Goal: Communication & Community: Answer question/provide support

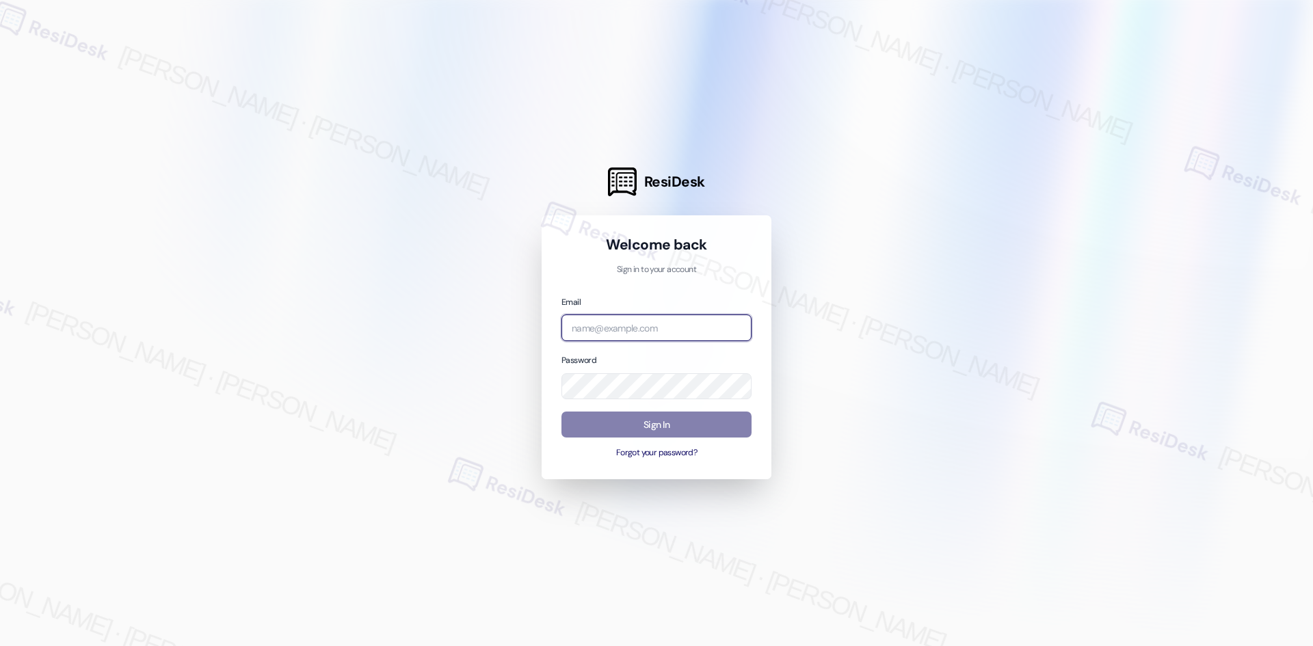
click at [620, 330] on input "email" at bounding box center [657, 328] width 190 height 27
type input "automated-surveys-asset_living-[PERSON_NAME].[PERSON_NAME].[PERSON_NAME]@asset_…"
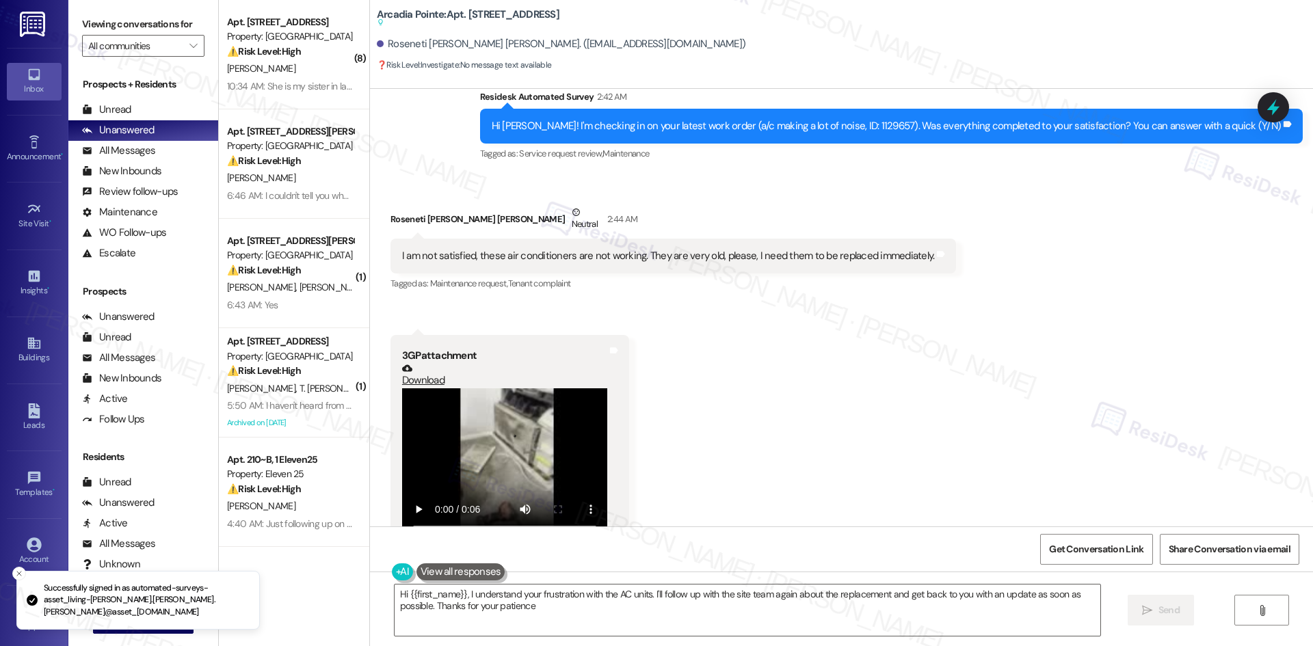
type textarea "Hi {{first_name}}, I understand your frustration with the AC units. I'll follow…"
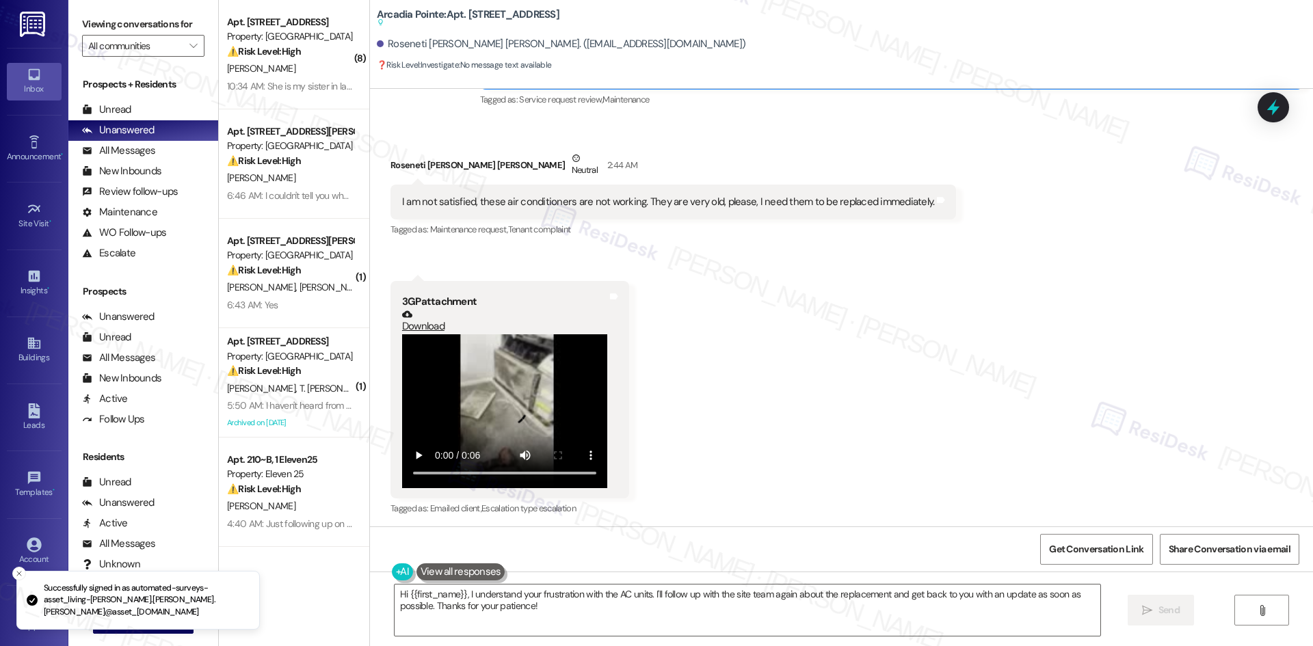
scroll to position [902, 0]
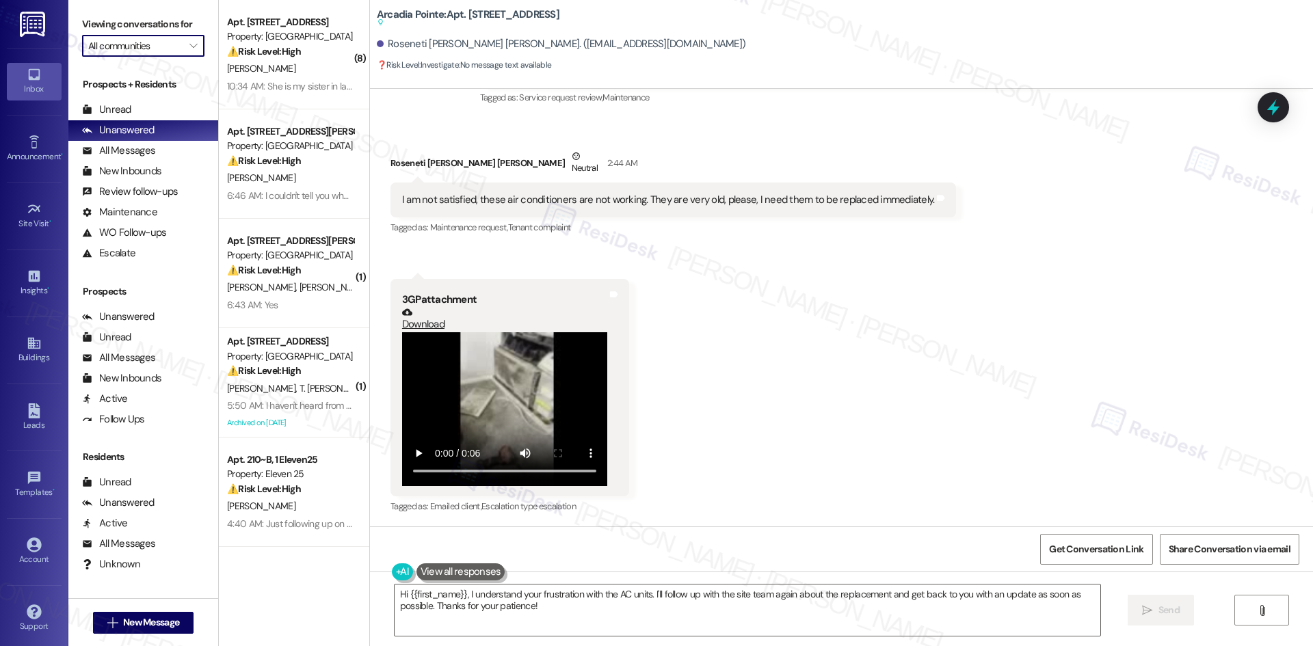
click at [142, 51] on input "All communities" at bounding box center [135, 46] width 94 height 22
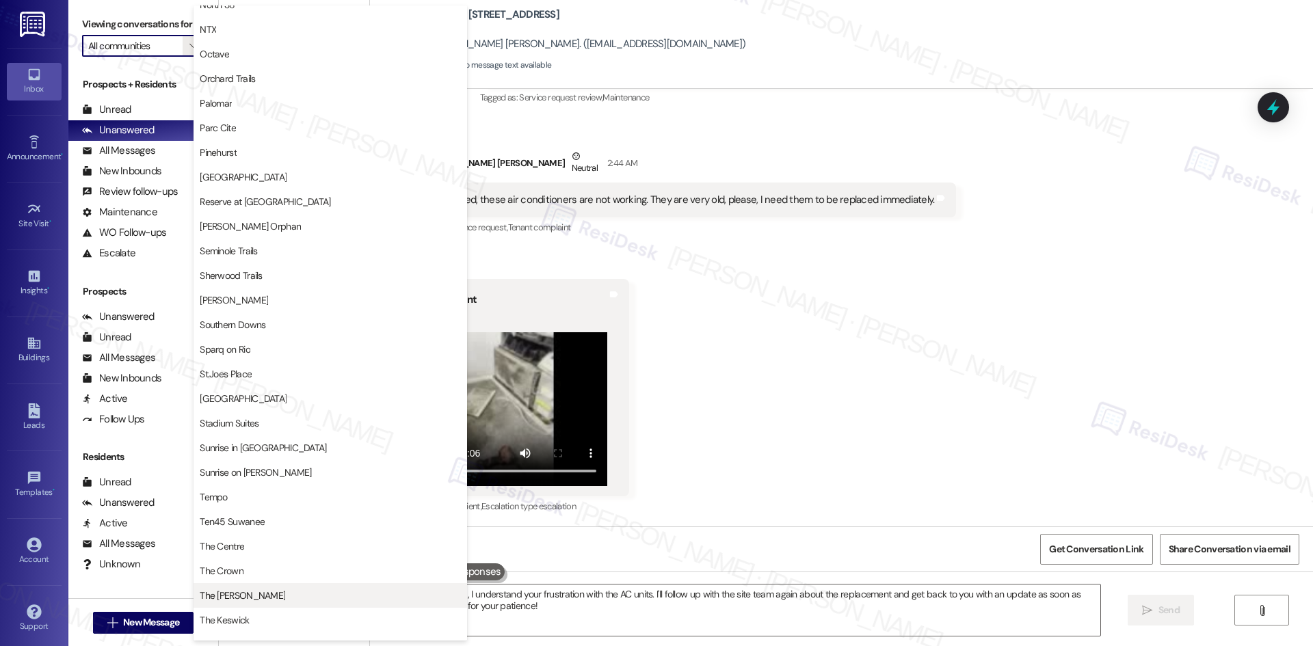
scroll to position [958, 0]
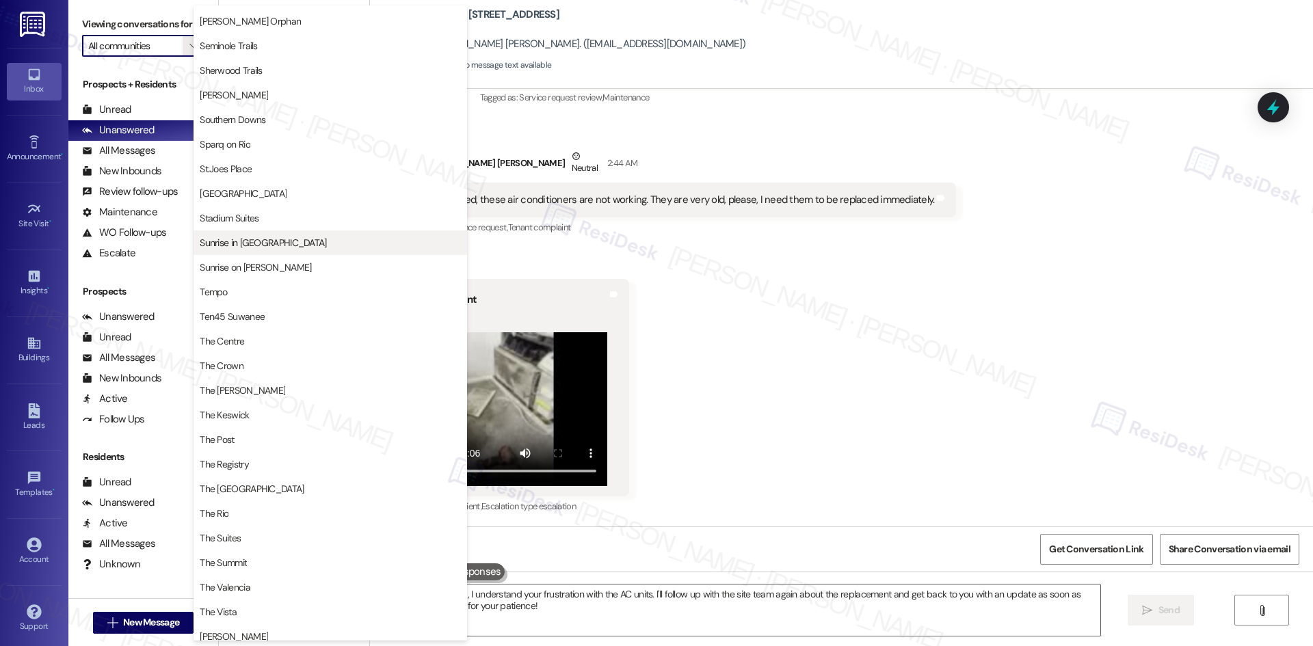
click at [328, 250] on button "Sunrise in [GEOGRAPHIC_DATA]" at bounding box center [331, 243] width 274 height 25
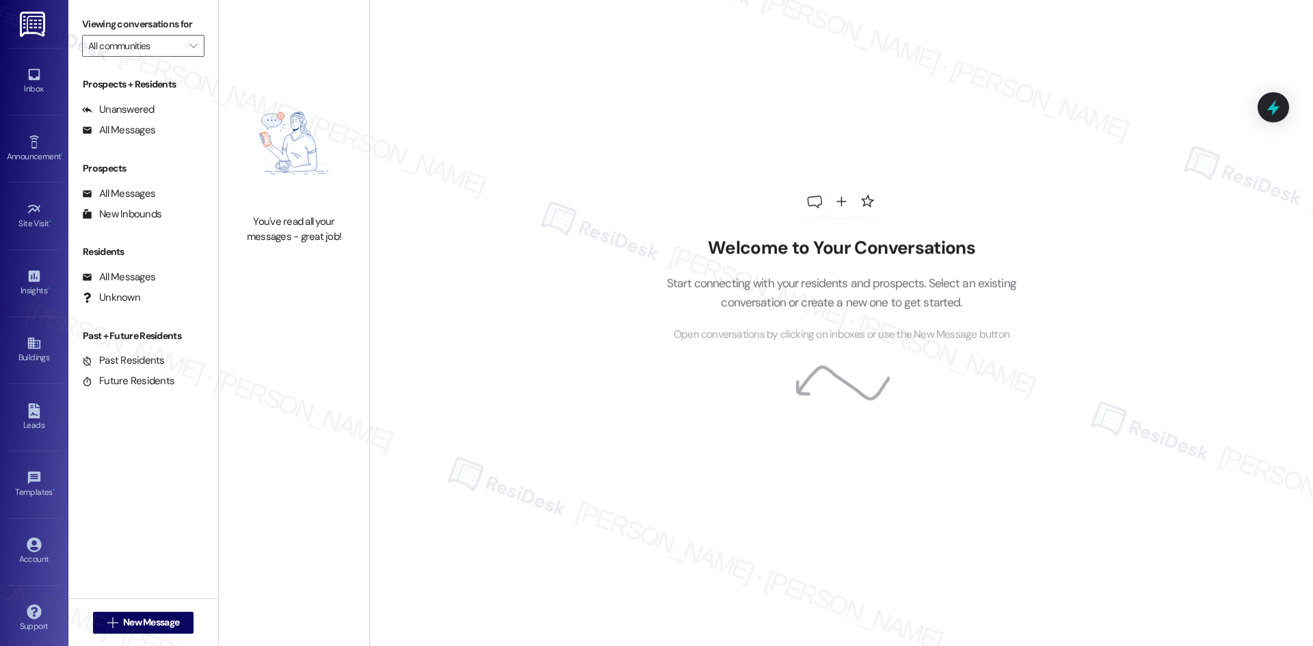
type input "Sunrise in [GEOGRAPHIC_DATA]"
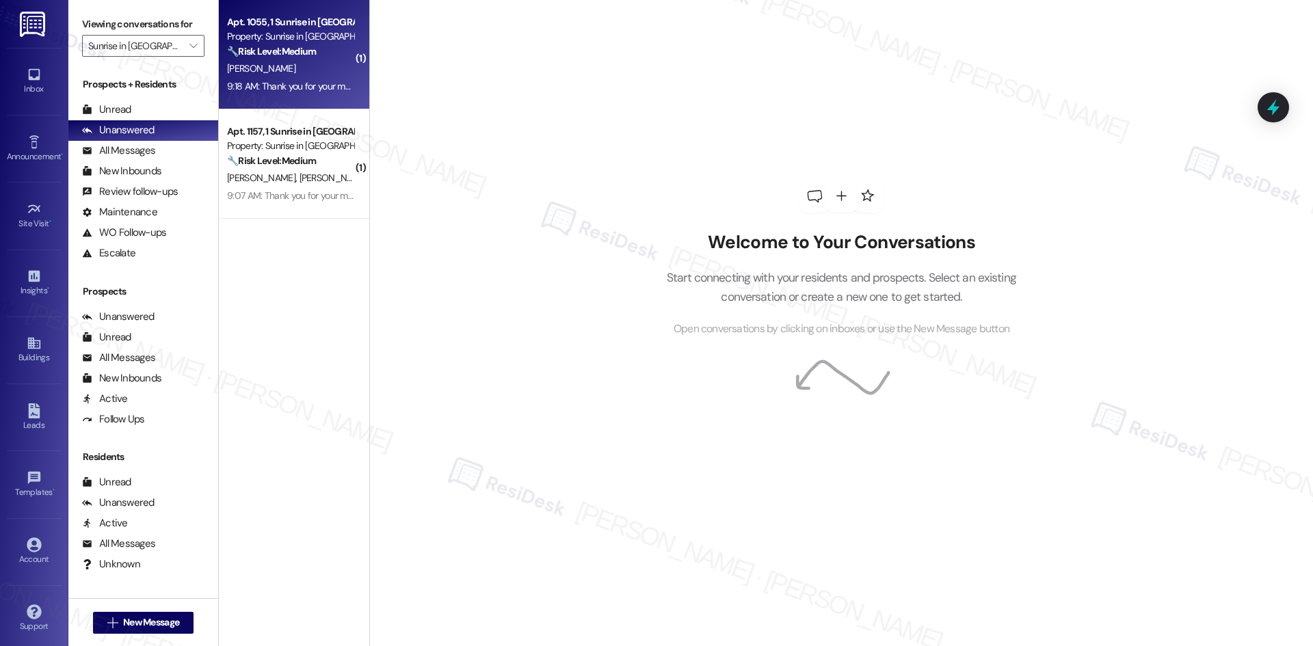
click at [235, 67] on span "[PERSON_NAME]" at bounding box center [261, 68] width 68 height 12
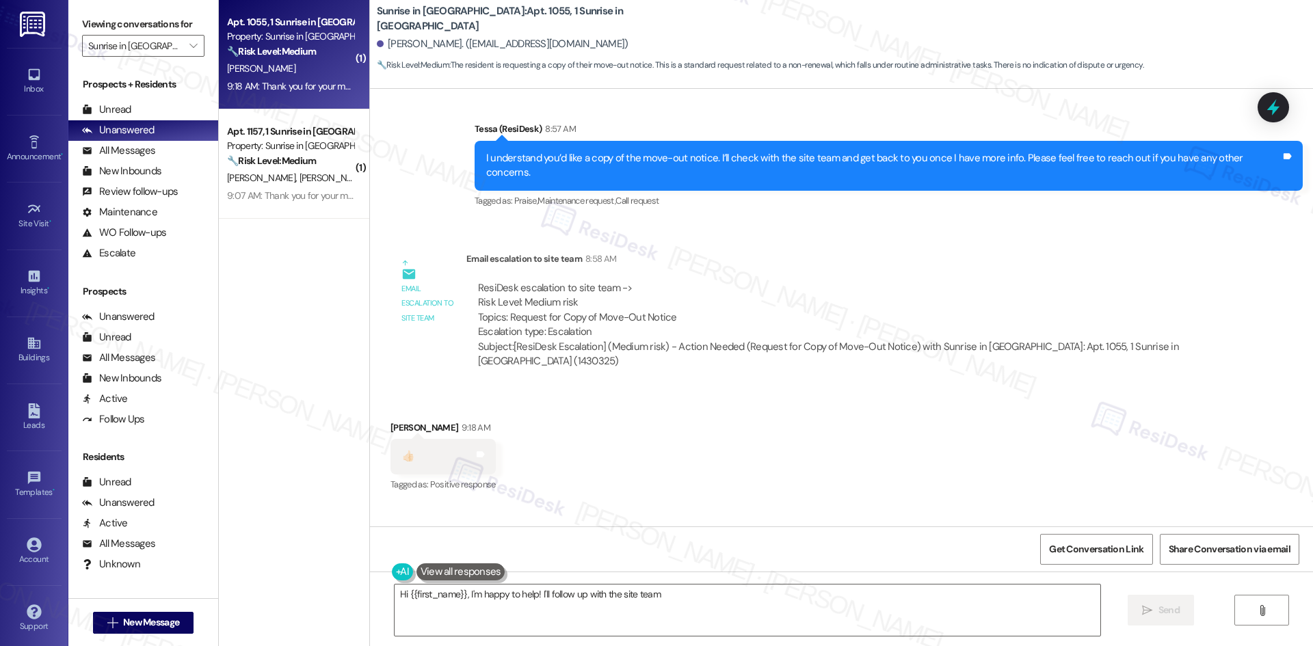
scroll to position [3342, 0]
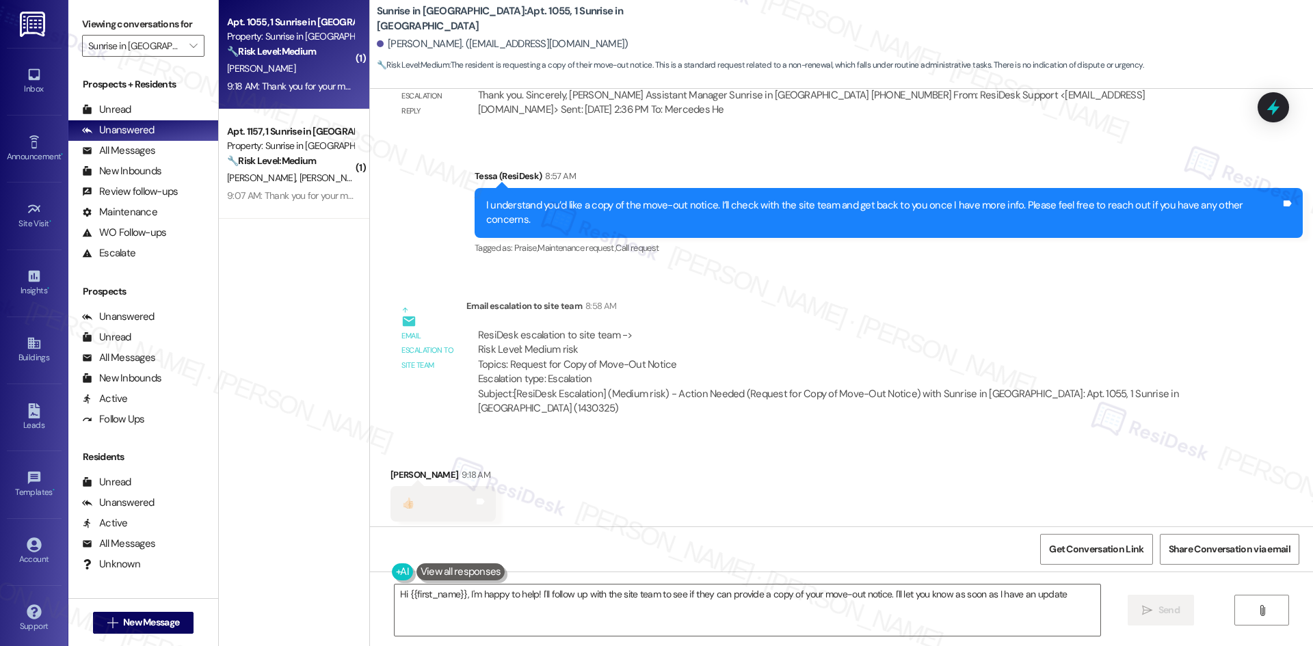
type textarea "Hi {{first_name}}, I'm happy to help! I'll follow up with the site team to see …"
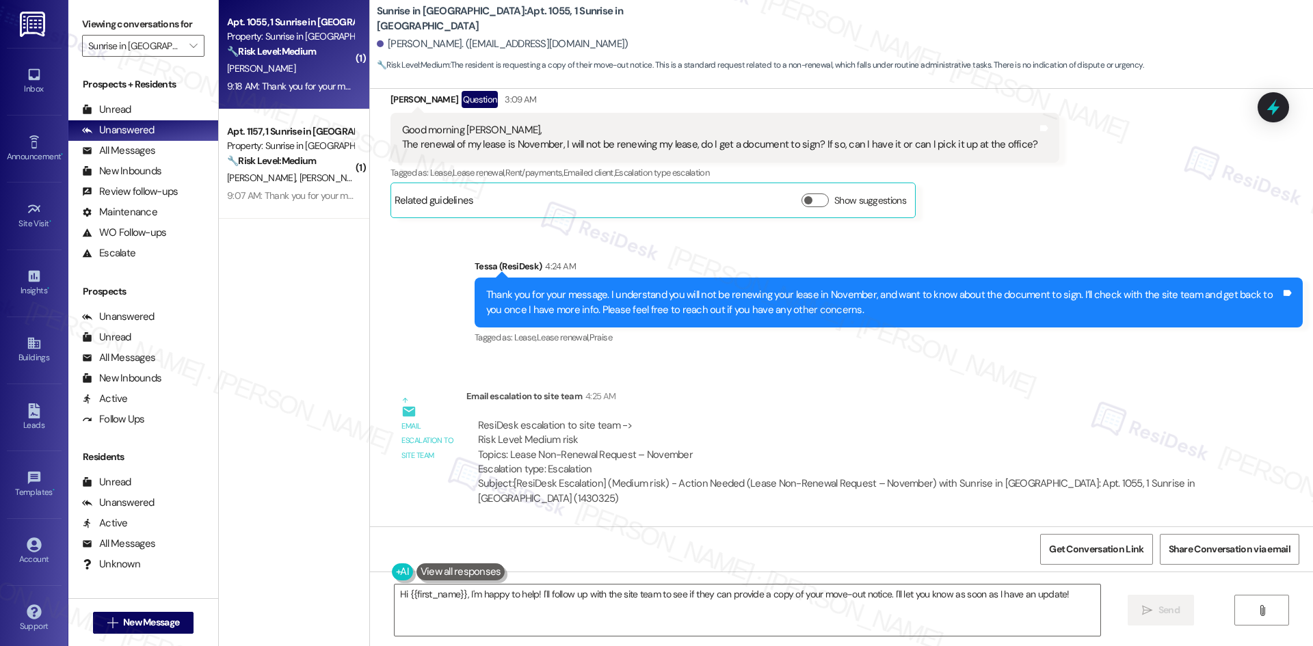
scroll to position [2316, 0]
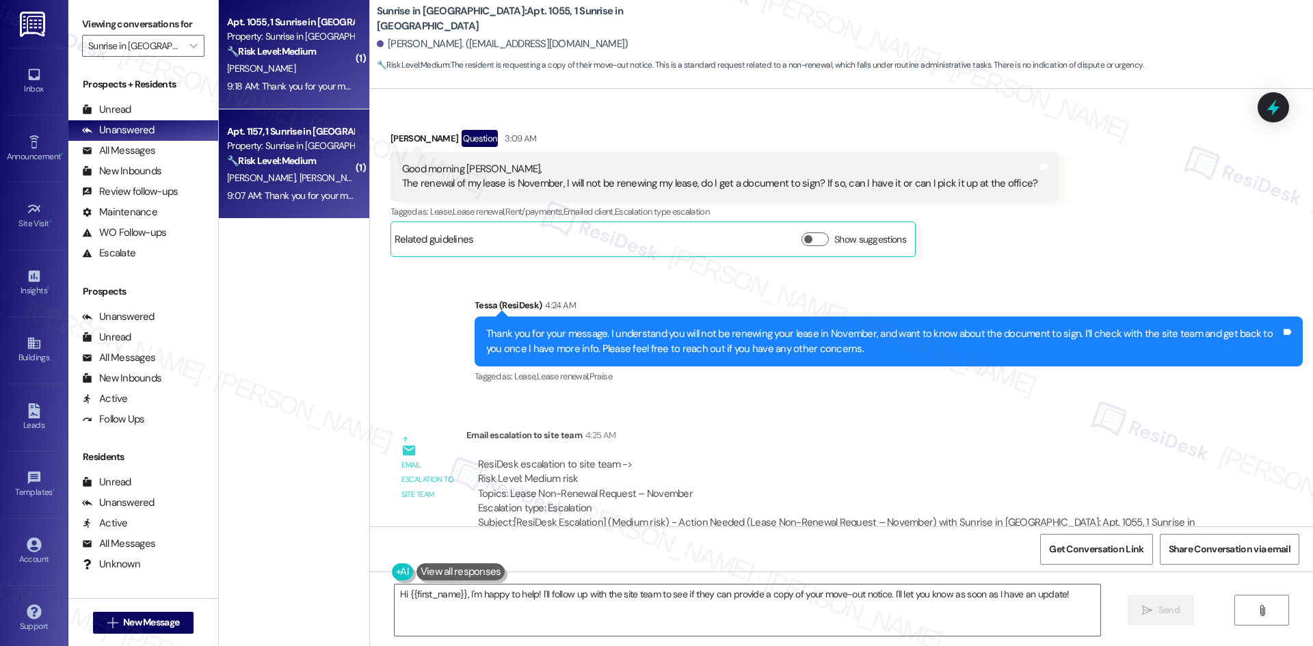
click at [291, 177] on div "[PERSON_NAME] [PERSON_NAME]" at bounding box center [290, 178] width 129 height 17
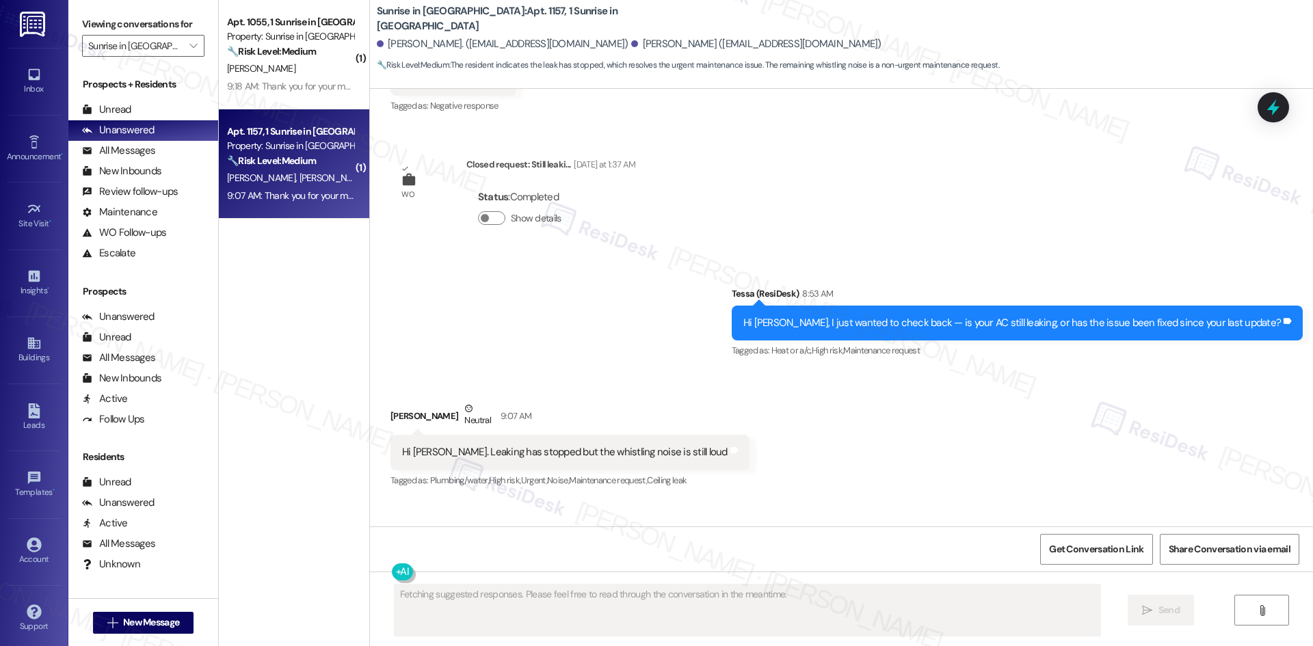
scroll to position [649, 0]
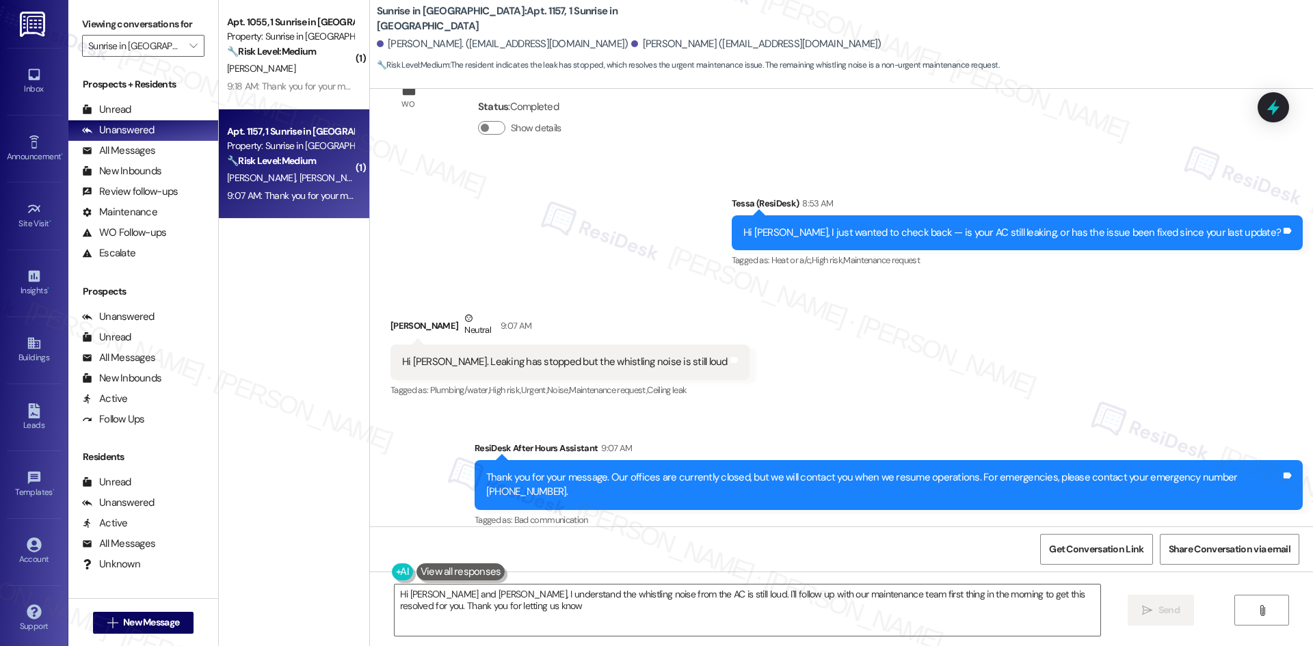
type textarea "Hi [PERSON_NAME] and [PERSON_NAME], I understand the whistling noise from the A…"
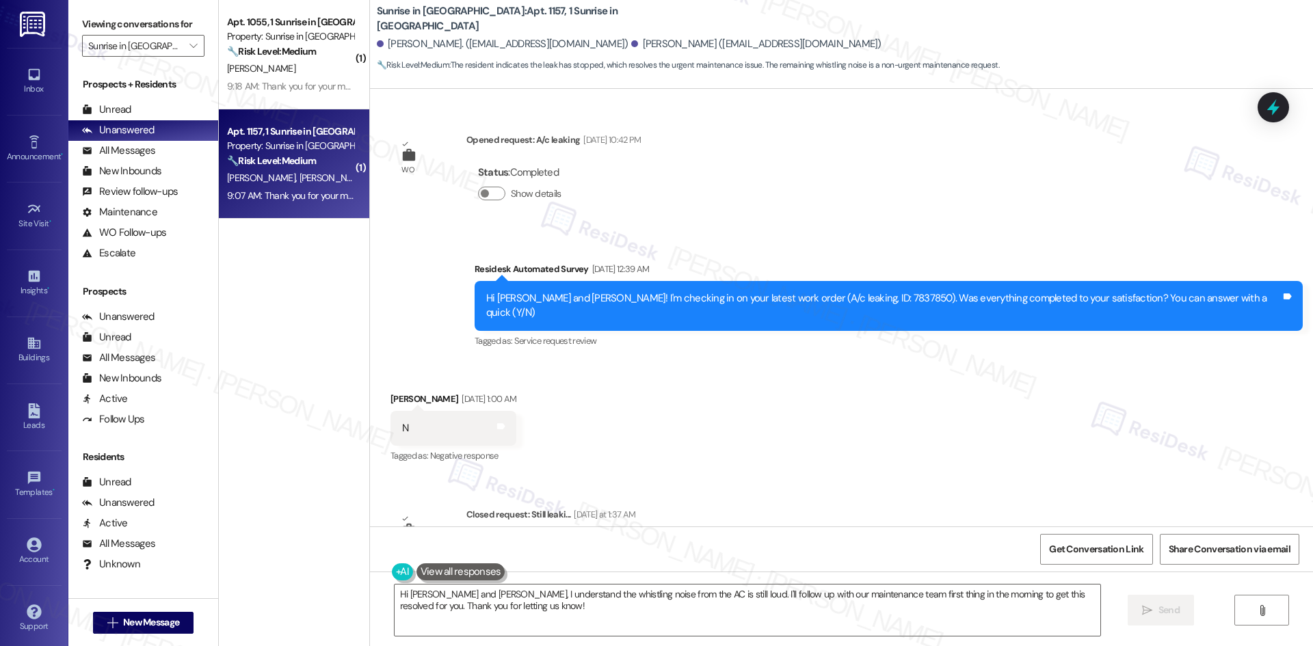
scroll to position [0, 0]
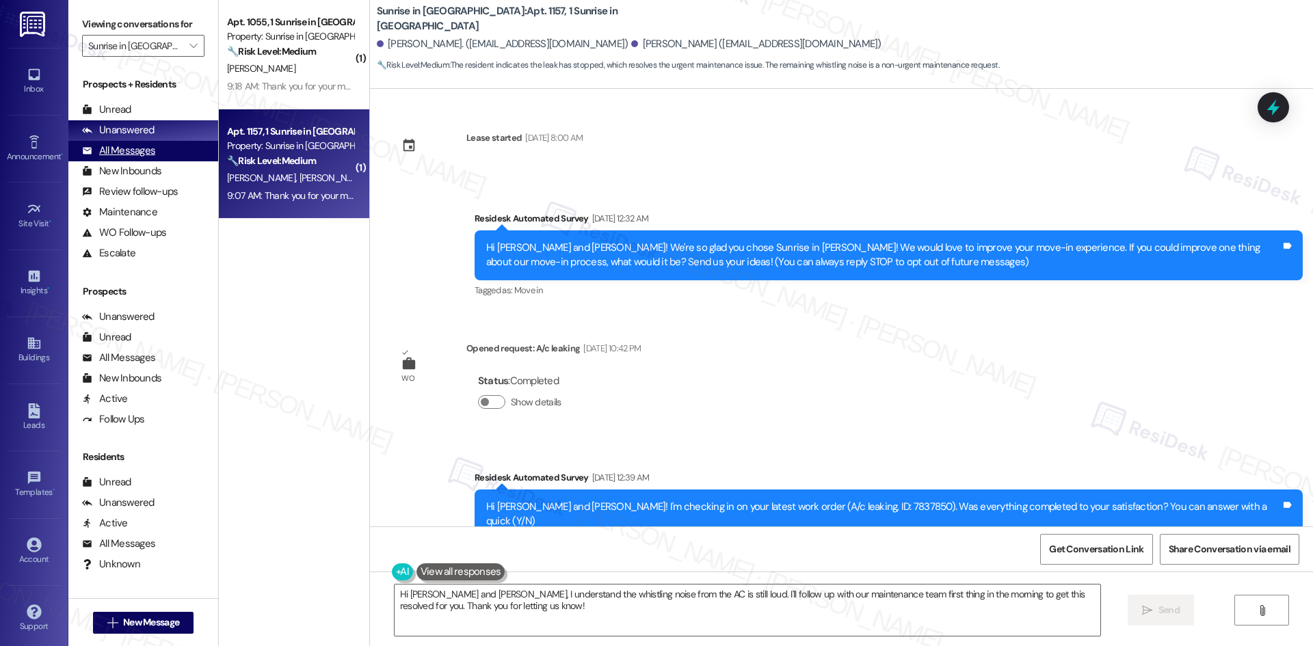
click at [133, 152] on div "All Messages" at bounding box center [118, 151] width 73 height 14
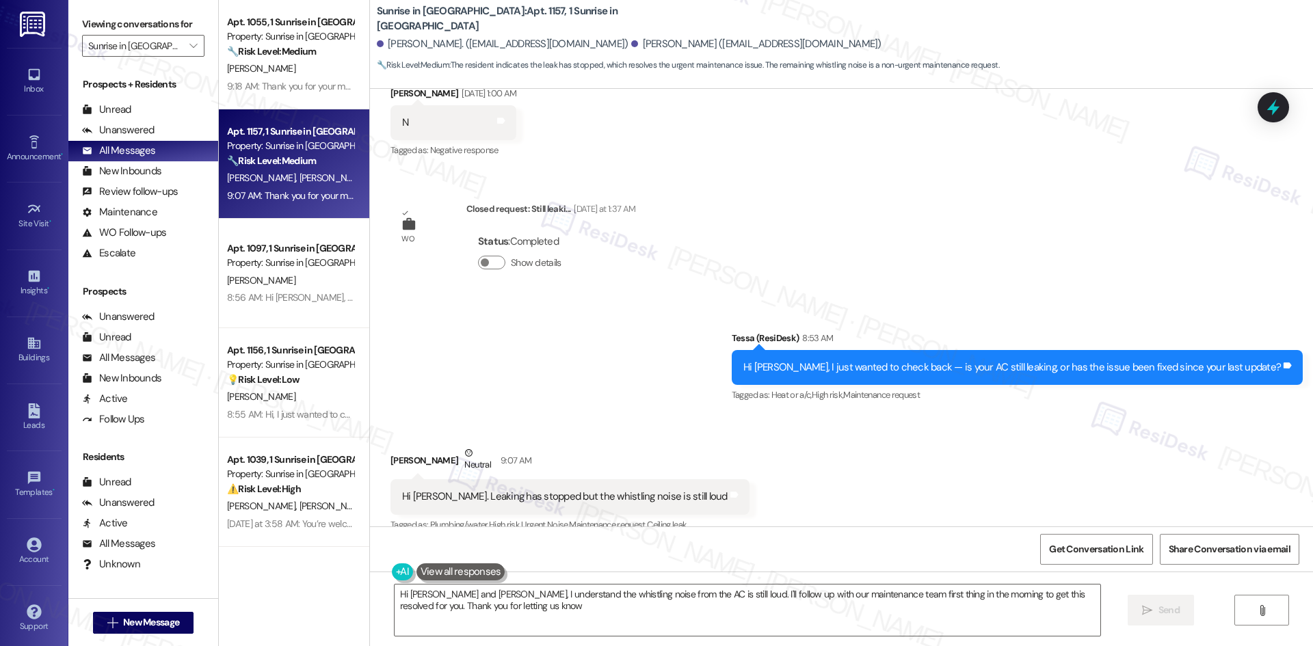
type textarea "Hi Jessica and Delbert, I understand the whistling noise from the AC is still l…"
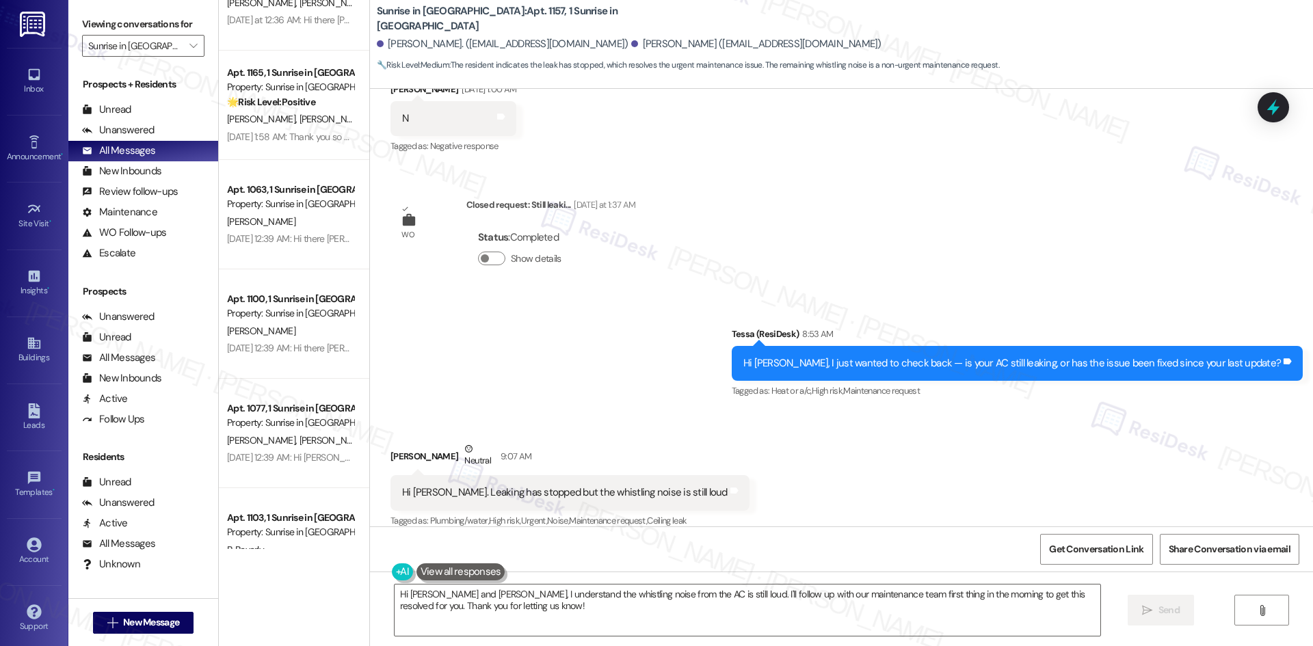
scroll to position [547, 0]
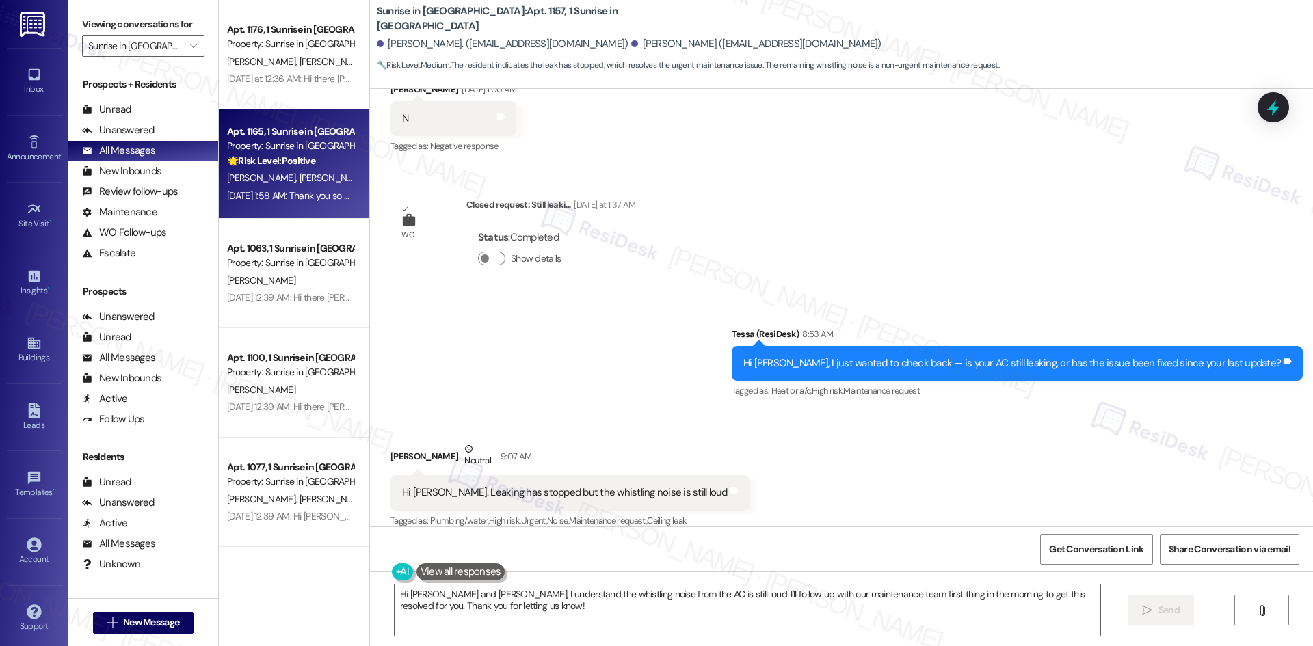
click at [287, 194] on div "Aug 30, 2025 at 1:58 AM: Thank you so much for taking the time to leave a revie…" at bounding box center [688, 195] width 923 height 12
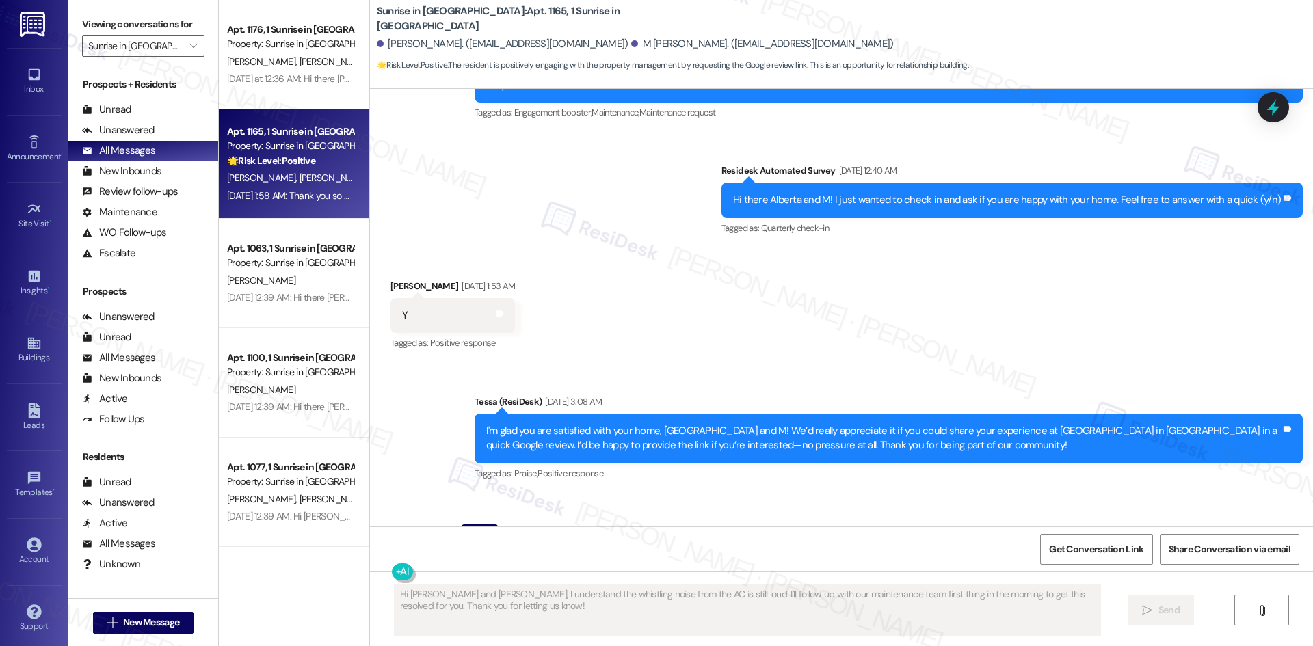
scroll to position [1010, 0]
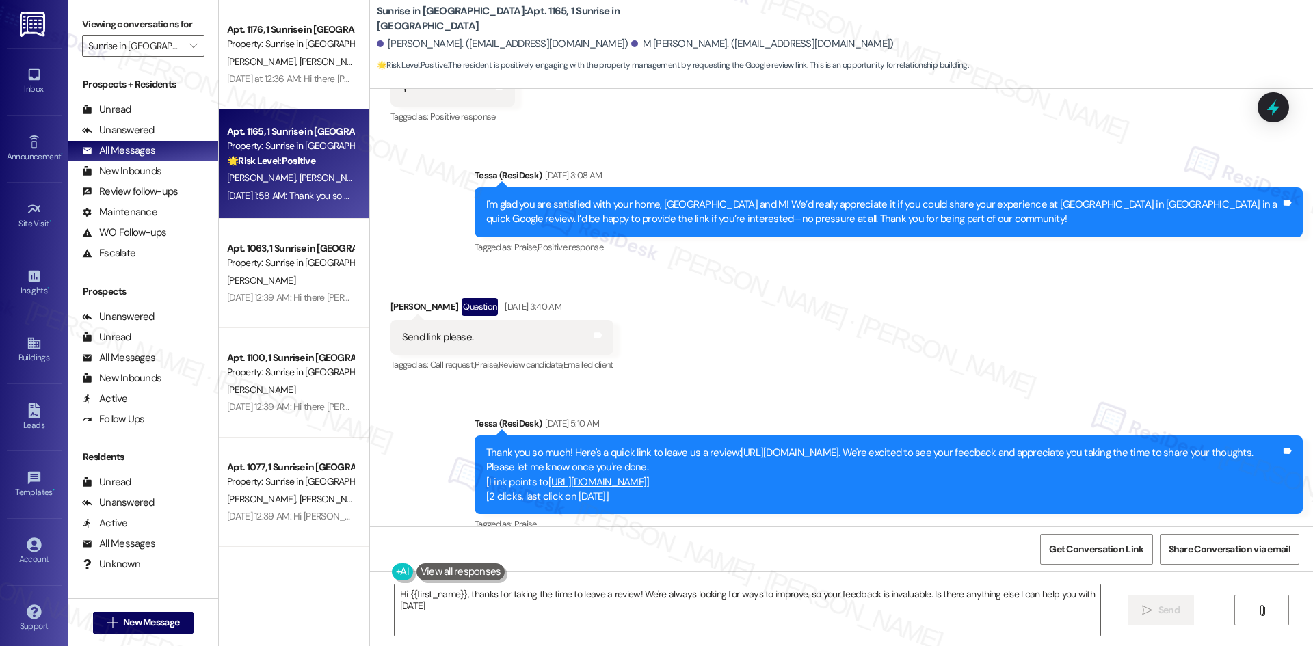
type textarea "Hi {{first_name}}, thanks for taking the time to leave a review! We're always l…"
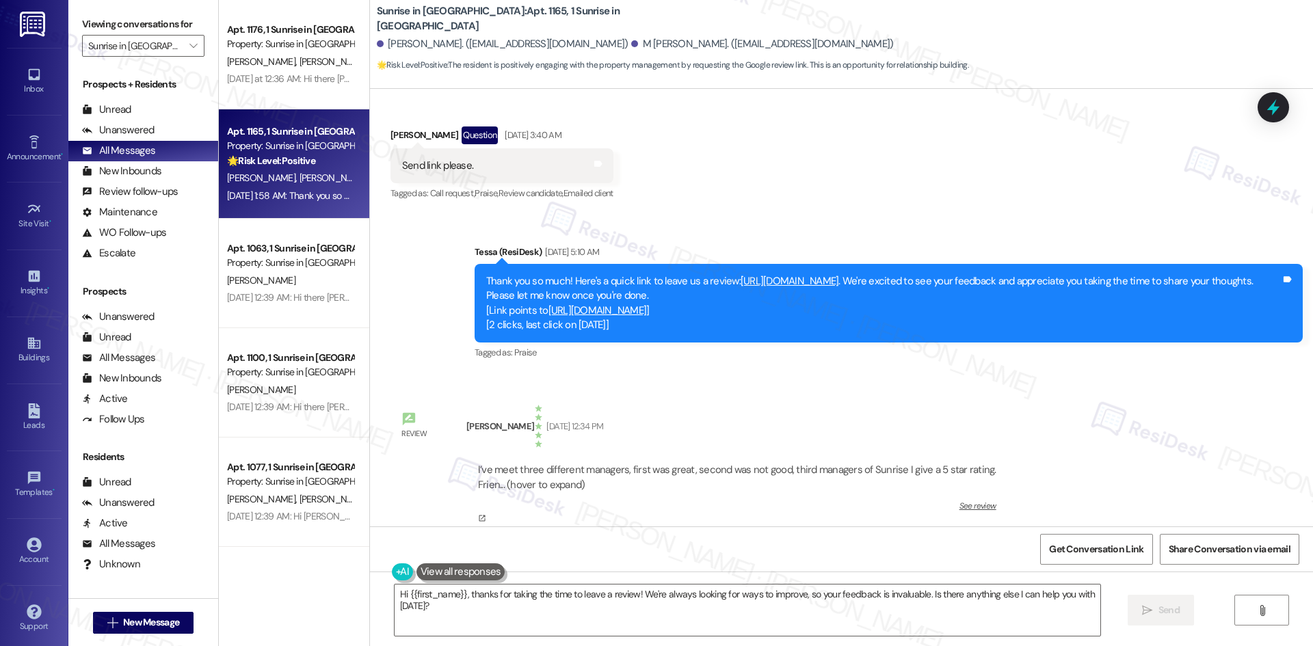
scroll to position [1177, 0]
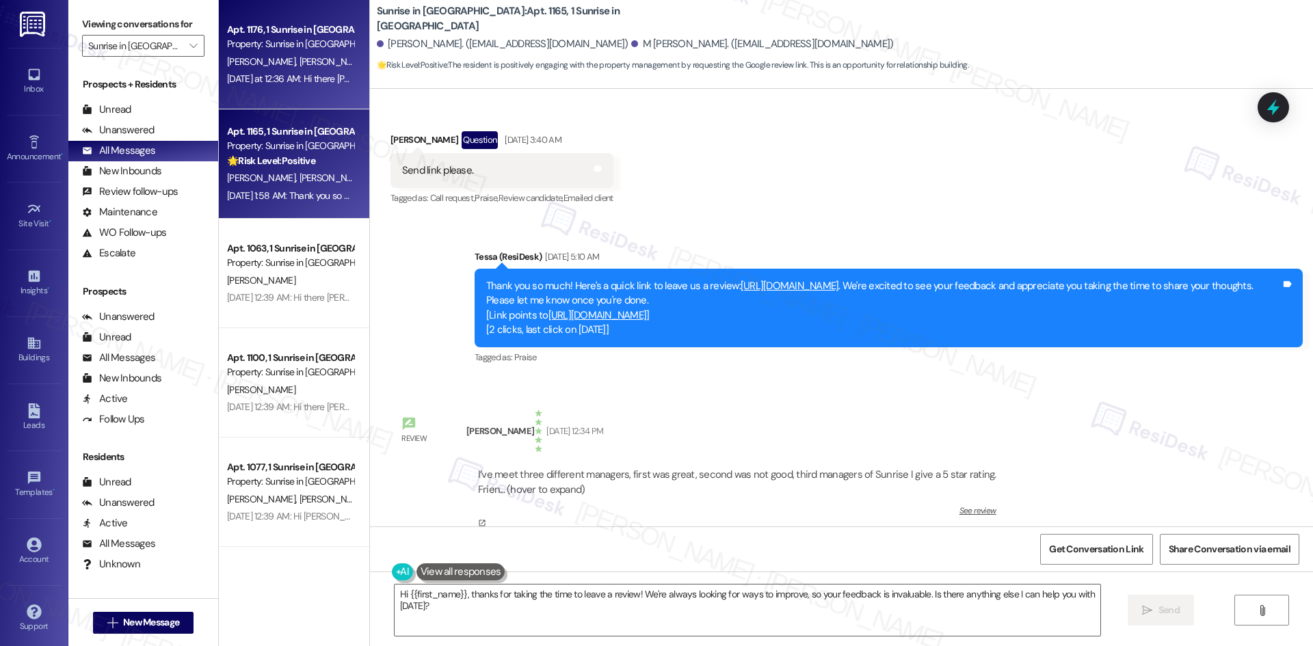
click at [291, 68] on div "A. Sarwary Y. Haila" at bounding box center [290, 61] width 129 height 17
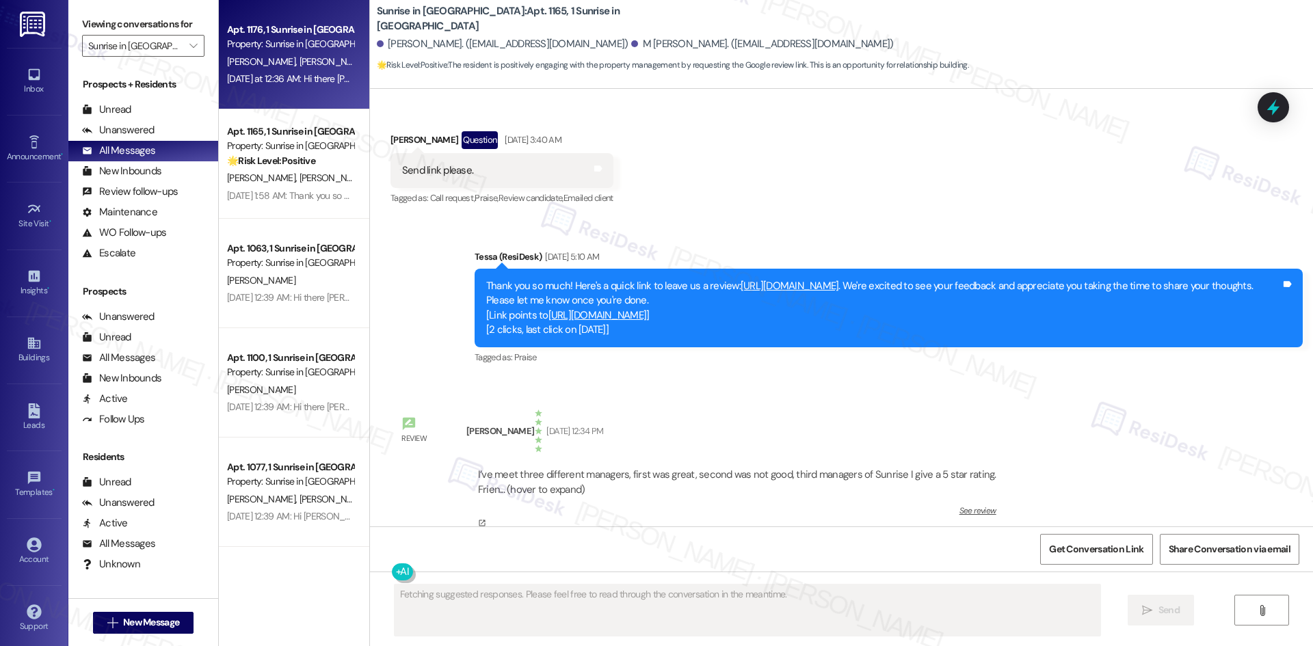
scroll to position [301, 0]
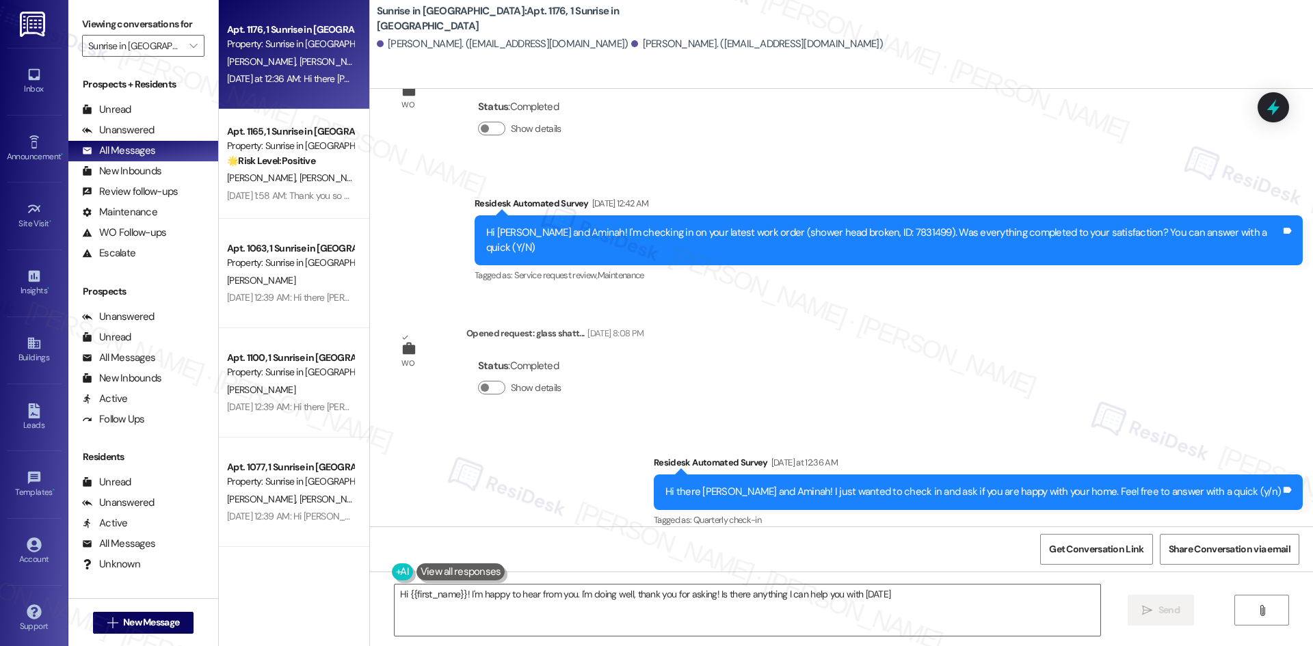
type textarea "Hi {{first_name}}! I'm happy to hear from you. I'm doing well, thank you for as…"
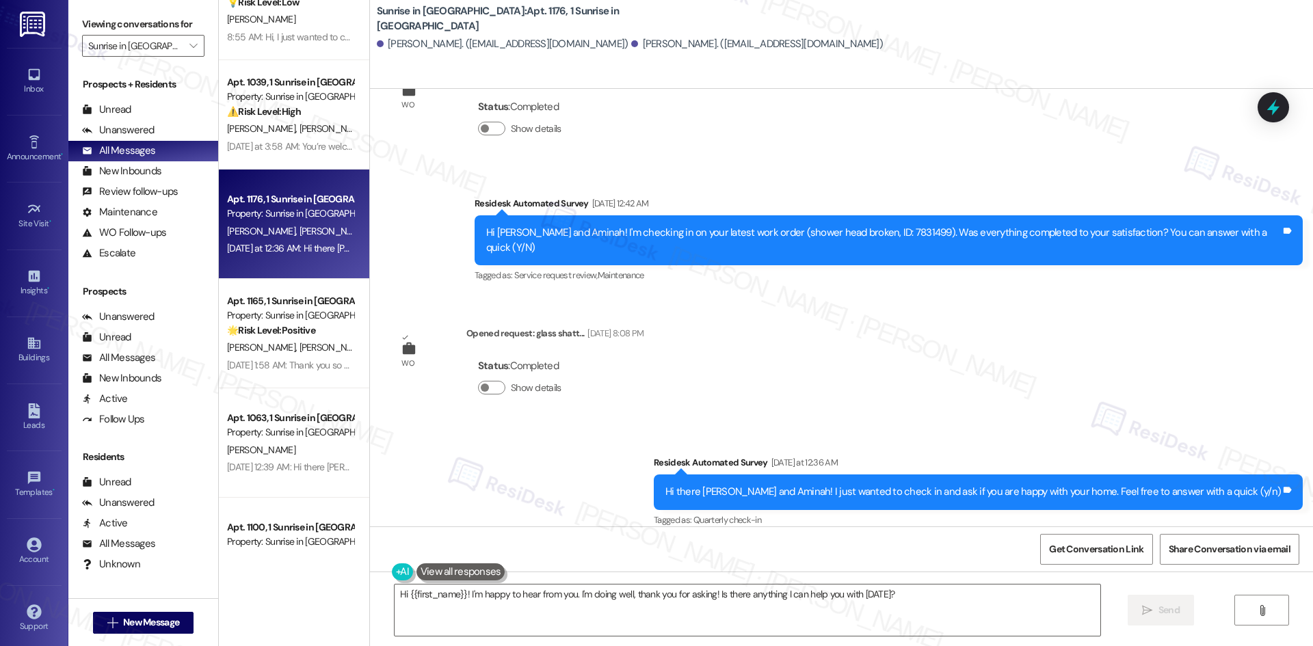
scroll to position [342, 0]
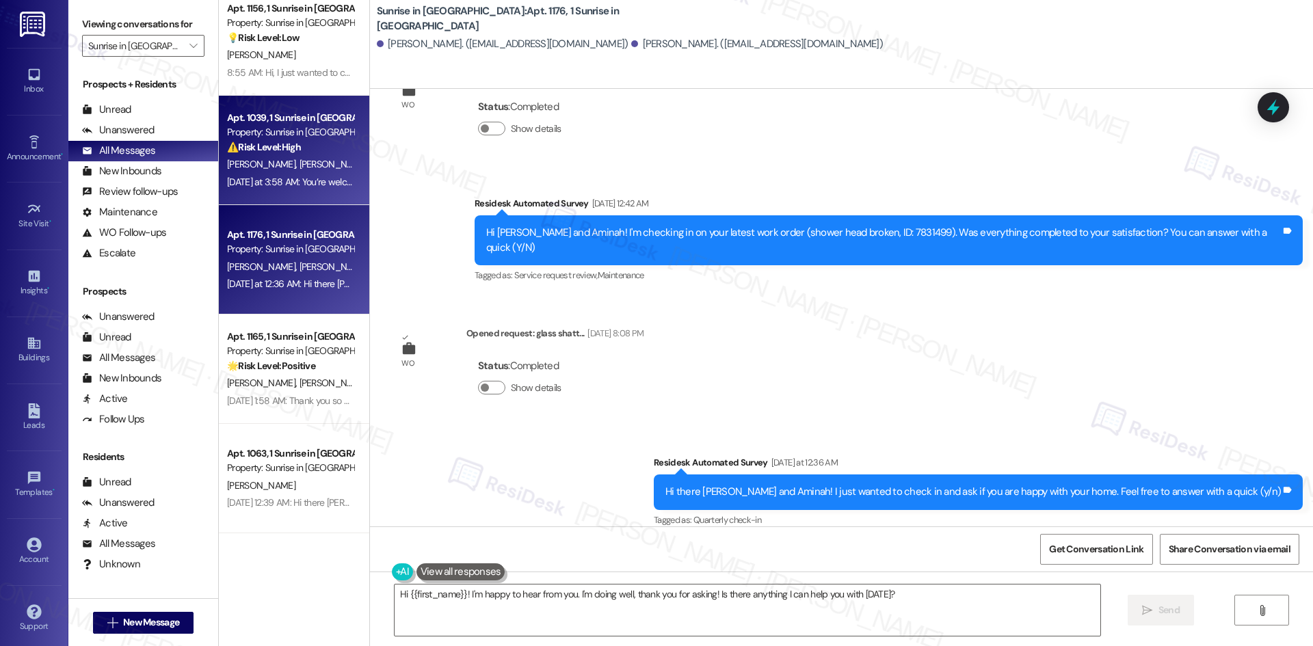
click at [296, 174] on div "Yesterday at 3:58 AM: You’re welcome, Devon. Yesterday at 3:58 AM: You’re welco…" at bounding box center [290, 182] width 129 height 17
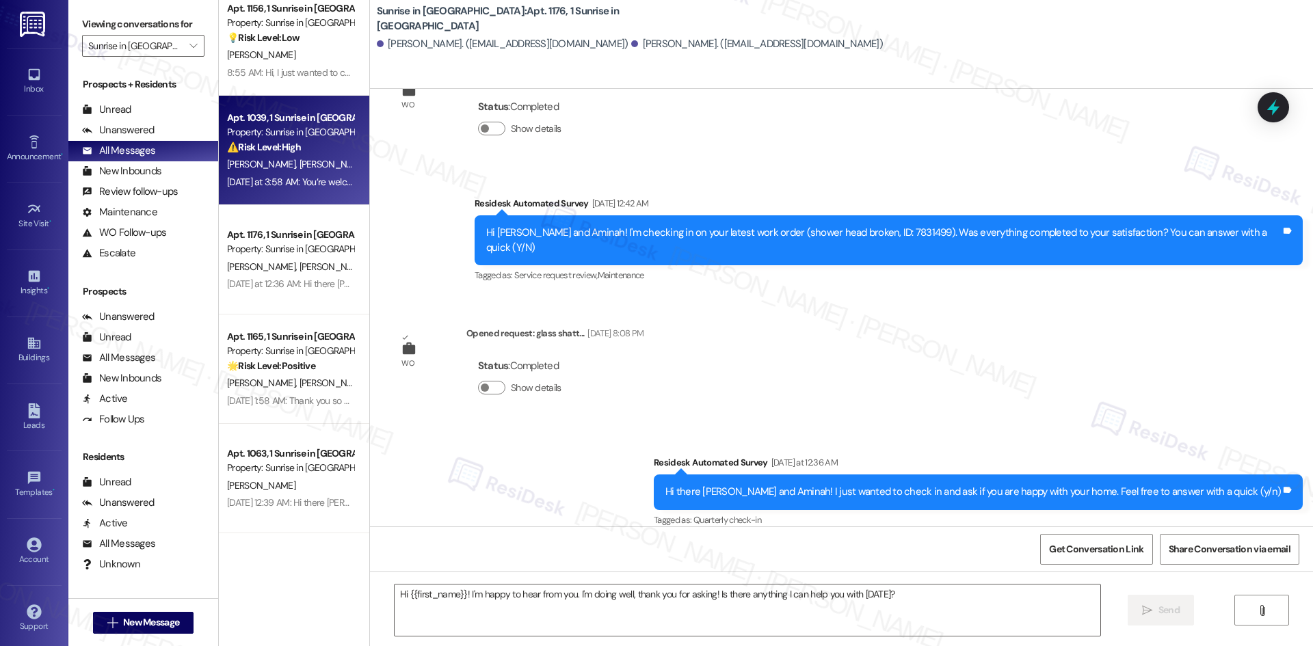
type textarea "Fetching suggested responses. Please feel free to read through the conversation…"
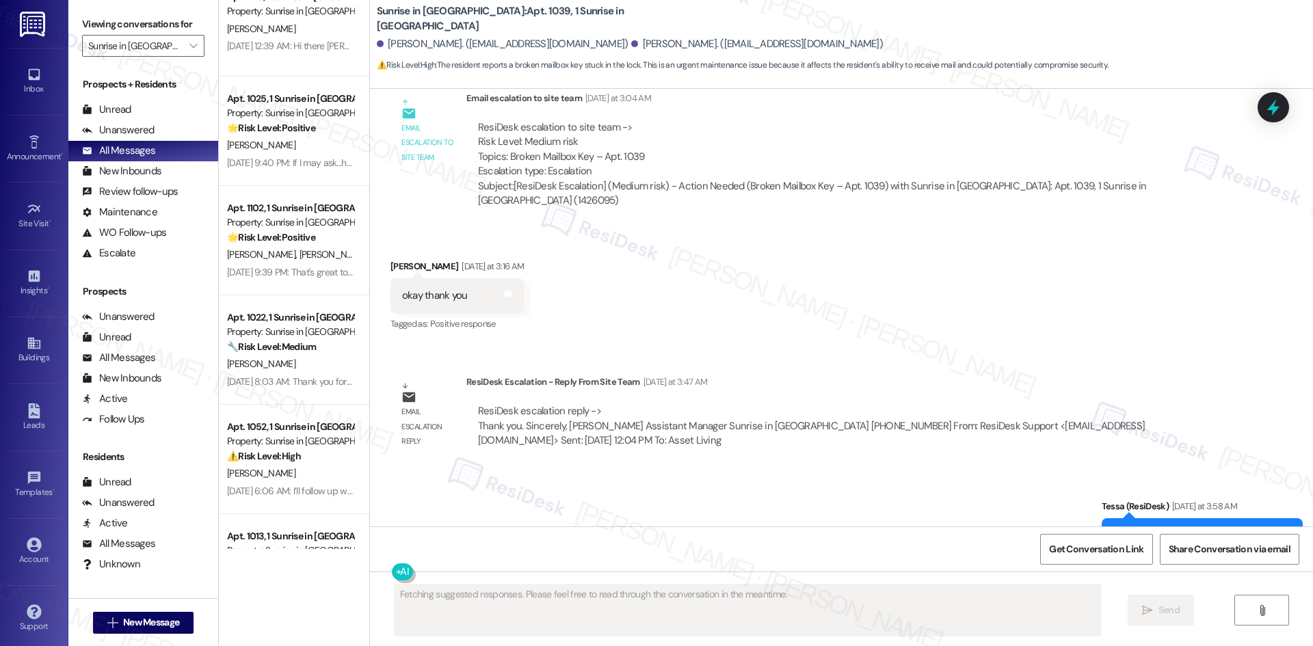
scroll to position [1505, 0]
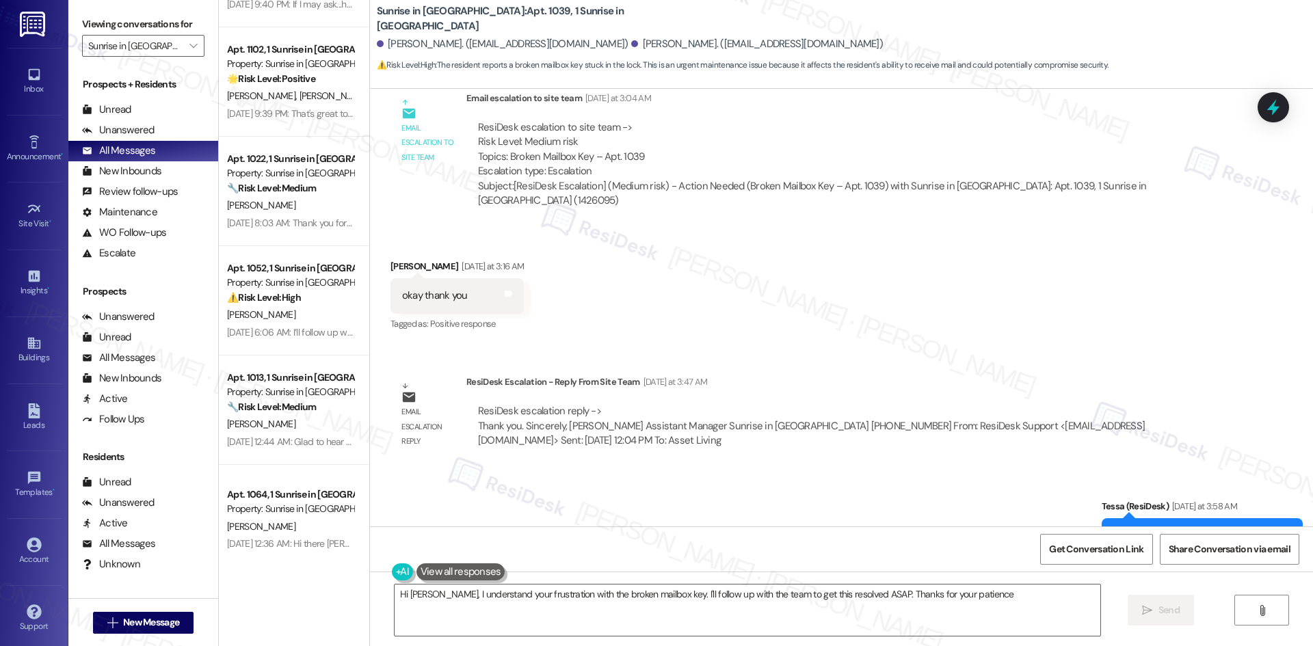
type textarea "Hi Devon, I understand your frustration with the broken mailbox key. I'll follo…"
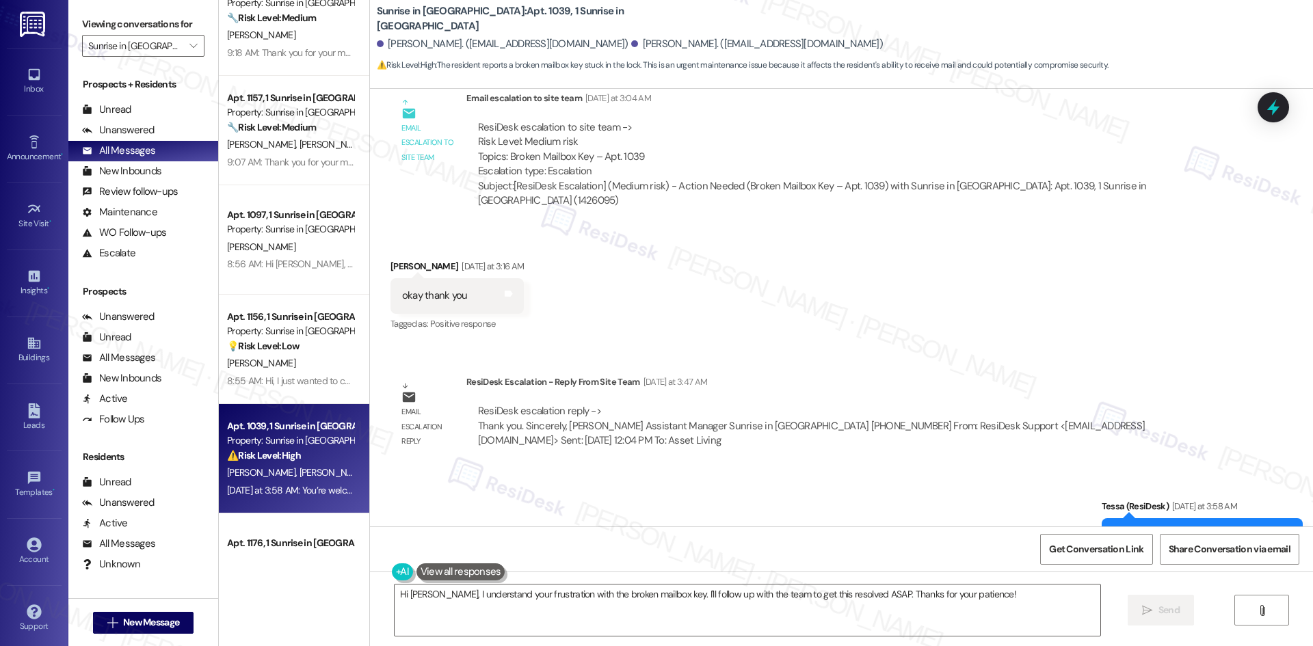
scroll to position [0, 0]
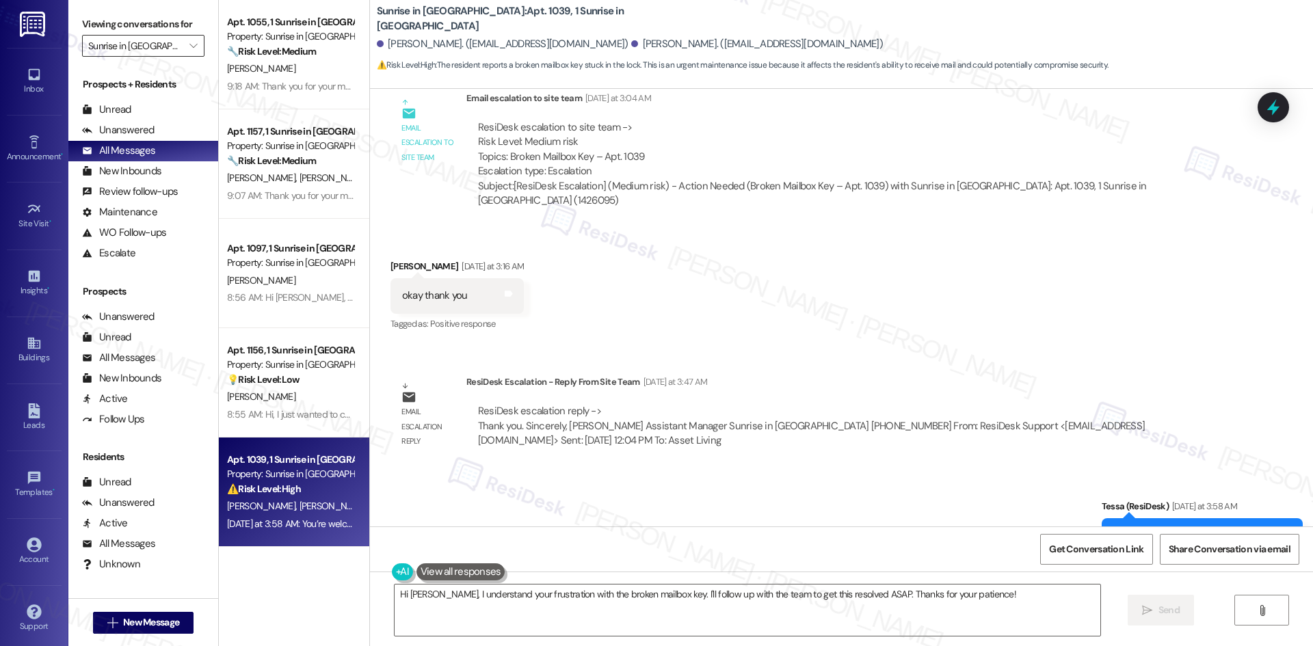
click at [138, 43] on input "Sunrise in Chandler" at bounding box center [135, 46] width 94 height 22
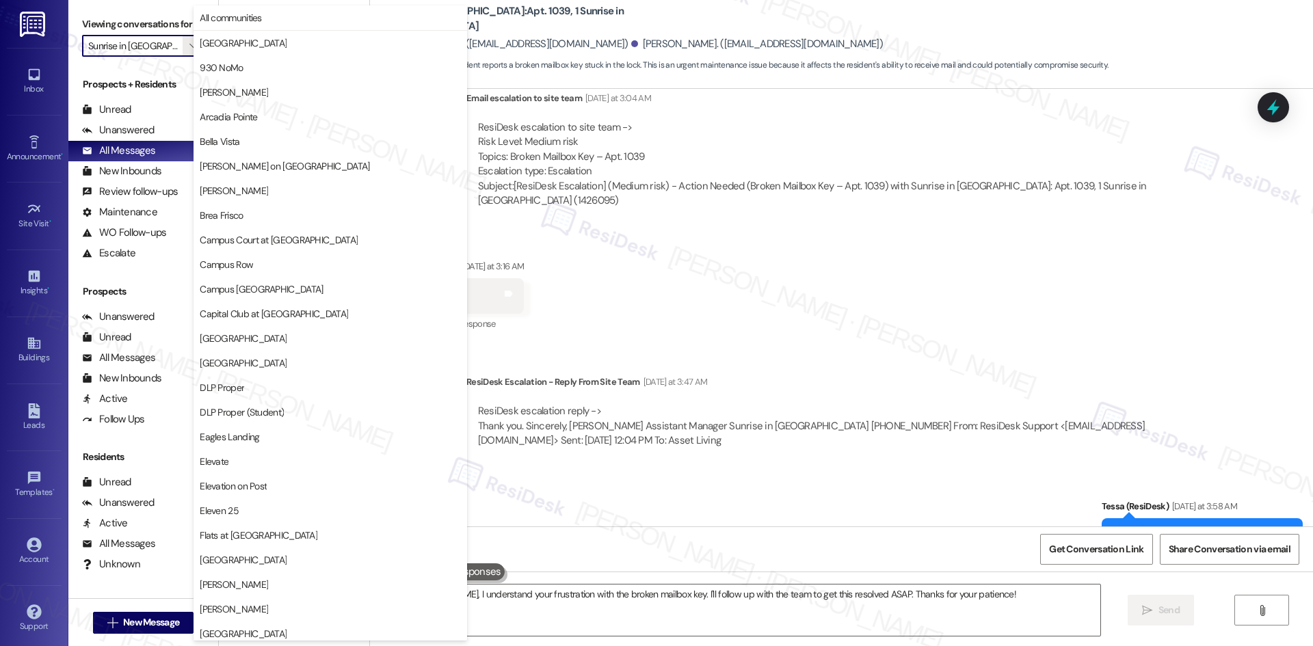
scroll to position [954, 0]
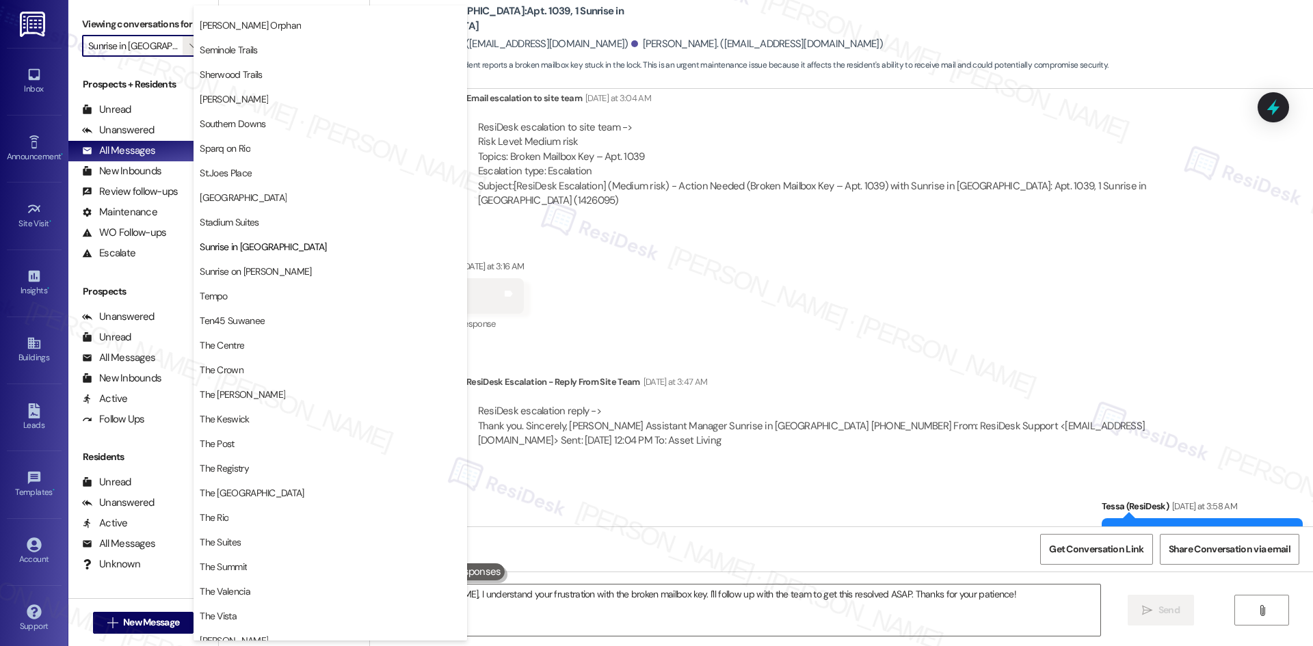
click at [685, 282] on div "Received via SMS Devon Leday Yesterday at 3:16 AM okay thank you Tags and notes…" at bounding box center [841, 286] width 943 height 116
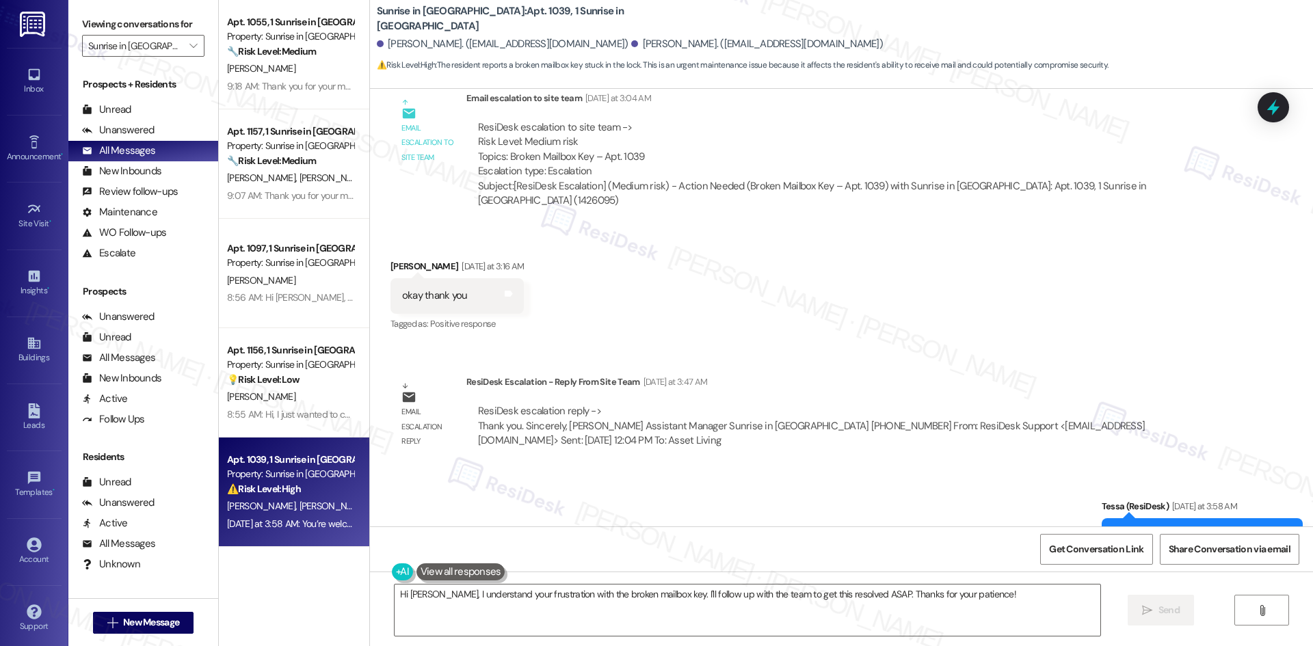
click at [685, 282] on div "Received via SMS Devon Leday Yesterday at 3:16 AM okay thank you Tags and notes…" at bounding box center [841, 286] width 943 height 116
click at [675, 489] on div "Sent via SMS Tessa (ResiDesk) Yesterday at 3:58 AM You’re welcome, Devon. Tags …" at bounding box center [841, 527] width 943 height 116
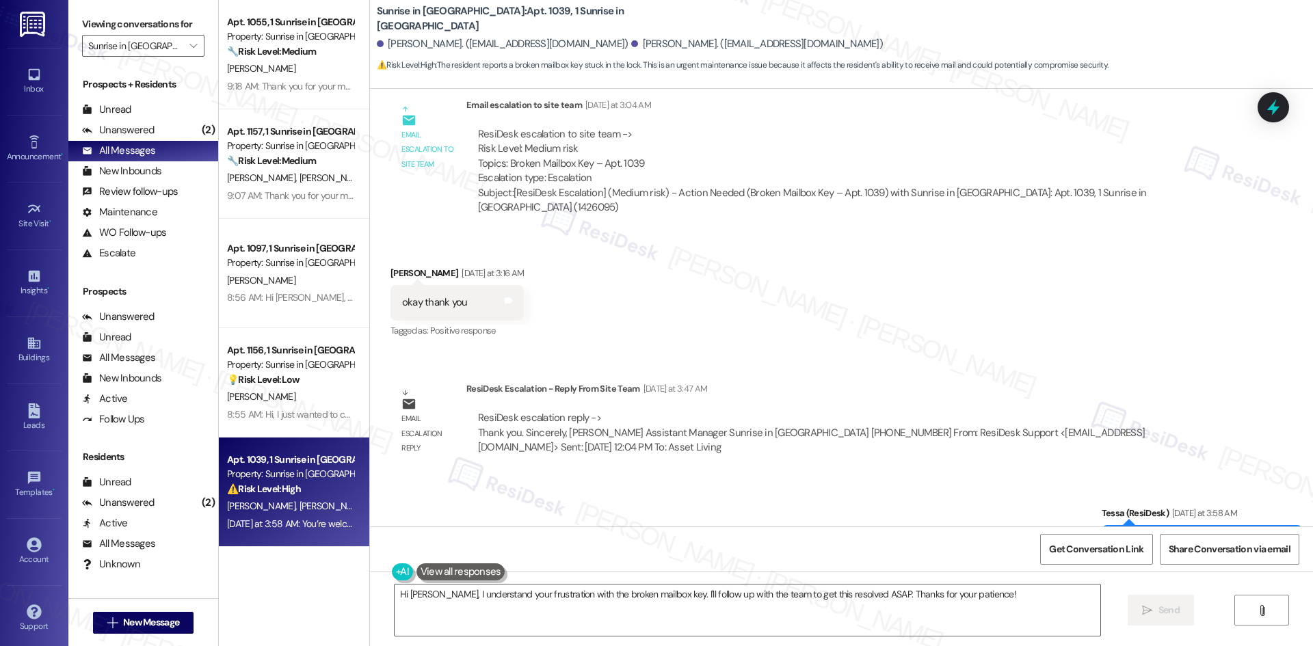
scroll to position [1389, 0]
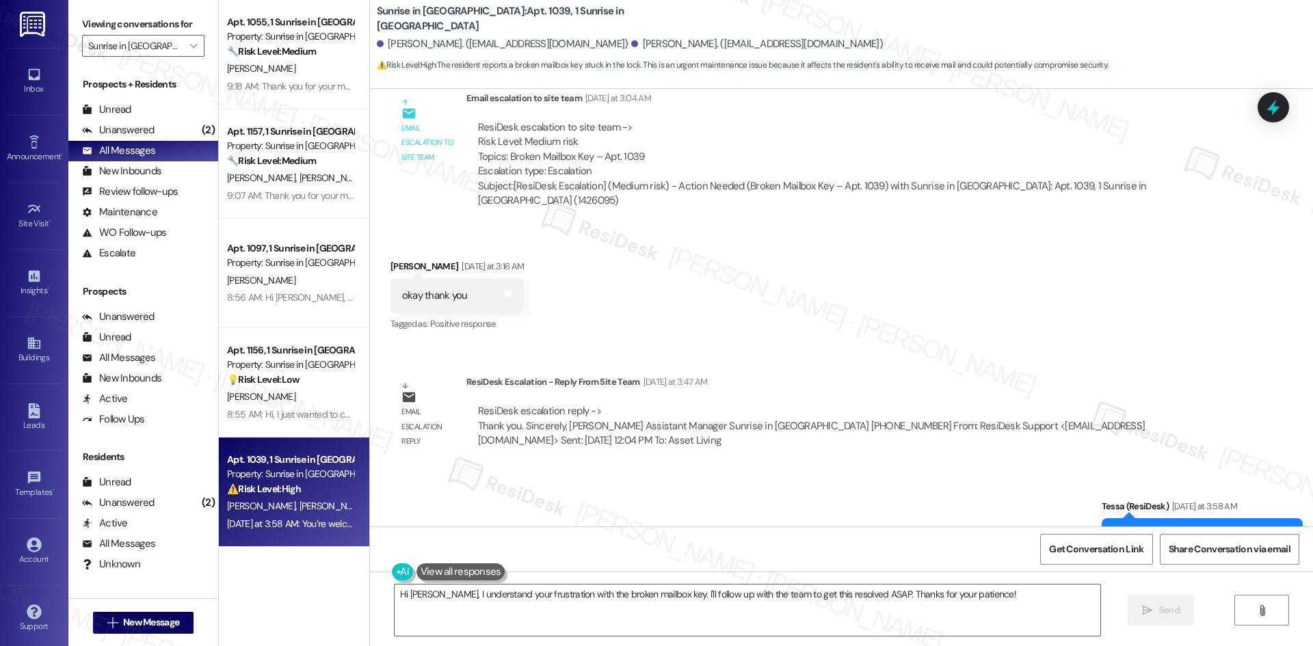
drag, startPoint x: 413, startPoint y: 181, endPoint x: 722, endPoint y: 220, distance: 311.7
click at [737, 228] on div "Received via SMS Devon Leday Yesterday at 3:16 AM okay thank you Tags and notes…" at bounding box center [841, 286] width 943 height 116
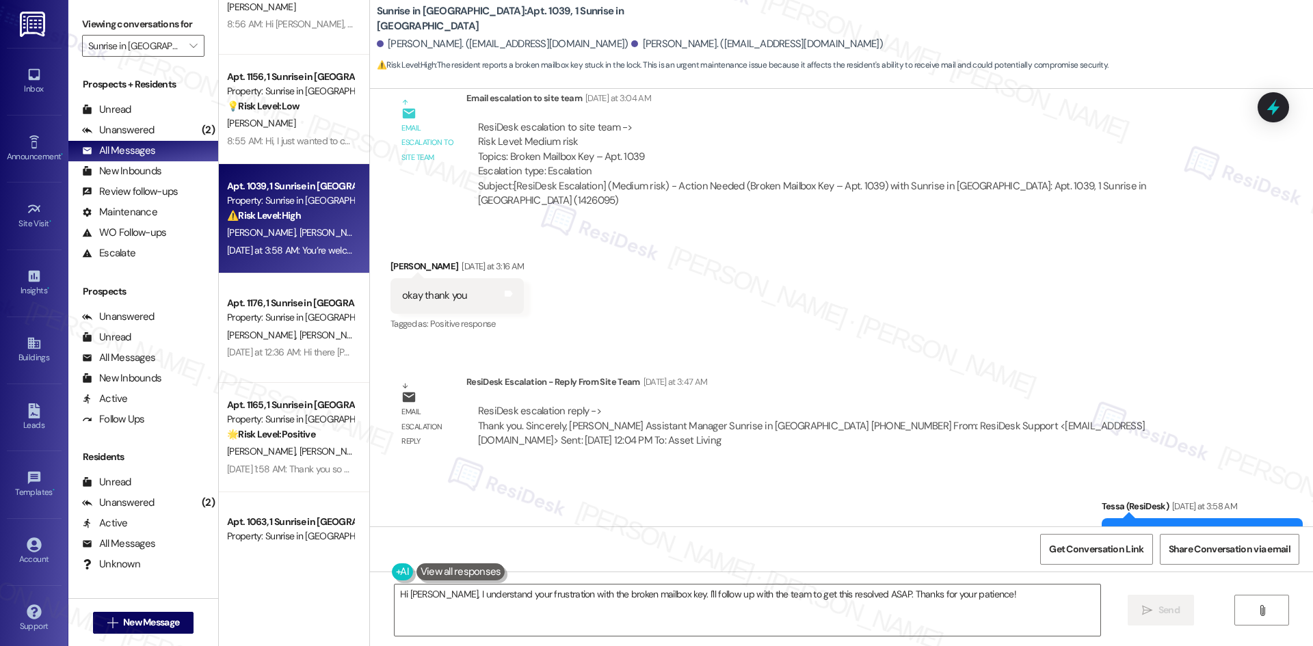
scroll to position [684, 0]
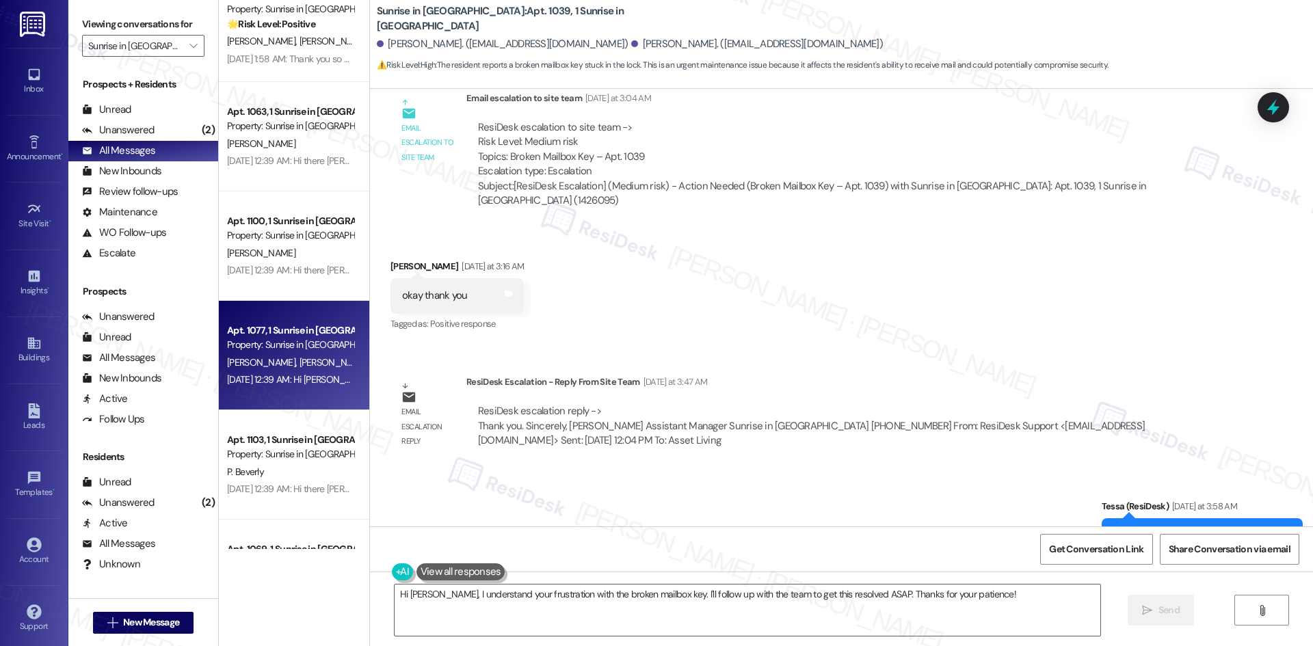
click at [298, 349] on div "Property: Sunrise in Chandler" at bounding box center [290, 345] width 127 height 14
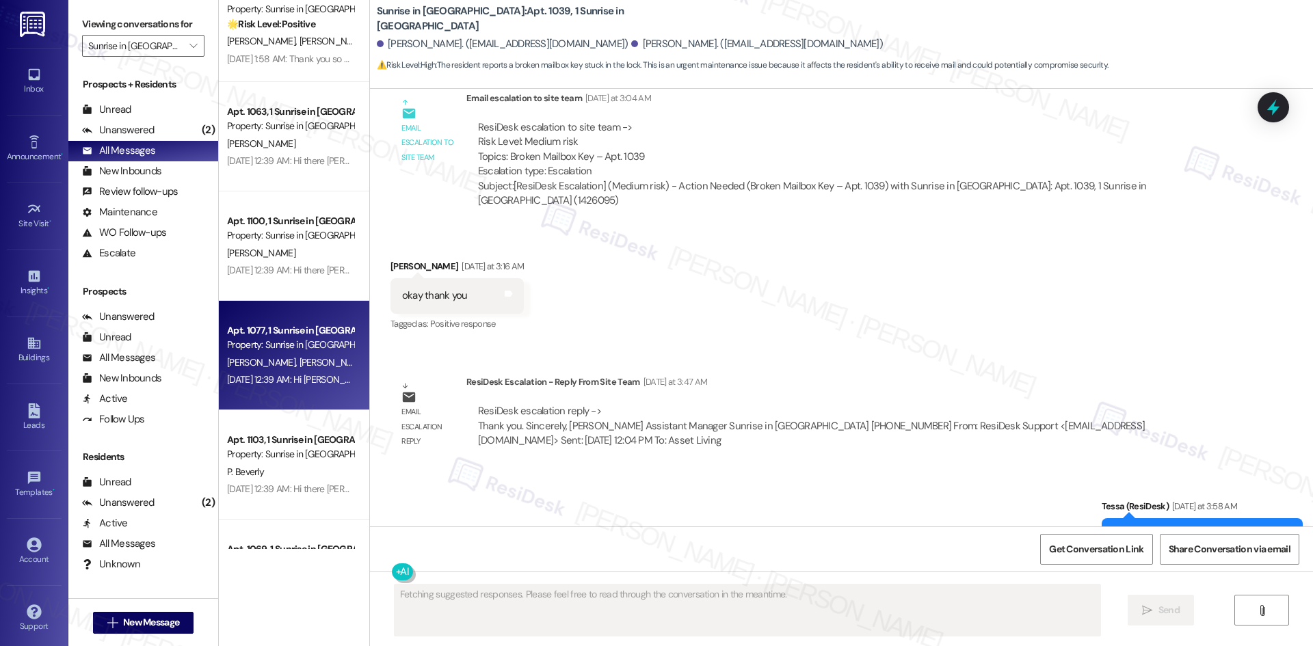
scroll to position [70, 0]
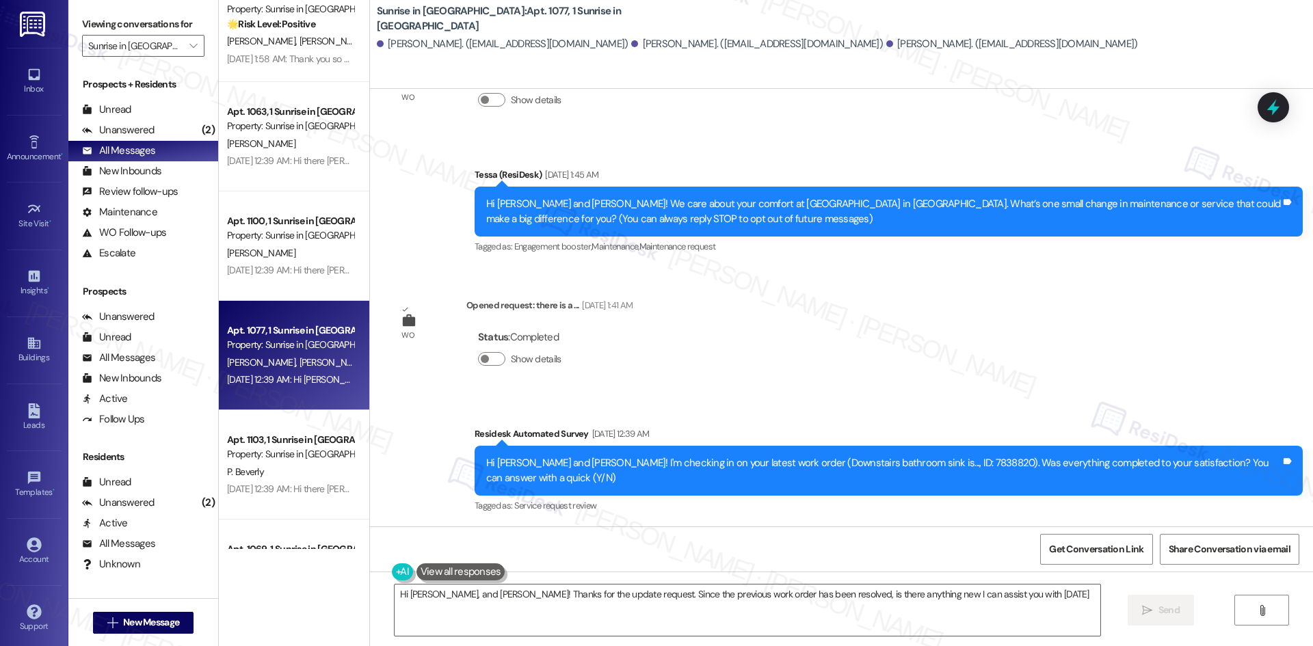
type textarea "Hi Santiago, Andres, and Andres! Thanks for the update request. Since the previ…"
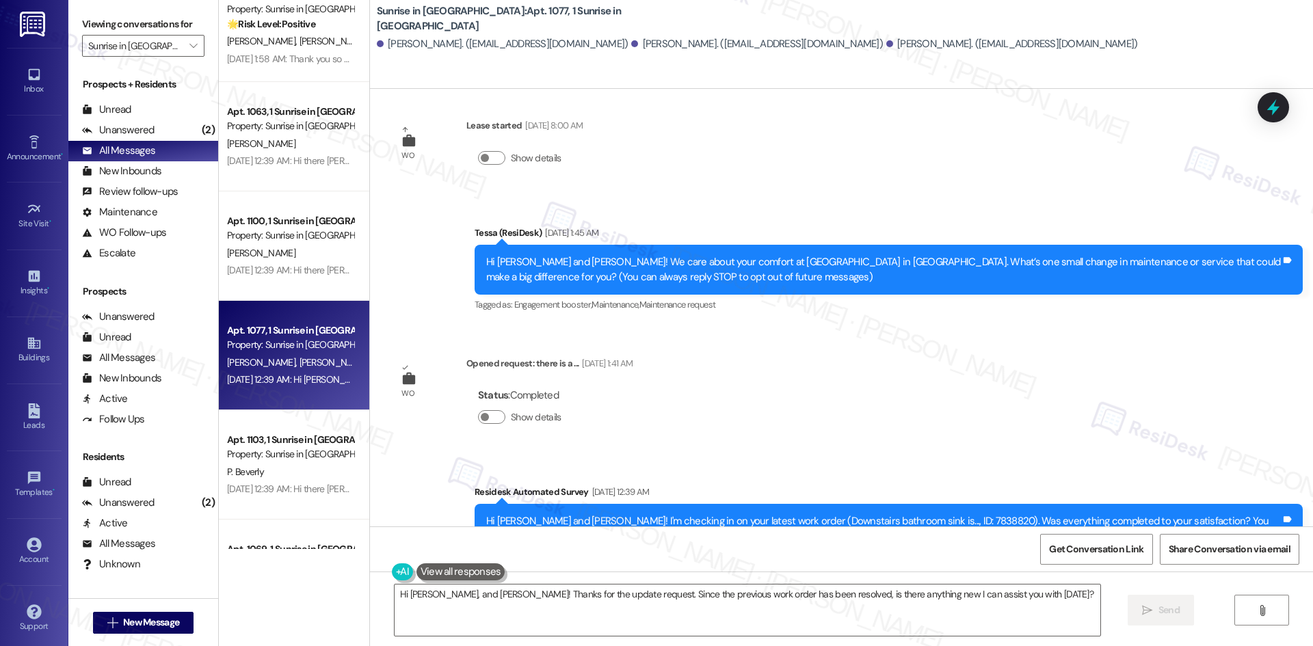
scroll to position [0, 0]
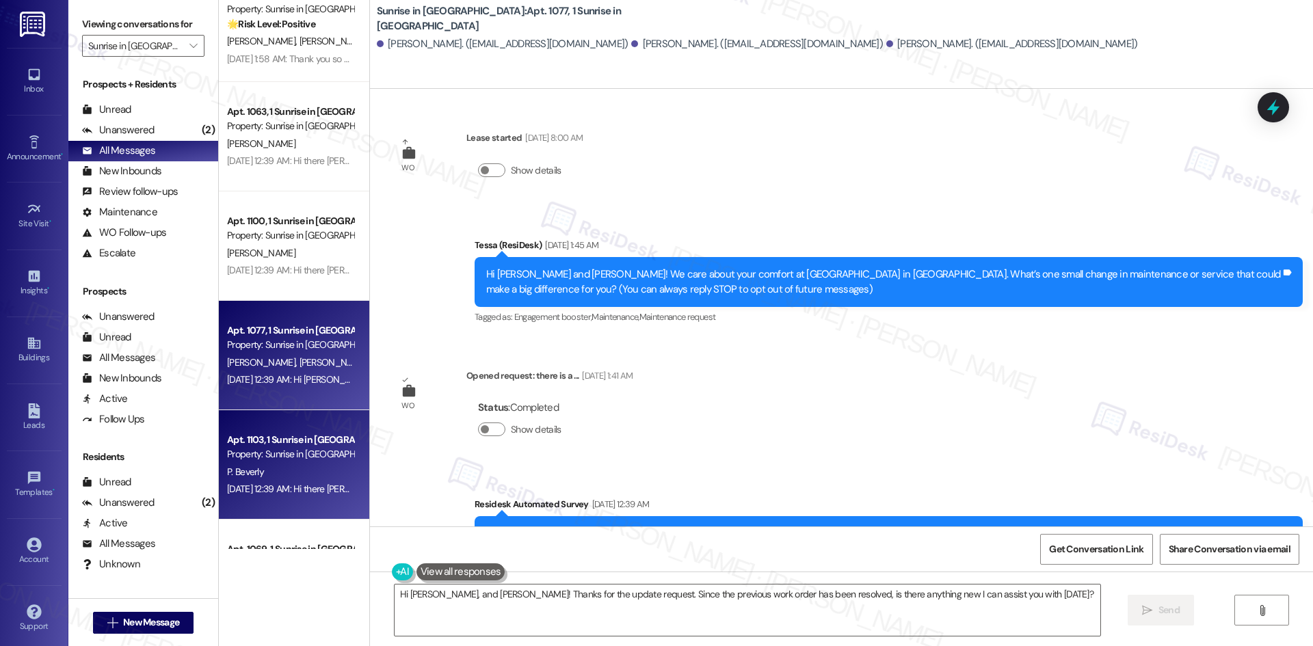
click at [295, 455] on div "Property: Sunrise in Chandler" at bounding box center [290, 454] width 127 height 14
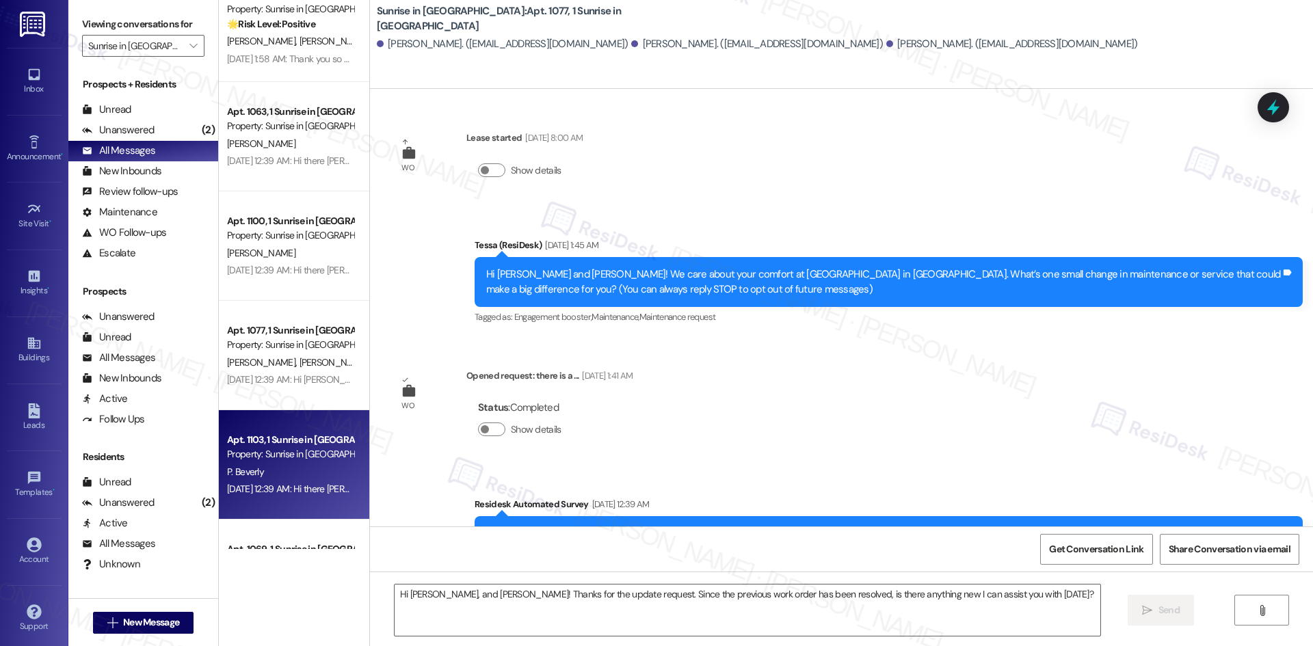
type textarea "Fetching suggested responses. Please feel free to read through the conversation…"
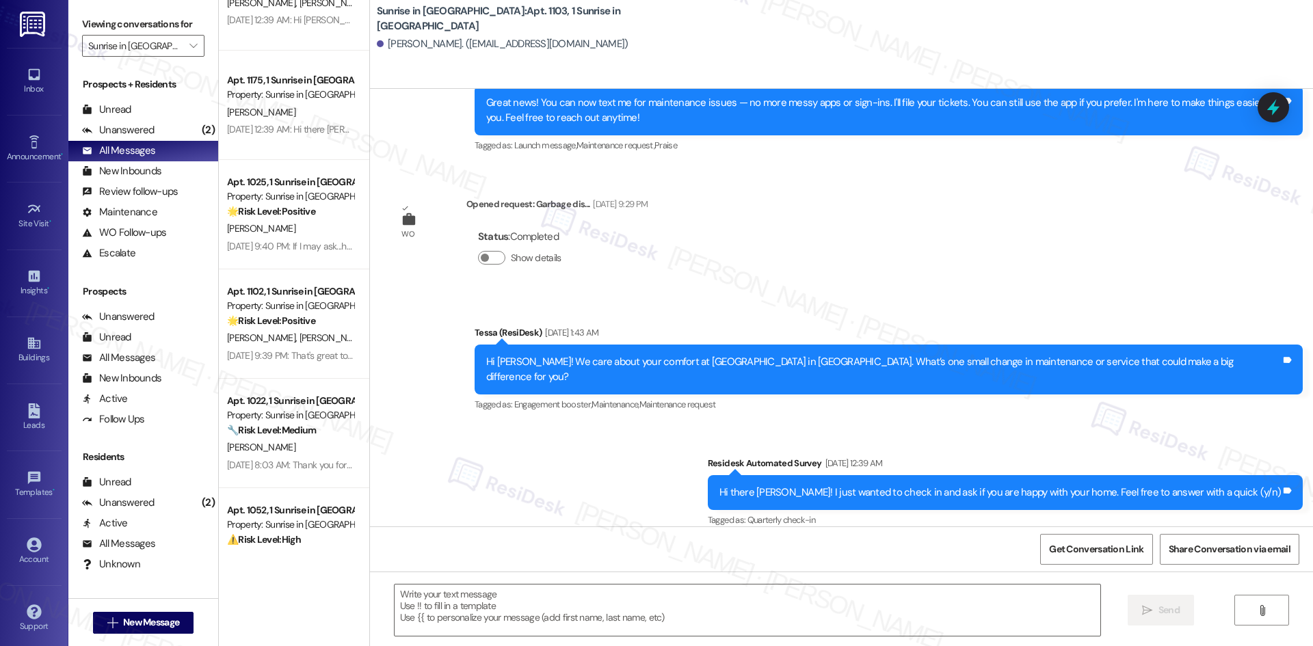
scroll to position [1437, 0]
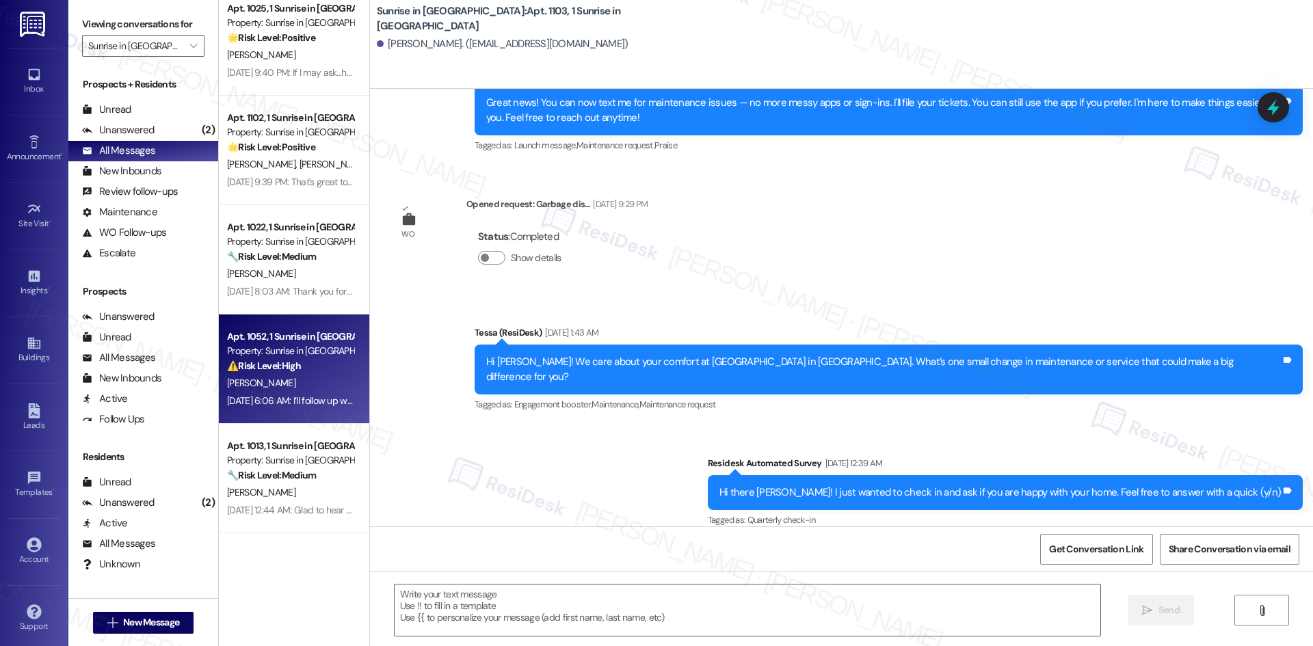
click at [311, 395] on div "Aug 29, 2025 at 6:06 AM: I’ll follow up with the site team about whether the ro…" at bounding box center [653, 401] width 852 height 12
type textarea "Fetching suggested responses. Please feel free to read through the conversation…"
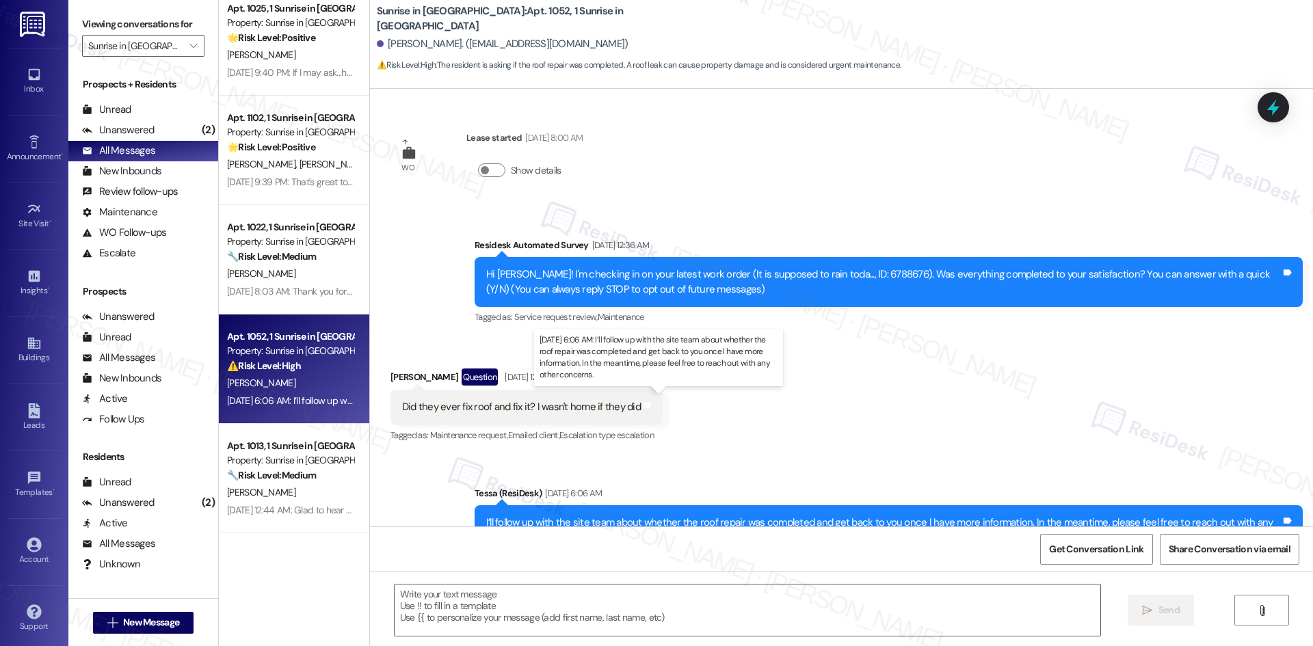
type textarea "Fetching suggested responses. Please feel free to read through the conversation…"
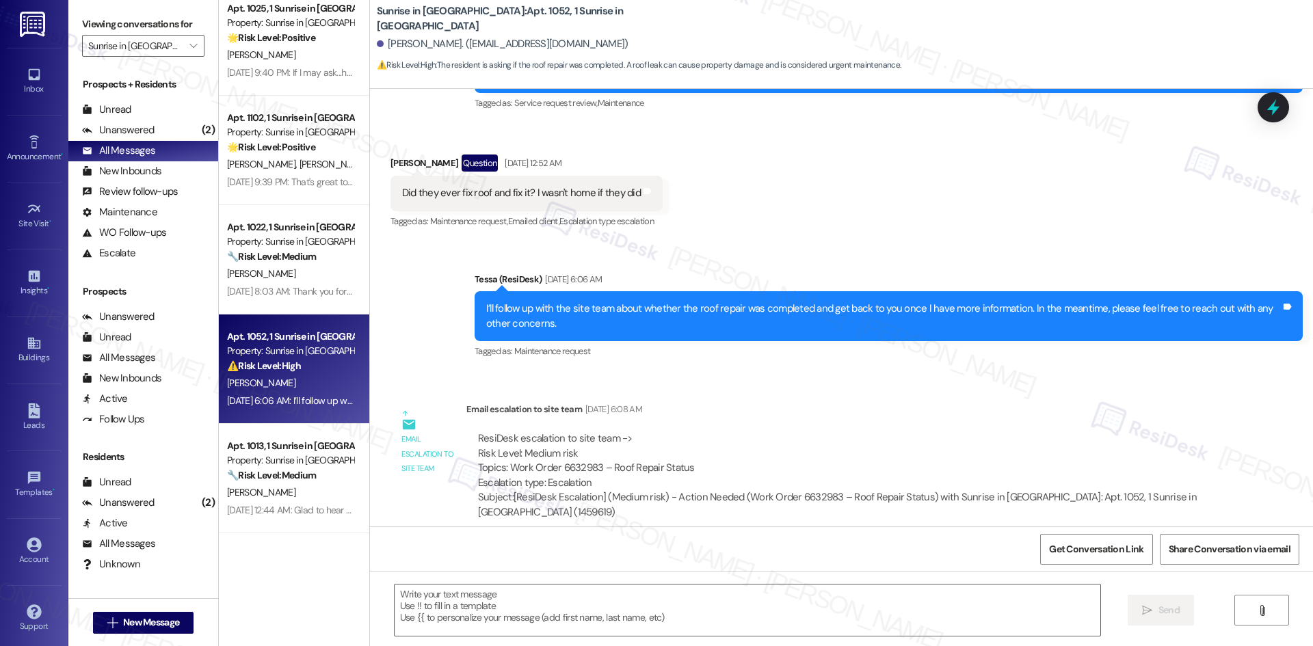
scroll to position [1779, 0]
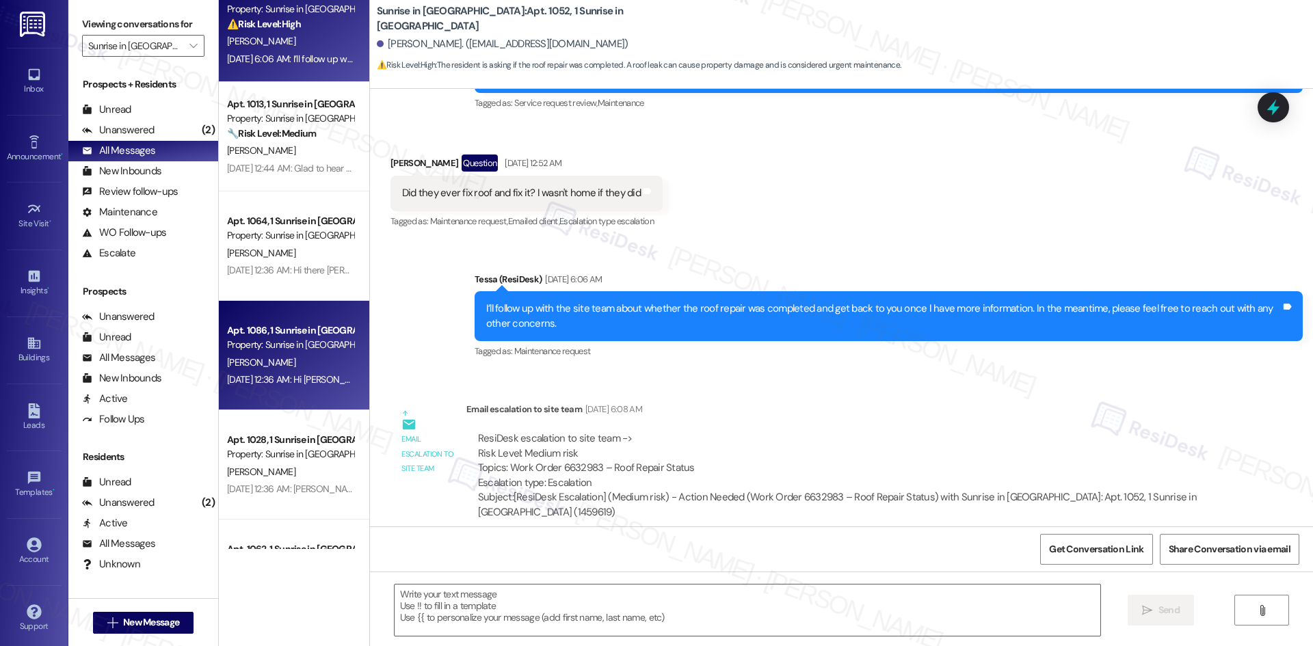
click at [296, 384] on div "Aug 29, 2025 at 12:36 AM: Hi Marchelle! I'm checking in on your latest work ord…" at bounding box center [634, 380] width 815 height 12
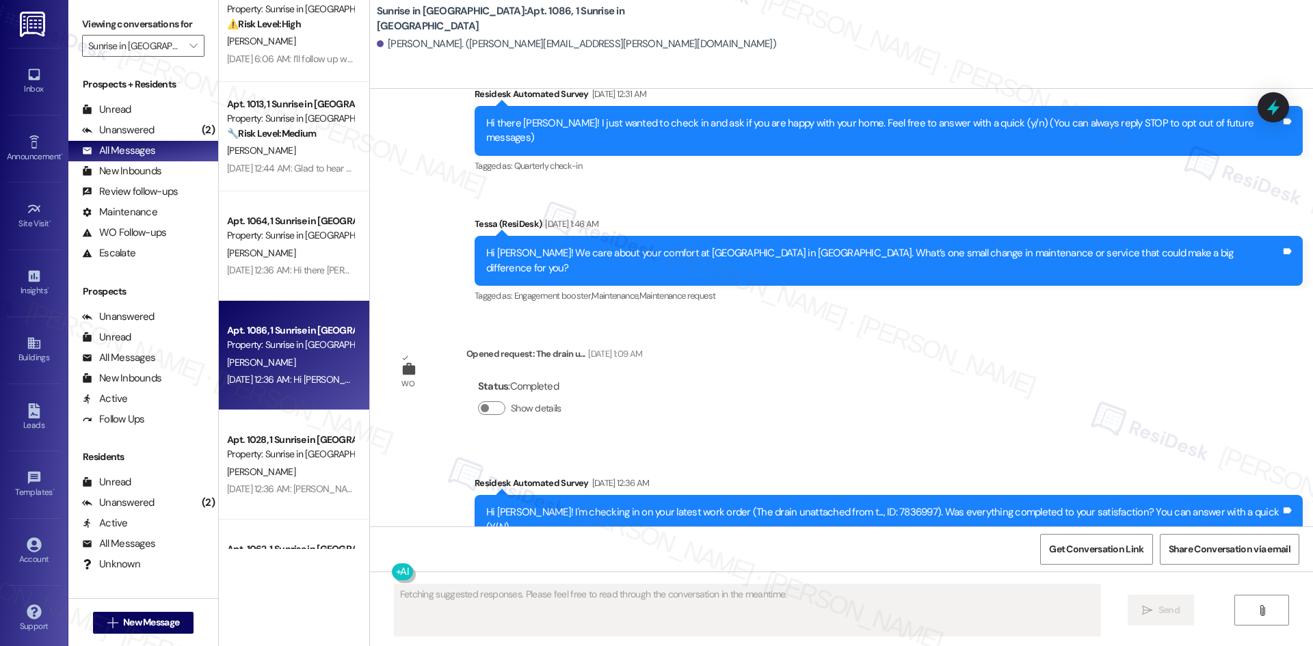
scroll to position [286, 0]
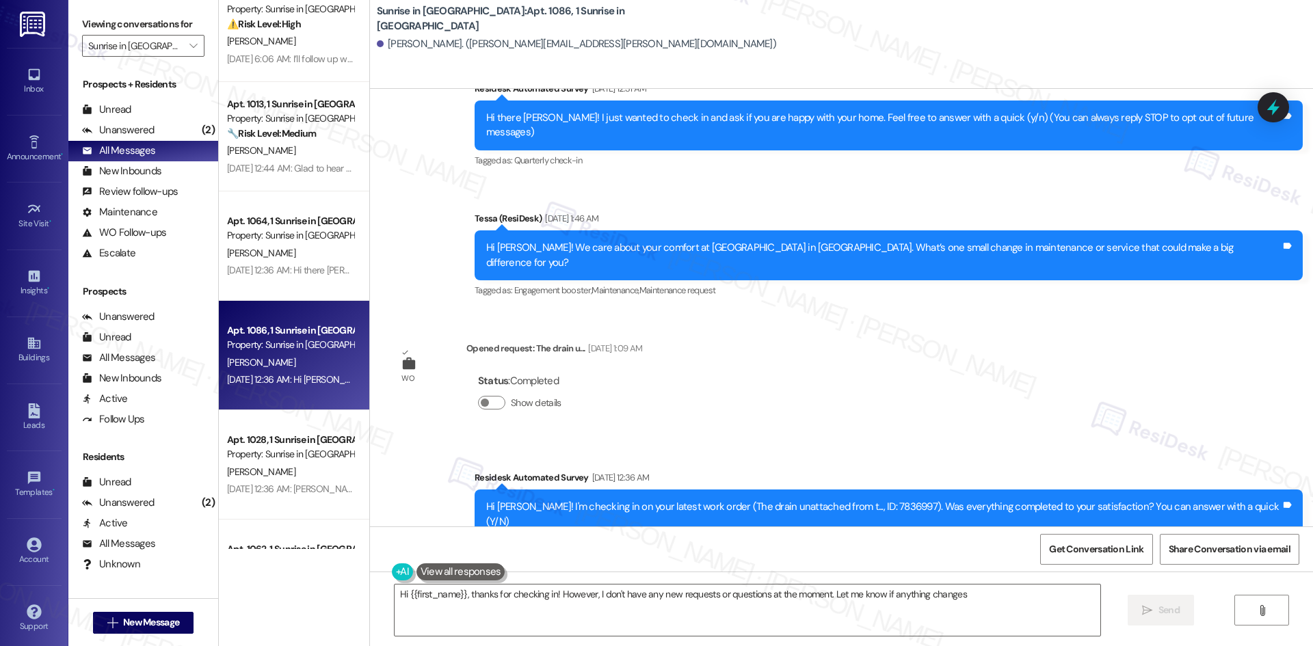
type textarea "Hi {{first_name}}, thanks for checking in! However, I don't have any new reques…"
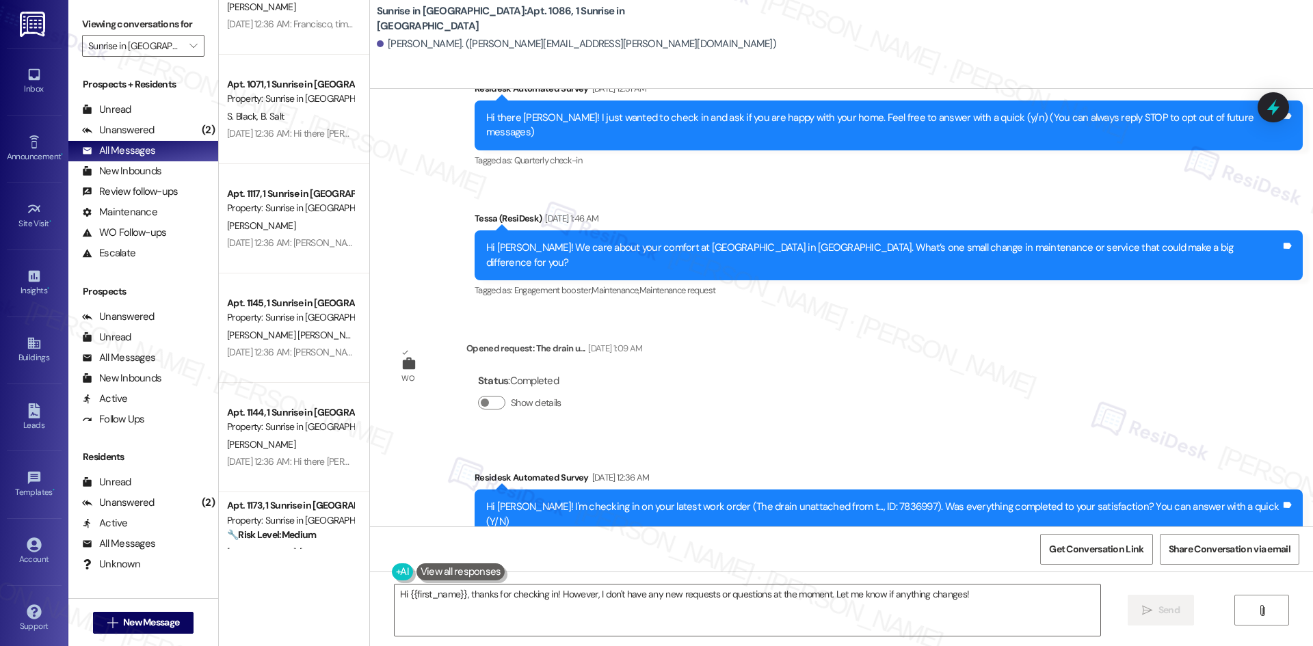
scroll to position [2942, 0]
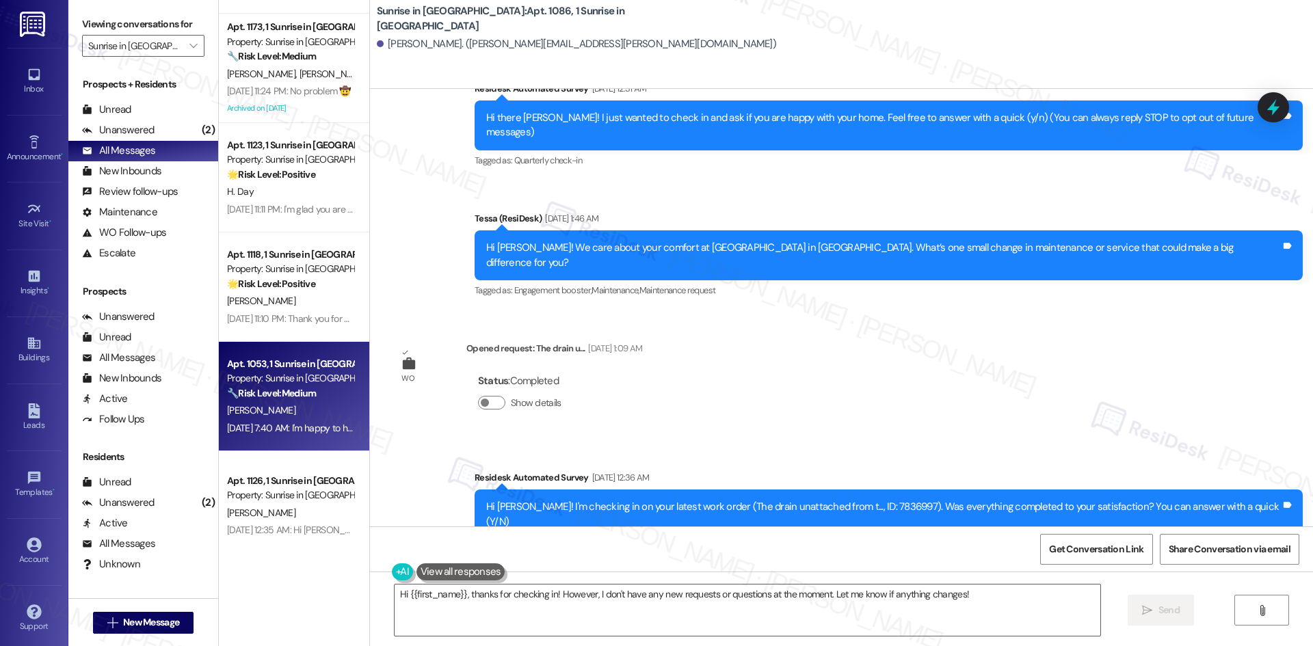
click at [248, 389] on strong "🔧 Risk Level: Medium" at bounding box center [271, 393] width 89 height 12
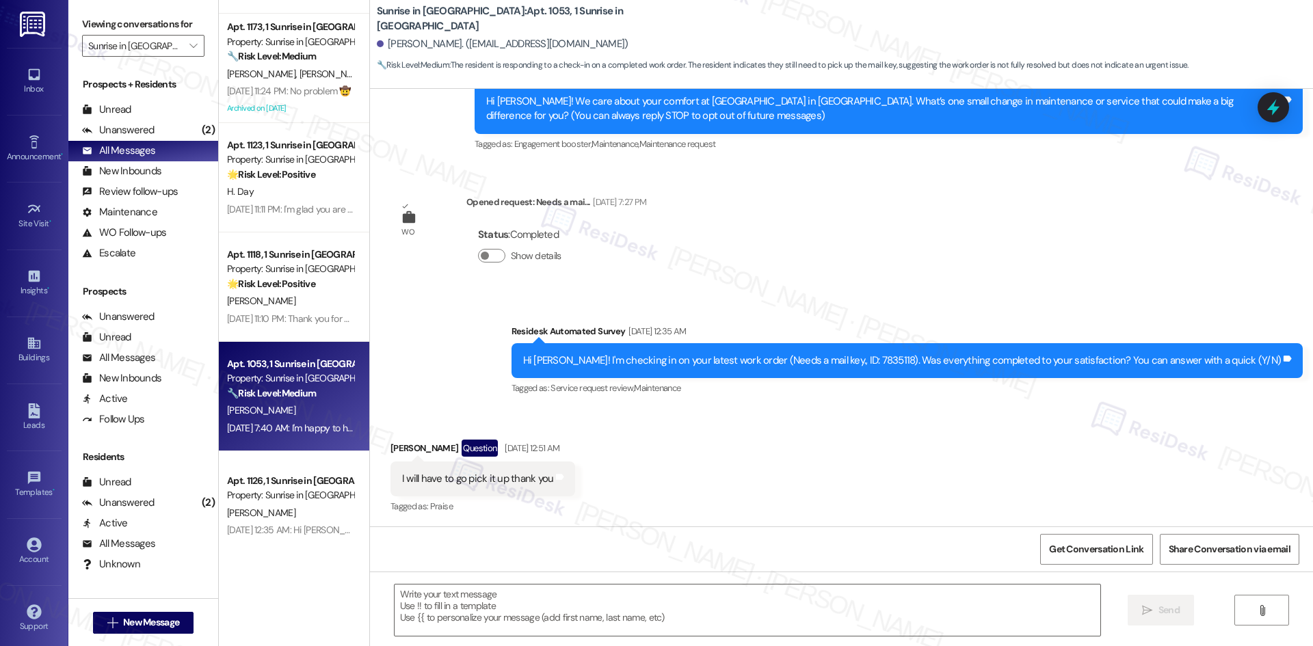
type textarea "Fetching suggested responses. Please feel free to read through the conversation…"
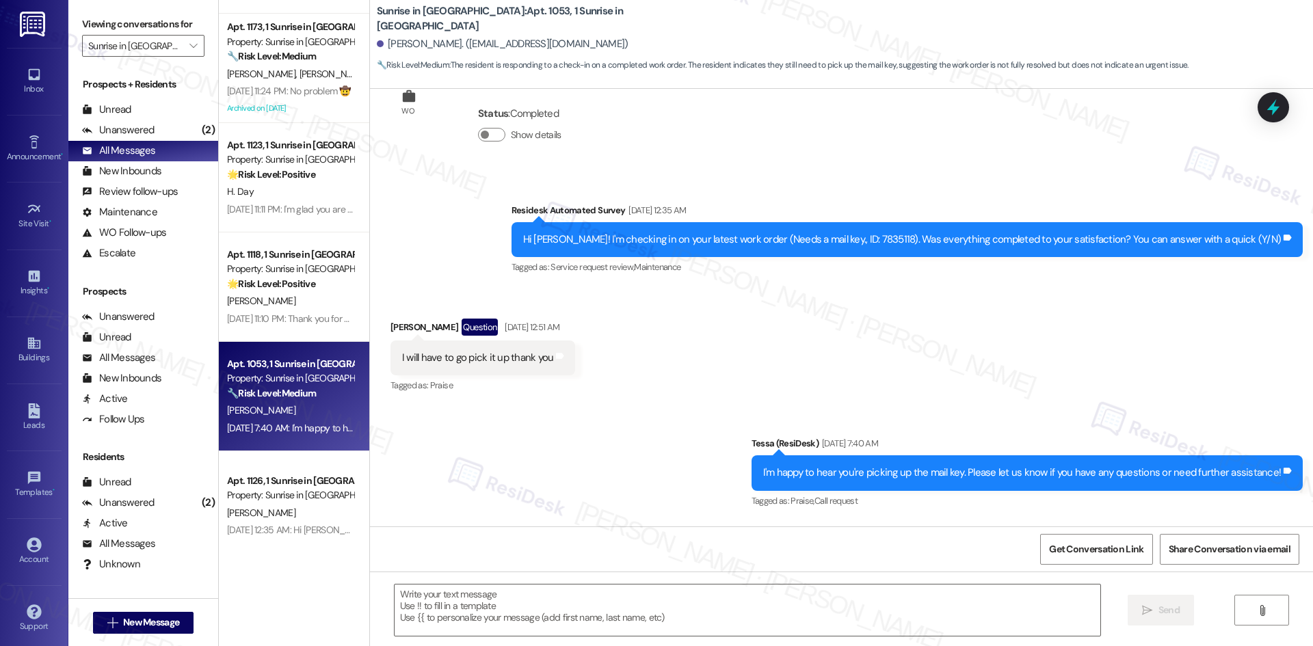
scroll to position [274, 0]
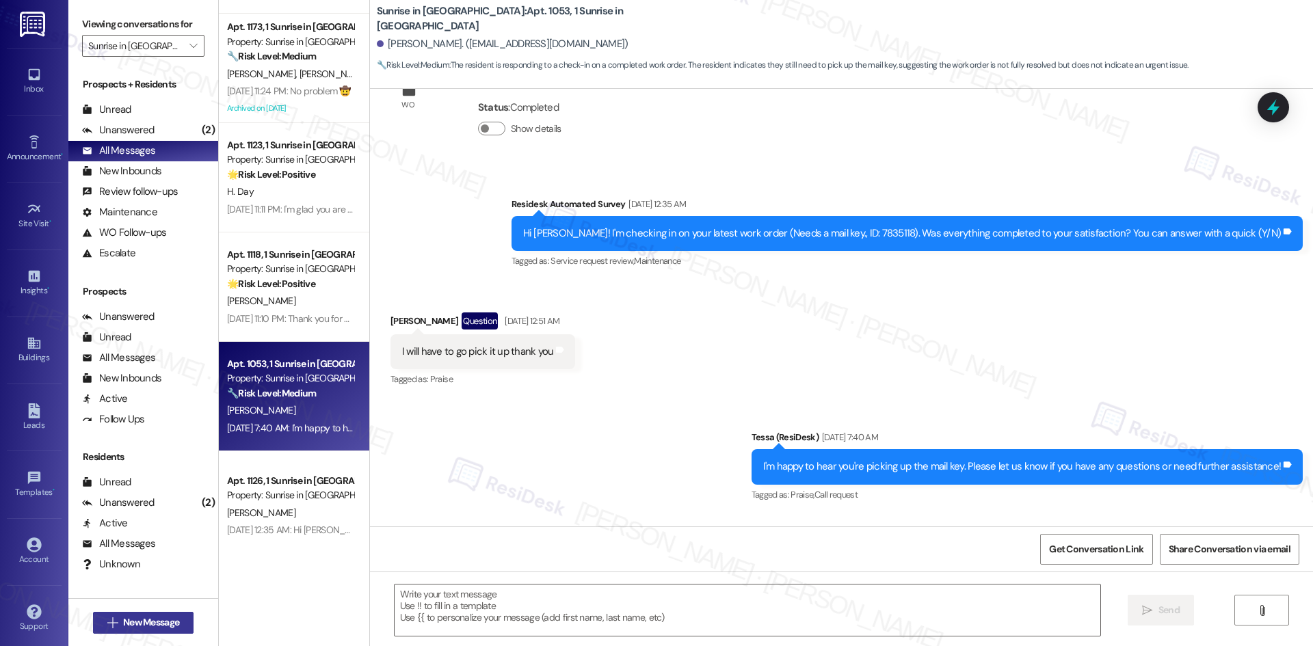
click at [126, 624] on span "New Message" at bounding box center [151, 623] width 56 height 14
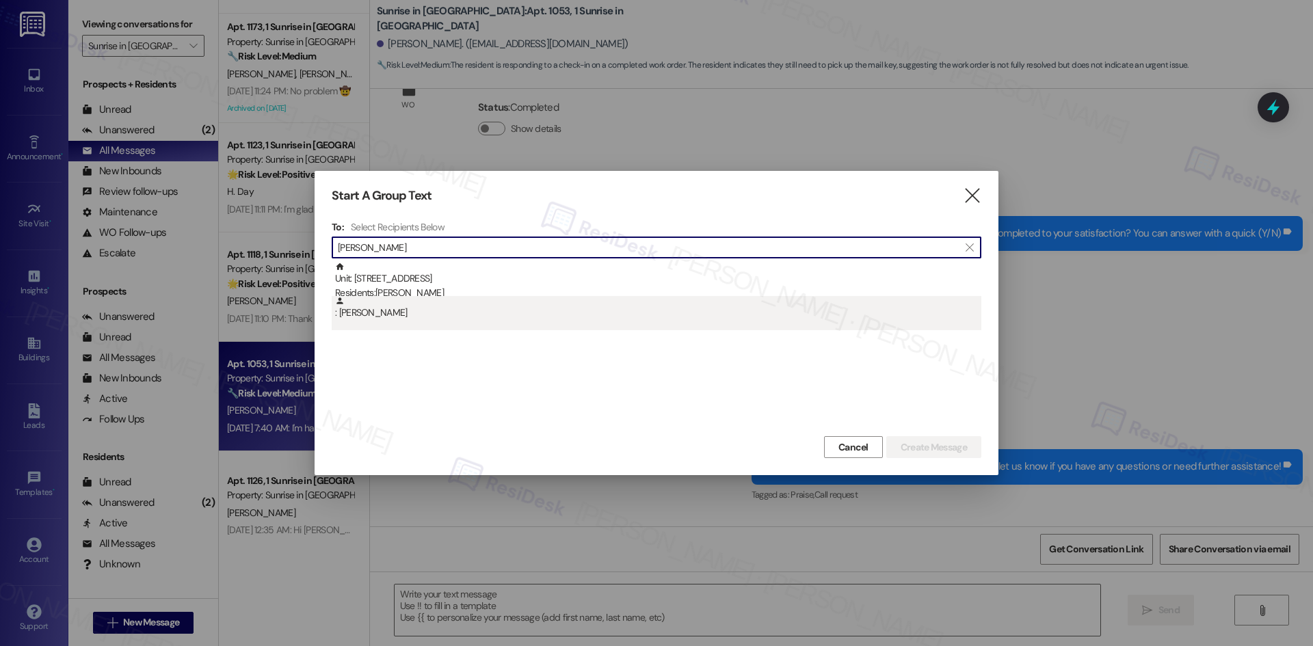
type input "Sherry Johnson"
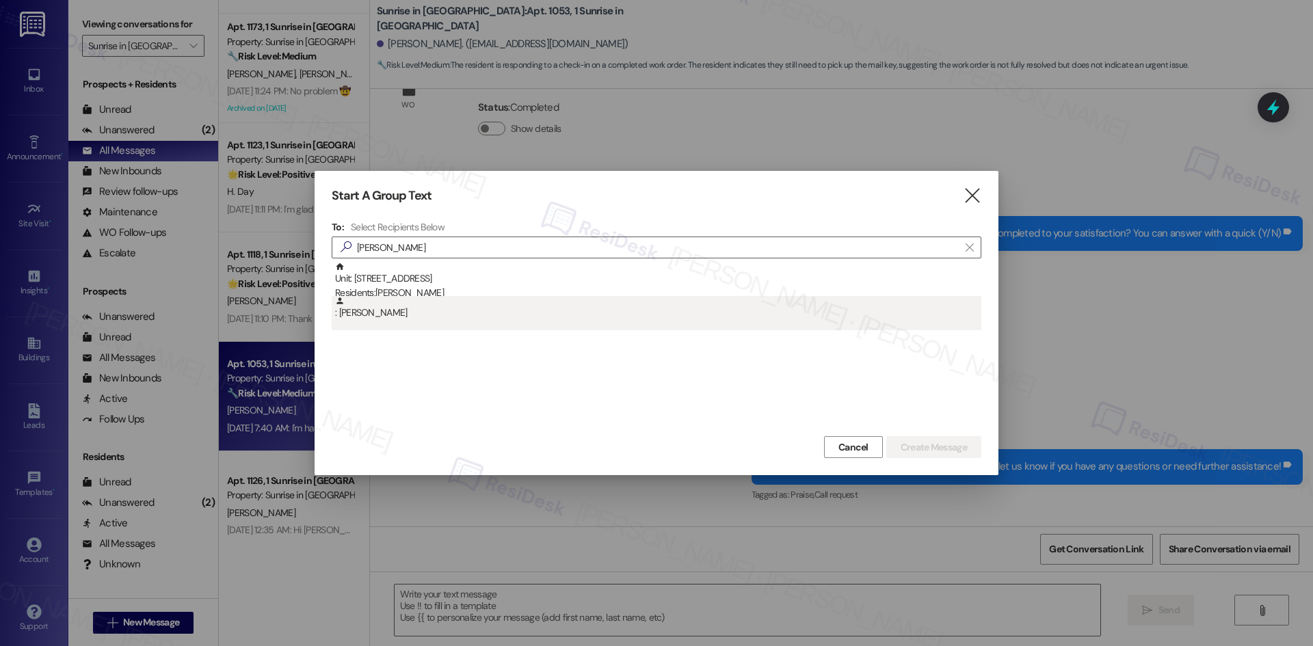
click at [414, 307] on div ": Sherry Johnson" at bounding box center [658, 308] width 646 height 24
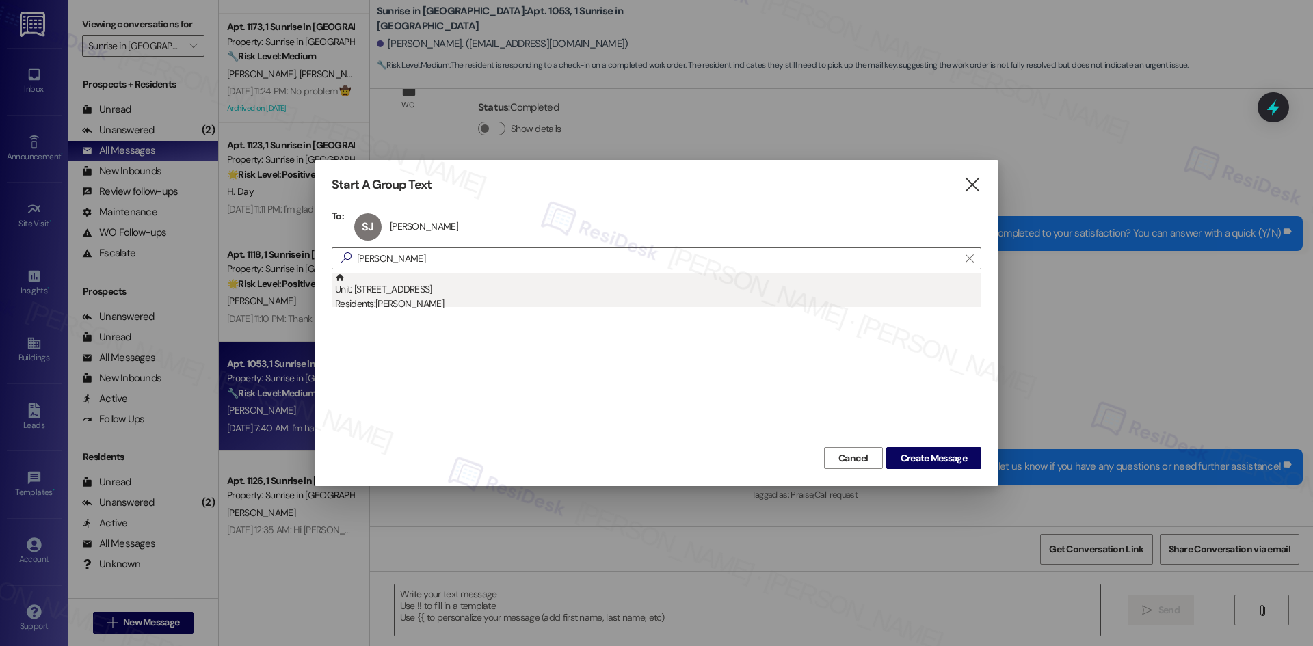
click at [388, 295] on div "Unit: 138 - 4330 S Eastern Ave Residents: Sherry Johnson" at bounding box center [658, 292] width 646 height 39
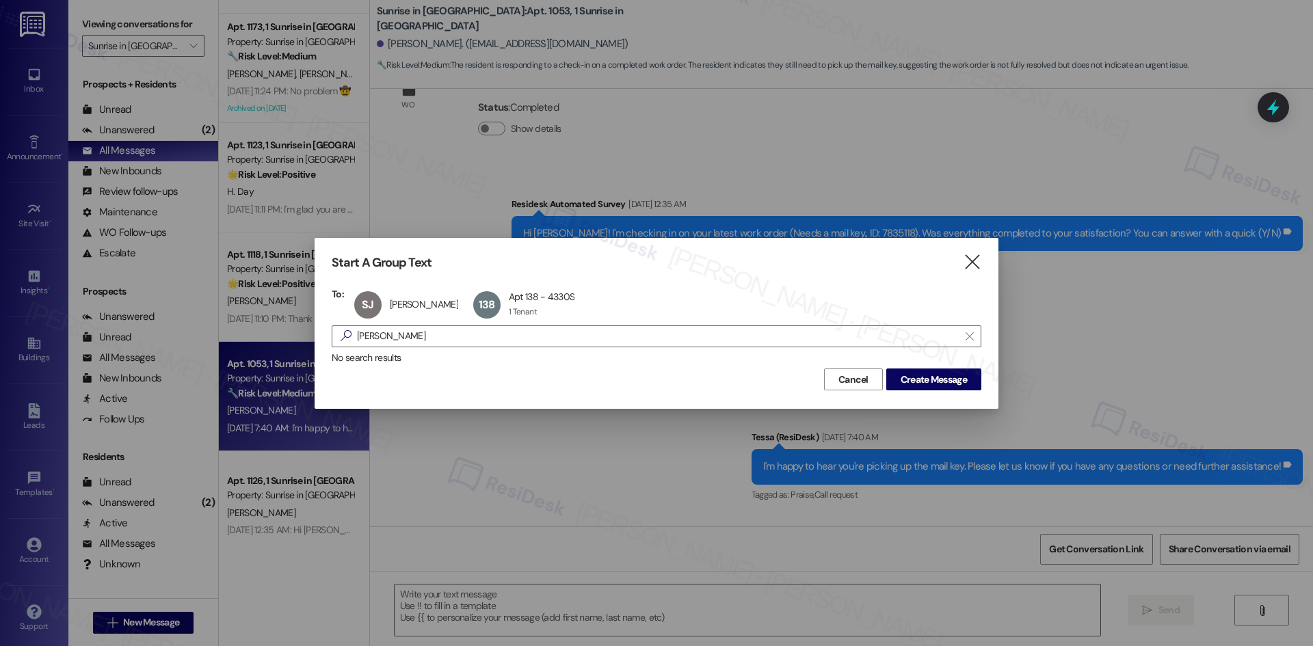
drag, startPoint x: 856, startPoint y: 290, endPoint x: 860, endPoint y: 276, distance: 14.1
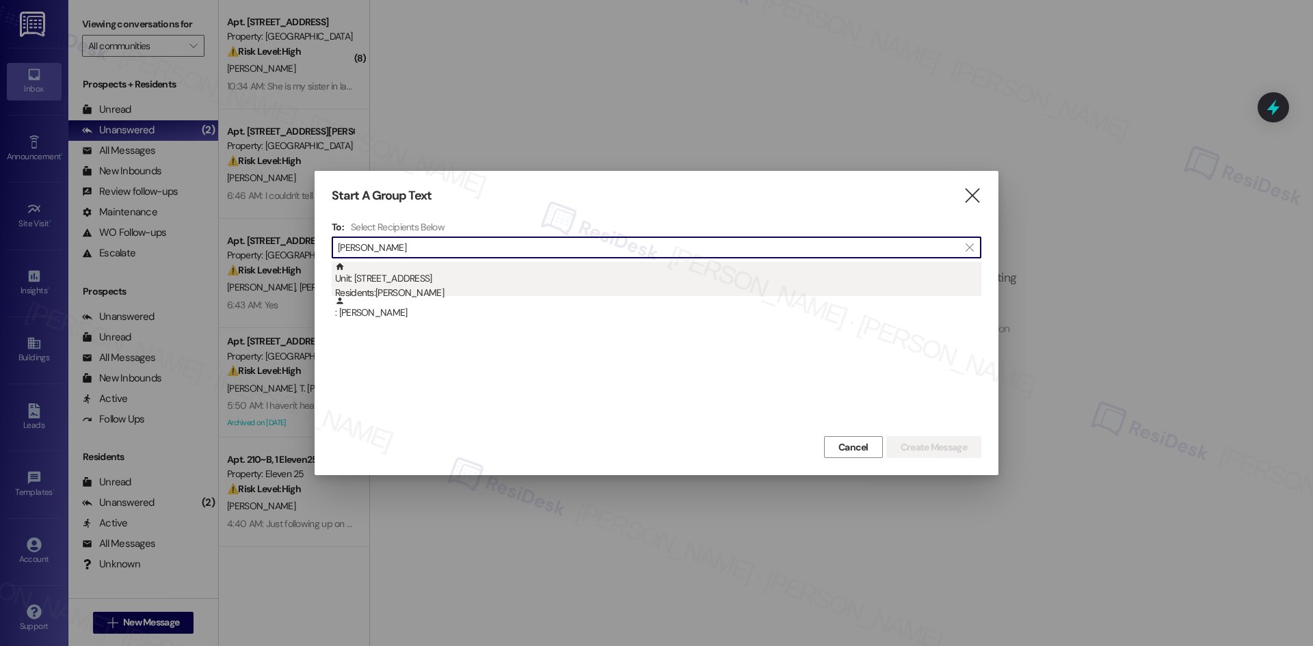
type input "Sherry Johnson"
click at [452, 282] on div "Unit: 138 - 4330 S Eastern Ave Residents: Sherry Johnson" at bounding box center [658, 281] width 646 height 39
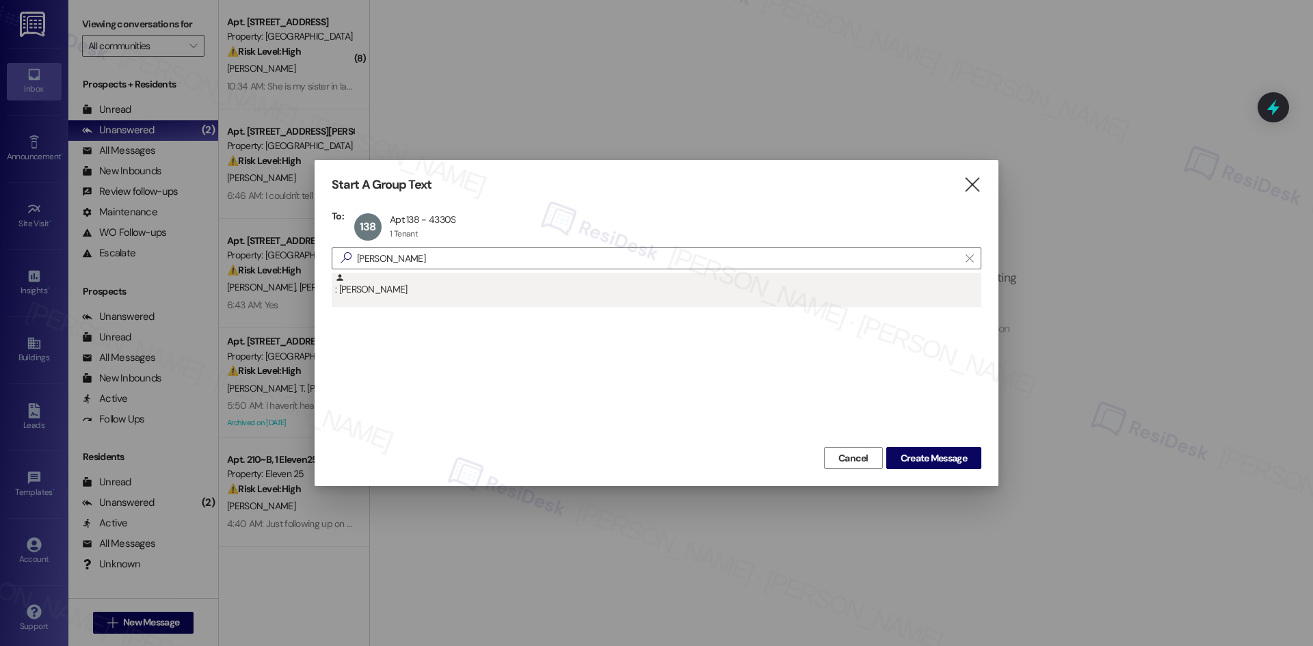
click at [403, 293] on div ": Sherry Johnson" at bounding box center [658, 285] width 646 height 24
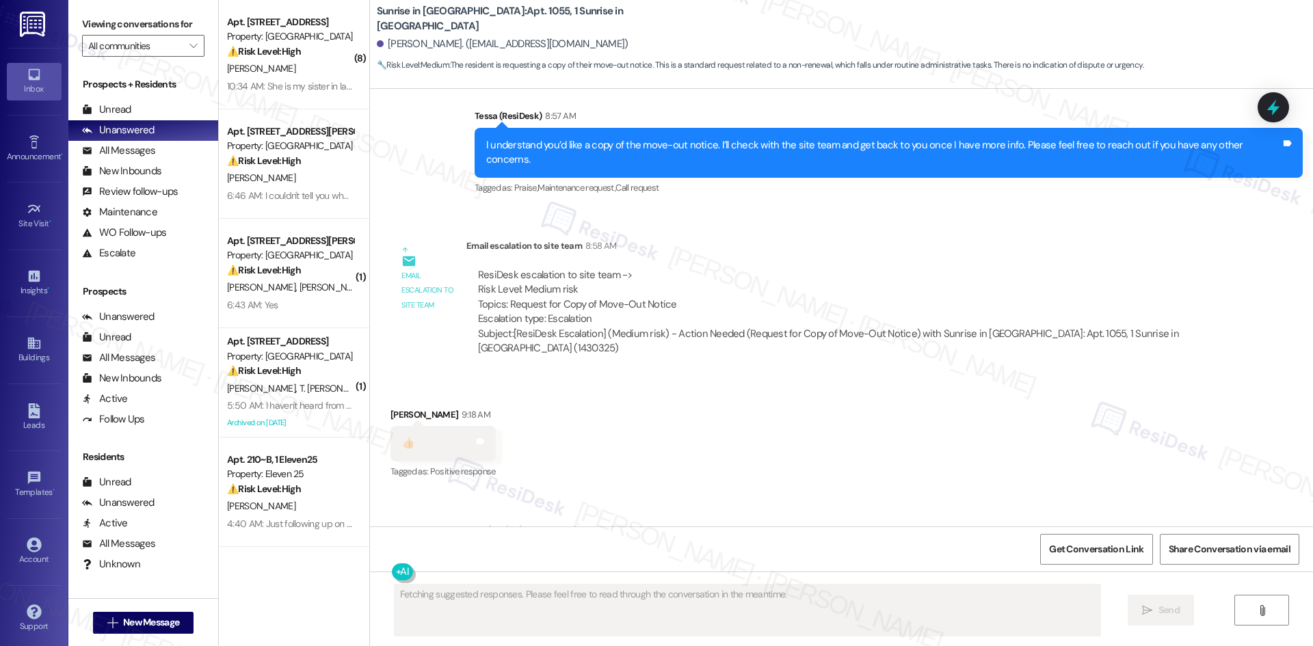
scroll to position [3410, 0]
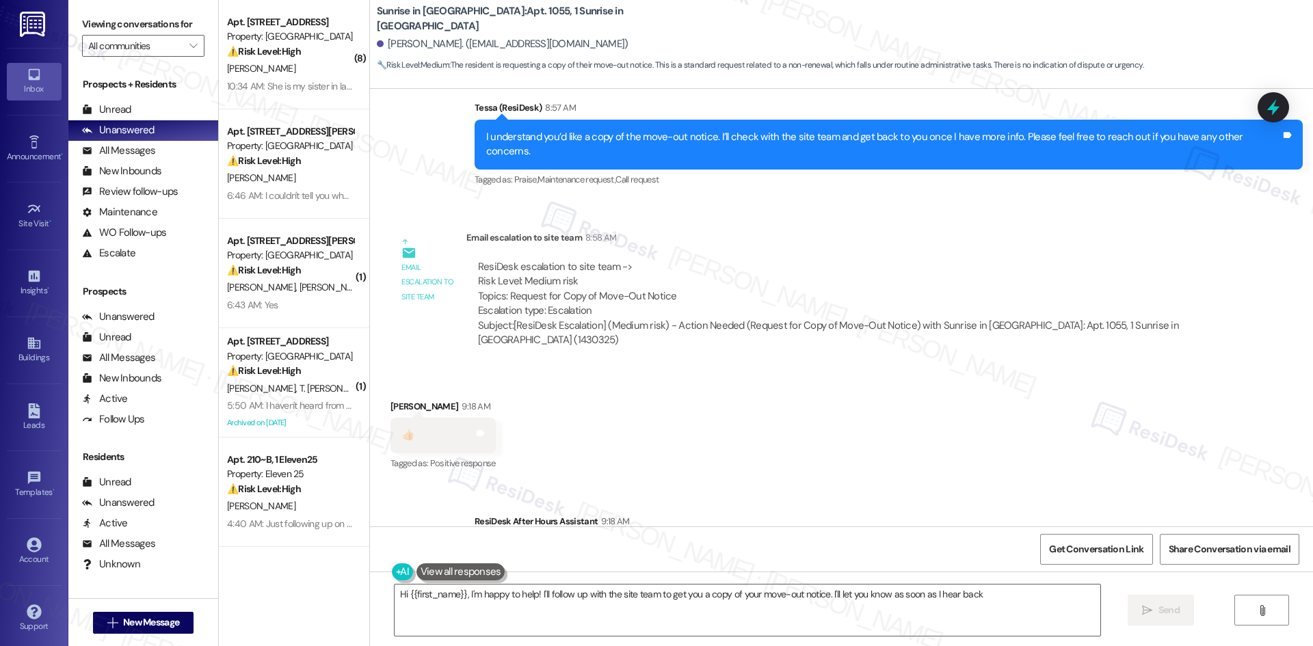
type textarea "Hi {{first_name}}, I'm happy to help! I'll follow up with the site team to get …"
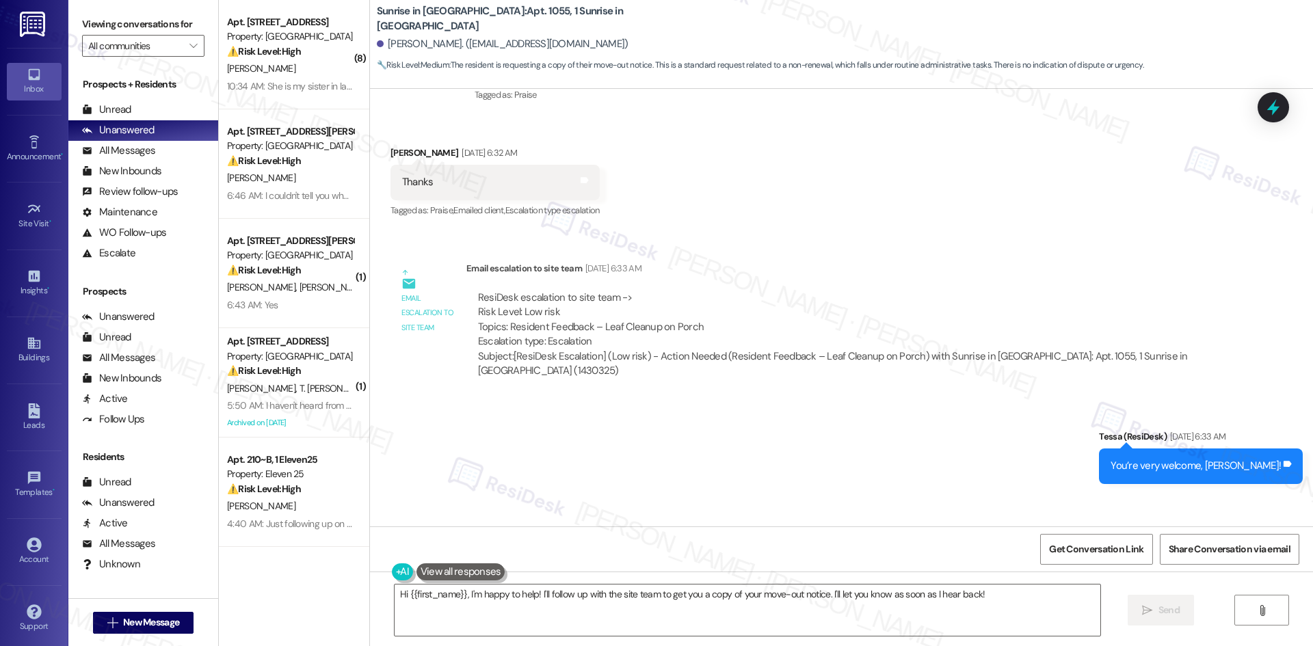
scroll to position [821, 0]
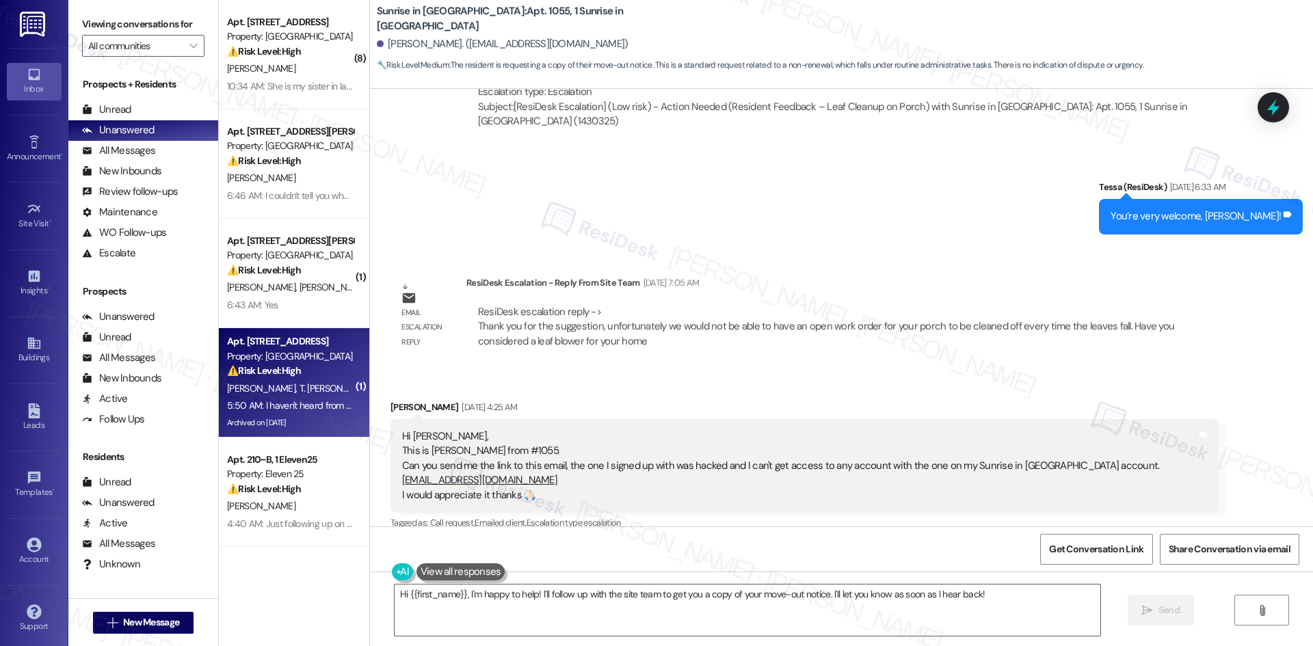
click at [289, 380] on div "S. Kirby T. Kirby Bohnert" at bounding box center [290, 388] width 129 height 17
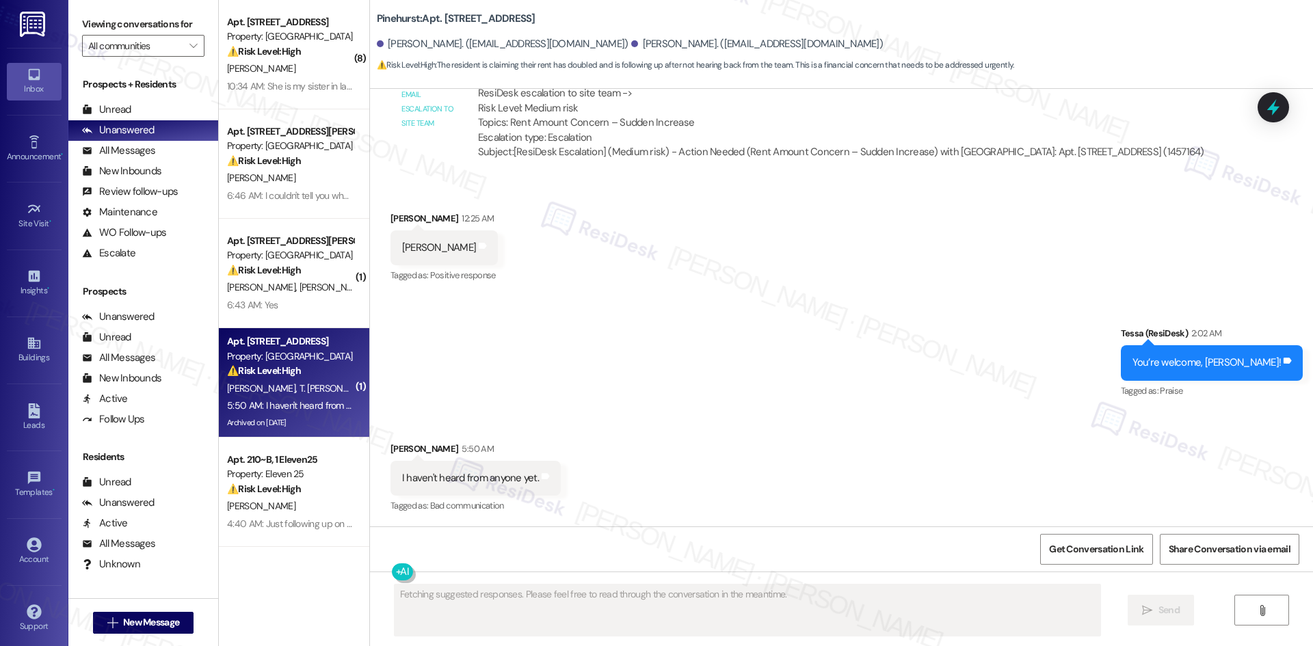
scroll to position [1680, 0]
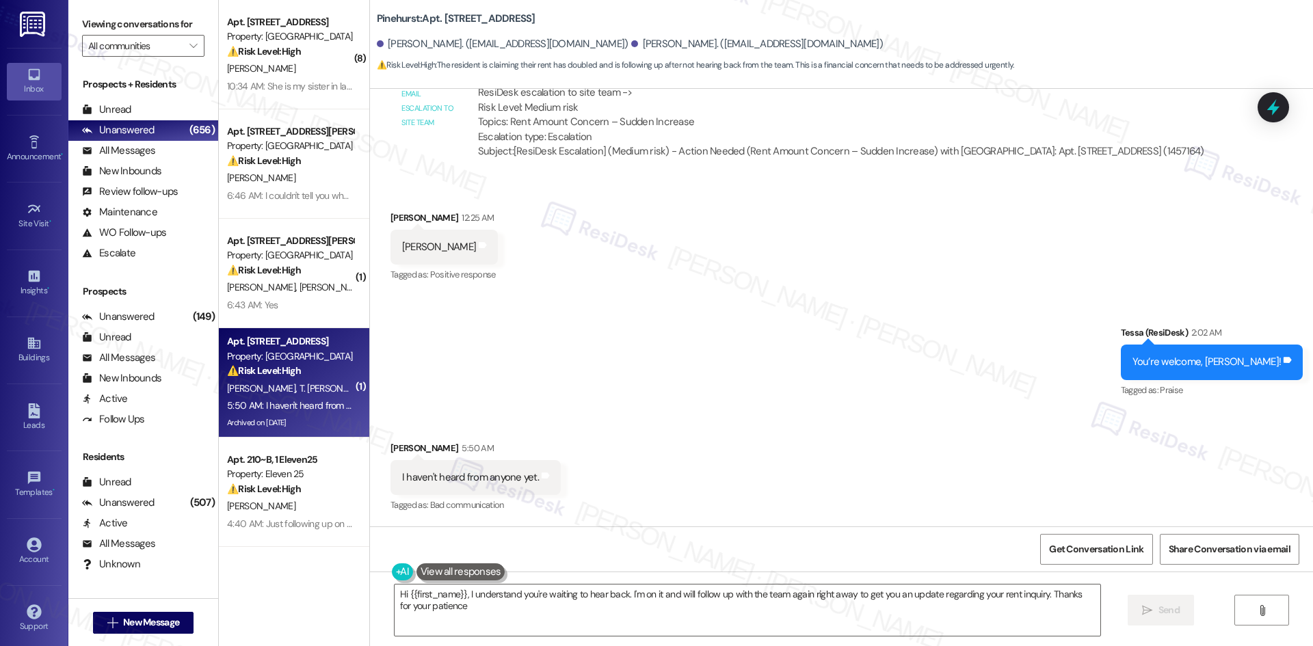
type textarea "Hi {{first_name}}, I understand you're waiting to hear back. I'm on it and will…"
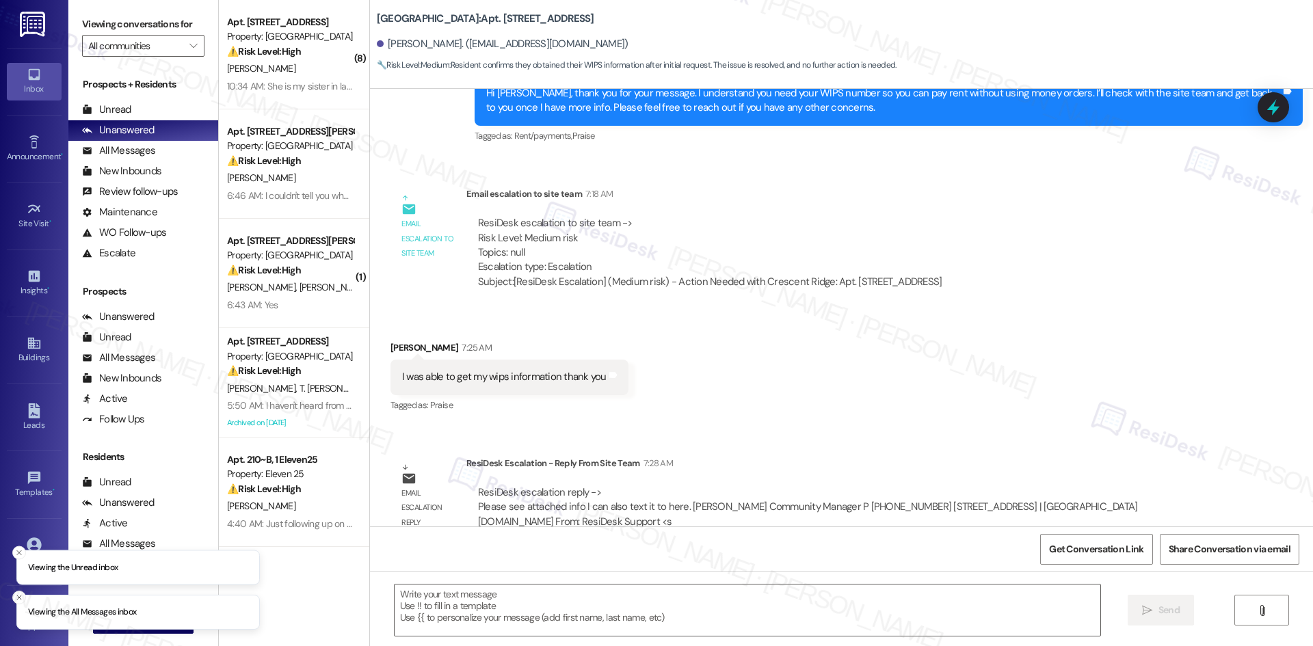
scroll to position [579, 0]
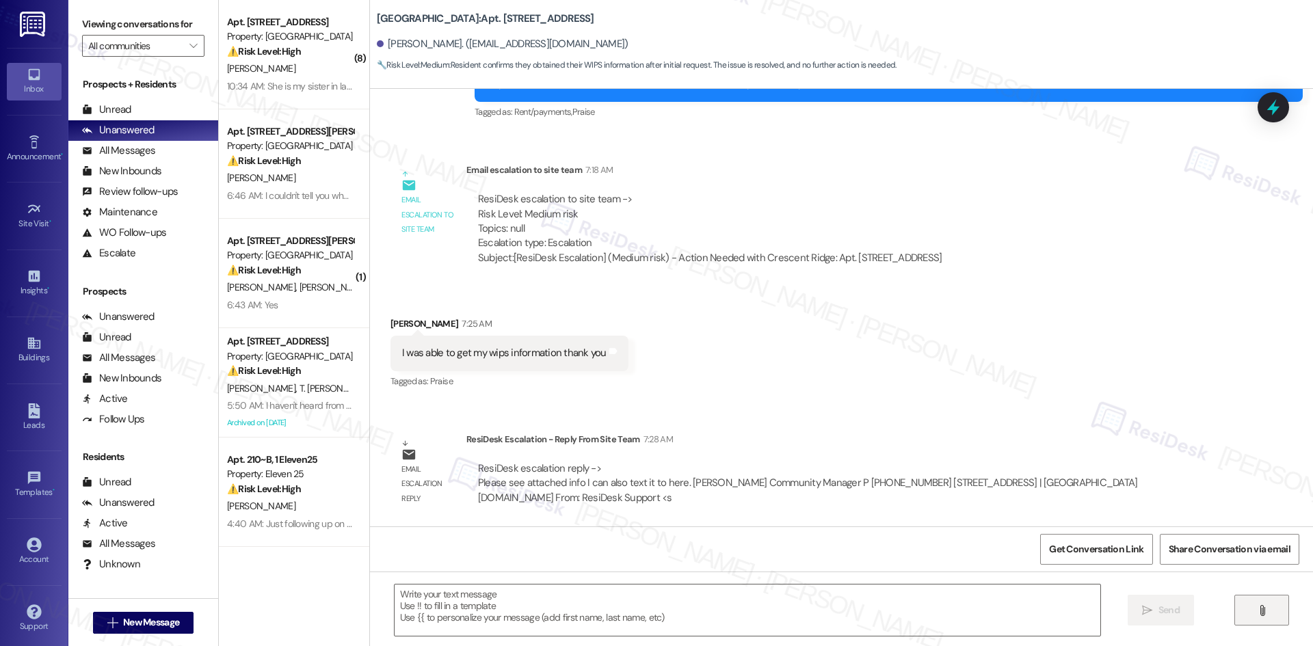
click at [1260, 614] on icon "" at bounding box center [1262, 610] width 10 height 11
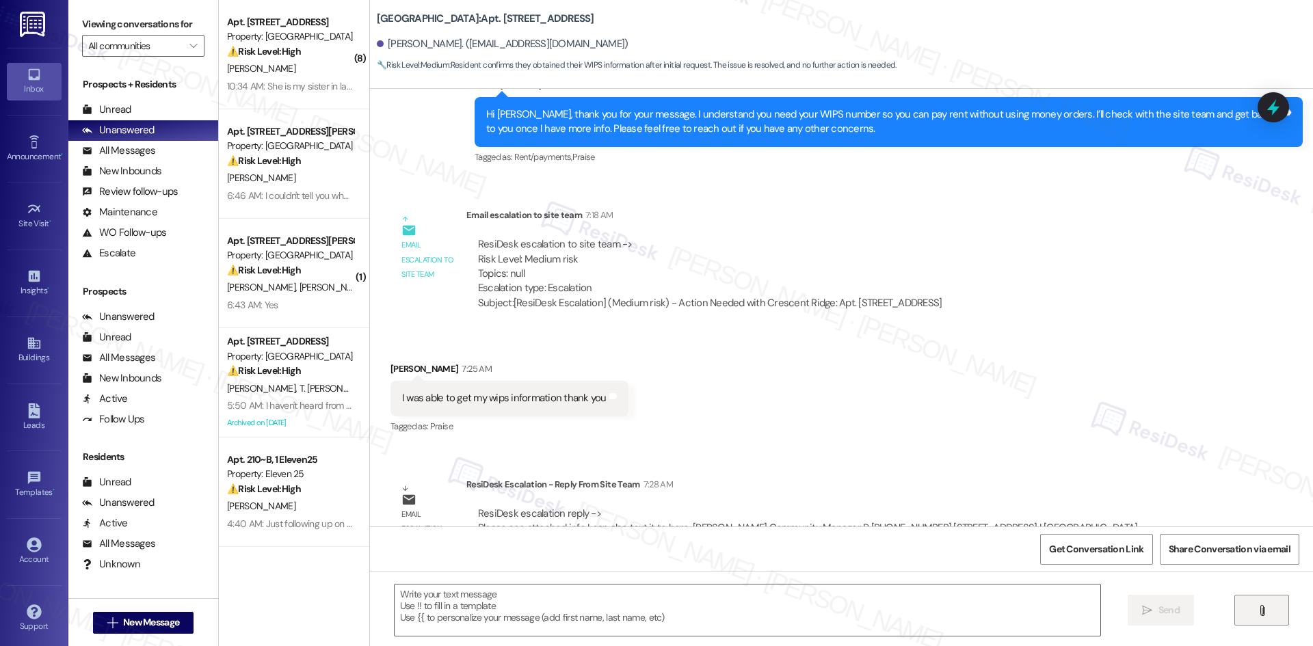
scroll to position [522, 0]
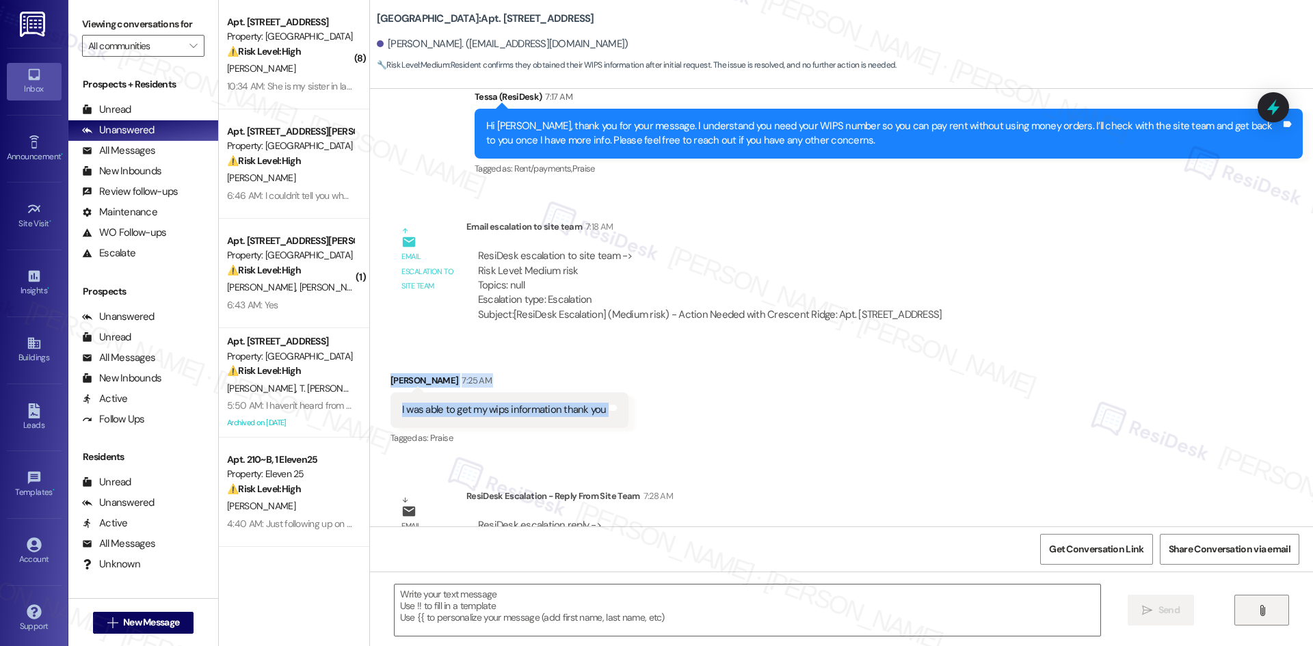
drag, startPoint x: 471, startPoint y: 371, endPoint x: 658, endPoint y: 411, distance: 191.7
click at [658, 411] on div "Received via SMS Nicole Swider 7:25 AM I was able to get my wips information th…" at bounding box center [841, 401] width 943 height 116
drag, startPoint x: 486, startPoint y: 418, endPoint x: 678, endPoint y: 371, distance: 197.1
click at [678, 371] on div "Received via SMS Nicole Swider 7:25 AM I was able to get my wips information th…" at bounding box center [841, 401] width 943 height 116
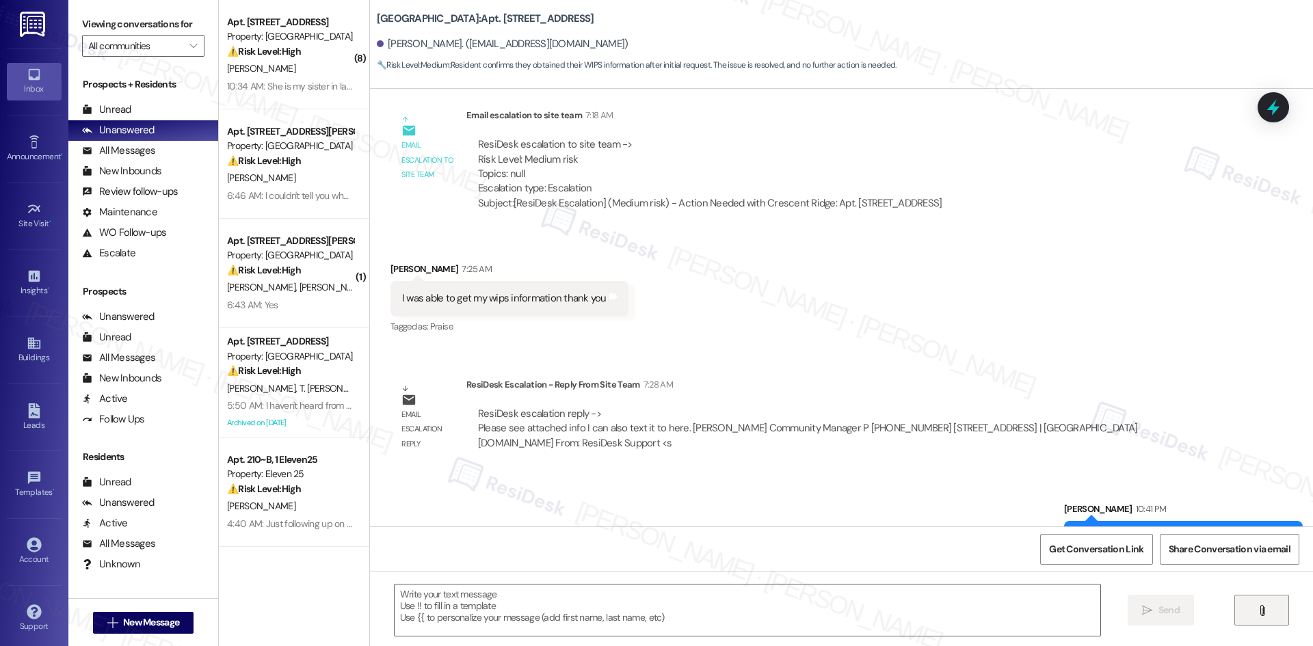
scroll to position [600, 0]
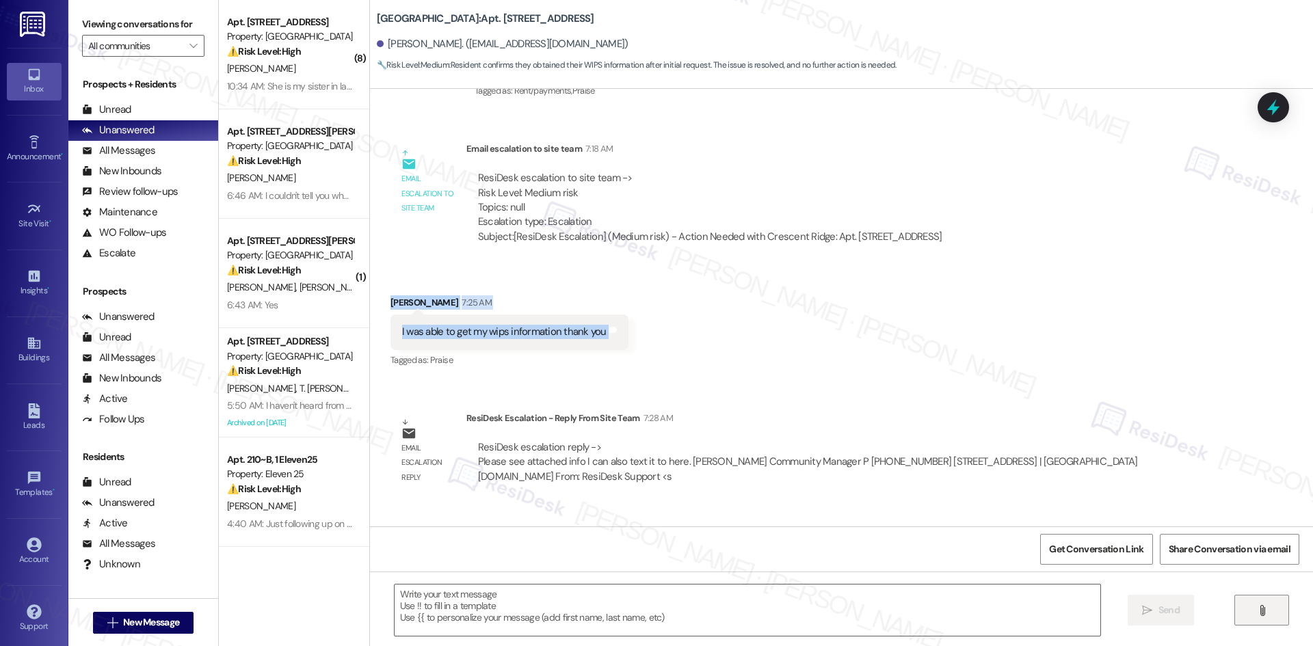
drag, startPoint x: 367, startPoint y: 290, endPoint x: 678, endPoint y: 339, distance: 314.4
click at [678, 339] on div "Received via SMS Nicole Swider 7:25 AM I was able to get my wips information th…" at bounding box center [841, 323] width 943 height 116
drag, startPoint x: 394, startPoint y: 309, endPoint x: 616, endPoint y: 337, distance: 224.1
click at [616, 337] on div "Received via SMS Nicole Swider 7:25 AM I was able to get my wips information th…" at bounding box center [841, 323] width 943 height 116
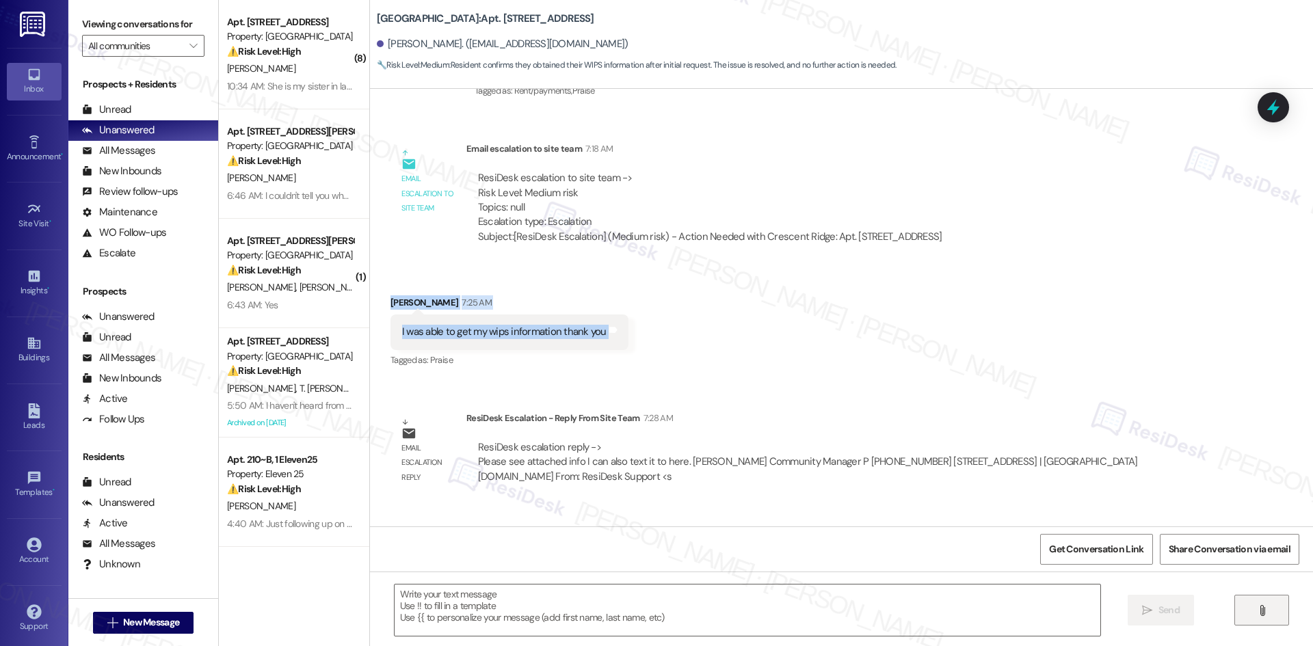
copy div "Nicole Swider 7:25 AM I was able to get my wips information thank you Tags and …"
click at [765, 331] on div "Received via SMS Nicole Swider 7:25 AM I was able to get my wips information th…" at bounding box center [841, 323] width 943 height 116
drag, startPoint x: 376, startPoint y: 292, endPoint x: 646, endPoint y: 340, distance: 274.4
click at [646, 340] on div "Received via SMS Nicole Swider 7:25 AM I was able to get my wips information th…" at bounding box center [841, 323] width 943 height 116
copy div "Nicole Swider 7:25 AM I was able to get my wips information thank you Tags and …"
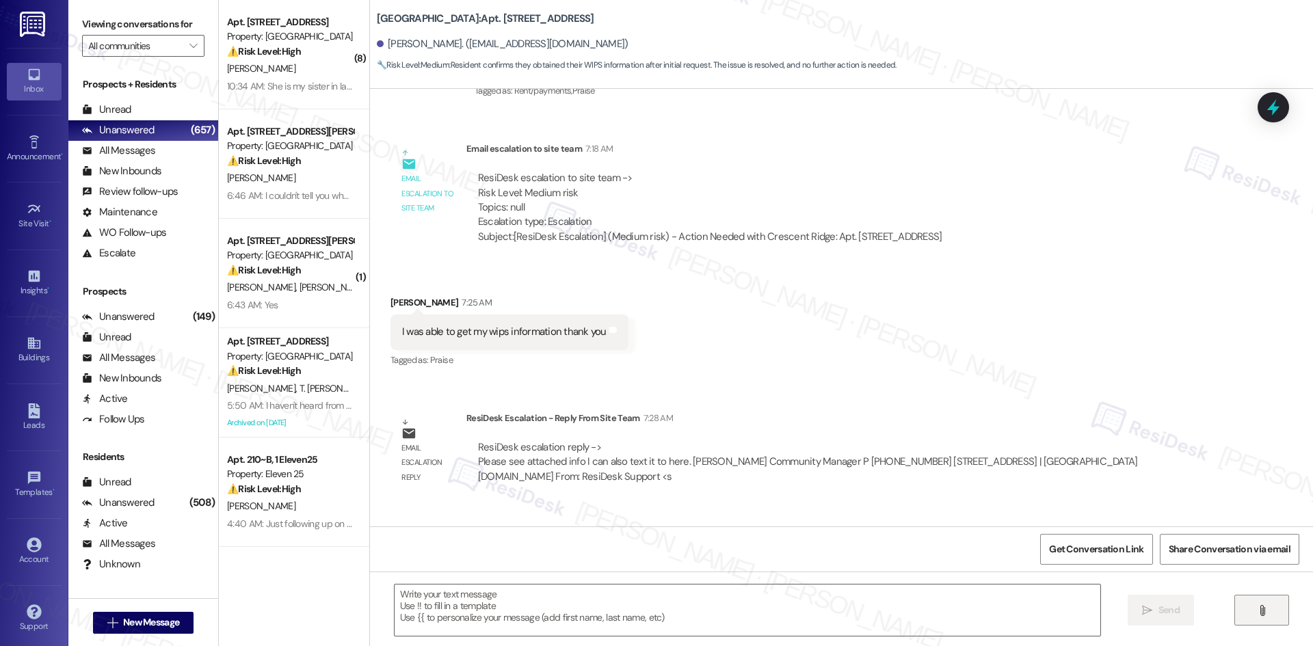
click at [660, 363] on div "Received via SMS Nicole Swider 7:25 AM I was able to get my wips information th…" at bounding box center [841, 323] width 943 height 116
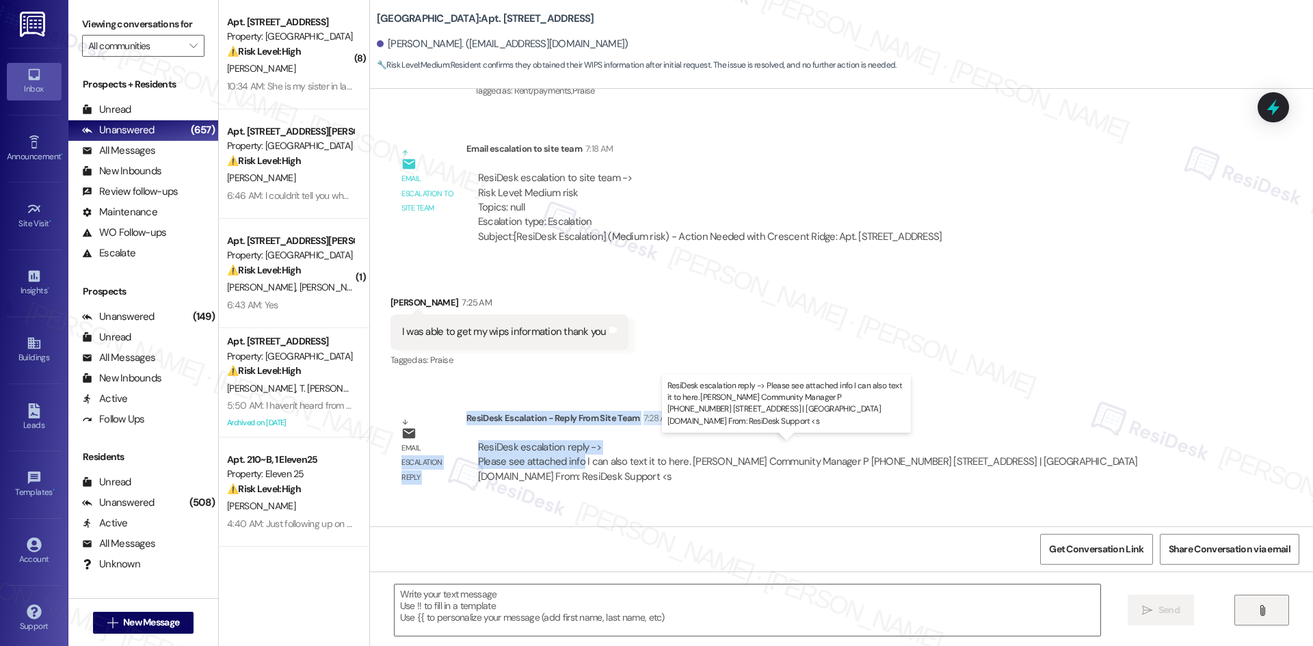
drag, startPoint x: 454, startPoint y: 417, endPoint x: 573, endPoint y: 461, distance: 126.2
click at [573, 461] on div "Email escalation reply ResiDesk Escalation - Reply From Site Team 7:28 AM ResiD…" at bounding box center [804, 453] width 849 height 104
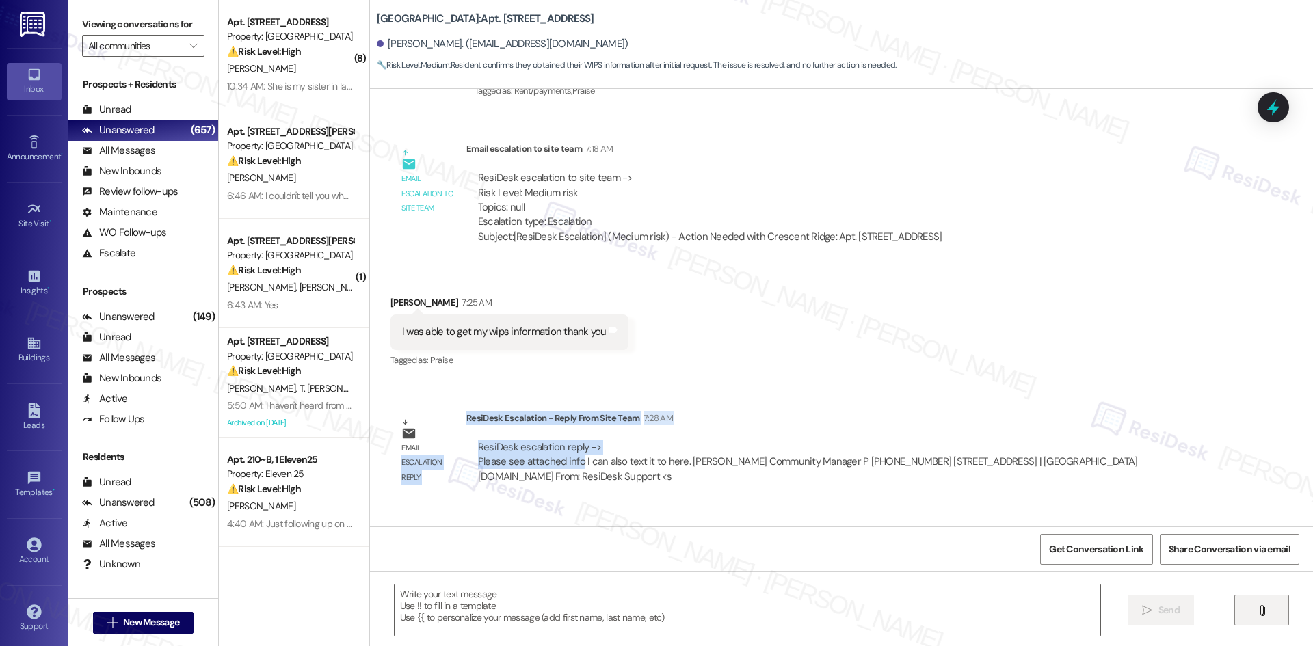
copy div "escalation reply ResiDesk Escalation - Reply From Site Team 7:28 AM ResiDesk es…"
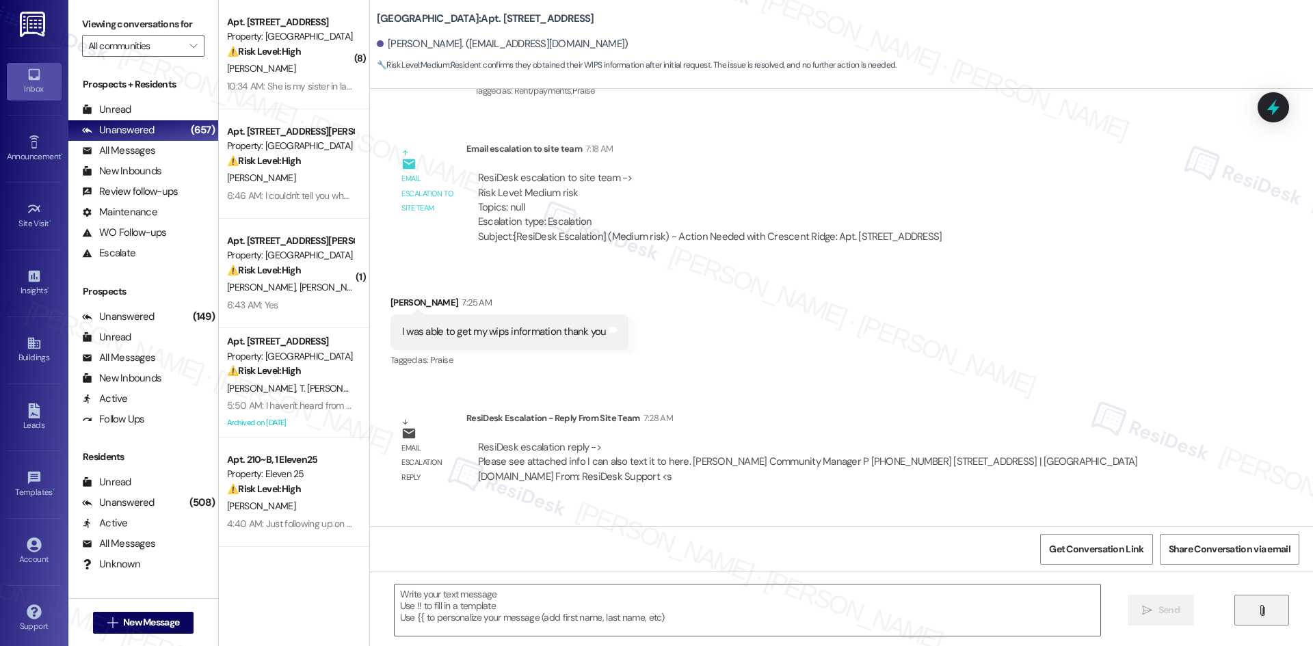
click at [741, 377] on div "Received via SMS Nicole Swider 7:25 AM I was able to get my wips information th…" at bounding box center [841, 323] width 943 height 116
drag, startPoint x: 375, startPoint y: 292, endPoint x: 642, endPoint y: 328, distance: 269.9
click at [642, 328] on div "Received via SMS Nicole Swider 7:25 AM I was able to get my wips information th…" at bounding box center [841, 323] width 943 height 116
copy div "Nicole Swider 7:25 AM I was able to get my wips information thank you Tags and …"
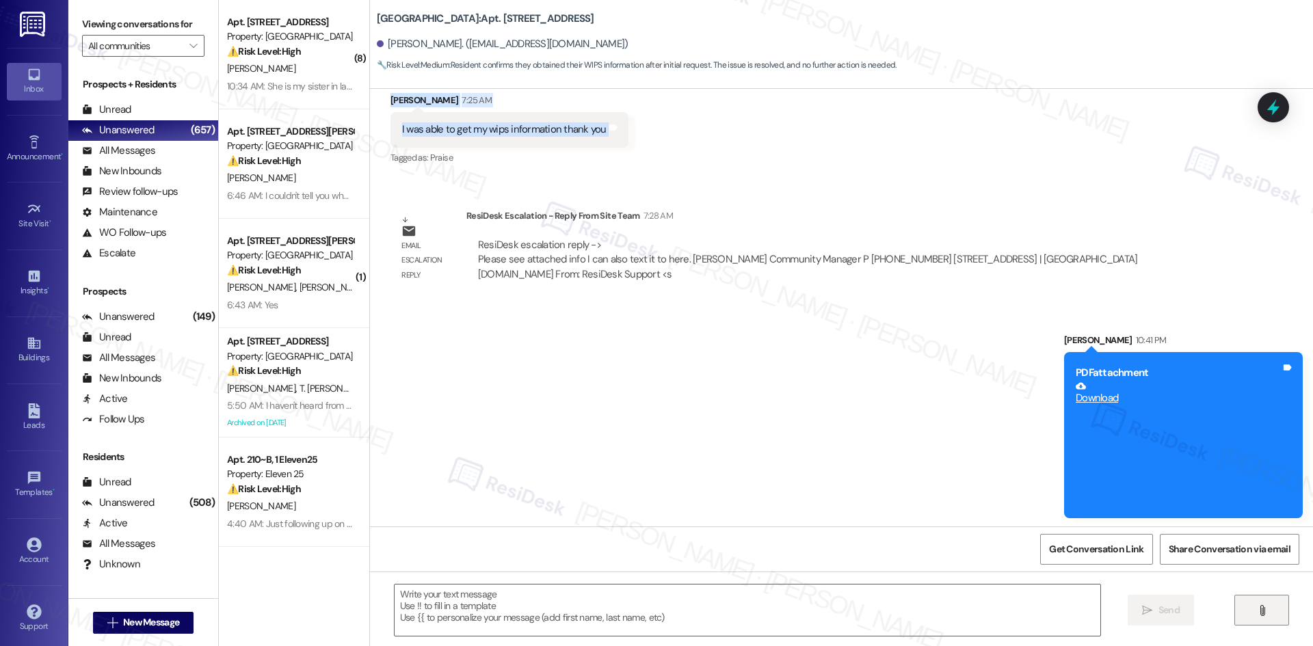
scroll to position [805, 0]
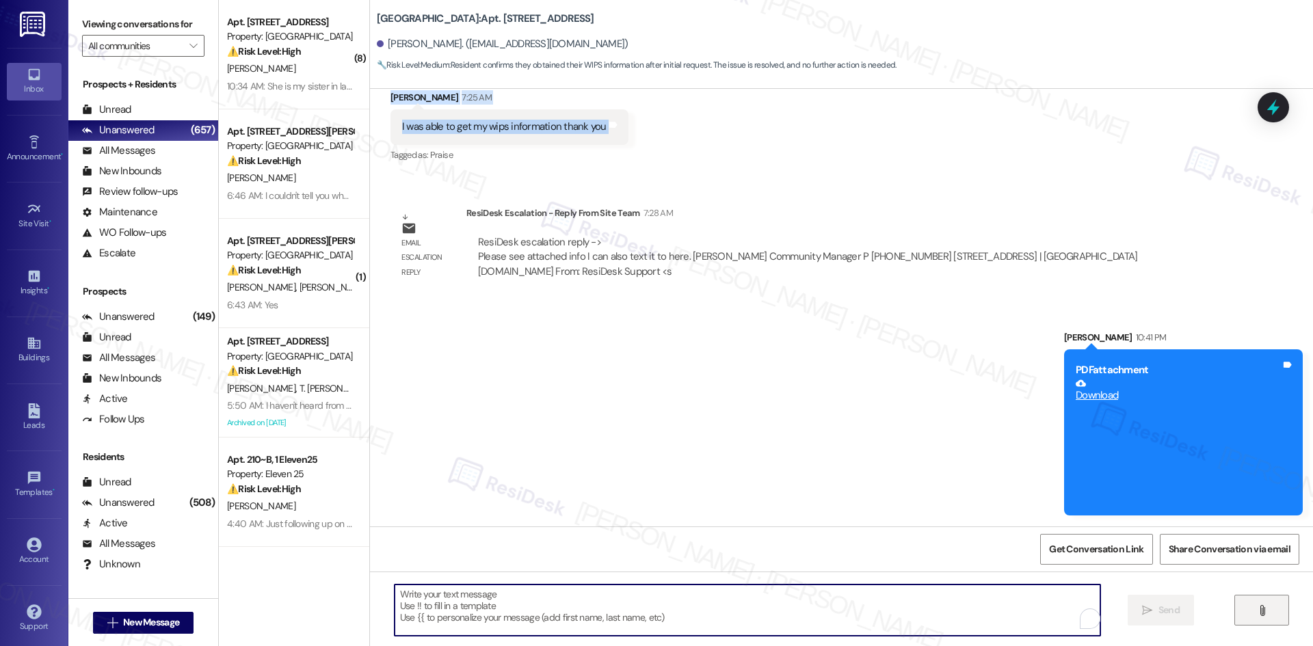
click at [656, 604] on textarea "To enrich screen reader interactions, please activate Accessibility in Grammarl…" at bounding box center [748, 610] width 706 height 51
paste textarea "Glad you were able to get it! I also sent it over here just in case you need it…"
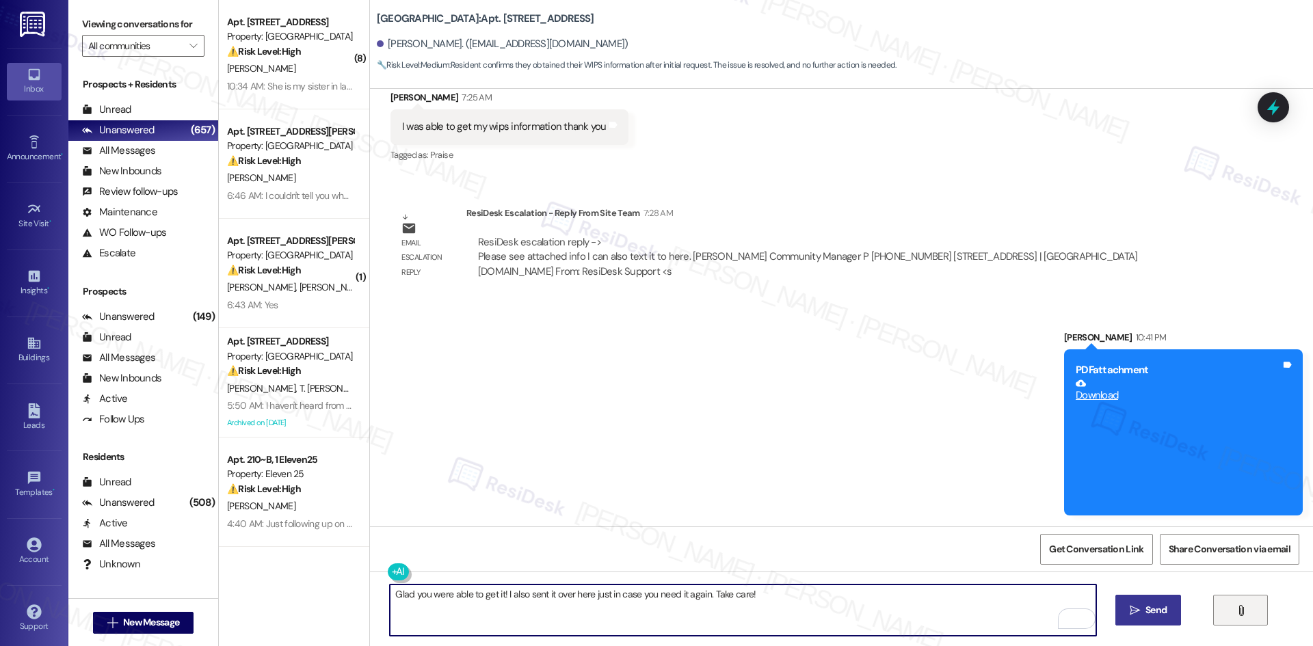
type textarea "Glad you were able to get it! I also sent it over here just in case you need it…"
click at [1164, 613] on span "Send" at bounding box center [1156, 610] width 21 height 14
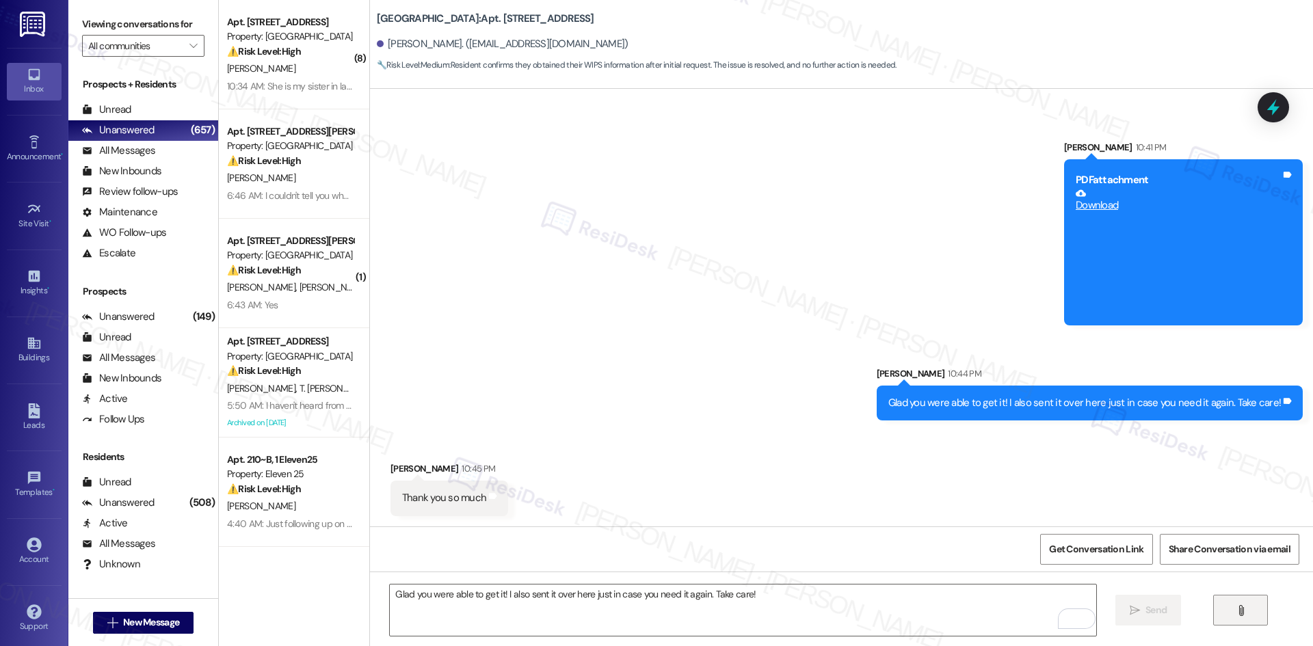
scroll to position [996, 0]
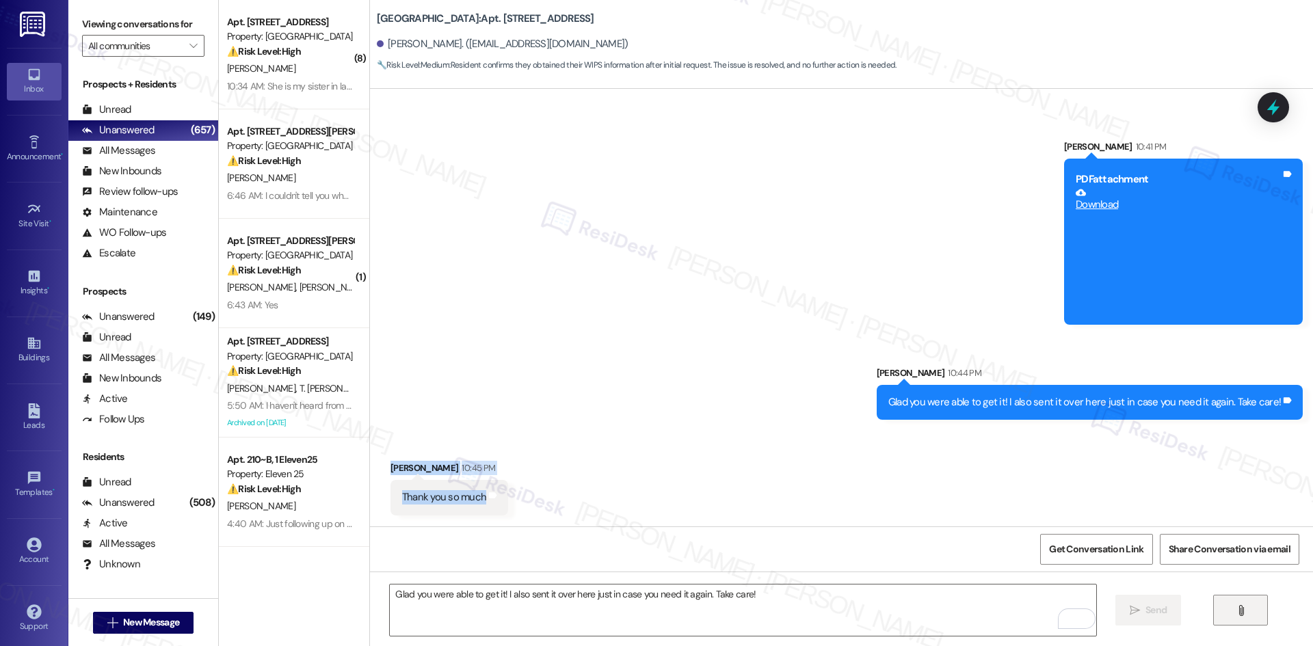
drag, startPoint x: 378, startPoint y: 464, endPoint x: 493, endPoint y: 502, distance: 121.8
click at [493, 502] on div "Received via SMS Nicole Swider 10:45 PM Thank you so much Tags and notes" at bounding box center [449, 488] width 138 height 75
click at [508, 309] on div "Sent via SMS Sarah 10:41 PM PDF attachment Download Tags and notes Sent via SMS…" at bounding box center [841, 270] width 943 height 322
drag, startPoint x: 380, startPoint y: 467, endPoint x: 550, endPoint y: 499, distance: 173.5
click at [550, 499] on div "Received via SMS Nicole Swider 10:45 PM Thank you so much Tags and notes" at bounding box center [841, 477] width 943 height 95
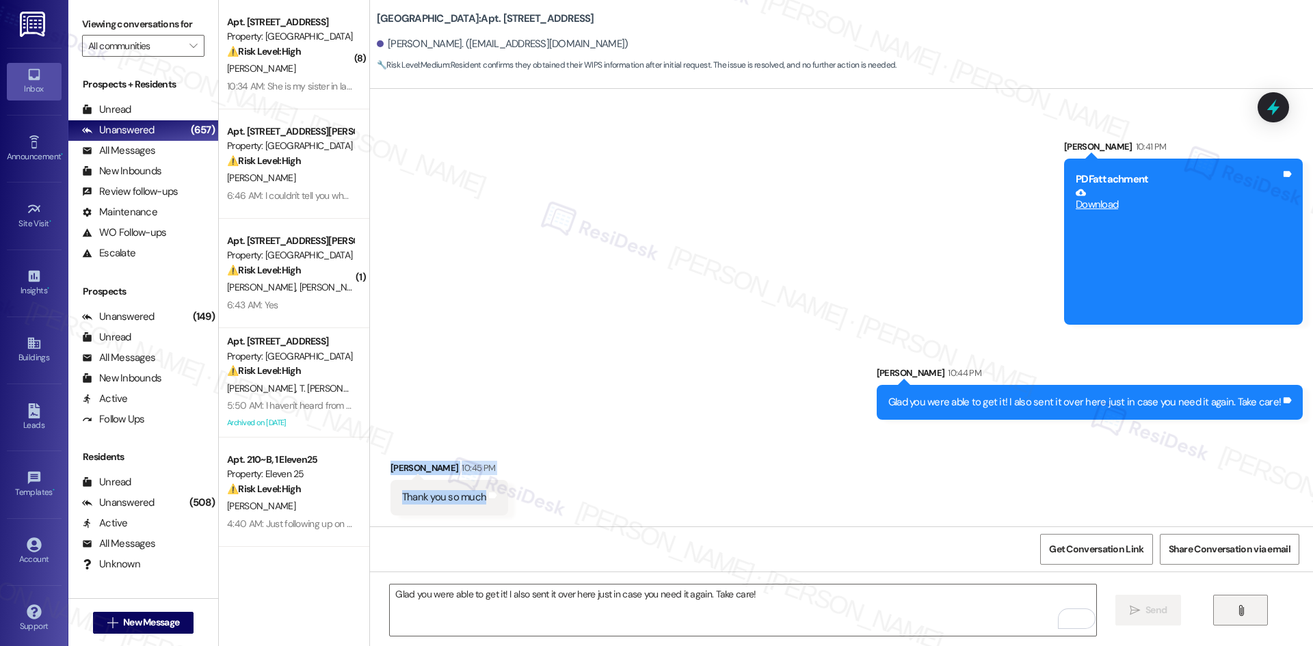
copy div "Nicole Swider 10:45 PM Thank you so much Tags and notes"
click at [602, 406] on div "Sent via SMS Sarah 10:41 PM PDF attachment Download Tags and notes Sent via SMS…" at bounding box center [841, 270] width 943 height 322
drag, startPoint x: 529, startPoint y: 588, endPoint x: 528, endPoint y: 594, distance: 6.9
click at [528, 594] on textarea "Glad you were able to get it! I also sent it over here just in case you need it…" at bounding box center [743, 610] width 706 height 51
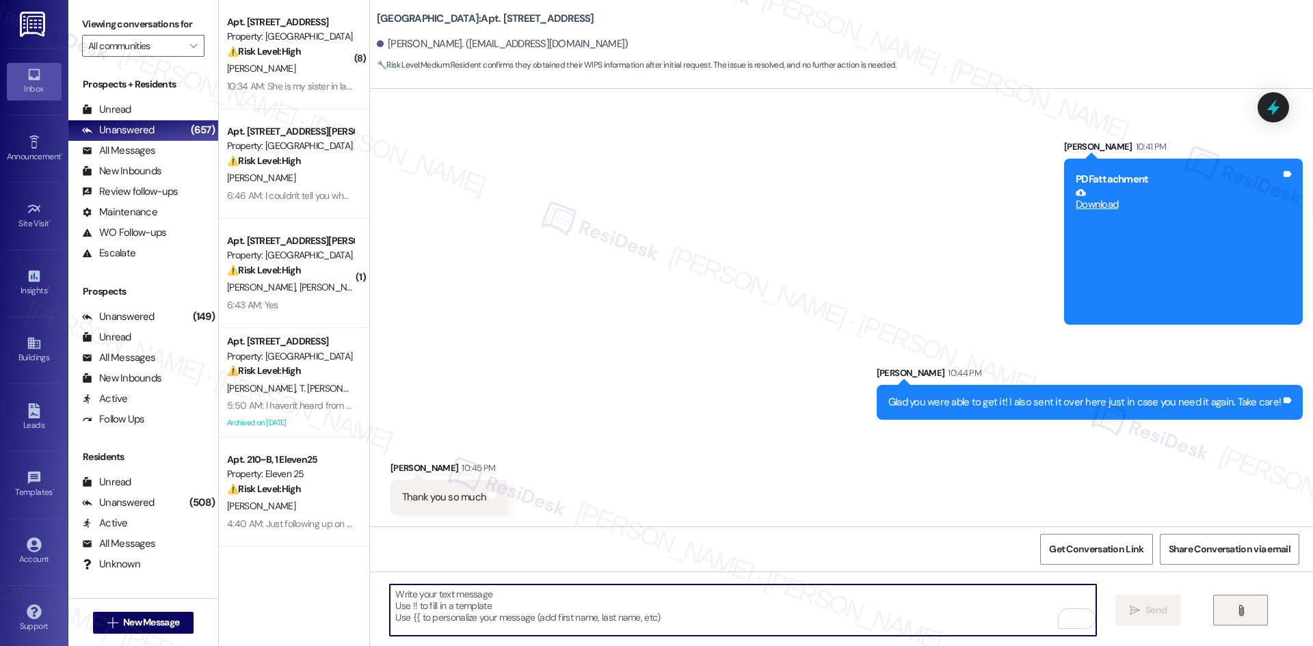
paste textarea "You’re very welcome, Nicole! Glad I could help. Have a great day!"
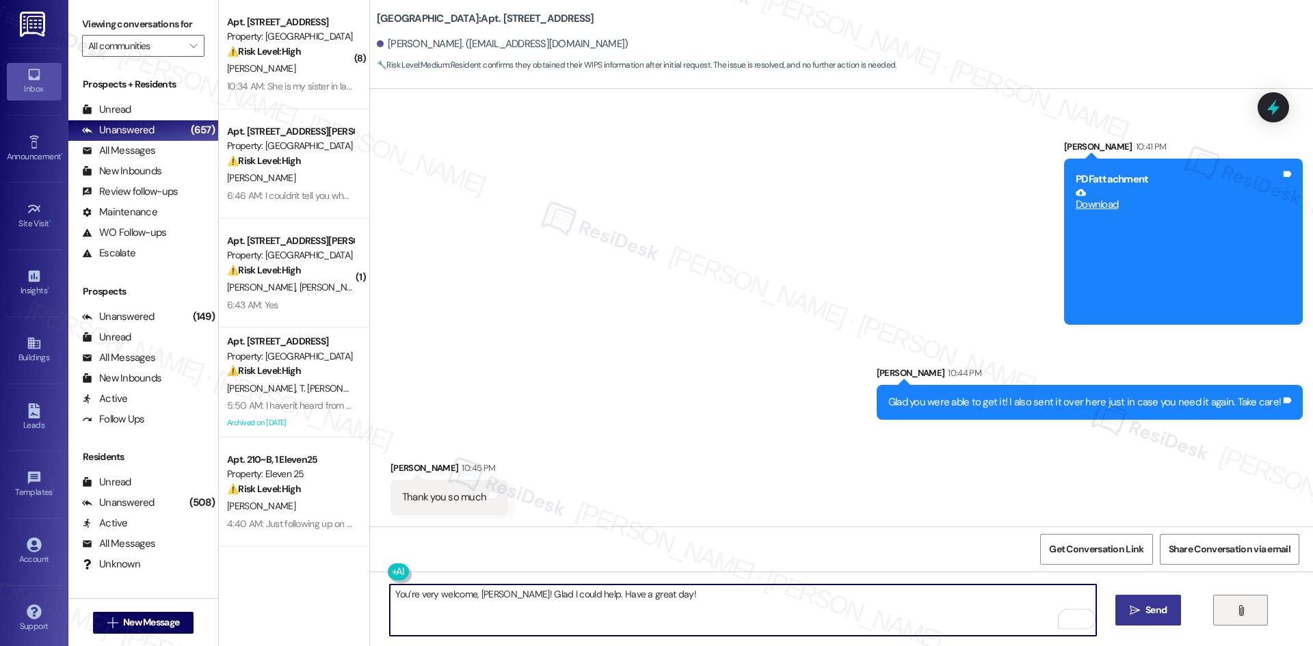
type textarea "You’re very welcome, Nicole! Glad I could help. Have a great day!"
click at [1149, 618] on span "Send" at bounding box center [1156, 610] width 21 height 14
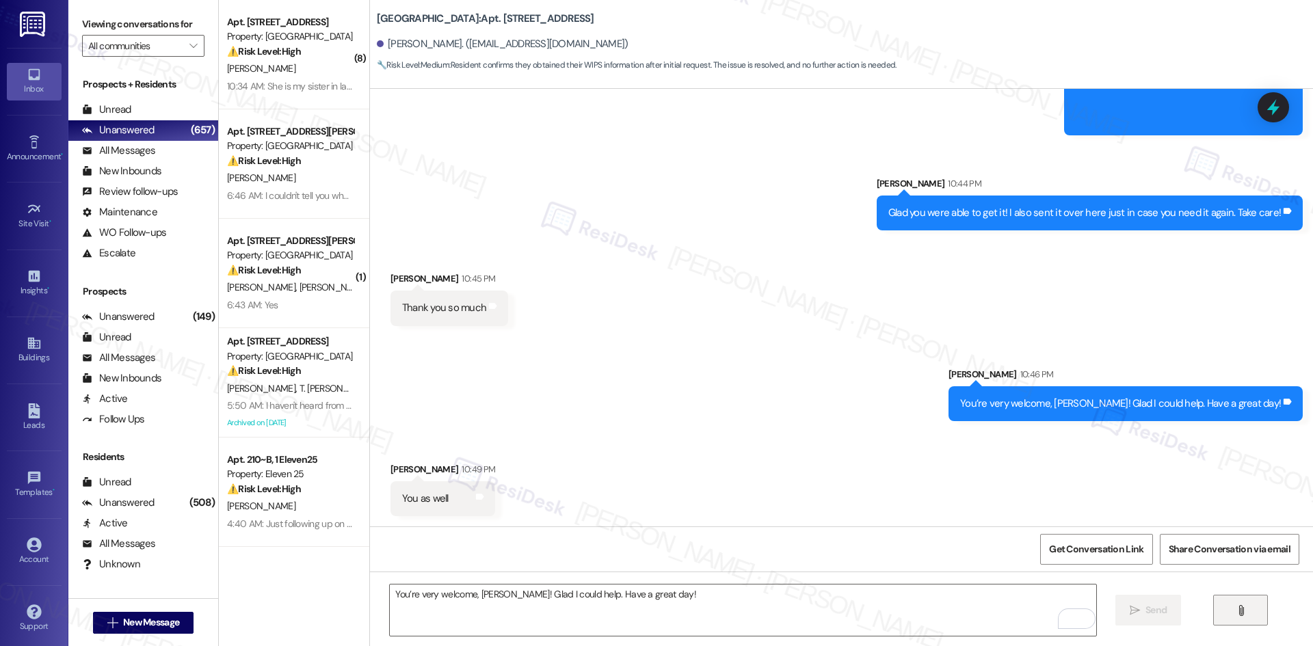
scroll to position [1186, 0]
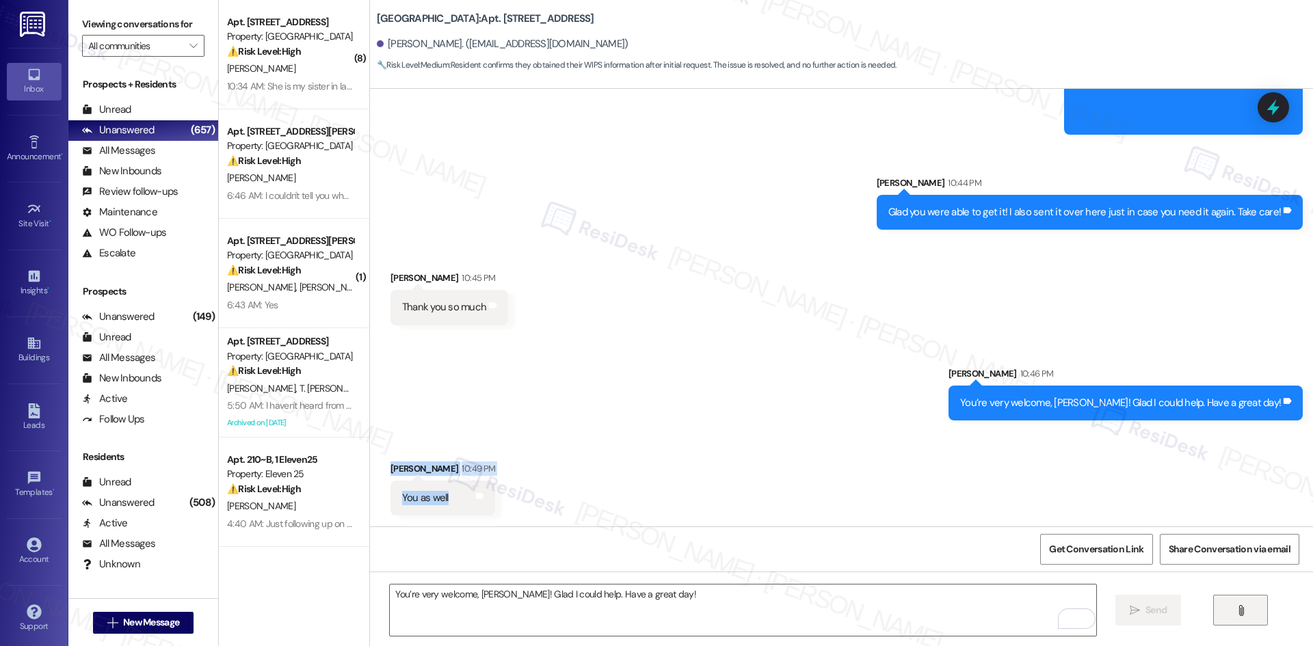
drag, startPoint x: 374, startPoint y: 458, endPoint x: 532, endPoint y: 514, distance: 167.5
click at [532, 514] on div "Received via SMS Nicole Swider 10:49 PM You as well Tags and notes" at bounding box center [841, 478] width 943 height 95
copy div "Nicole Swider 10:49 PM You as well Tags and notes"
drag, startPoint x: 933, startPoint y: 358, endPoint x: 947, endPoint y: 367, distance: 16.0
click at [946, 365] on div "Sent via SMS Sarah 10:46 PM You’re very welcome, Nicole! Glad I could help. Hav…" at bounding box center [841, 383] width 943 height 95
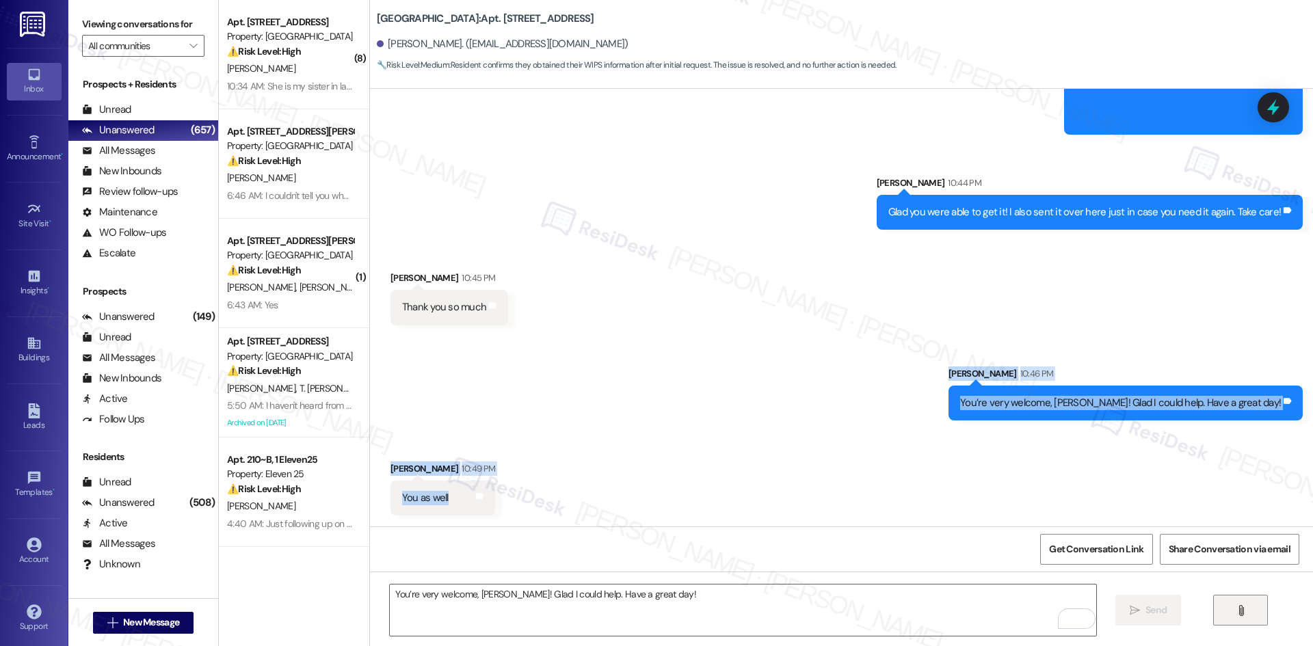
drag, startPoint x: 1033, startPoint y: 430, endPoint x: 1043, endPoint y: 491, distance: 62.3
click at [1043, 491] on div "Lease started Apr 01, 2025 at 8:00 AM Announcement, sent via SMS Tessa (ResiDes…" at bounding box center [841, 308] width 943 height 438
copy div "Sarah 10:46 PM You’re very welcome, Nicole! Glad I could help. Have a great day…"
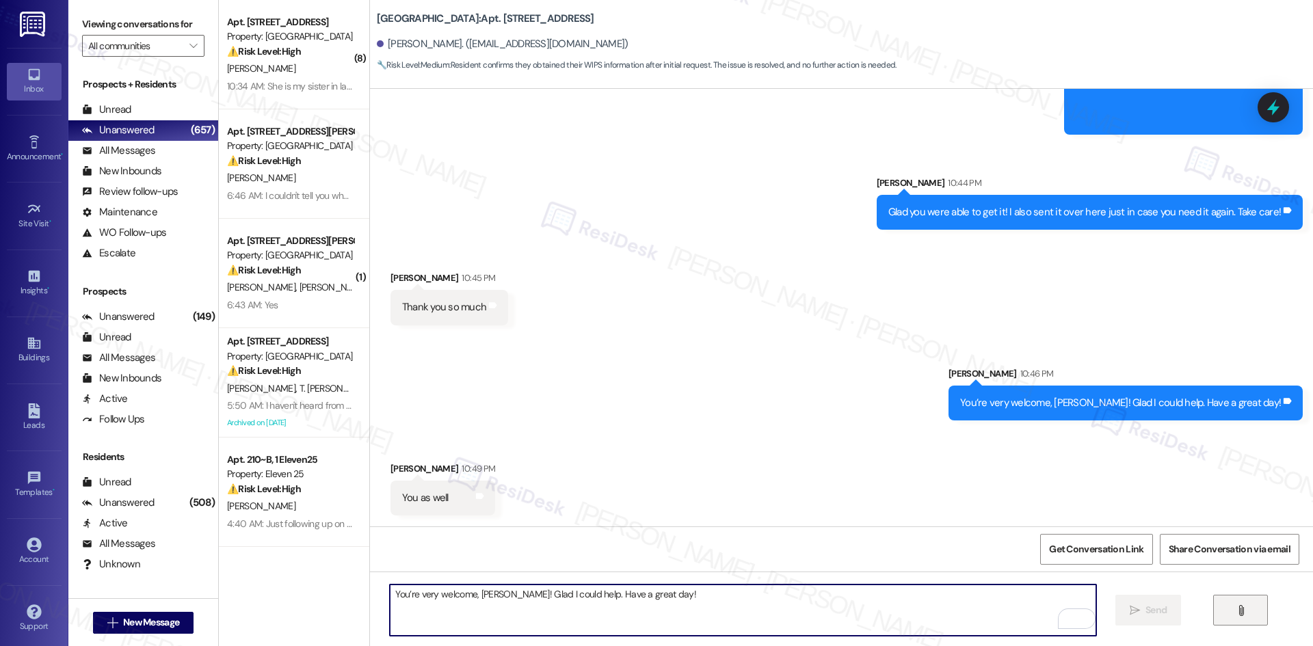
drag, startPoint x: 549, startPoint y: 607, endPoint x: 904, endPoint y: 613, distance: 355.8
click at [555, 607] on textarea "You’re very welcome, Nicole! Glad I could help. Have a great day!" at bounding box center [743, 610] width 706 height 51
paste textarea "Thank you, Nicole!"
type textarea "Thank you, Nicole!"
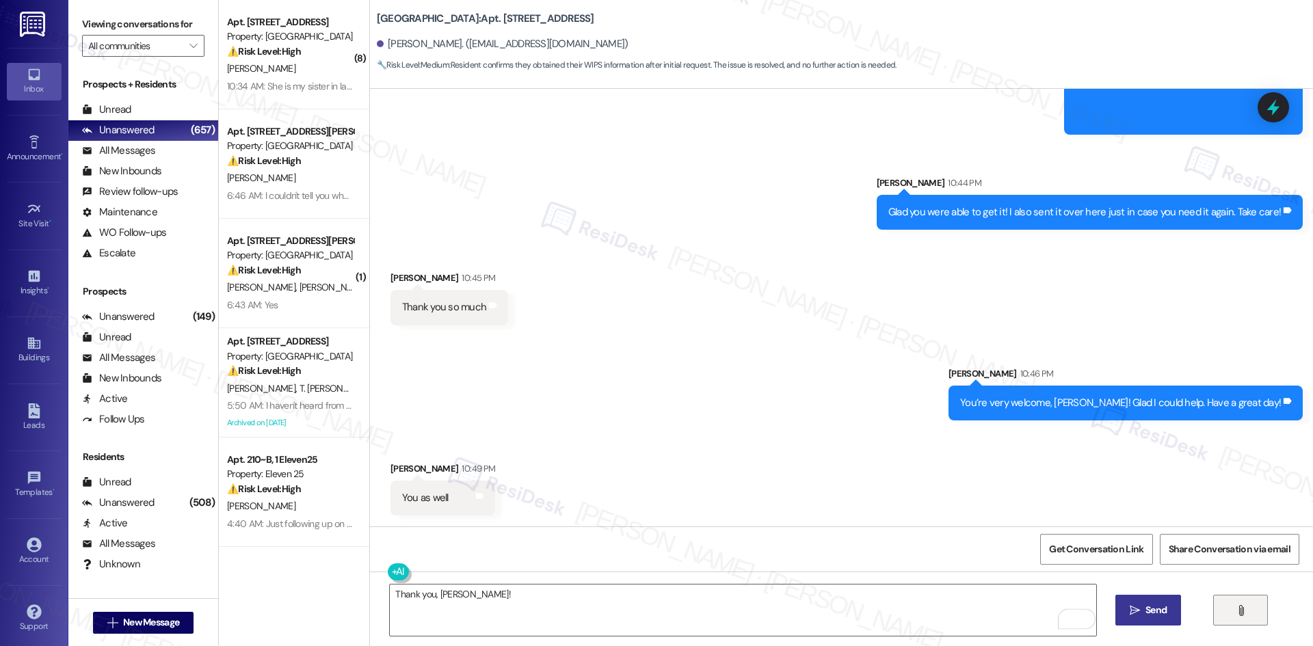
click at [1174, 612] on button " Send" at bounding box center [1149, 610] width 66 height 31
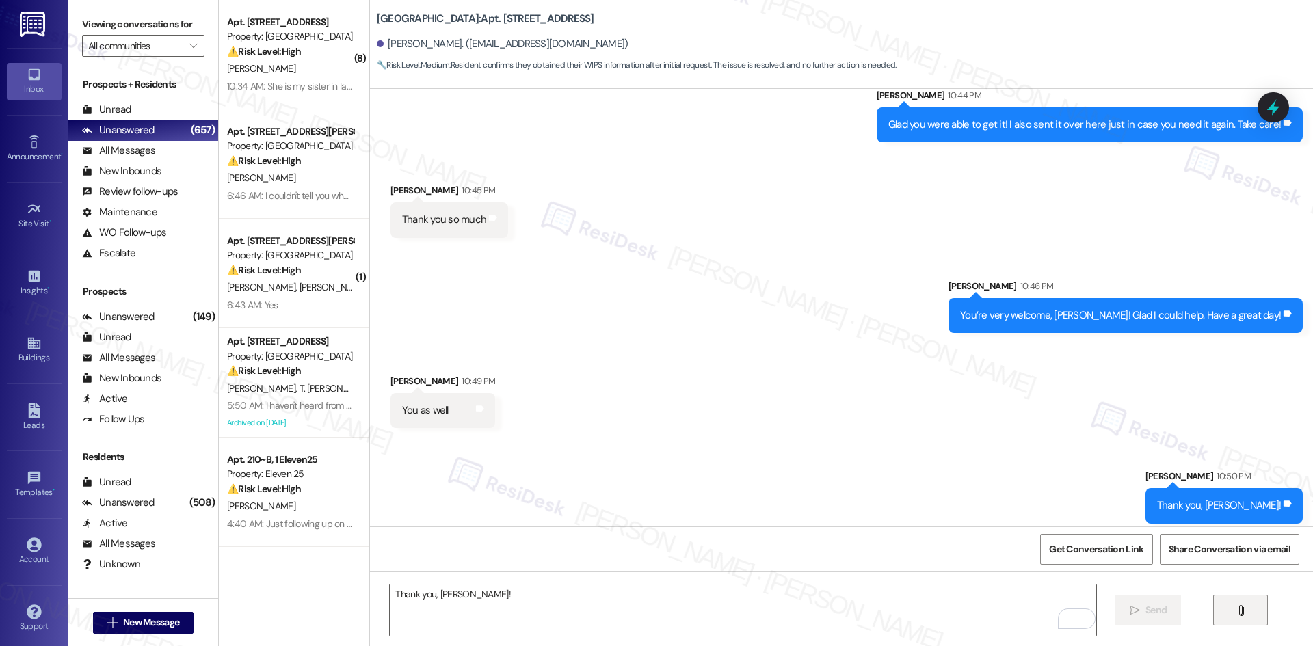
scroll to position [1282, 0]
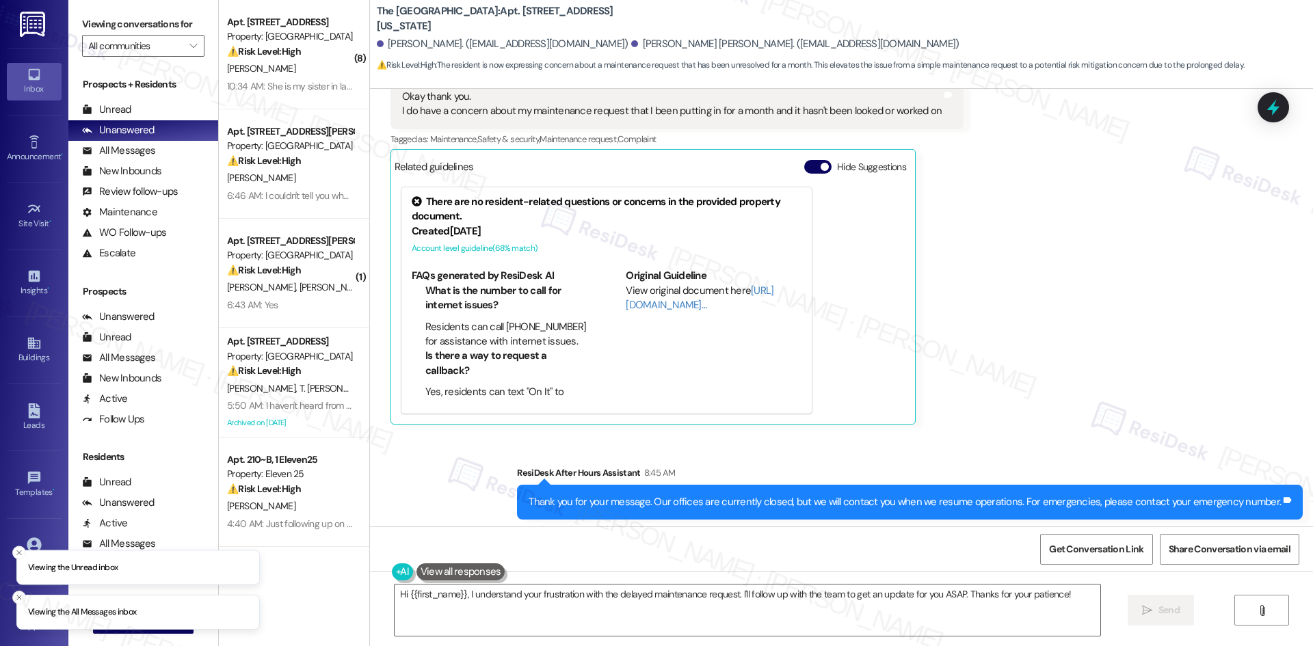
scroll to position [2405, 0]
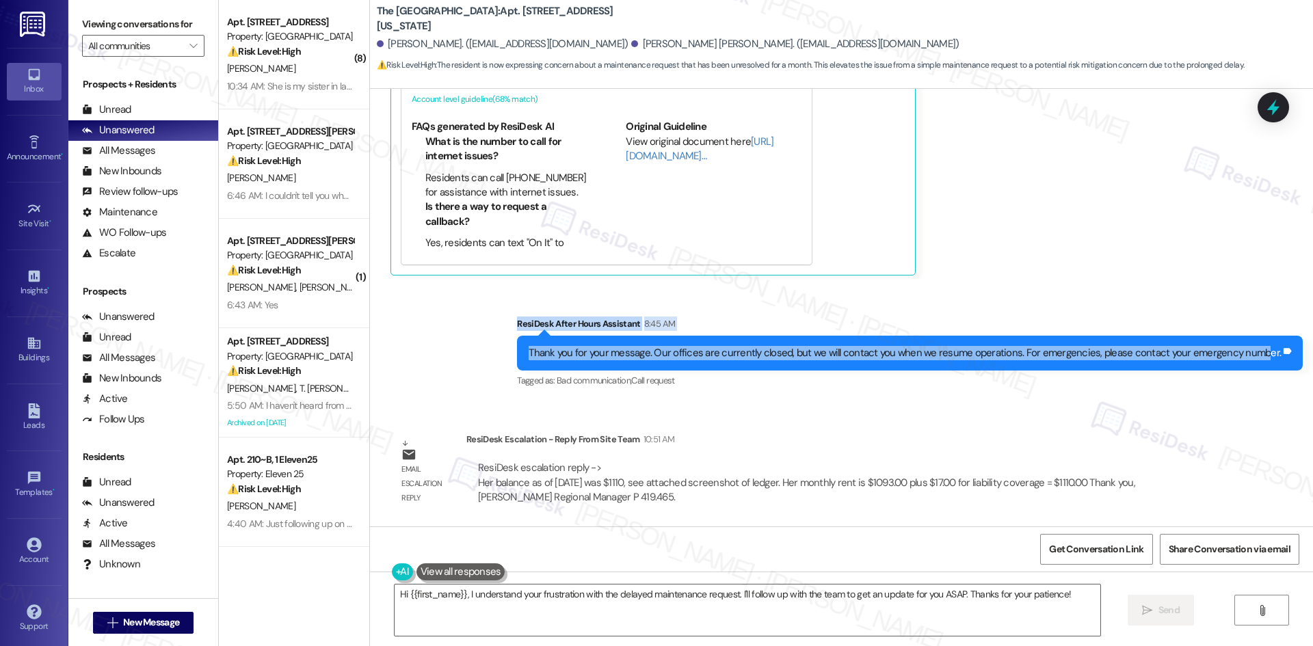
drag, startPoint x: 523, startPoint y: 313, endPoint x: 1268, endPoint y: 347, distance: 745.7
click at [1268, 347] on div "Sent via SMS ResiDesk After Hours Assistant 8:45 AM Thank you for your message.…" at bounding box center [910, 353] width 807 height 95
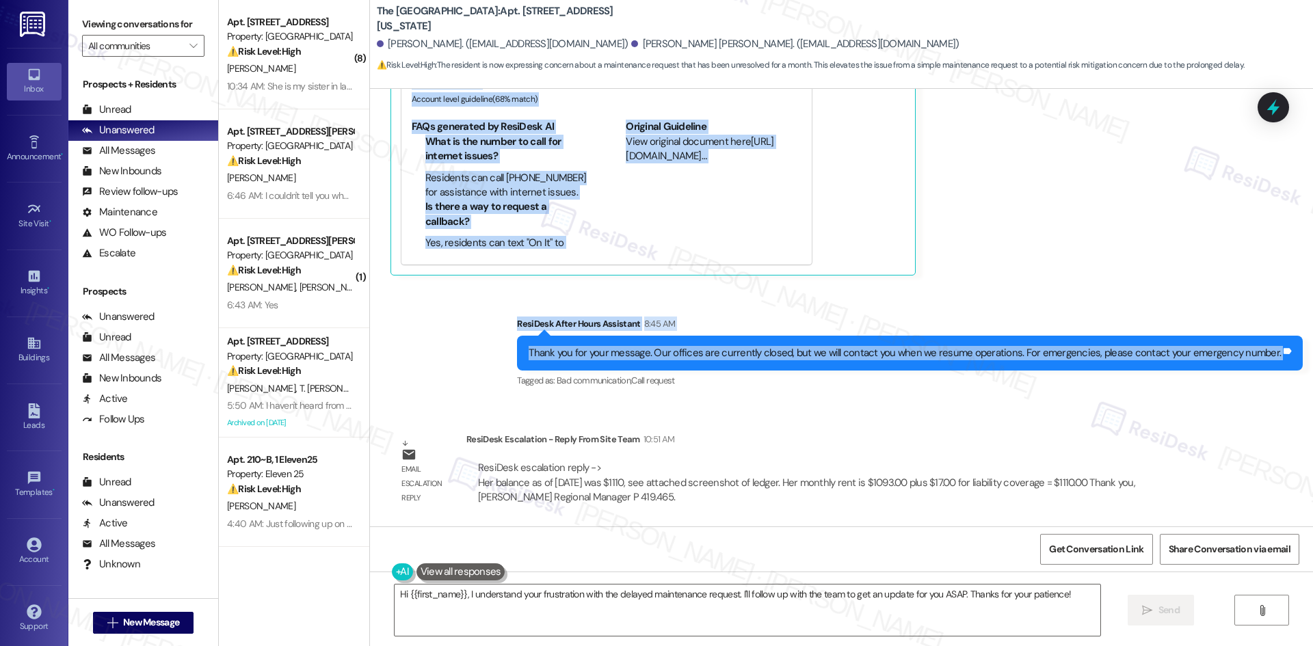
drag, startPoint x: 366, startPoint y: 187, endPoint x: 1296, endPoint y: 366, distance: 947.5
click at [1296, 366] on div "Lease started May 08, 2025 at 8:00 AM Announcement, sent via SMS Tessa (ResiDes…" at bounding box center [841, 308] width 943 height 438
copy div "Dulce Magdalena Angulo 8:45 AM Okay thank you. I do have a concern about my mai…"
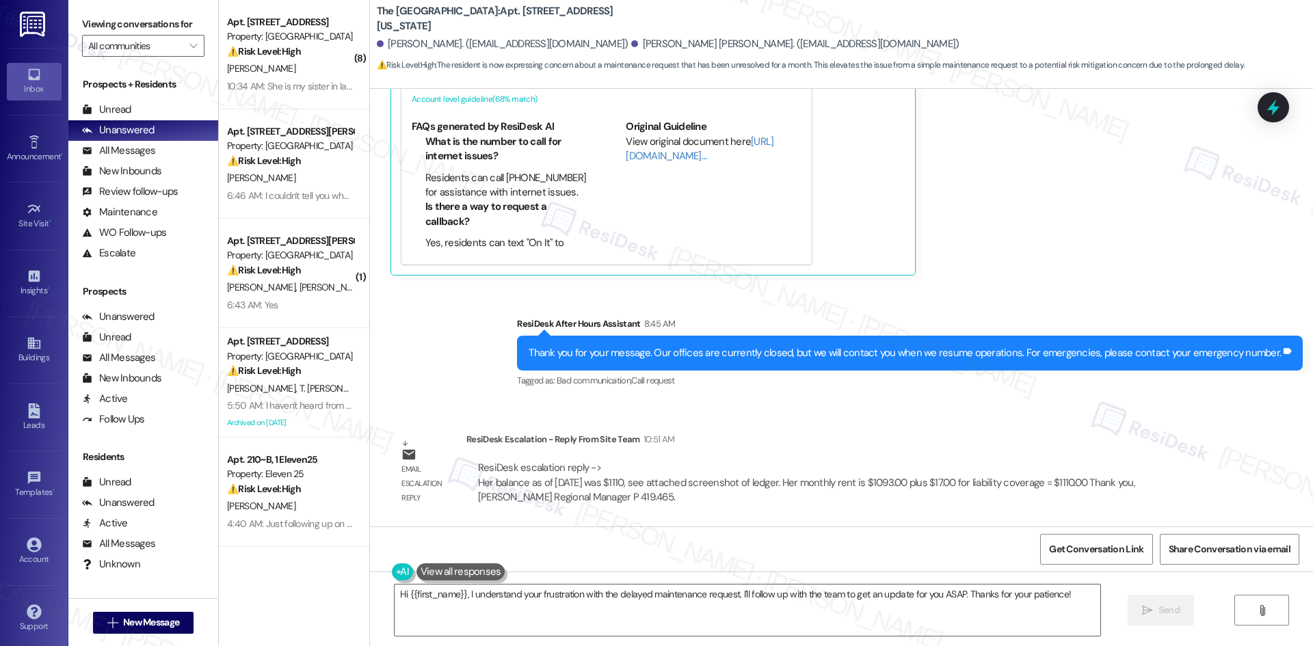
click at [456, 439] on div "Email escalation reply ResiDesk Escalation - Reply From Site Team 10:51 AM Resi…" at bounding box center [804, 474] width 849 height 104
click at [467, 439] on div "ResiDesk Escalation - Reply From Site Team 10:51 AM" at bounding box center [843, 441] width 753 height 19
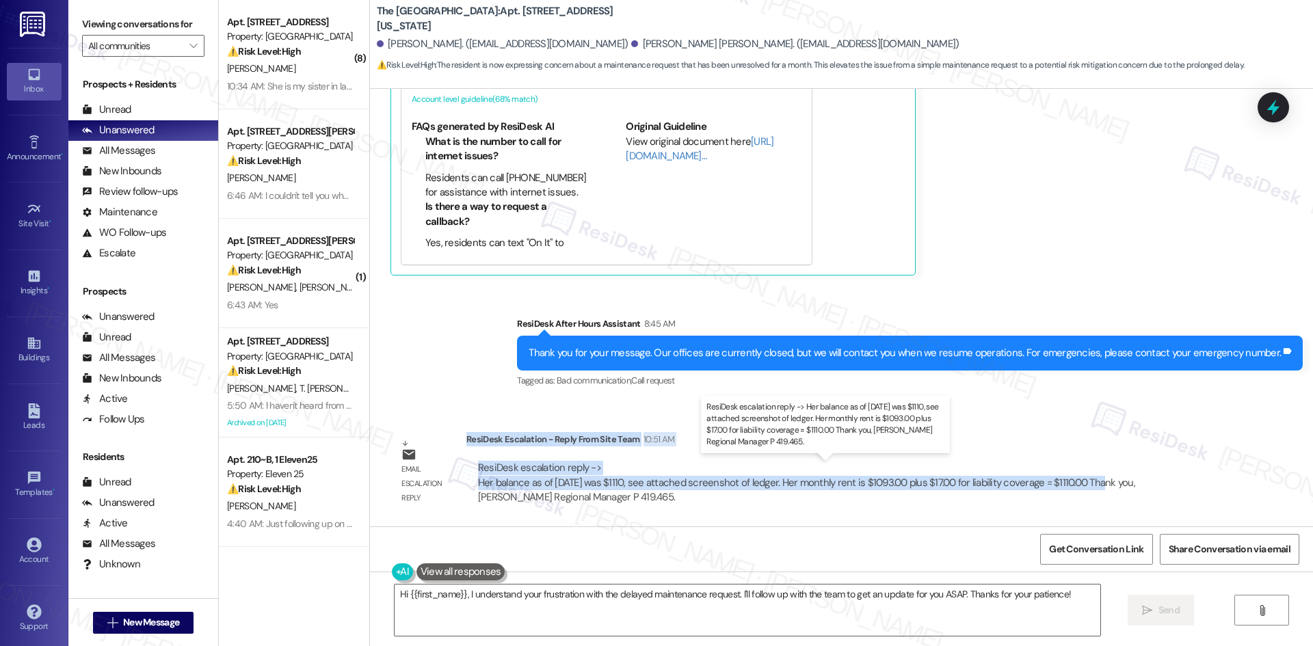
drag, startPoint x: 456, startPoint y: 439, endPoint x: 1083, endPoint y: 486, distance: 628.5
click at [1083, 486] on div "ResiDesk Escalation - Reply From Site Team 10:51 AM ResiDesk escalation reply -…" at bounding box center [843, 473] width 753 height 83
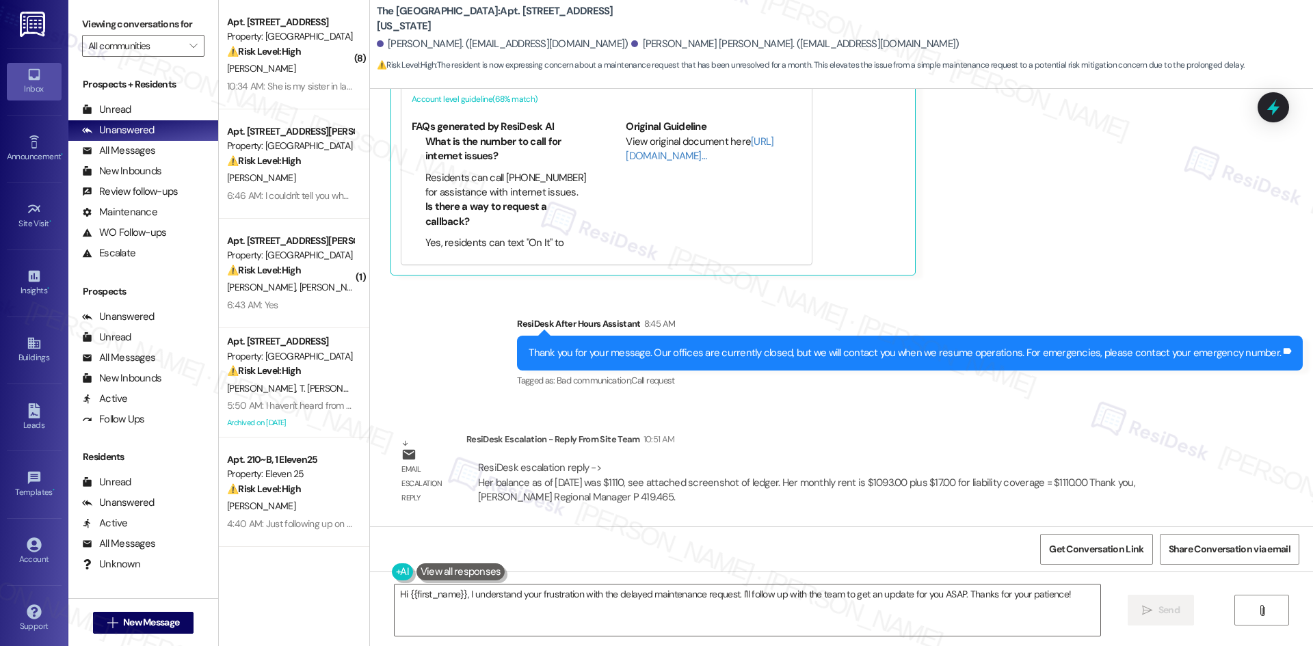
click at [452, 435] on div "Email escalation reply" at bounding box center [428, 472] width 68 height 81
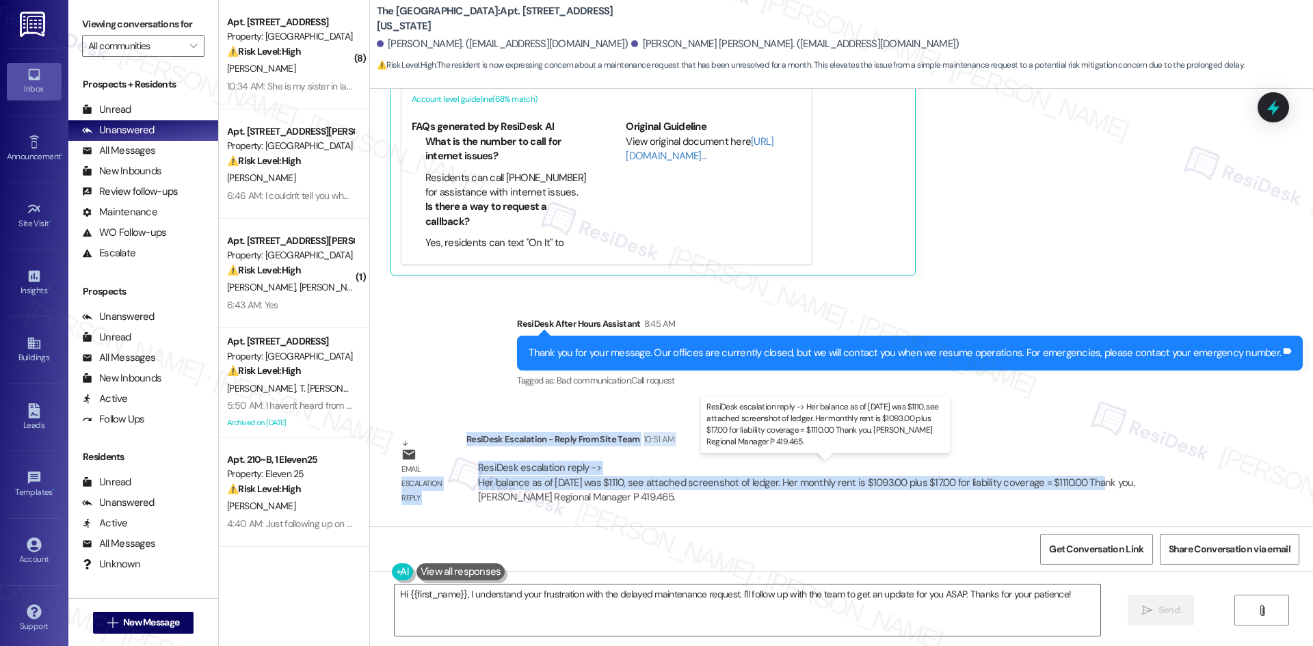
drag, startPoint x: 454, startPoint y: 436, endPoint x: 1085, endPoint y: 484, distance: 633.2
click at [1085, 484] on div "Email escalation reply ResiDesk Escalation - Reply From Site Team 10:51 AM Resi…" at bounding box center [804, 474] width 849 height 104
click at [1085, 484] on div "ResiDesk escalation reply -> Her balance as of yesterday was $1110, see attache…" at bounding box center [806, 482] width 657 height 43
drag, startPoint x: 1084, startPoint y: 482, endPoint x: 402, endPoint y: 460, distance: 683.1
click at [402, 460] on div "Email escalation reply ResiDesk Escalation - Reply From Site Team 10:51 AM Resi…" at bounding box center [804, 474] width 849 height 104
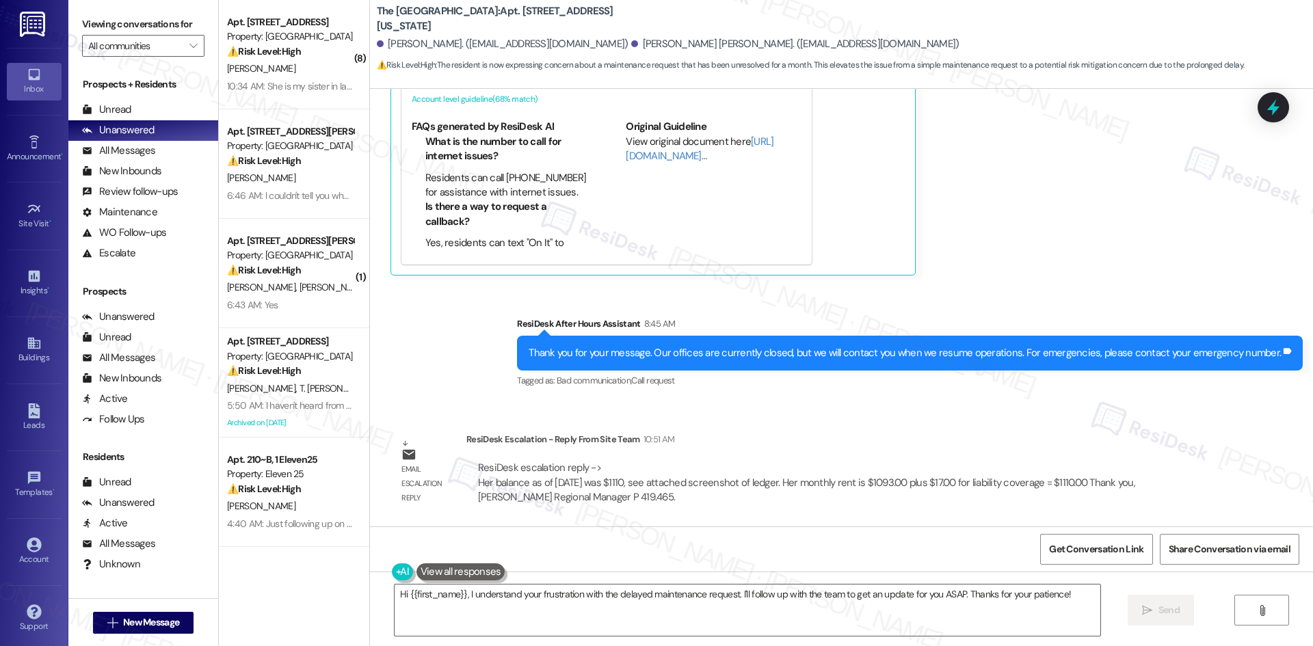
click at [477, 369] on div "Sent via SMS ResiDesk After Hours Assistant 8:45 AM Thank you for your message.…" at bounding box center [841, 344] width 943 height 116
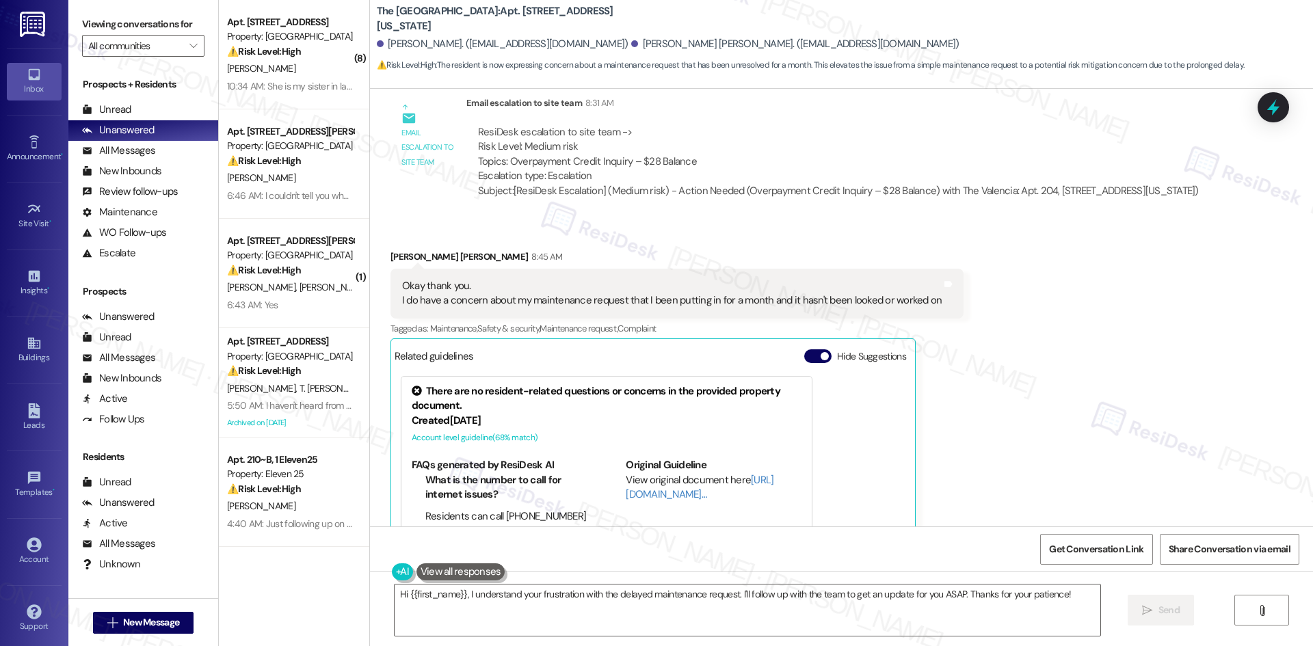
scroll to position [2063, 0]
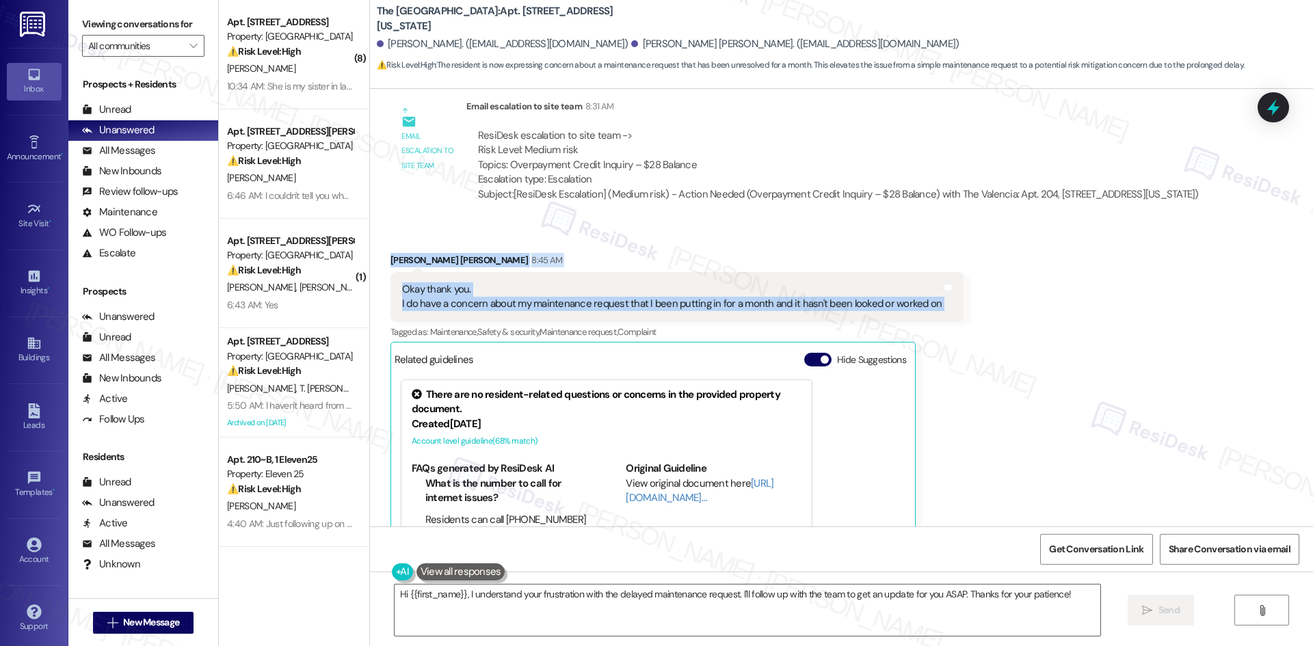
drag, startPoint x: 376, startPoint y: 254, endPoint x: 945, endPoint y: 307, distance: 571.7
click at [945, 307] on div "Received via SMS Dulce Magdalena Angulo 8:45 AM Okay thank you. I do have a con…" at bounding box center [677, 435] width 594 height 385
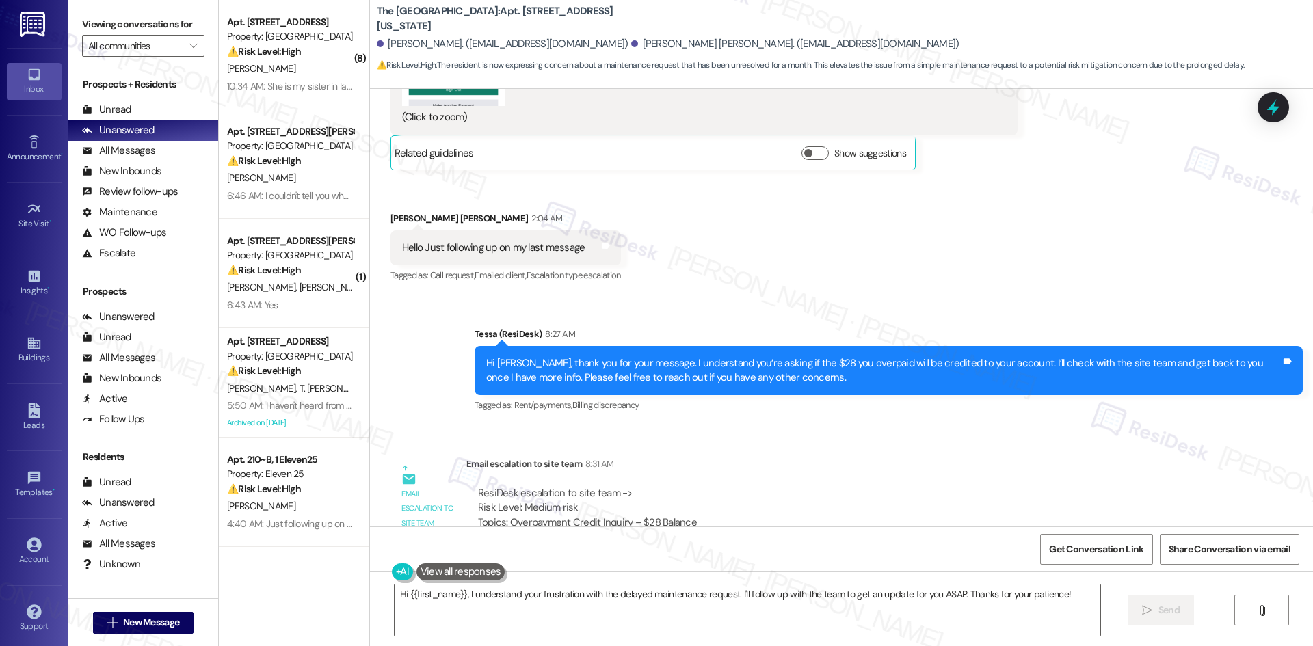
scroll to position [1653, 0]
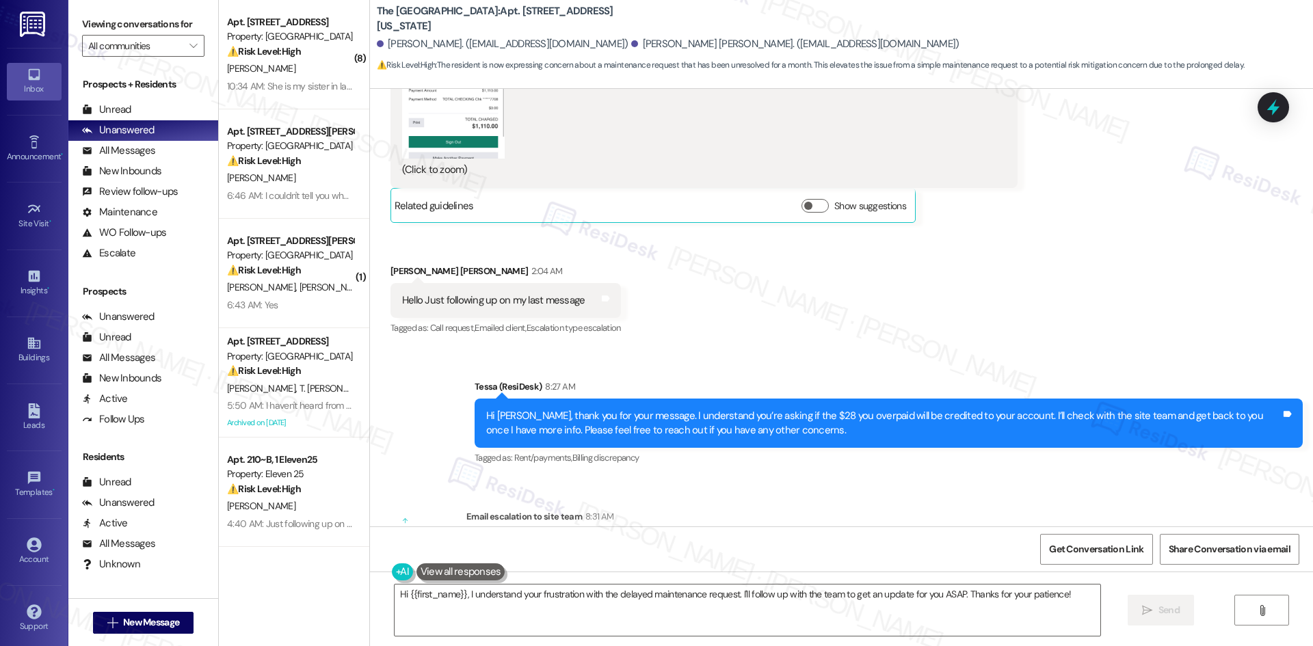
click at [391, 285] on div "Hello Just following up on my last message Tags and notes" at bounding box center [506, 300] width 231 height 35
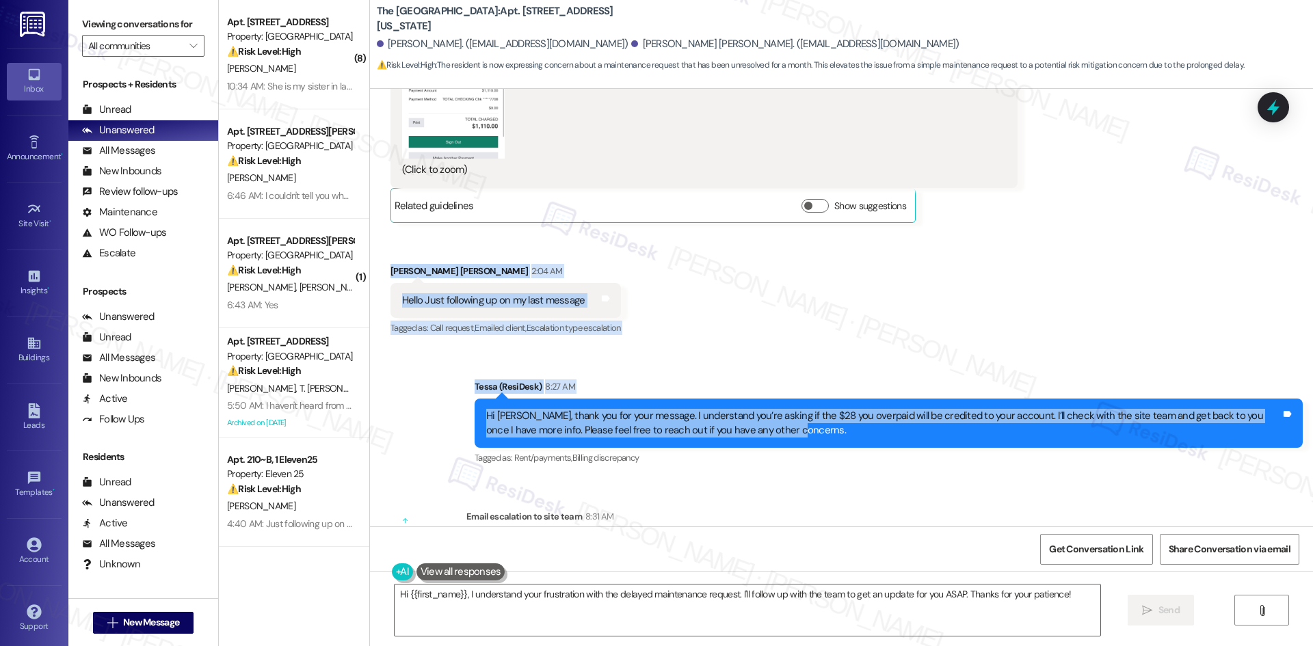
drag, startPoint x: 373, startPoint y: 265, endPoint x: 866, endPoint y: 430, distance: 520.3
click at [866, 430] on div "Lease started May 08, 2025 at 8:00 AM Announcement, sent via SMS Tessa (ResiDes…" at bounding box center [841, 308] width 943 height 438
copy div "Dulce Magdalena Angulo 2:04 AM Hello Just following up on my last message Tags …"
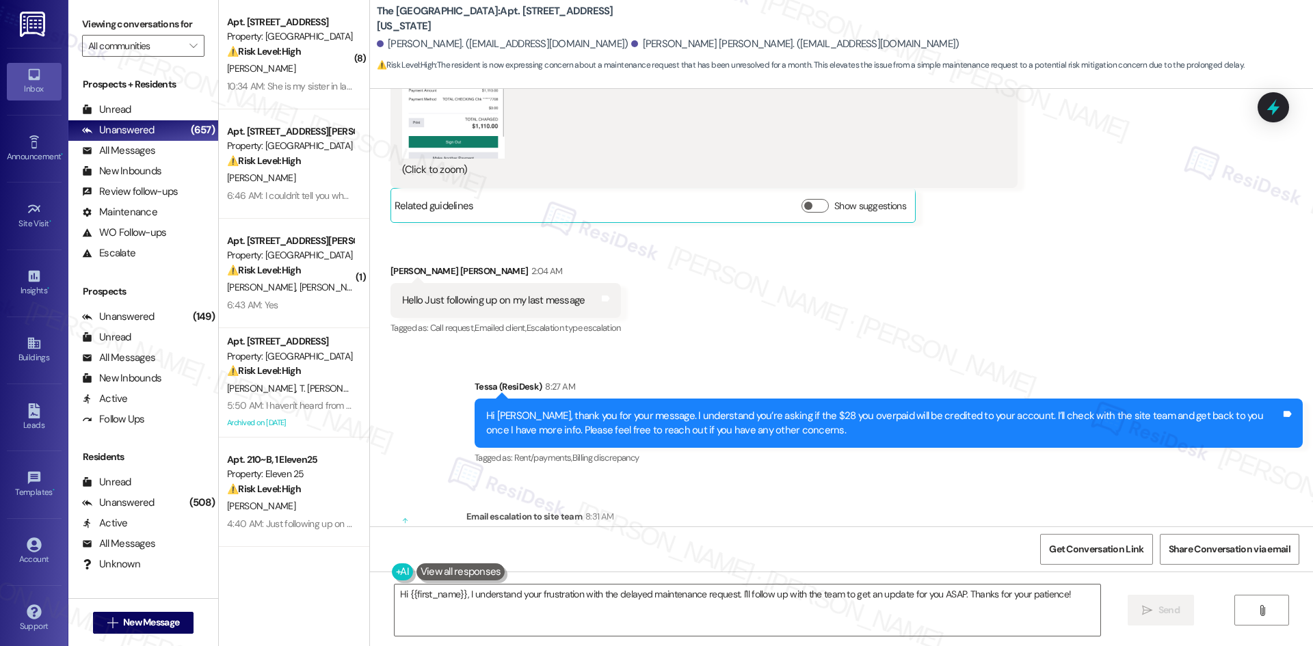
click at [842, 343] on div "Received via SMS Dulce Magdalena Angulo Question Yesterday at 3:11 AM Hello I p…" at bounding box center [841, 15] width 943 height 667
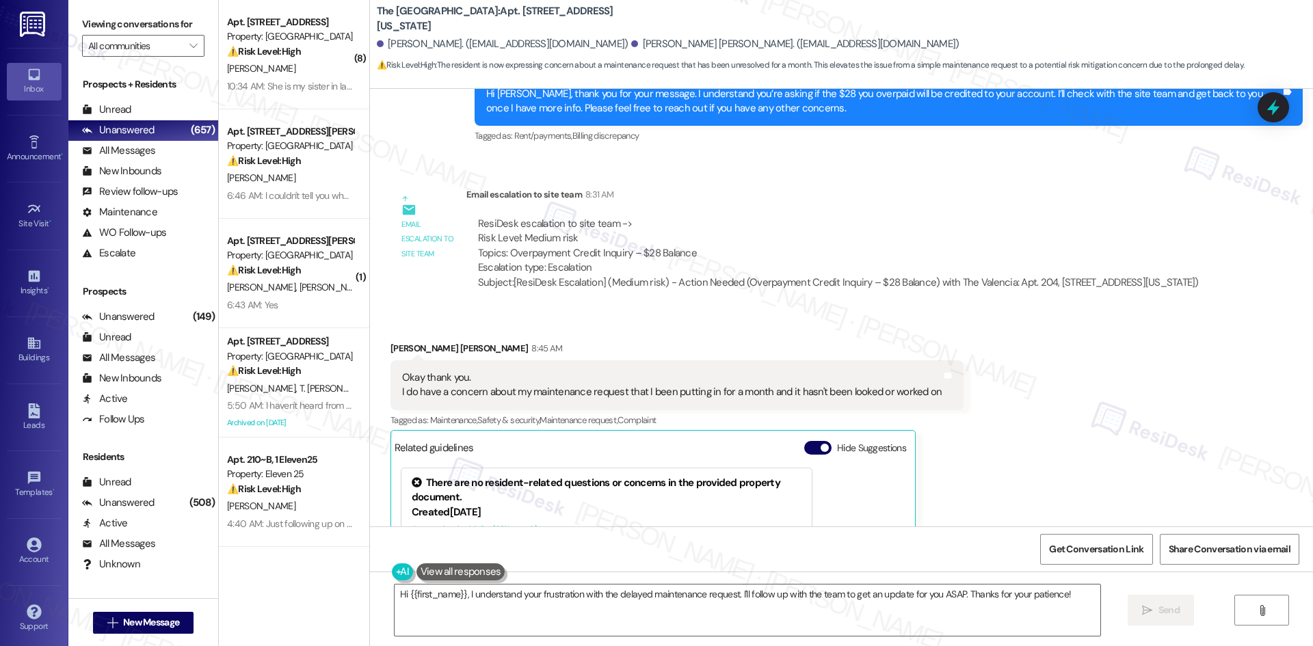
scroll to position [2132, 0]
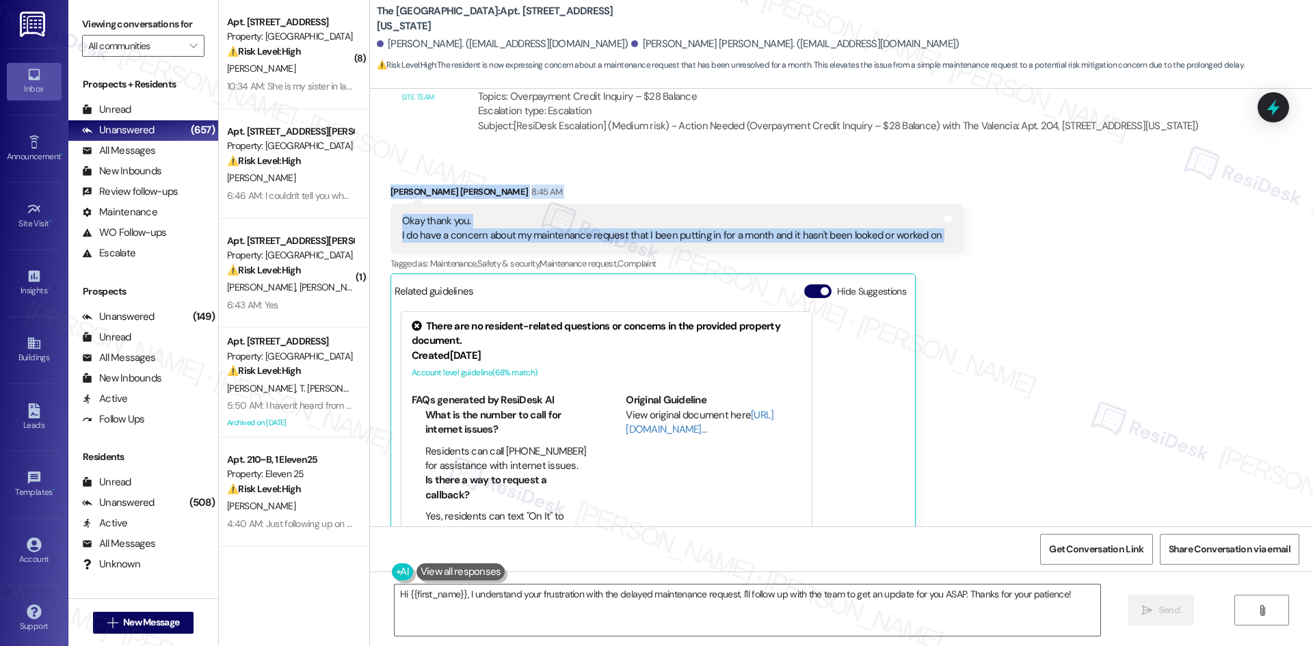
drag, startPoint x: 371, startPoint y: 187, endPoint x: 968, endPoint y: 231, distance: 598.8
click at [968, 231] on div "Received via SMS Dulce Magdalena Angulo 8:45 AM Okay thank you. I do have a con…" at bounding box center [841, 357] width 943 height 406
copy div "Dulce Magdalena Angulo 8:45 AM Okay thank you. I do have a concern about my mai…"
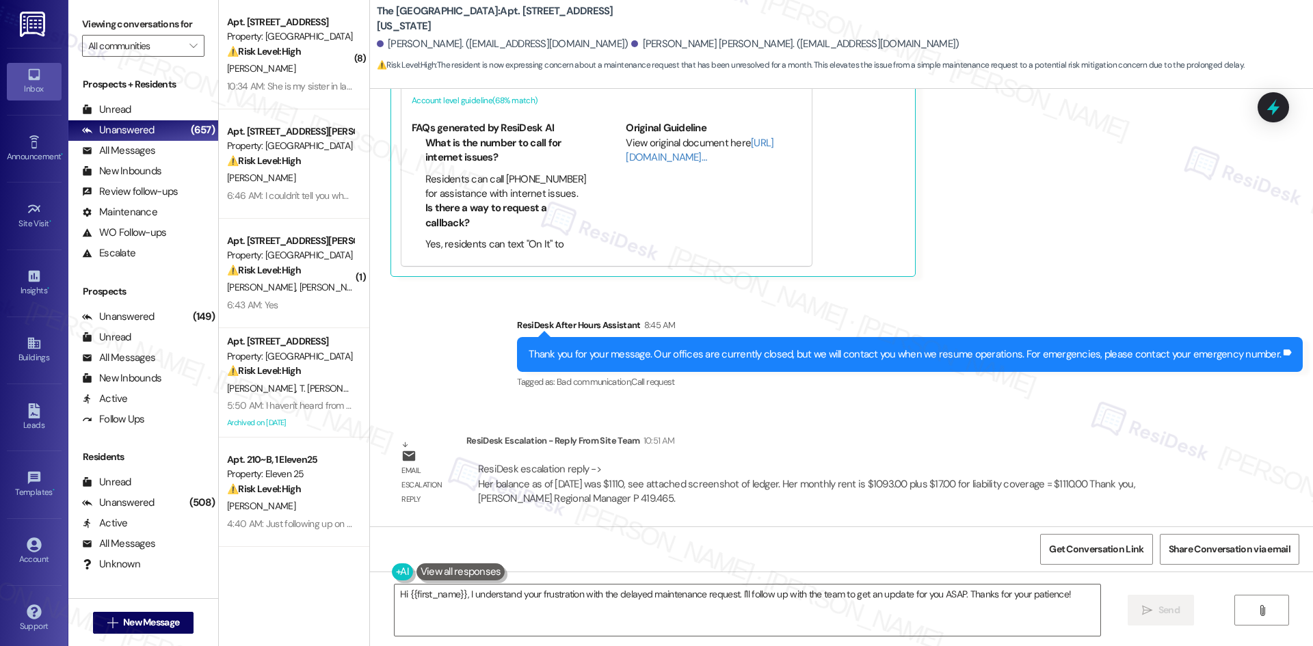
scroll to position [2405, 0]
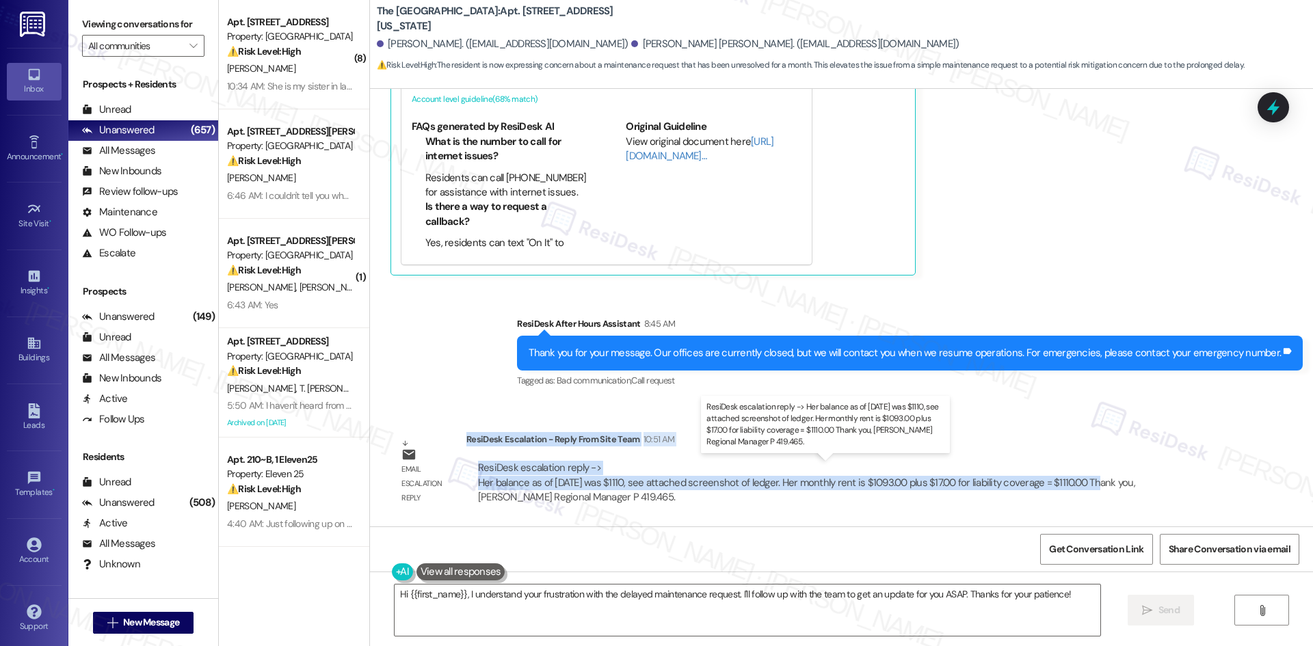
drag, startPoint x: 456, startPoint y: 439, endPoint x: 1083, endPoint y: 485, distance: 629.0
click at [1083, 485] on div "ResiDesk Escalation - Reply From Site Team 10:51 AM ResiDesk escalation reply -…" at bounding box center [843, 473] width 753 height 83
copy div "ResiDesk Escalation - Reply From Site Team 10:51 AM ResiDesk escalation reply -…"
click at [636, 614] on textarea "Hi {{first_name}}, I understand your frustration with the delayed maintenance r…" at bounding box center [748, 610] width 706 height 51
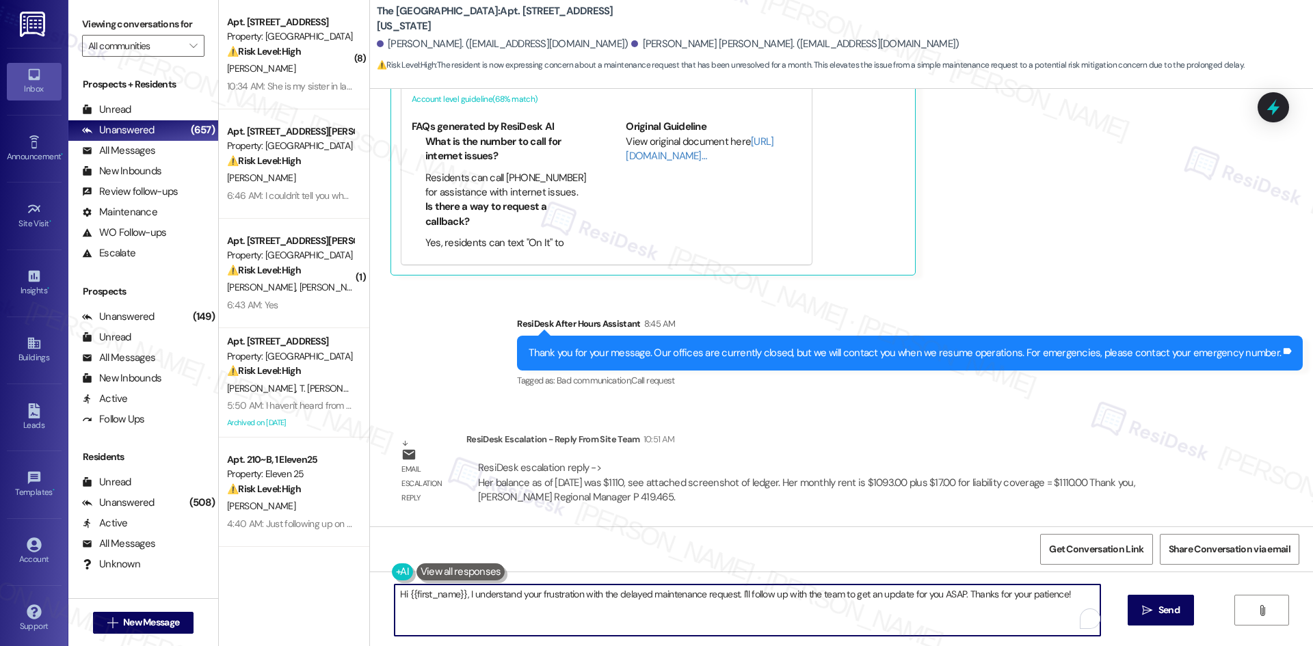
paste textarea "Dulce, thank you for your patience. The site team confirmed your balance as of …"
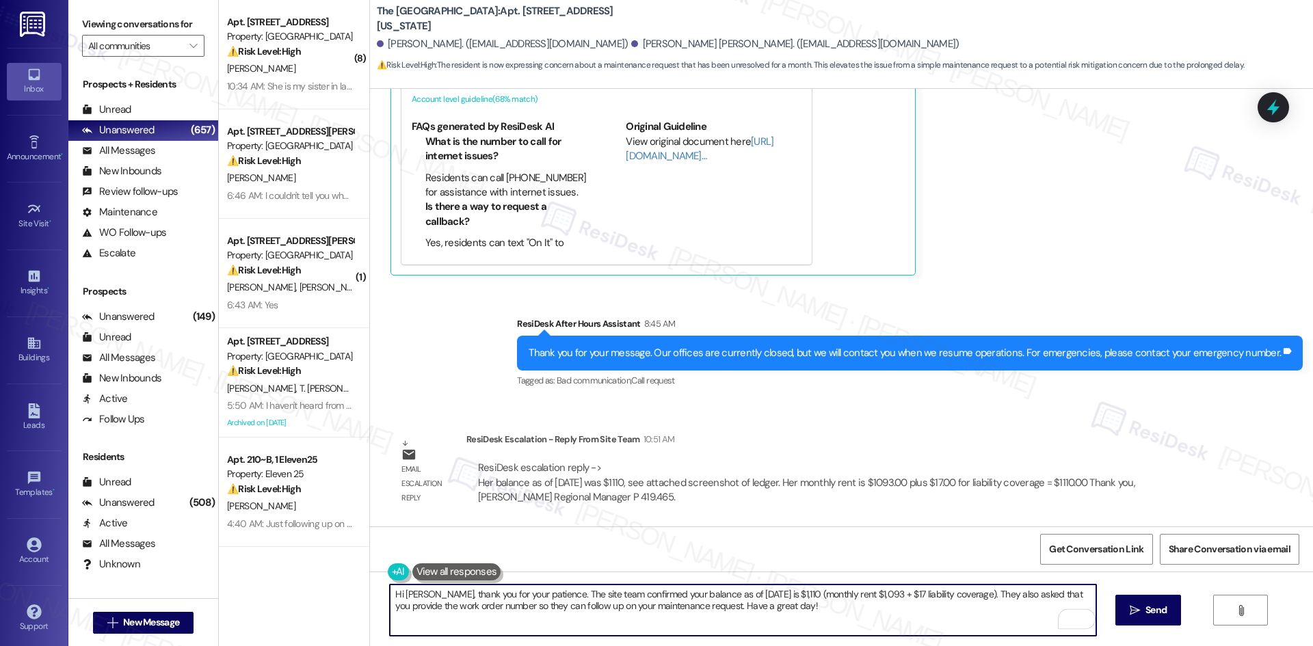
click at [961, 594] on textarea "Hi Dulce, thank you for your patience. The site team confirmed your balance as …" at bounding box center [743, 610] width 706 height 51
drag, startPoint x: 1055, startPoint y: 594, endPoint x: 958, endPoint y: 595, distance: 96.5
click at [958, 595] on textarea "Hi Dulce, thank you for your patience. The site team confirmed your balance as …" at bounding box center [743, 610] width 706 height 51
type textarea "Hi Dulce, thank you for your patience. The site team confirmed your balance as …"
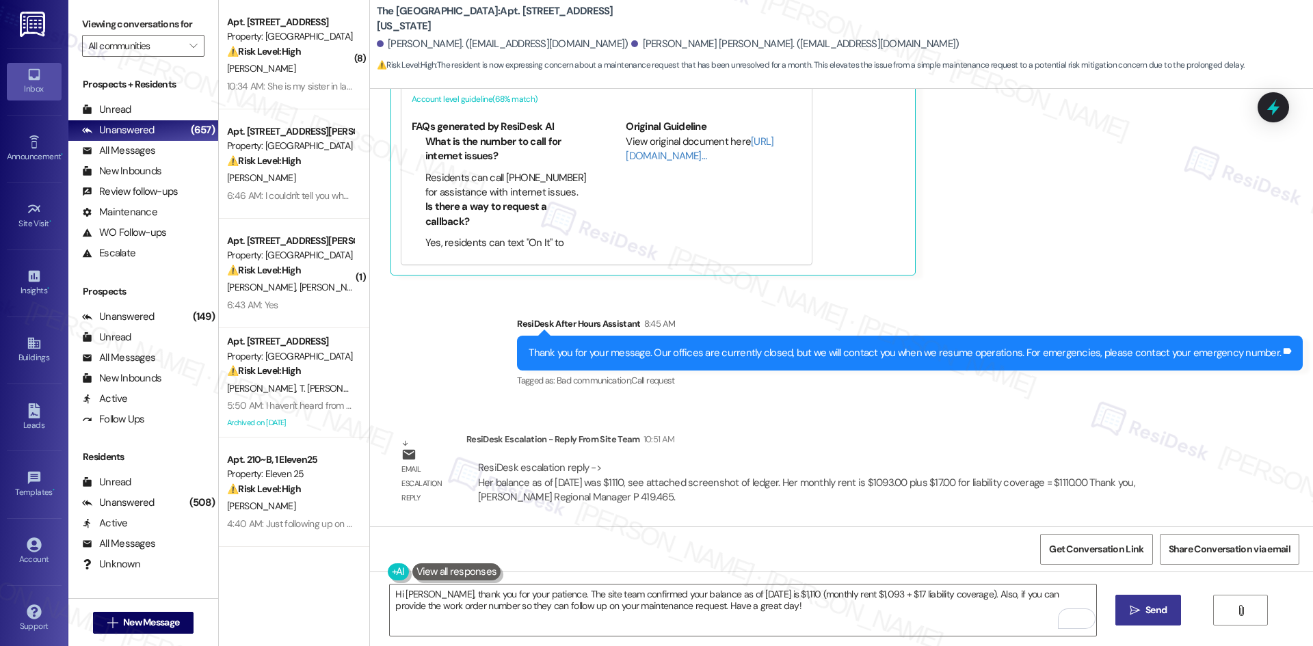
click at [1155, 613] on span "Send" at bounding box center [1156, 610] width 21 height 14
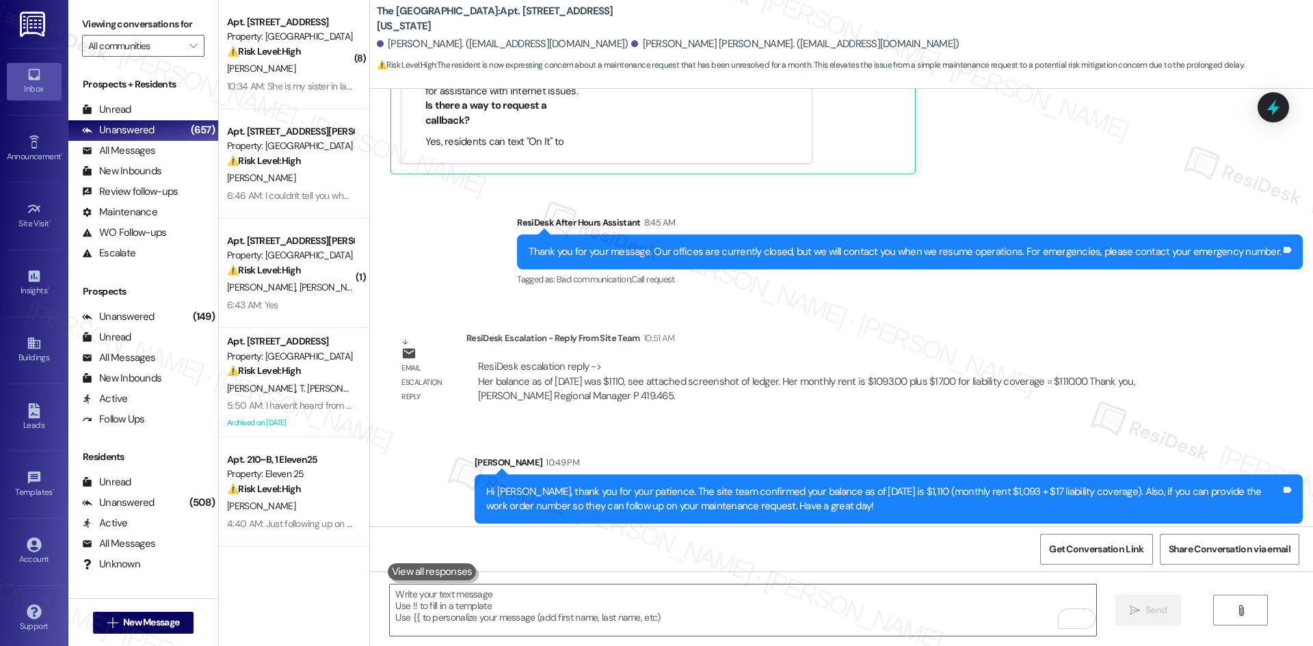
scroll to position [2515, 0]
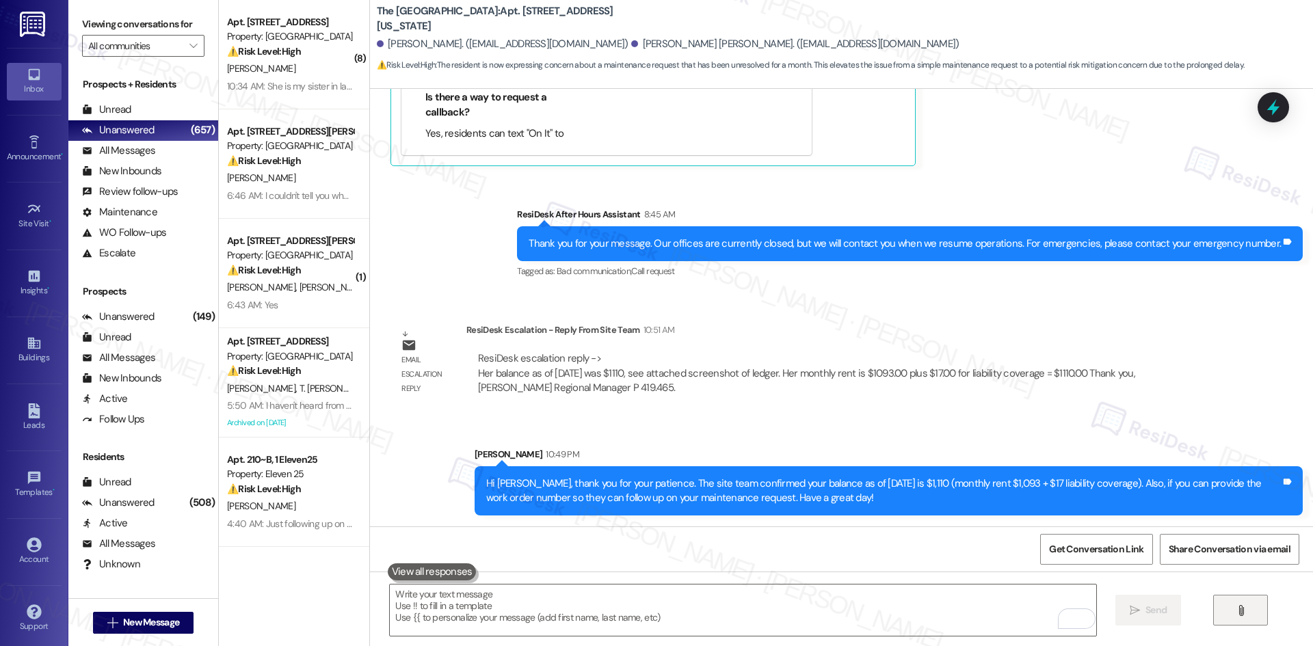
click at [1233, 614] on span "" at bounding box center [1241, 610] width 16 height 11
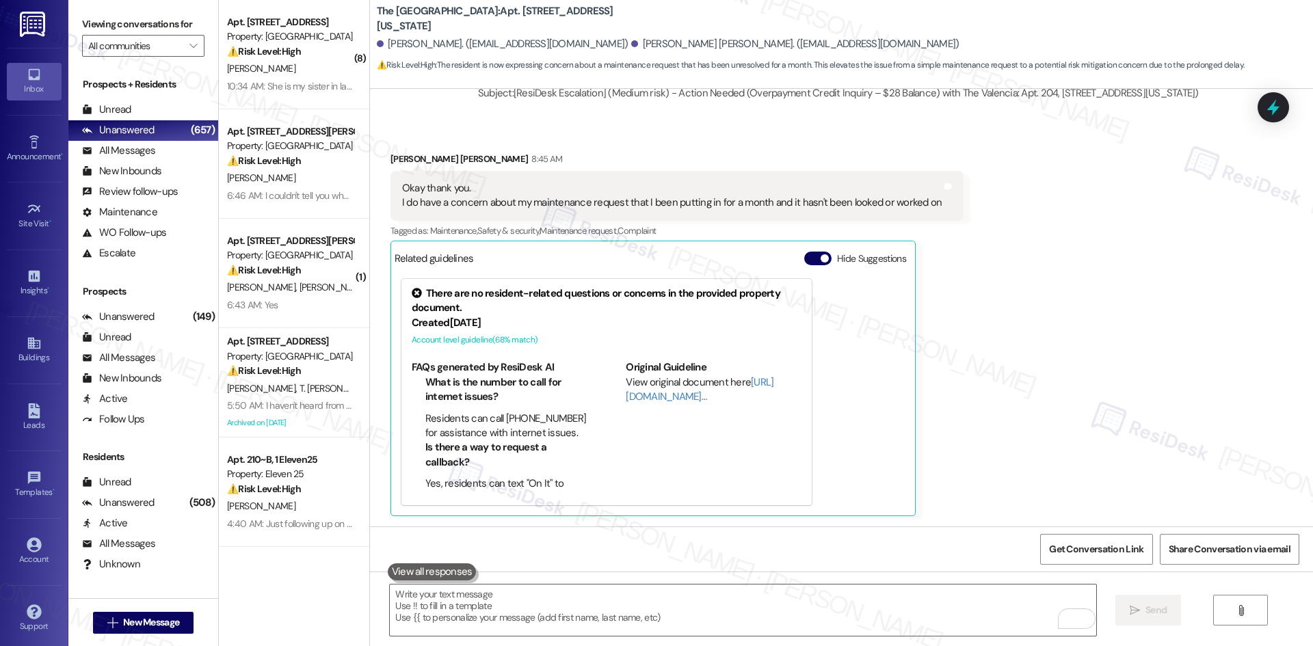
scroll to position [2671, 0]
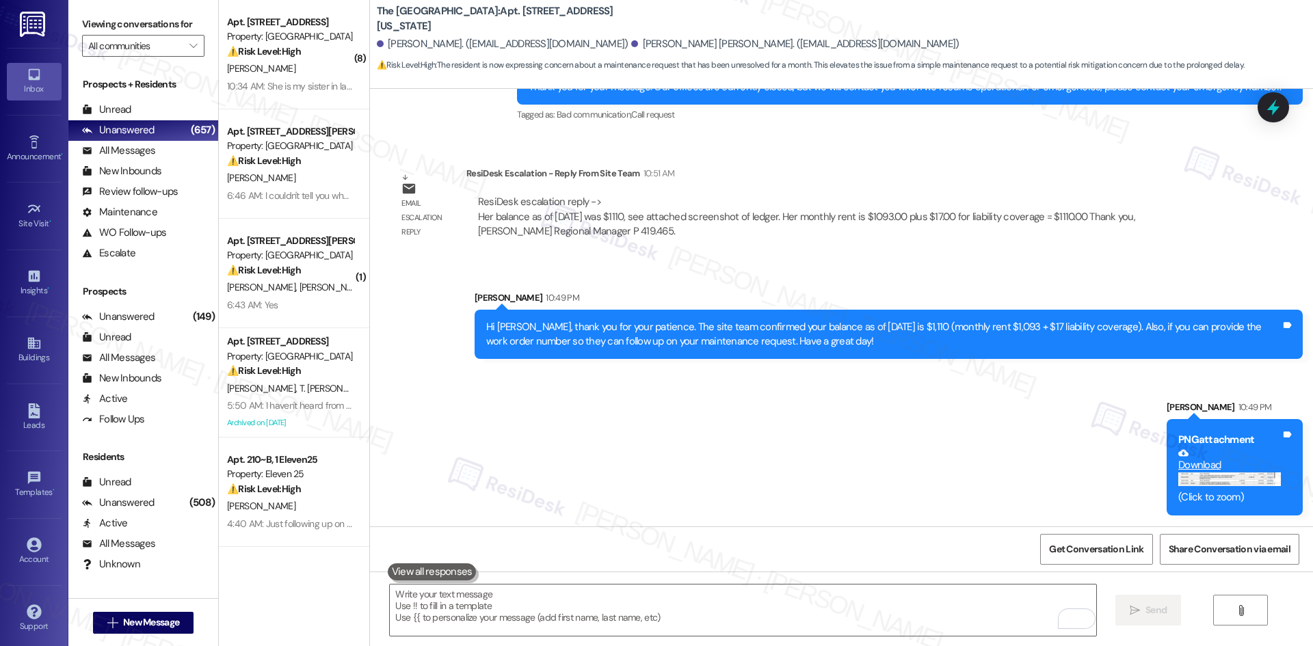
click at [1248, 483] on button "Zoom image" at bounding box center [1230, 480] width 103 height 14
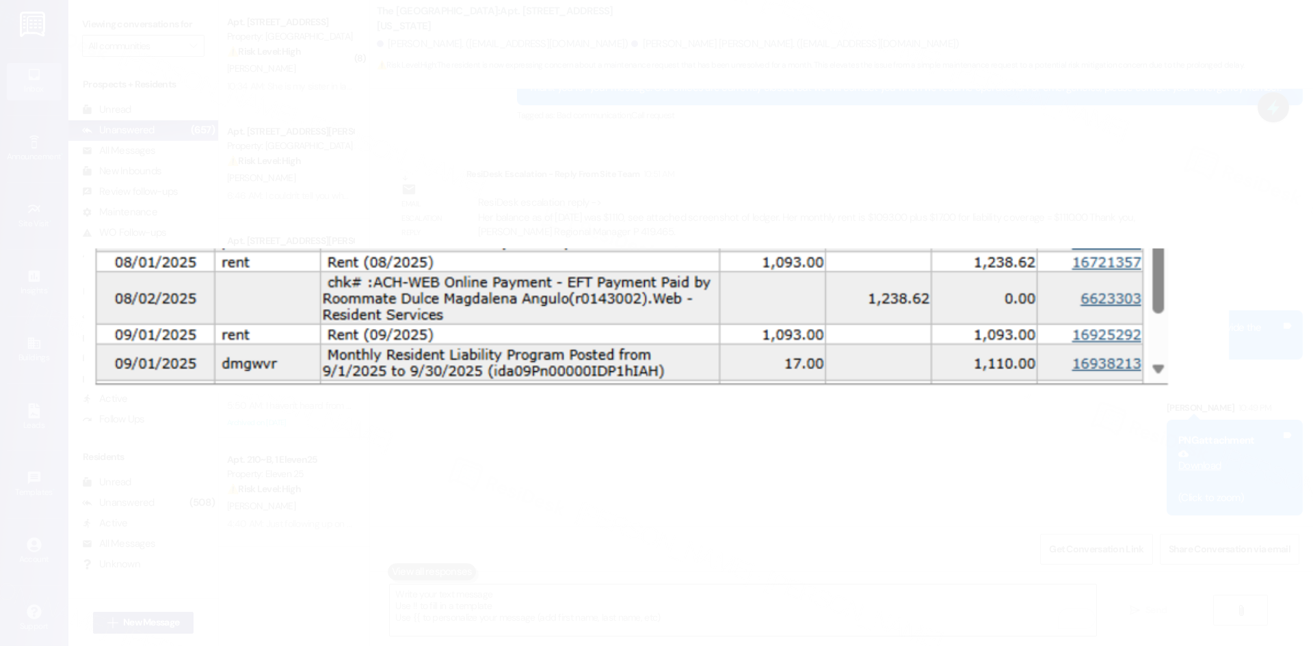
scroll to position [2671, 0]
click at [1247, 53] on button "Unzoom image" at bounding box center [656, 323] width 1313 height 646
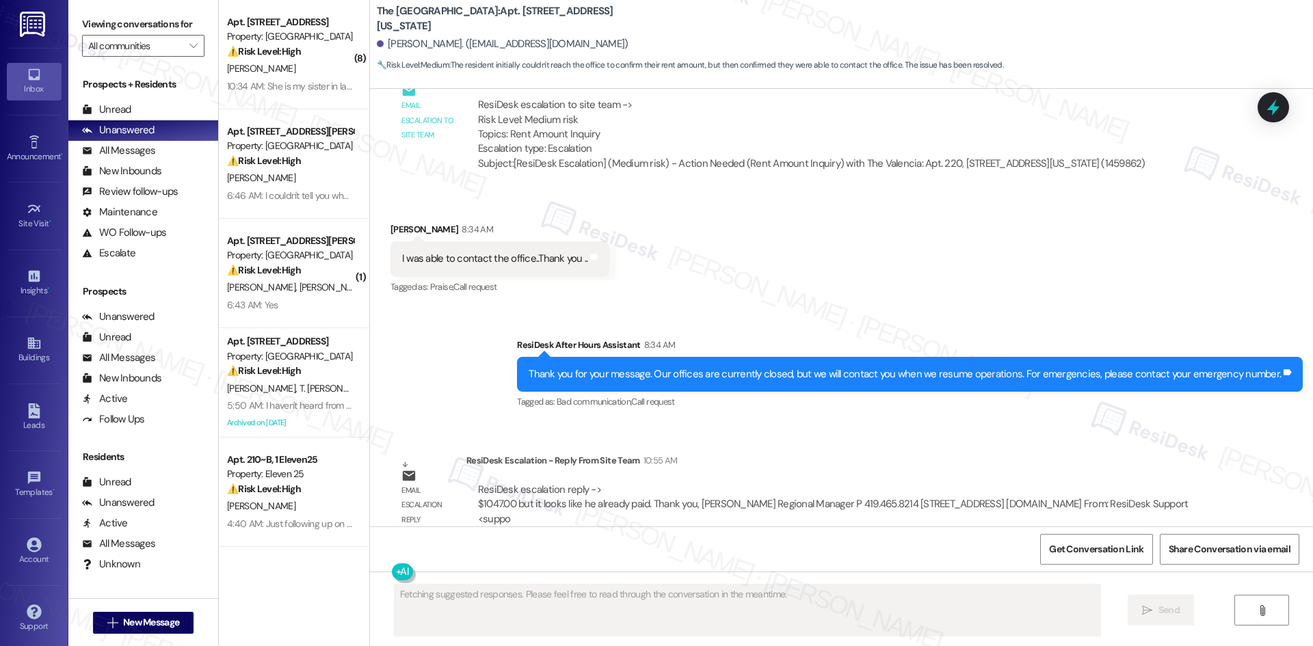
scroll to position [694, 0]
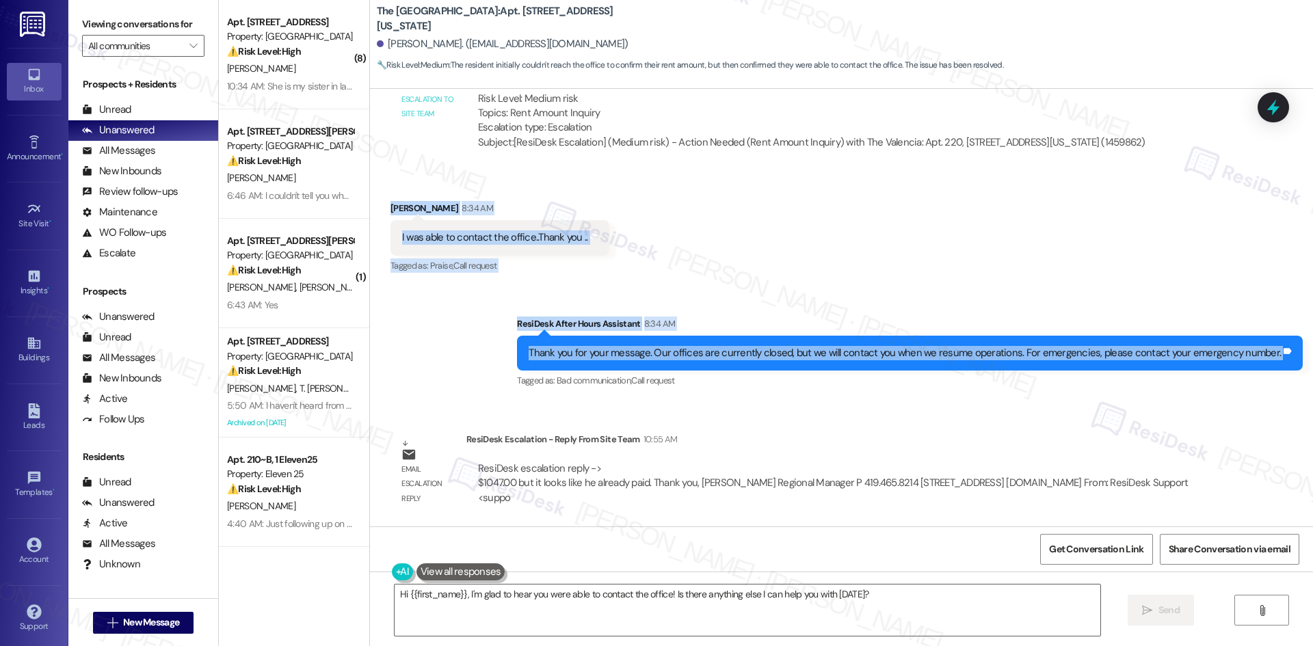
drag, startPoint x: 374, startPoint y: 192, endPoint x: 1305, endPoint y: 363, distance: 946.5
click at [1305, 363] on div "Lease started Mar 10, 2025 at 8:00 AM Announcement, sent via SMS Tessa (ResiDes…" at bounding box center [841, 308] width 943 height 438
copy div "Michael Dodge 8:34 AM I was able to contact the office..Thank you .. Tags and n…"
click at [854, 265] on div "Received via SMS Michael Dodge 8:34 AM I was able to contact the office..Thank …" at bounding box center [841, 228] width 943 height 116
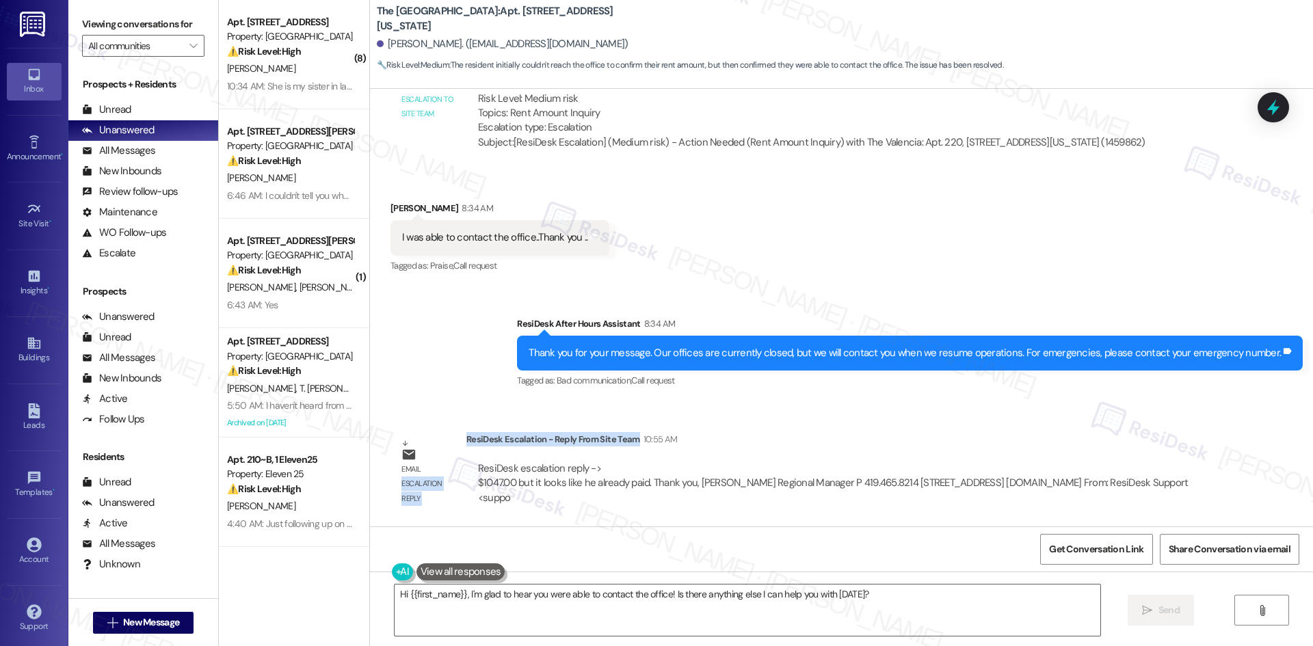
drag, startPoint x: 454, startPoint y: 437, endPoint x: 525, endPoint y: 452, distance: 71.9
click at [664, 445] on div "Email escalation reply ResiDesk Escalation - Reply From Site Team 10:55 AM Resi…" at bounding box center [804, 474] width 849 height 104
click at [524, 455] on div "ResiDesk escalation reply -> $1047.00 but it looks like he already paid. Thank …" at bounding box center [843, 484] width 753 height 64
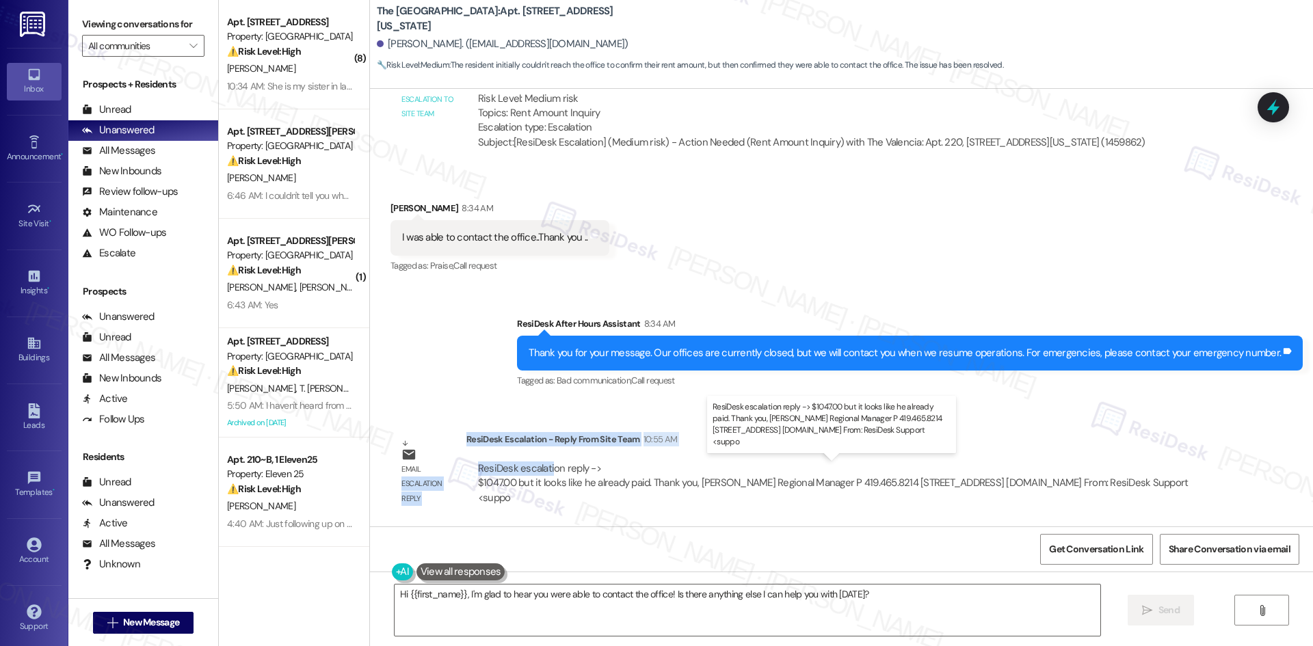
drag, startPoint x: 460, startPoint y: 440, endPoint x: 542, endPoint y: 475, distance: 89.8
click at [542, 475] on div "Email escalation reply ResiDesk Escalation - Reply From Site Team 10:55 AM Resi…" at bounding box center [804, 474] width 849 height 104
click at [478, 464] on div "ResiDesk escalation reply -> $1047.00 but it looks like he already paid. Thank …" at bounding box center [833, 483] width 711 height 43
drag, startPoint x: 458, startPoint y: 440, endPoint x: 685, endPoint y: 484, distance: 231.4
click at [685, 484] on div "ResiDesk Escalation - Reply From Site Team 10:55 AM ResiDesk escalation reply -…" at bounding box center [843, 473] width 753 height 83
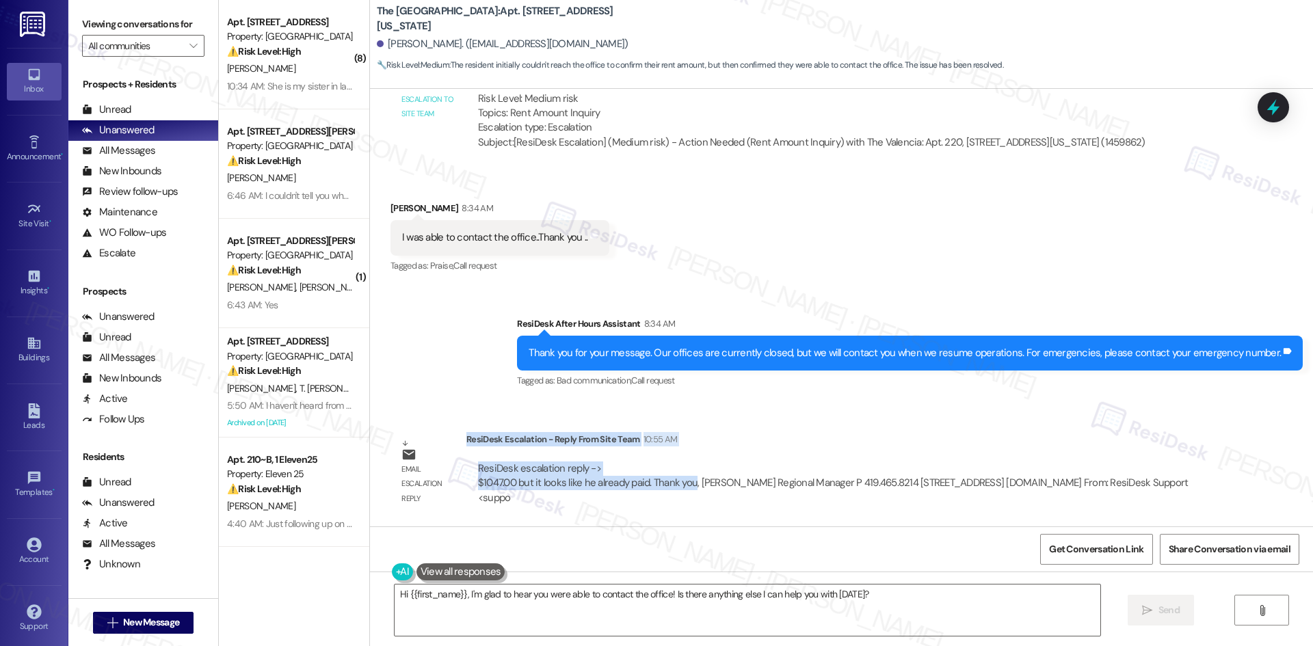
copy div "ResiDesk Escalation - Reply From Site Team 10:55 AM ResiDesk escalation reply -…"
click at [640, 602] on textarea "Hi {{first_name}}, I'm glad to hear you were able to contact the office! Is the…" at bounding box center [748, 610] width 706 height 51
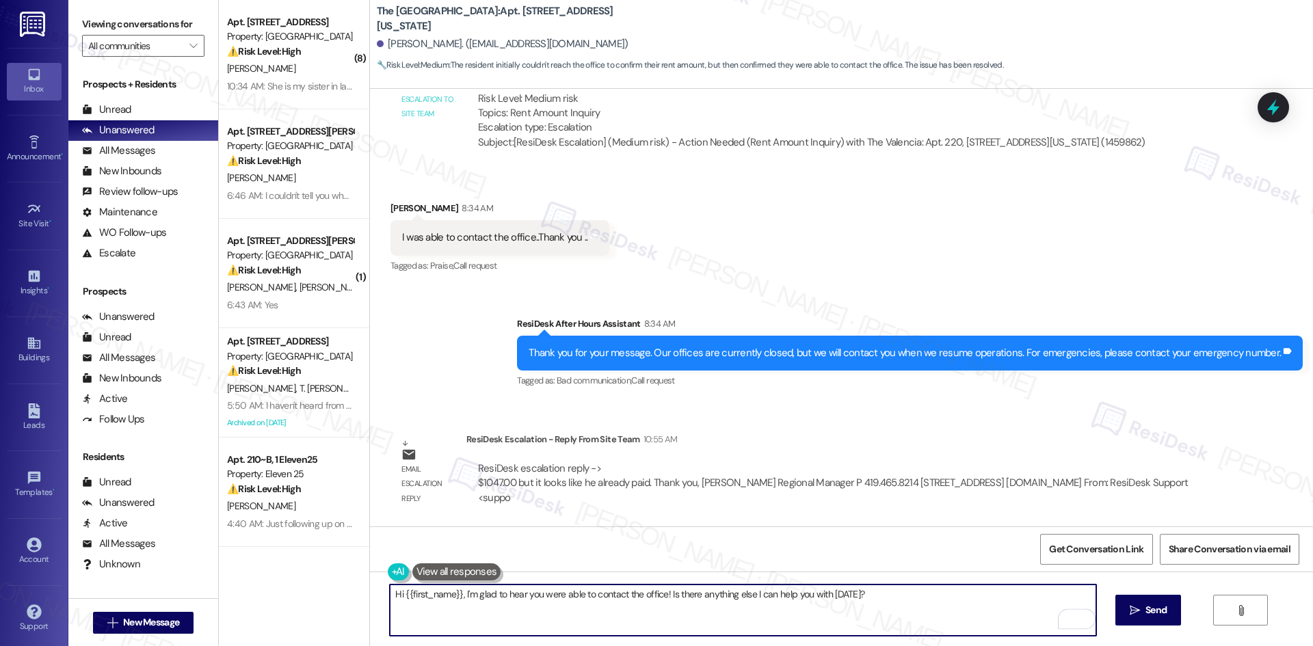
drag, startPoint x: 462, startPoint y: 595, endPoint x: 350, endPoint y: 593, distance: 112.2
click at [350, 593] on div "( 8 ) Apt. 921, 500 NW 63rd Street Property: Pinehurst ⚠️ Risk Level: High The …" at bounding box center [766, 323] width 1095 height 646
click at [579, 632] on textarea "'m glad to hear you were able to contact the office! Is there anything else I c…" at bounding box center [743, 610] width 706 height 51
drag, startPoint x: 588, startPoint y: 593, endPoint x: 847, endPoint y: 603, distance: 258.8
click at [847, 603] on textarea "'m glad to hear you were able to contact the office! Is there anything else I c…" at bounding box center [743, 610] width 706 height 51
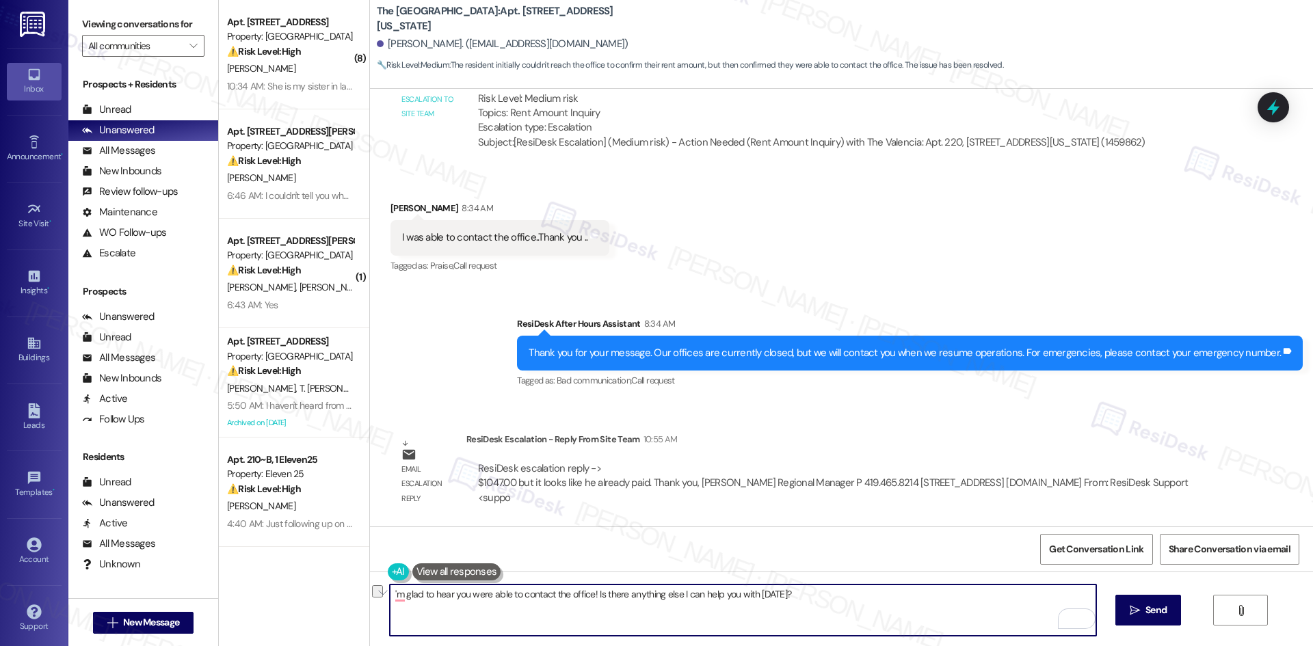
paste textarea "The site team confirmed your balance of $1,047 has already been paid. Thanks ag…"
click at [390, 594] on textarea "'m glad to hear you were able to contact the office! The site team confirmed yo…" at bounding box center [743, 610] width 706 height 51
click at [391, 597] on textarea "'m glad to hear you were able to contact the office! The site team confirmed yo…" at bounding box center [743, 610] width 706 height 51
type textarea "I'm glad to hear you were able to contact the office! The site team confirmed y…"
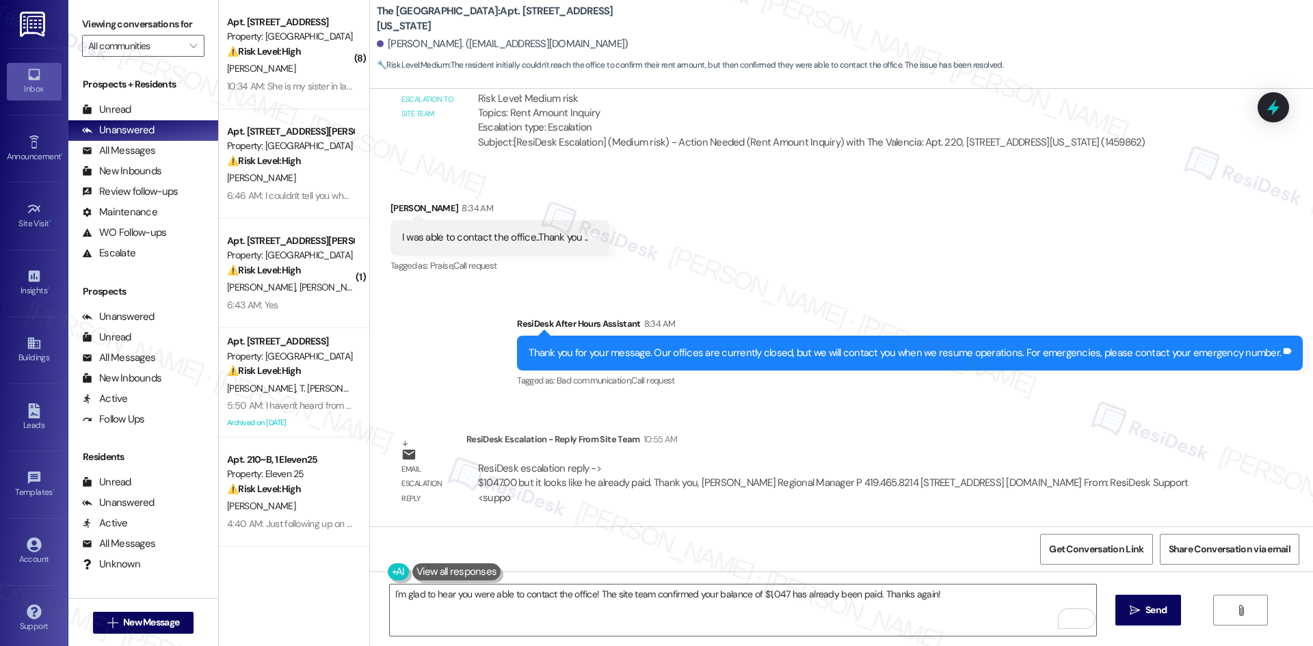
click at [927, 581] on div "I'm glad to hear you were able to contact the office! The site team confirmed y…" at bounding box center [841, 623] width 943 height 103
click at [924, 599] on textarea "I'm glad to hear you were able to contact the office! The site team confirmed y…" at bounding box center [743, 610] width 706 height 51
click at [1152, 614] on span "Send" at bounding box center [1156, 610] width 21 height 14
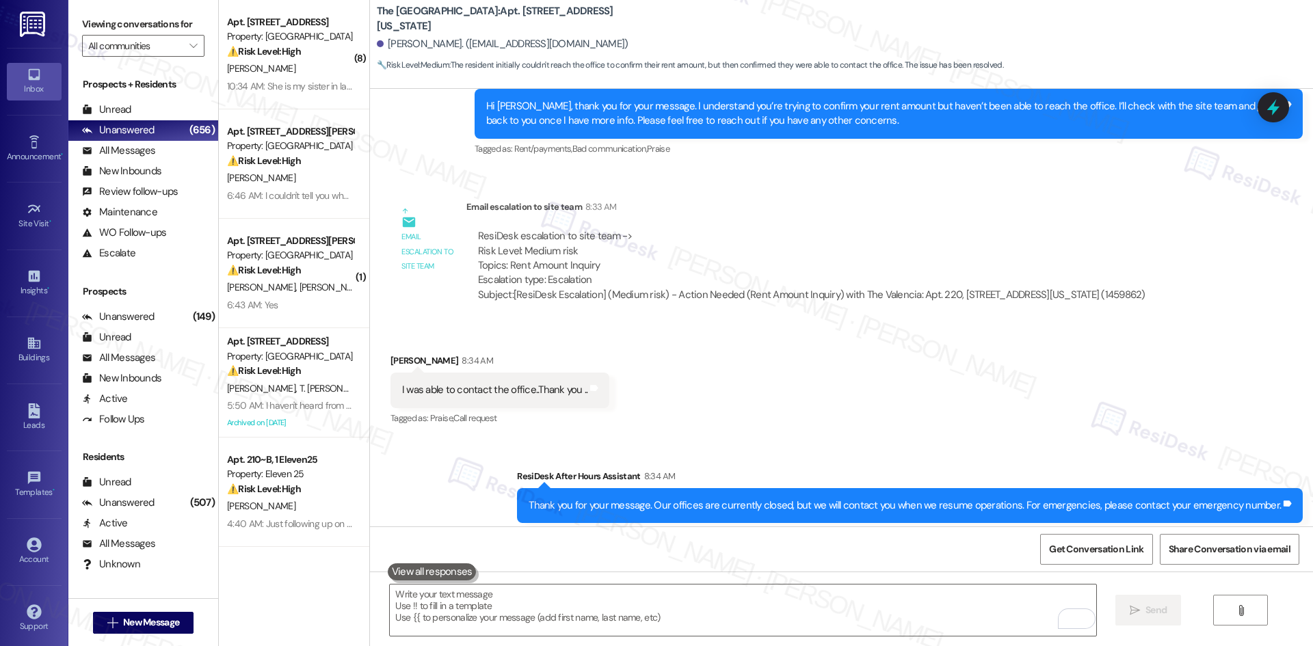
scroll to position [789, 0]
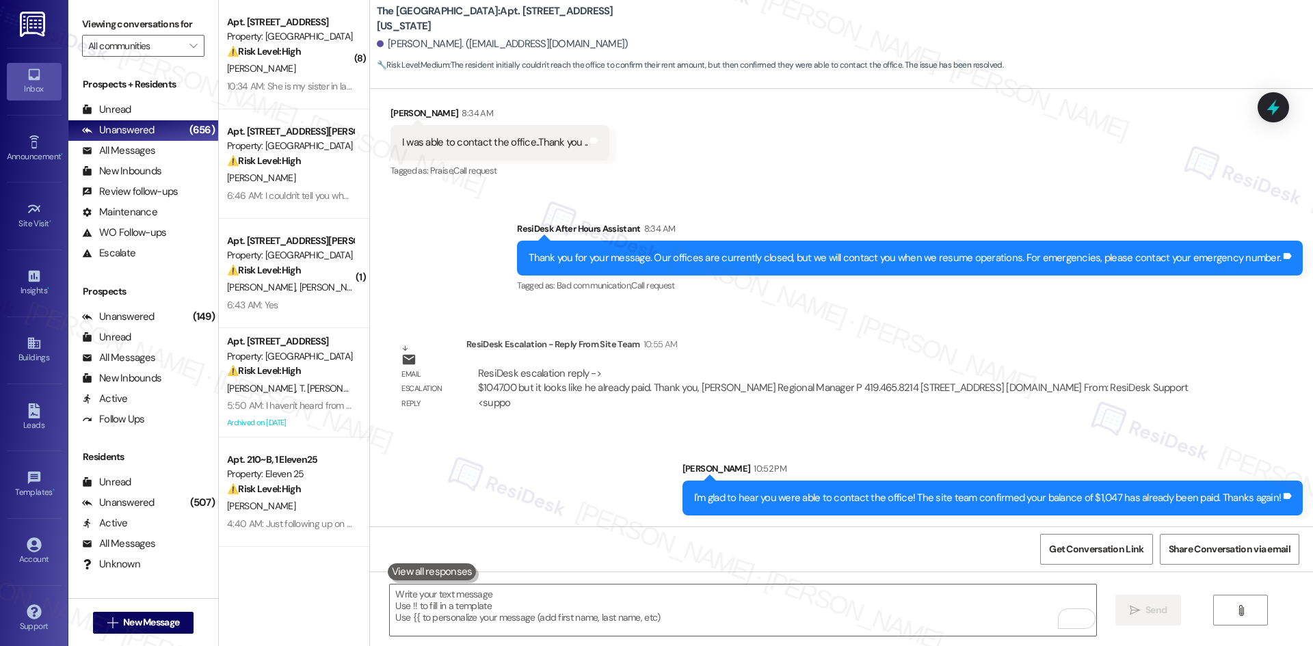
click at [860, 433] on div "Sent via SMS Sarah 10:52 PM I'm glad to hear you were able to contact the offic…" at bounding box center [841, 478] width 943 height 95
click at [472, 248] on div "Sent via SMS ResiDesk After Hours Assistant 8:34 AM Thank you for your message.…" at bounding box center [841, 249] width 943 height 116
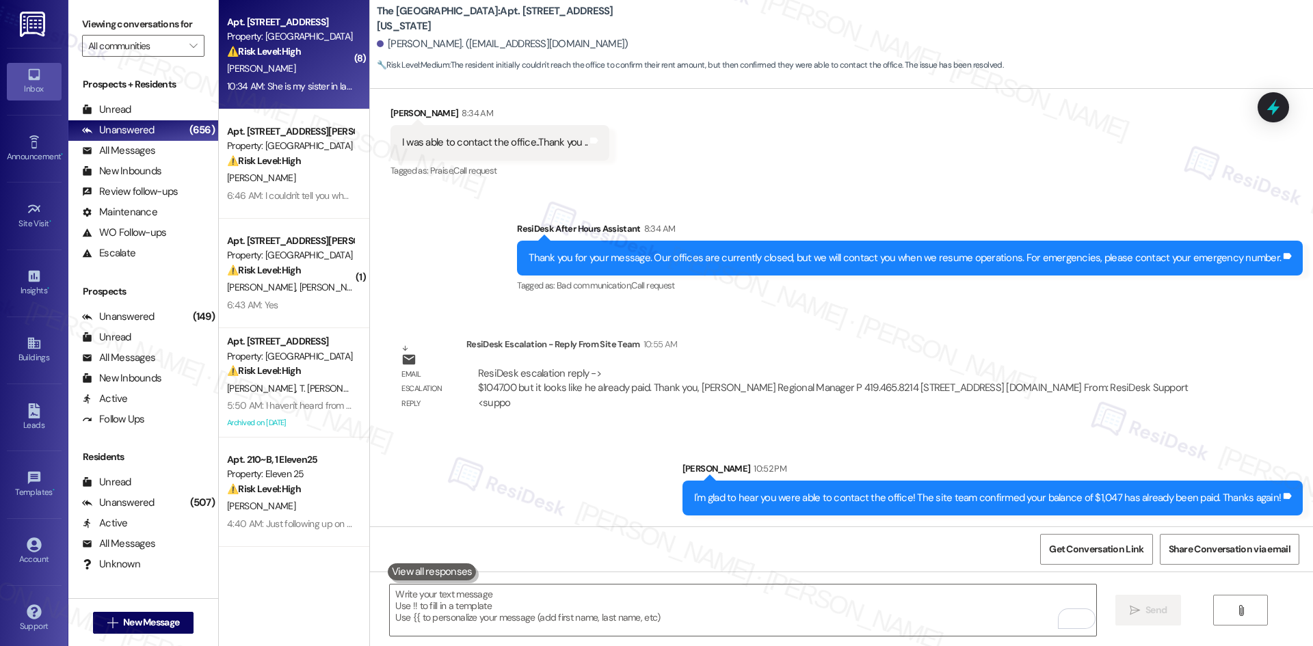
click at [310, 68] on div "E. Wilson" at bounding box center [290, 68] width 129 height 17
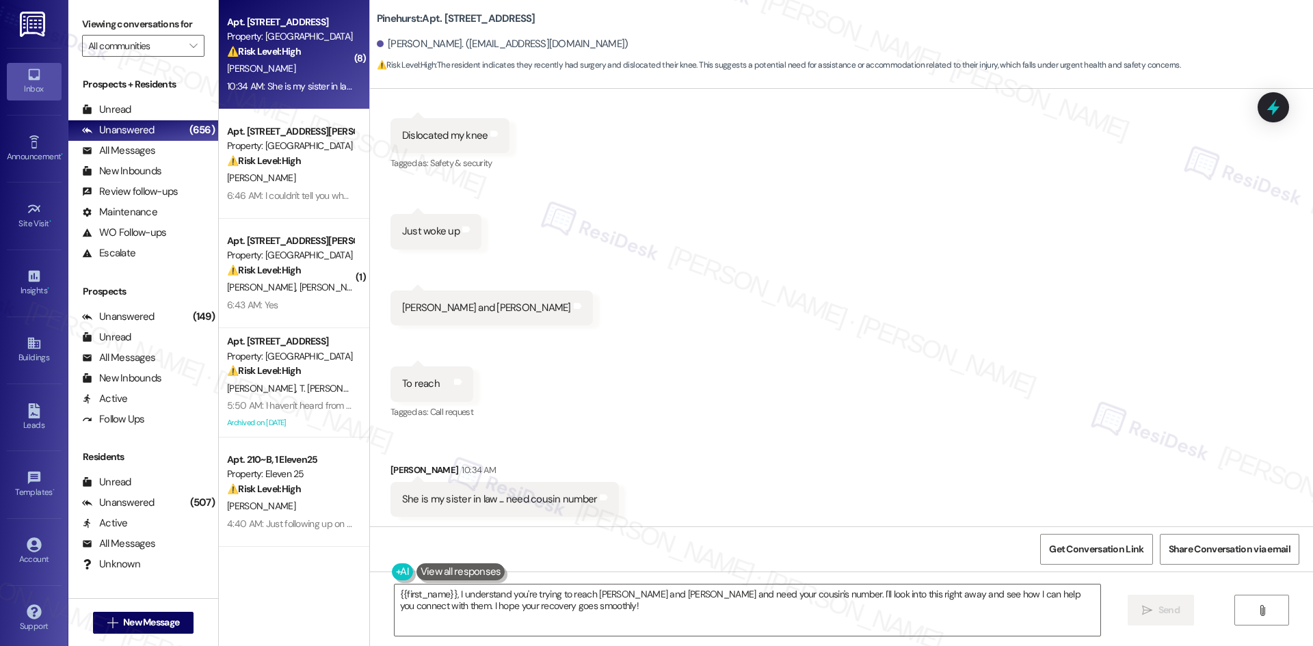
scroll to position [766, 0]
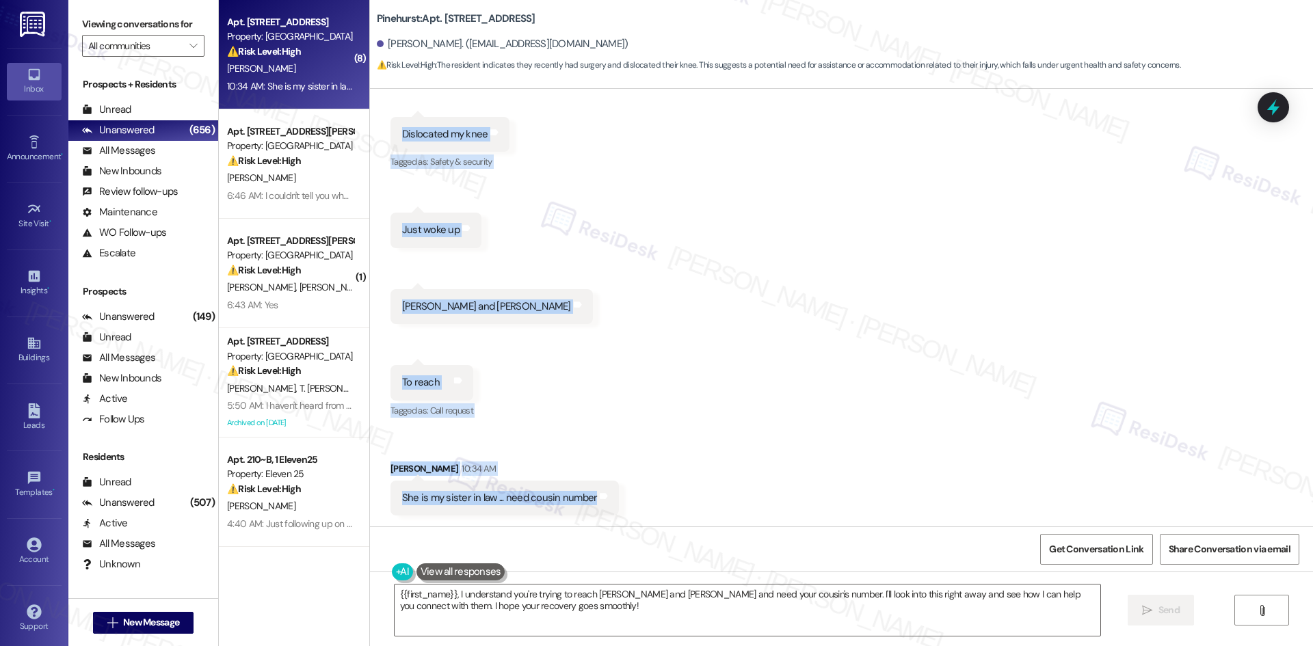
drag, startPoint x: 372, startPoint y: 265, endPoint x: 624, endPoint y: 497, distance: 342.3
click at [624, 497] on div "Lease started Nov 13, 2024 at 8:00 AM Announcement, sent via SMS Tessa (ResiDes…" at bounding box center [841, 308] width 943 height 438
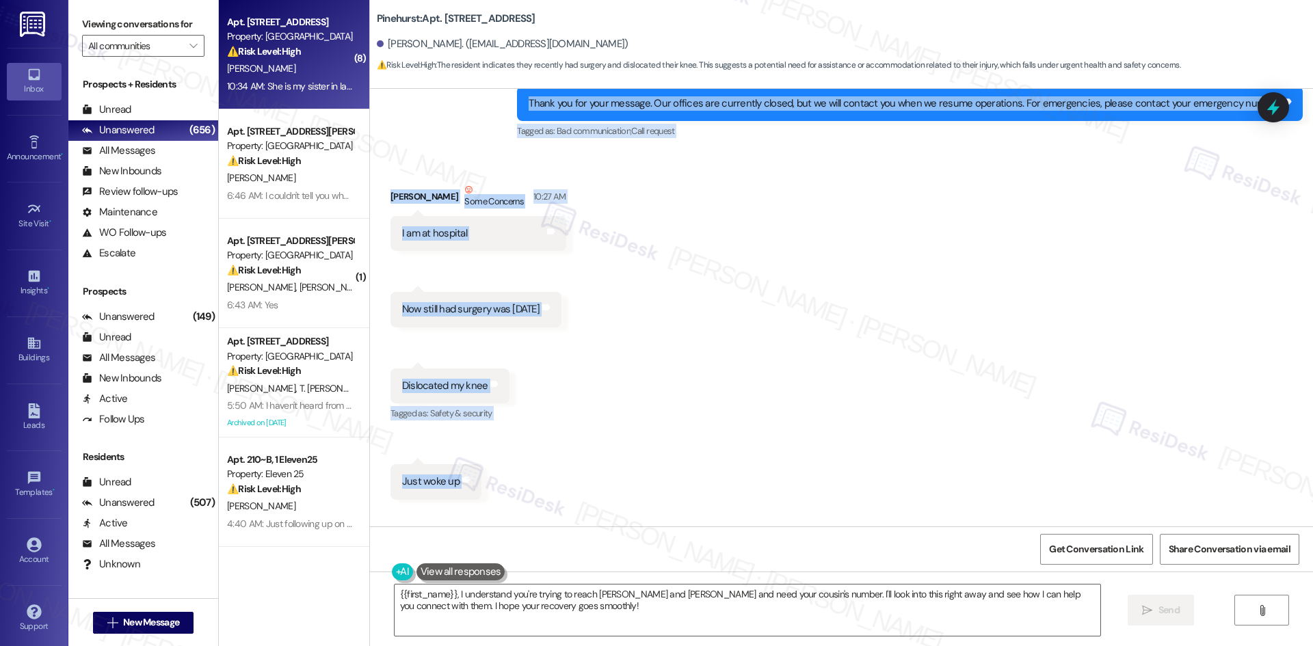
scroll to position [493, 0]
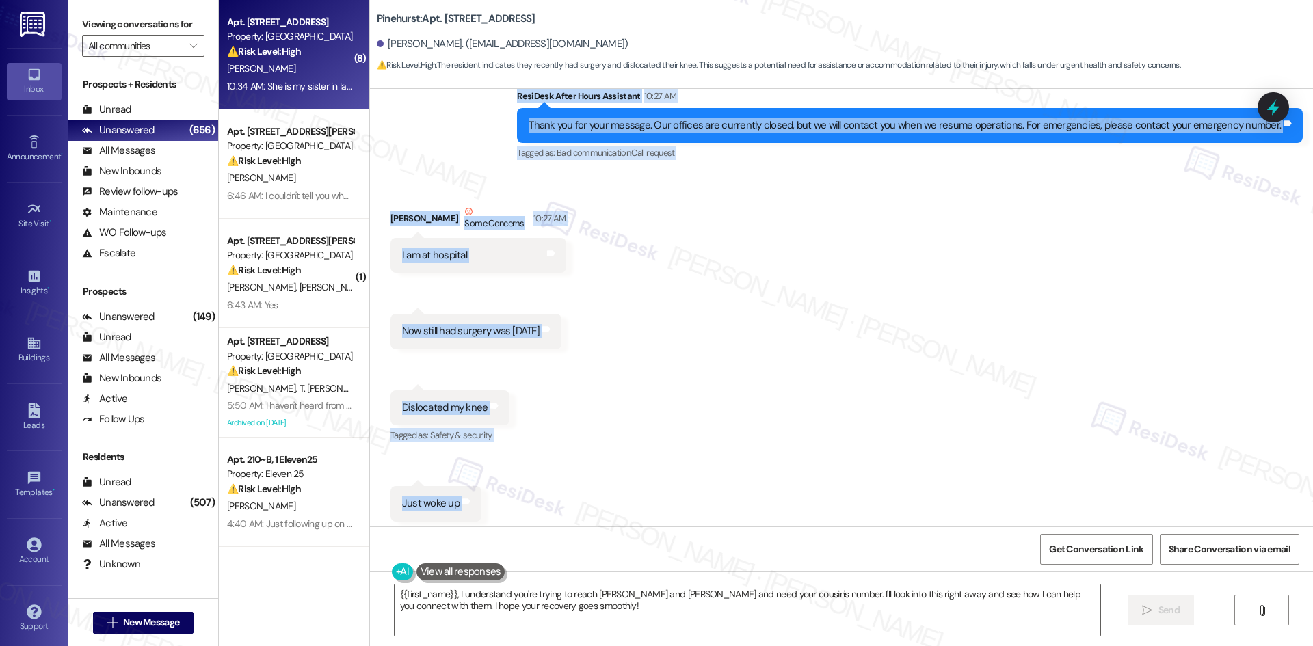
copy div "Elizabeth Wilson 10:27 AM 9196010132 Tags and notes Sent via SMS ResiDesk After…"
click at [807, 356] on div "Received via SMS Elizabeth Wilson Some Concerns 10:27 AM I am at hospital Tags …" at bounding box center [841, 487] width 943 height 627
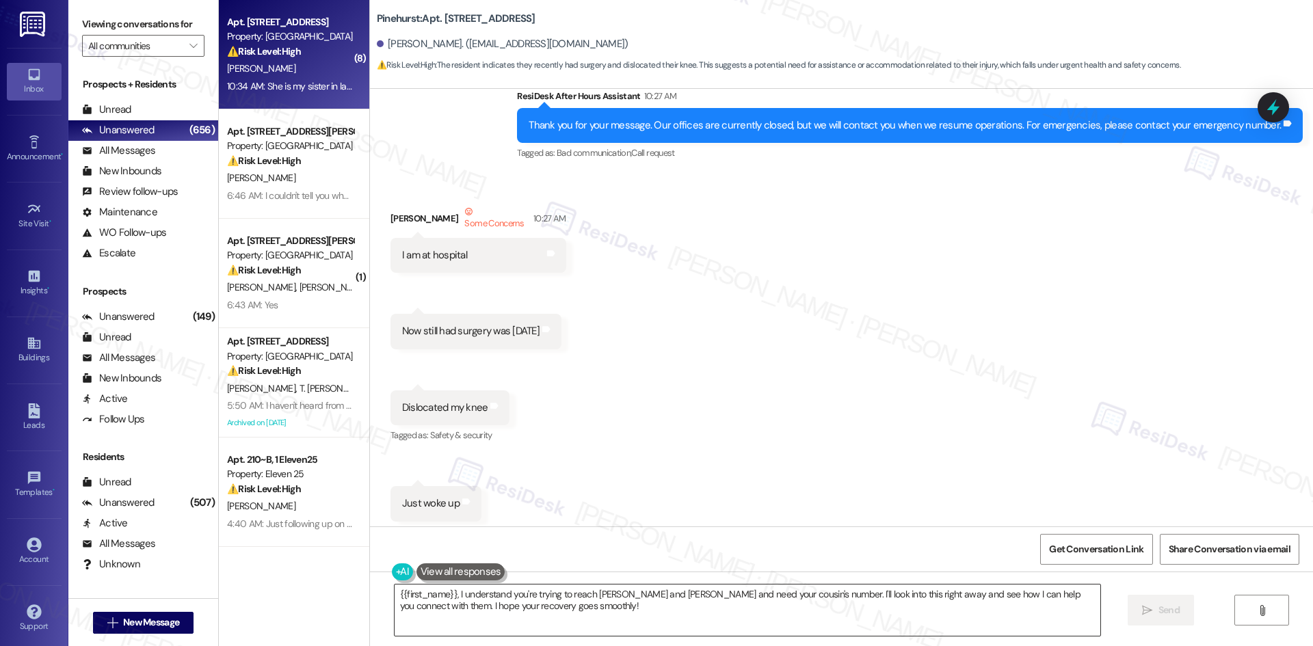
click at [573, 611] on textarea "{{first_name}}, I understand you're trying to reach Andy and Teressa and need y…" at bounding box center [748, 610] width 706 height 51
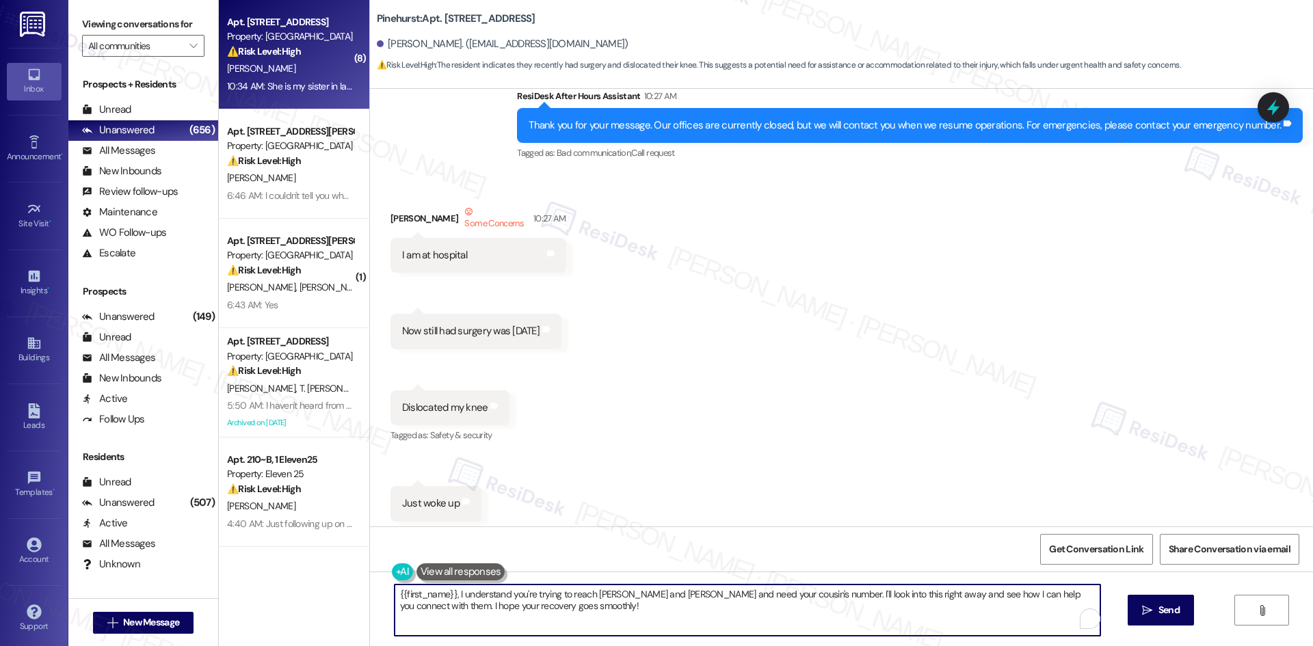
paste textarea "Hi Elizabeth, I’m so sorry to hear about your surgery and the injury you’re dea…"
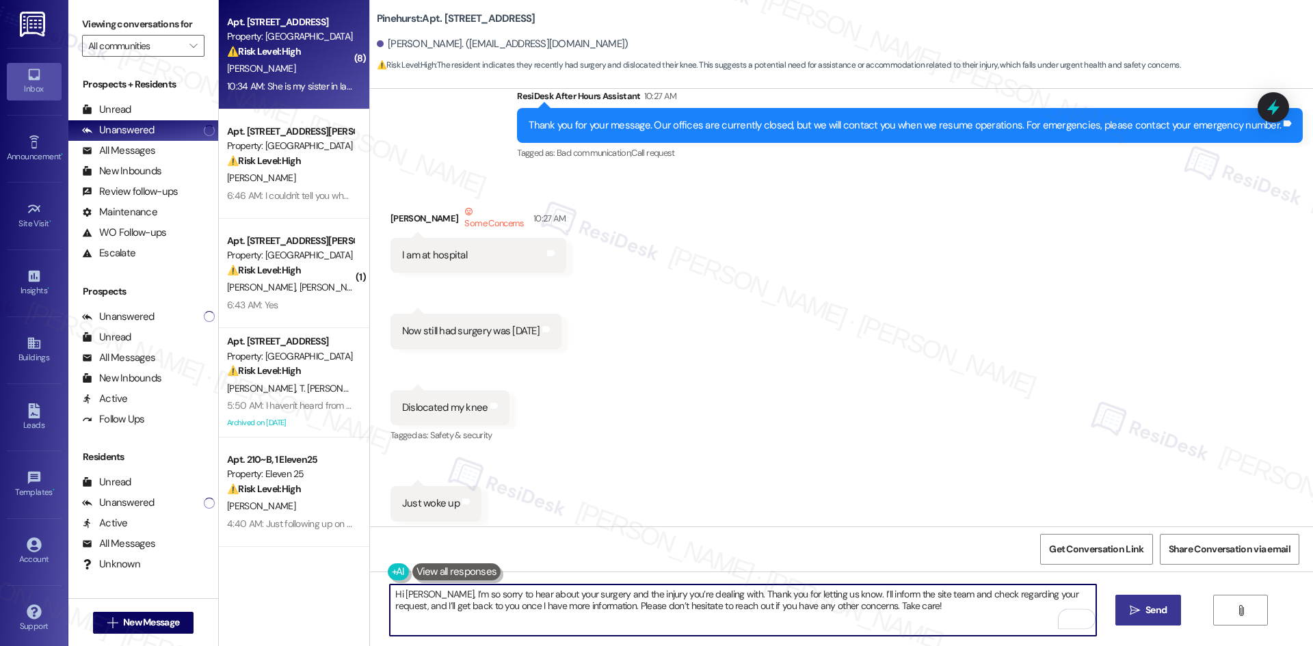
type textarea "Hi Elizabeth, I’m so sorry to hear about your surgery and the injury you’re dea…"
click at [1125, 626] on button " Send" at bounding box center [1149, 610] width 66 height 31
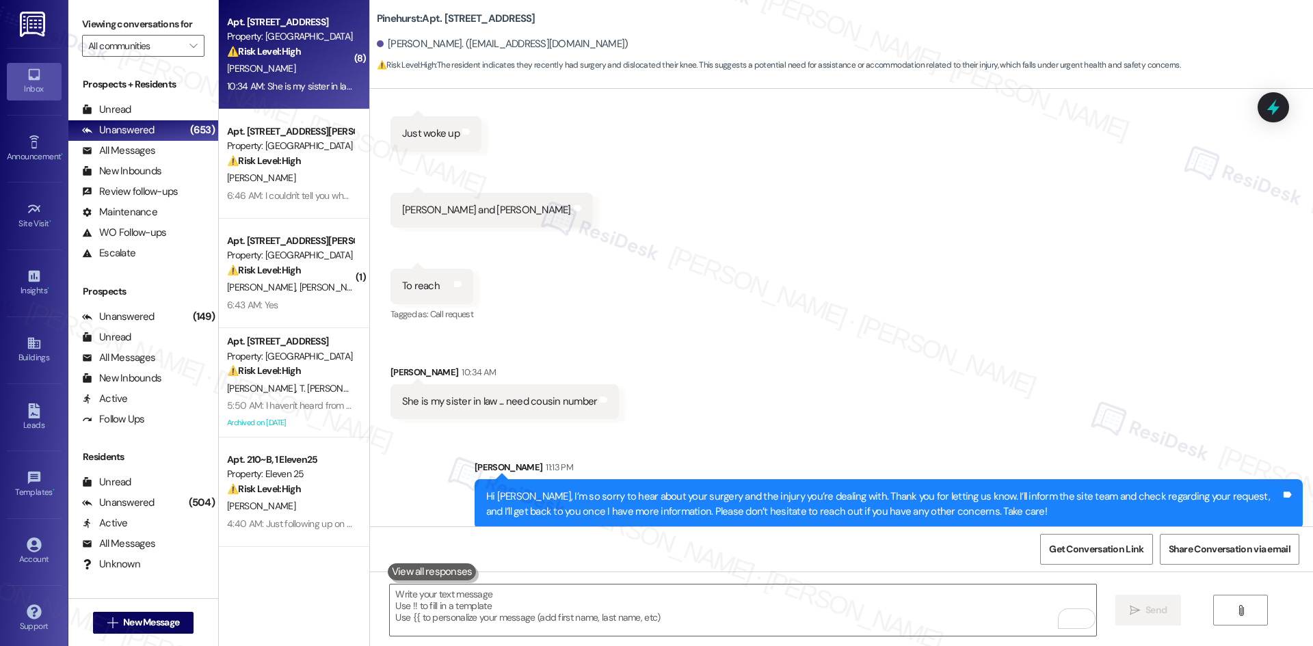
scroll to position [876, 0]
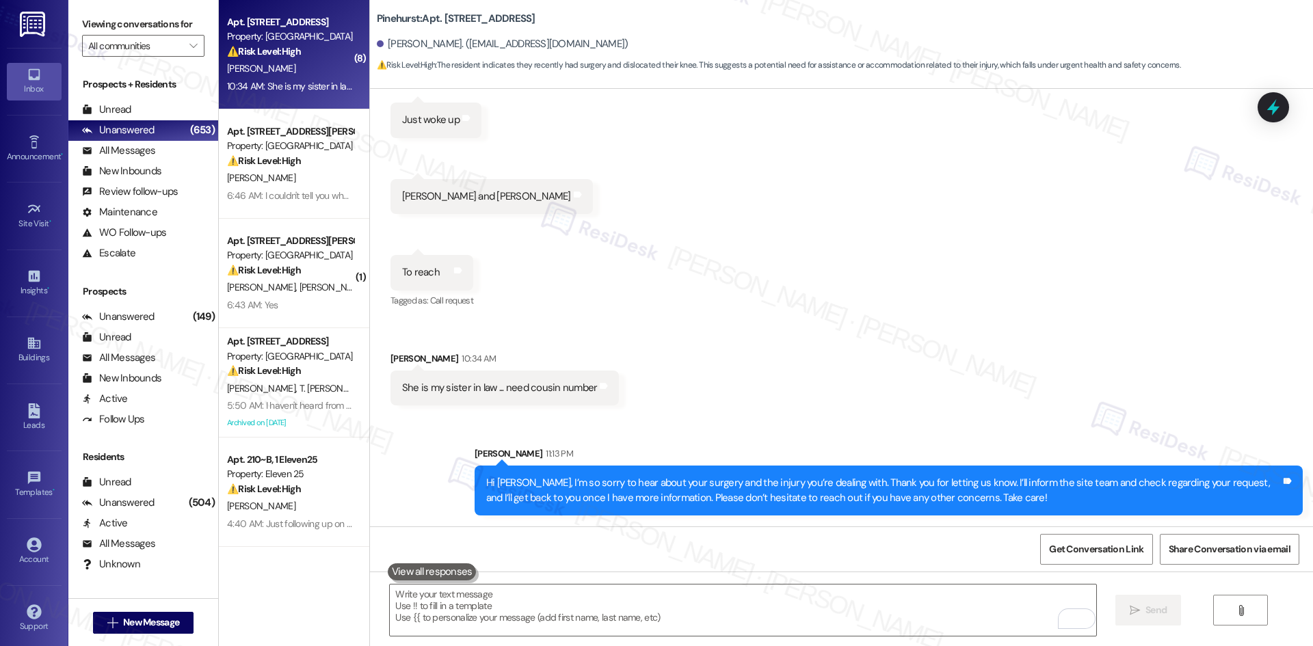
click at [908, 409] on div "Received via SMS Elizabeth Wilson Some Concerns 10:27 AM I am at hospital Tags …" at bounding box center [841, 103] width 943 height 627
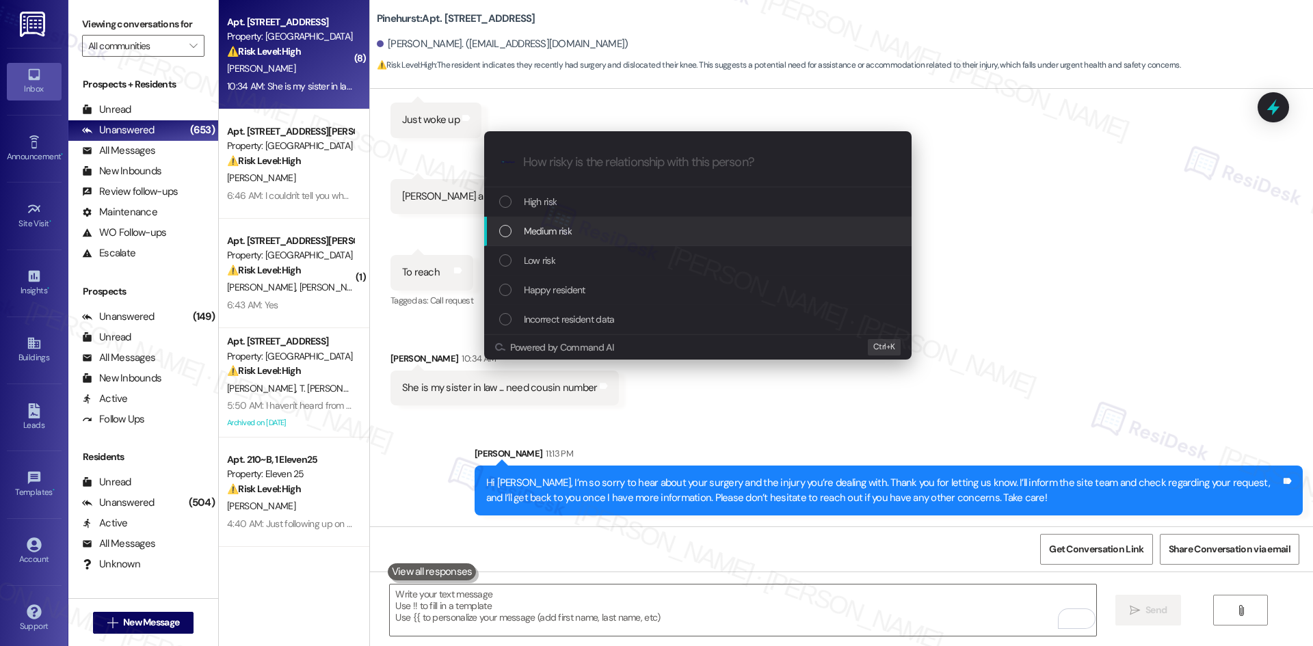
click at [569, 224] on span "Medium risk" at bounding box center [548, 231] width 48 height 15
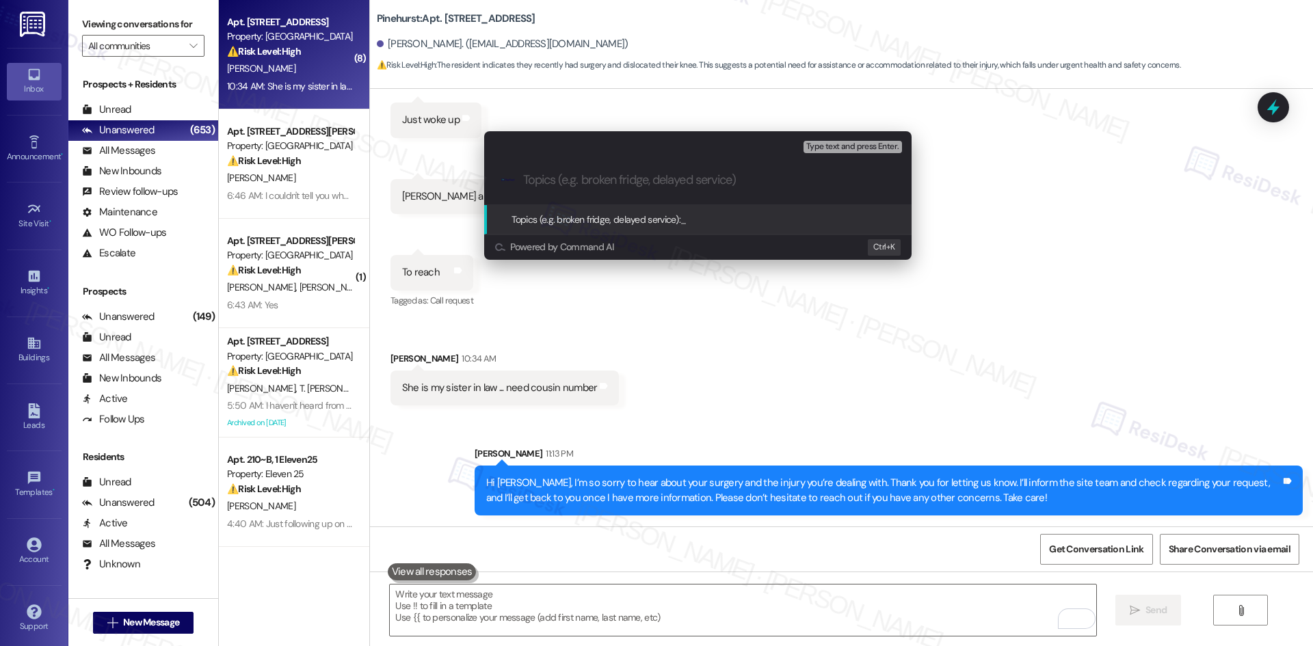
click at [556, 186] on input "Topics (e.g. broken fridge, delayed service)" at bounding box center [708, 180] width 371 height 14
paste input "Contact Request After Surgery"
type input "Contact Request After Surgery"
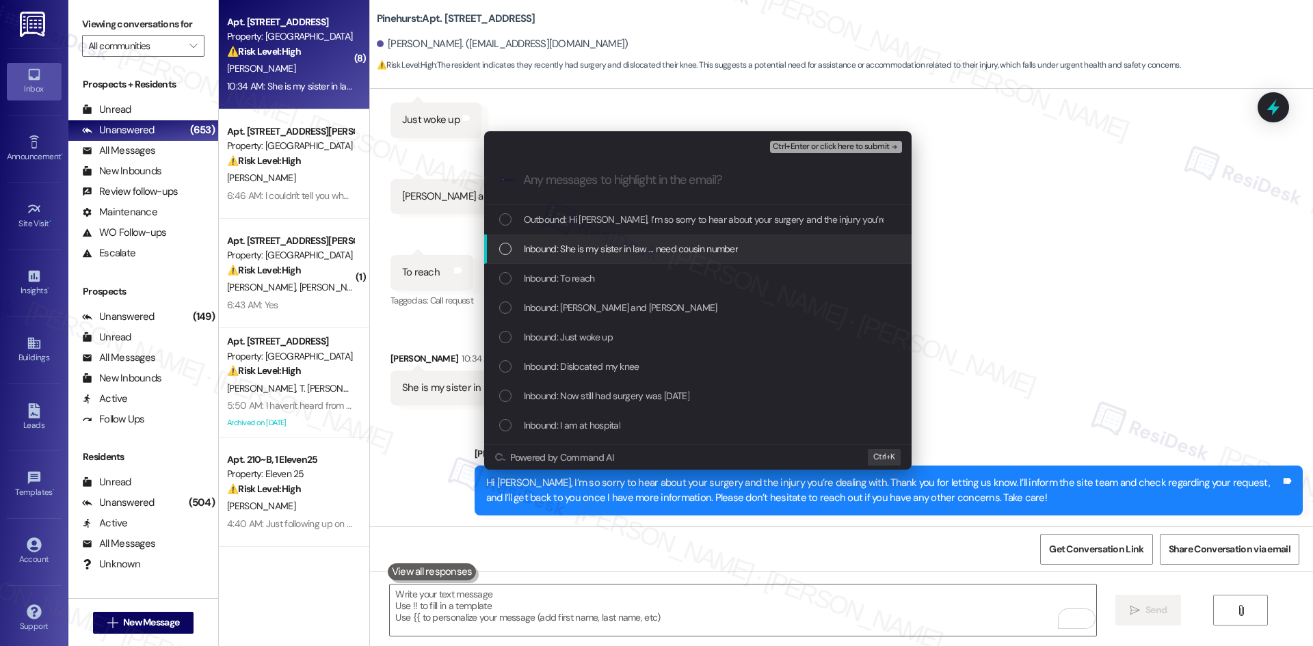
click at [626, 245] on span "Inbound: She is my sister in law ... need cousin number" at bounding box center [631, 248] width 215 height 15
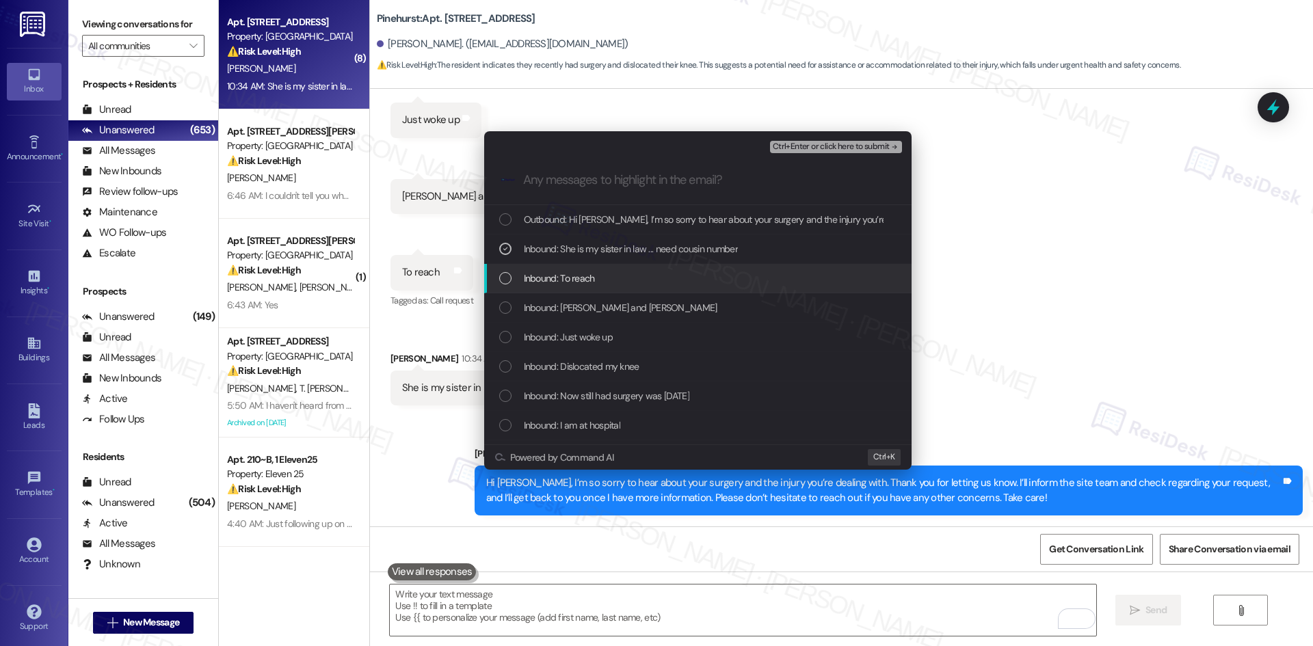
click at [584, 281] on span "Inbound: To reach" at bounding box center [559, 278] width 71 height 15
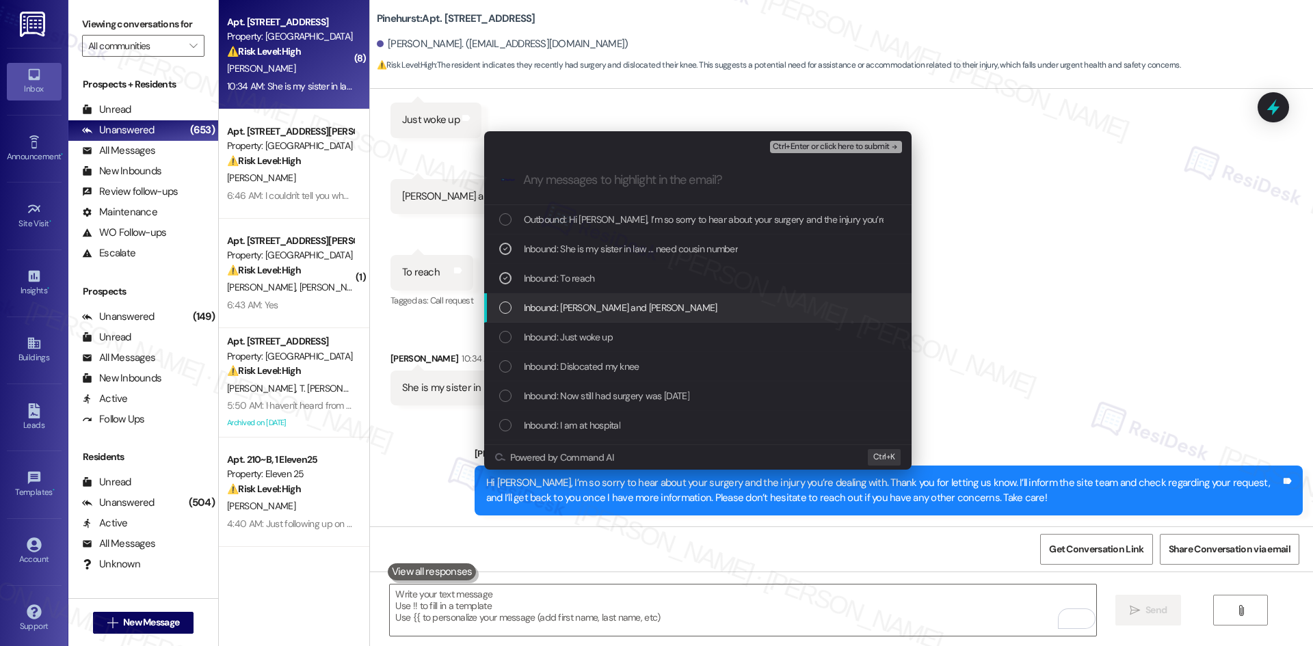
click at [594, 304] on span "Inbound: Andy and Teressa" at bounding box center [621, 307] width 194 height 15
click at [612, 339] on span "Inbound: Just woke up" at bounding box center [568, 337] width 89 height 15
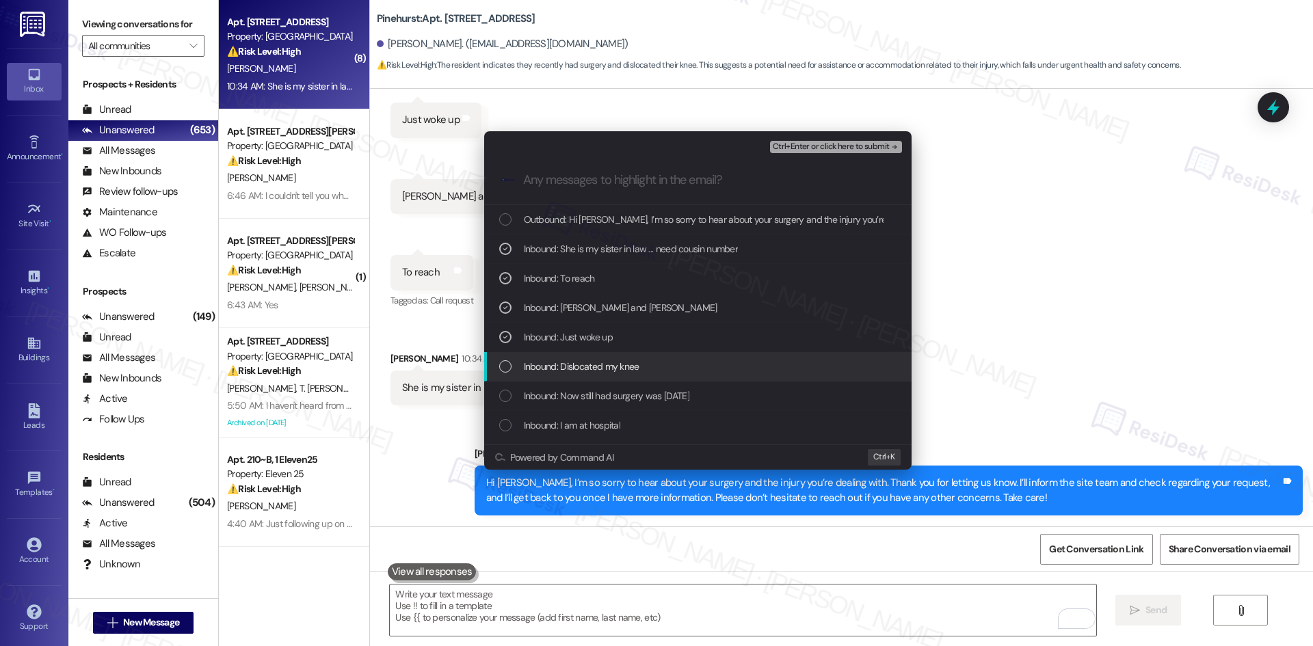
click at [634, 365] on span "Inbound: Dislocated my knee" at bounding box center [582, 366] width 116 height 15
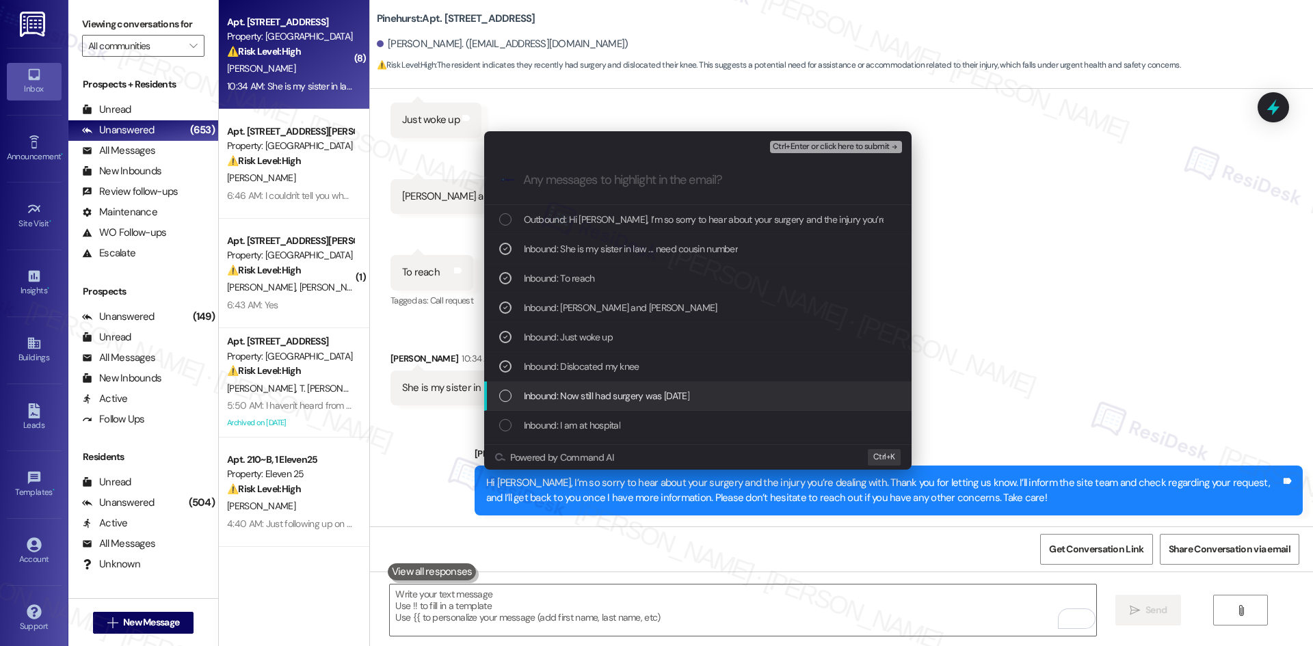
drag, startPoint x: 650, startPoint y: 395, endPoint x: 660, endPoint y: 397, distance: 10.6
click at [650, 400] on span "Inbound: Now still had surgery was Monday" at bounding box center [607, 396] width 166 height 15
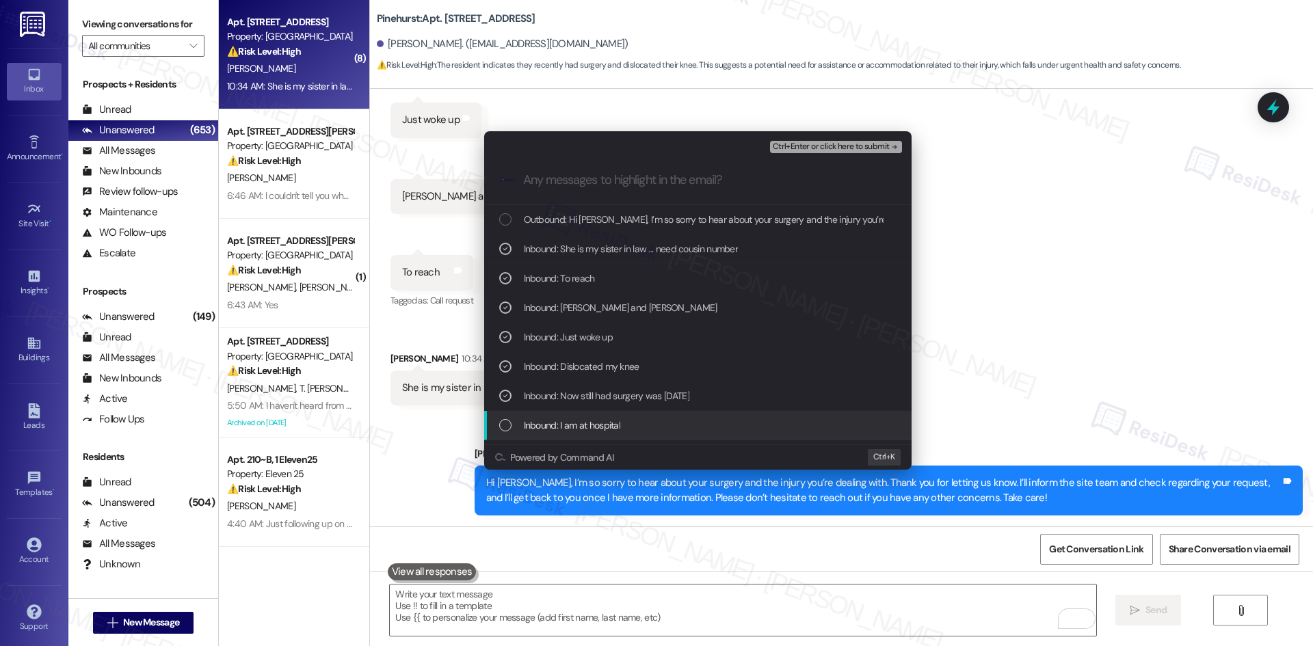
click at [608, 436] on div "Inbound: I am at hospital" at bounding box center [698, 425] width 428 height 29
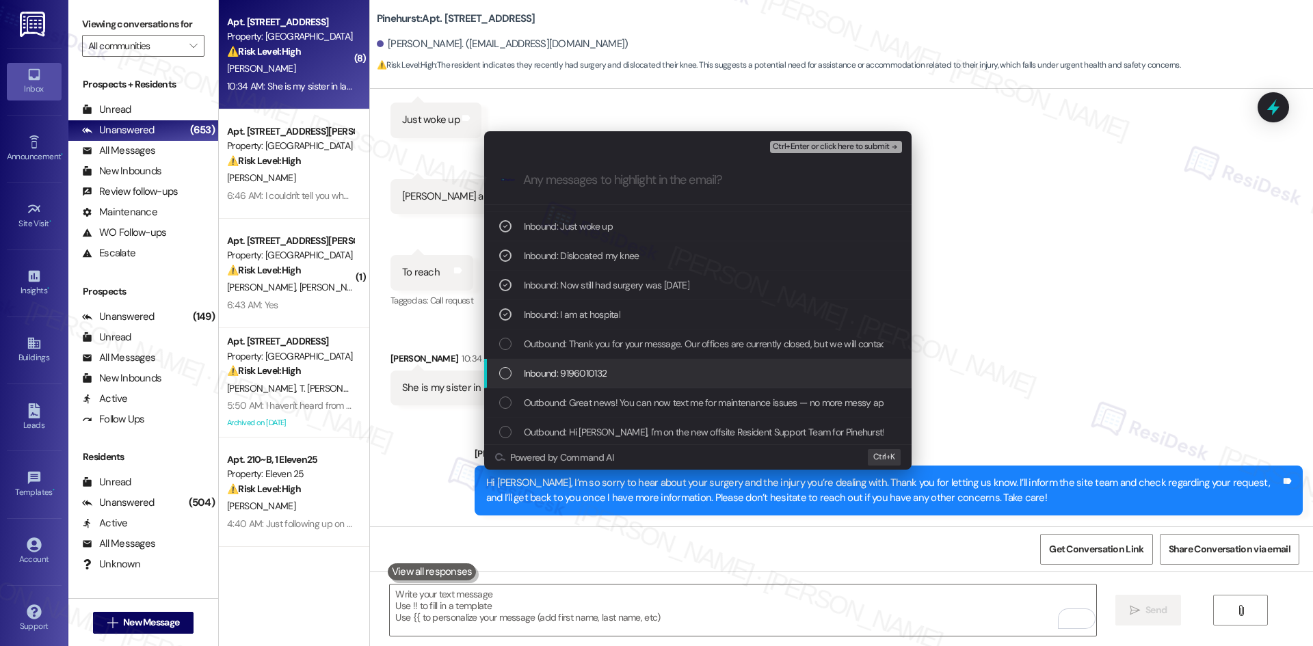
scroll to position [114, 0]
click at [593, 376] on span "Inbound: 9196010132" at bounding box center [565, 370] width 83 height 15
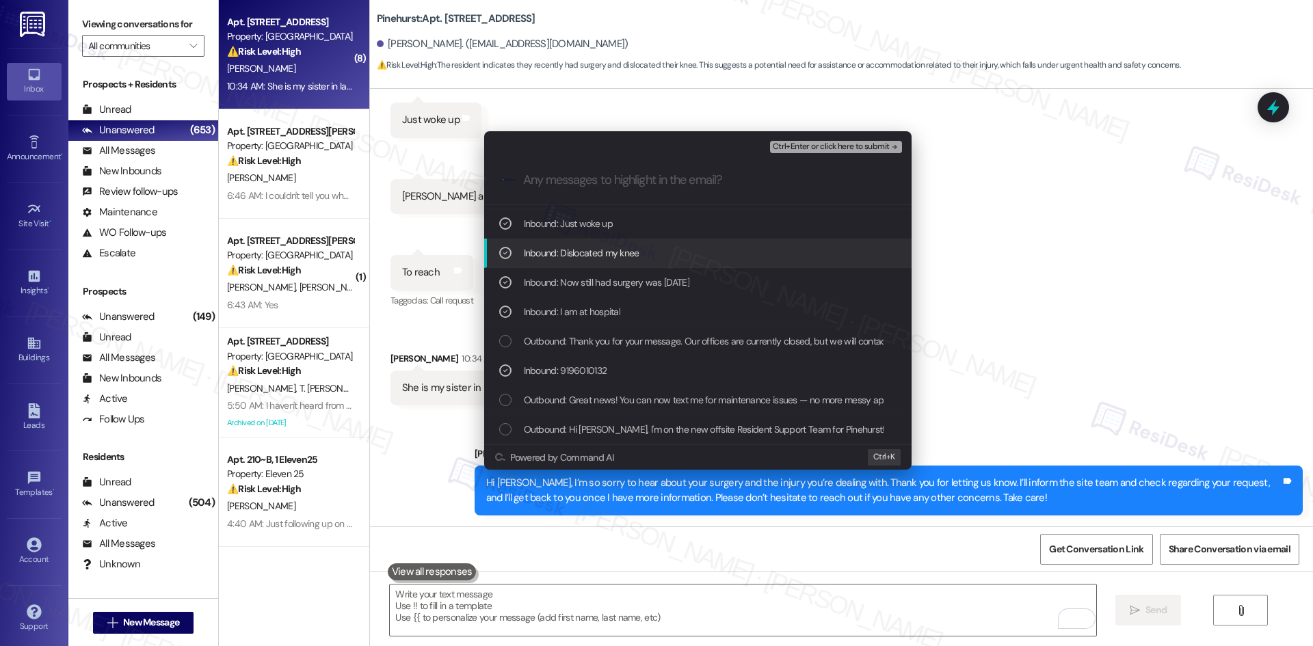
scroll to position [0, 0]
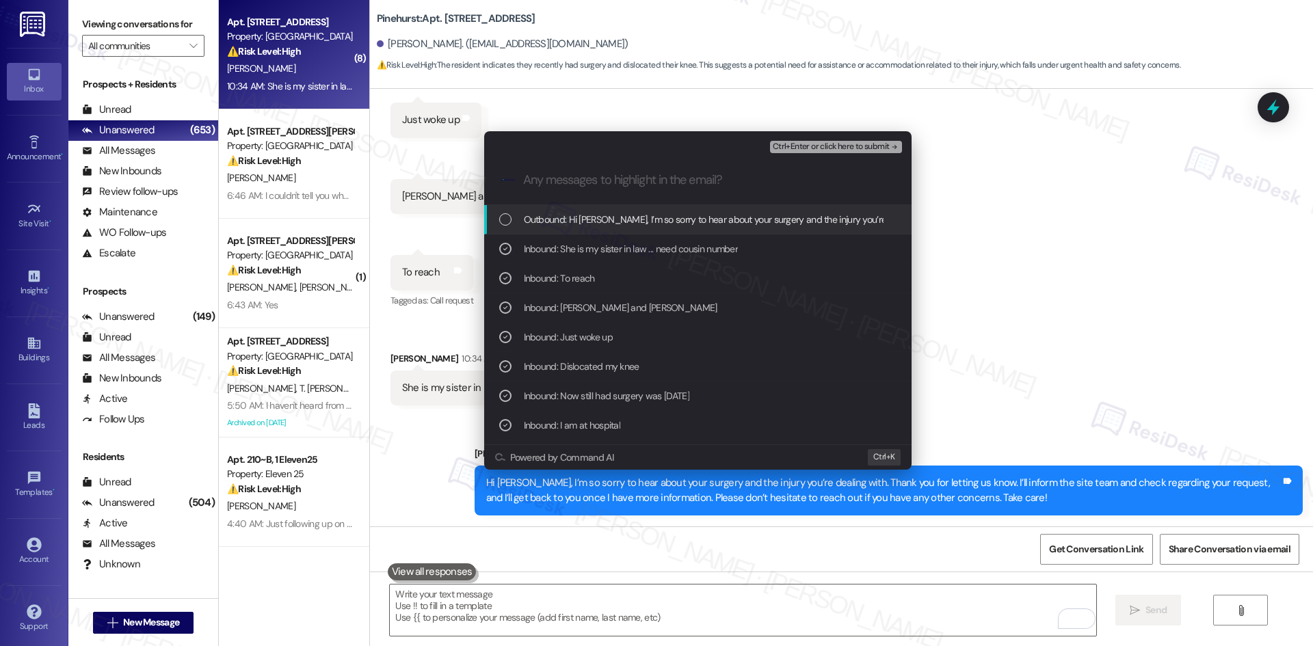
click at [871, 147] on span "Ctrl+Enter or click here to submit" at bounding box center [831, 147] width 117 height 10
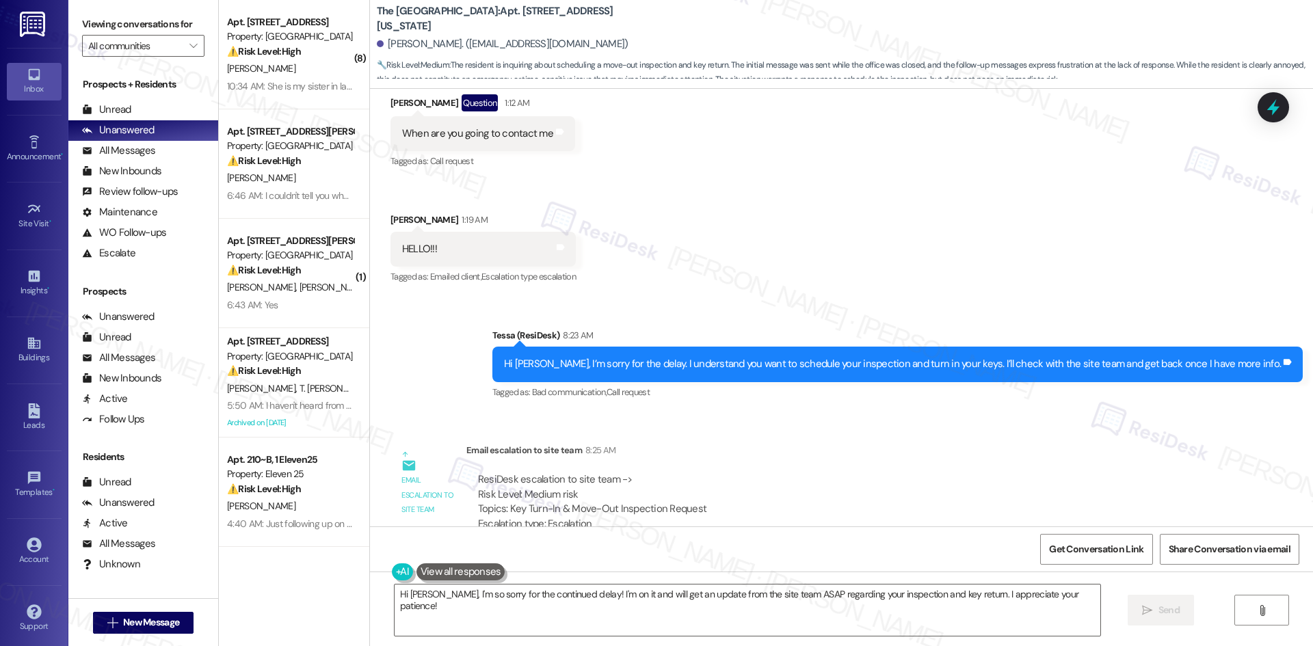
scroll to position [775, 0]
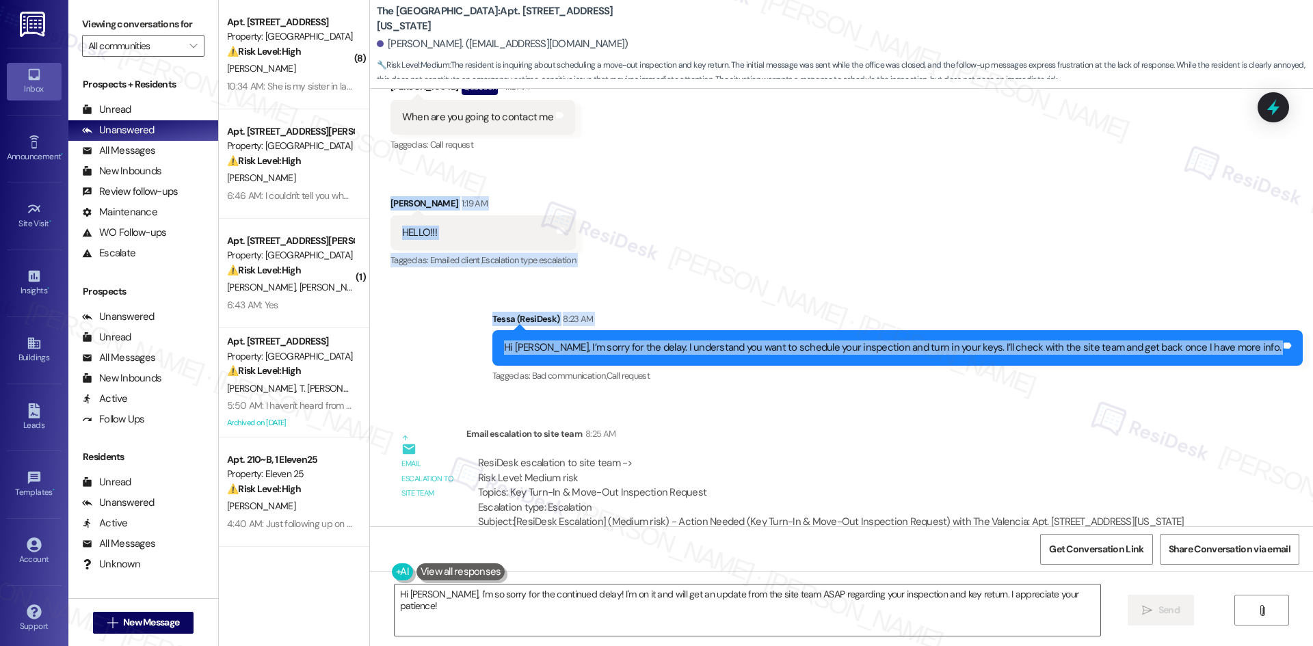
drag, startPoint x: 370, startPoint y: 195, endPoint x: 1294, endPoint y: 358, distance: 937.8
click at [1294, 358] on div "Lease started [DATE] 8:00 AM Announcement, sent via SMS Tessa (ResiDesk) [DATE]…" at bounding box center [841, 308] width 943 height 438
copy div "[PERSON_NAME] 1:19 AM HELLO!!! Tags and notes Tagged as: Emailed client , Click…"
click at [438, 341] on div "Sent via SMS Tessa (ResiDesk) 8:23 AM Hi [PERSON_NAME], I’m sorry for the delay…" at bounding box center [841, 339] width 943 height 116
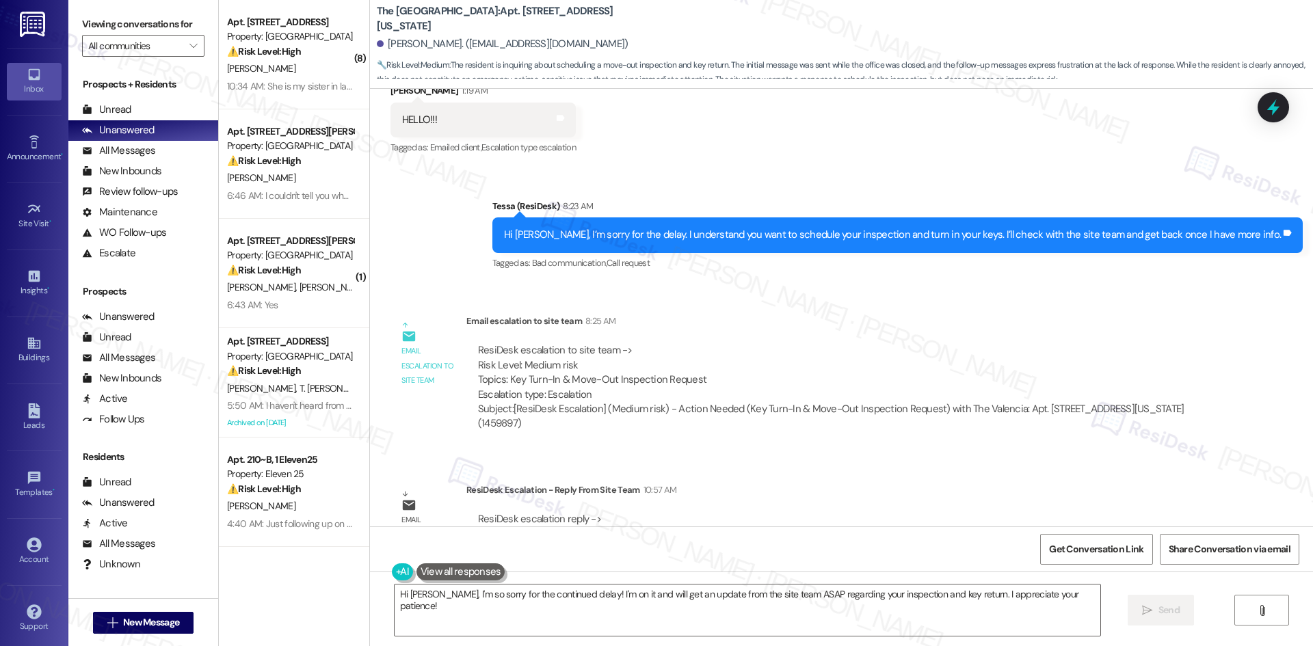
scroll to position [1049, 0]
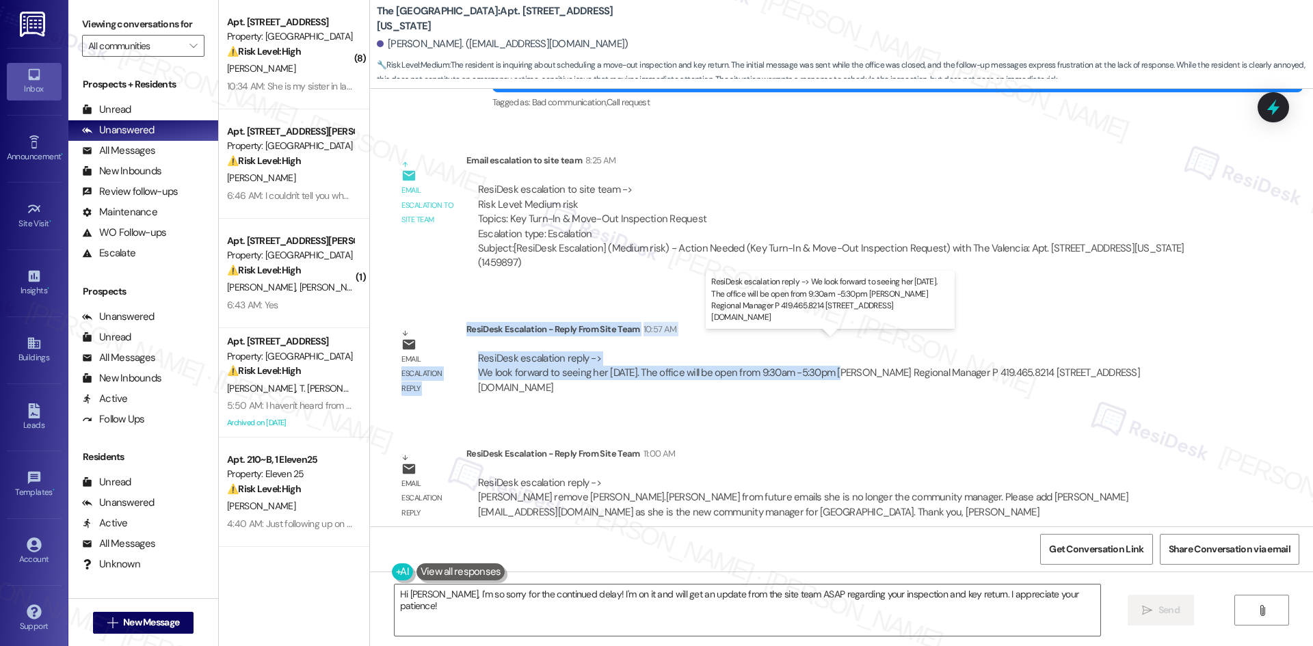
drag, startPoint x: 455, startPoint y: 313, endPoint x: 834, endPoint y: 358, distance: 381.7
click at [834, 358] on div "Email escalation reply ResiDesk Escalation - Reply From Site Team 10:57 AM Resi…" at bounding box center [804, 364] width 849 height 104
copy div "escalation reply ResiDesk Escalation - Reply From Site Team 10:57 AM ResiDesk e…"
click at [811, 295] on div "Lease started Sep 01, 2023 at 8:00 AM Announcement, sent via SMS Tessa (ResiDes…" at bounding box center [841, 308] width 943 height 438
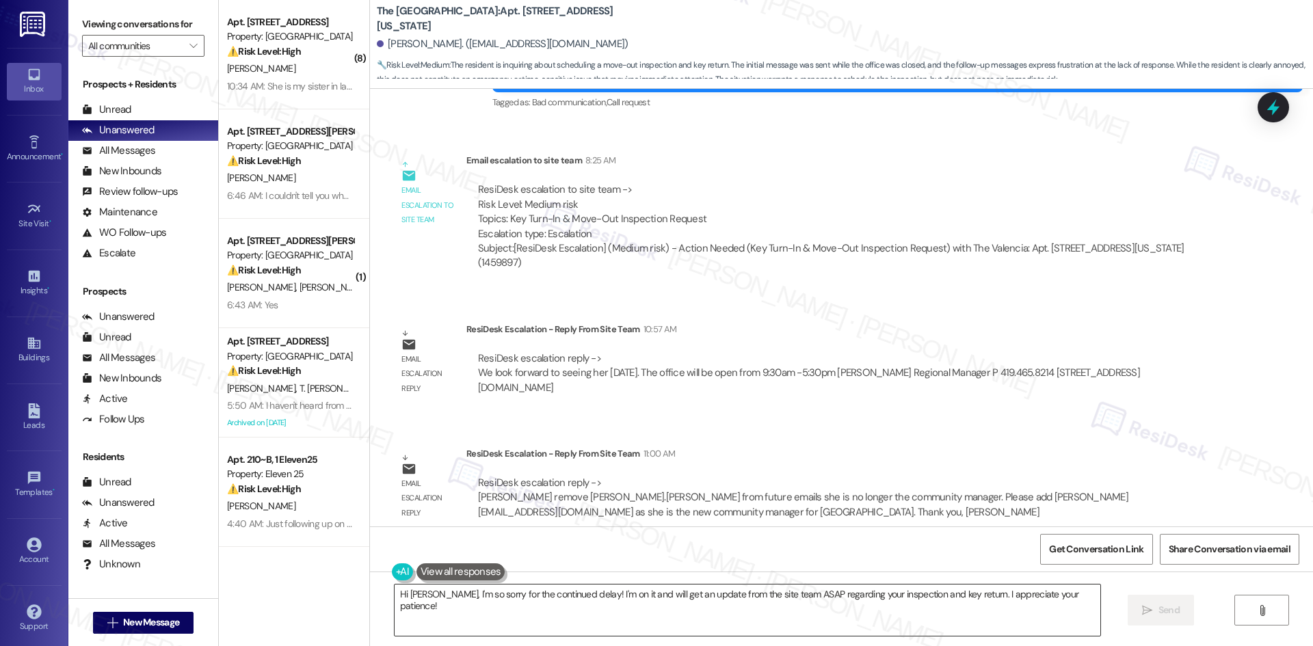
click at [745, 612] on textarea "Hi Judith, I'm so sorry for the continued delay! I'm on it and will get an upda…" at bounding box center [748, 610] width 706 height 51
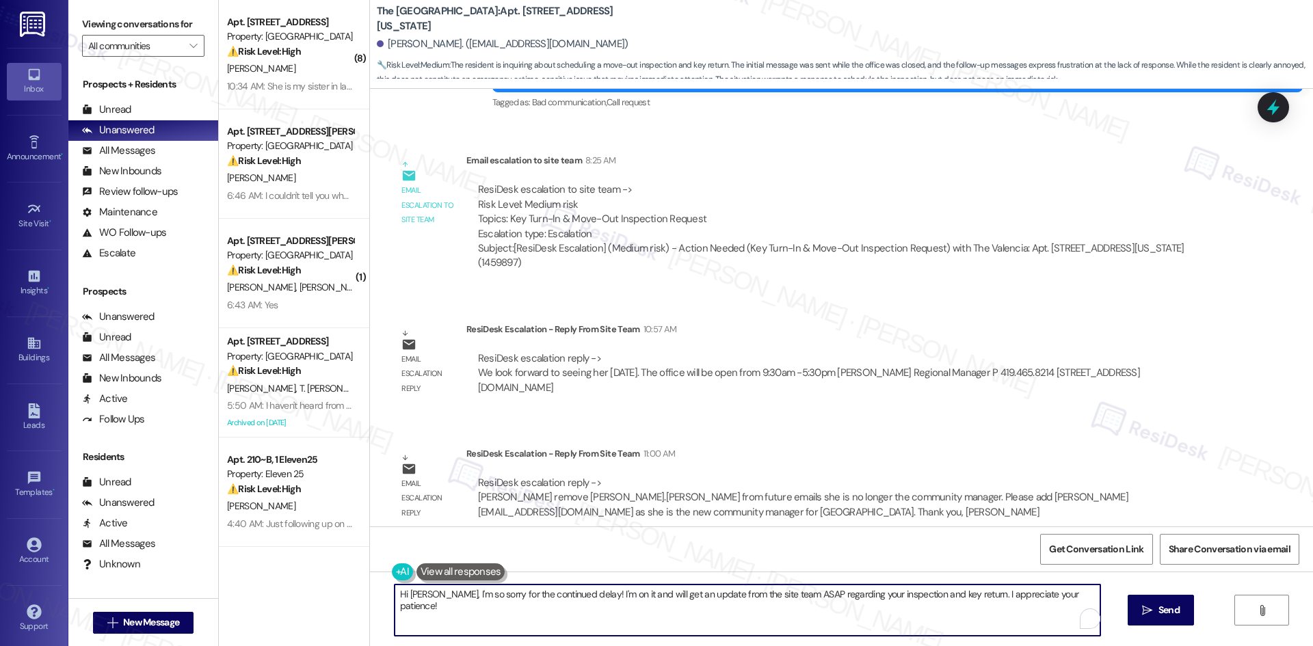
paste textarea "thank you for your patience. The site team confirmed they look forward to seein…"
type textarea "Hi Judith, thank you for your patience. The site team confirmed they look forwa…"
click at [1146, 614] on span "Send" at bounding box center [1156, 610] width 21 height 14
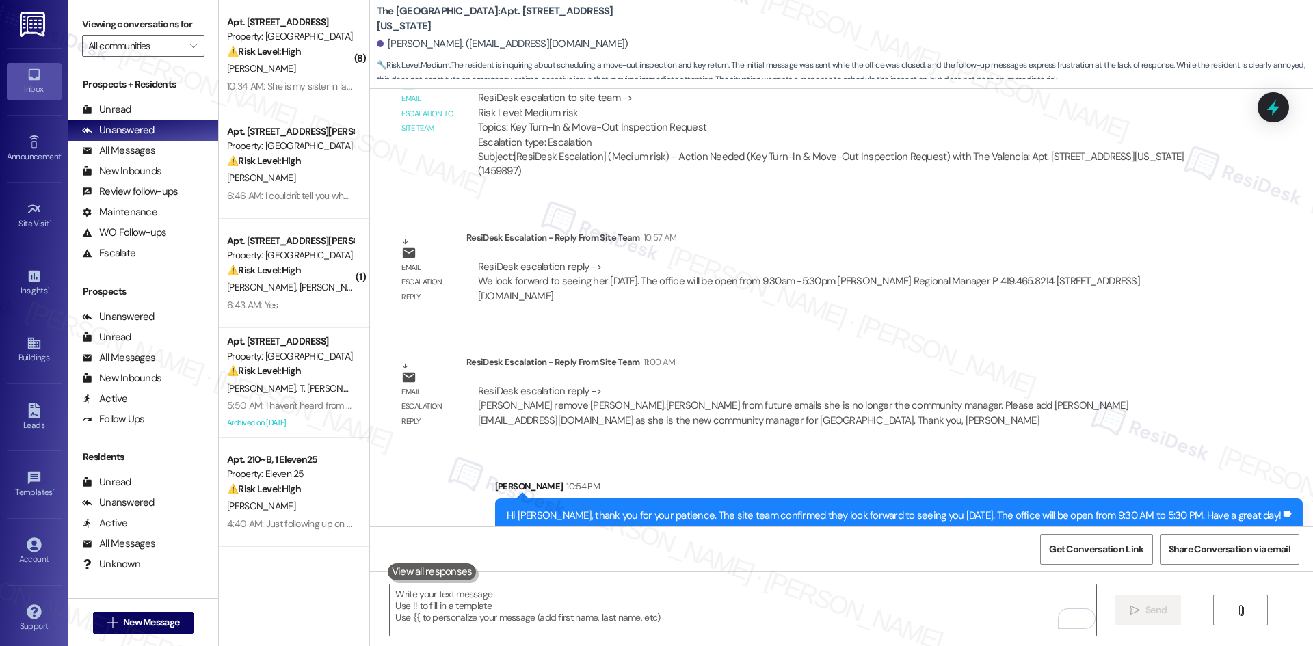
scroll to position [1144, 0]
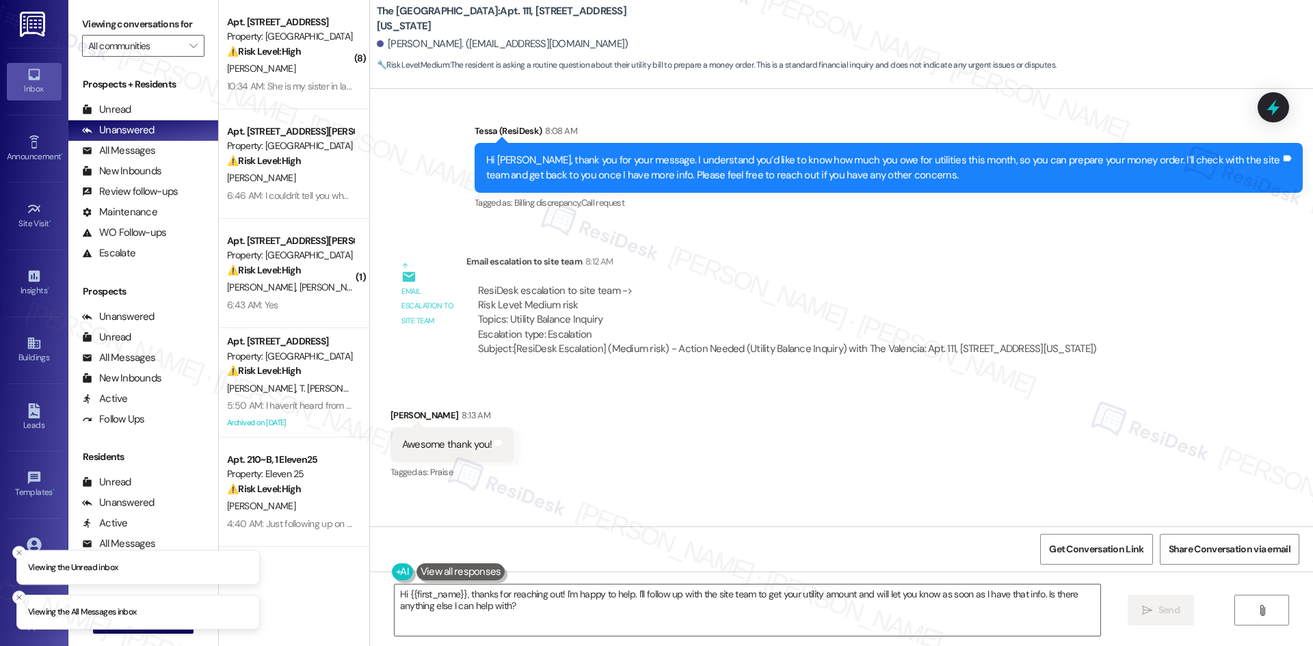
scroll to position [715, 0]
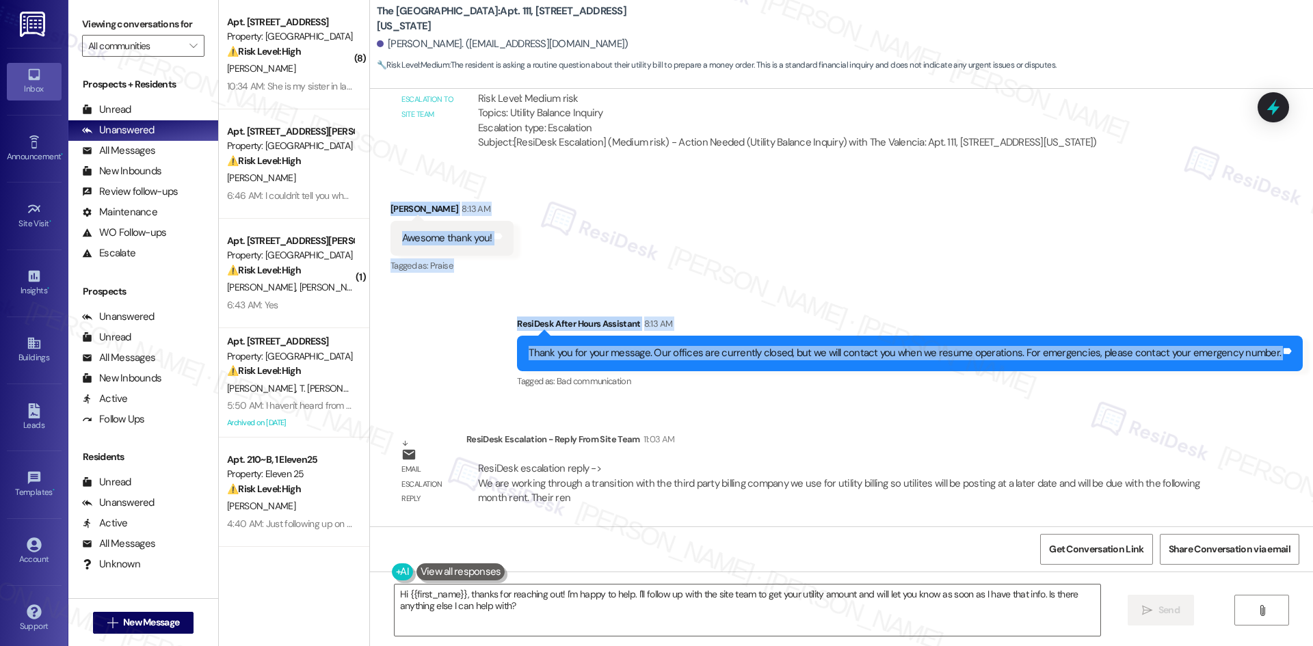
drag, startPoint x: 371, startPoint y: 206, endPoint x: 1218, endPoint y: 336, distance: 857.5
click at [1285, 348] on div "Lease started Mar 05, 2025 at 8:00 AM Announcement, sent via SMS Tessa (ResiDes…" at bounding box center [841, 308] width 943 height 438
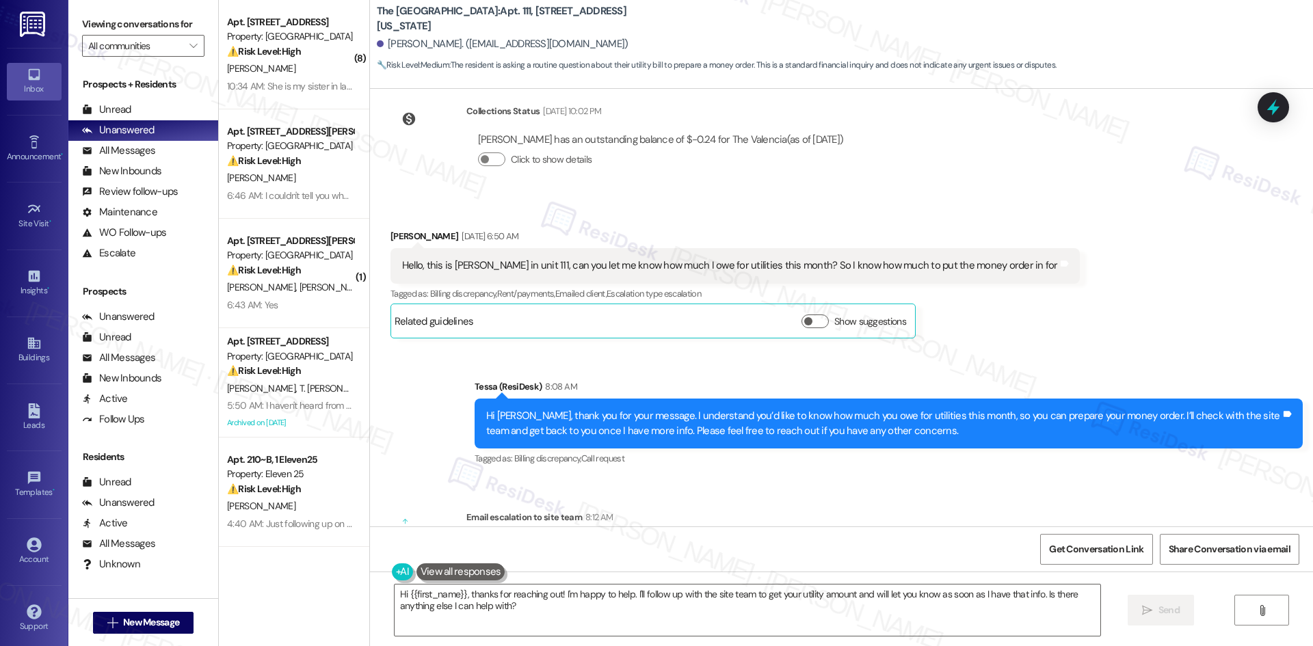
scroll to position [236, 0]
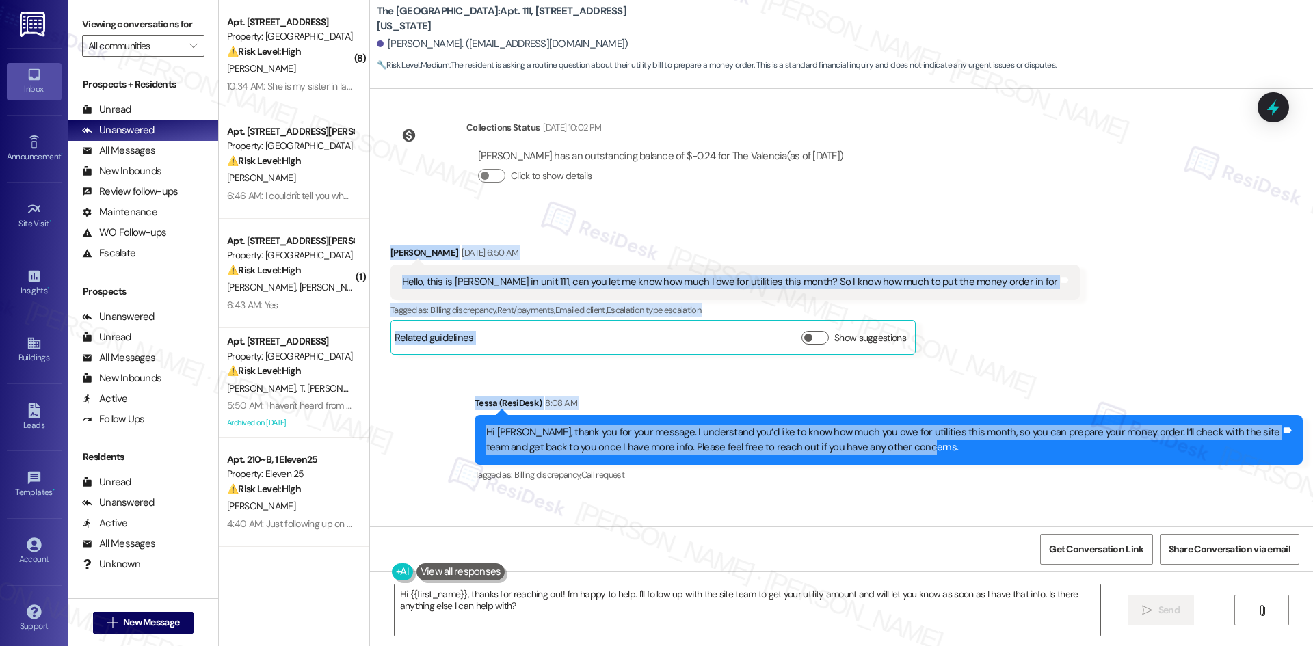
drag, startPoint x: 374, startPoint y: 244, endPoint x: 1079, endPoint y: 460, distance: 737.7
click at [1079, 460] on div "Lease started Mar 05, 2025 at 8:00 AM Announcement, sent via SMS Tessa (ResiDes…" at bounding box center [841, 308] width 943 height 438
copy div "Isabella Molina-Batty Sep 02, 2025 at 6:50 AM Hello, this is Isabella Batty in …"
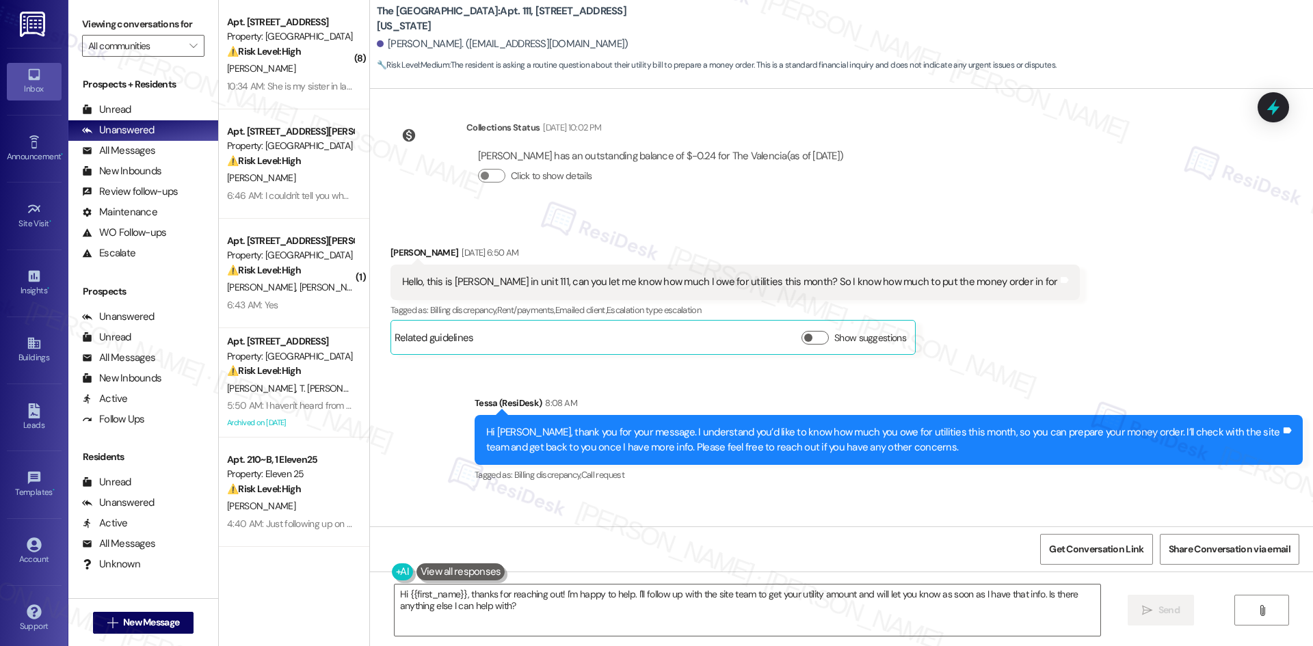
click at [916, 209] on div "Lease started Mar 05, 2025 at 8:00 AM Announcement, sent via SMS Tessa (ResiDes…" at bounding box center [841, 308] width 943 height 438
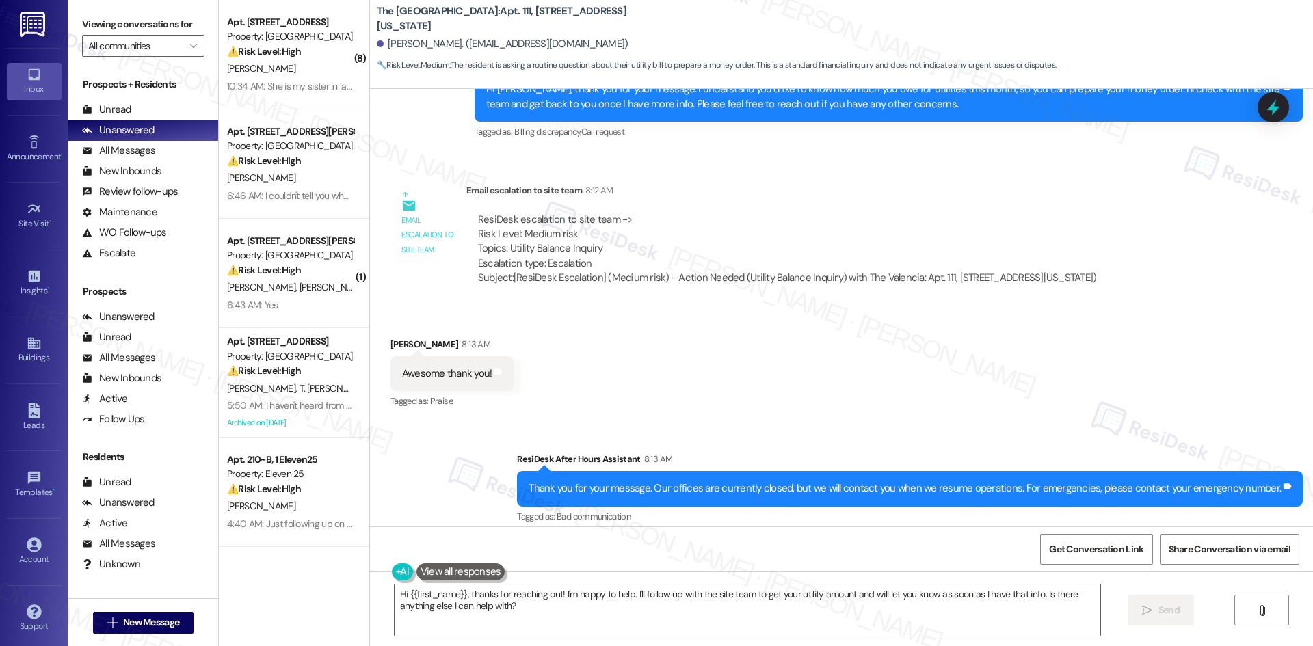
scroll to position [715, 0]
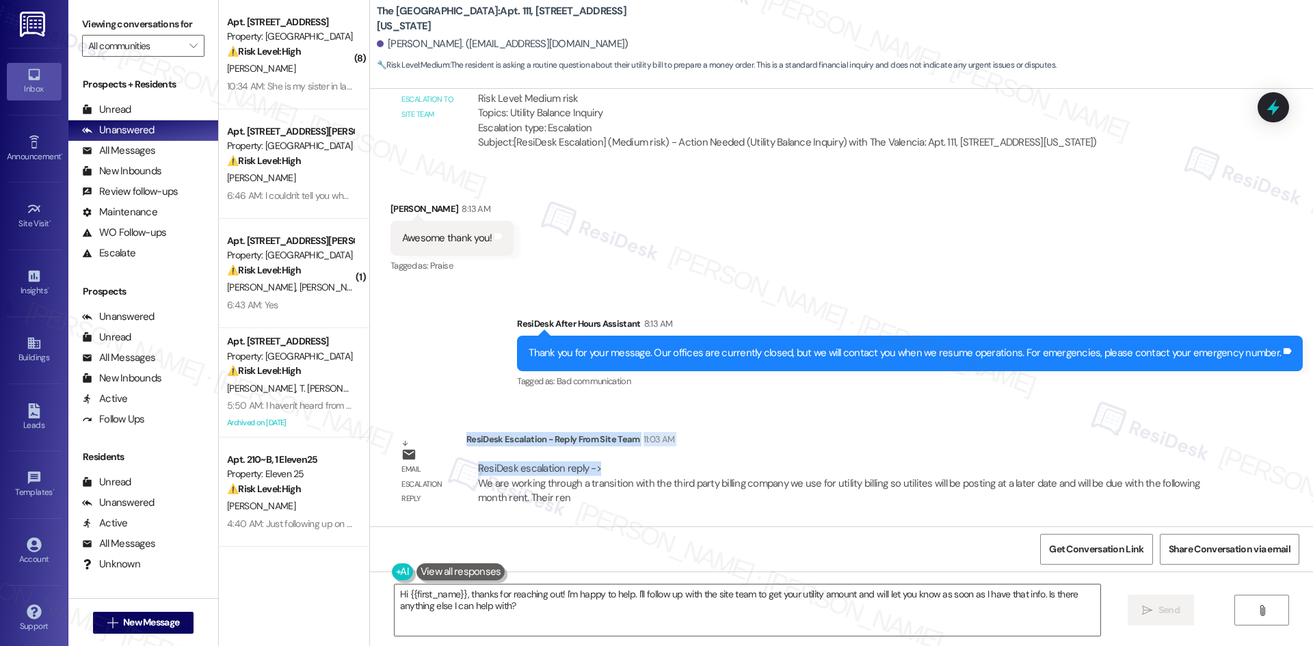
drag, startPoint x: 456, startPoint y: 439, endPoint x: 590, endPoint y: 468, distance: 137.1
click at [590, 468] on div "ResiDesk Escalation - Reply From Site Team 11:03 AM ResiDesk escalation reply -…" at bounding box center [843, 473] width 753 height 83
copy div "ResiDesk Escalation - Reply From Site Team 11:03 AM ResiDesk escalation reply ->"
click at [1058, 213] on div "Received via SMS Isabella Molina-Batty 8:13 AM Awesome thank you! Tags and note…" at bounding box center [841, 229] width 943 height 116
click at [610, 614] on textarea "Hi {{first_name}}, thanks for reaching out! I'm happy to help. I'll follow up w…" at bounding box center [748, 610] width 706 height 51
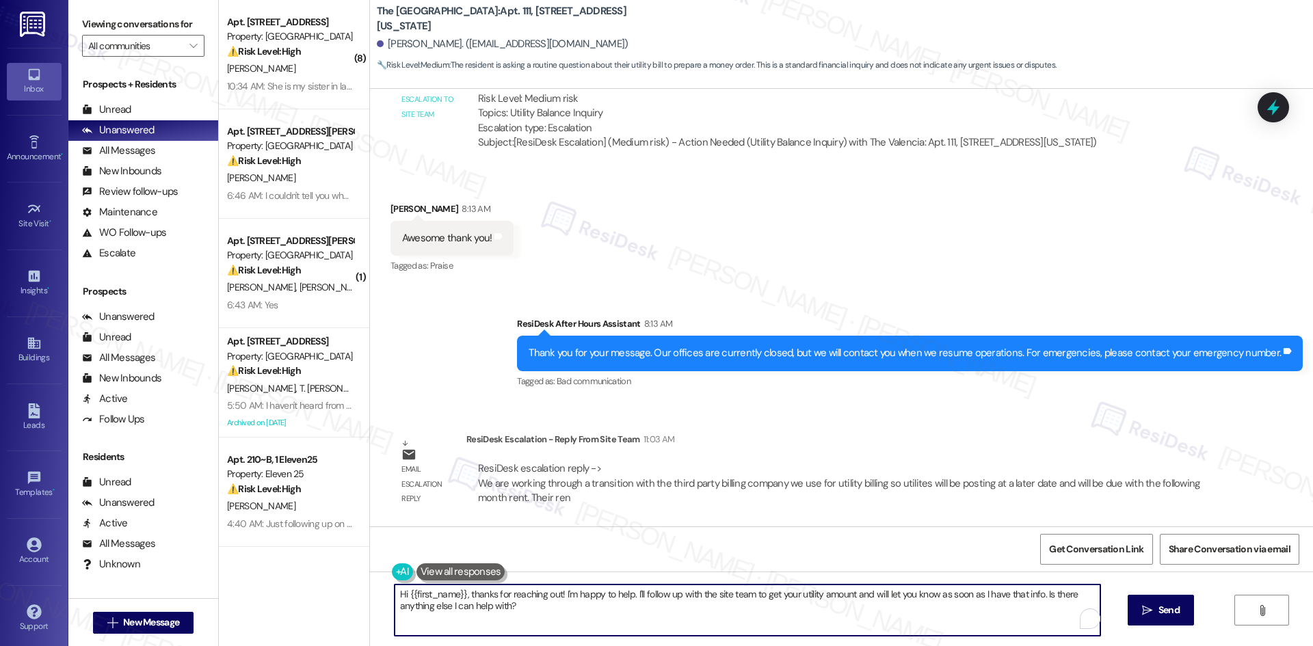
paste textarea "Isabella, thank you for your patience. The site team let me know that utilities…"
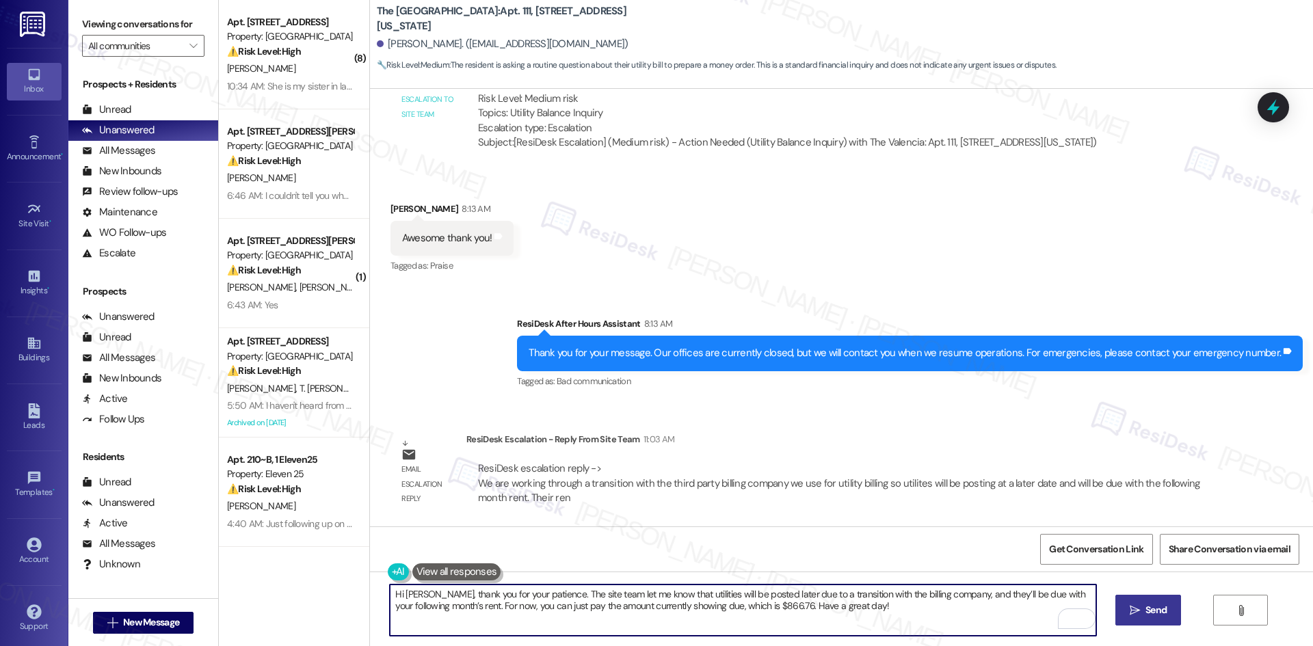
type textarea "Hi Isabella, thank you for your patience. The site team let me know that utilit…"
click at [1143, 613] on span "Send" at bounding box center [1156, 610] width 27 height 14
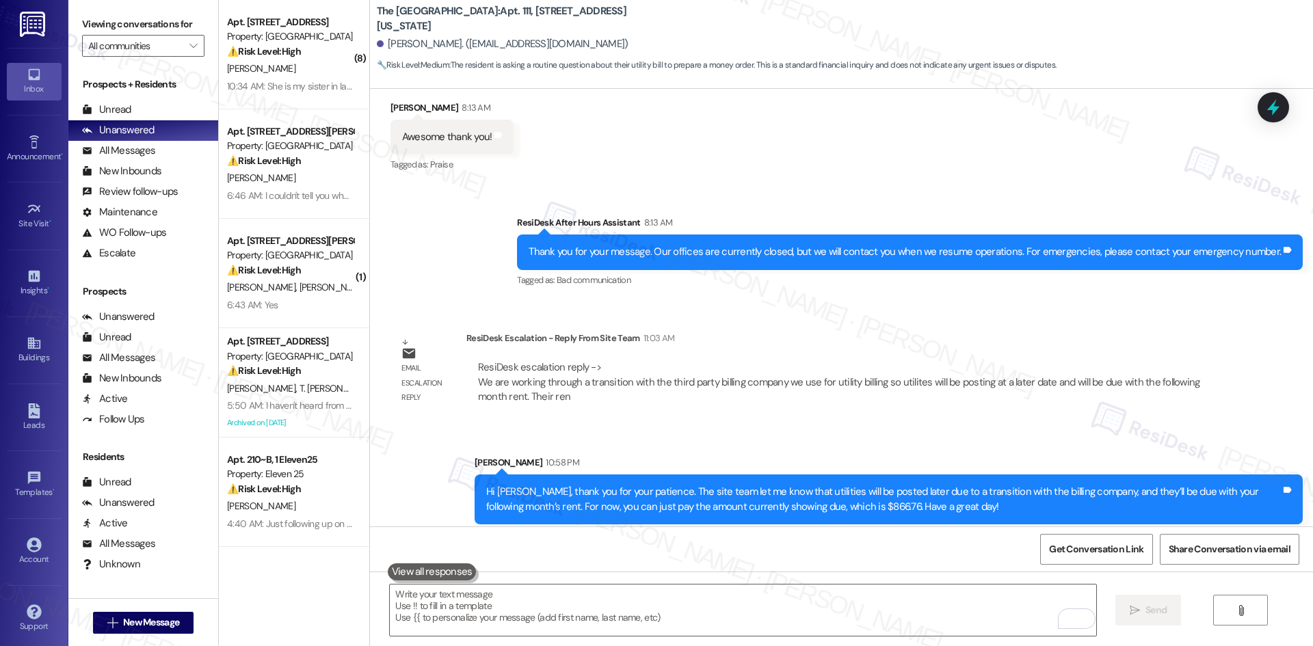
scroll to position [825, 0]
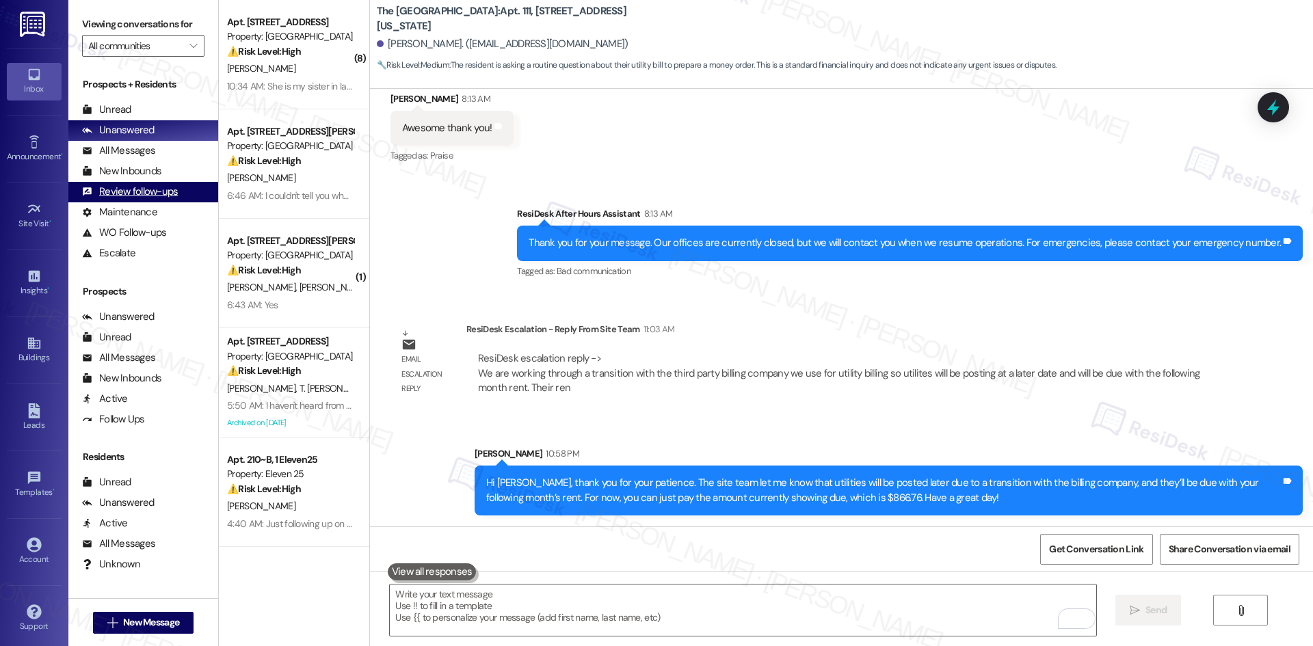
click at [166, 195] on div "Review follow-ups" at bounding box center [130, 192] width 96 height 14
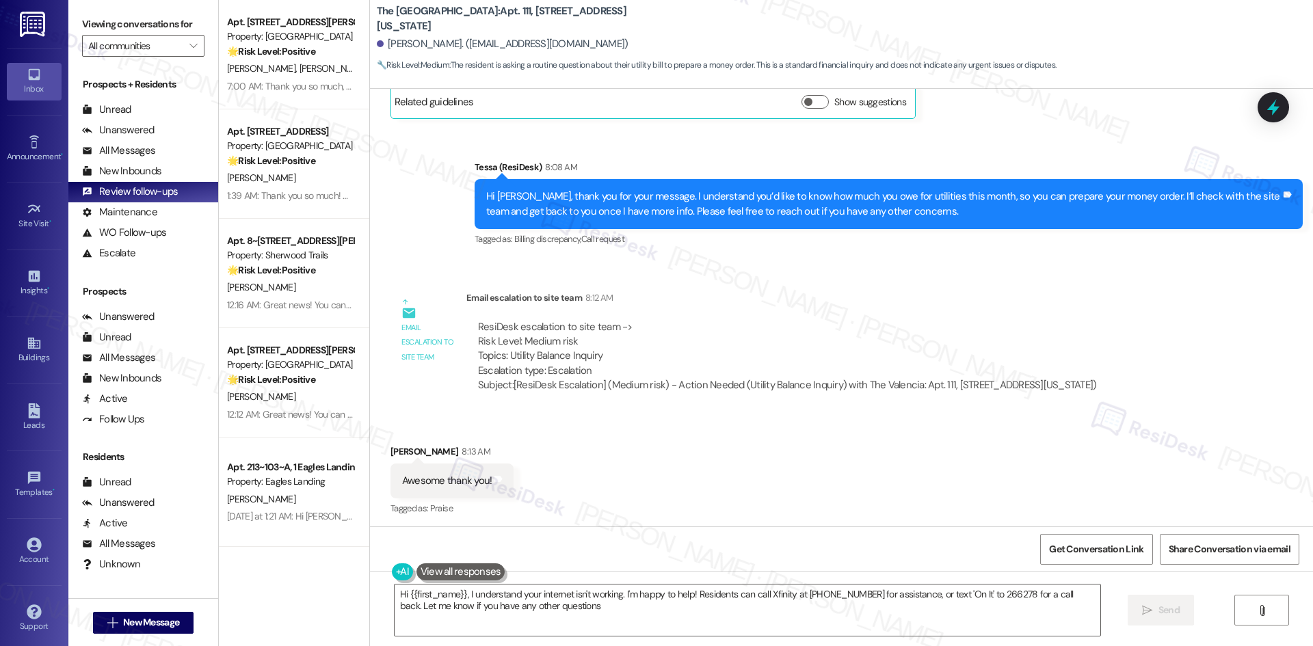
type textarea "Hi {{first_name}}, I understand your internet isn't working. I'm happy to help!…"
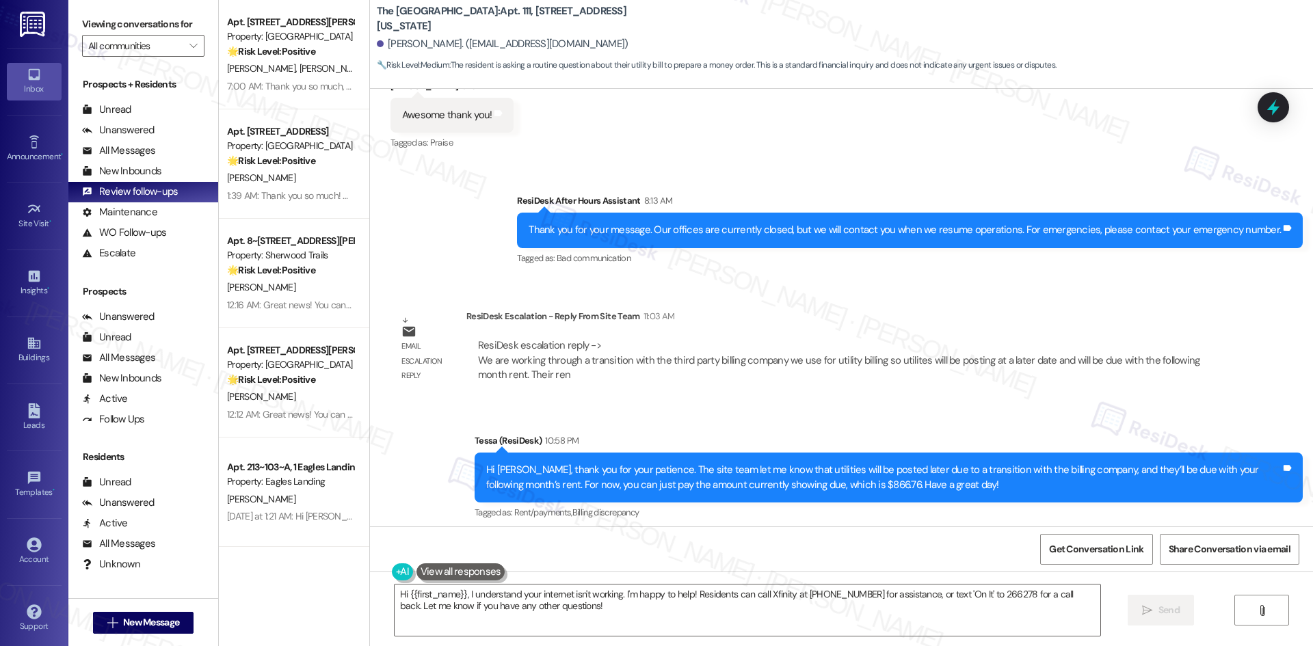
scroll to position [846, 0]
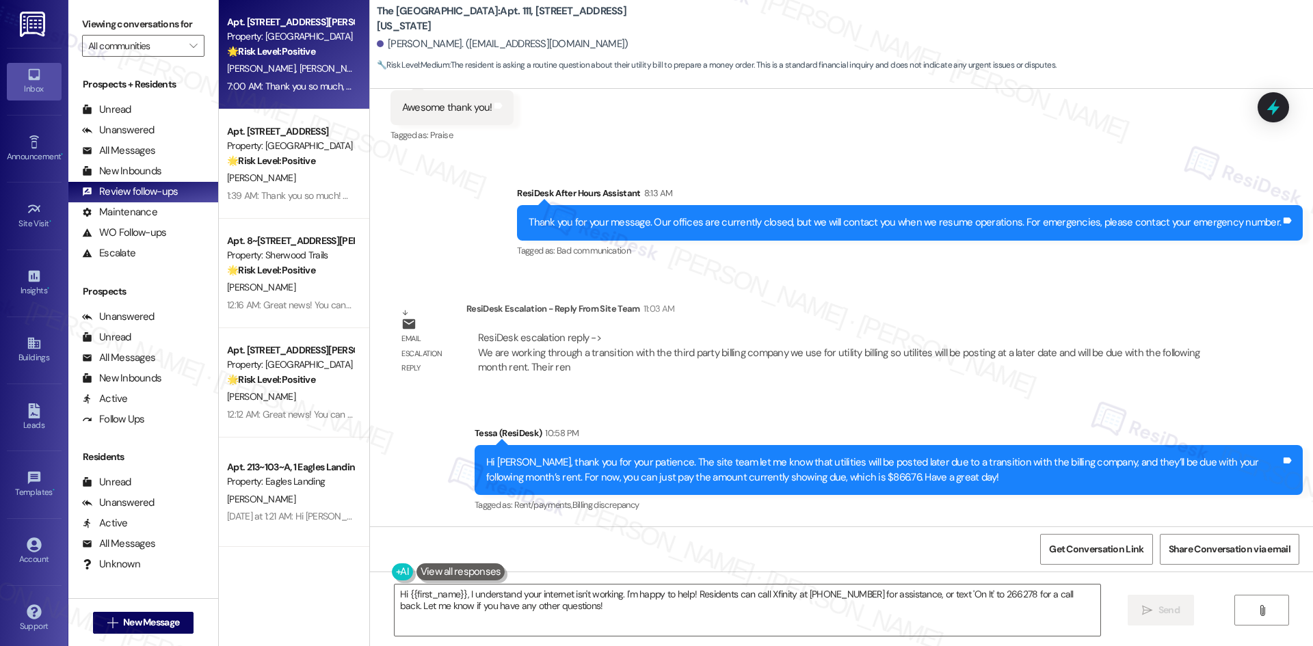
click at [276, 88] on div "7:00 AM: Thank you so much, April and Bobbie — we really appreciate your kind w…" at bounding box center [677, 86] width 901 height 12
type textarea "Fetching suggested responses. Please feel free to read through the conversation…"
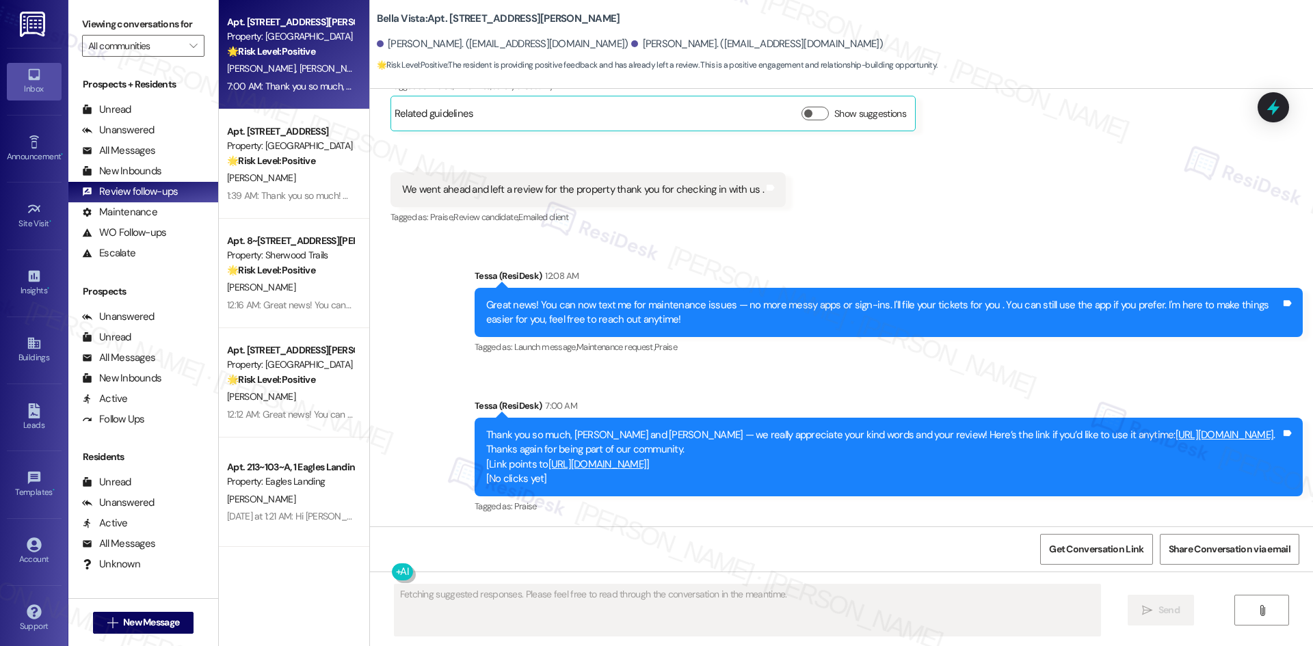
scroll to position [1735, 0]
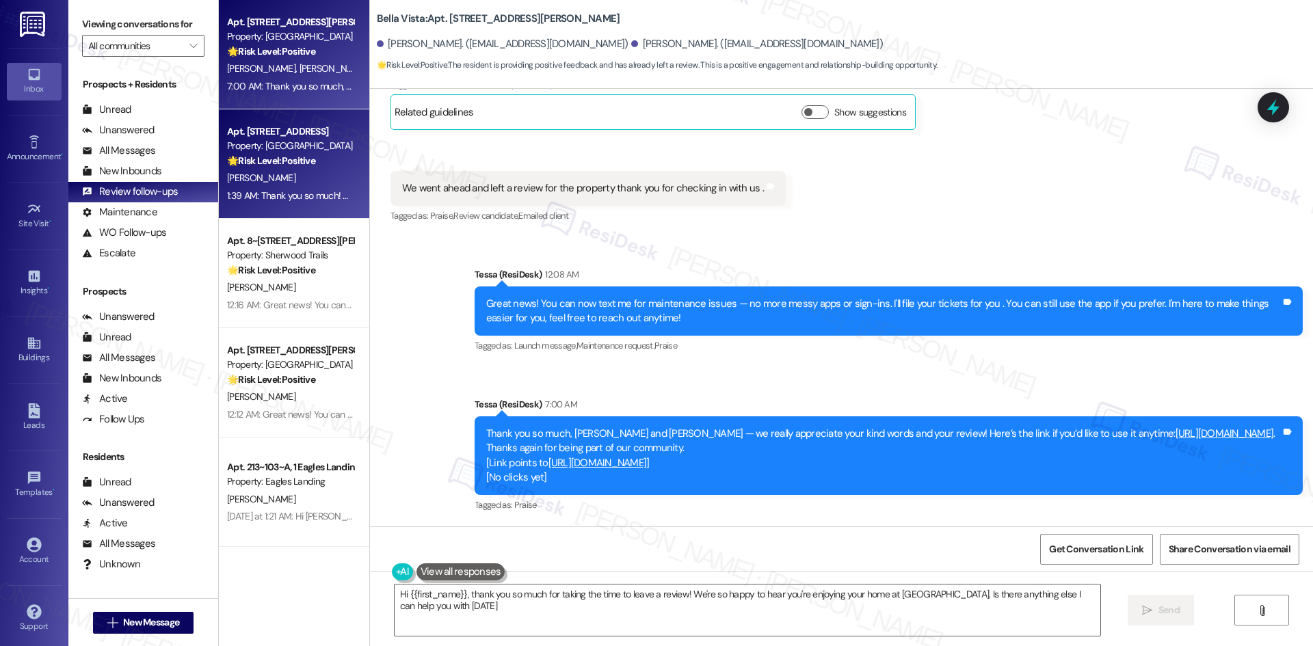
type textarea "Hi {{first_name}}, thank you so much for taking the time to leave a review! We'…"
click at [290, 176] on div "A. Nash" at bounding box center [290, 178] width 129 height 17
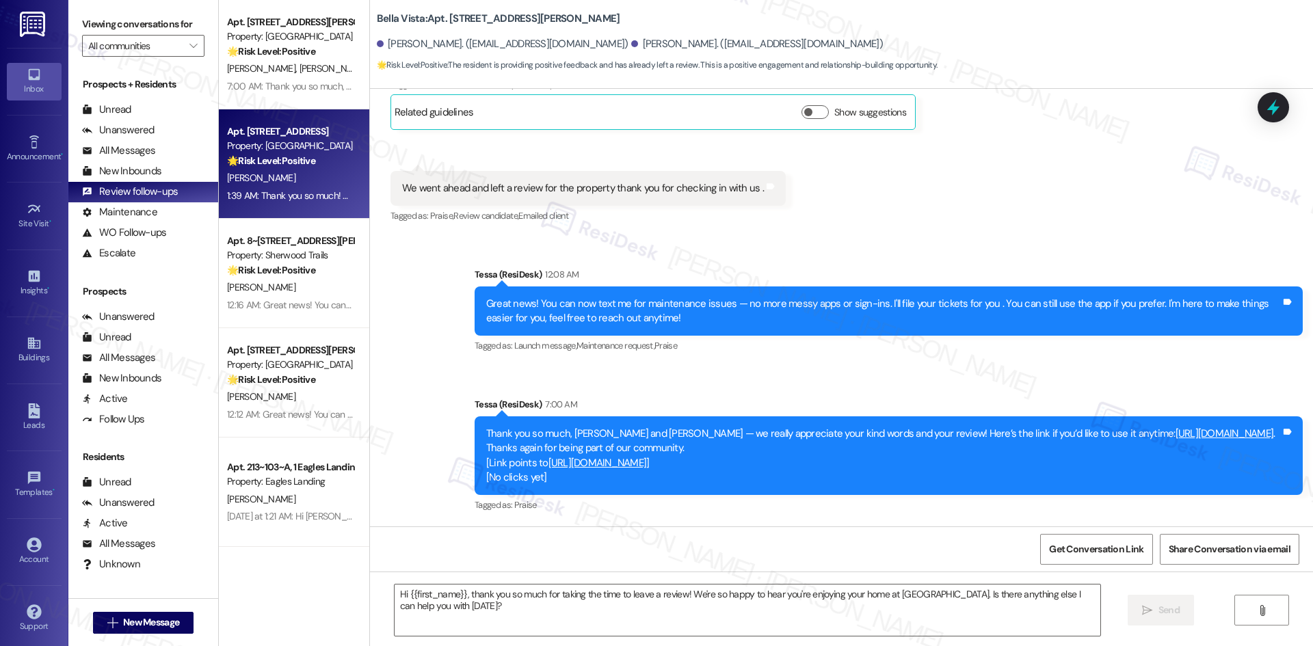
type textarea "Fetching suggested responses. Please feel free to read through the conversation…"
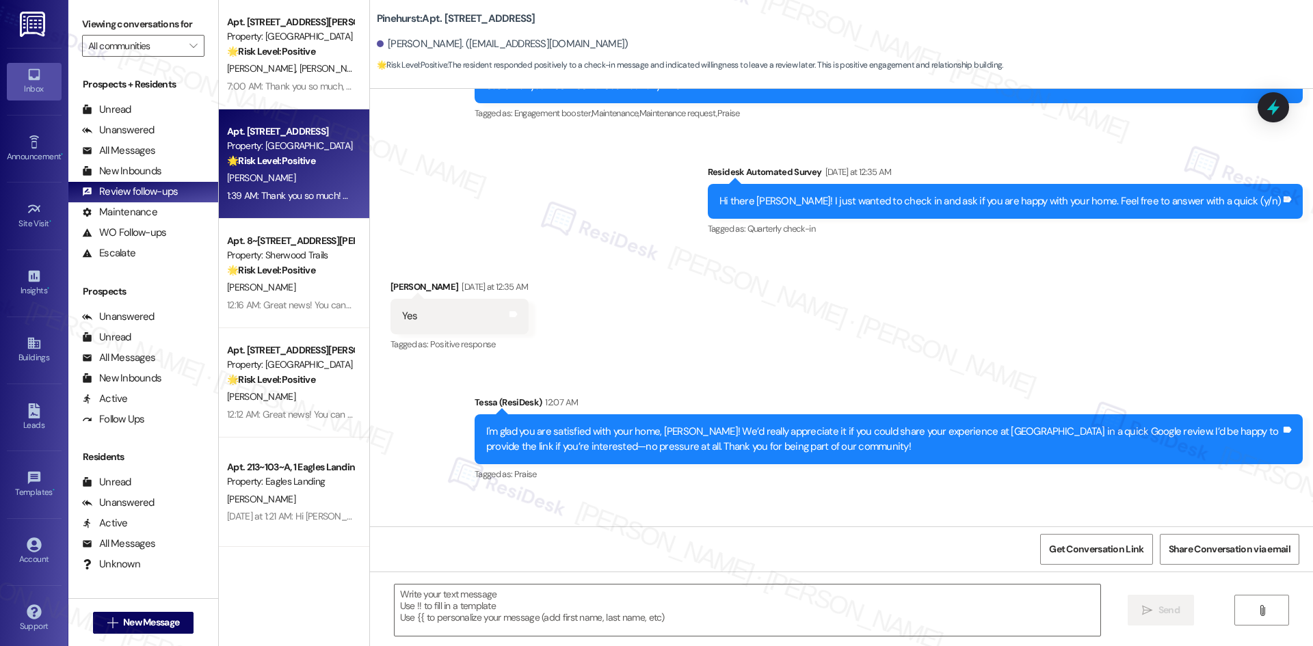
type textarea "Fetching suggested responses. Please feel free to read through the conversation…"
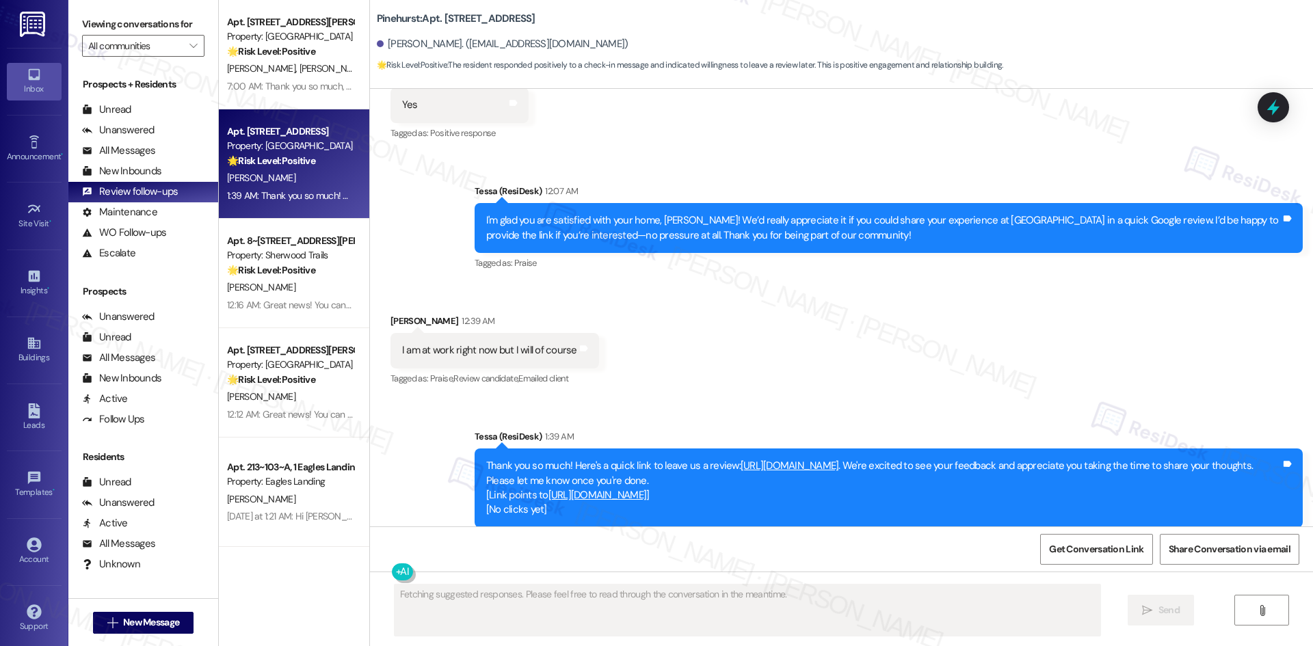
scroll to position [565, 0]
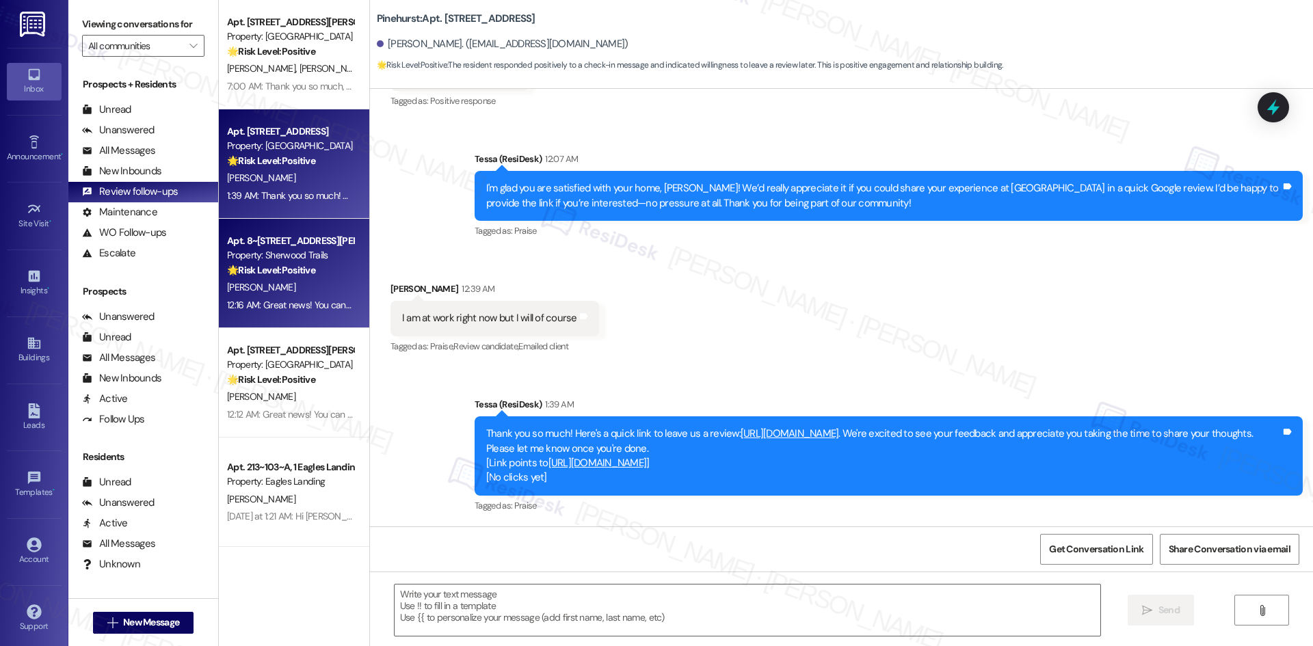
click at [257, 256] on div "Property: Sherwood Trails" at bounding box center [290, 255] width 127 height 14
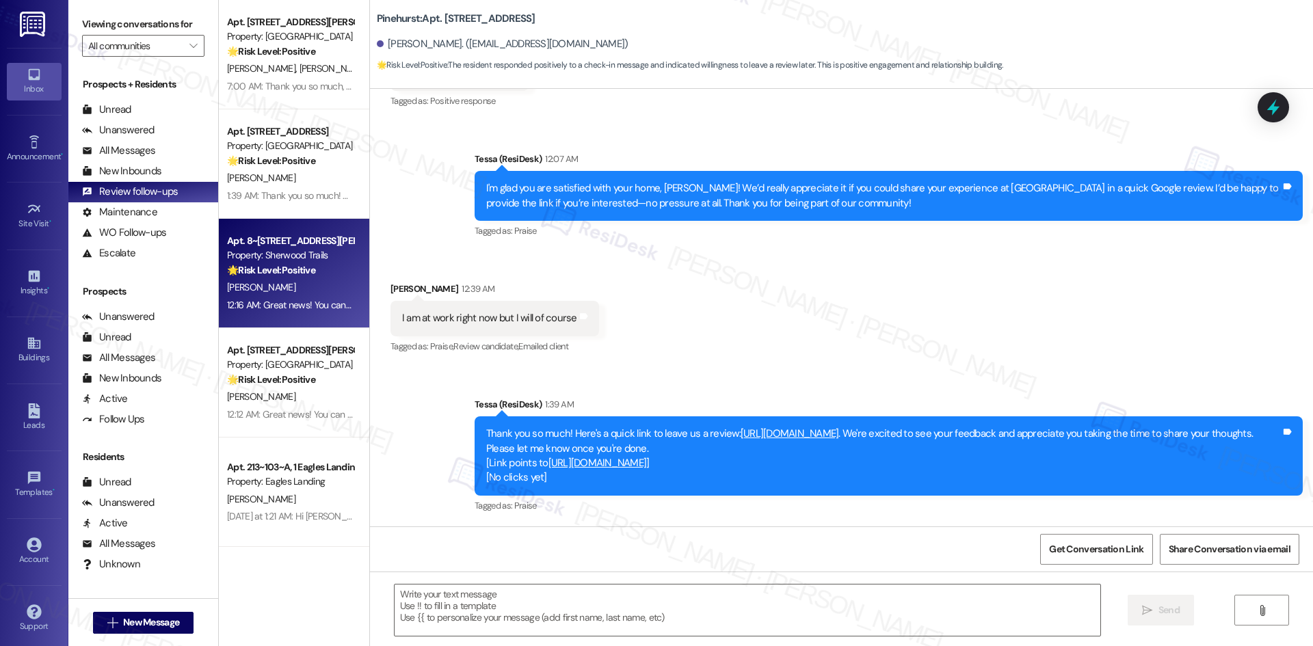
type textarea "Fetching suggested responses. Please feel free to read through the conversation…"
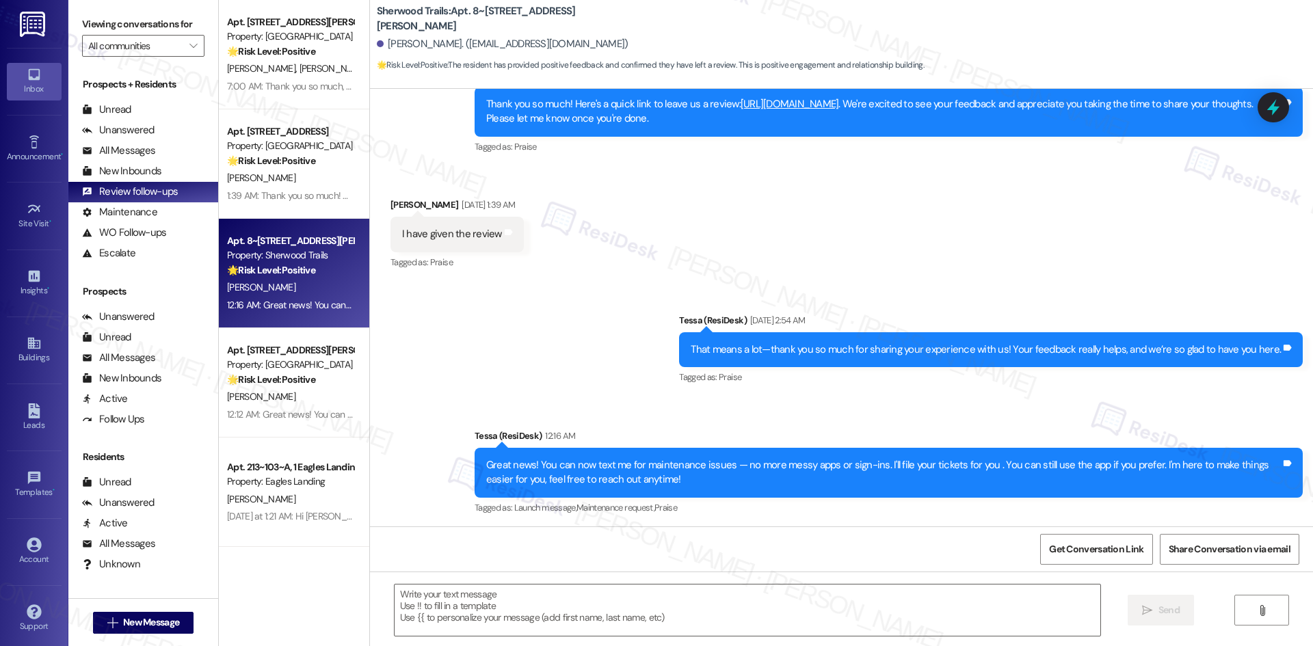
scroll to position [748, 0]
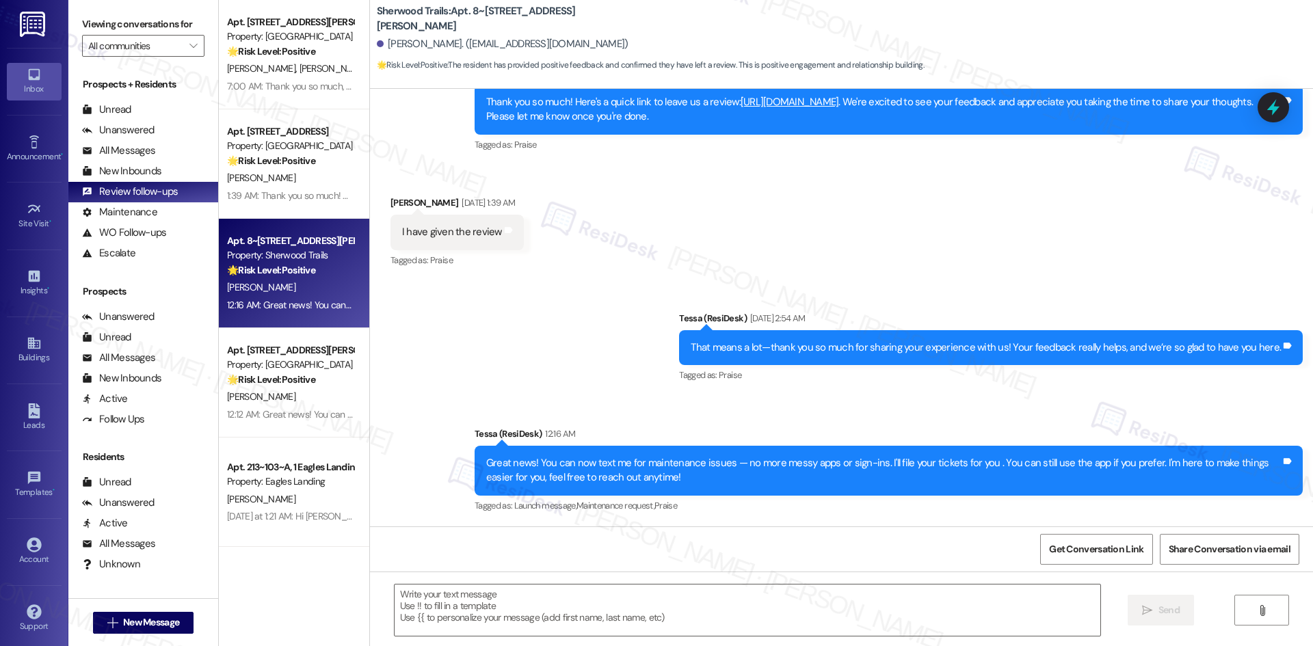
click at [839, 101] on link "https://www.theresidesk.com/links/review-T_50ayCYl" at bounding box center [790, 102] width 99 height 14
drag, startPoint x: 367, startPoint y: 17, endPoint x: 436, endPoint y: 18, distance: 69.1
click at [436, 18] on b "Sherwood Trails: Apt. 8~812, 10401 Brockington Road" at bounding box center [514, 18] width 274 height 29
drag, startPoint x: 367, startPoint y: 16, endPoint x: 438, endPoint y: 19, distance: 70.5
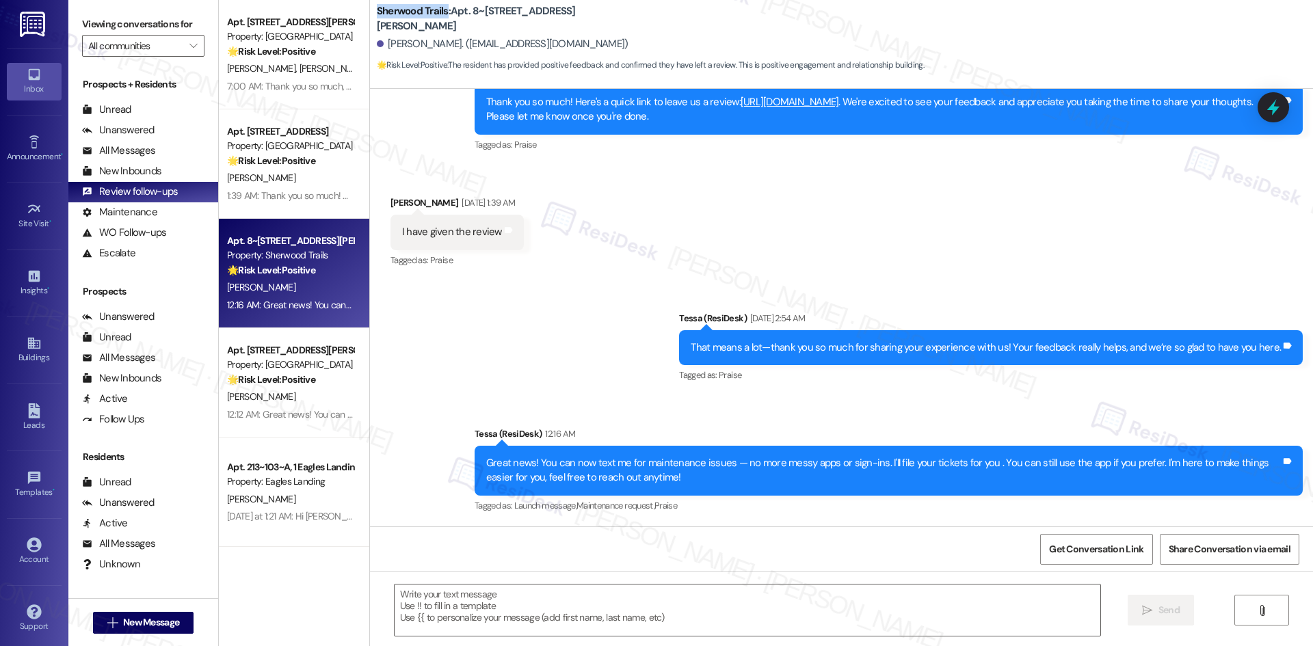
click at [438, 19] on b "Sherwood Trails: Apt. 8~812, 10401 Brockington Road" at bounding box center [514, 18] width 274 height 29
click at [377, 20] on b "Sherwood Trails: Apt. 8~812, 10401 Brockington Road" at bounding box center [514, 18] width 274 height 29
drag, startPoint x: 367, startPoint y: 17, endPoint x: 434, endPoint y: 18, distance: 66.4
click at [427, 18] on b "Sherwood Trails: Apt. 8~812, 10401 Brockington Road" at bounding box center [514, 18] width 274 height 29
click at [436, 18] on b "Sherwood Trails: Apt. 8~812, 10401 Brockington Road" at bounding box center [514, 18] width 274 height 29
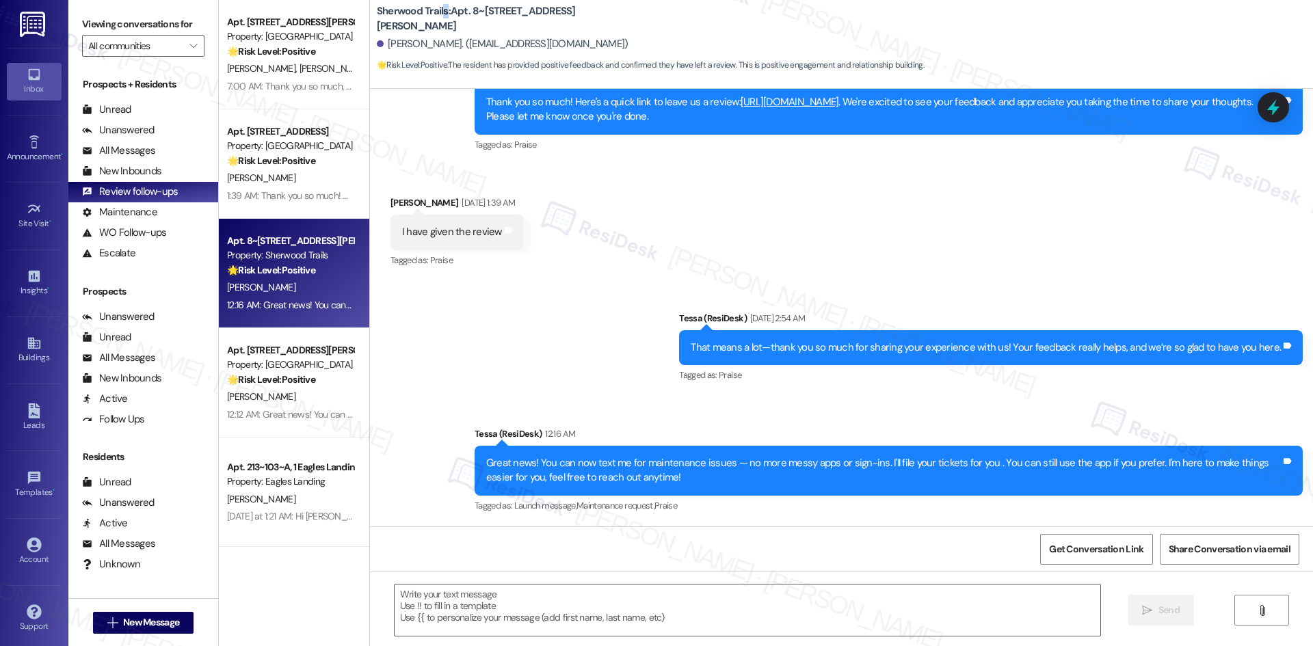
click at [436, 18] on b "Sherwood Trails: Apt. 8~812, 10401 Brockington Road" at bounding box center [514, 18] width 274 height 29
click at [397, 18] on b "Sherwood Trails: Apt. 8~812, 10401 Brockington Road" at bounding box center [514, 18] width 274 height 29
drag, startPoint x: 365, startPoint y: 17, endPoint x: 439, endPoint y: 21, distance: 73.3
click at [439, 21] on div "Sherwood Trails: Apt. 8~812, 10401 Brockington Road Anthony Weber. (tonyweber55…" at bounding box center [841, 37] width 943 height 69
copy b "Sherwood Trails"
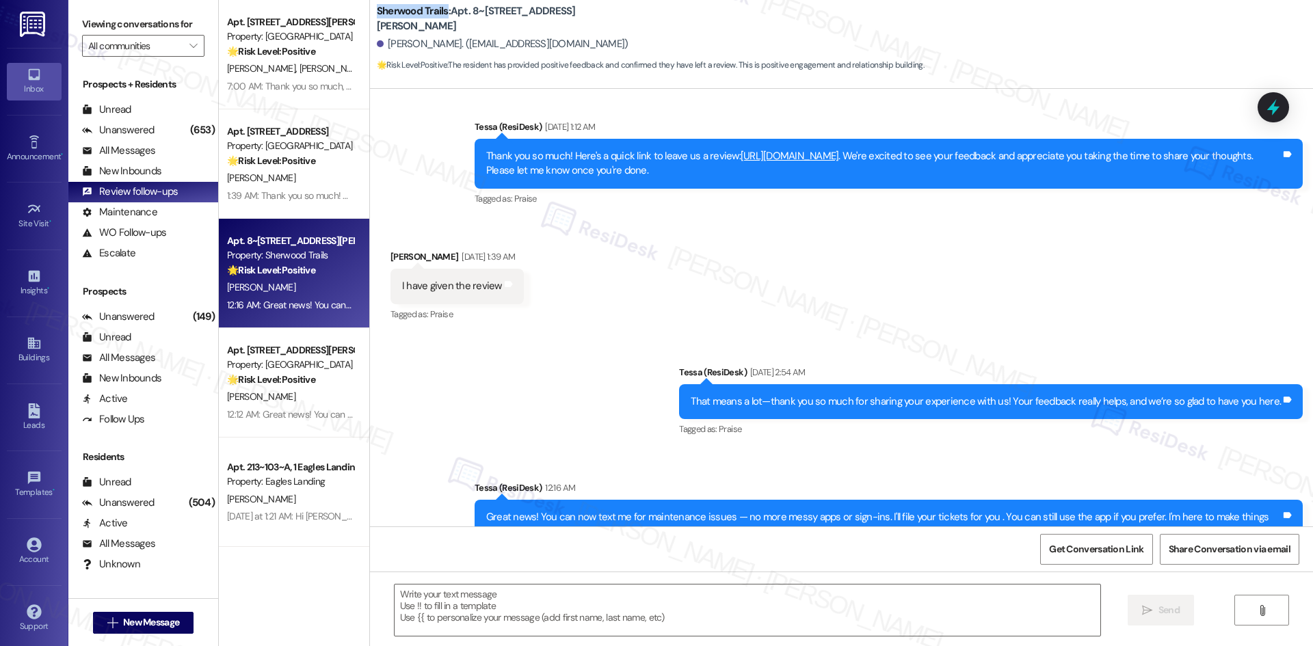
scroll to position [714, 0]
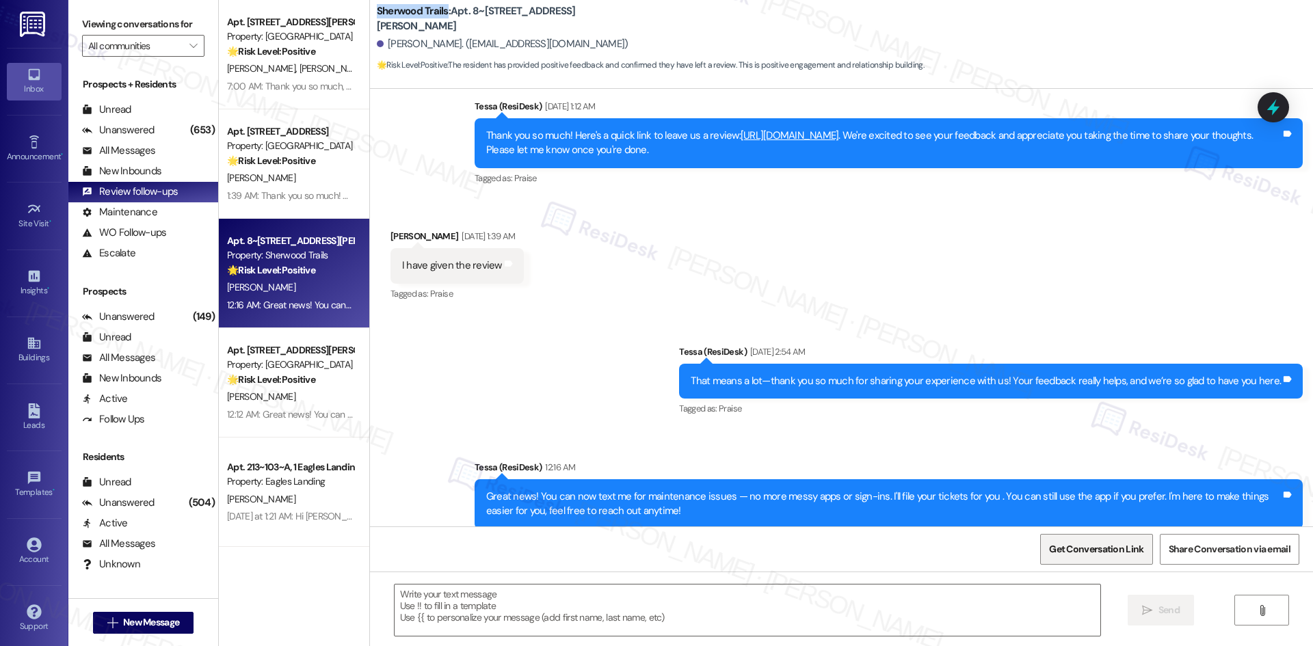
click at [1102, 553] on span "Get Conversation Link" at bounding box center [1096, 549] width 94 height 14
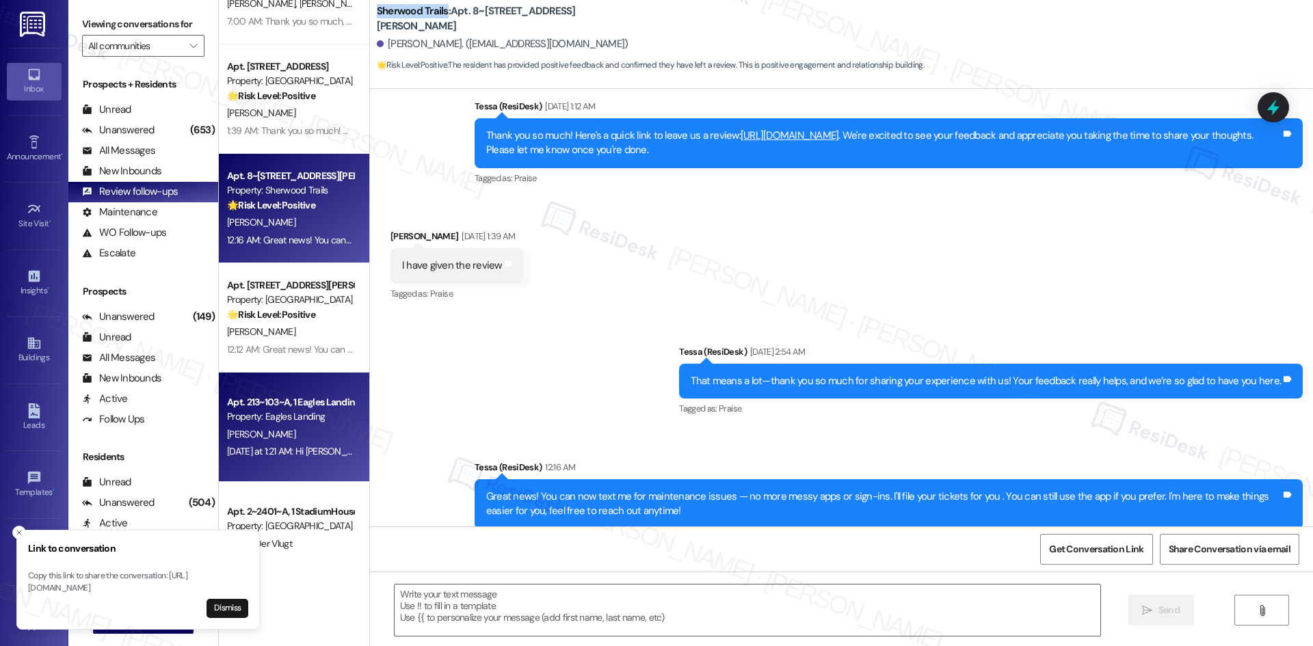
scroll to position [68, 0]
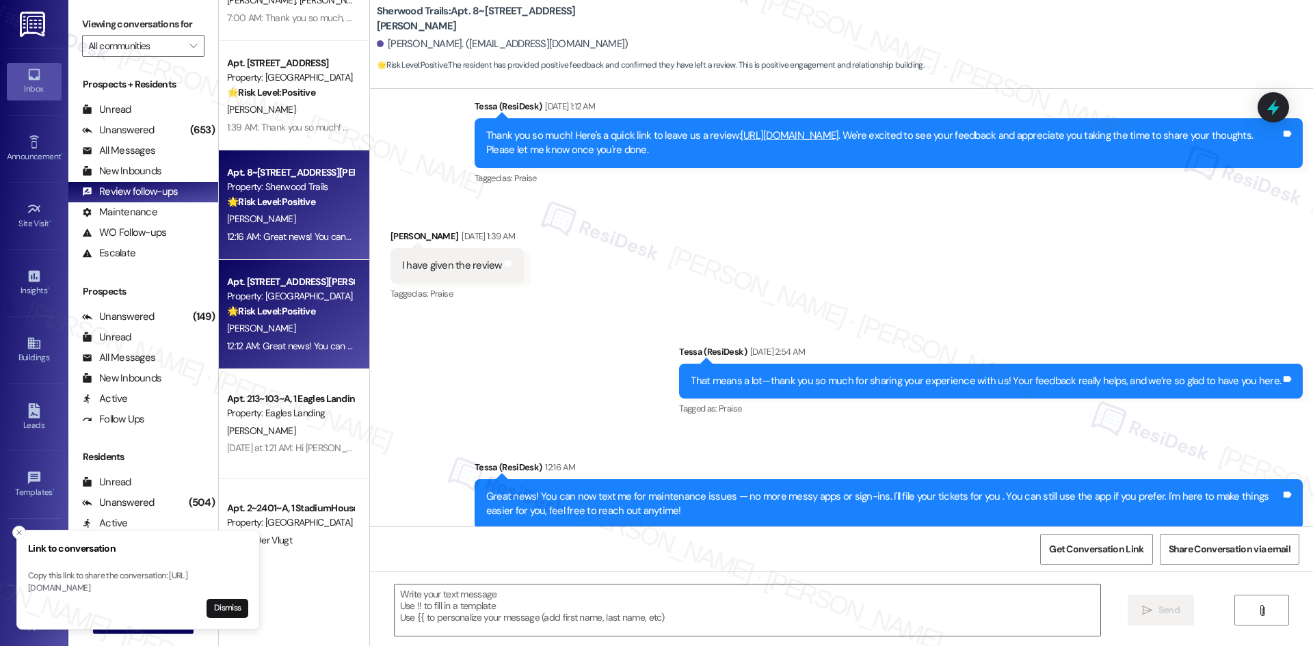
click at [299, 321] on div "T. Sweeney" at bounding box center [290, 328] width 129 height 17
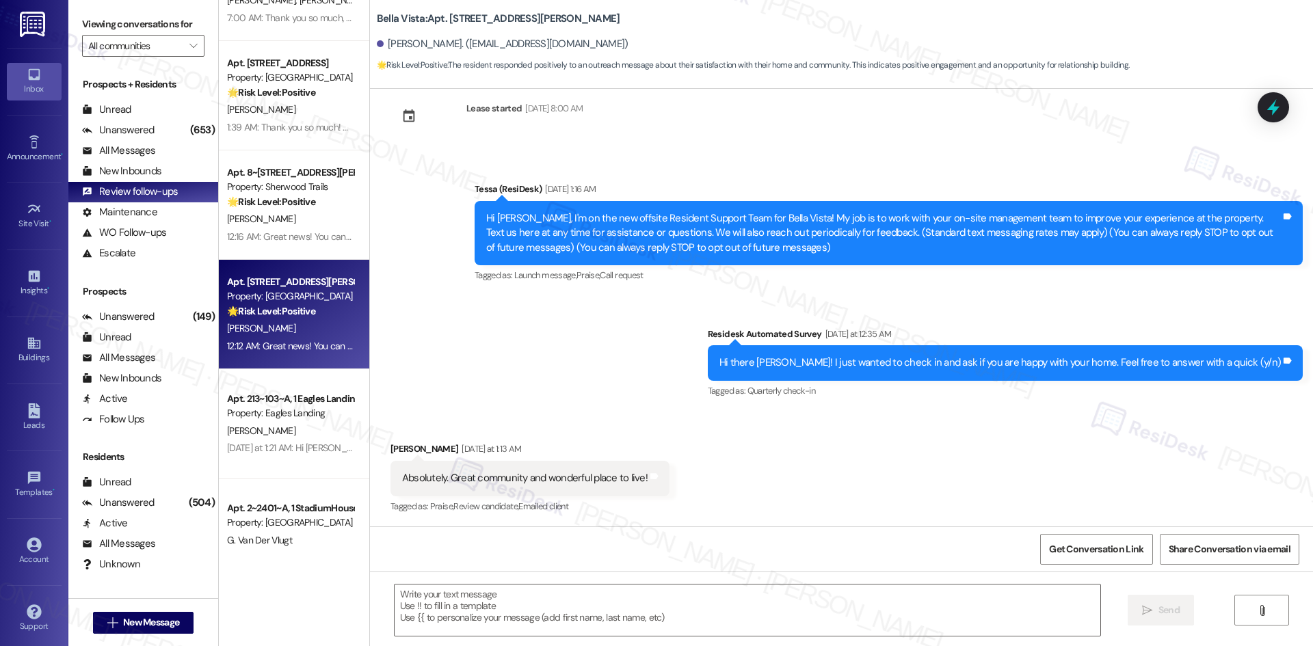
type textarea "Fetching suggested responses. Please feel free to read through the conversation…"
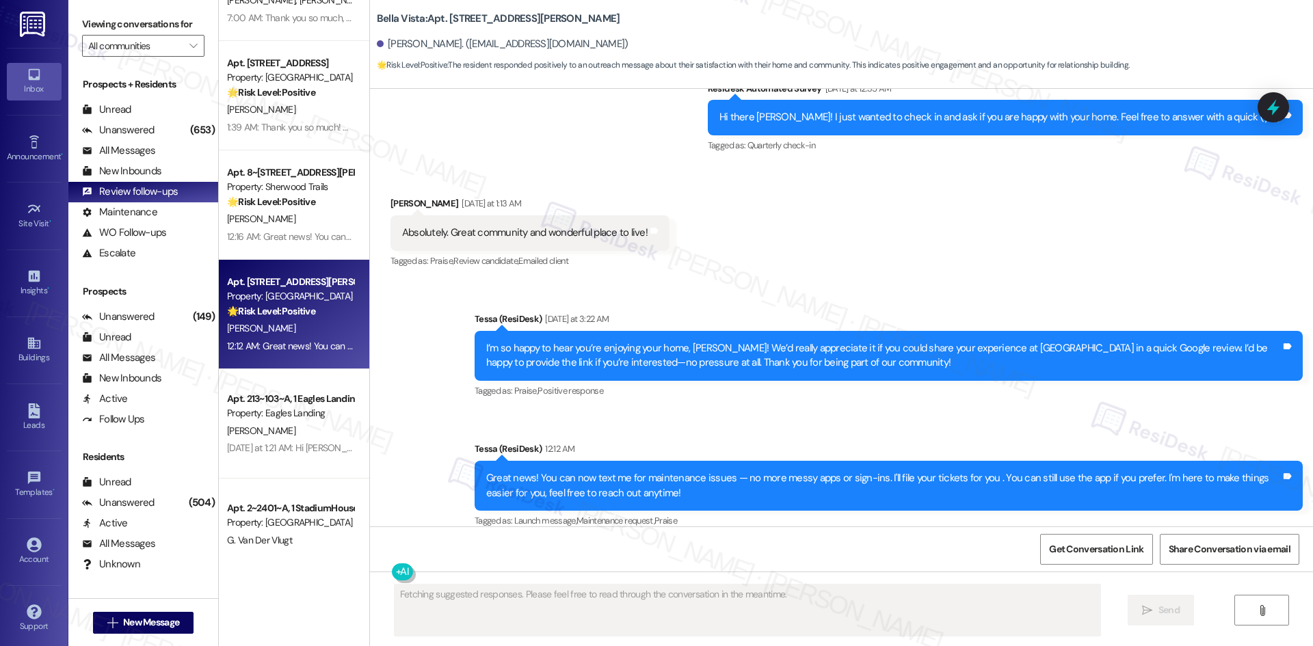
scroll to position [290, 0]
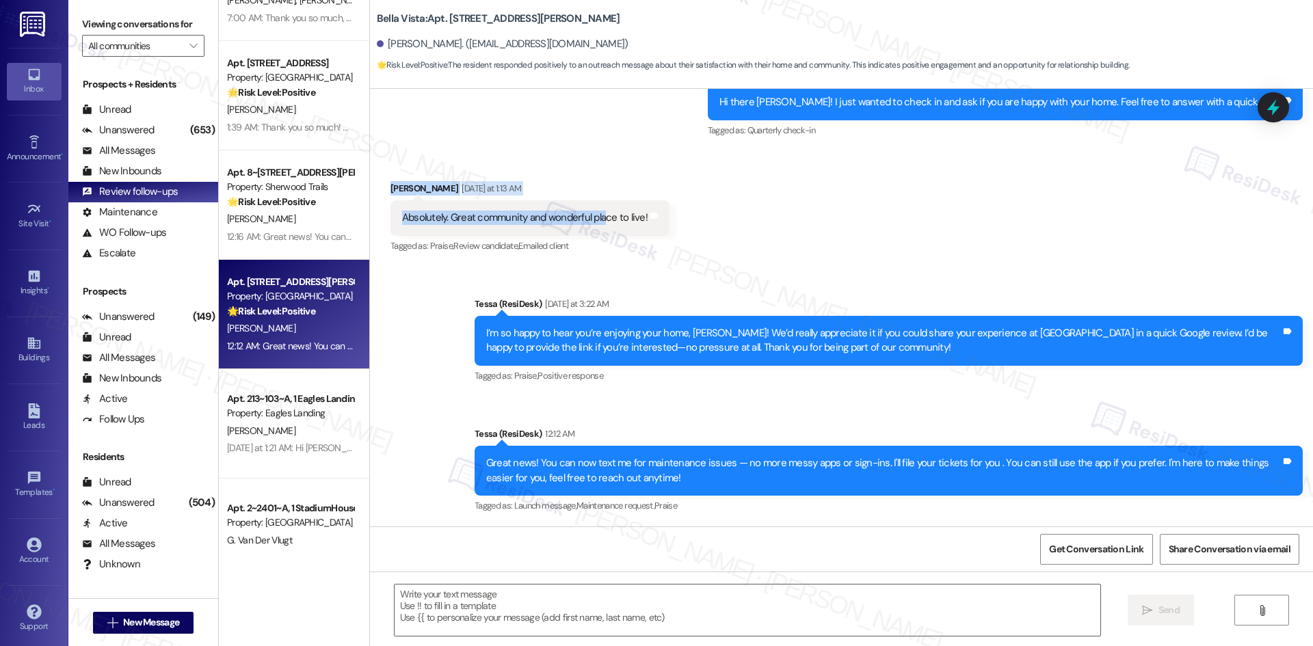
drag, startPoint x: 369, startPoint y: 176, endPoint x: 657, endPoint y: 230, distance: 292.4
click at [607, 230] on div "Received via SMS Tim Sweeney Yesterday at 1:13 AM Absolutely. Great community a…" at bounding box center [530, 218] width 300 height 95
click at [659, 230] on div "Received via SMS Tim Sweeney Yesterday at 1:13 AM Absolutely. Great community a…" at bounding box center [530, 218] width 300 height 95
click at [679, 218] on div "Received via SMS Tim Sweeney Yesterday at 1:13 AM Absolutely. Great community a…" at bounding box center [841, 209] width 943 height 116
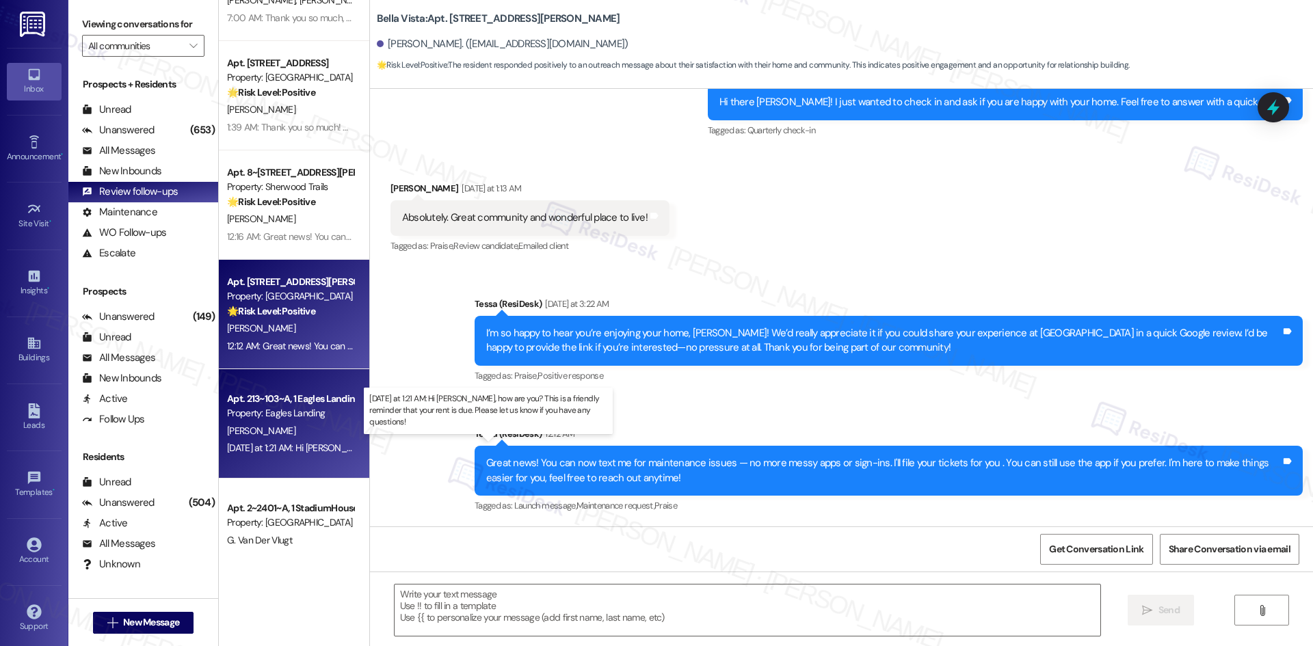
click at [294, 443] on div "Yesterday at 1:21 AM: Hi Zachary, how are you? This is a friendly reminder that…" at bounding box center [512, 448] width 571 height 12
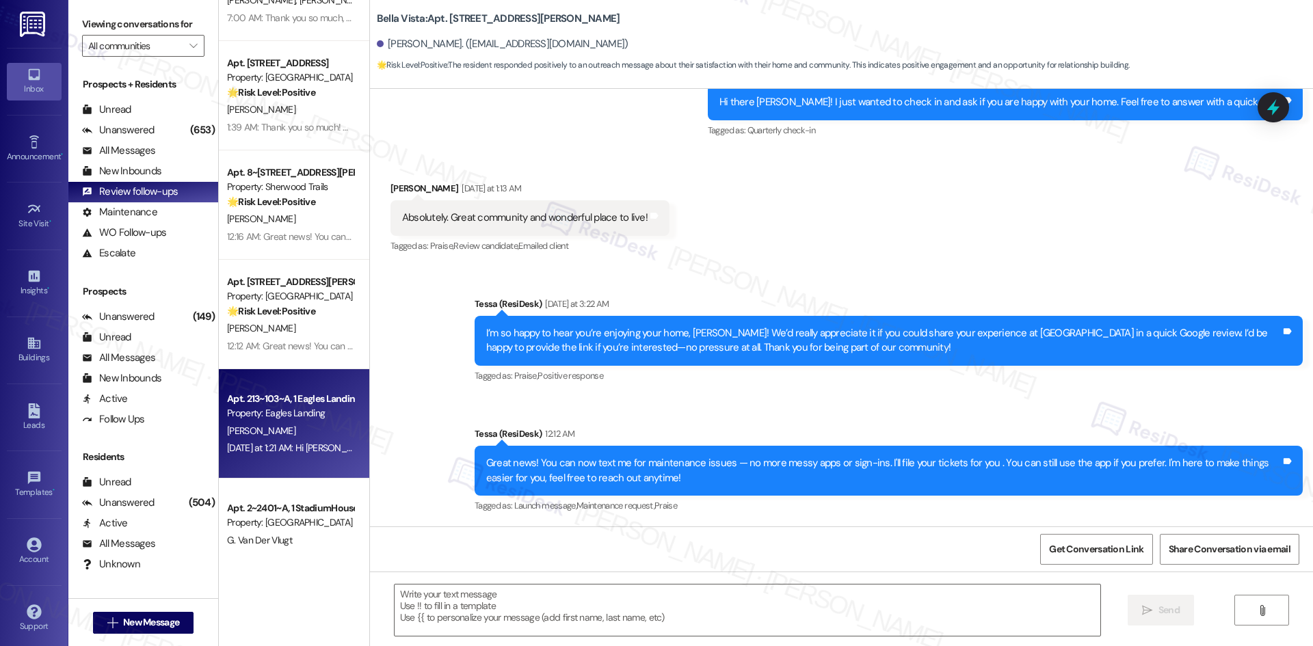
type textarea "Fetching suggested responses. Please feel free to read through the conversation…"
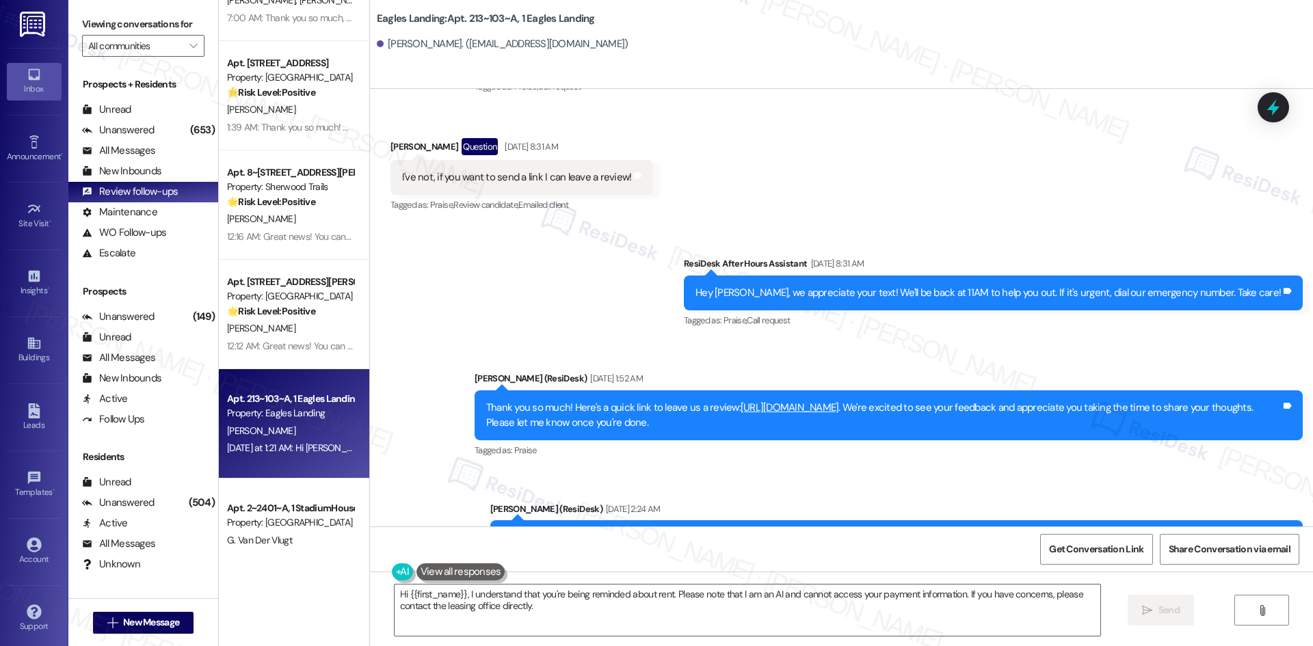
scroll to position [1779, 0]
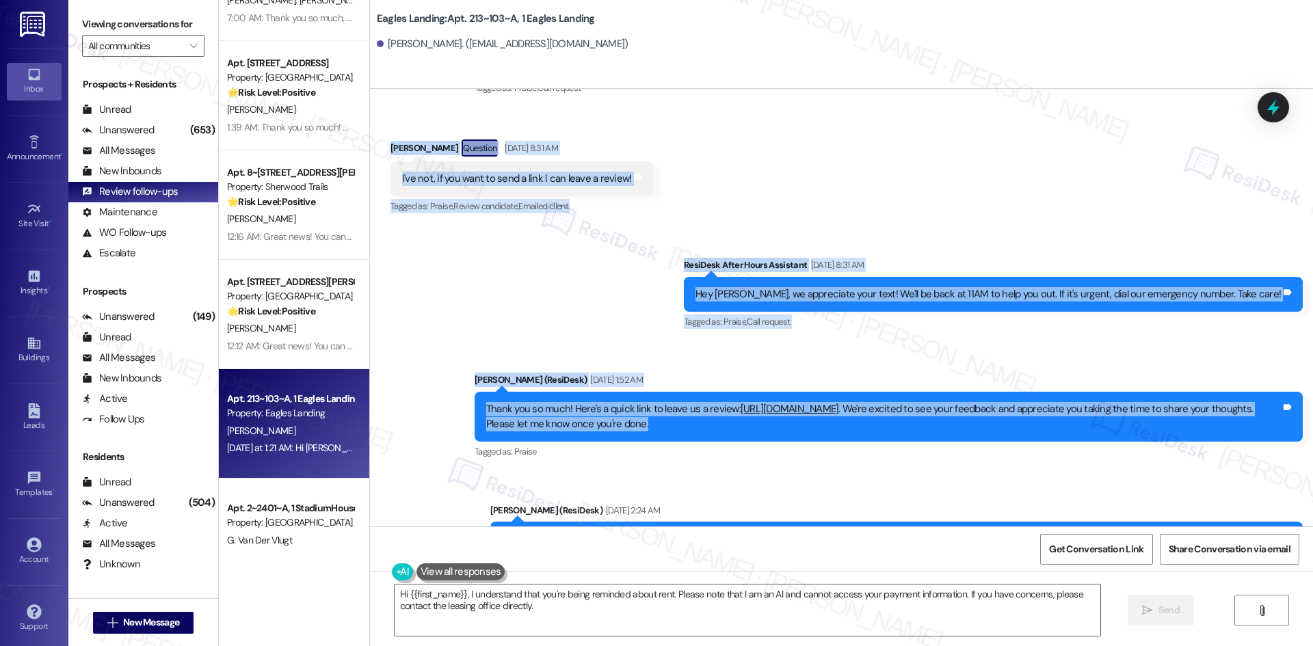
drag, startPoint x: 367, startPoint y: 101, endPoint x: 799, endPoint y: 404, distance: 527.6
click at [799, 404] on div "Survey, sent via SMS Residesk Automated Survey Nov 19, 2024 at 2:19 AM Hi there…" at bounding box center [841, 308] width 943 height 438
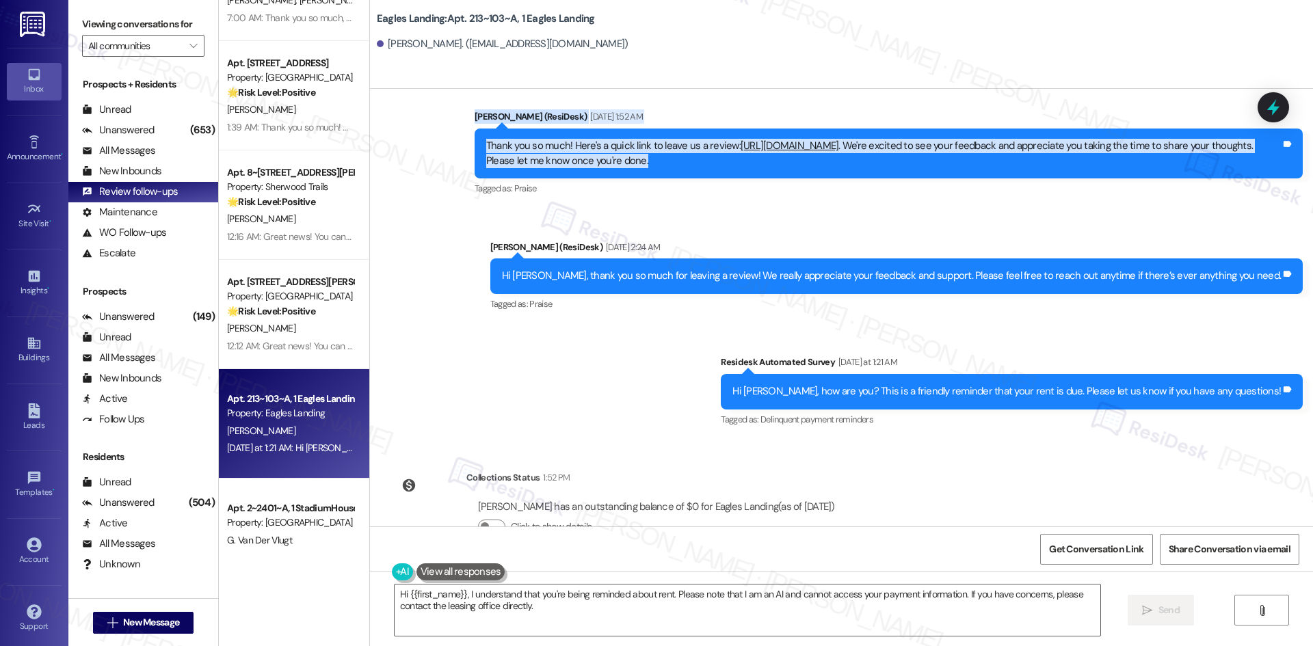
scroll to position [2053, 0]
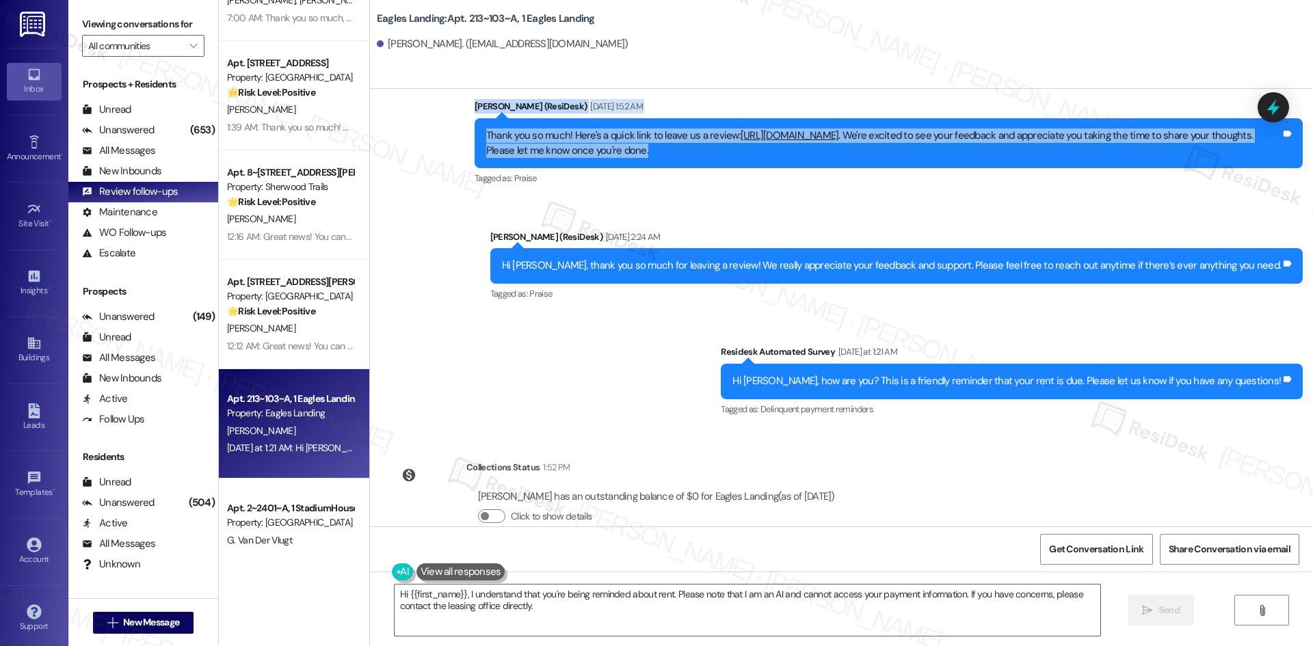
copy div "Zachary Figus Question Aug 12, 2025 at 8:31 AM I've not, if you want to send a …"
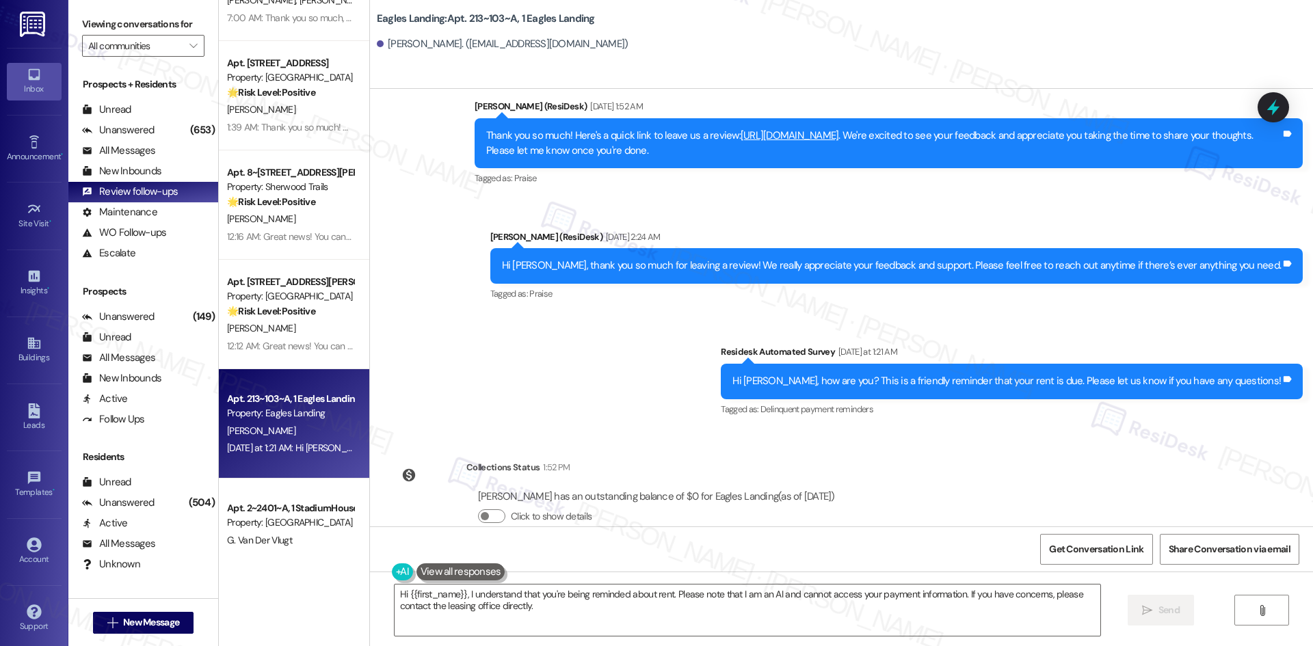
click at [535, 316] on div "Sent via SMS ResiDesk After Hours Assistant Aug 12, 2025 at 8:31 AM Hey Zachary…" at bounding box center [841, 191] width 943 height 476
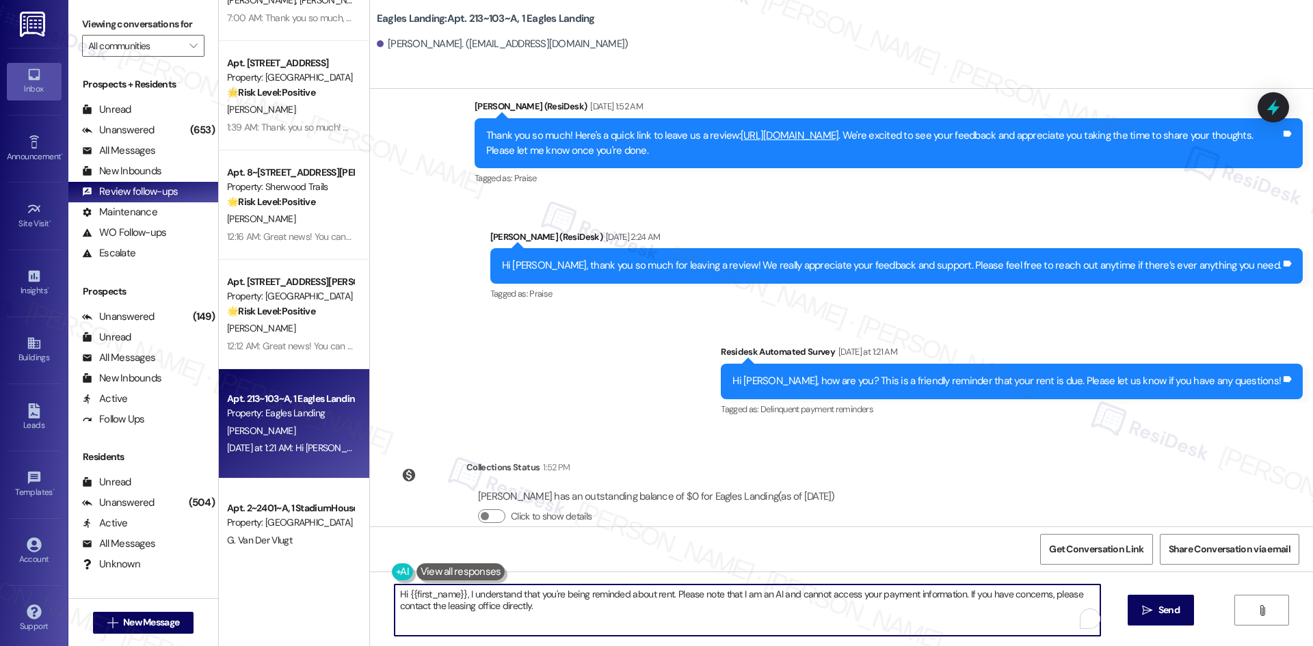
drag, startPoint x: 648, startPoint y: 605, endPoint x: 725, endPoint y: 598, distance: 77.7
click at [653, 605] on textarea "Hi {{first_name}}, I understand that you're being reminded about rent. Please n…" at bounding box center [748, 610] width 706 height 51
paste textarea "Zachary, just following up — if you have the time, here’s the link again to lea…"
type textarea "Hi Zachary, just following up — if you have the time, here’s the link again to …"
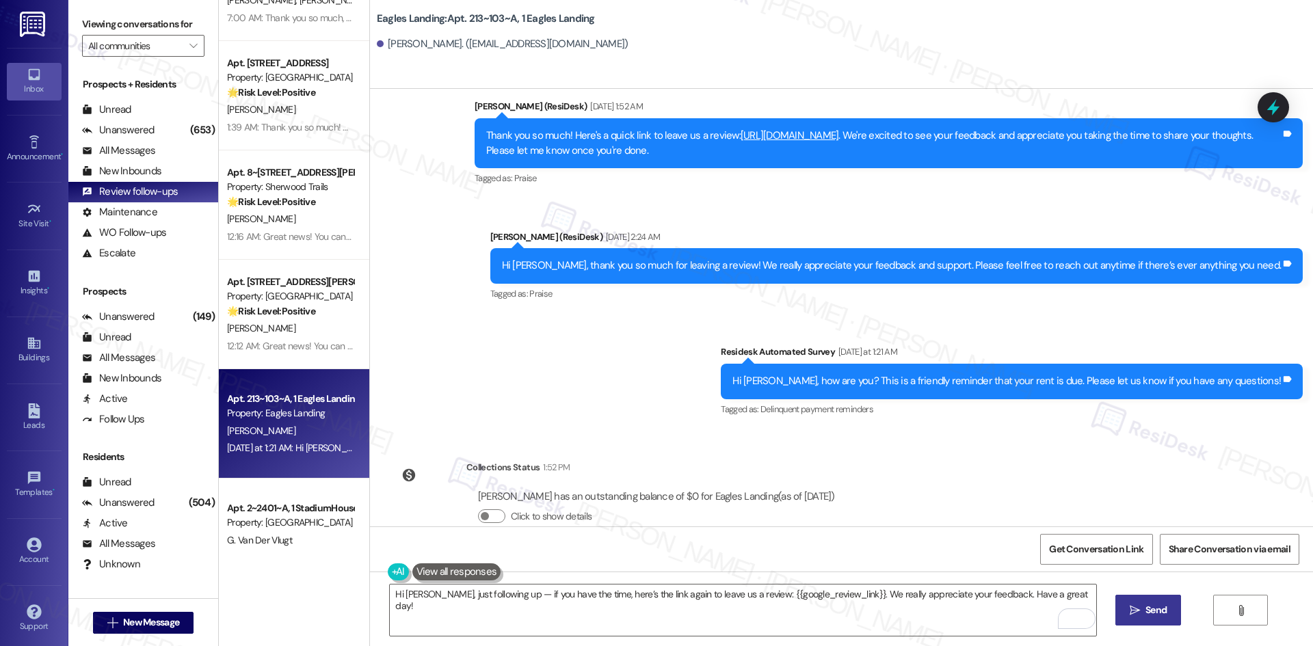
click at [1162, 613] on span "Send" at bounding box center [1156, 610] width 21 height 14
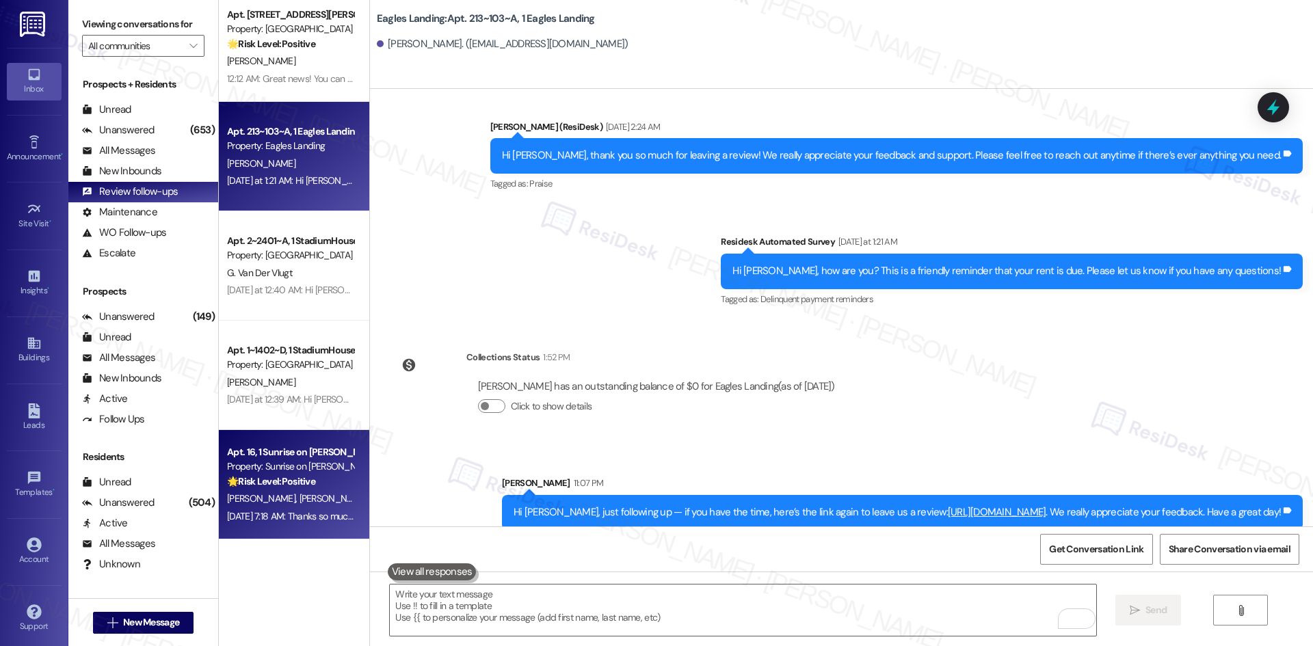
scroll to position [342, 0]
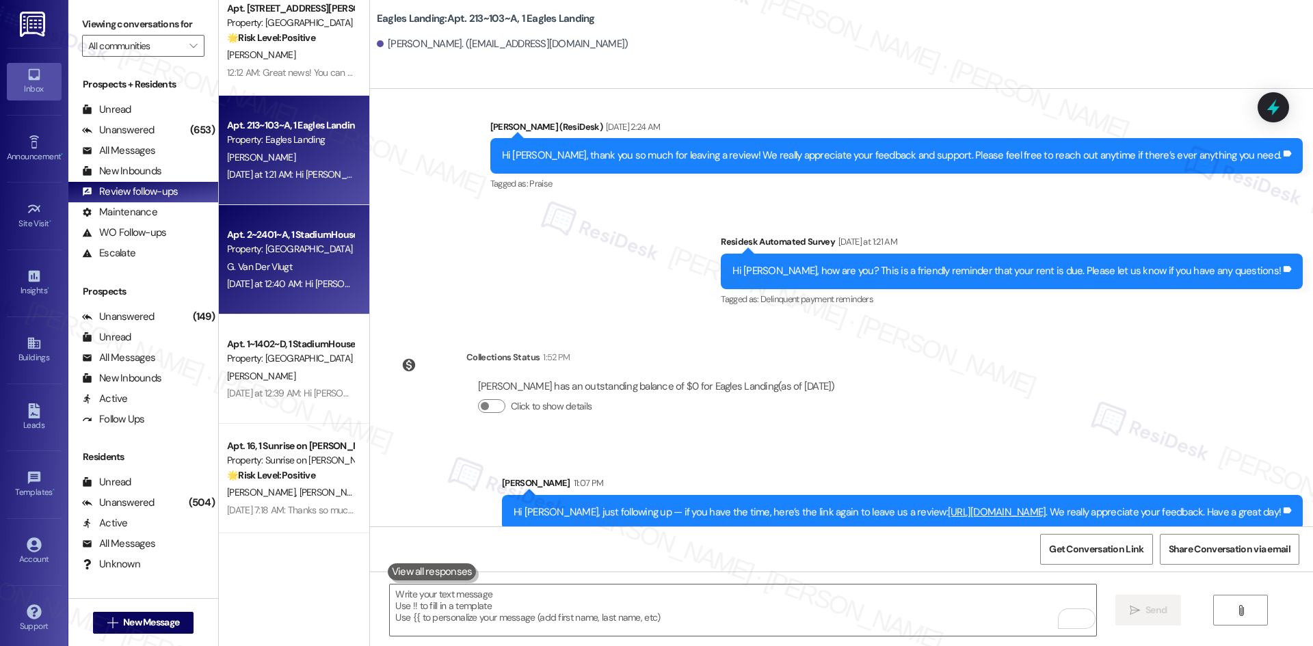
click at [312, 276] on div "Yesterday at 12:40 AM: Hi Gerold, how are you? This is a friendly reminder that…" at bounding box center [290, 284] width 129 height 17
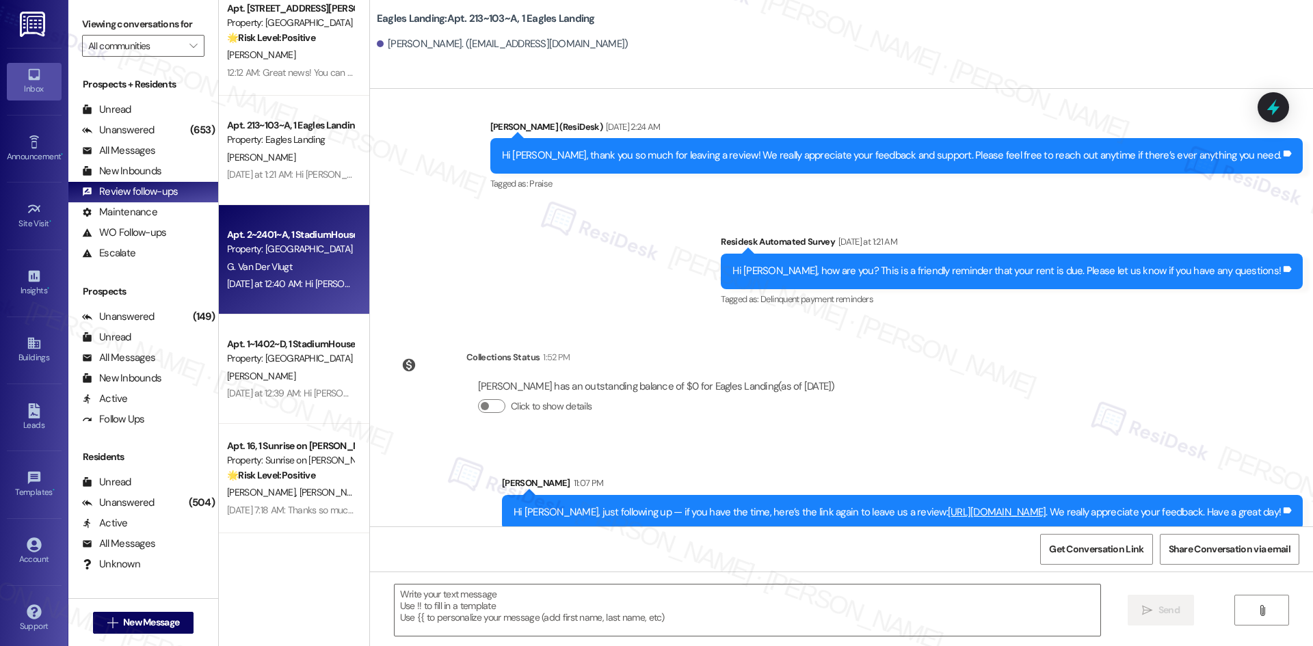
type textarea "Fetching suggested responses. Please feel free to read through the conversation…"
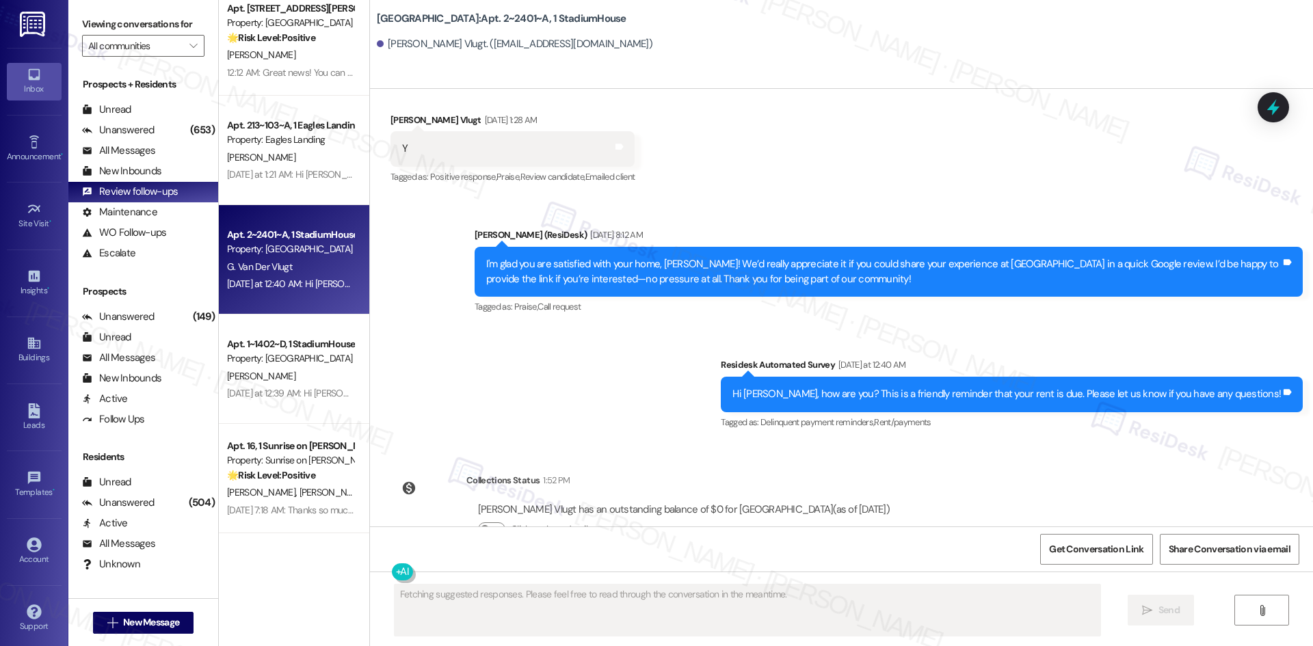
scroll to position [4769, 0]
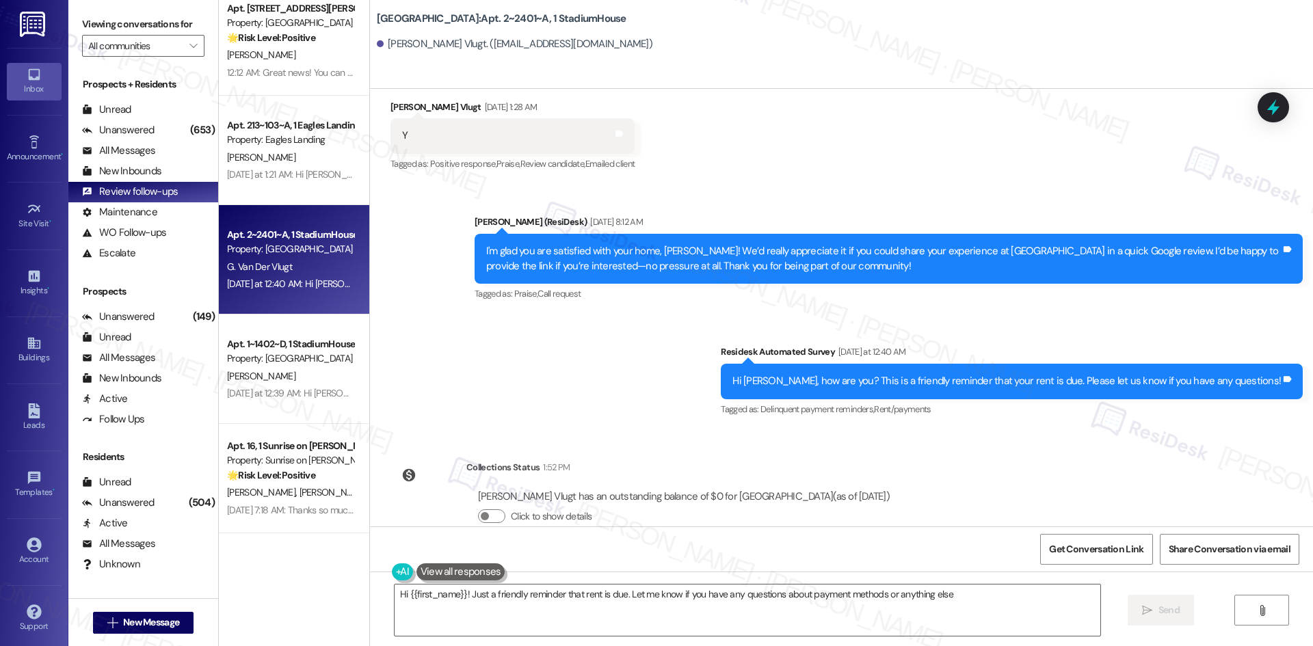
type textarea "Hi {{first_name}}! Just a friendly reminder that rent is due. Let me know if yo…"
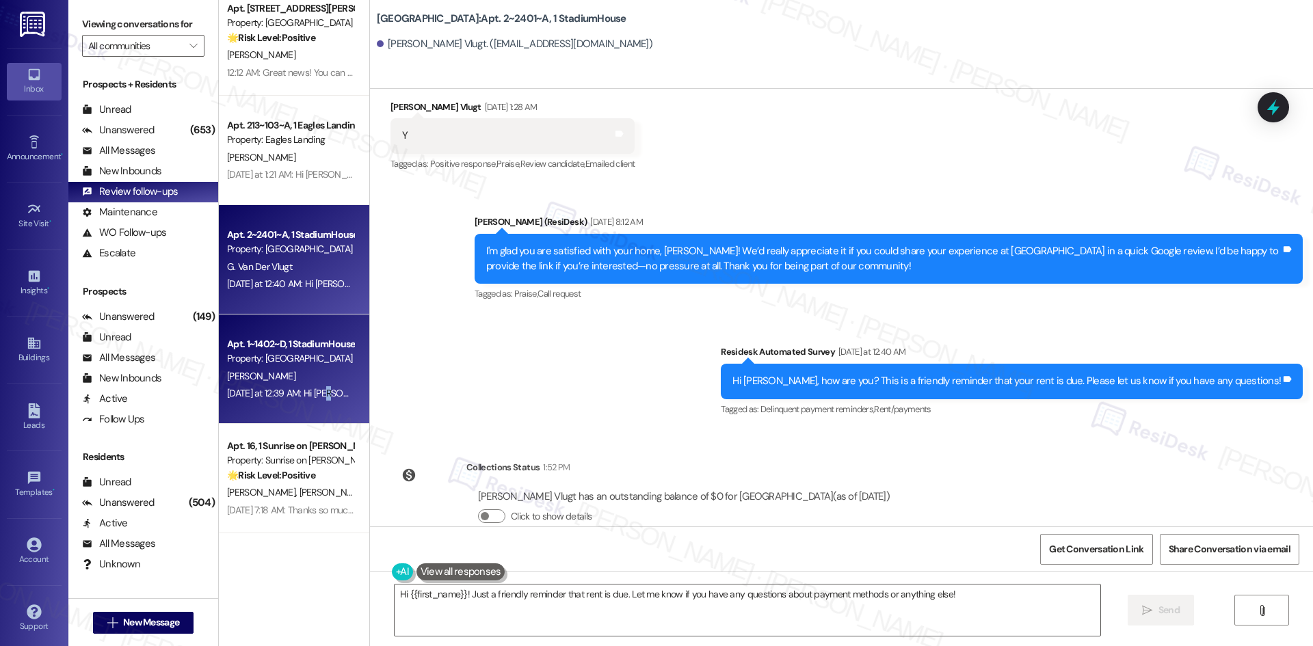
click at [320, 394] on div "Yesterday at 12:39 AM: Hi Megan, how are you? This is a friendly reminder that …" at bounding box center [516, 393] width 579 height 12
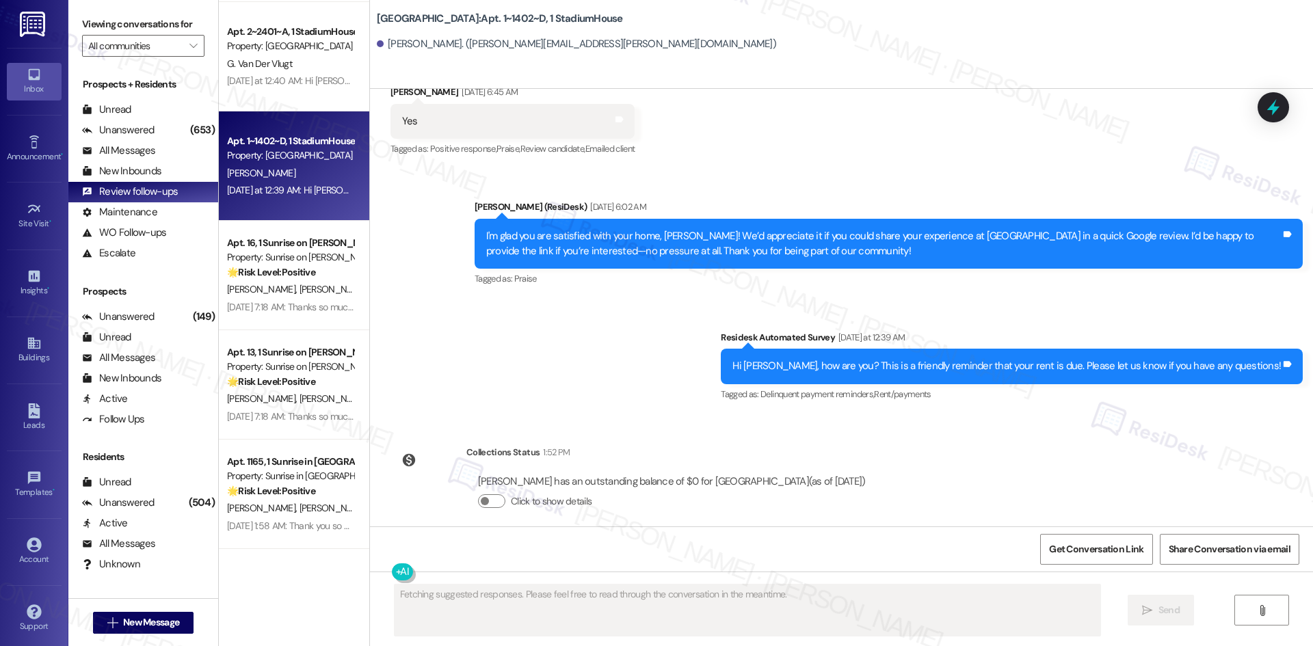
scroll to position [616, 0]
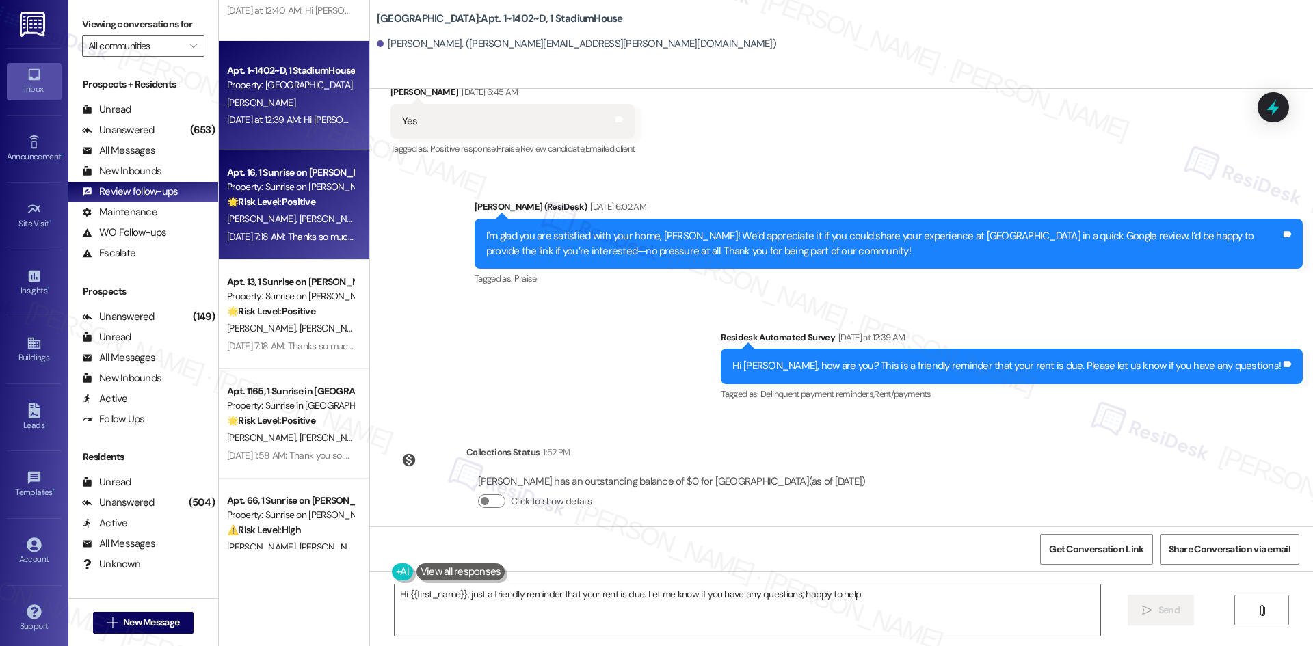
type textarea "Hi {{first_name}}, just a friendly reminder that your rent is due. Let me know …"
click at [298, 242] on div "Sep 02, 2025 at 7:18 AM: Thanks so much, Sergio! We really appreciate you takin…" at bounding box center [566, 237] width 678 height 12
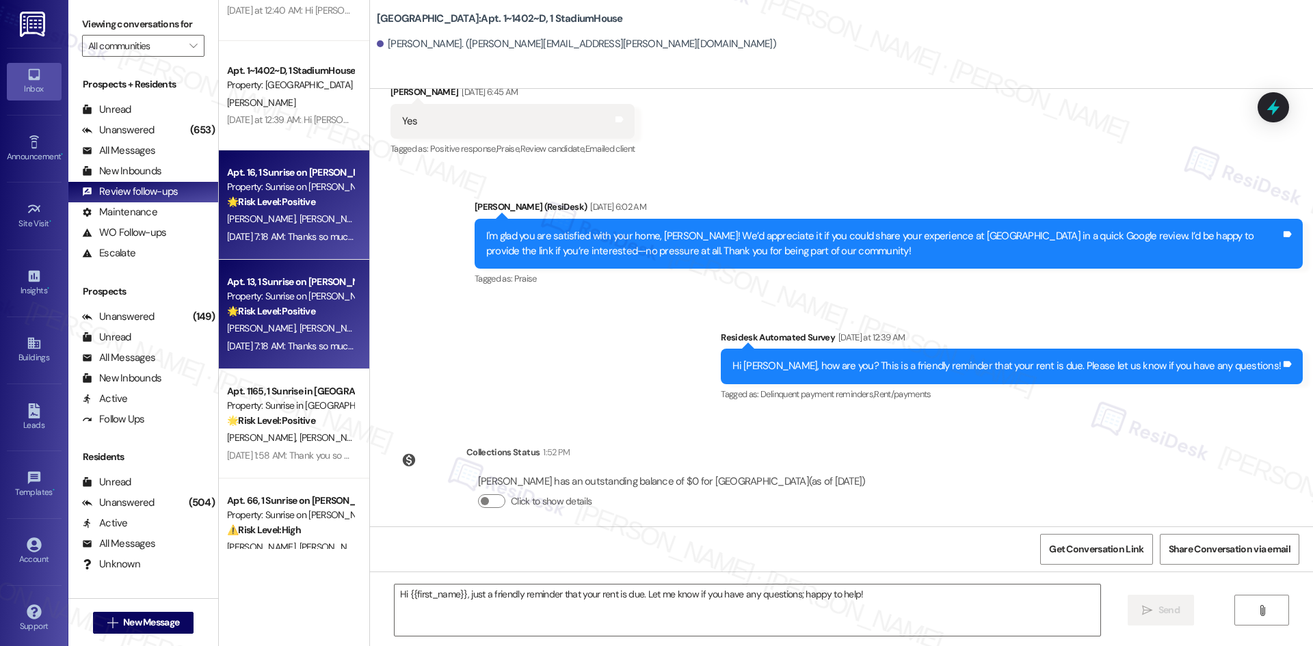
type textarea "Fetching suggested responses. Please feel free to read through the conversation…"
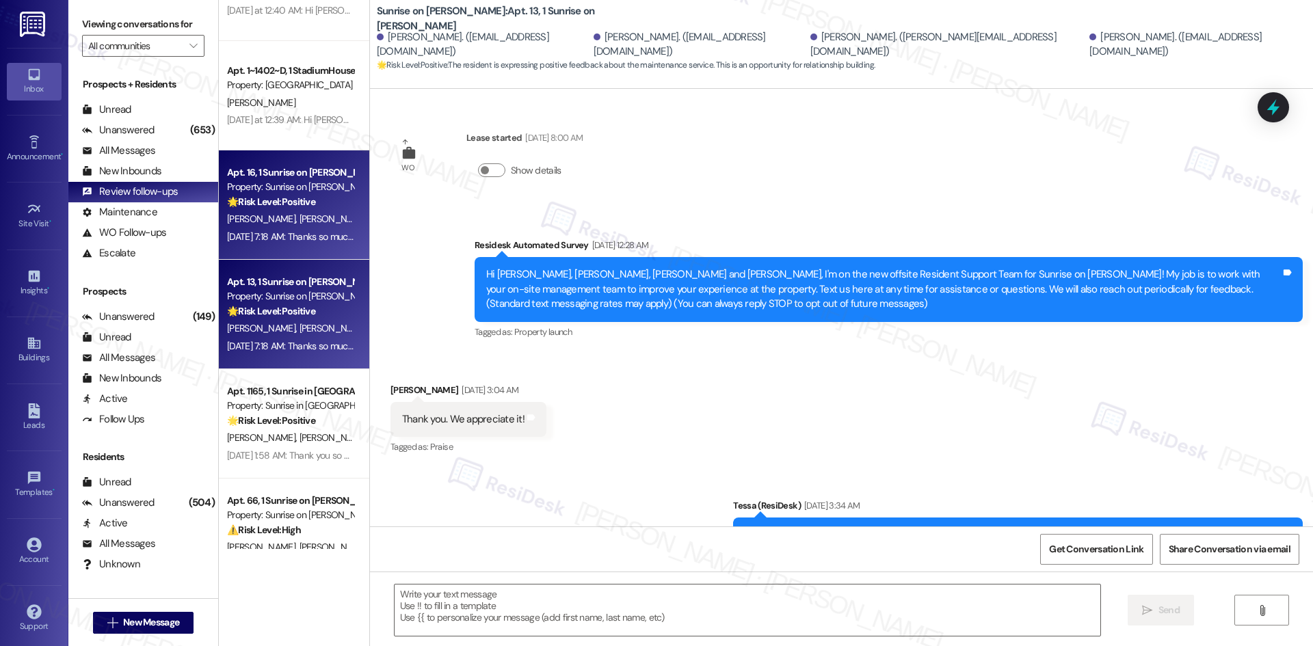
scroll to position [4006, 0]
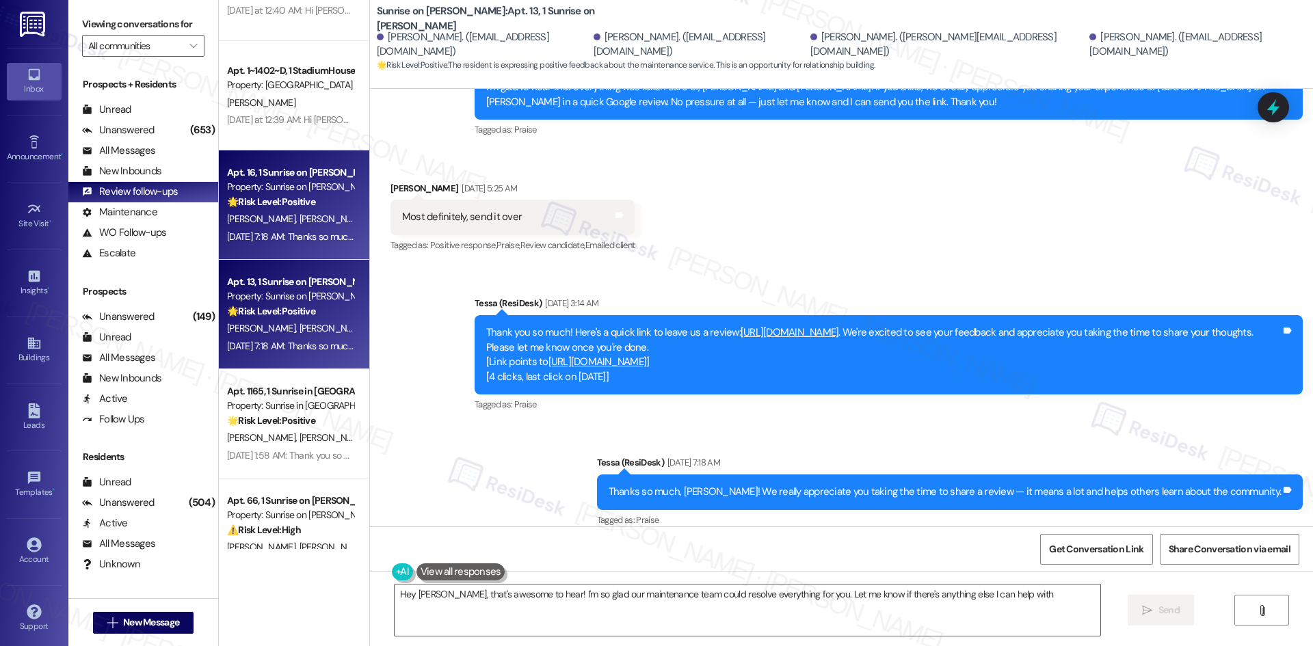
type textarea "Hey Sergio, that's awesome to hear! I'm so glad our maintenance team could reso…"
drag, startPoint x: 377, startPoint y: 169, endPoint x: 423, endPoint y: 175, distance: 46.2
click at [417, 175] on div "Received via SMS Sergio Rangel Aug 30, 2025 at 5:25 AM Most definitely, send it…" at bounding box center [512, 218] width 265 height 95
drag, startPoint x: 423, startPoint y: 175, endPoint x: 432, endPoint y: 174, distance: 9.0
click at [432, 181] on div "Sergio Rangel Aug 30, 2025 at 5:25 AM" at bounding box center [513, 190] width 245 height 19
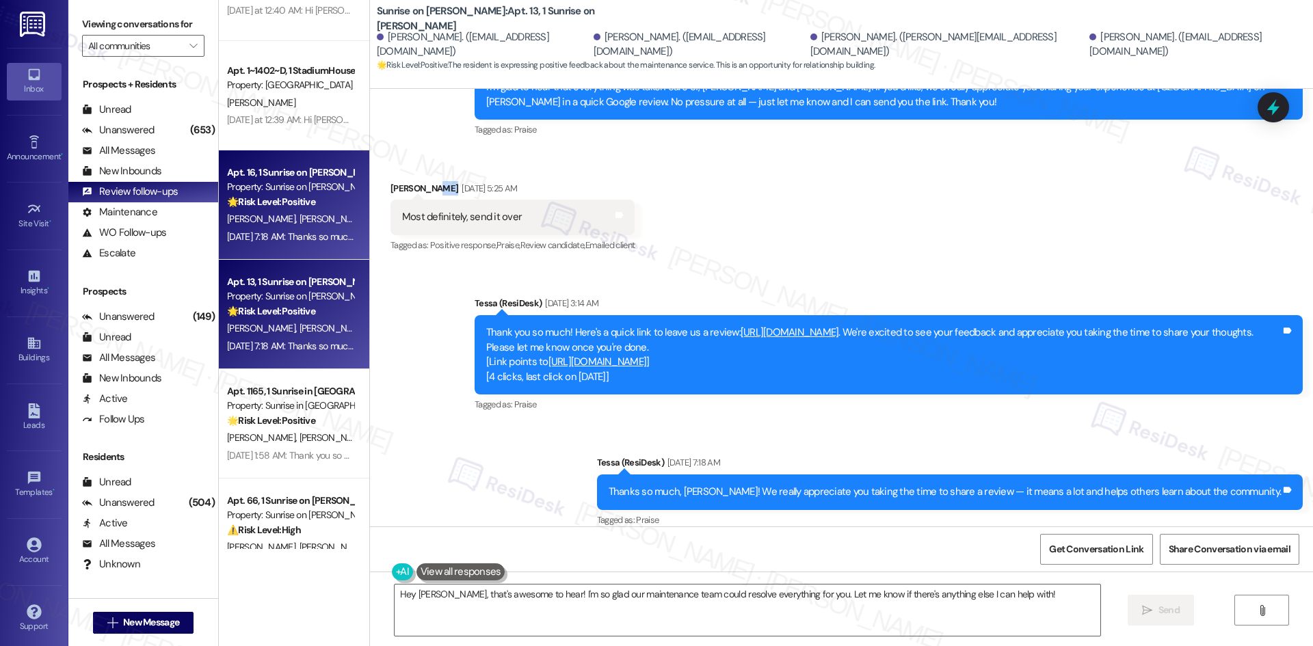
click at [439, 151] on div "Received via SMS Sergio Rangel Aug 30, 2025 at 5:25 AM Most definitely, send it…" at bounding box center [841, 209] width 943 height 116
click at [399, 153] on div "Received via SMS Sergio Rangel Aug 30, 2025 at 5:25 AM Most definitely, send it…" at bounding box center [841, 209] width 943 height 116
drag, startPoint x: 787, startPoint y: 40, endPoint x: 842, endPoint y: 44, distance: 55.5
click at [842, 44] on div "Sergio Rangel. (sergio.alejandro100m@gmail.com)" at bounding box center [949, 44] width 276 height 29
copy div "Sergio Rangel"
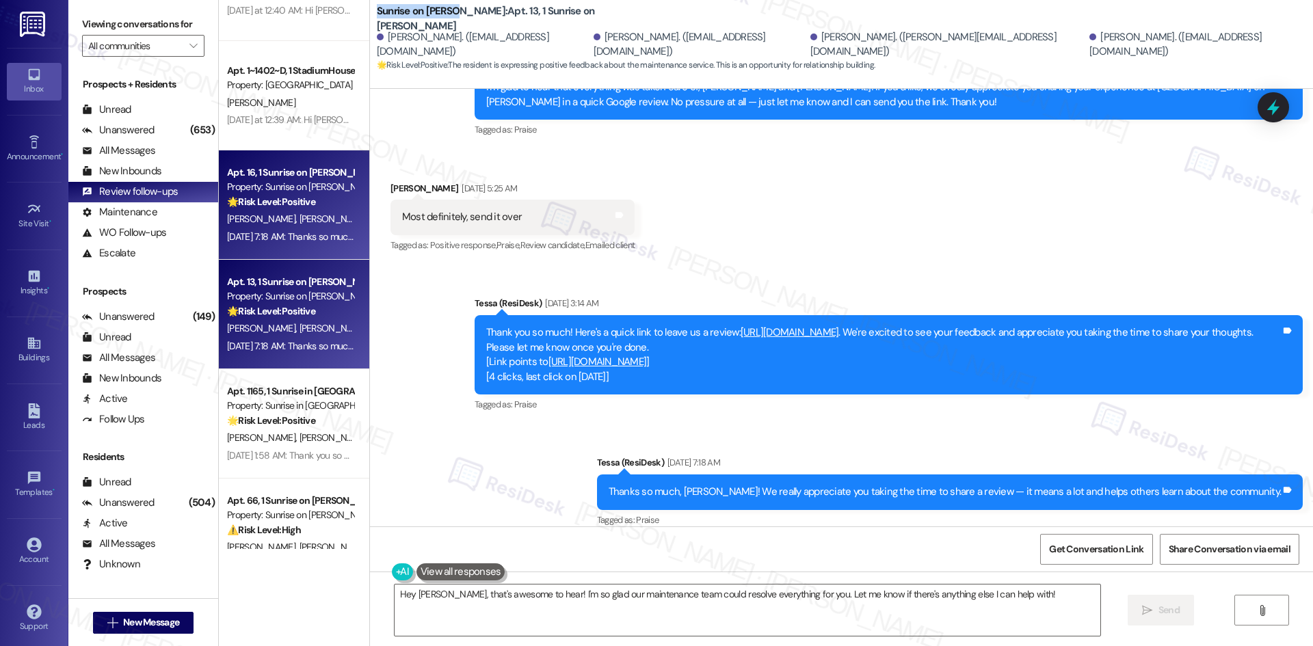
drag, startPoint x: 365, startPoint y: 11, endPoint x: 451, endPoint y: 19, distance: 86.6
click at [451, 19] on div "Sunrise on Bethany: Apt. 13, 1 Sunrise on Bethany Nora Cervantes. (luisrangel60…" at bounding box center [841, 37] width 943 height 69
click at [456, 21] on b "Sunrise on Bethany: Apt. 13, 1 Sunrise on Bethany" at bounding box center [514, 18] width 274 height 29
drag, startPoint x: 454, startPoint y: 17, endPoint x: 367, endPoint y: 18, distance: 86.2
click at [377, 18] on b "Sunrise on Bethany: Apt. 13, 1 Sunrise on Bethany" at bounding box center [514, 18] width 274 height 29
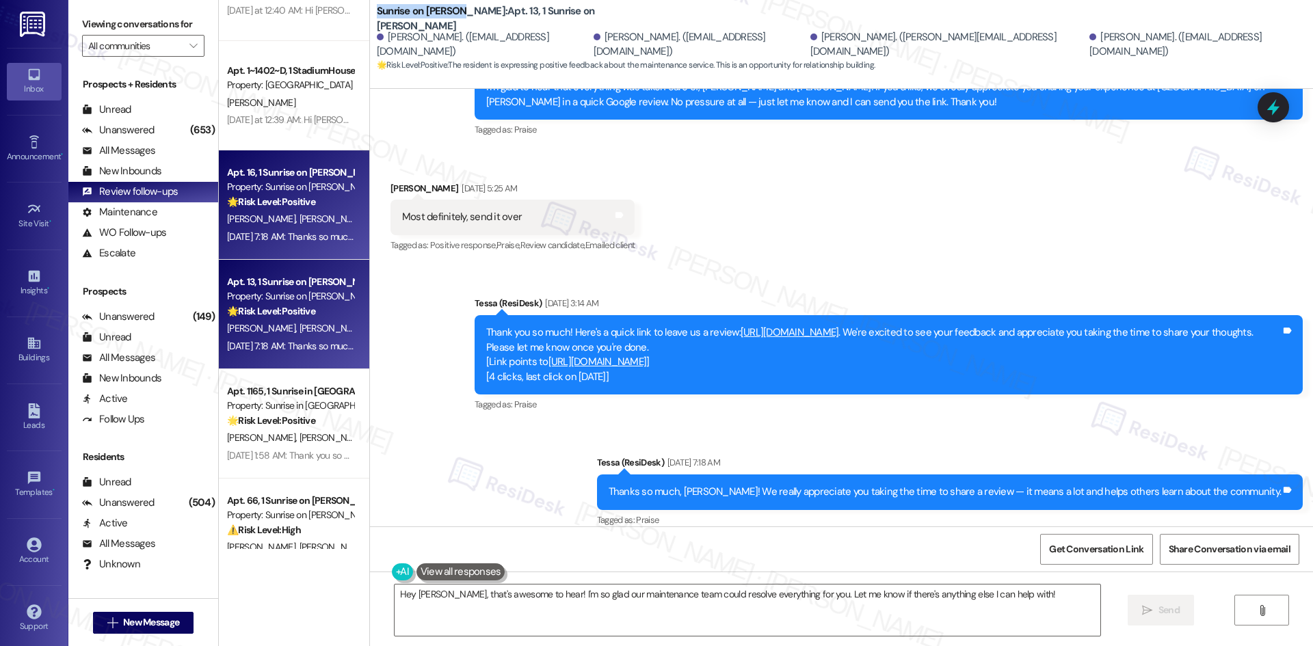
copy b "Sunrise on Bethany"
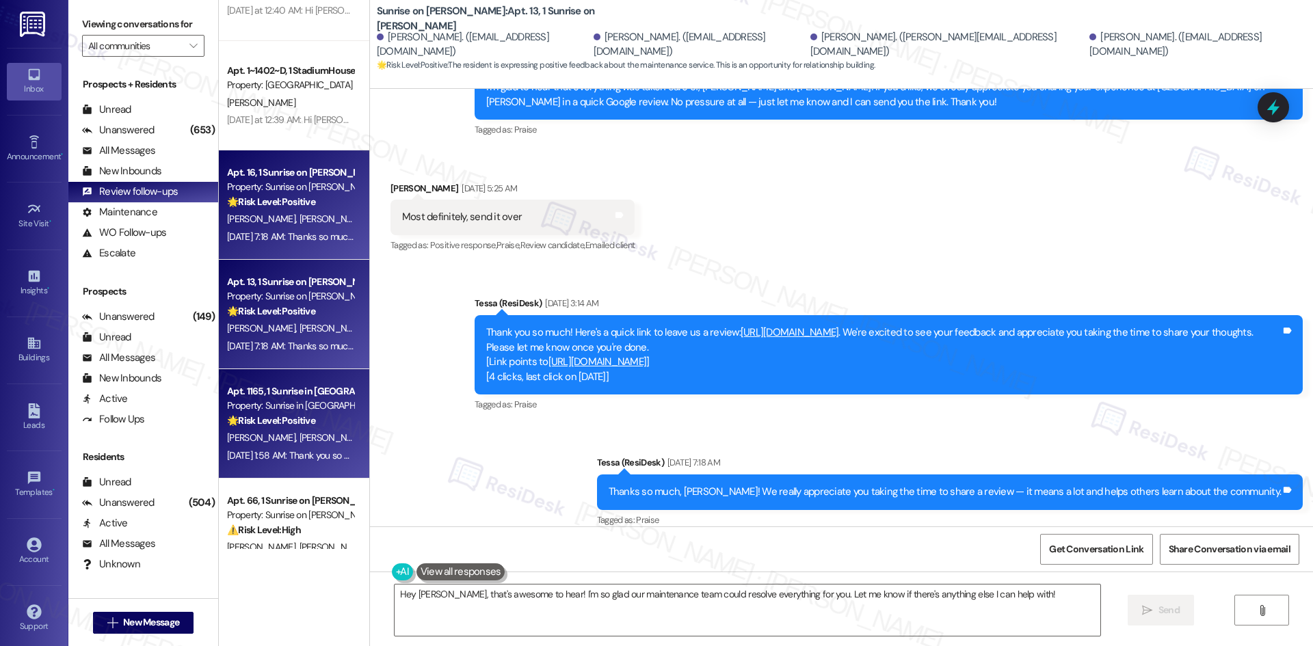
click at [299, 434] on span "A. Powlowsky" at bounding box center [333, 438] width 68 height 12
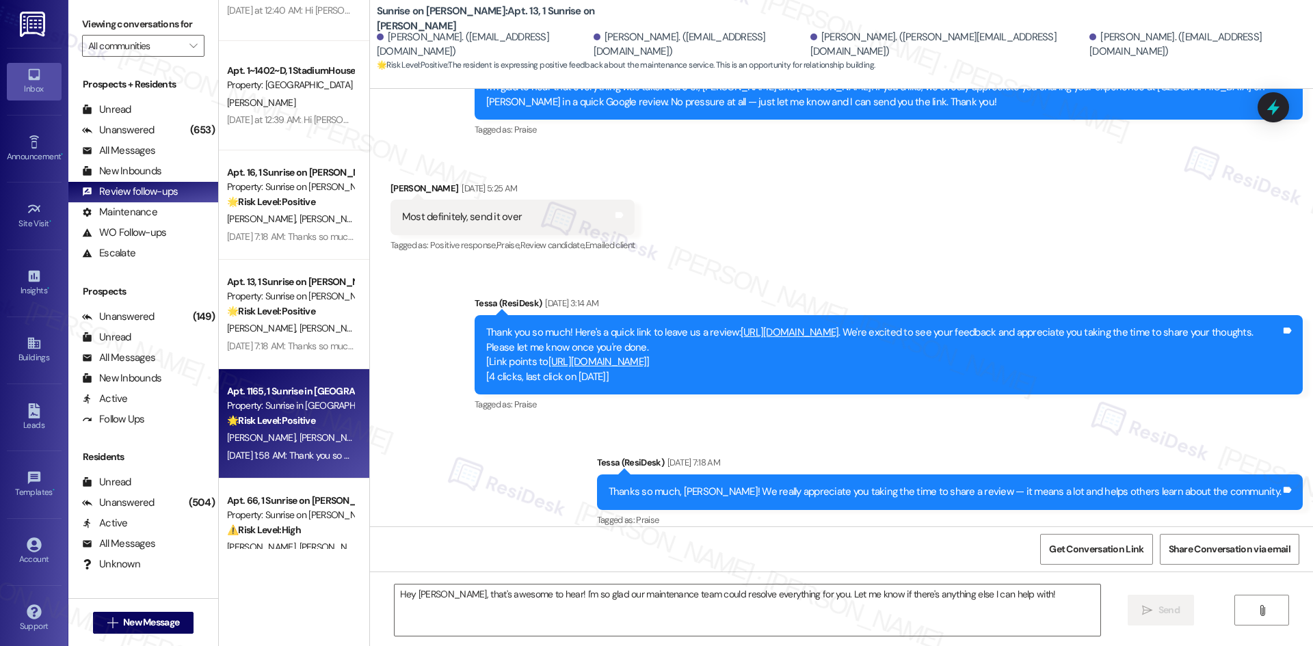
type textarea "Fetching suggested responses. Please feel free to read through the conversation…"
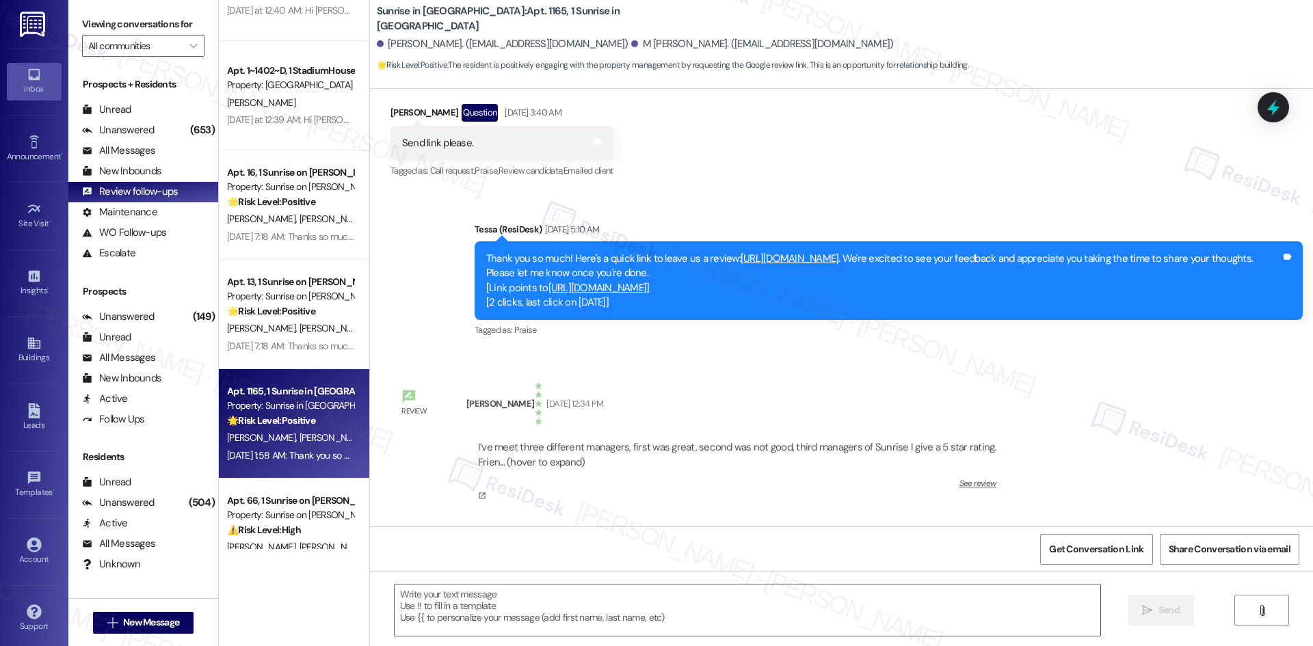
scroll to position [1177, 0]
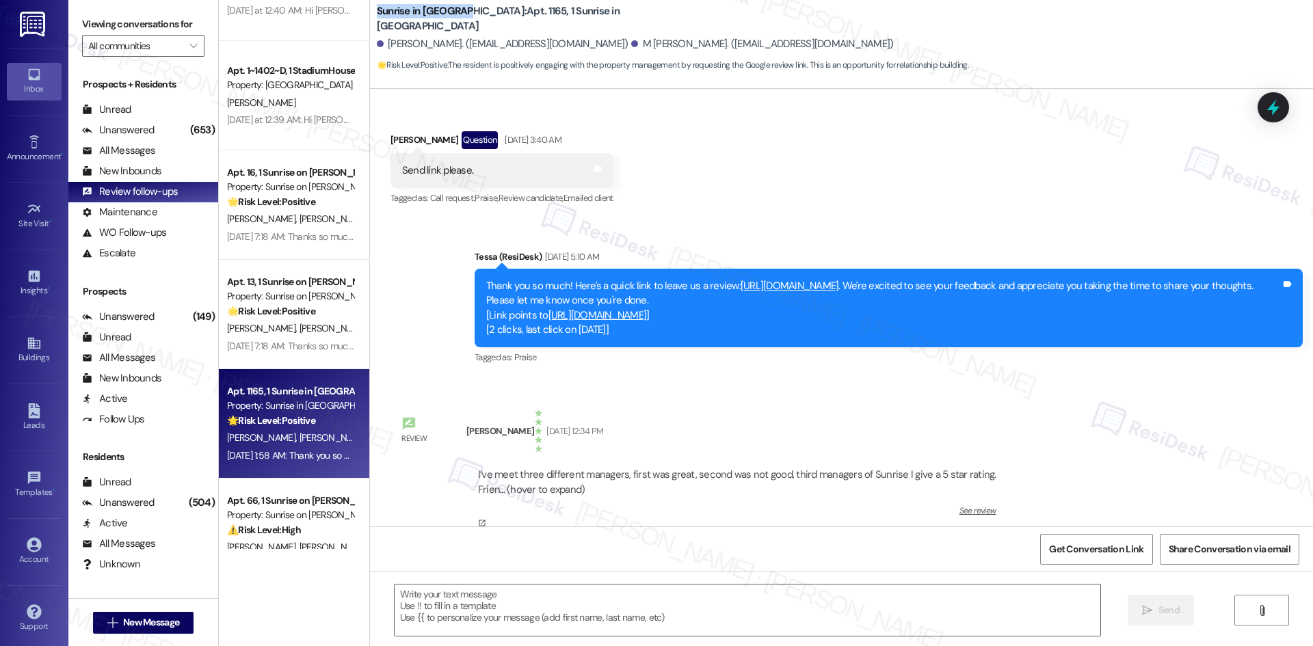
drag, startPoint x: 364, startPoint y: 17, endPoint x: 454, endPoint y: 21, distance: 89.7
click at [454, 21] on div "Sunrise in Chandler: Apt. 1165, 1 Sunrise in Chandler Alberta Powlowsky. (alber…" at bounding box center [841, 37] width 943 height 69
copy b "Sunrise in Chandler"
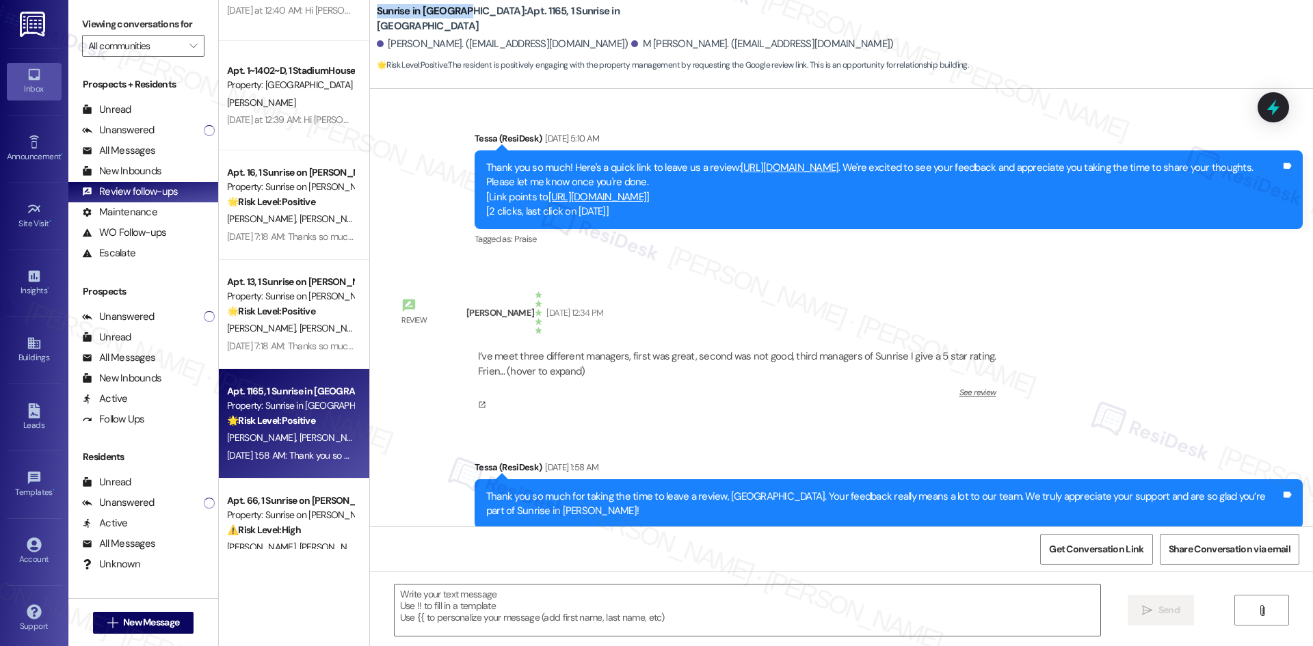
scroll to position [1313, 0]
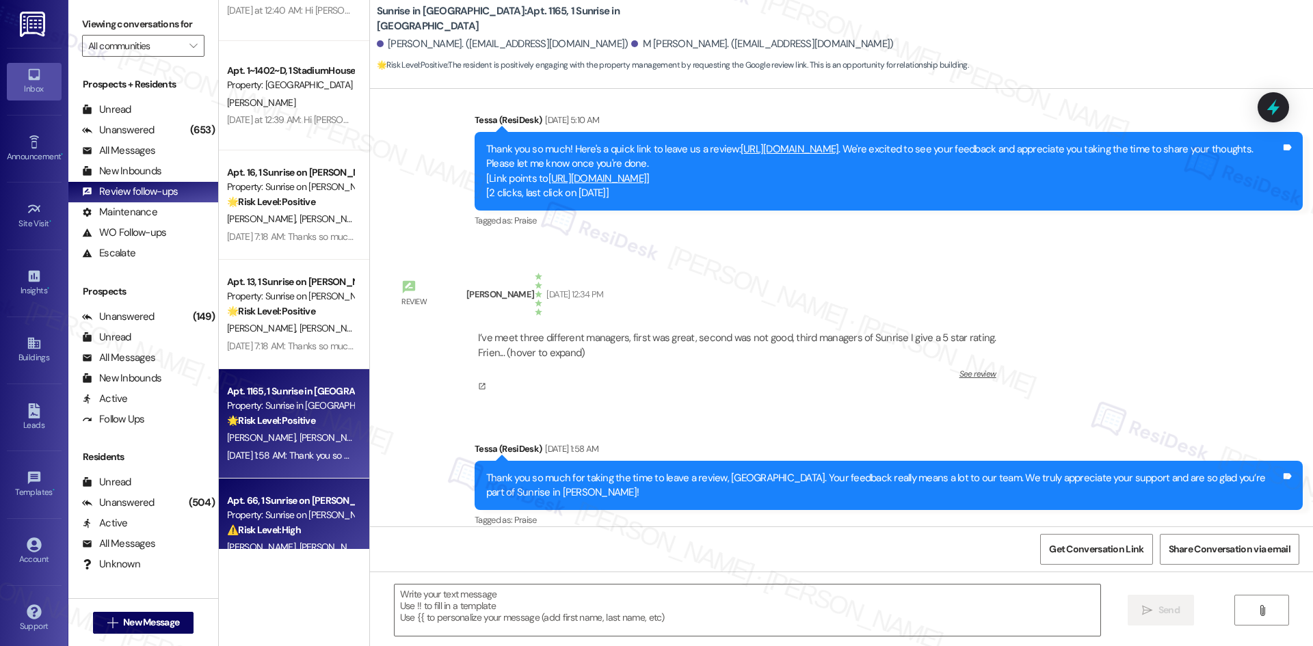
click at [299, 530] on div "⚠️ Risk Level: High The resident is disputing a late fee and claims the payment…" at bounding box center [290, 530] width 127 height 14
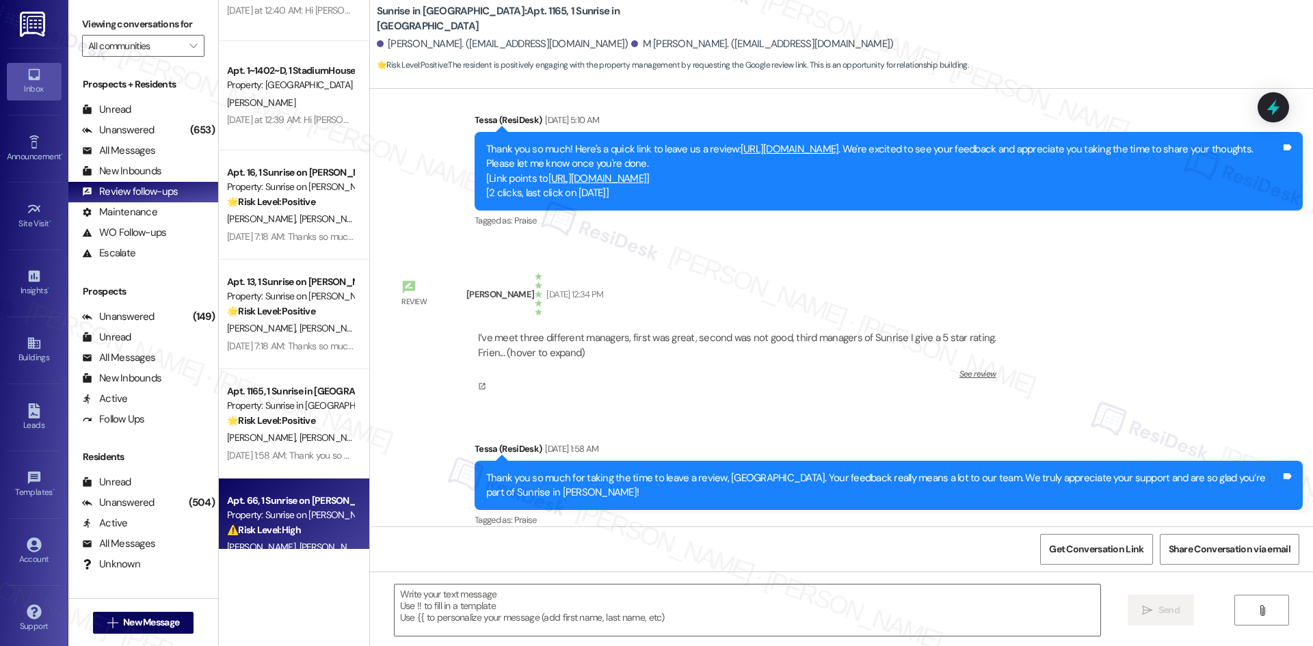
type textarea "Fetching suggested responses. Please feel free to read through the conversation…"
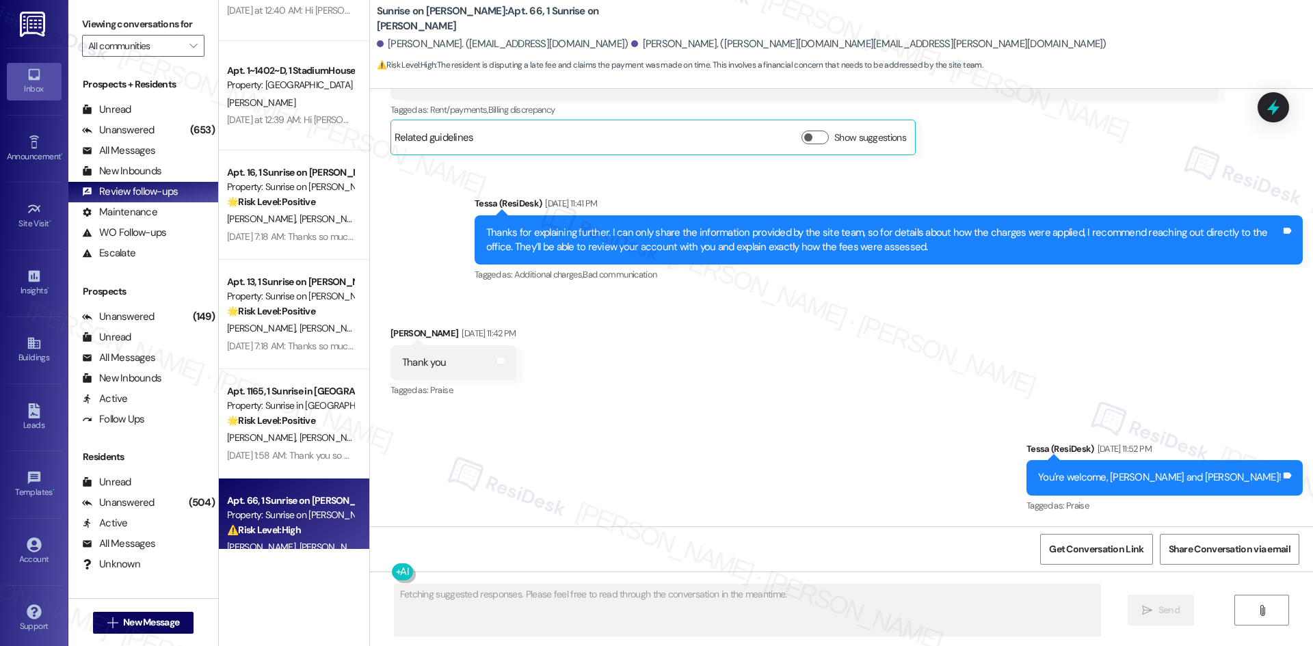
scroll to position [11698, 0]
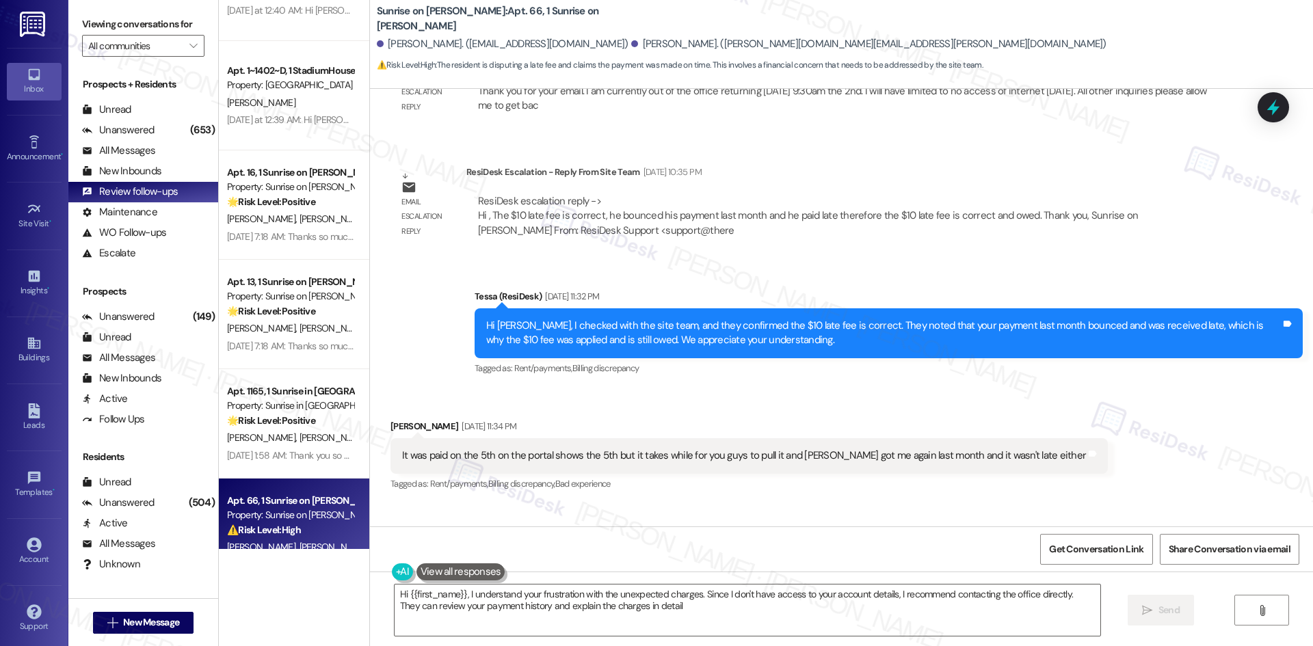
type textarea "Hi {{first_name}}, I understand your frustration with the unexpected charges. S…"
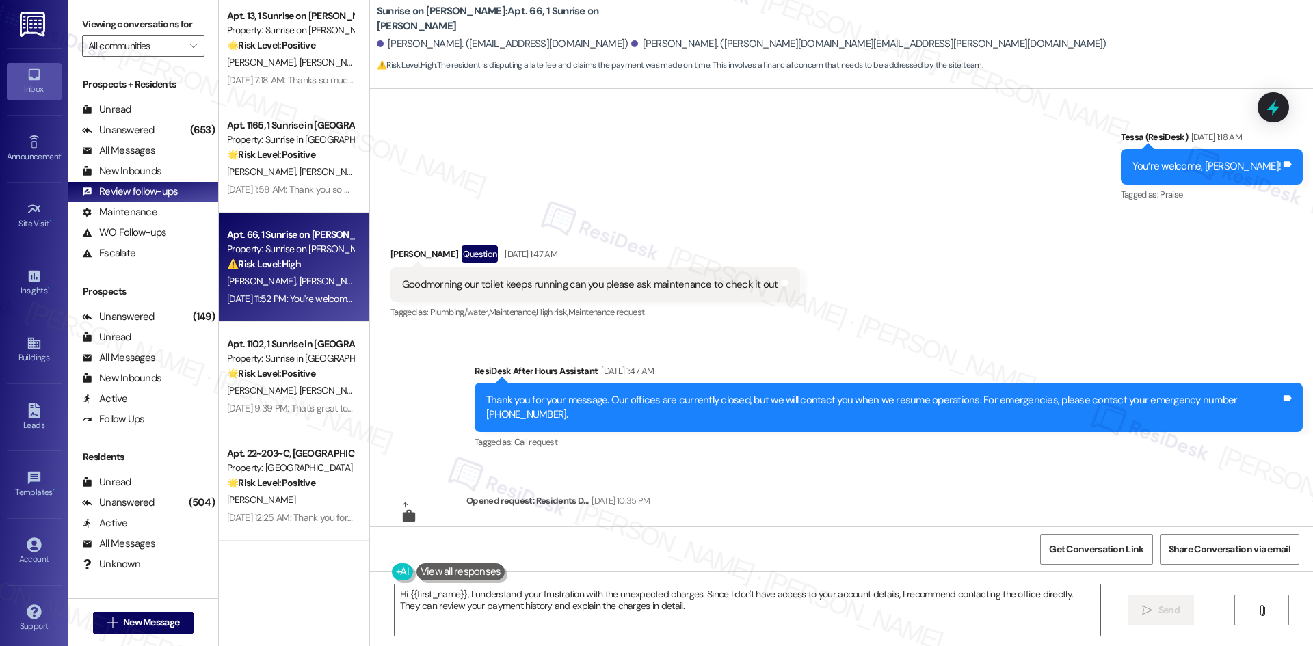
scroll to position [889, 0]
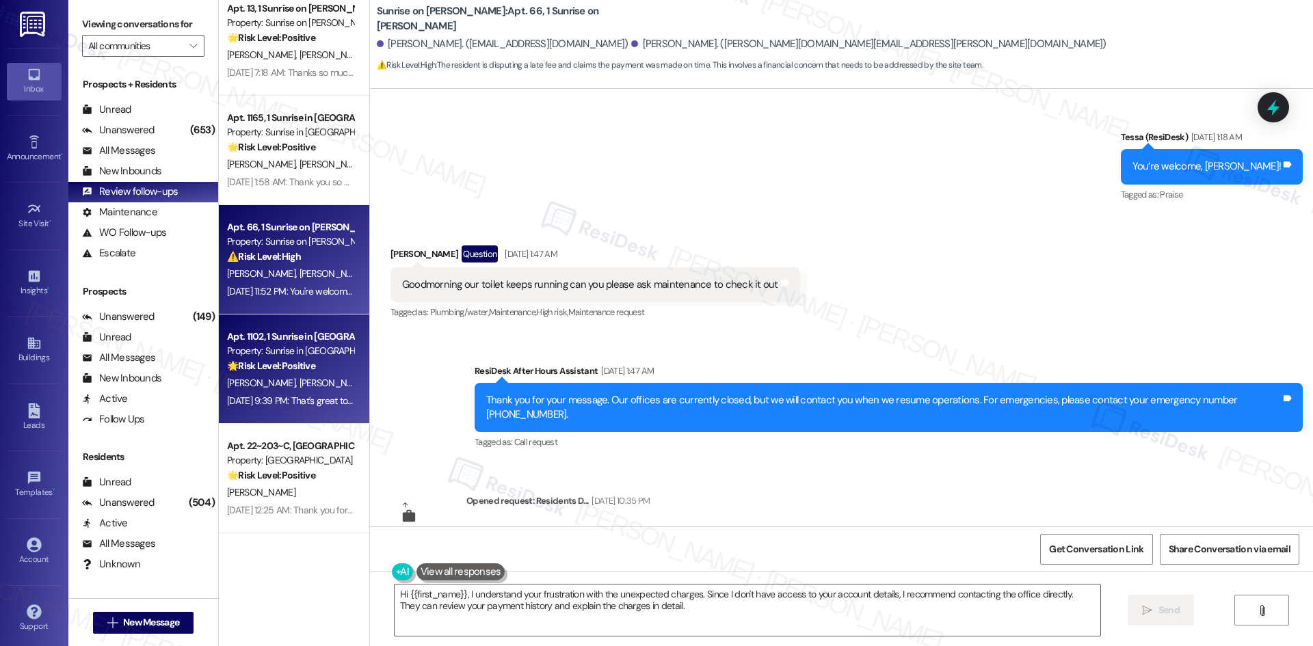
click at [287, 398] on div "Aug 29, 2025 at 9:39 PM: That's great to hear! Your feedback means a lot to us!…" at bounding box center [613, 401] width 773 height 12
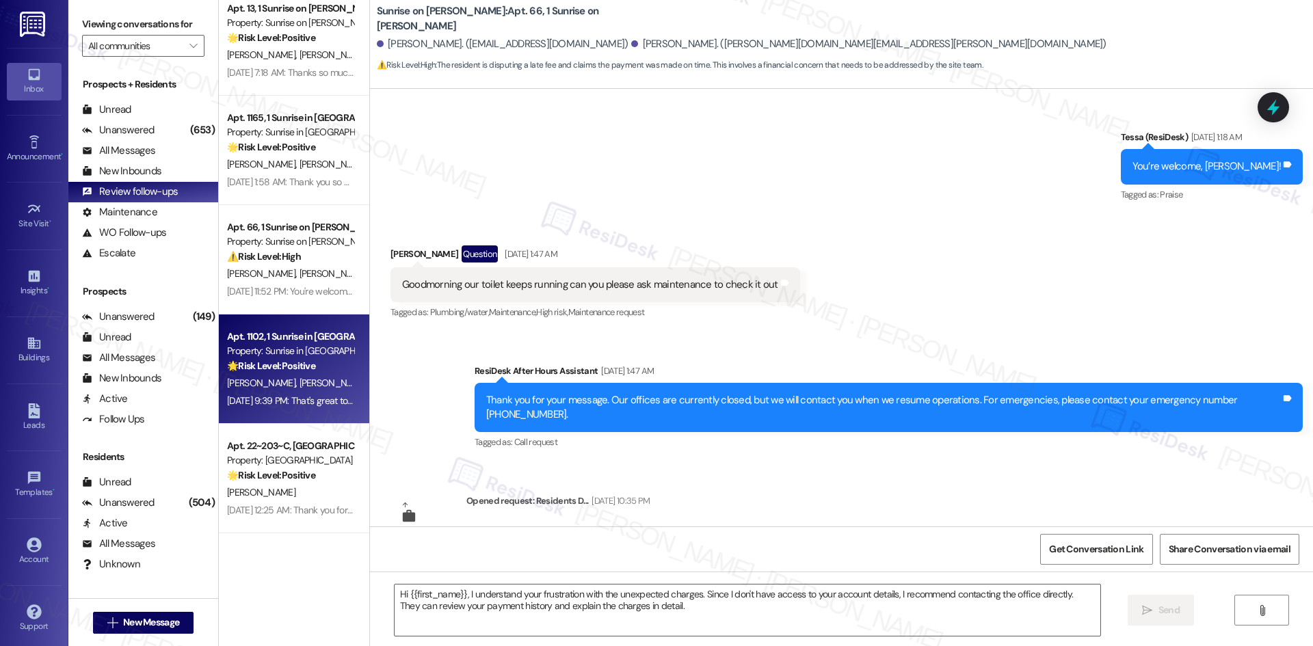
type textarea "Fetching suggested responses. Please feel free to read through the conversation…"
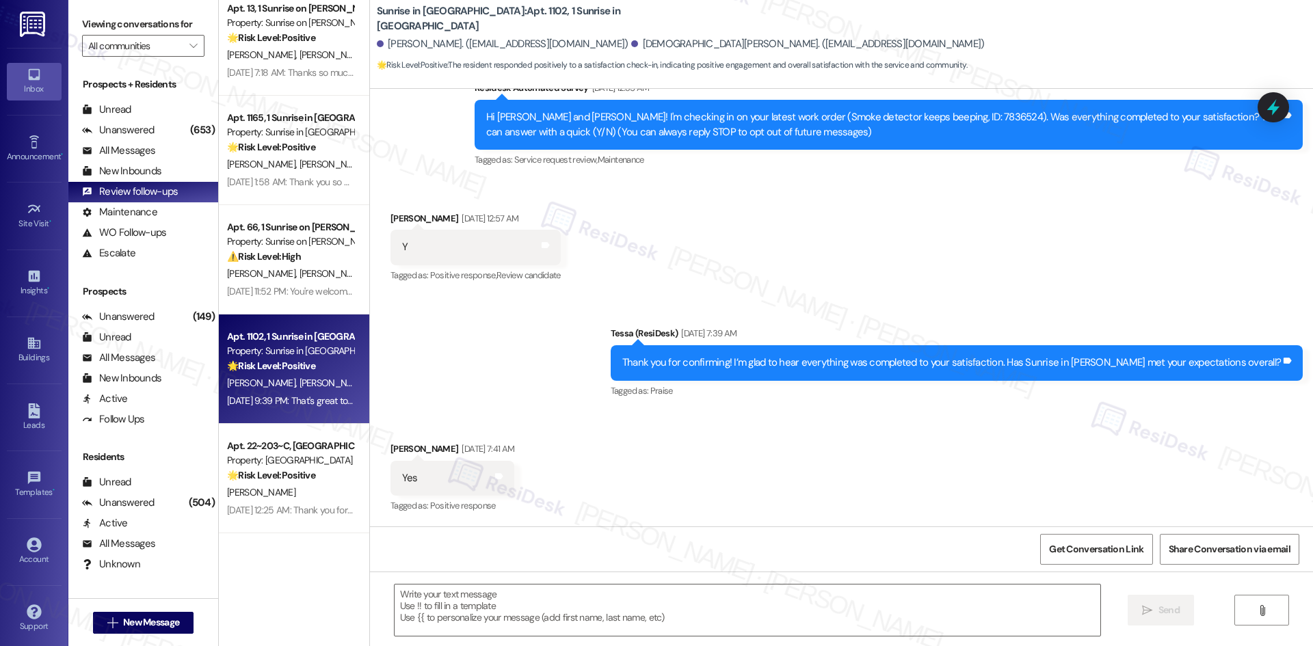
type textarea "Fetching suggested responses. Please feel free to read through the conversation…"
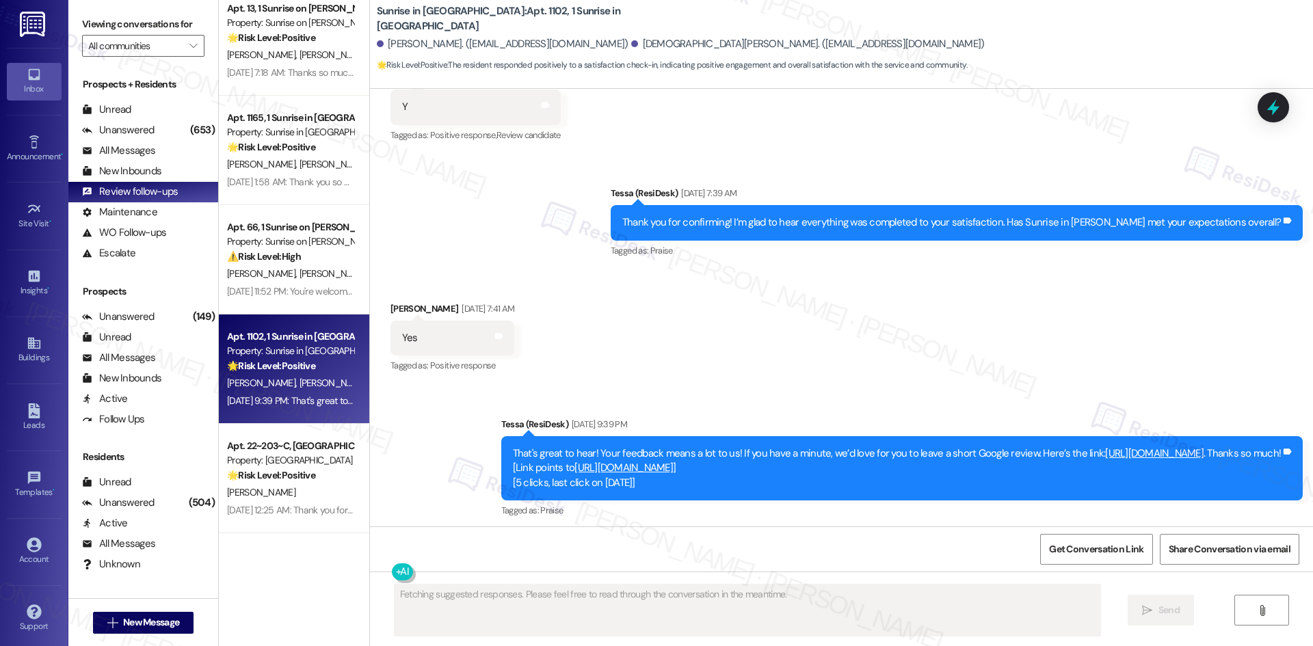
scroll to position [317, 0]
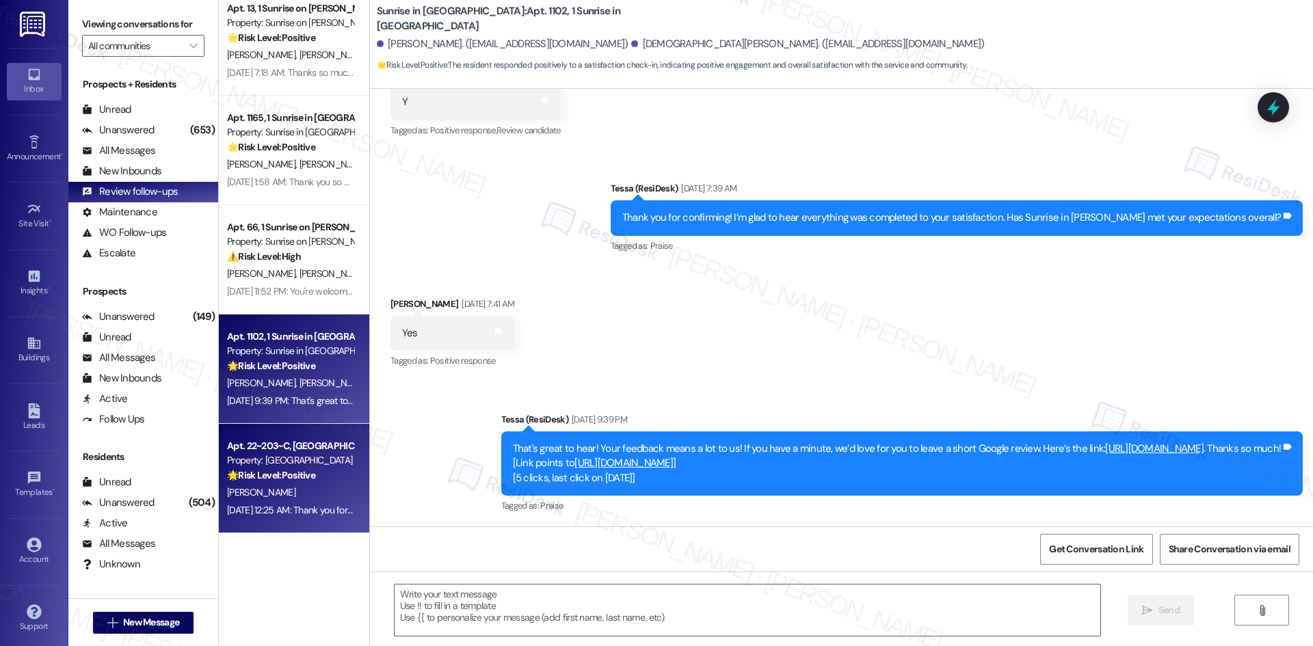
click at [304, 493] on div "M. Brooks" at bounding box center [290, 492] width 129 height 17
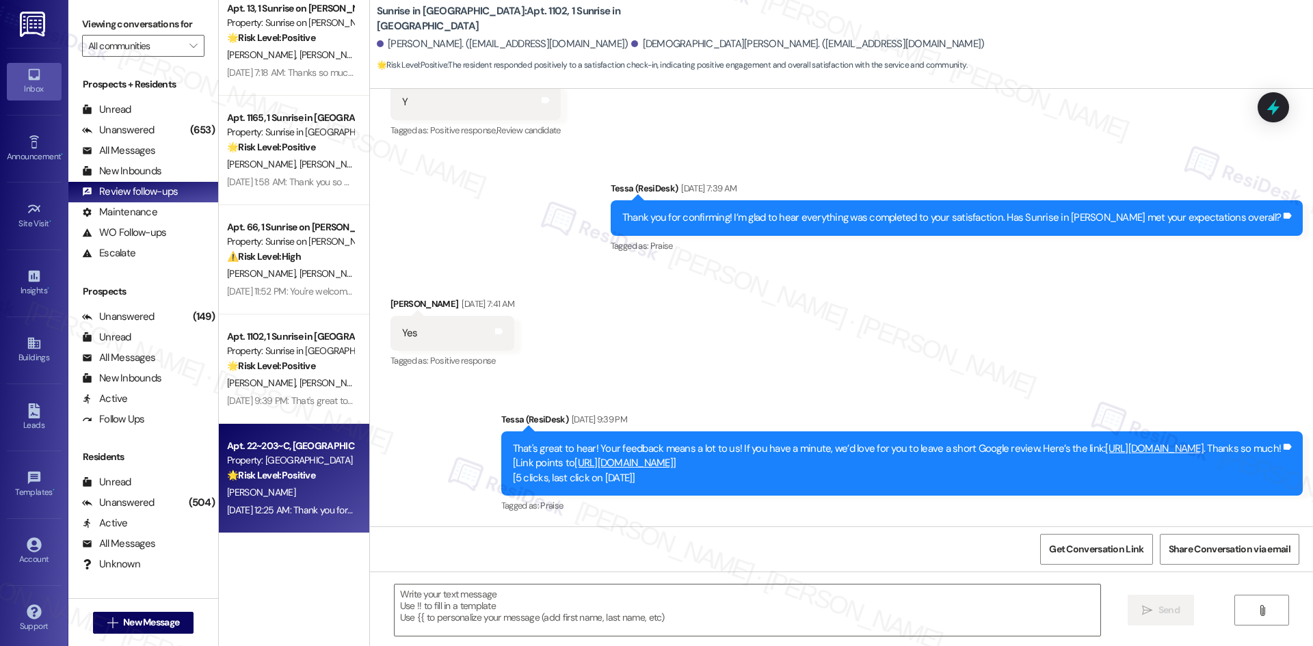
type textarea "Fetching suggested responses. Please feel free to read through the conversation…"
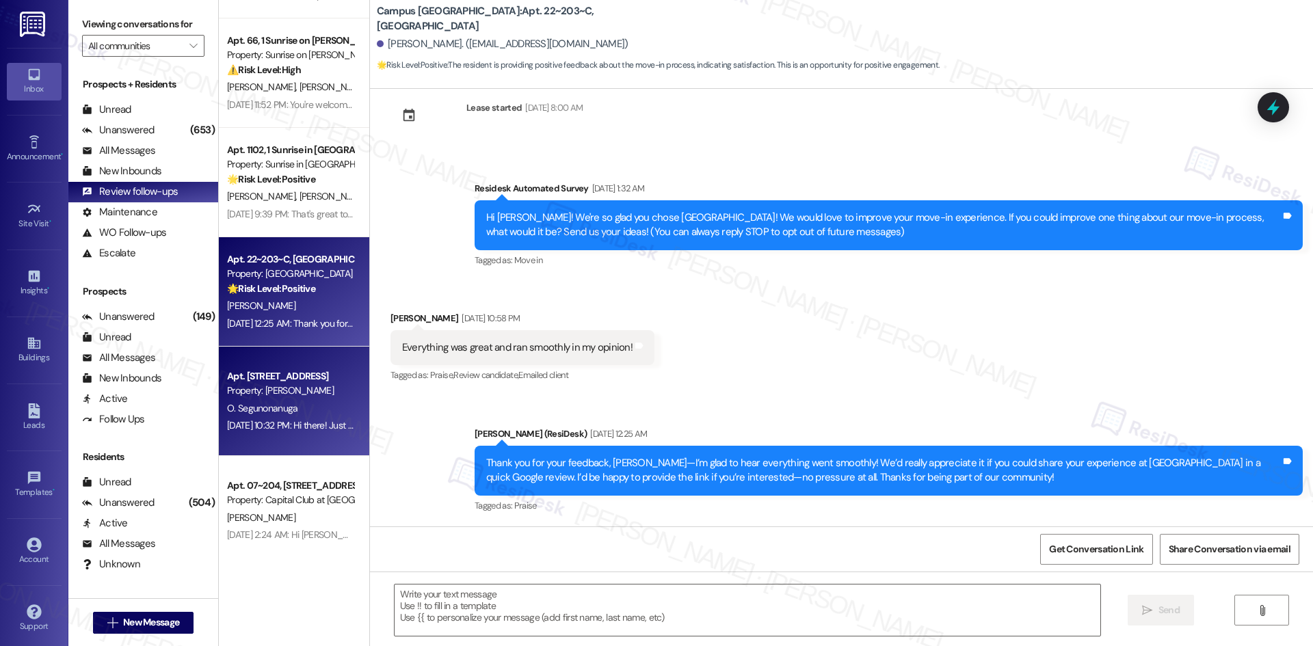
scroll to position [1095, 0]
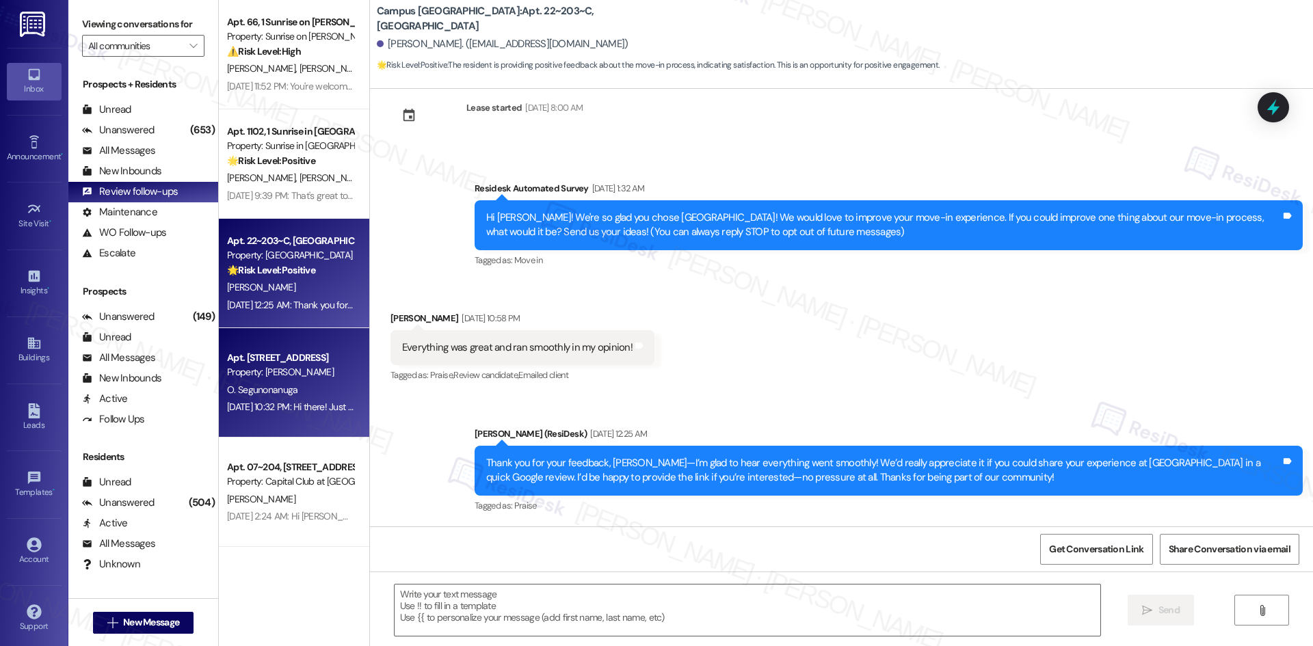
click at [316, 363] on div "Apt. 12319, 12330 Research Road" at bounding box center [290, 358] width 127 height 14
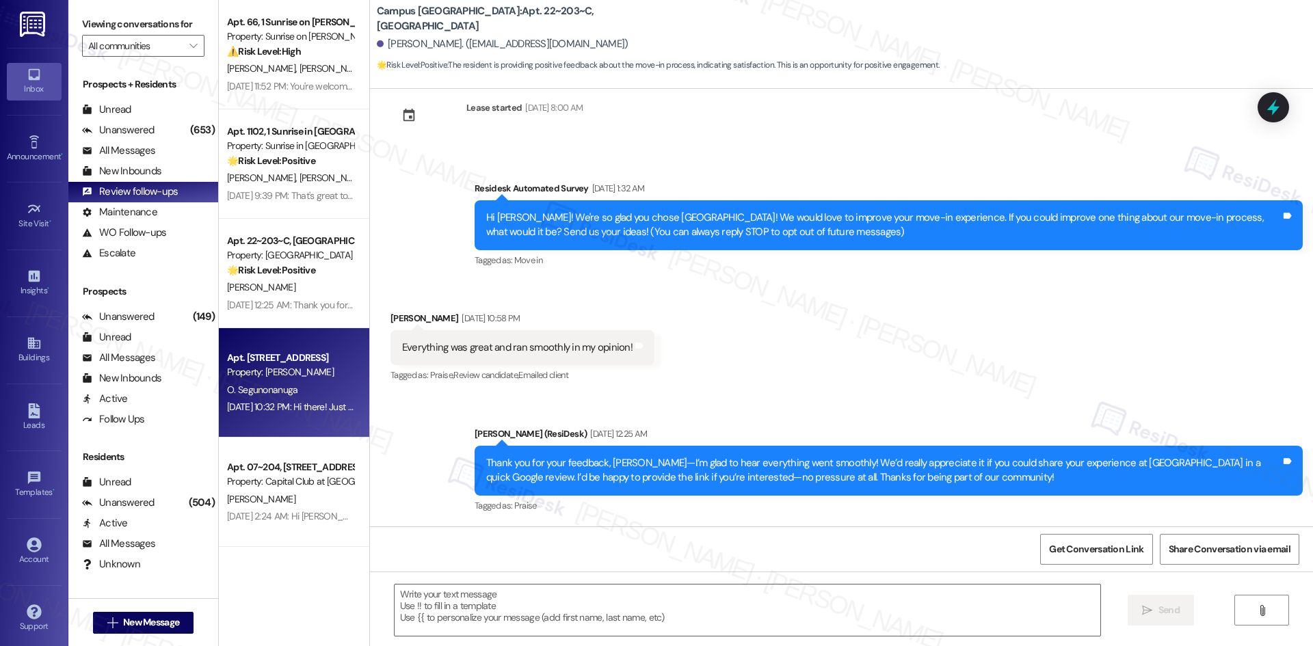
type textarea "Fetching suggested responses. Please feel free to read through the conversation…"
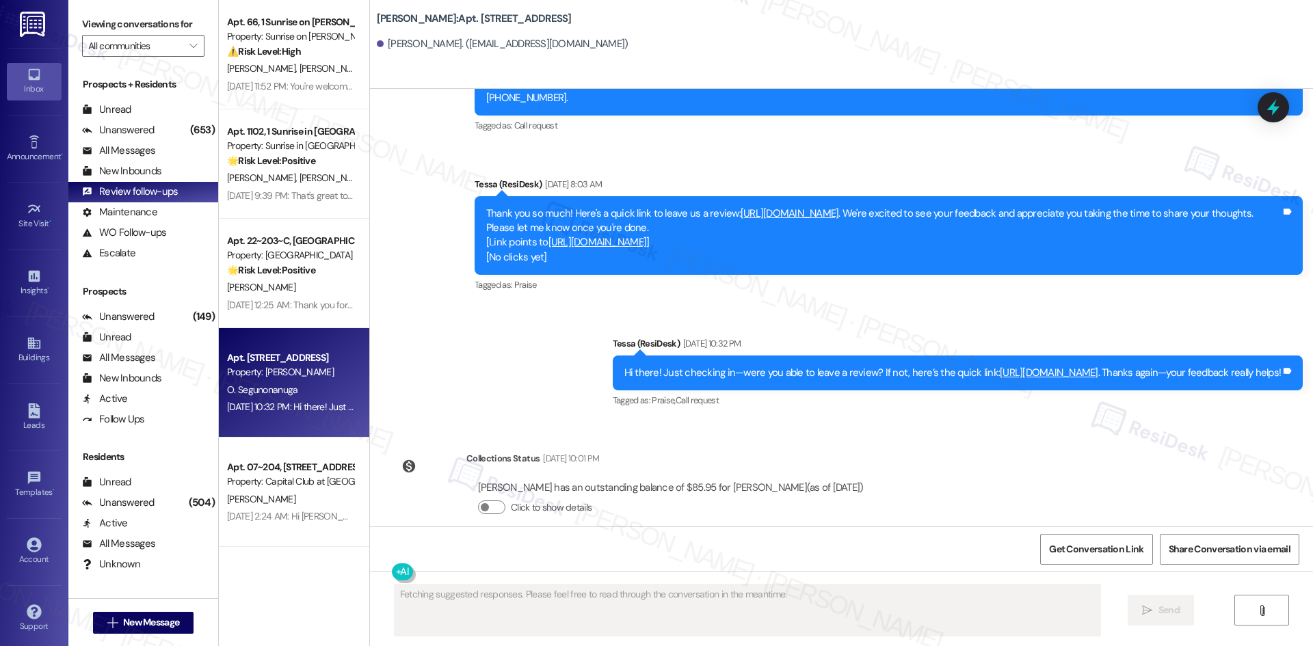
scroll to position [807, 0]
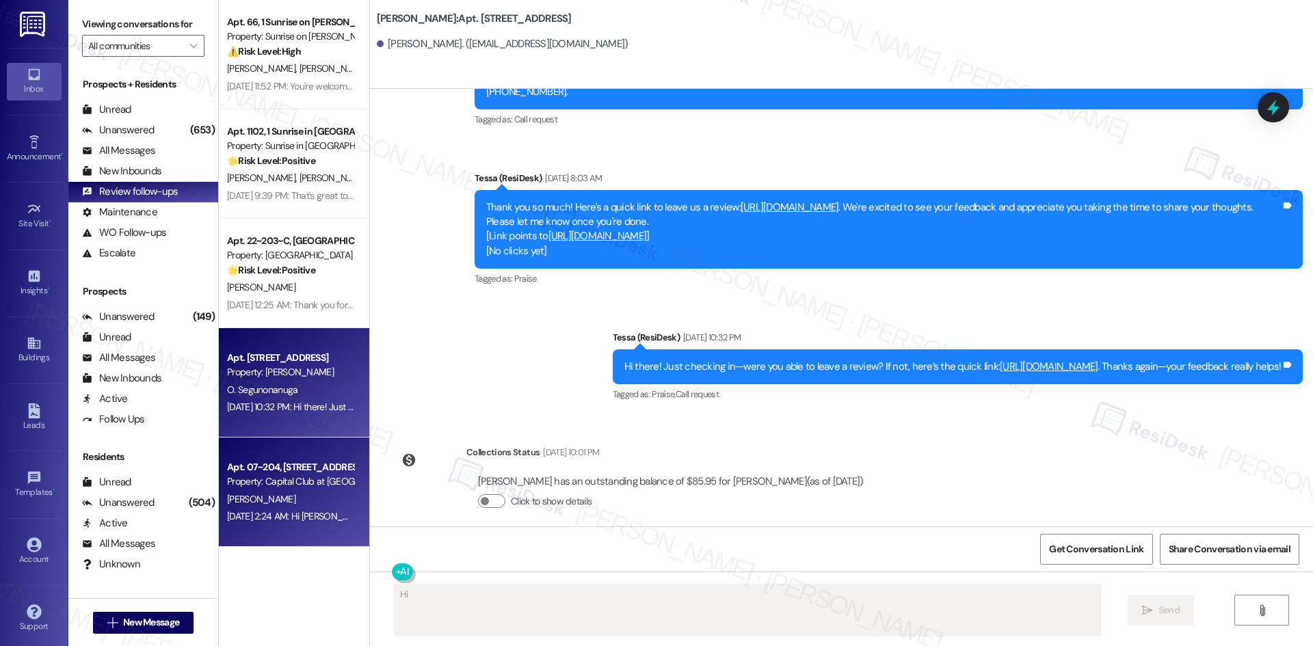
click at [244, 506] on div "A. Overton" at bounding box center [290, 499] width 129 height 17
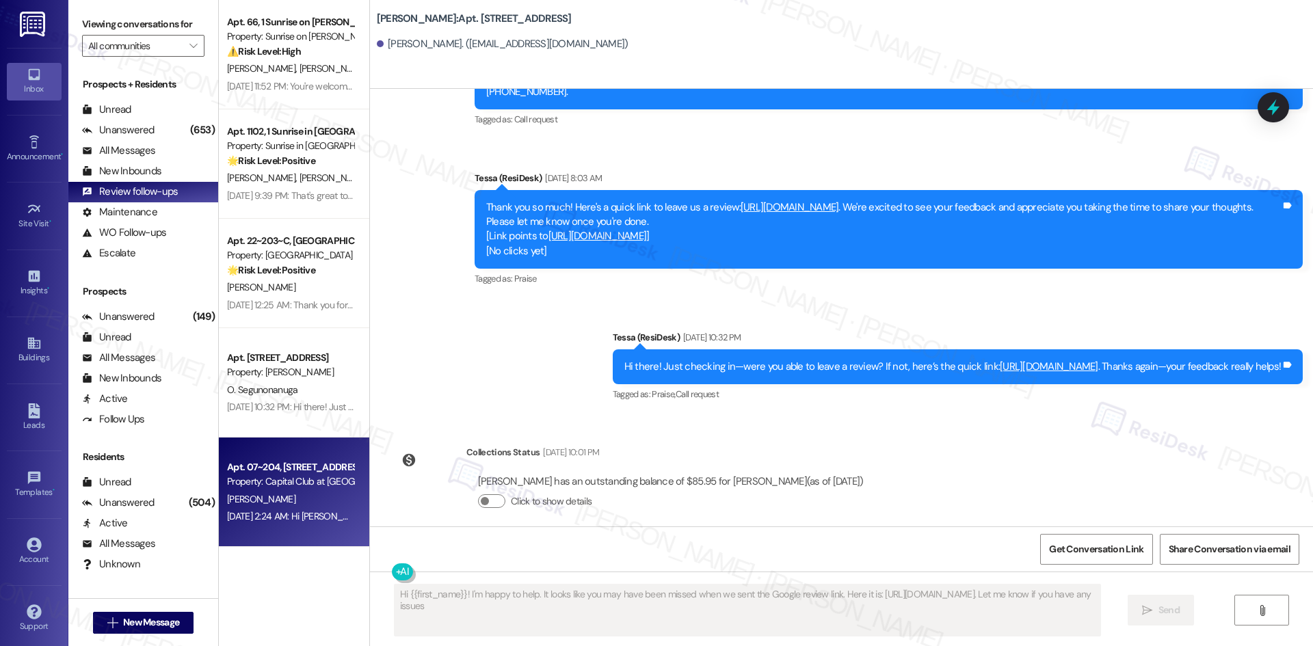
type textarea "Hi {{first_name}}! I'm happy to help. It looks like you may have been missed wh…"
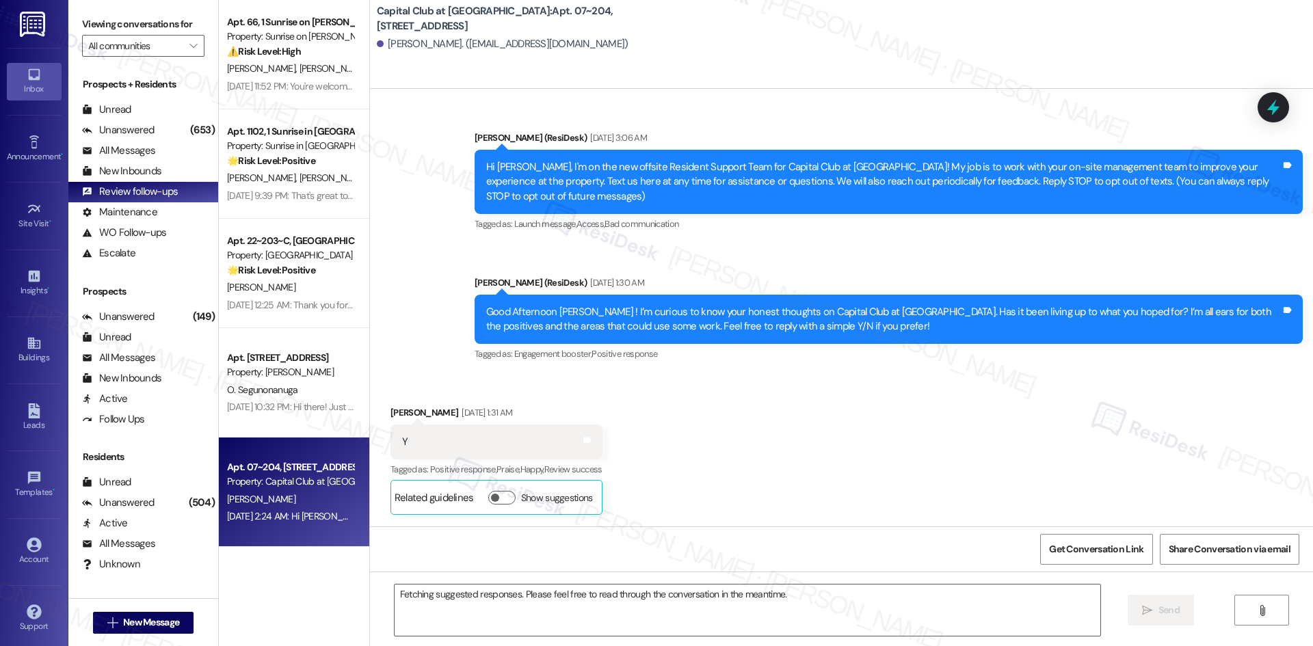
scroll to position [16523, 0]
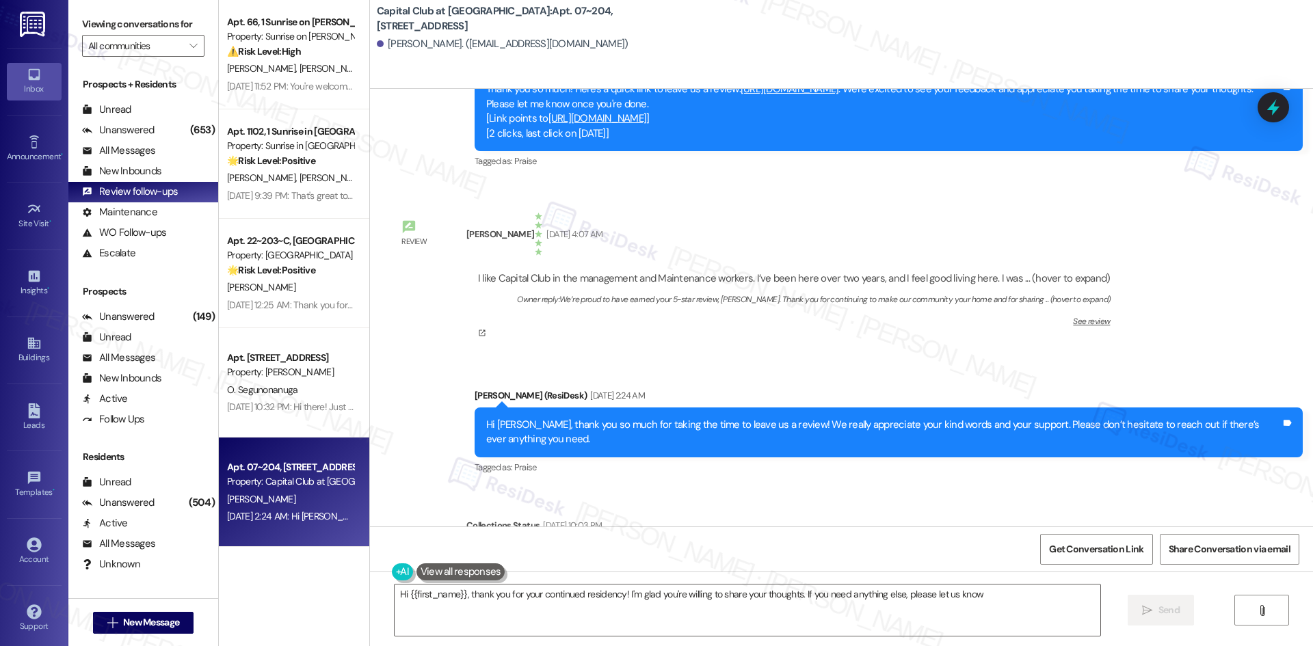
type textarea "Hi {{first_name}}, thank you for your continued residency! I'm glad you're will…"
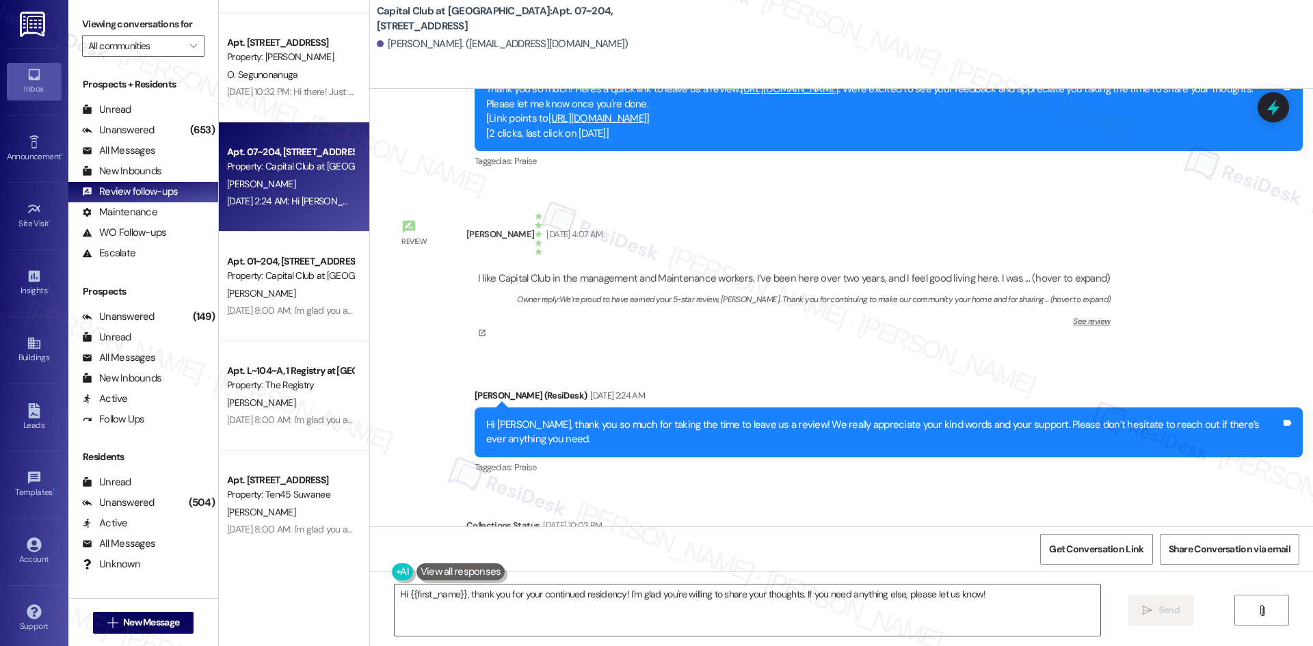
scroll to position [1437, 0]
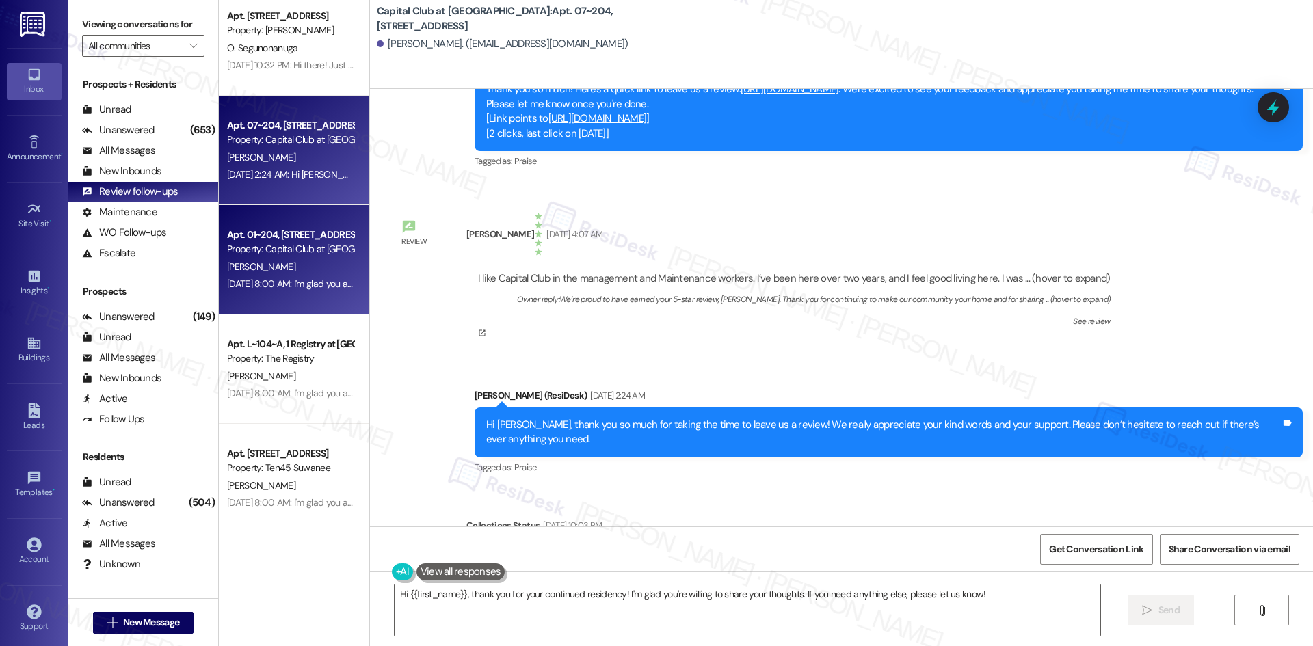
click at [289, 278] on div "Aug 21, 2025 at 8:00 AM: I'm glad you are satisfied with your home, Ashishkumar…" at bounding box center [872, 284] width 1290 height 12
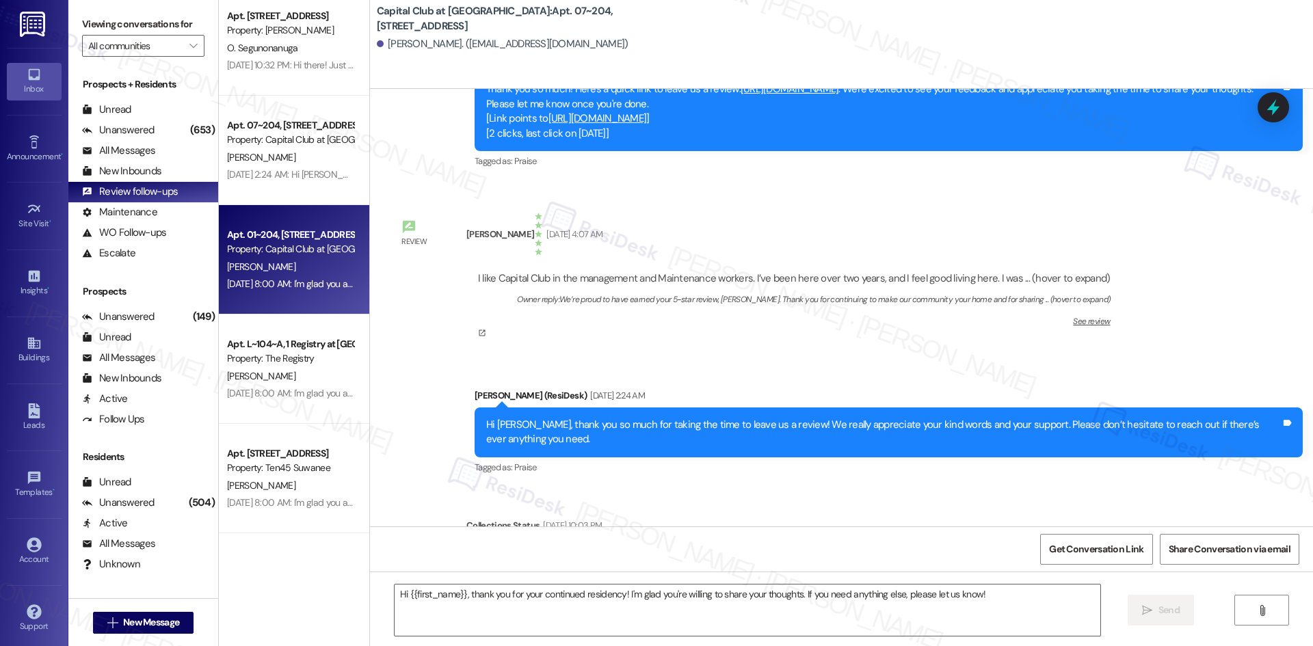
type textarea "Fetching suggested responses. Please feel free to read through the conversation…"
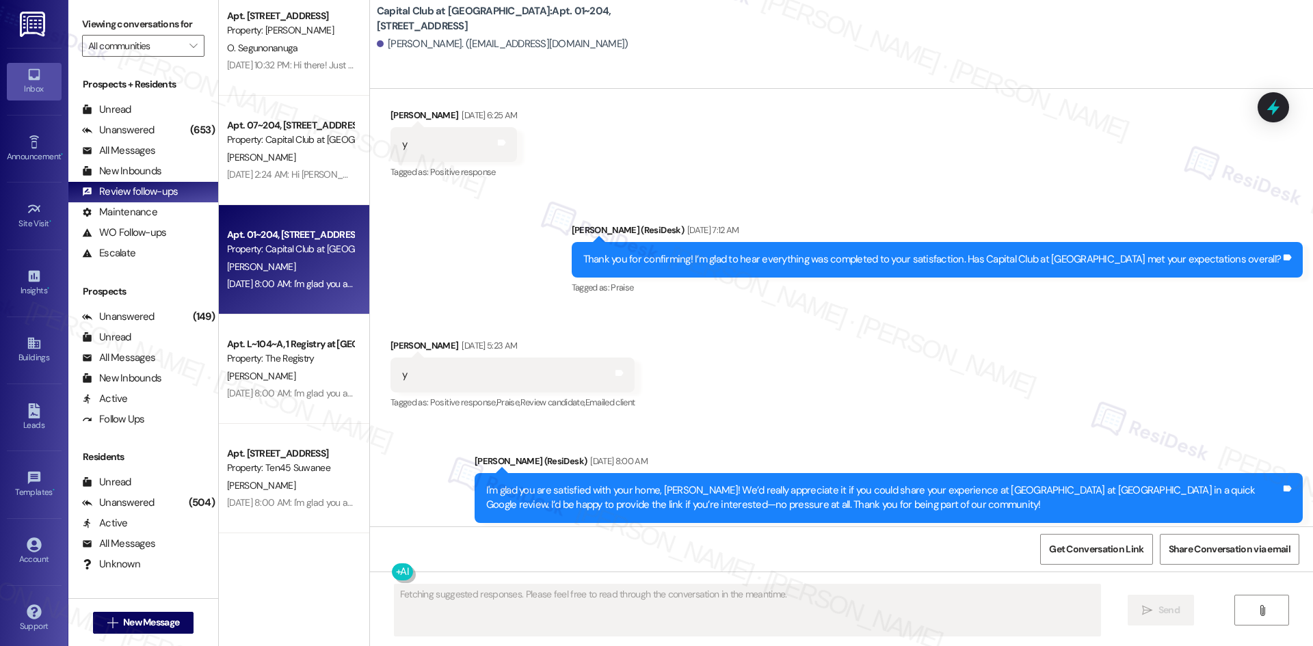
scroll to position [6180, 0]
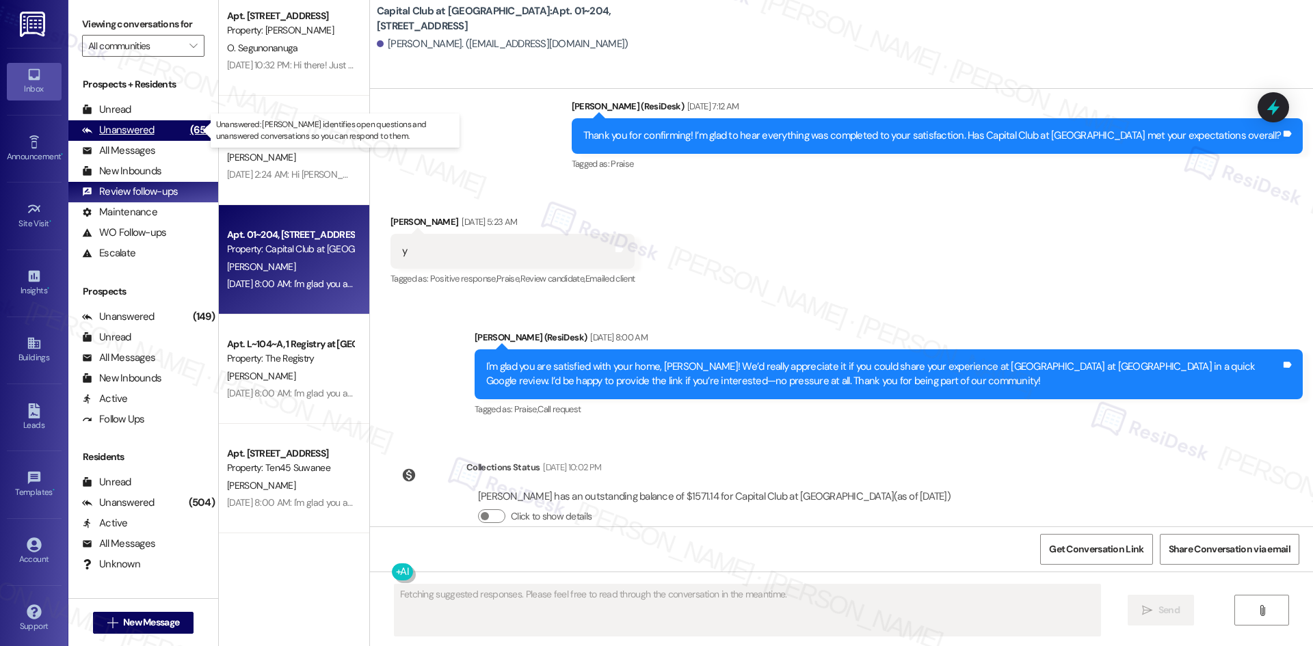
click at [137, 125] on div "Unanswered" at bounding box center [118, 130] width 73 height 14
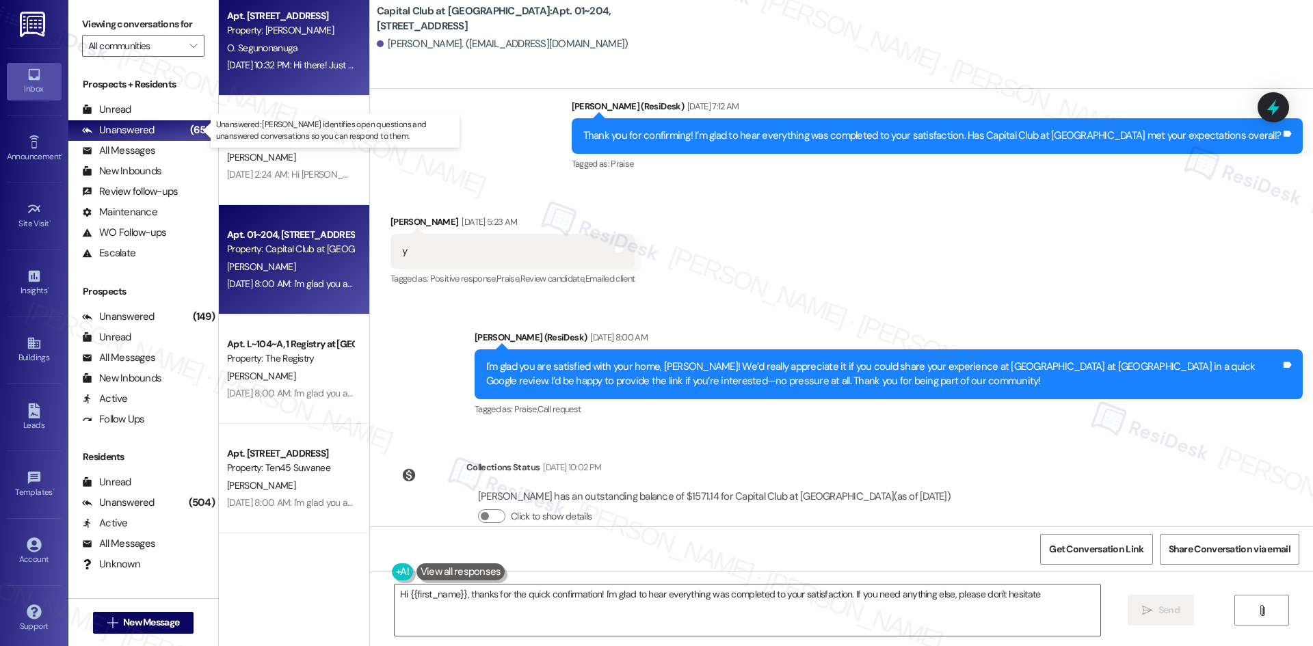
type textarea "Hi {{first_name}}, thanks for the quick confirmation! I'm glad to hear everythi…"
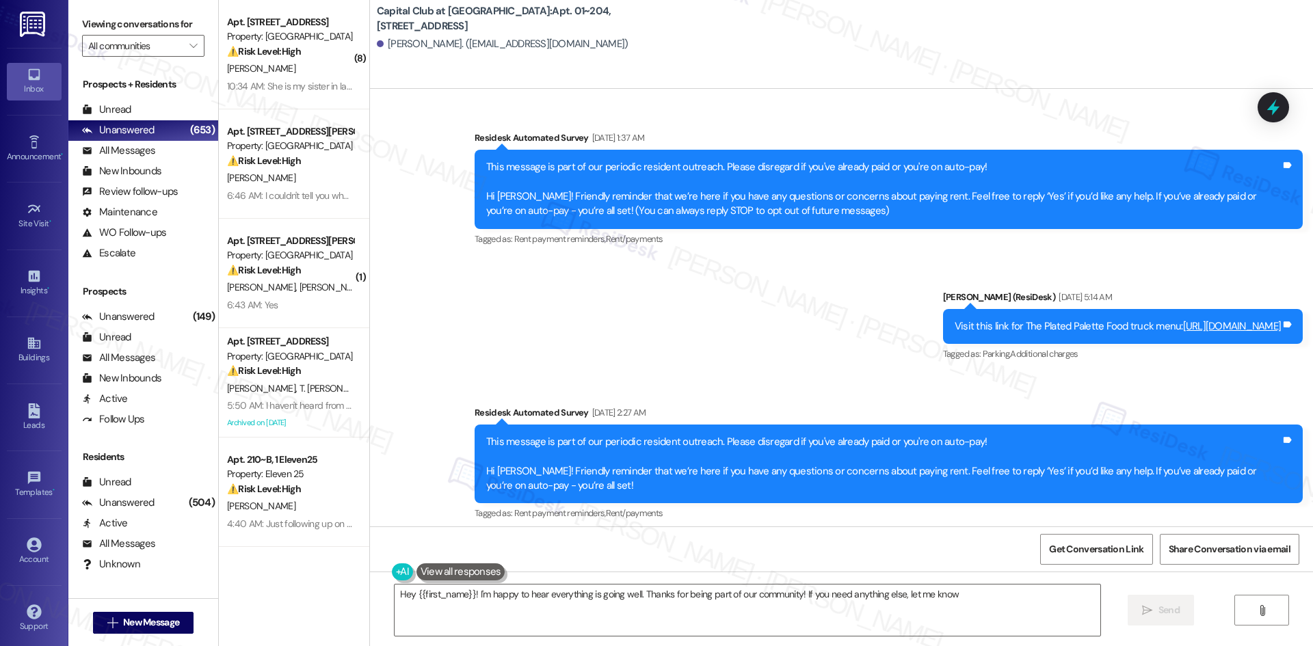
type textarea "Hey {{first_name}}! I'm happy to hear everything is going well. Thanks for bein…"
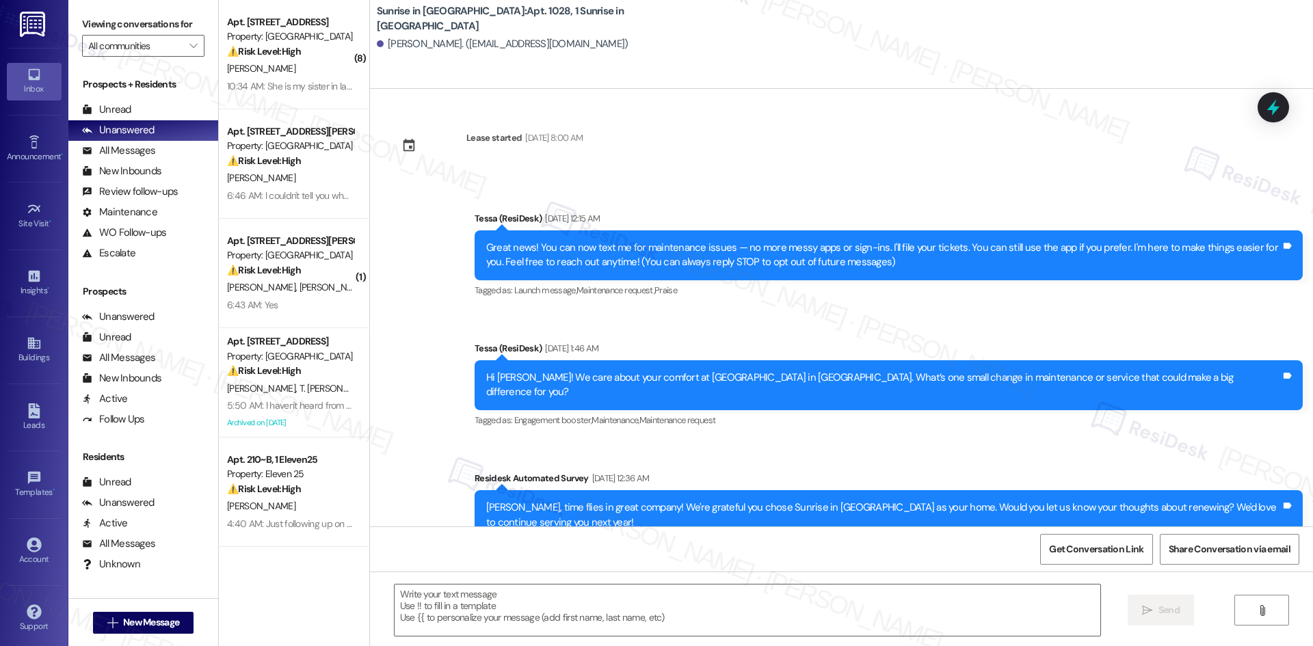
type textarea "Fetching suggested responses. Please feel free to read through the conversation…"
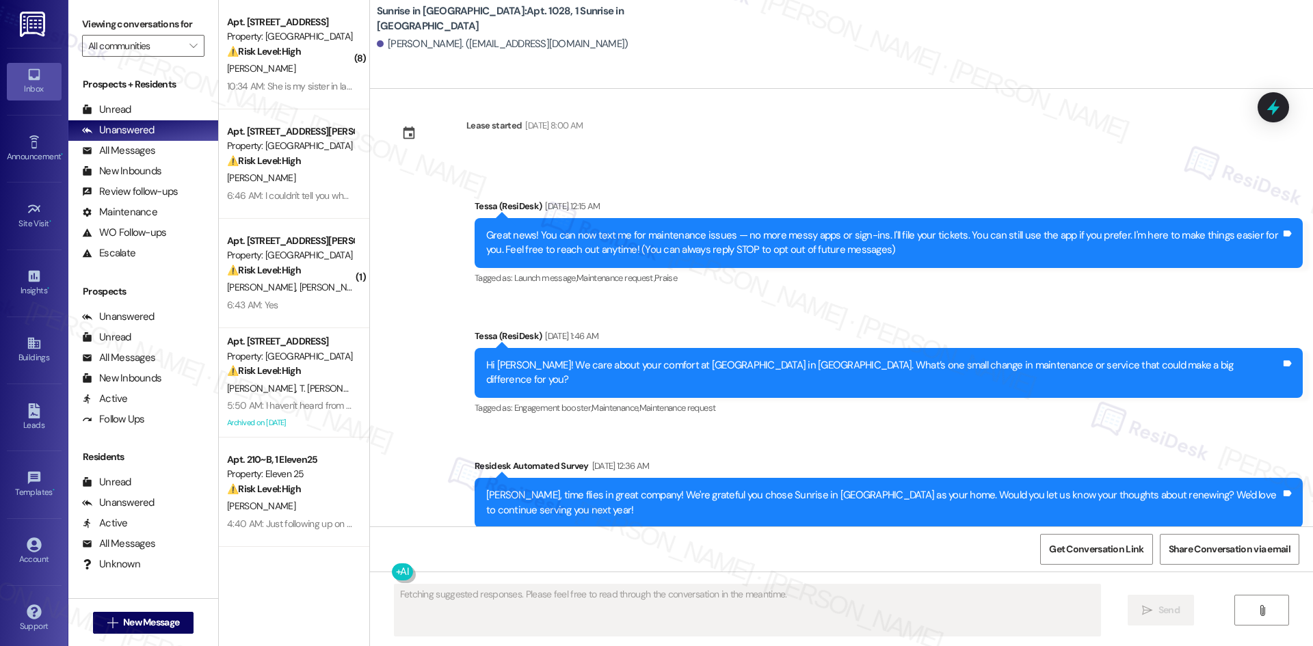
scroll to position [30, 0]
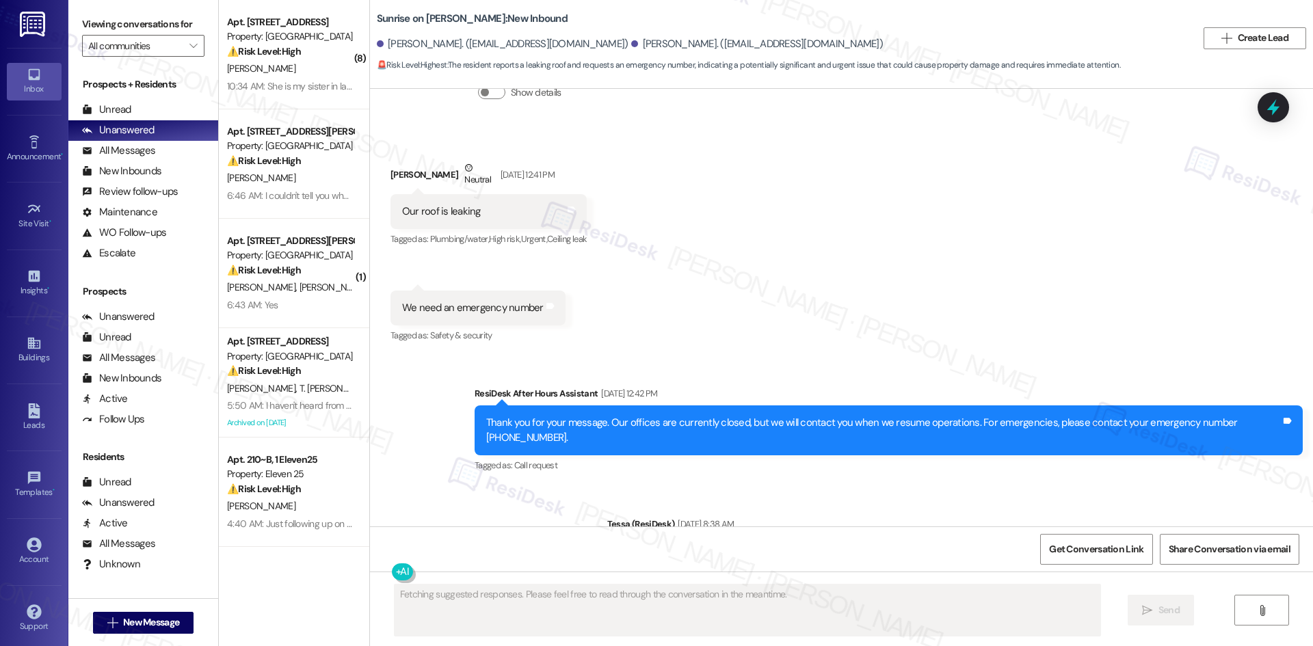
scroll to position [4082, 0]
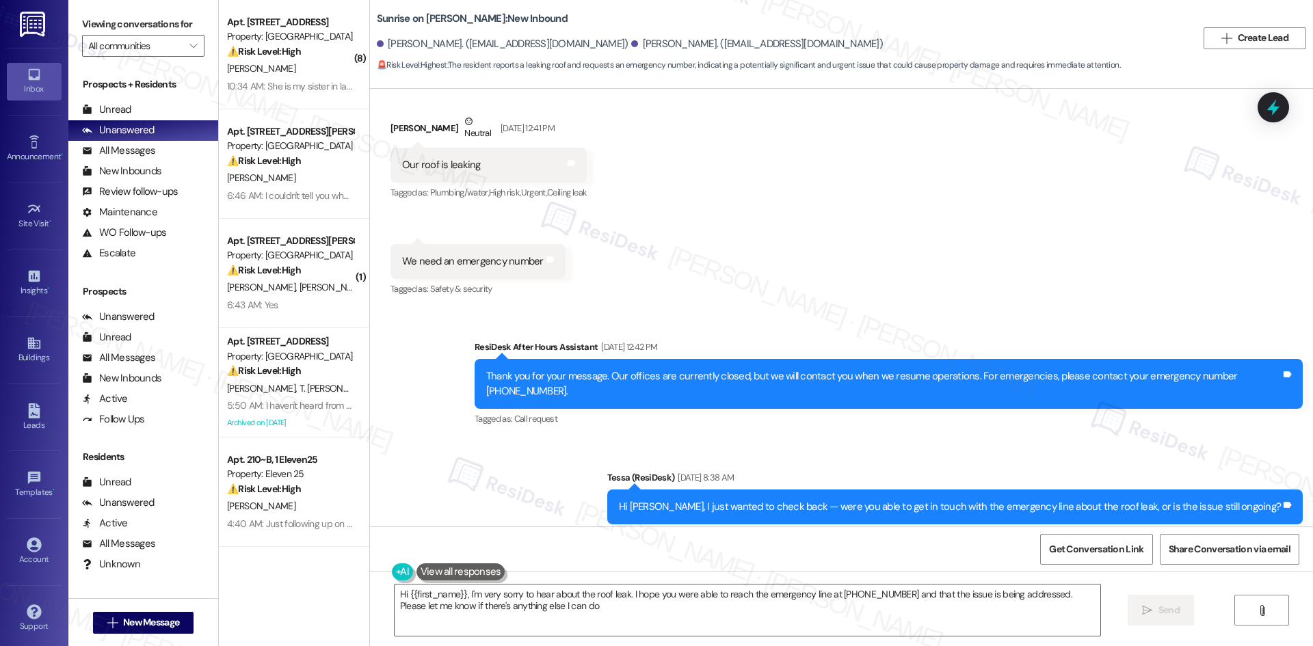
type textarea "Hi {{first_name}}, I'm very sorry to hear about the roof leak. I hope you were …"
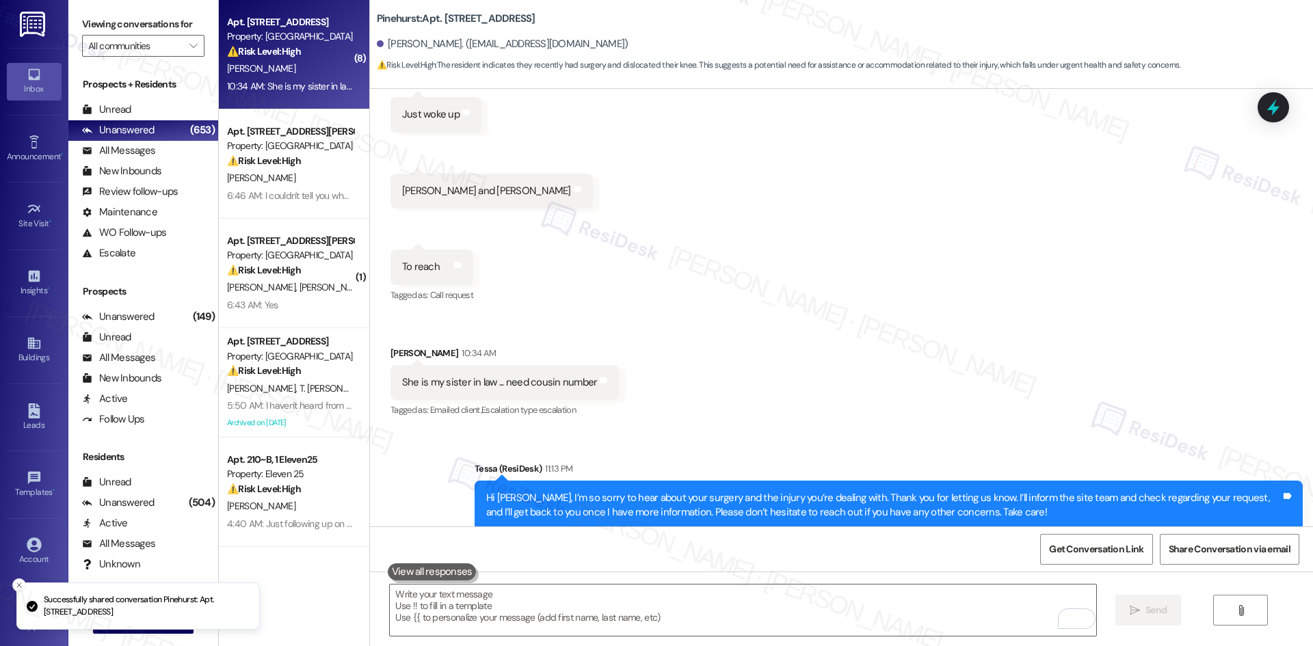
scroll to position [917, 0]
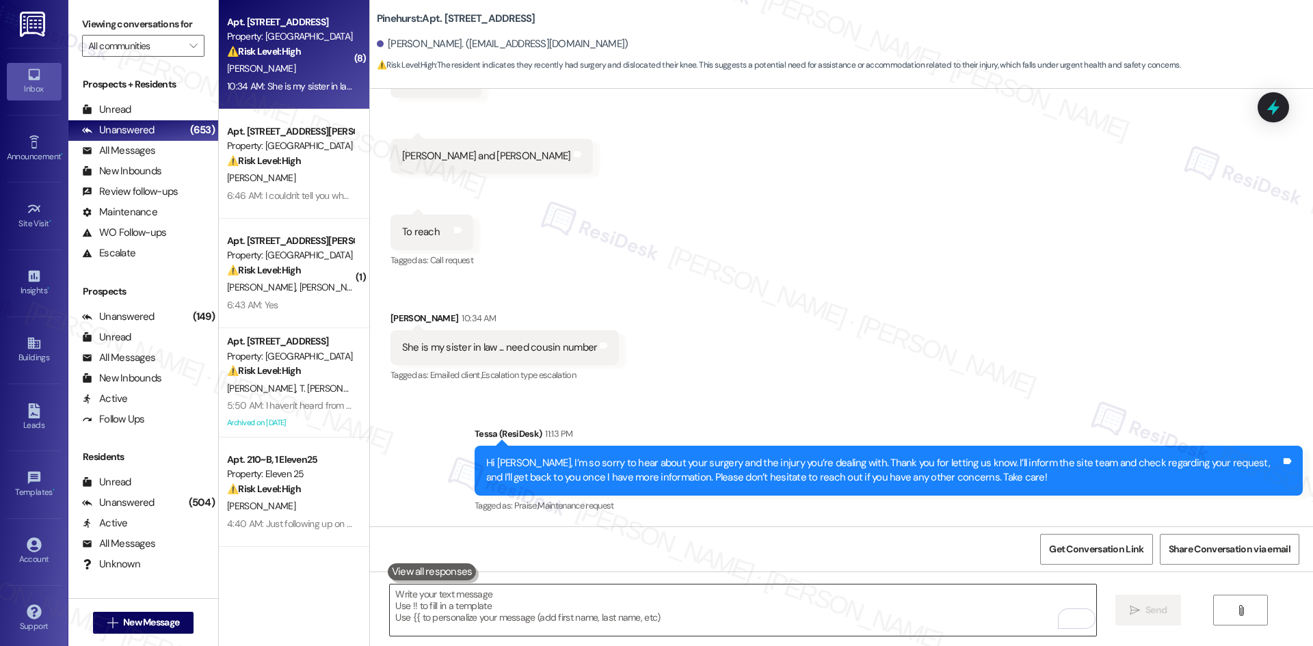
click at [640, 595] on textarea "To enrich screen reader interactions, please activate Accessibility in Grammarl…" at bounding box center [743, 610] width 706 height 51
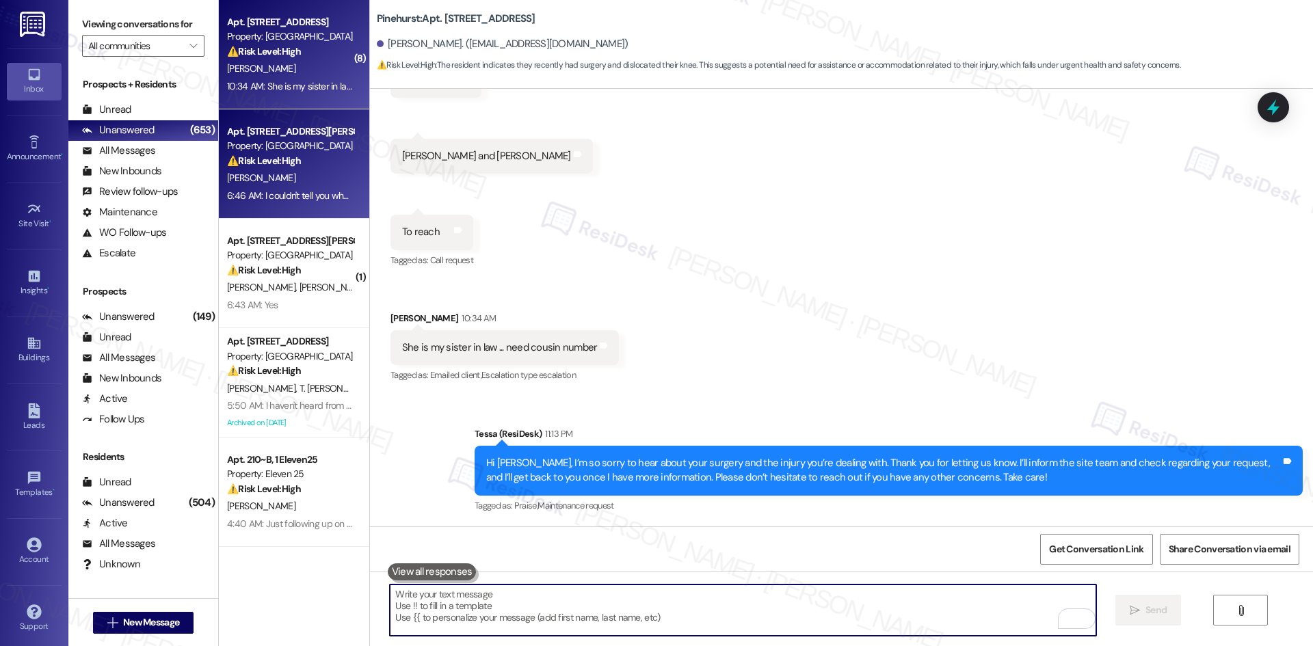
click at [321, 180] on div "[PERSON_NAME]" at bounding box center [290, 178] width 129 height 17
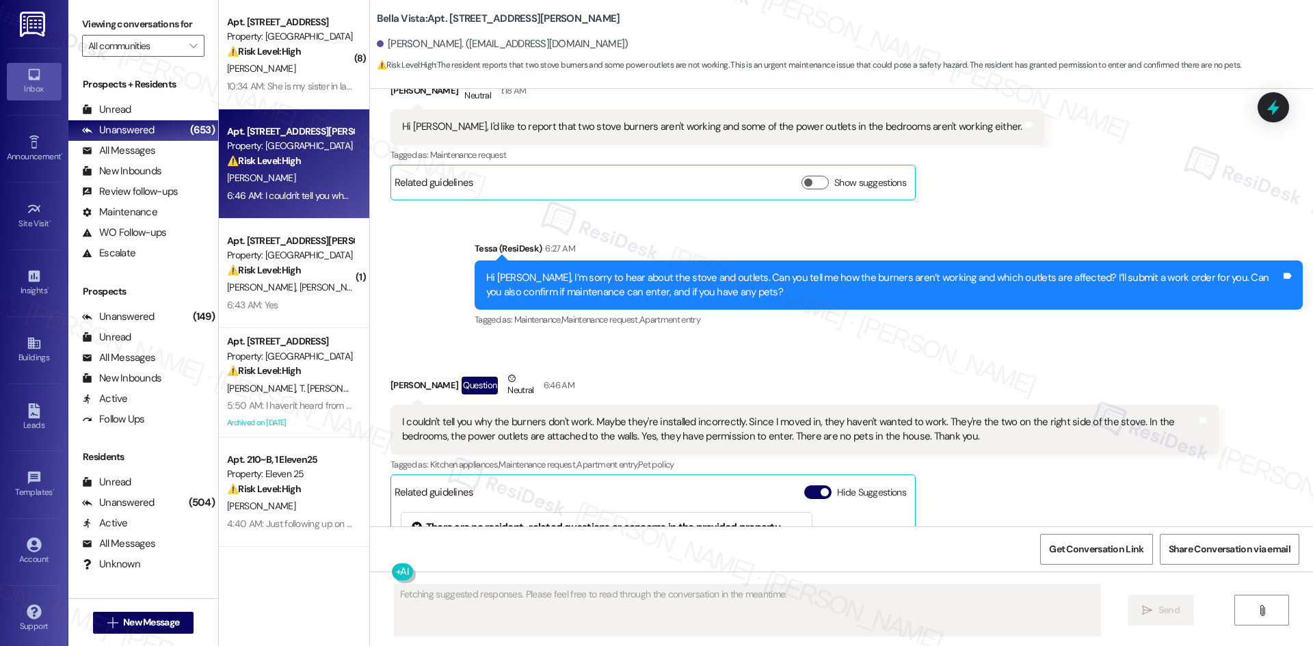
scroll to position [651, 0]
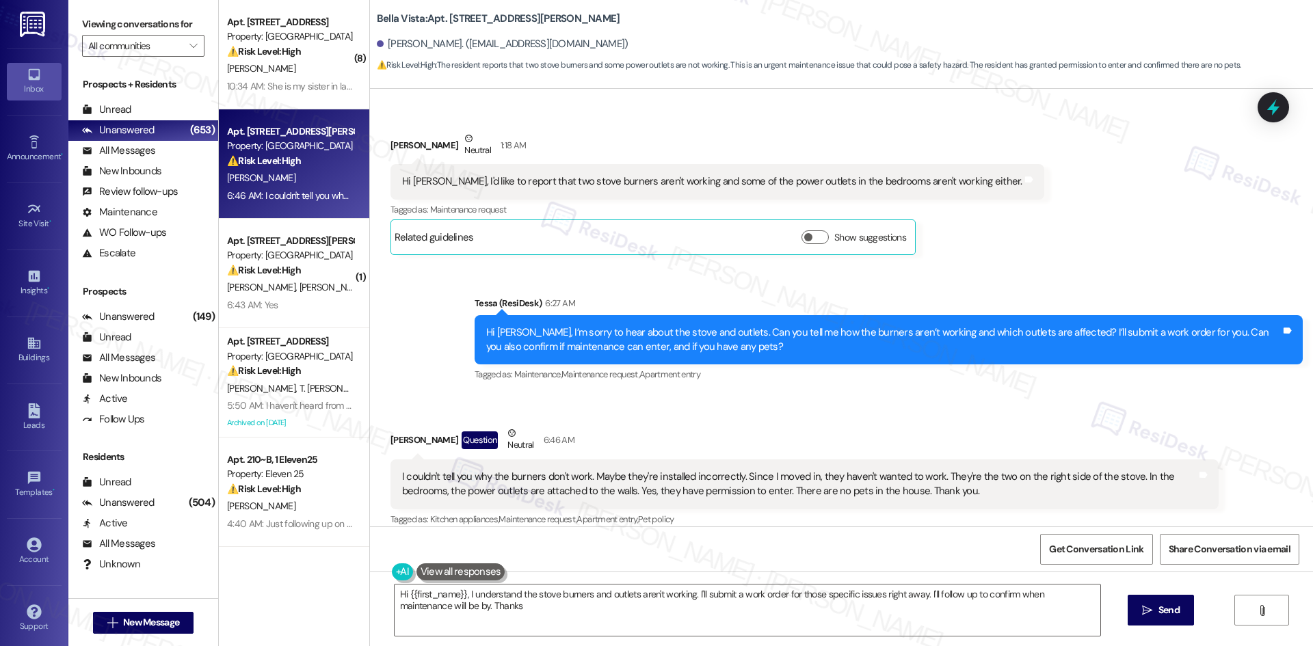
type textarea "Hi {{first_name}}, I understand the stove burners and outlets aren't working. I…"
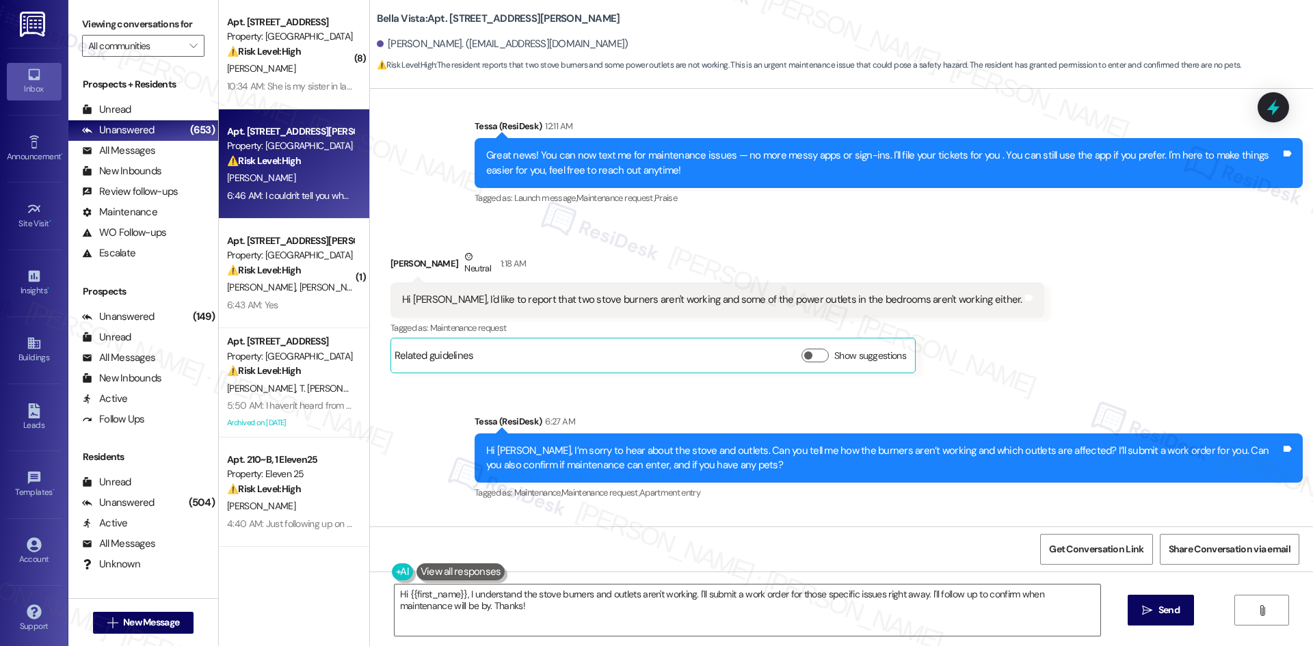
scroll to position [514, 0]
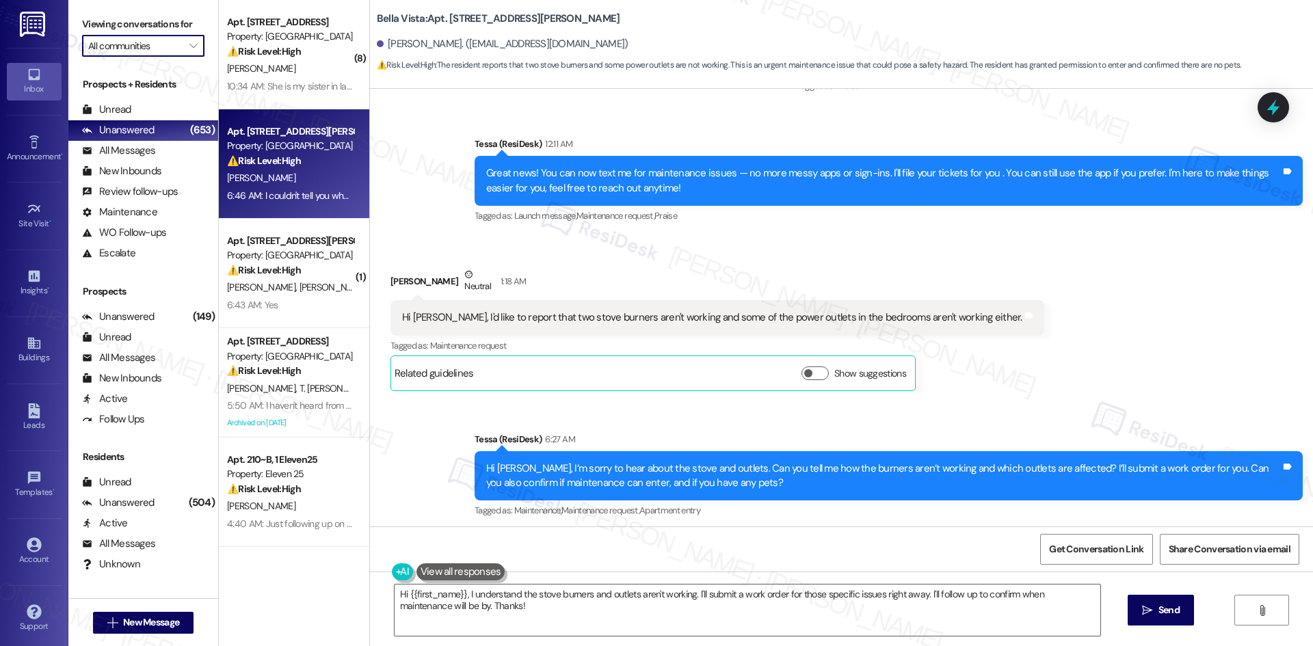
click at [148, 51] on input "All communities" at bounding box center [135, 46] width 94 height 22
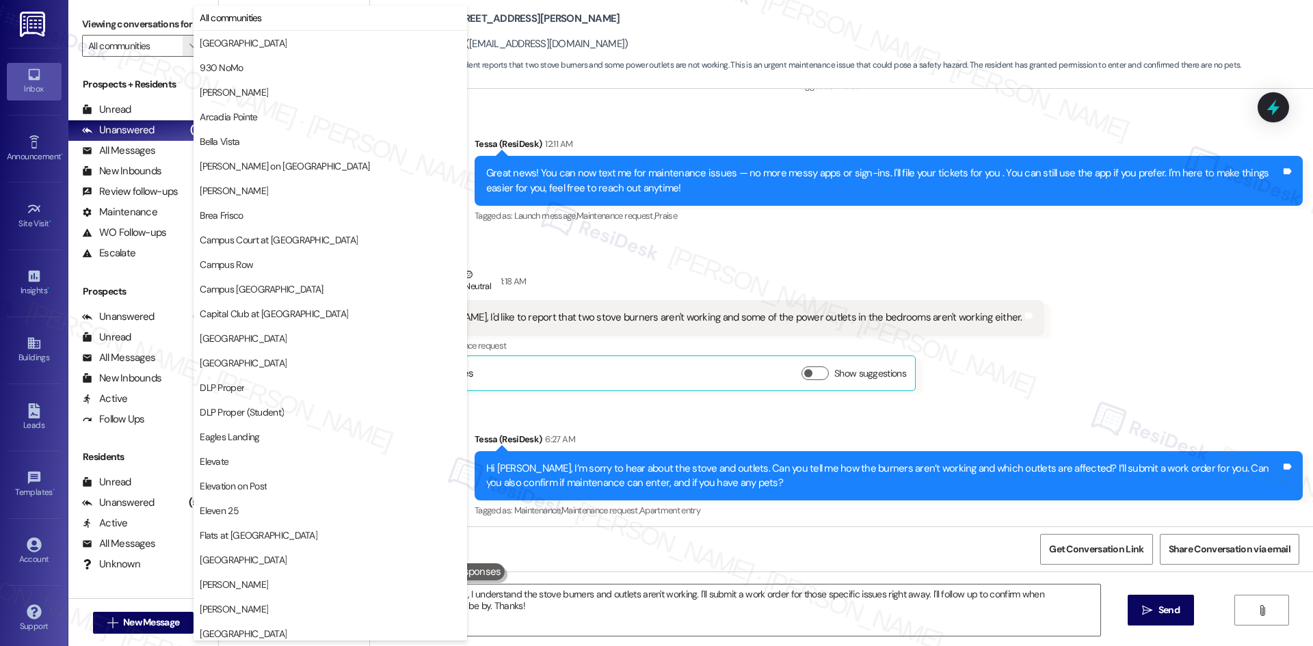
click at [702, 74] on div "Bella Vista: Apt. 318, 1564 N Morrison Ave Judit Encinas. (encinasjeho92@gmail.…" at bounding box center [841, 44] width 943 height 89
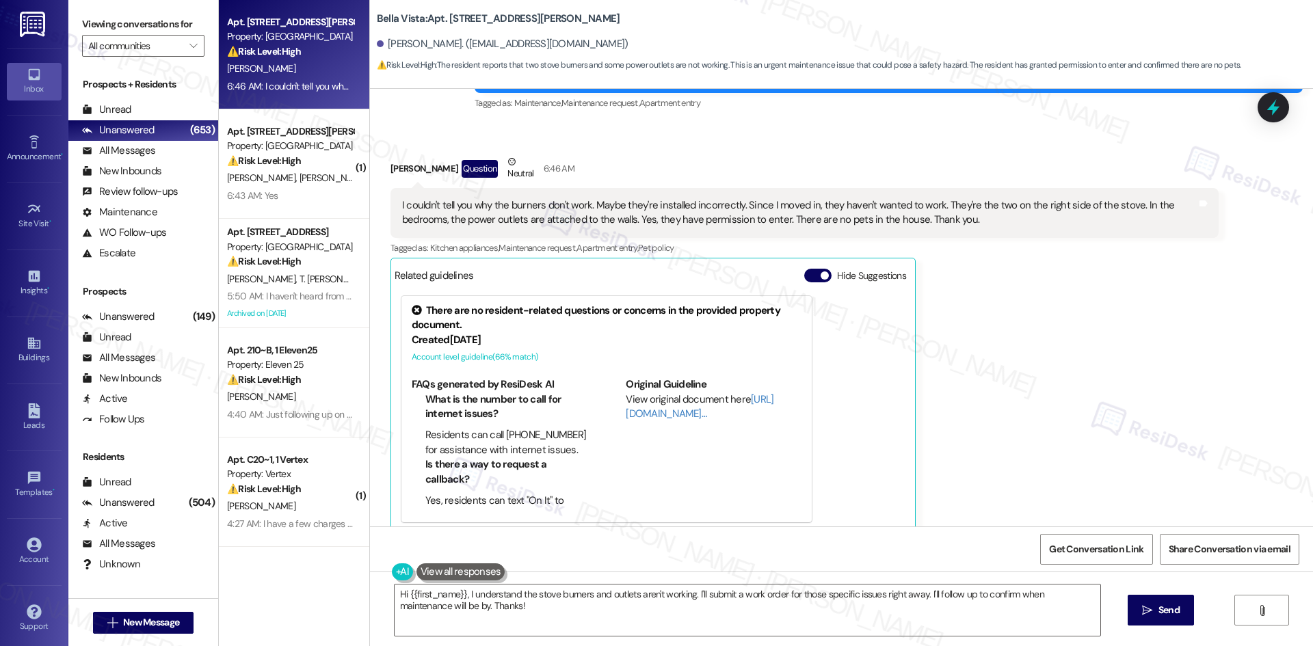
scroll to position [925, 0]
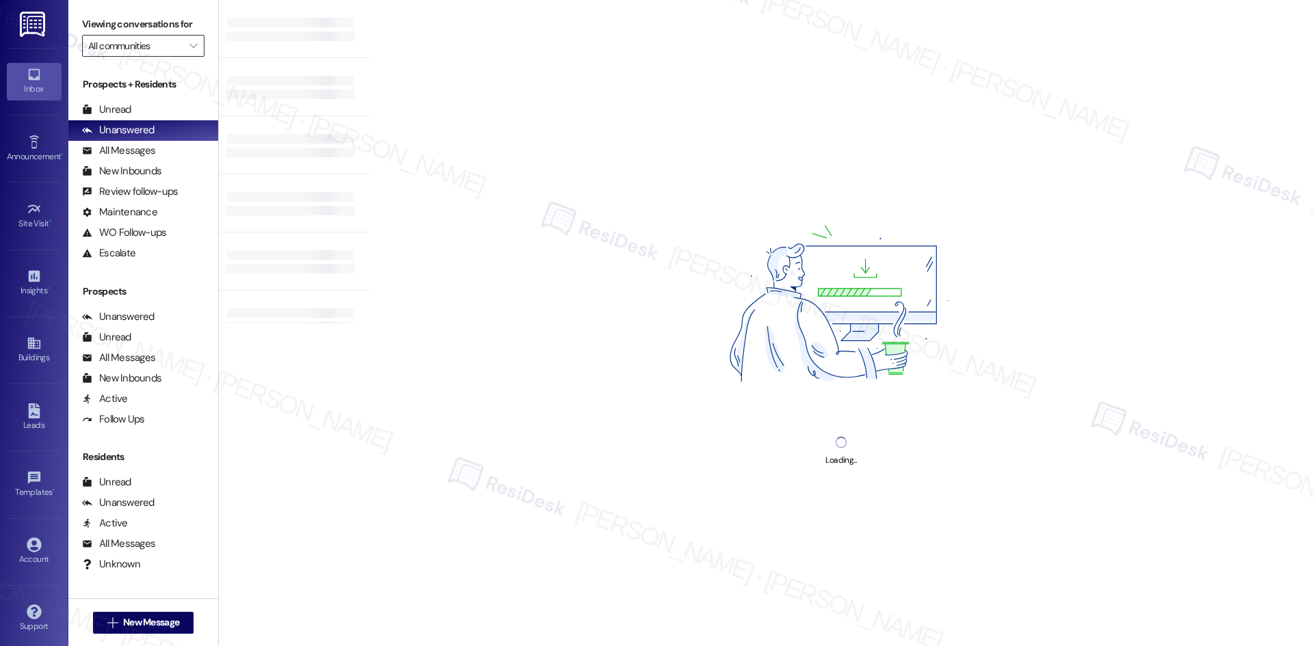
click at [148, 39] on input "All communities" at bounding box center [135, 46] width 94 height 22
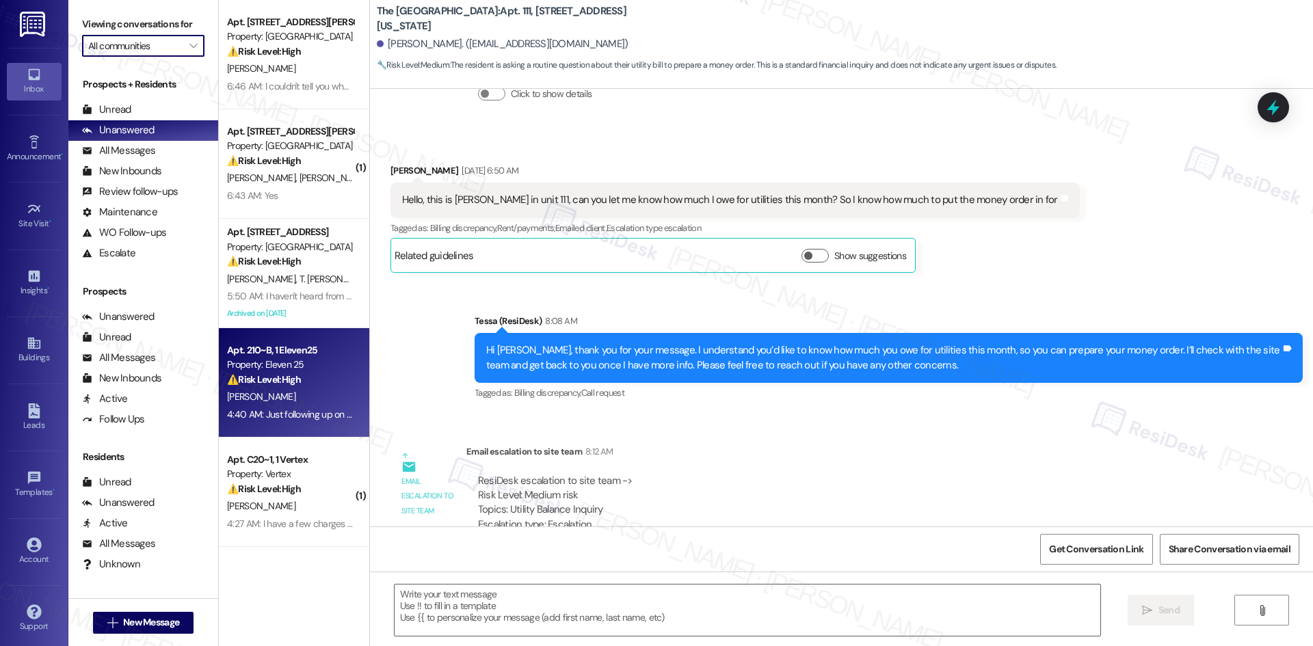
scroll to position [474, 0]
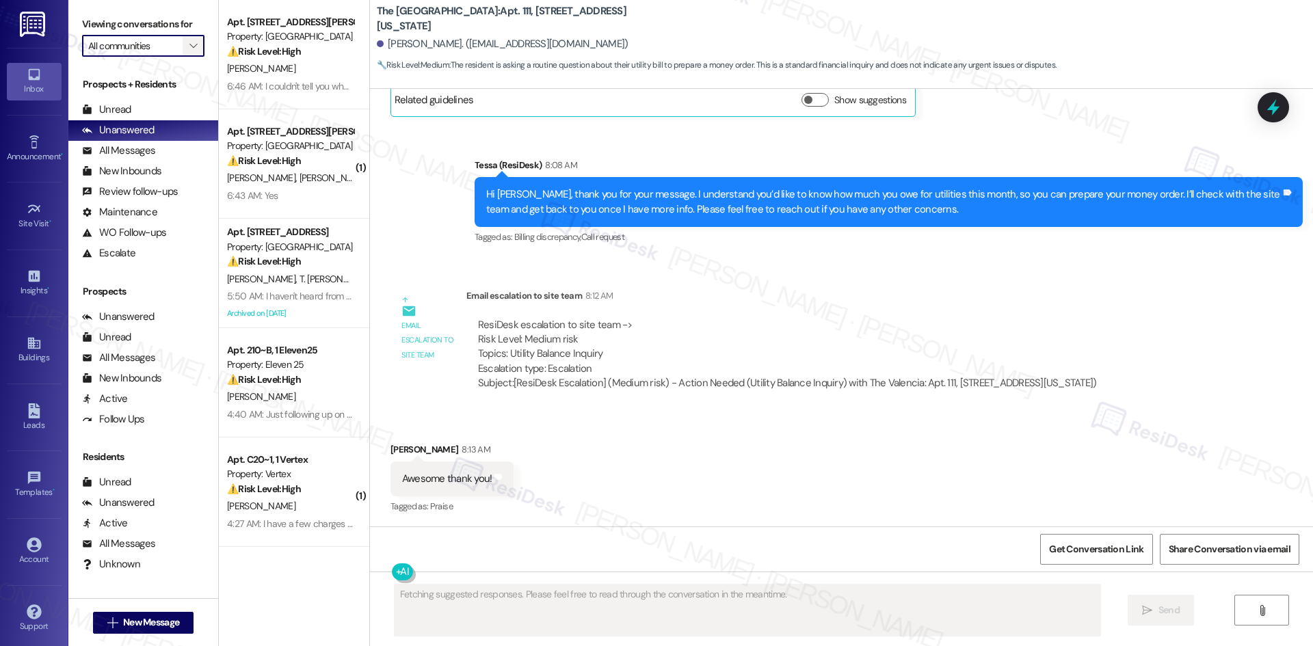
click at [189, 43] on icon "" at bounding box center [193, 45] width 8 height 11
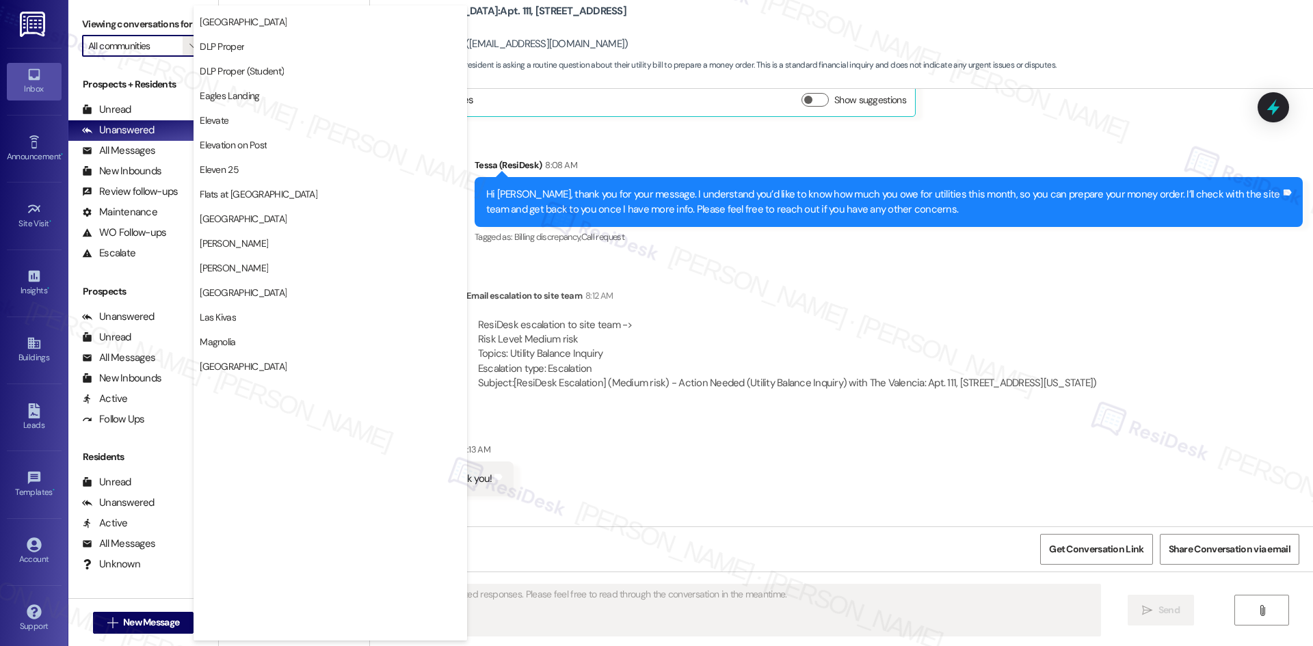
scroll to position [342, 0]
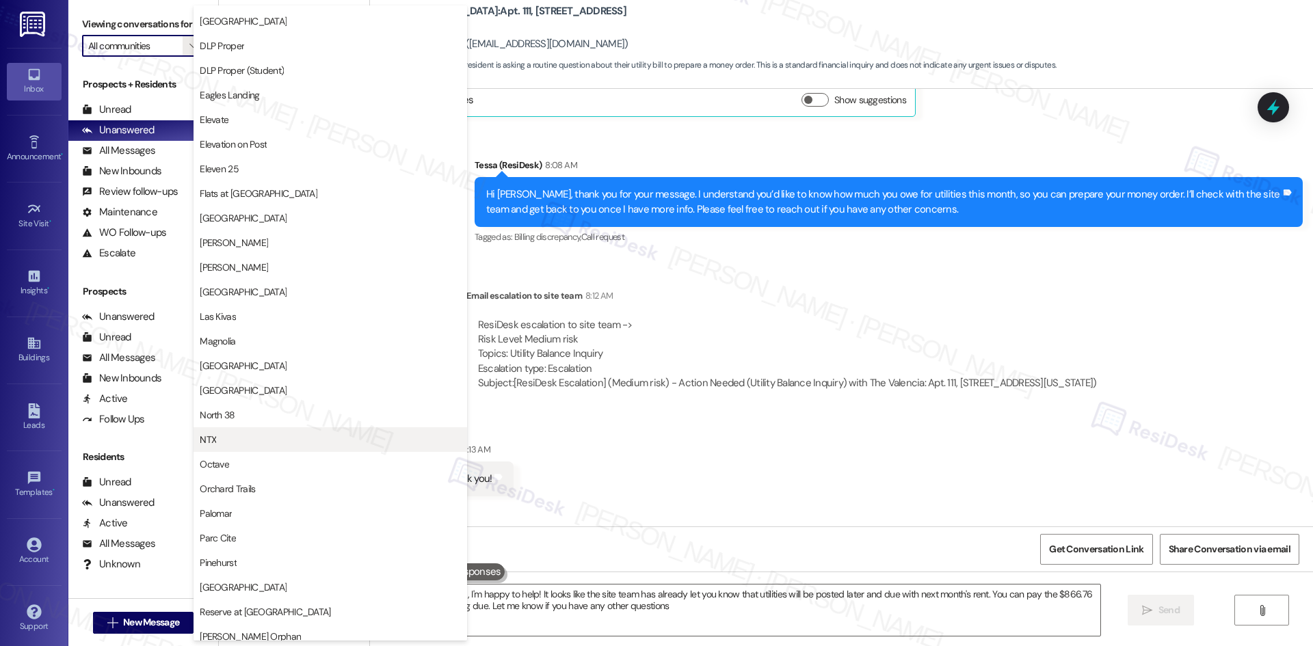
type textarea "Hi {{first_name}}, I'm happy to help! It looks like the site team has already l…"
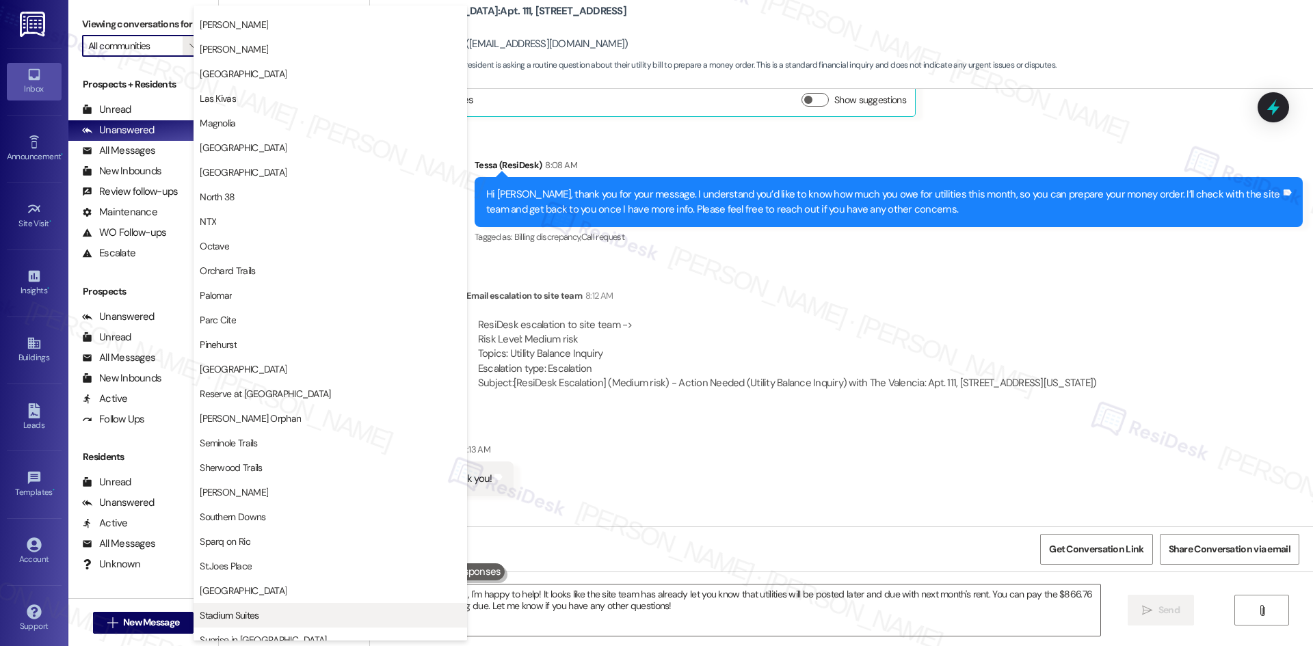
scroll to position [684, 0]
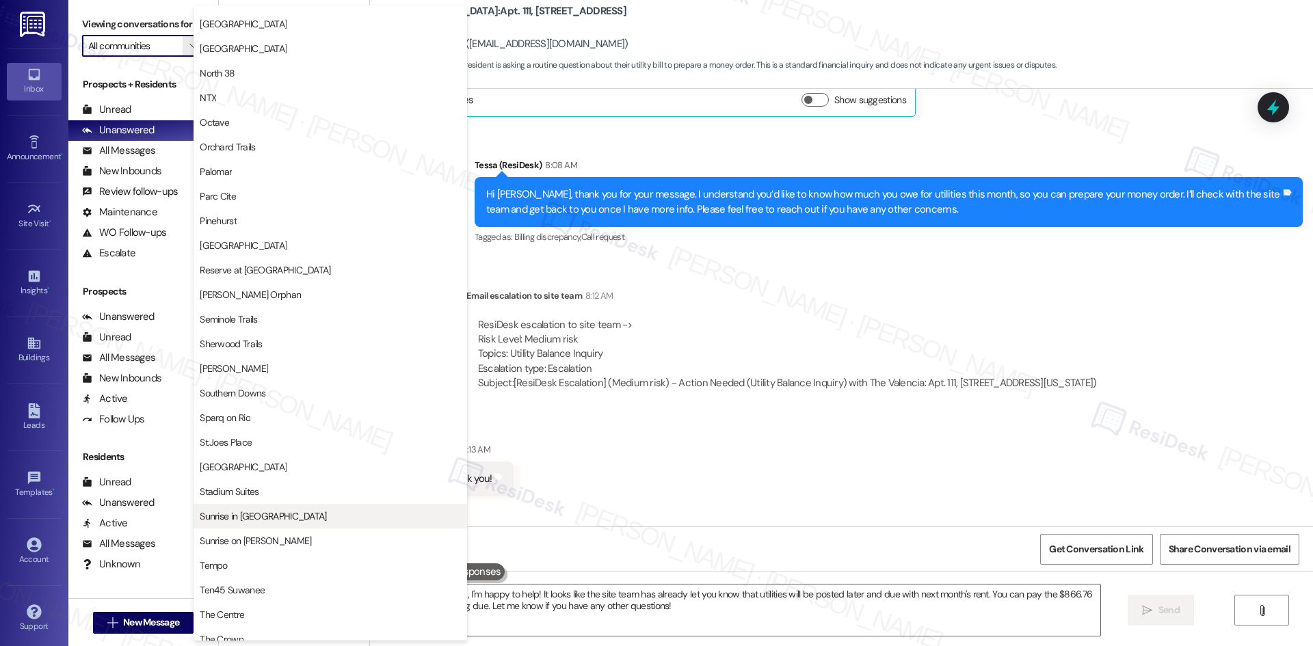
click at [292, 517] on span "Sunrise in [GEOGRAPHIC_DATA]" at bounding box center [330, 517] width 261 height 14
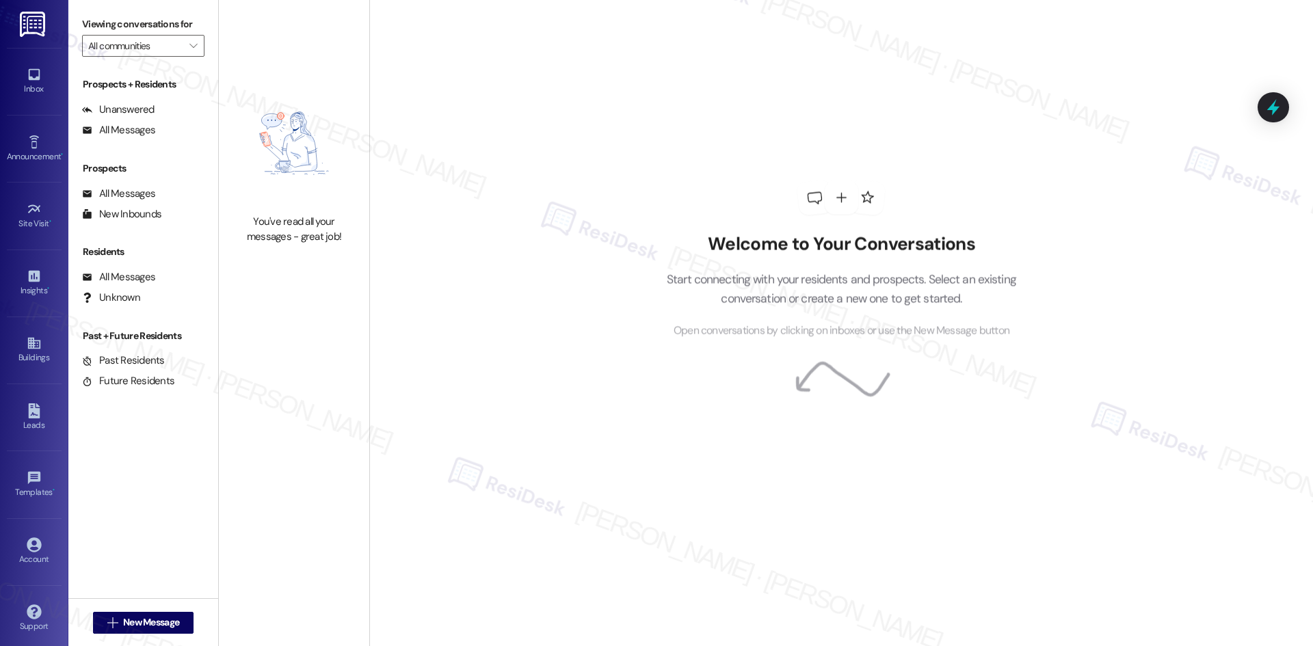
type input "Sunrise in [GEOGRAPHIC_DATA]"
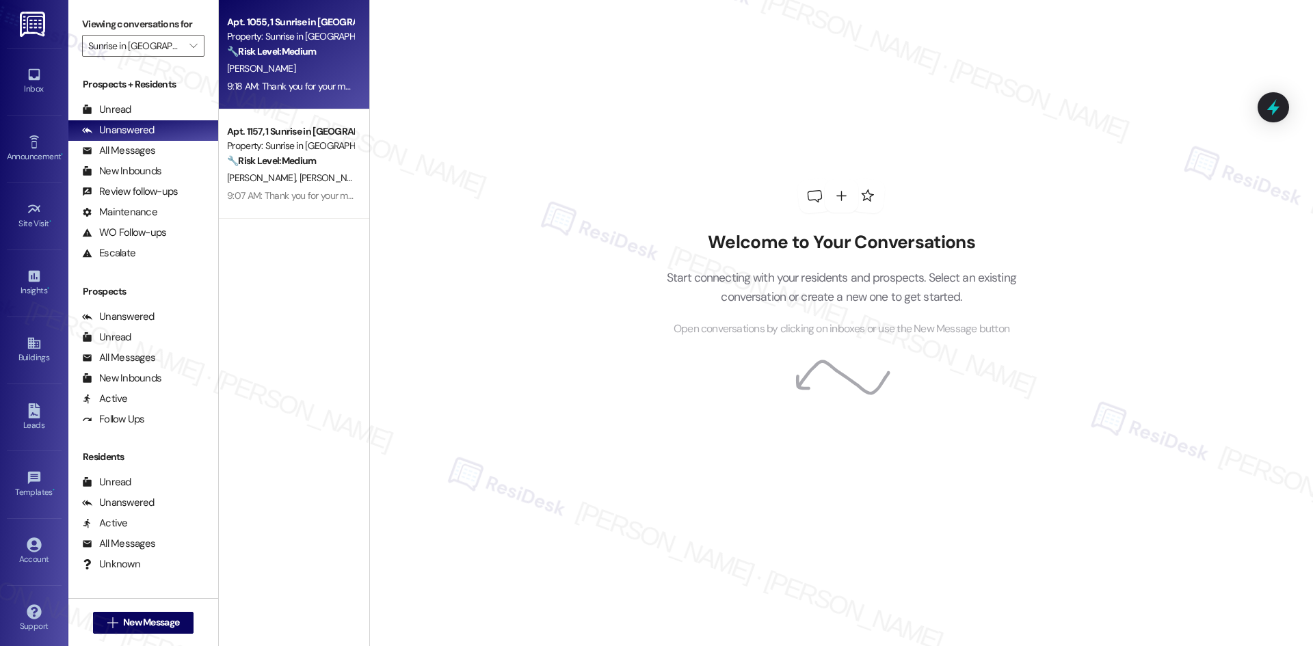
click at [295, 95] on div "9:18 AM: Thank you for your message. Our offices are currently closed, but we w…" at bounding box center [290, 86] width 129 height 17
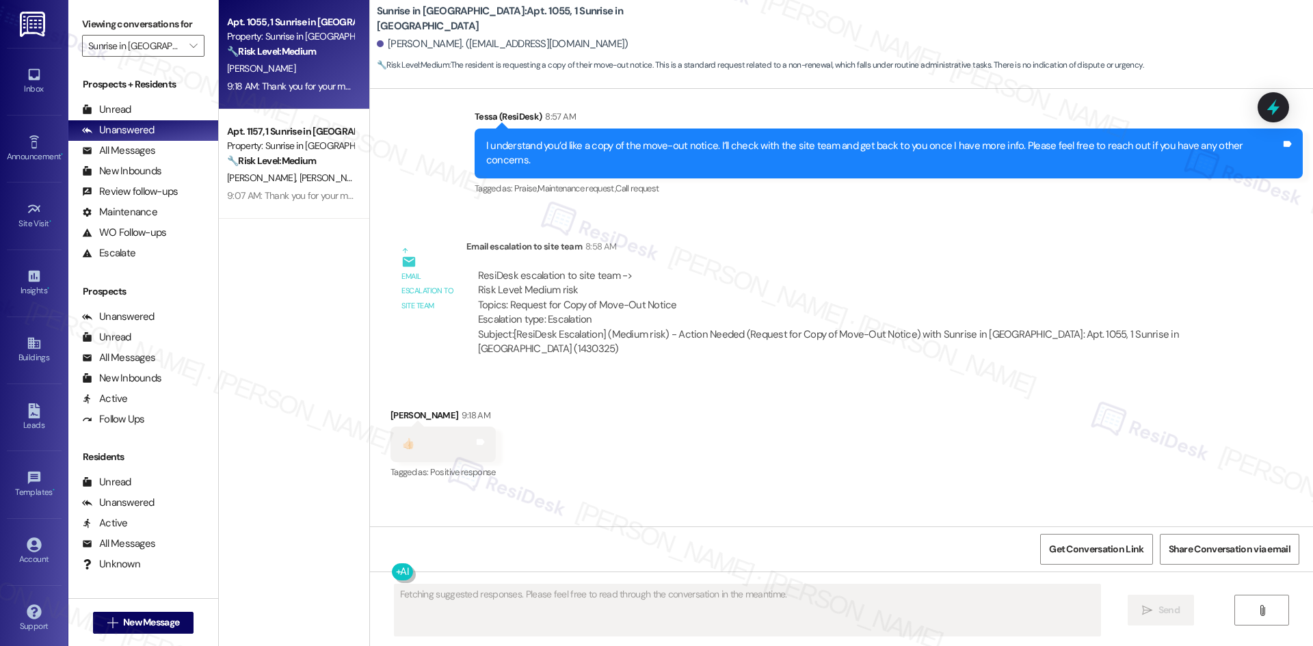
scroll to position [3410, 0]
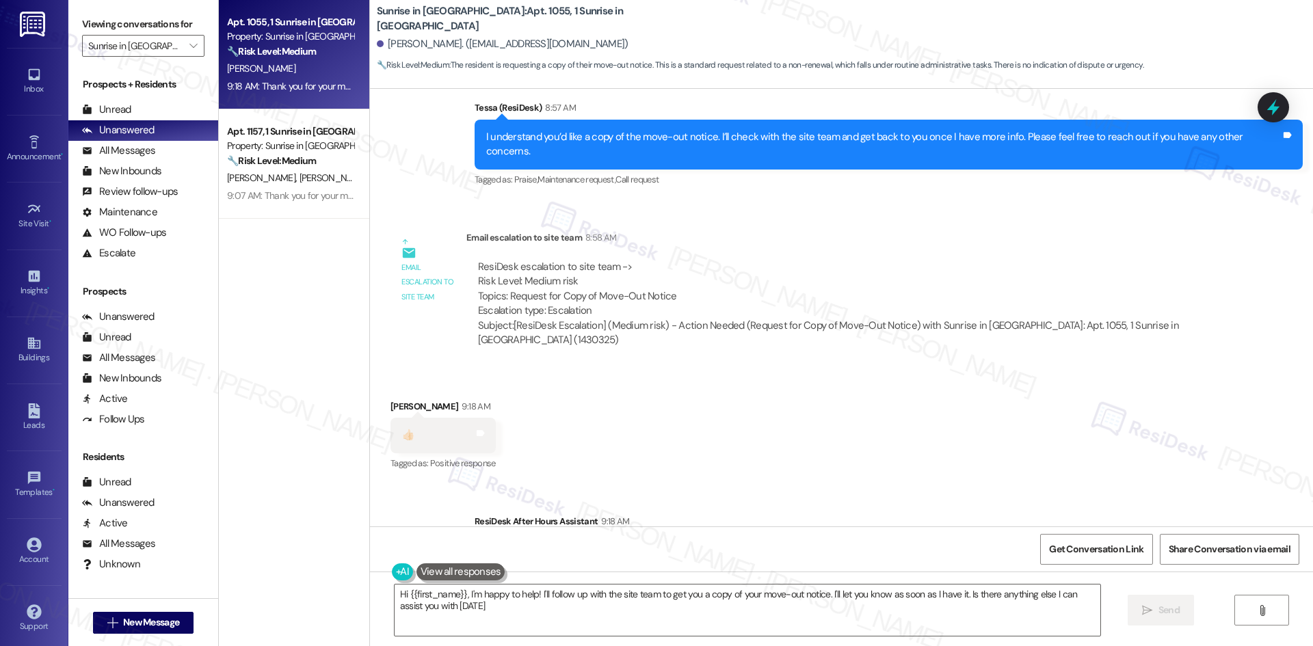
type textarea "Hi {{first_name}}, I'm happy to help! I'll follow up with the site team to get …"
click at [640, 382] on div "Received via SMS [PERSON_NAME] 9:18 AM 👍🏻 Tags and notes Tagged as: Positive re…" at bounding box center [841, 427] width 943 height 116
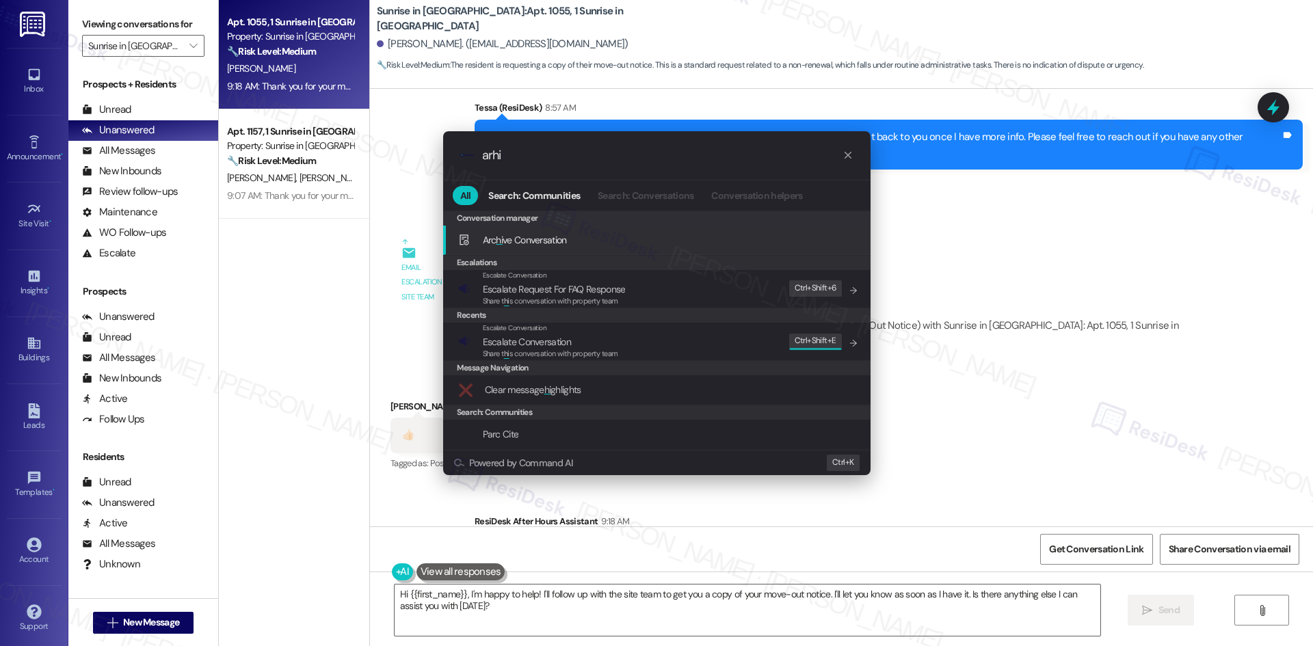
type input "arhi"
click at [574, 239] on div "Arc hi ve Conversation Add shortcut" at bounding box center [658, 240] width 400 height 15
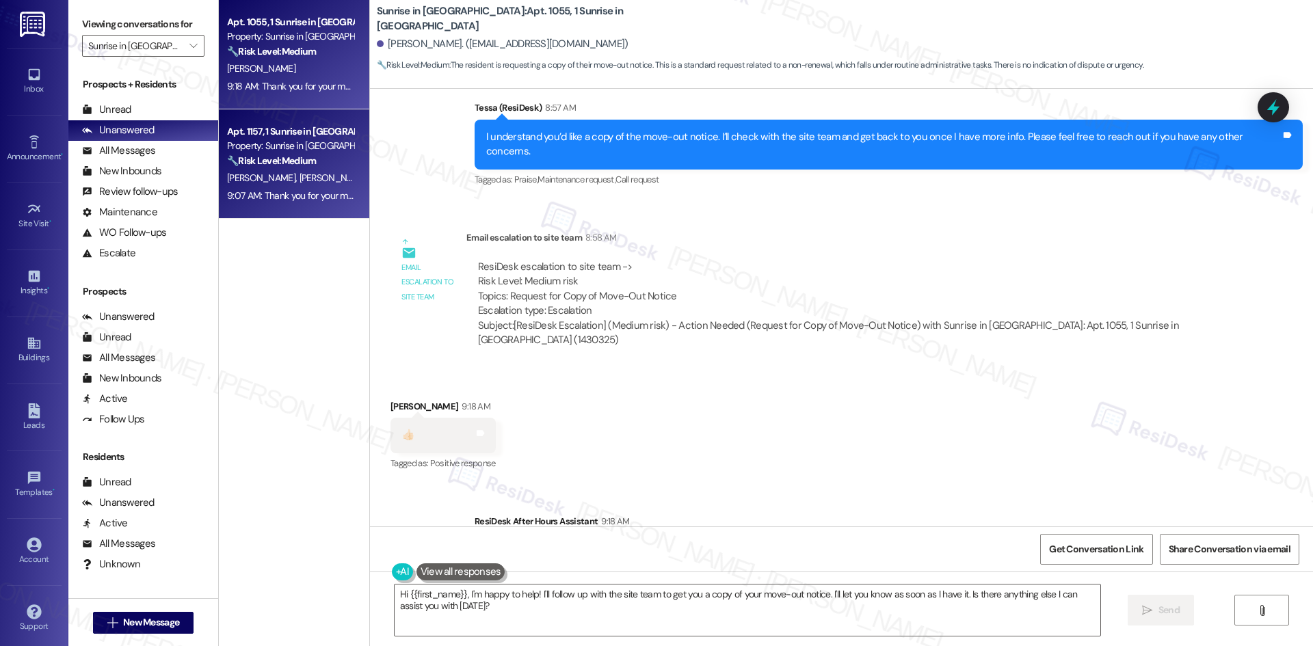
click at [299, 179] on span "[PERSON_NAME]" at bounding box center [333, 178] width 68 height 12
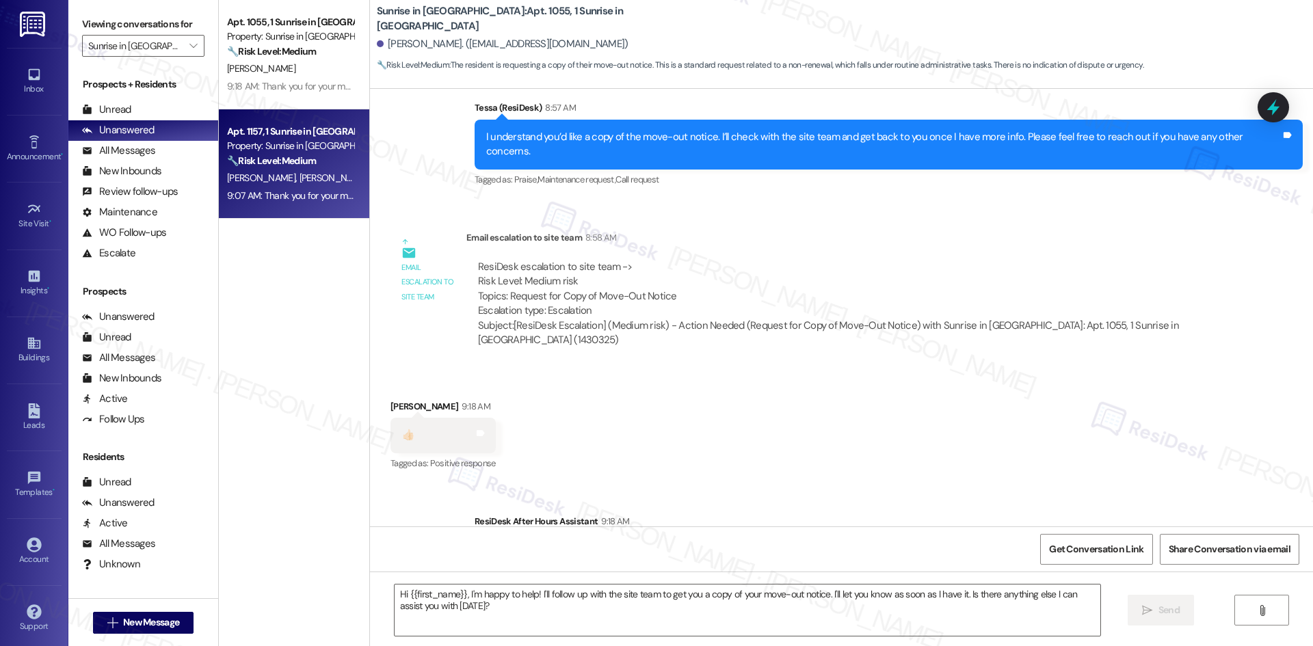
type textarea "Fetching suggested responses. Please feel free to read through the conversation…"
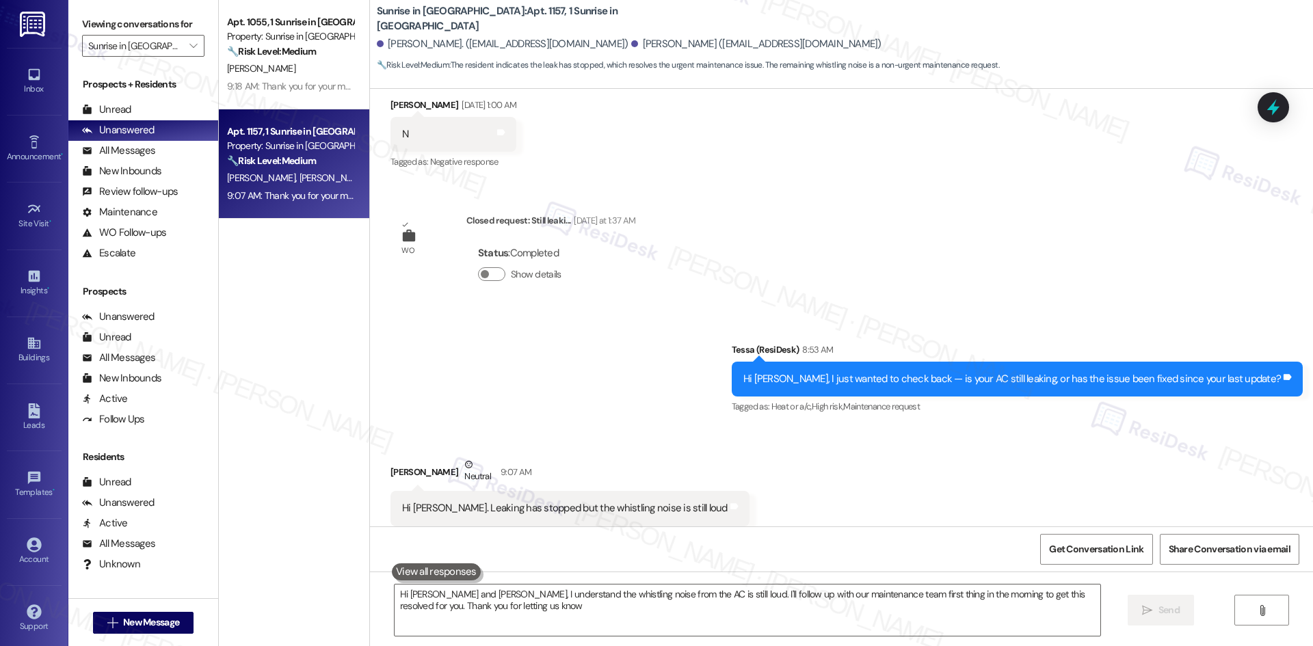
type textarea "Hi [PERSON_NAME] and [PERSON_NAME], I understand the whistling noise from the A…"
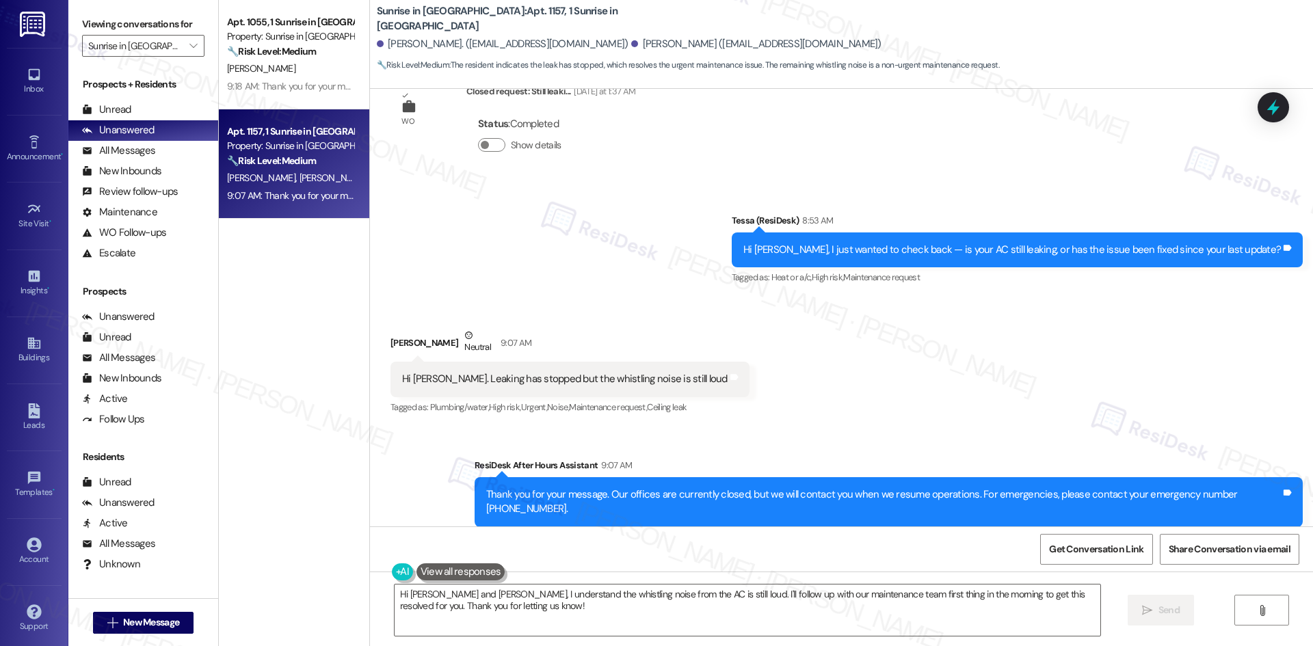
scroll to position [649, 0]
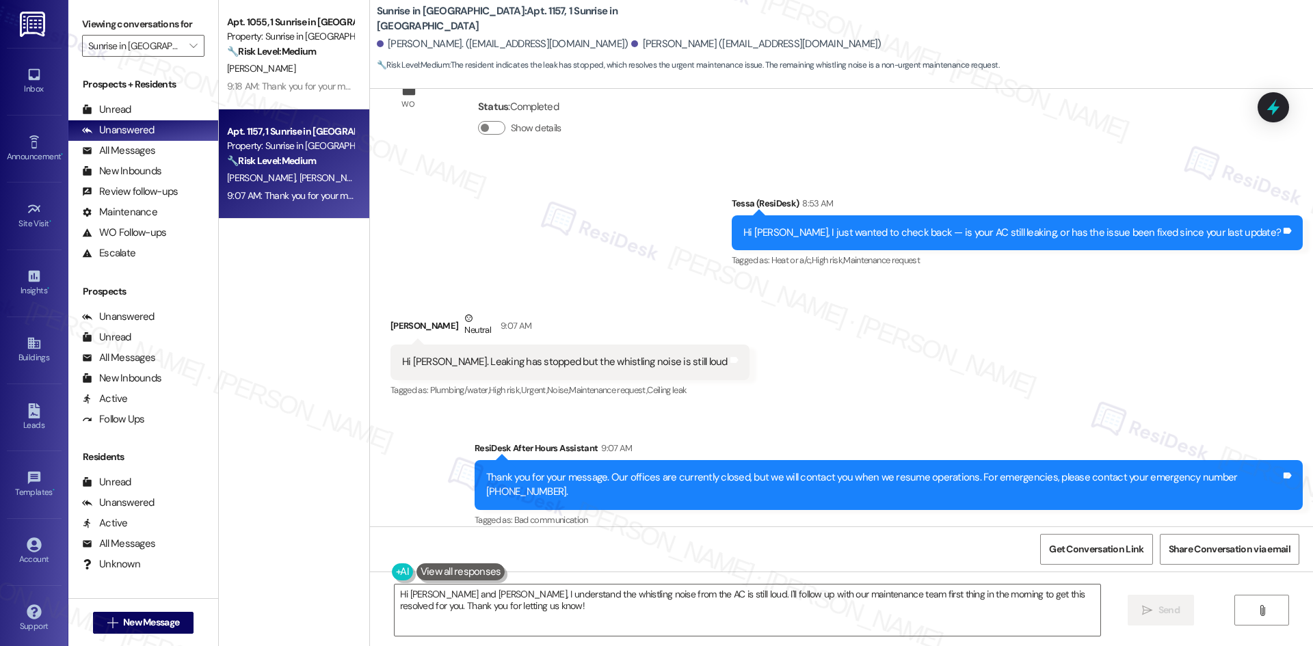
click at [948, 358] on div "Received via SMS [PERSON_NAME] Neutral 9:07 AM Hi [PERSON_NAME]. Leaking has st…" at bounding box center [841, 345] width 943 height 130
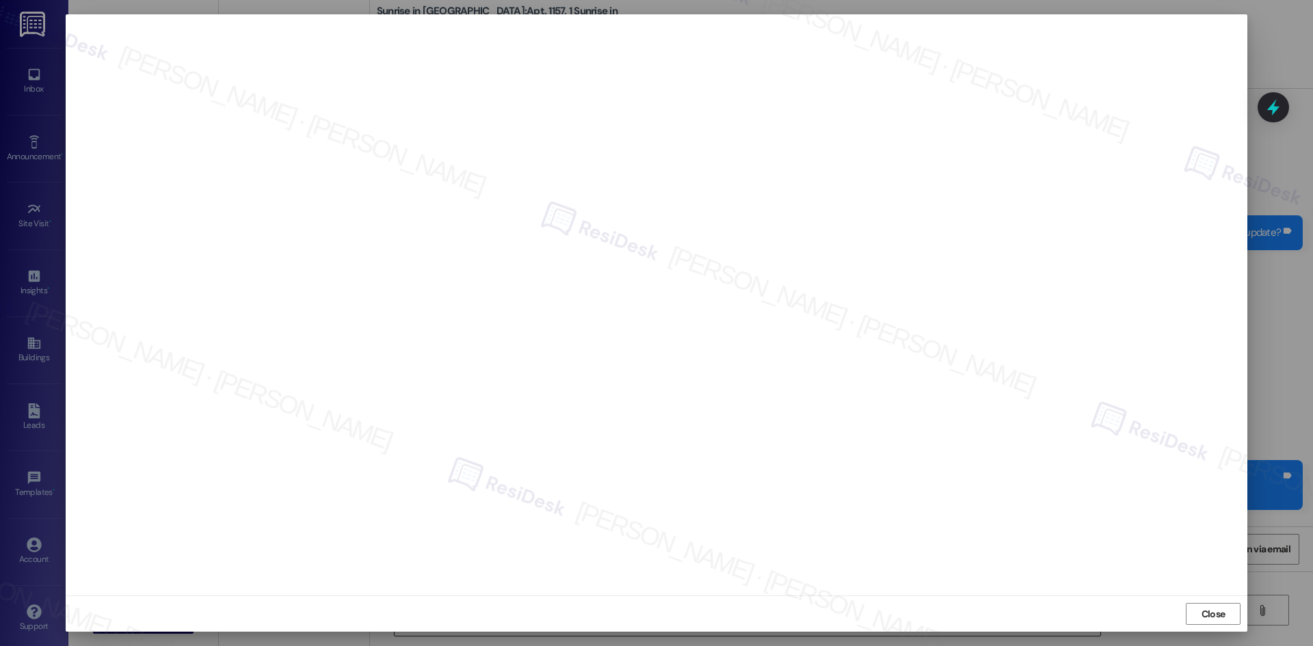
drag, startPoint x: 1207, startPoint y: 619, endPoint x: 1071, endPoint y: 593, distance: 137.9
click at [1199, 618] on span "Close" at bounding box center [1213, 614] width 29 height 14
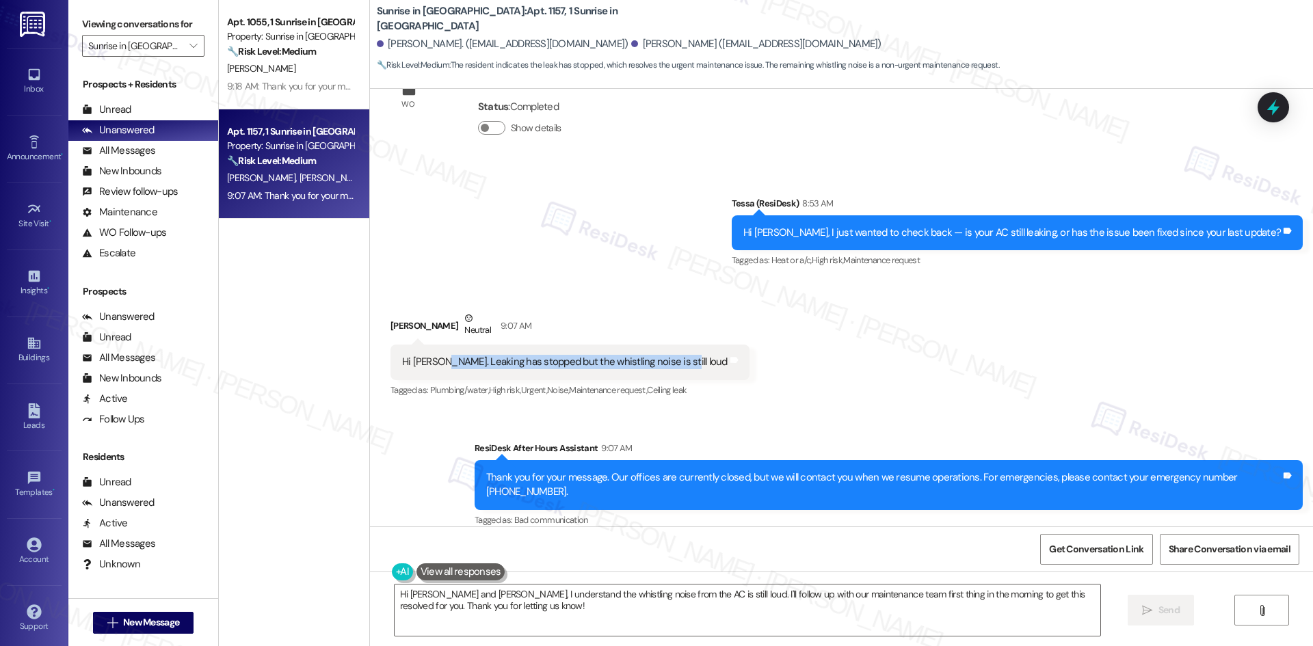
drag, startPoint x: 429, startPoint y: 347, endPoint x: 662, endPoint y: 347, distance: 232.6
click at [662, 355] on div "Hi [PERSON_NAME]. Leaking has stopped but the whistling noise is still loud" at bounding box center [565, 362] width 328 height 14
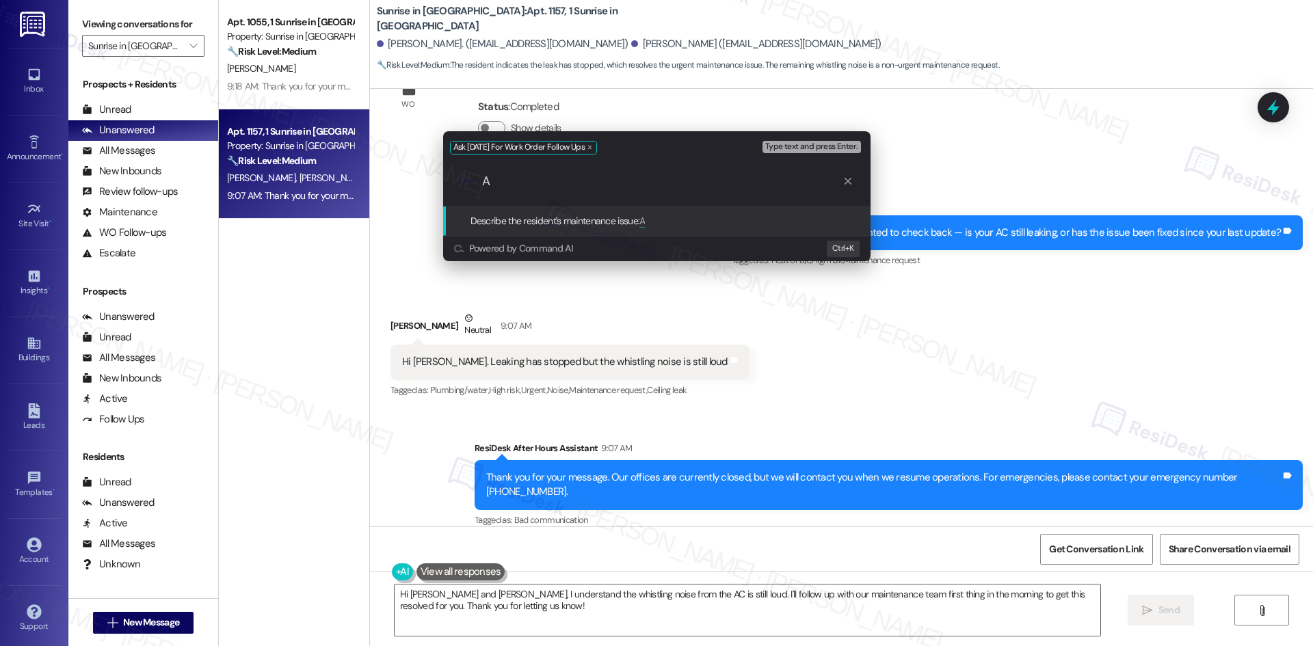
paste input "[PERSON_NAME] (919-601-0132) reported being in the hospital after knee surgery …"
click at [487, 179] on input "A" at bounding box center [662, 181] width 361 height 14
paste input "[PERSON_NAME] (919-601-0132) reported being in the hospital after knee surgery …"
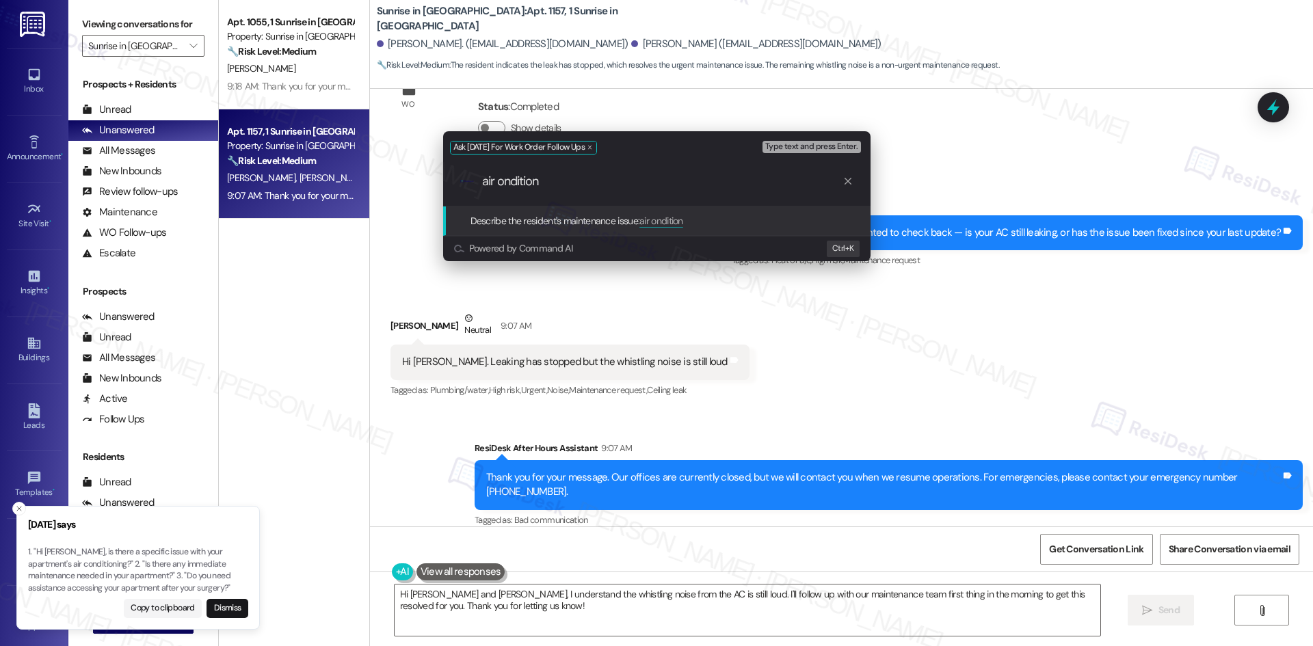
paste input "[PERSON_NAME] (919-601-0132) reported being in the hospital after knee surgery …"
click at [659, 321] on div "Ask [DATE] For Work Order Follow Ups Type text and press Enter. .cls-1{fill:#0a…" at bounding box center [656, 323] width 1313 height 646
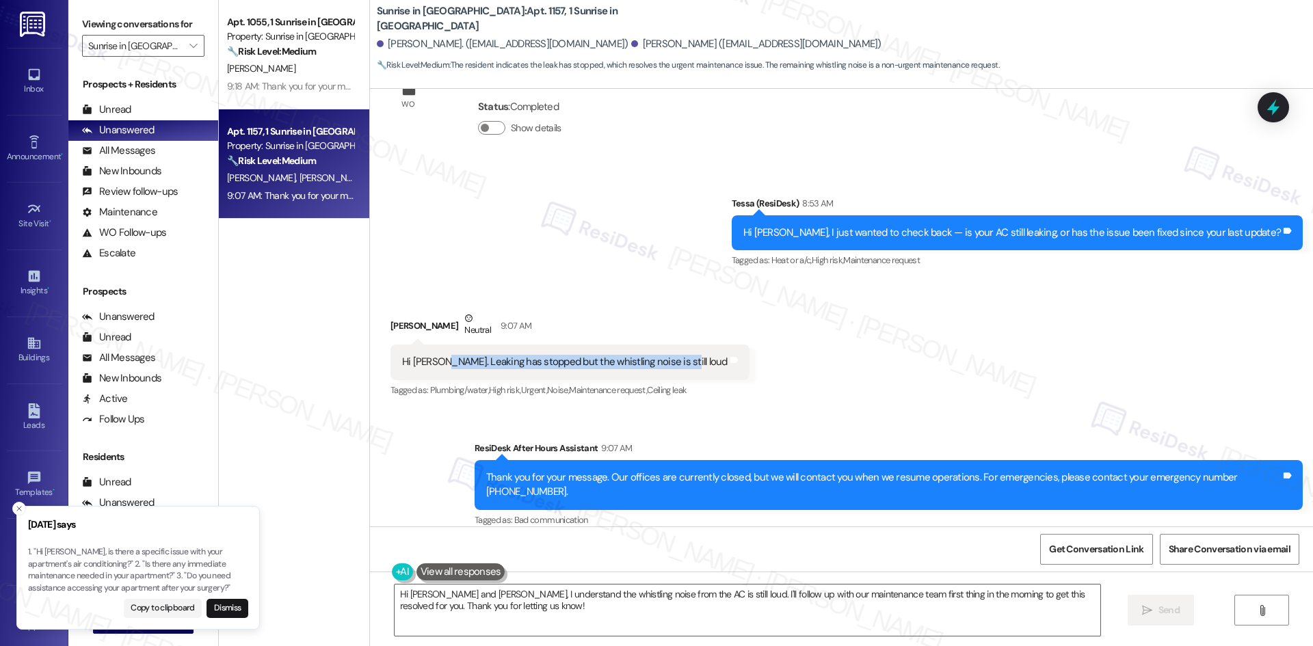
drag, startPoint x: 429, startPoint y: 344, endPoint x: 664, endPoint y: 354, distance: 234.8
click at [664, 354] on div "Hi [PERSON_NAME]. Leaking has stopped but the whistling noise is still loud Tag…" at bounding box center [570, 362] width 359 height 35
copy div "Leaking has stopped but the whistling noise is still loud"
click at [705, 298] on div "Received via SMS [PERSON_NAME] Neutral 9:07 AM Hi [PERSON_NAME]. Leaking has st…" at bounding box center [841, 345] width 943 height 130
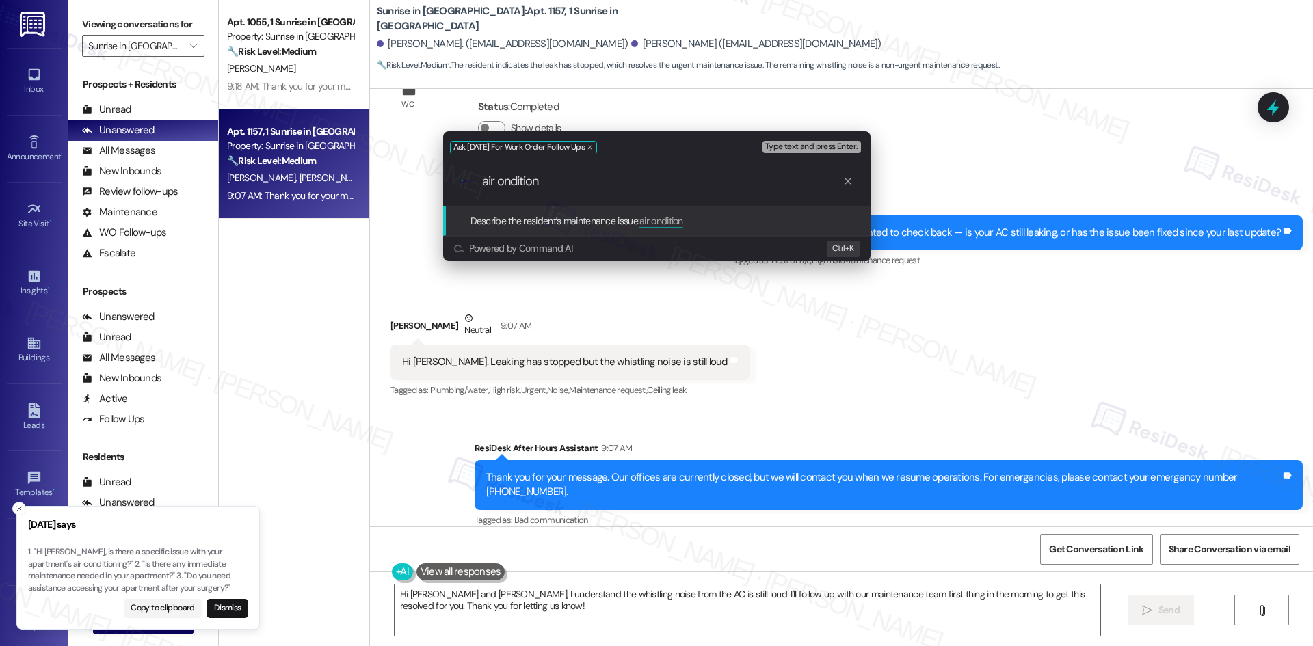
paste input "Leaking has stopped but the whistling noise is still loud"
type input "air ondition Leaking has stopped but the whistling noise is still loud"
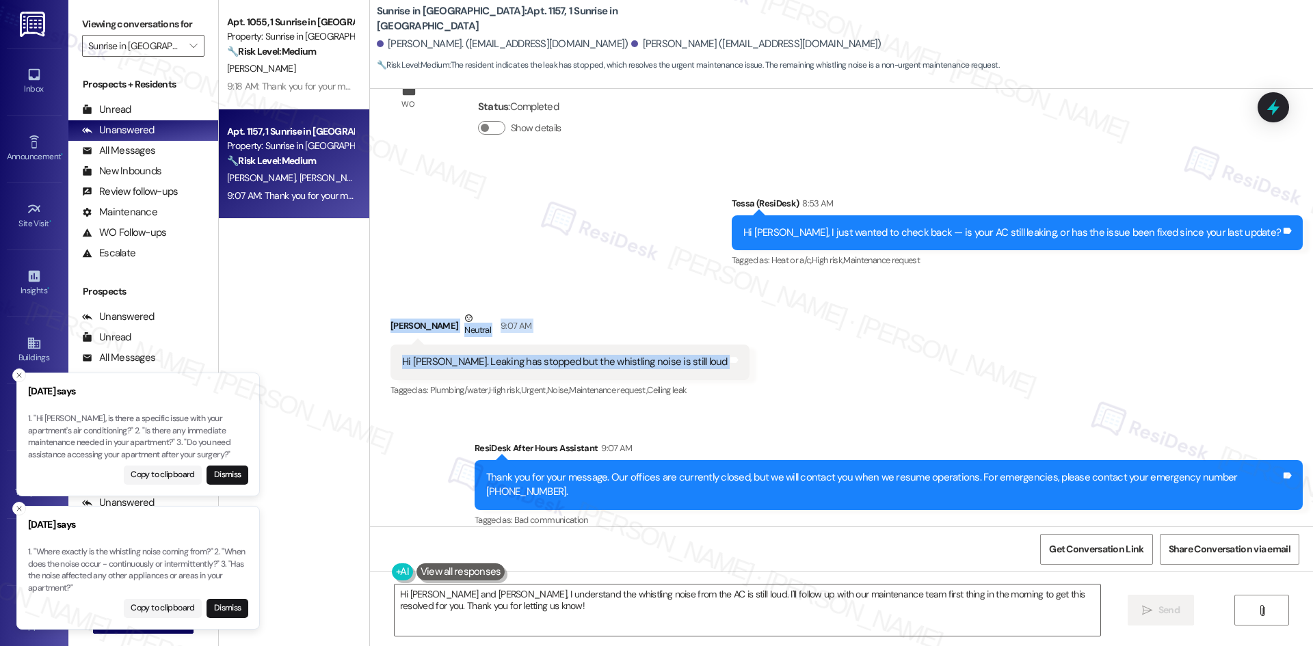
drag, startPoint x: 373, startPoint y: 300, endPoint x: 740, endPoint y: 360, distance: 372.1
click at [740, 360] on div "Received via SMS [PERSON_NAME] Neutral 9:07 AM Hi [PERSON_NAME]. Leaking has st…" at bounding box center [841, 345] width 943 height 130
copy div "[PERSON_NAME] Neutral 9:07 AM Hi [PERSON_NAME]. Leaking has stopped but the whi…"
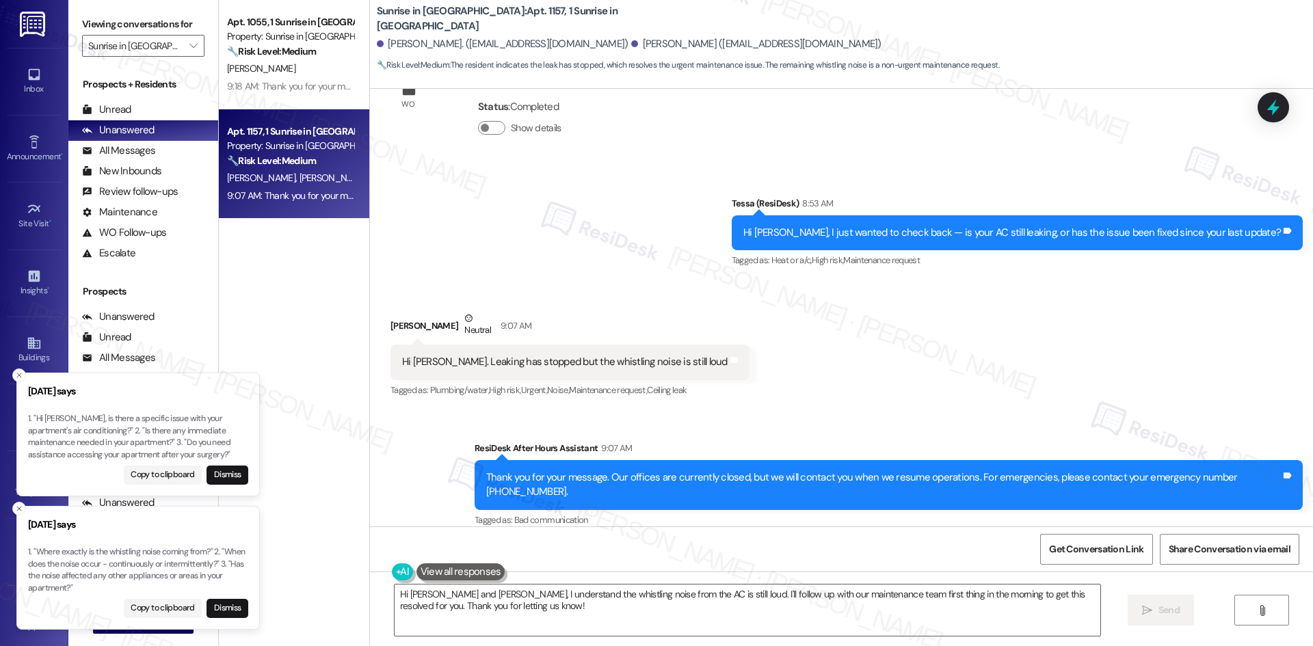
click at [38, 554] on p "1. "Where exactly is the whistling noise coming from?" 2. "When does the noise …" at bounding box center [138, 571] width 220 height 48
click at [38, 553] on p "1. "Where exactly is the whistling noise coming from?" 2. "When does the noise …" at bounding box center [138, 571] width 220 height 48
drag, startPoint x: 38, startPoint y: 552, endPoint x: 70, endPoint y: 589, distance: 48.5
click at [70, 589] on p "1. "Where exactly is the whistling noise coming from?" 2. "When does the noise …" at bounding box center [138, 571] width 220 height 48
copy p "Where exactly is the whistling noise coming from?" 2. "When does the noise occu…"
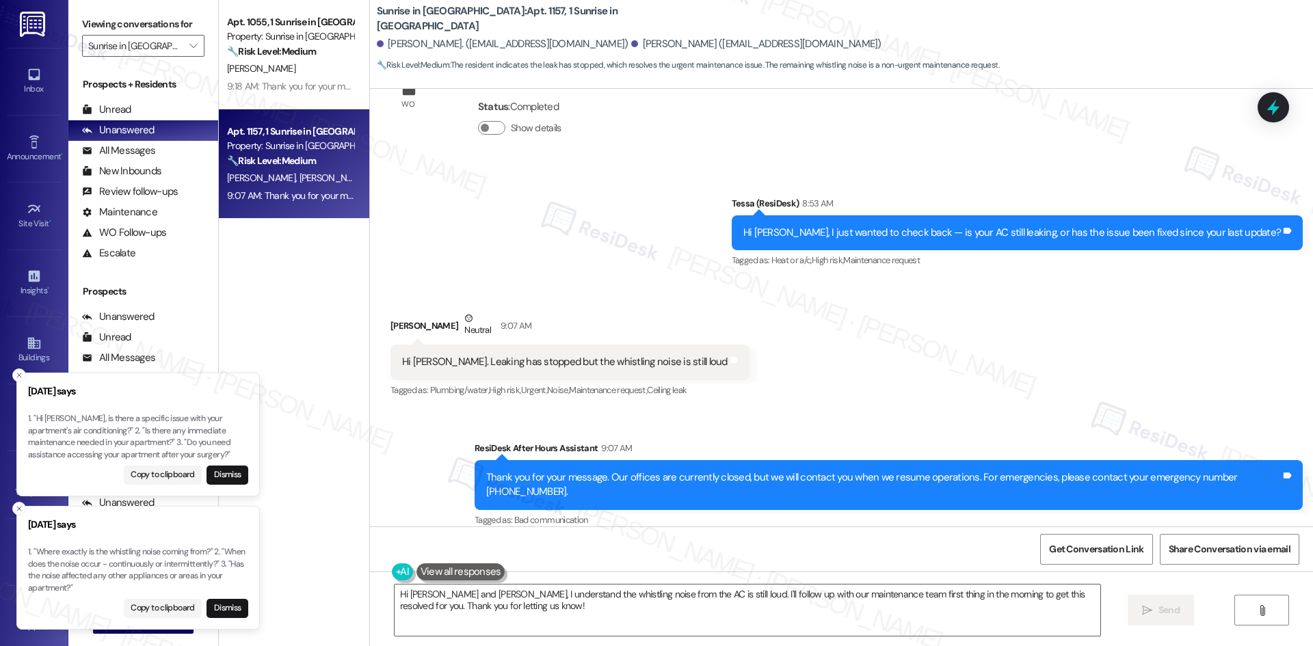
click at [580, 256] on div "Sent via SMS Tessa (ResiDesk) 8:53 AM Hi [PERSON_NAME], I just wanted to check …" at bounding box center [841, 224] width 943 height 116
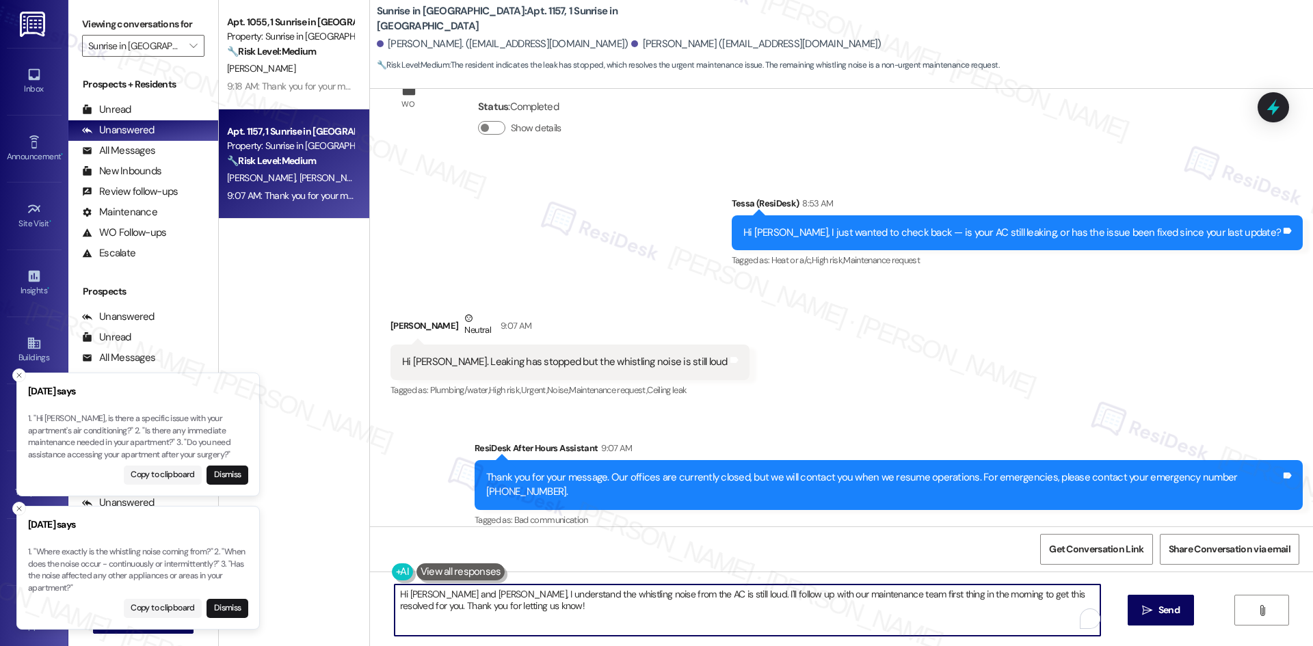
click at [589, 616] on textarea "Hi [PERSON_NAME] and [PERSON_NAME], I understand the whistling noise from the A…" at bounding box center [748, 610] width 706 height 51
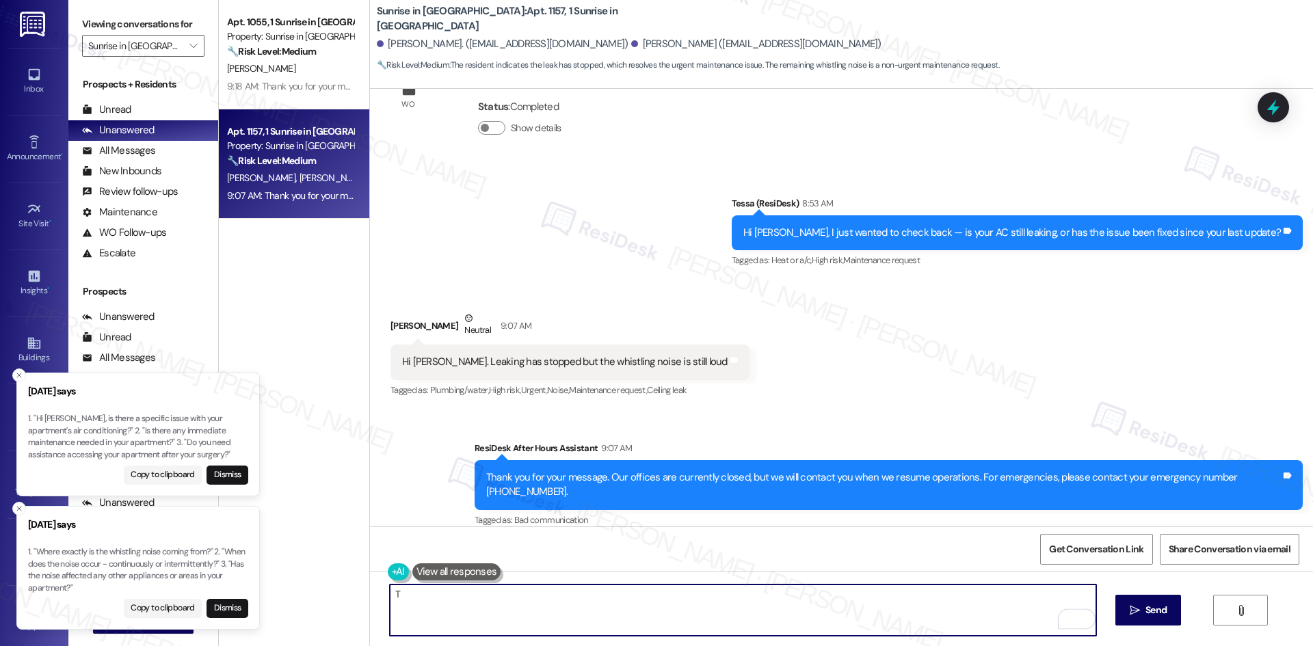
paste textarea "Where exactly is the whistling noise coming from?" 2. "When does the noise occu…"
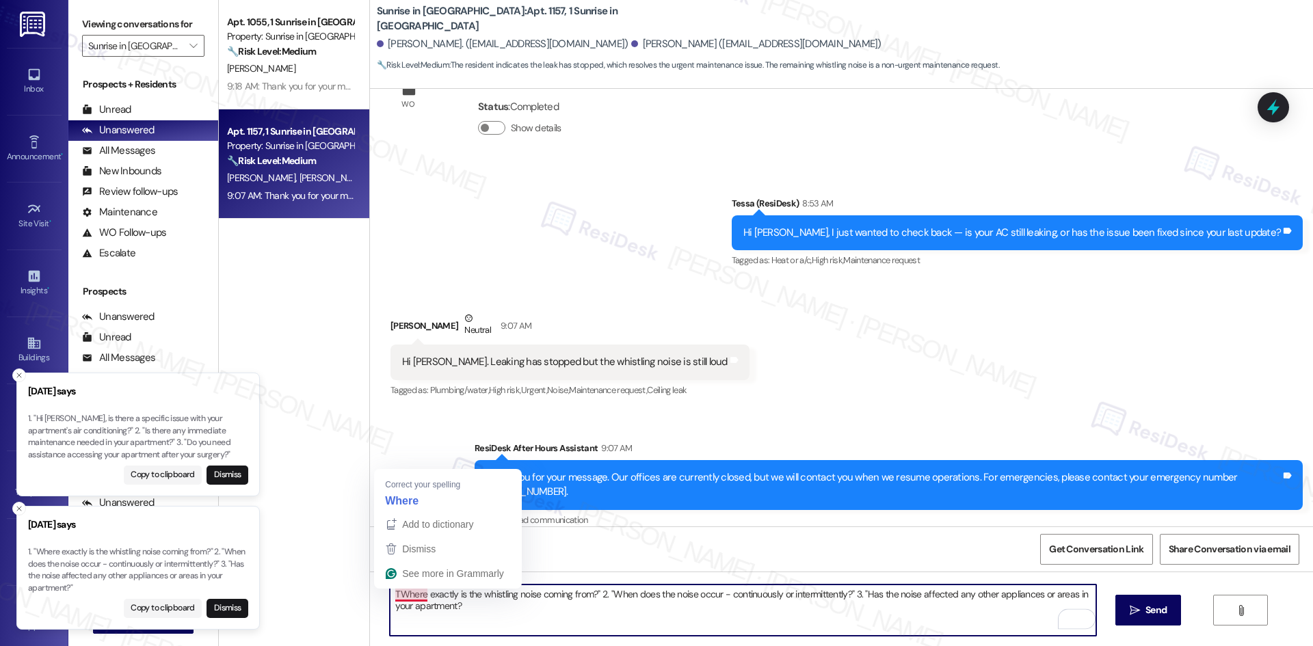
click at [400, 592] on textarea "TWhere exactly is the whistling noise coming from?" 2. "When does the noise occ…" at bounding box center [743, 610] width 706 height 51
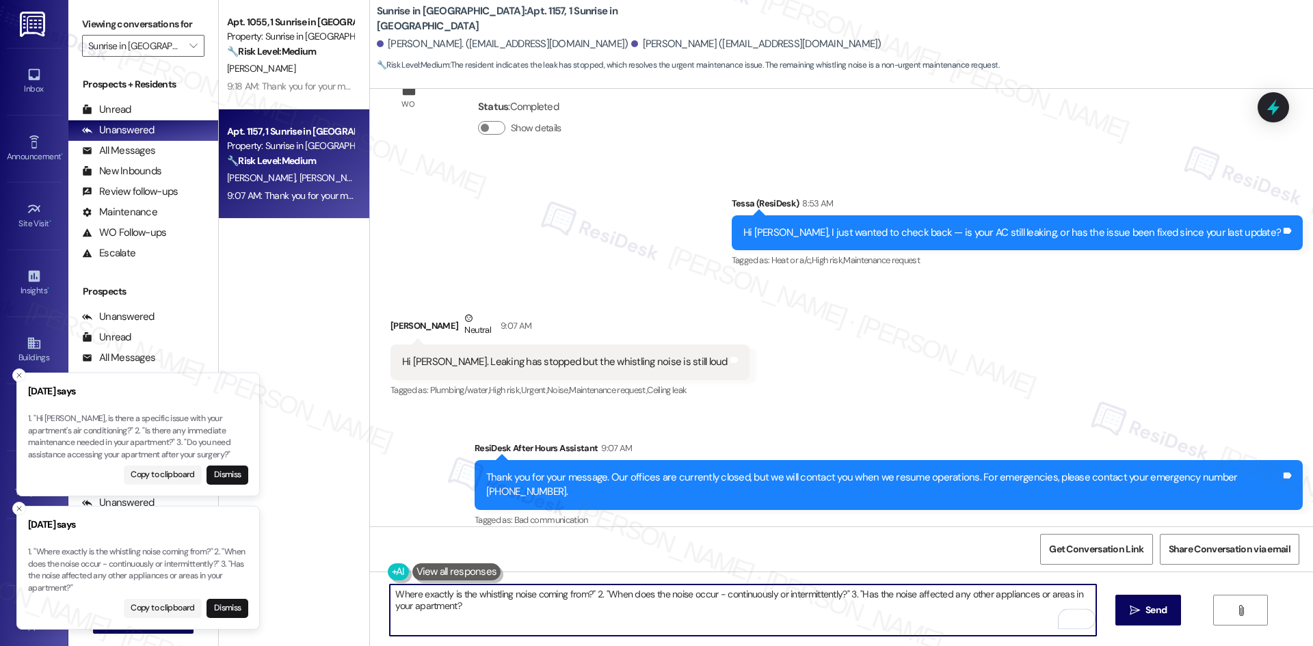
click at [586, 591] on textarea "Where exactly is the whistling noise coming from?" 2. "When does the noise occu…" at bounding box center [743, 610] width 706 height 51
click at [594, 592] on textarea "Where exactly is the whistling noise coming from?" 2. "When does the noise occu…" at bounding box center [743, 610] width 706 height 51
drag, startPoint x: 599, startPoint y: 593, endPoint x: 577, endPoint y: 600, distance: 22.9
click at [577, 600] on textarea "Where exactly is the whistling noise coming from?" 2. "When does the noise occu…" at bounding box center [743, 610] width 706 height 51
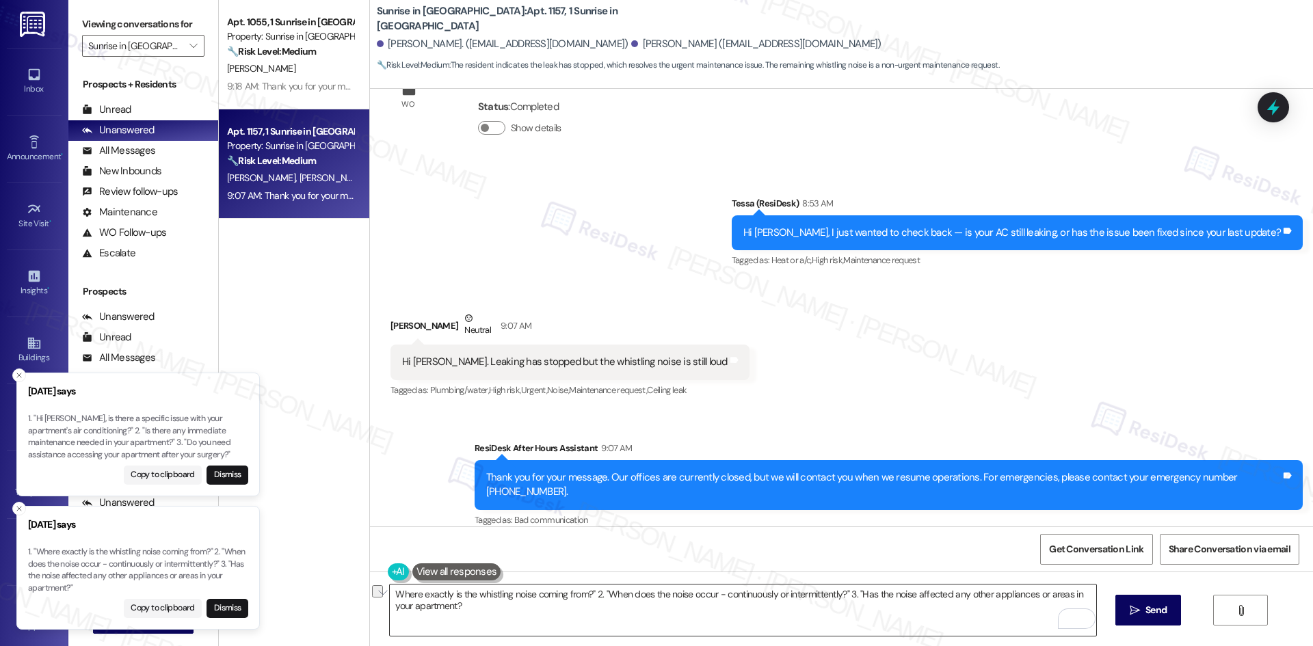
click at [509, 608] on textarea "Where exactly is the whistling noise coming from?" 2. "When does the noise occu…" at bounding box center [743, 610] width 706 height 51
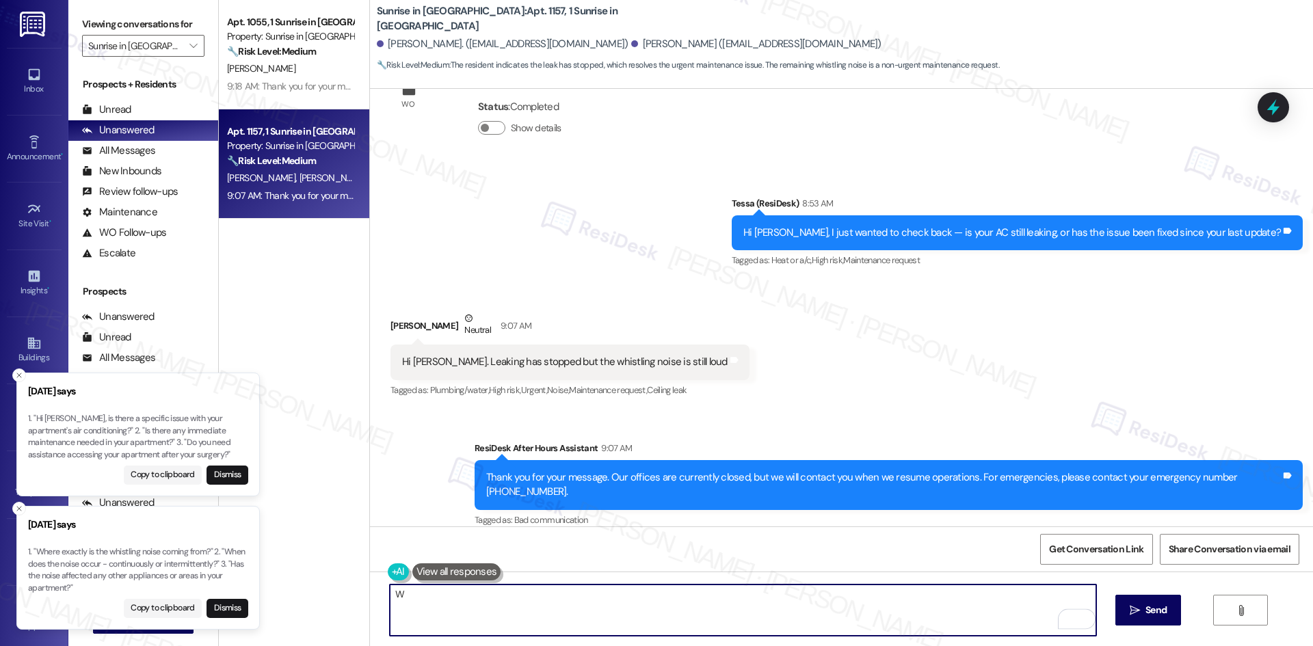
paste textarea "[PERSON_NAME] you for your update. Where exactly is the whistling noise coming …"
click at [901, 594] on textarea "Thank you for your update. Where exactly is the whistling noise coming from? Ha…" at bounding box center [743, 610] width 706 height 51
drag, startPoint x: 919, startPoint y: 596, endPoint x: 861, endPoint y: 601, distance: 57.7
click at [861, 601] on textarea "Thank you for your update. Where exactly is the whistling noise coming from? Ha…" at bounding box center [743, 610] width 706 height 51
type textarea "Thank you for your update. Where exactly is the whistling noise coming from? Ha…"
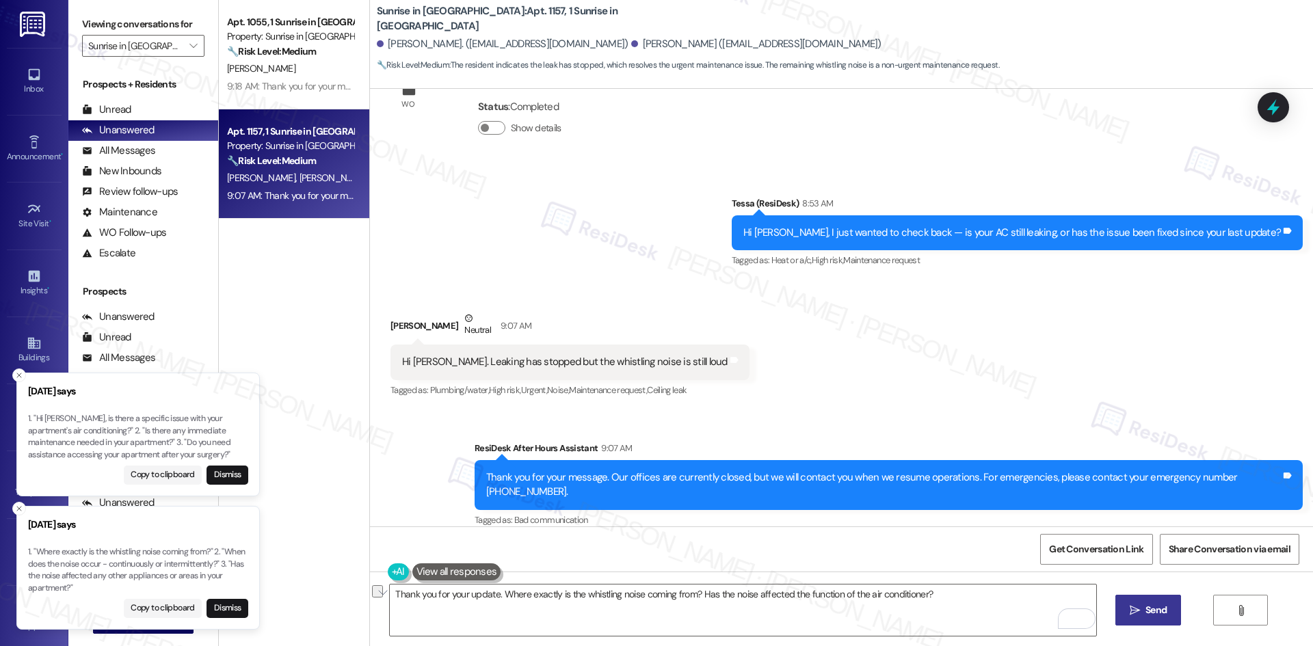
click at [1140, 610] on span " Send" at bounding box center [1148, 610] width 43 height 14
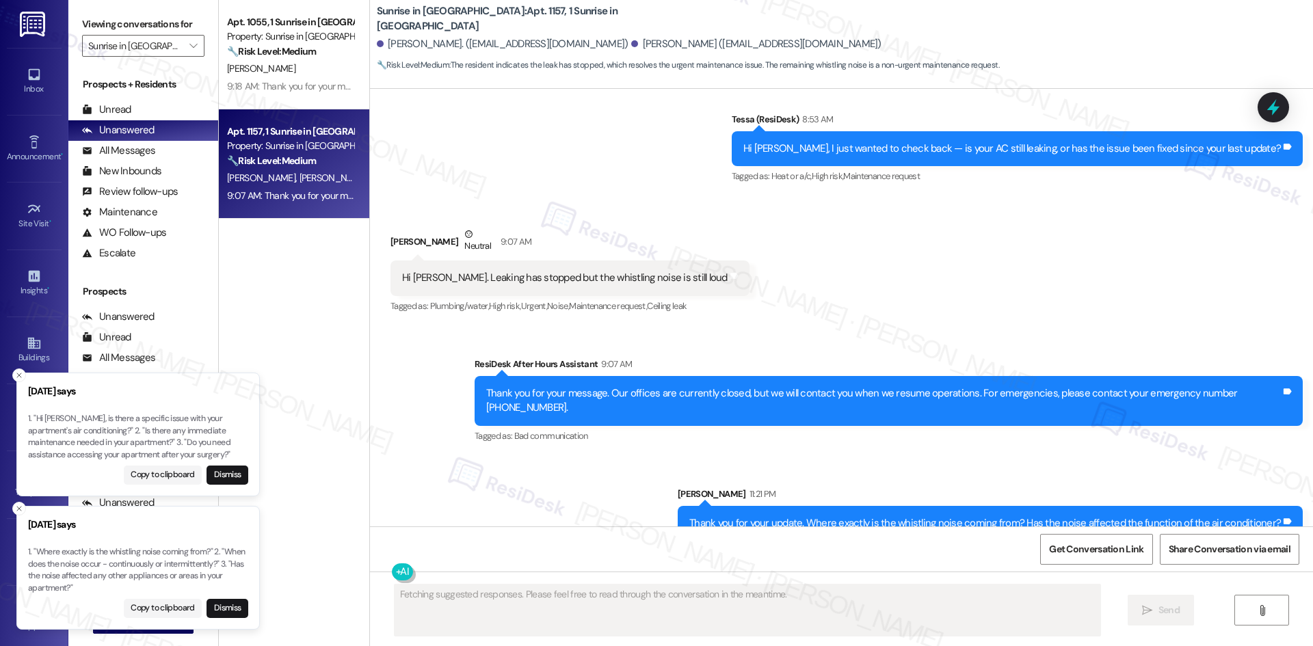
scroll to position [744, 0]
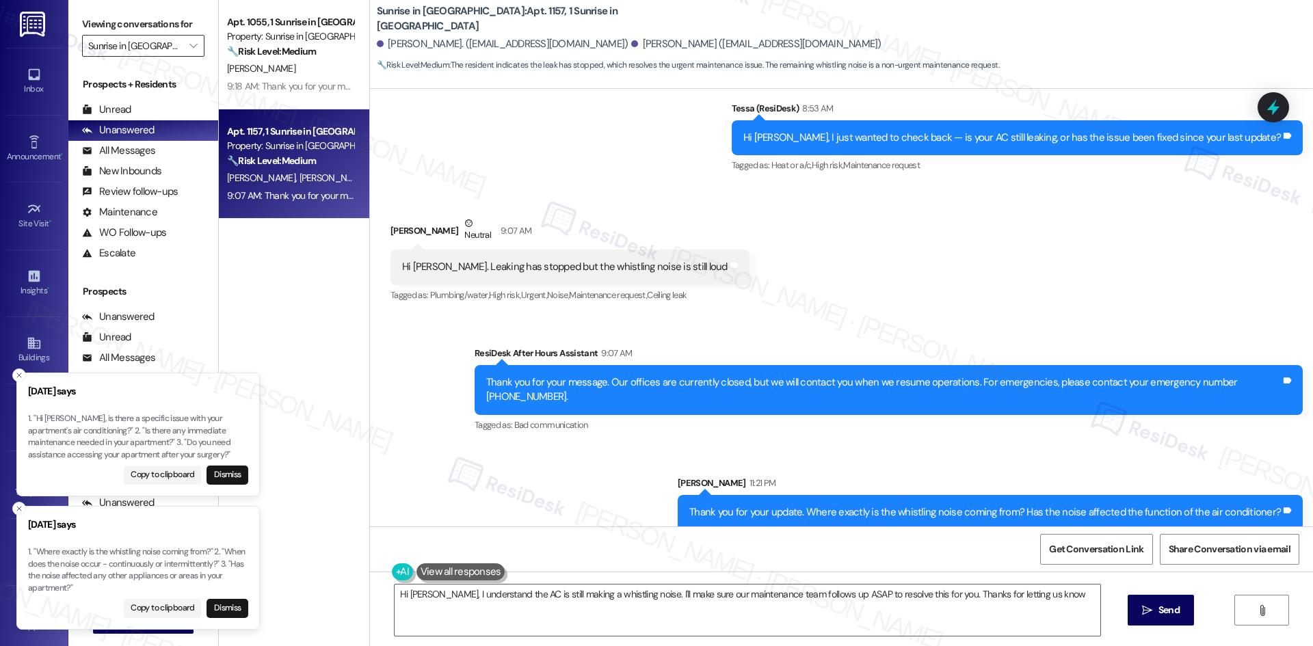
type textarea "Hi [PERSON_NAME], I understand the AC is still making a whistling noise. I'll m…"
click at [166, 50] on input "Sunrise in [GEOGRAPHIC_DATA]" at bounding box center [135, 46] width 94 height 22
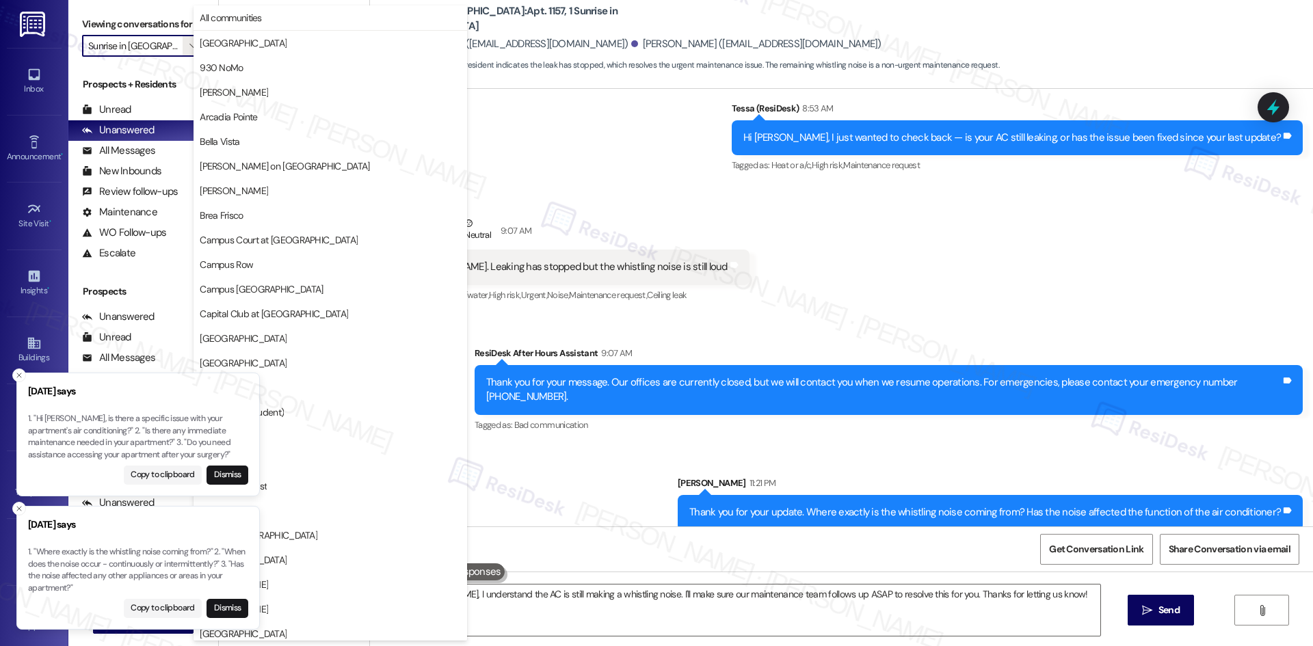
scroll to position [954, 0]
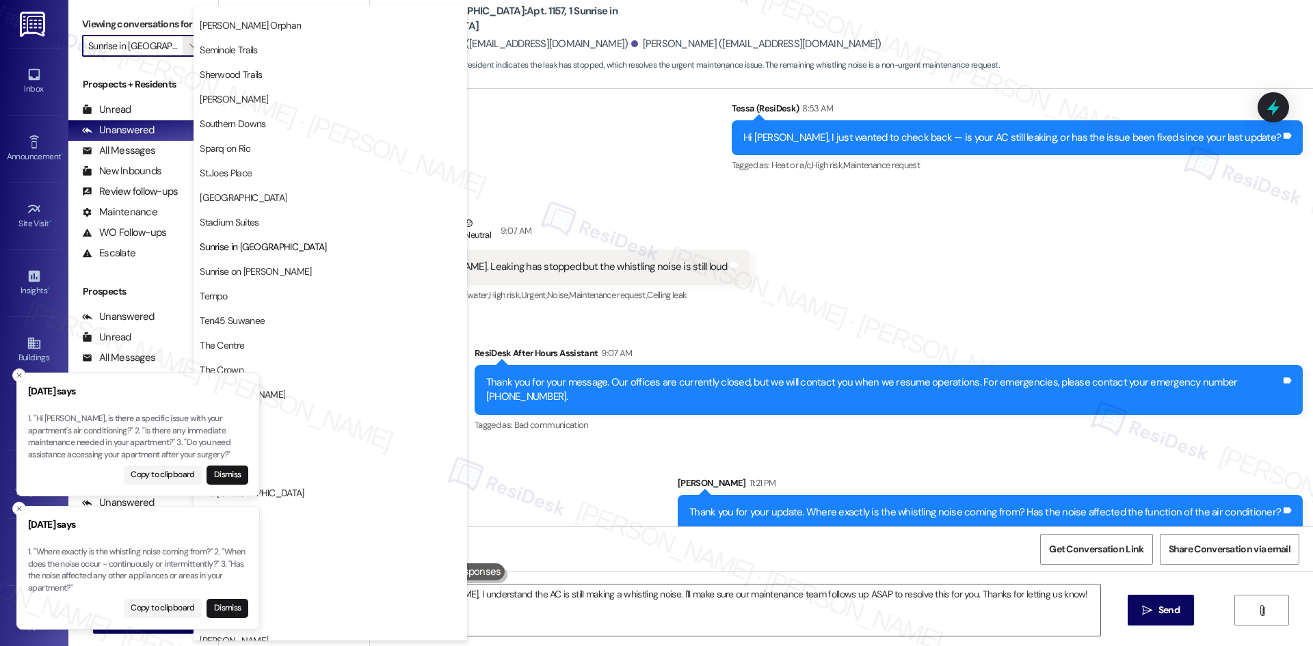
click at [672, 155] on div "Sent via SMS Tessa (ResiDesk) 8:53 AM Hi [PERSON_NAME], I just wanted to check …" at bounding box center [841, 128] width 943 height 116
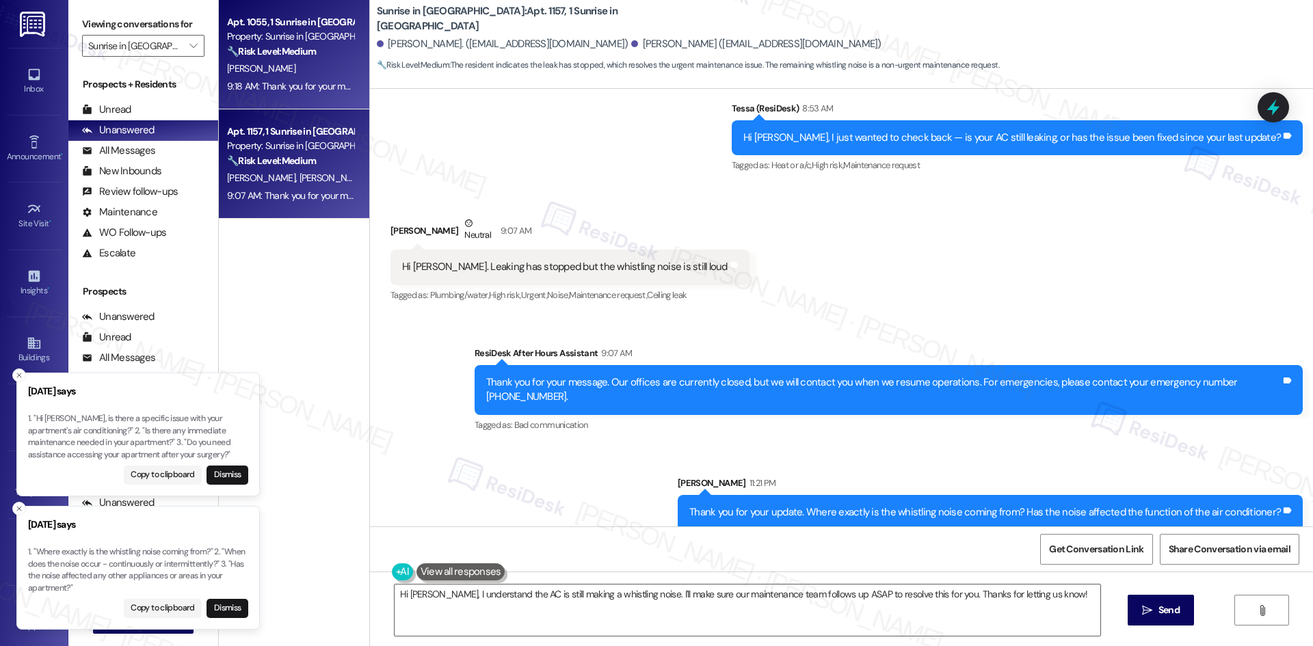
click at [319, 68] on div "[PERSON_NAME]" at bounding box center [290, 68] width 129 height 17
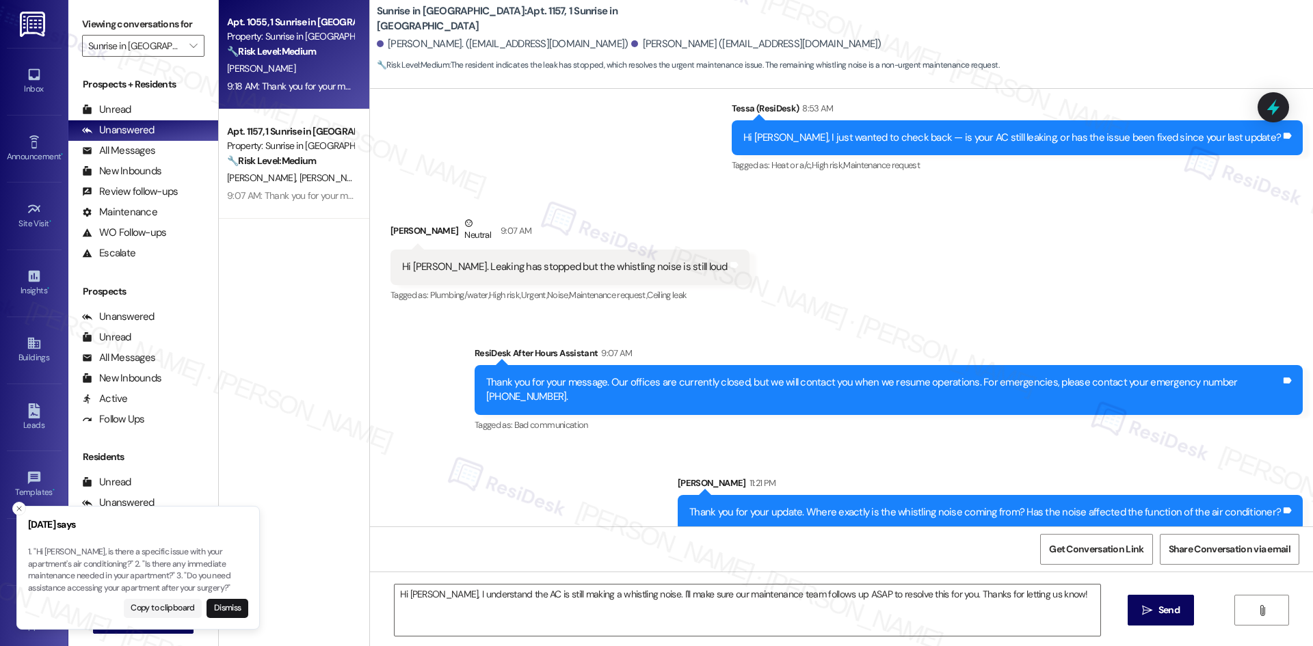
type textarea "Fetching suggested responses. Please feel free to read through the conversation…"
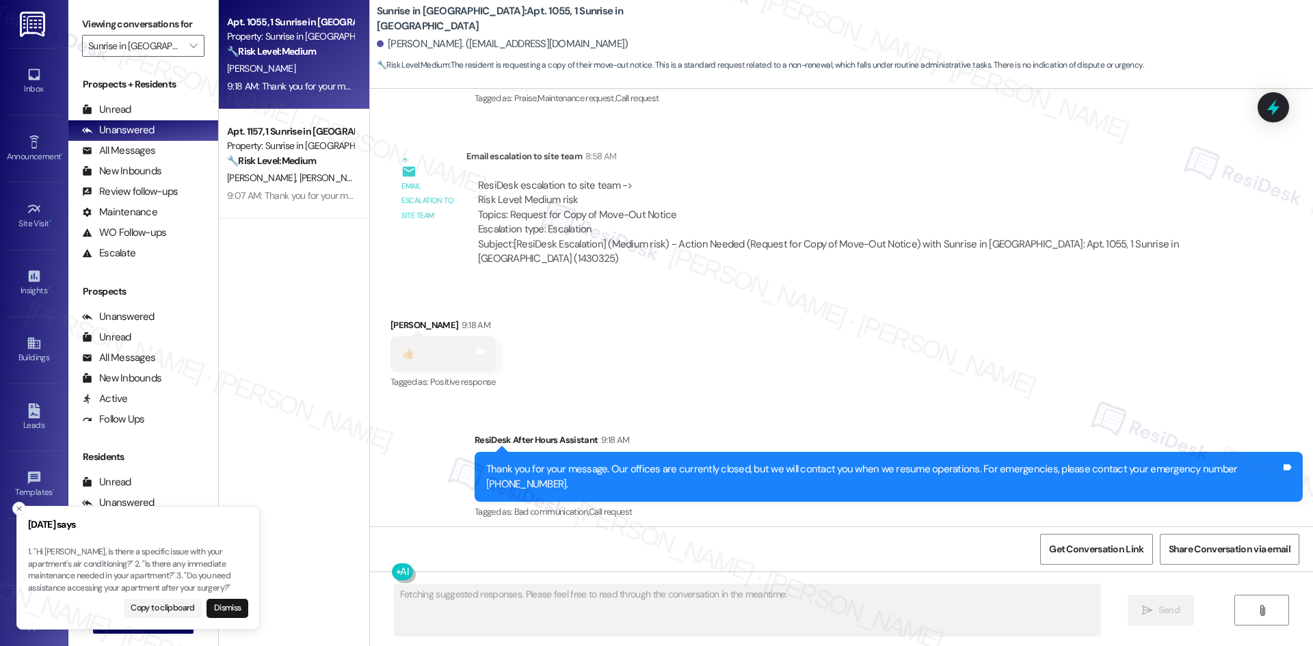
scroll to position [3511, 0]
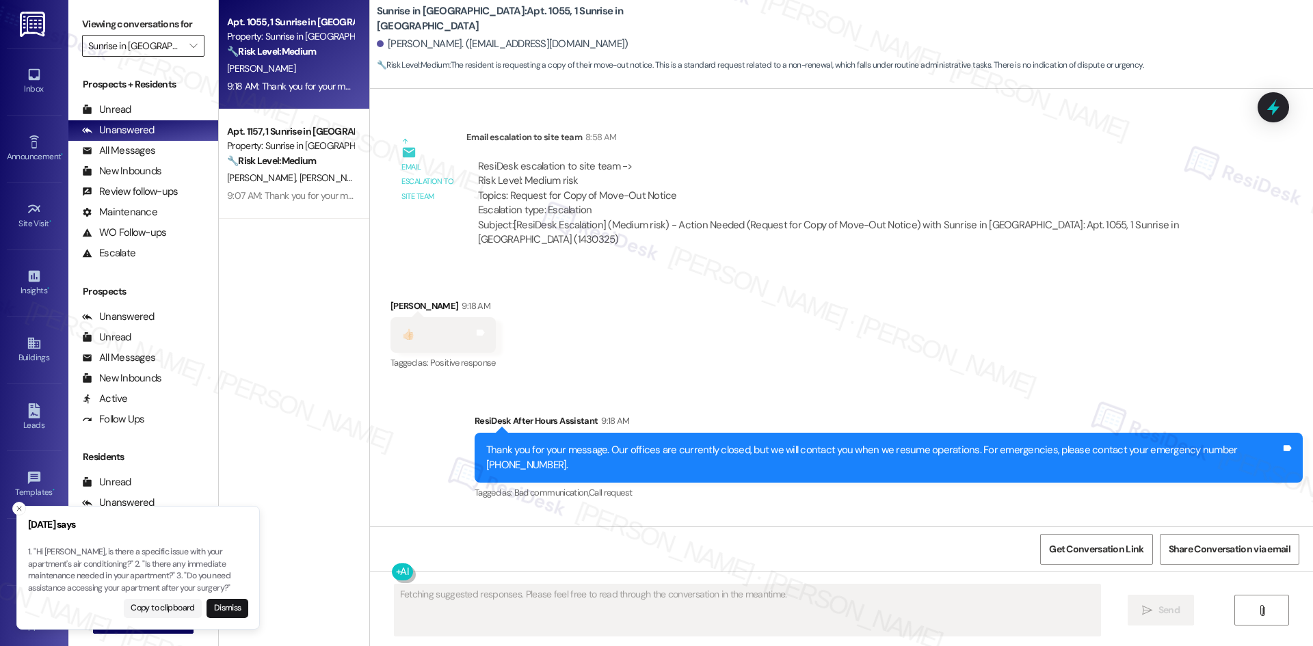
click at [165, 40] on input "Sunrise in Chandler" at bounding box center [135, 46] width 94 height 22
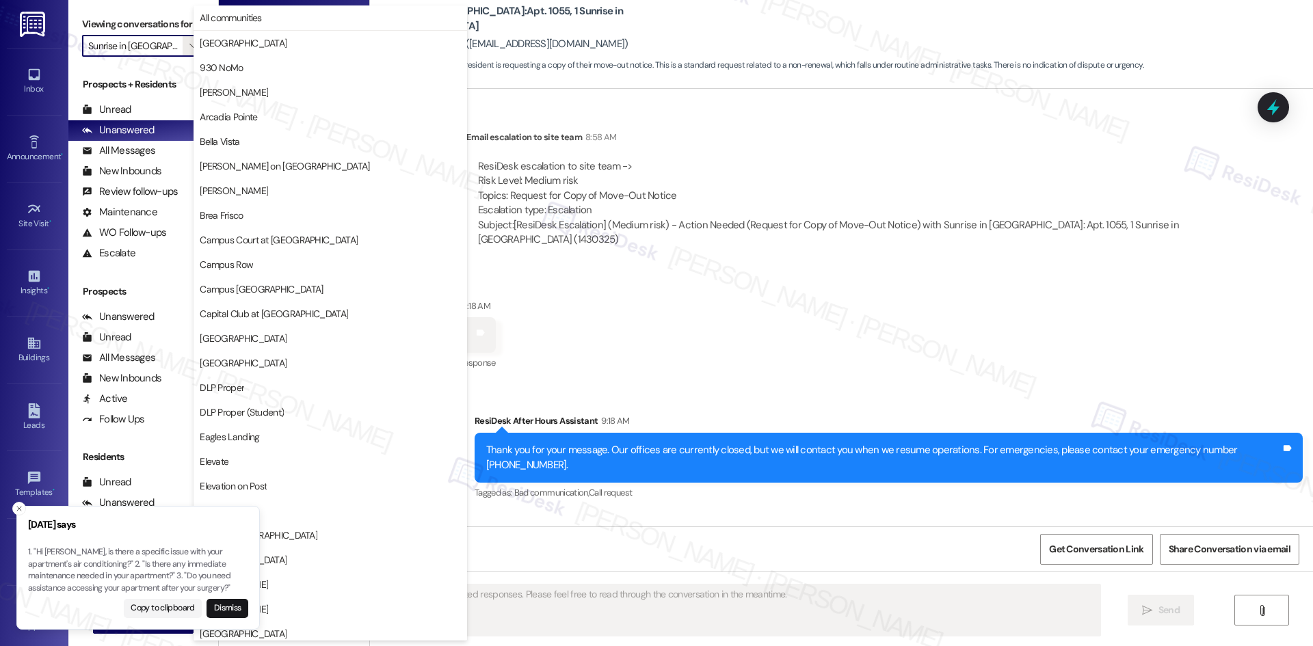
scroll to position [954, 0]
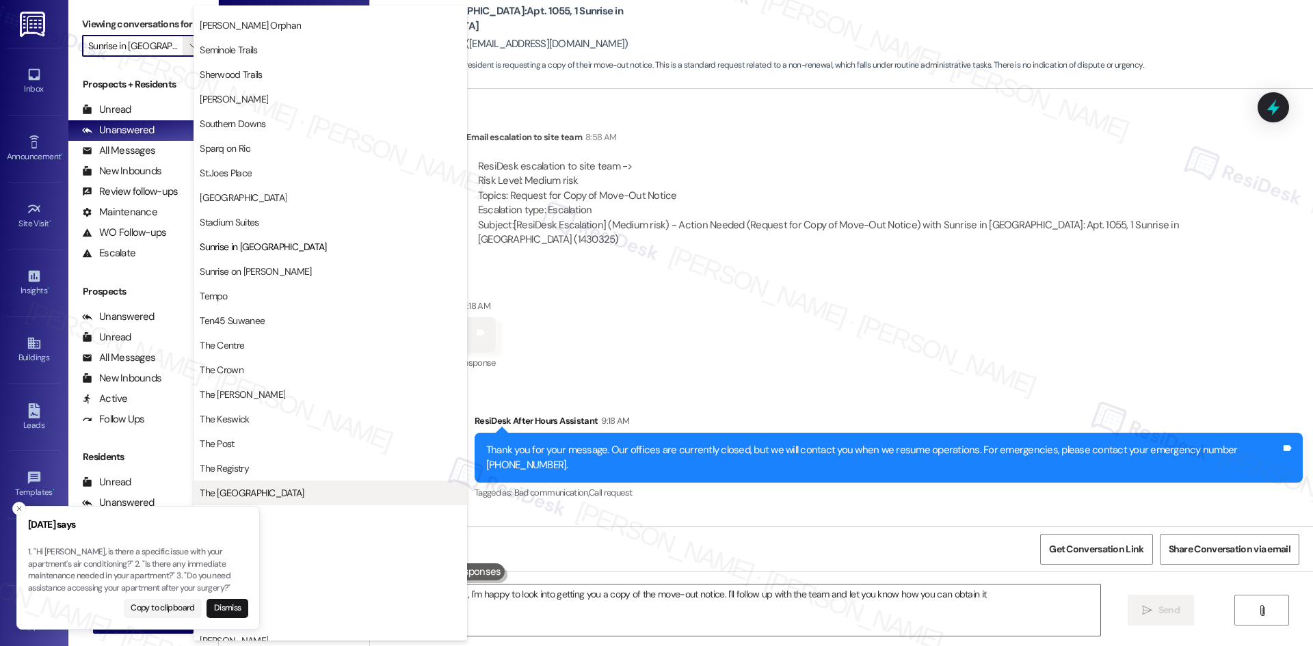
type textarea "Hi {{first_name}}, I'm happy to look into getting you a copy of the move-out no…"
click at [18, 508] on line "Close toast" at bounding box center [19, 509] width 4 height 4
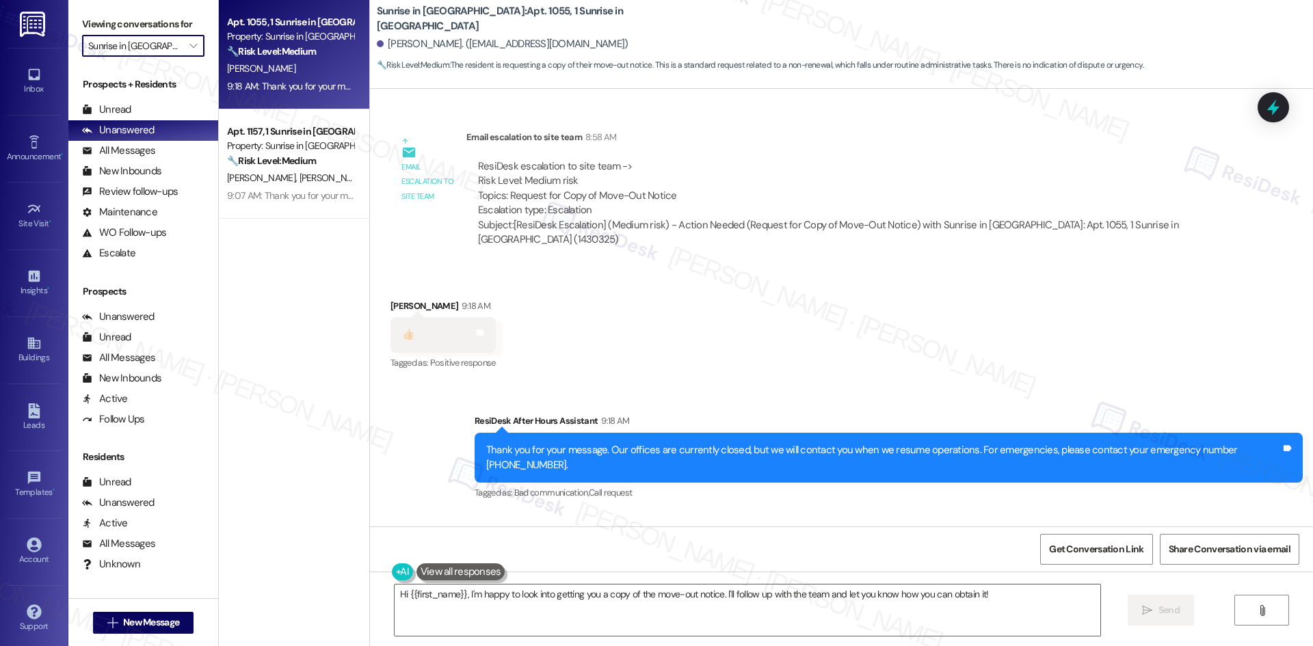
click at [163, 45] on input "Sunrise in Chandler" at bounding box center [135, 46] width 94 height 22
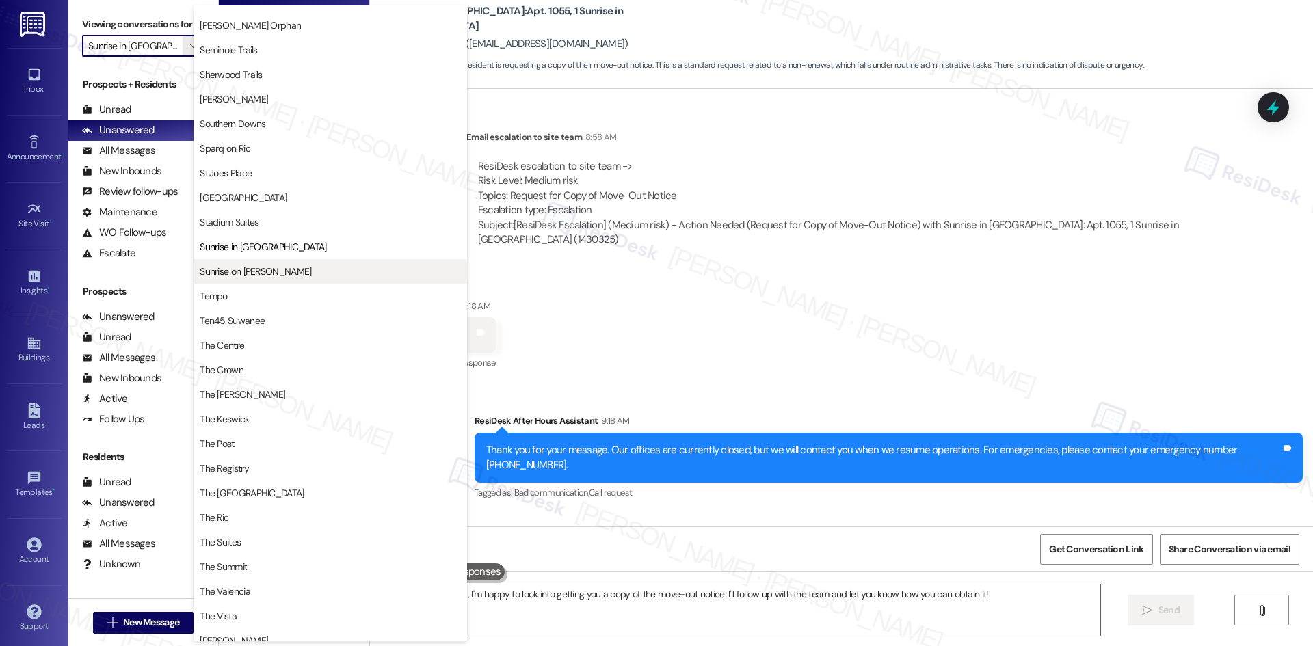
click at [296, 274] on span "Sunrise on Bethany" at bounding box center [330, 272] width 261 height 14
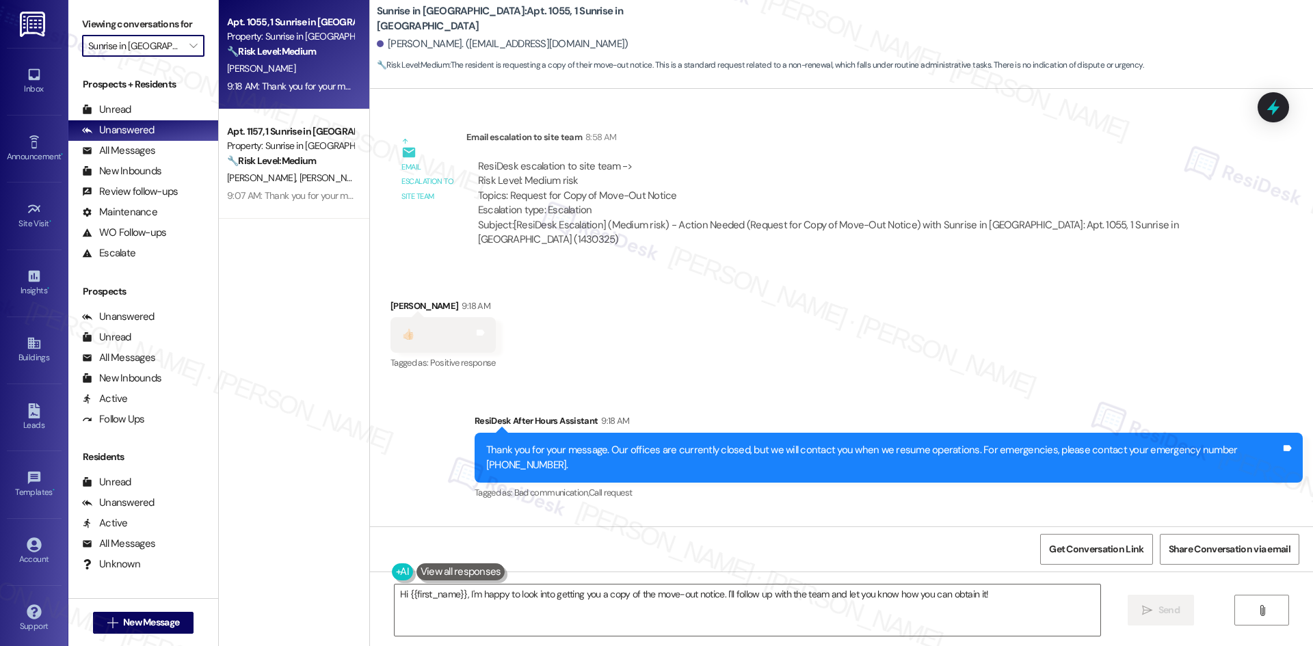
type input "Sunrise on Bethany"
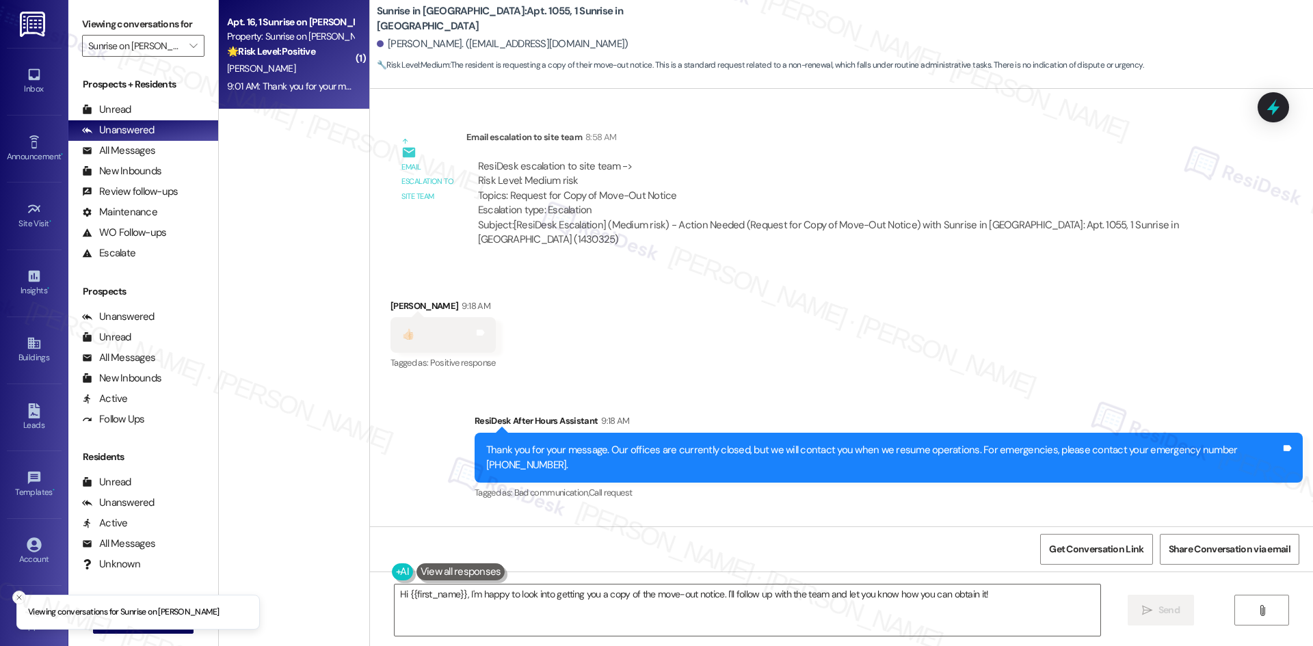
click at [290, 46] on strong "🌟 Risk Level: Positive" at bounding box center [271, 51] width 88 height 12
type textarea "Fetching suggested responses. Please feel free to read through the conversation…"
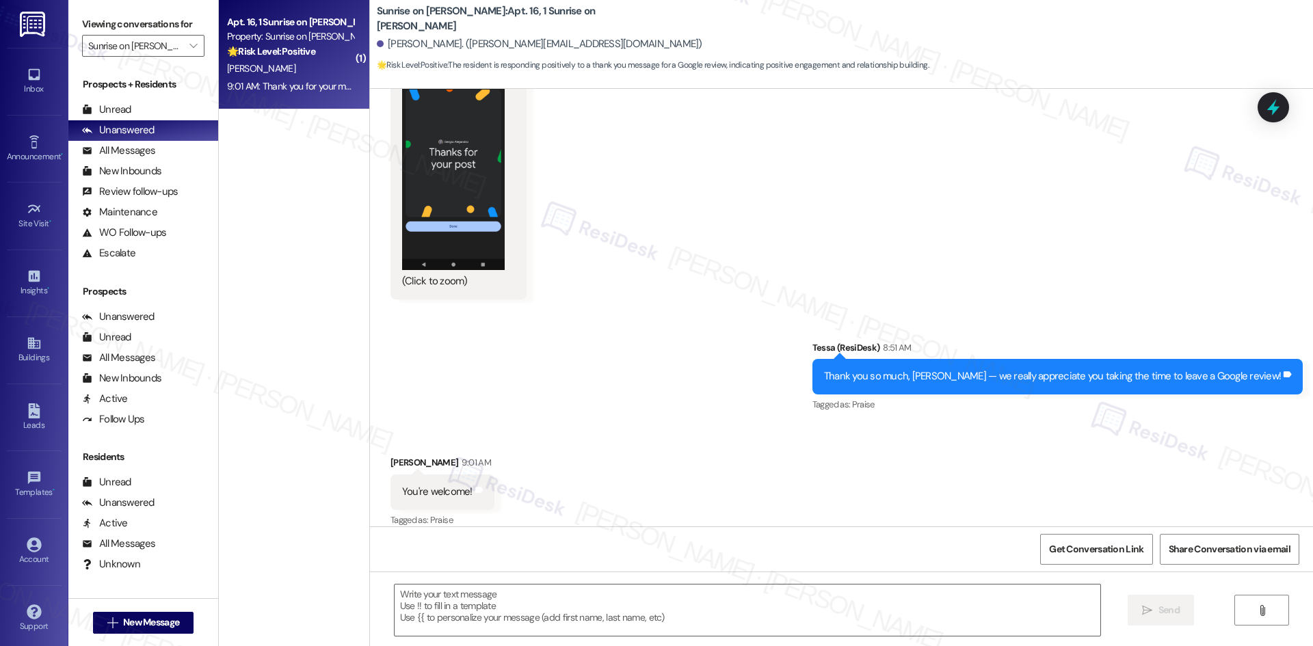
scroll to position [557, 0]
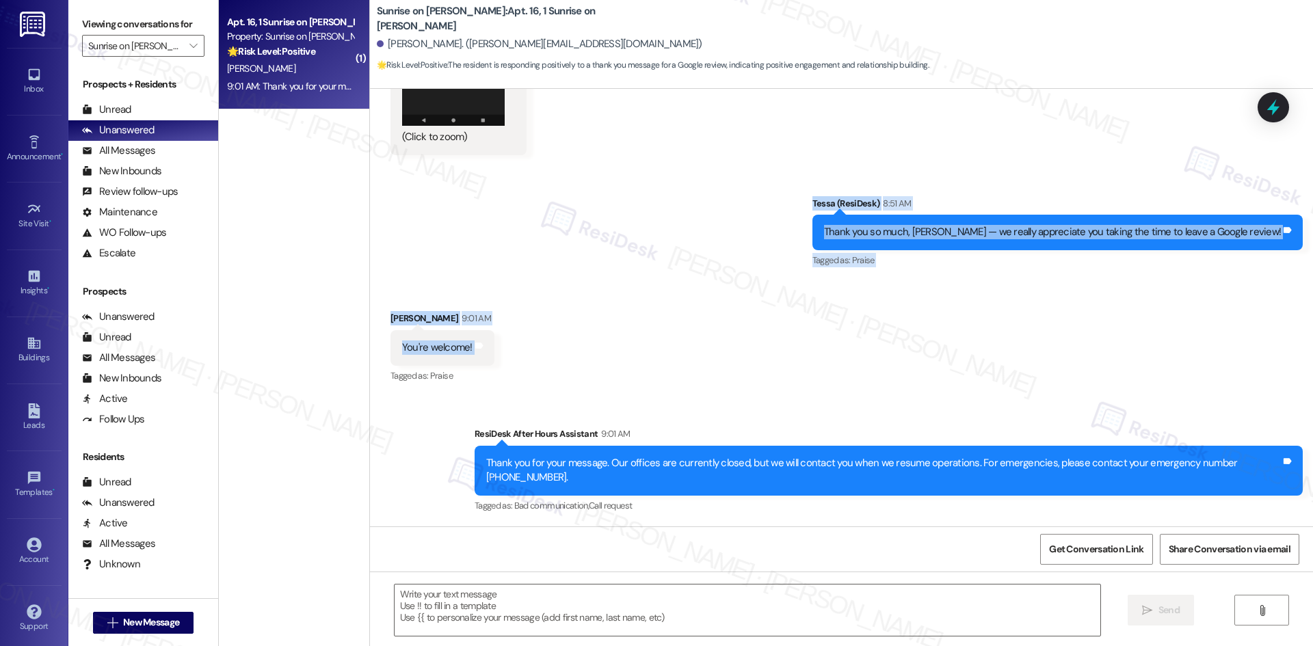
drag, startPoint x: 826, startPoint y: 196, endPoint x: 873, endPoint y: 335, distance: 147.3
click at [873, 335] on div "WO Opened request: Make Ready Jul 18, 2025 at 1:29 AM Status : Open Show detail…" at bounding box center [841, 308] width 943 height 438
drag, startPoint x: 594, startPoint y: 643, endPoint x: 454, endPoint y: 341, distance: 333.0
copy div "Tessa (ResiDesk) 8:51 AM Thank you so much, Sergio — we really appreciate you t…"
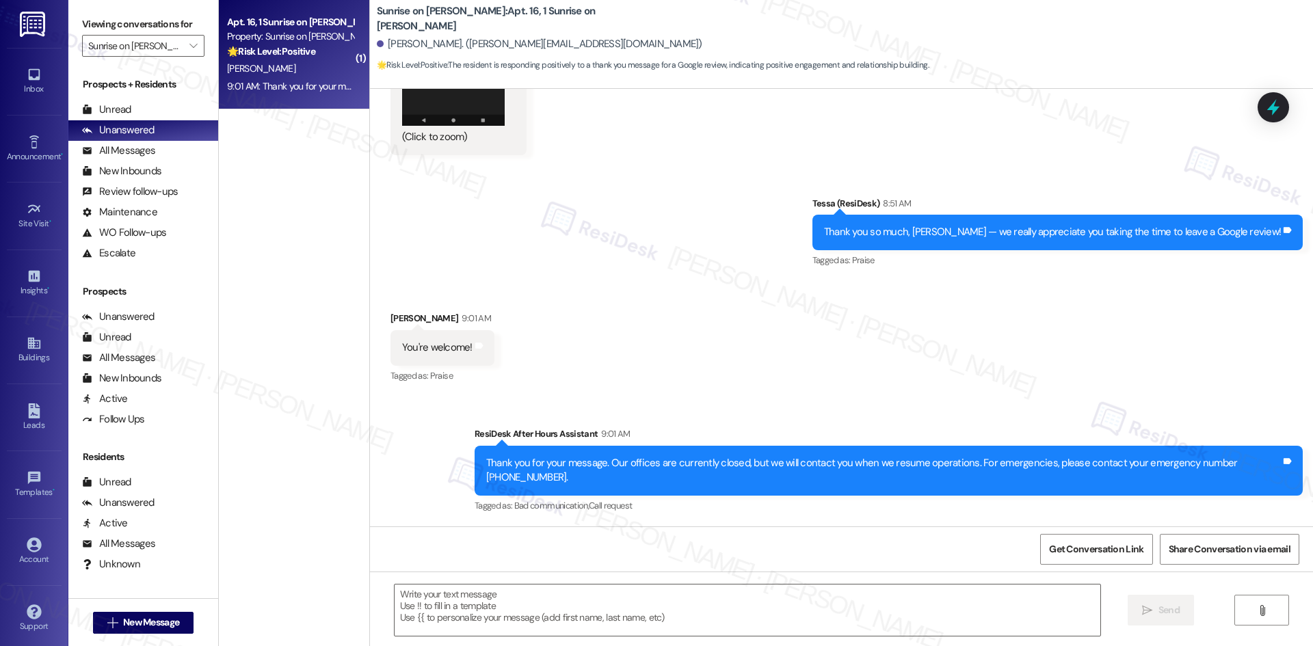
click at [603, 397] on div "Sent via SMS ResiDesk After Hours Assistant 9:01 AM Thank you for your message.…" at bounding box center [841, 461] width 943 height 130
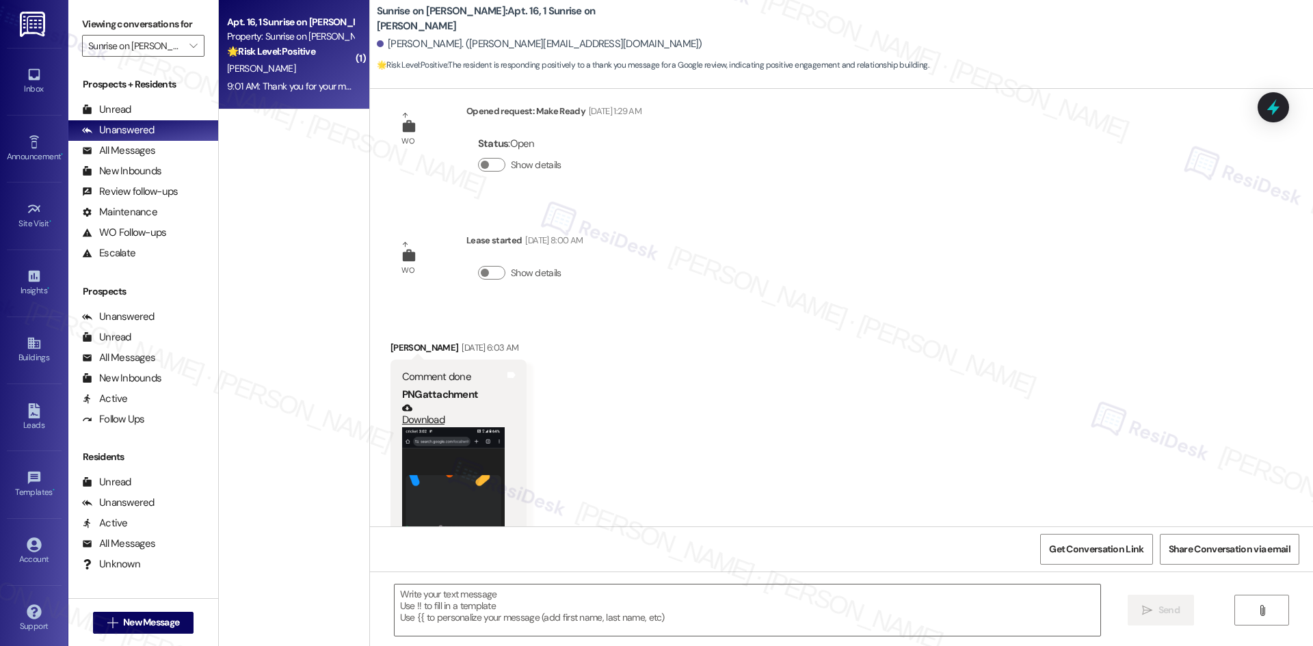
scroll to position [10, 0]
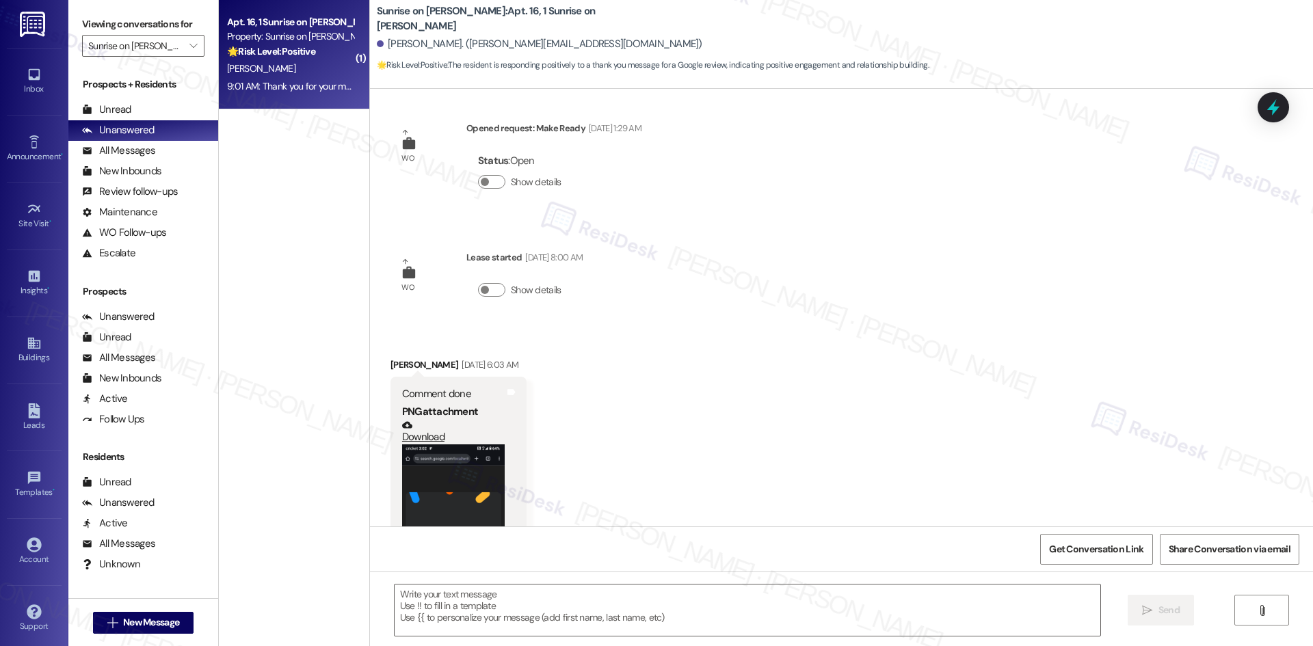
click at [773, 443] on div "Received via SMS Sergio Rangel Sep 02, 2025 at 6:03 AM Comment done PNG attachm…" at bounding box center [841, 519] width 943 height 385
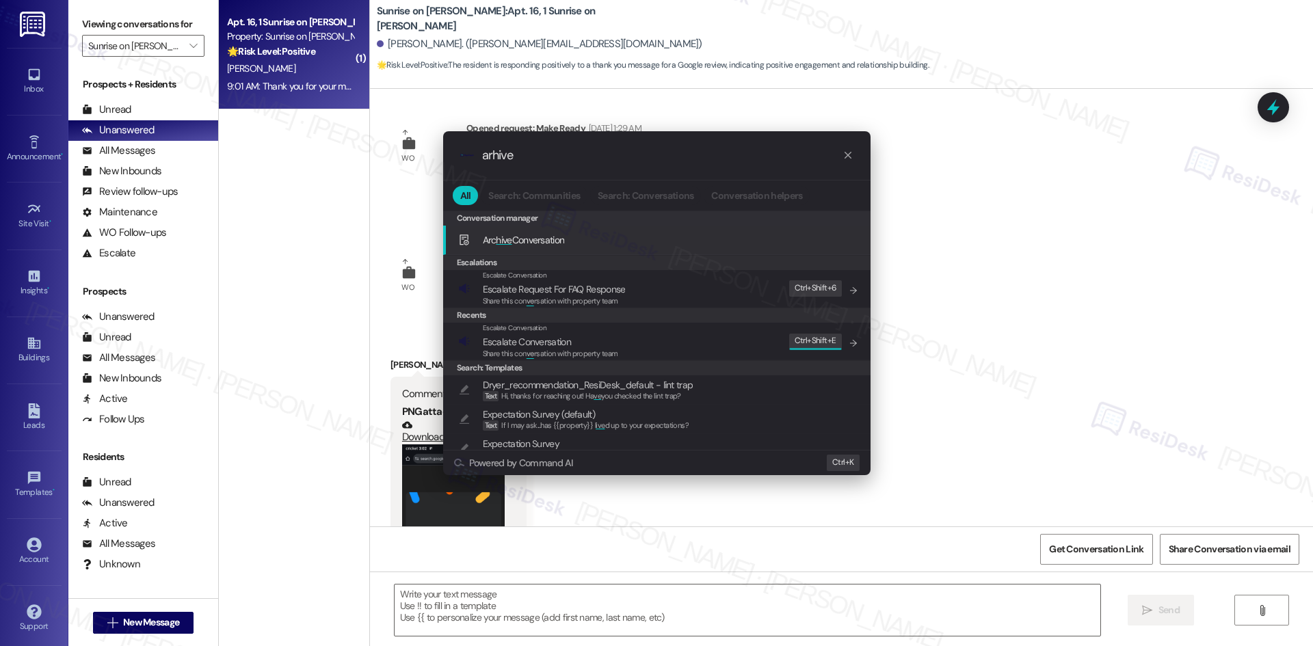
type input "arhive"
click at [565, 239] on span "Arc hive Conversation" at bounding box center [524, 240] width 82 height 12
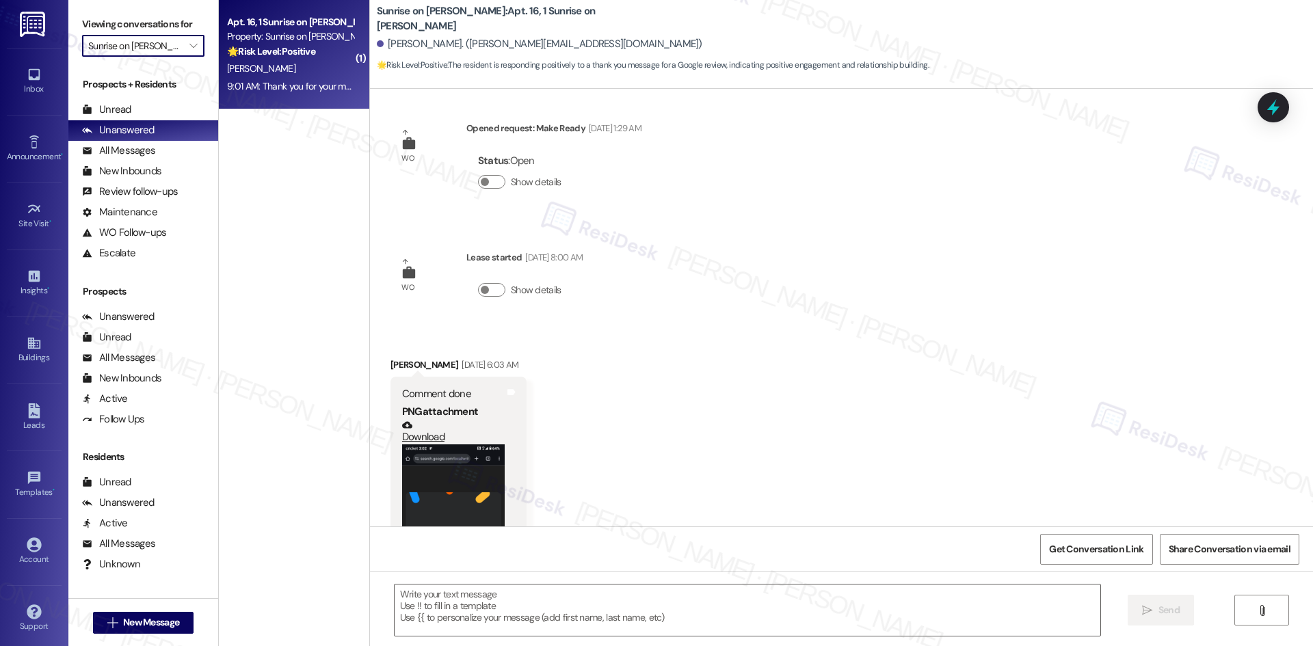
click at [170, 49] on input "Sunrise on Bethany" at bounding box center [135, 46] width 94 height 22
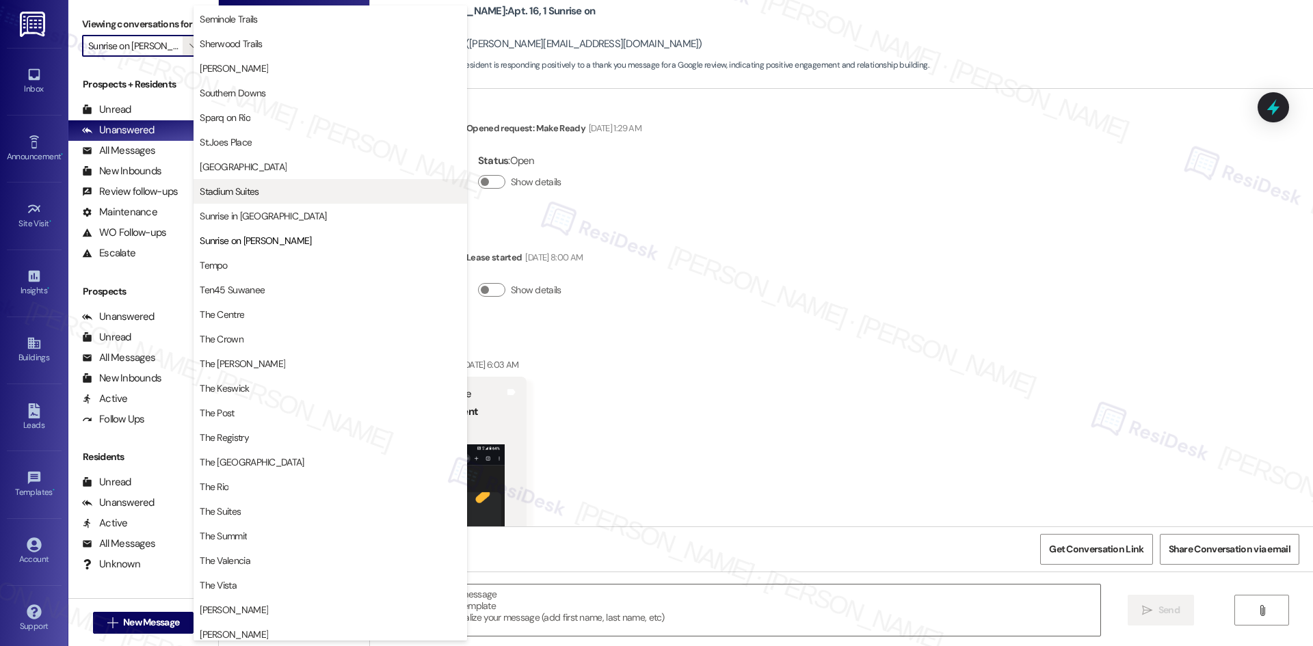
scroll to position [982, 0]
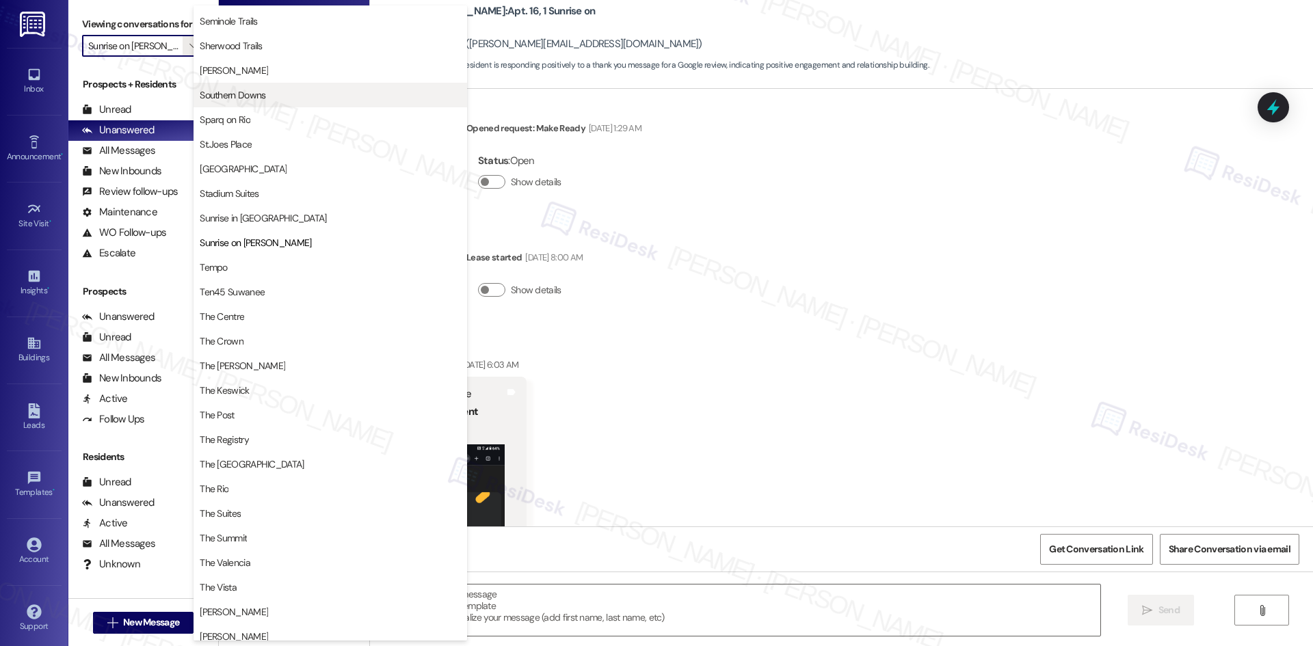
click at [255, 97] on span "Southern Downs" at bounding box center [233, 95] width 66 height 14
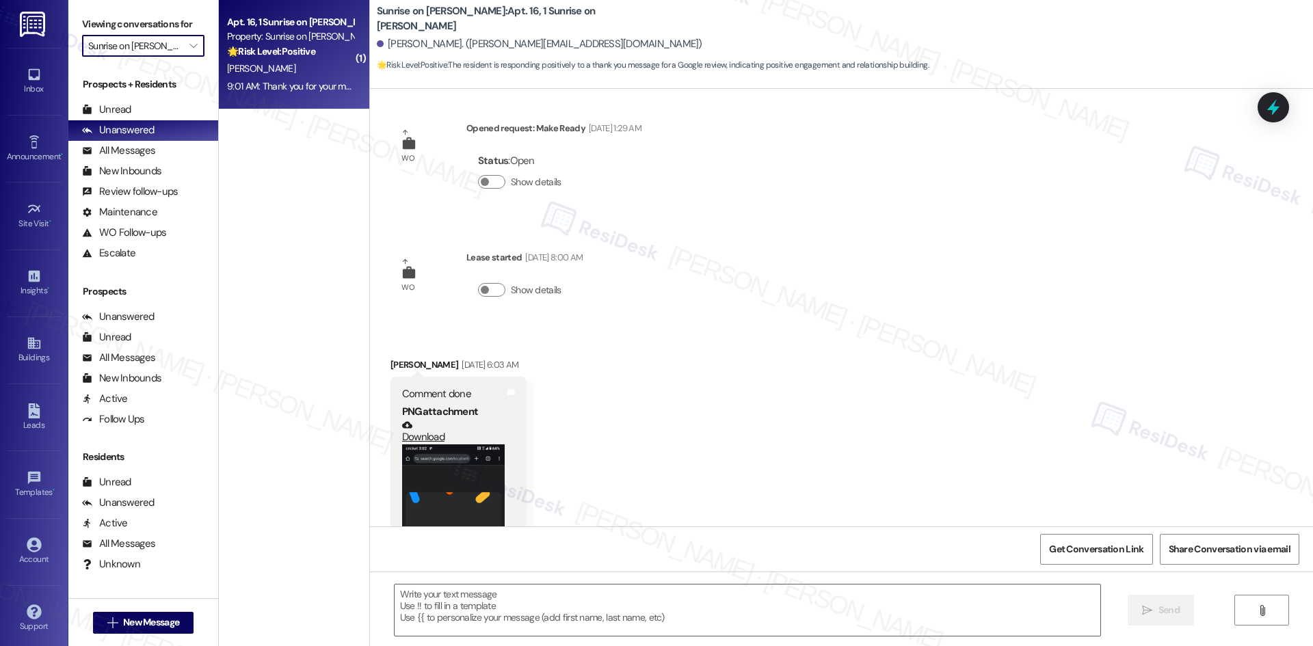
type input "Southern Downs"
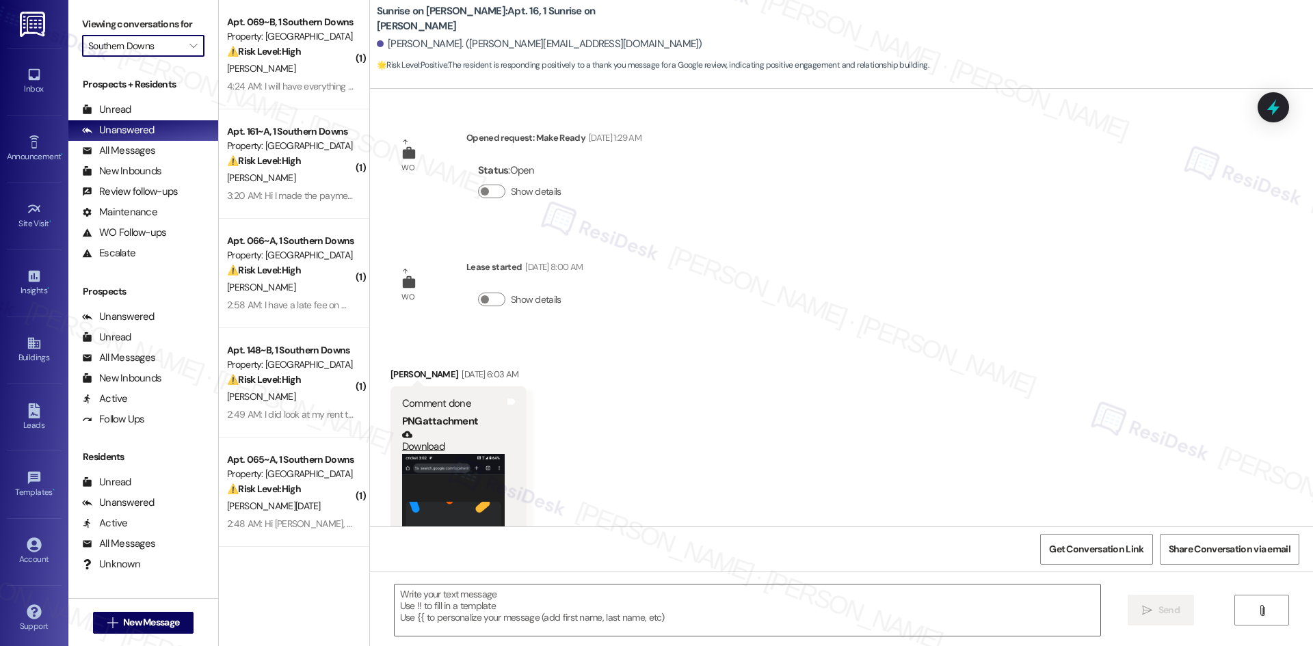
scroll to position [96, 0]
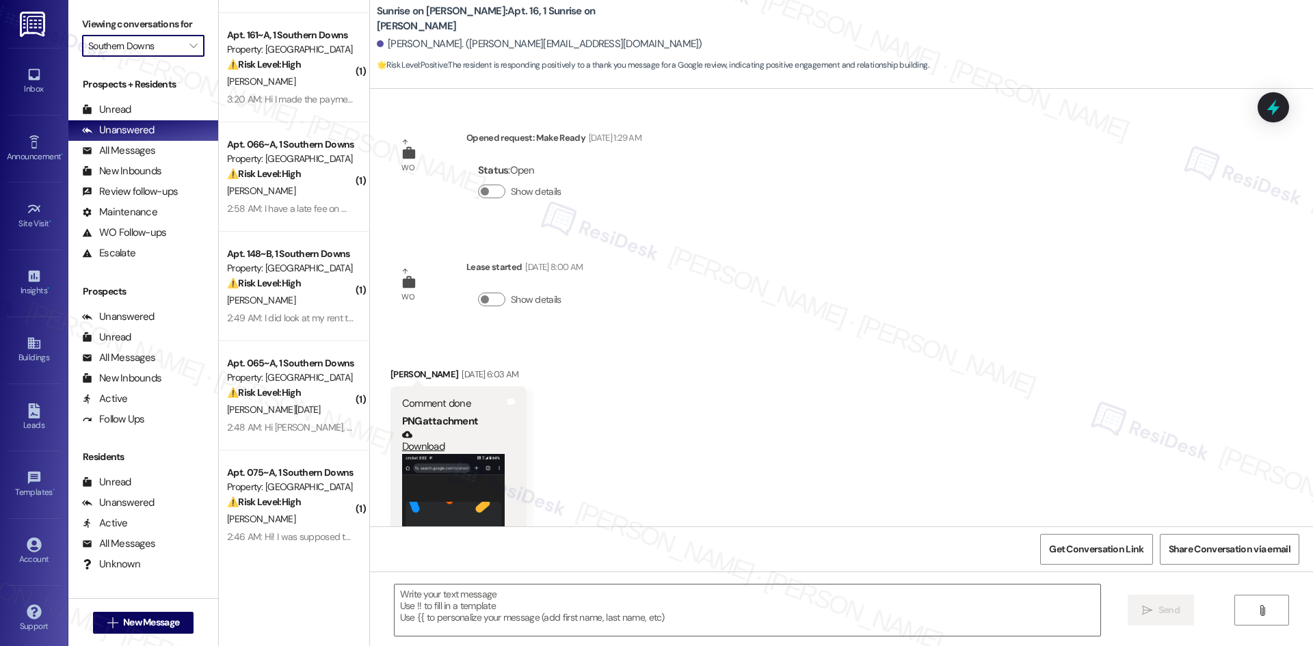
type textarea "Fetching suggested responses. Please feel free to read through the conversation…"
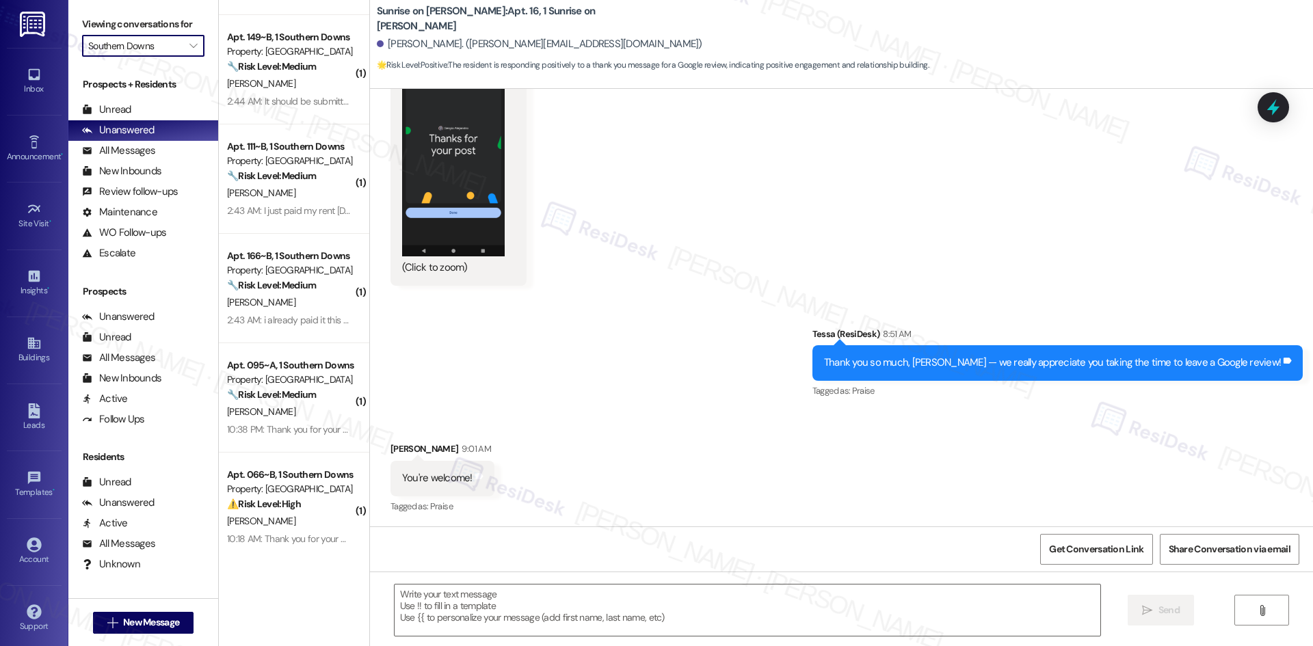
scroll to position [1530, 0]
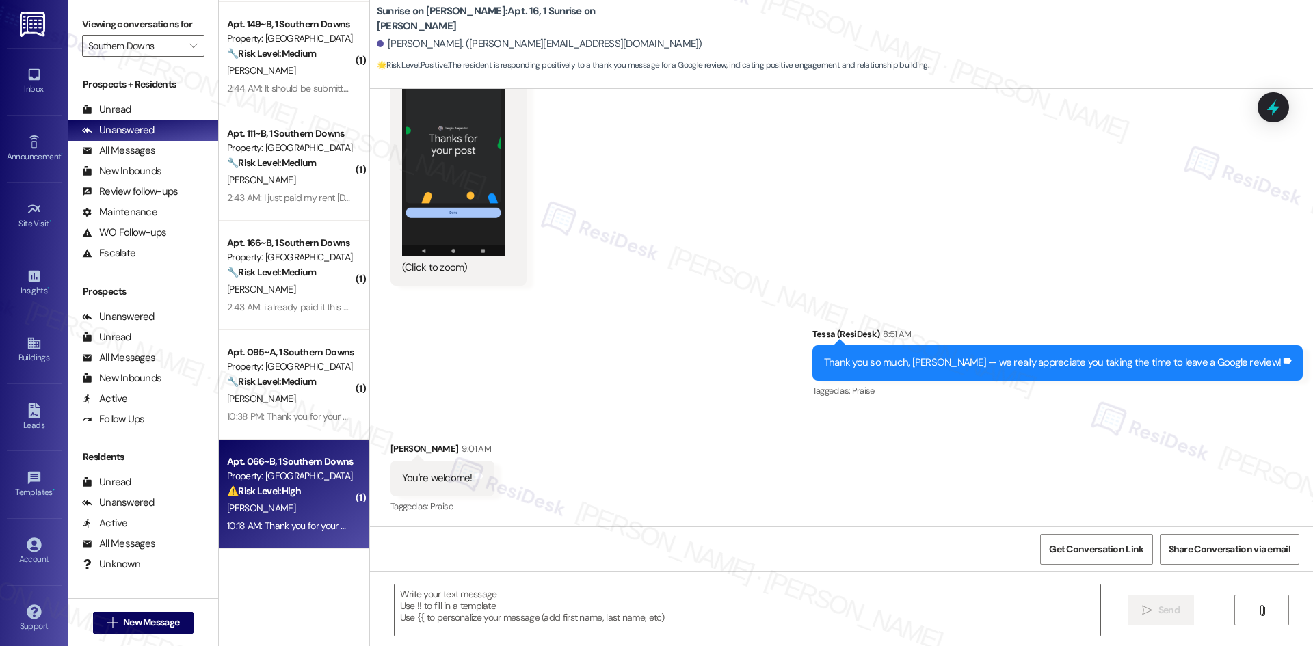
click at [283, 505] on div "K. Campbell" at bounding box center [290, 508] width 129 height 17
type textarea "Fetching suggested responses. Please feel free to read through the conversation…"
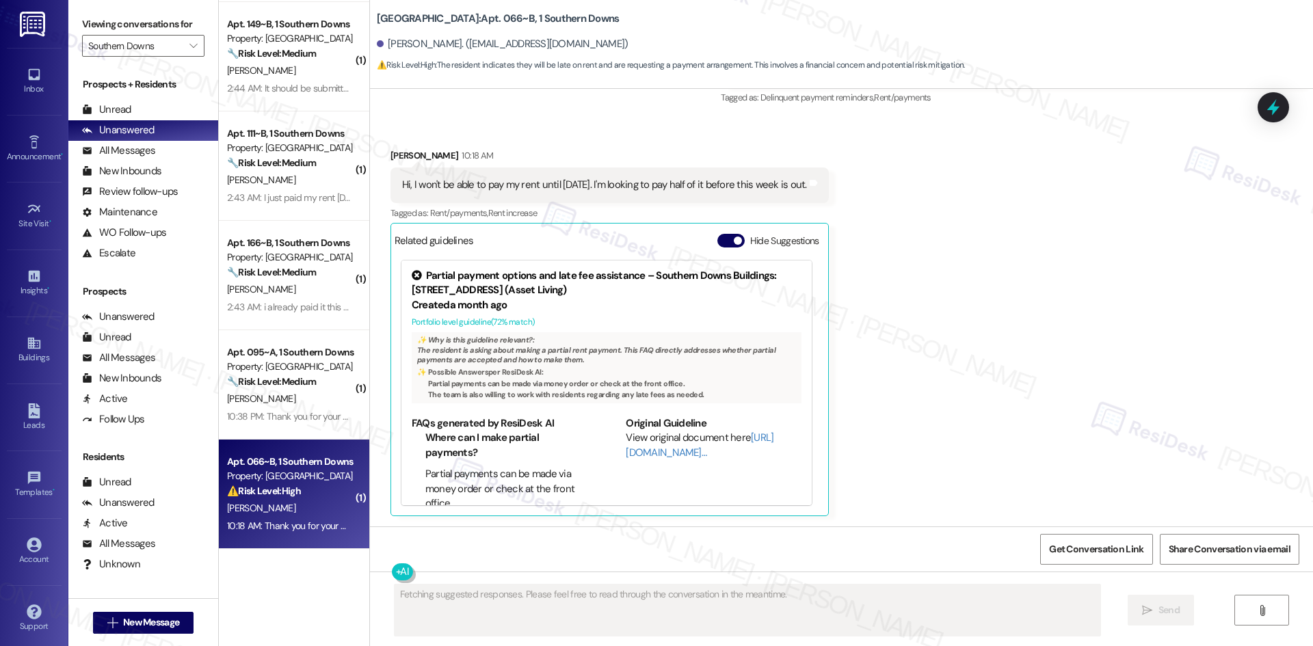
scroll to position [2563, 0]
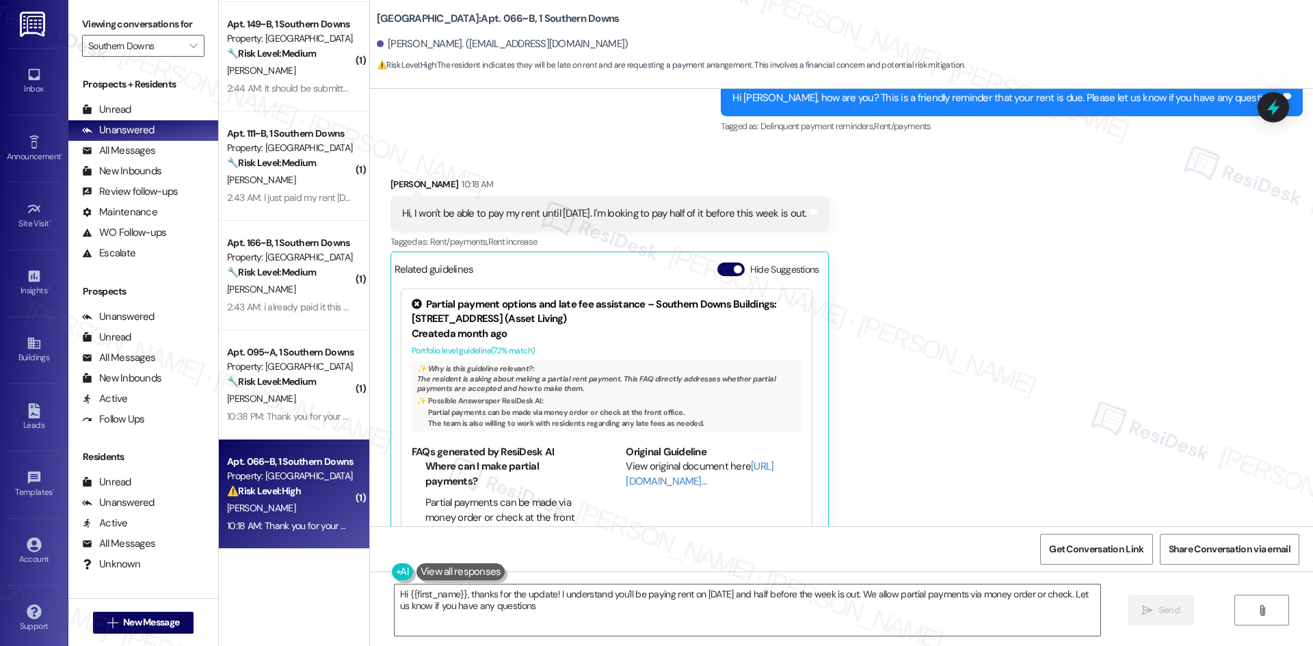
type textarea "Hi {{first_name}}, thanks for the update! I understand you'll be paying rent on…"
click at [166, 47] on input "Southern Downs" at bounding box center [135, 46] width 94 height 22
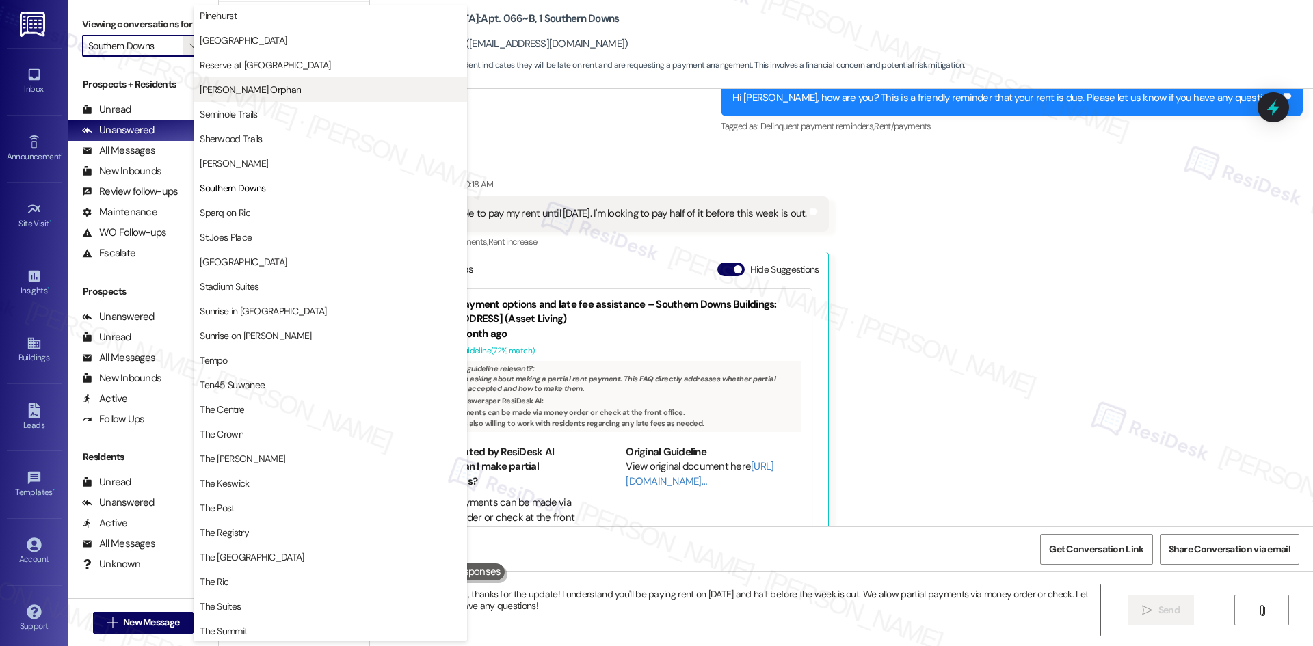
scroll to position [885, 0]
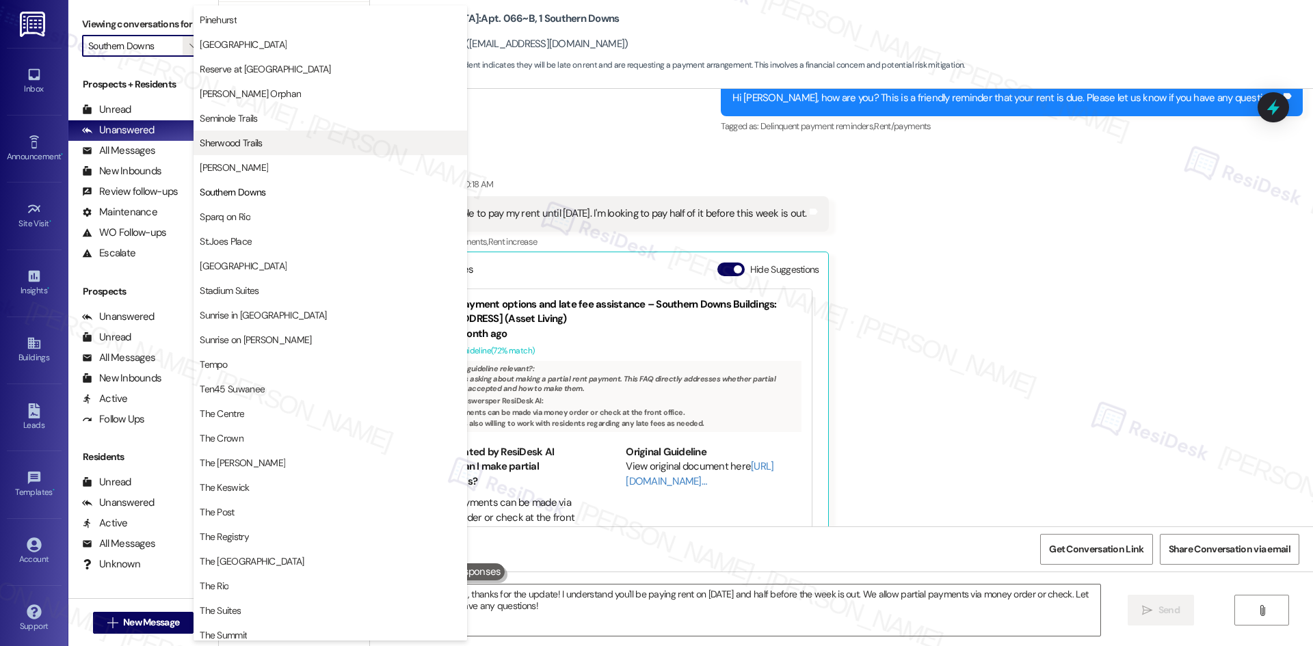
click at [280, 148] on span "Sherwood Trails" at bounding box center [330, 143] width 261 height 14
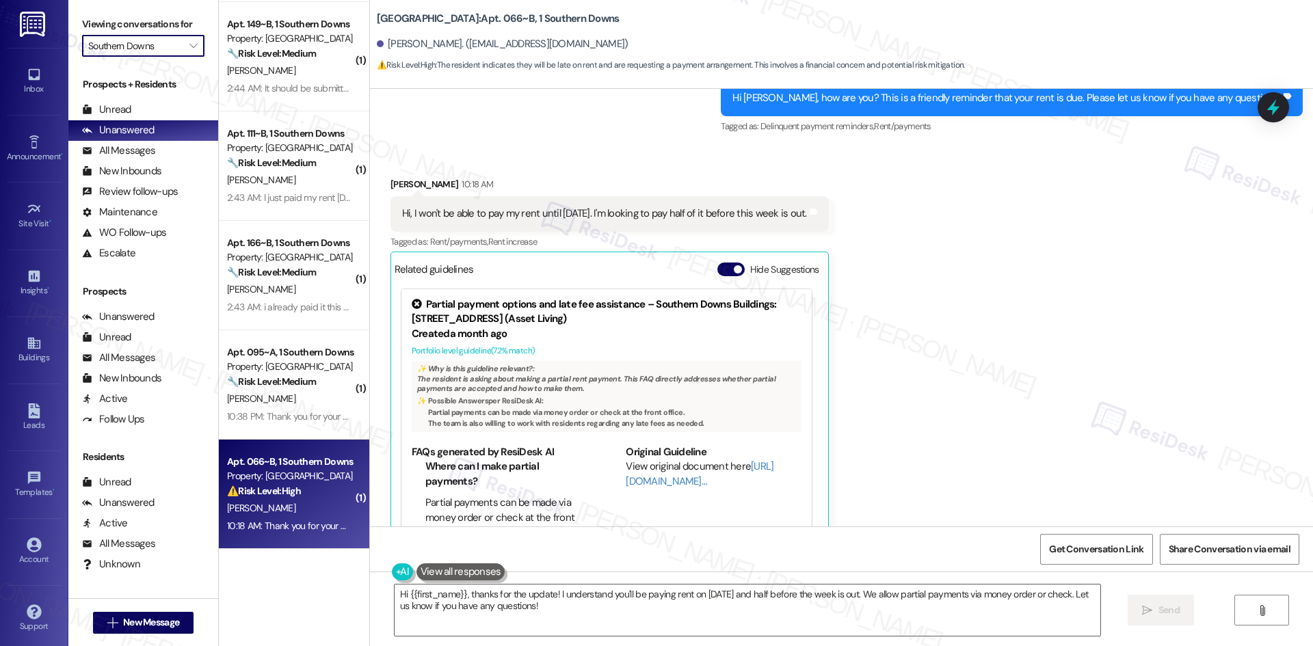
type input "Sherwood Trails"
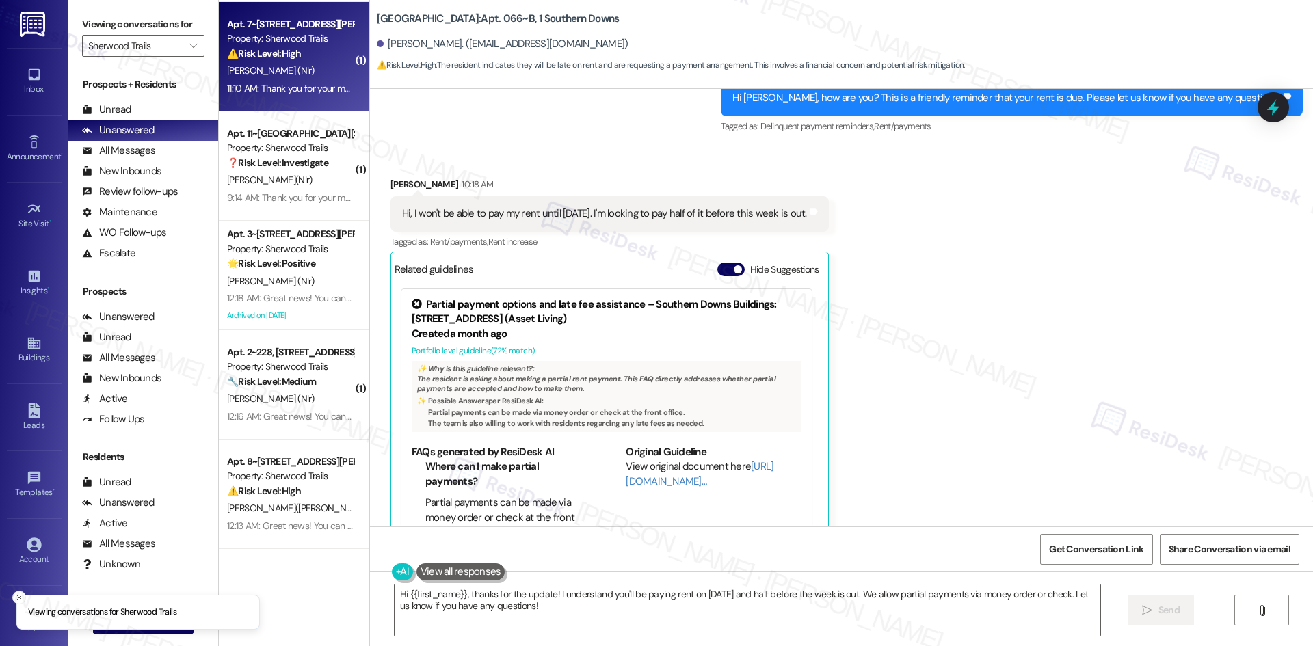
click at [276, 72] on span "[PERSON_NAME] (Nlr)" at bounding box center [271, 70] width 88 height 12
type textarea "Fetching suggested responses. Please feel free to read through the conversation…"
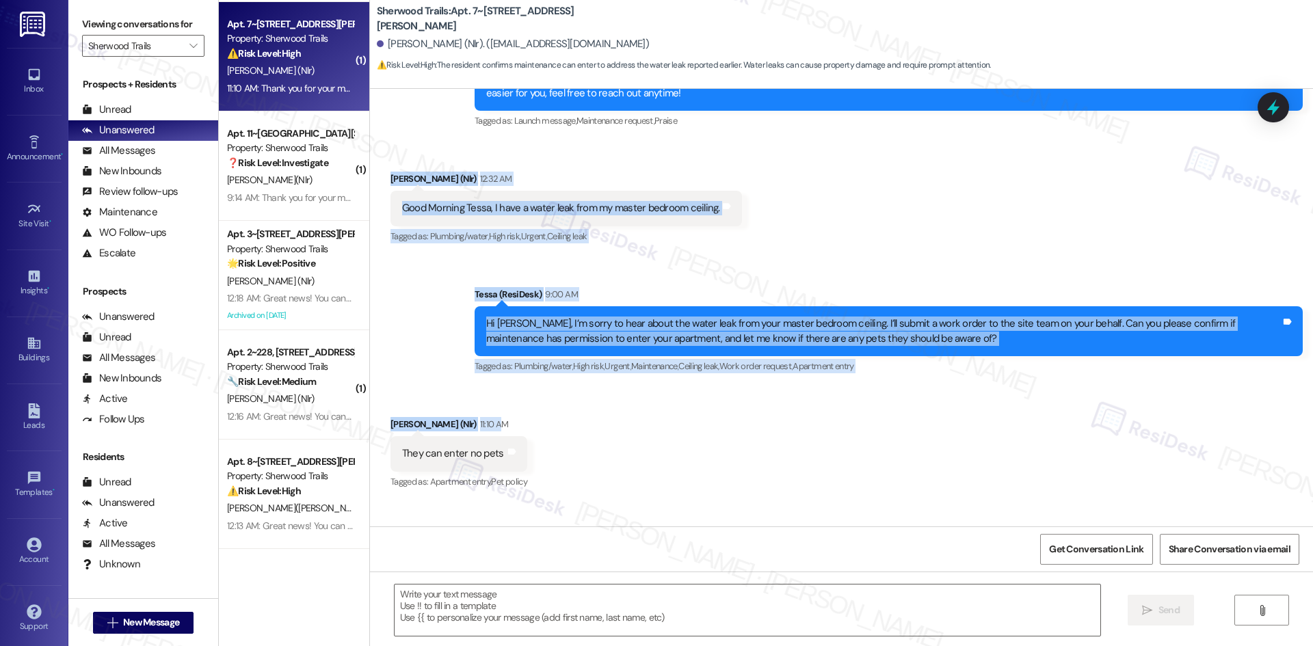
scroll to position [546, 0]
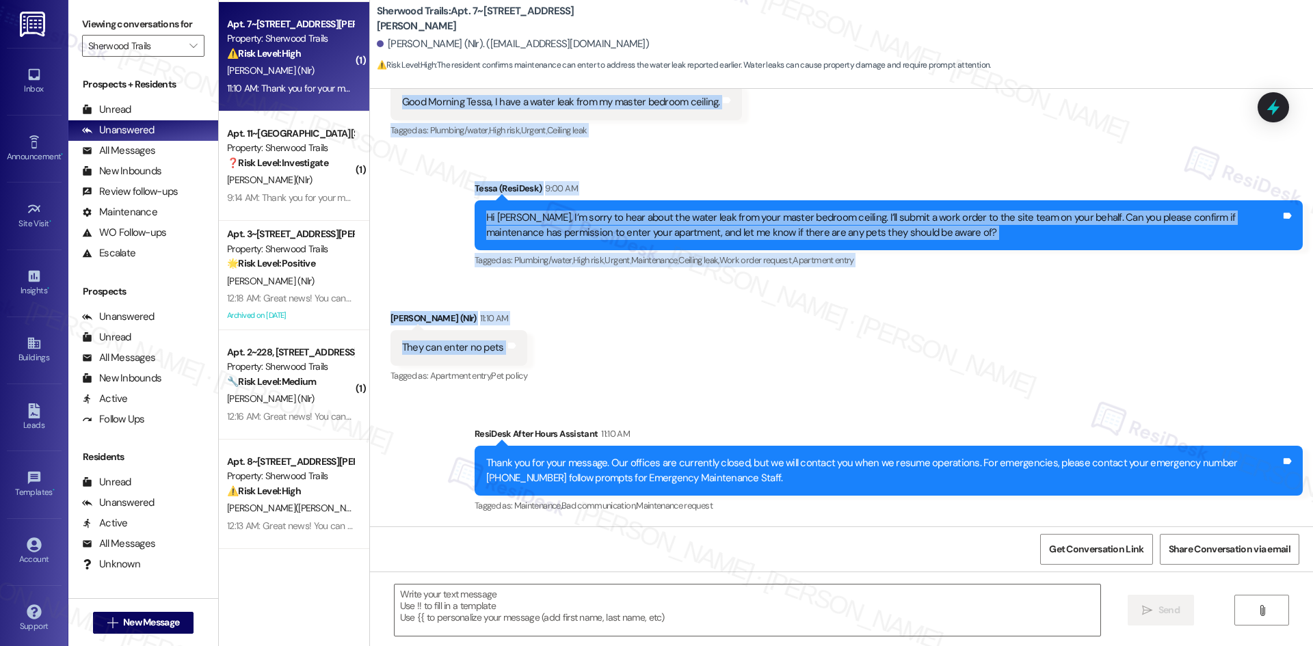
drag, startPoint x: 372, startPoint y: 203, endPoint x: 517, endPoint y: 343, distance: 201.7
click at [517, 343] on div "Lease started Jul 01, 2025 at 8:00 AM Announcement, sent via SMS Tessa (ResiDes…" at bounding box center [841, 308] width 943 height 438
copy div "Brandy Hardnett (Nlr) 12:32 AM Good Morning Tessa, I have a water leak from my …"
click at [571, 332] on div "Received via SMS Brandy Hardnett (Nlr) 11:10 AM They can enter no pets Tags and…" at bounding box center [841, 338] width 943 height 116
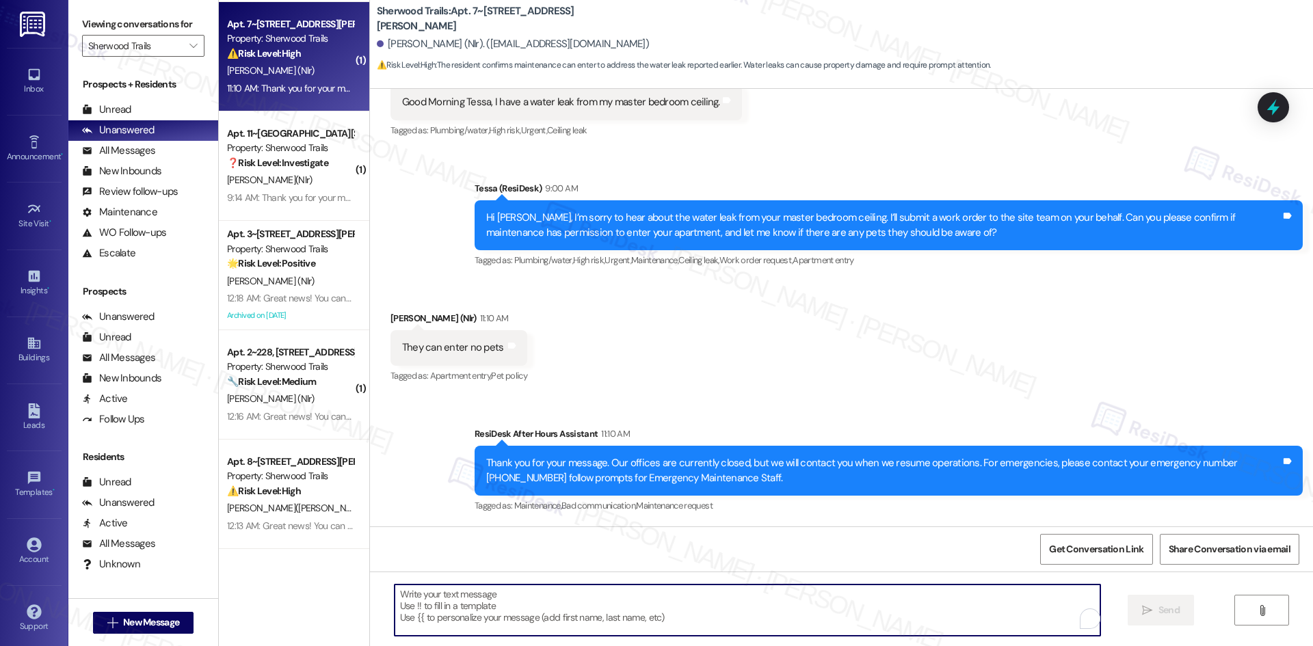
click at [574, 594] on textarea "To enrich screen reader interactions, please activate Accessibility in Grammarl…" at bounding box center [748, 610] width 706 height 51
paste textarea "Thank you, Brandy. I’ll let the site team know that maintenance has permission …"
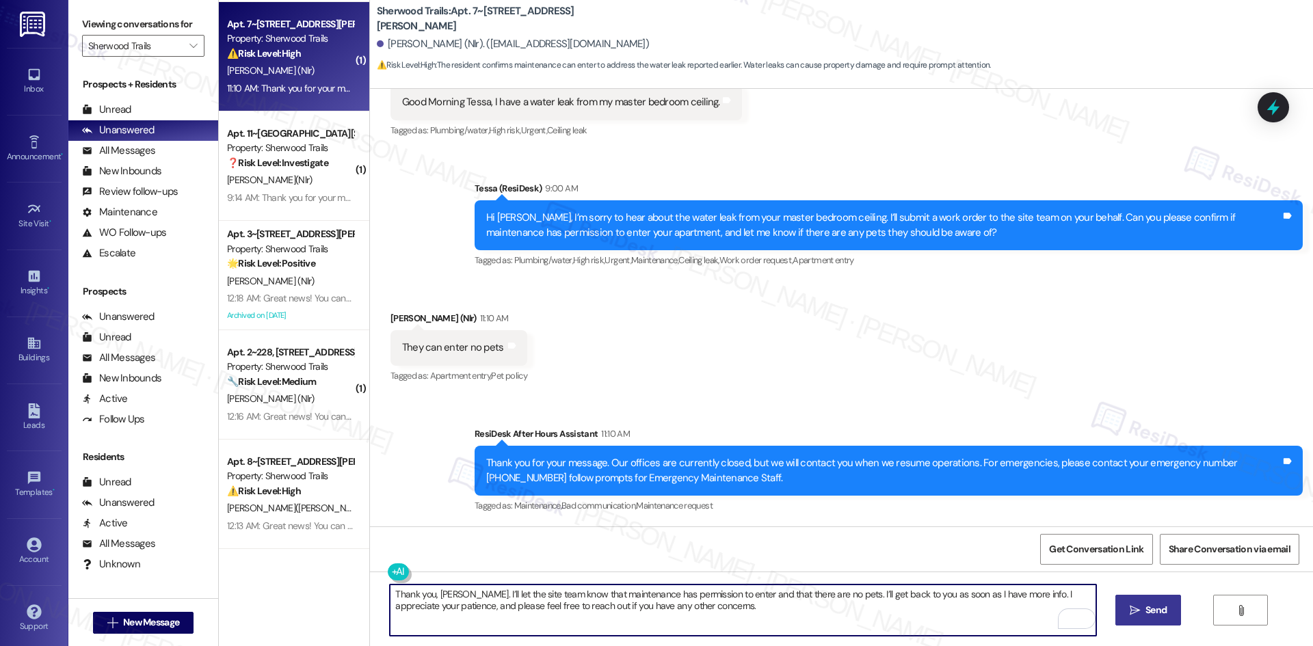
type textarea "Thank you, Brandy. I’ll let the site team know that maintenance has permission …"
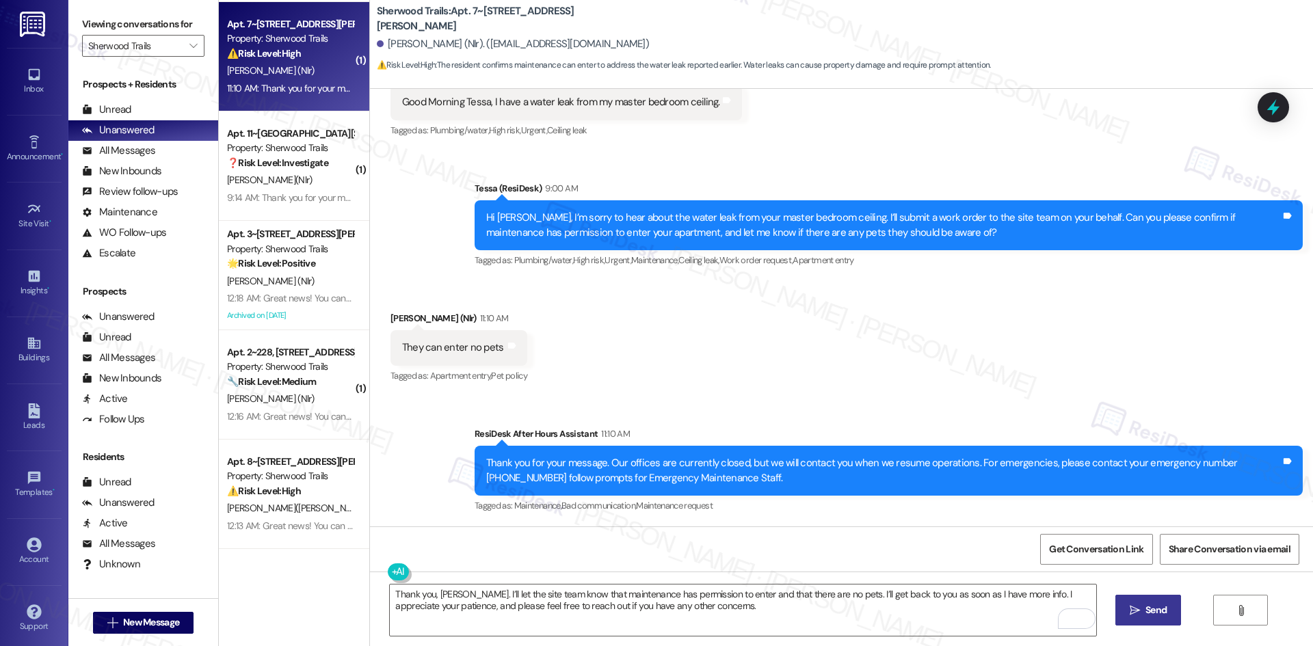
click at [1127, 616] on span " Send" at bounding box center [1148, 610] width 43 height 14
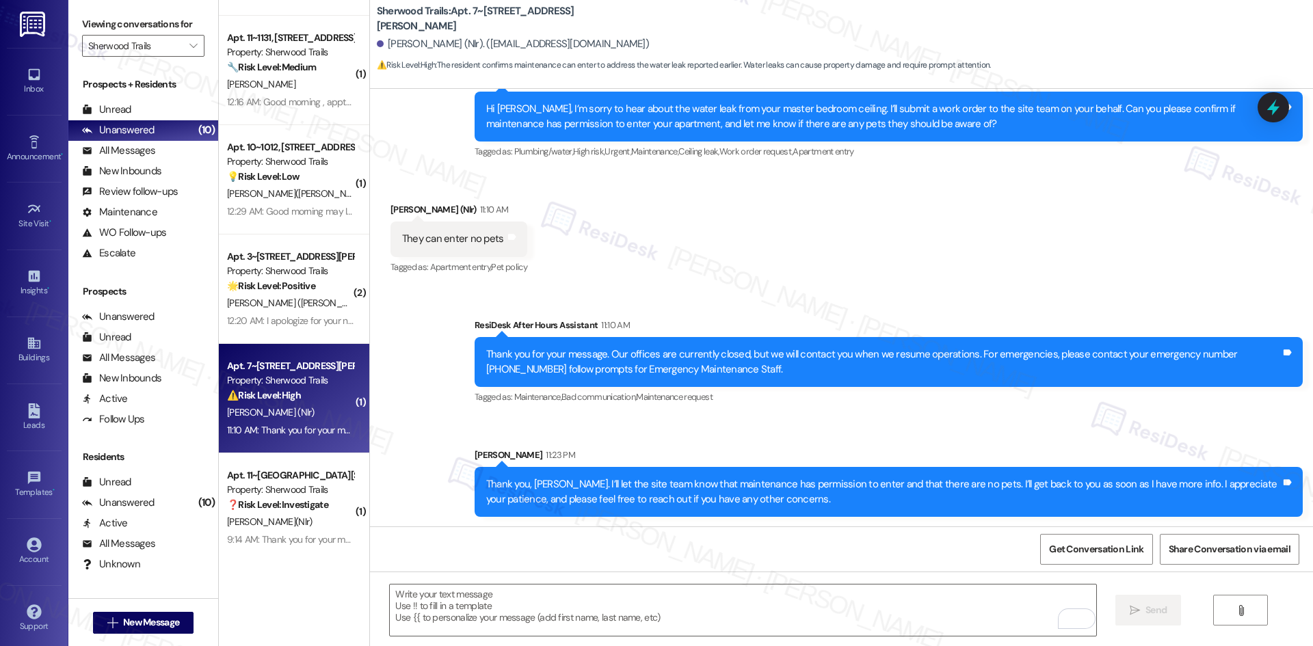
scroll to position [656, 0]
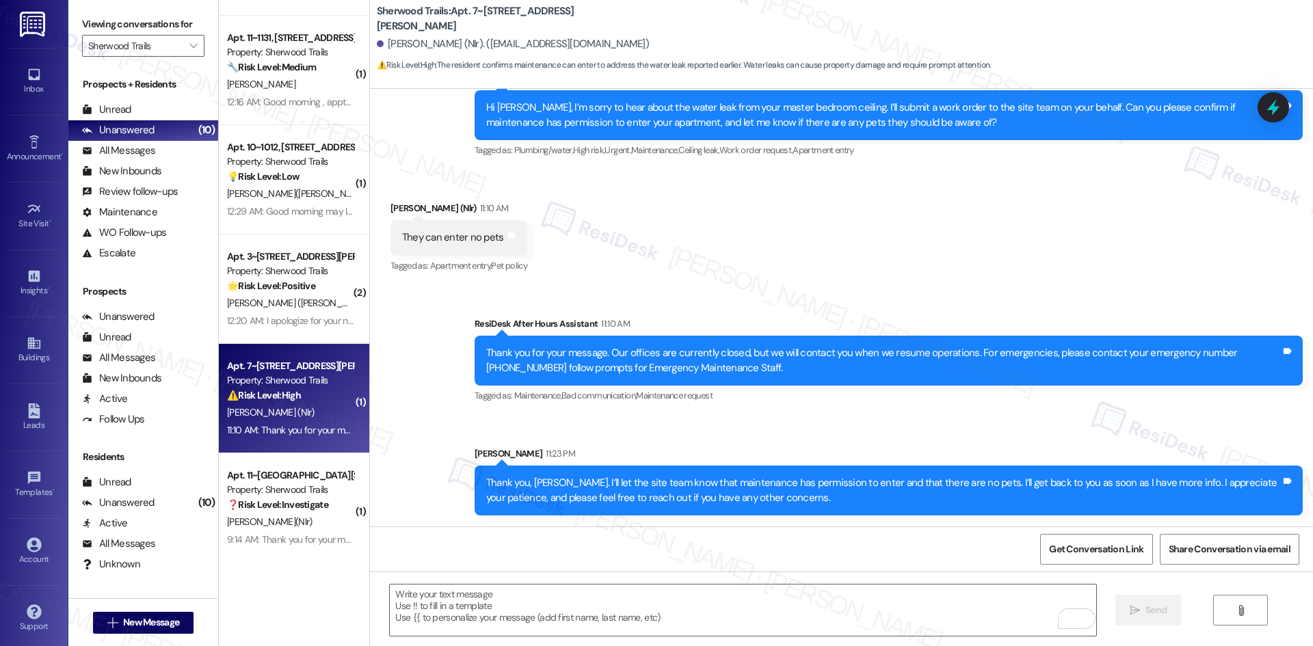
click at [887, 429] on div "Sent via SMS ResiDesk After Hours Assistant 11:10 AM Thank you for your message…" at bounding box center [841, 406] width 943 height 240
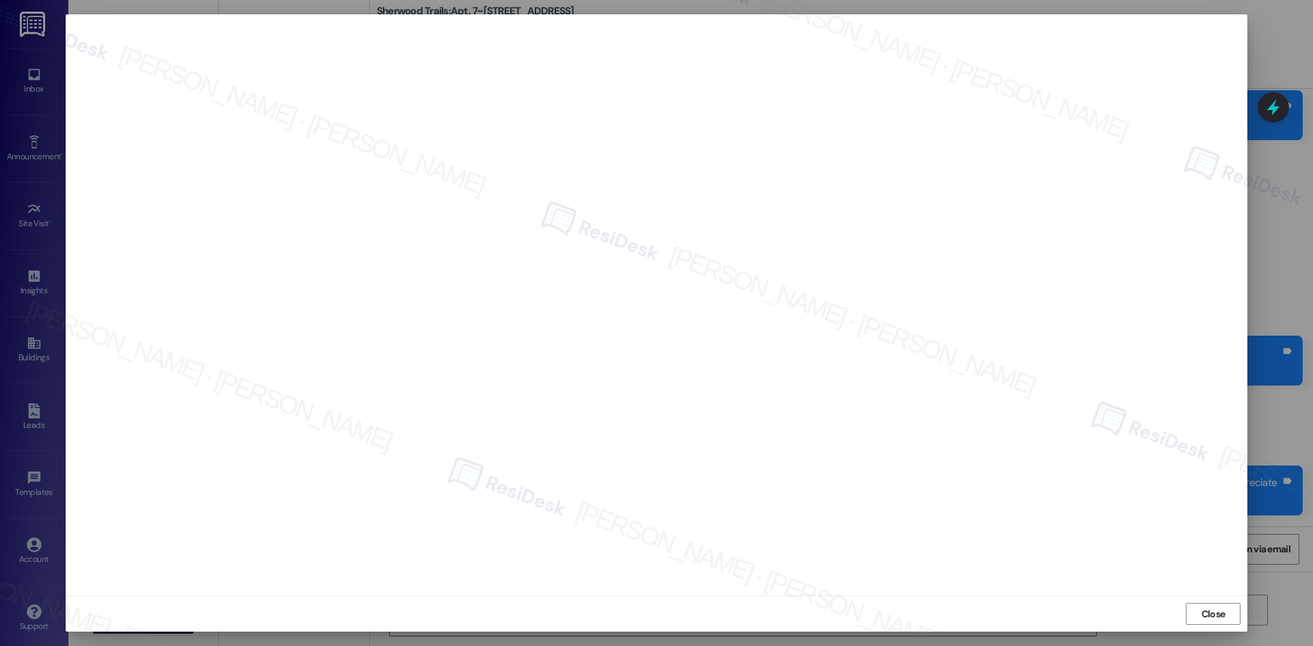
click at [984, 606] on div "Close" at bounding box center [657, 614] width 1182 height 36
click at [1210, 612] on span "Close" at bounding box center [1214, 614] width 24 height 14
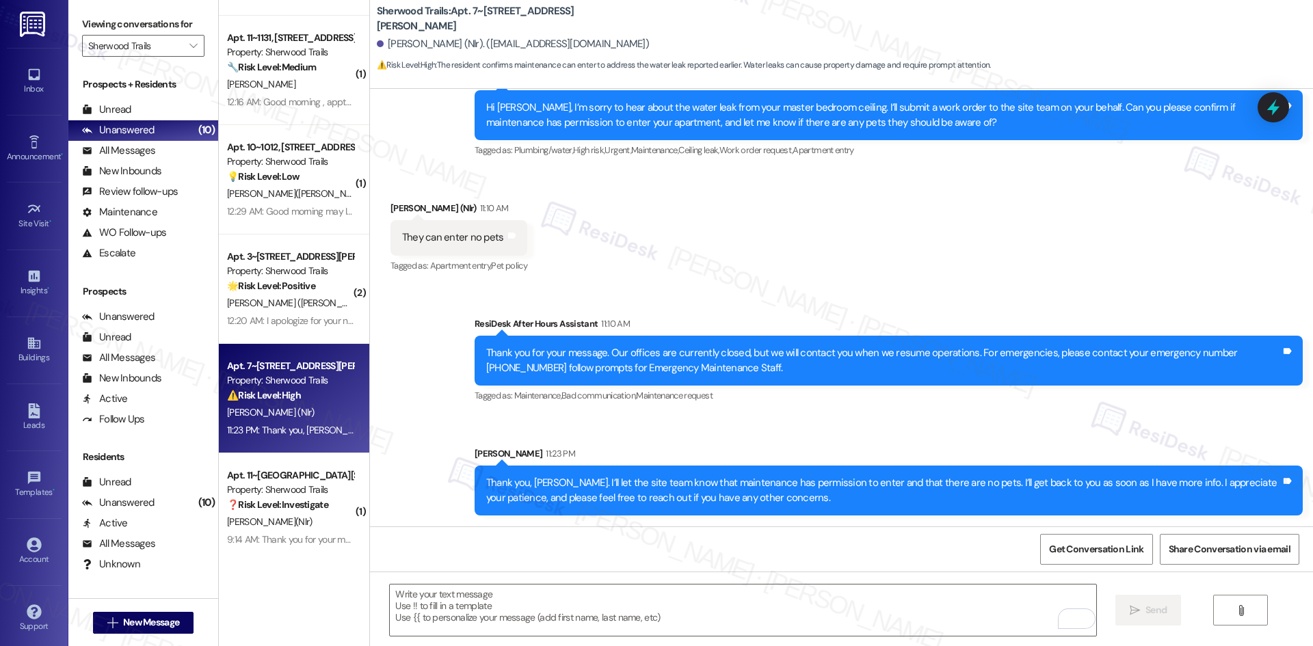
click at [762, 417] on div "Sent via SMS ResiDesk After Hours Assistant 11:10 AM Thank you for your message…" at bounding box center [841, 406] width 943 height 240
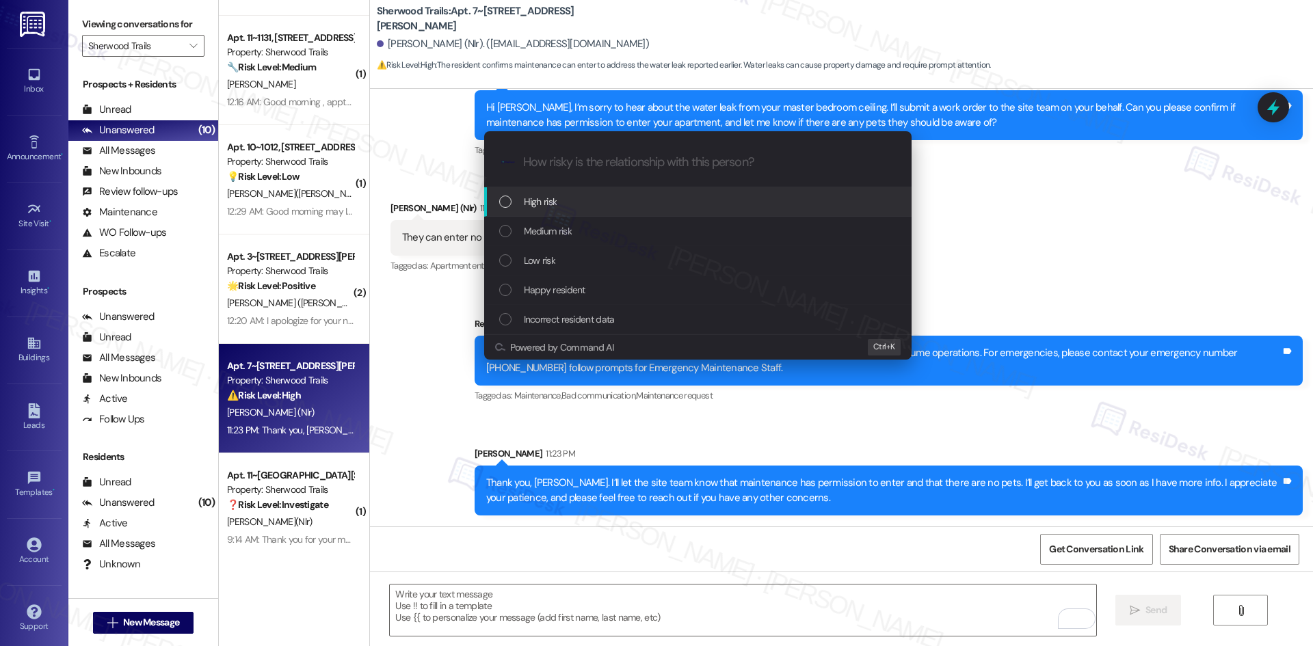
click at [587, 202] on div "High risk" at bounding box center [699, 201] width 400 height 15
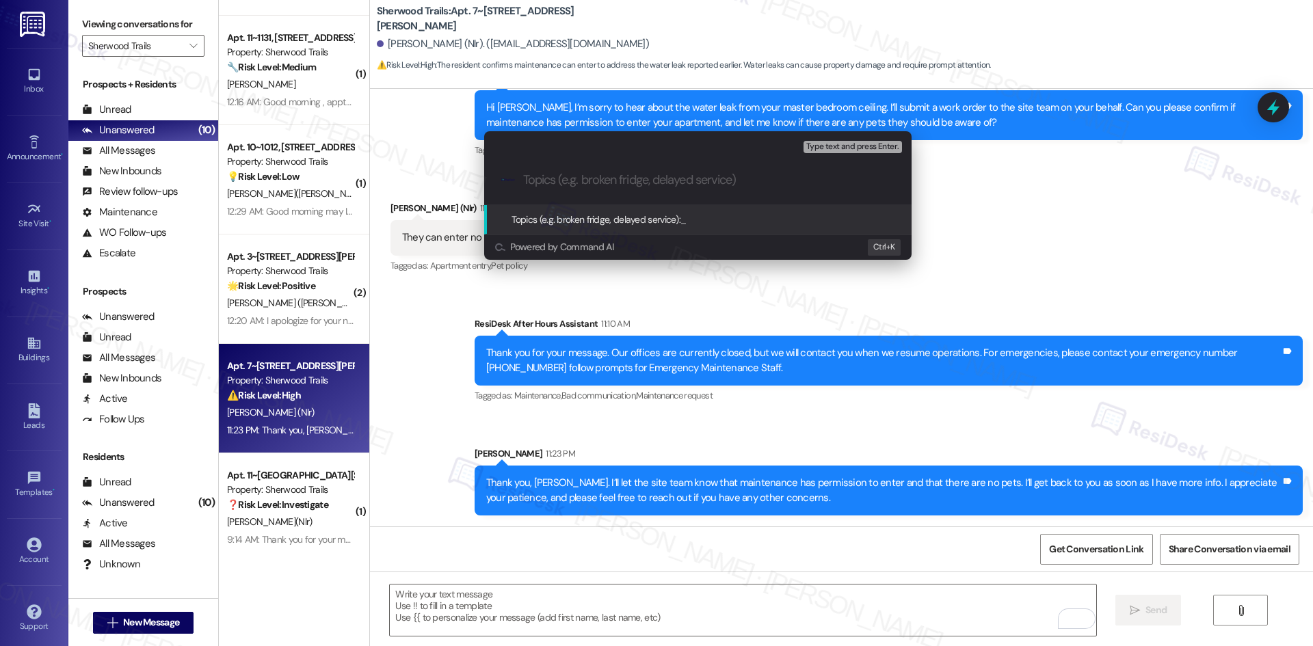
click at [637, 187] on input "Topics (e.g. broken fridge, delayed service)" at bounding box center [708, 180] width 371 height 14
paste input "Master Bedroom Ceiling Leak – Work Order #1134393"
type input "Master Bedroom Ceiling Leak – Work Order #1134393"
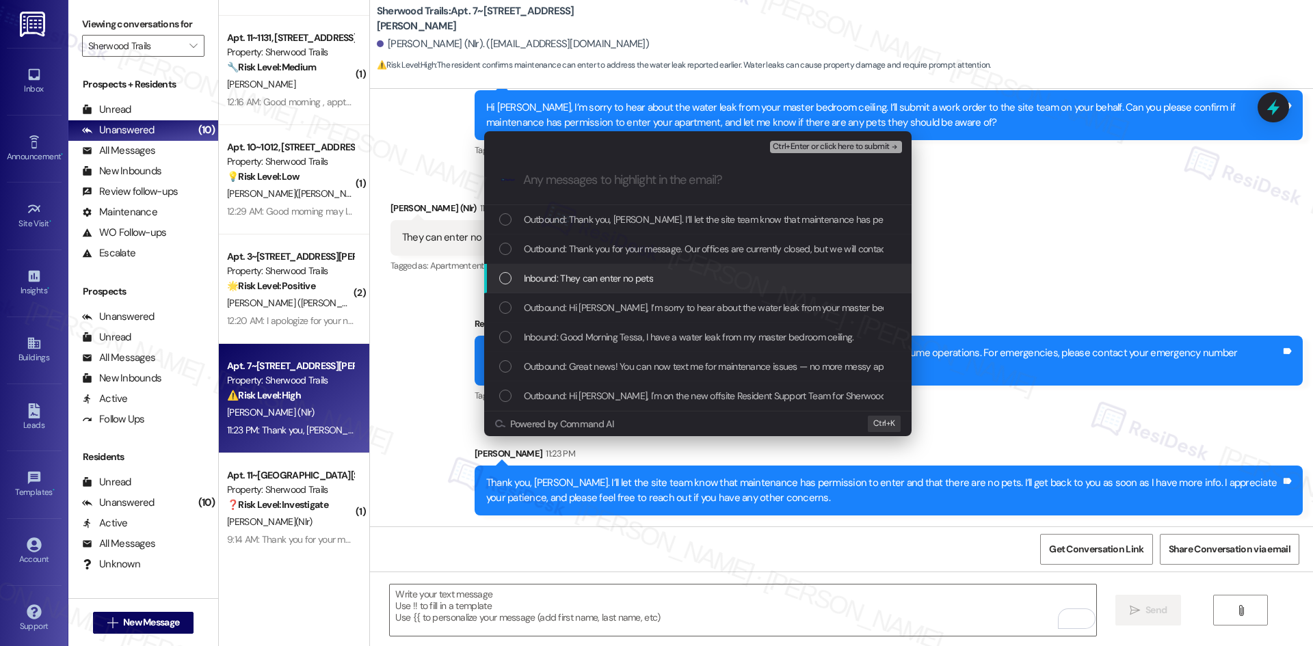
click at [615, 280] on span "Inbound: They can enter no pets" at bounding box center [588, 278] width 129 height 15
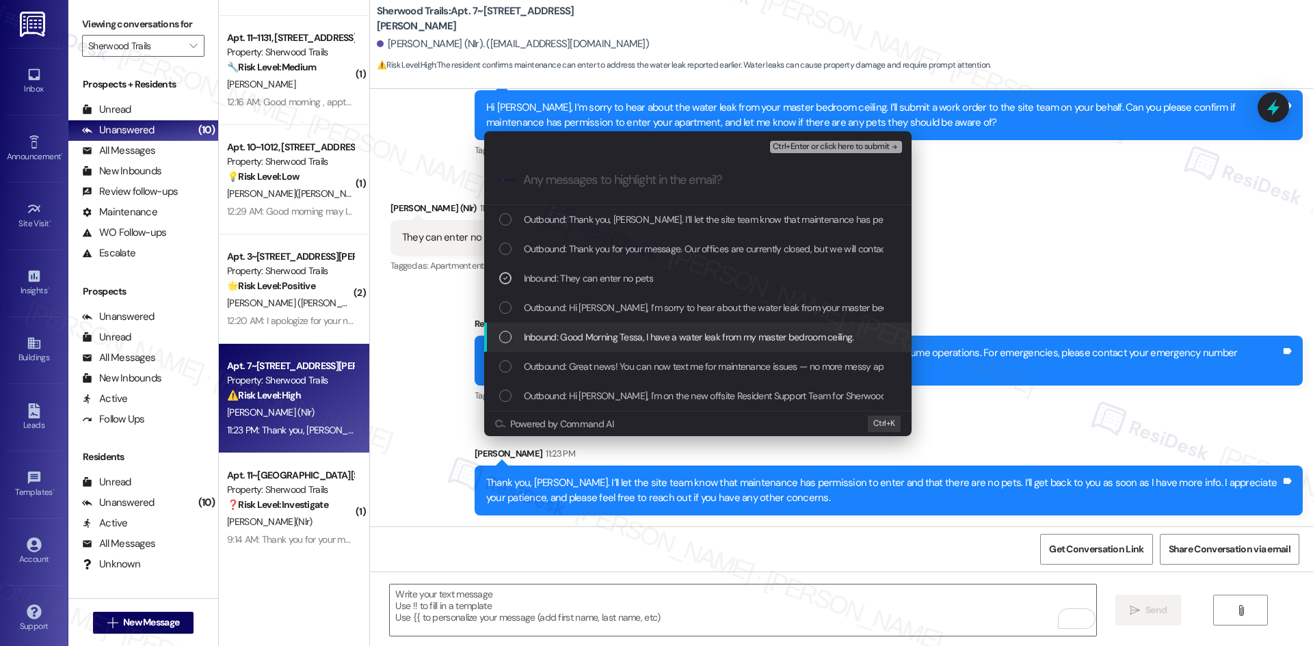
click at [616, 337] on span "Inbound: Good Morning Tessa, I have a water leak from my master bedroom ceiling." at bounding box center [689, 337] width 330 height 15
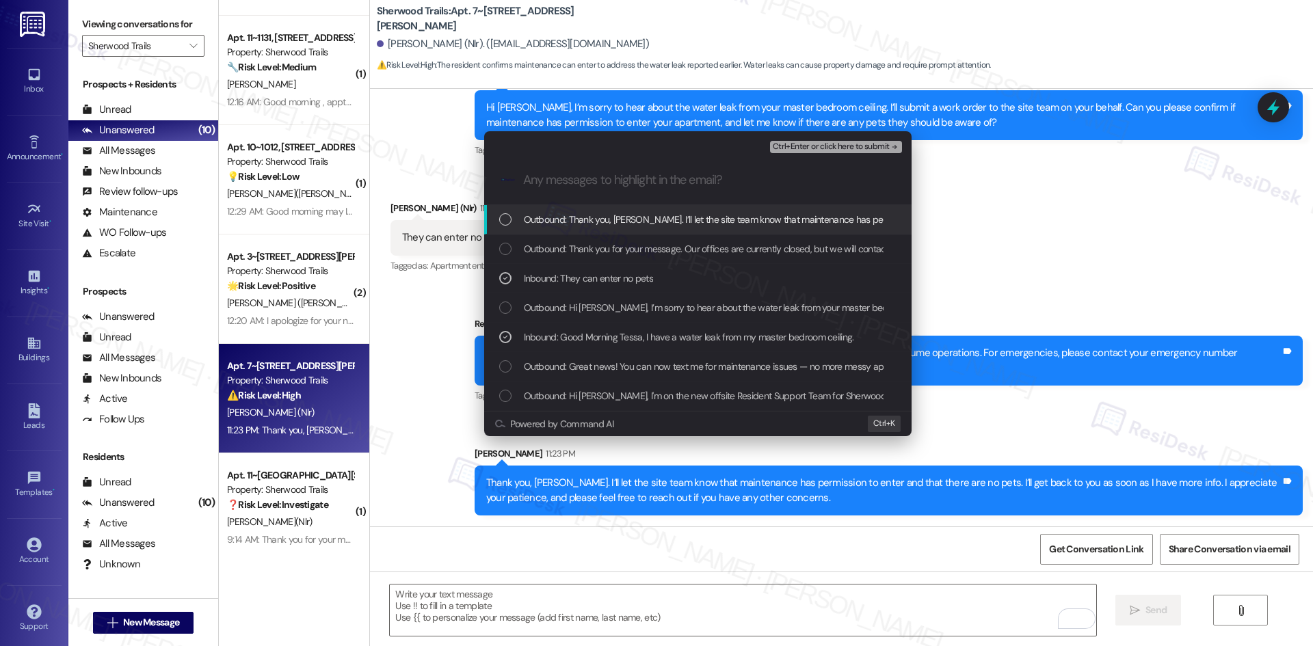
click at [862, 153] on button "Ctrl+Enter or click here to submit" at bounding box center [836, 147] width 132 height 12
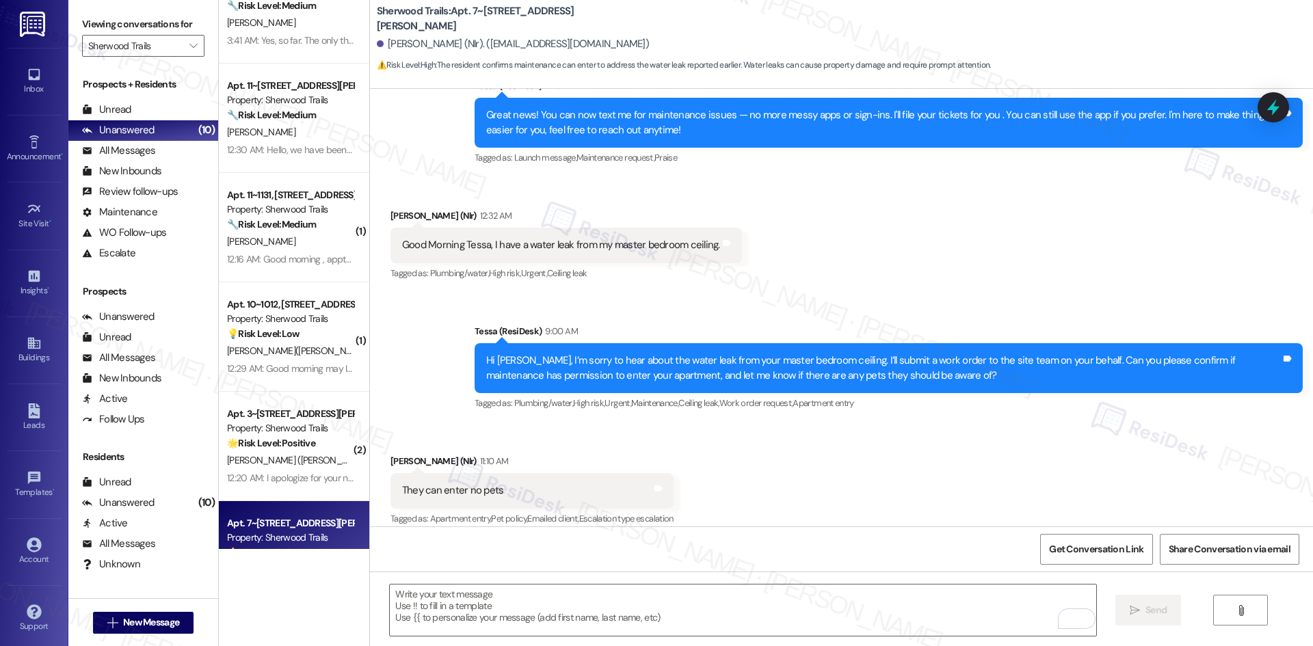
scroll to position [0, 0]
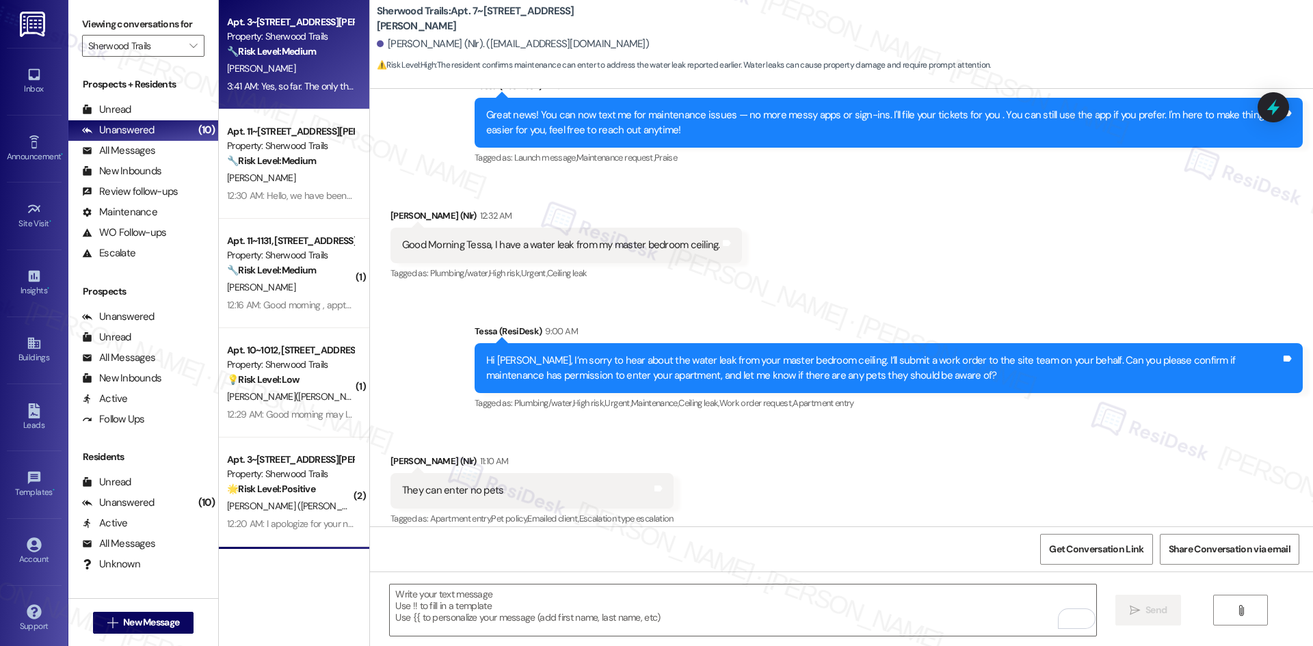
click at [296, 75] on div "[PERSON_NAME]" at bounding box center [290, 68] width 129 height 17
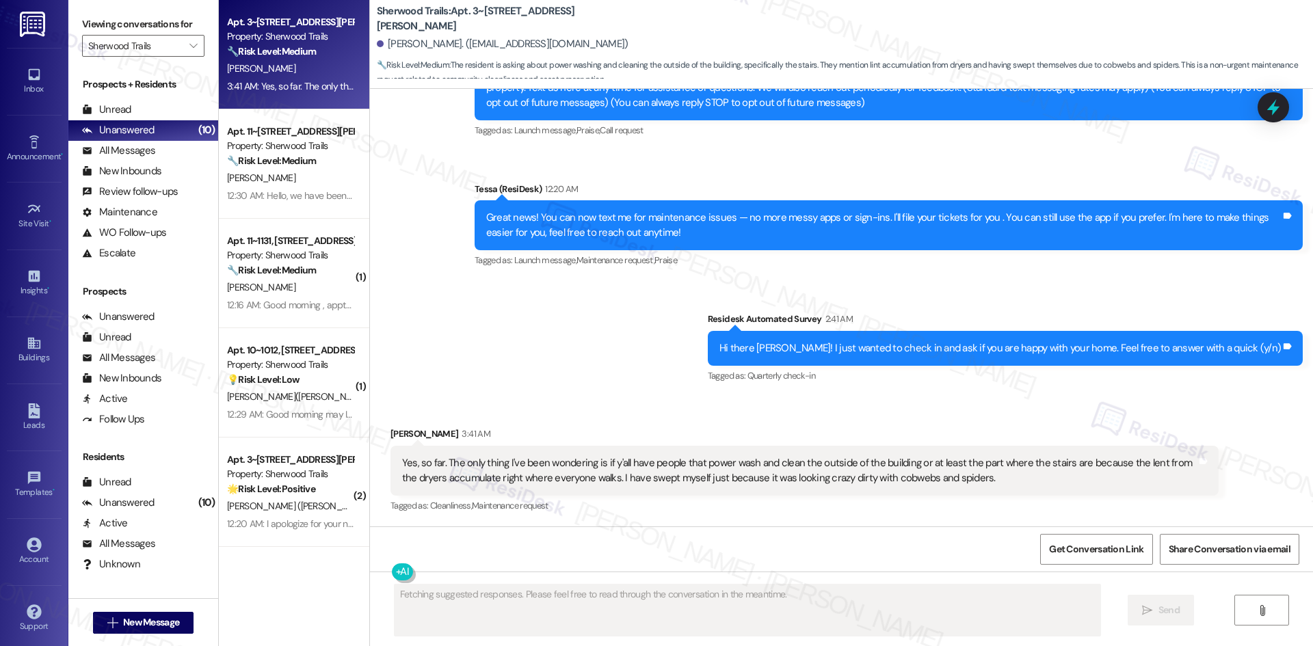
scroll to position [175, 0]
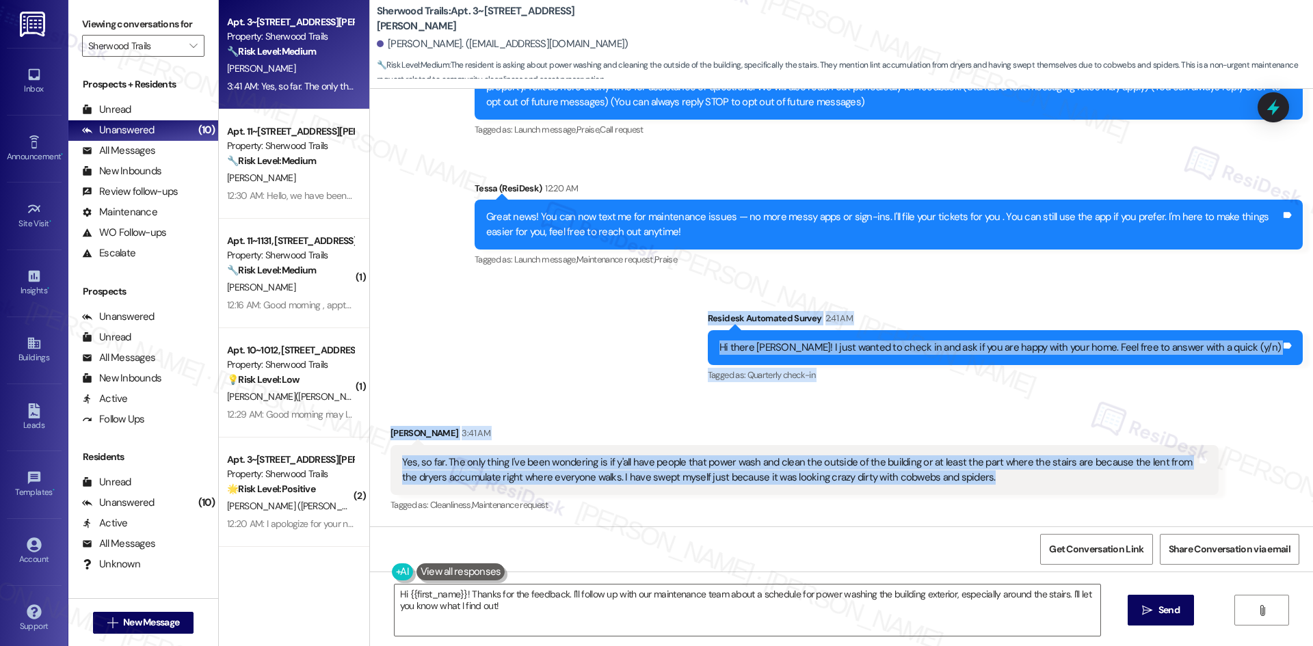
drag, startPoint x: 745, startPoint y: 315, endPoint x: 965, endPoint y: 484, distance: 276.7
click at [965, 484] on div "Lease started Mar 05, 2025 at 8:00 AM Announcement, sent via SMS Tessa (ResiDes…" at bounding box center [841, 308] width 943 height 438
copy div "Residesk Automated Survey 2:41 AM Hi there Brenna! I just wanted to check in an…"
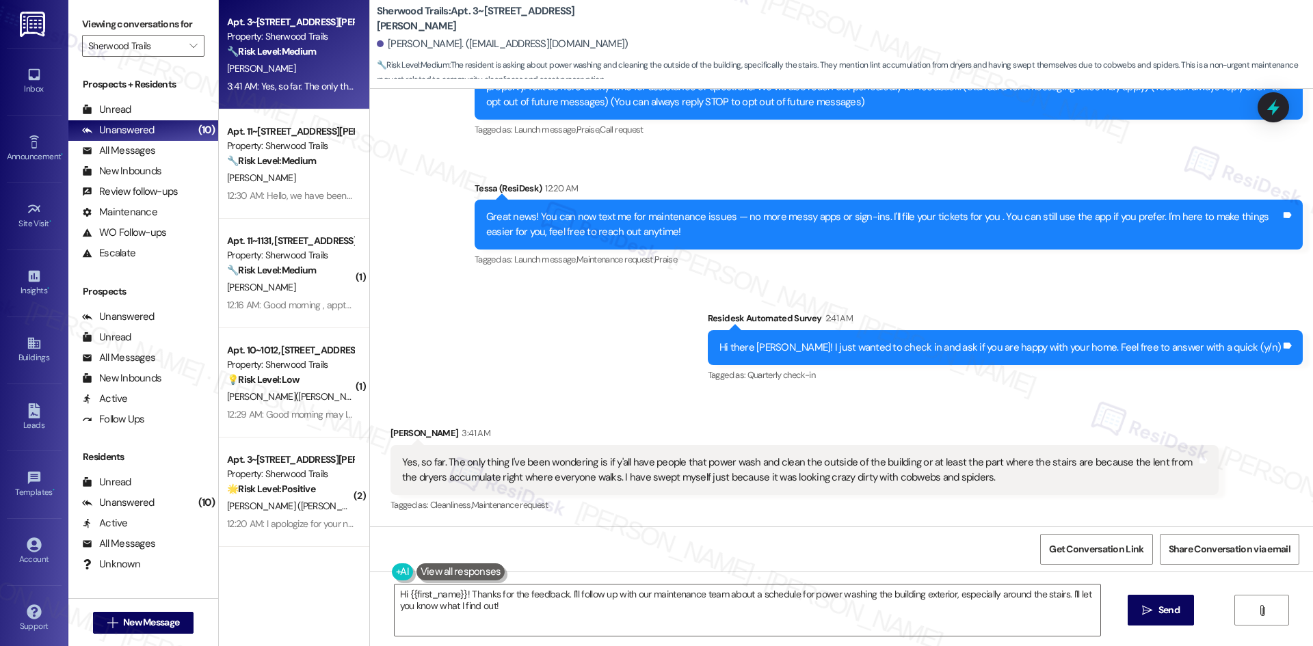
click at [625, 359] on div "Announcement, sent via SMS Tessa (ResiDesk) Aug 28, 2025 at 1:26 AM Hi Brenna, …" at bounding box center [841, 200] width 943 height 391
drag, startPoint x: 662, startPoint y: 612, endPoint x: 765, endPoint y: 618, distance: 104.2
click at [681, 612] on textarea "Hi {{first_name}}! Thanks for the feedback. I'll follow up with our maintenance…" at bounding box center [748, 610] width 706 height 51
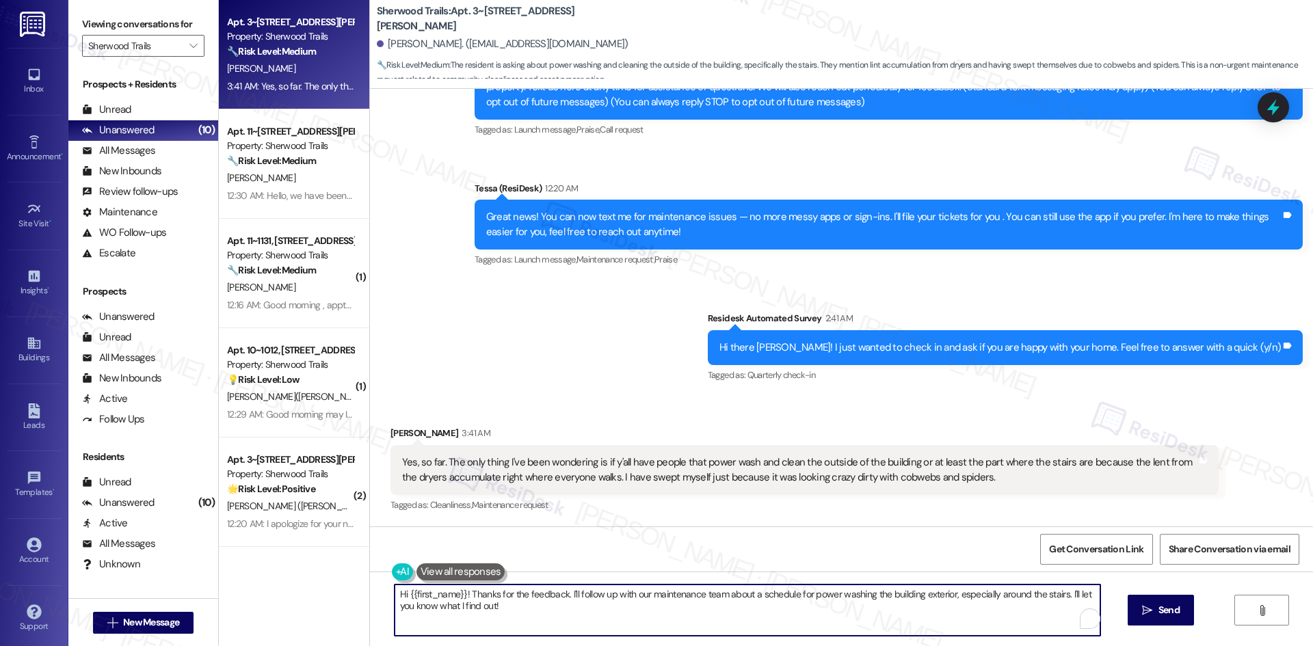
paste textarea "Thank you, Brenna. I’m sorry about the condition of the stairs and really appre…"
type textarea "Thank you, Brenna. I’m sorry about the condition of the stairs and really appre…"
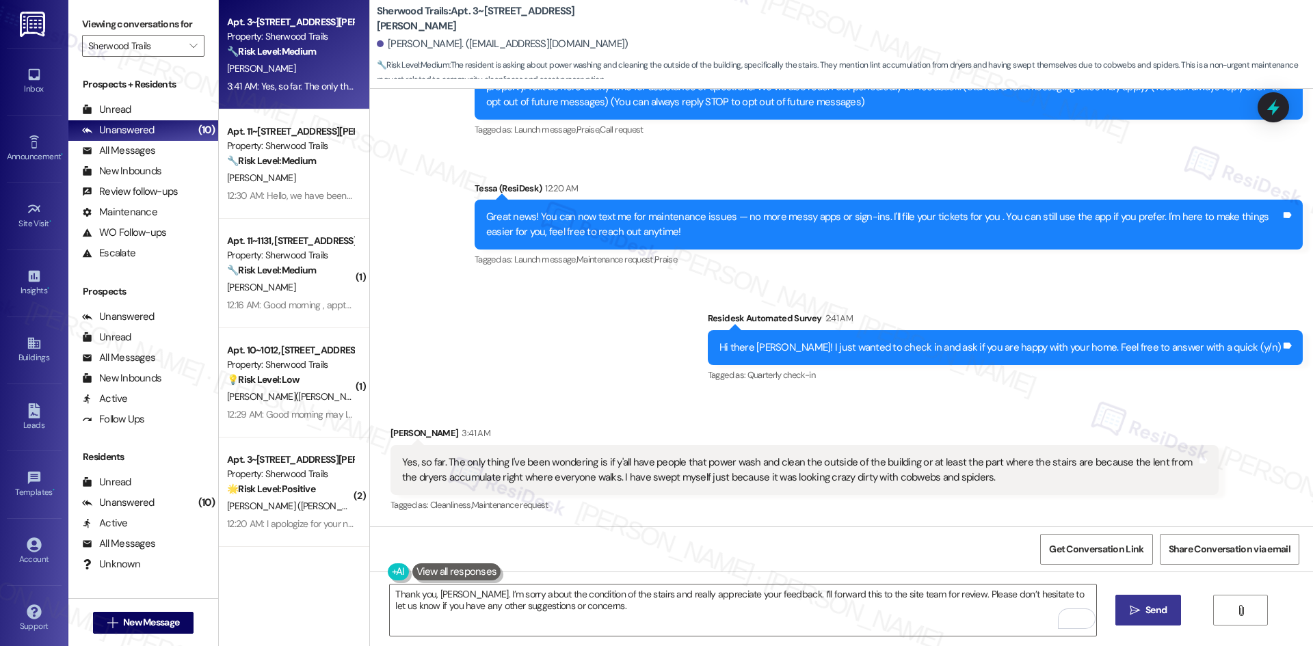
click at [1138, 613] on icon "" at bounding box center [1135, 610] width 10 height 11
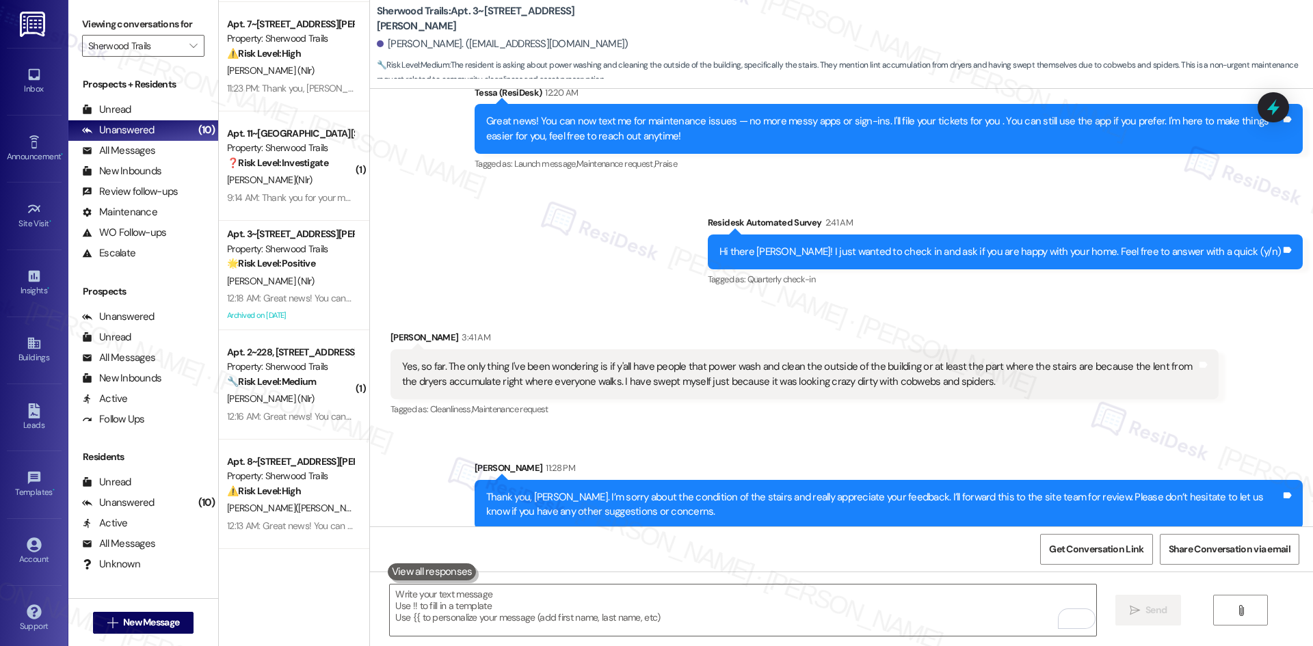
scroll to position [285, 0]
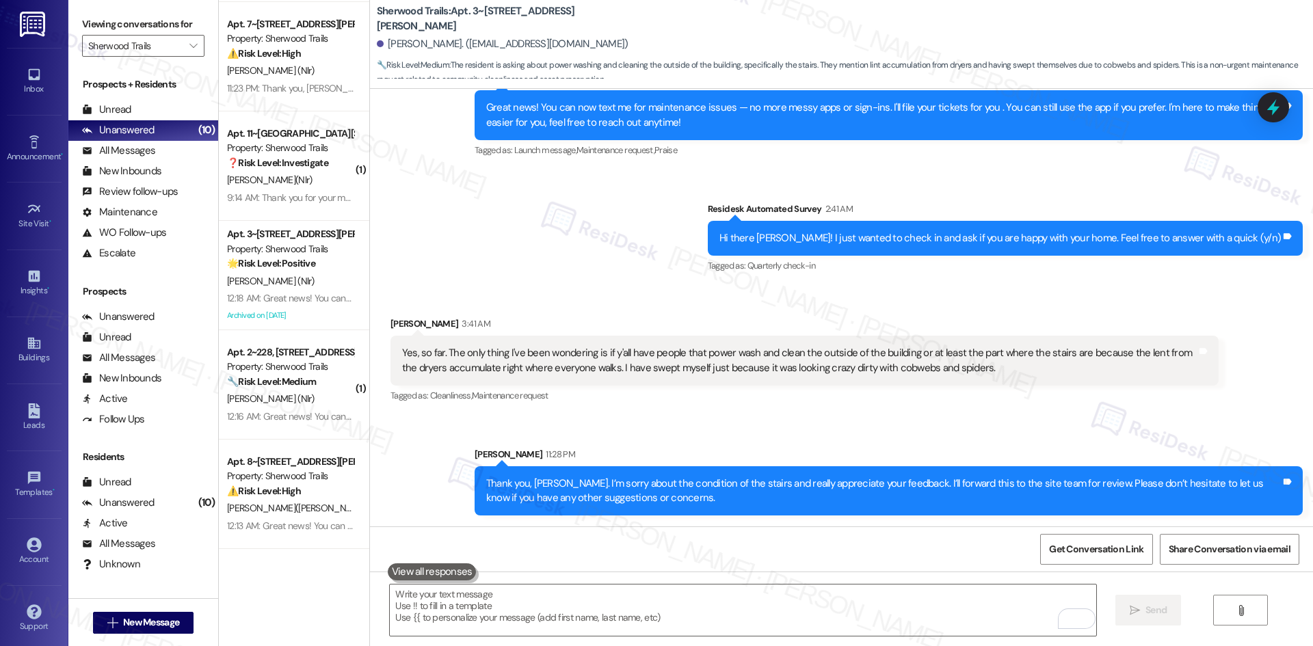
click at [729, 424] on div "Sent via SMS Sarah 11:28 PM Thank you, Brenna. I’m sorry about the condition of…" at bounding box center [841, 472] width 943 height 110
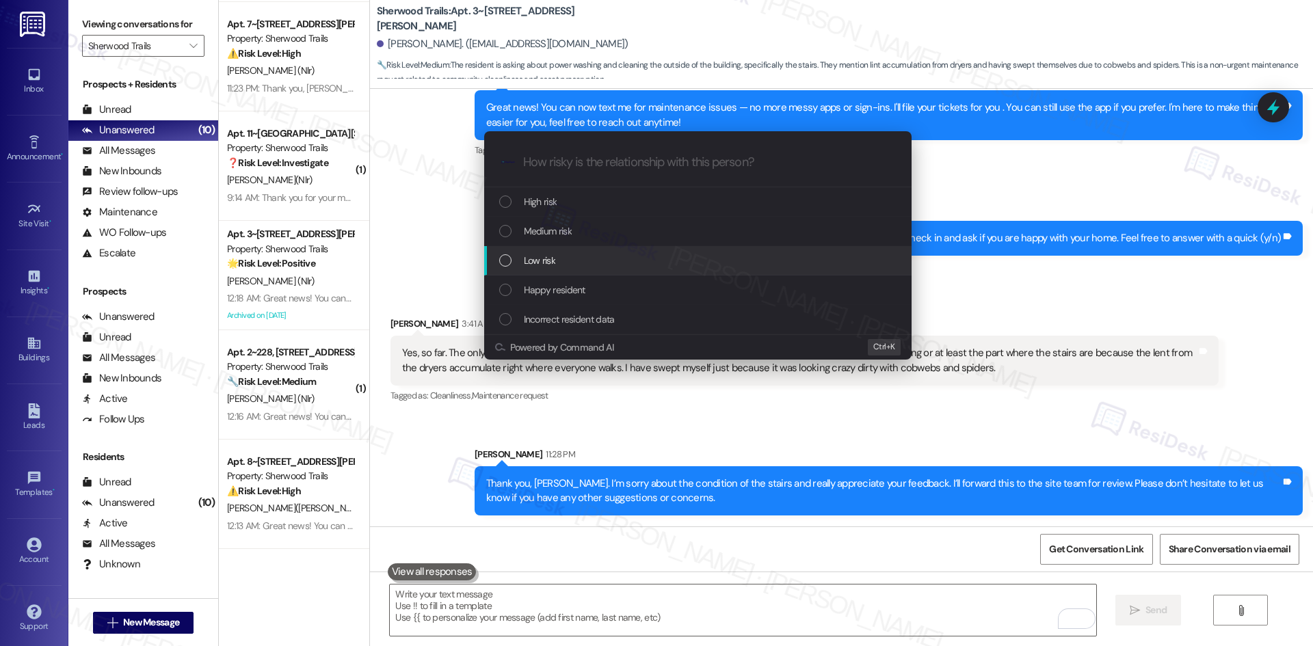
click at [597, 253] on div "Low risk" at bounding box center [699, 260] width 400 height 15
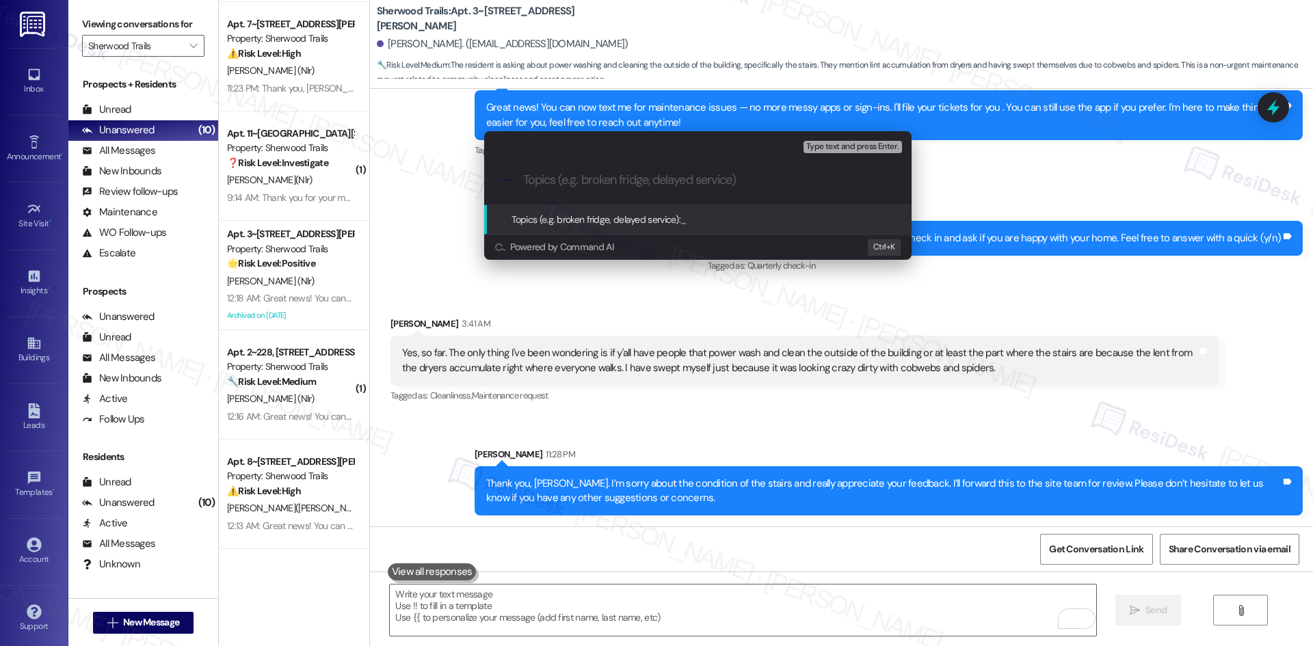
click at [567, 177] on input "Topics (e.g. broken fridge, delayed service)" at bounding box center [708, 180] width 371 height 14
paste input "Building Exterior Cleaning Feedback"
type input "Building Exterior Cleaning Feedback"
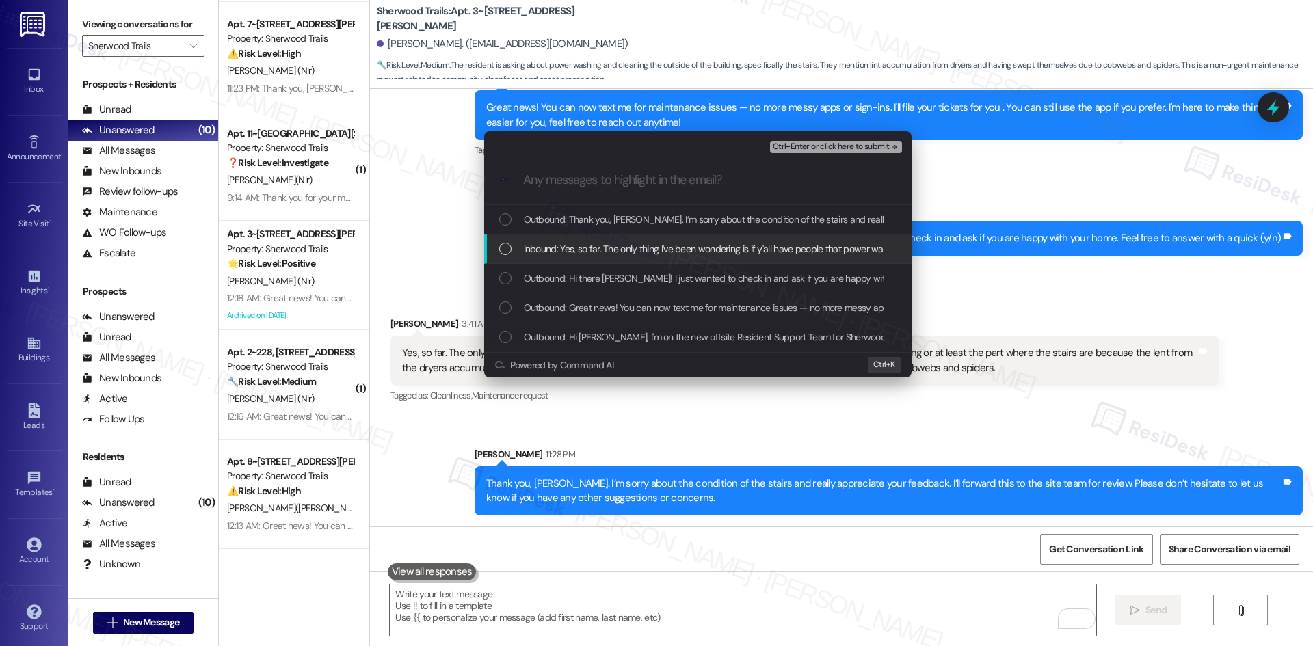
click at [629, 252] on span "Inbound: Yes, so far. The only thing I've been wondering is if y'all have peopl…" at bounding box center [1179, 248] width 1311 height 15
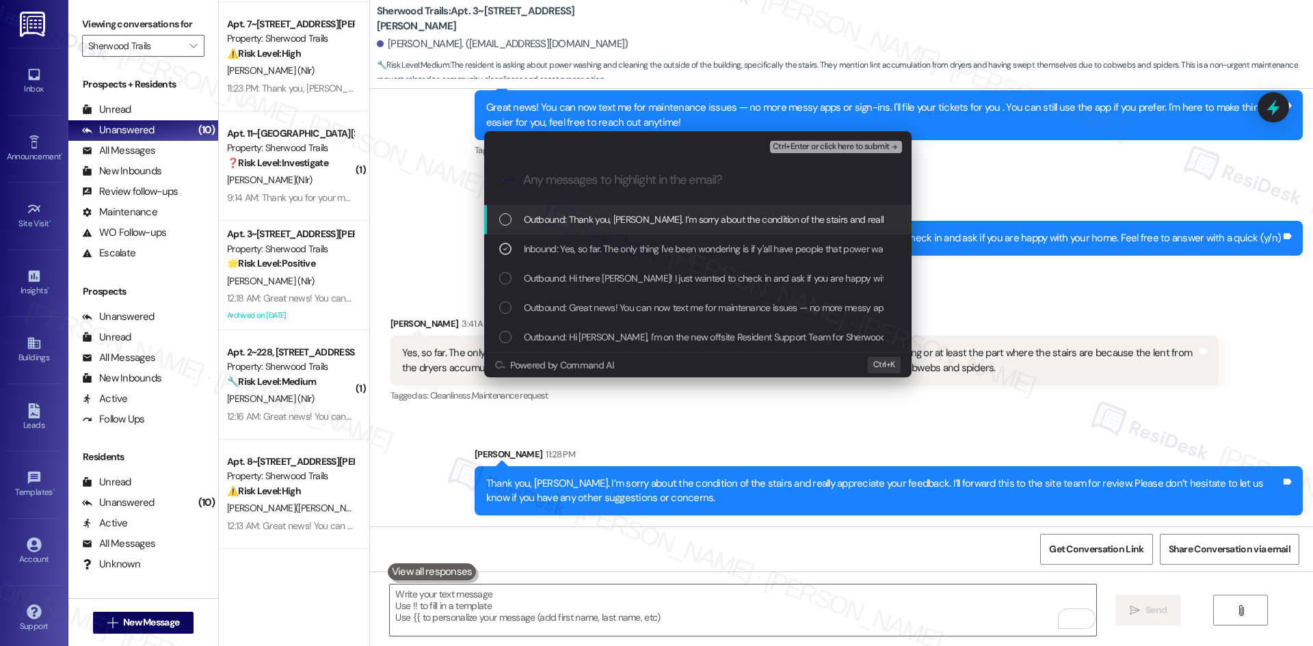
click at [874, 151] on span "Ctrl+Enter or click here to submit" at bounding box center [831, 147] width 117 height 10
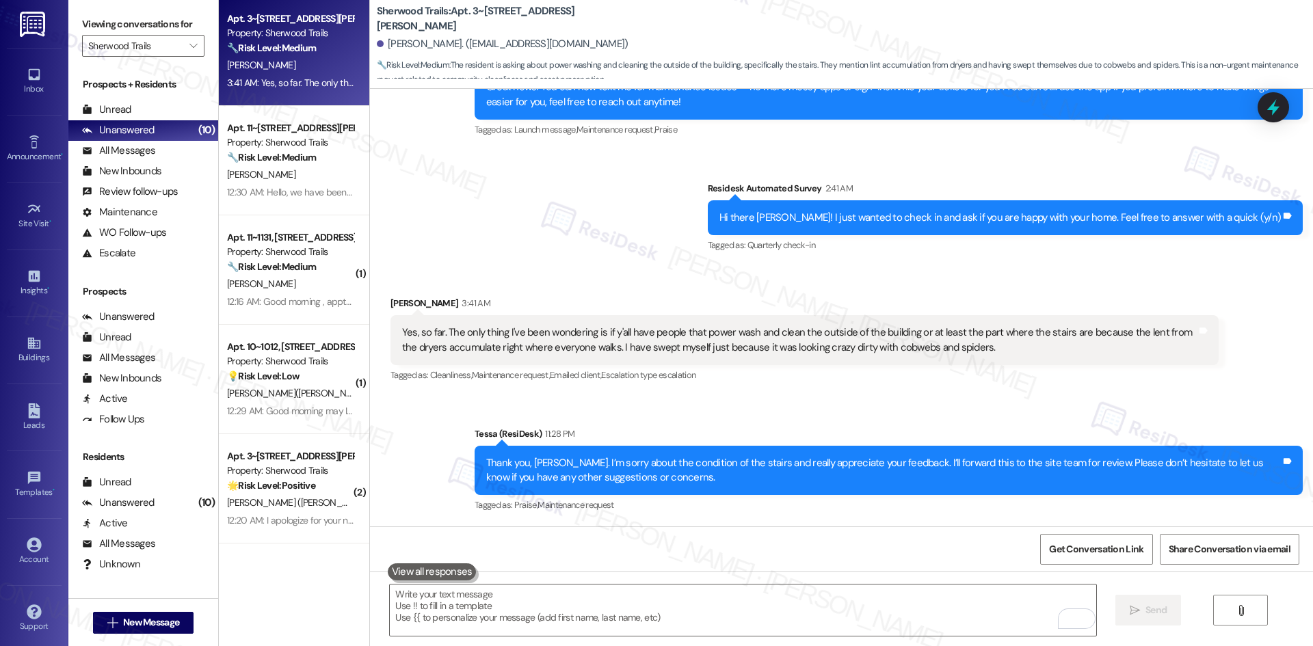
scroll to position [0, 0]
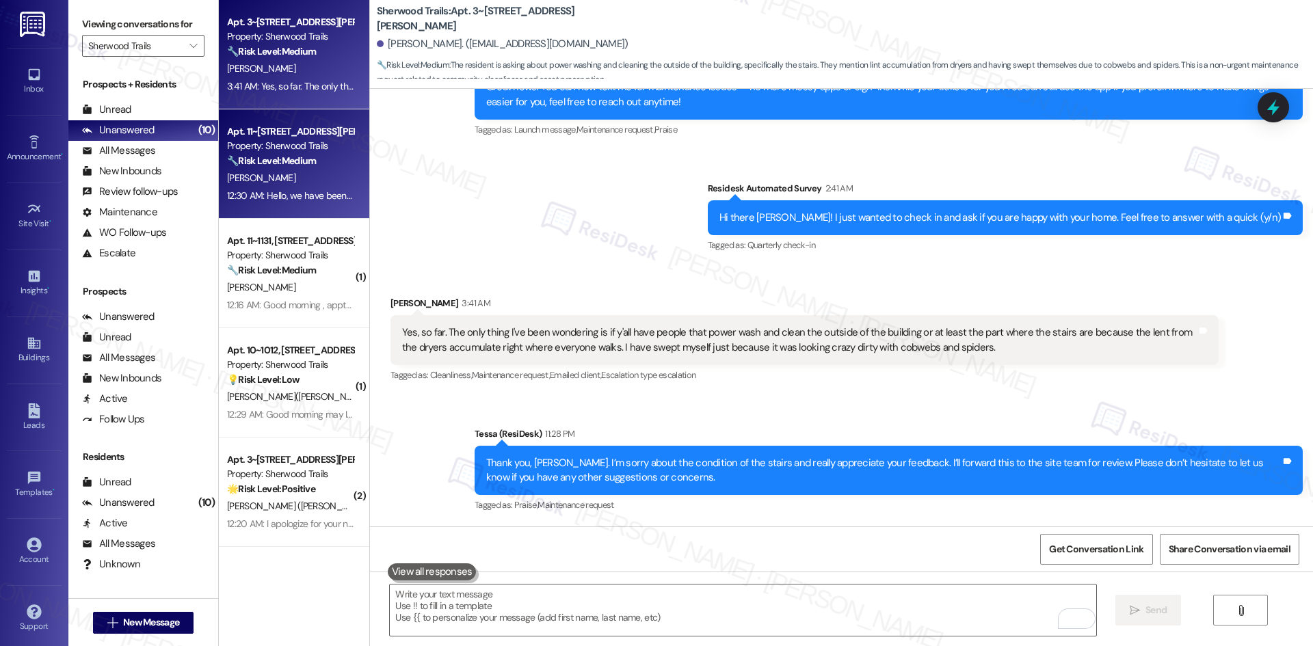
click at [300, 184] on div "[PERSON_NAME]" at bounding box center [290, 178] width 129 height 17
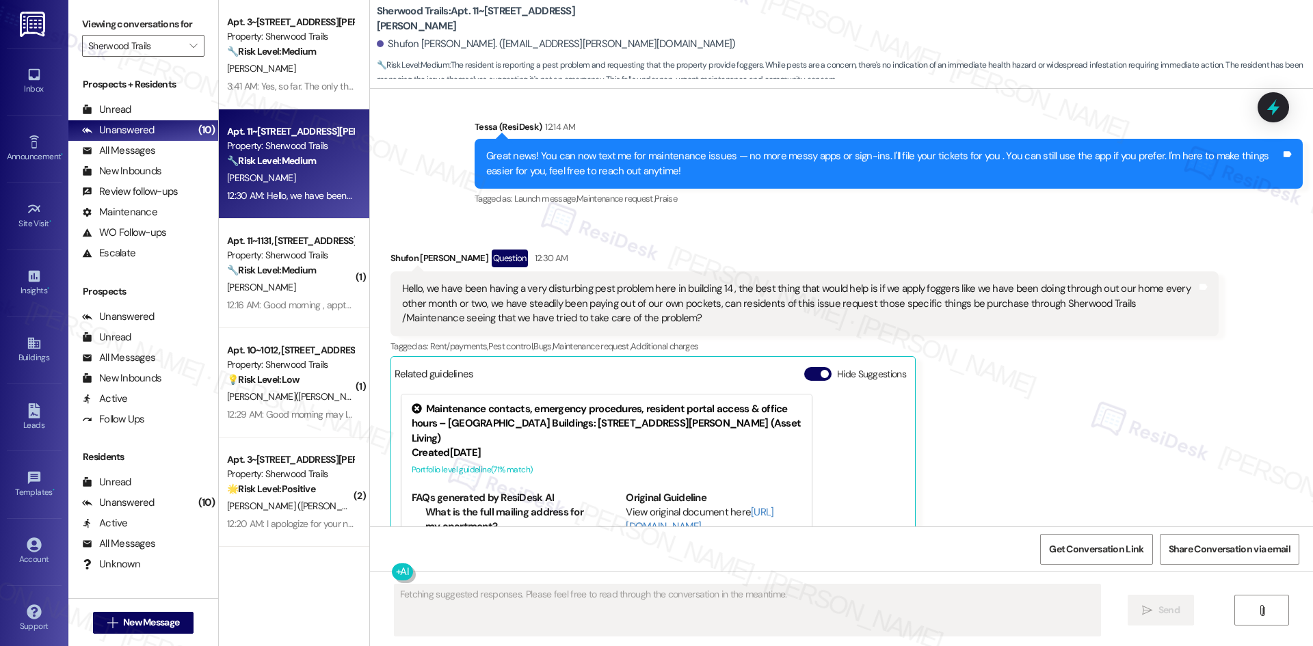
scroll to position [360, 0]
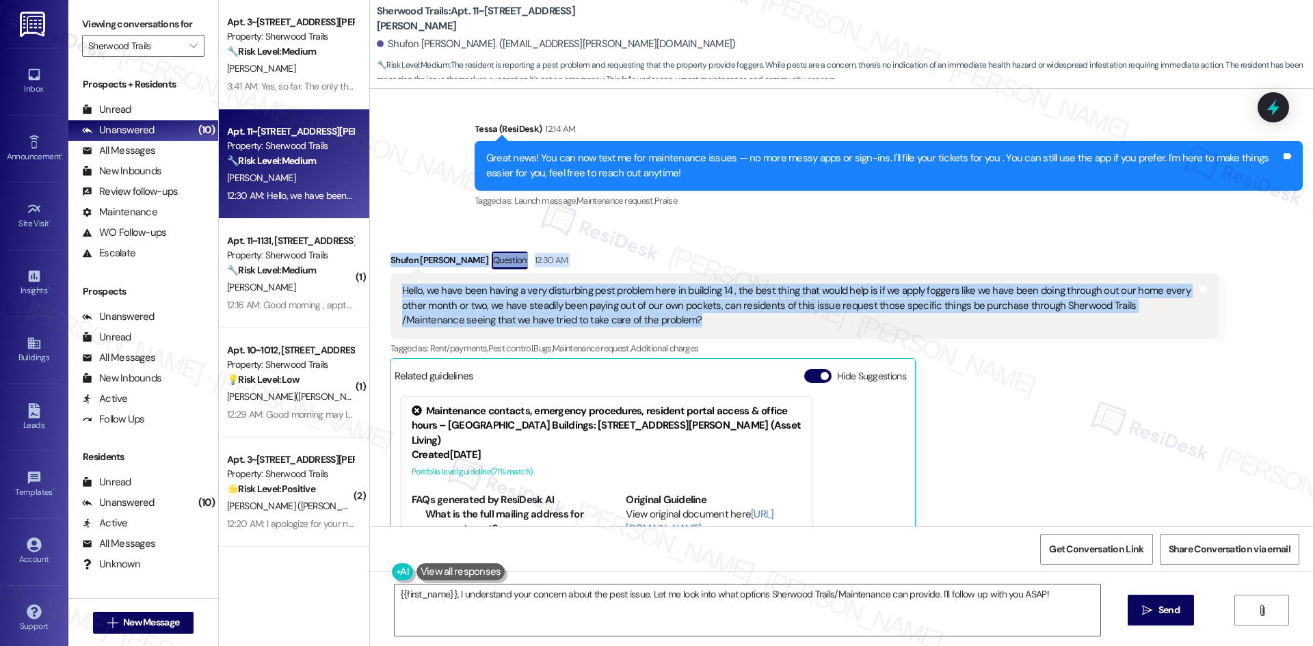
drag, startPoint x: 376, startPoint y: 254, endPoint x: 618, endPoint y: 315, distance: 249.2
click at [618, 315] on div "Received via SMS Shufon Alcorn Question 12:30 AM Hello, we have been having a v…" at bounding box center [804, 451] width 849 height 421
copy div "Shufon Alcorn Question 12:30 AM Hello, we have been having a very disturbing pe…"
click at [557, 247] on div "Received via SMS Shufon Alcorn Question 12:30 AM Hello, we have been having a v…" at bounding box center [804, 451] width 849 height 421
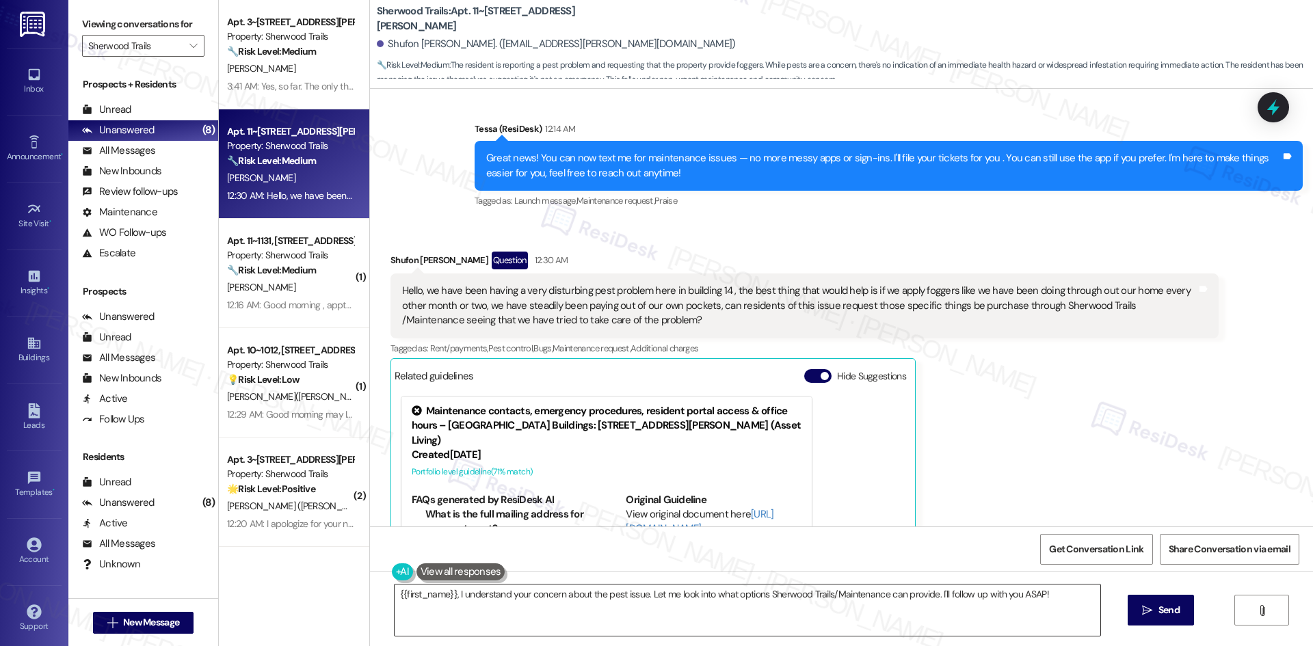
click at [727, 607] on textarea "{{first_name}}, I understand your concern about the pest issue. Let me look int…" at bounding box center [748, 610] width 706 height 51
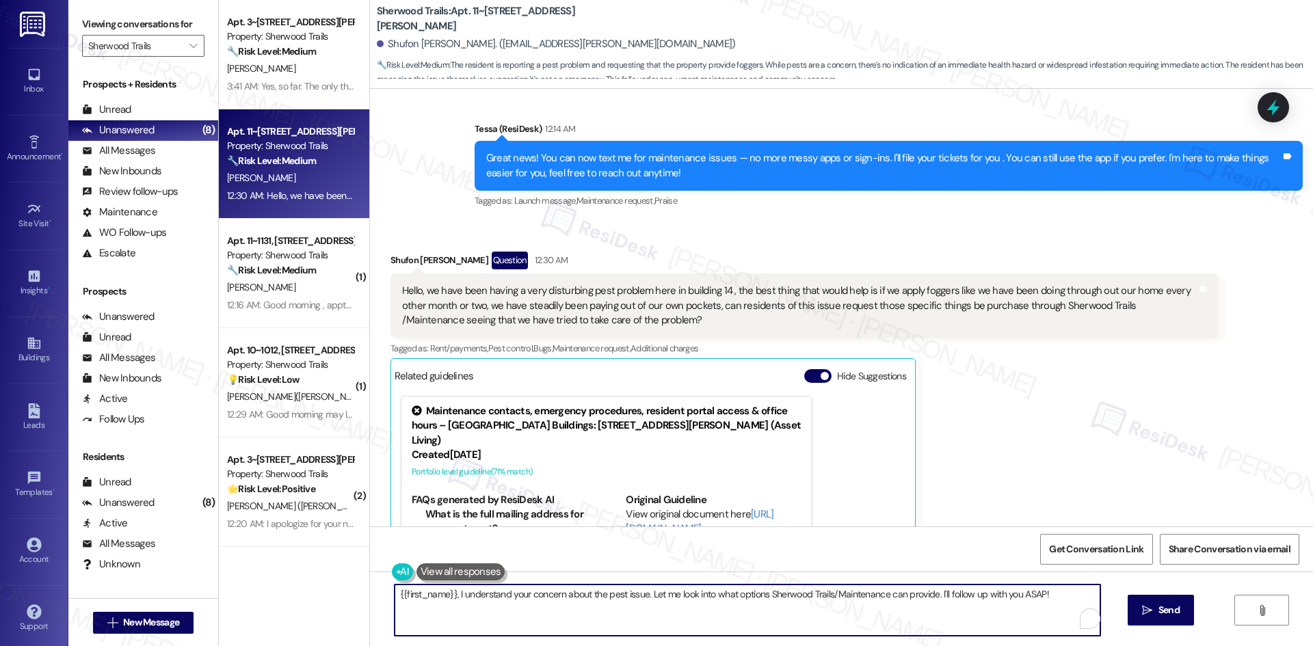
paste textarea "Thank you, Shufon. I’m sorry to hear about the pest issues and appreciate you s…"
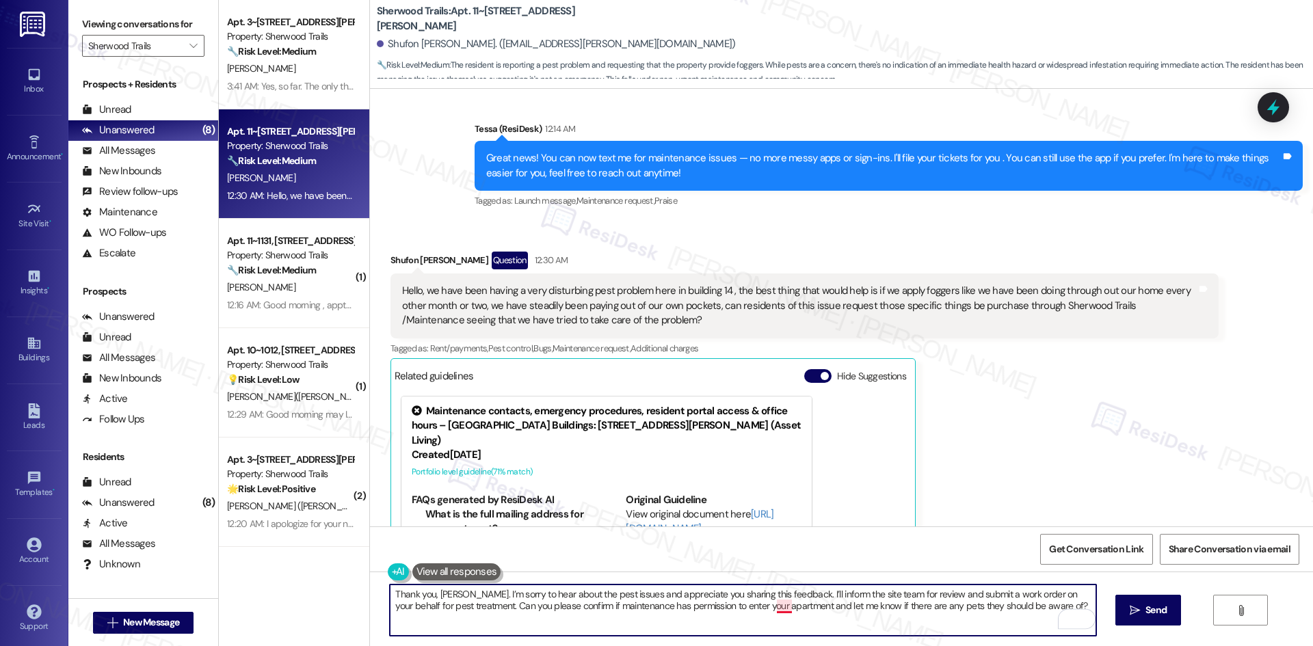
click at [778, 604] on textarea "Thank you, Shufon. I’m sorry to hear about the pest issues and appreciate you s…" at bounding box center [743, 610] width 706 height 51
type textarea "Thank you, [PERSON_NAME]. I’m sorry to hear about the pest issues and appreciat…"
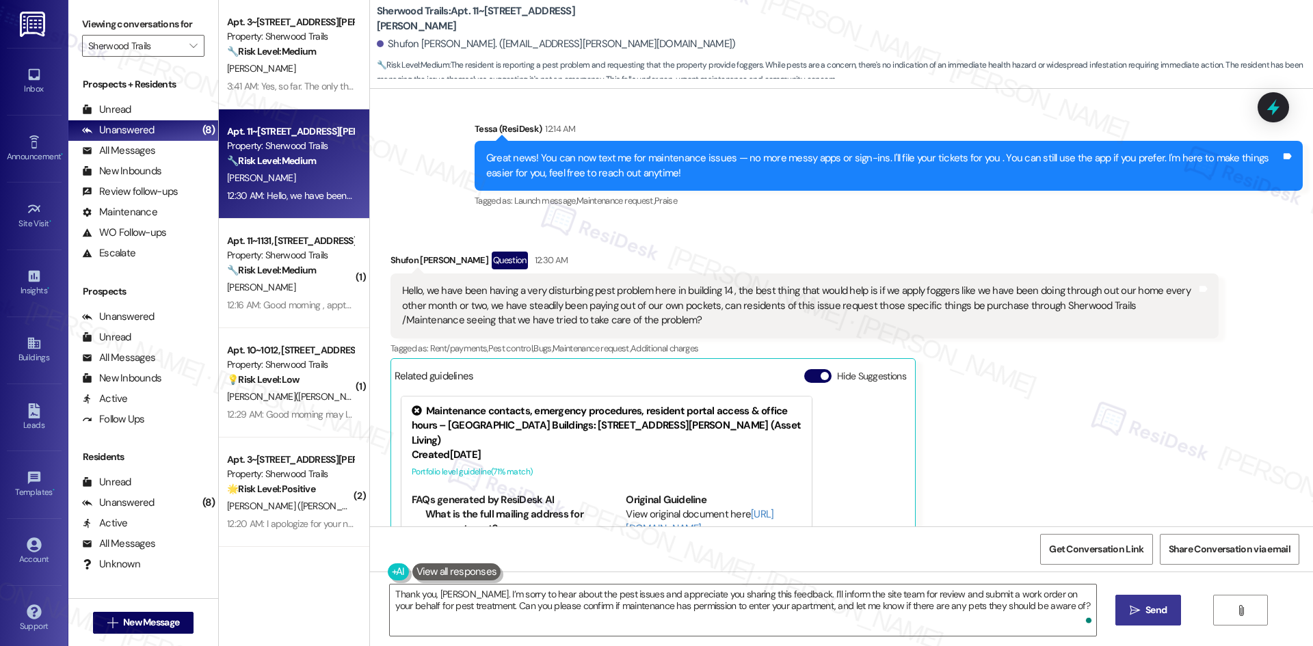
click at [1159, 610] on span "Send" at bounding box center [1156, 610] width 21 height 14
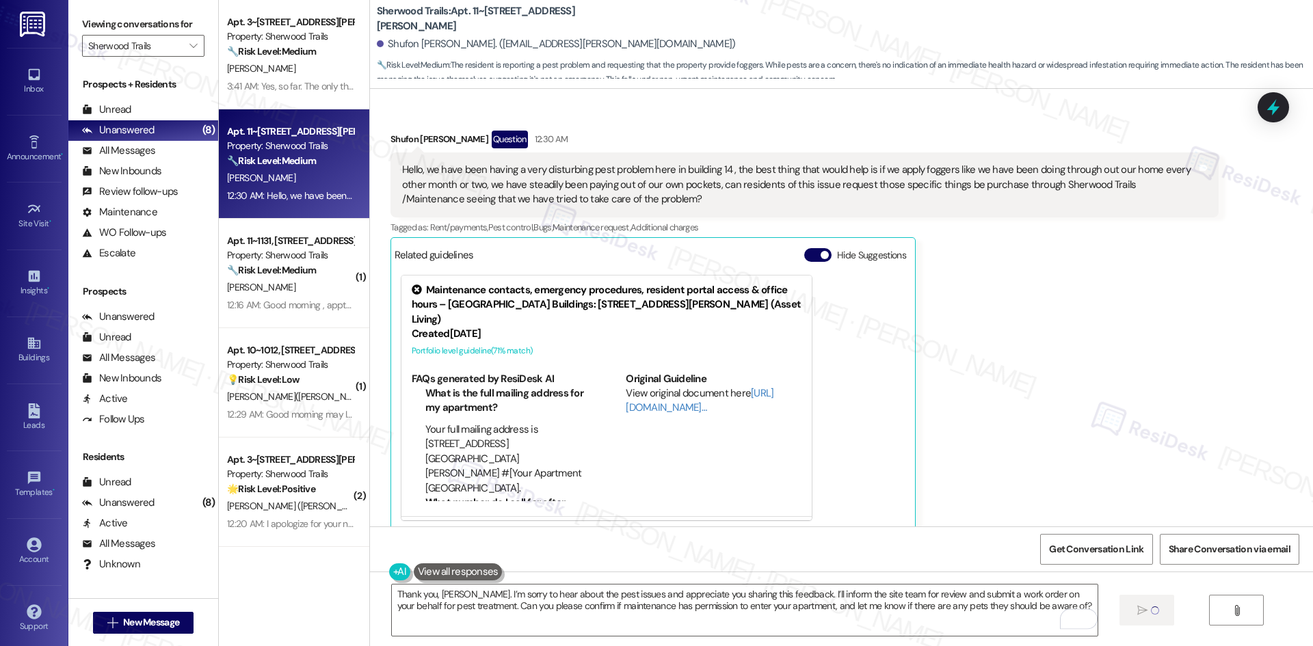
scroll to position [497, 0]
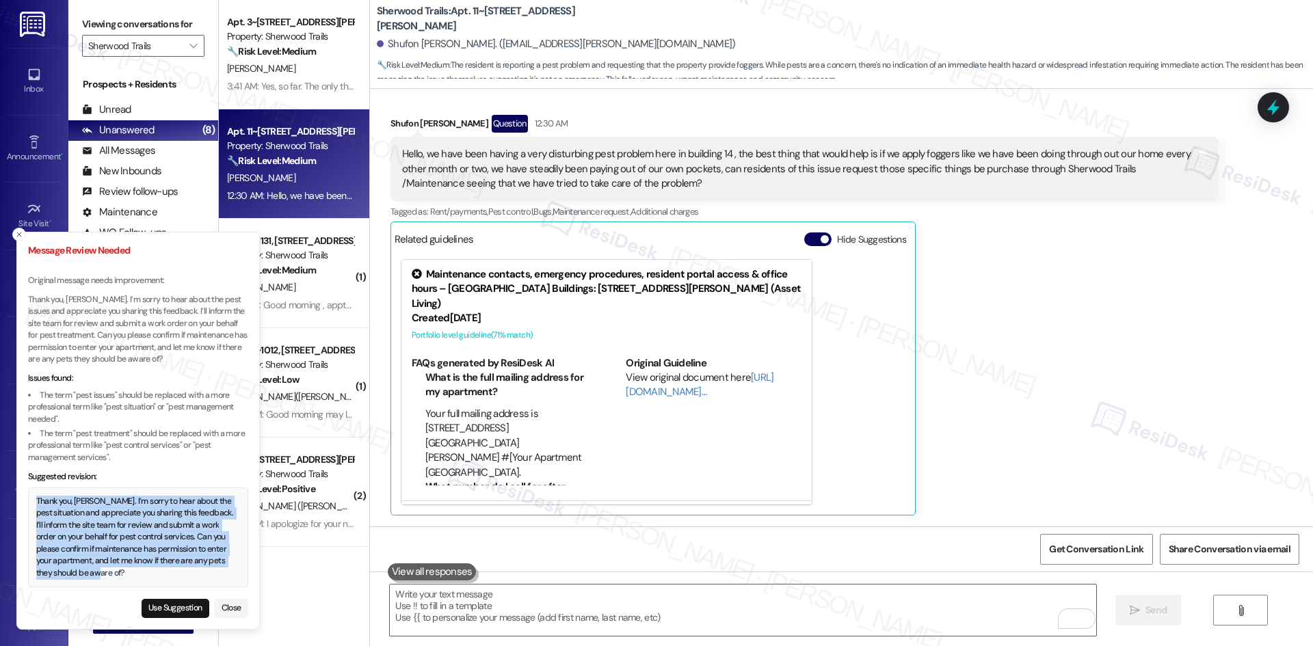
drag, startPoint x: 38, startPoint y: 500, endPoint x: 107, endPoint y: 576, distance: 103.1
click at [107, 576] on div "Thank you, [PERSON_NAME]. I’m sorry to hear about the pest situation and apprec…" at bounding box center [138, 538] width 205 height 84
copy div "Thank you, [PERSON_NAME]. I’m sorry to hear about the pest situation and apprec…"
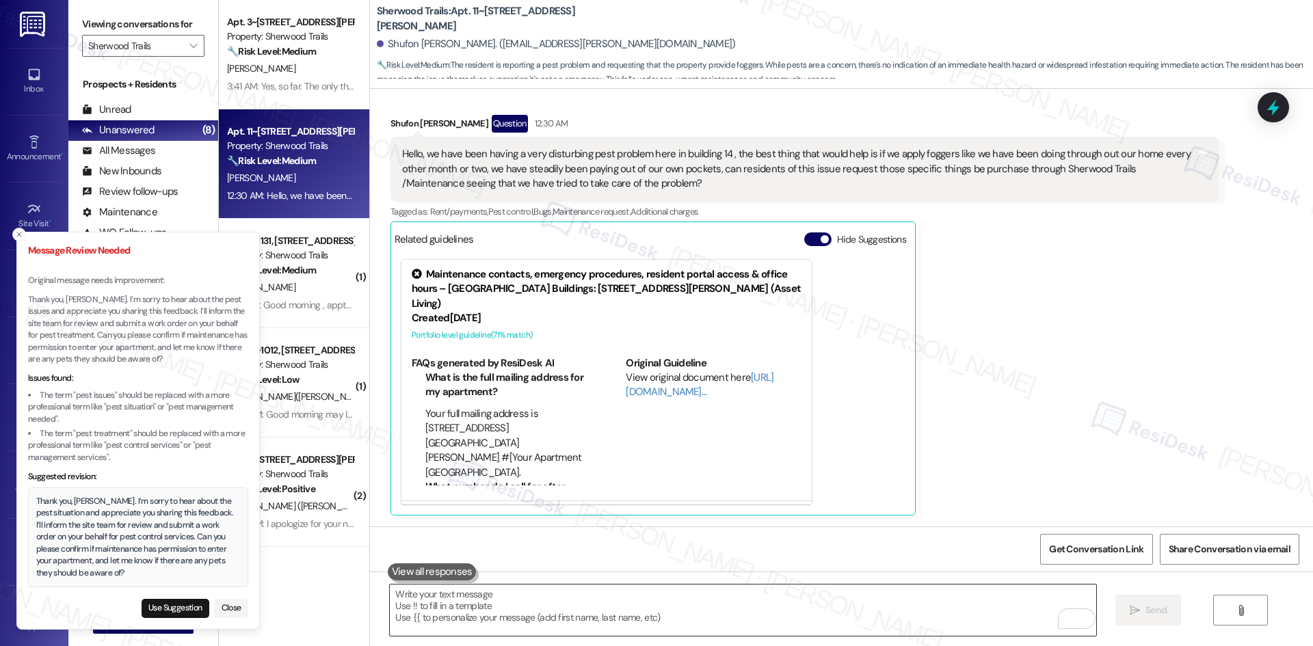
click at [507, 601] on textarea "To enrich screen reader interactions, please activate Accessibility in Grammarl…" at bounding box center [743, 610] width 706 height 51
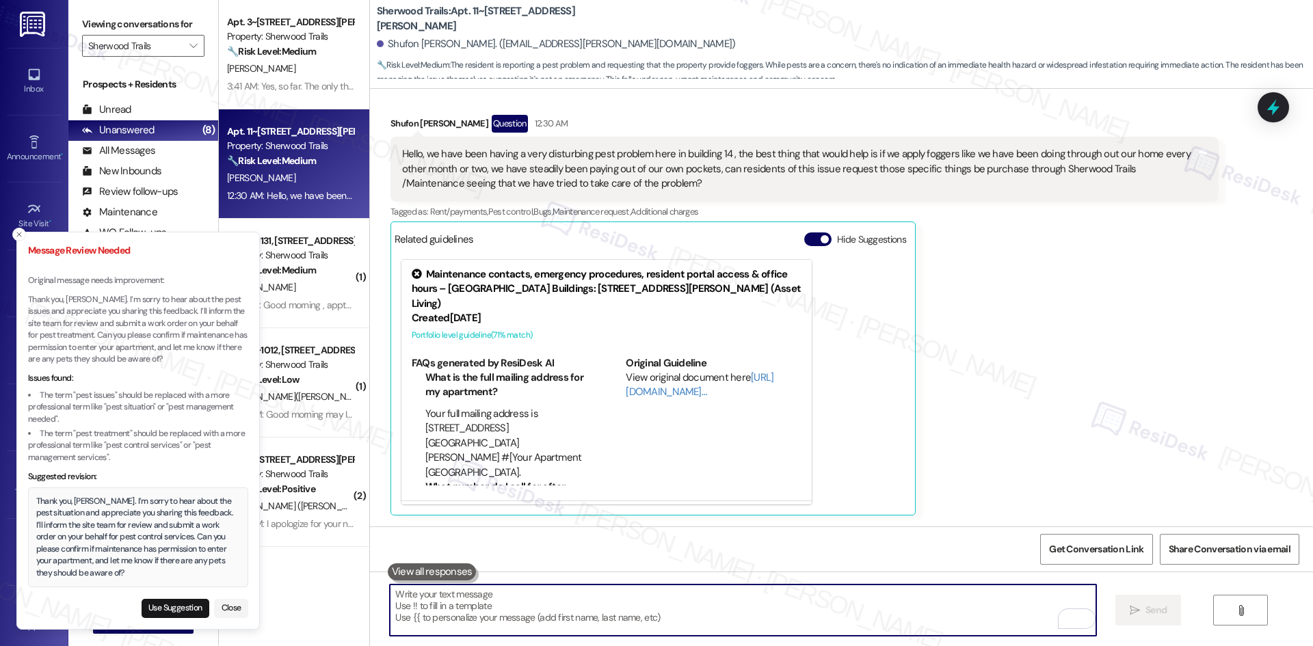
paste textarea "Thank you, [PERSON_NAME]. I’m sorry to hear about the pest situation and apprec…"
type textarea "Thank you, [PERSON_NAME]. I’m sorry to hear about the pest situation and apprec…"
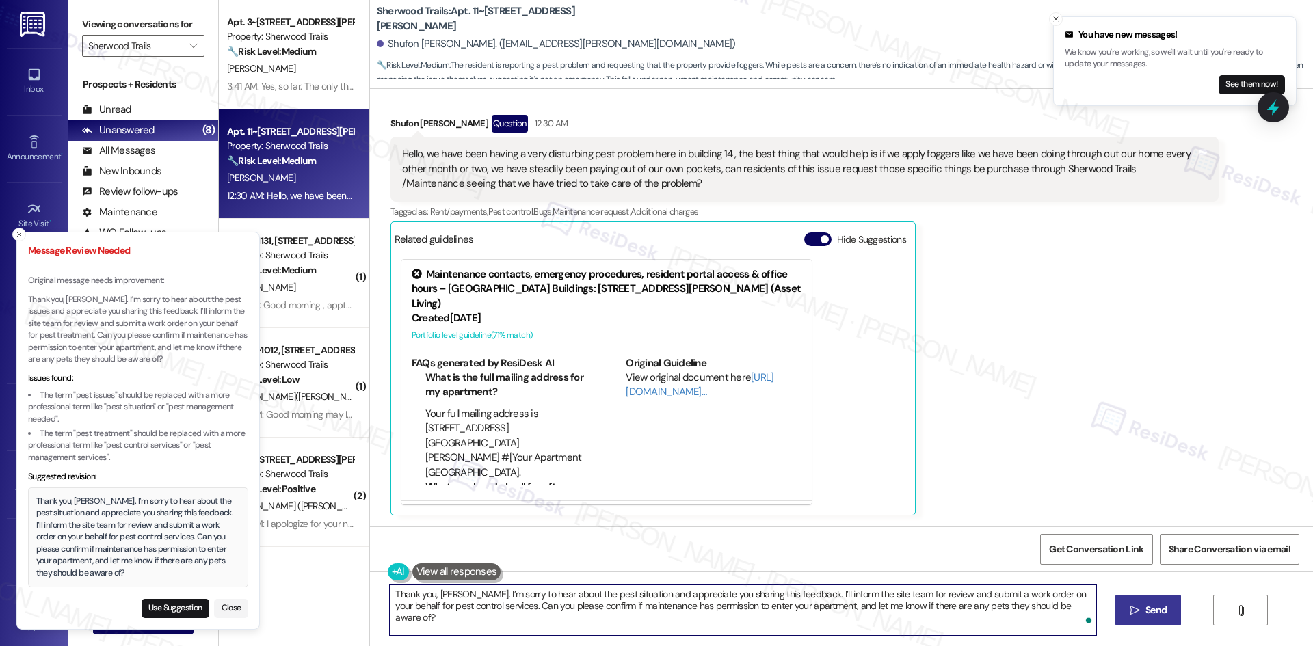
click at [823, 612] on textarea "Thank you, [PERSON_NAME]. I’m sorry to hear about the pest situation and apprec…" at bounding box center [743, 610] width 706 height 51
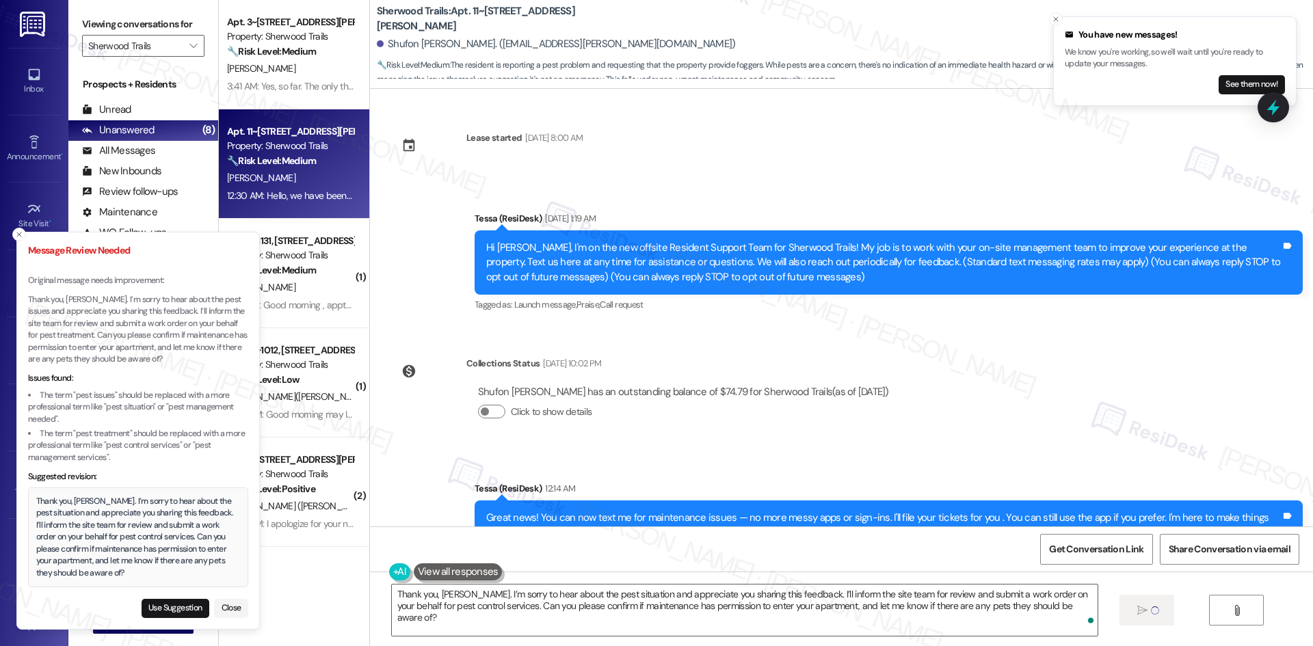
scroll to position [497, 0]
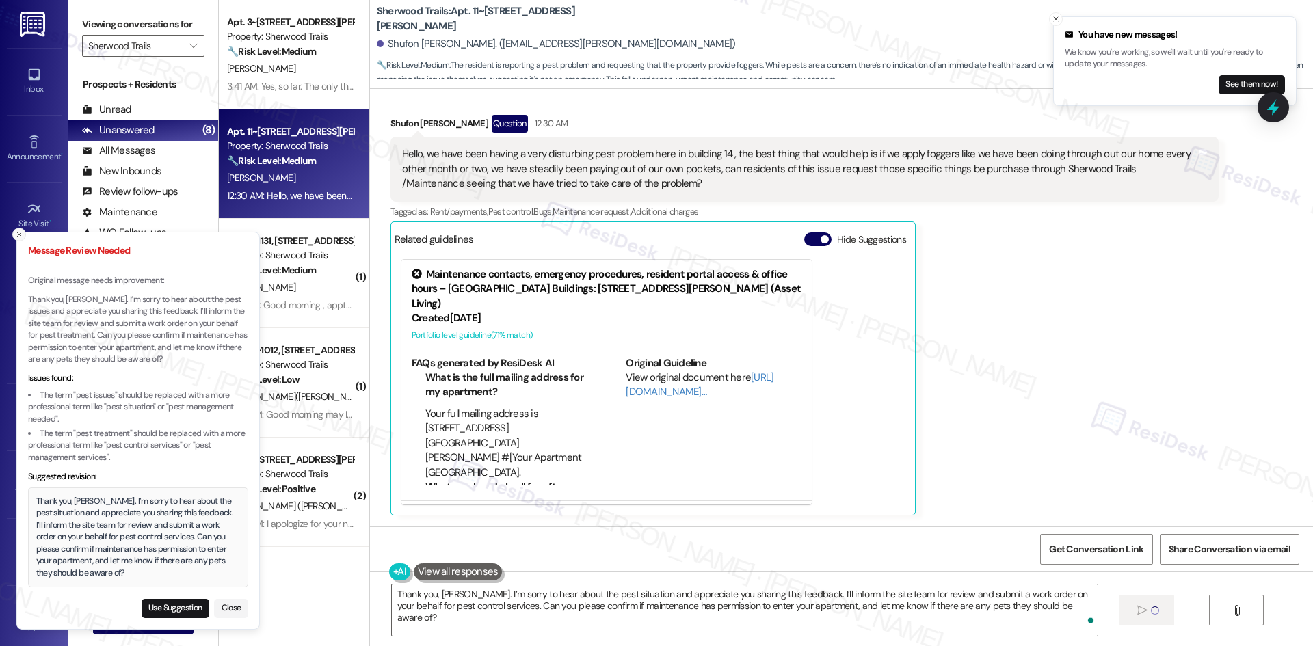
click at [20, 237] on icon "Close toast" at bounding box center [19, 235] width 8 height 8
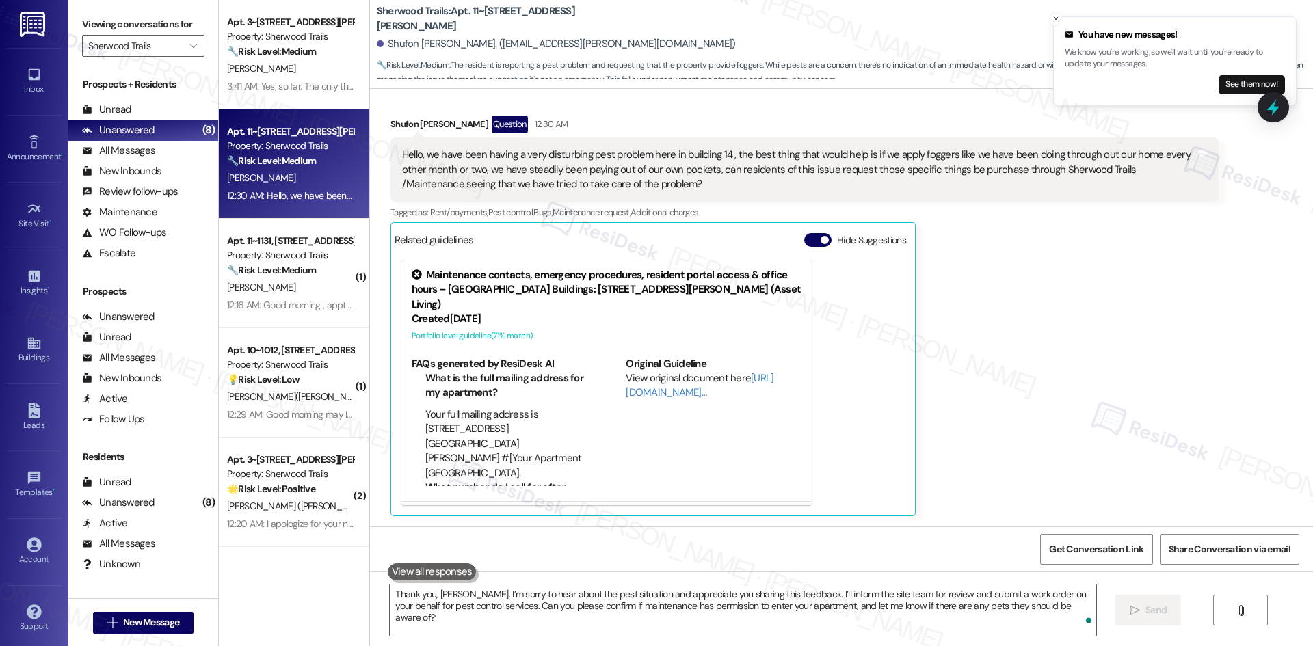
click at [1115, 370] on div "Shufon [PERSON_NAME] Question 12:30 AM Hello, we have been having a very distur…" at bounding box center [805, 316] width 828 height 400
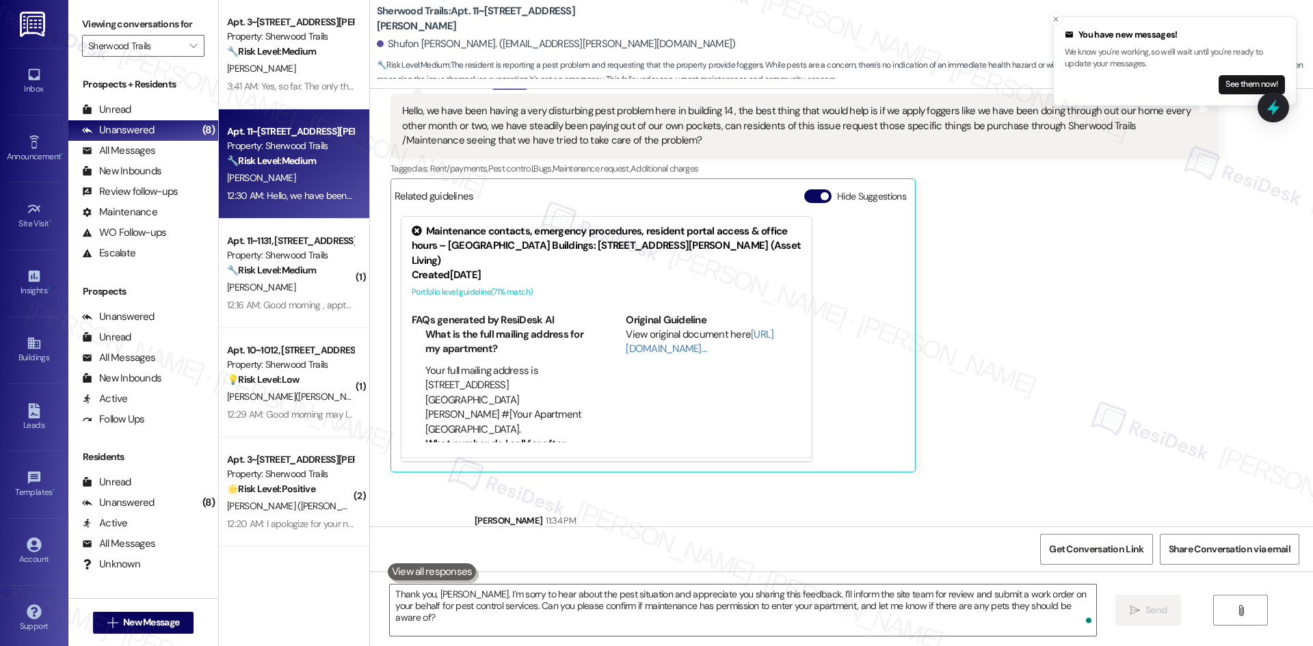
scroll to position [606, 0]
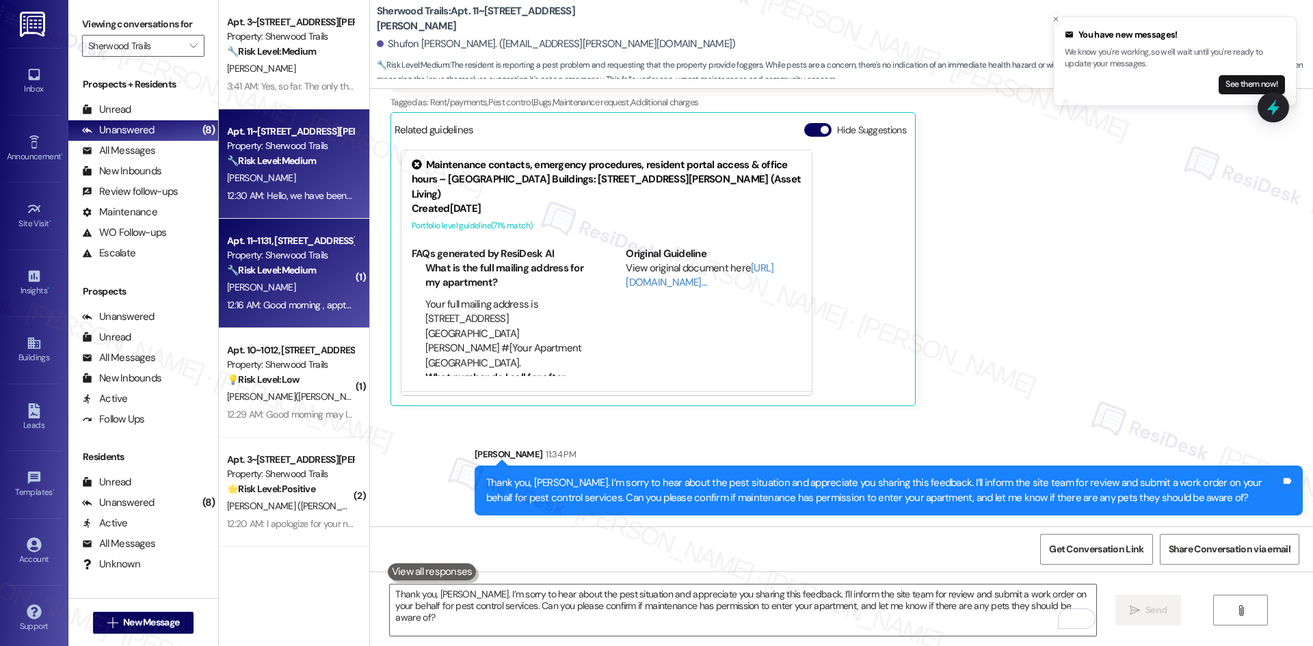
click at [281, 291] on div "[PERSON_NAME]" at bounding box center [290, 287] width 129 height 17
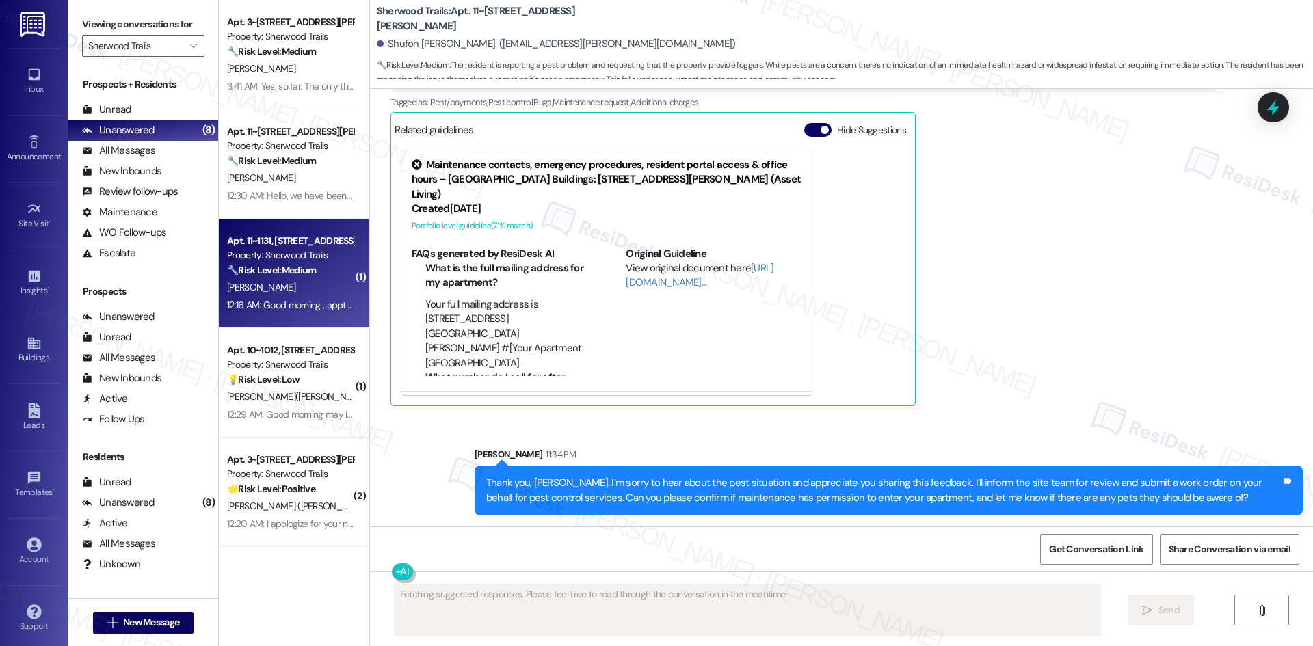
scroll to position [341, 0]
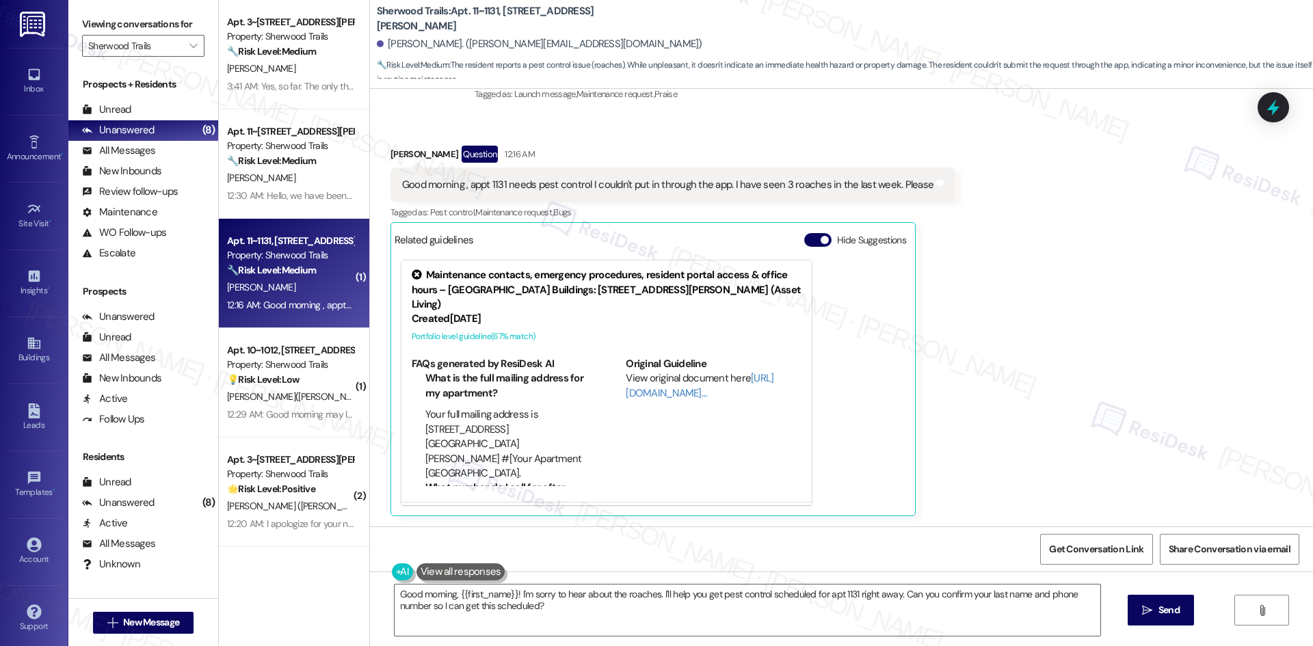
click at [1023, 300] on div "Received via SMS [PERSON_NAME] Question 12:16 AM Good morning , appt 1131 needs…" at bounding box center [841, 321] width 943 height 412
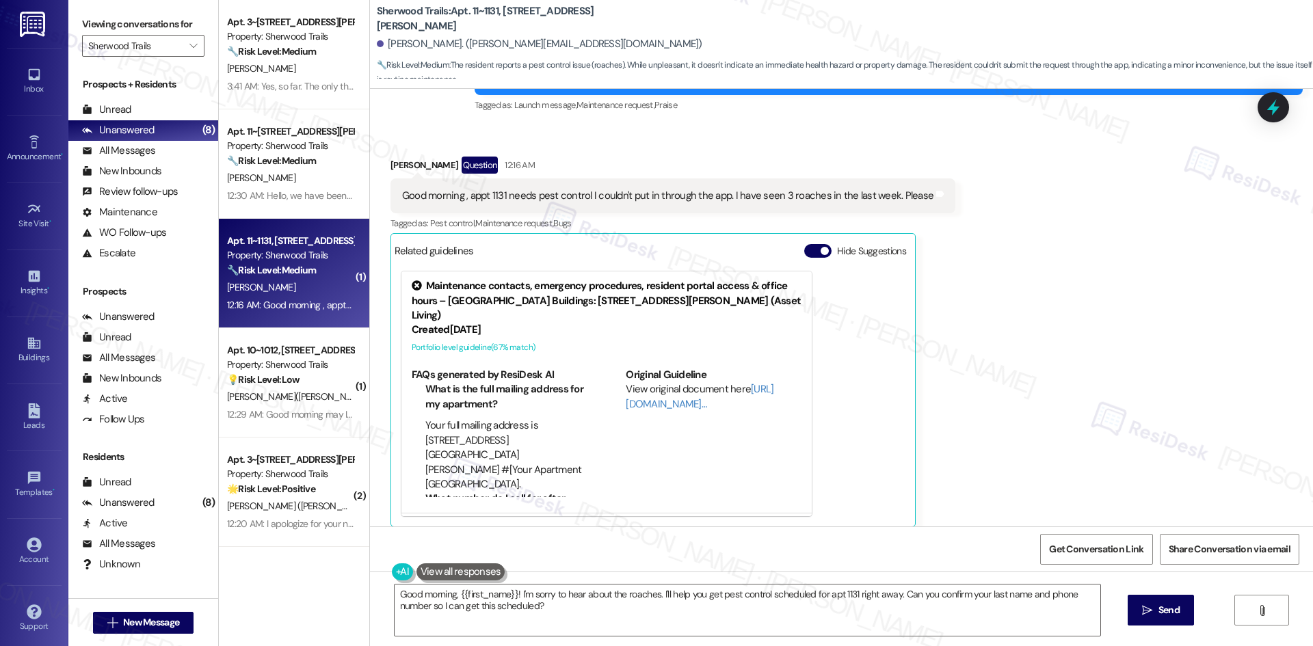
scroll to position [341, 0]
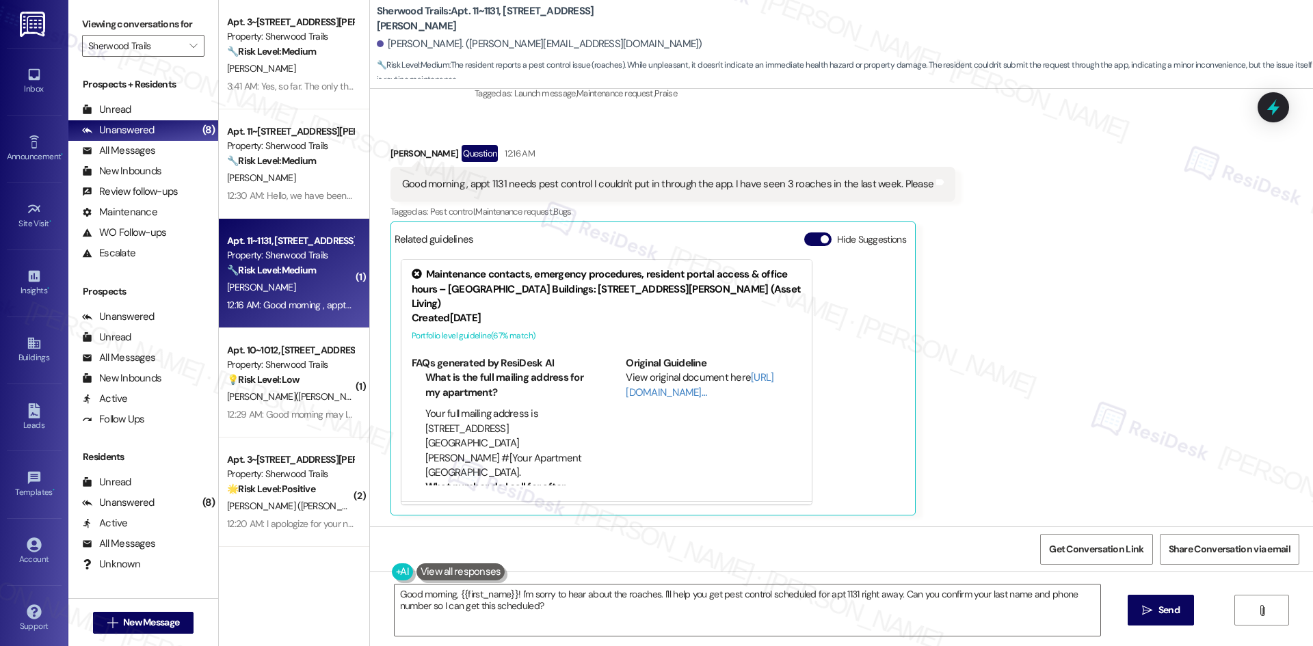
click at [984, 404] on div "Received via SMS [PERSON_NAME] Question 12:16 AM Good morning , appt 1131 needs…" at bounding box center [841, 320] width 943 height 412
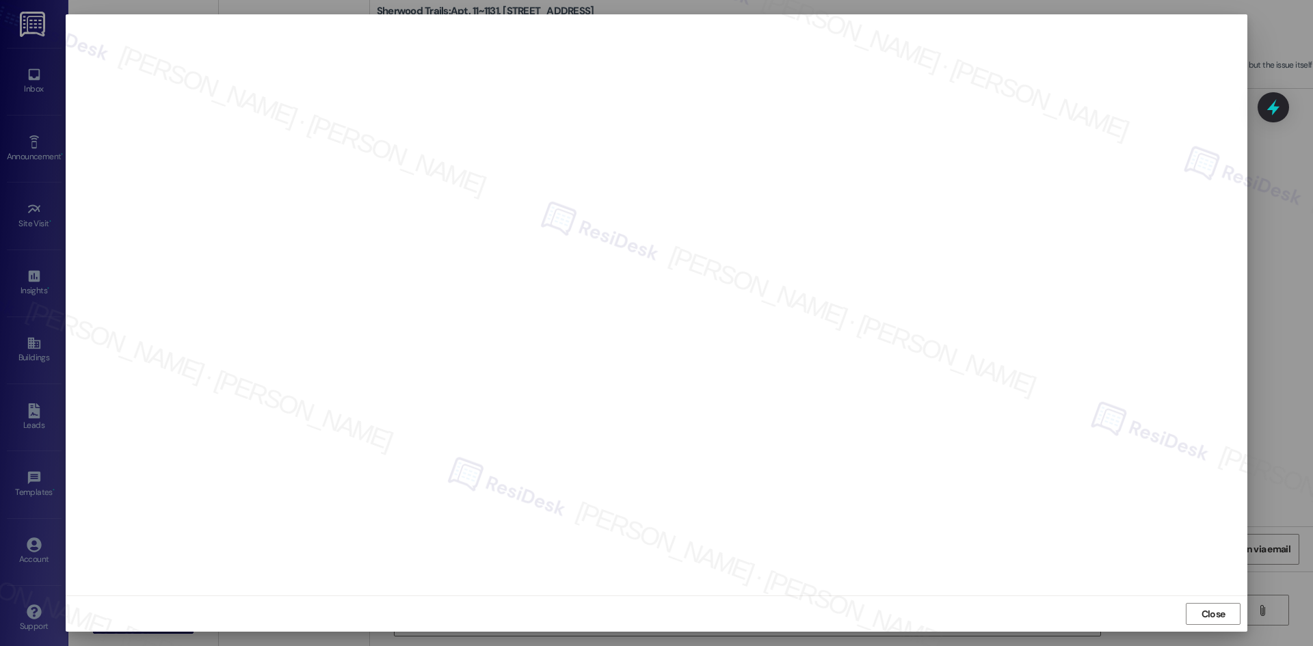
click at [1208, 609] on span "Close" at bounding box center [1214, 614] width 24 height 14
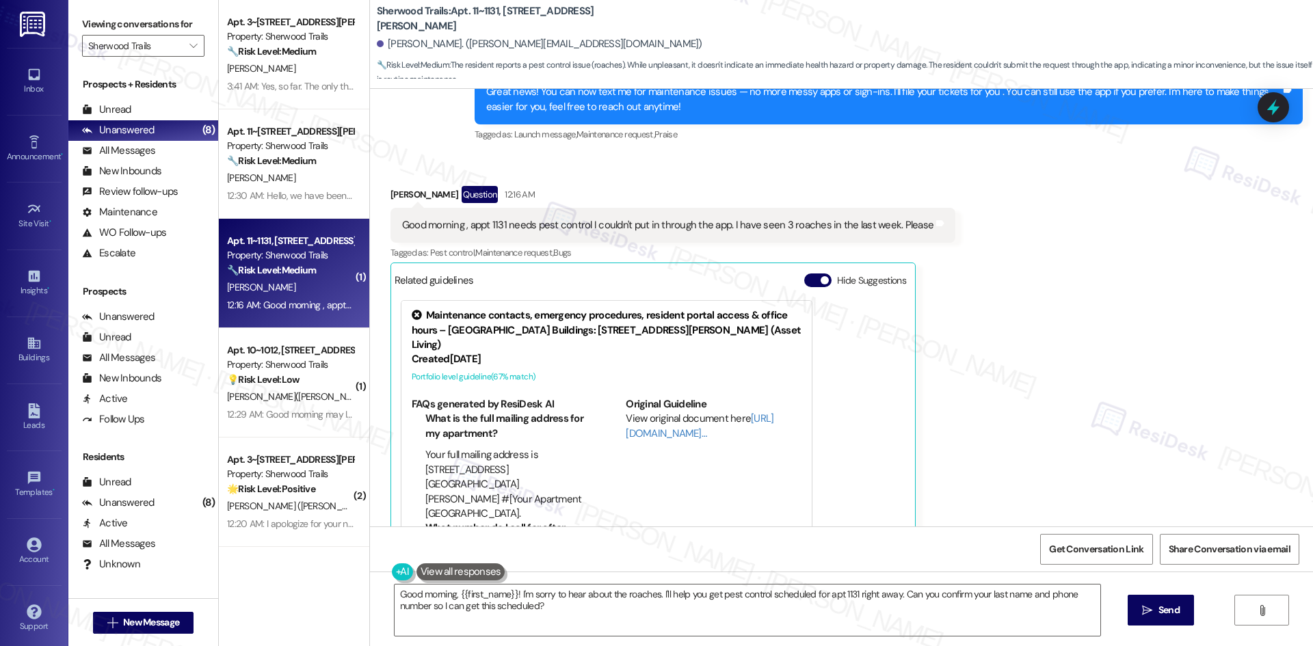
scroll to position [205, 0]
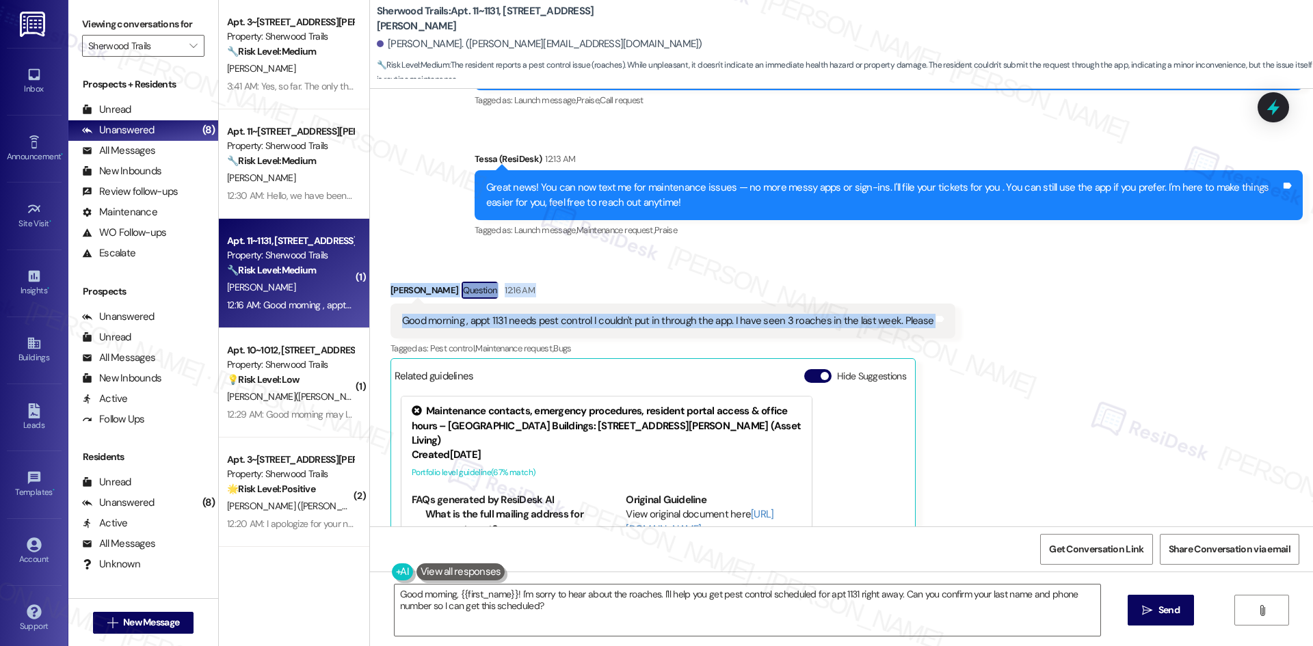
drag, startPoint x: 387, startPoint y: 284, endPoint x: 940, endPoint y: 322, distance: 554.0
click at [940, 322] on div "Received via SMS [PERSON_NAME] Question 12:16 AM Good morning , appt 1131 needs…" at bounding box center [673, 467] width 586 height 391
copy div "[PERSON_NAME] Question 12:16 AM Good morning , appt 1131 needs pest control I c…"
click at [815, 265] on div "Received via SMS [PERSON_NAME] Question 12:16 AM Good morning , appt 1131 needs…" at bounding box center [841, 457] width 943 height 412
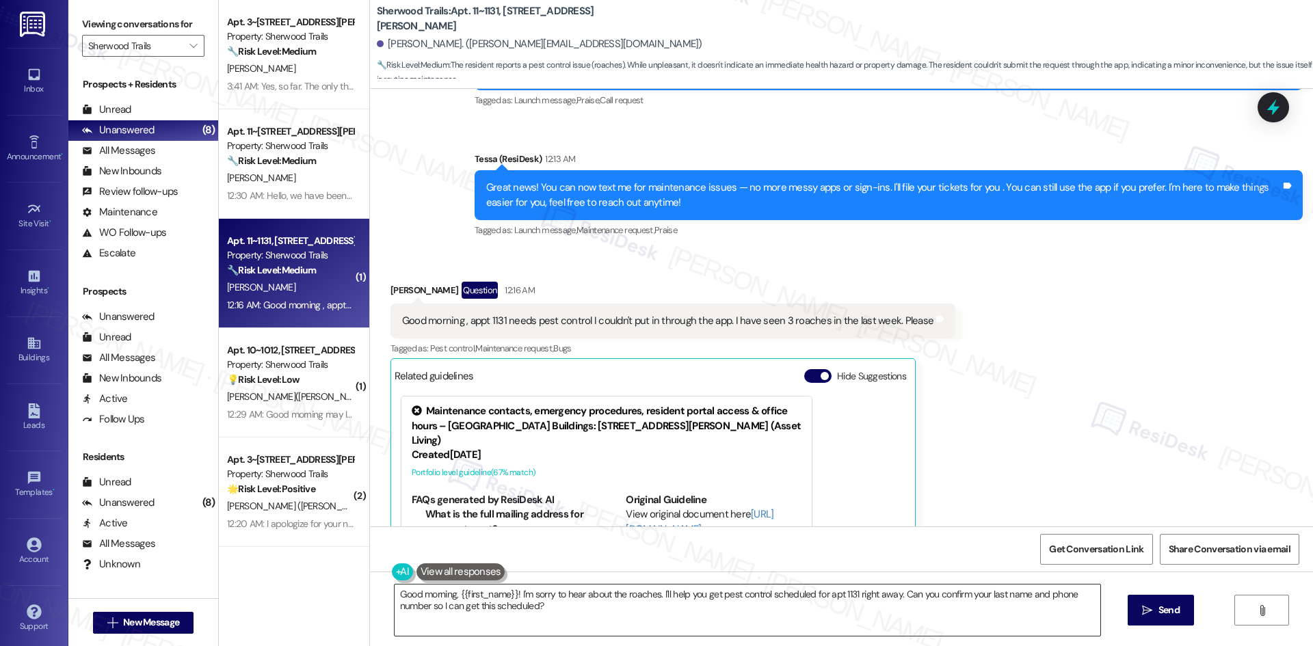
click at [622, 604] on textarea "Good morning, {{first_name}}! I'm sorry to hear about the roaches. I'll help yo…" at bounding box center [748, 610] width 706 height 51
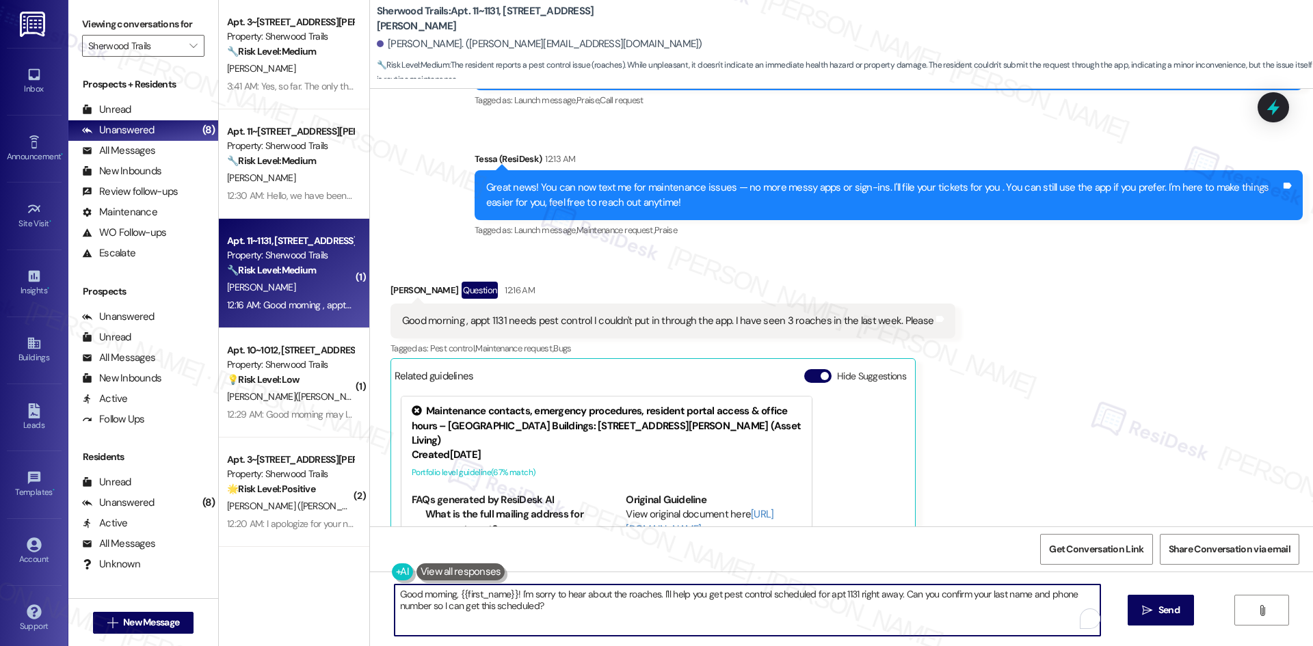
paste textarea "[PERSON_NAME], I’m sorry to hear about the pest issue in your apartment. I’ll s…"
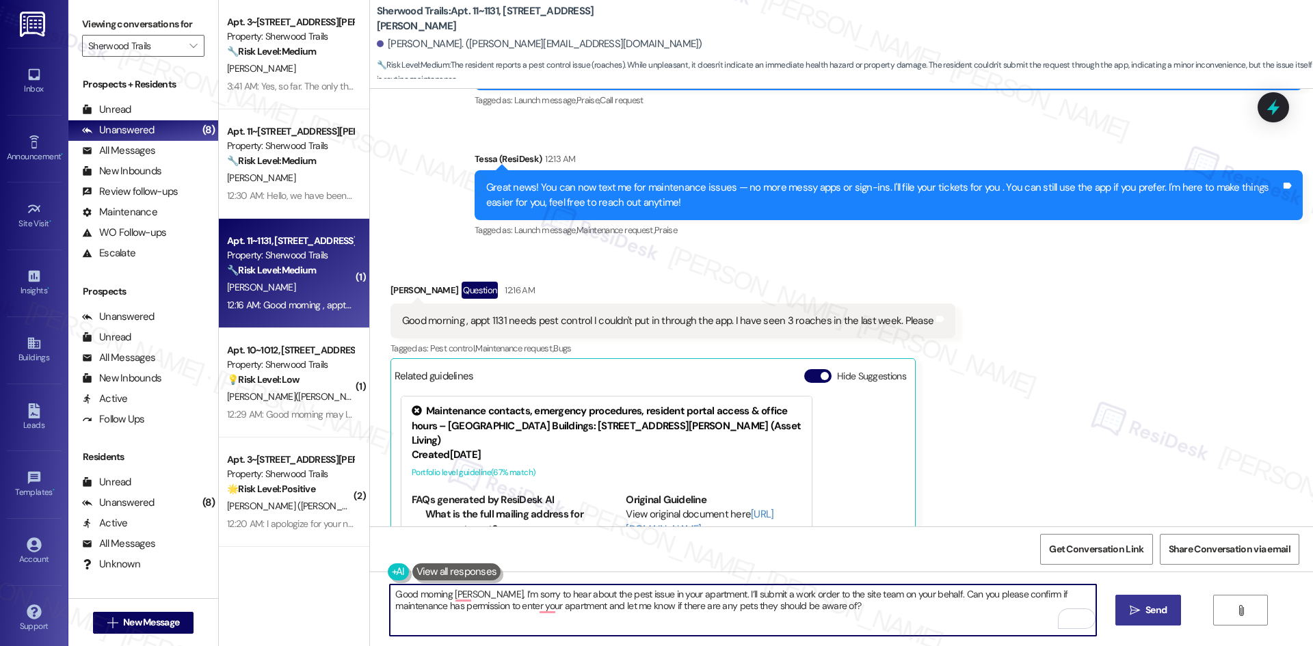
type textarea "Good morning [PERSON_NAME], I’m sorry to hear about the pest issue in your apar…"
click at [1163, 613] on span "Send" at bounding box center [1156, 610] width 21 height 14
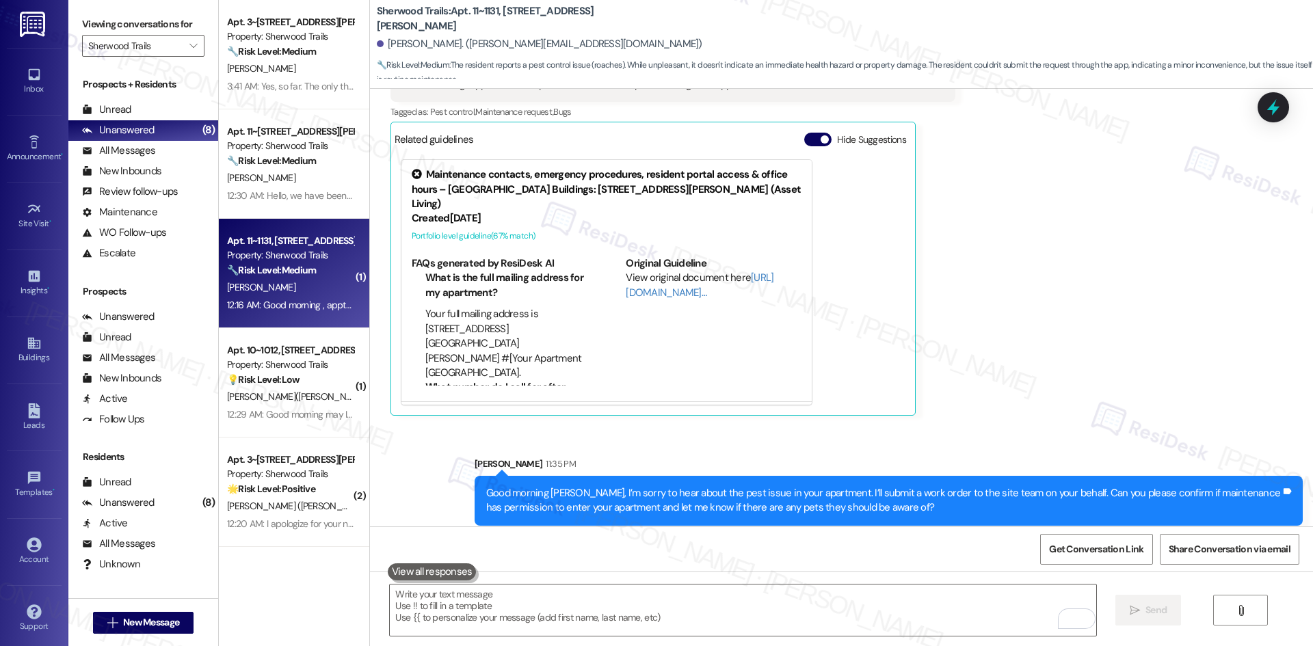
scroll to position [452, 0]
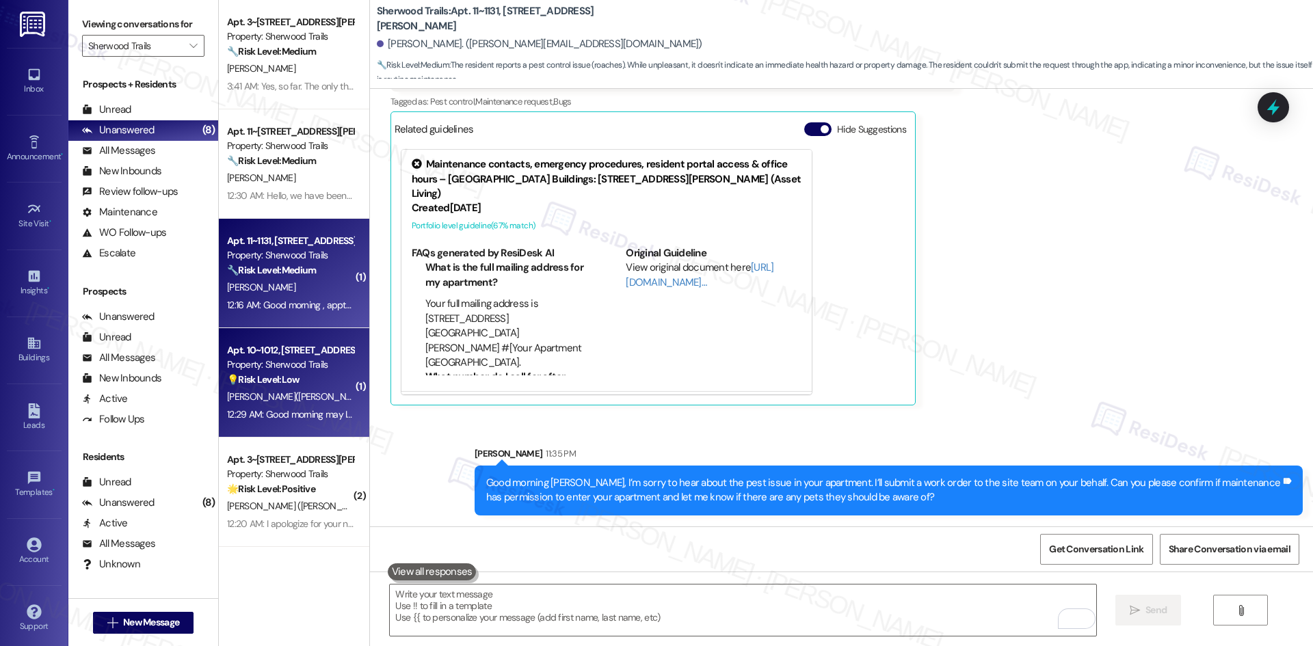
click at [276, 389] on div "[PERSON_NAME]([PERSON_NAME])" at bounding box center [290, 397] width 129 height 17
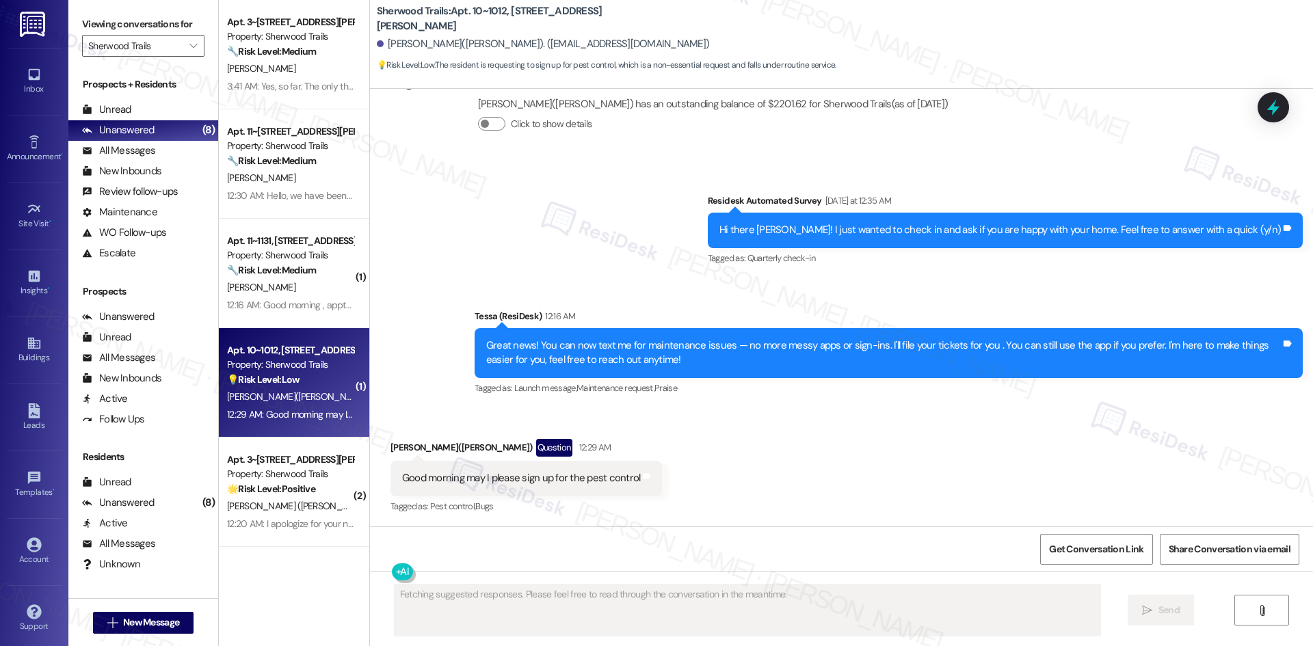
scroll to position [289, 0]
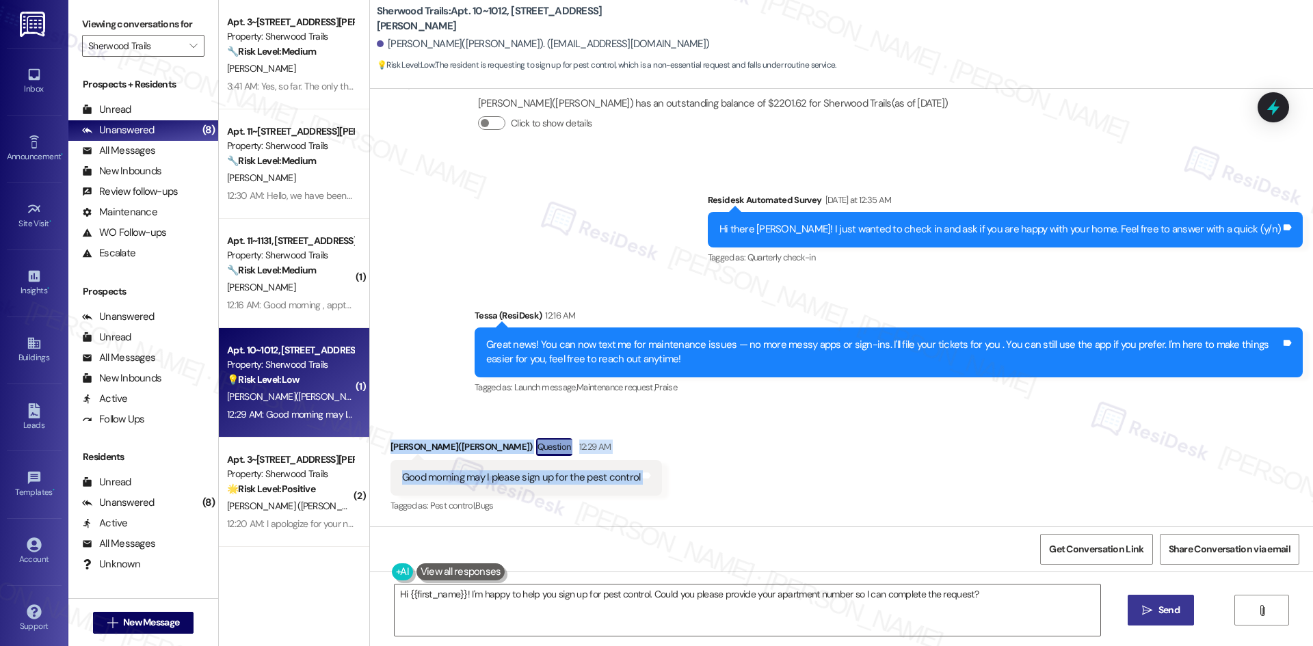
drag, startPoint x: 380, startPoint y: 446, endPoint x: 690, endPoint y: 477, distance: 310.7
click at [690, 477] on div "Received via SMS [PERSON_NAME]([PERSON_NAME]) Question 12:29 AM Good morning ma…" at bounding box center [841, 467] width 943 height 118
copy div "[PERSON_NAME]([PERSON_NAME]) Question 12:29 AM Good morning may I please sign u…"
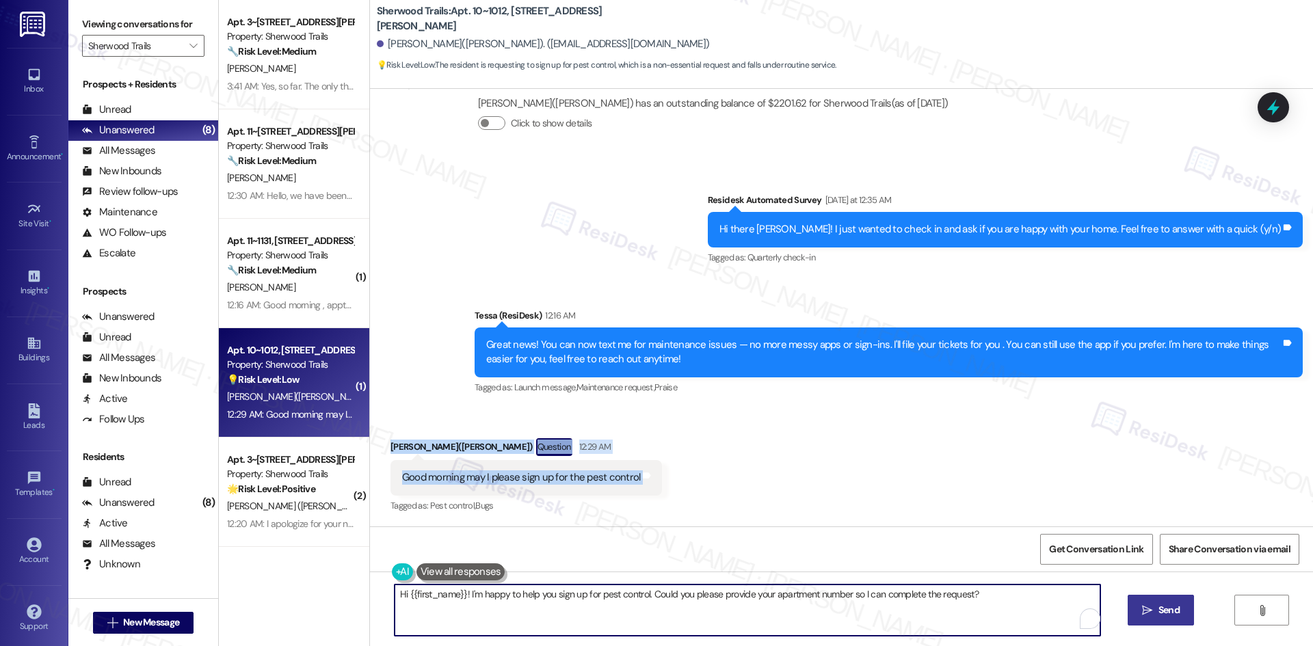
drag, startPoint x: 538, startPoint y: 615, endPoint x: 551, endPoint y: 618, distance: 13.4
click at [540, 616] on textarea "Hi {{first_name}}! I'm happy to help you sign up for pest control. Could you pl…" at bounding box center [748, 610] width 706 height 51
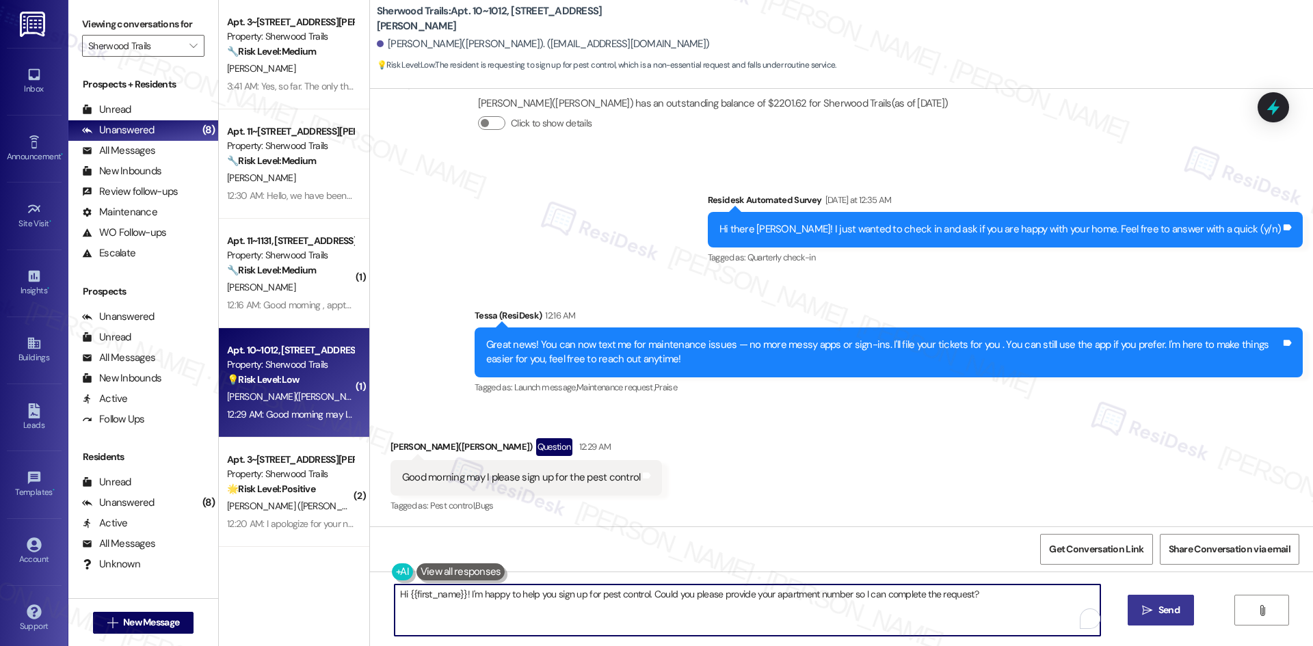
paste textarea "Good morning [PERSON_NAME], thank you for your message. I’ll submit a work orde…"
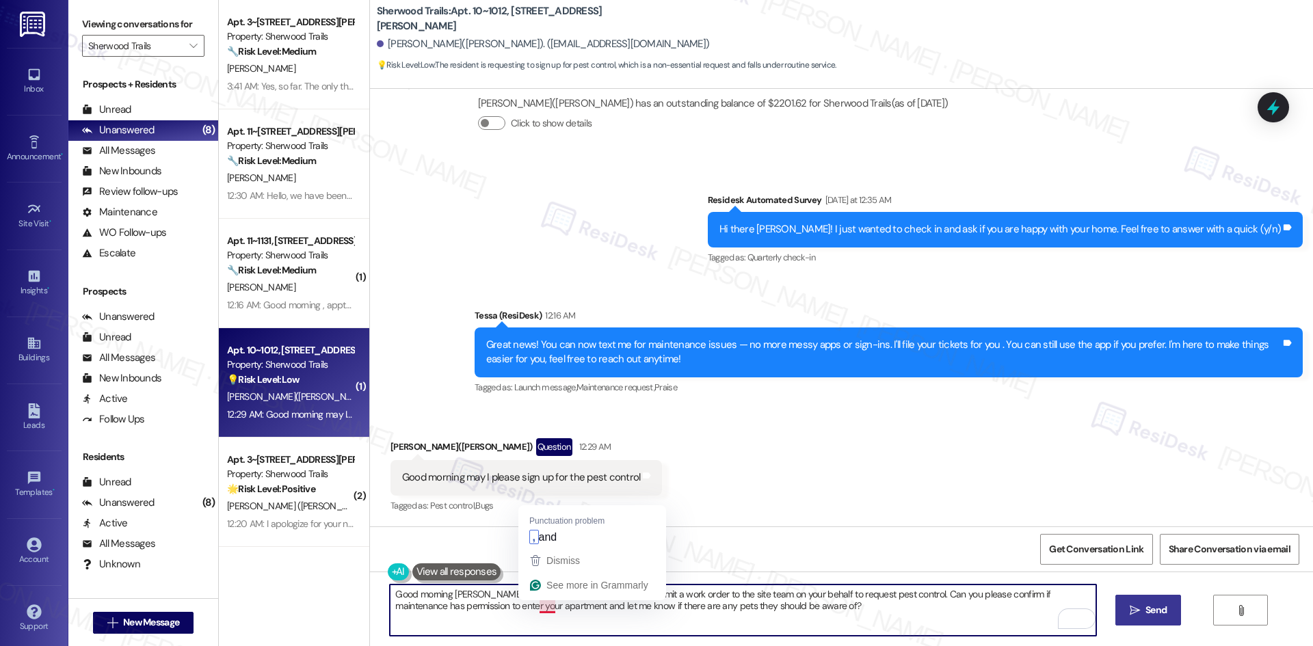
click at [532, 607] on textarea "Good morning [PERSON_NAME], thank you for your message. I’ll submit a work orde…" at bounding box center [743, 610] width 706 height 51
type textarea "Good morning [PERSON_NAME], thank you for your message. I’ll submit a work orde…"
click at [1162, 612] on span "Send" at bounding box center [1156, 610] width 21 height 14
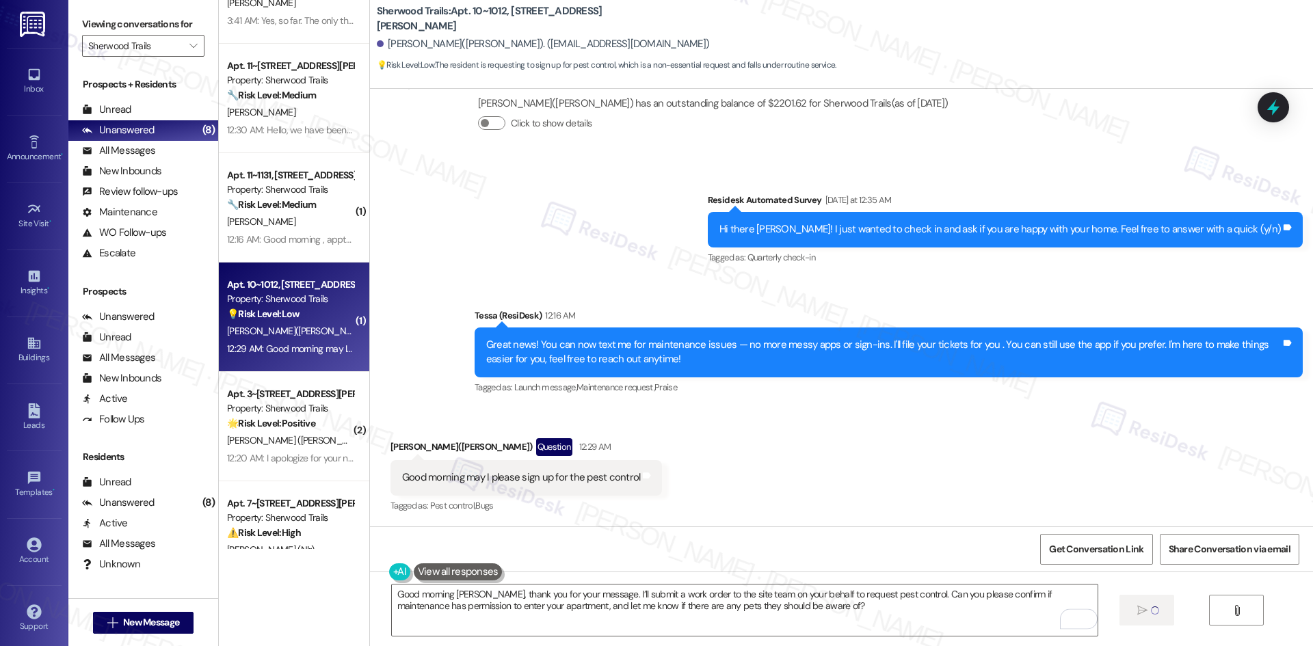
scroll to position [205, 0]
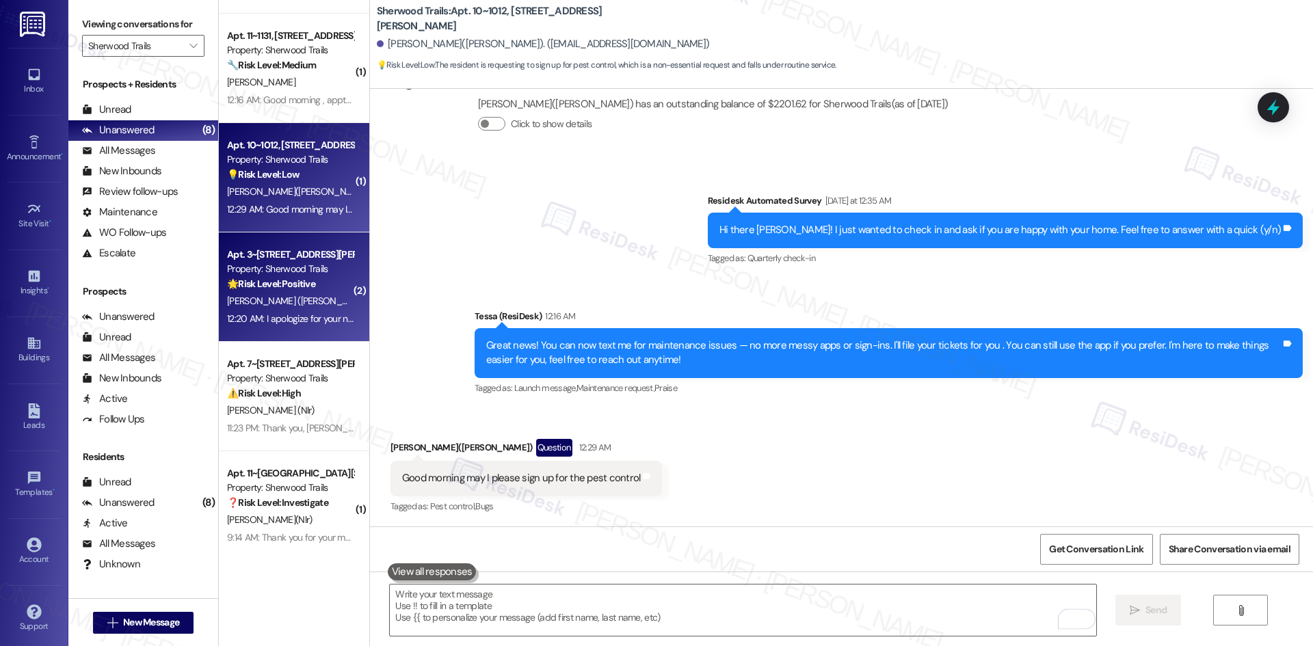
click at [294, 304] on div "[PERSON_NAME] ([PERSON_NAME])" at bounding box center [290, 301] width 129 height 17
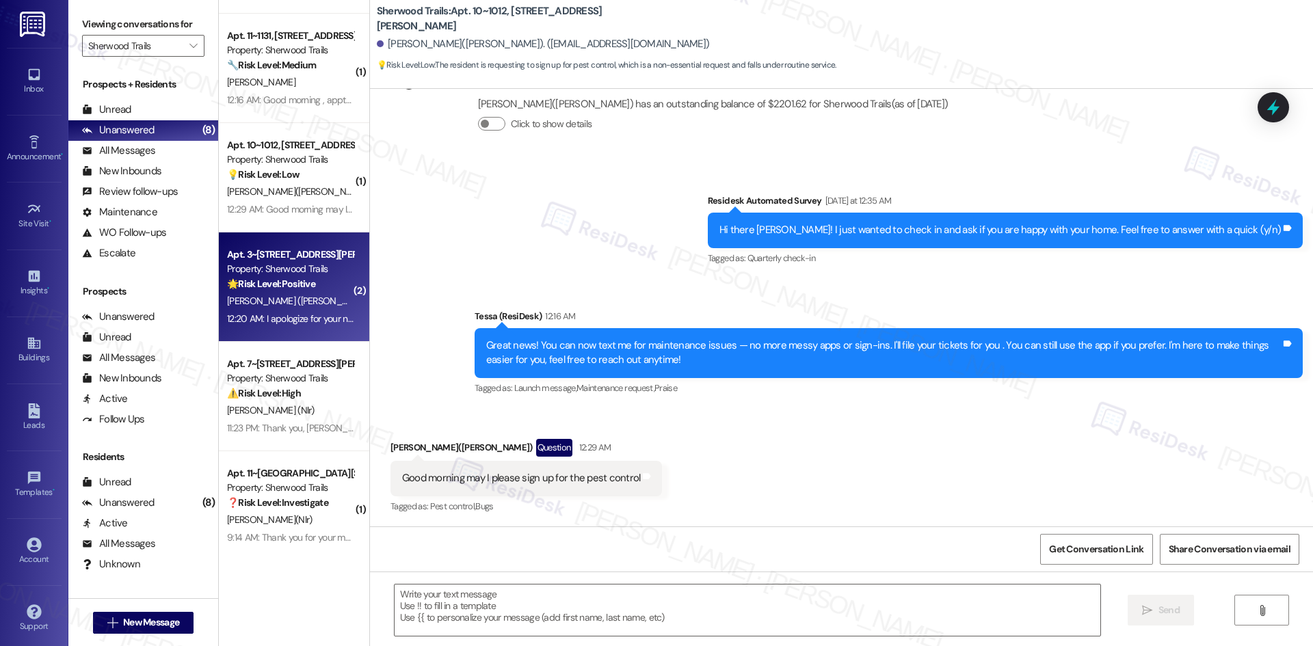
type textarea "Fetching suggested responses. Please feel free to read through the conversation…"
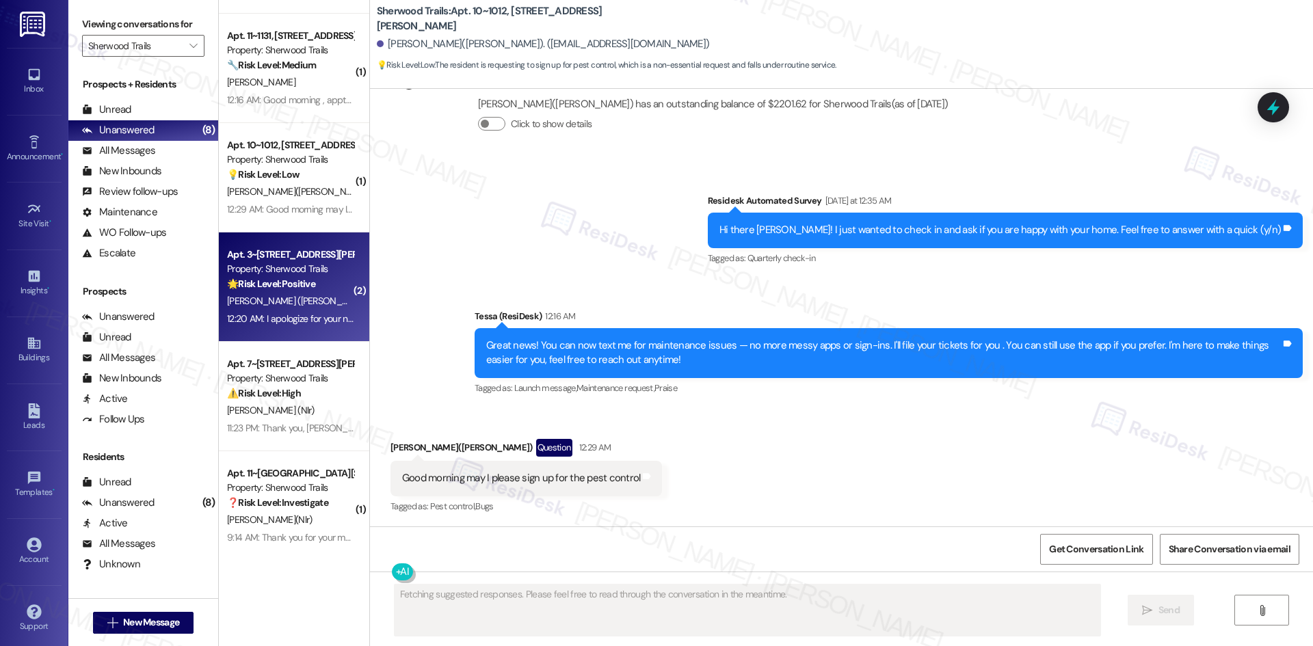
scroll to position [266, 0]
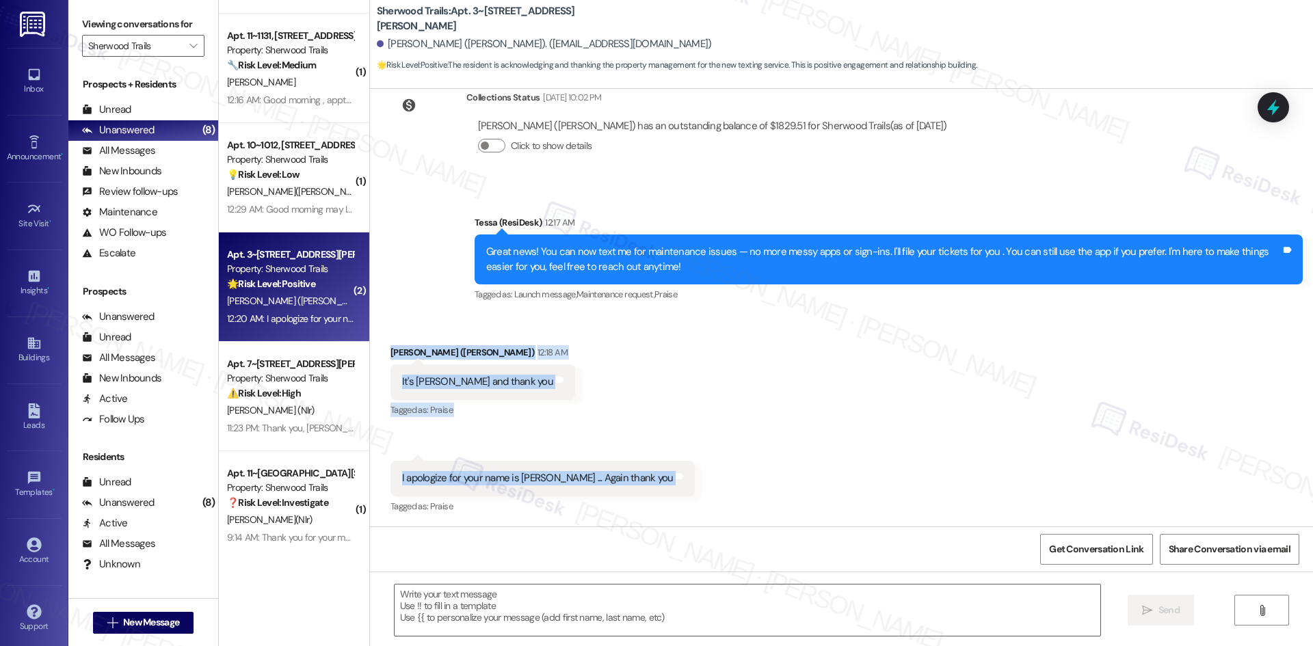
drag, startPoint x: 372, startPoint y: 337, endPoint x: 672, endPoint y: 481, distance: 332.9
click at [672, 481] on div "Received via SMS [PERSON_NAME] ([PERSON_NAME]) 12:18 AM It's [PERSON_NAME] and …" at bounding box center [841, 421] width 943 height 212
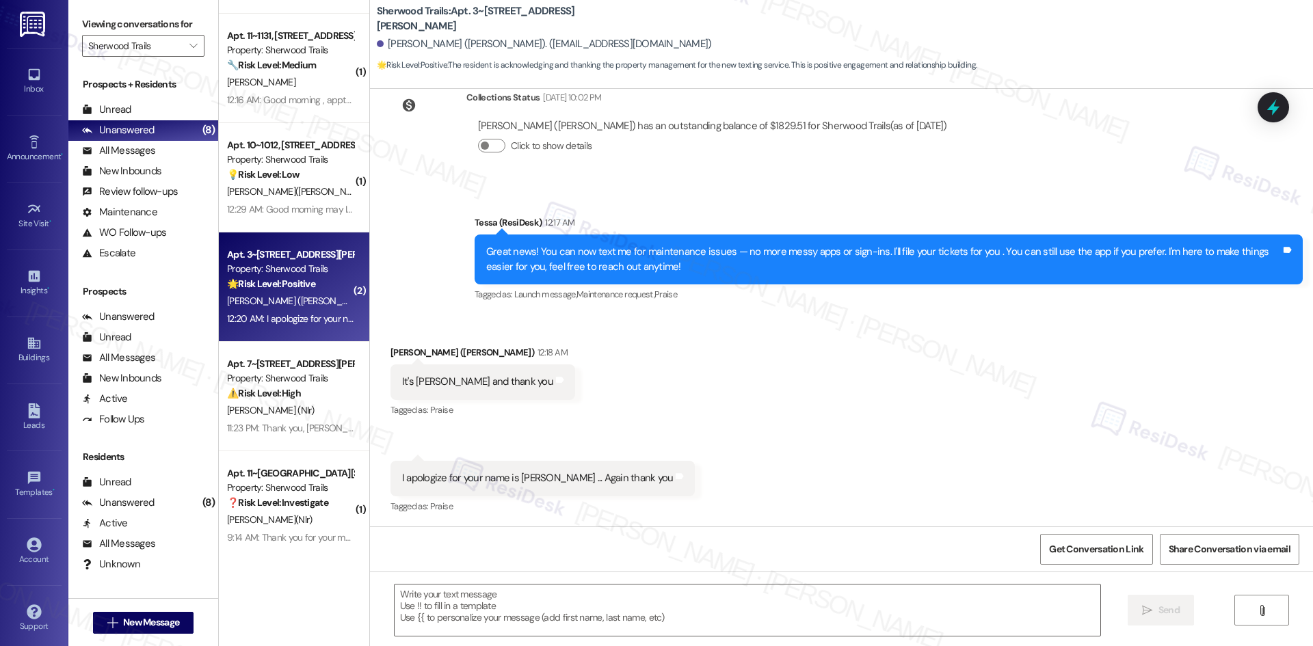
drag, startPoint x: 539, startPoint y: 482, endPoint x: 435, endPoint y: 221, distance: 280.6
click at [435, 221] on div "Announcement, sent via SMS Tessa (ResiDesk) 12:17 AM Great news! You can now te…" at bounding box center [841, 250] width 943 height 130
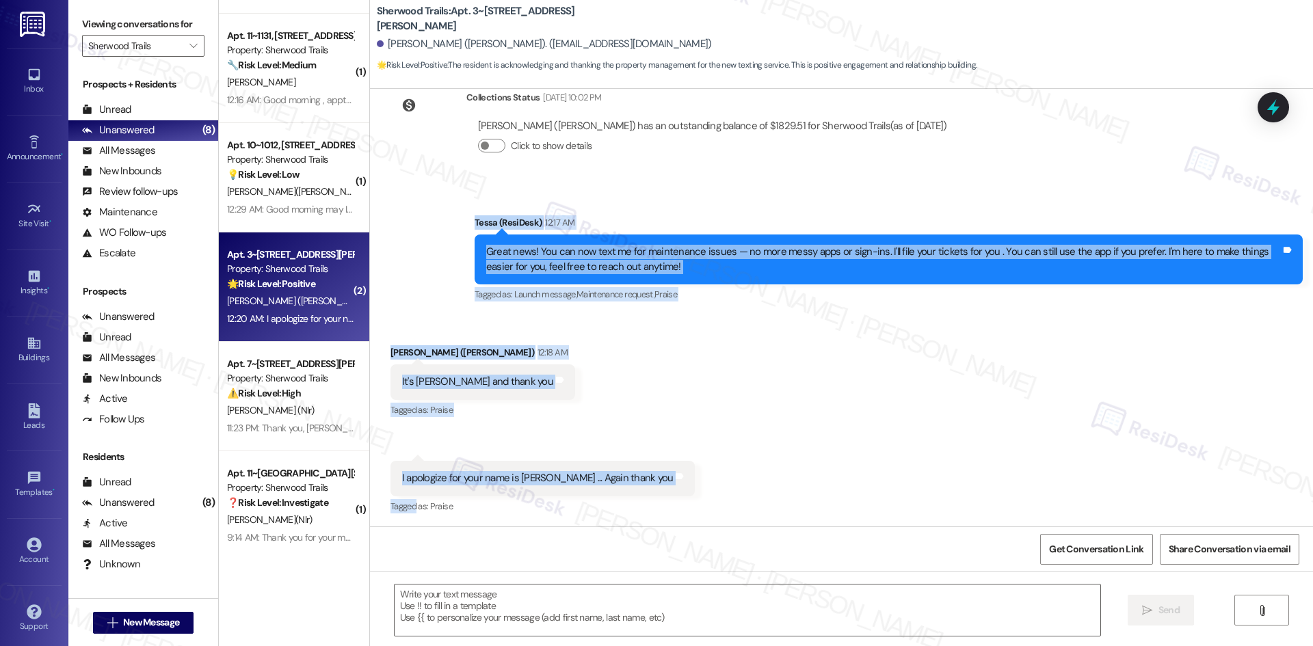
drag, startPoint x: 436, startPoint y: 220, endPoint x: 671, endPoint y: 476, distance: 347.7
click at [671, 476] on div "Lease started [DATE] 8:00 AM Announcement, sent via SMS Tessa (ResiDesk) [DATE]…" at bounding box center [841, 308] width 943 height 438
drag, startPoint x: 523, startPoint y: 482, endPoint x: 426, endPoint y: 300, distance: 206.6
click at [426, 300] on div "Announcement, sent via SMS Tessa (ResiDesk) 12:17 AM Great news! You can now te…" at bounding box center [841, 250] width 943 height 130
drag, startPoint x: 413, startPoint y: 229, endPoint x: 674, endPoint y: 487, distance: 366.7
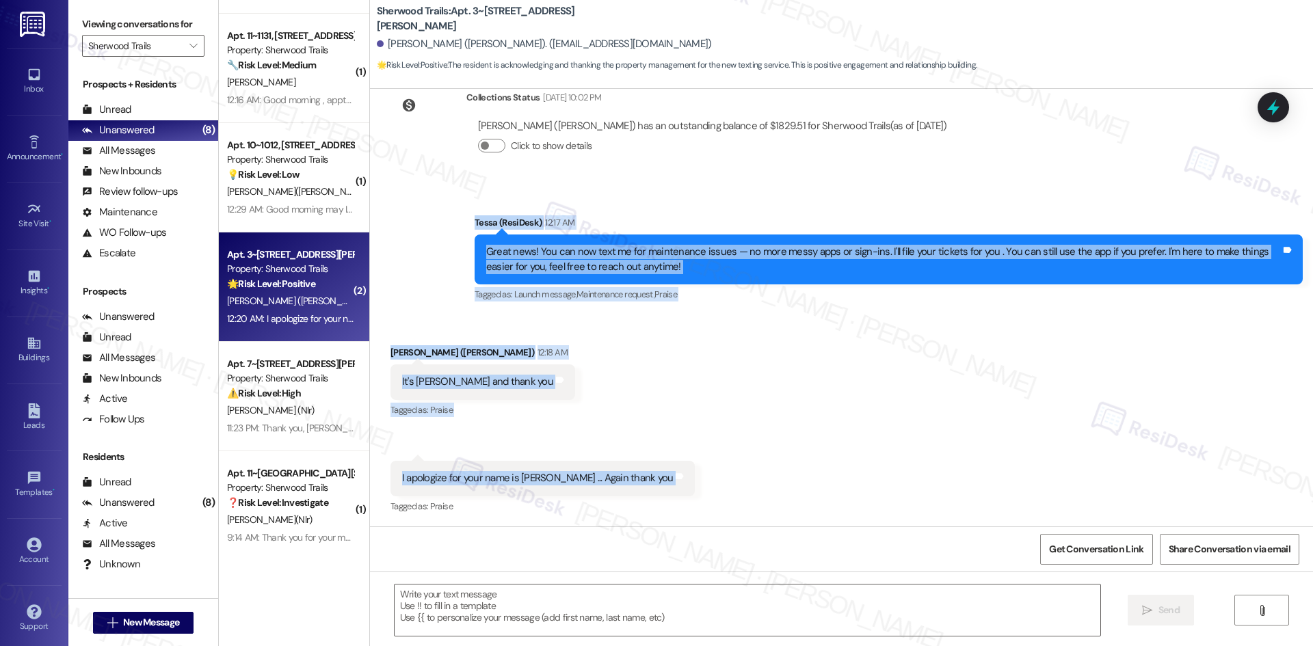
click at [674, 487] on div "Lease started [DATE] 8:00 AM Announcement, sent via SMS Tessa (ResiDesk) [DATE]…" at bounding box center [841, 308] width 943 height 438
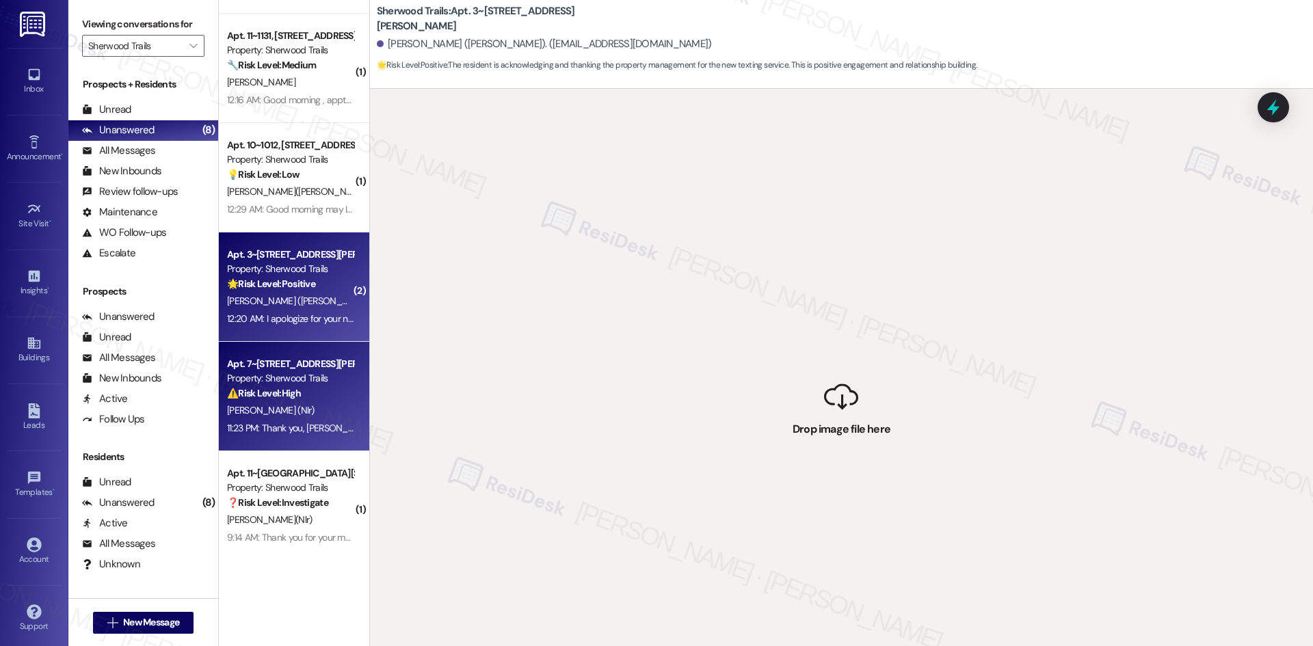
drag, startPoint x: 553, startPoint y: 472, endPoint x: 318, endPoint y: 402, distance: 245.7
click at [318, 402] on div "Apt. 7~723, [STREET_ADDRESS][PERSON_NAME] Property: Sherwood Trails ⚠️ Risk Lev…" at bounding box center [290, 379] width 129 height 47
click at [297, 319] on div "12:20 AM: I apologize for your name is [PERSON_NAME] ... Again thank you 12:20 …" at bounding box center [372, 319] width 290 height 12
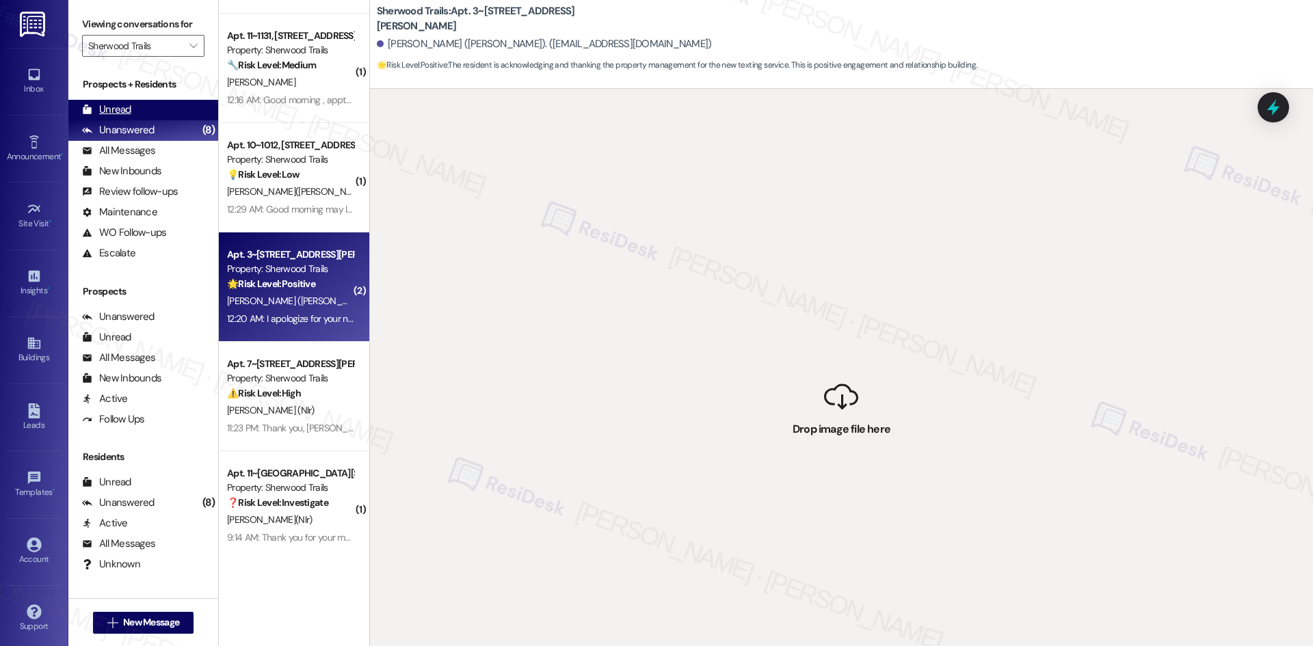
click at [144, 114] on div "Unread (0)" at bounding box center [143, 110] width 150 height 21
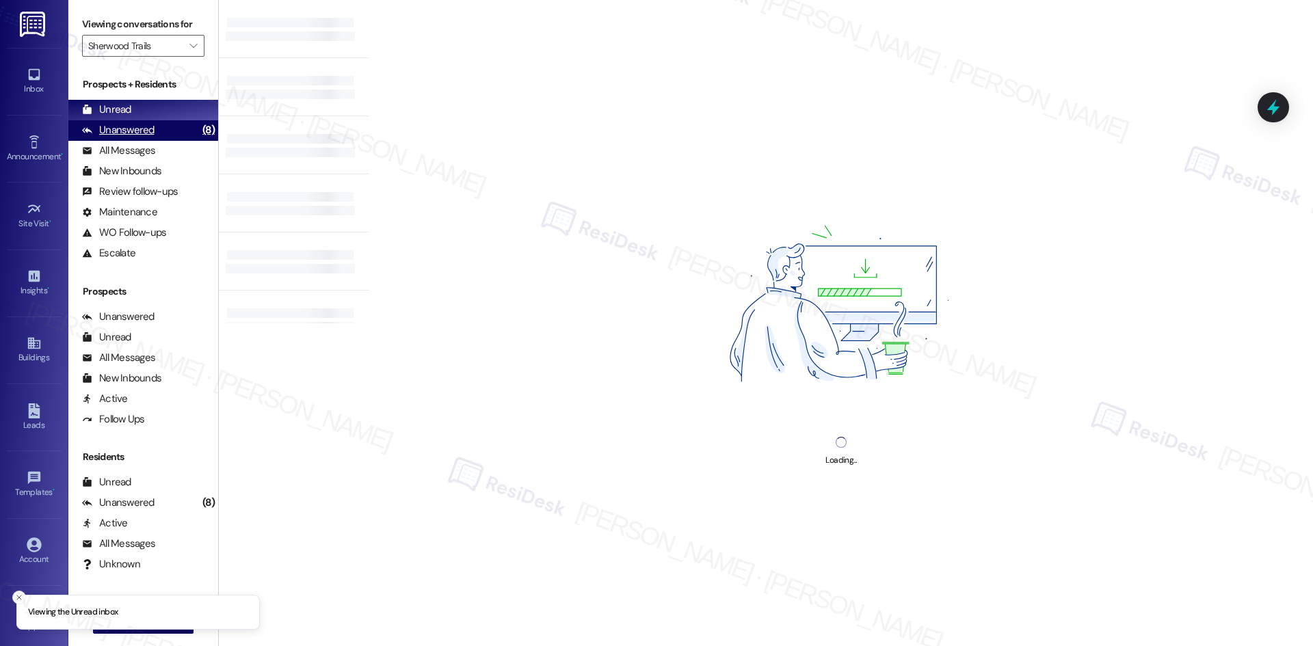
click at [146, 130] on div "Unanswered" at bounding box center [118, 130] width 73 height 14
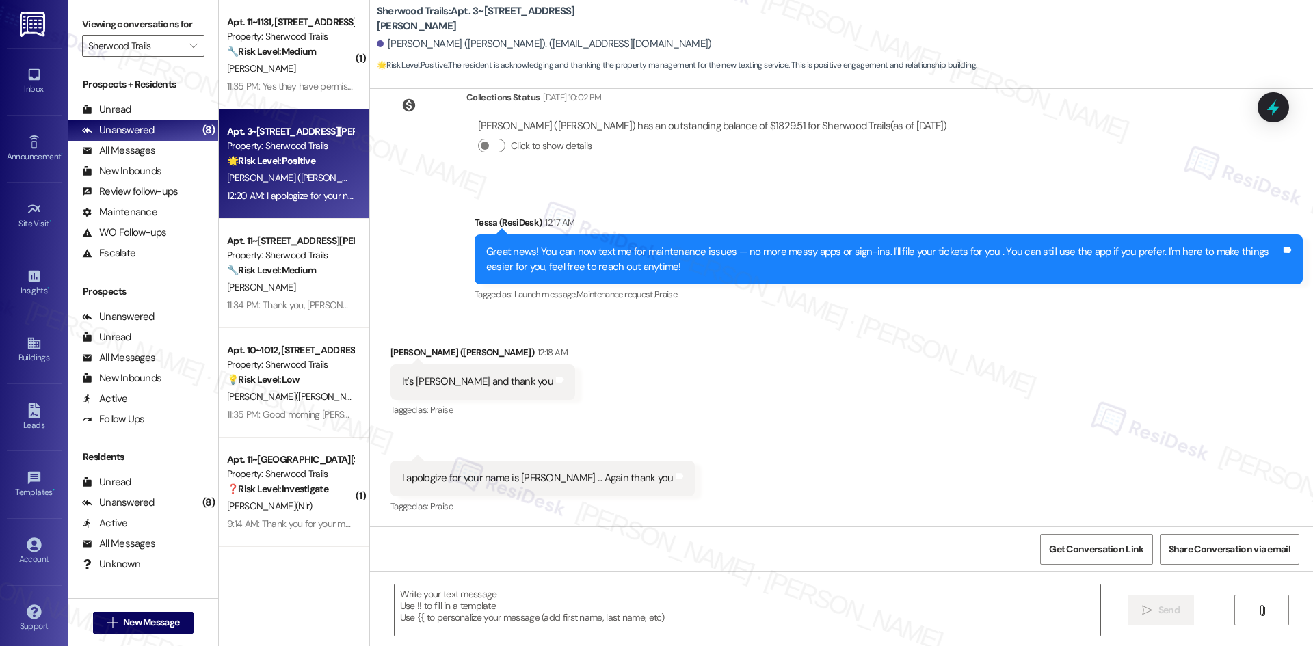
type textarea "Fetching suggested responses. Please feel free to read through the conversation…"
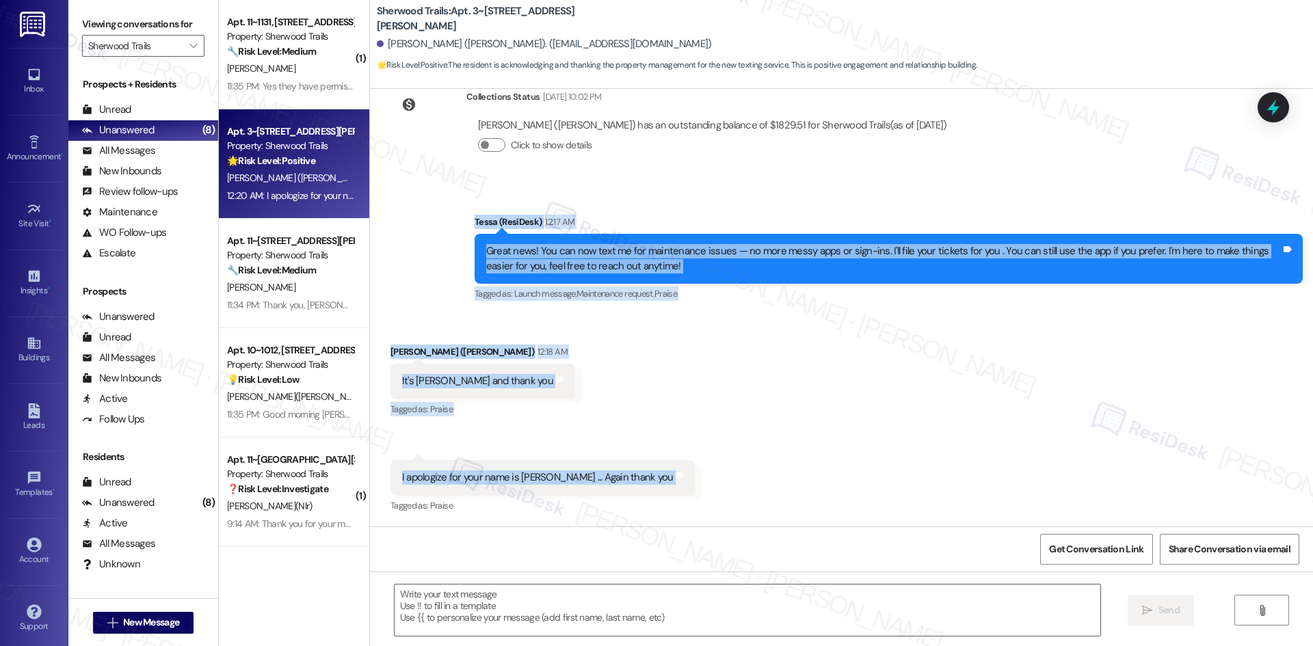
drag, startPoint x: 445, startPoint y: 215, endPoint x: 667, endPoint y: 472, distance: 339.5
click at [667, 472] on div "Lease started [DATE] 8:00 AM Announcement, sent via SMS Tessa (ResiDesk) [DATE]…" at bounding box center [841, 308] width 943 height 438
copy div "Tessa (ResiDesk) 12:17 AM Great news! You can now text me for maintenance issue…"
click at [677, 345] on div "Received via SMS Chynethia Miller (Jha) 12:18 AM It's Chynethia Miller and than…" at bounding box center [841, 420] width 943 height 212
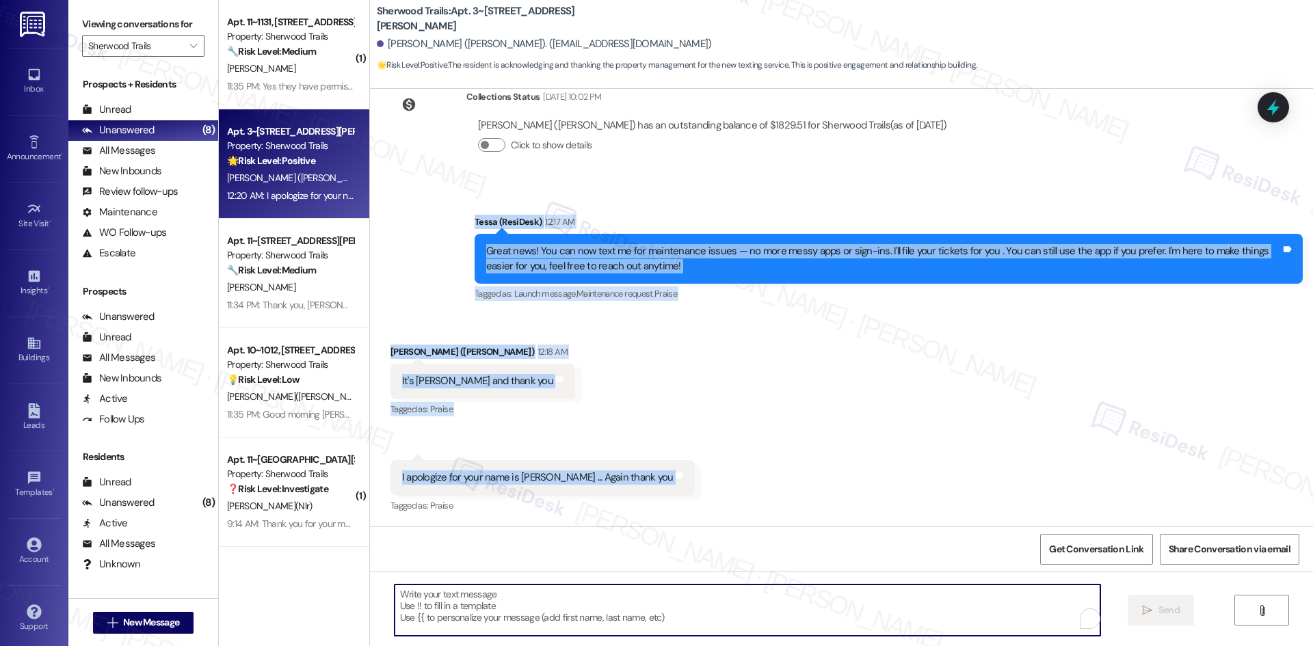
drag, startPoint x: 716, startPoint y: 602, endPoint x: 737, endPoint y: 604, distance: 21.3
click at [718, 604] on textarea "To enrich screen reader interactions, please activate Accessibility in Grammarl…" at bounding box center [748, 610] width 706 height 51
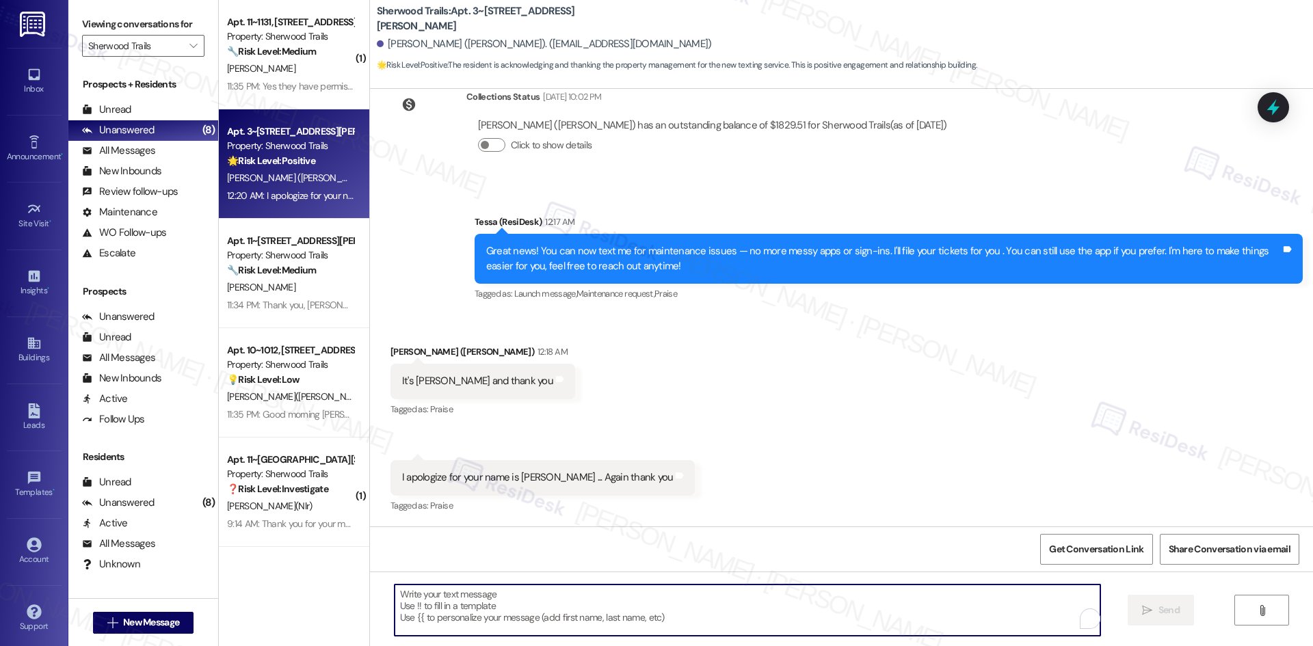
paste textarea "Thank you, Chynethia! No worries at all, and I really appreciate your kind word…"
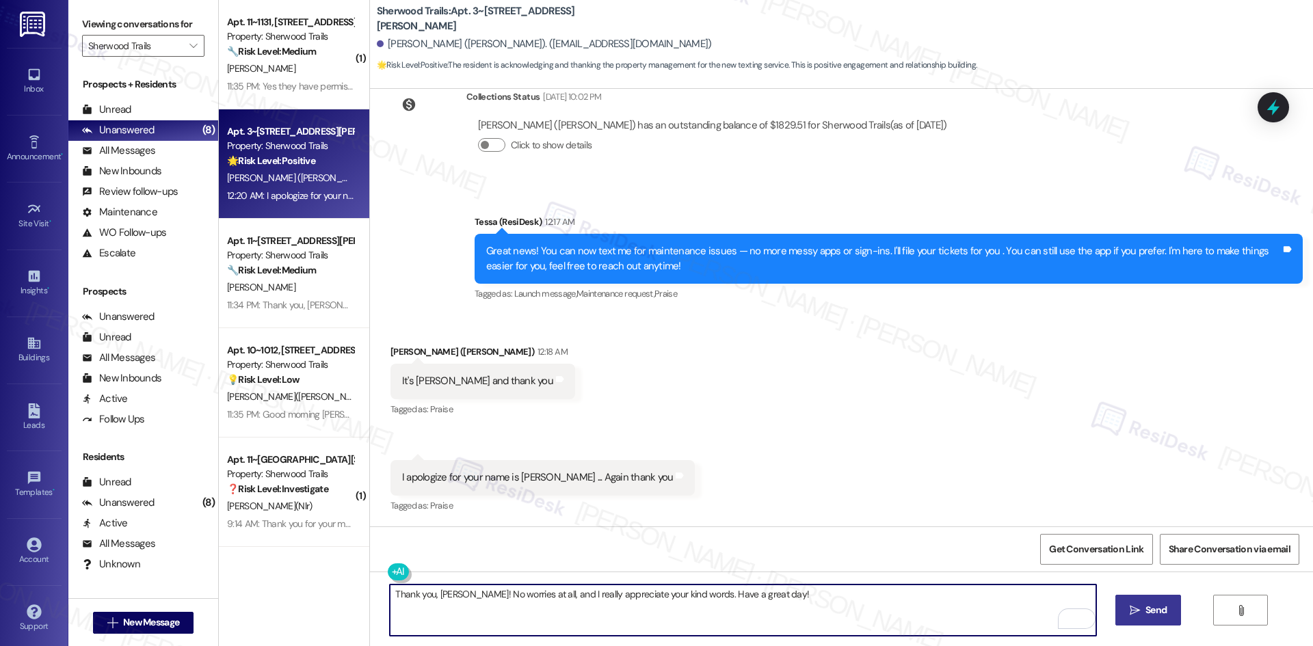
type textarea "Thank you, Chynethia! No worries at all, and I really appreciate your kind word…"
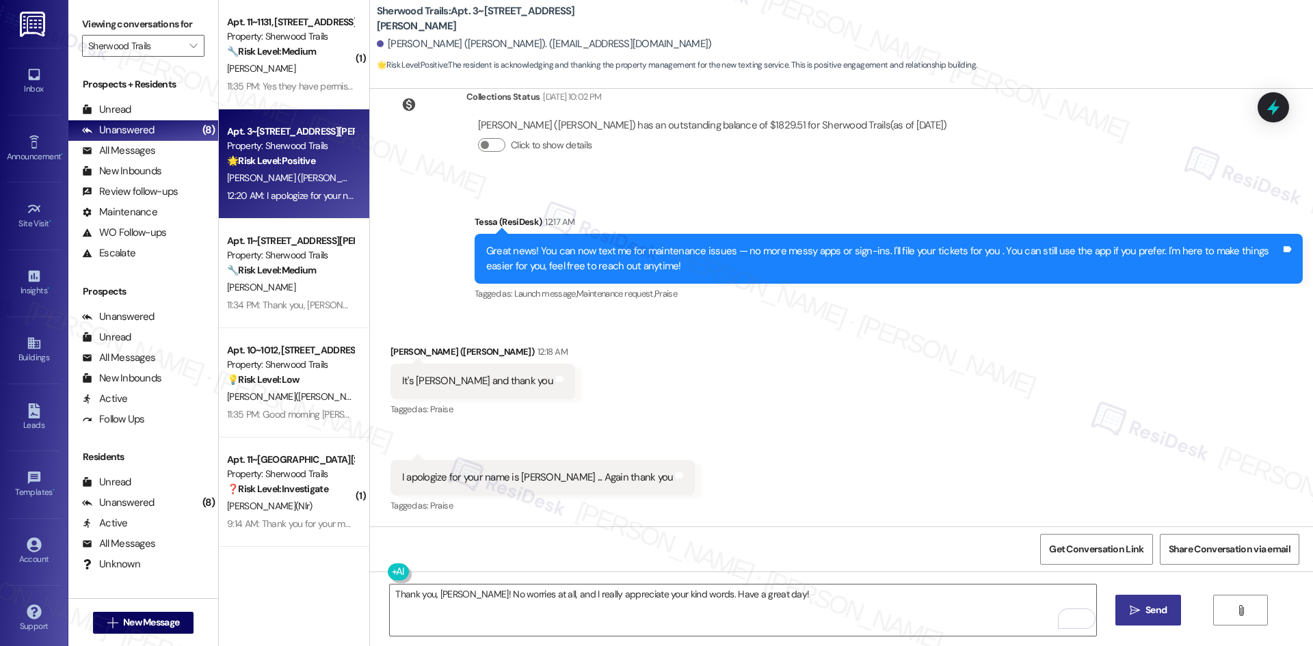
click at [1135, 613] on icon "" at bounding box center [1135, 610] width 10 height 11
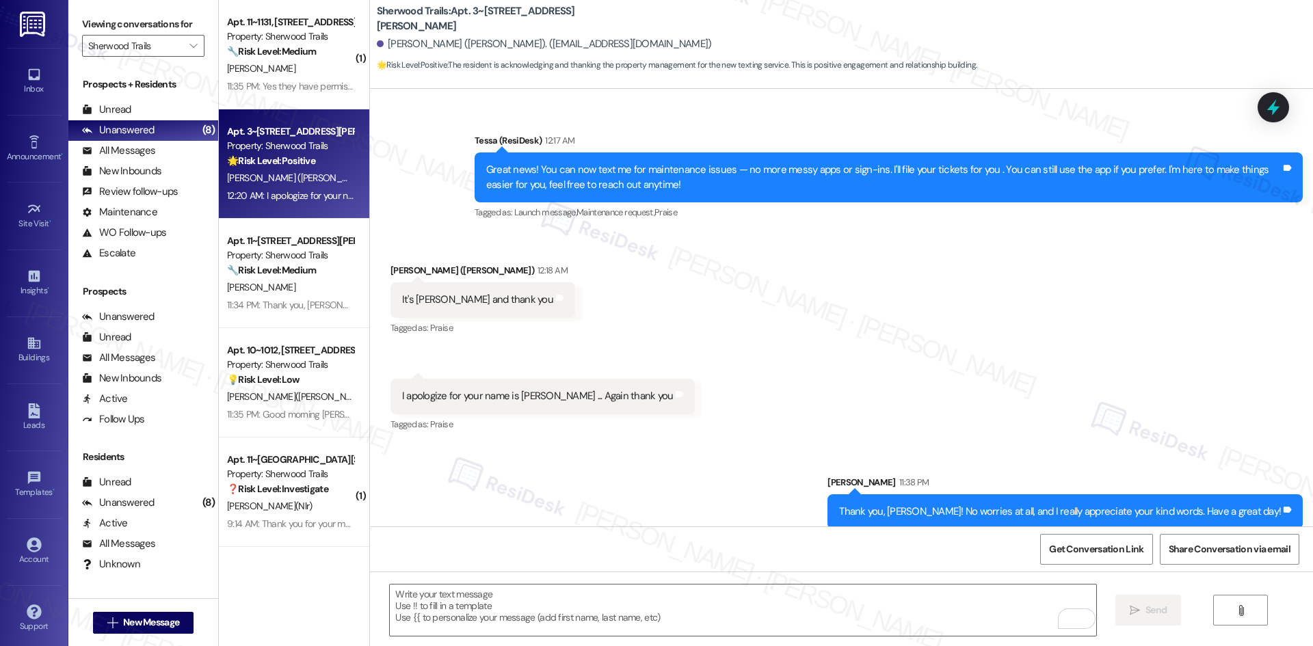
scroll to position [362, 0]
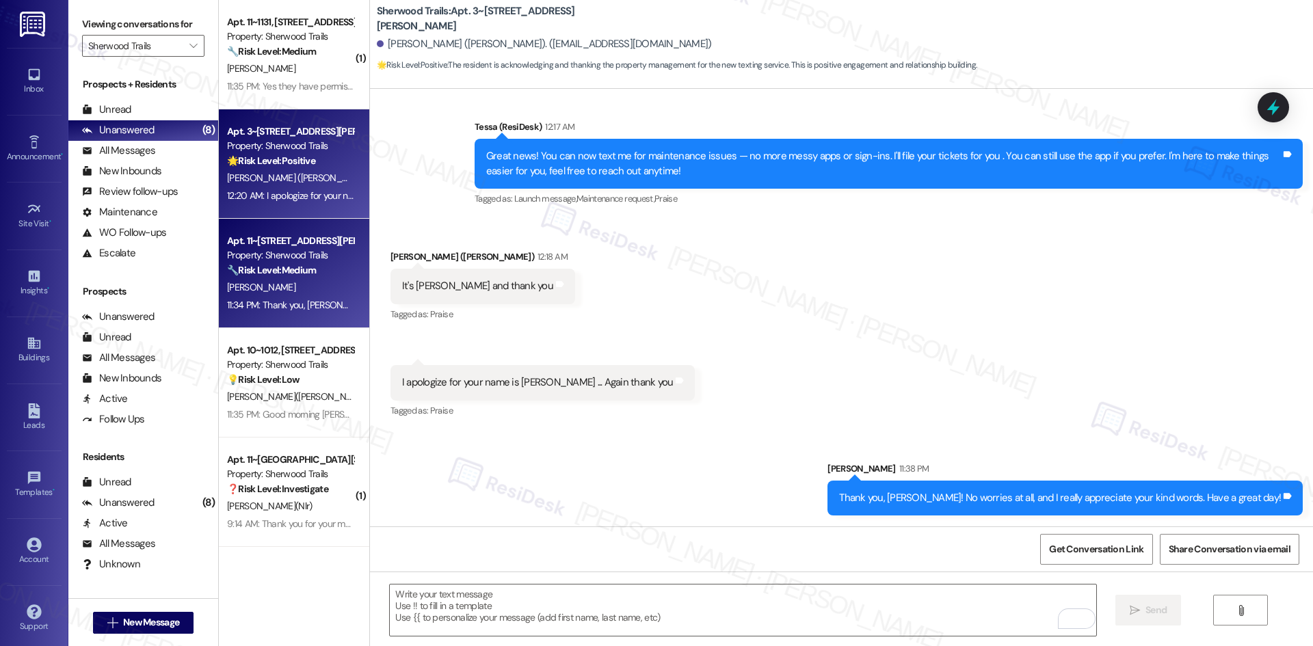
click at [309, 308] on div "11:34 PM: Thank you, Shufon. I’m sorry to hear about the pest situation and app…" at bounding box center [950, 305] width 1446 height 12
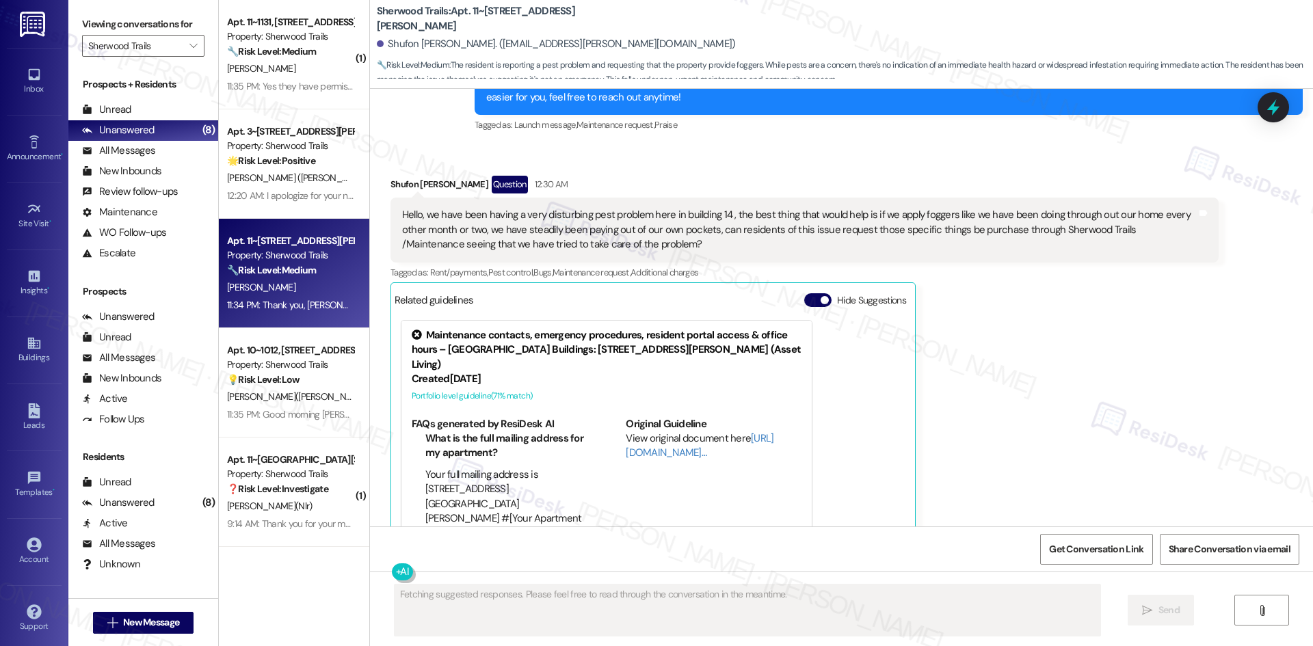
scroll to position [403, 0]
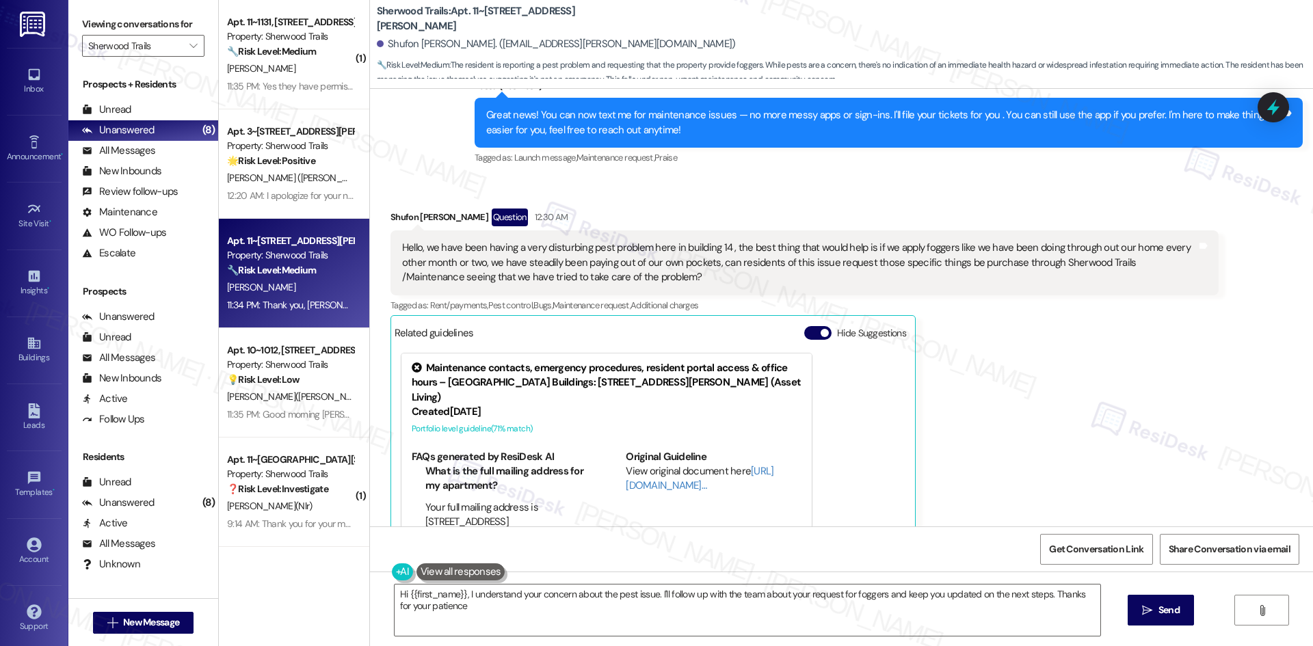
type textarea "Hi {{first_name}}, I understand your concern about the pest issue. I'll follow …"
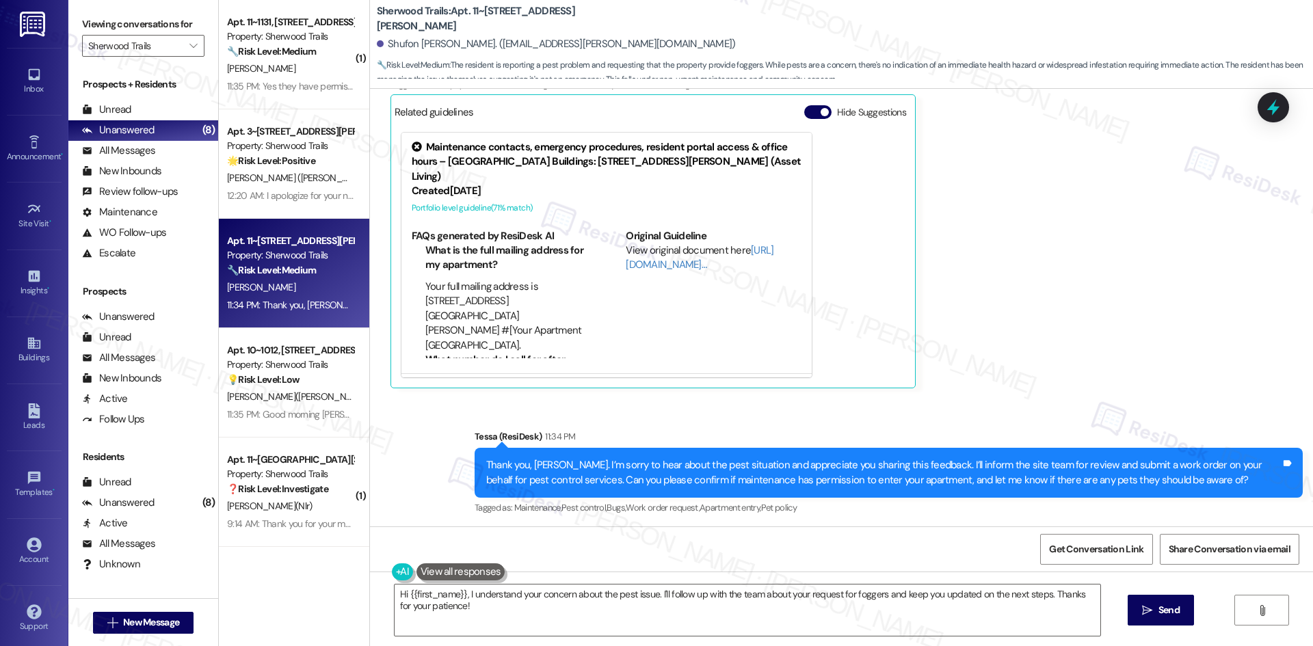
scroll to position [627, 0]
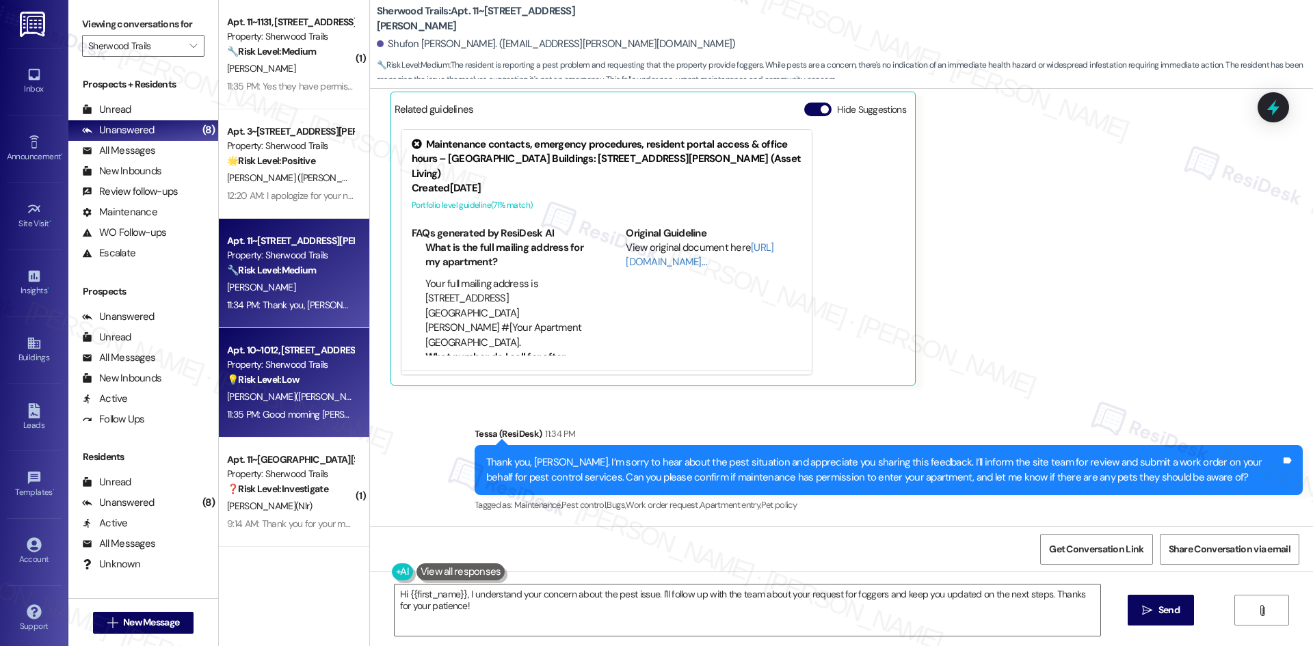
click at [242, 378] on strong "💡 Risk Level: Low" at bounding box center [263, 380] width 73 height 12
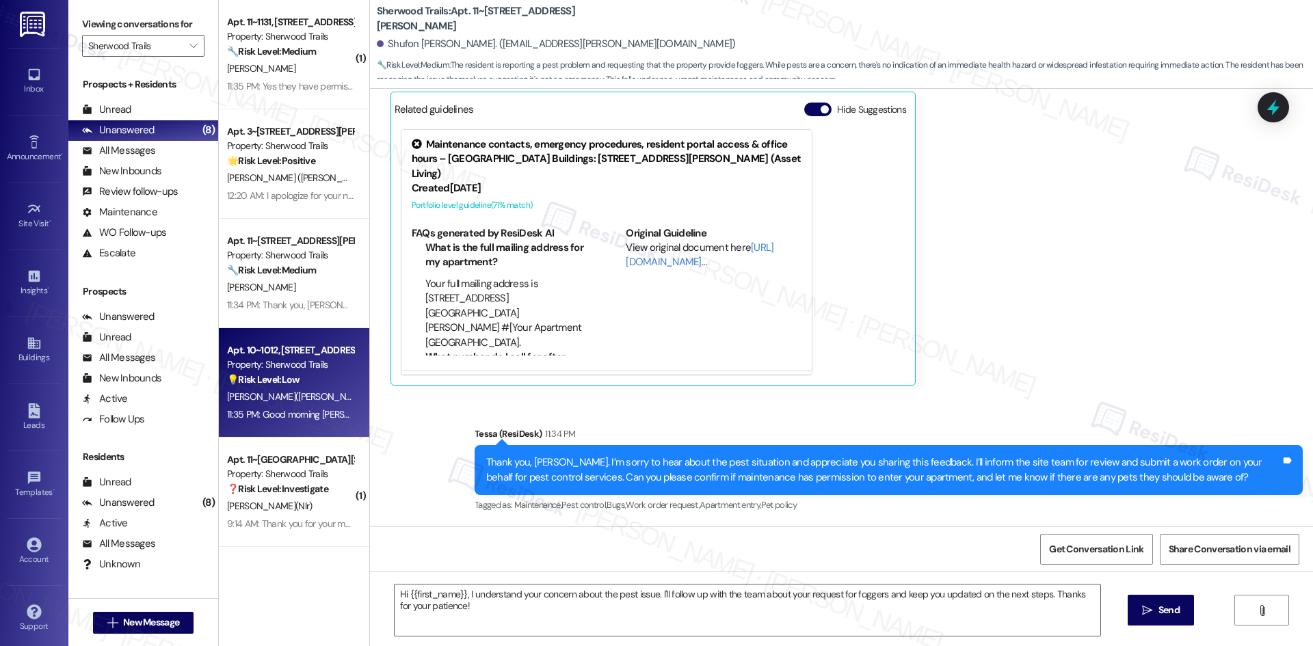
type textarea "Fetching suggested responses. Please feel free to read through the conversation…"
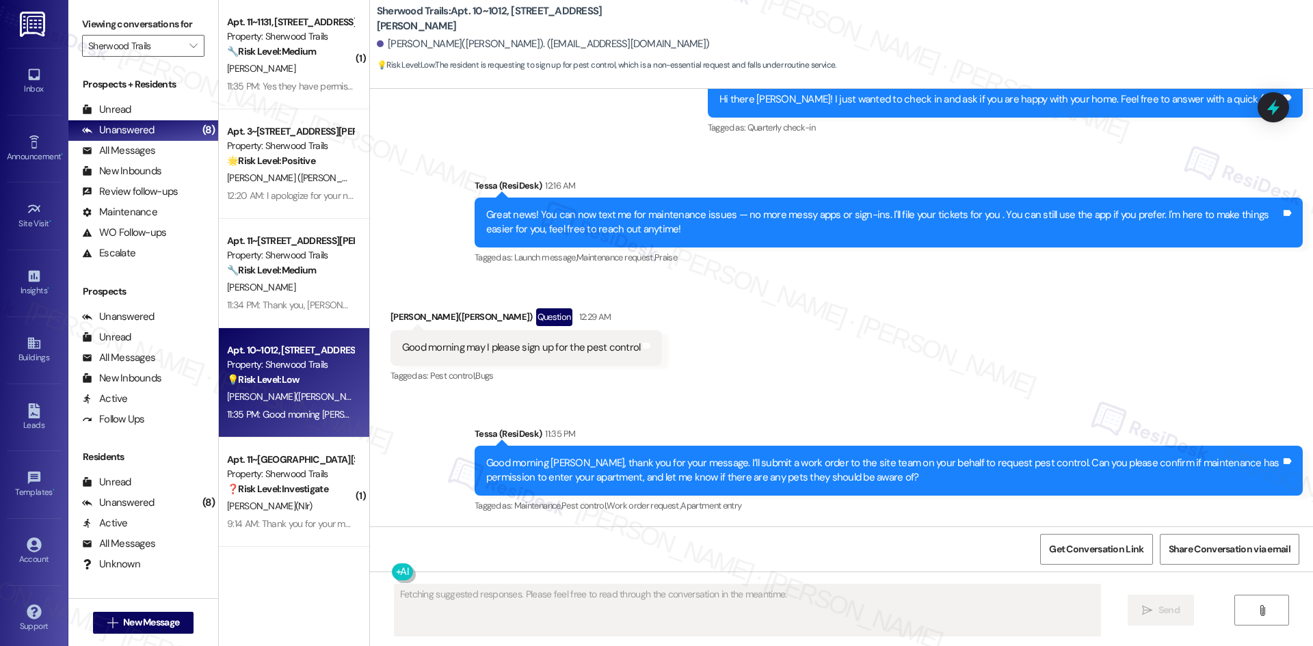
scroll to position [419, 0]
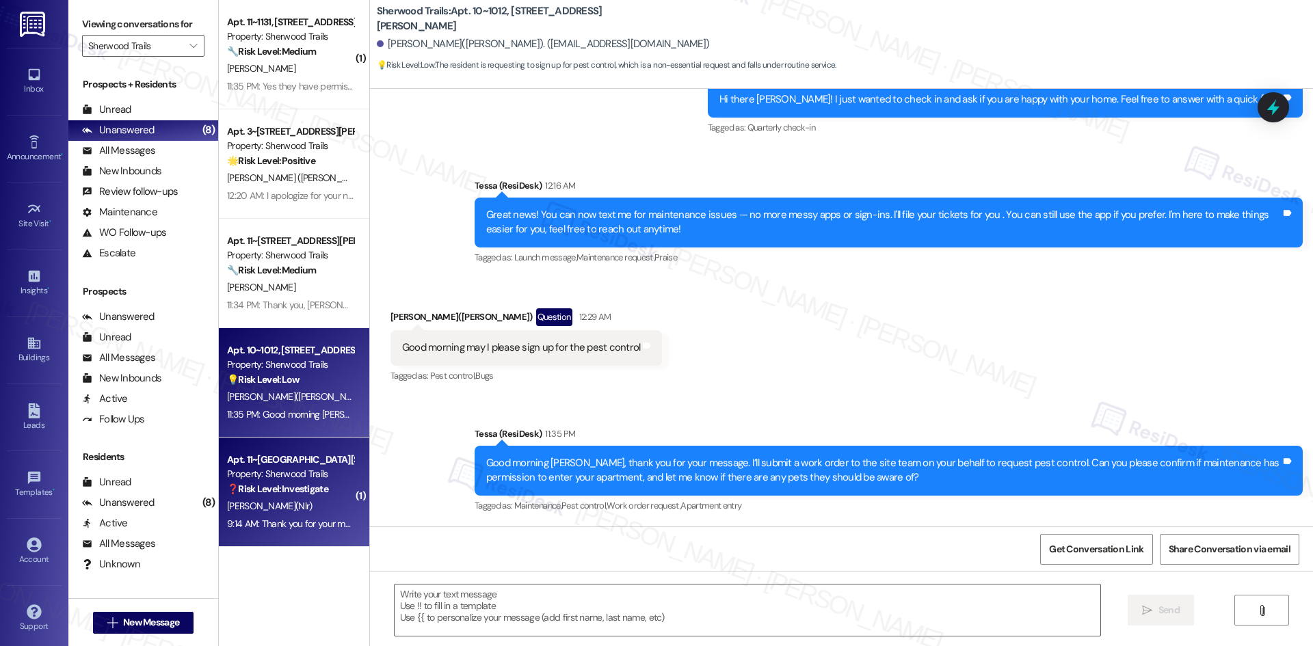
click at [319, 493] on strong "❓ Risk Level: Investigate" at bounding box center [277, 489] width 101 height 12
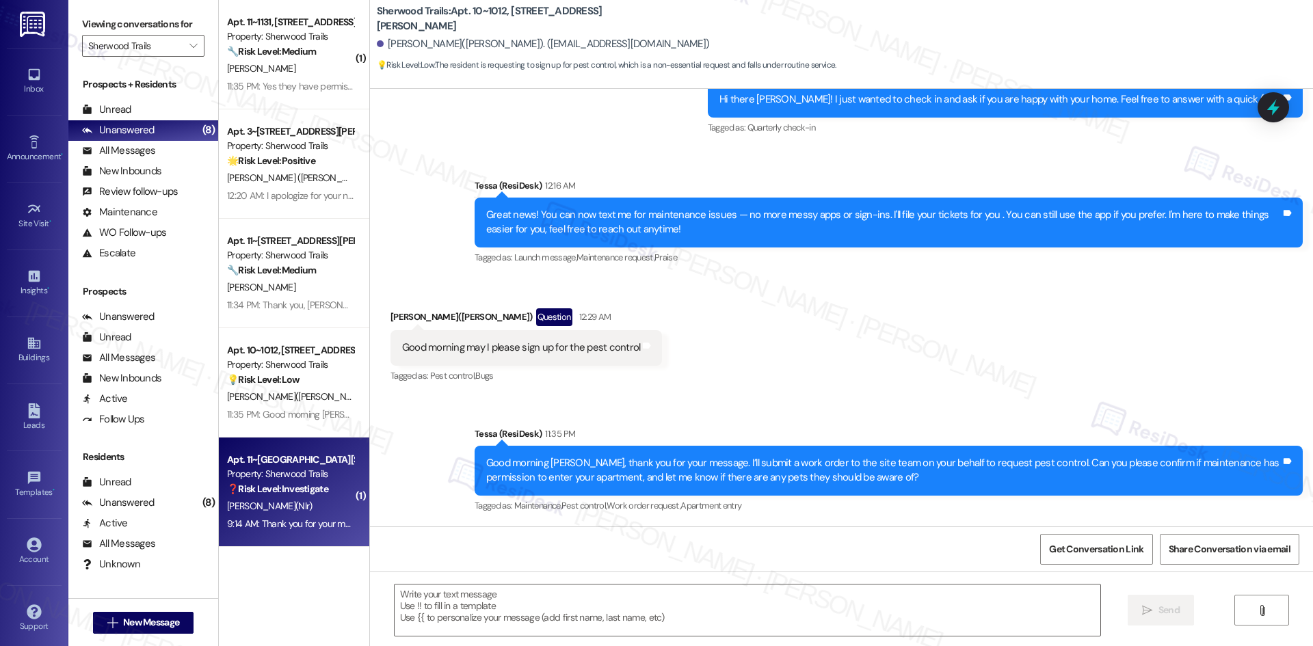
type textarea "Fetching suggested responses. Please feel free to read through the conversation…"
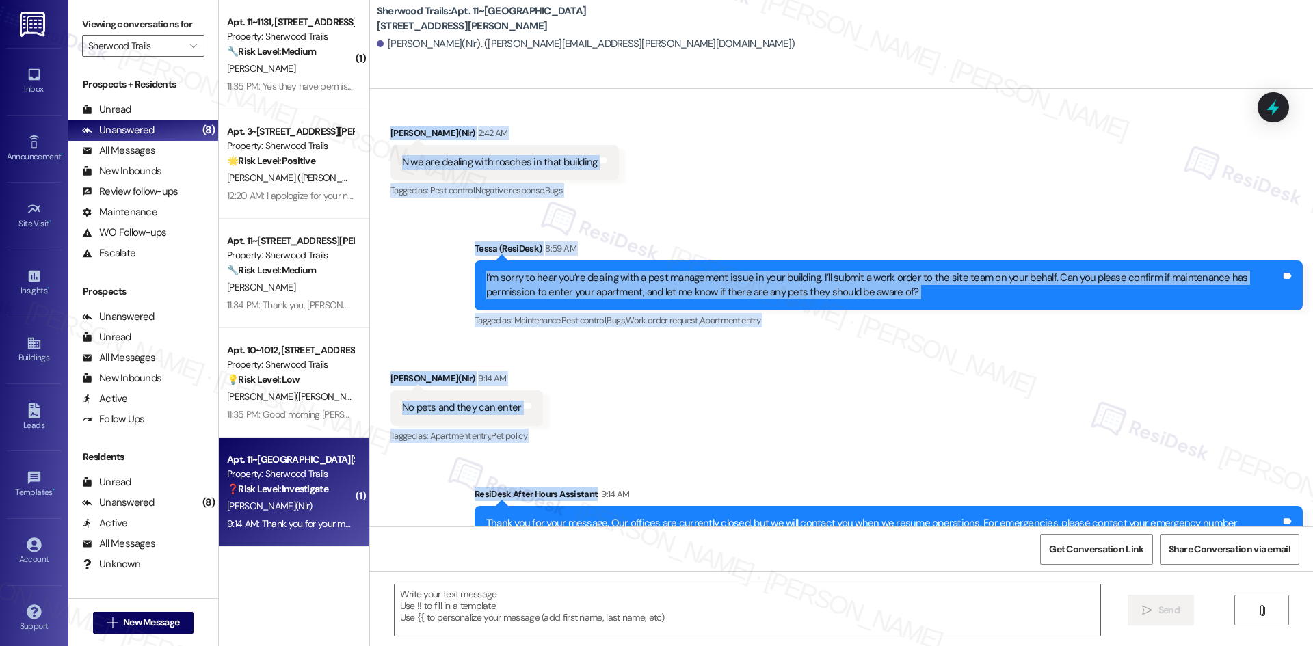
scroll to position [662, 0]
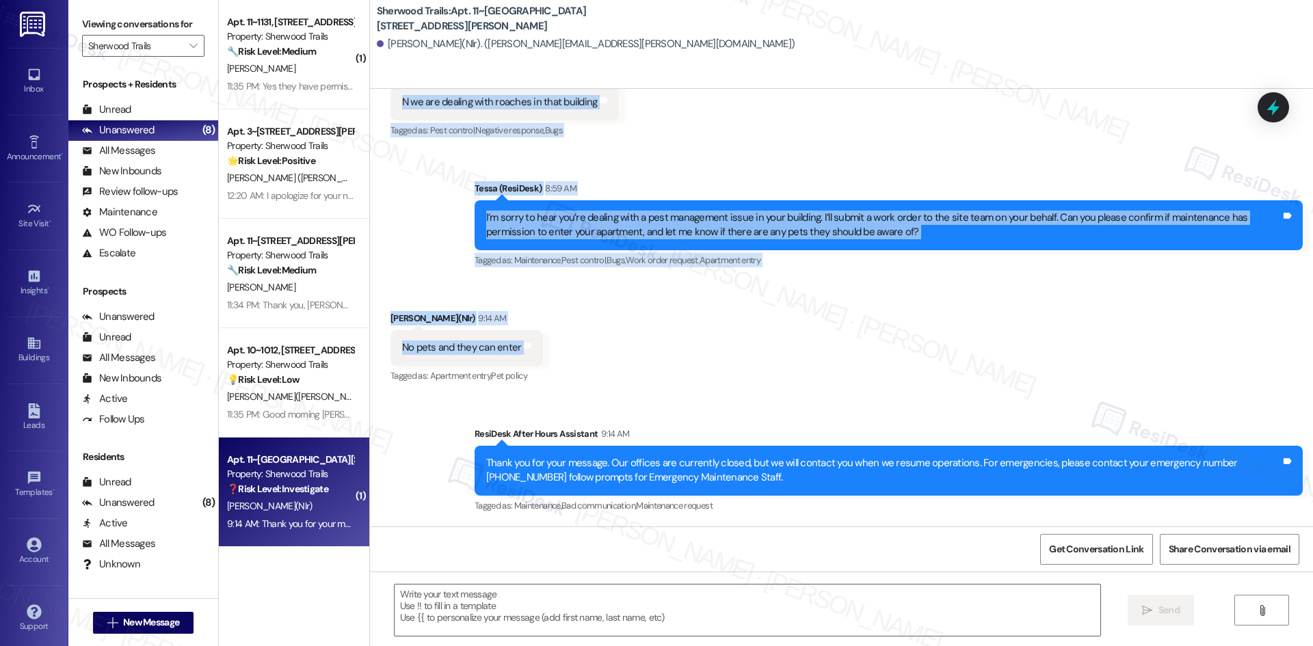
drag, startPoint x: 376, startPoint y: 207, endPoint x: 538, endPoint y: 346, distance: 213.9
click at [538, 346] on div "Lease started Feb 01, 2024 at 8:00 AM Announcement, sent via SMS Tessa (ResiDes…" at bounding box center [841, 308] width 943 height 438
copy div "Chanika Milton(Nlr) 2:42 AM N we are dealing with roaches in that building Tags…"
click at [590, 322] on div "Received via SMS Chanika Milton(Nlr) 9:14 AM No pets and they can enter Tags an…" at bounding box center [841, 338] width 943 height 116
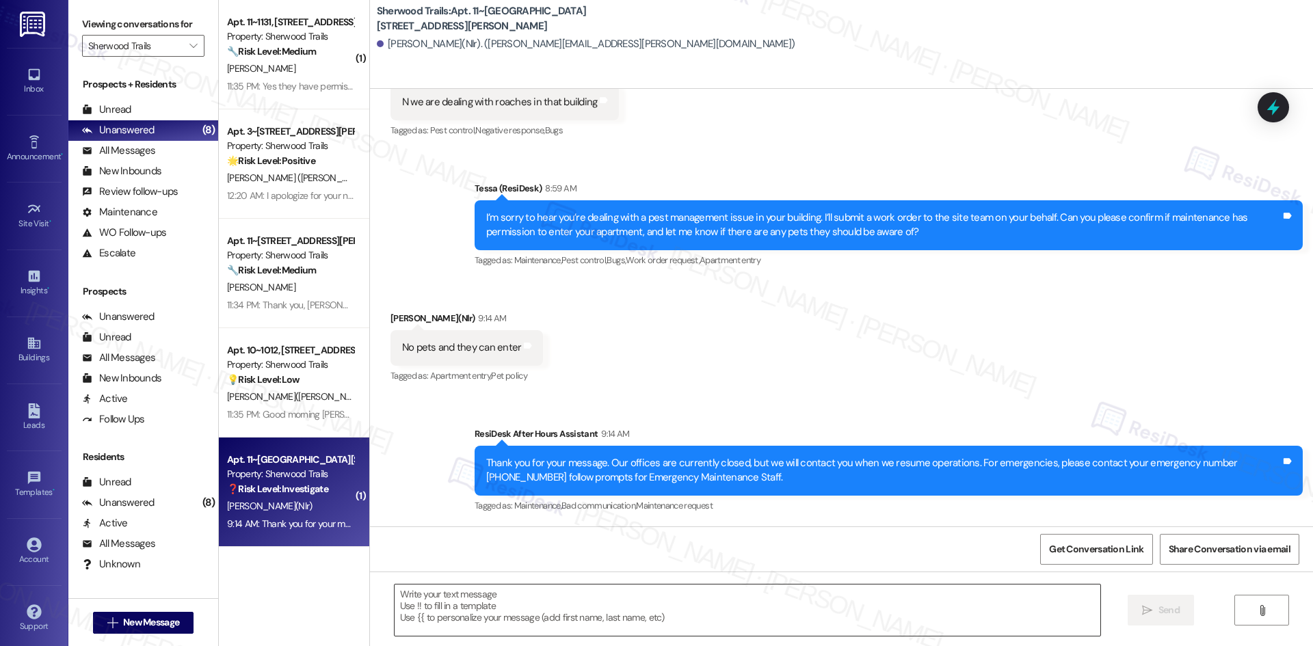
click at [652, 630] on textarea at bounding box center [748, 610] width 706 height 51
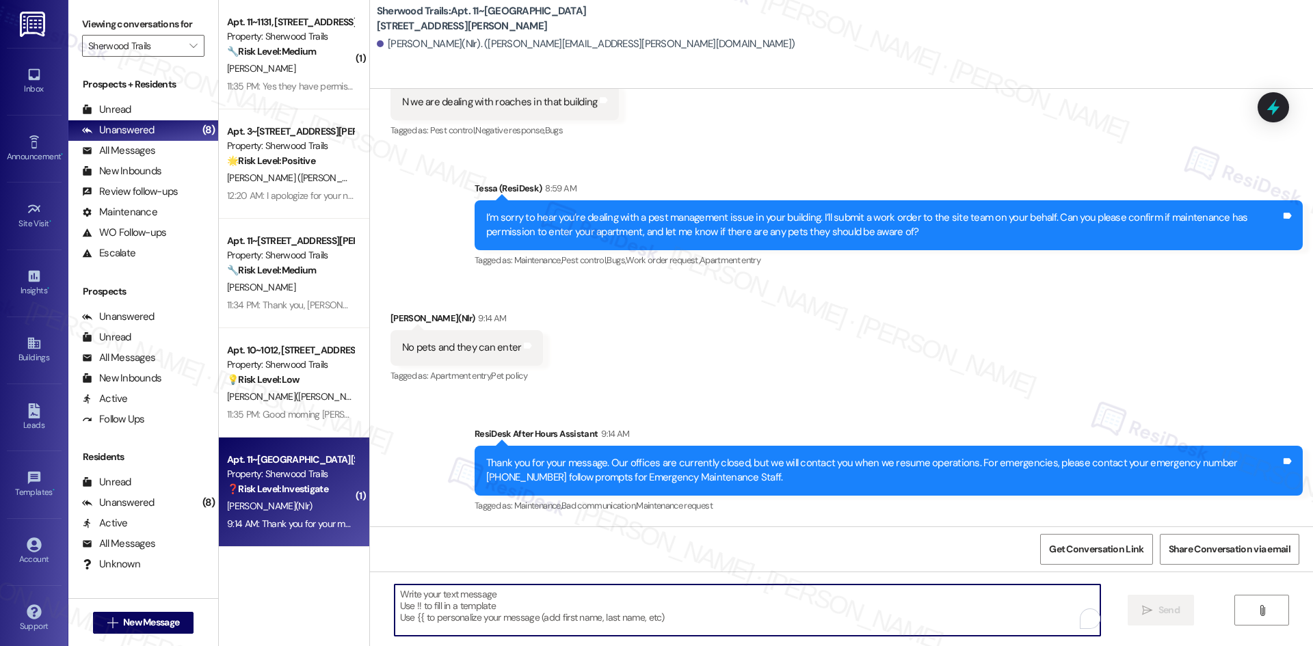
click at [626, 608] on textarea "To enrich screen reader interactions, please activate Accessibility in Grammarl…" at bounding box center [748, 610] width 706 height 51
paste textarea "Thank you, [PERSON_NAME]. I’ll let the site team know that maintenance has perm…"
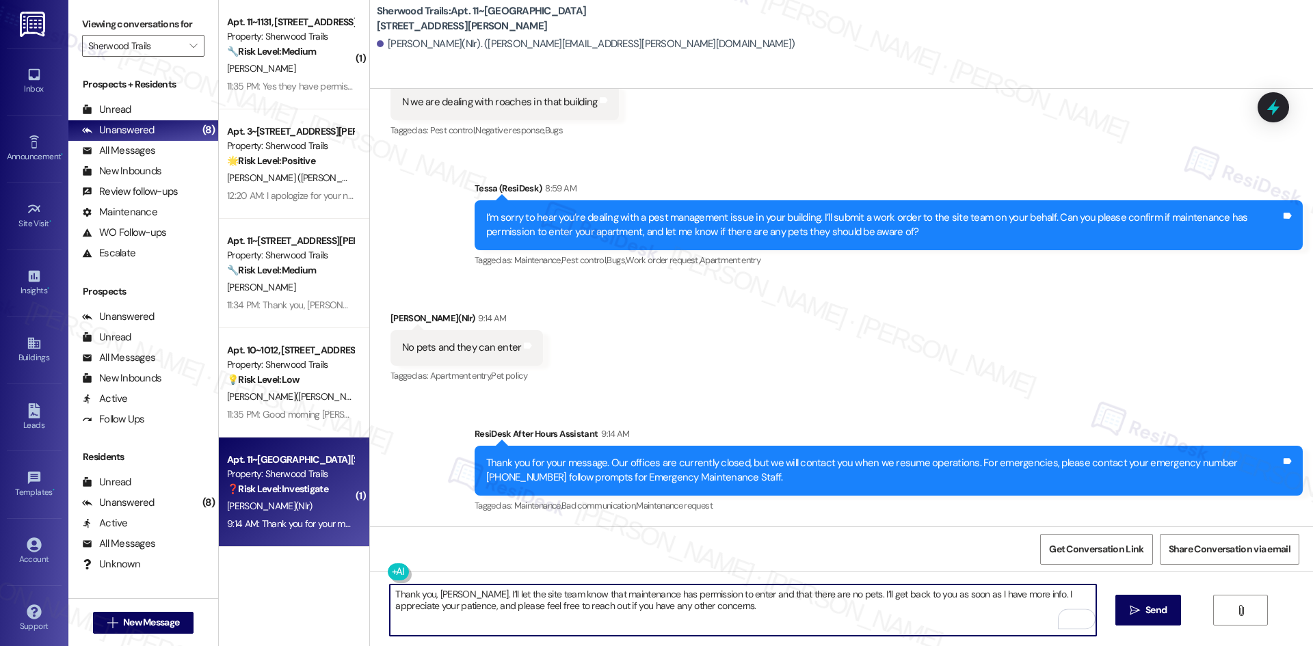
type textarea "Thank you, [PERSON_NAME]. I’ll let the site team know that maintenance has perm…"
click at [821, 280] on div "Sent via SMS Tessa (ResiDesk) 8:59 AM I’m sorry to hear you’re dealing with a p…" at bounding box center [888, 225] width 849 height 109
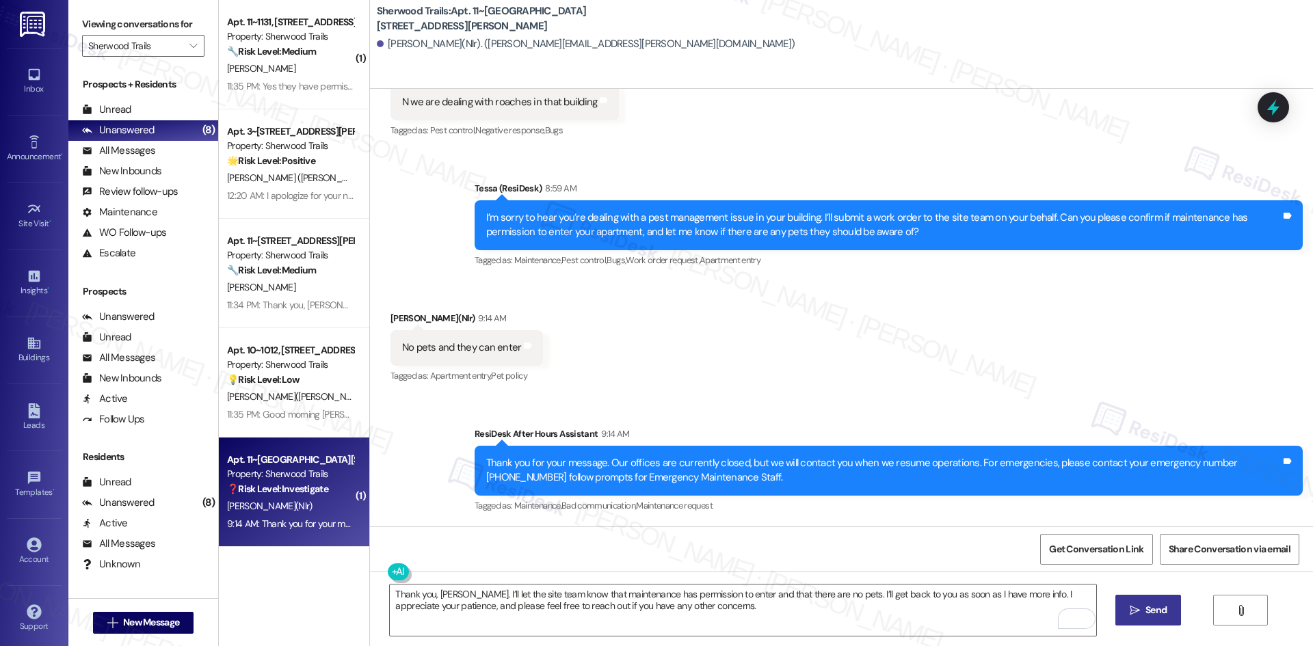
drag, startPoint x: 1183, startPoint y: 617, endPoint x: 1173, endPoint y: 625, distance: 13.1
click at [1182, 617] on div "Thank you, Chanika. I’ll let the site team know that maintenance has permission…" at bounding box center [841, 623] width 943 height 103
click at [1146, 623] on button " Send" at bounding box center [1149, 610] width 66 height 31
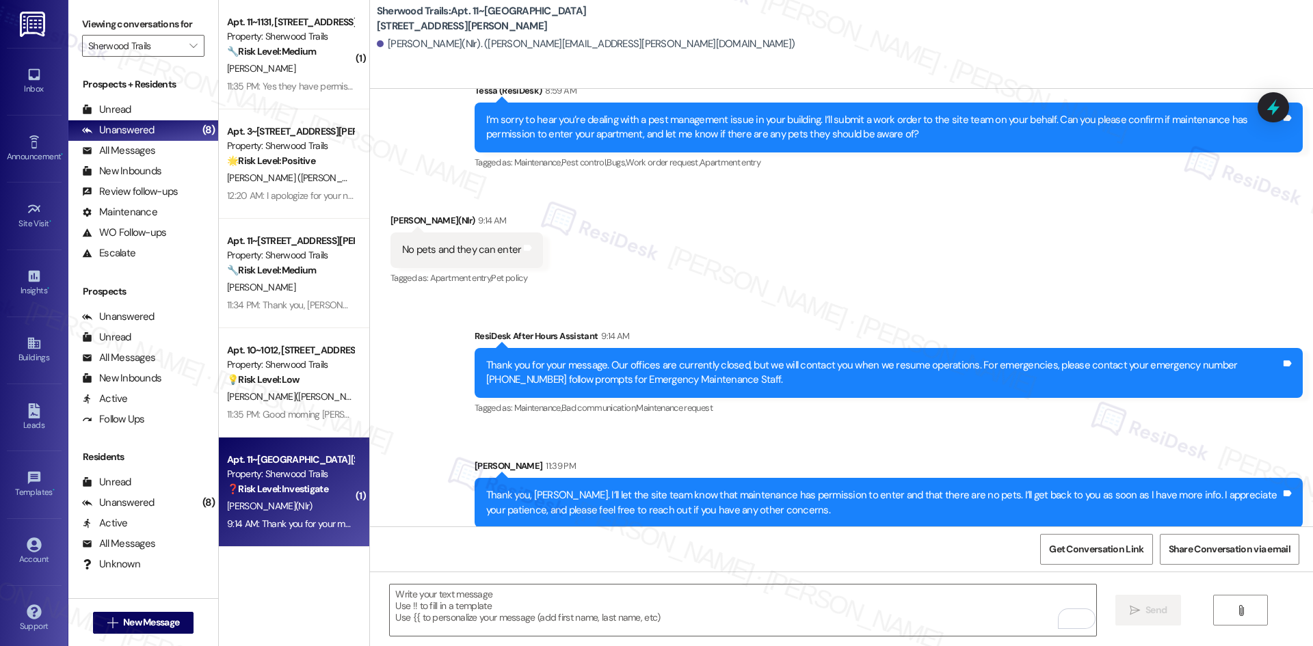
scroll to position [772, 0]
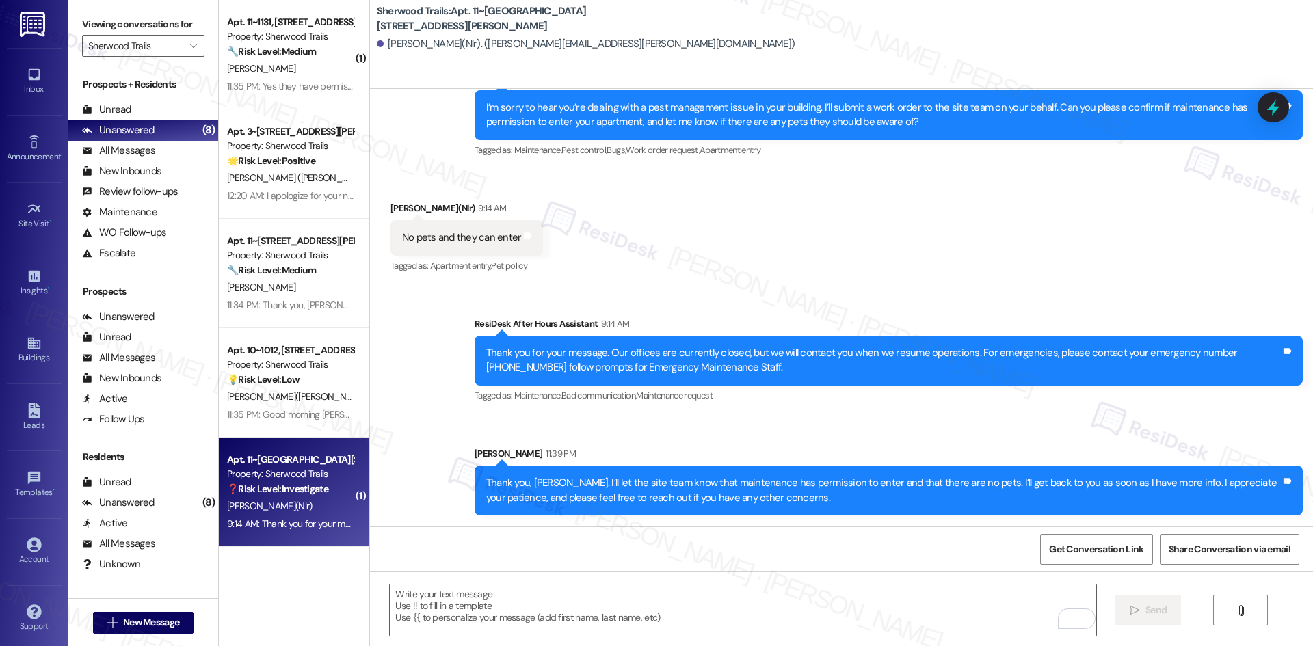
click at [1048, 288] on div "Sent via SMS ResiDesk After Hours Assistant 9:14 AM Thank you for your message.…" at bounding box center [841, 406] width 943 height 240
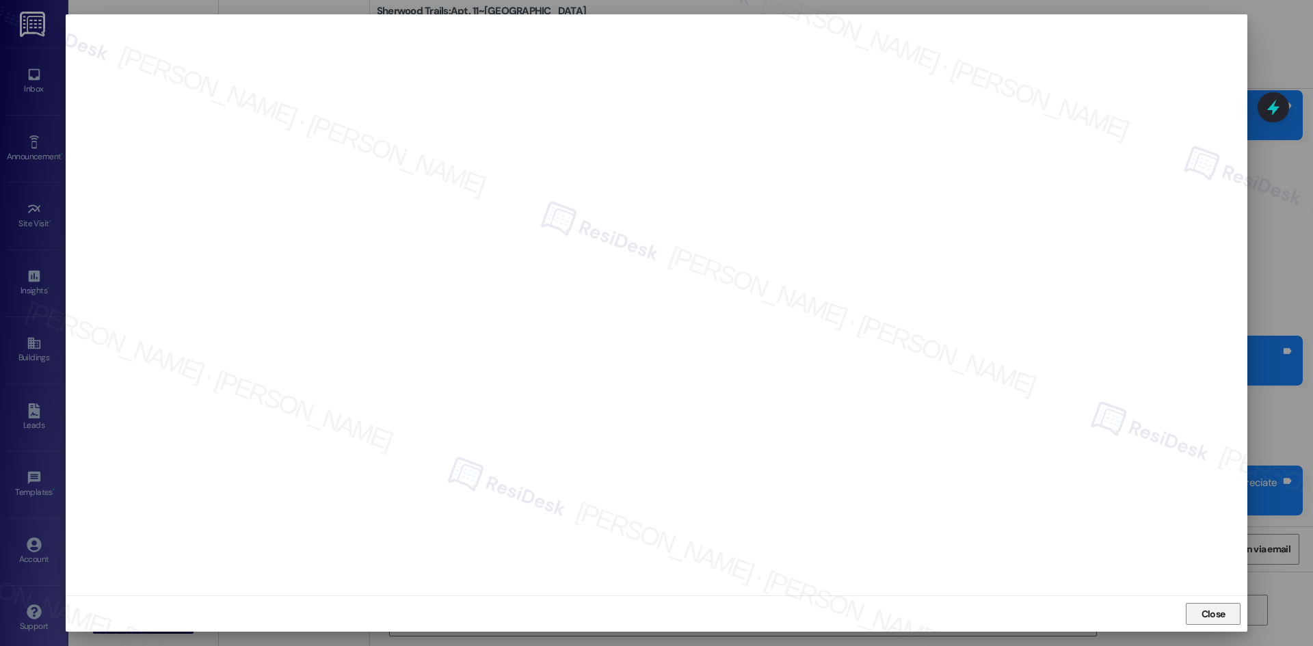
click at [1225, 614] on span "Close" at bounding box center [1214, 614] width 24 height 14
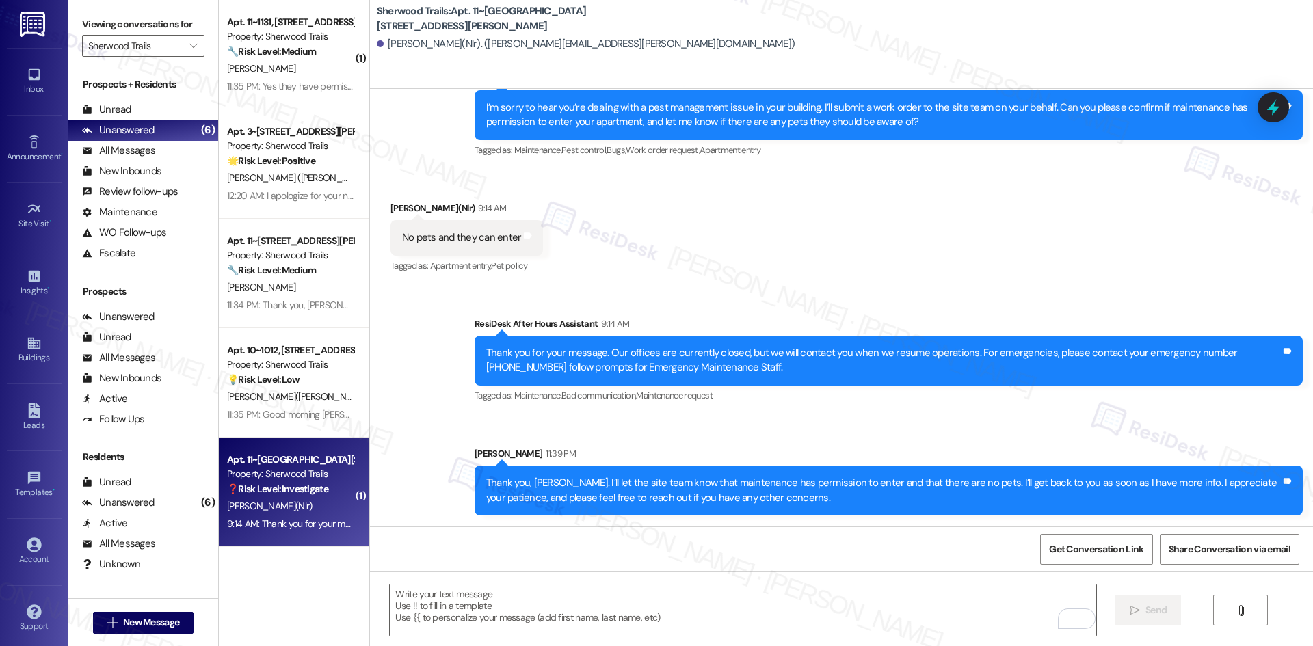
click at [714, 420] on div "Sent via SMS ResiDesk After Hours Assistant 9:14 AM Thank you for your message.…" at bounding box center [841, 406] width 943 height 240
click at [986, 259] on div "Received via SMS Chanika Milton(Nlr) 9:14 AM No pets and they can enter Tags an…" at bounding box center [841, 228] width 943 height 116
click at [1006, 291] on div "Sent via SMS ResiDesk After Hours Assistant 9:14 AM Thank you for your message.…" at bounding box center [841, 406] width 943 height 240
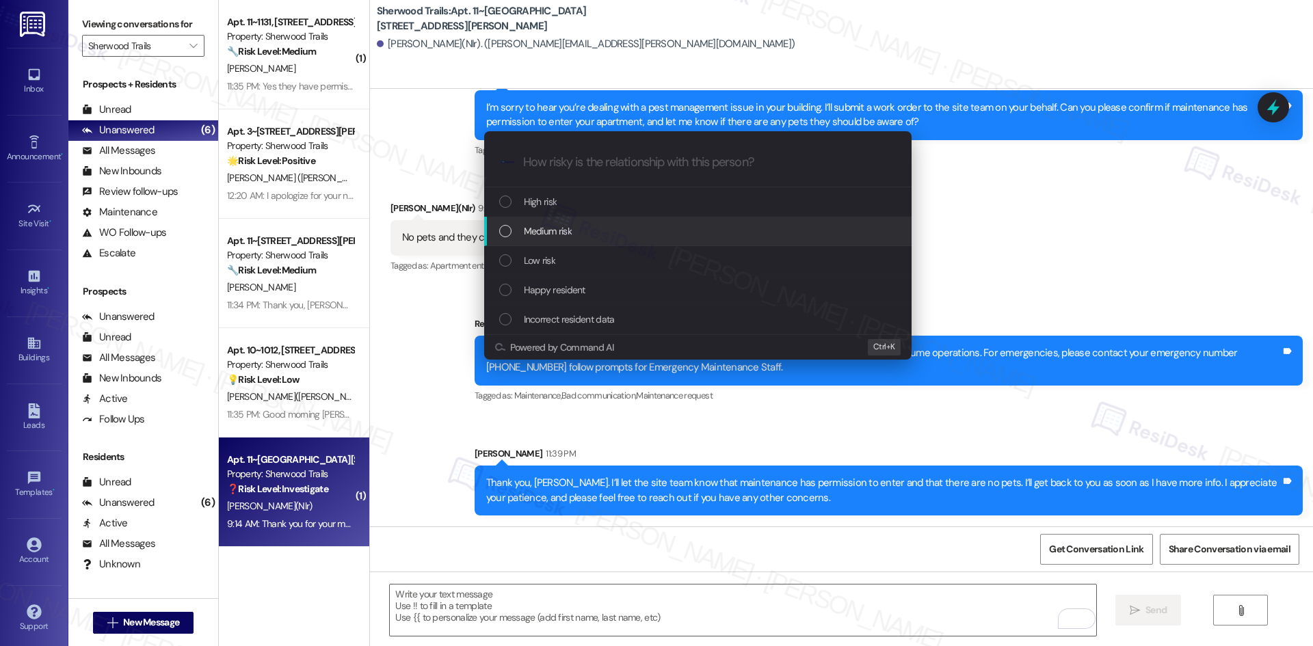
click at [602, 224] on div "Medium risk" at bounding box center [699, 231] width 400 height 15
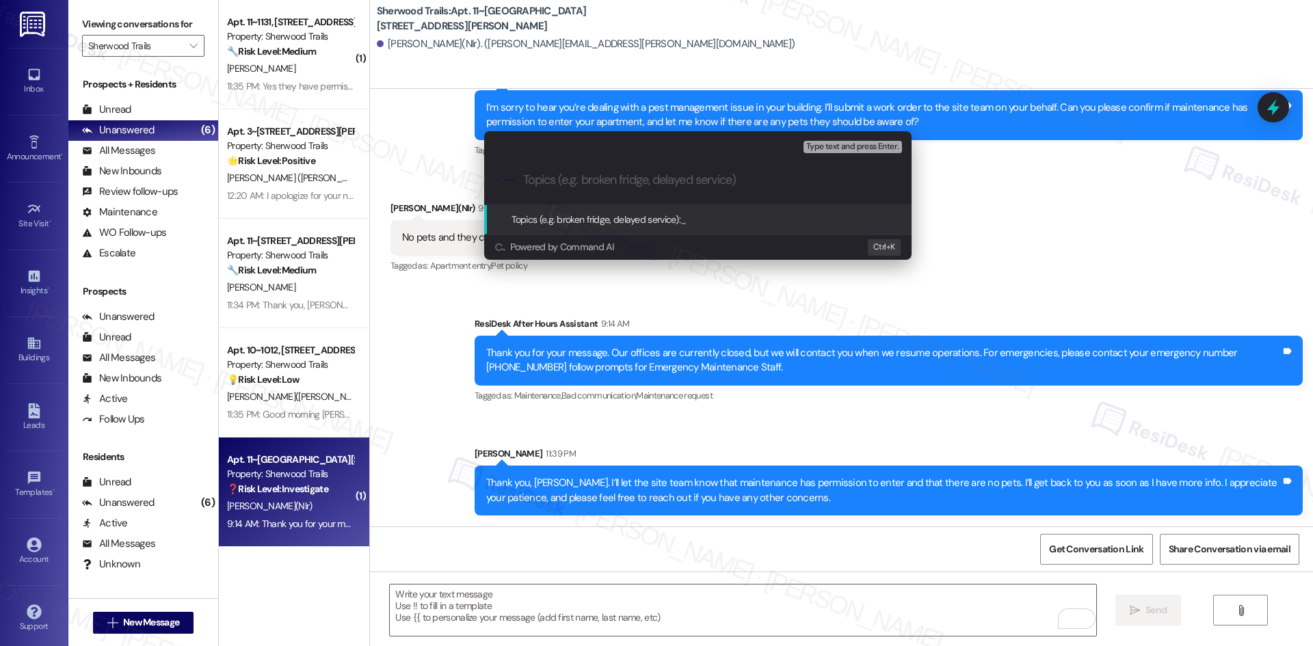
click at [584, 179] on input "Topics (e.g. broken fridge, delayed service)" at bounding box center [708, 180] width 371 height 14
paste input "Pest Control Request"
type input "Pest Control Request - Work Order Submitted"
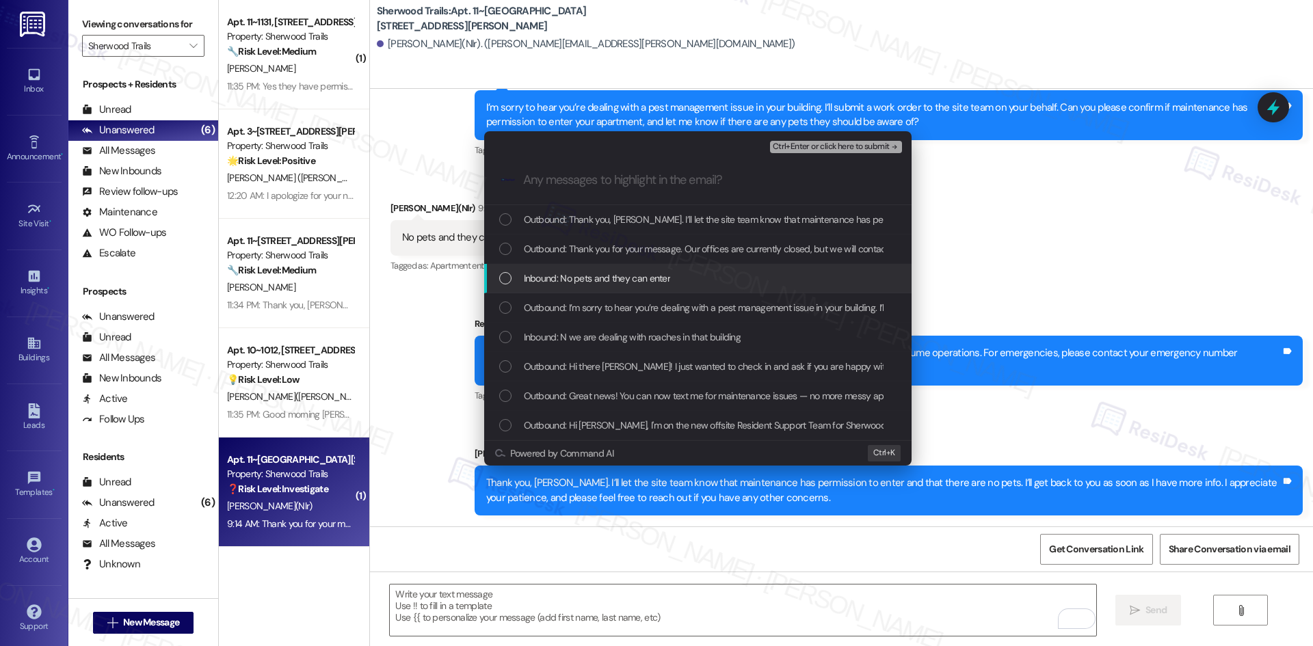
click at [653, 276] on span "Inbound: No pets and they can enter" at bounding box center [597, 278] width 147 height 15
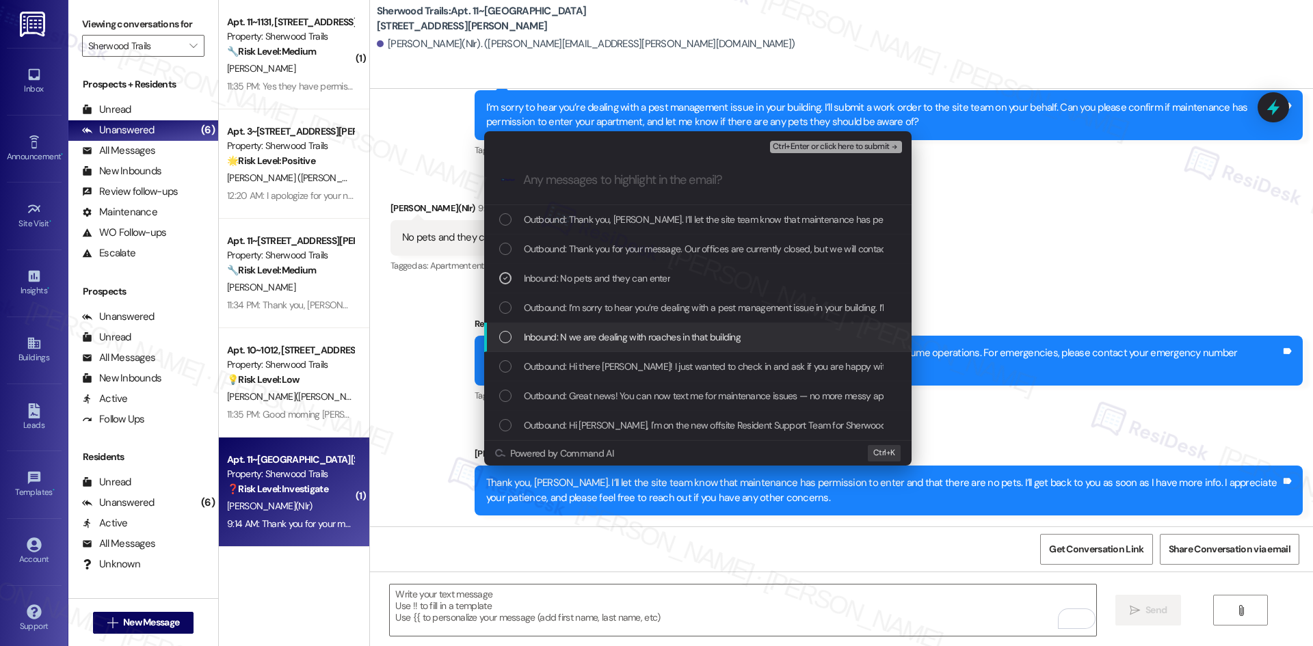
click at [711, 337] on span "Inbound: N we are dealing with roaches in that building" at bounding box center [633, 337] width 218 height 15
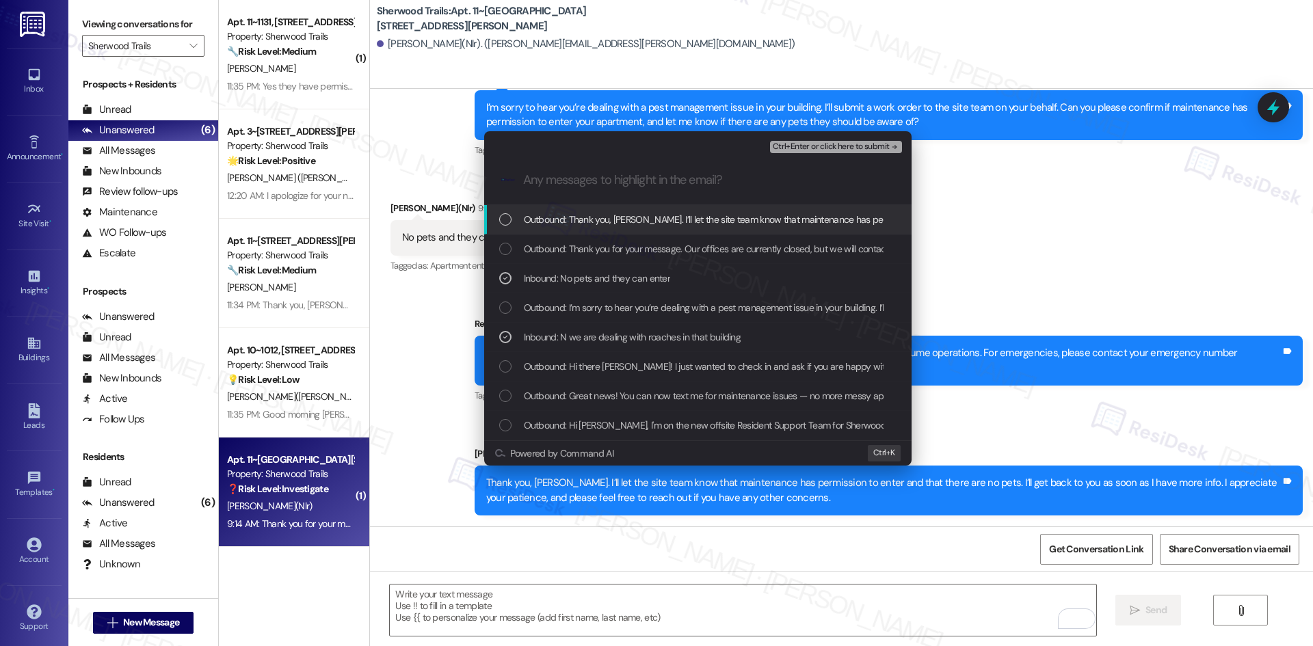
click at [860, 151] on span "Ctrl+Enter or click here to submit" at bounding box center [831, 147] width 117 height 10
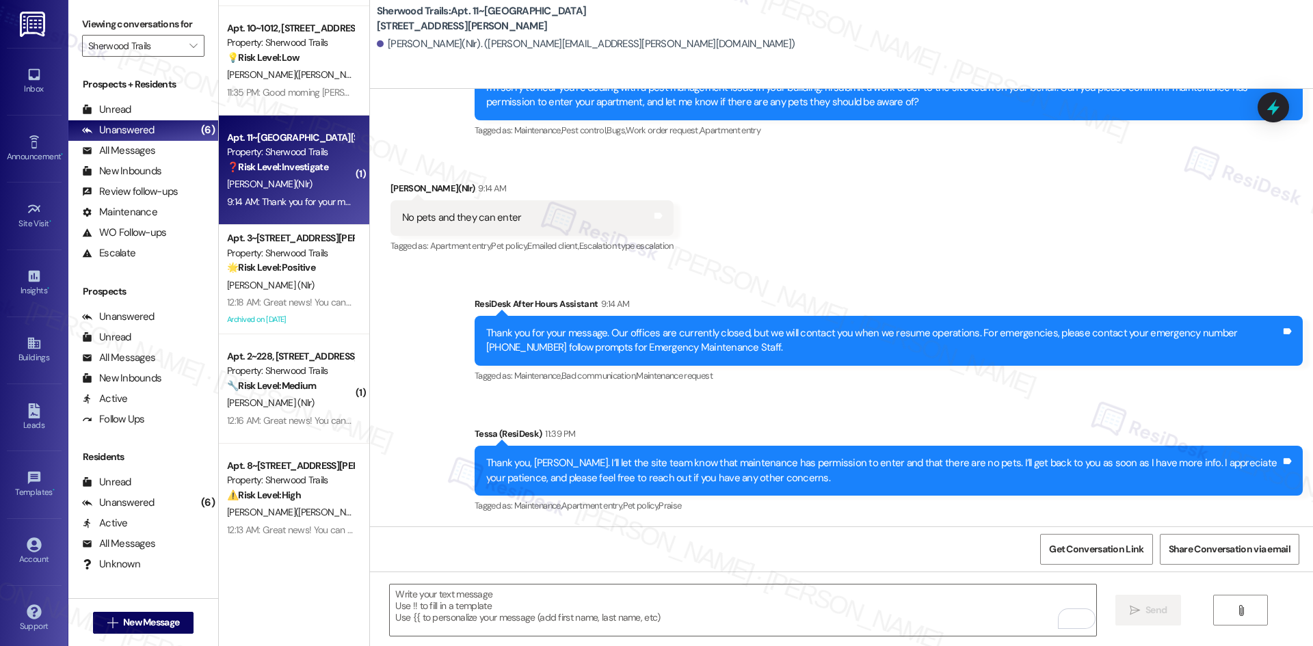
scroll to position [326, 0]
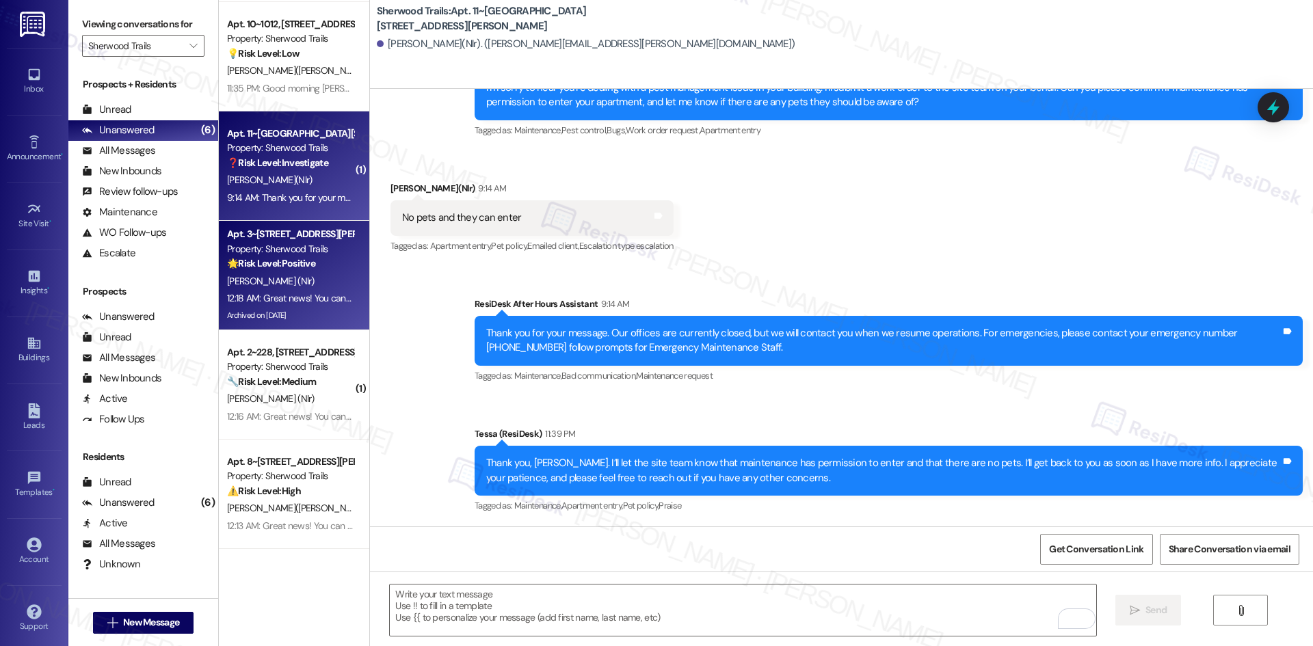
click at [276, 272] on div "Apt. 3~315, 10401 Brockington Road Property: Sherwood Trails 🌟 Risk Level: Posi…" at bounding box center [290, 249] width 129 height 47
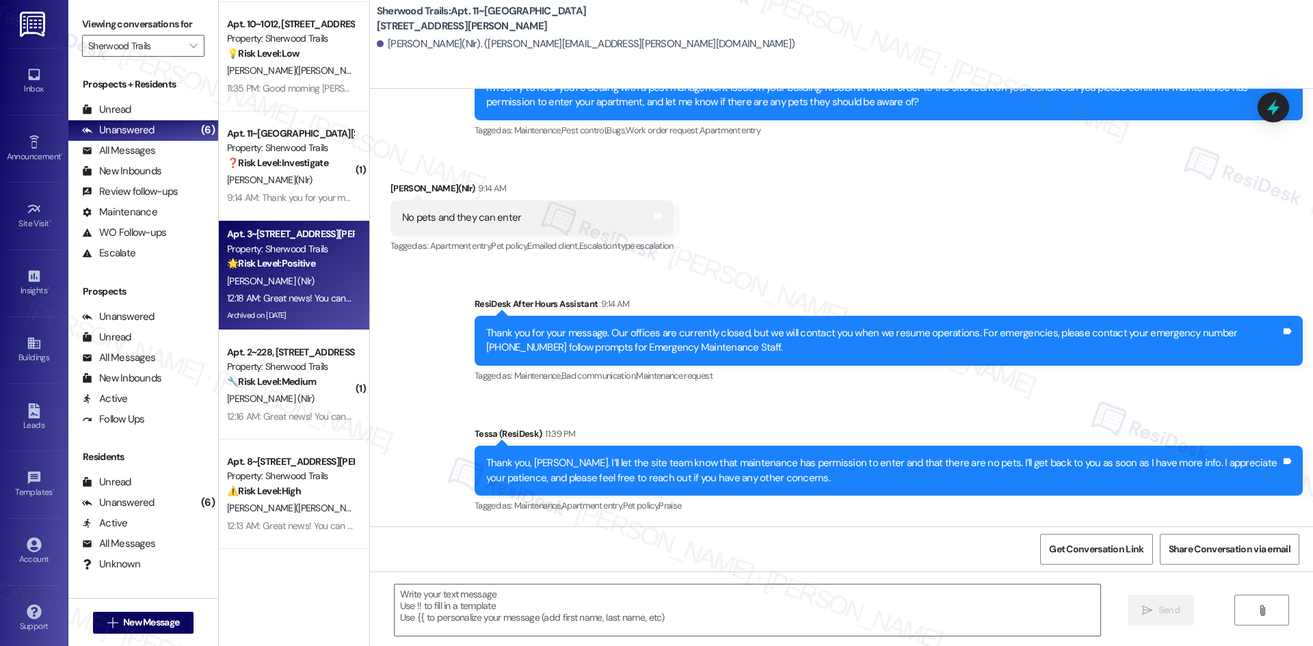
type textarea "Fetching suggested responses. Please feel free to read through the conversation…"
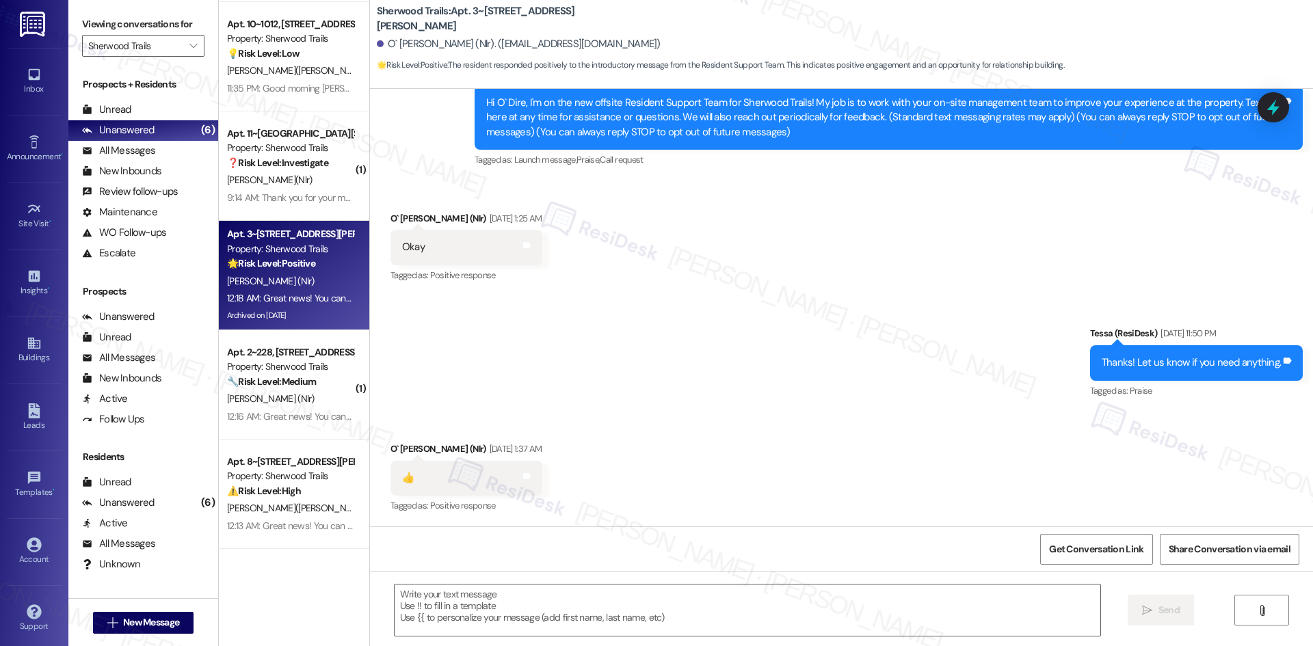
type textarea "Fetching suggested responses. Please feel free to read through the conversation…"
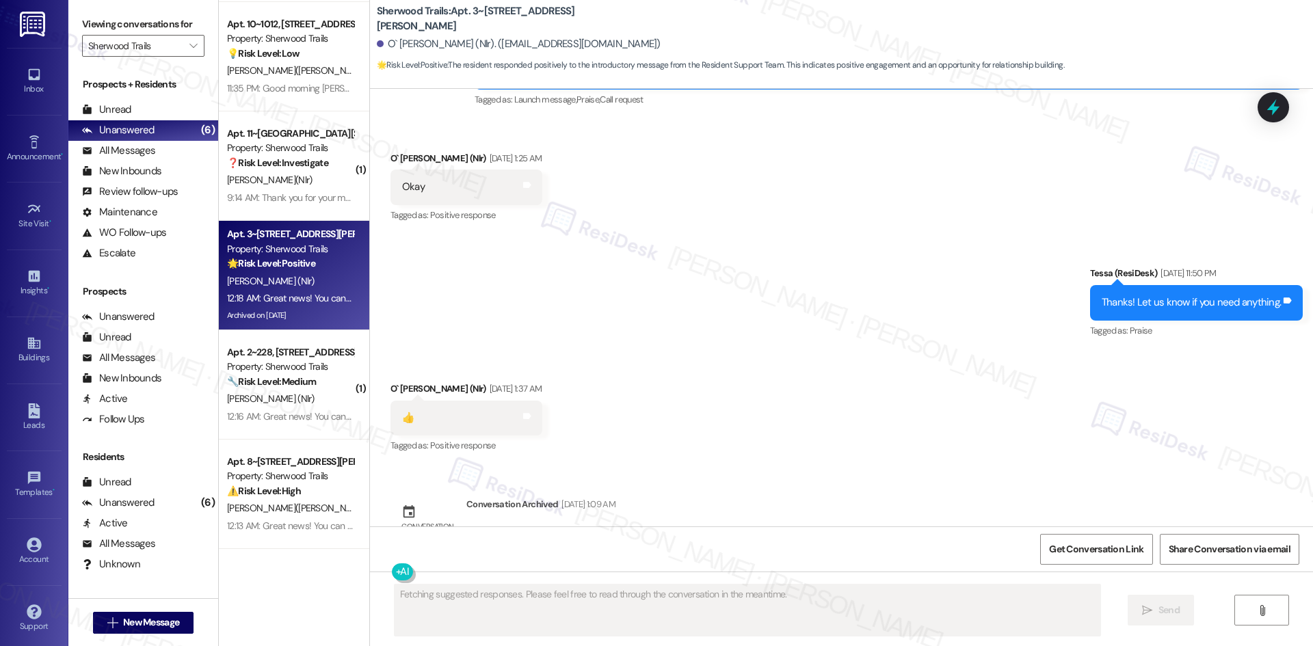
scroll to position [376, 0]
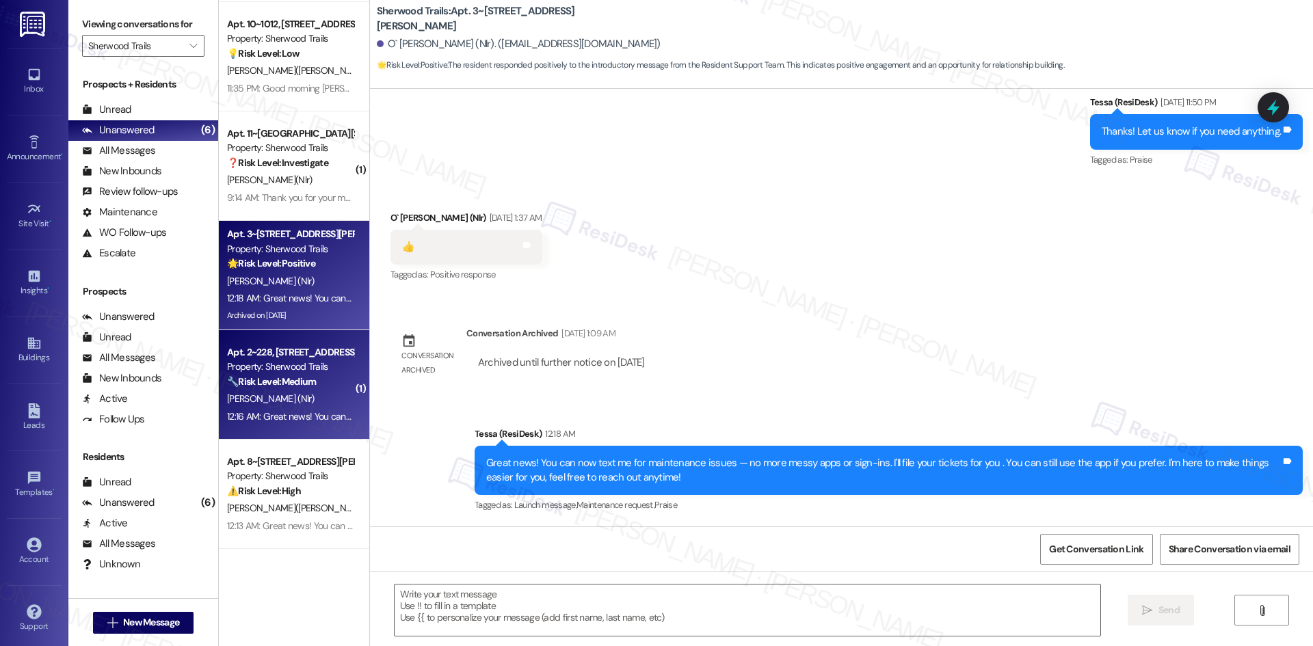
click at [261, 403] on span "[PERSON_NAME] (Nlr)" at bounding box center [271, 399] width 88 height 12
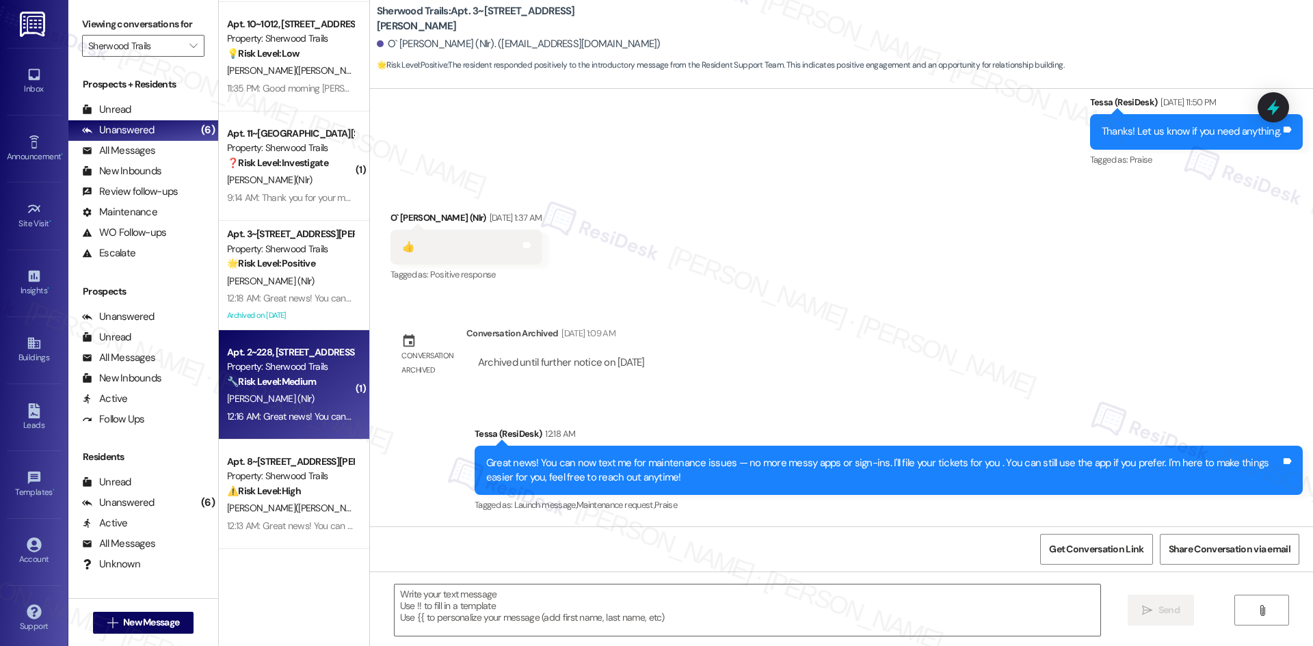
type textarea "Fetching suggested responses. Please feel free to read through the conversation…"
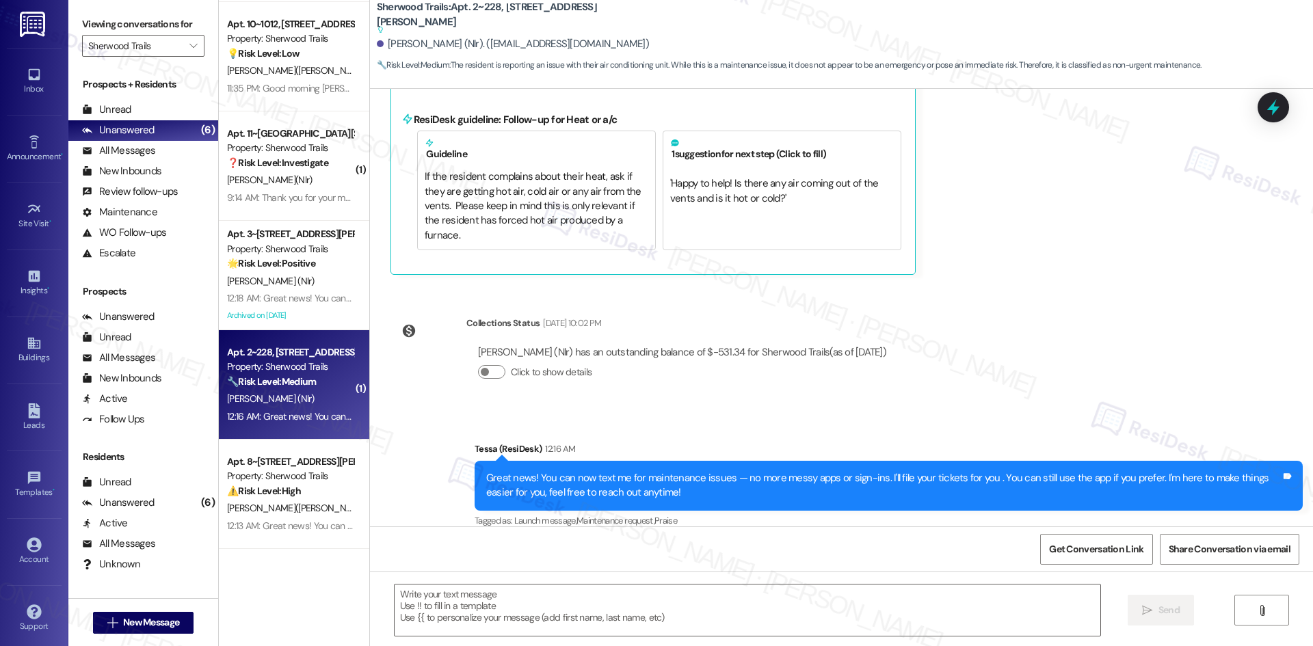
scroll to position [367, 0]
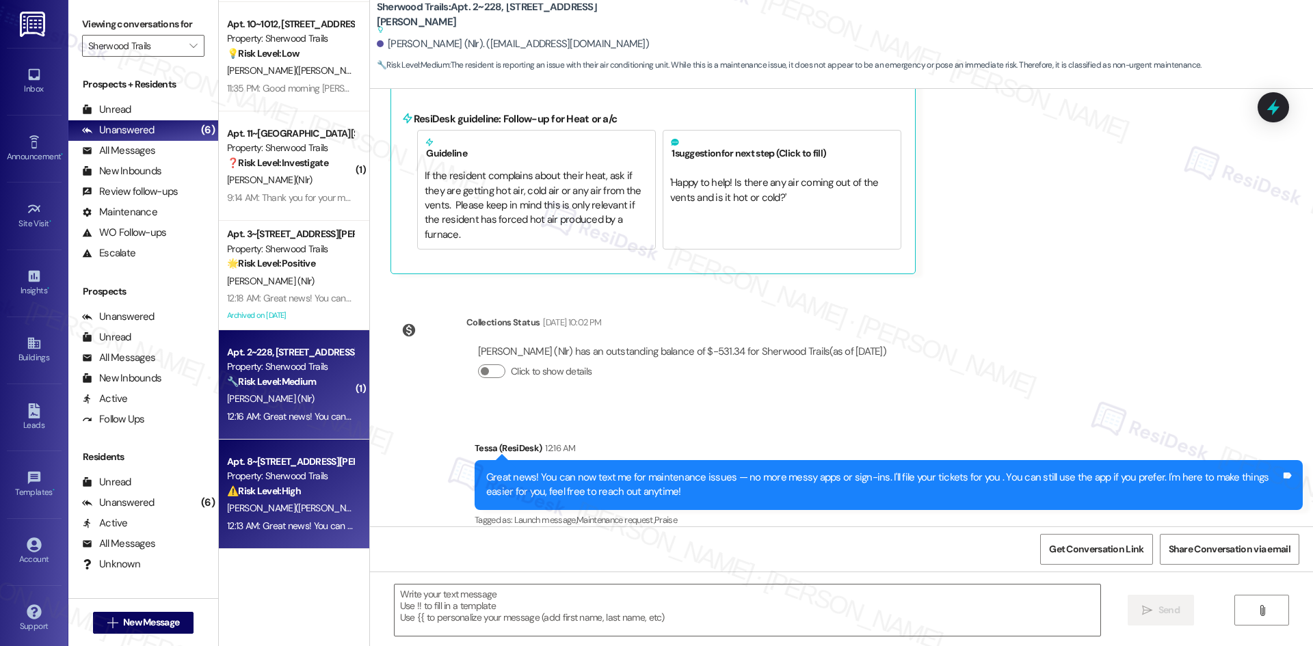
click at [283, 518] on div "12:13 AM: Great news! You can now text me for maintenance issues — no more mess…" at bounding box center [290, 526] width 129 height 17
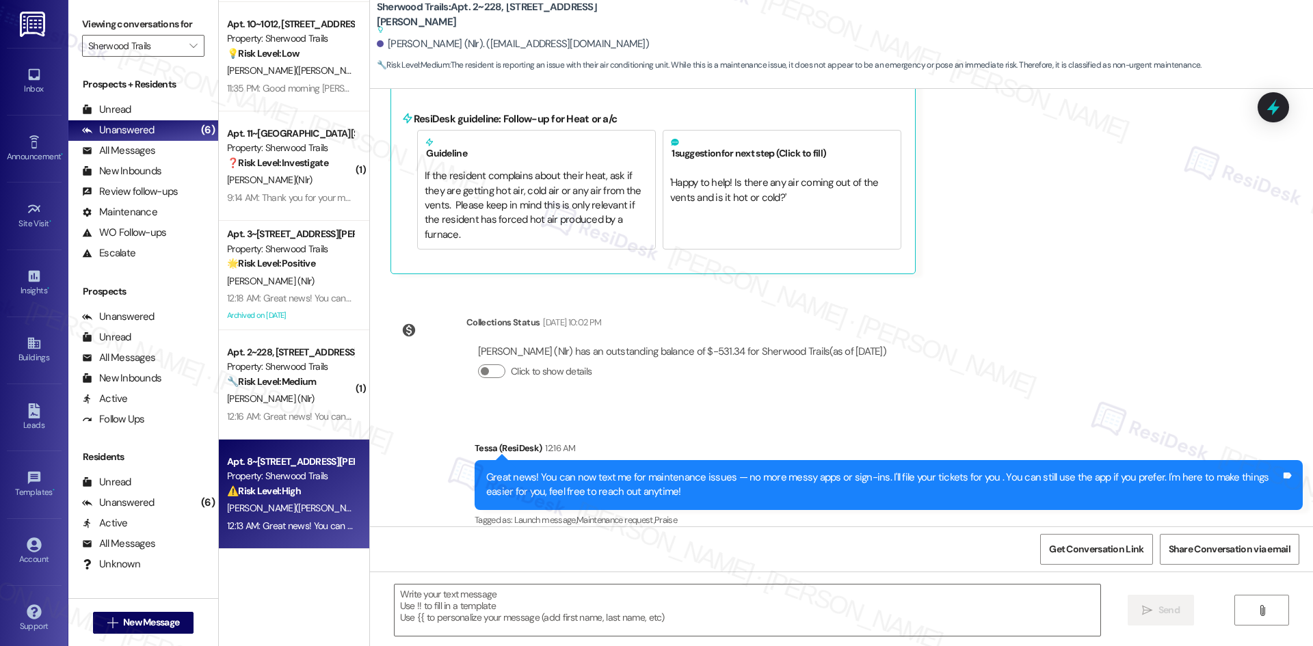
type textarea "Fetching suggested responses. Please feel free to read through the conversation…"
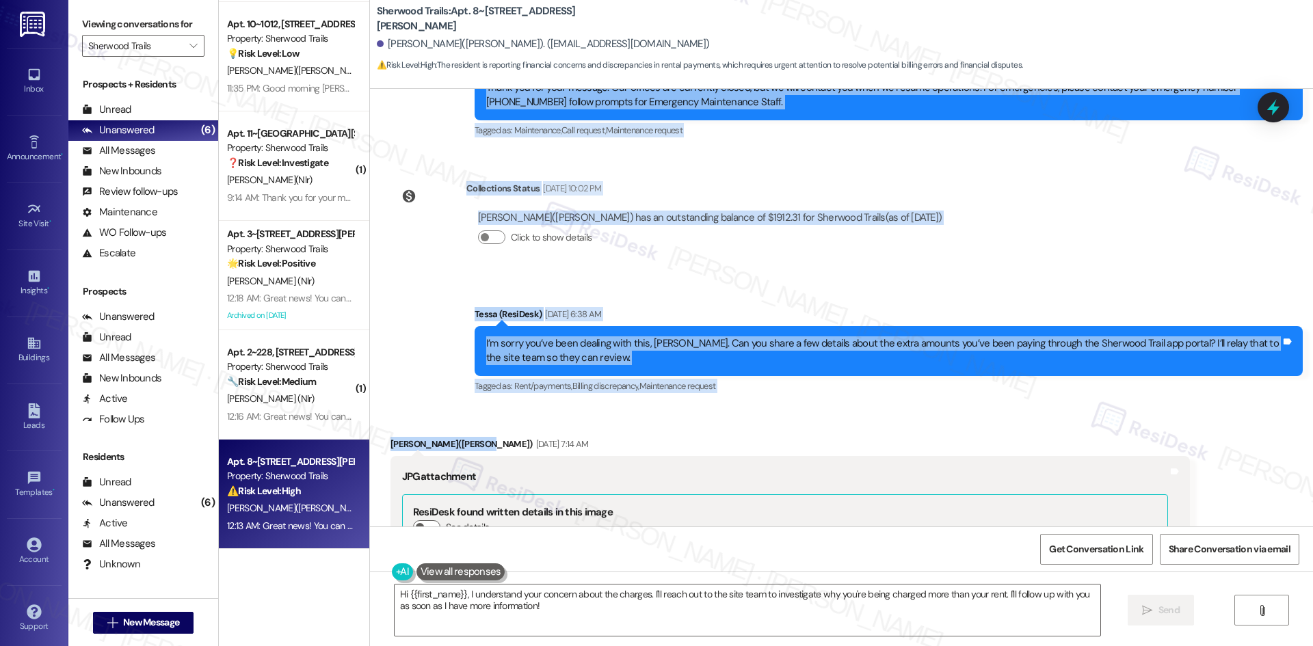
scroll to position [1465, 0]
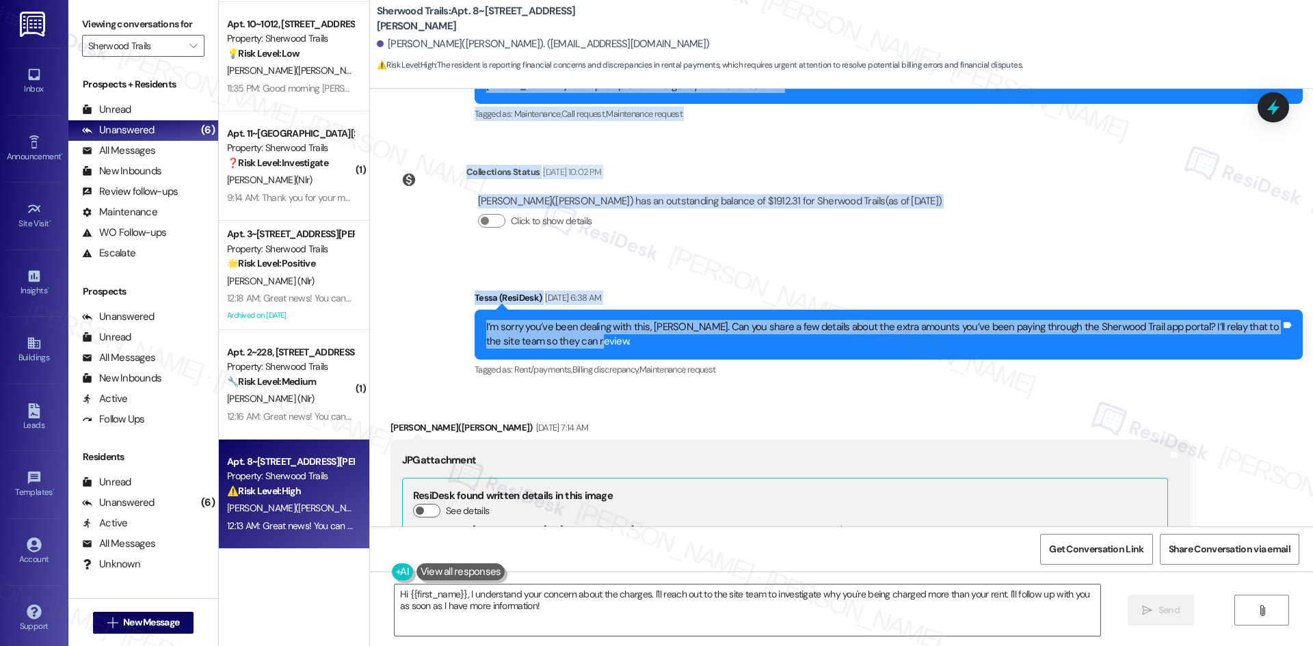
drag, startPoint x: 371, startPoint y: 235, endPoint x: 722, endPoint y: 331, distance: 364.0
click at [722, 331] on div "Lease started Oct 01, 2024 at 8:00 AM Announcement, sent via SMS Tessa (ResiDes…" at bounding box center [841, 308] width 943 height 438
copy div "Felicia Luckette(Jha) Neutral Aug 28, 2025 at 8:00 AM And I myself have been pa…"
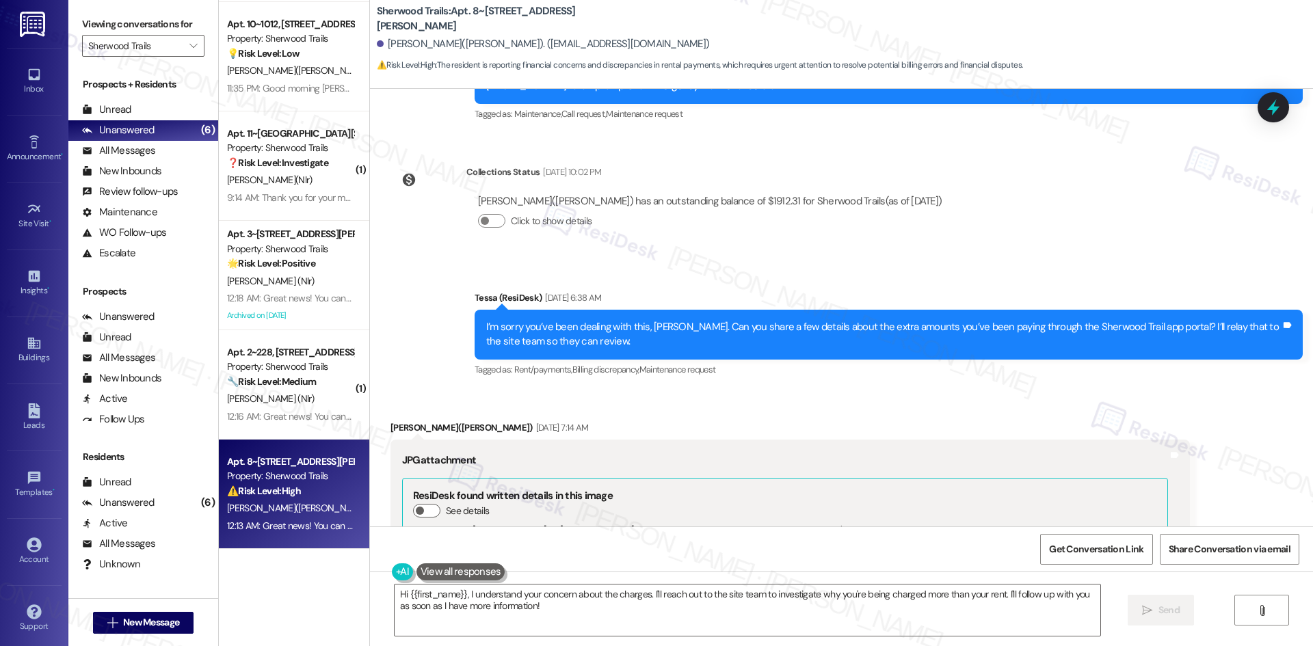
drag, startPoint x: 557, startPoint y: 384, endPoint x: 564, endPoint y: 385, distance: 7.6
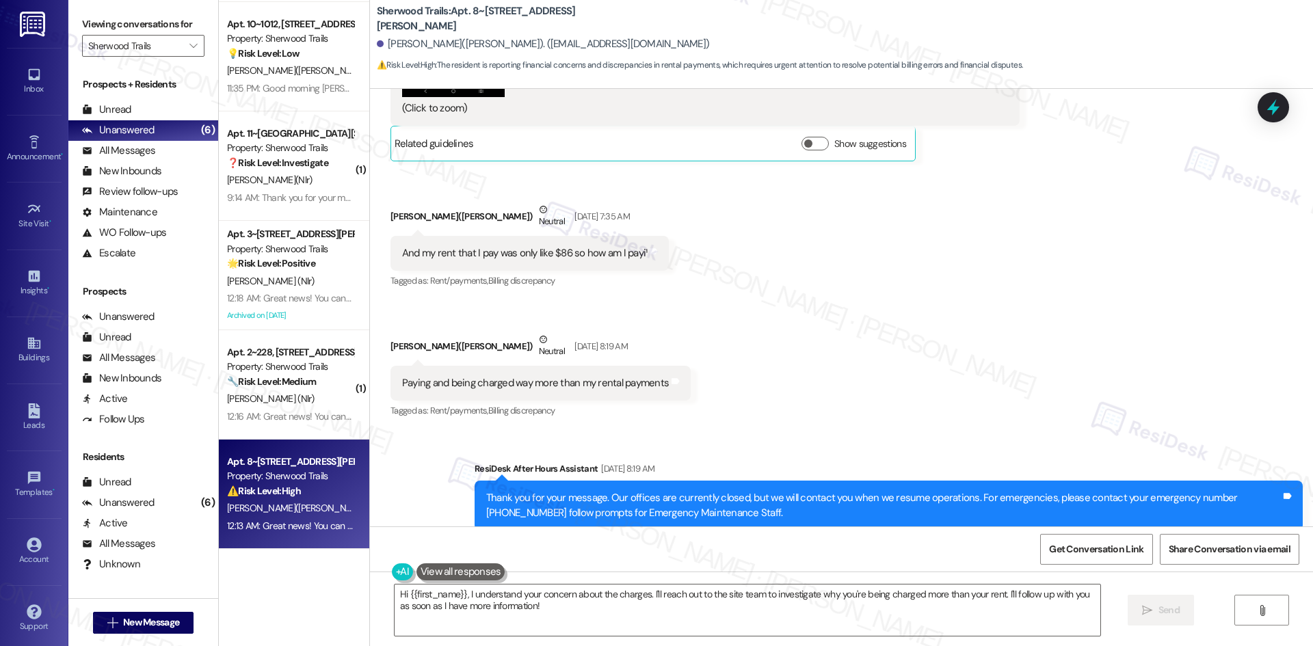
scroll to position [2696, 0]
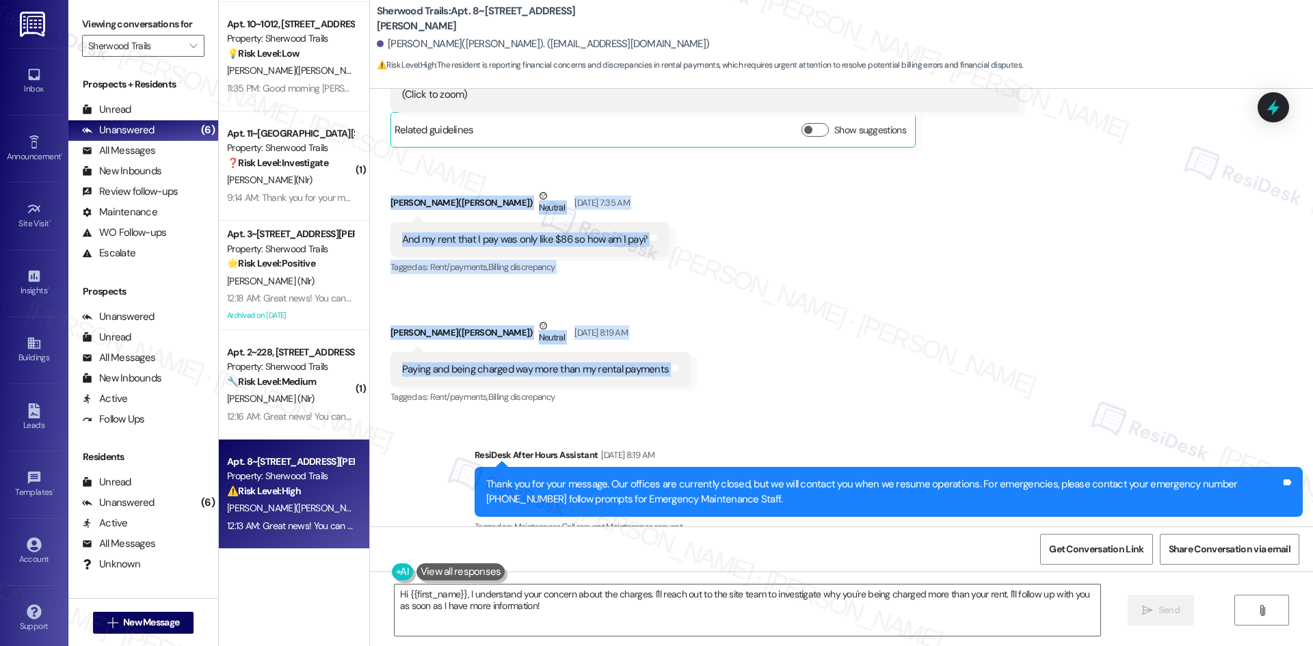
drag, startPoint x: 370, startPoint y: 174, endPoint x: 716, endPoint y: 354, distance: 390.1
copy div "Felicia Luckette(Jha) Neutral Sep 02, 2025 at 7:35 AM And my rent that I pay wa…"
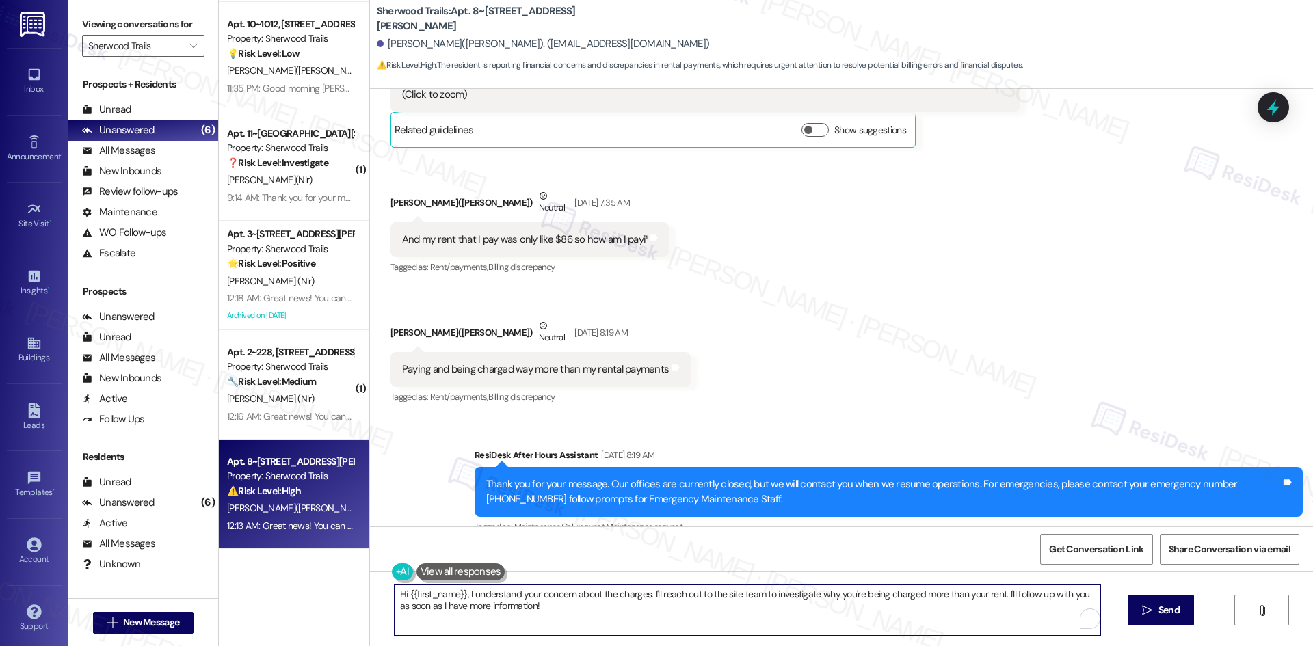
click at [662, 594] on textarea "Hi {{first_name}}, I understand your concern about the charges. I'll reach out …" at bounding box center [748, 610] width 706 height 51
paste textarea "Thank you for sharing your concern, Felicia. I understand you’ve been charged m…"
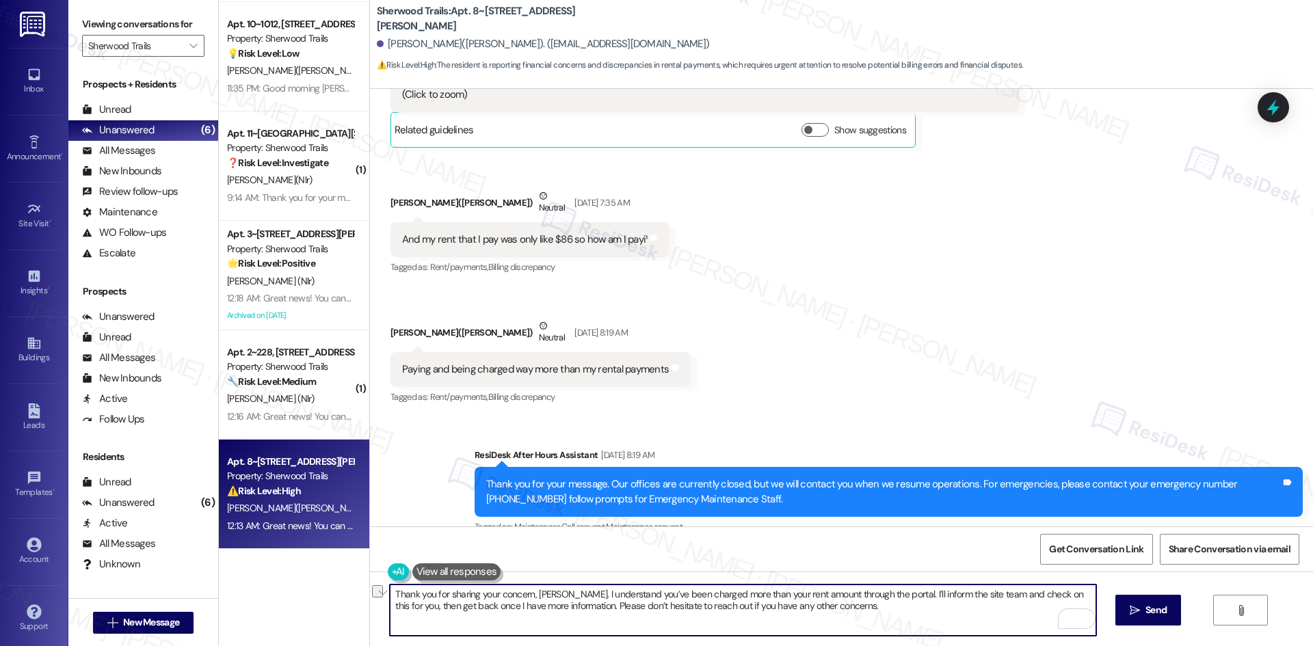
drag, startPoint x: 472, startPoint y: 594, endPoint x: 523, endPoint y: 594, distance: 51.3
click at [523, 594] on textarea "Thank you for sharing your concern, Felicia. I understand you’ve been charged m…" at bounding box center [743, 610] width 706 height 51
drag, startPoint x: 707, startPoint y: 606, endPoint x: 699, endPoint y: 607, distance: 8.3
click at [708, 606] on textarea "Thank you for sharing the details, Felicia. I understand you’ve been charged mo…" at bounding box center [743, 610] width 706 height 51
type textarea "Thank you for sharing the details, Felicia. I understand you’ve been charged mo…"
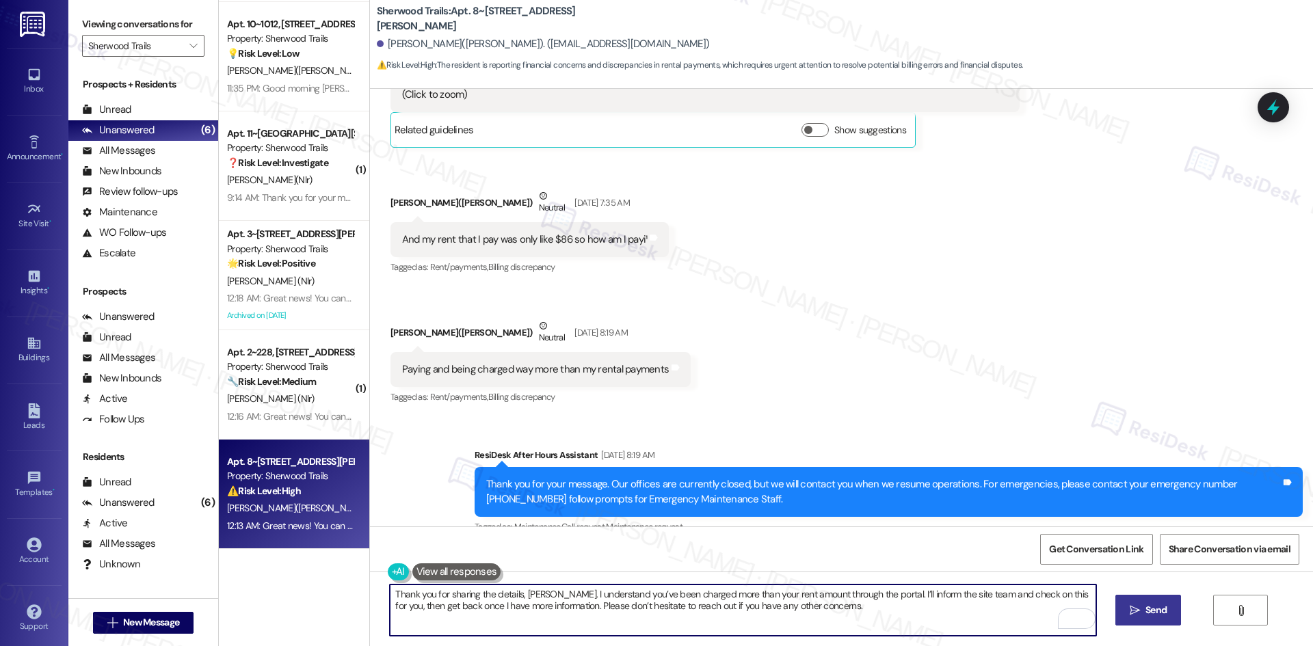
click at [1159, 616] on span "Send" at bounding box center [1156, 610] width 21 height 14
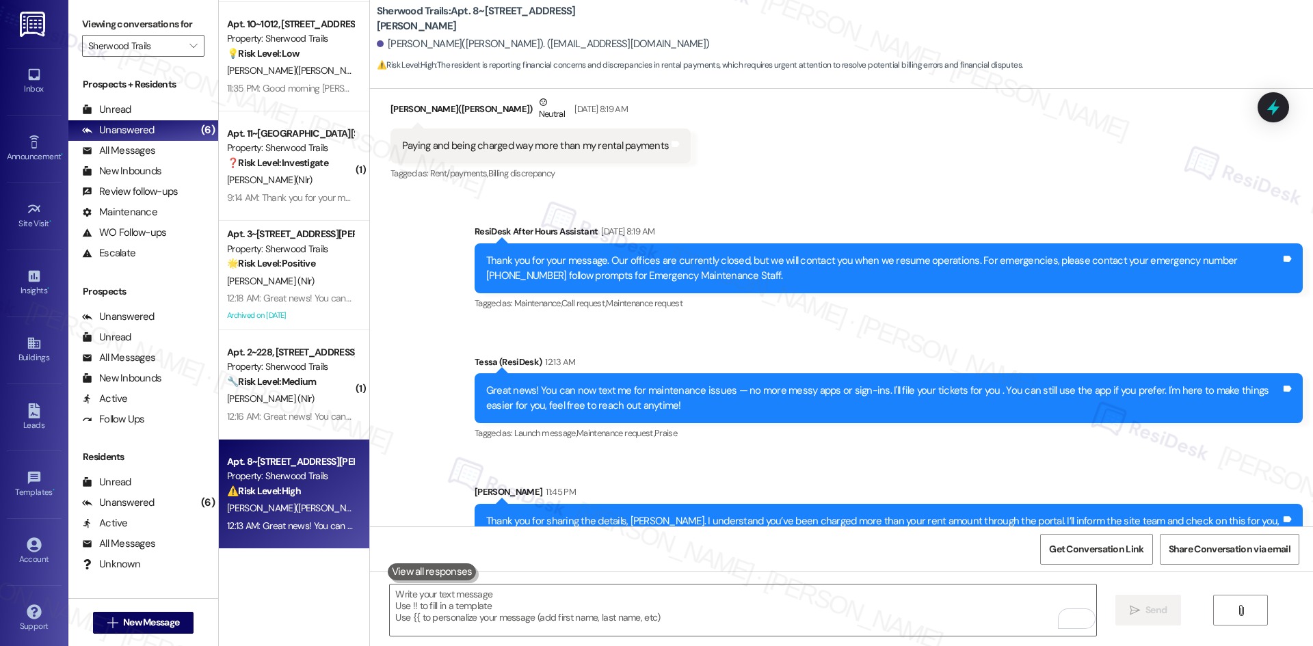
scroll to position [2943, 0]
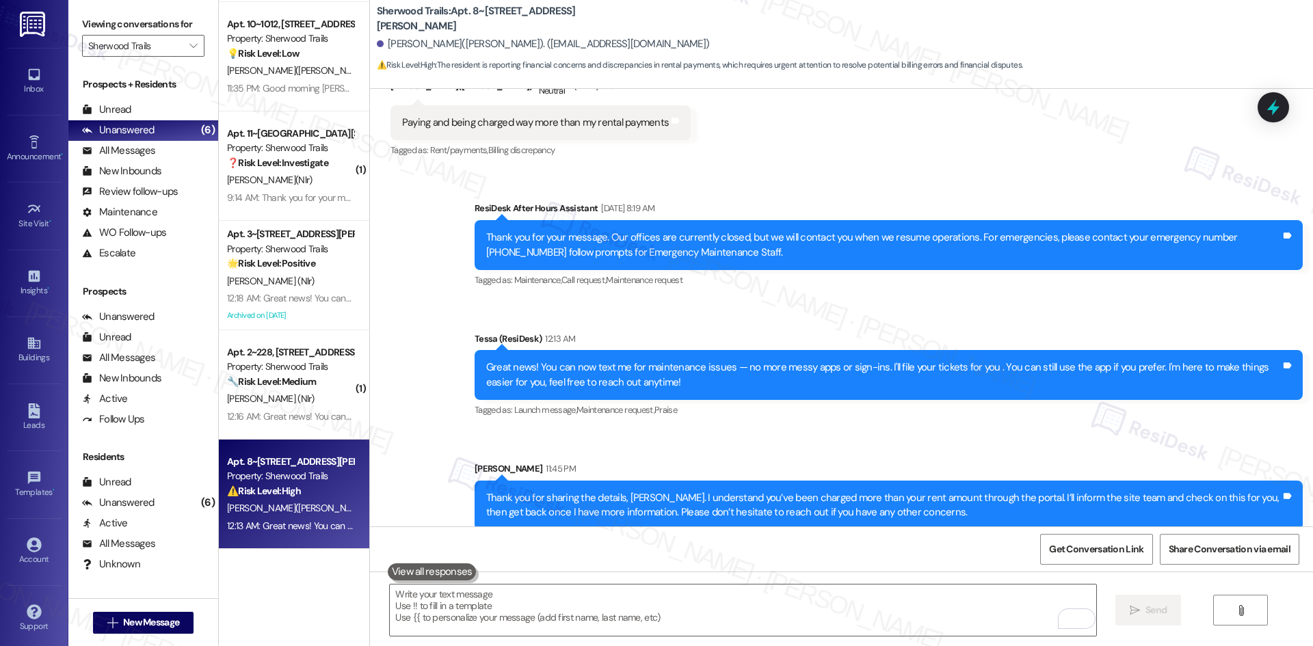
click at [912, 298] on div "Sent via SMS ResiDesk After Hours Assistant Sep 02, 2025 at 8:19 AM Thank you f…" at bounding box center [841, 355] width 943 height 370
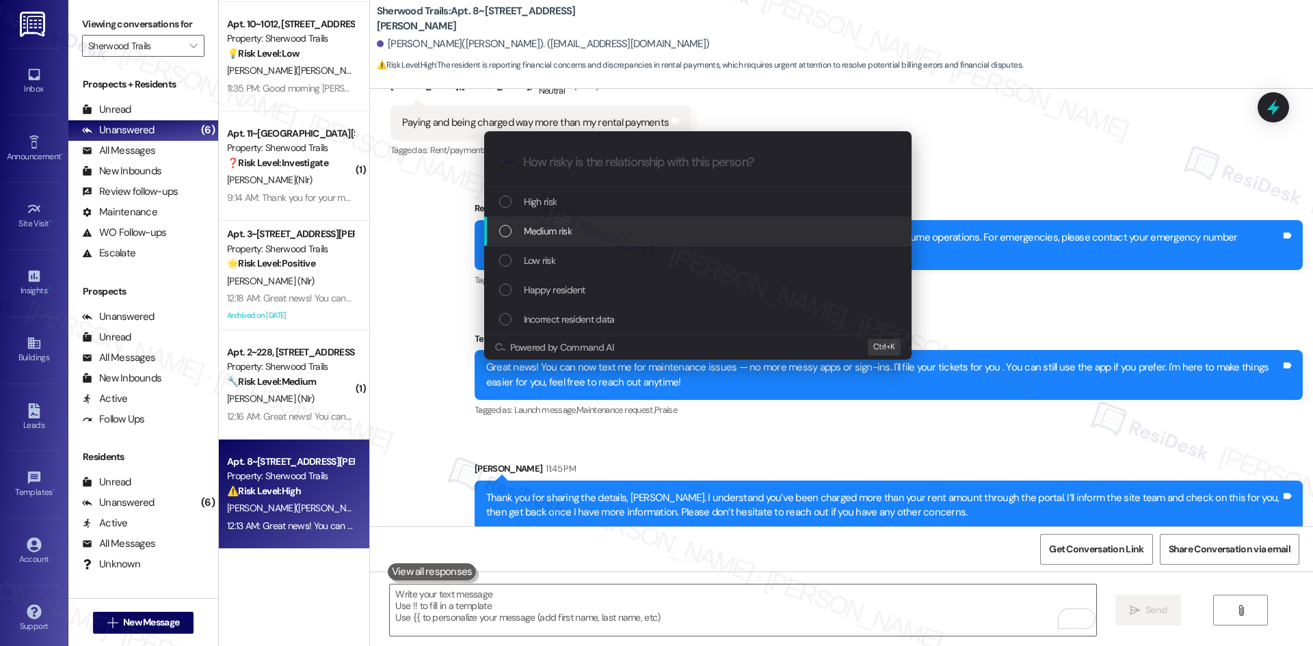
click at [641, 231] on div "Medium risk" at bounding box center [699, 231] width 400 height 15
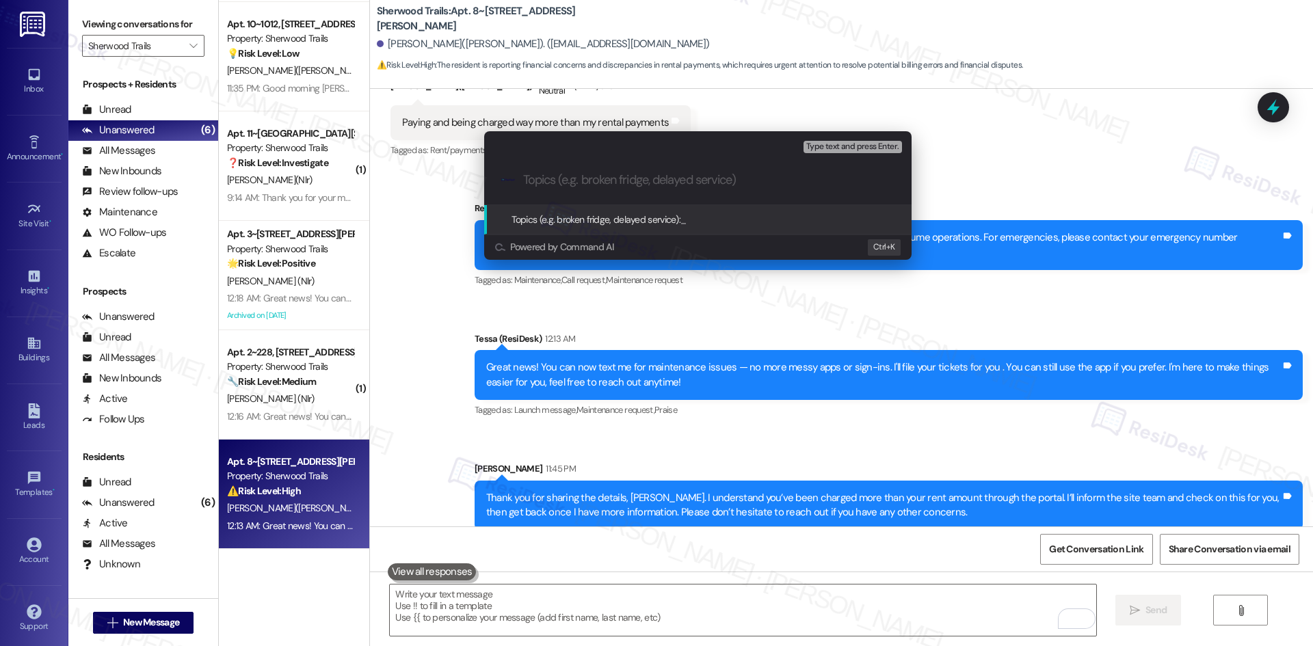
click at [626, 177] on input "Topics (e.g. broken fridge, delayed service)" at bounding box center [708, 180] width 371 height 14
paste input "Rent Overcharge Concern"
type input "Rent Overcharge Concern"
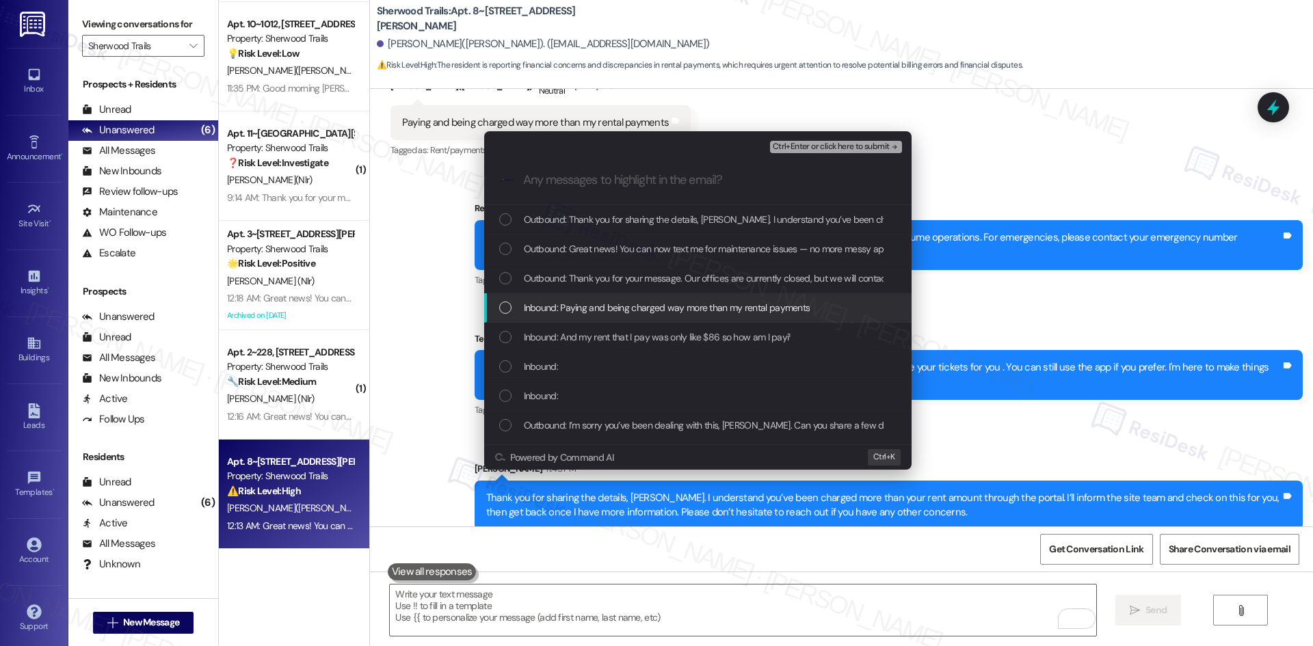
click at [657, 314] on span "Inbound: Paying and being charged way more than my rental payments" at bounding box center [667, 307] width 287 height 15
click at [646, 348] on div "Inbound: And my rent that I pay was only like $86 so how am I payi¹" at bounding box center [698, 337] width 428 height 29
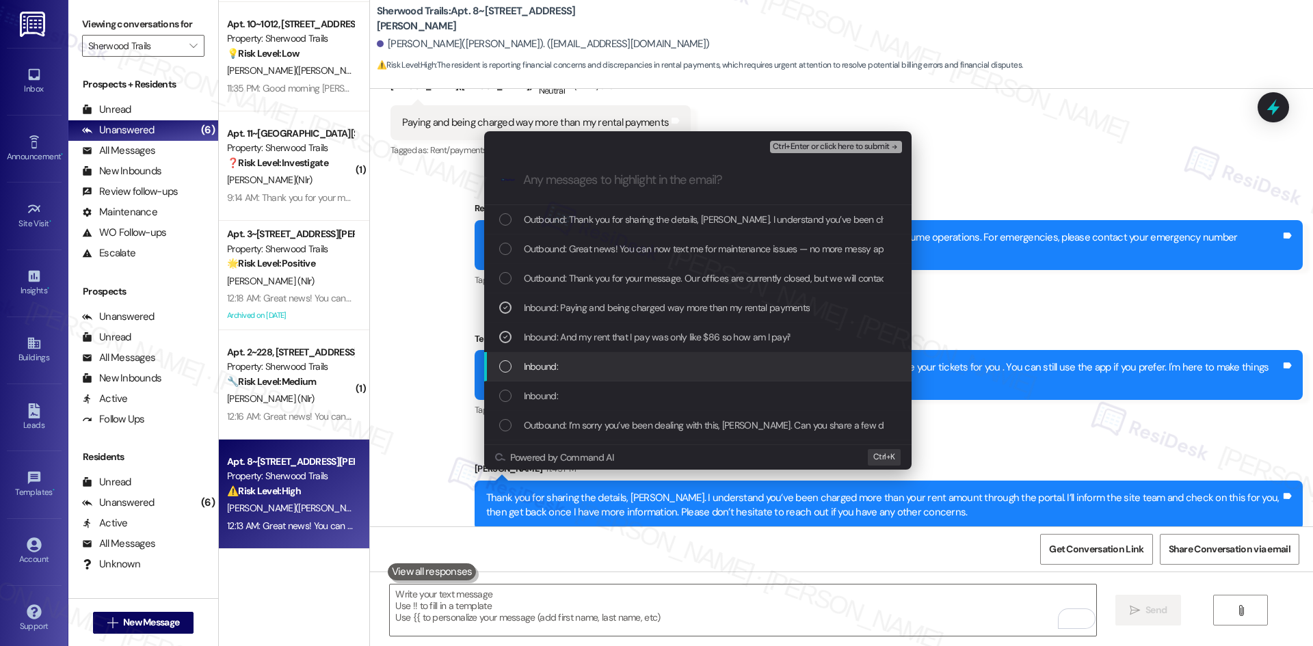
click at [633, 374] on div "Inbound:" at bounding box center [699, 366] width 400 height 15
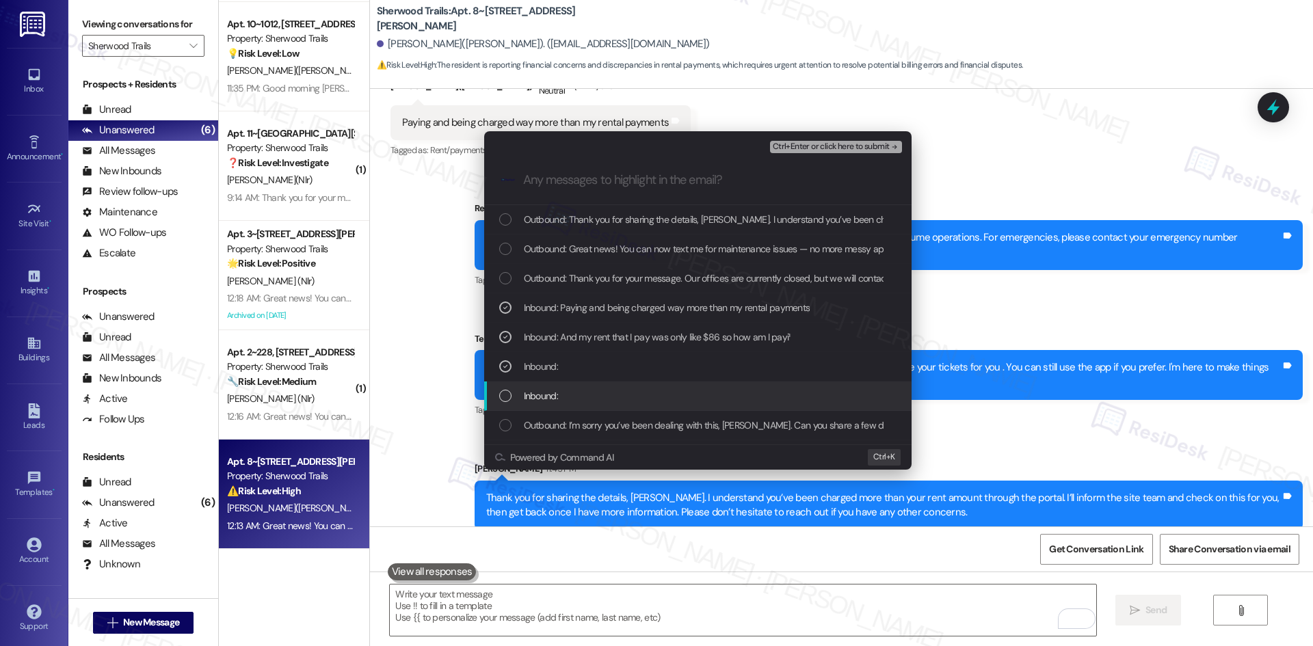
drag, startPoint x: 627, startPoint y: 399, endPoint x: 642, endPoint y: 406, distance: 17.2
click at [629, 400] on div "Inbound:" at bounding box center [699, 396] width 400 height 15
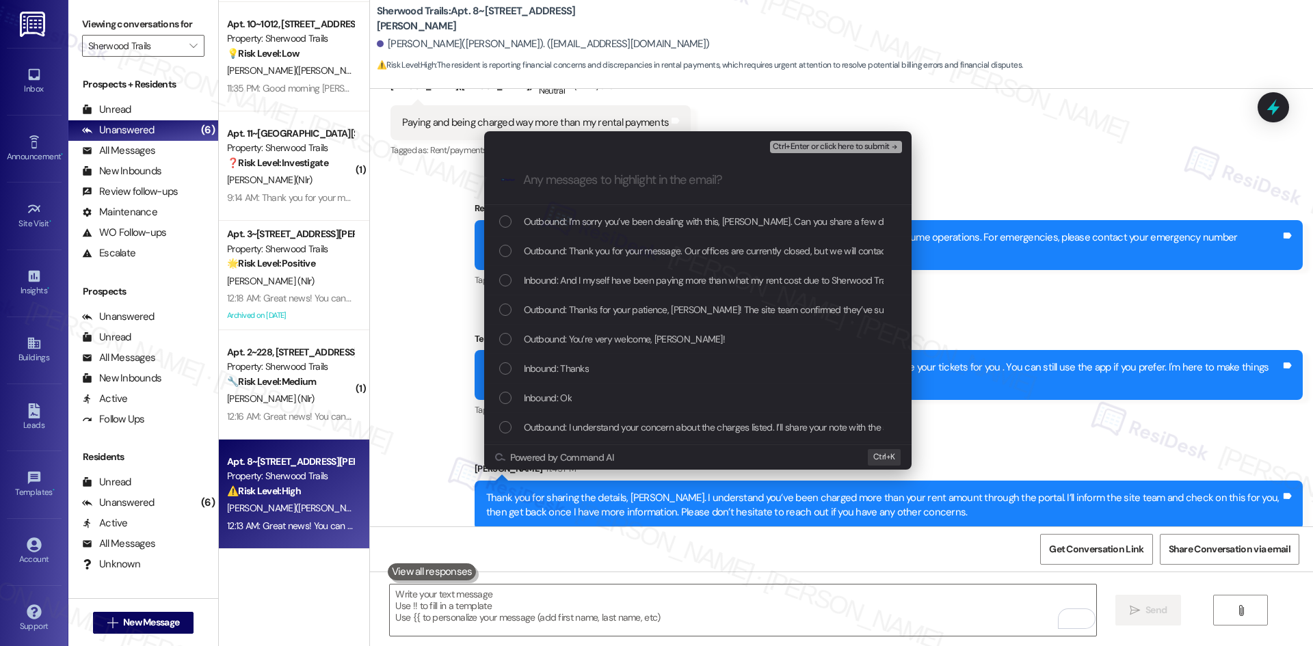
scroll to position [205, 0]
click at [755, 280] on span "Inbound: And I myself have been paying more than what my rent cost due to Sherw…" at bounding box center [729, 279] width 410 height 15
click at [872, 144] on span "Ctrl+Enter or click here to submit" at bounding box center [831, 147] width 117 height 10
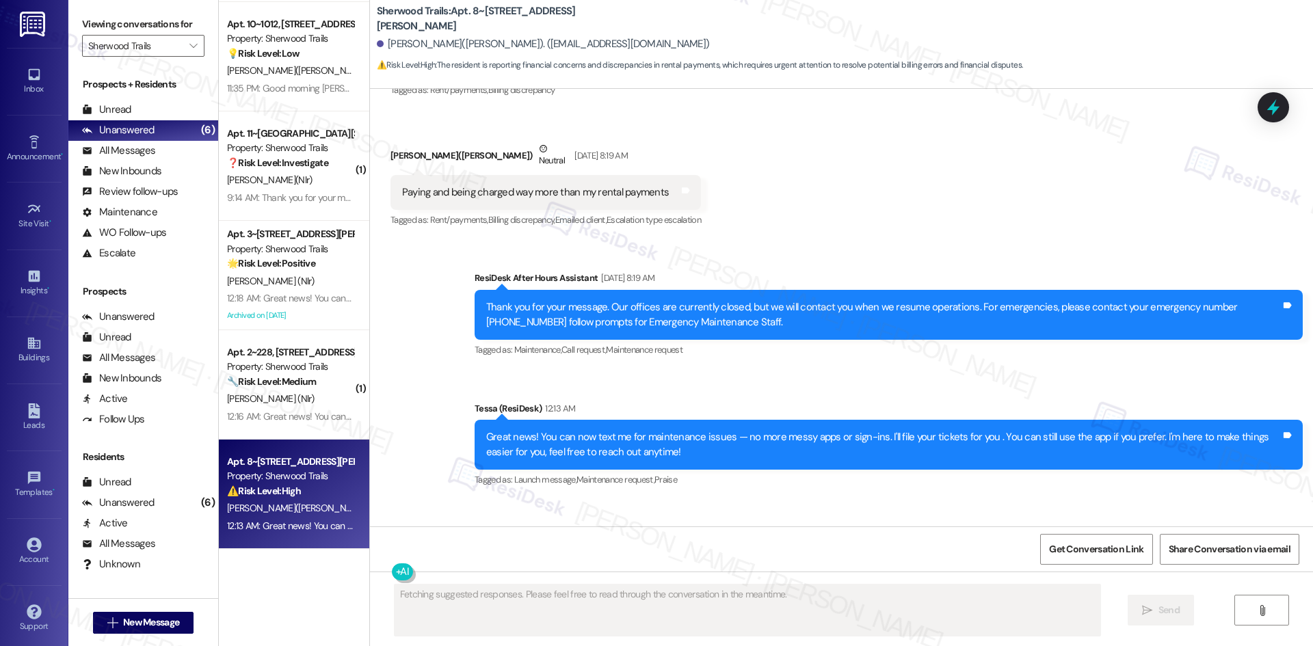
scroll to position [2963, 0]
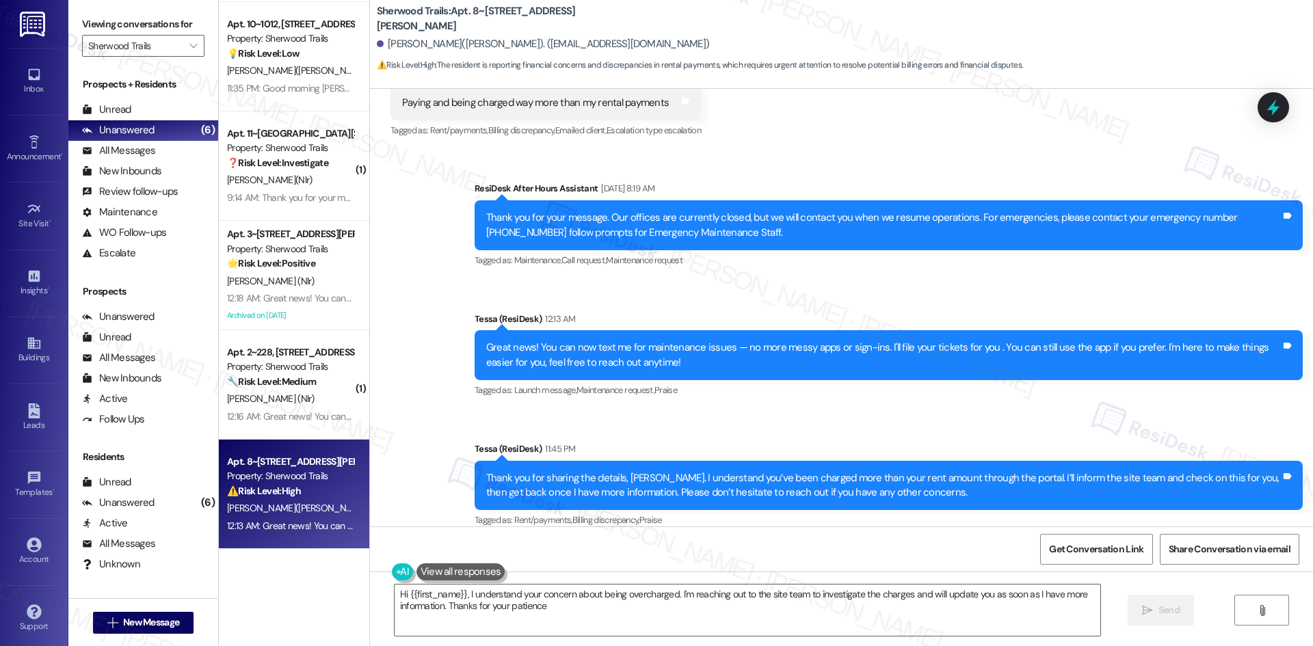
type textarea "Hi {{first_name}}, I understand your concern about being overcharged. I'm reach…"
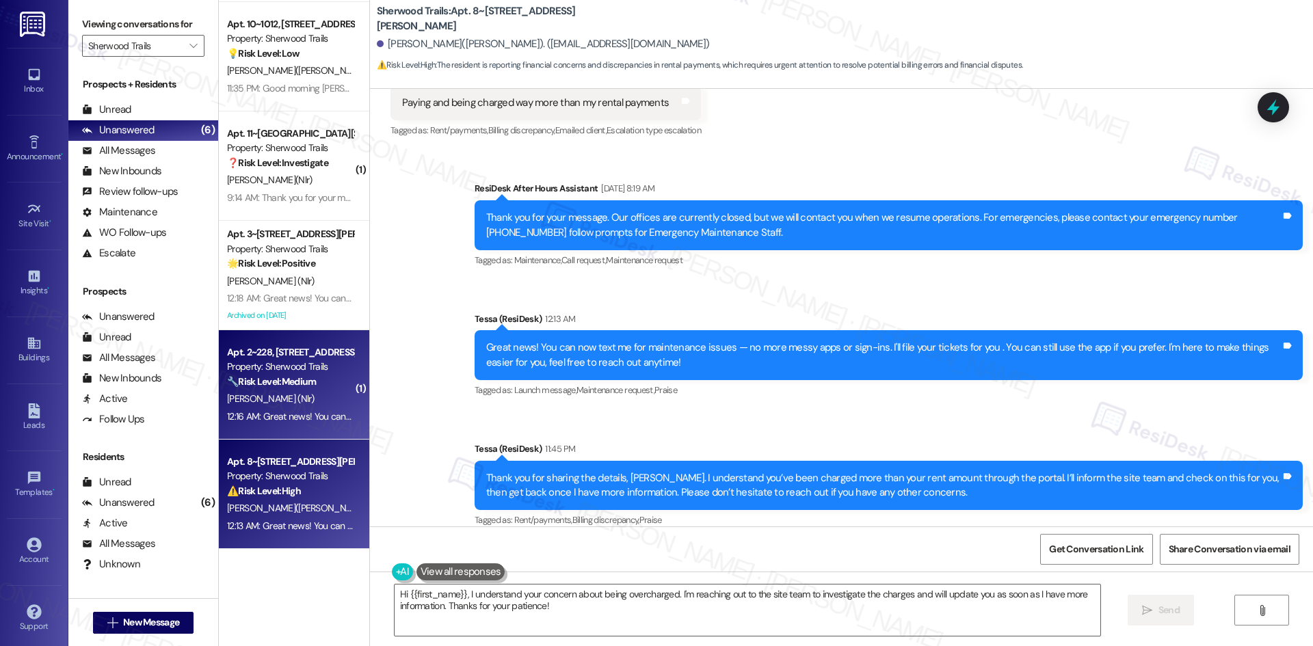
click at [299, 401] on div "P. Givens (Nlr)" at bounding box center [290, 399] width 129 height 17
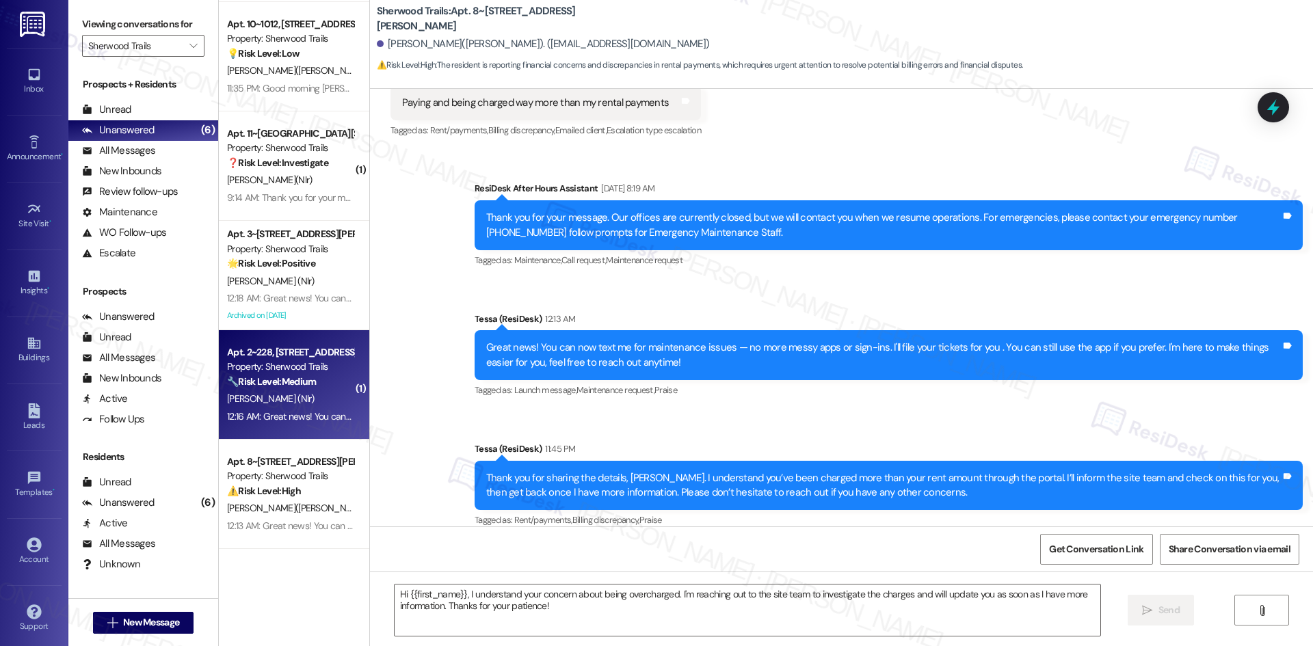
type textarea "Fetching suggested responses. Please feel free to read through the conversation…"
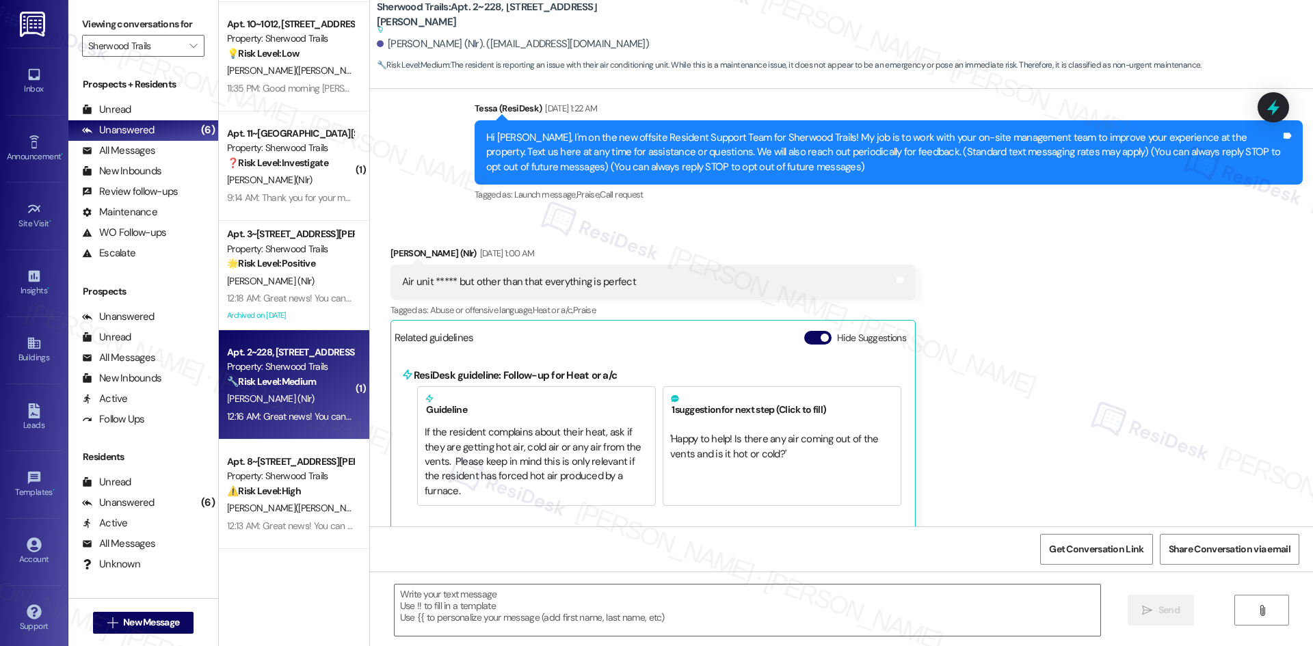
type textarea "Fetching suggested responses. Please feel free to read through the conversation…"
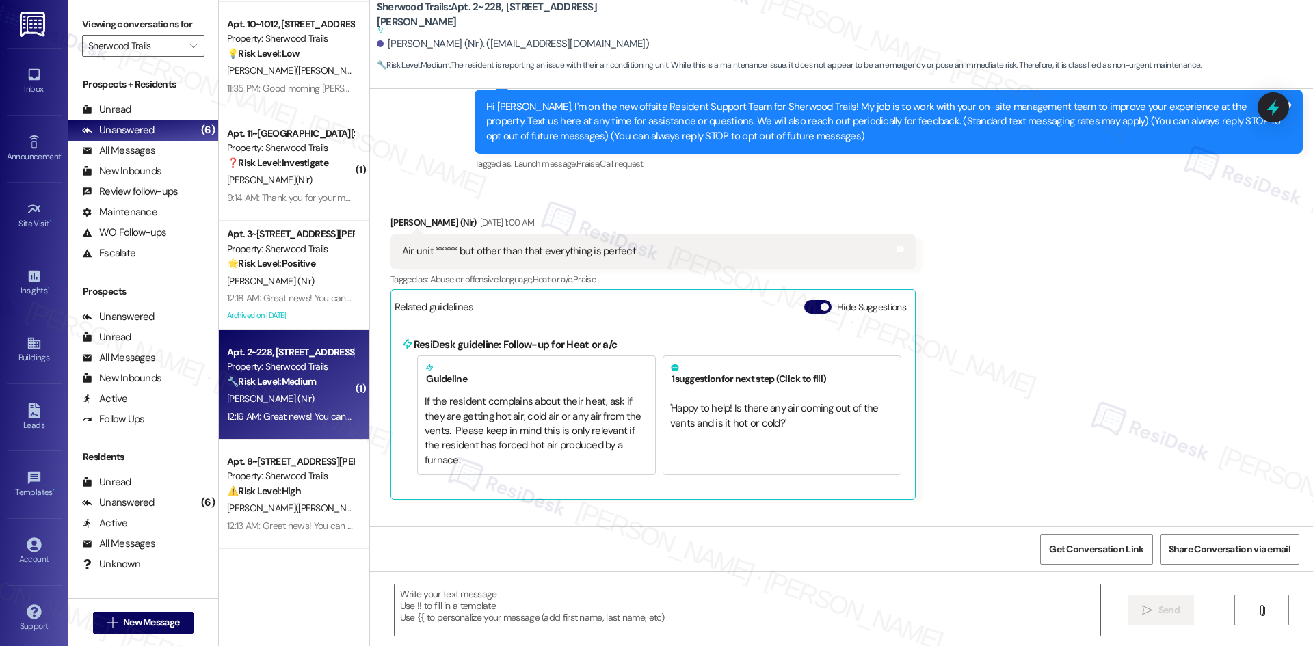
scroll to position [93, 0]
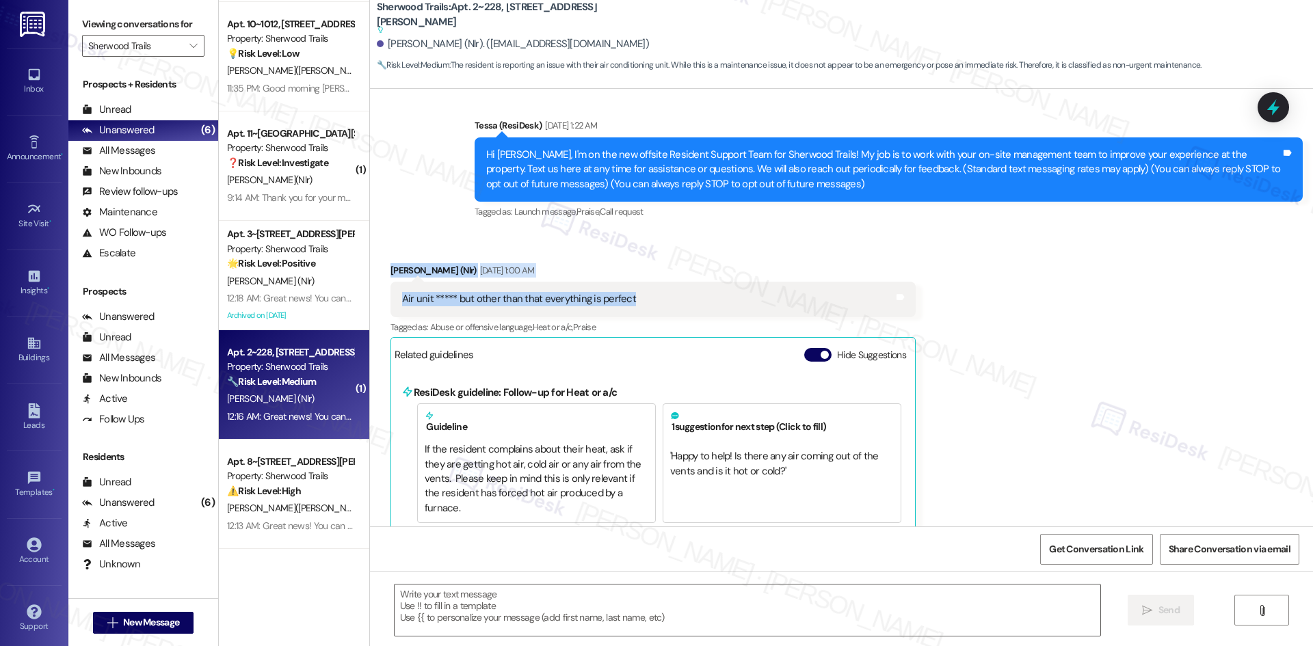
drag, startPoint x: 376, startPoint y: 259, endPoint x: 700, endPoint y: 304, distance: 327.5
click at [700, 304] on div "Received via SMS Pearlie Givens (Nlr) Aug 30, 2025 at 1:00 AM Air unit ***** bu…" at bounding box center [653, 406] width 546 height 306
copy div "Pearlie Givens (Nlr) Aug 30, 2025 at 1:00 AM Air unit ***** but other than that…"
click at [1098, 361] on div "Received via SMS Pearlie Givens (Nlr) Aug 30, 2025 at 1:00 AM Air unit ***** bu…" at bounding box center [841, 396] width 943 height 326
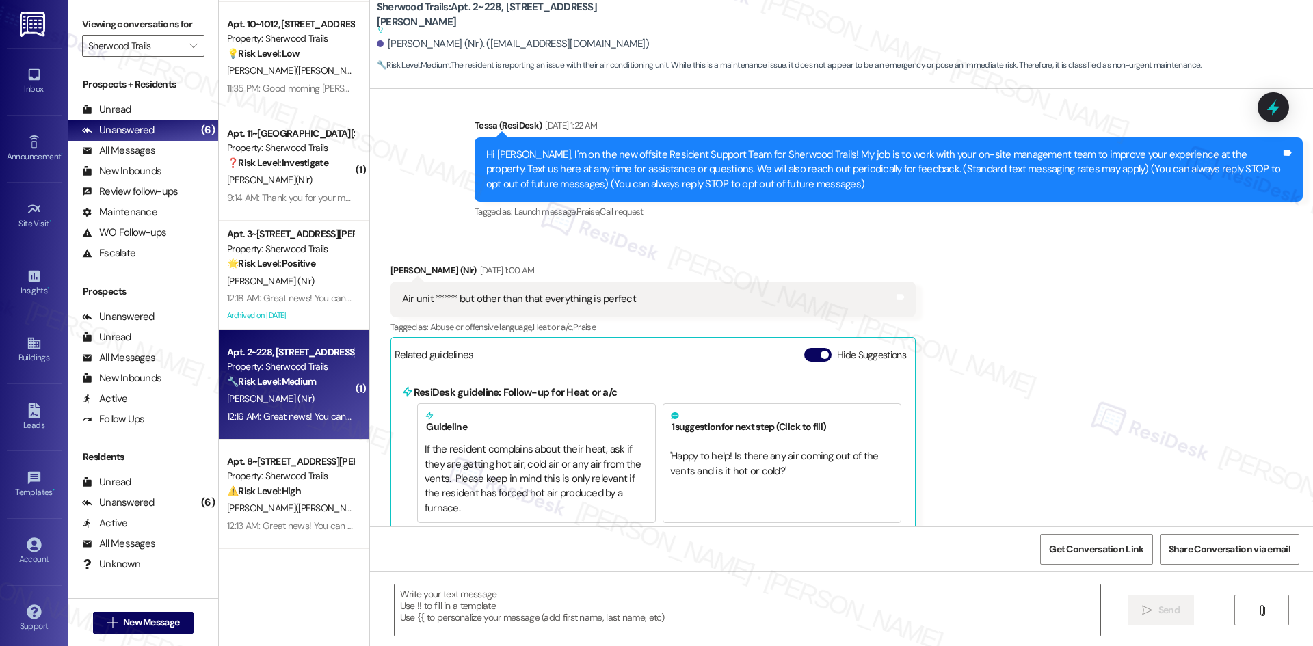
click at [443, 297] on div "Air unit ***** but other than that everything is perfect" at bounding box center [519, 299] width 234 height 14
drag, startPoint x: 421, startPoint y: 299, endPoint x: 391, endPoint y: 298, distance: 29.4
click at [402, 298] on div "Air unit ***** but other than that everything is perfect" at bounding box center [519, 299] width 234 height 14
copy div "Air unit"
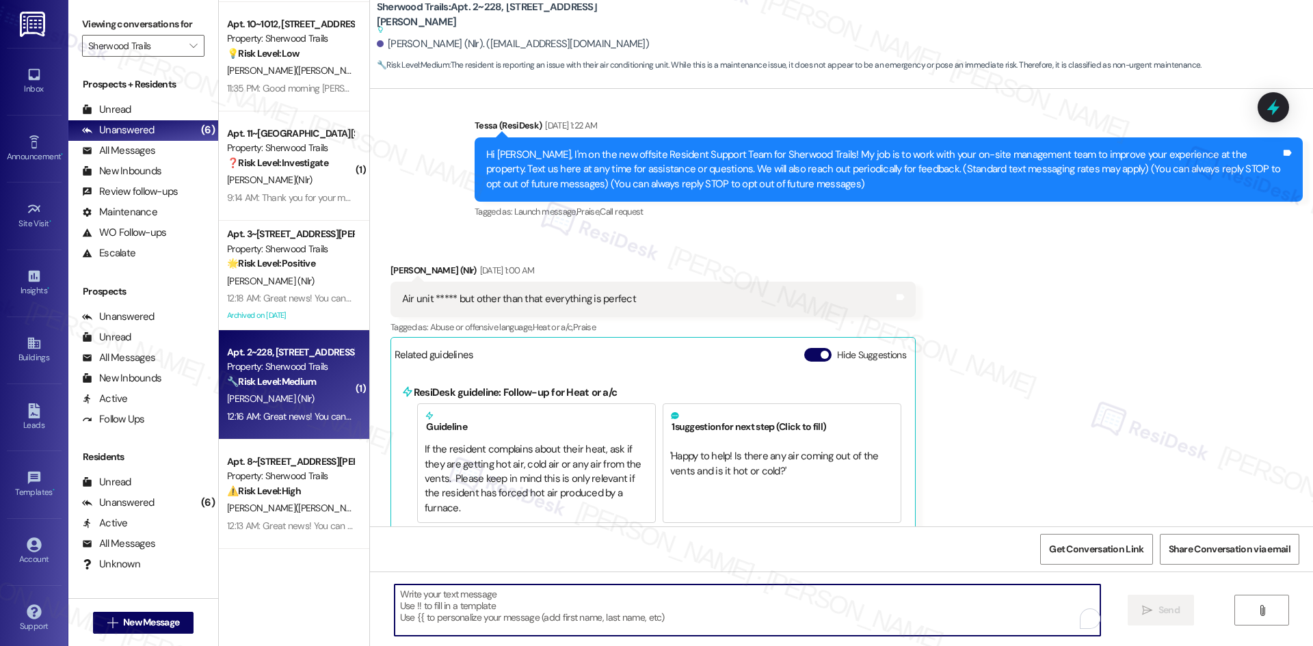
paste textarea "Hi Pearlie, thank you for your message. I just wanted to check back with you ab…"
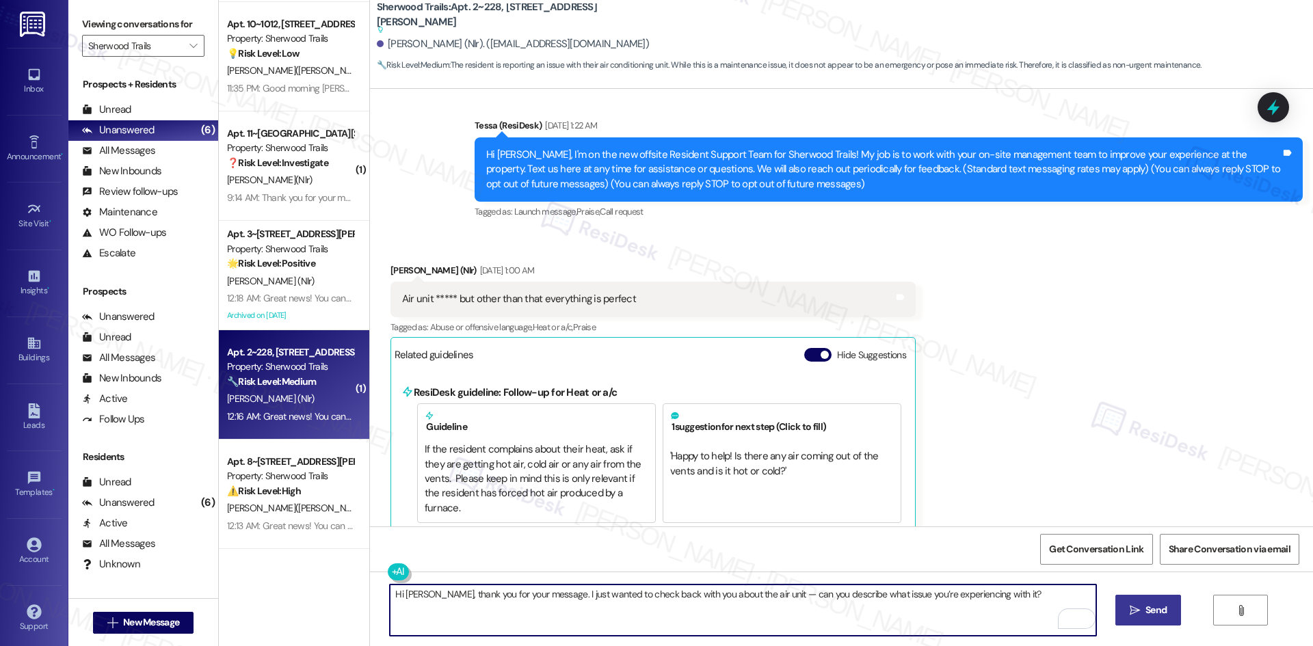
type textarea "Hi Pearlie, thank you for your message. I just wanted to check back with you ab…"
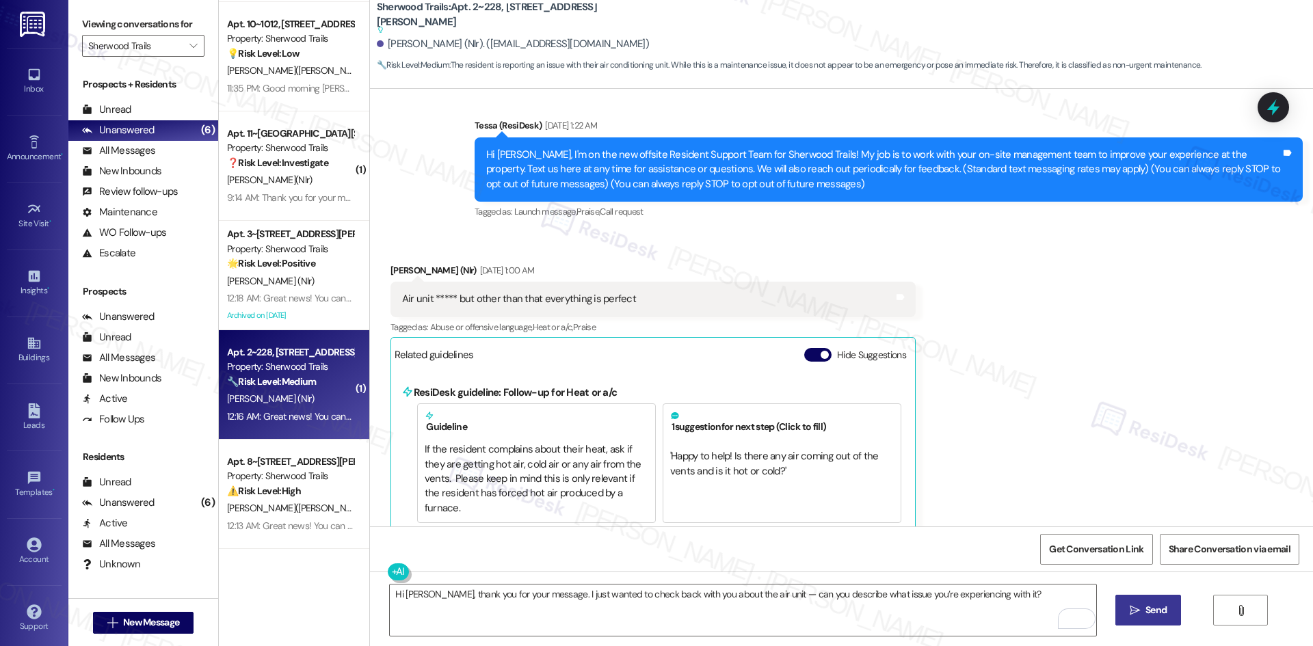
click at [1143, 606] on span "Send" at bounding box center [1156, 610] width 27 height 14
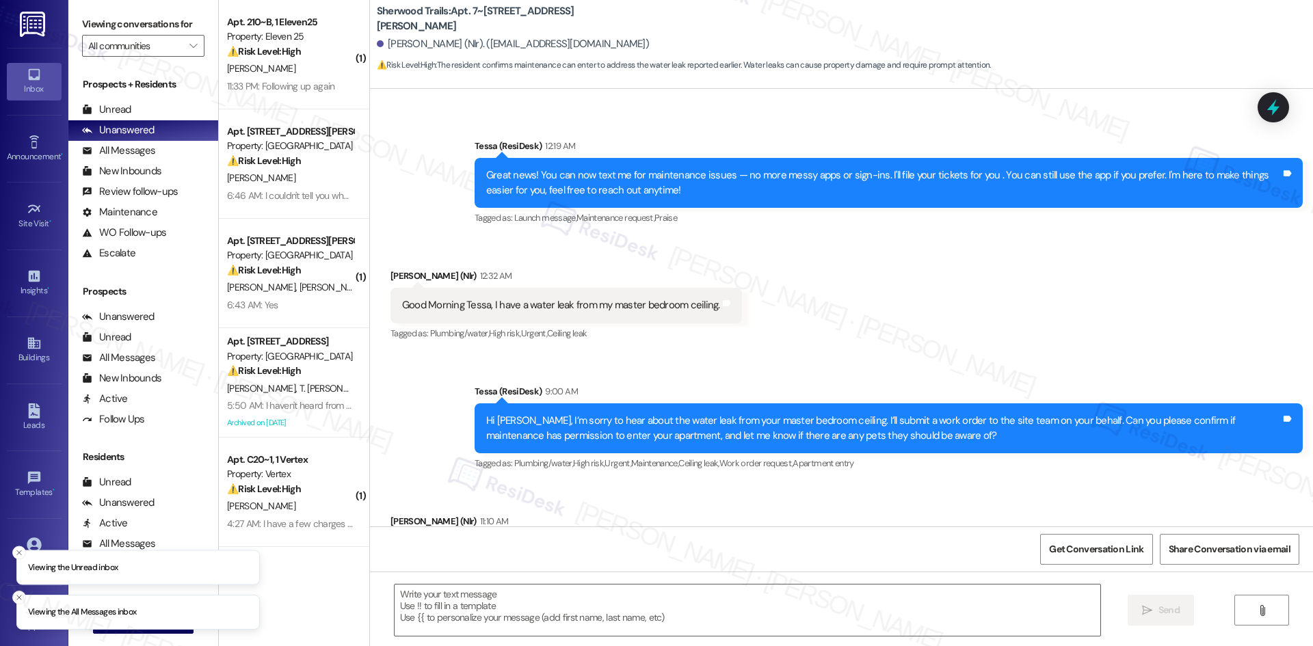
type textarea "Fetching suggested responses. Please feel free to read through the conversation…"
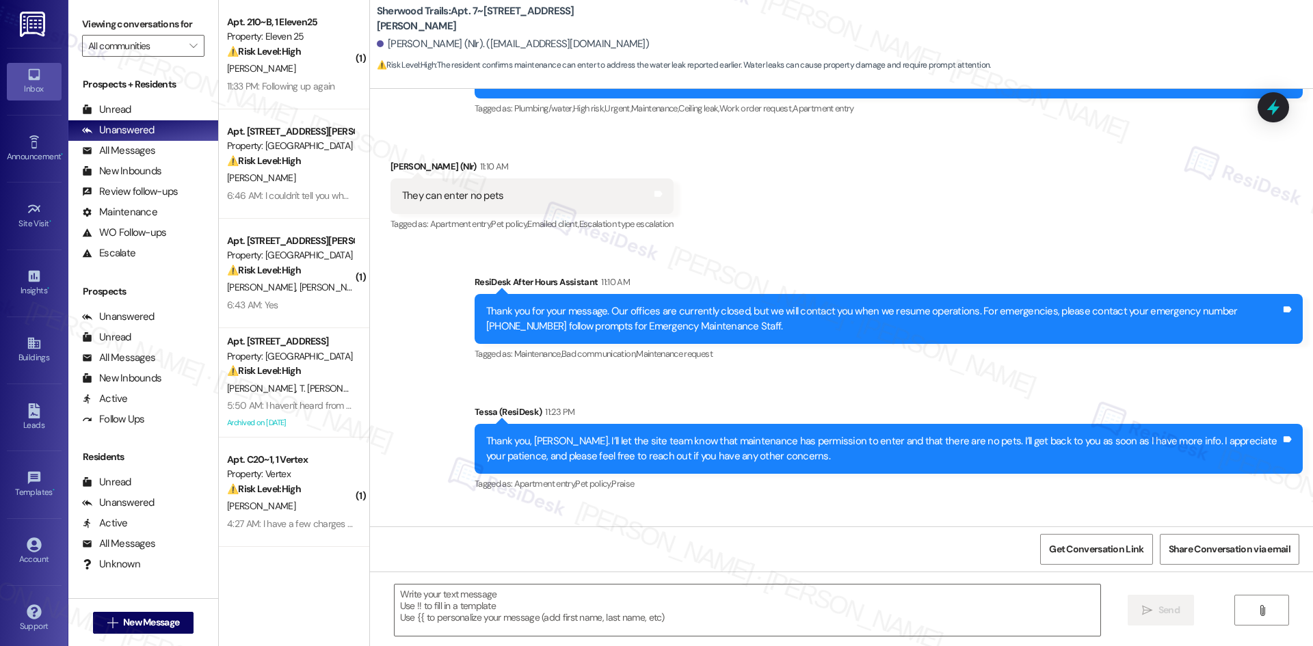
scroll to position [696, 0]
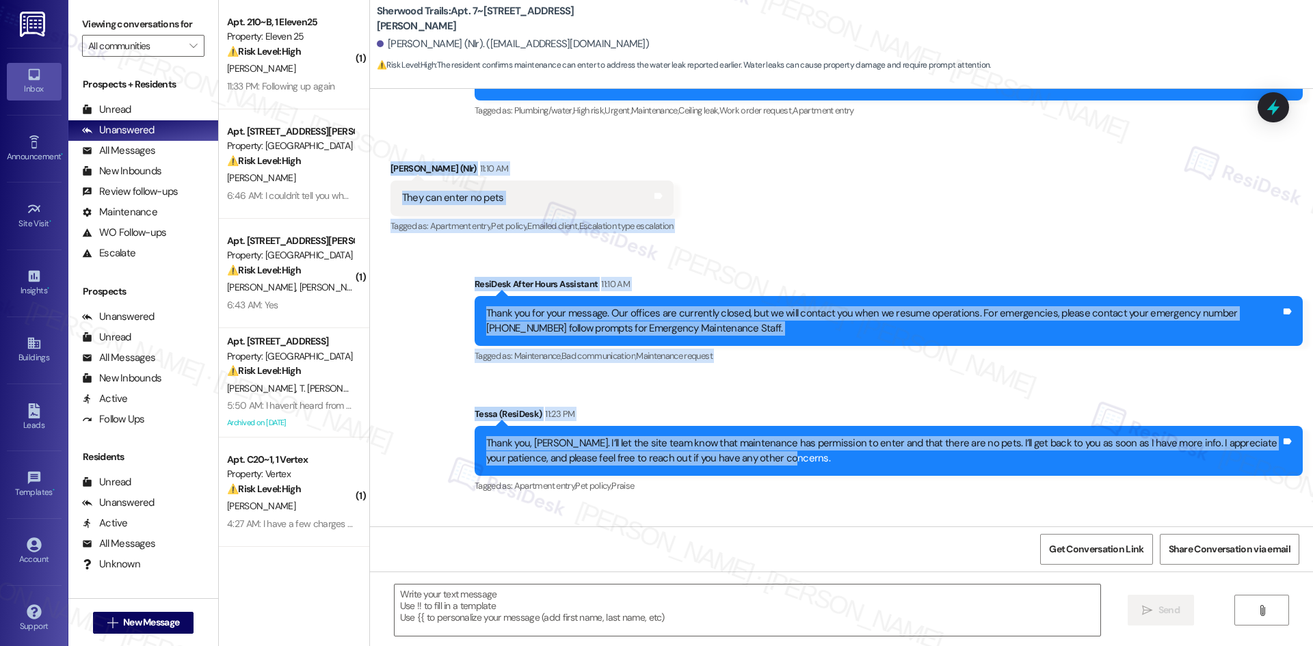
drag, startPoint x: 371, startPoint y: 157, endPoint x: 816, endPoint y: 461, distance: 539.1
click at [816, 461] on div "Lease started [DATE] 8:00 AM Announcement, sent via SMS Tessa (ResiDesk) [DATE]…" at bounding box center [841, 308] width 943 height 438
copy div "Loremi Dolorsit (Ame) 62:62 CO Adip eli seddo ei temp Inci utl etdol Magnaa en:…"
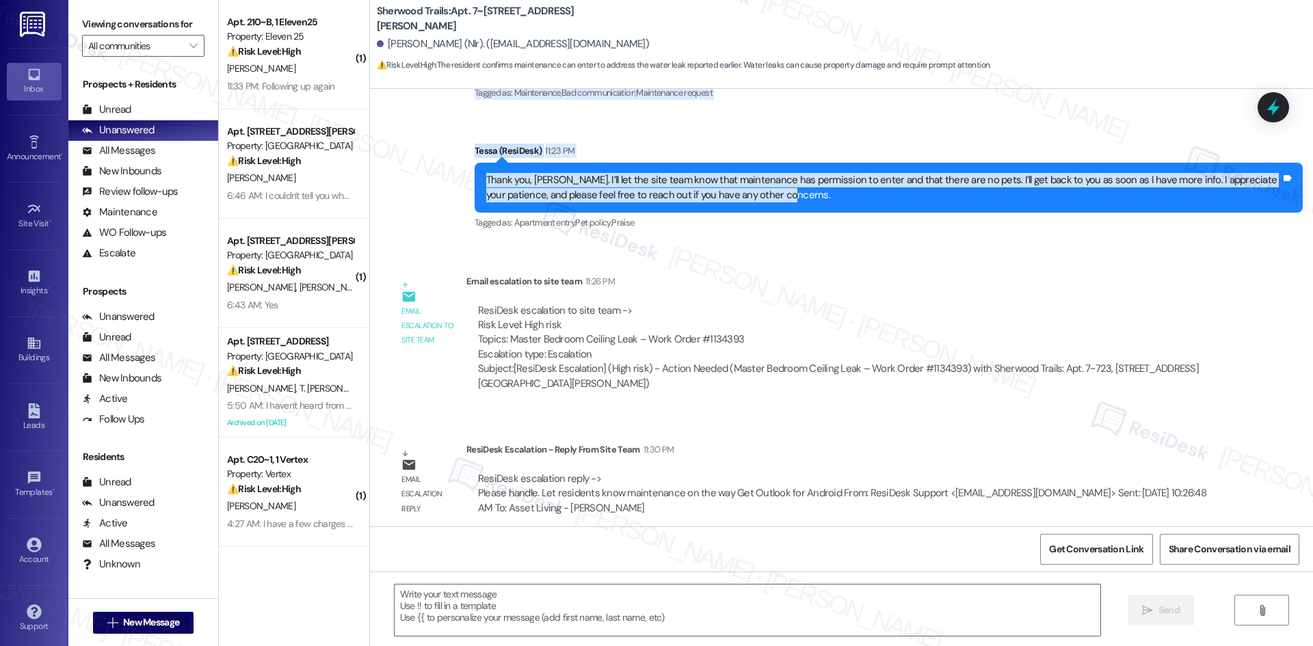
scroll to position [969, 0]
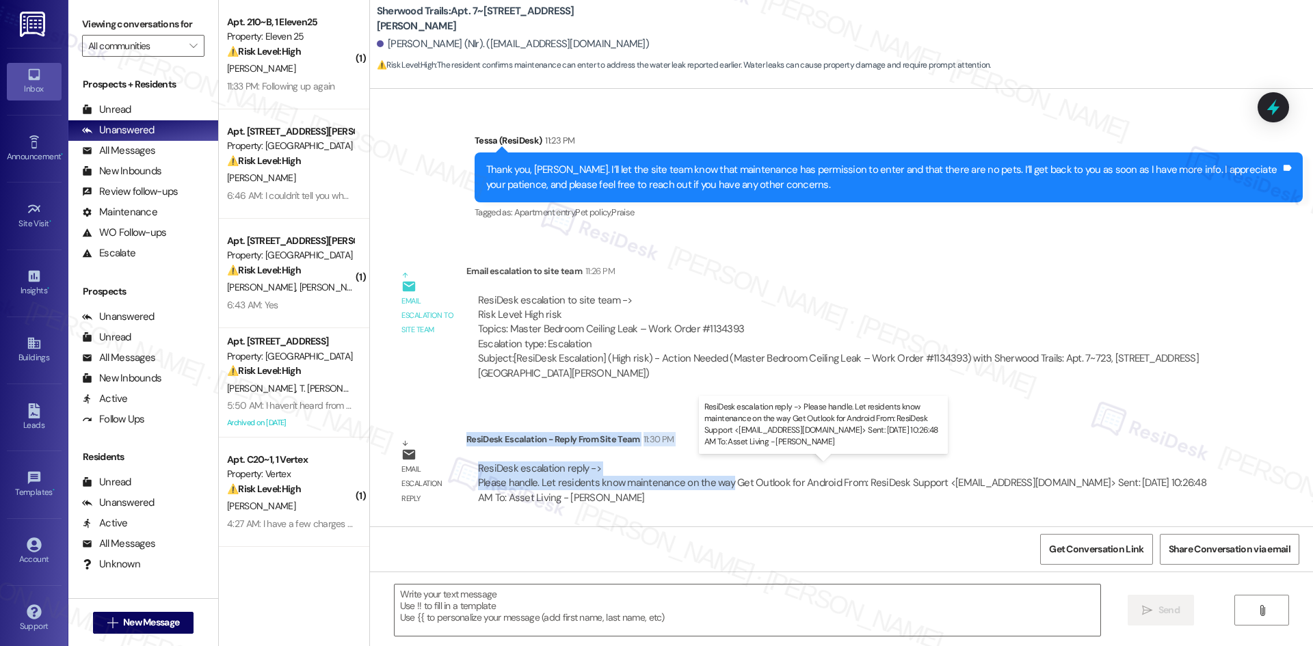
drag, startPoint x: 458, startPoint y: 438, endPoint x: 718, endPoint y: 485, distance: 264.2
click at [718, 485] on div "ResiDesk Escalation - Reply From Site Team 11:30 PM ResiDesk escalation reply -…" at bounding box center [843, 473] width 753 height 83
copy div "ResiDesk Escalation - Reply From Site Team 11:30 PM ResiDesk escalation reply -…"
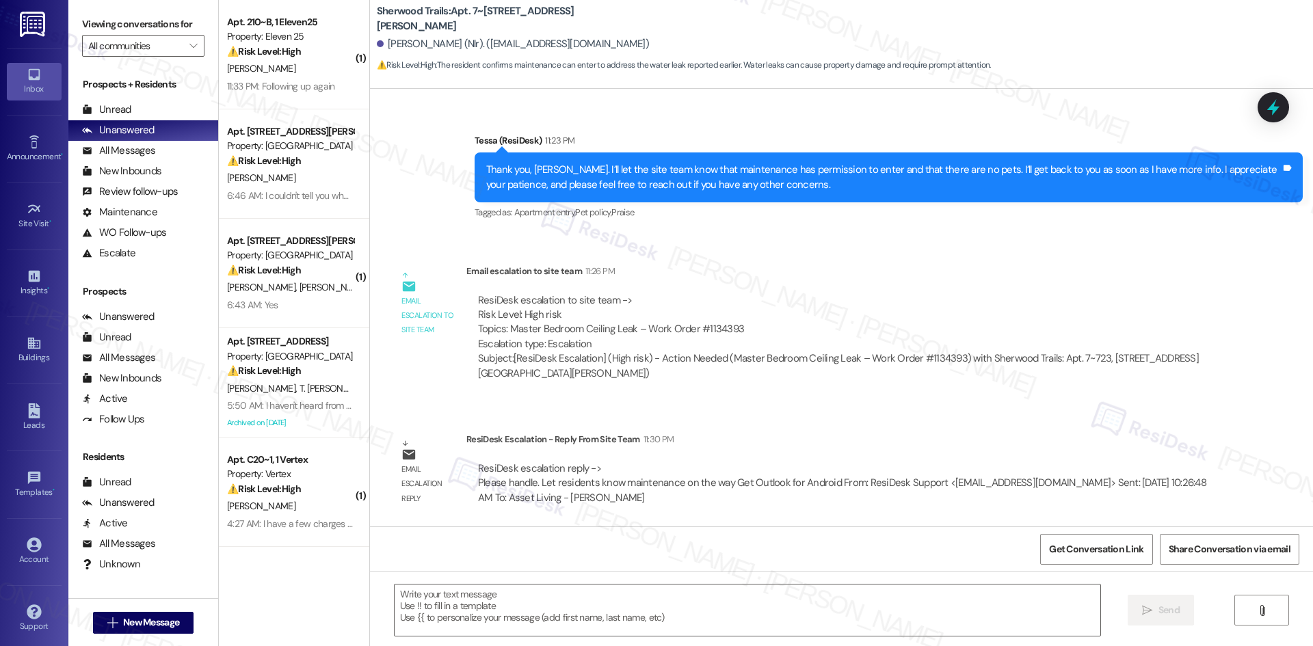
click at [916, 276] on div "Email escalation to site team 11:26 PM" at bounding box center [843, 273] width 753 height 19
click at [484, 602] on textarea at bounding box center [748, 610] width 706 height 51
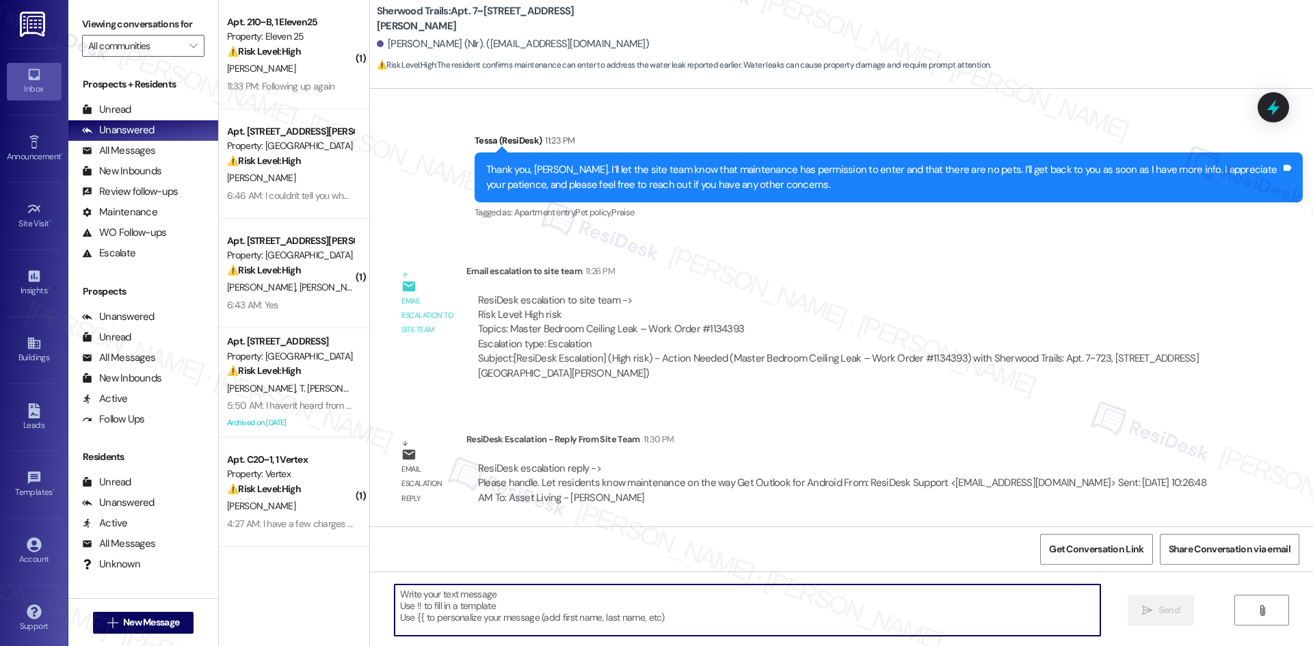
paste textarea "Thank you, [PERSON_NAME]. The site team confirmed that maintenance is on the wa…"
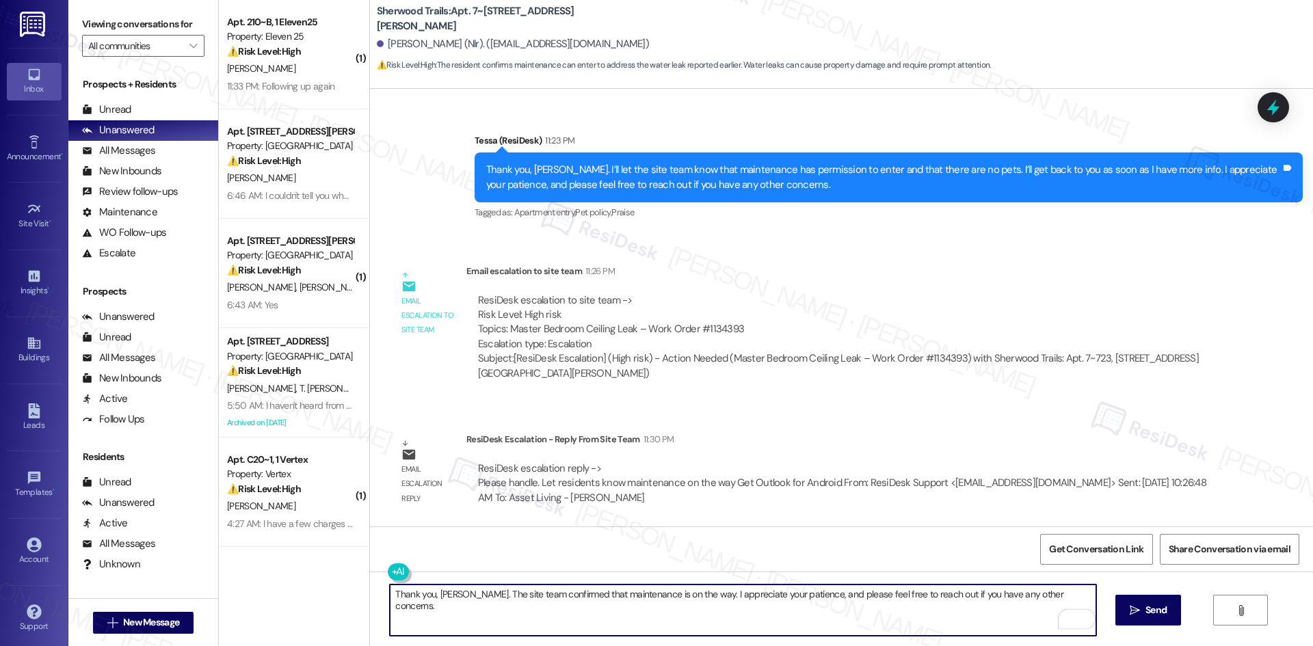
drag, startPoint x: 430, startPoint y: 597, endPoint x: 349, endPoint y: 596, distance: 81.4
click at [349, 596] on div "( 1 ) Apt. 210~B, 1 Eleven25 Property: Eleven 25 ⚠️ Risk Level: High The reside…" at bounding box center [766, 323] width 1095 height 646
click at [408, 597] on textarea "Thank you, [PERSON_NAME]. The site team confirmed that maintenance is on the wa…" at bounding box center [743, 610] width 706 height 51
drag, startPoint x: 423, startPoint y: 594, endPoint x: 399, endPoint y: 594, distance: 24.6
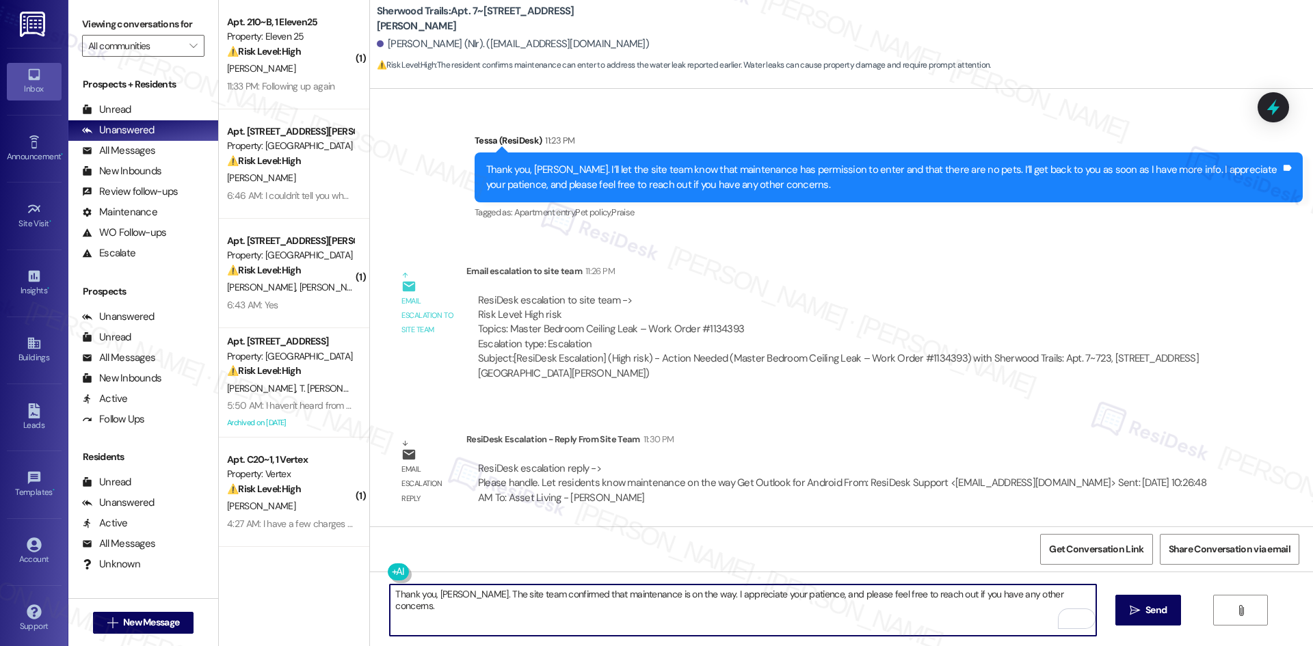
click at [399, 594] on textarea "Thank you, [PERSON_NAME]. The site team confirmed that maintenance is on the wa…" at bounding box center [743, 610] width 706 height 51
drag, startPoint x: 426, startPoint y: 593, endPoint x: 355, endPoint y: 593, distance: 70.5
click at [355, 593] on div "( 1 ) Apt. 210~B, 1 Eleven25 Property: Eleven 25 ⚠️ Risk Level: High The reside…" at bounding box center [766, 323] width 1095 height 646
type textarea "Hi, [PERSON_NAME]. The site team confirmed that maintenance is on the way. I ap…"
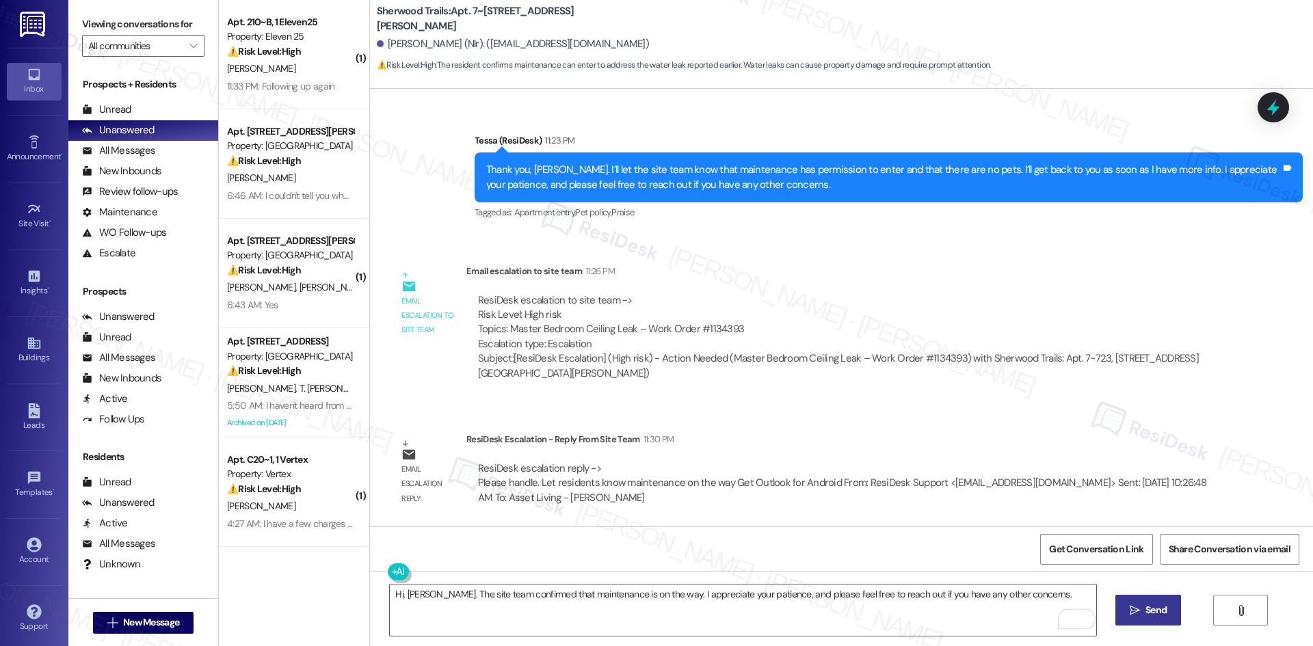
drag, startPoint x: 1127, startPoint y: 610, endPoint x: 1120, endPoint y: 611, distance: 7.6
click at [1127, 611] on span " Send" at bounding box center [1148, 610] width 43 height 14
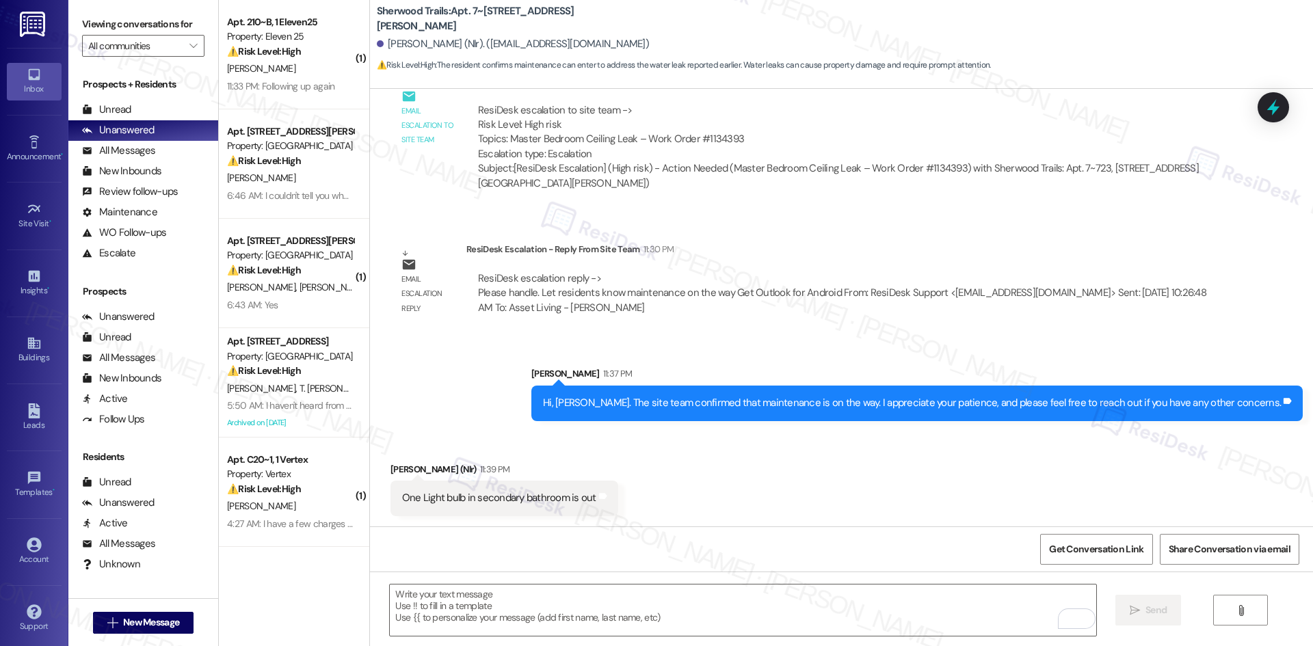
scroll to position [1160, 0]
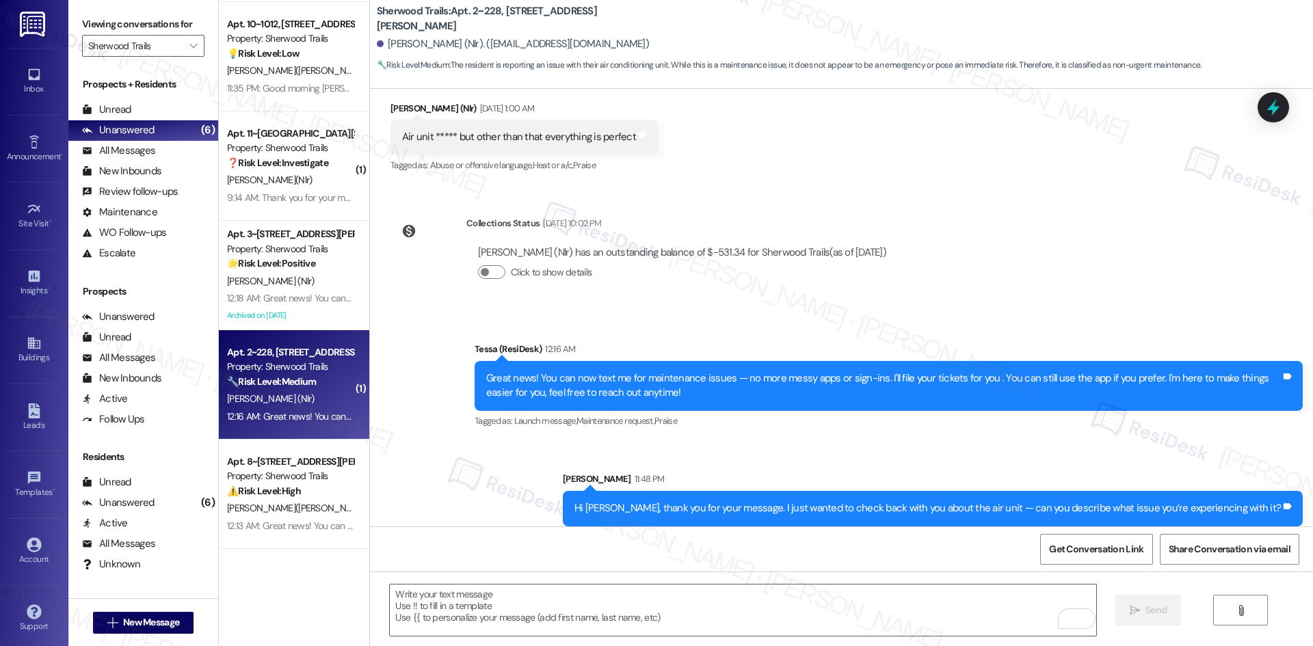
scroll to position [266, 0]
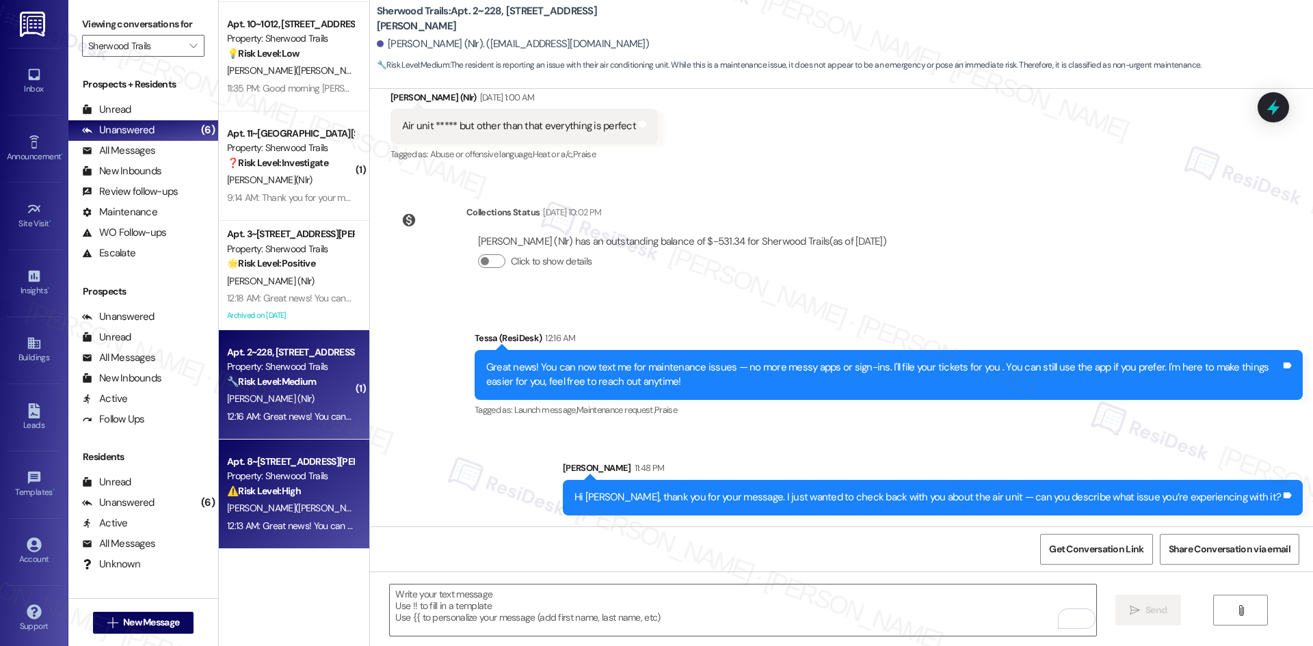
click at [324, 456] on div "Apt. 8~[STREET_ADDRESS][PERSON_NAME]" at bounding box center [290, 462] width 127 height 14
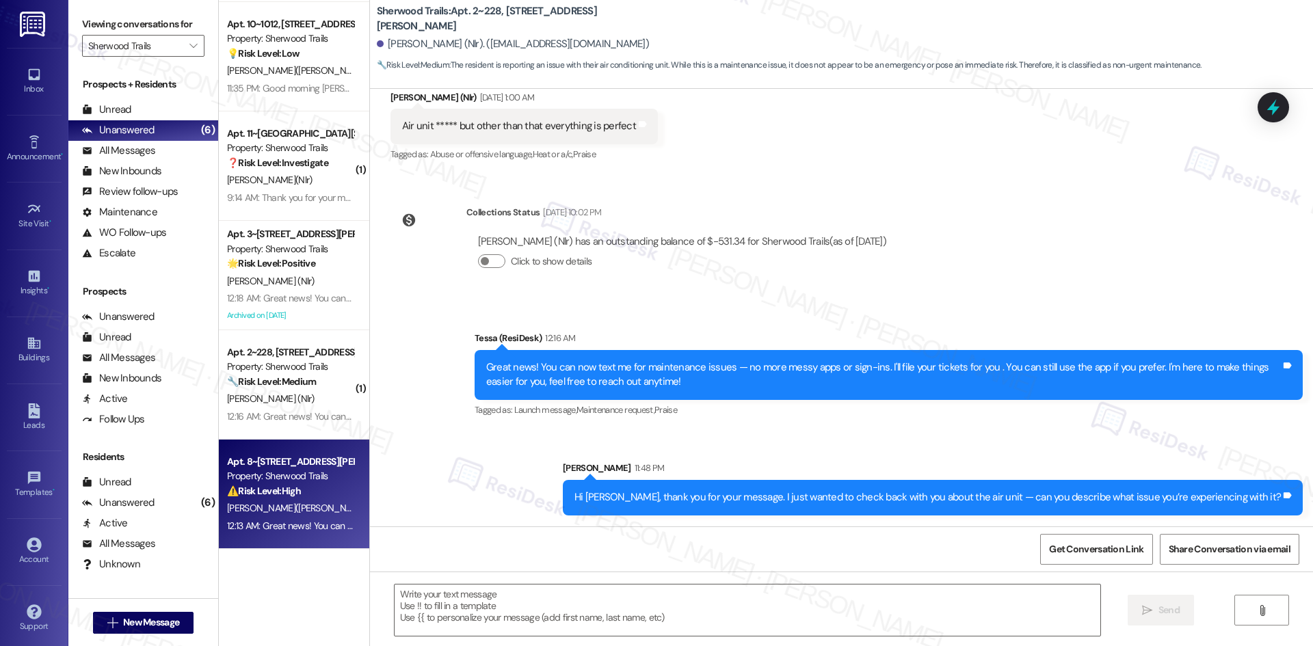
type textarea "Fetching suggested responses. Please feel free to read through the conversation…"
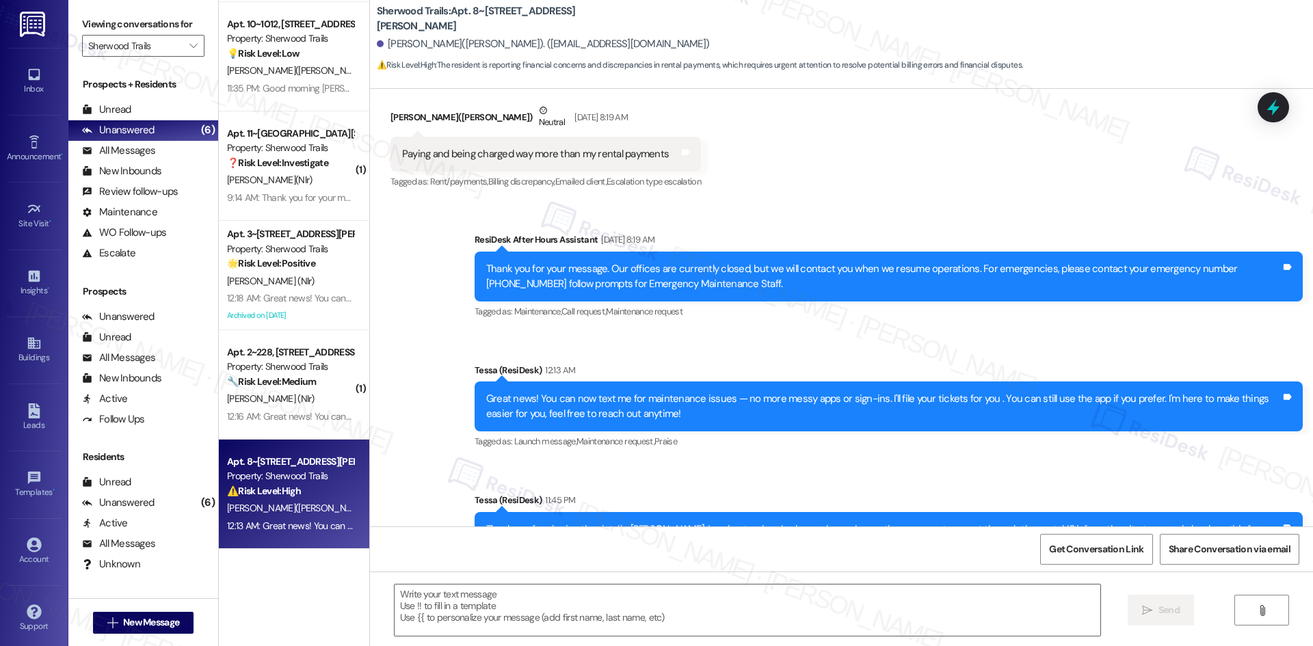
type textarea "Fetching suggested responses. Please feel free to read through the conversation…"
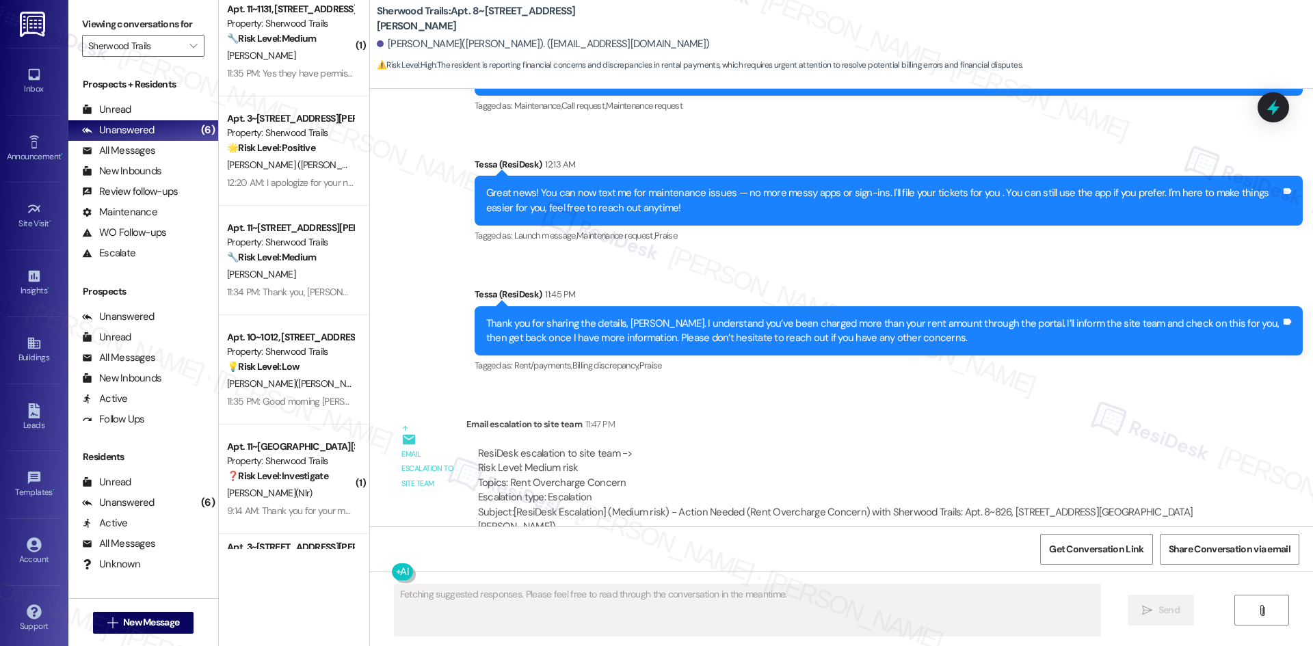
scroll to position [0, 0]
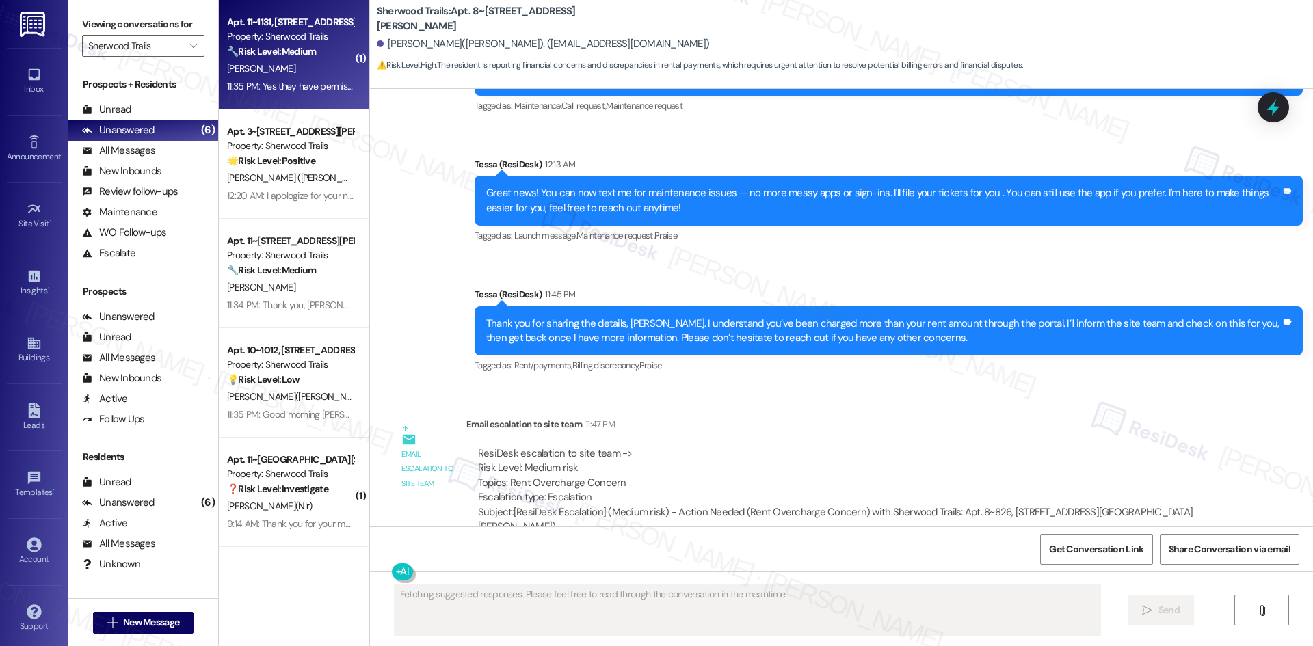
click at [306, 79] on div "11:35 PM: Yes they have permission 11:35 PM: Yes they have permission" at bounding box center [290, 86] width 129 height 17
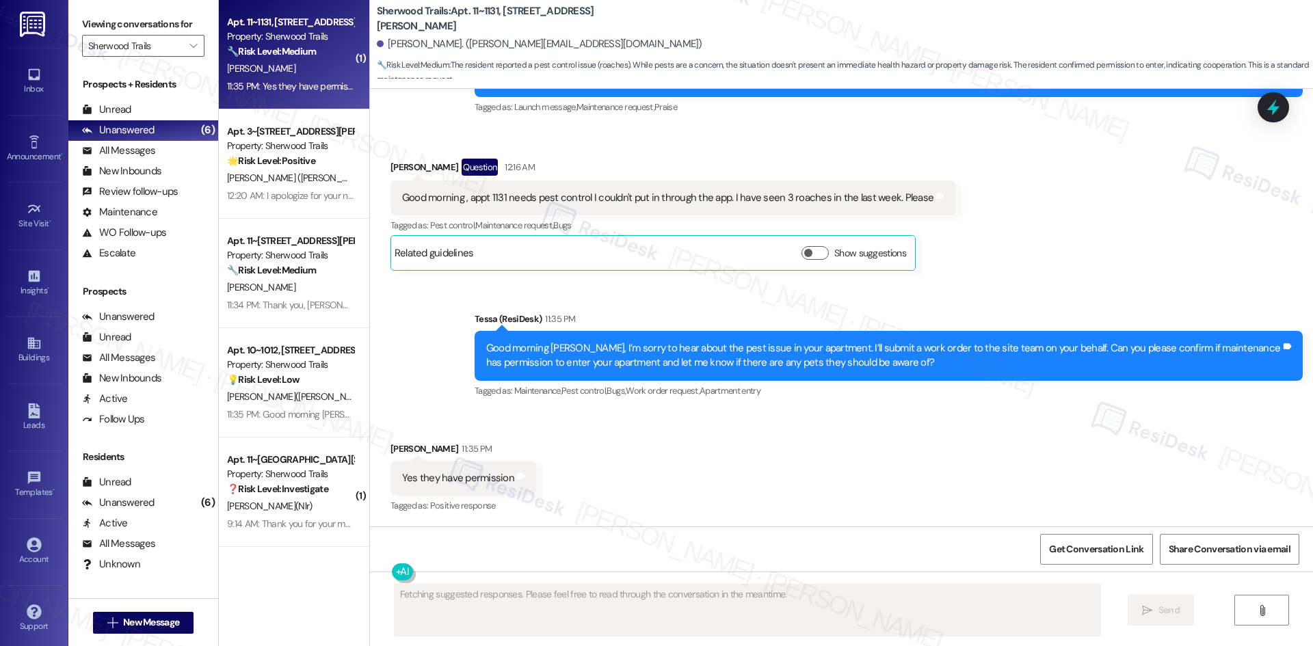
scroll to position [328, 0]
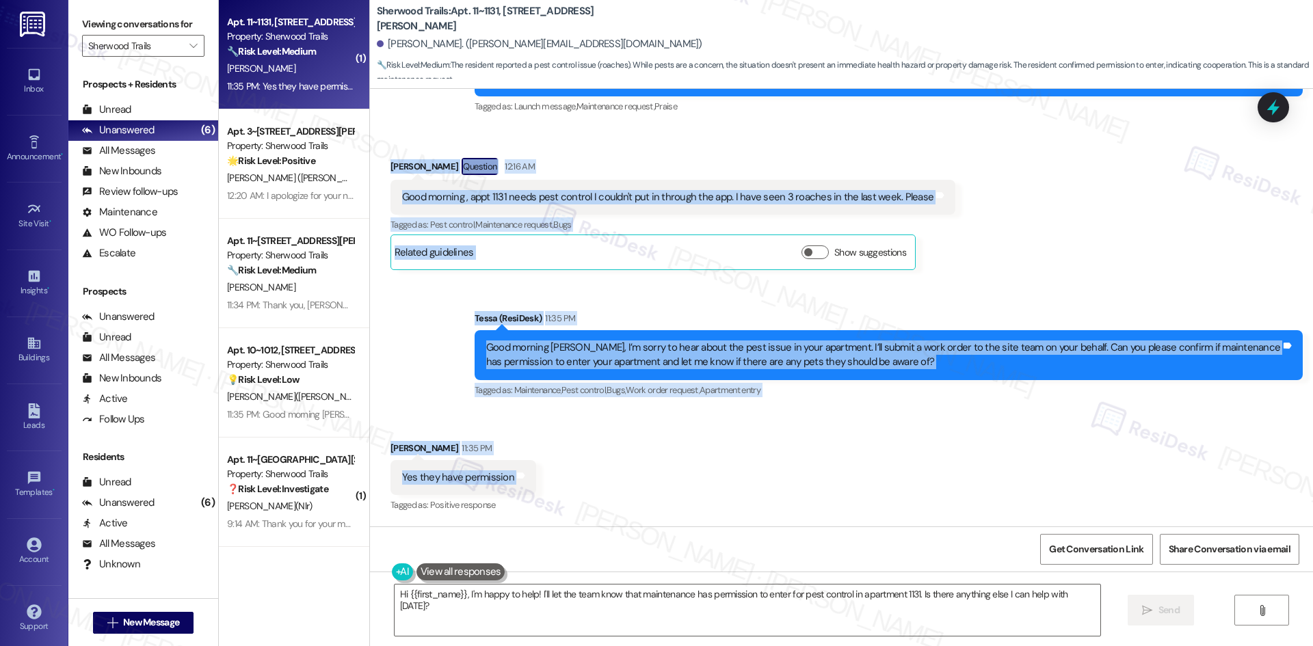
drag, startPoint x: 378, startPoint y: 159, endPoint x: 523, endPoint y: 479, distance: 350.6
click at [523, 479] on div "Lease started [DATE] 8:00 AM Announcement, sent via SMS Tessa (ResiDesk) [DATE]…" at bounding box center [841, 308] width 943 height 438
copy div "Lore Ipsumdo Sitametc 32:36 AD Elit seddoei , temp 9929 incid utla etdolor M al…"
drag, startPoint x: 615, startPoint y: 143, endPoint x: 615, endPoint y: 153, distance: 10.3
click at [615, 143] on div "Received via SMS [PERSON_NAME] Question 12:16 AM Good morning , appt 1131 needs…" at bounding box center [841, 203] width 943 height 153
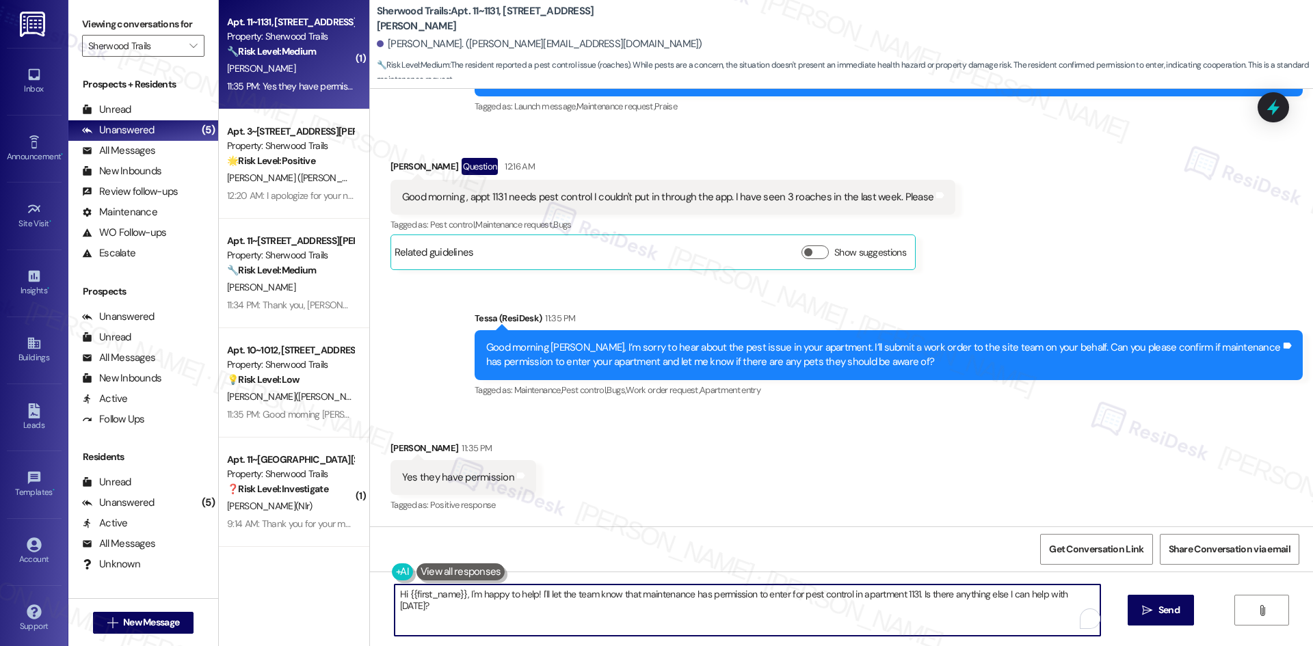
click at [639, 621] on textarea "Hi {{first_name}}, I'm happy to help! I'll let the team know that maintenance h…" at bounding box center [748, 610] width 706 height 51
paste textarea "Thank you, [PERSON_NAME]. I’ll let the site team know that maintenance has perm…"
click at [926, 614] on textarea "Thank you, [PERSON_NAME]. I’ll let the site team know that maintenance has perm…" at bounding box center [743, 610] width 706 height 51
type textarea "Thank you, [PERSON_NAME]. I’ll let the site team know that maintenance has perm…"
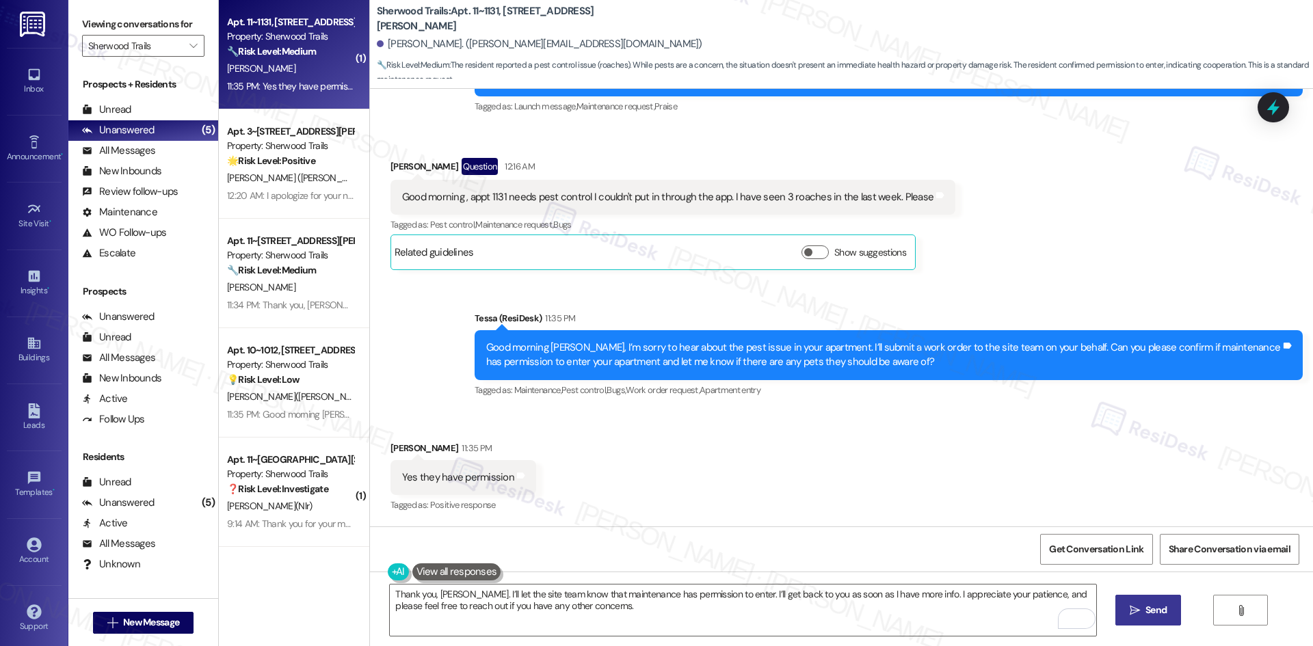
click at [1177, 606] on button " Send" at bounding box center [1149, 610] width 66 height 31
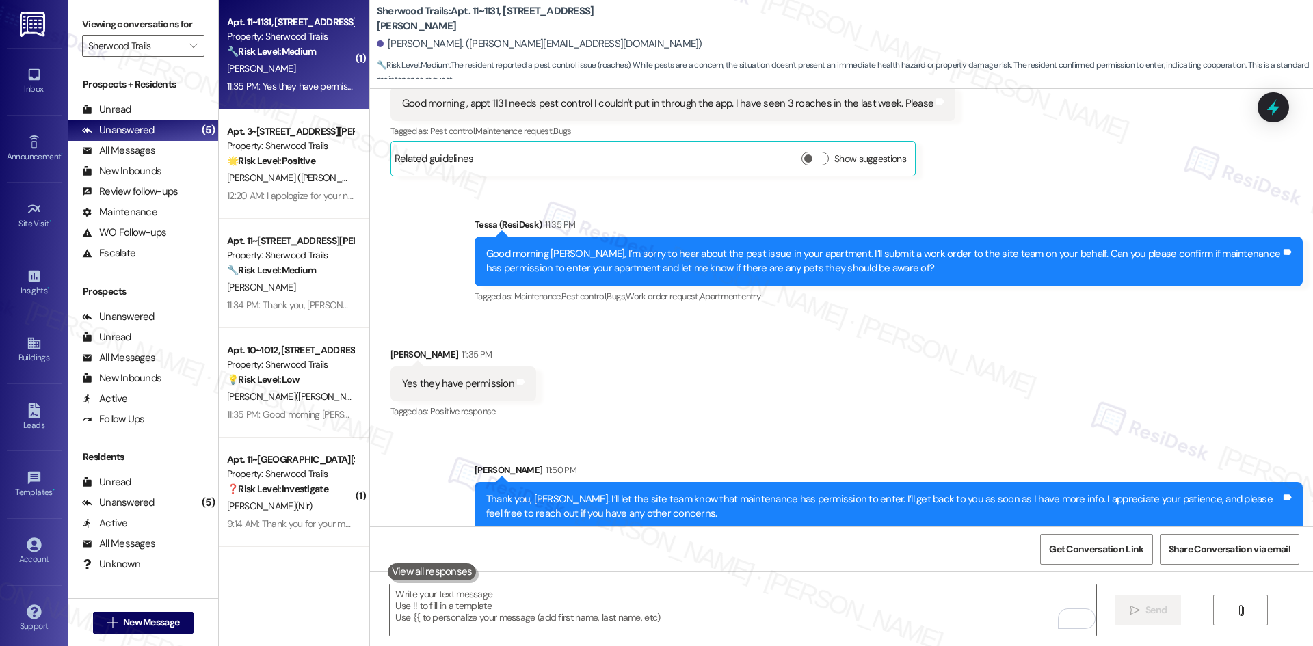
scroll to position [439, 0]
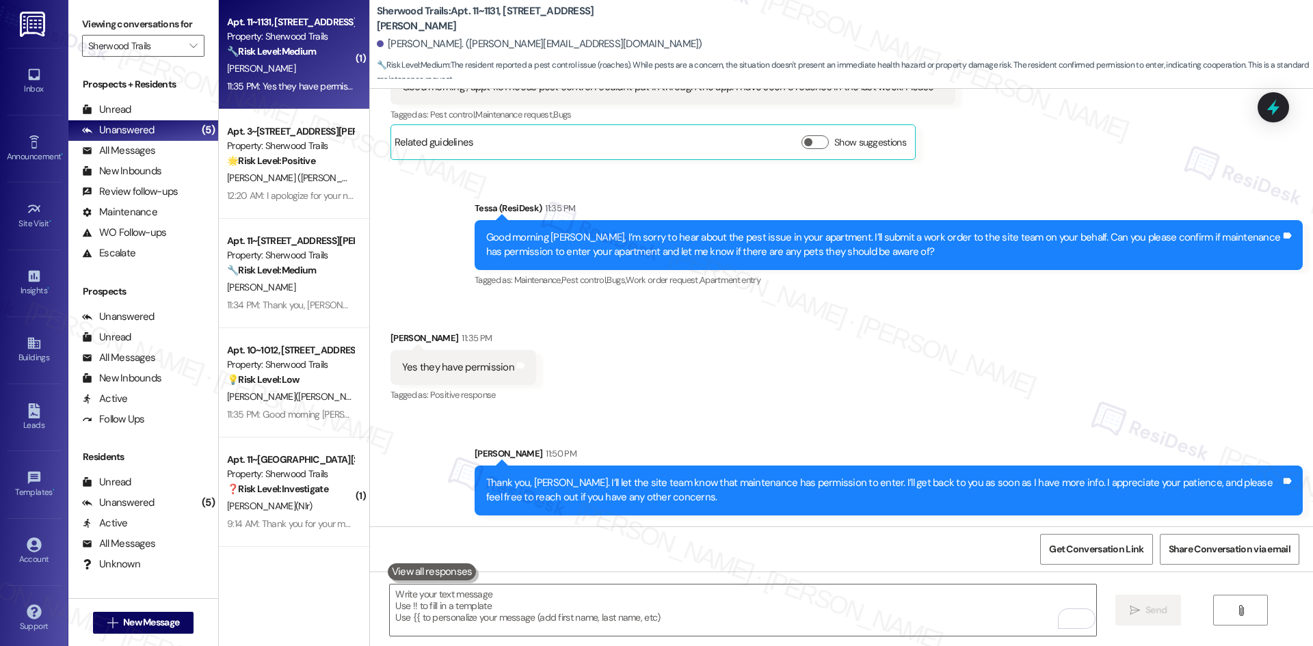
click at [931, 397] on div "Received via SMS [PERSON_NAME] 11:35 PM Yes they have permission Tags and notes…" at bounding box center [841, 358] width 943 height 116
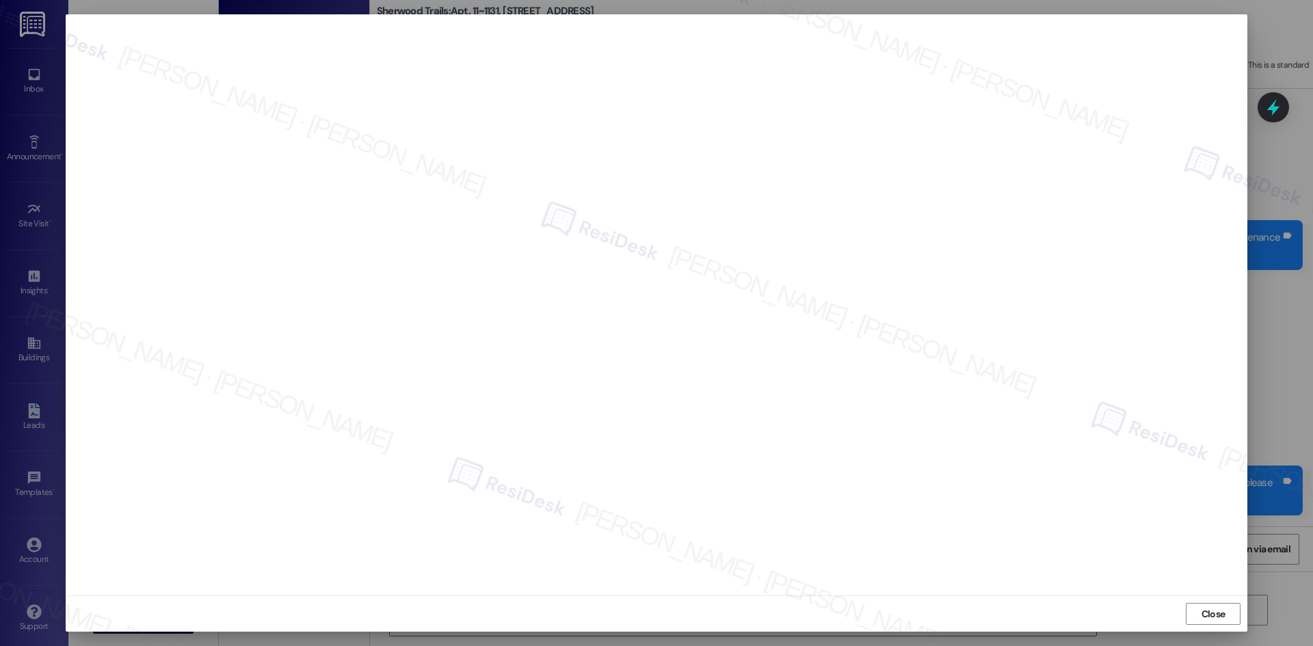
click at [979, 594] on div at bounding box center [657, 305] width 1182 height 582
click at [1205, 622] on span "Close" at bounding box center [1213, 614] width 29 height 21
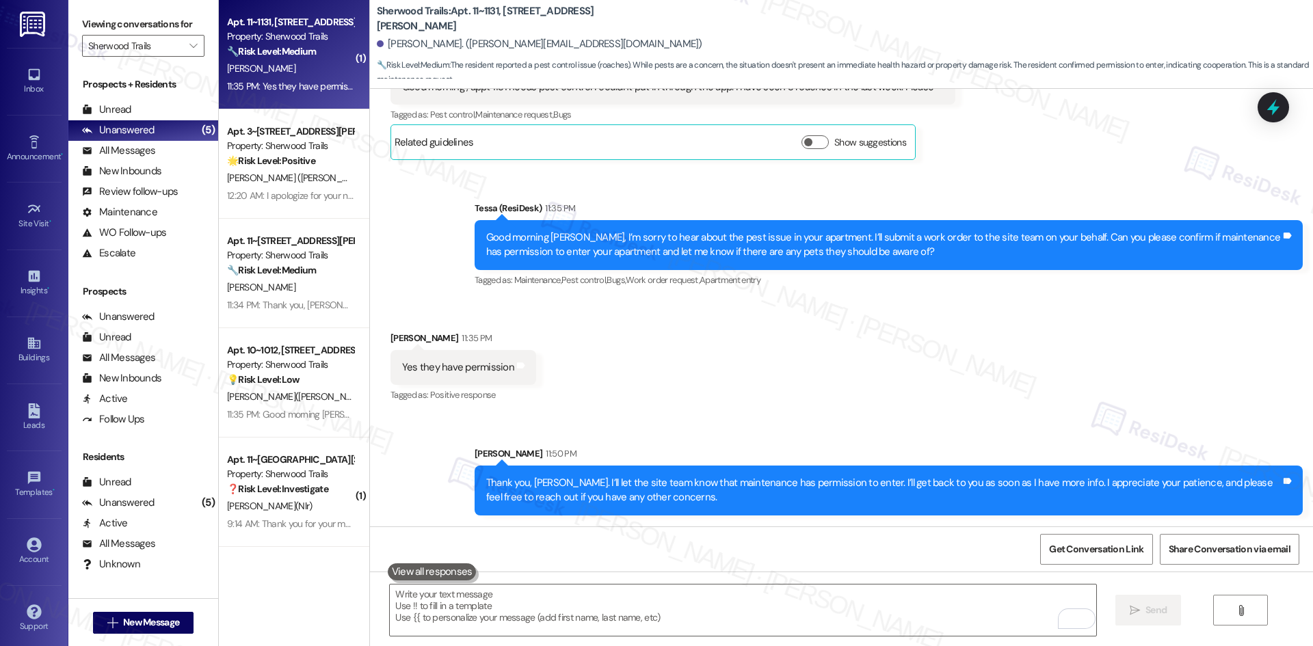
click at [851, 406] on div "Received via SMS [PERSON_NAME] 11:35 PM Yes they have permission Tags and notes…" at bounding box center [841, 358] width 943 height 116
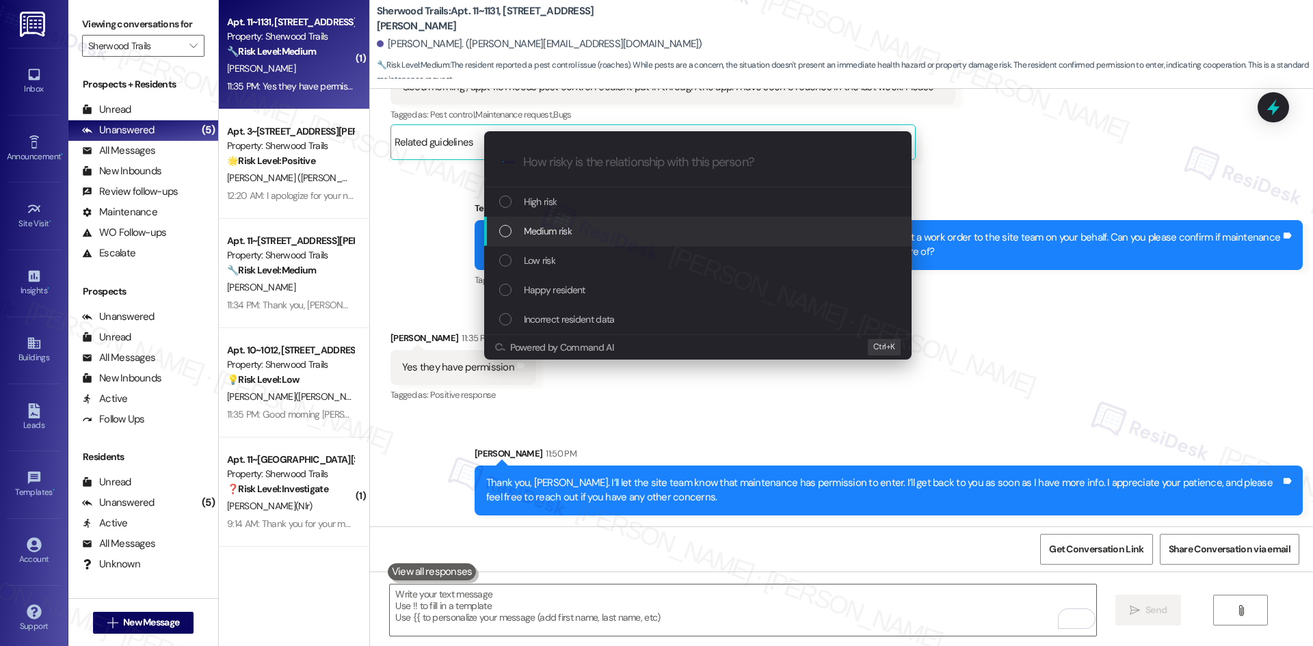
click at [562, 226] on span "Medium risk" at bounding box center [548, 231] width 48 height 15
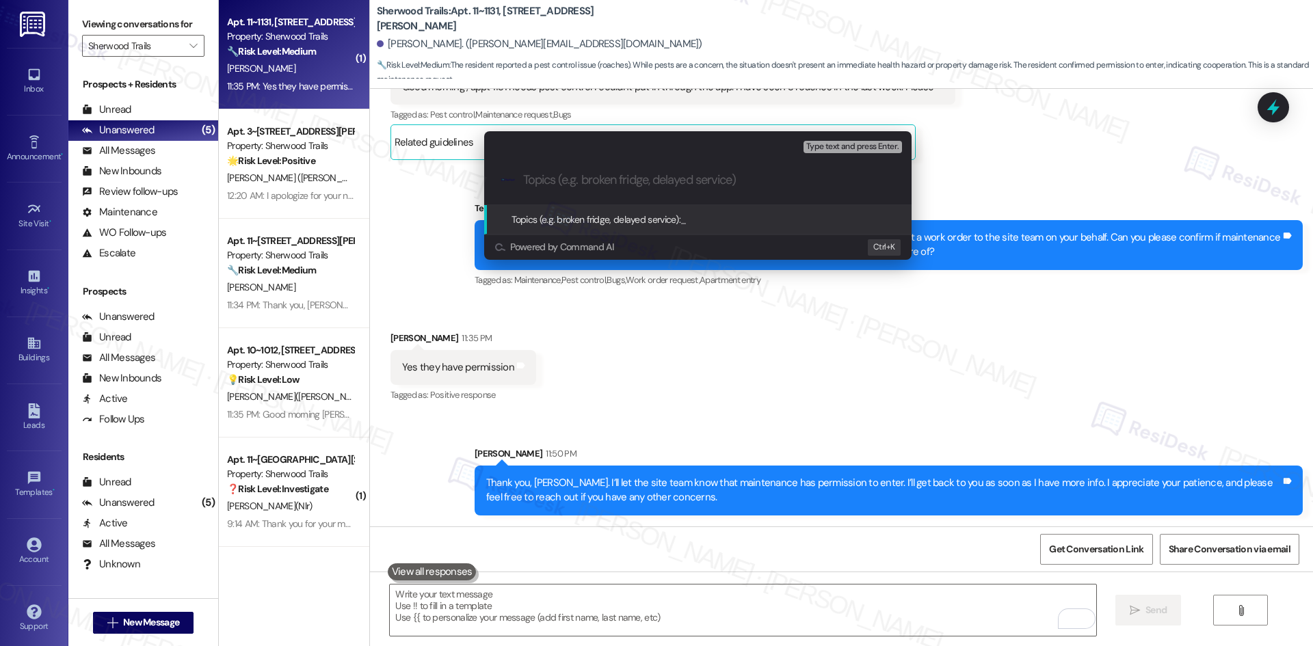
click at [559, 175] on input "Topics (e.g. broken fridge, delayed service)" at bounding box center [708, 180] width 371 height 14
paste input "Pest Control Request – Apartment 1131 (Work Order #1134413)"
type input "Pest Control Request – Apartment 1131 (Work Order #1134413)"
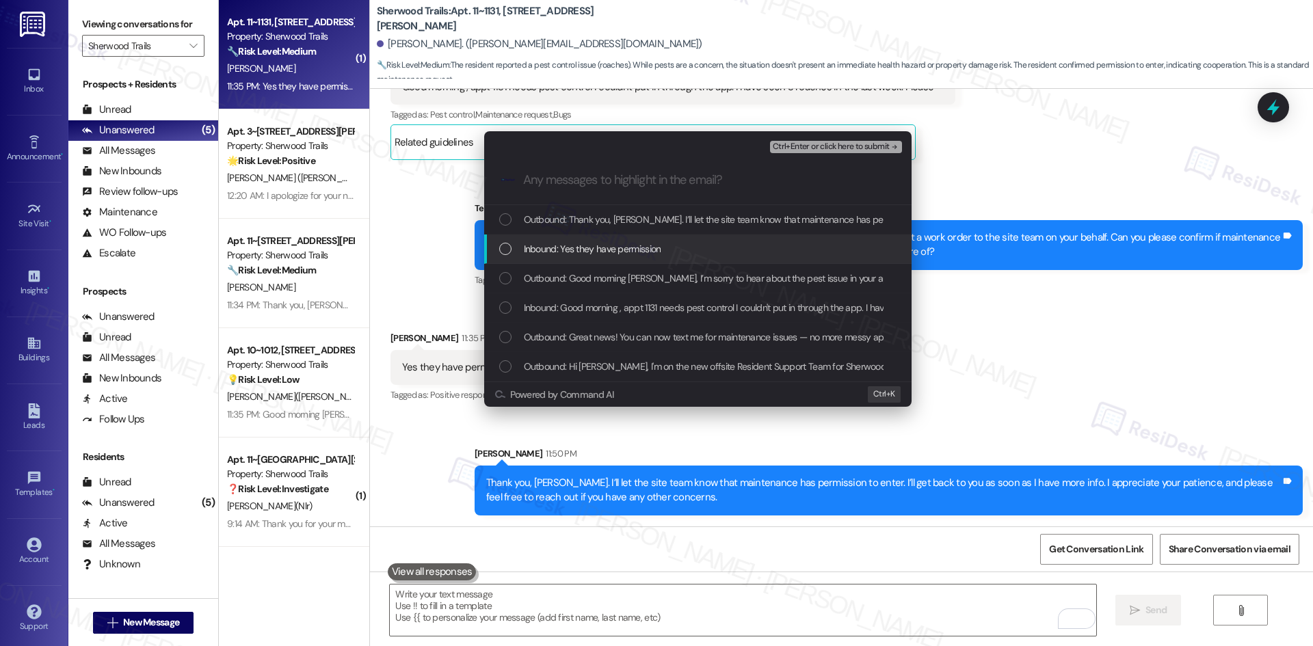
click at [604, 244] on span "Inbound: Yes they have permission" at bounding box center [593, 248] width 138 height 15
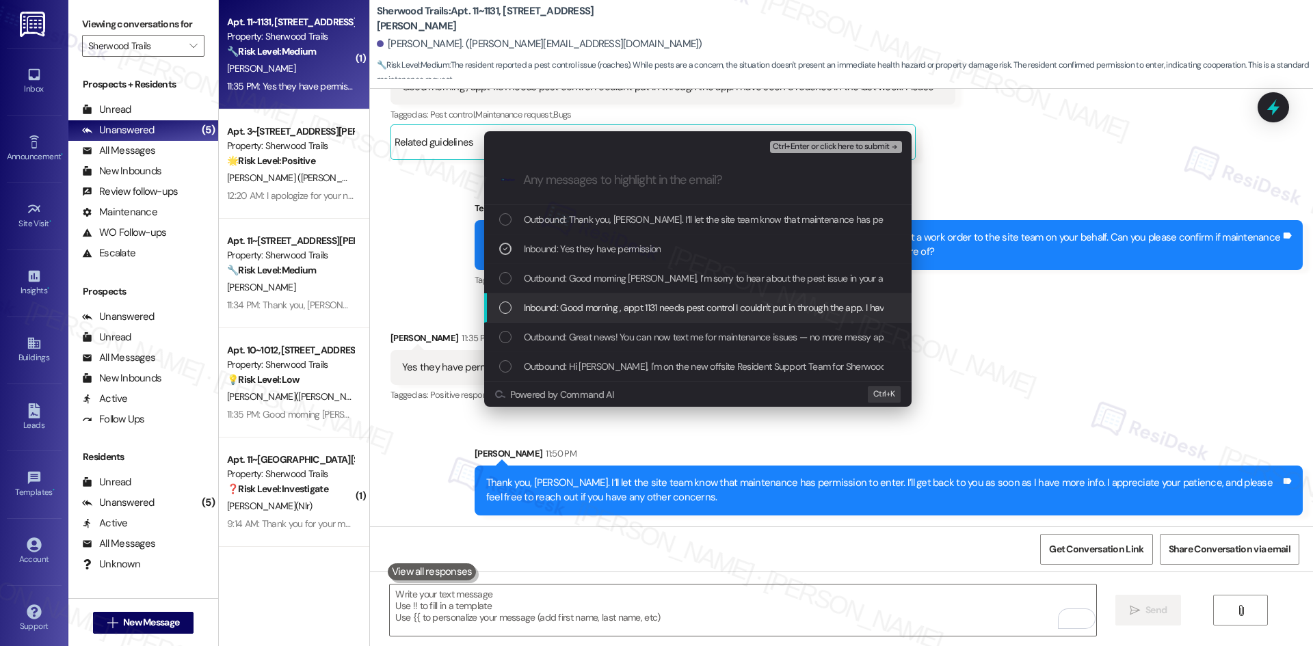
click at [647, 311] on span "Inbound: Good morning , appt 1131 needs pest control I couldn't put in through …" at bounding box center [785, 307] width 522 height 15
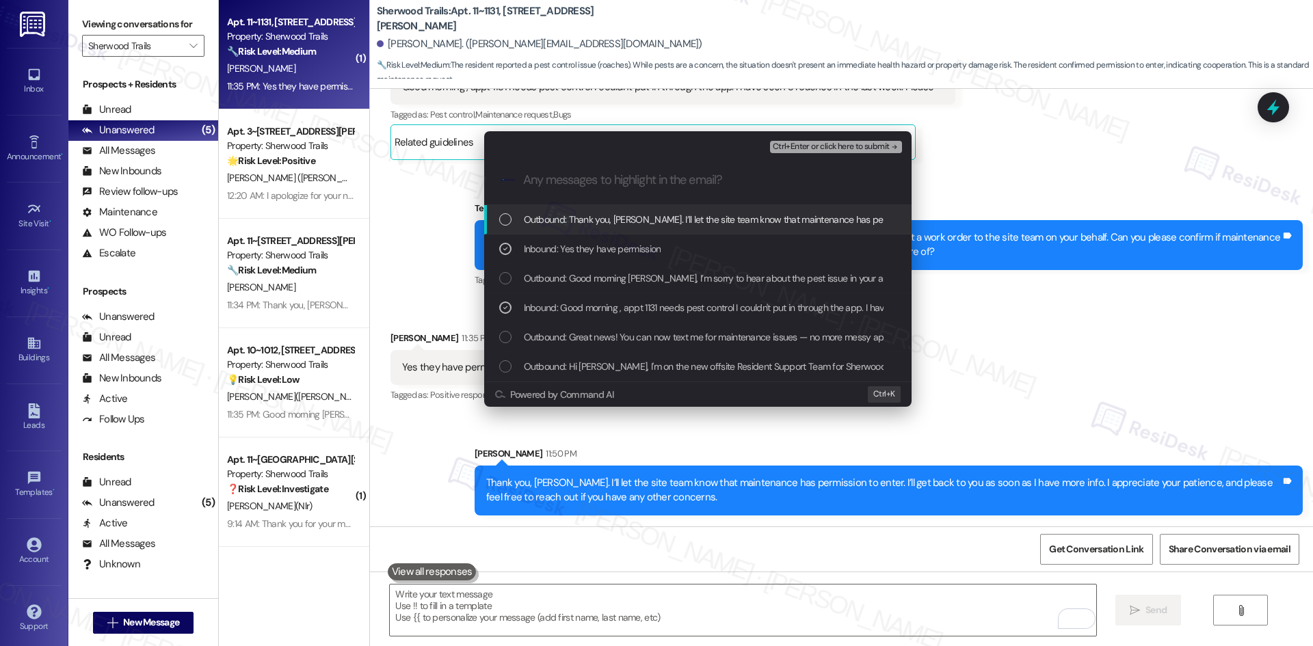
click at [867, 145] on span "Ctrl+Enter or click here to submit" at bounding box center [831, 147] width 117 height 10
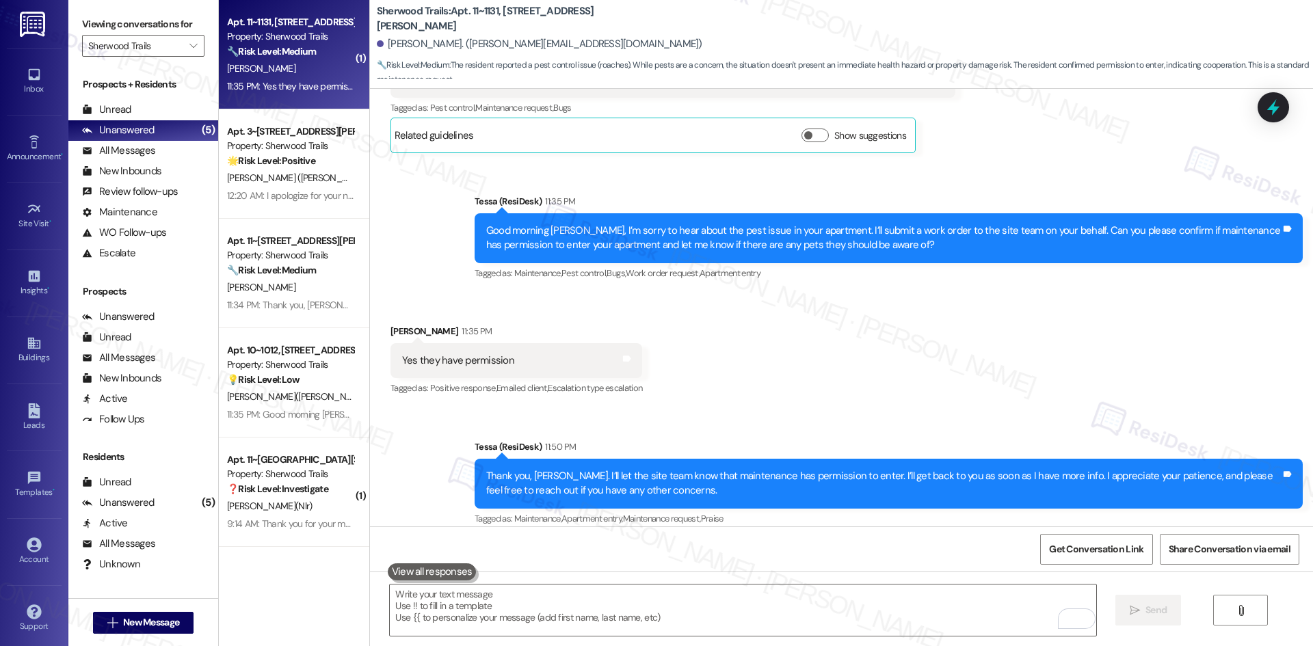
scroll to position [458, 0]
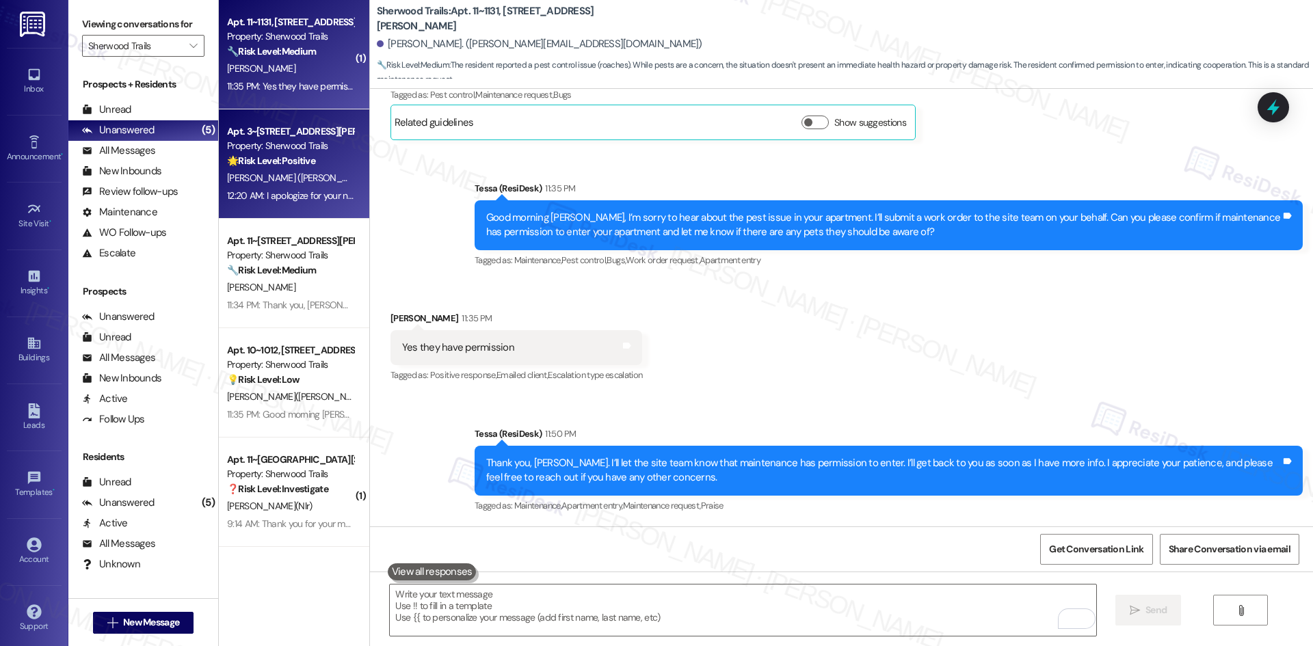
click at [285, 173] on div "[PERSON_NAME] ([PERSON_NAME])" at bounding box center [290, 178] width 129 height 17
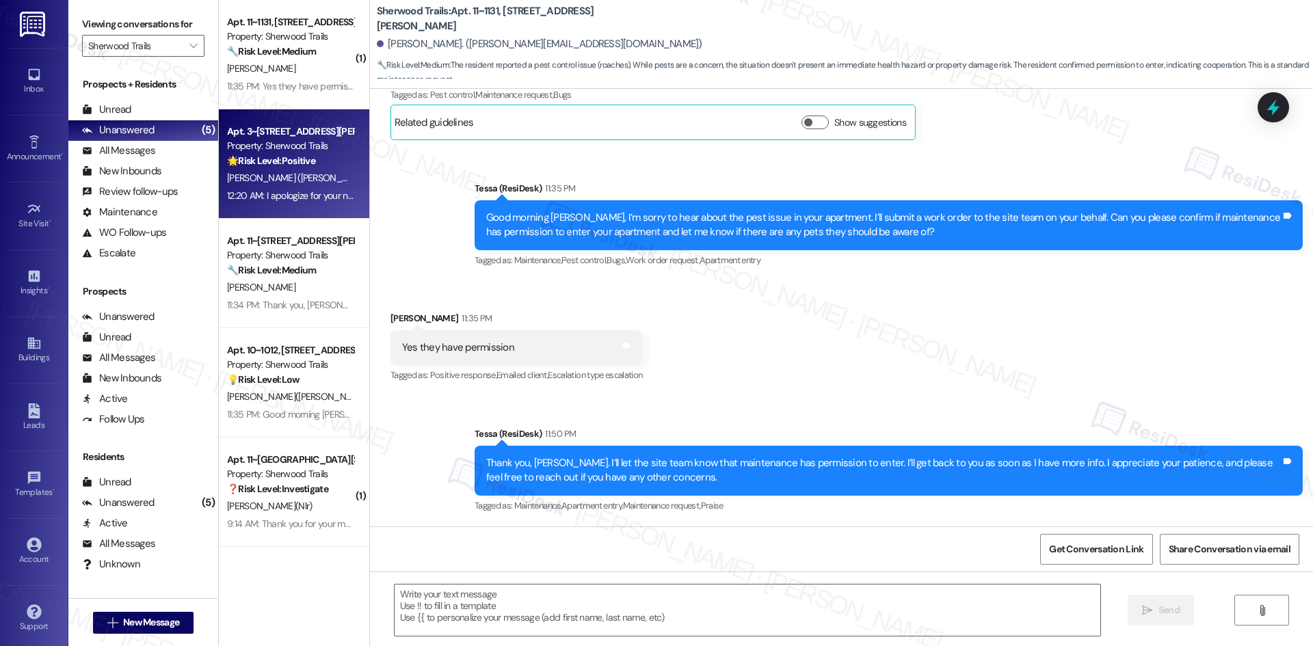
type textarea "Fetching suggested responses. Please feel free to read through the conversation…"
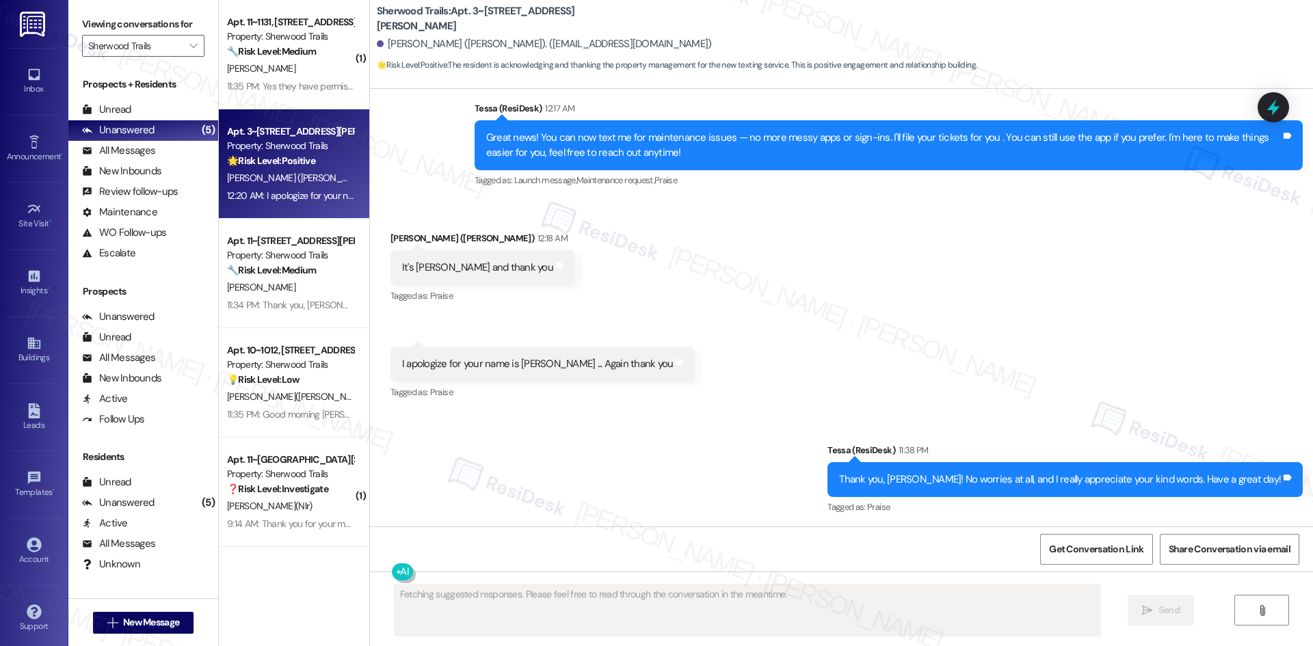
scroll to position [382, 0]
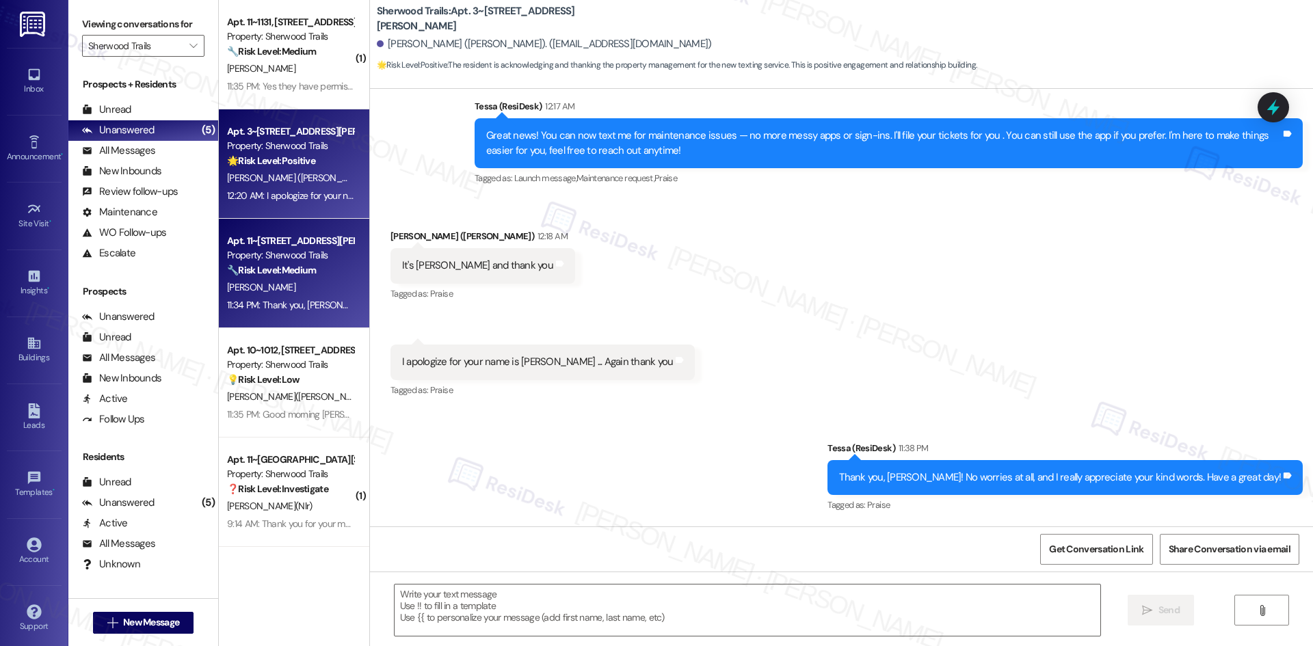
click at [304, 312] on div "11:34 PM: Thank you, [PERSON_NAME]. I’m sorry to hear about the pest situation …" at bounding box center [290, 305] width 129 height 17
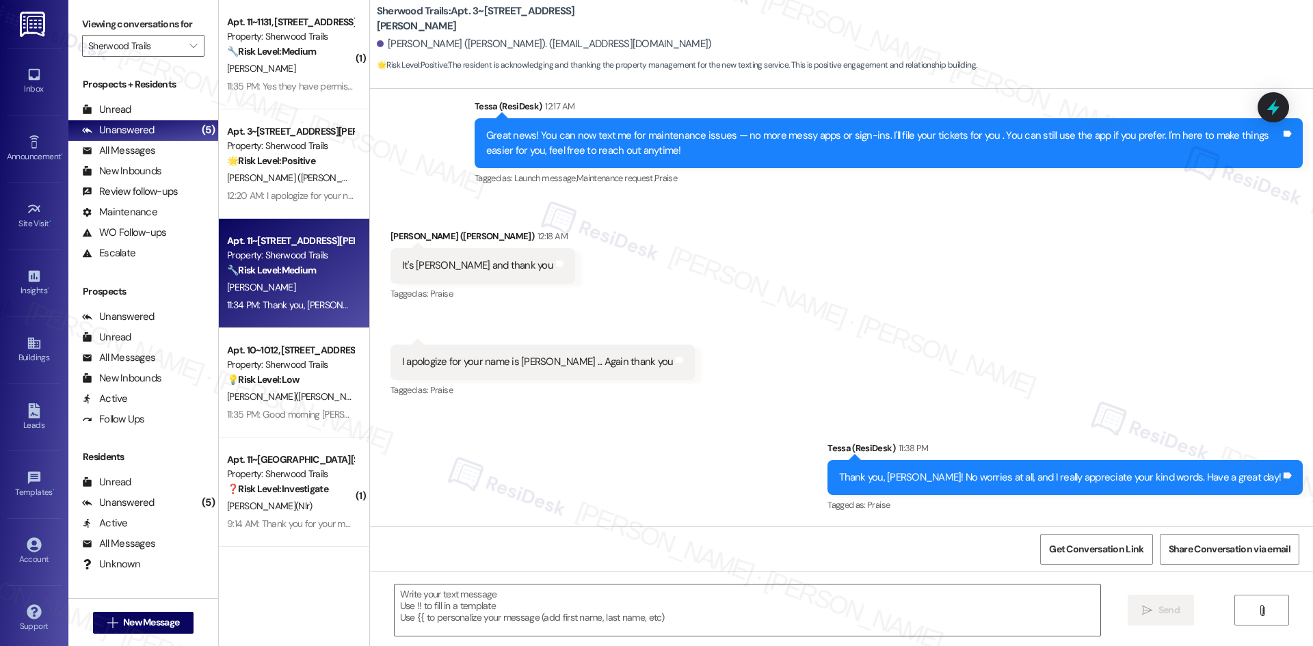
type textarea "Fetching suggested responses. Please feel free to read through the conversation…"
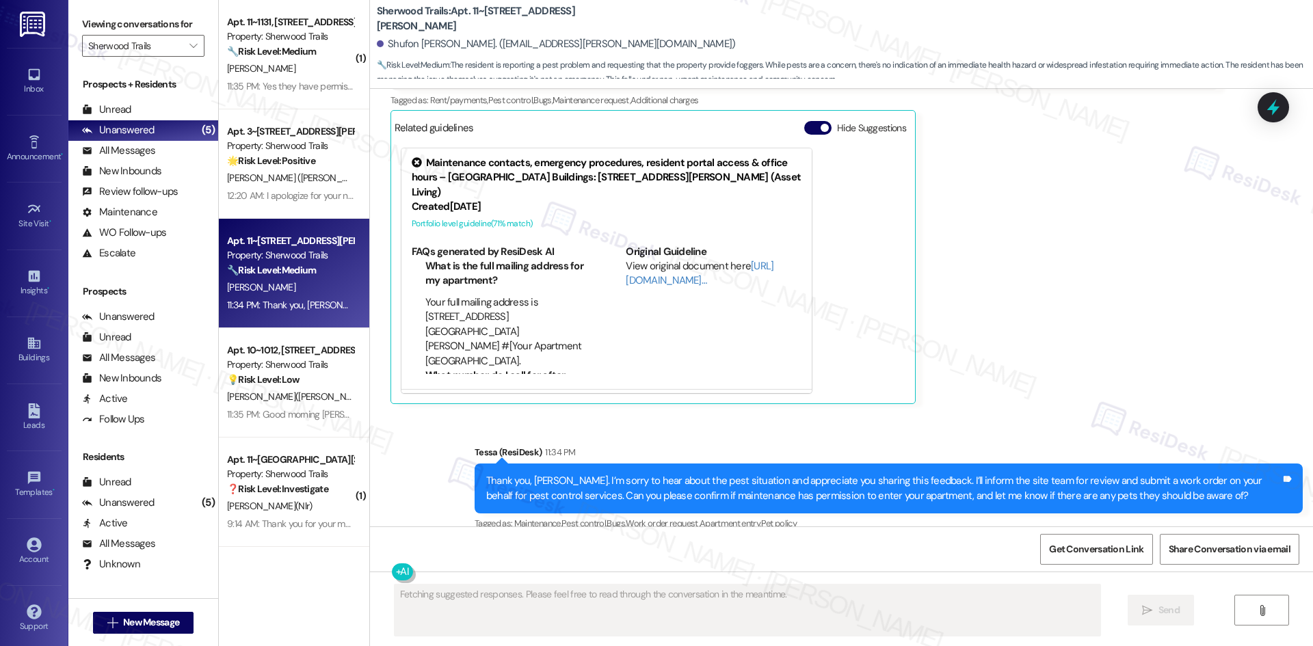
scroll to position [627, 0]
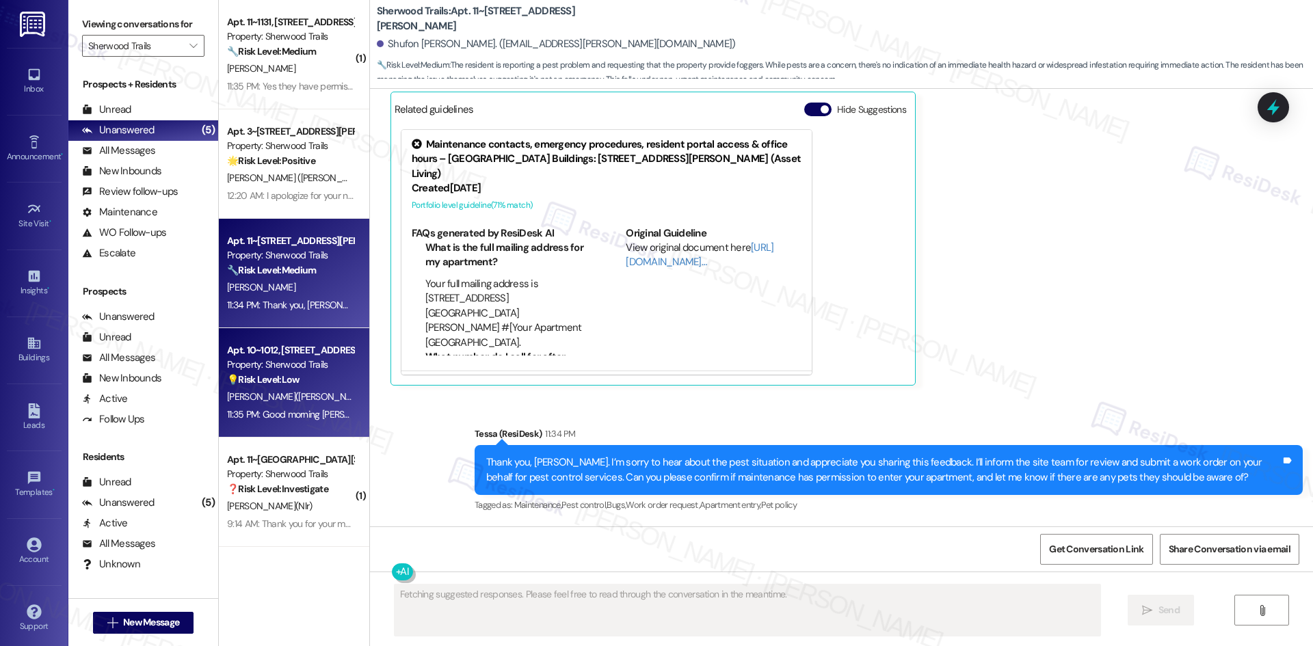
click at [250, 399] on span "[PERSON_NAME]([PERSON_NAME])" at bounding box center [298, 397] width 142 height 12
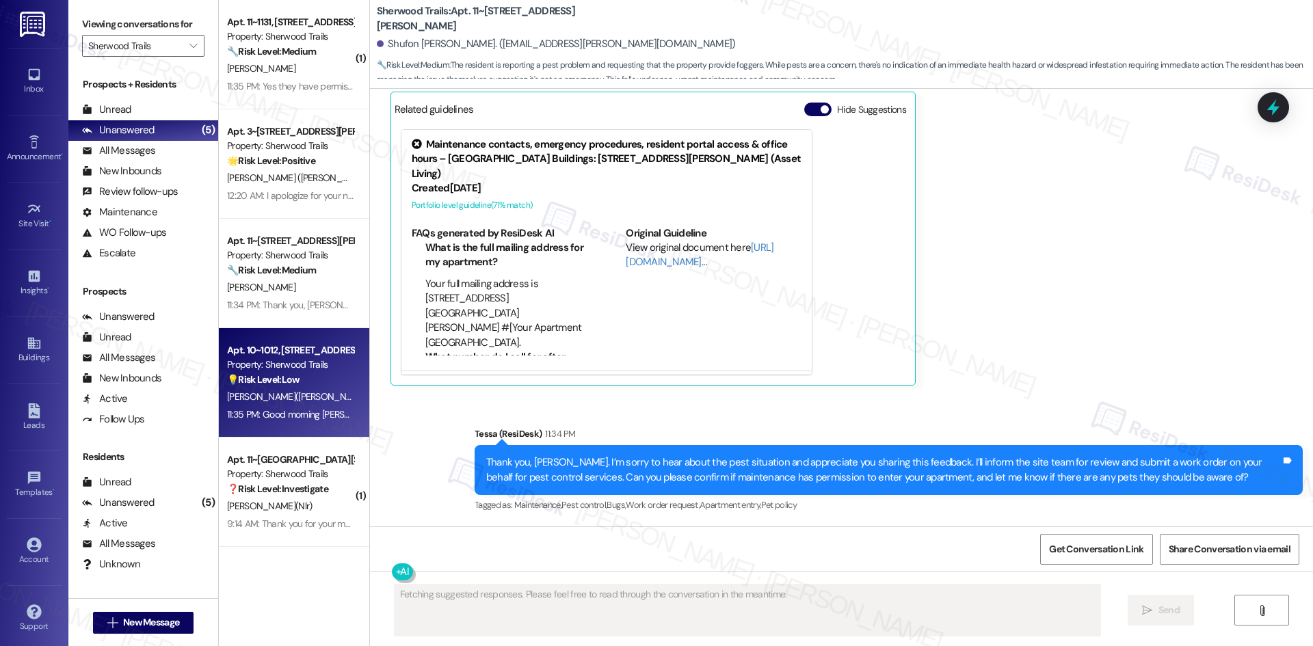
scroll to position [419, 0]
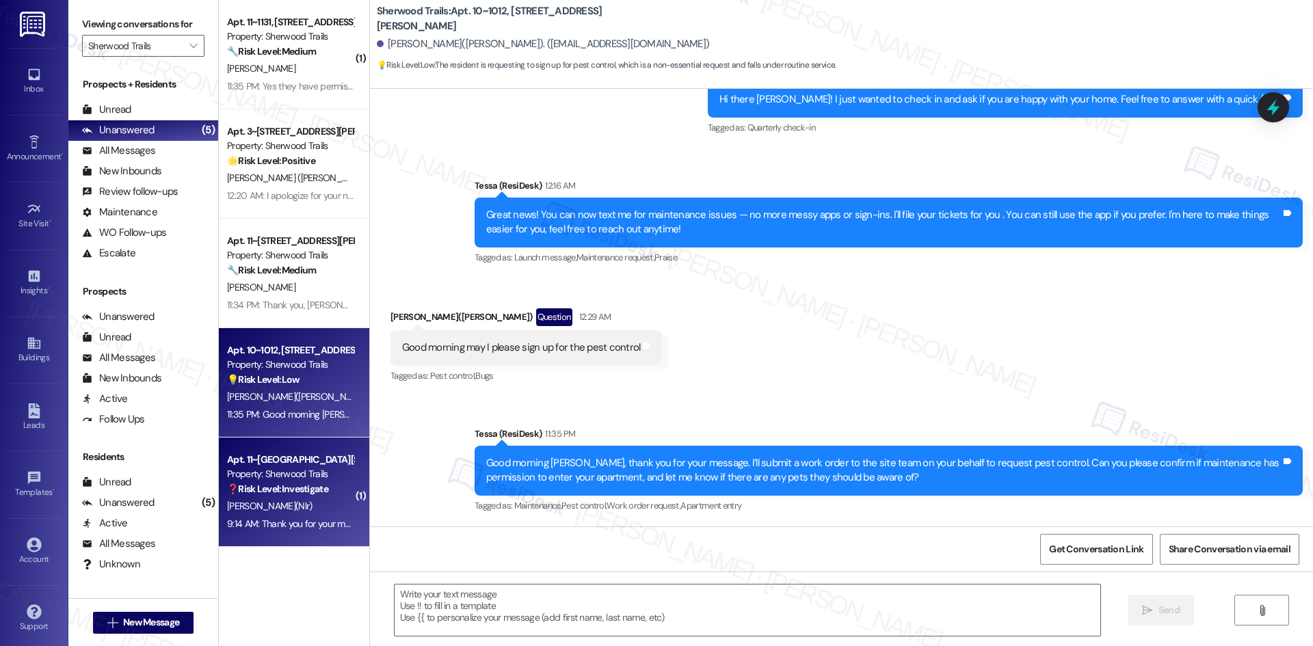
click at [311, 489] on strong "❓ Risk Level: Investigate" at bounding box center [277, 489] width 101 height 12
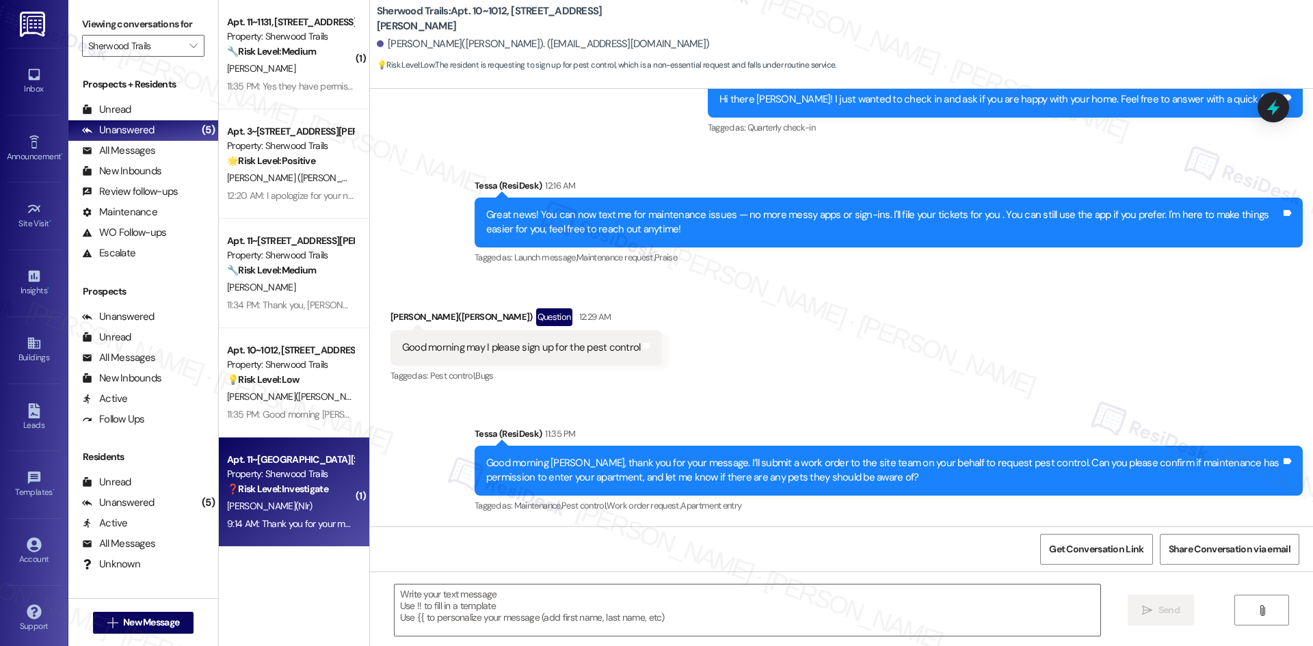
type textarea "Fetching suggested responses. Please feel free to read through the conversation…"
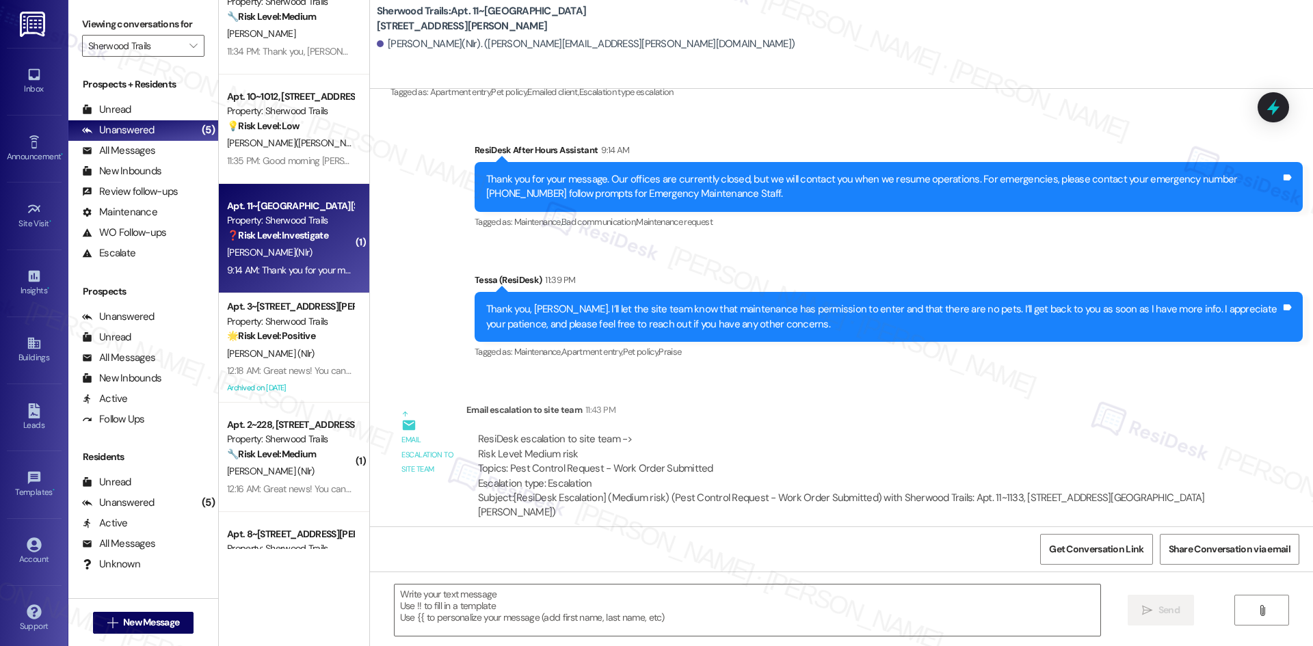
scroll to position [274, 0]
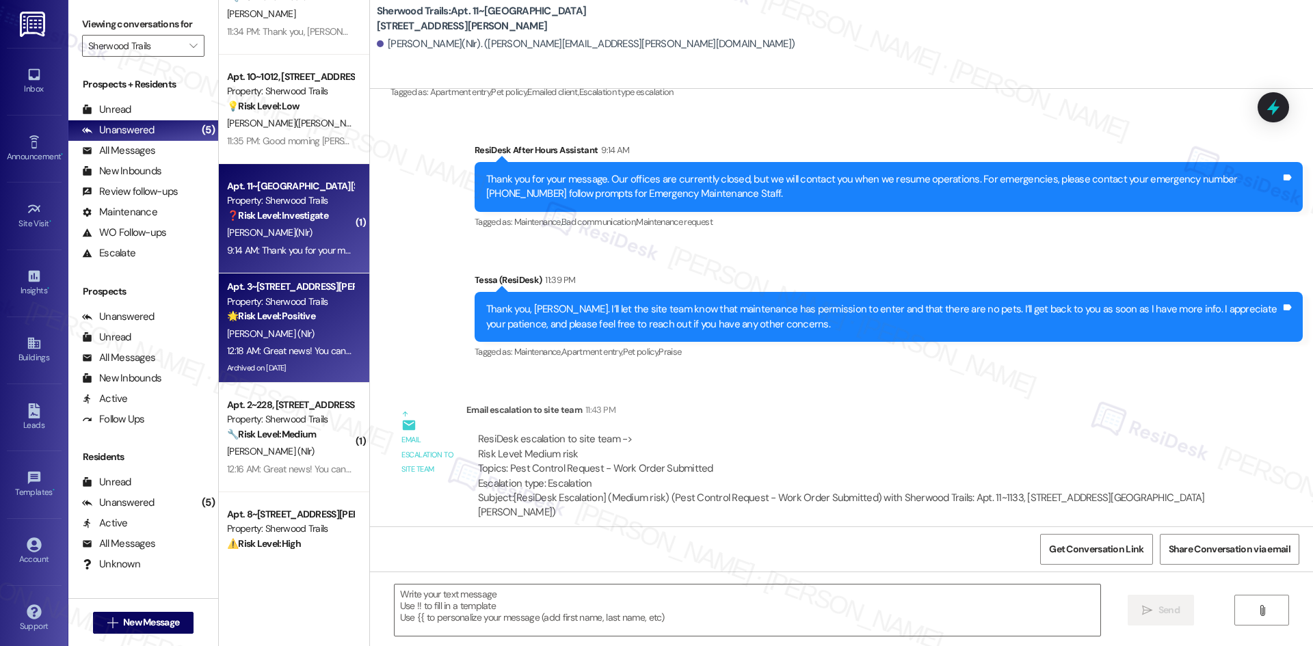
click at [267, 361] on div "Archived on [DATE]" at bounding box center [290, 368] width 129 height 17
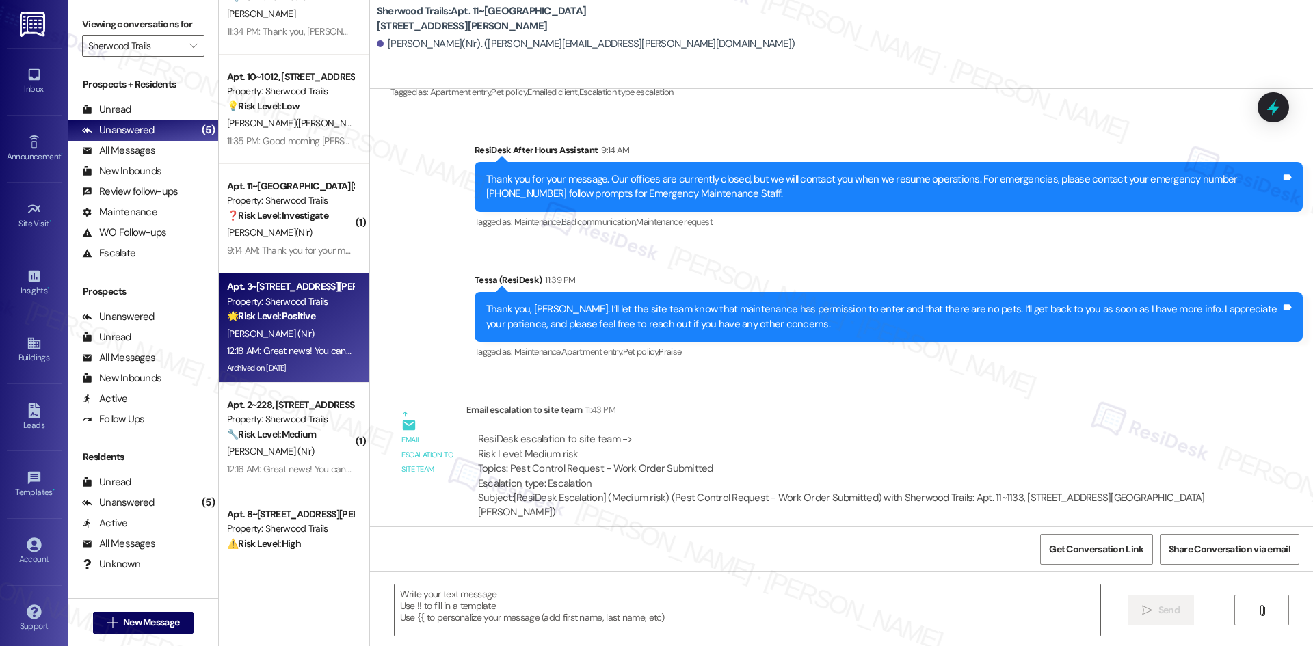
type textarea "Fetching suggested responses. Please feel free to read through the conversation…"
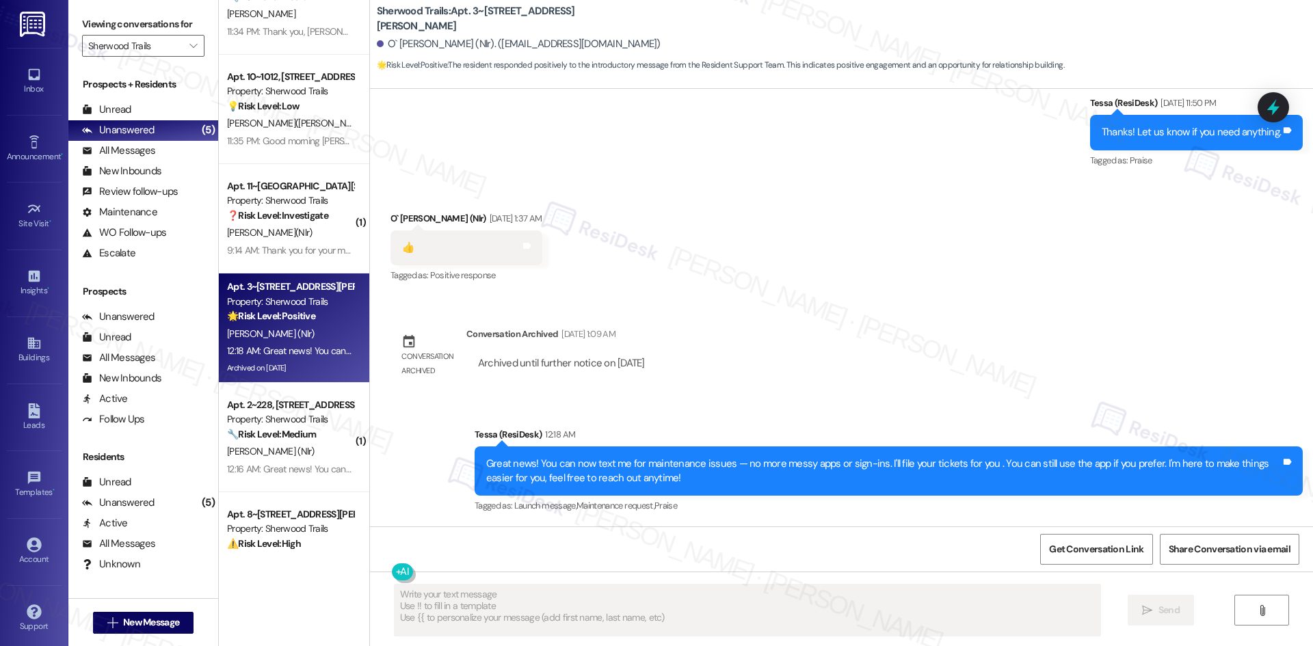
scroll to position [376, 0]
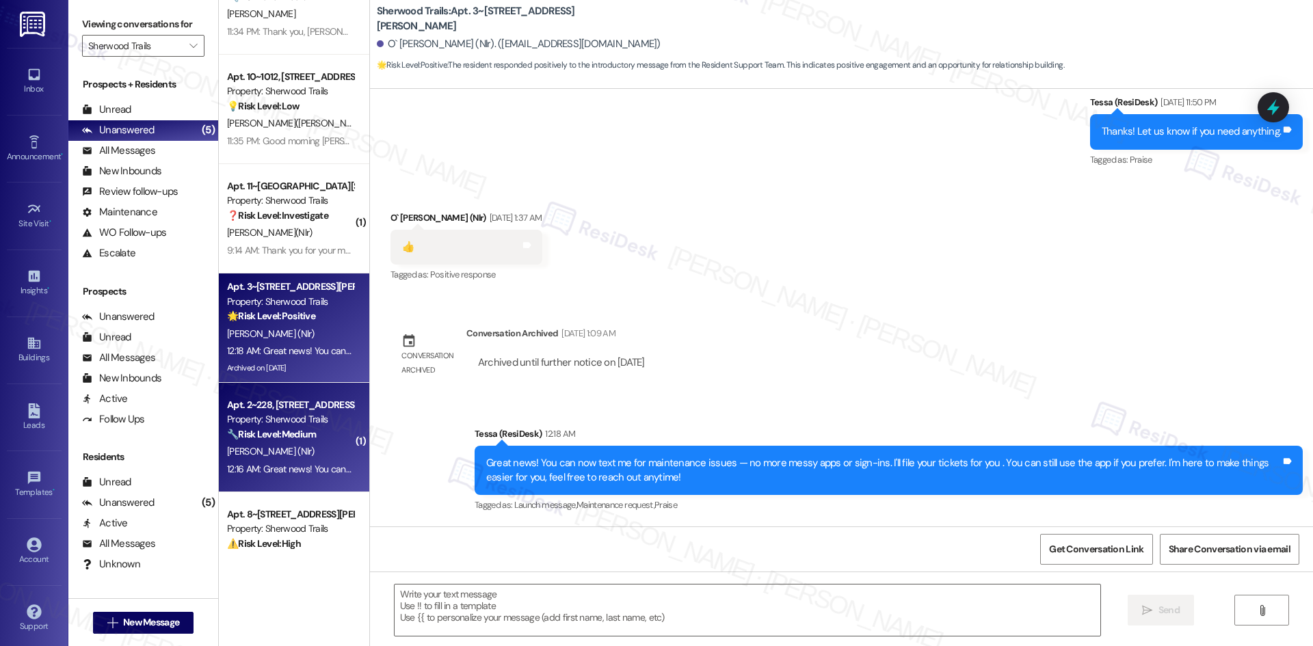
click at [257, 454] on span "[PERSON_NAME] (Nlr)" at bounding box center [271, 451] width 88 height 12
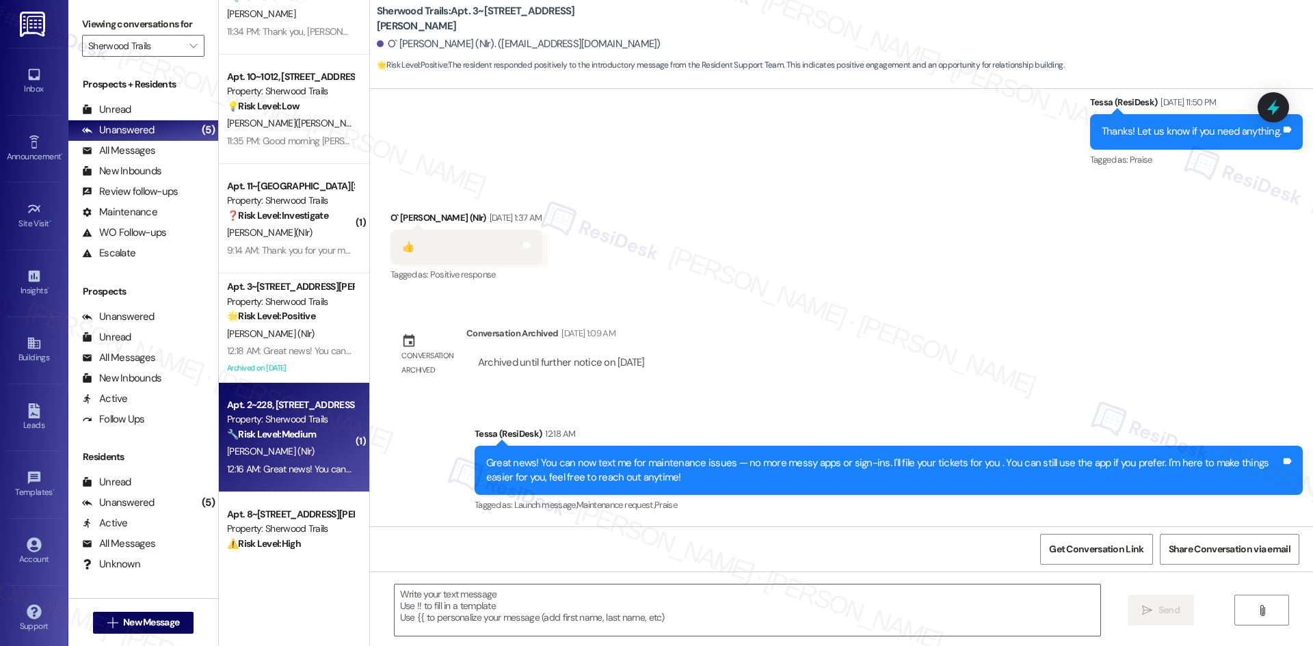
type textarea "Fetching suggested responses. Please feel free to read through the conversation…"
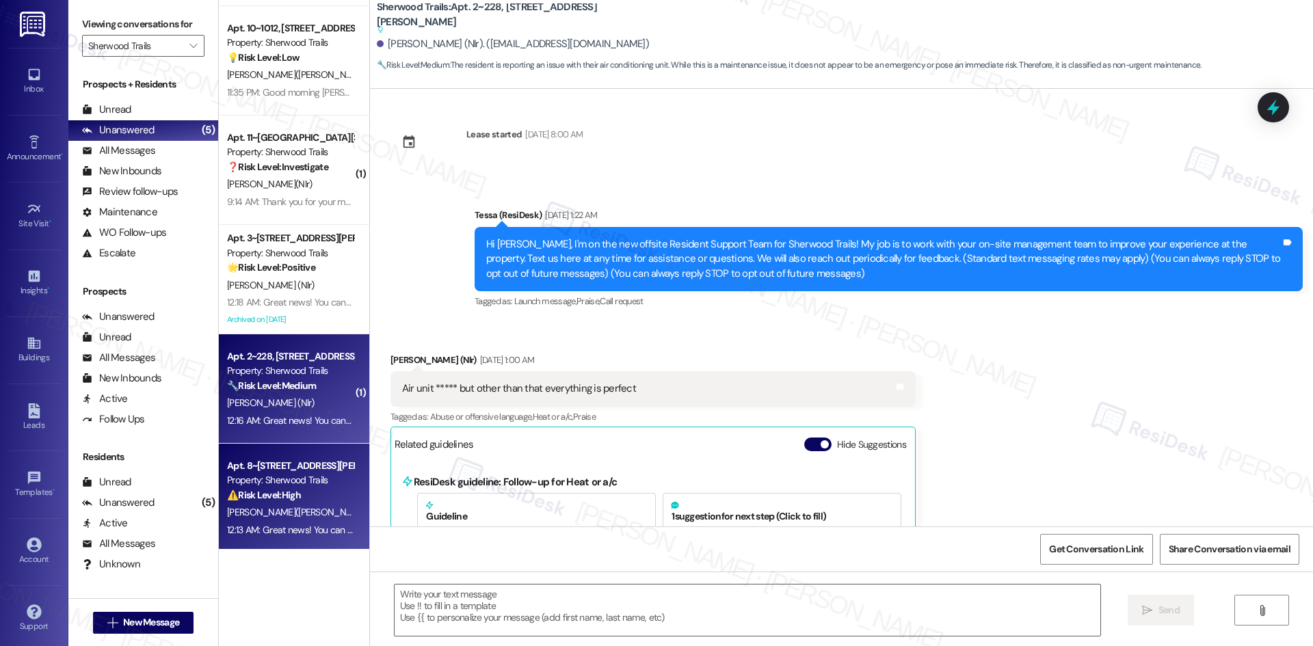
scroll to position [326, 0]
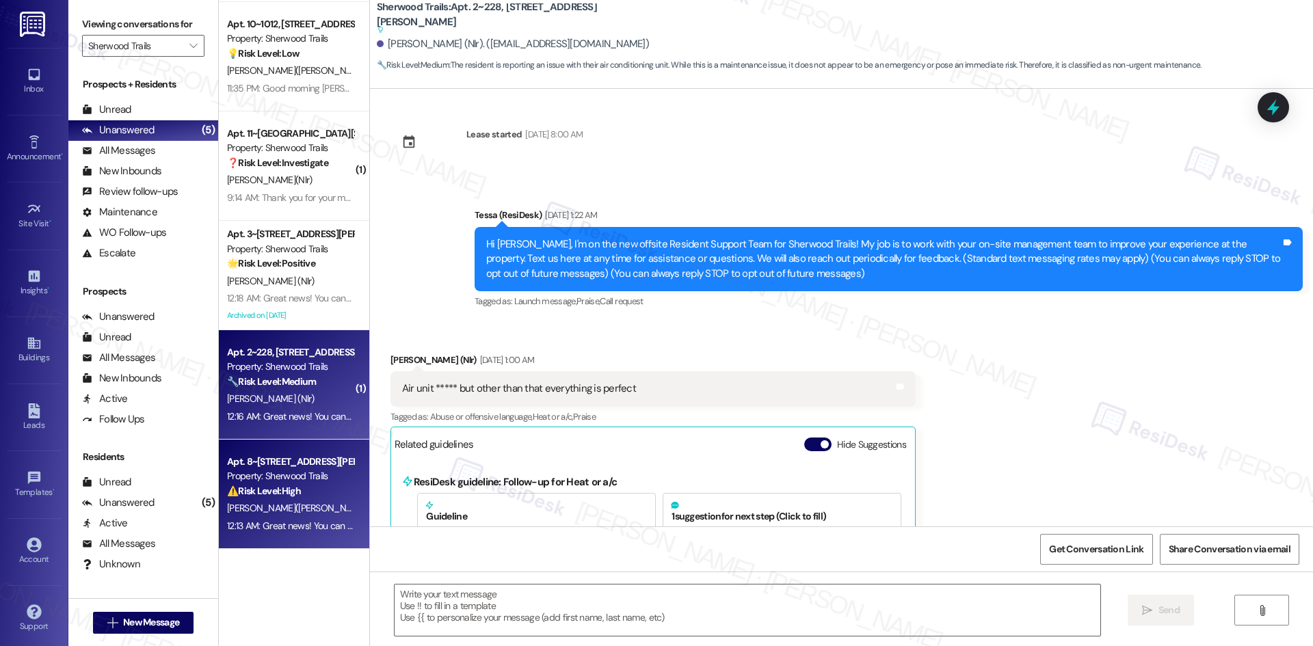
click at [282, 473] on div "Property: Sherwood Trails" at bounding box center [290, 476] width 127 height 14
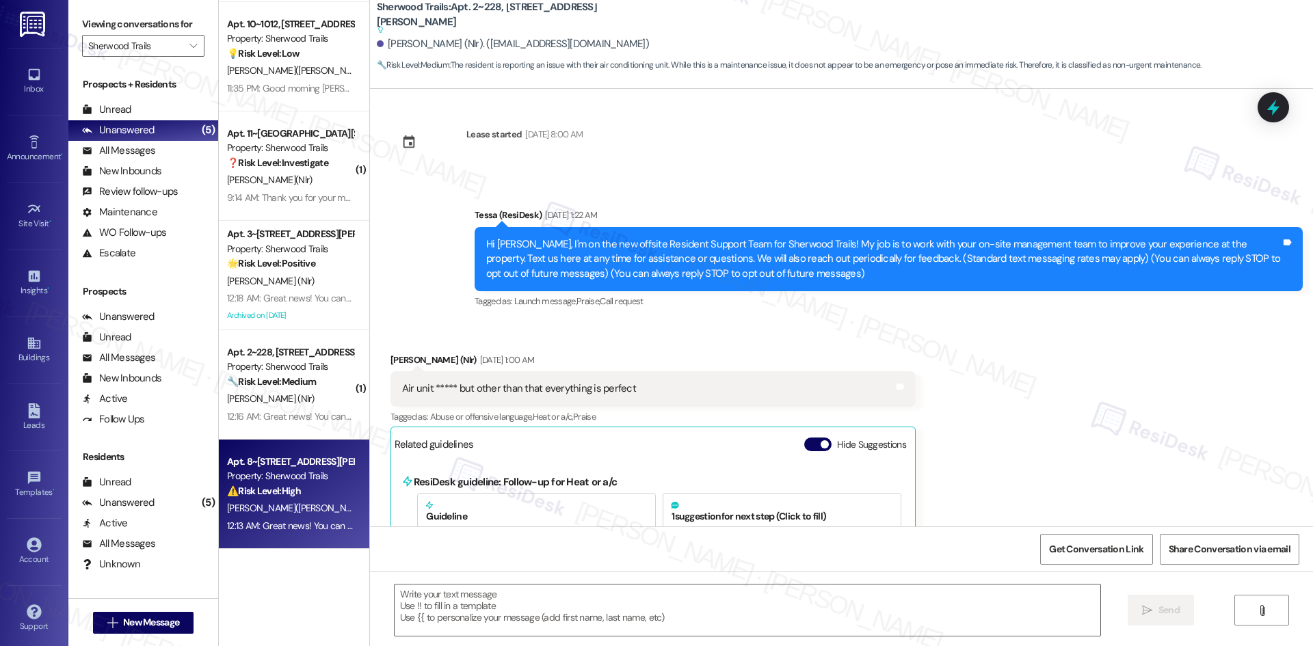
type textarea "Fetching suggested responses. Please feel free to read through the conversation…"
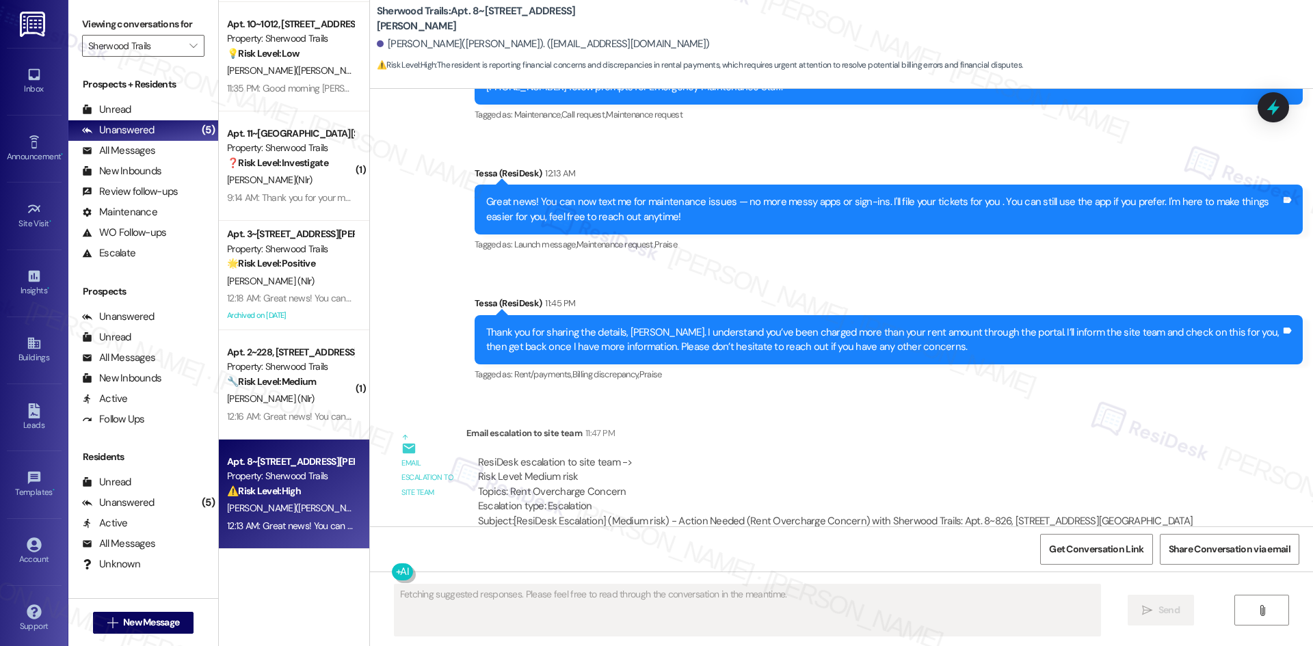
scroll to position [3117, 0]
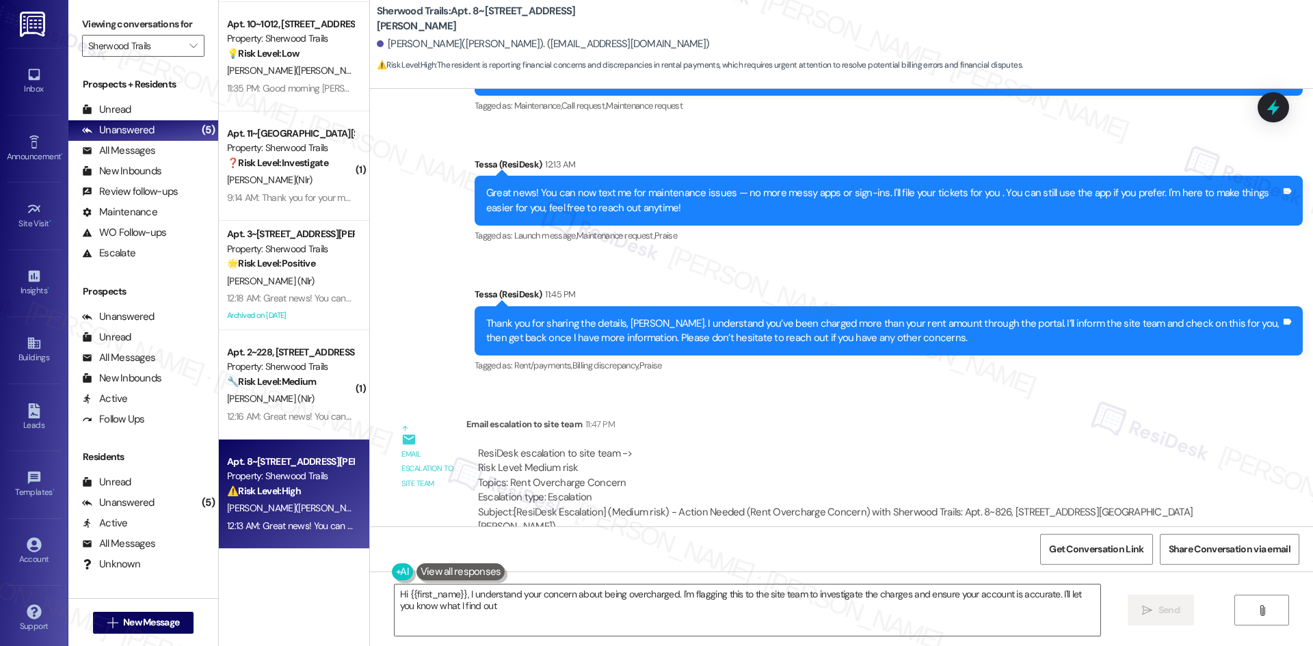
type textarea "Hi {{first_name}}, I understand your concern about being overcharged. I'm flagg…"
click at [167, 52] on input "Sherwood Trails" at bounding box center [135, 46] width 94 height 22
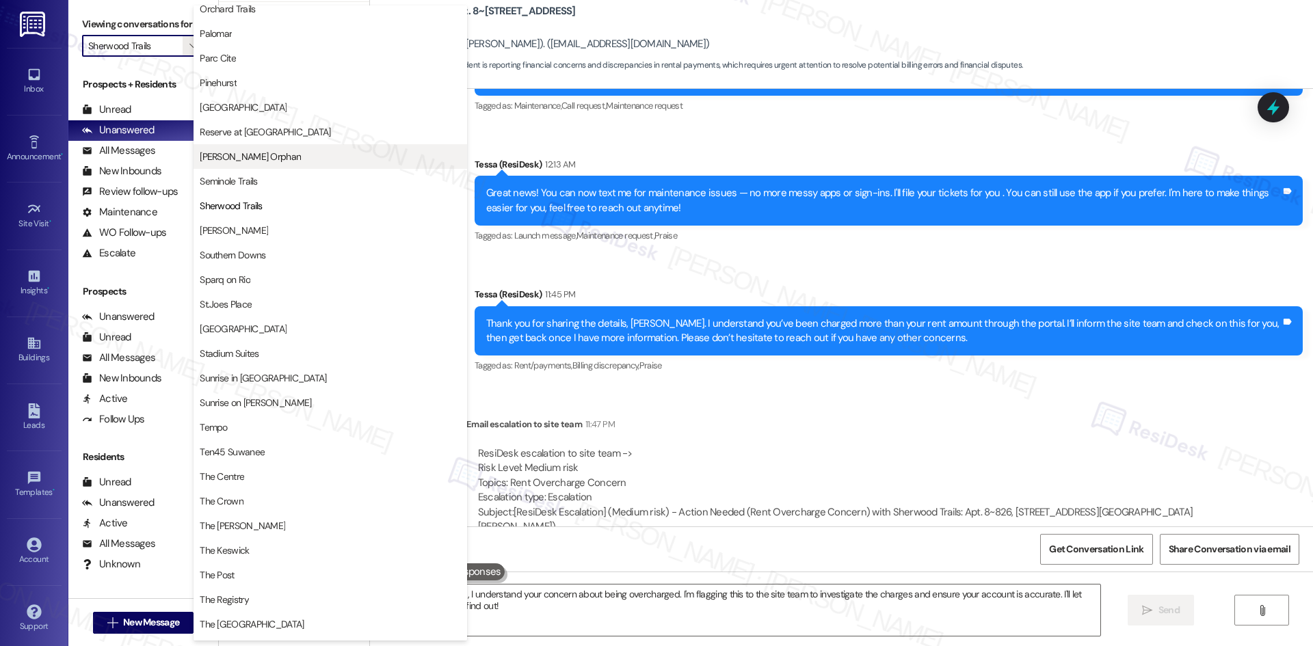
scroll to position [817, 0]
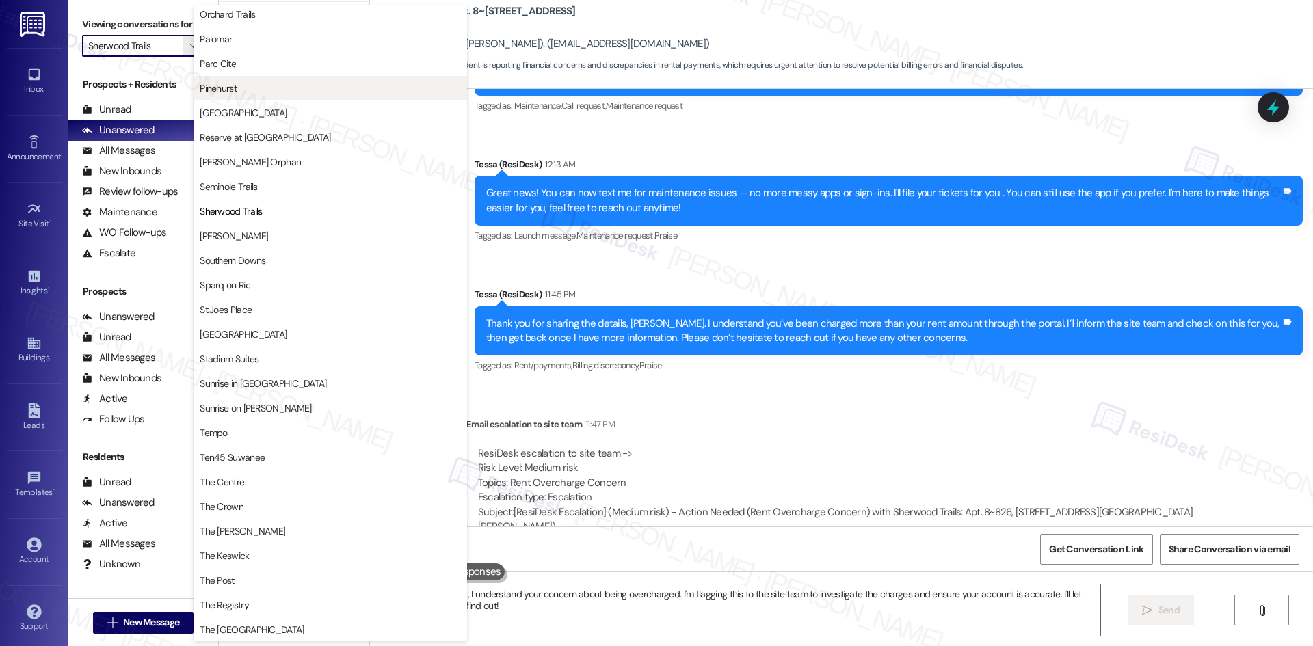
click at [252, 92] on span "Pinehurst" at bounding box center [330, 88] width 261 height 14
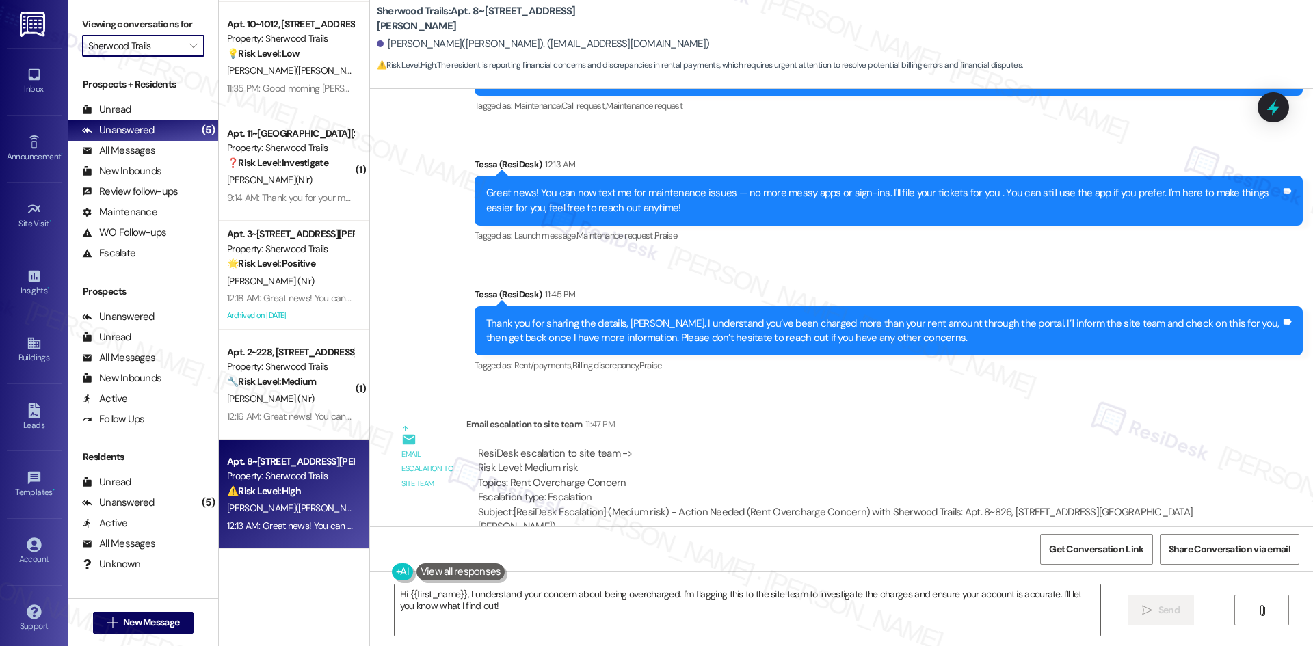
type input "Pinehurst"
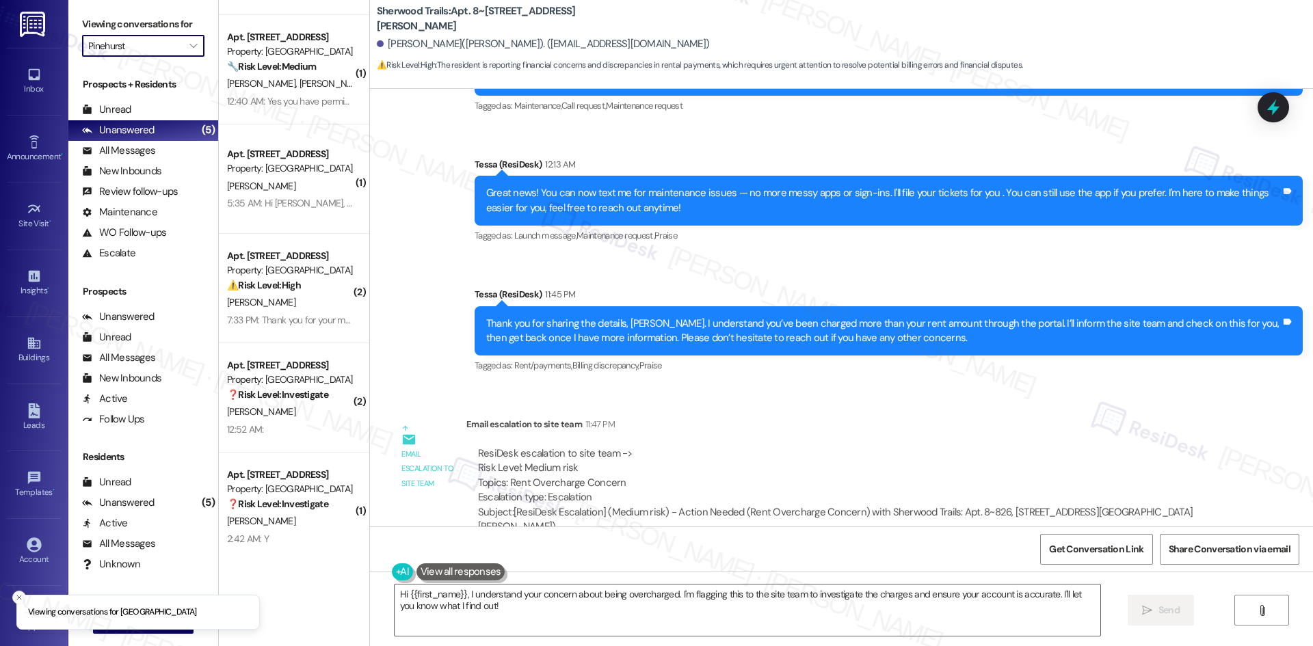
scroll to position [436, 0]
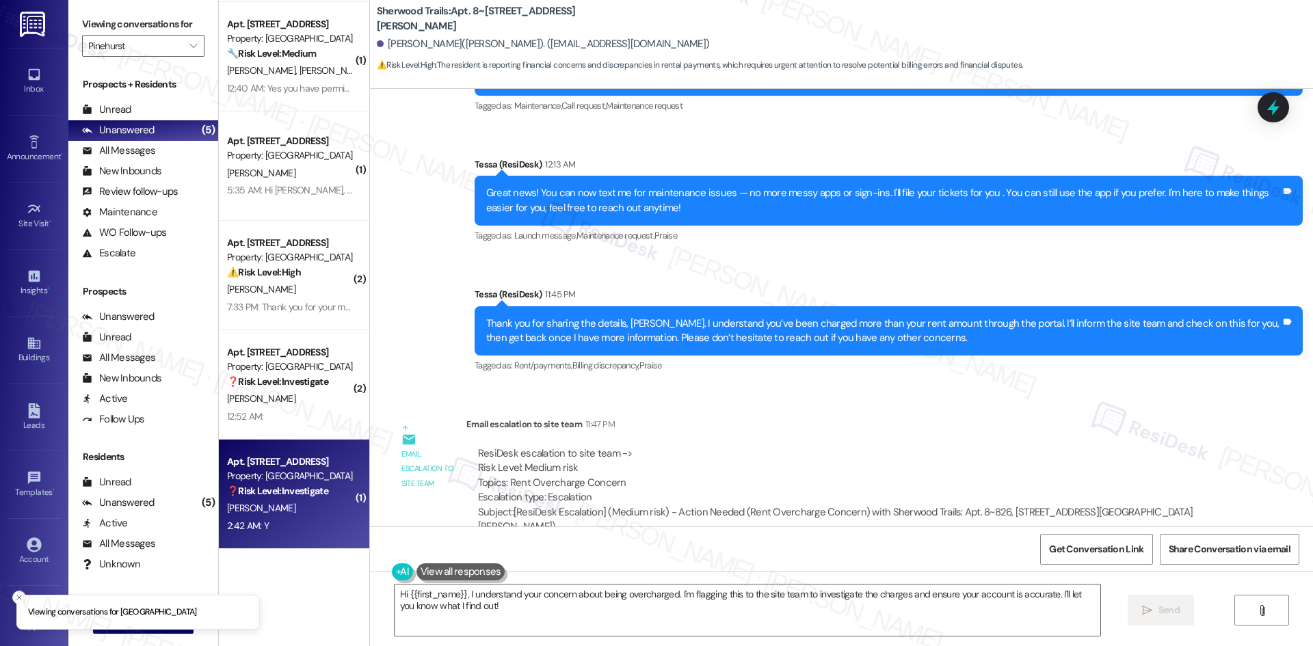
click at [306, 508] on div "[PERSON_NAME]" at bounding box center [290, 508] width 129 height 17
type textarea "Fetching suggested responses. Please feel free to read through the conversation…"
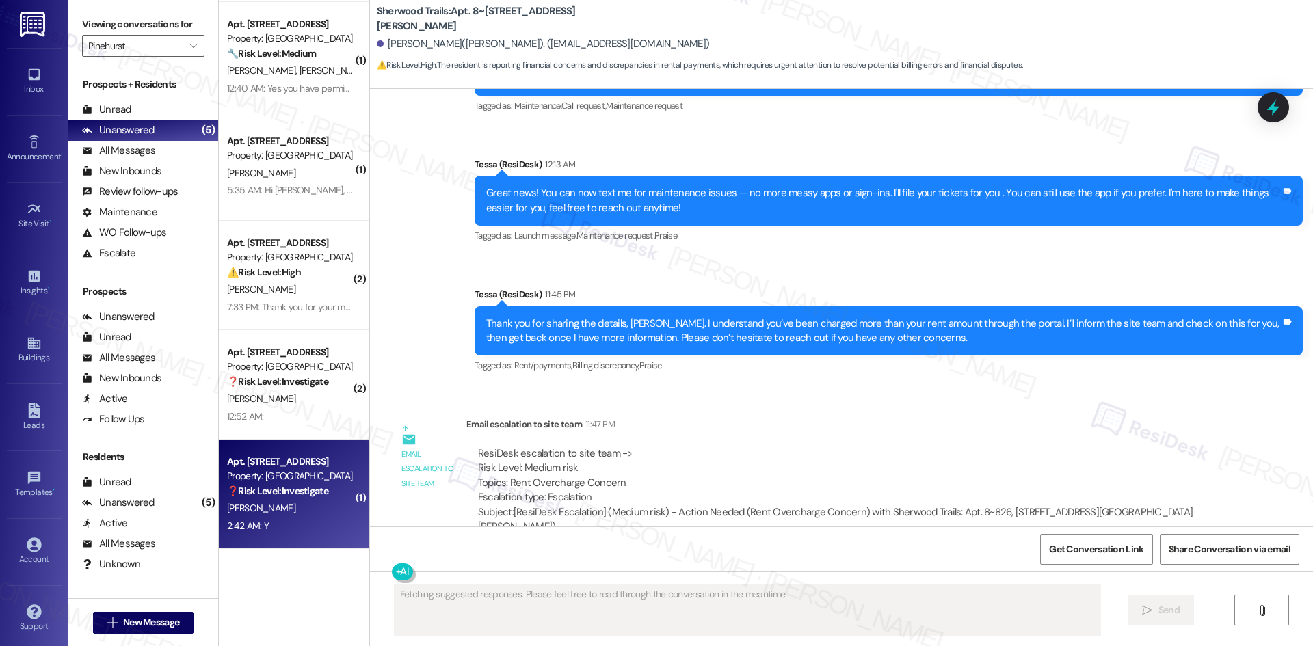
scroll to position [160, 0]
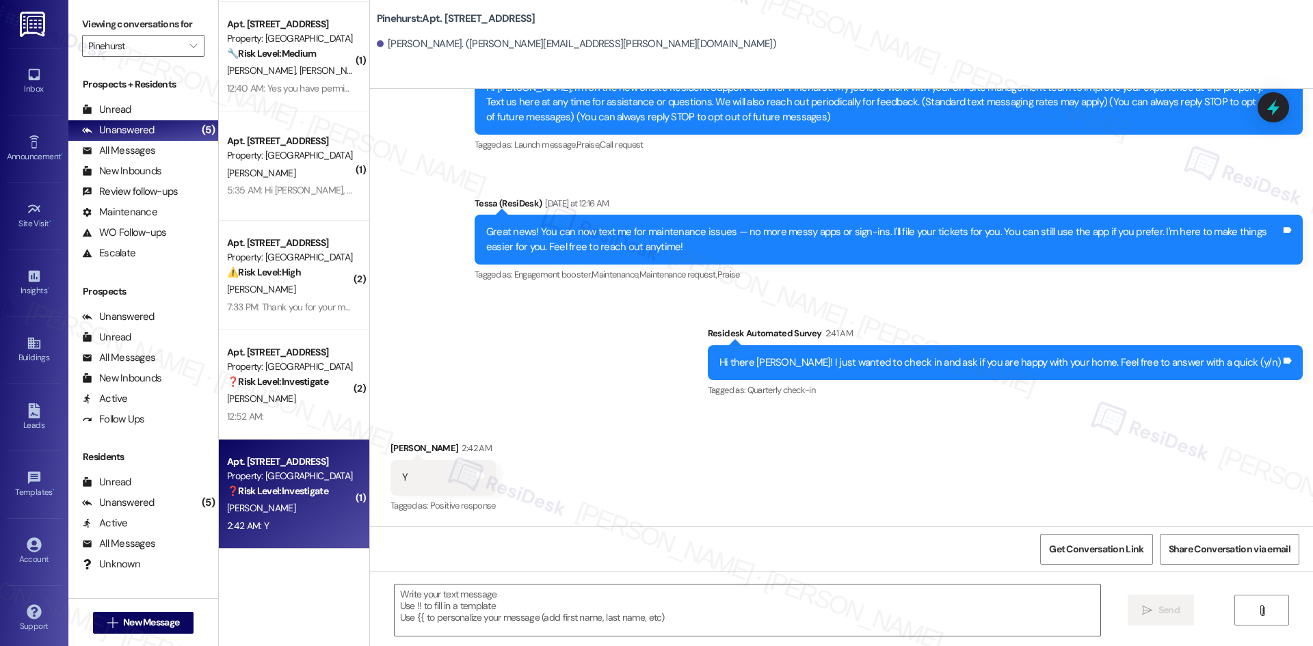
click at [518, 341] on div "Announcement, sent via SMS Tessa (ResiDesk) [DATE] 4:49 AM Hi Teeka, I'm on the…" at bounding box center [841, 216] width 943 height 391
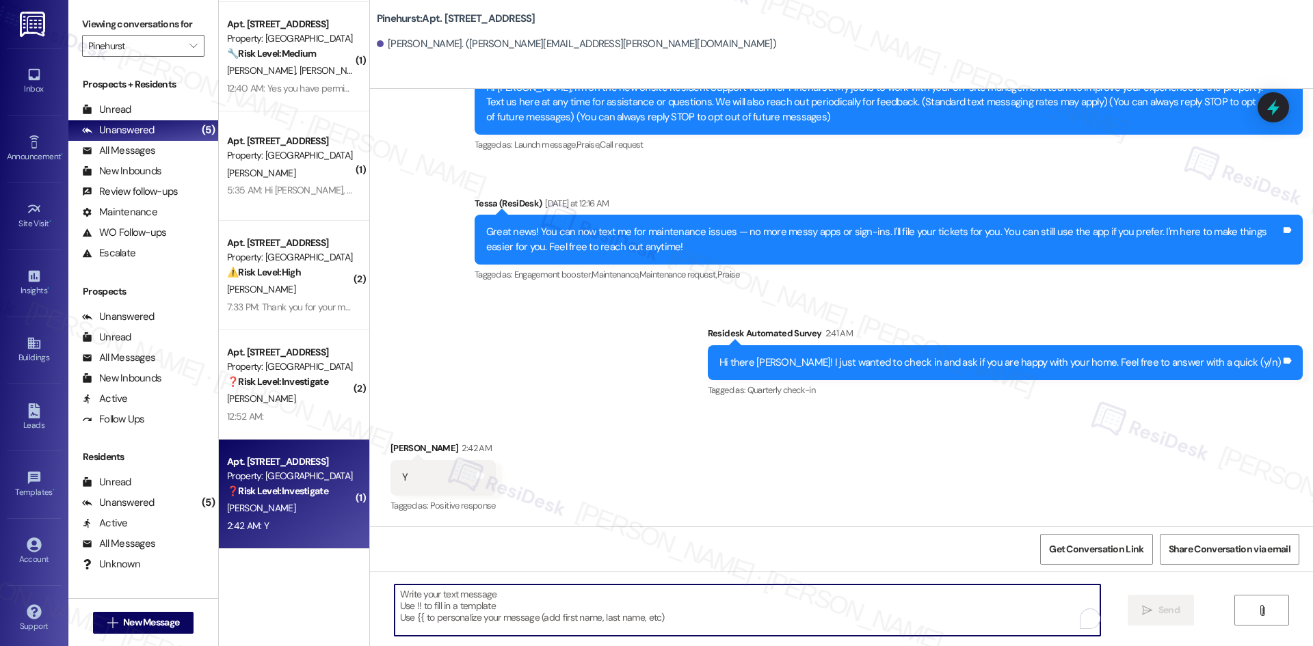
click at [560, 604] on textarea "To enrich screen reader interactions, please activate Accessibility in Grammarl…" at bounding box center [748, 610] width 706 height 51
paste textarea "I'm glad you are satisfied with your home, {{first_name}}! We’d really apprecia…"
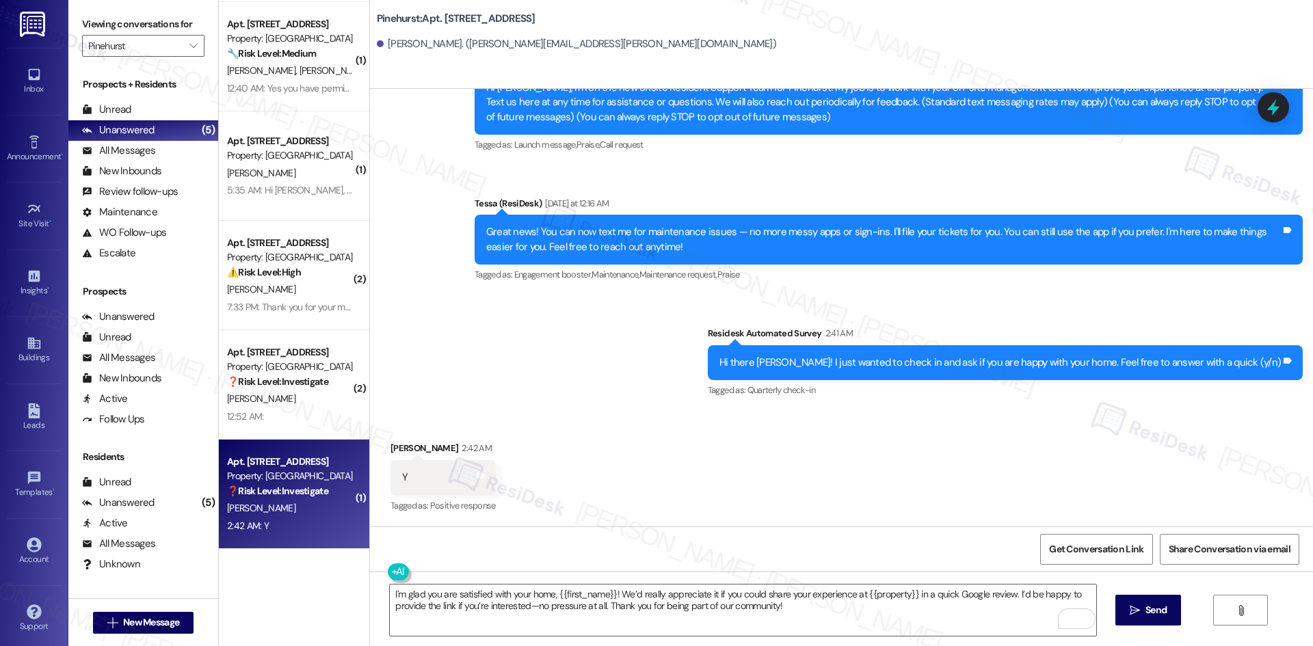
click at [560, 354] on div "Announcement, sent via SMS Tessa (ResiDesk) [DATE] 4:49 AM Hi Teeka, I'm on the…" at bounding box center [841, 216] width 943 height 391
click at [556, 627] on textarea "I'm glad you are satisfied with your home, {{first_name}}! We’d really apprecia…" at bounding box center [743, 610] width 706 height 51
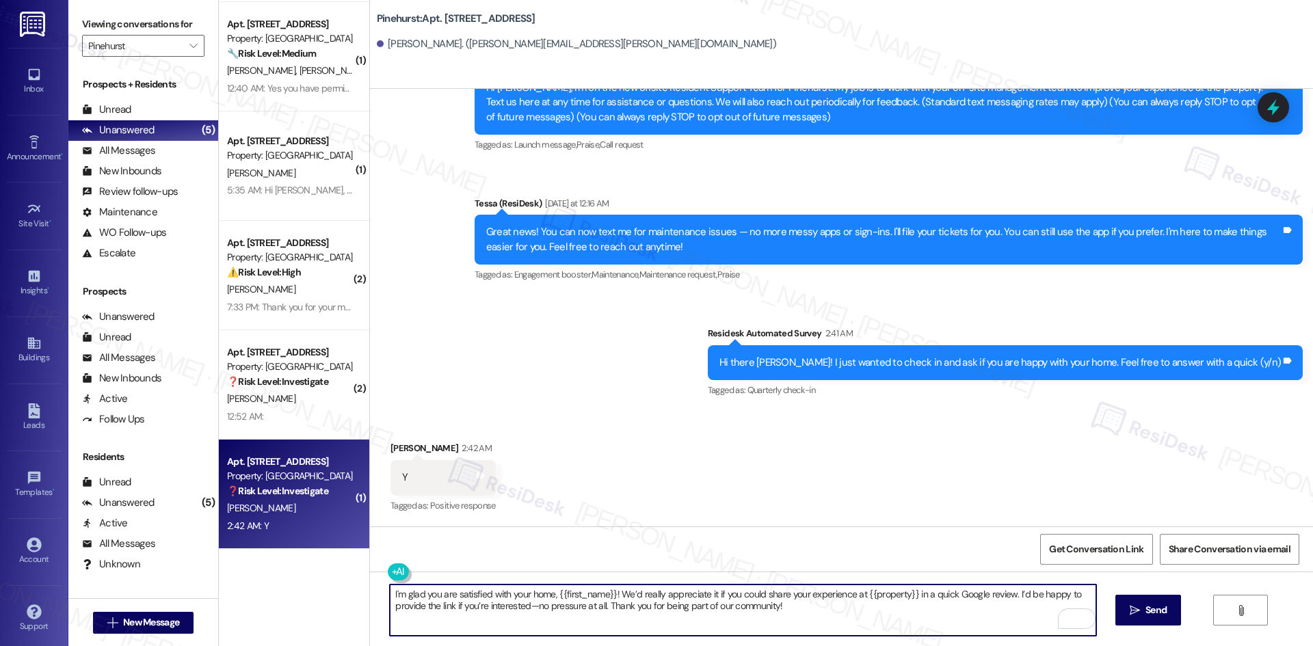
paste textarea "’m so happy to hear you’re enjoying"
type textarea "I’m so happy to hear you’re enjoying your home, {{first_name}}! We’d really app…"
click at [1151, 614] on span "Send" at bounding box center [1156, 610] width 21 height 14
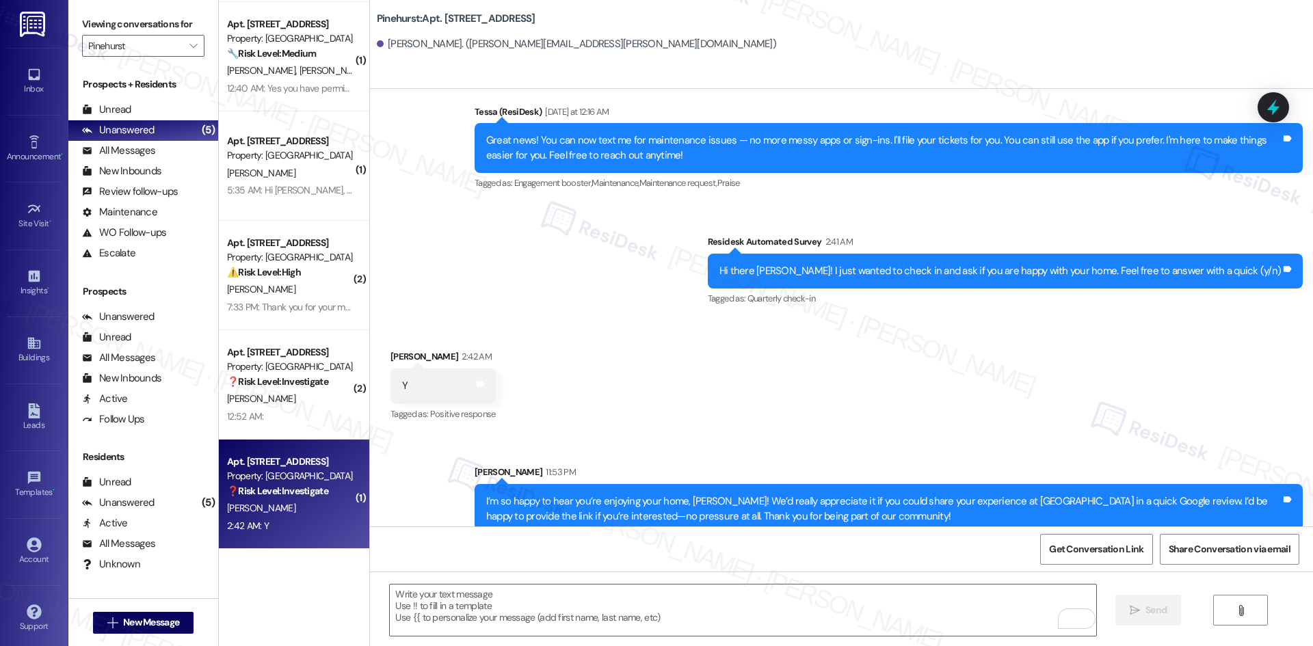
scroll to position [270, 0]
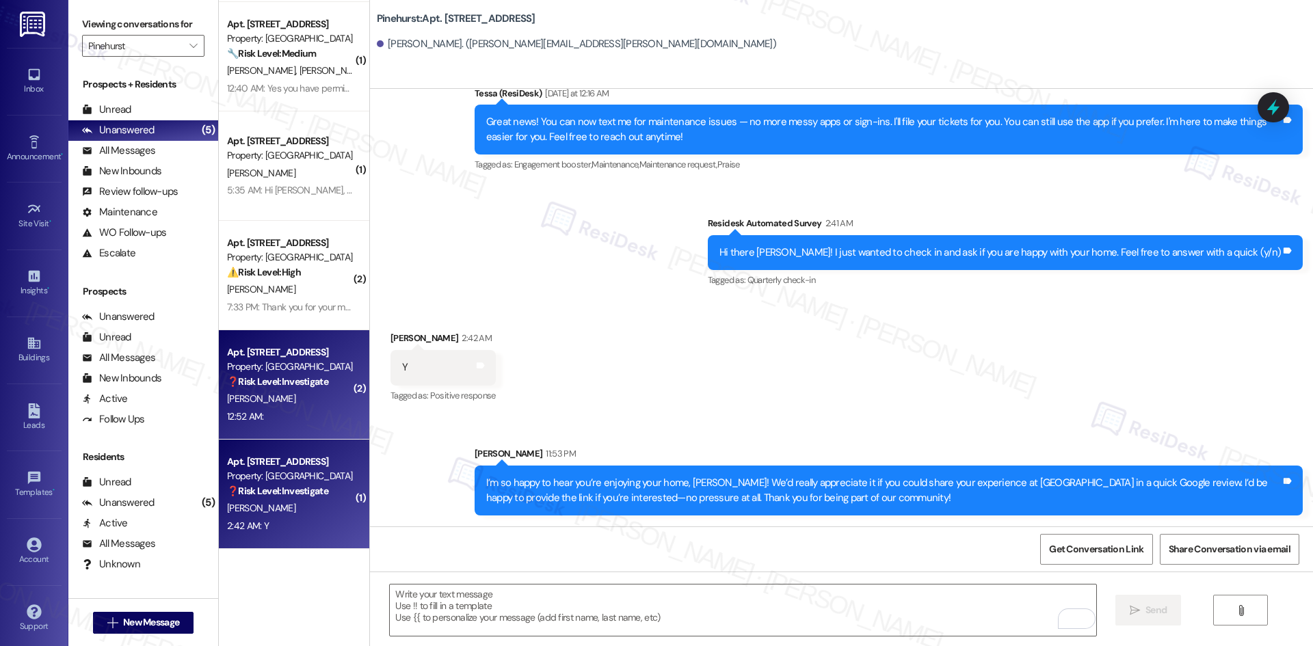
click at [283, 391] on div "[PERSON_NAME]" at bounding box center [290, 399] width 129 height 17
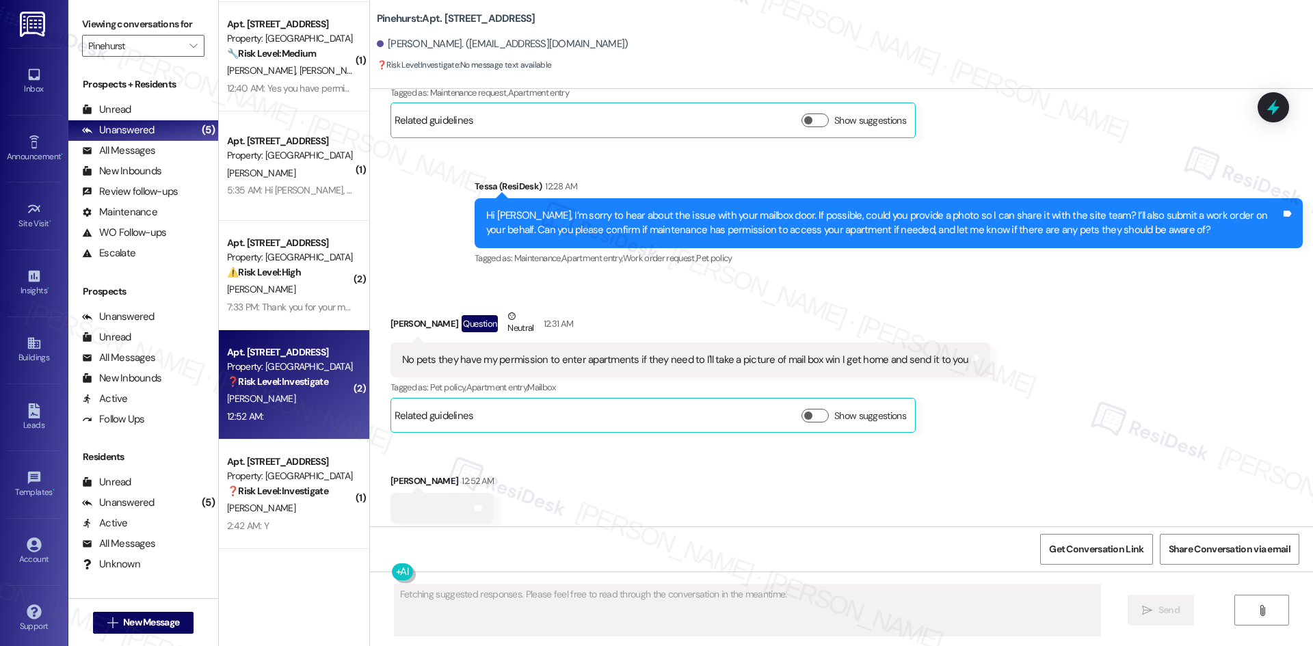
scroll to position [465, 0]
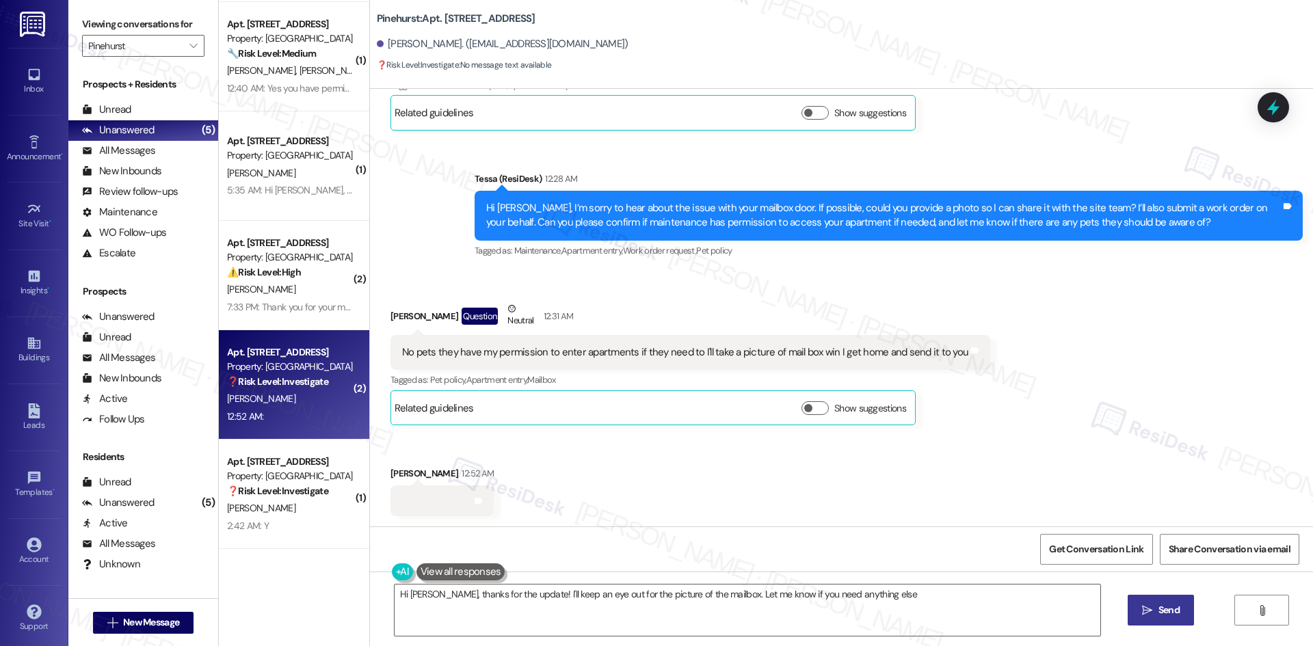
type textarea "Hi [PERSON_NAME], thanks for the update! I'll keep an eye out for the picture o…"
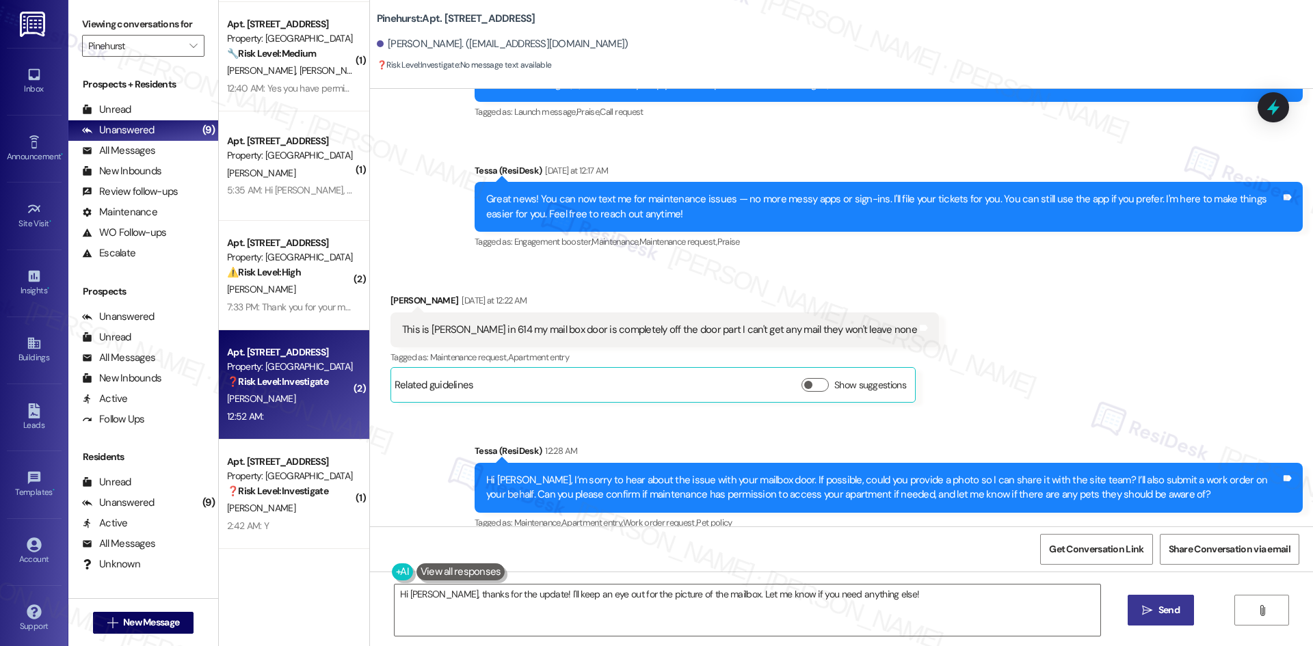
scroll to position [192, 0]
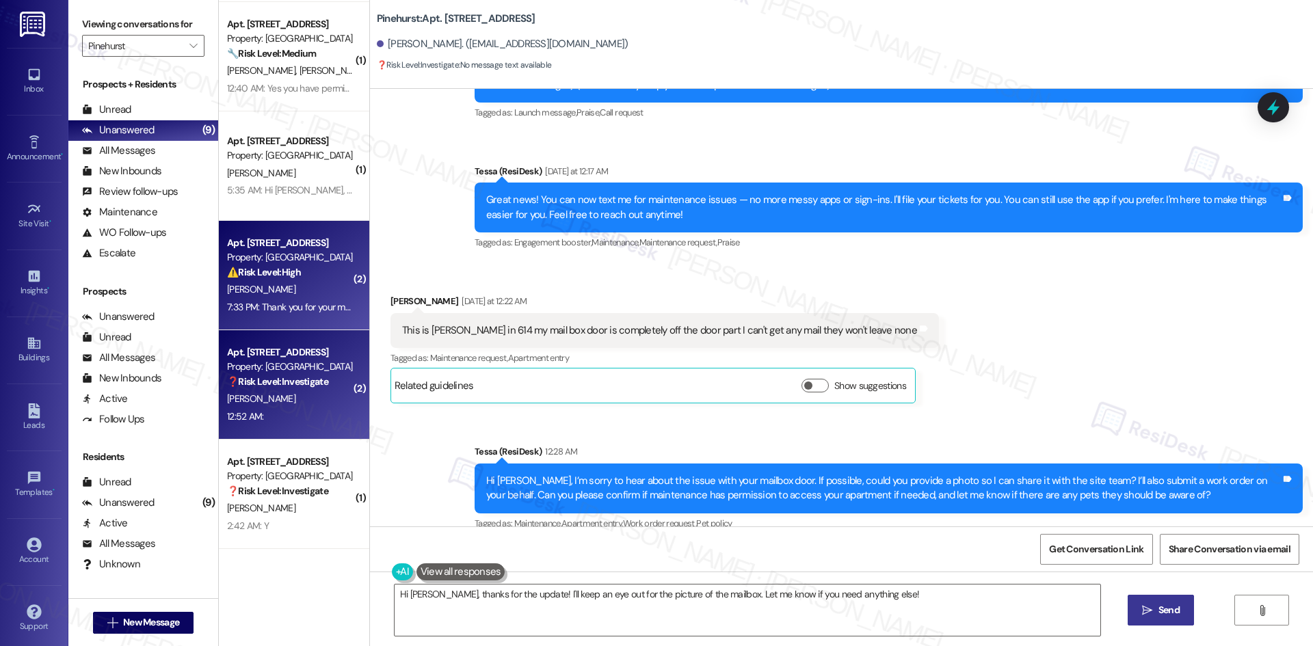
click at [304, 298] on div "[PERSON_NAME]" at bounding box center [290, 289] width 129 height 17
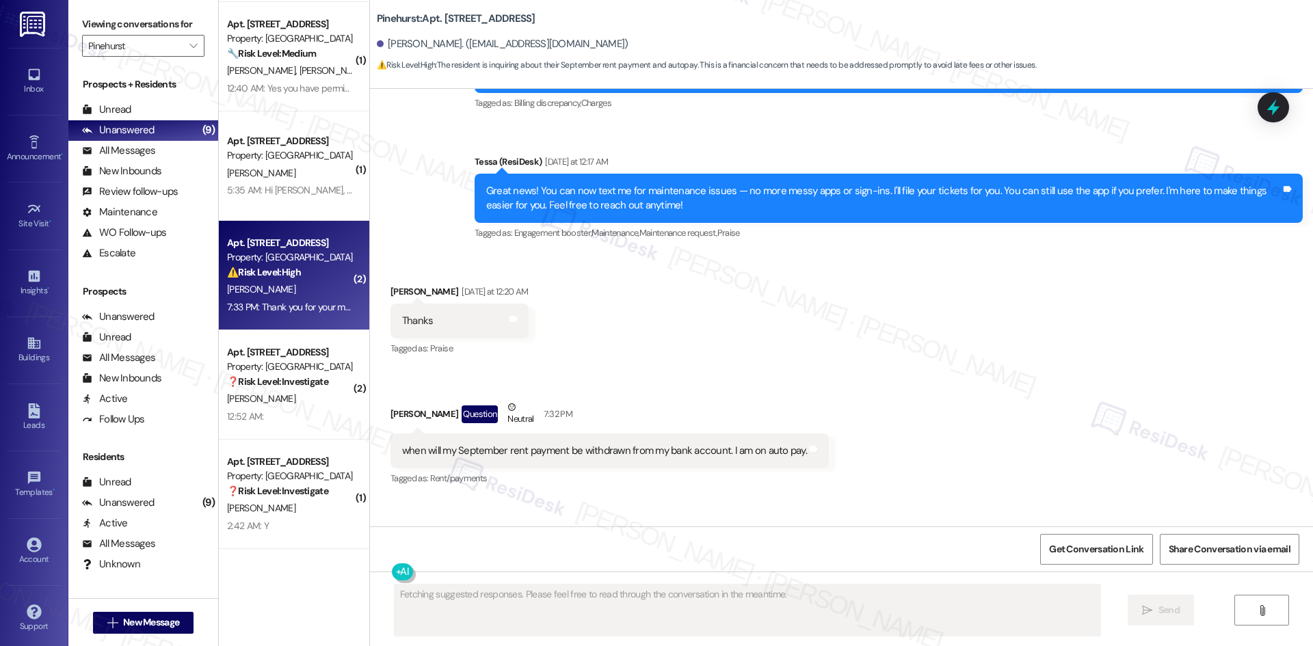
scroll to position [1060, 0]
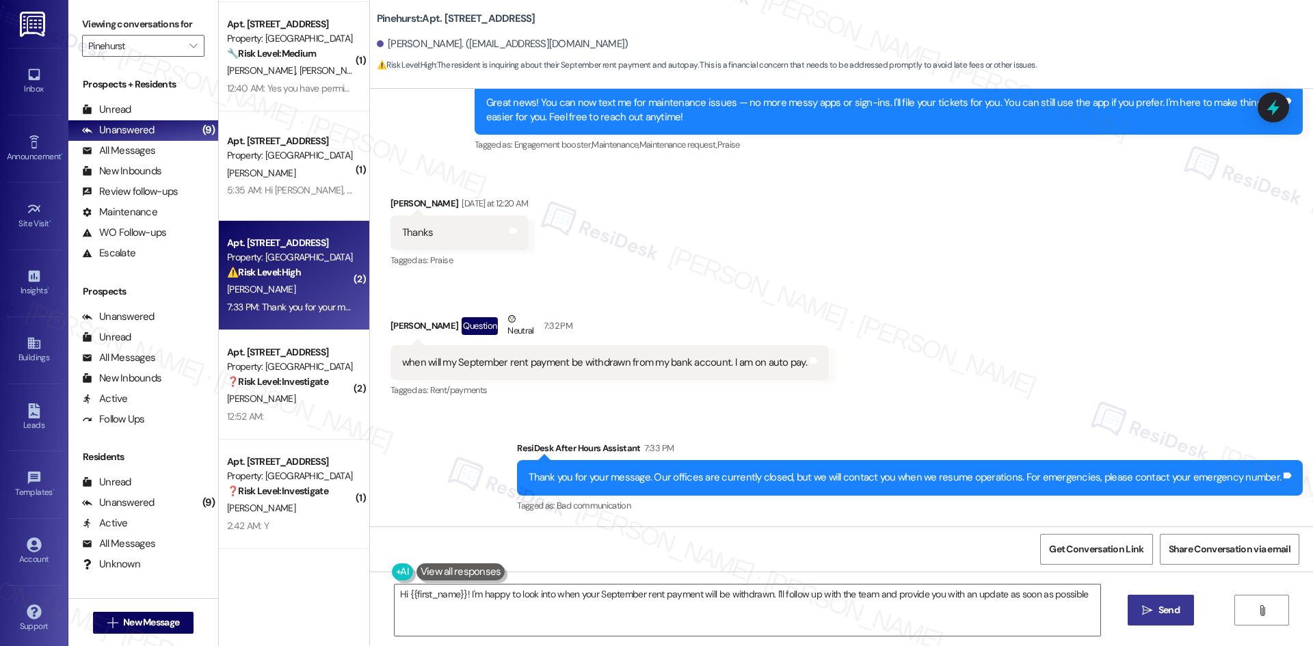
type textarea "Hi {{first_name}}! I'm happy to look into when your September rent payment will…"
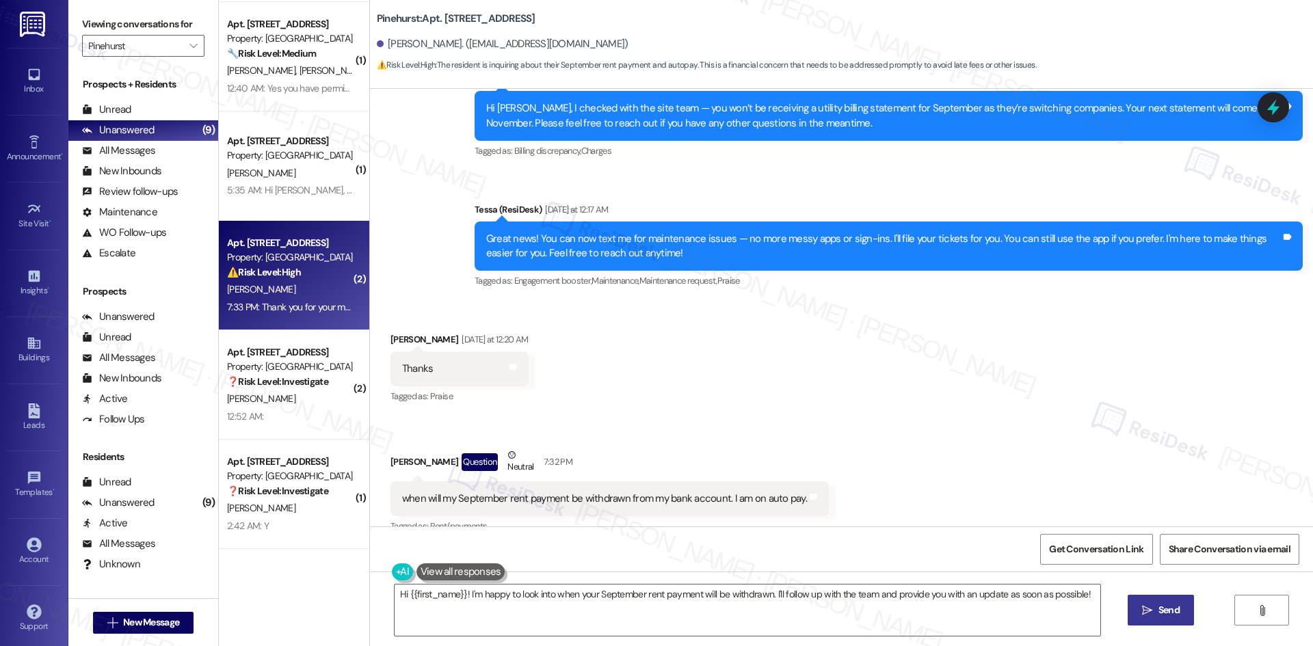
scroll to position [923, 0]
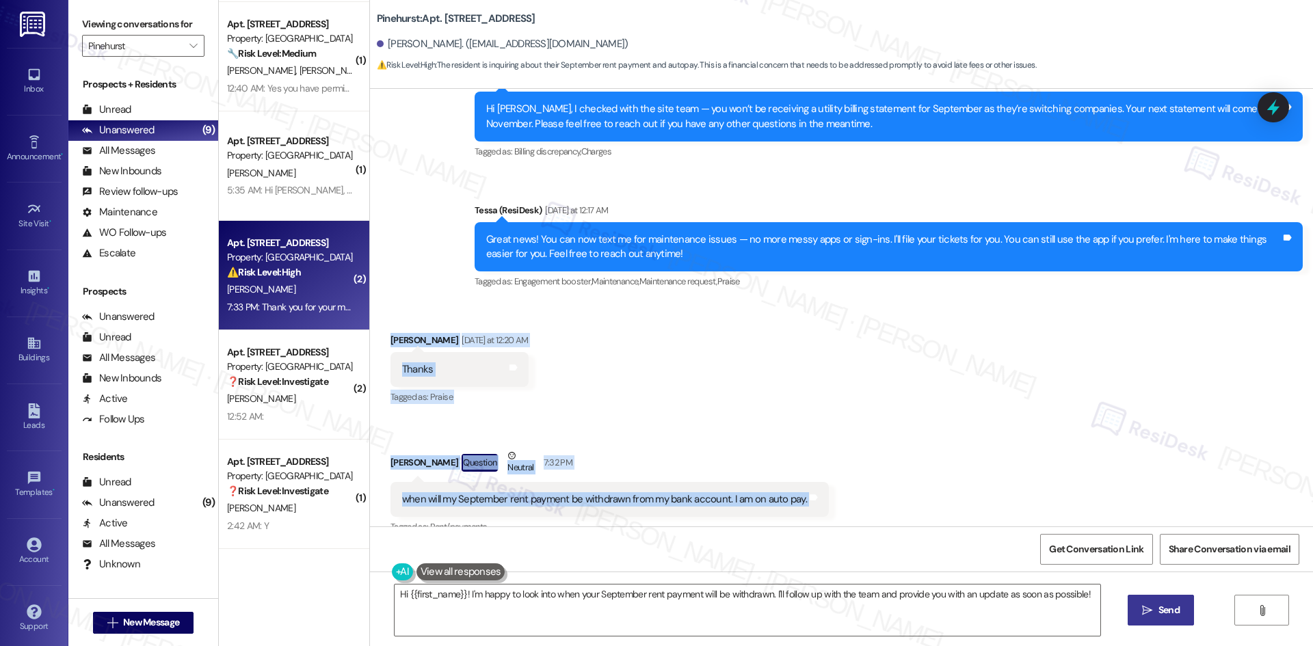
drag, startPoint x: 368, startPoint y: 323, endPoint x: 824, endPoint y: 512, distance: 493.8
click at [824, 512] on div "Received via SMS [PERSON_NAME] [DATE] at 12:20 AM Thanks Tags and notes Tagged …" at bounding box center [841, 425] width 943 height 246
copy div "[PERSON_NAME] [DATE] at 12:20 AM Thanks Tags and notes Tagged as: Praise Click …"
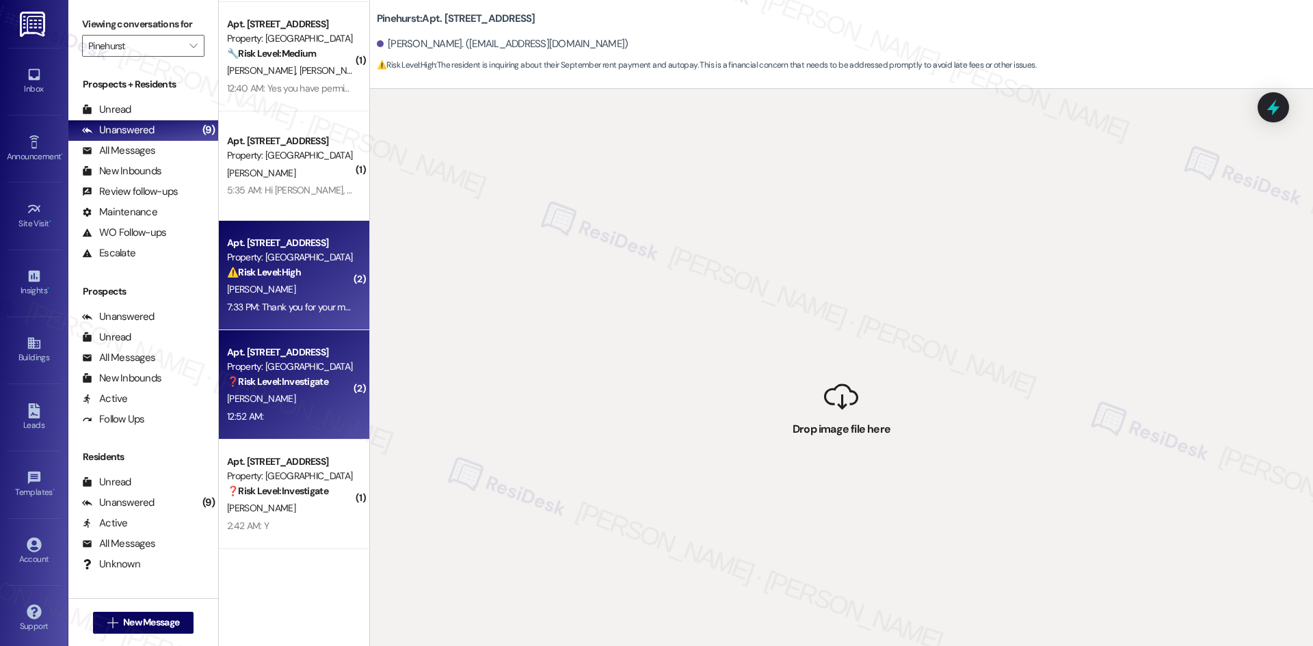
click at [276, 364] on div "Property: [GEOGRAPHIC_DATA]" at bounding box center [290, 367] width 127 height 14
click at [311, 299] on div "7:33 PM: Thank you for your message. Our offices are currently closed, but we w…" at bounding box center [290, 307] width 129 height 17
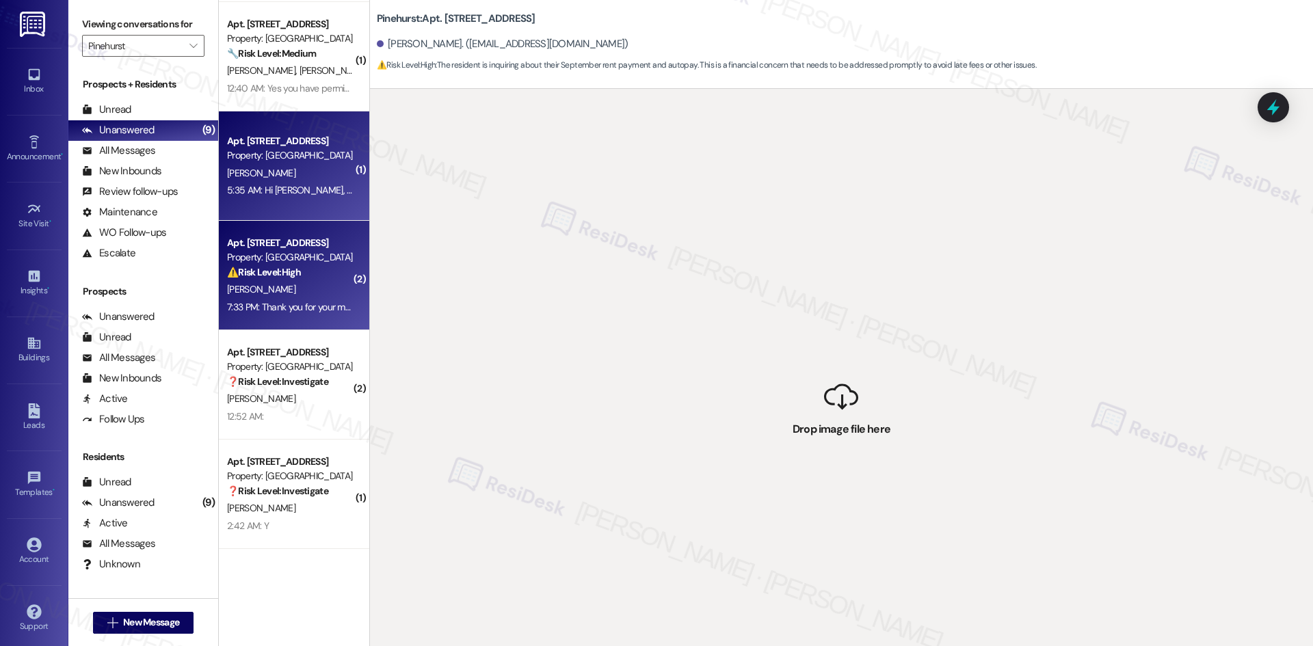
click at [261, 202] on div "Apt. 827, [STREET_ADDRESS] Property: [GEOGRAPHIC_DATA][PERSON_NAME] 5:35 AM: [G…" at bounding box center [294, 166] width 151 height 109
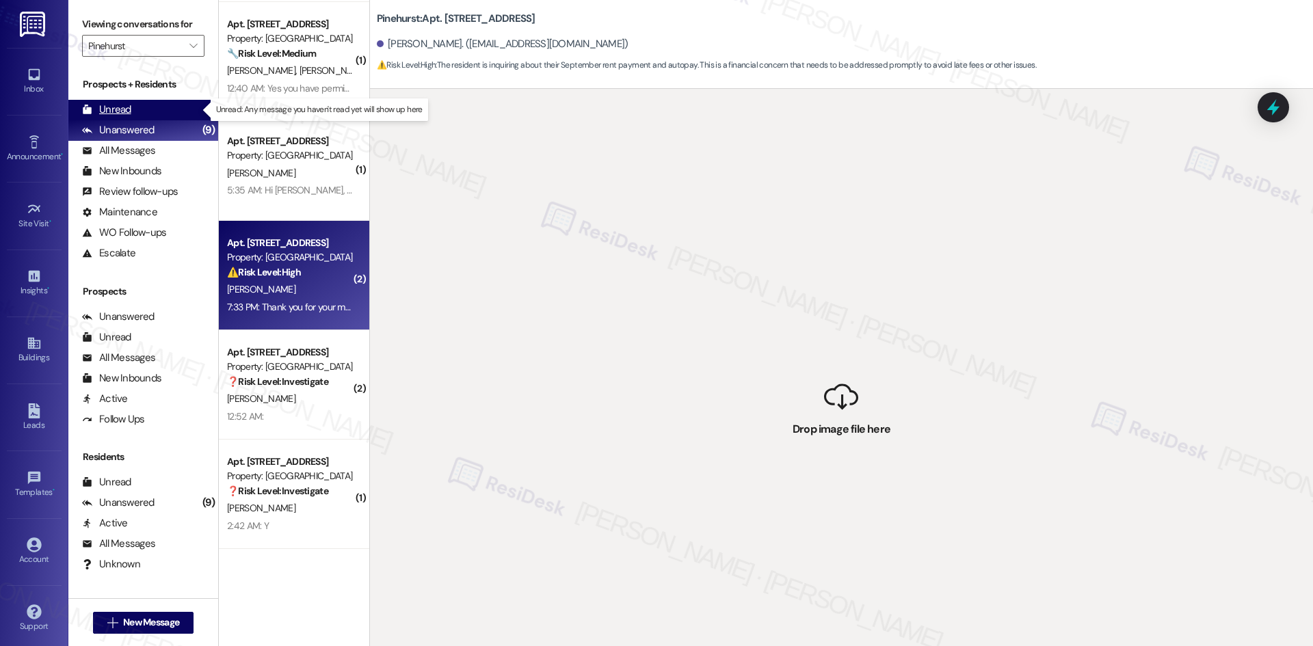
click at [144, 110] on div "Unread (0)" at bounding box center [143, 110] width 150 height 21
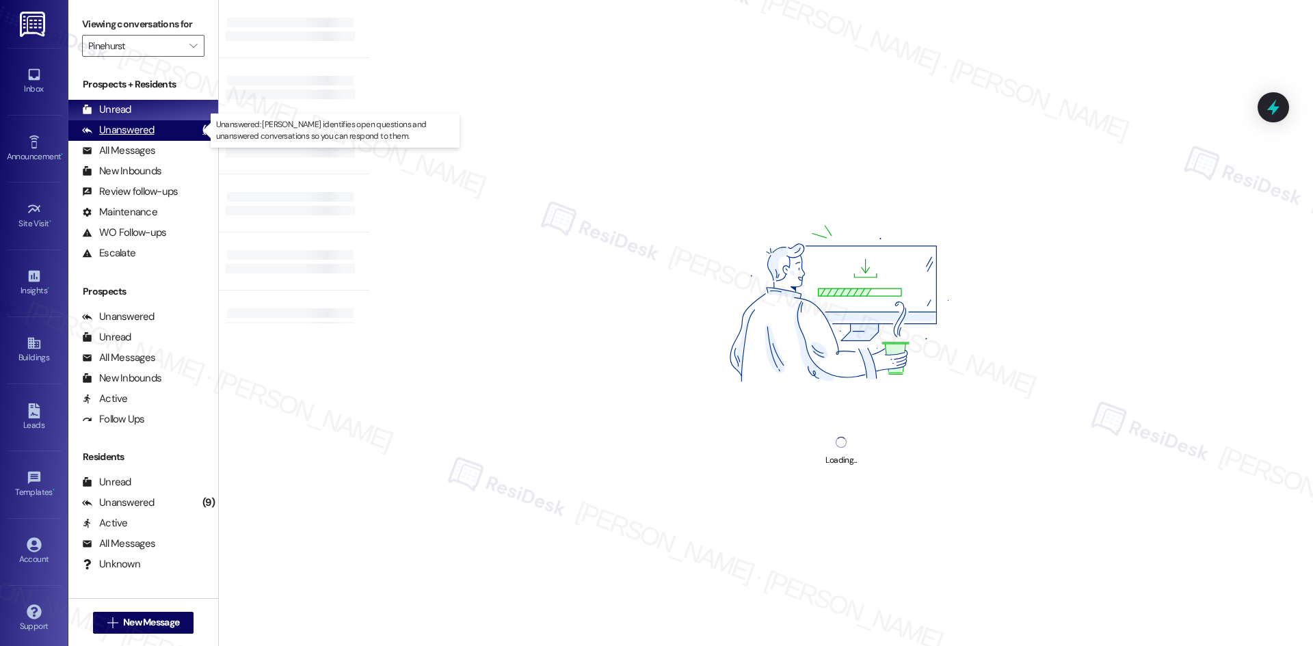
click at [153, 128] on div "Unanswered (9)" at bounding box center [143, 130] width 150 height 21
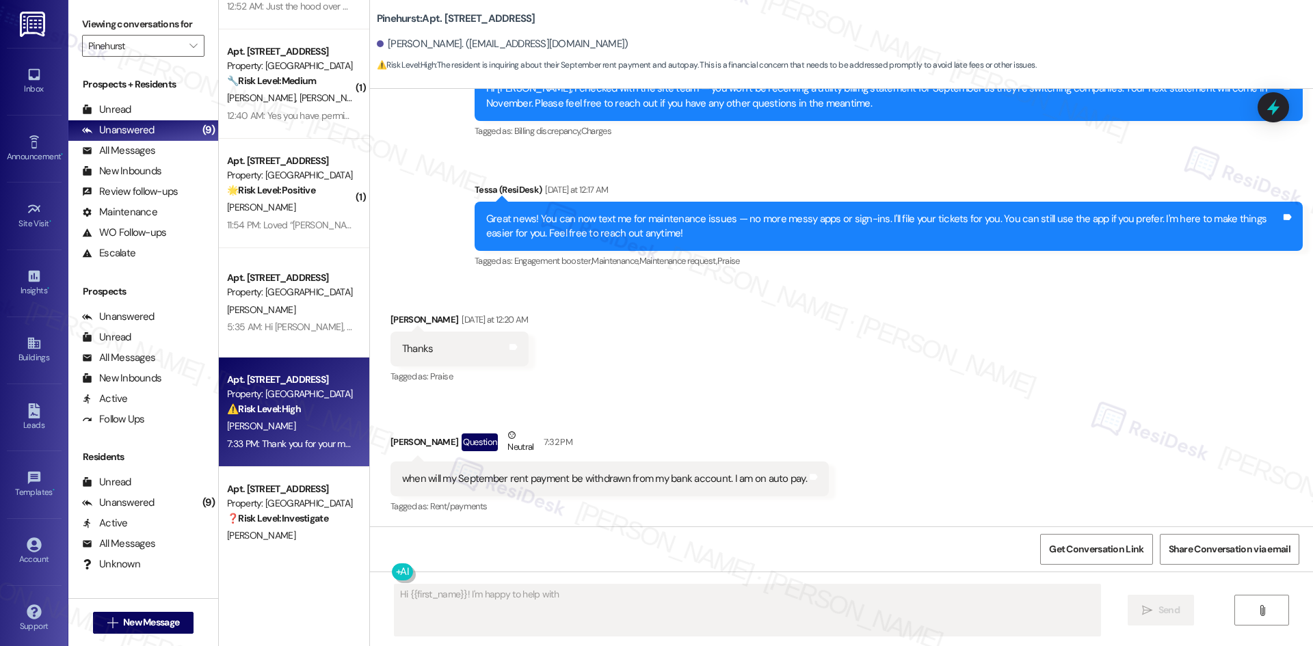
scroll to position [436, 0]
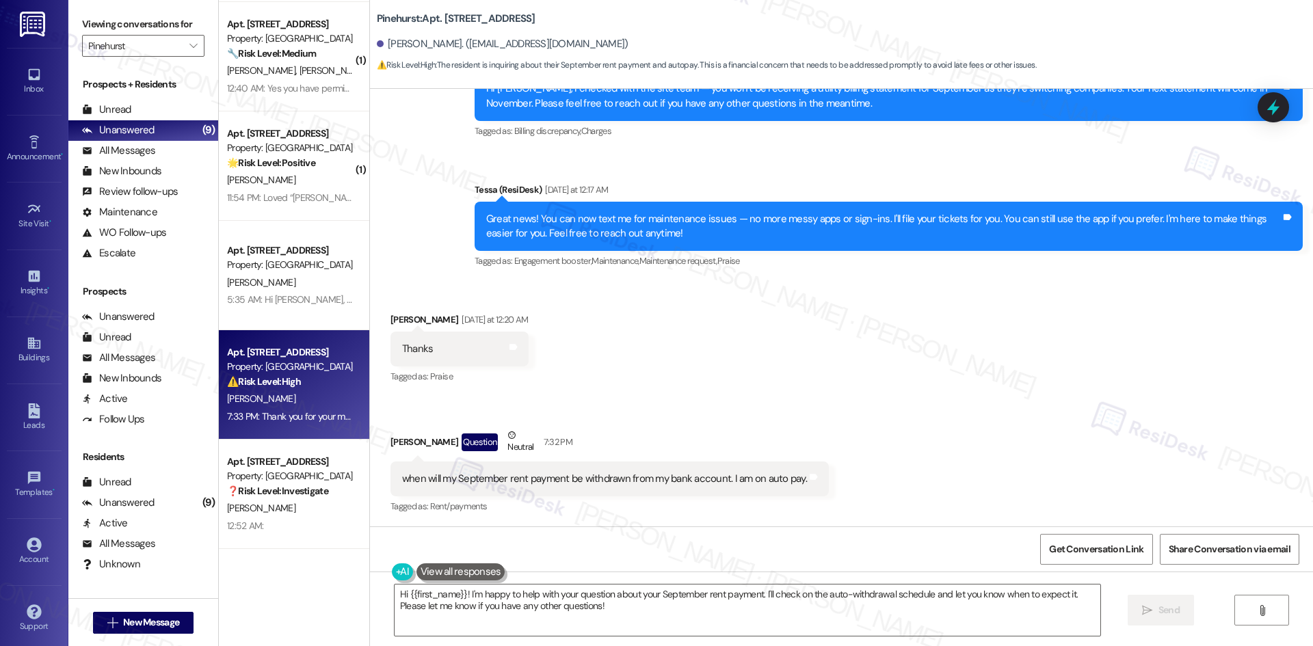
click at [664, 381] on div "Received via SMS [PERSON_NAME] [DATE] at 12:20 AM Thanks Tags and notes Tagged …" at bounding box center [841, 405] width 943 height 246
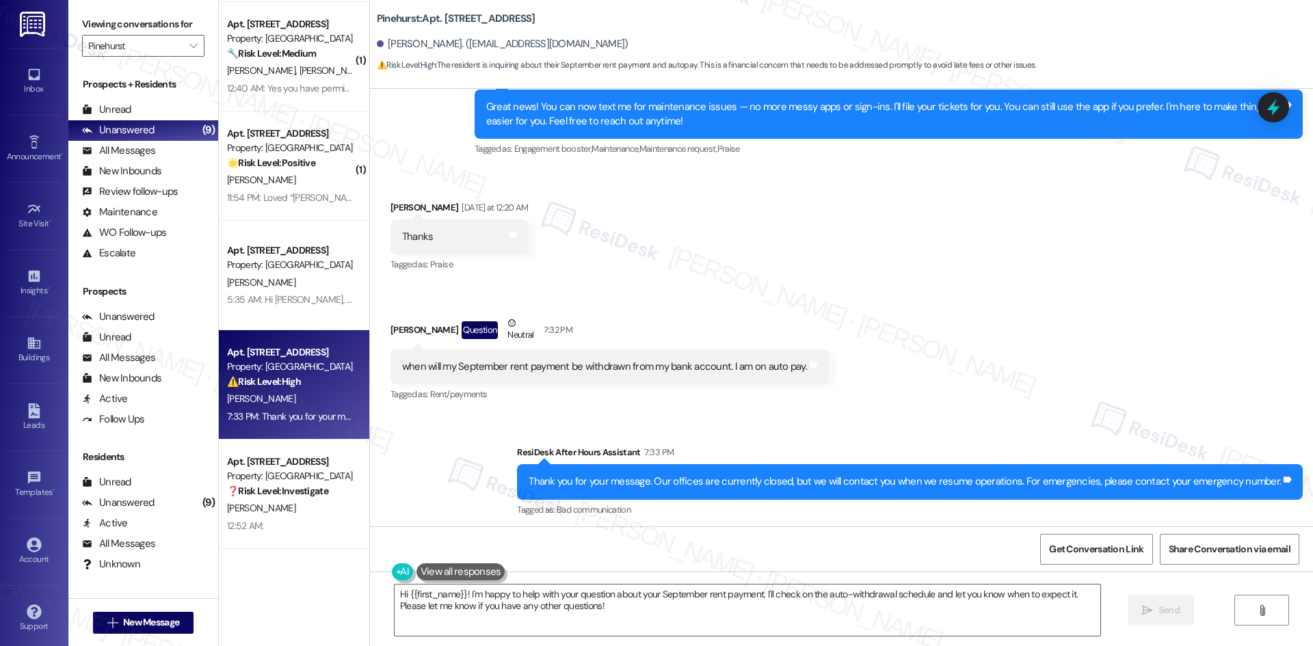
scroll to position [1060, 0]
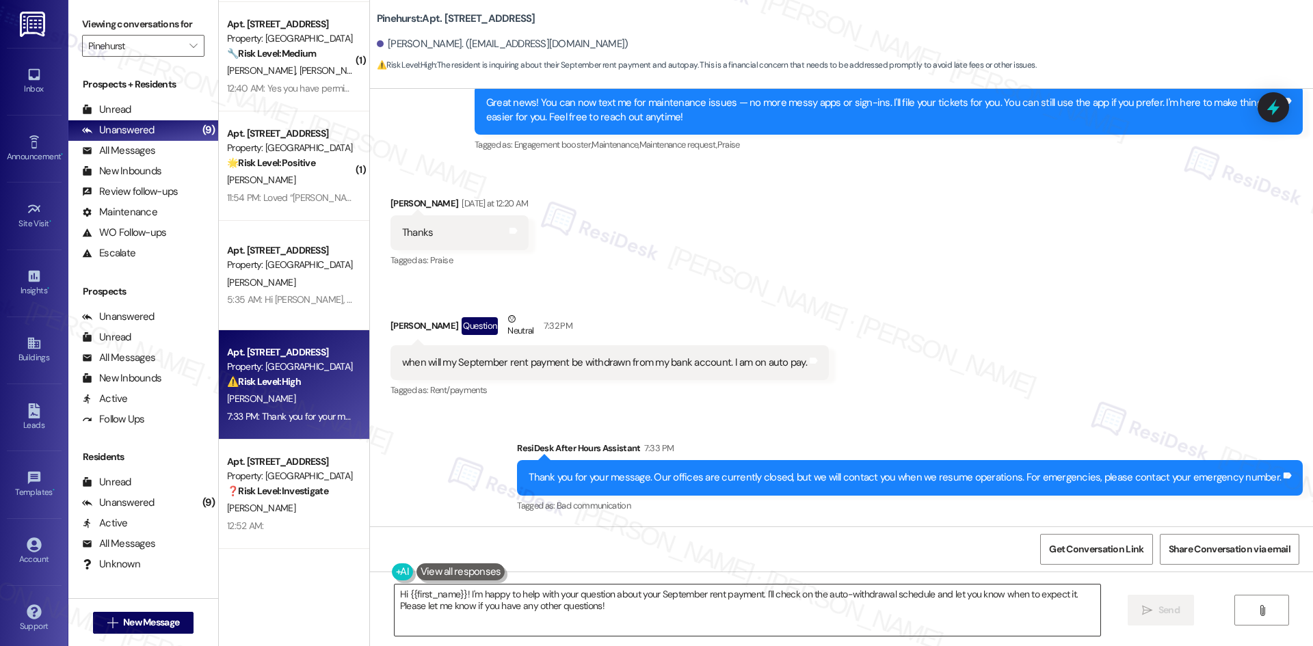
click at [604, 607] on textarea "Hi {{first_name}}! I'm happy to help with your question about your September re…" at bounding box center [748, 610] width 706 height 51
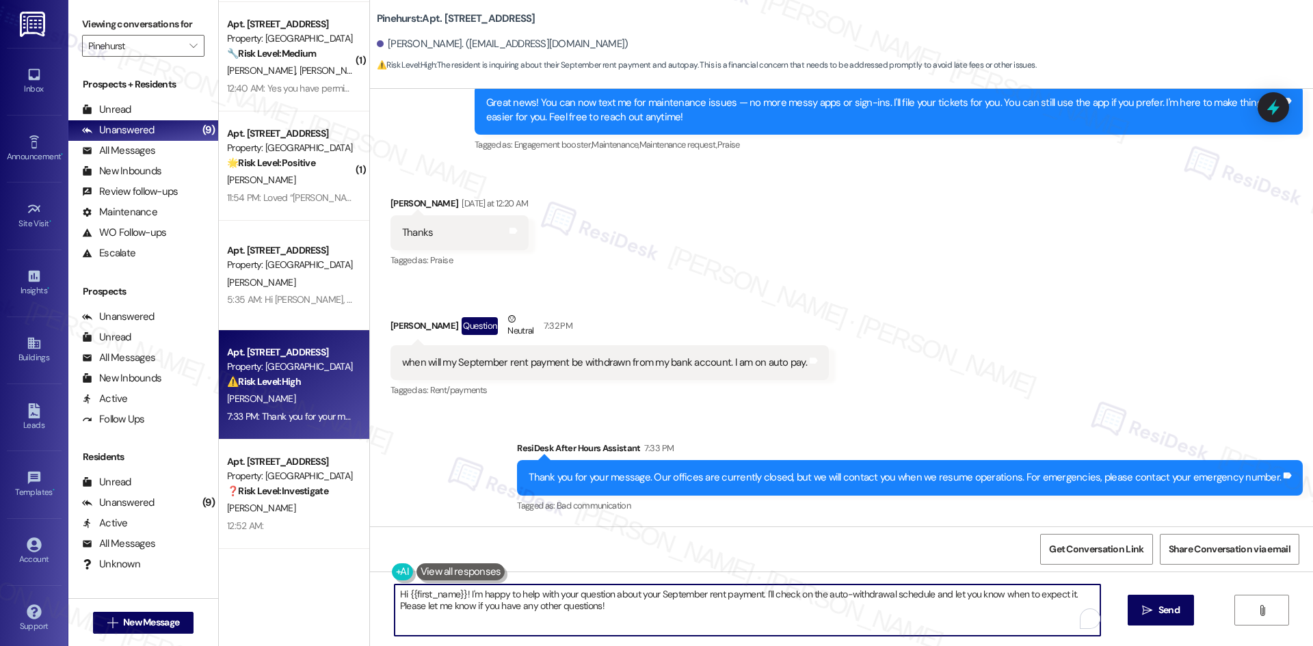
paste textarea "Thank you for your message, [PERSON_NAME]. I understand you’re asking when your…"
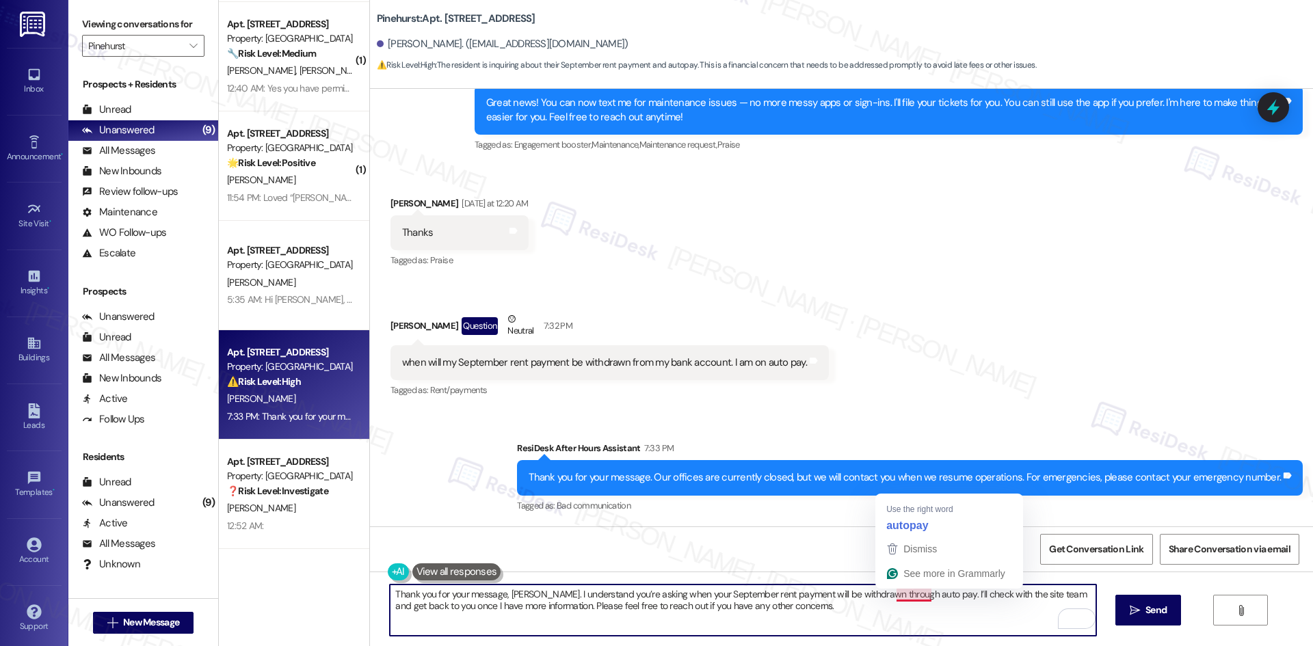
click at [898, 597] on textarea "Thank you for your message, [PERSON_NAME]. I understand you’re asking when your…" at bounding box center [743, 610] width 706 height 51
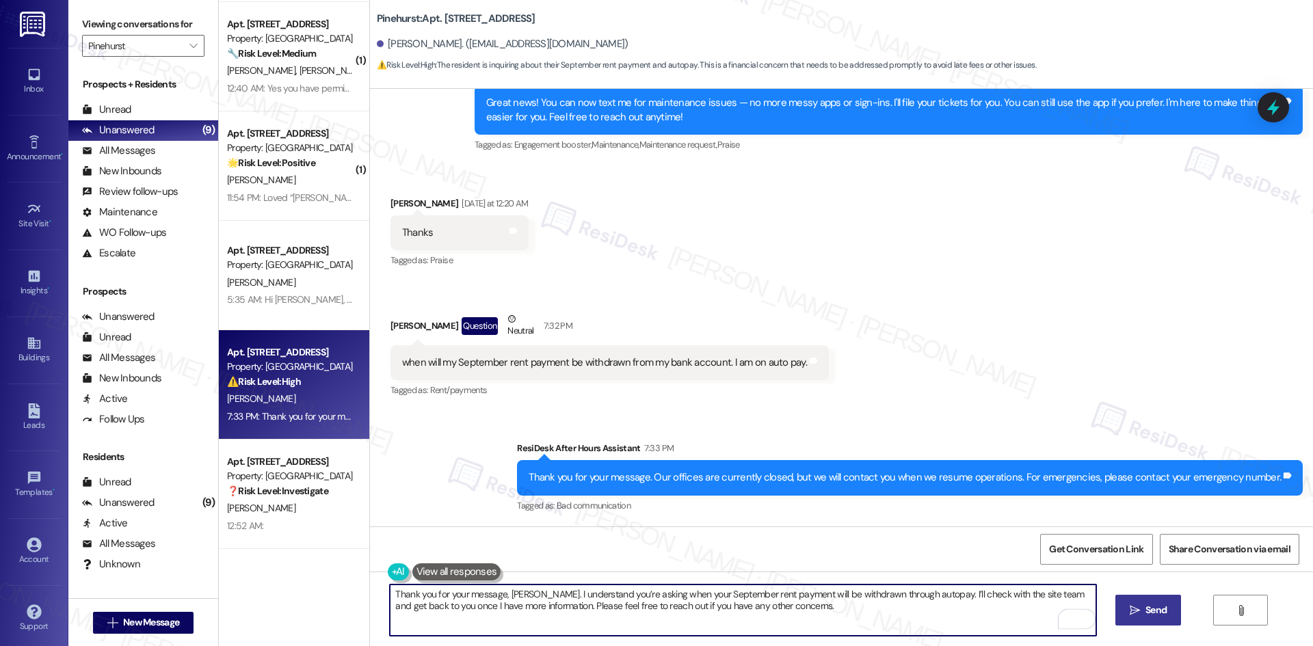
type textarea "Thank you for your message, [PERSON_NAME]. I understand you’re asking when your…"
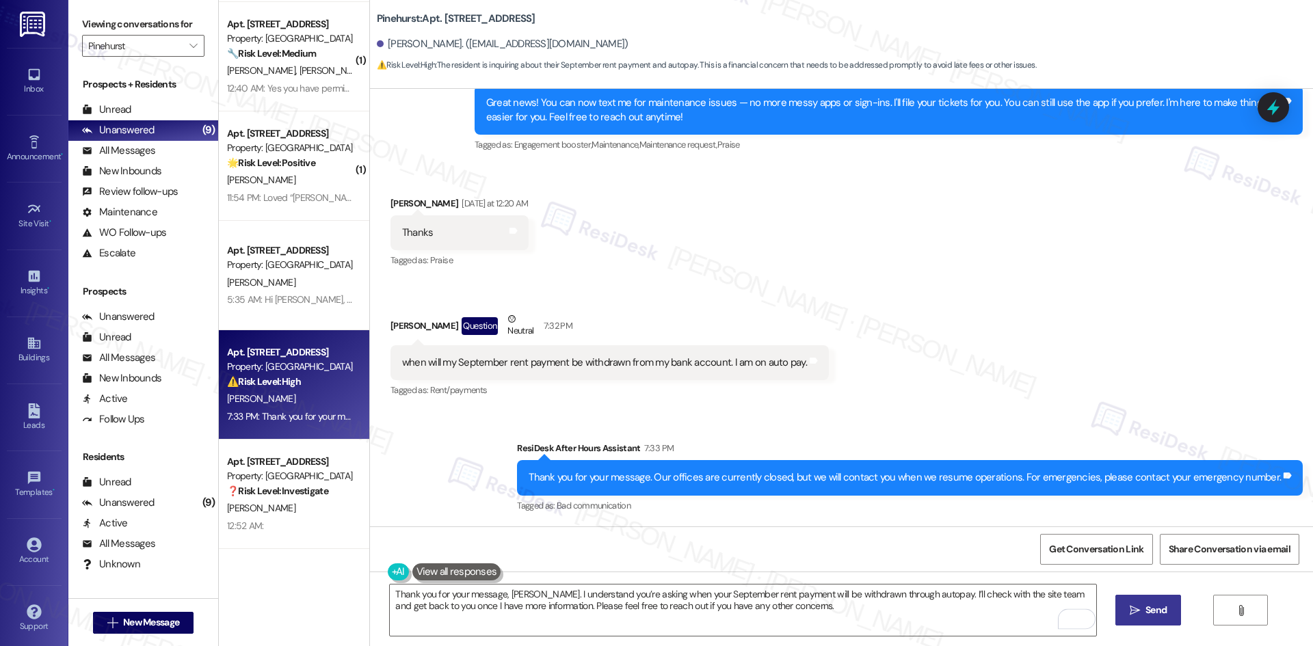
click at [1129, 617] on span " Send" at bounding box center [1148, 610] width 43 height 14
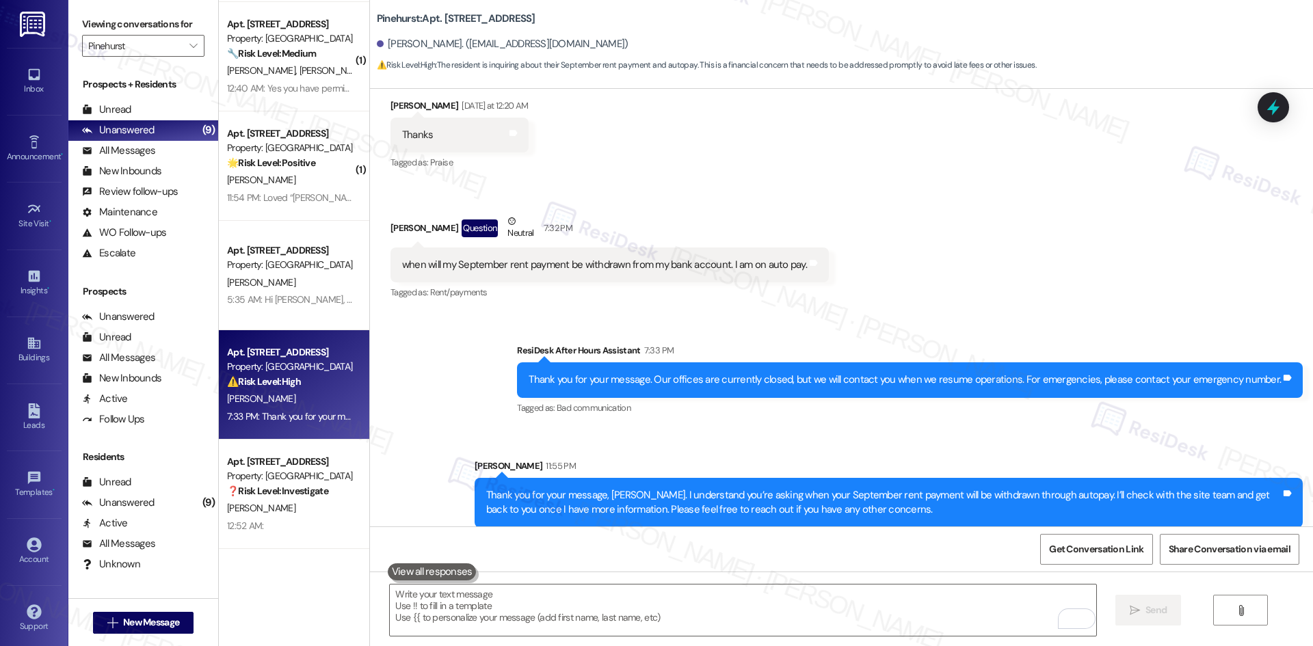
scroll to position [1170, 0]
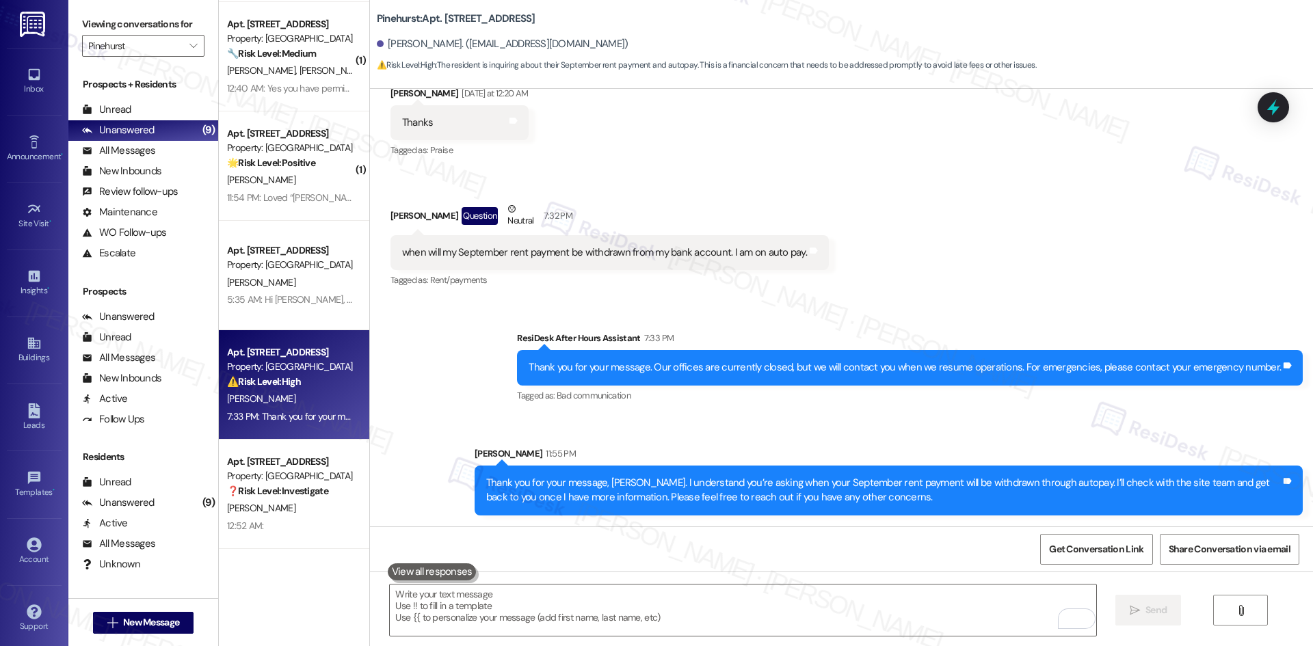
click at [946, 285] on div "Received via SMS [PERSON_NAME] [DATE] at 12:20 AM Thanks Tags and notes Tagged …" at bounding box center [841, 178] width 943 height 246
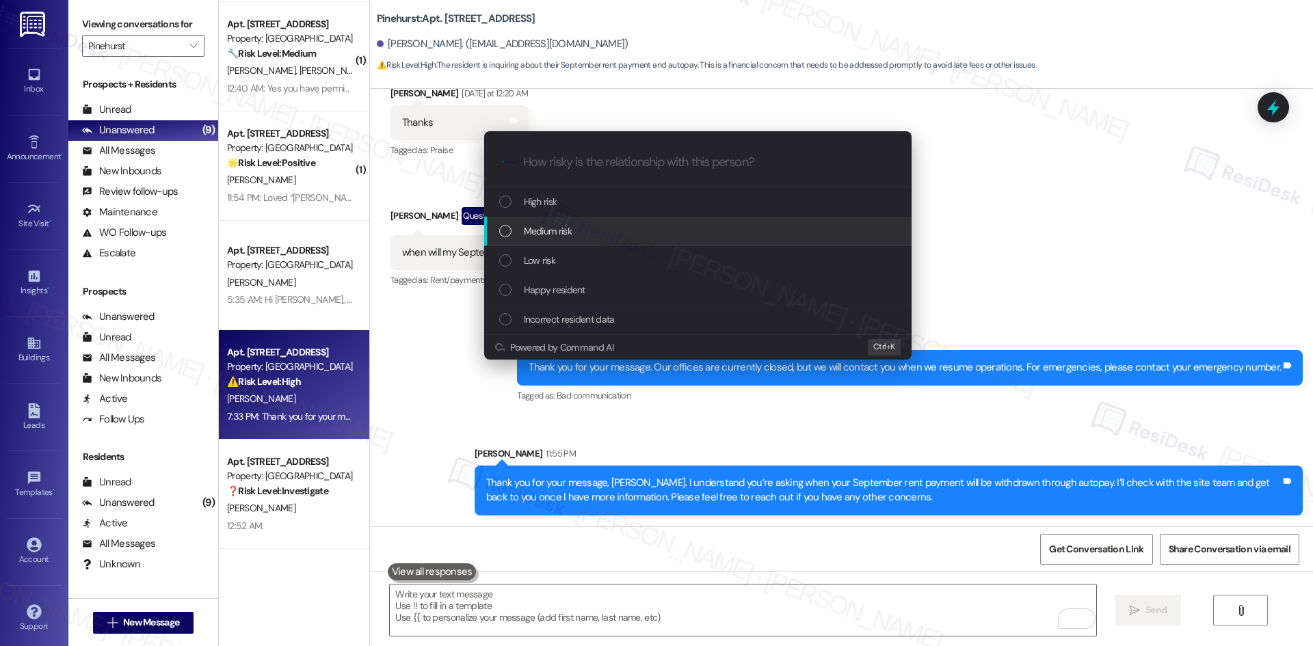
click at [642, 237] on div "Medium risk" at bounding box center [699, 231] width 400 height 15
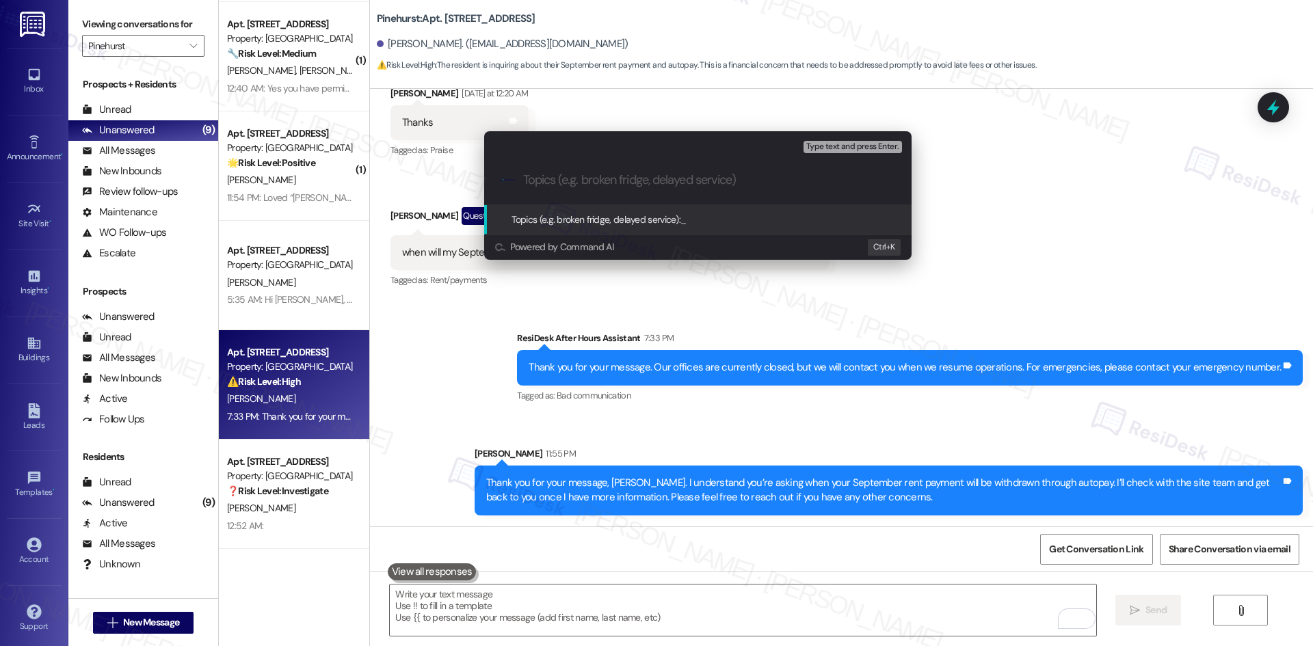
click at [542, 176] on input "Topics (e.g. broken fridge, delayed service)" at bounding box center [708, 180] width 371 height 14
paste input "Auto Pay Withdrawal Timing"
type input "Auto Pay Withdrawal Timing"
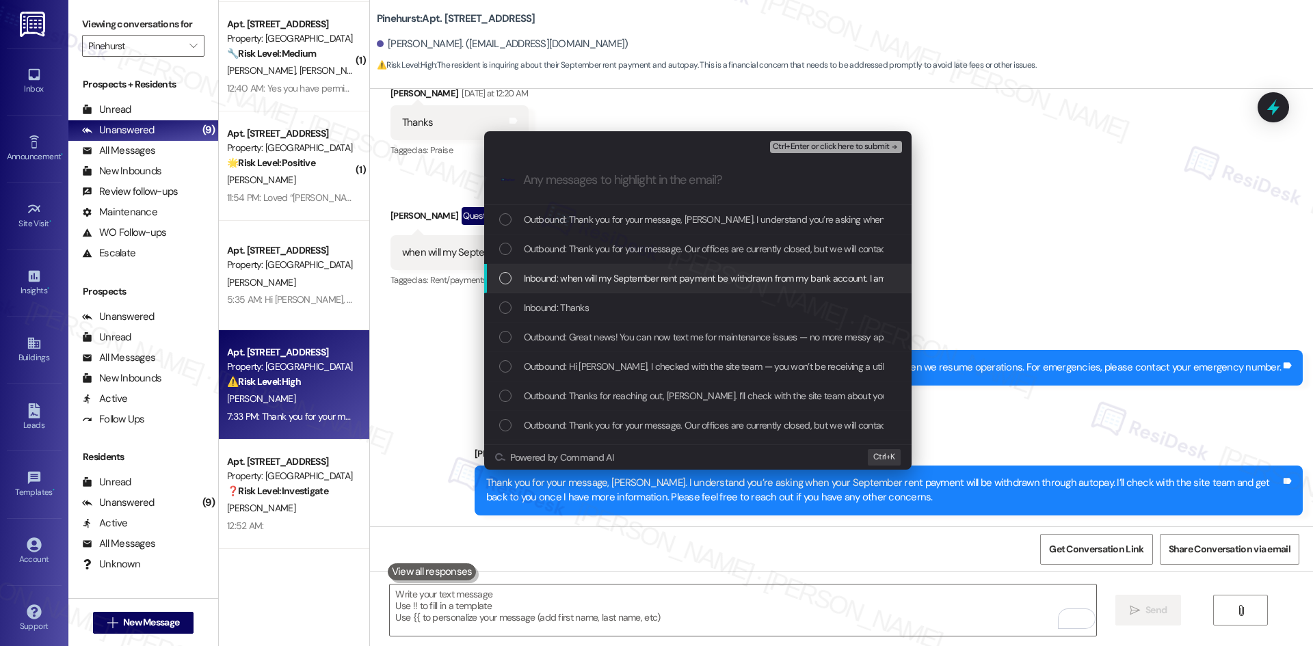
click at [646, 287] on div "Inbound: when will my September rent payment be withdrawn from my bank account.…" at bounding box center [698, 278] width 428 height 29
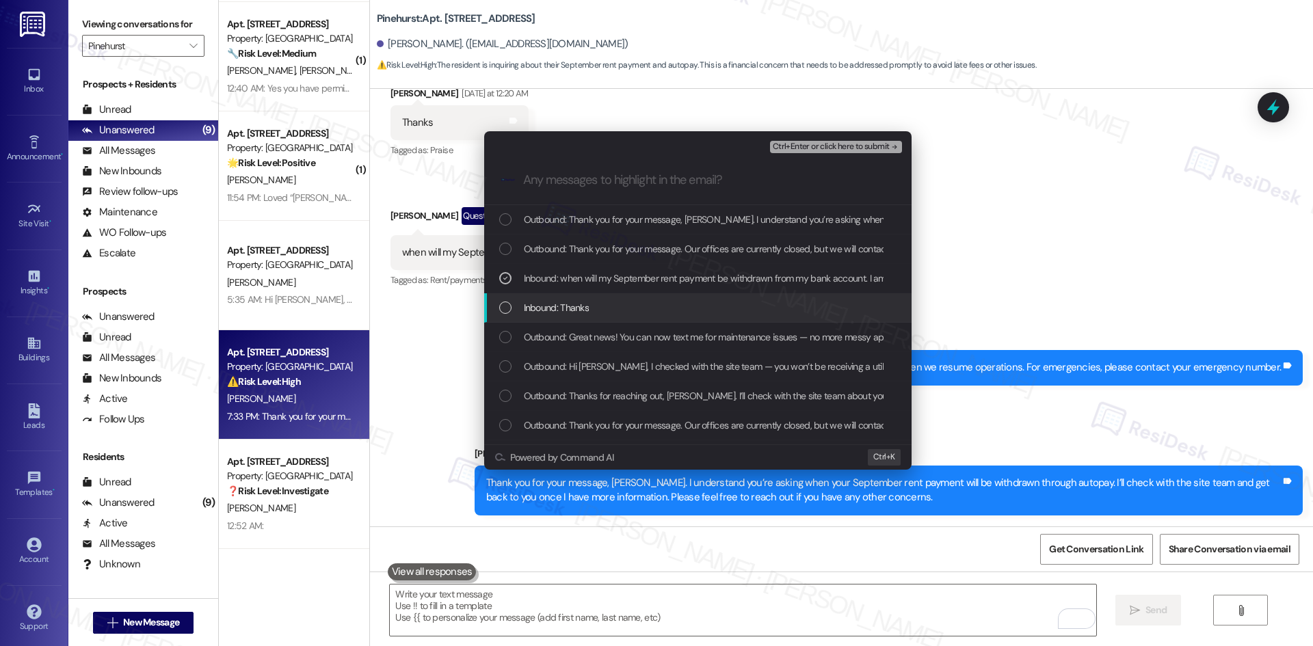
click at [658, 298] on div "Inbound: Thanks" at bounding box center [698, 307] width 428 height 29
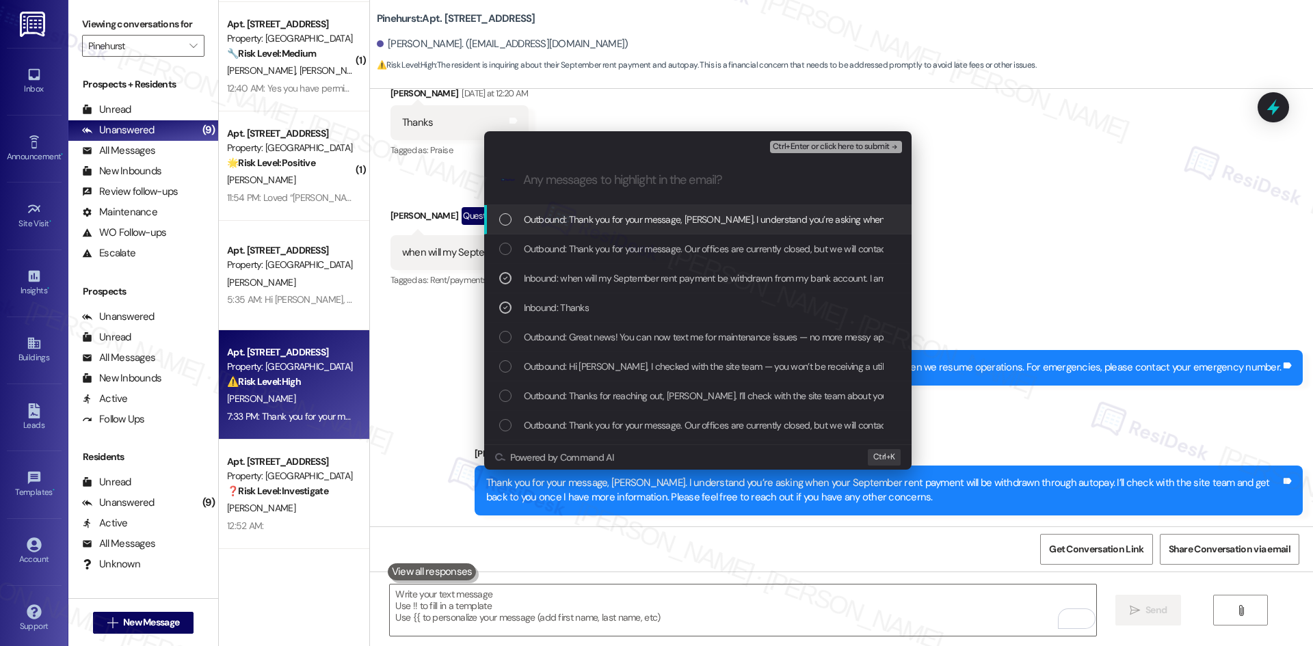
click at [856, 146] on span "Ctrl+Enter or click here to submit" at bounding box center [831, 147] width 117 height 10
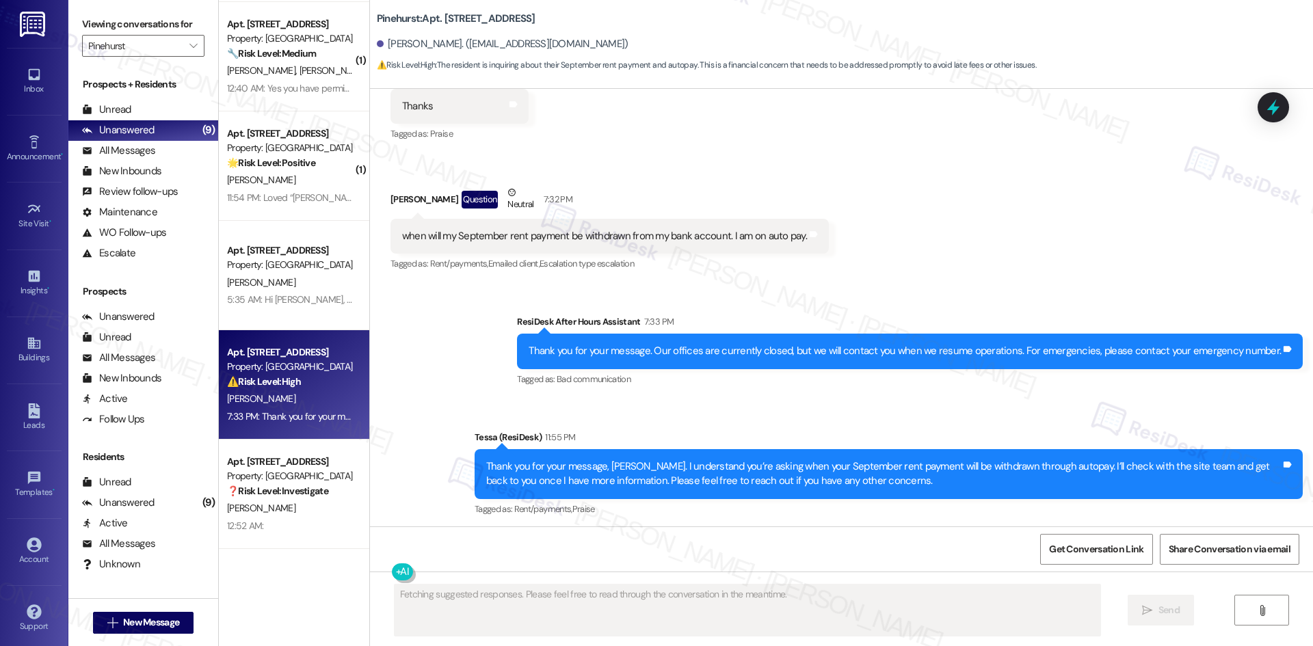
scroll to position [1190, 0]
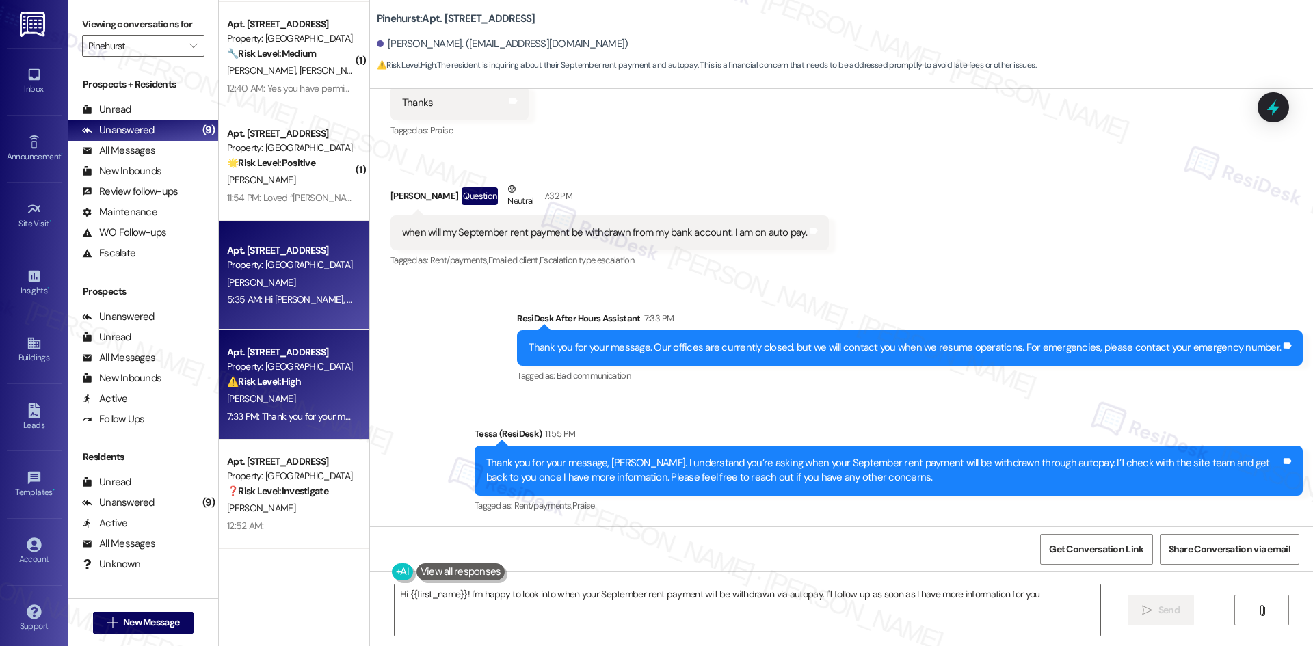
type textarea "Hi {{first_name}}! I'm happy to look into when your September rent payment will…"
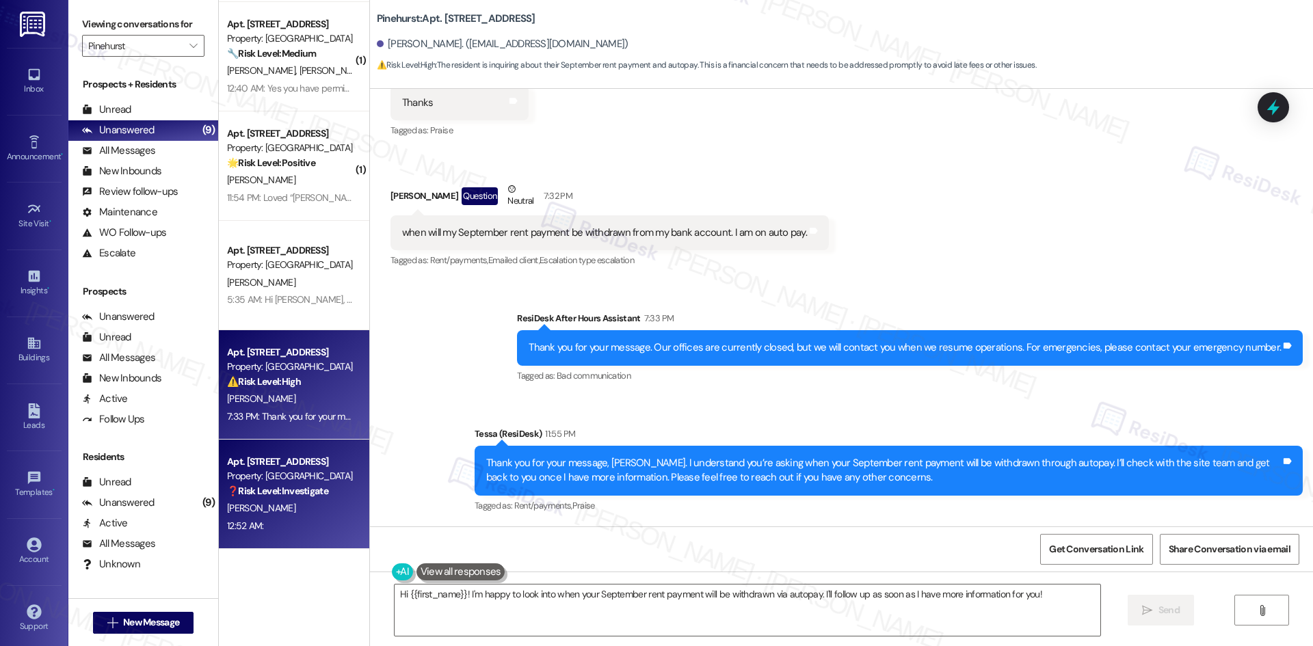
click at [267, 510] on div "[PERSON_NAME]" at bounding box center [290, 508] width 129 height 17
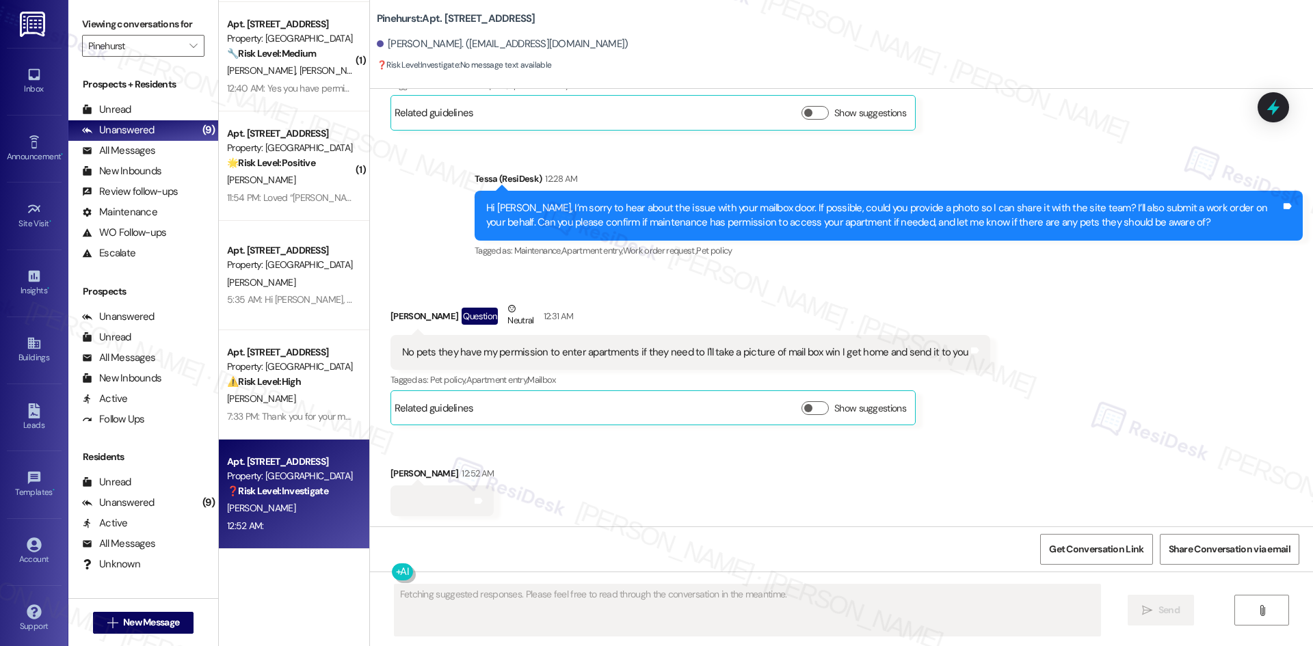
scroll to position [466, 0]
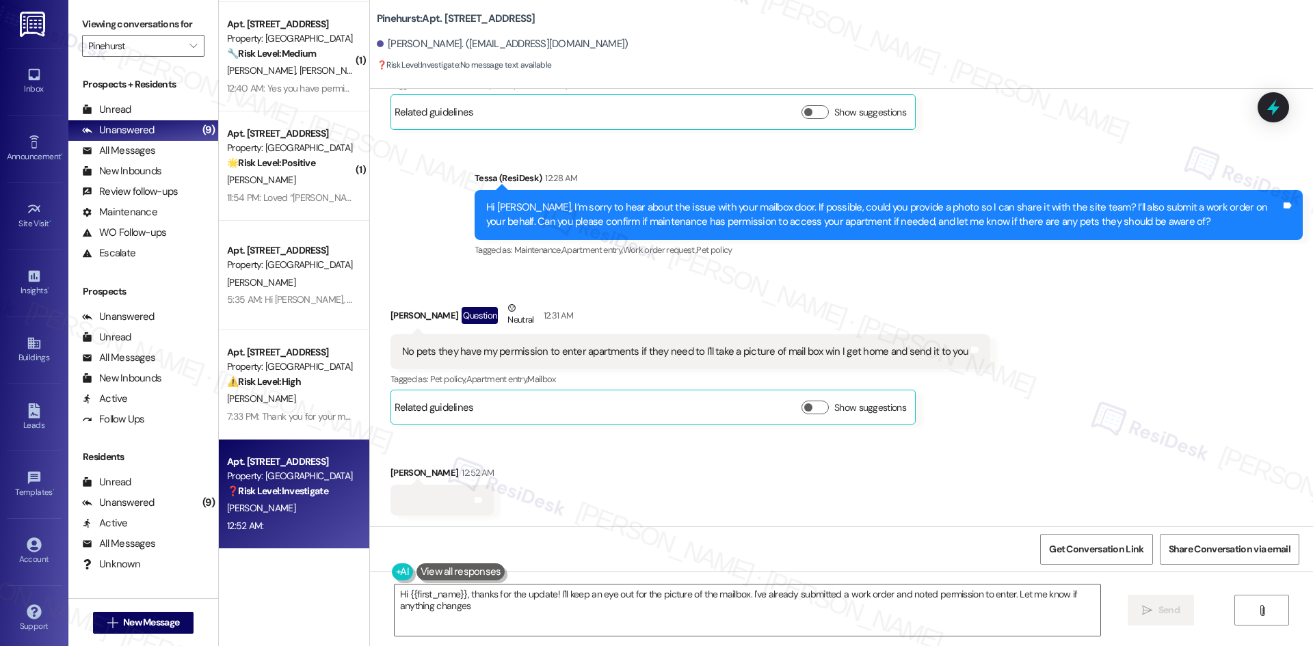
type textarea "Hi {{first_name}}, thanks for the update! I'll keep an eye out for the picture …"
click at [419, 506] on div "Tags and notes" at bounding box center [442, 500] width 103 height 31
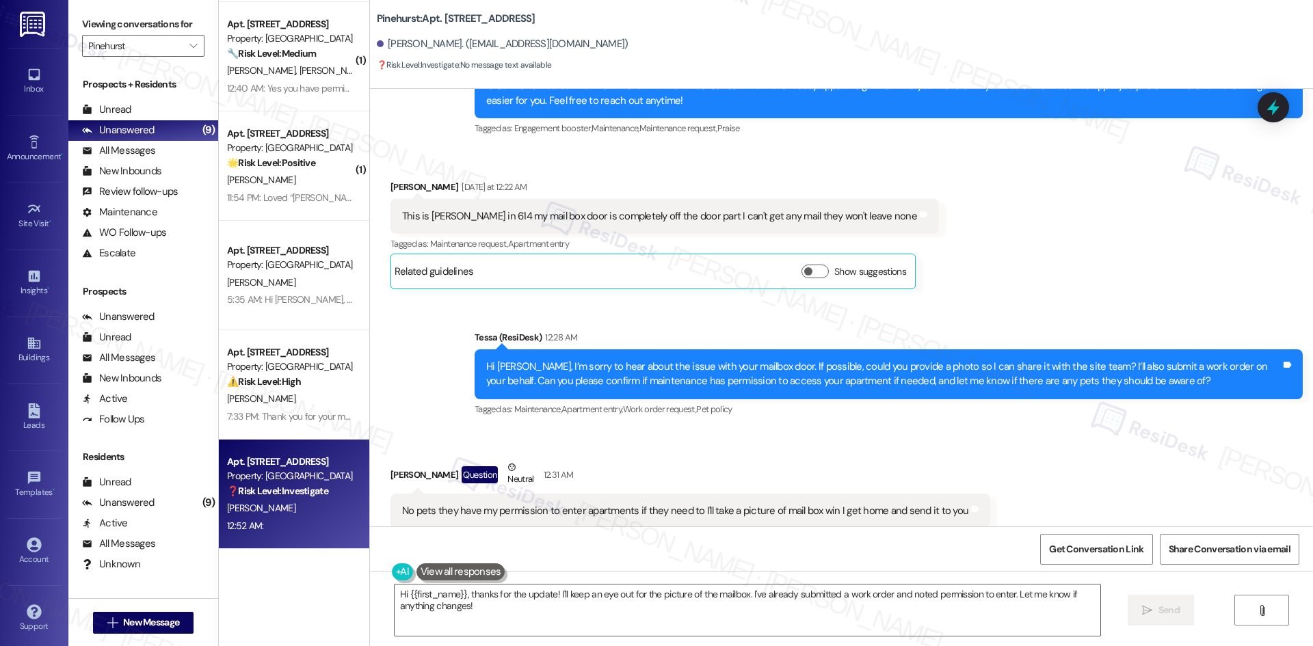
scroll to position [192, 0]
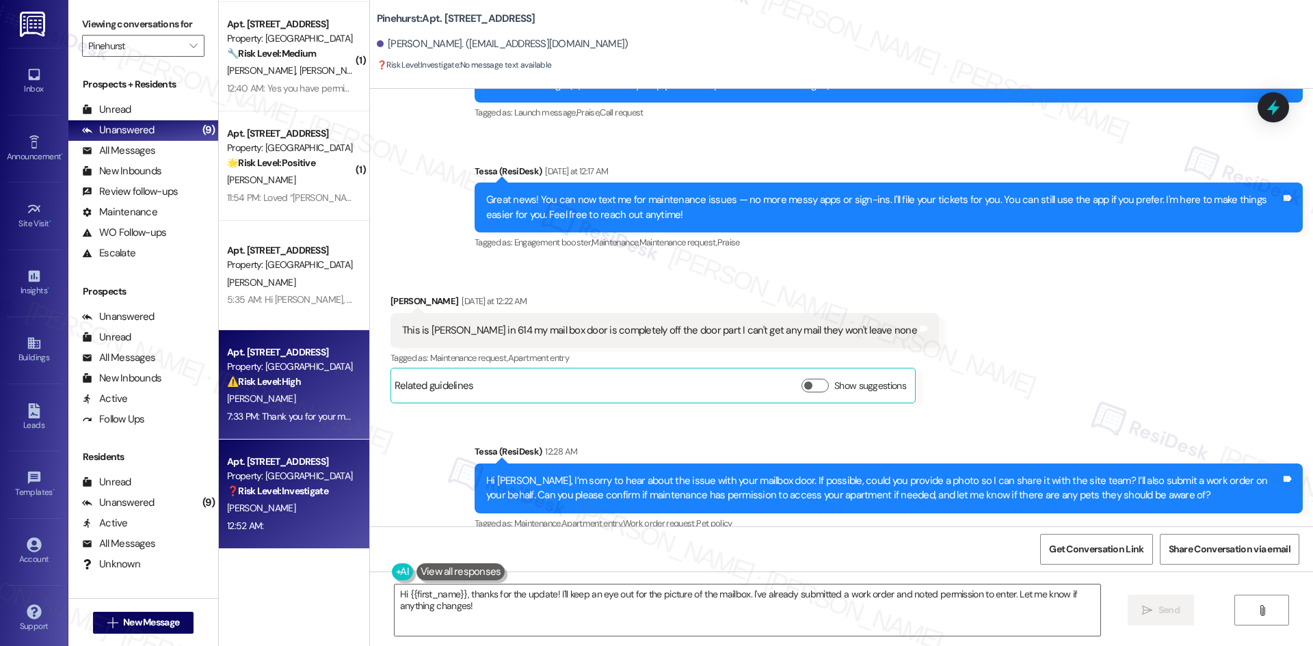
click at [285, 376] on strong "⚠️ Risk Level: High" at bounding box center [264, 382] width 74 height 12
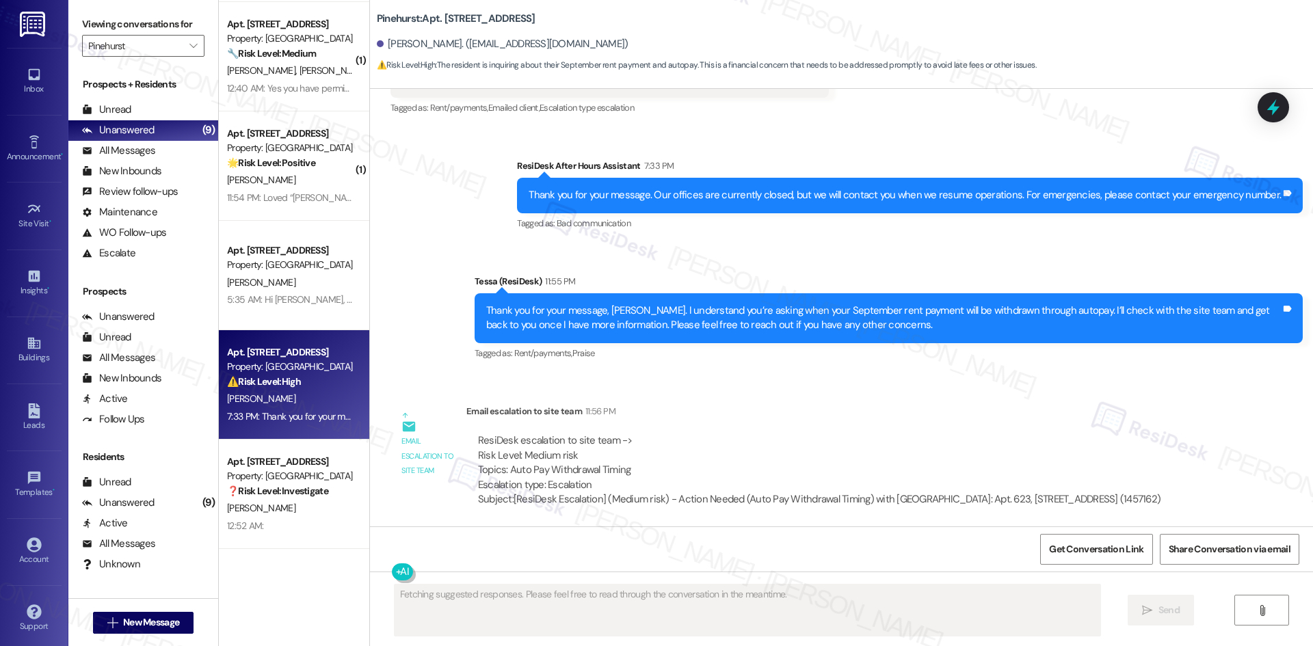
scroll to position [1344, 0]
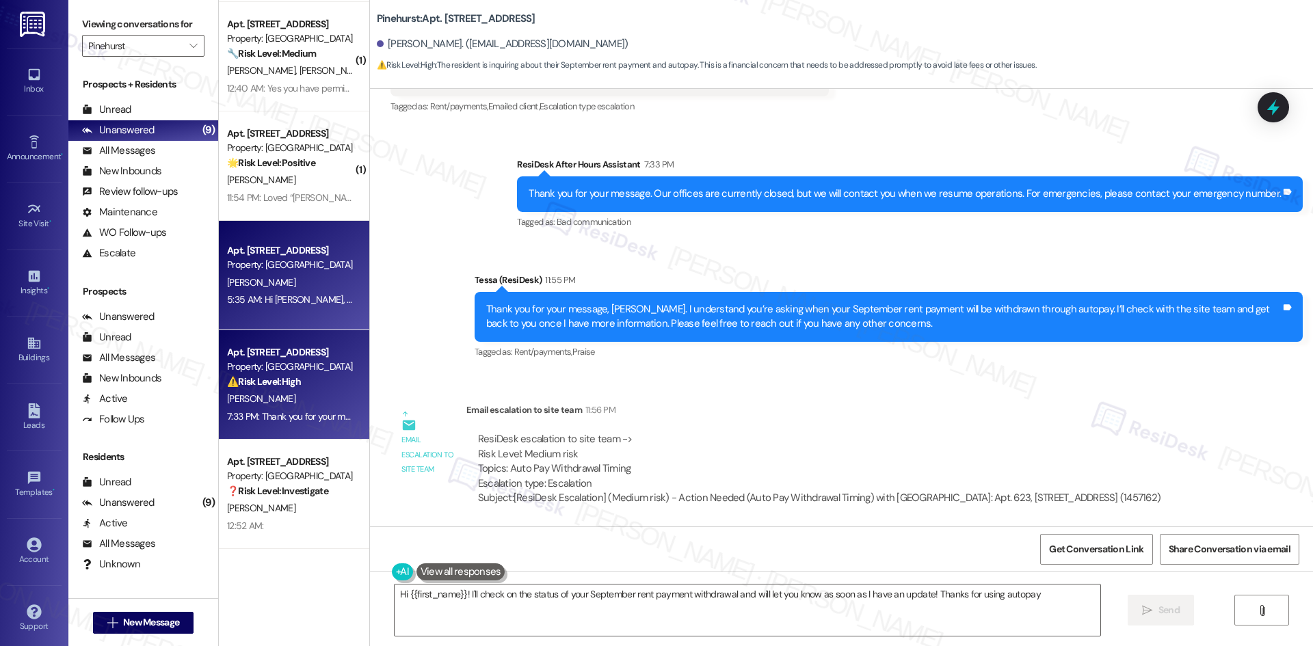
type textarea "Hi {{first_name}}! I'll check on the status of your September rent payment with…"
click at [308, 285] on div "[PERSON_NAME]" at bounding box center [290, 282] width 129 height 17
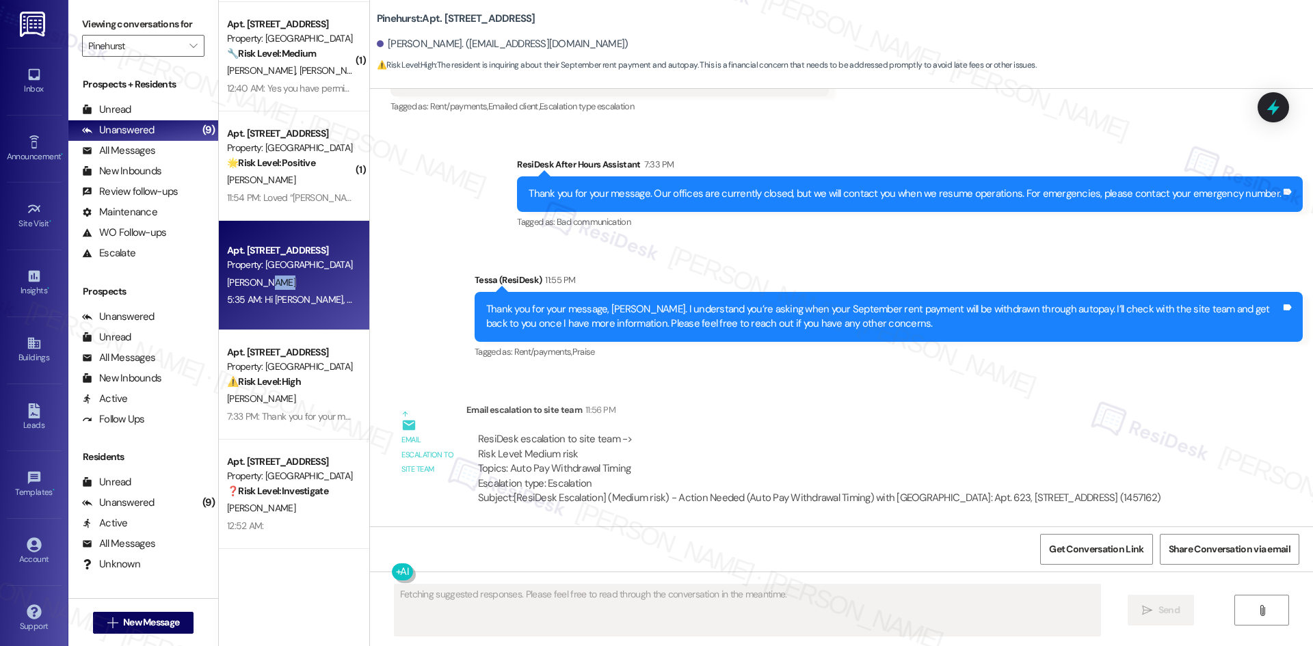
scroll to position [0, 0]
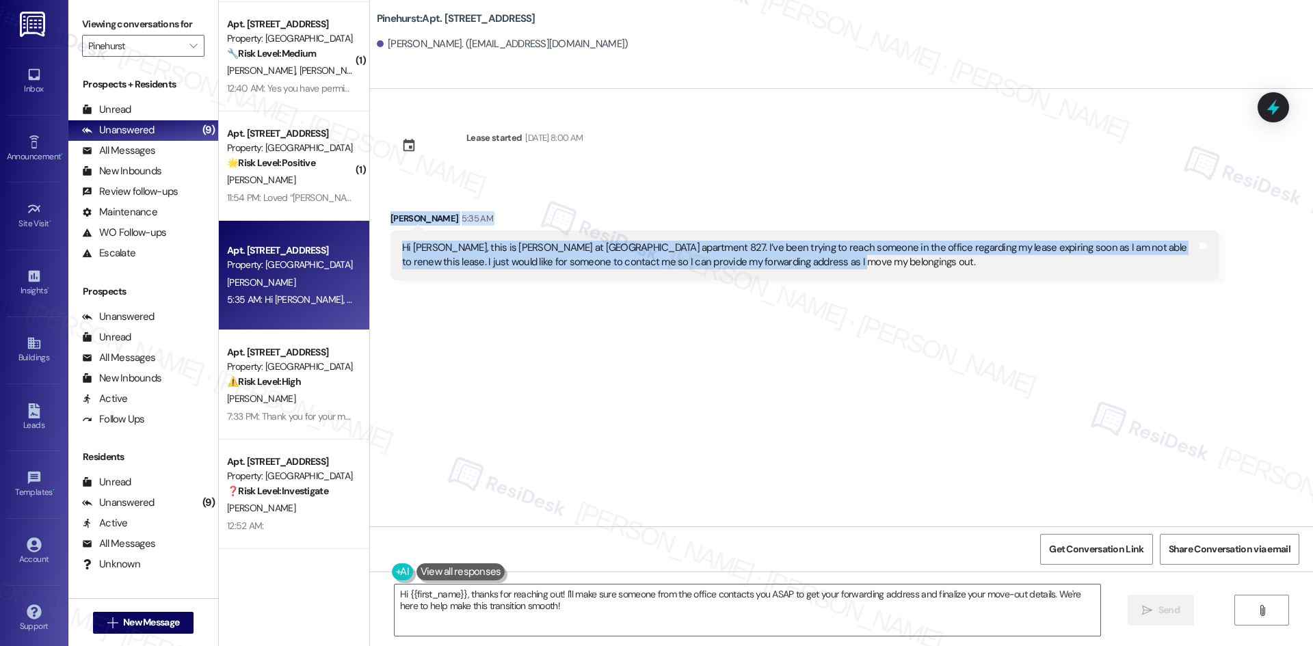
drag, startPoint x: 358, startPoint y: 205, endPoint x: 882, endPoint y: 273, distance: 527.8
click at [882, 273] on div "[GEOGRAPHIC_DATA]: Apt. 827, [STREET_ADDRESS] [PERSON_NAME]. ([EMAIL_ADDRESS][D…" at bounding box center [841, 323] width 944 height 646
copy div "[PERSON_NAME] 5:35 AM Hi [PERSON_NAME], this is [PERSON_NAME] at [GEOGRAPHIC_DA…"
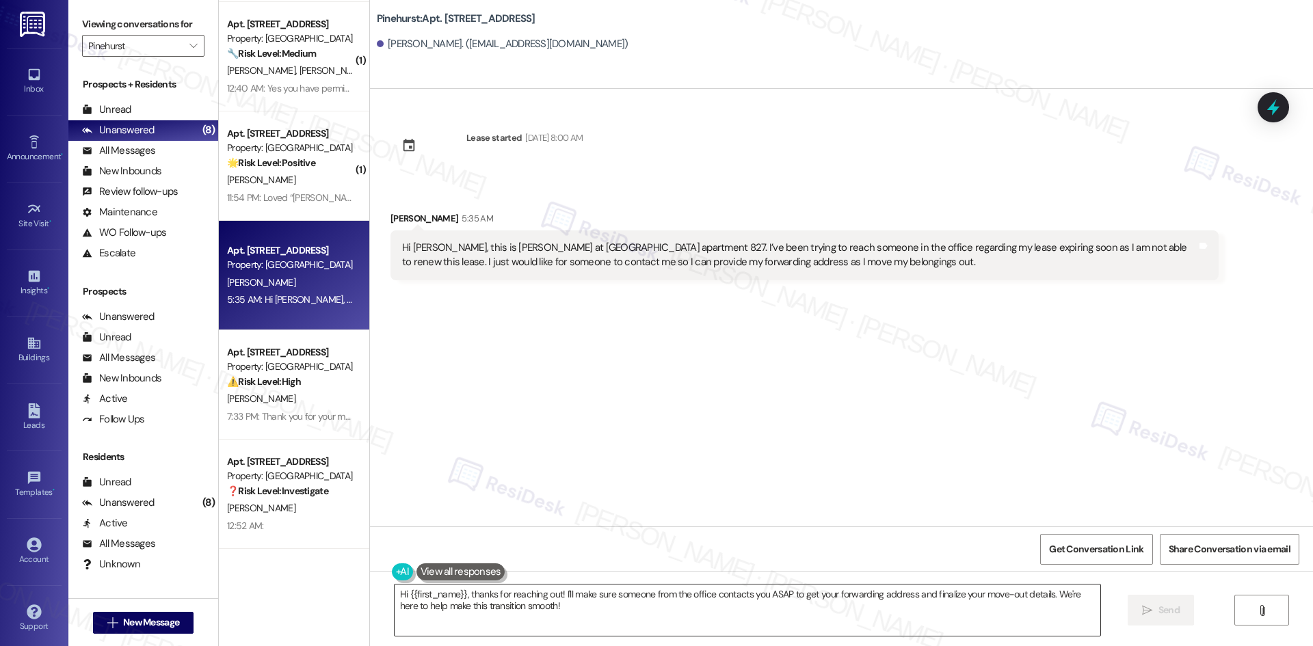
click at [611, 614] on textarea "Hi {{first_name}}, thanks for reaching out! I'll make sure someone from the off…" at bounding box center [748, 610] width 706 height 51
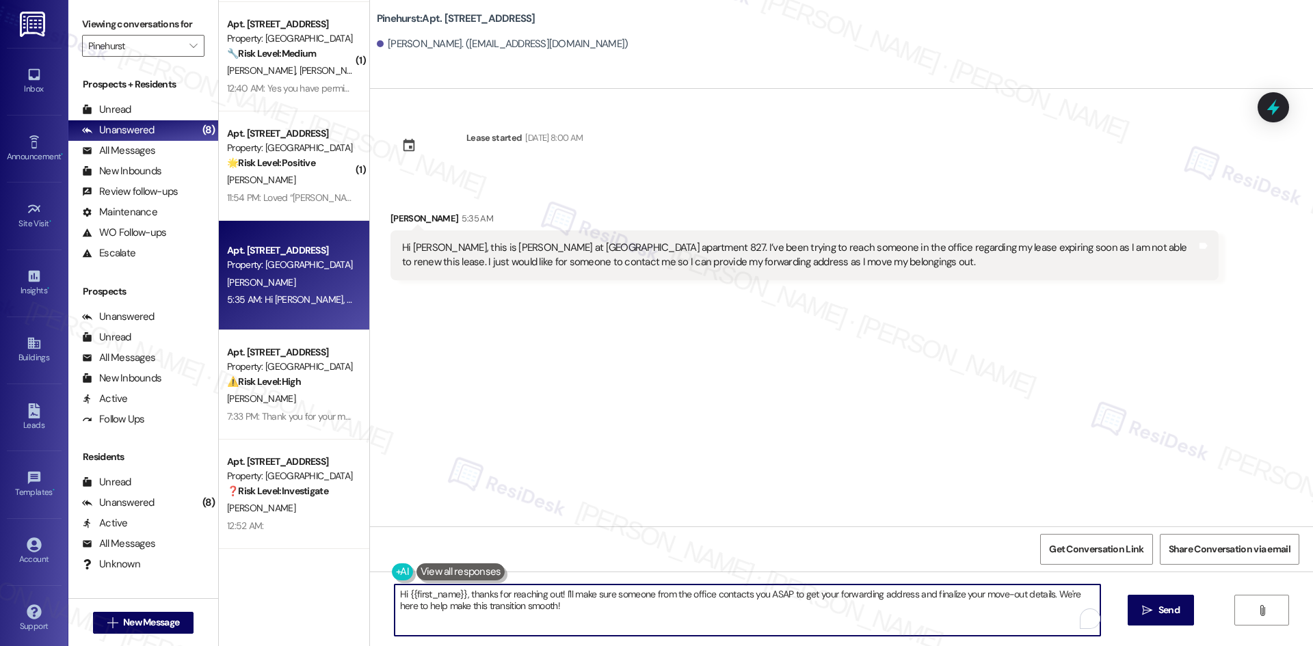
paste textarea "[PERSON_NAME], thank you for your message. I understand your lease is expiring …"
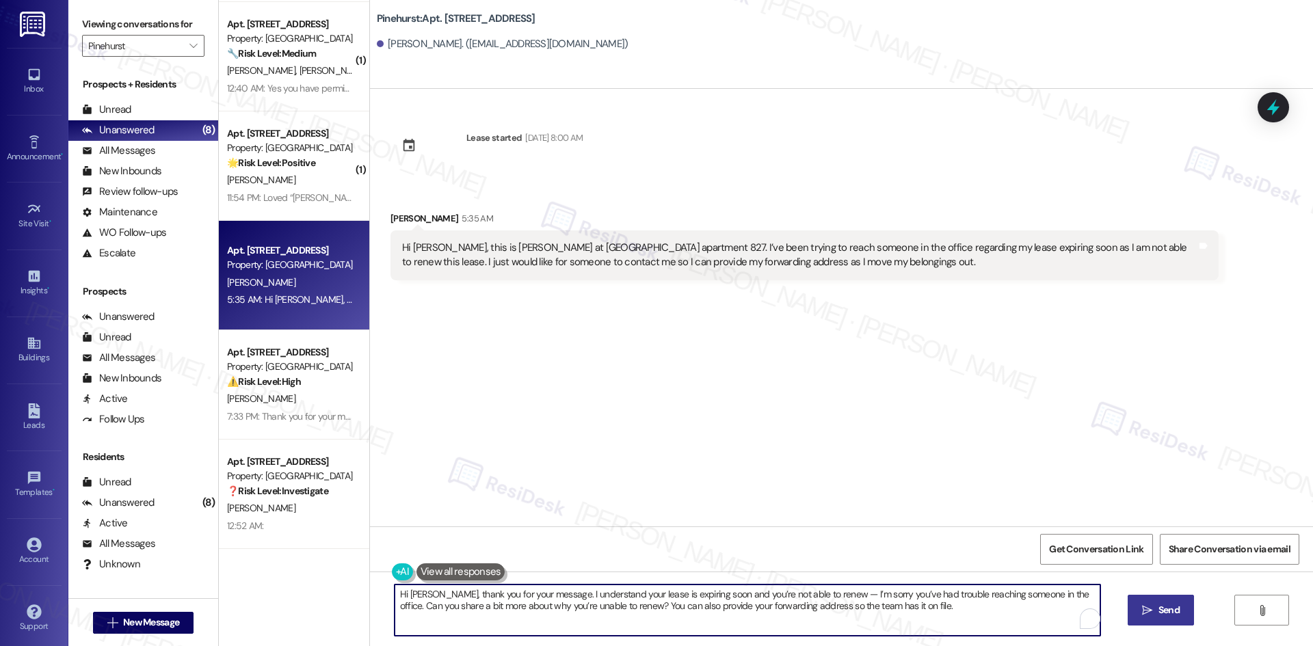
type textarea "Hi [PERSON_NAME], thank you for your message. I understand your lease is expiri…"
click at [1179, 606] on span "Send" at bounding box center [1169, 610] width 21 height 14
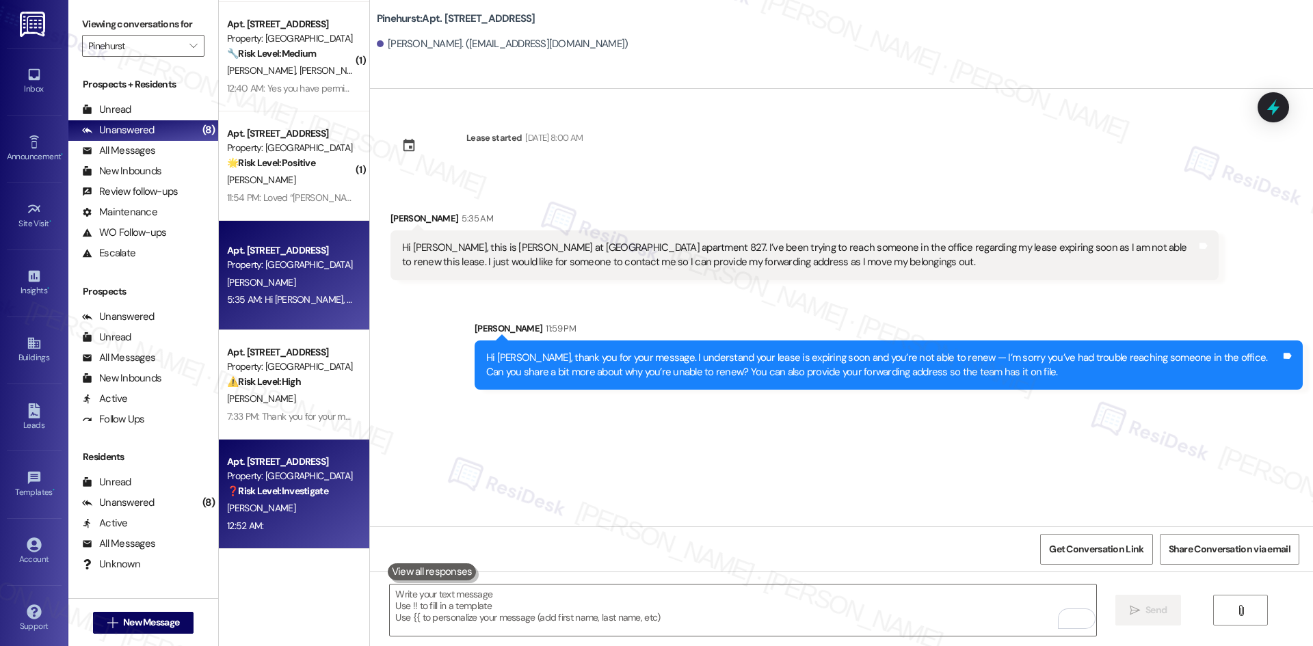
click at [295, 534] on div "12:52 AM: 12:52 AM:" at bounding box center [290, 526] width 129 height 17
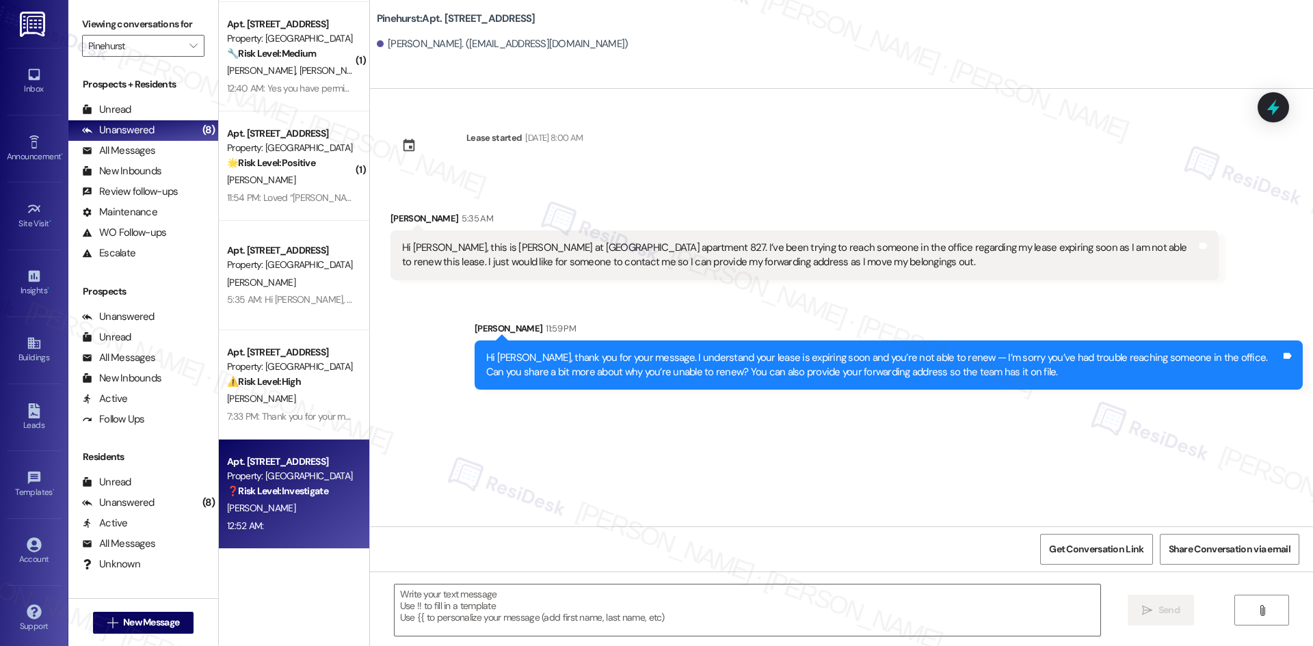
type textarea "Fetching suggested responses. Please feel free to read through the conversation…"
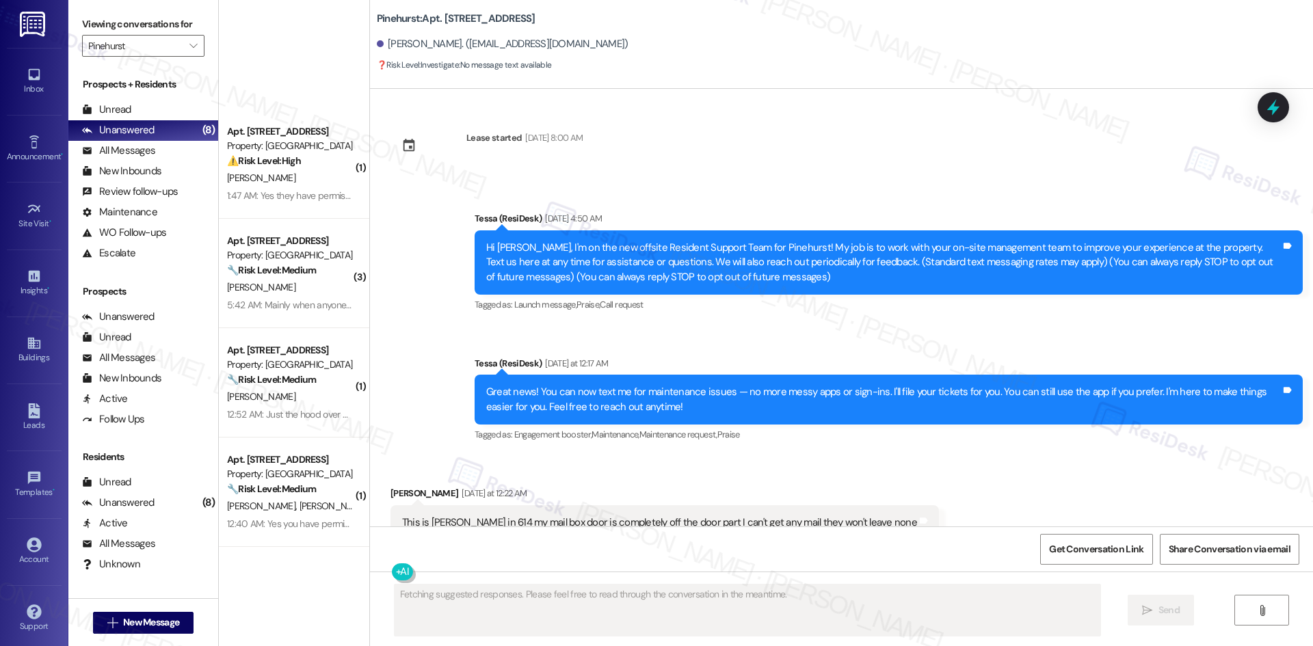
scroll to position [436, 0]
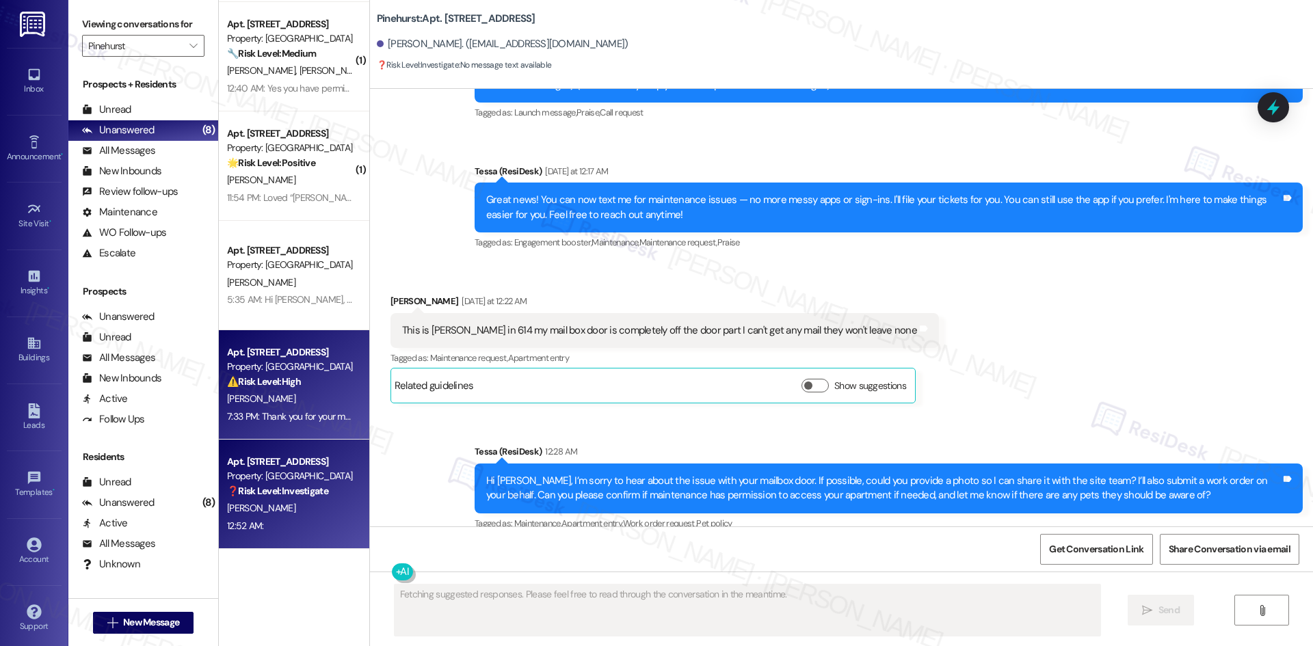
click at [327, 369] on div "Property: [GEOGRAPHIC_DATA]" at bounding box center [290, 367] width 127 height 14
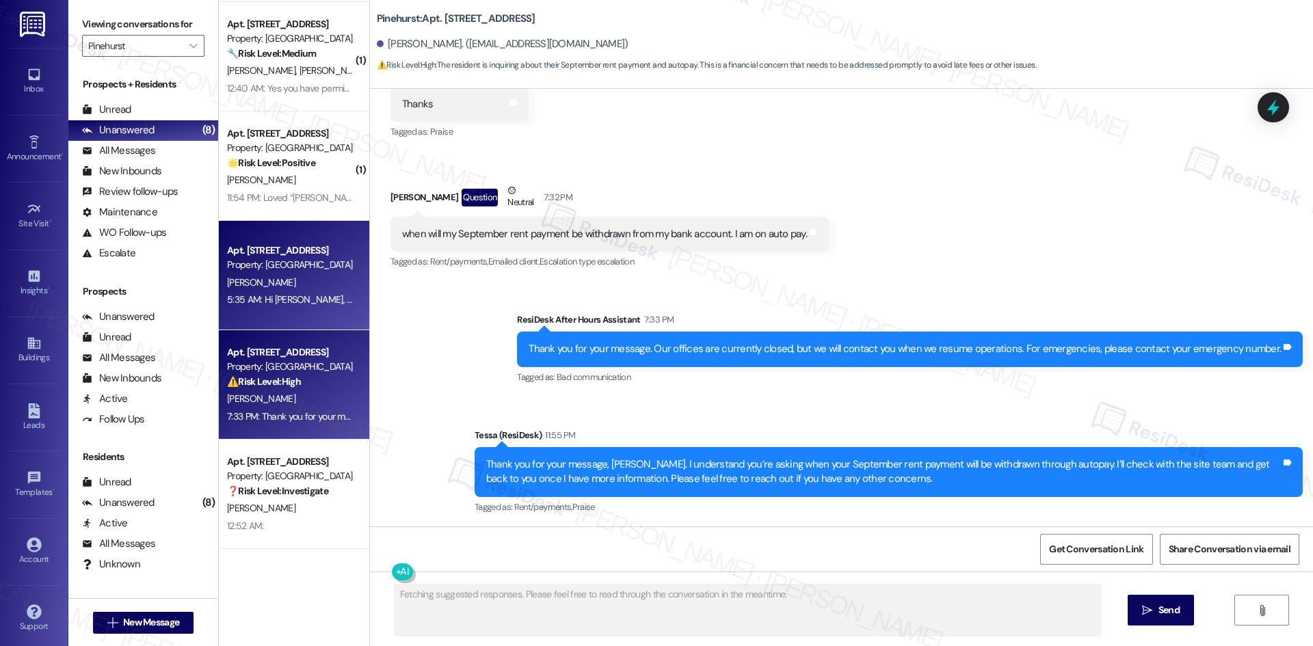
scroll to position [1138, 0]
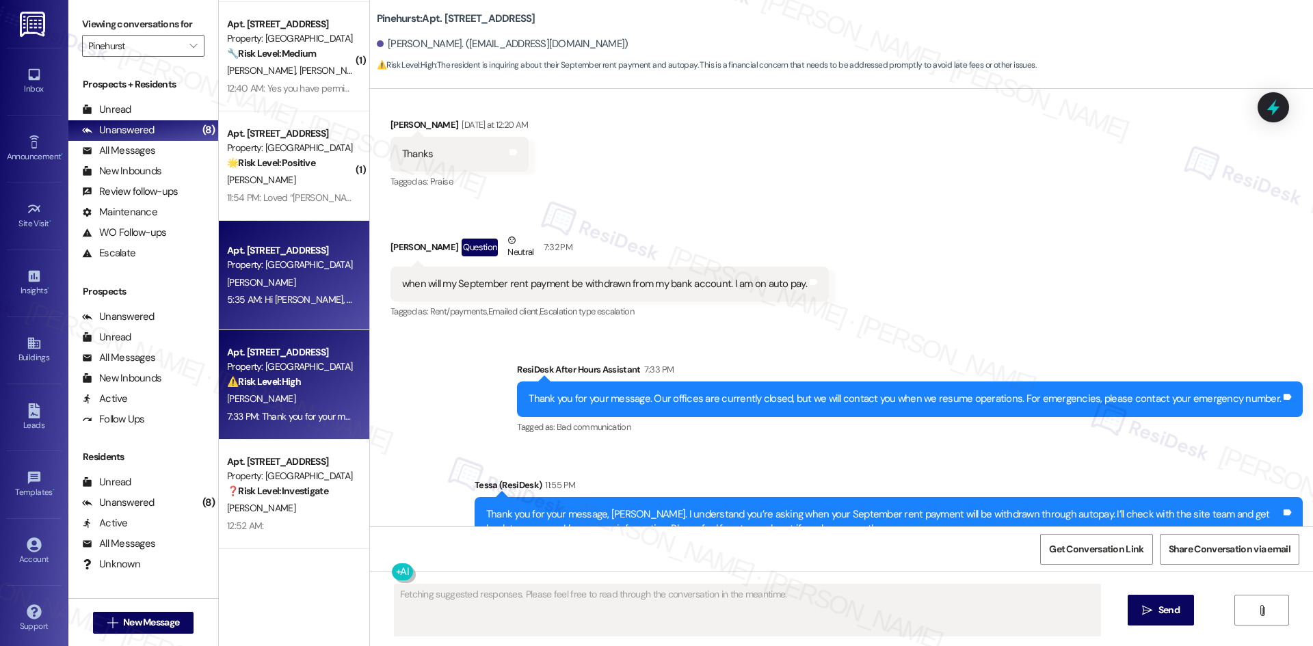
click at [296, 311] on div "Apt. 827, [STREET_ADDRESS] Property: [GEOGRAPHIC_DATA][PERSON_NAME] 5:35 AM: [G…" at bounding box center [294, 275] width 151 height 109
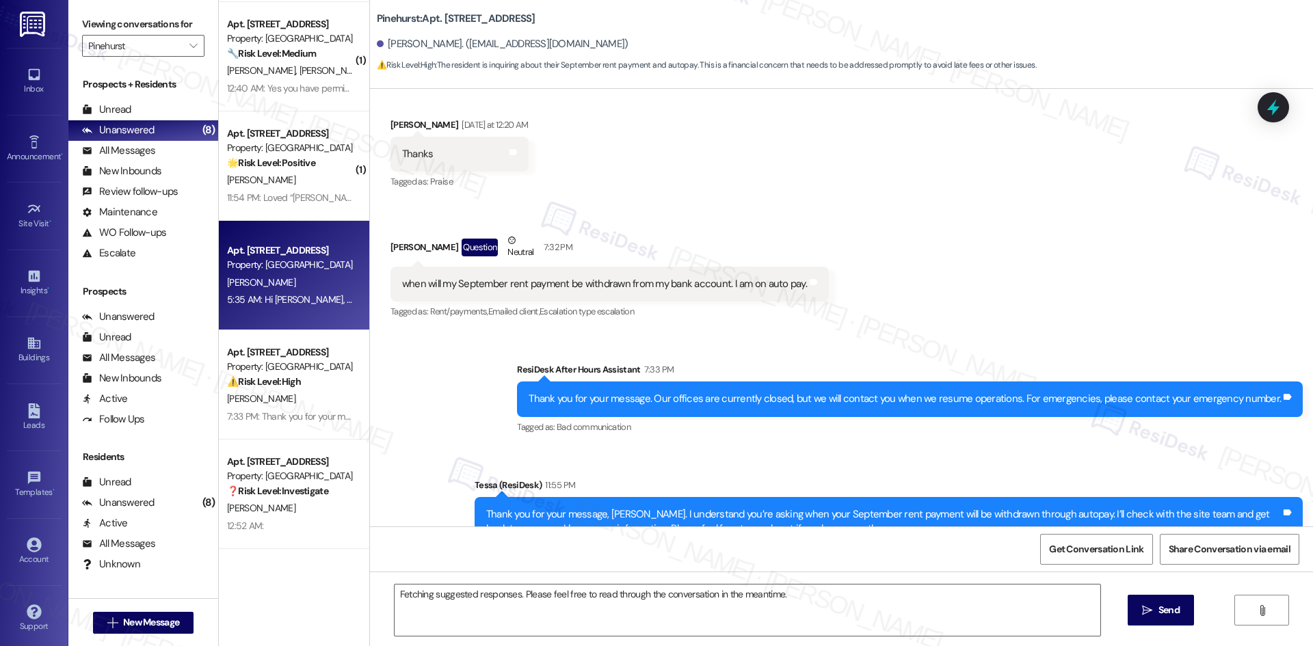
scroll to position [0, 0]
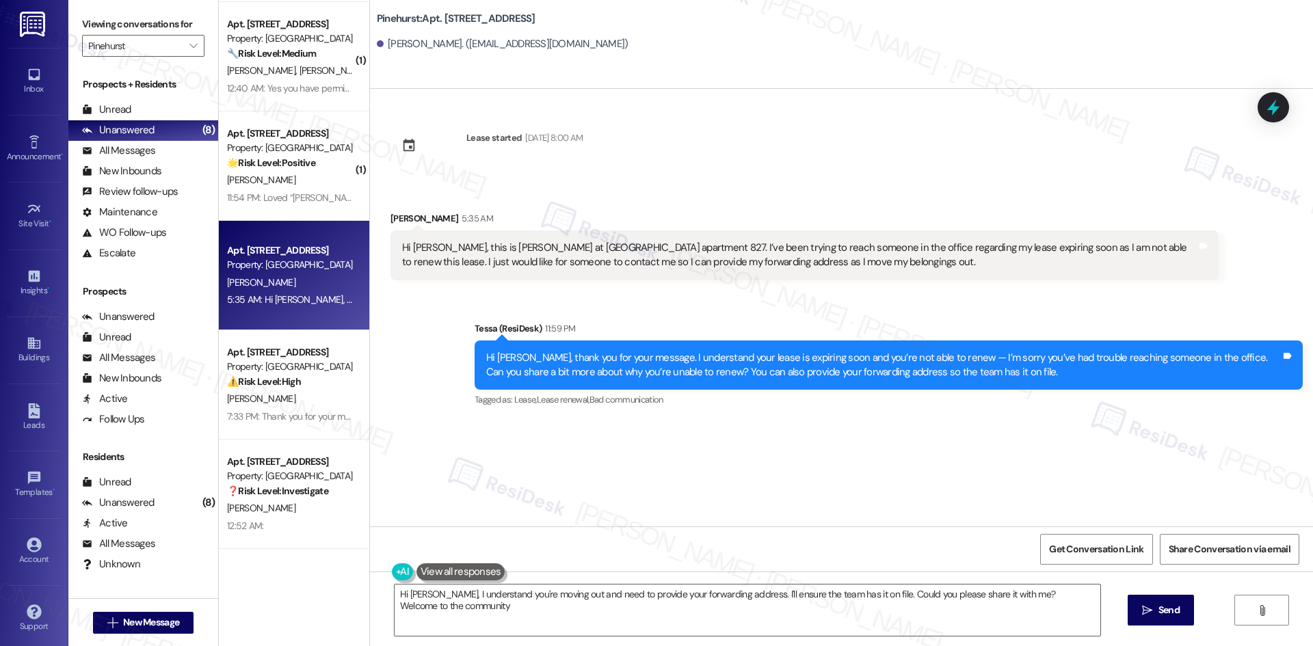
type textarea "Hi Nicole, I understand you're moving out and need to provide your forwarding a…"
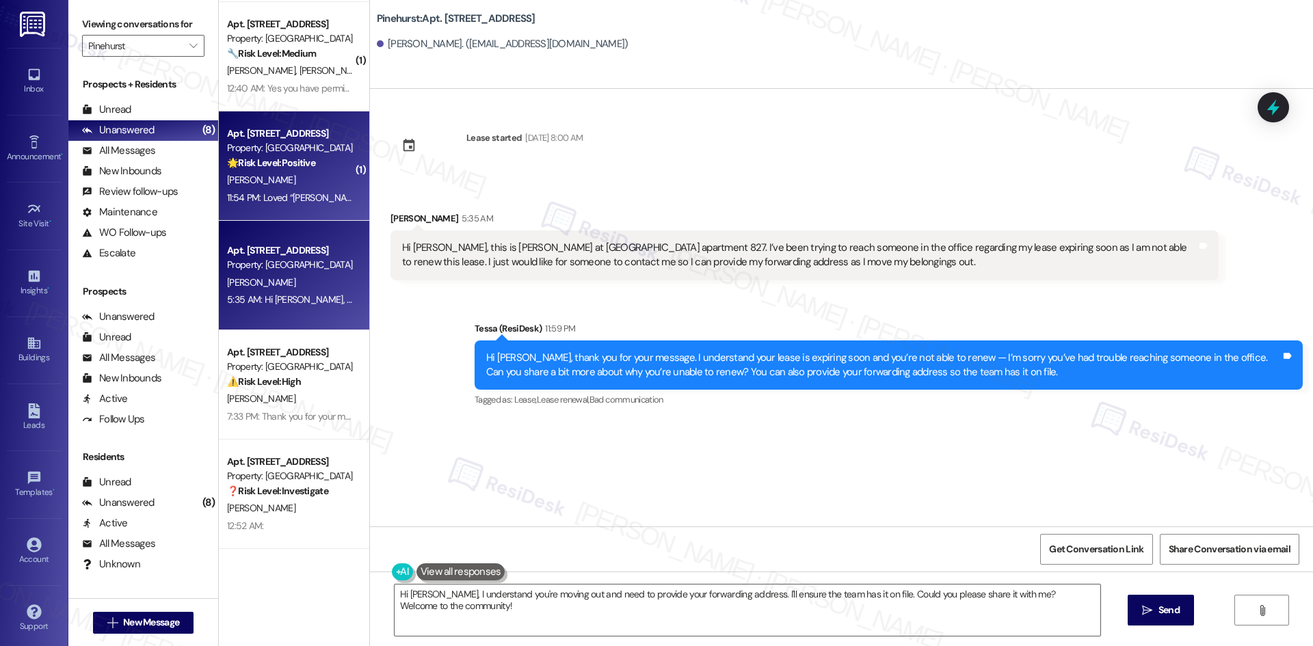
click at [311, 196] on div "11:54 PM: Loved “Tessa (Pinehurst): I’m so happy to hear you’re enjoying your h…" at bounding box center [919, 198] width 1385 height 12
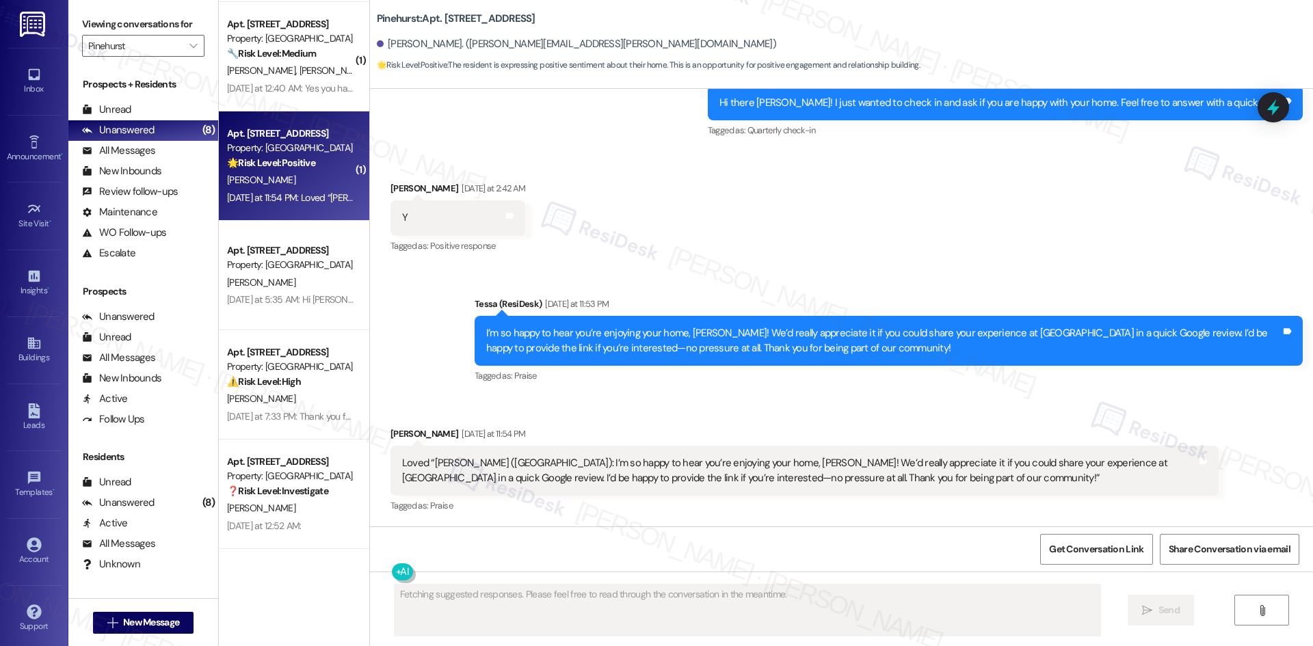
scroll to position [421, 0]
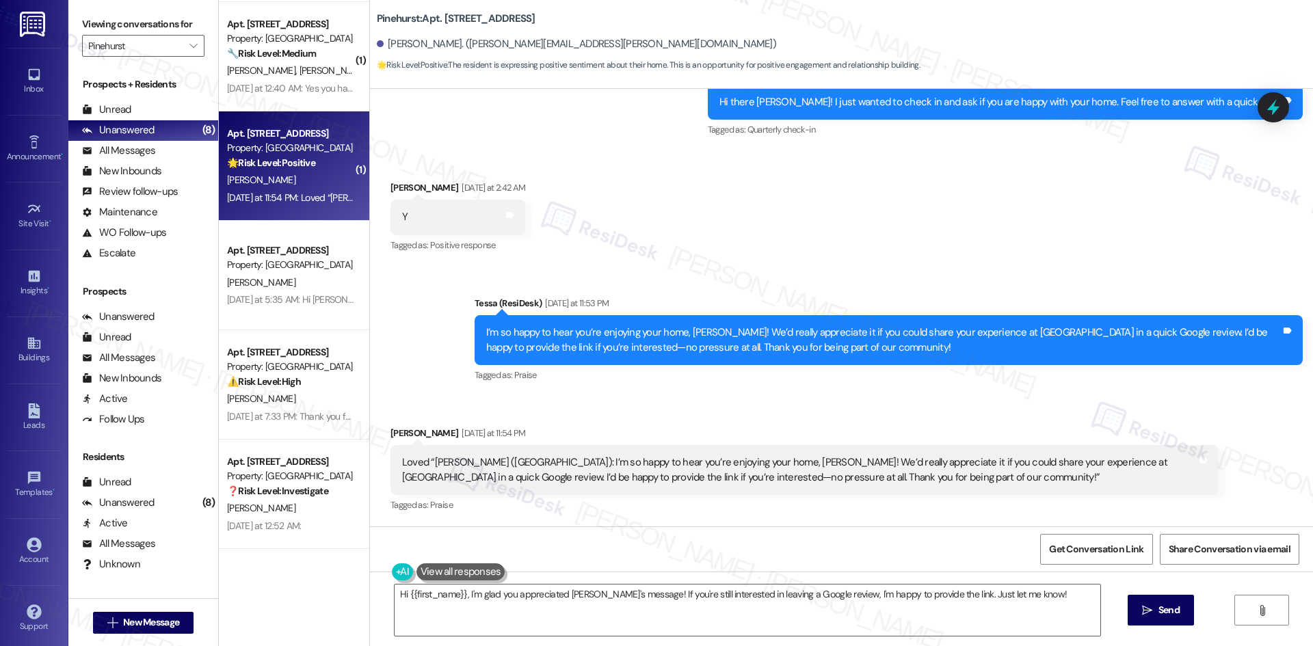
click at [763, 268] on div "Sent via SMS Tessa (ResiDesk) Yesterday at 11:53 PM I’m so happy to hear you’re…" at bounding box center [841, 330] width 943 height 130
click at [677, 605] on textarea "Hi {{first_name}}, I'm glad you appreciated Tessa's message! If you're still in…" at bounding box center [748, 610] width 706 height 51
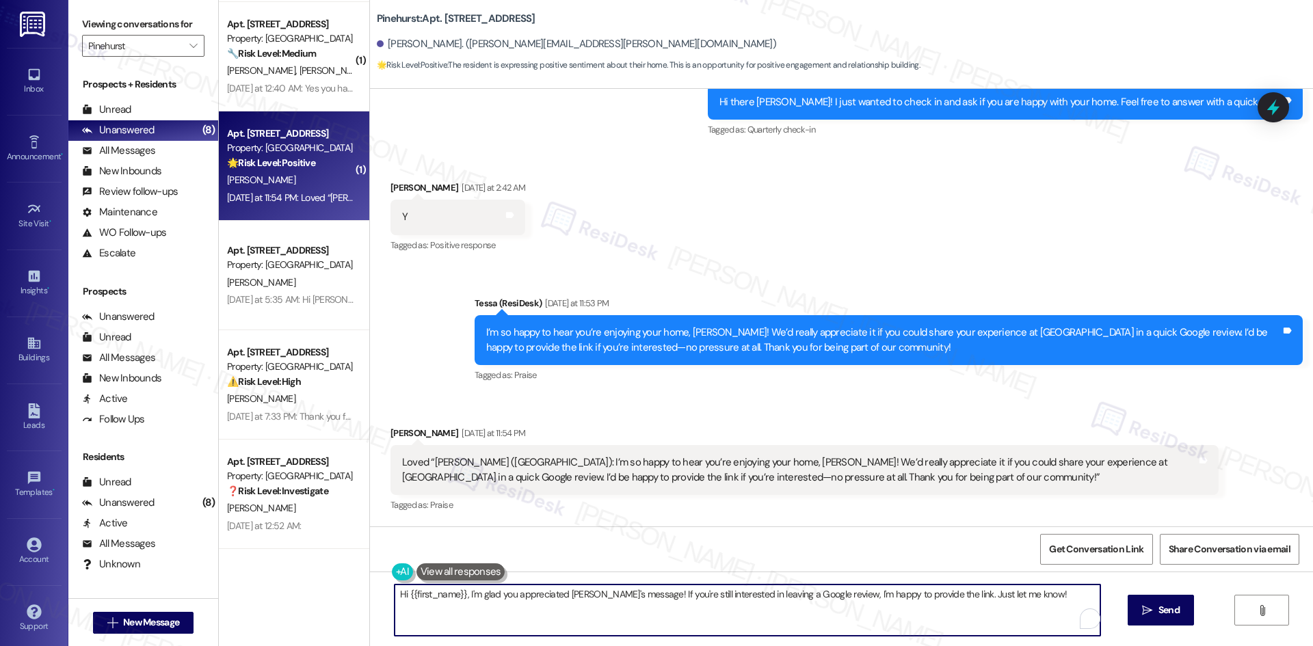
paste textarea "Thank you so much! Here's a quick link to leave us a review: {{google_review_li…"
type textarea "Thank you so much! Here's a quick link to leave us a review: {{google_review_li…"
click at [1159, 609] on span "Send" at bounding box center [1169, 610] width 21 height 14
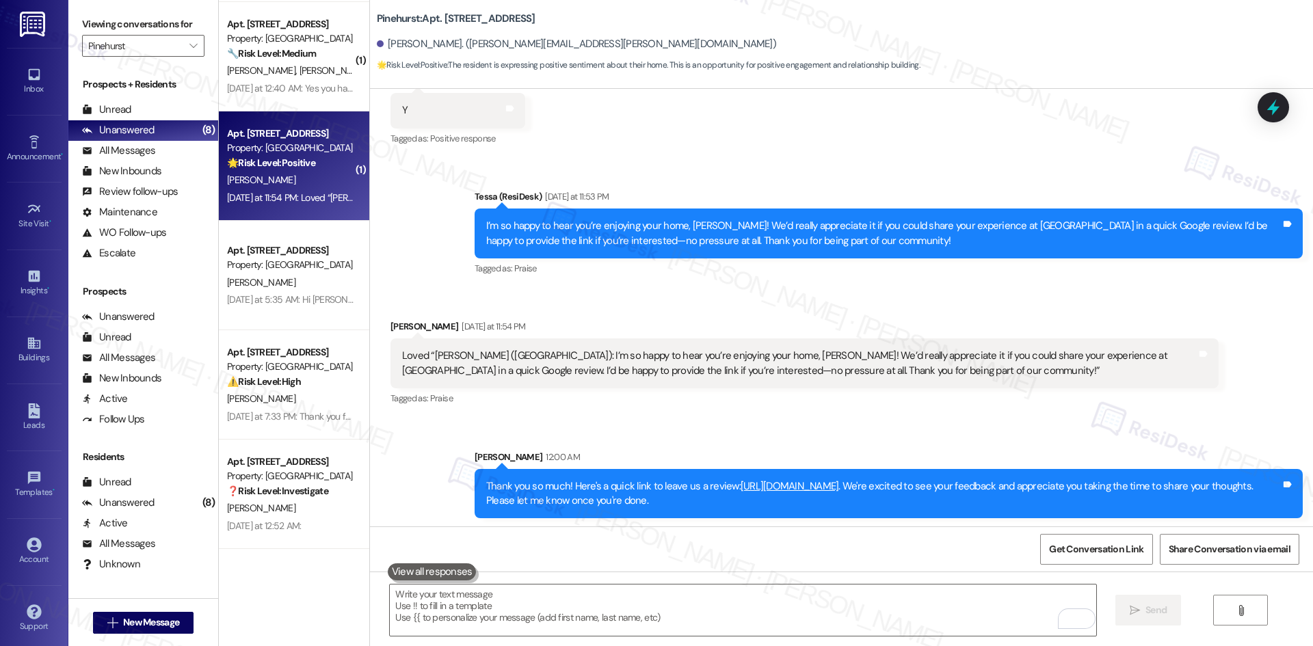
scroll to position [530, 0]
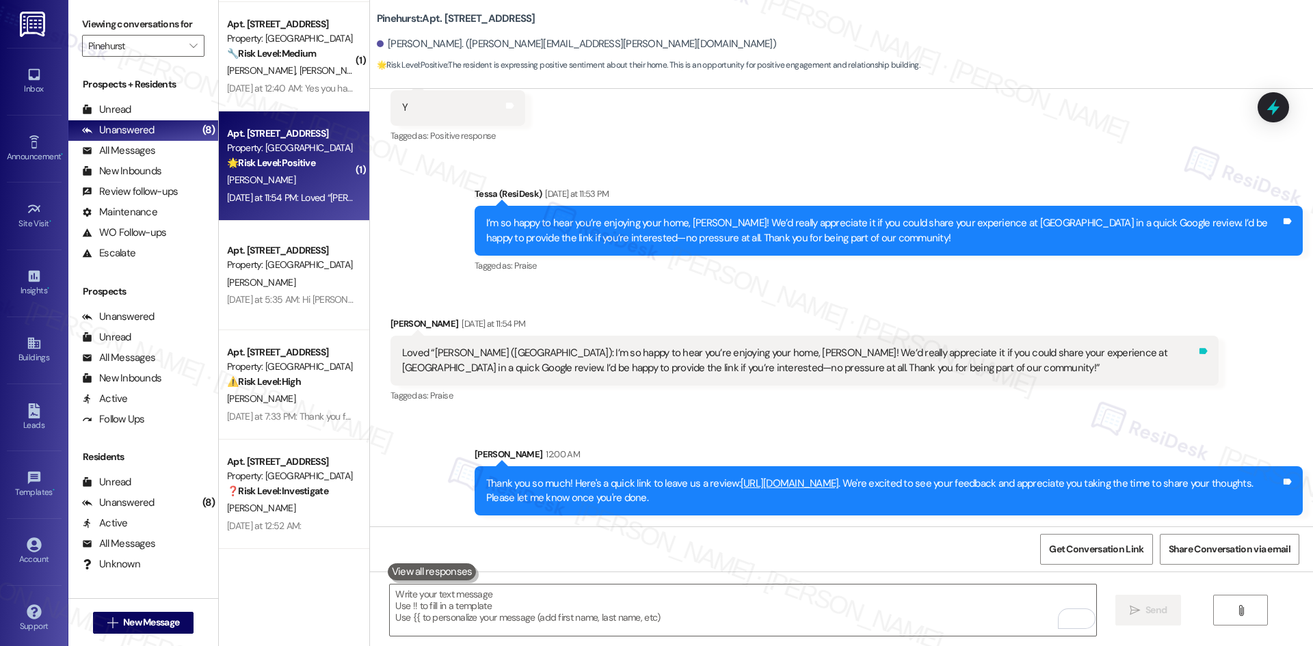
click at [1200, 351] on icon at bounding box center [1204, 351] width 8 height 6
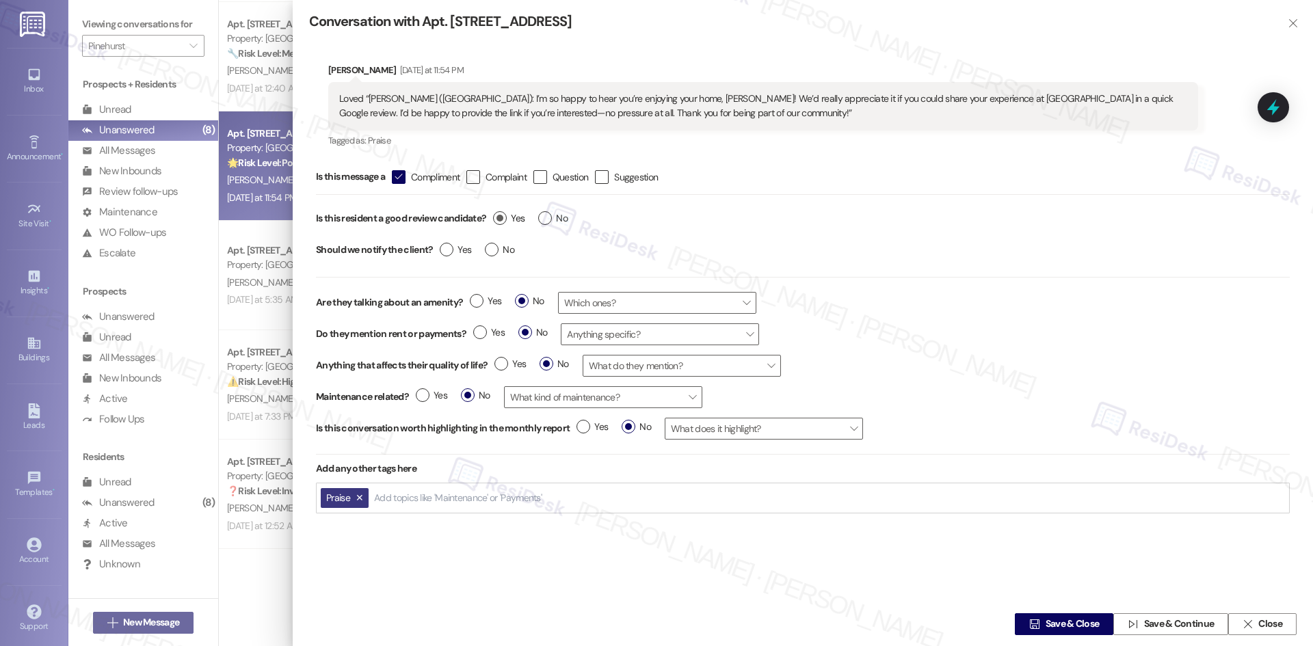
click at [510, 218] on span "Yes" at bounding box center [508, 218] width 31 height 14
click at [510, 218] on input "Yes" at bounding box center [508, 220] width 31 height 18
radio input "true"
click at [449, 254] on label "Yes" at bounding box center [455, 250] width 31 height 14
click at [449, 254] on input "Yes" at bounding box center [455, 252] width 31 height 18
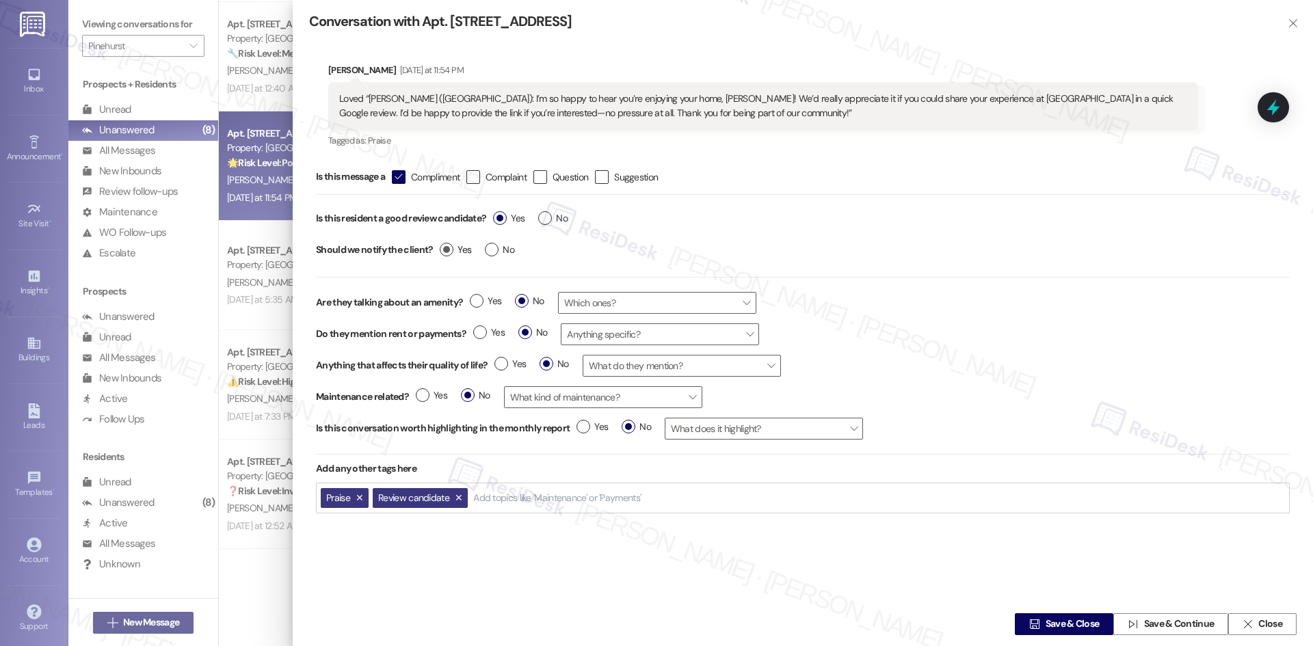
radio input "true"
click at [1049, 622] on span "Save & Close" at bounding box center [1073, 625] width 54 height 14
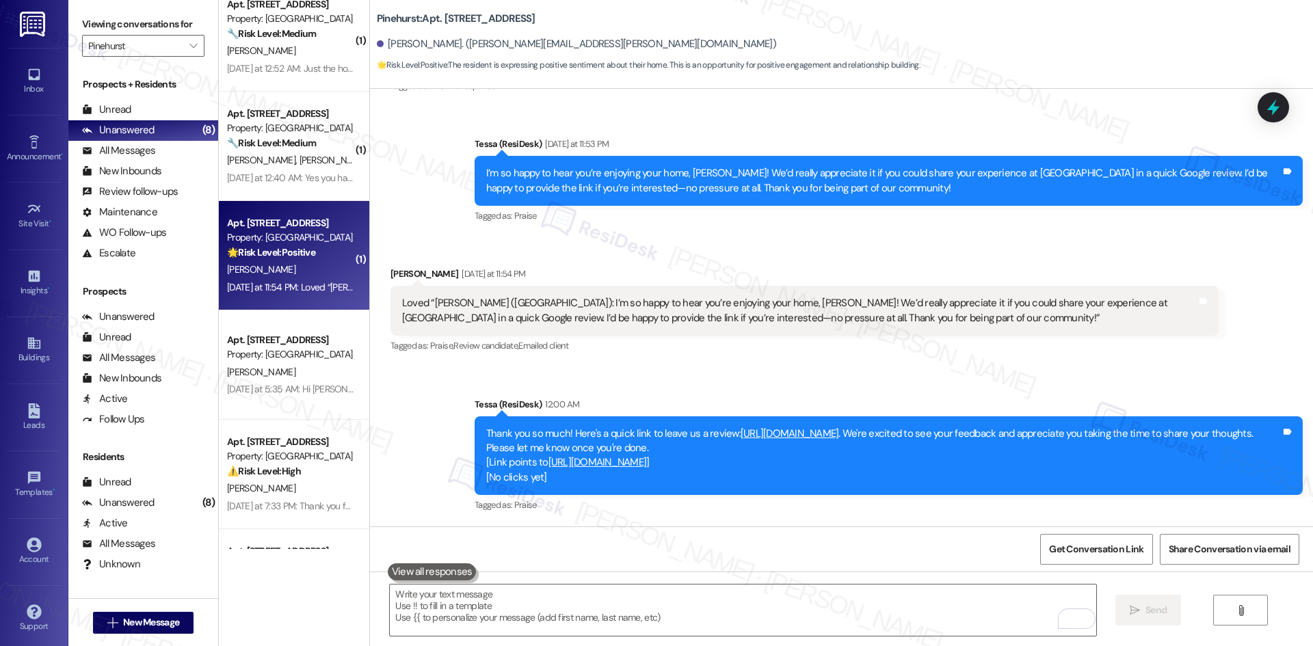
scroll to position [299, 0]
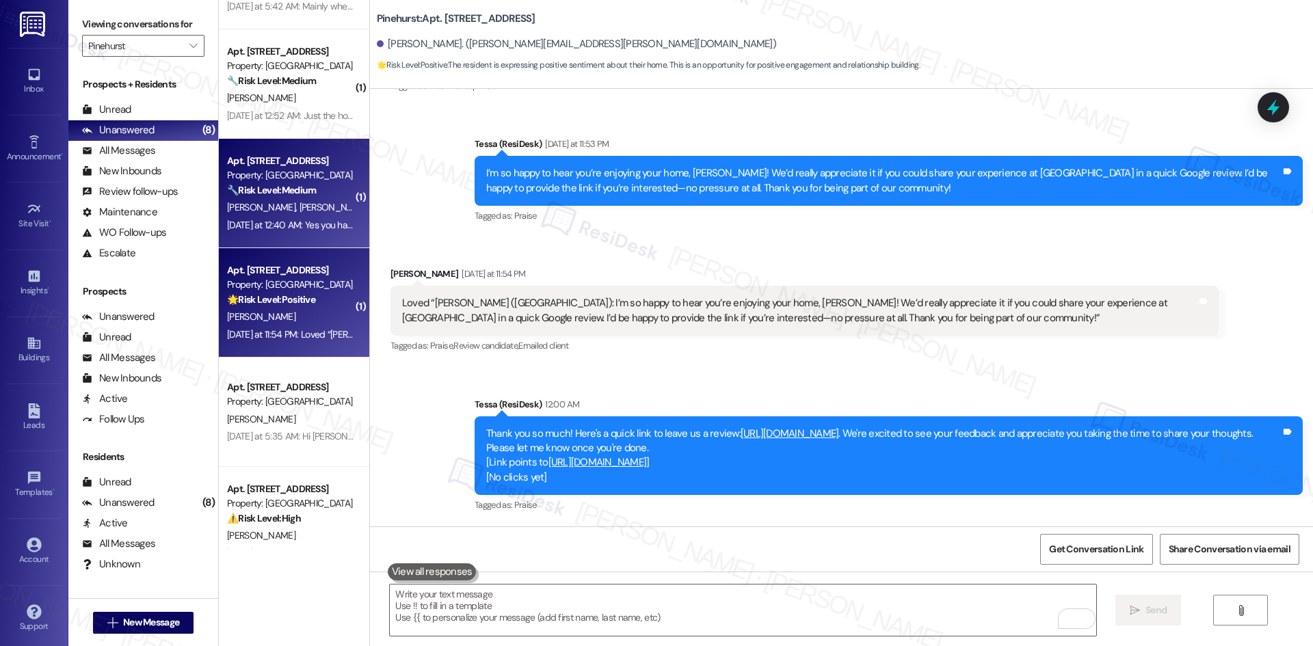
click at [319, 197] on div "🔧 Risk Level: Medium The resident is requesting maintenance for broken blinds. …" at bounding box center [290, 190] width 127 height 14
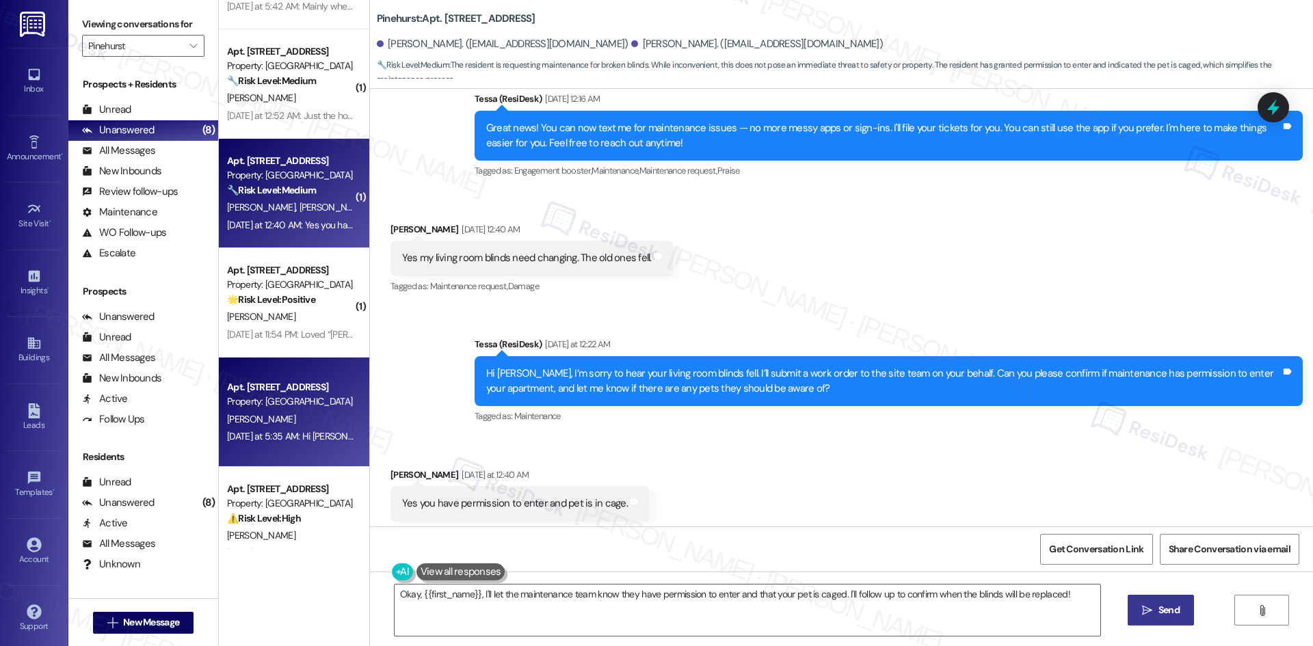
scroll to position [1414, 0]
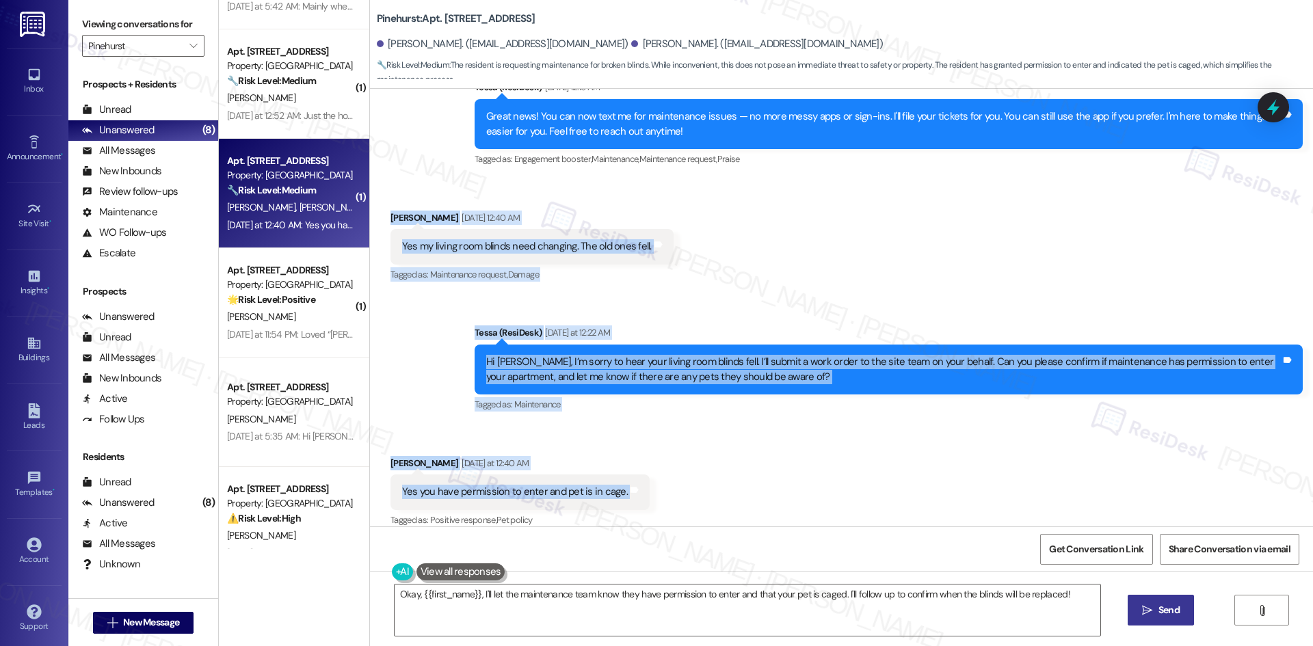
drag, startPoint x: 421, startPoint y: 244, endPoint x: 682, endPoint y: 486, distance: 356.3
click at [682, 486] on div "Lease started Jul 27, 2025 at 8:00 AM Announcement, sent via SMS Tessa (ResiDes…" at bounding box center [841, 308] width 943 height 438
copy div "Jean St Facile Sep 03, 2025 at 12:40 AM Yes my living room blinds need changing…"
click at [751, 216] on div "Received via SMS Jean St Facile Sep 03, 2025 at 12:40 AM Yes my living room bli…" at bounding box center [841, 238] width 943 height 116
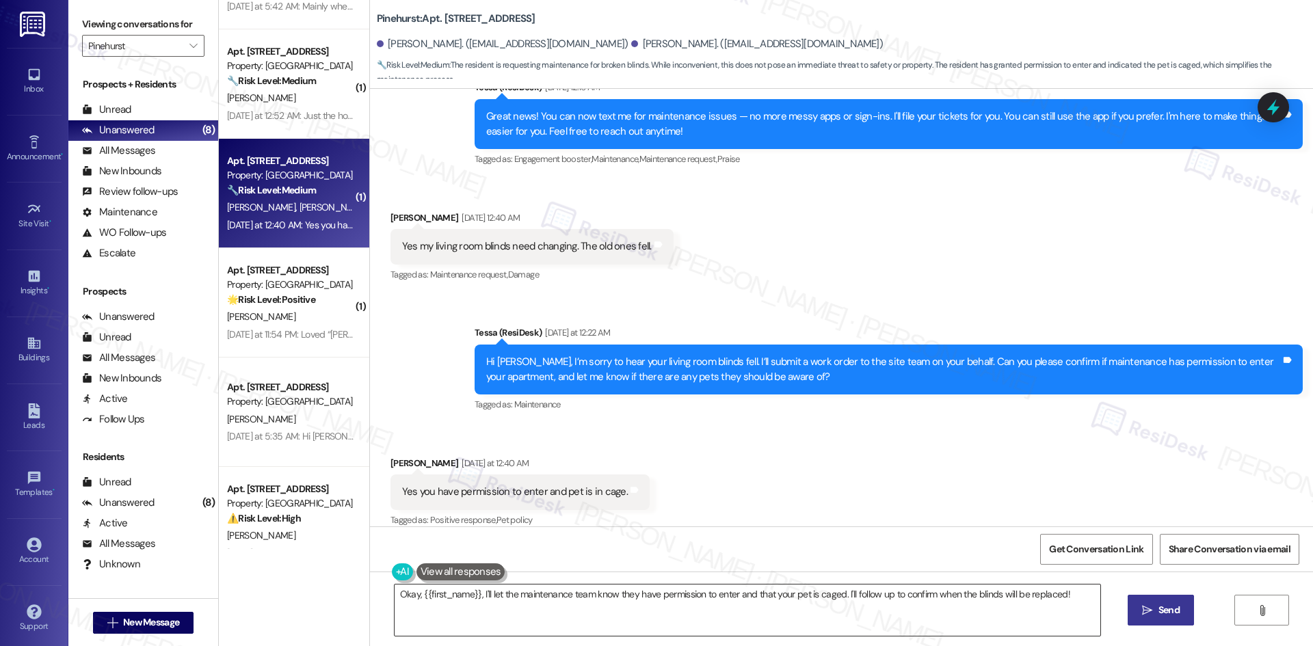
click at [614, 605] on textarea "Okay, {{first_name}}, I'll let the maintenance team know they have permission t…" at bounding box center [748, 610] width 706 height 51
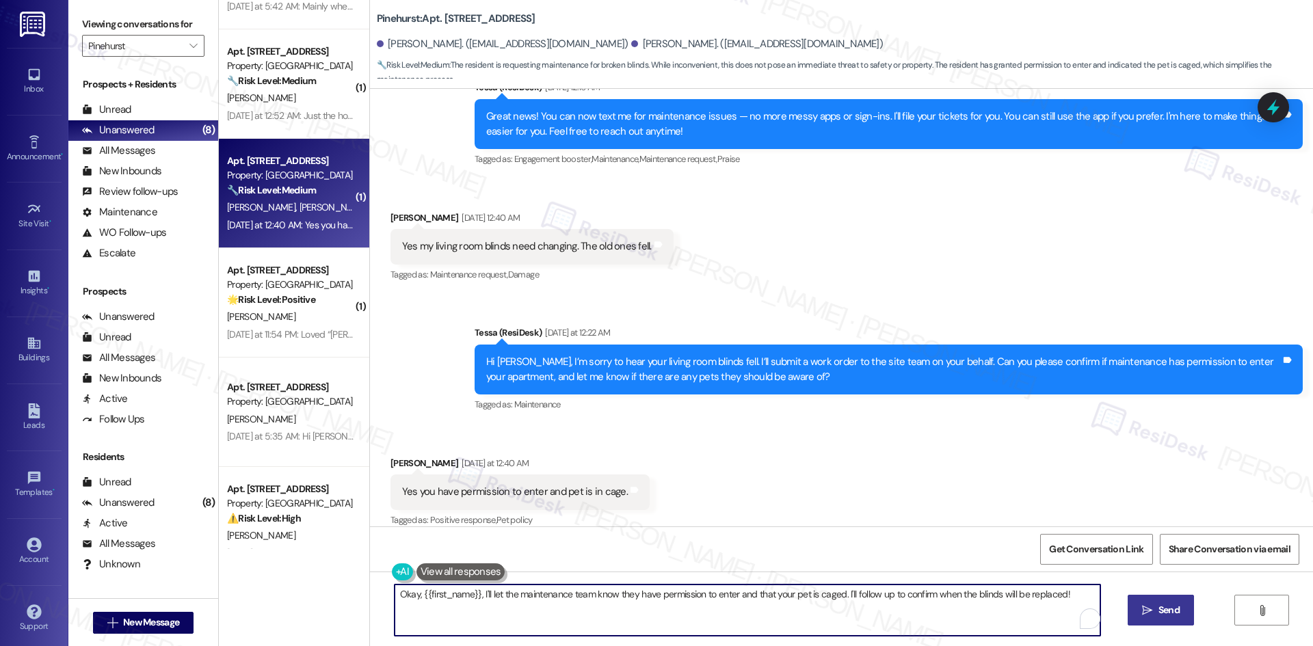
paste textarea "Thank you, Jean. I’ll let the site team know that maintenance has permission to…"
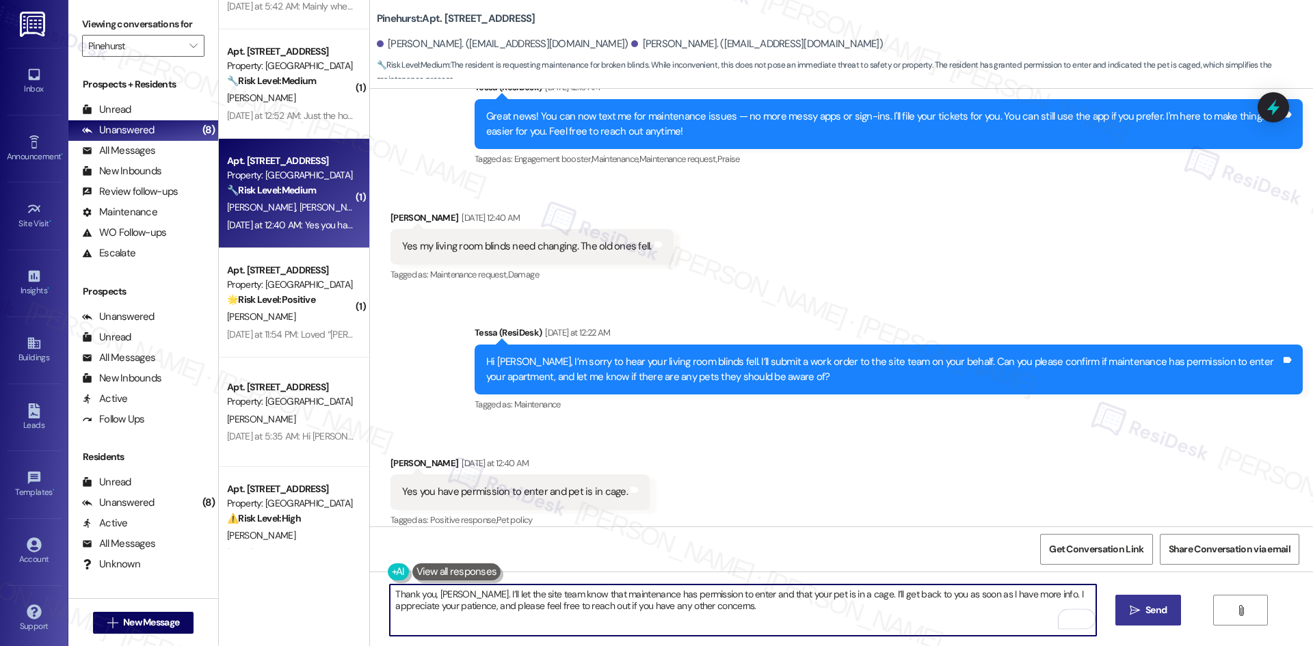
type textarea "Thank you, Jean. I’ll let the site team know that maintenance has permission to…"
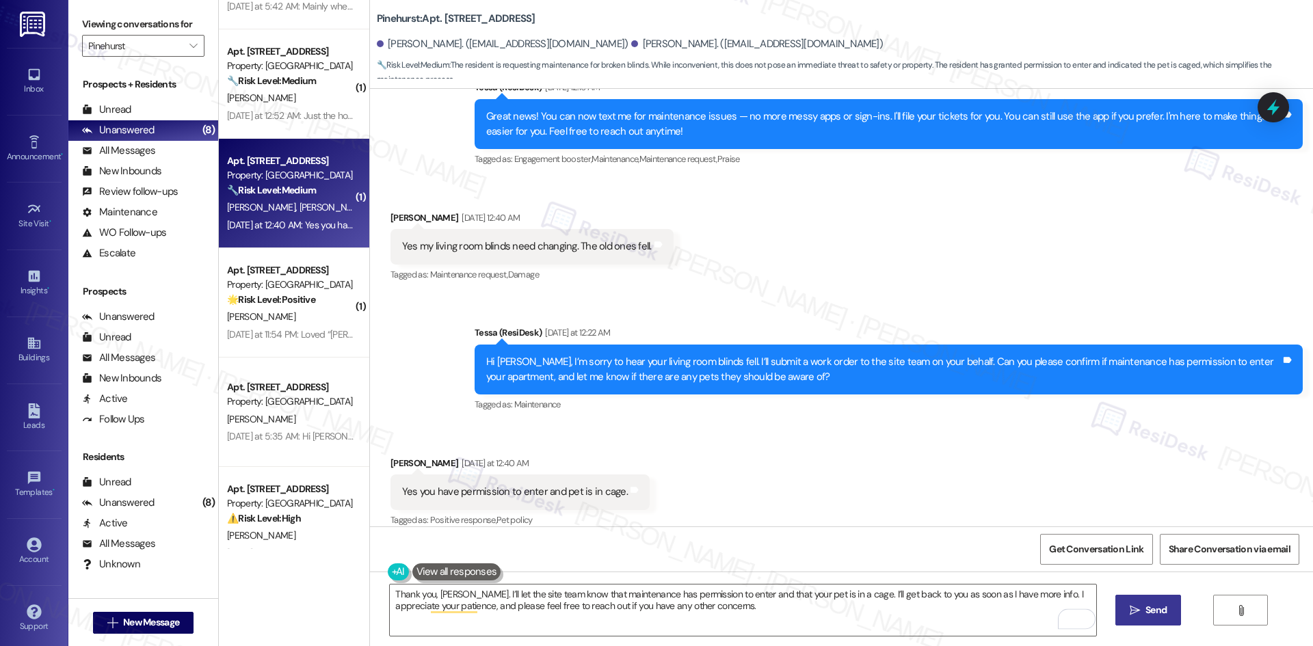
click at [1143, 611] on span "Send" at bounding box center [1156, 610] width 27 height 14
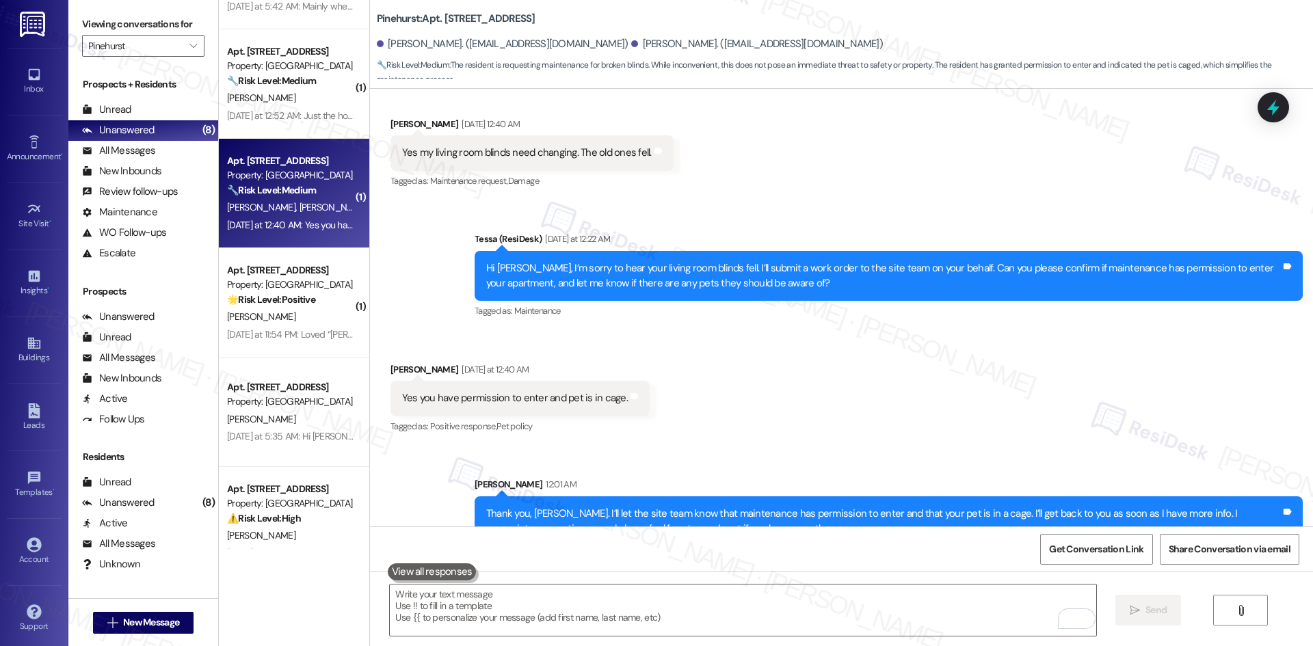
scroll to position [1524, 0]
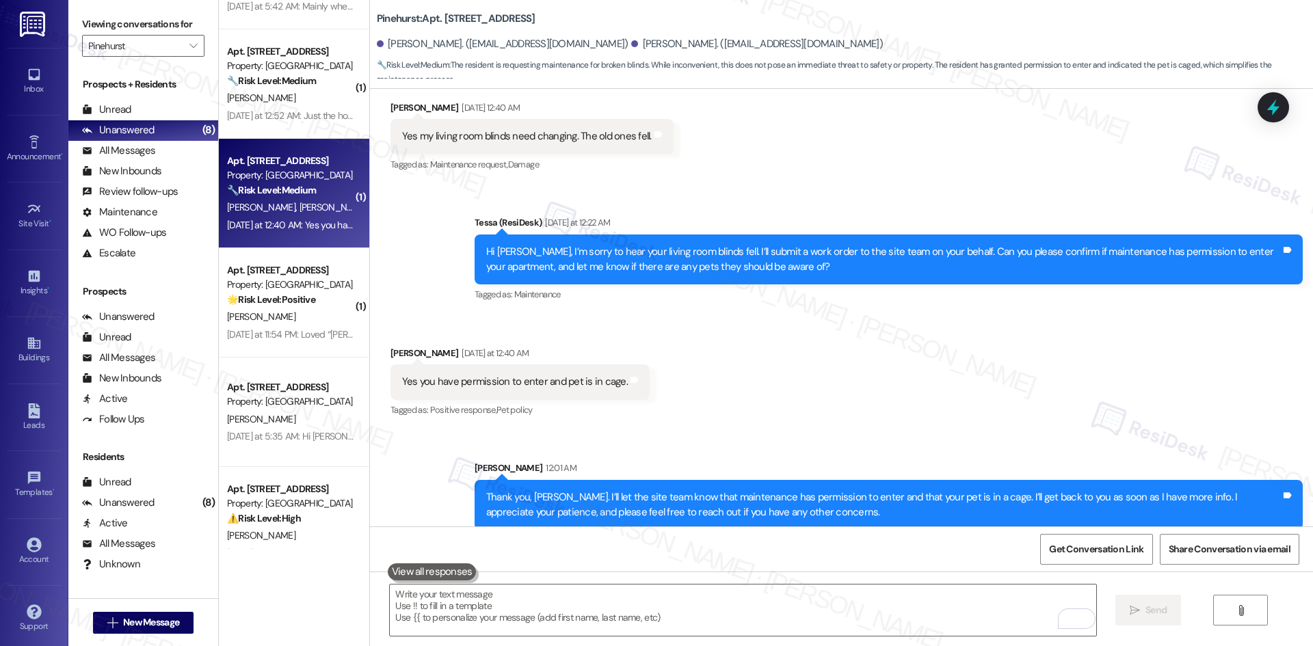
click at [828, 430] on div "Sent via SMS Sarah 12:01 AM Thank you, Jean. I’ll let the site team know that m…" at bounding box center [841, 485] width 943 height 110
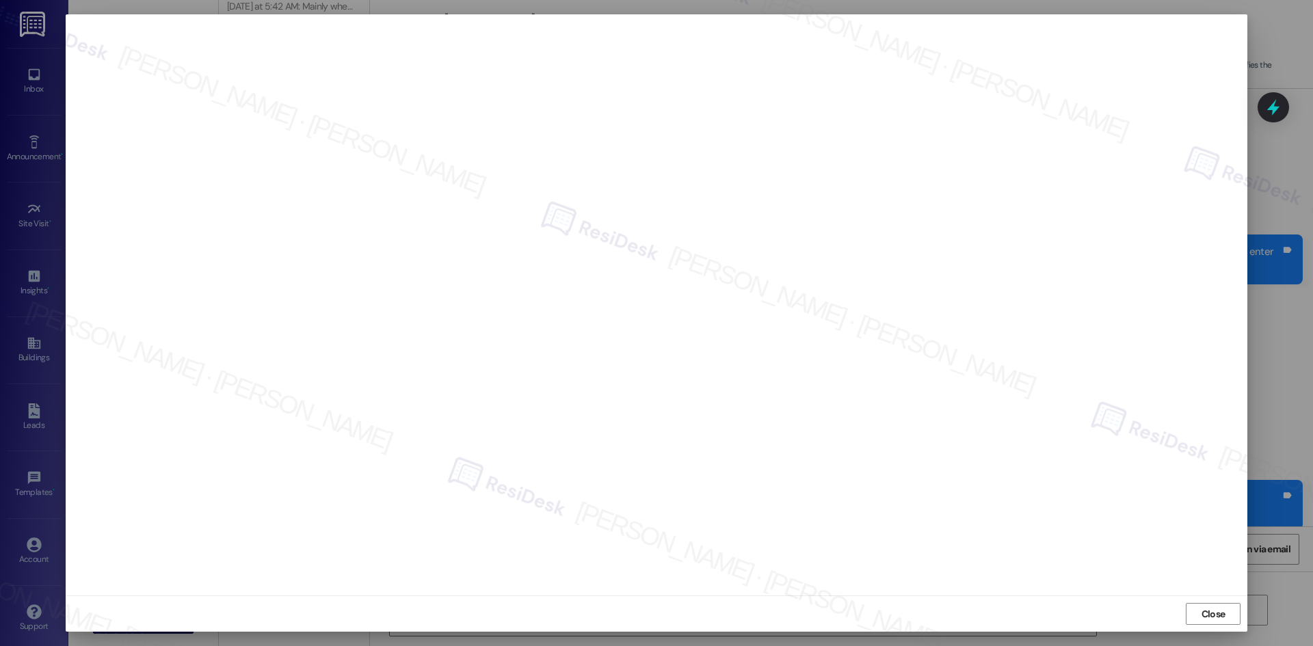
scroll to position [0, 0]
click at [1059, 610] on div "Close" at bounding box center [657, 614] width 1182 height 36
click at [1208, 617] on span "Close" at bounding box center [1214, 614] width 24 height 14
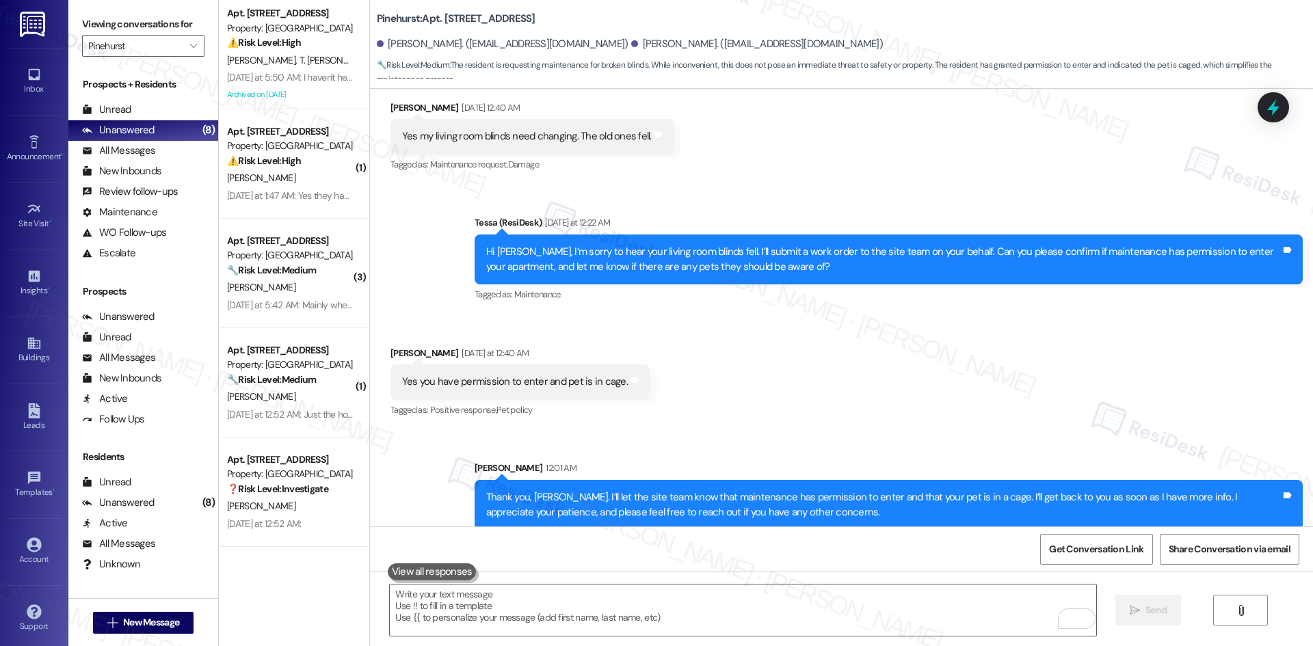
click at [844, 387] on div "Received via SMS Jean St Facile Yesterday at 12:40 AM Yes you have permission t…" at bounding box center [841, 373] width 943 height 116
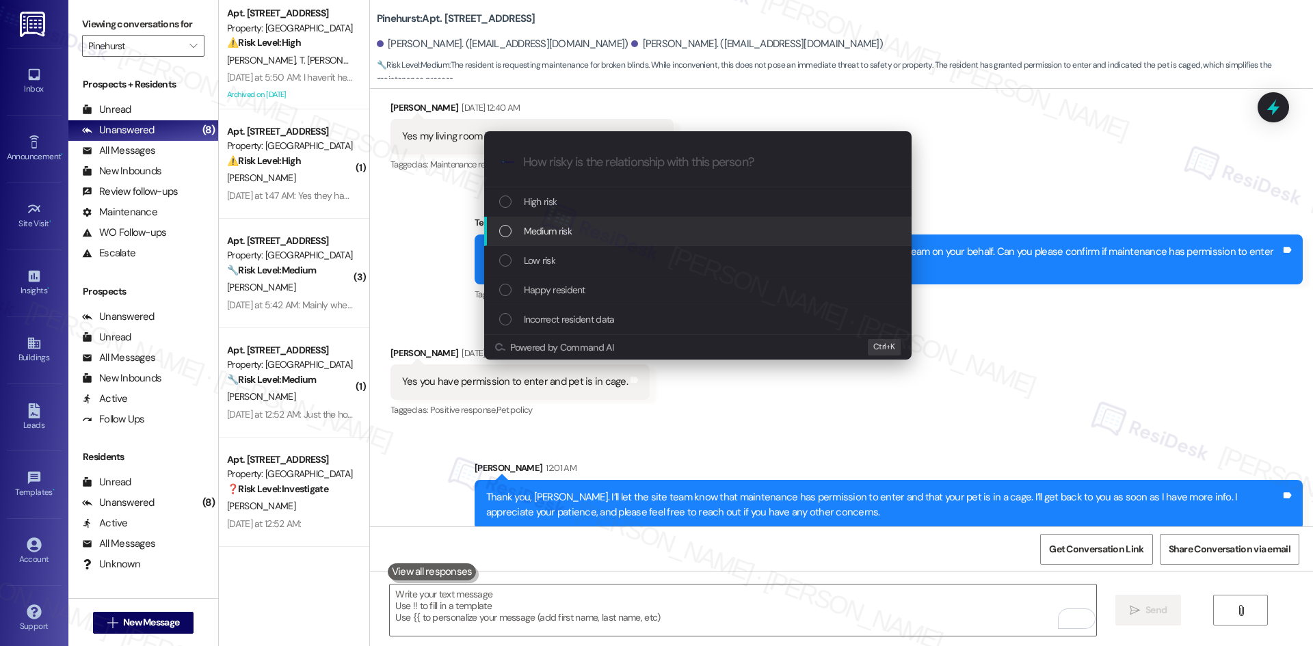
click at [571, 226] on span "Medium risk" at bounding box center [548, 231] width 48 height 15
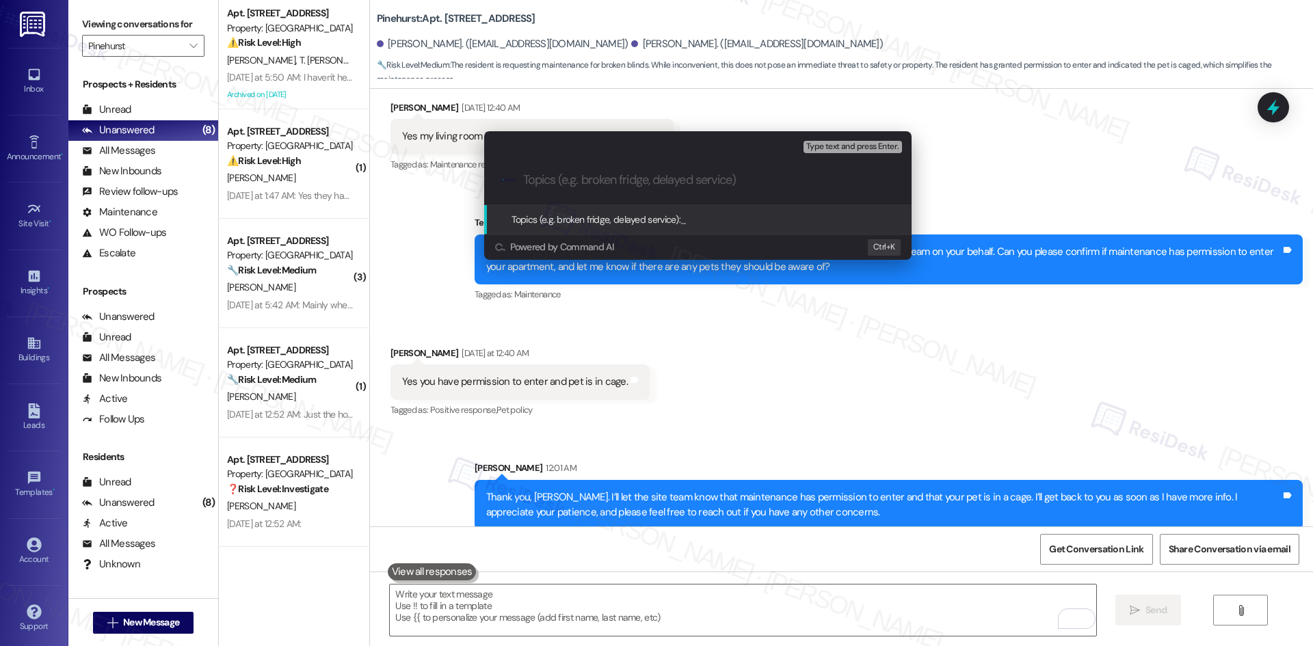
click at [601, 179] on input "Topics (e.g. broken fridge, delayed service)" at bounding box center [708, 180] width 371 height 14
paste input "Blinds Replacement Request – Work Order #1134425"
type input "Blinds Replacement Request – Work Order #1134425"
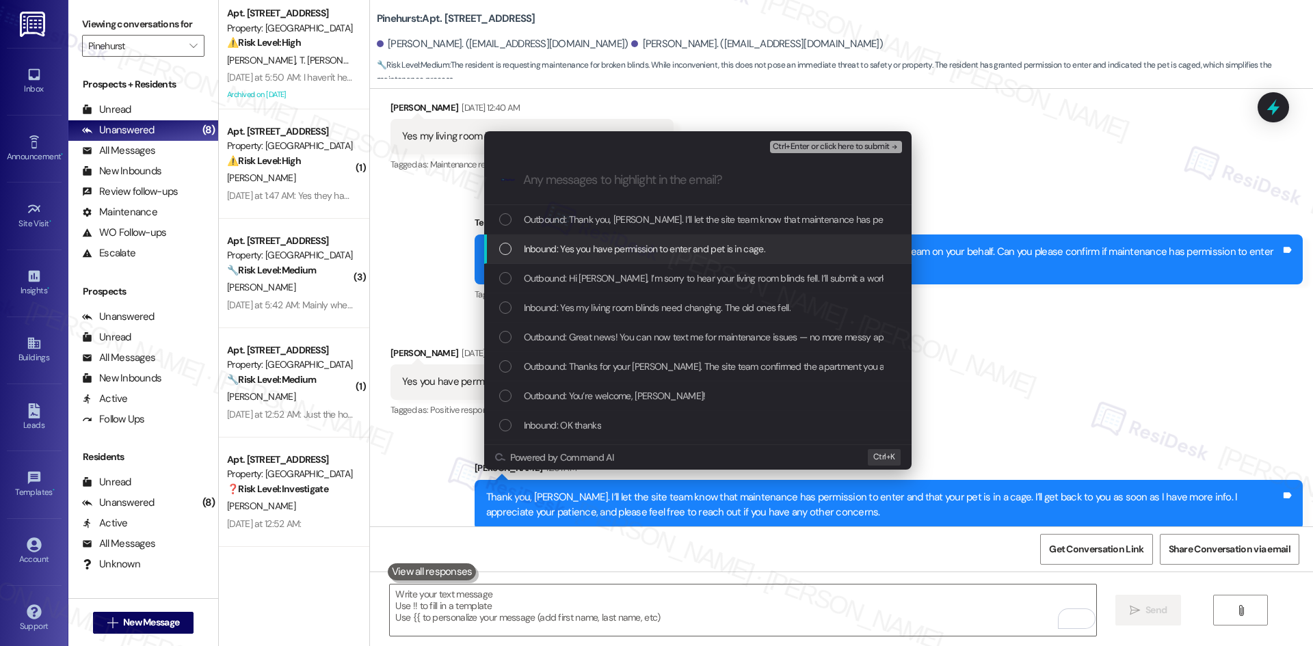
click at [623, 252] on span "Inbound: Yes you have permission to enter and pet is in cage." at bounding box center [644, 248] width 241 height 15
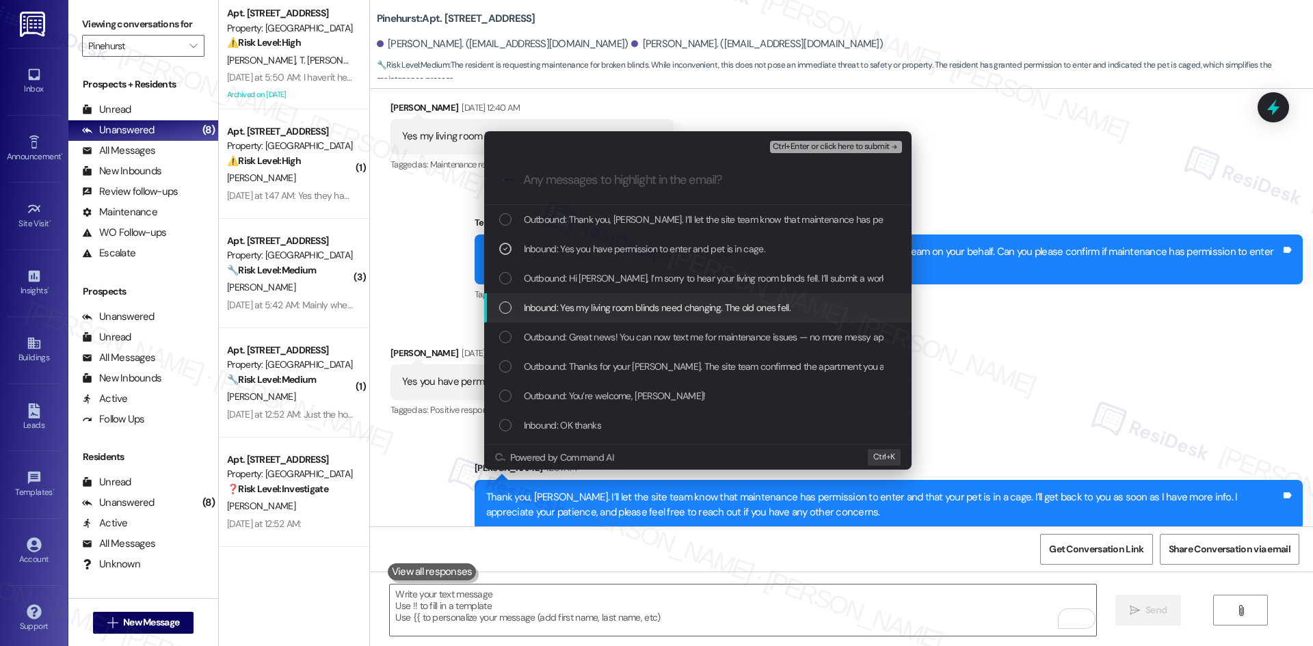
drag, startPoint x: 638, startPoint y: 302, endPoint x: 656, endPoint y: 306, distance: 19.1
click at [638, 302] on span "Inbound: Yes my living room blinds need changing. The old ones fell." at bounding box center [657, 307] width 267 height 15
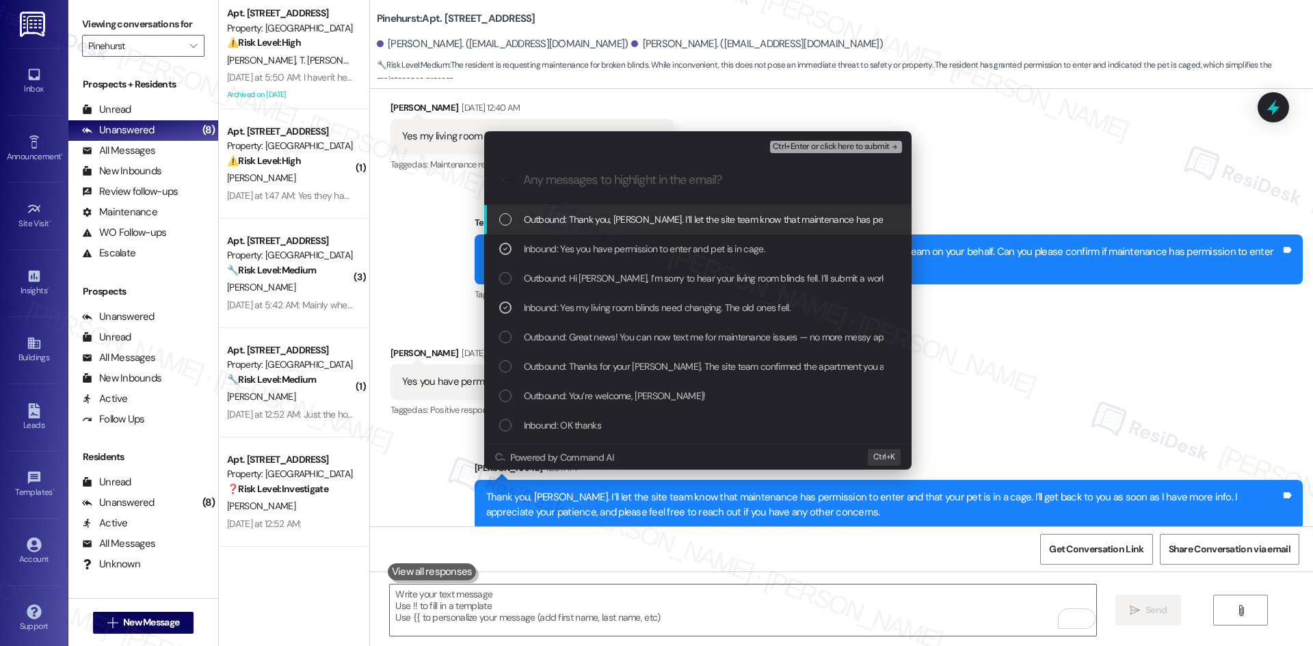
click at [842, 149] on span "Ctrl+Enter or click here to submit" at bounding box center [831, 147] width 117 height 10
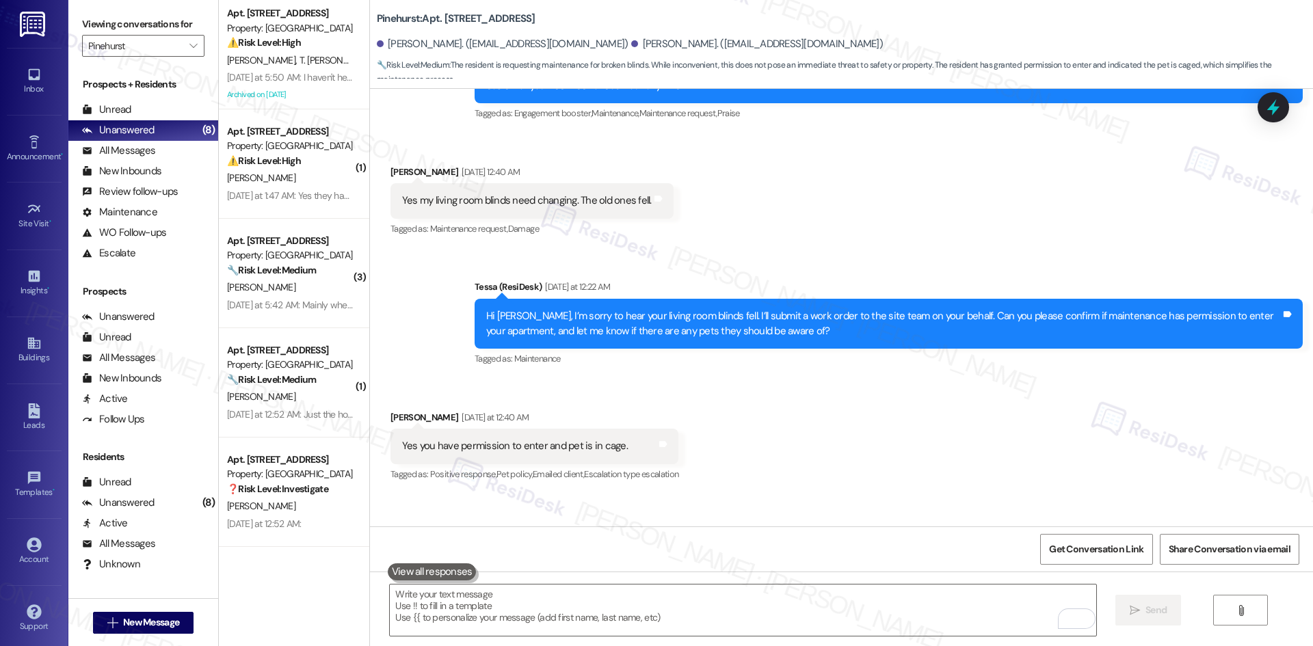
scroll to position [1544, 0]
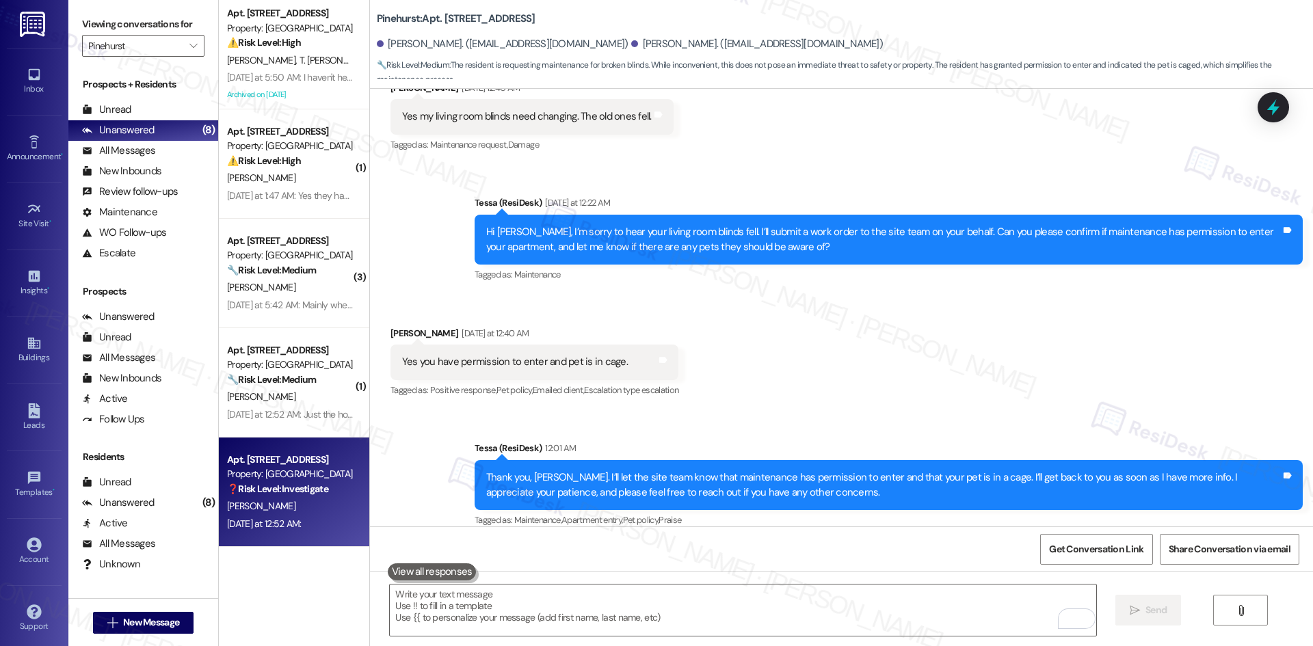
click at [270, 506] on div "R. Howard" at bounding box center [290, 506] width 129 height 17
type textarea "Fetching suggested responses. Please feel free to read through the conversation…"
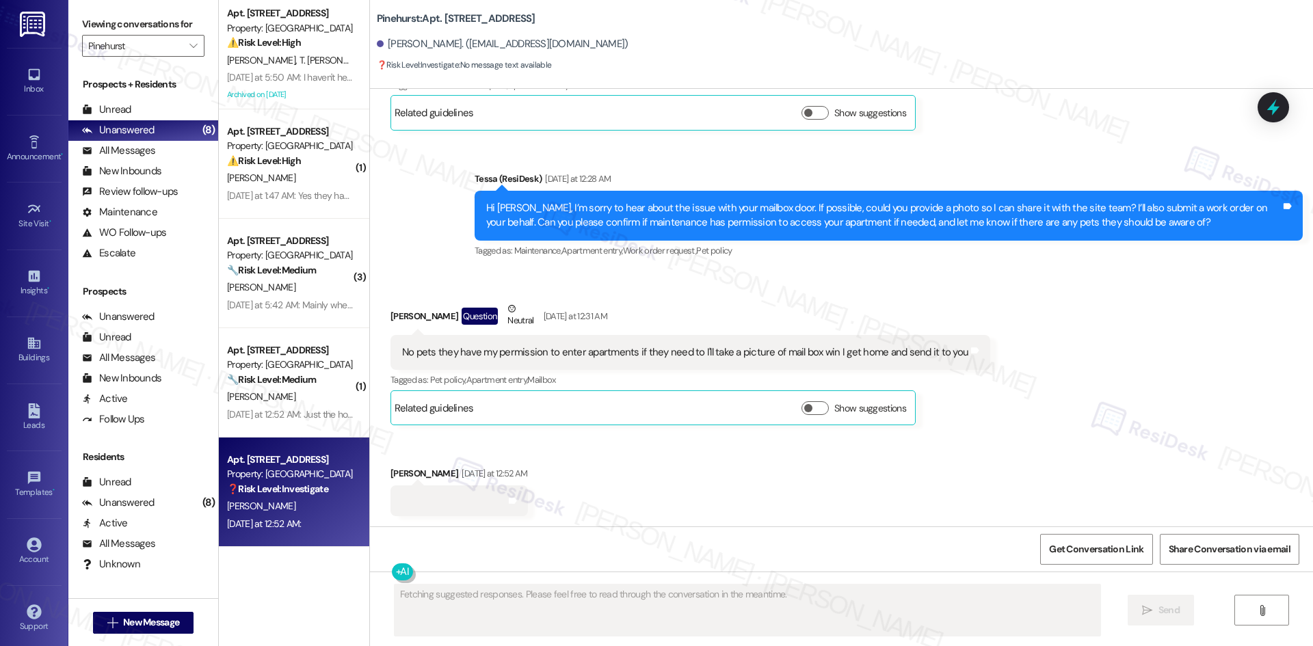
scroll to position [466, 0]
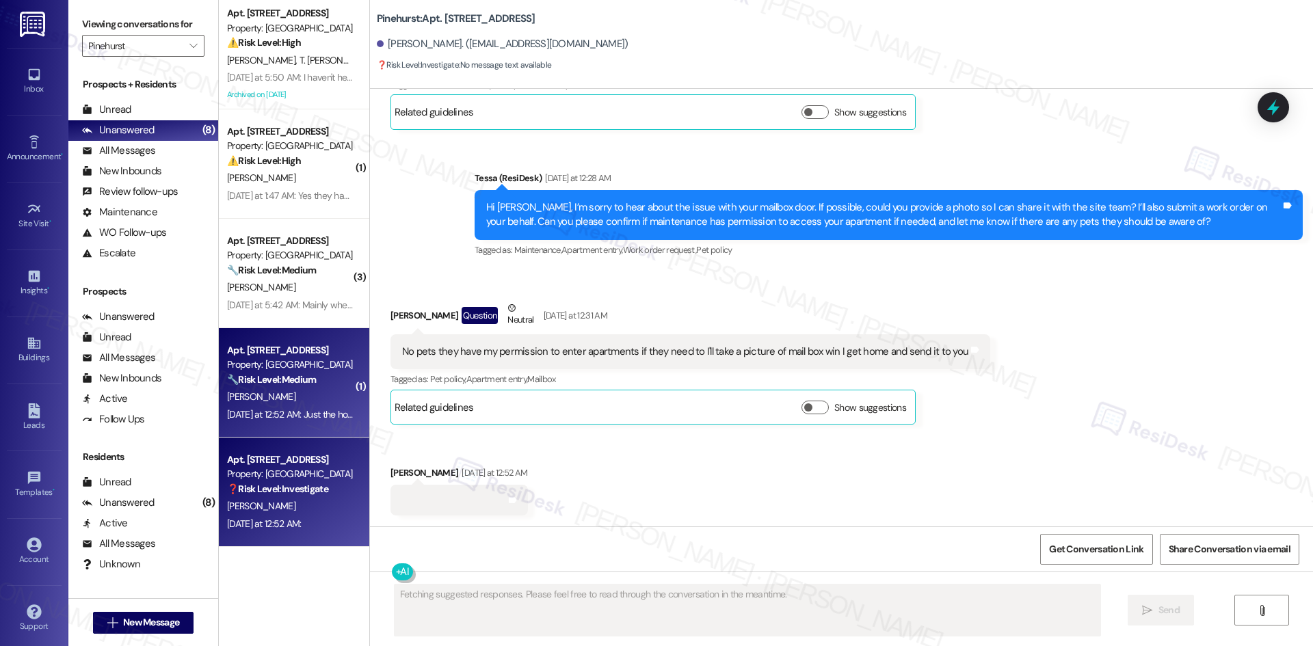
click at [335, 384] on div "🔧 Risk Level: Medium The resident is reporting a non-urgent maintenance issue (…" at bounding box center [290, 380] width 127 height 14
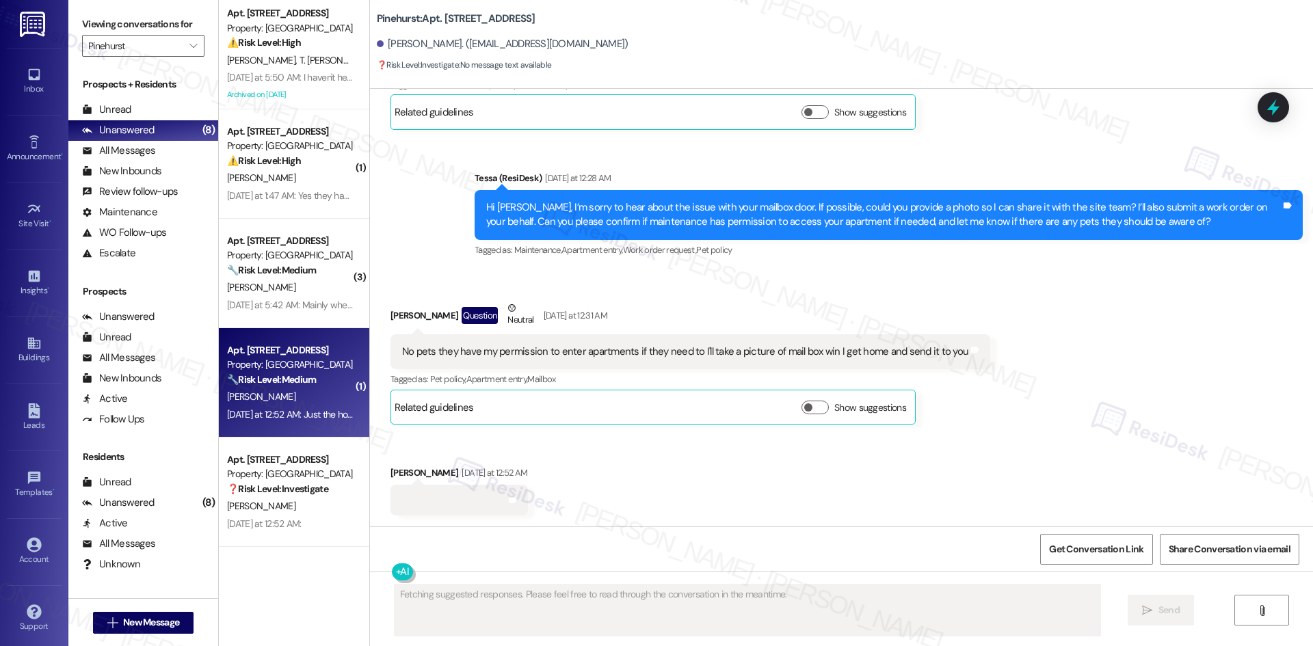
scroll to position [276, 0]
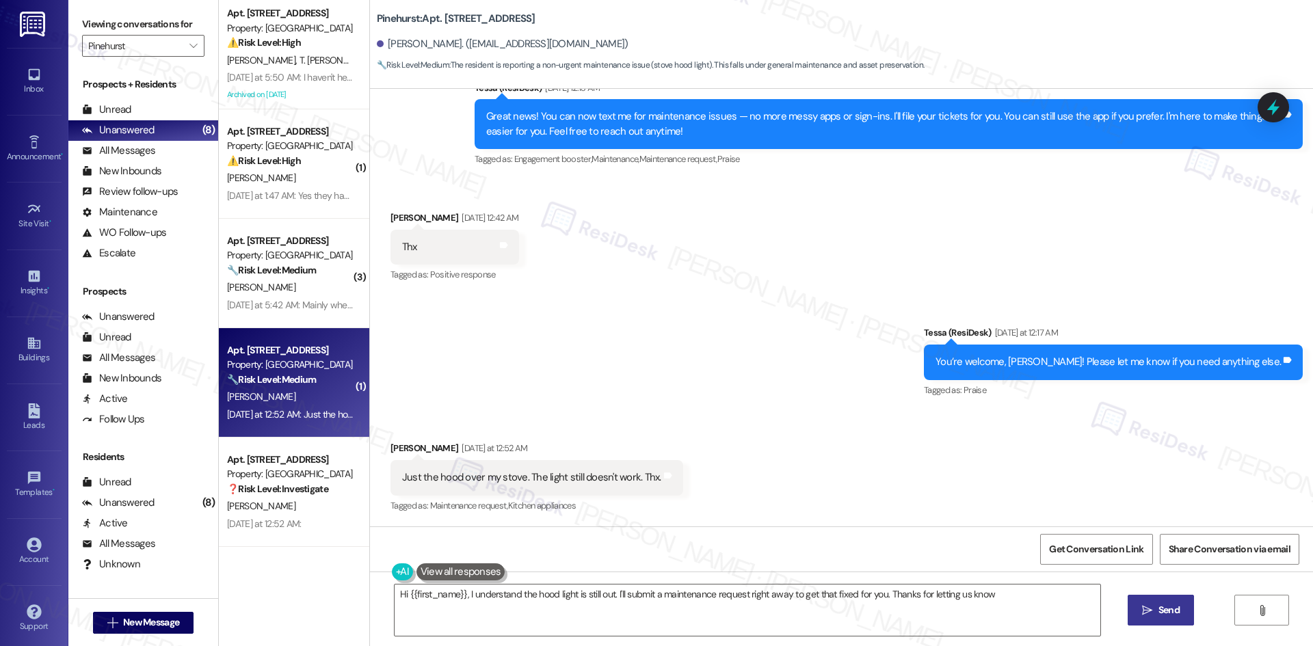
type textarea "Hi {{first_name}}, I understand the hood light is still out. I'll submit a main…"
drag, startPoint x: 373, startPoint y: 436, endPoint x: 748, endPoint y: 486, distance: 378.9
click at [748, 486] on div "Received via SMS Pat Boykin Yesterday at 12:52 AM Just the hood over my stove. …" at bounding box center [841, 468] width 943 height 116
copy div "Pat Boykin Yesterday at 12:52 AM Just the hood over my stove. The light still d…"
click at [742, 435] on div "Received via SMS Pat Boykin Yesterday at 12:52 AM Just the hood over my stove. …" at bounding box center [841, 468] width 943 height 116
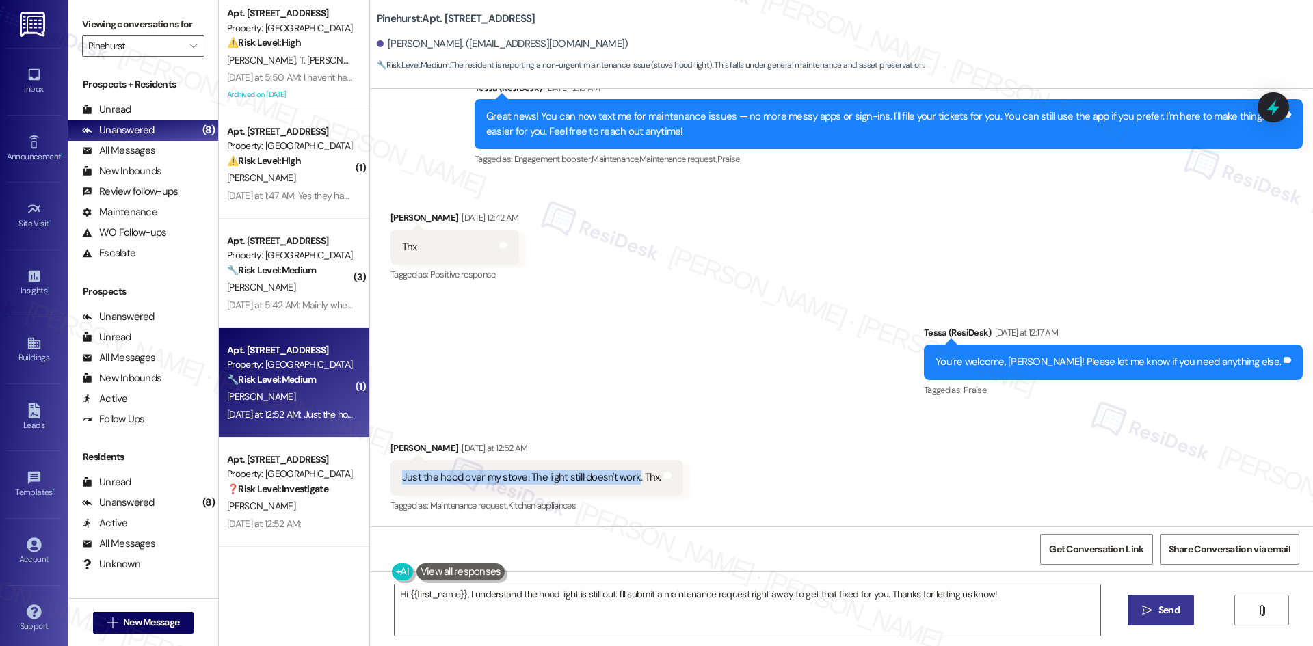
drag, startPoint x: 387, startPoint y: 473, endPoint x: 623, endPoint y: 480, distance: 236.8
click at [623, 480] on div "Just the hood over my stove. The light still doesn't work. Thx. Tags and notes" at bounding box center [537, 477] width 293 height 35
copy div "Just the hood over my stove. The light still doesn't work"
click at [684, 395] on div "Sent via SMS Tessa (ResiDesk) Yesterday at 12:17 AM You’re welcome, Pat! Please…" at bounding box center [841, 353] width 943 height 116
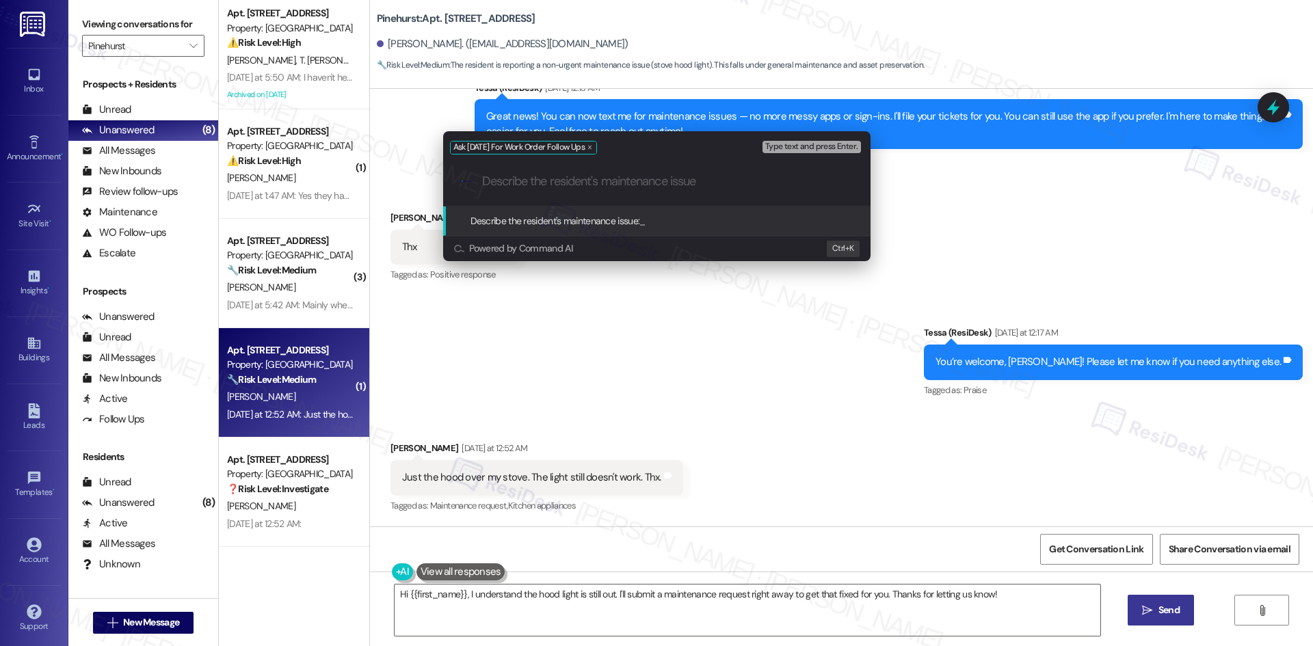
paste input "Just the hood over my stove. The light still doesn't work"
type input "Just the hood over my stove. The light still doesn't work"
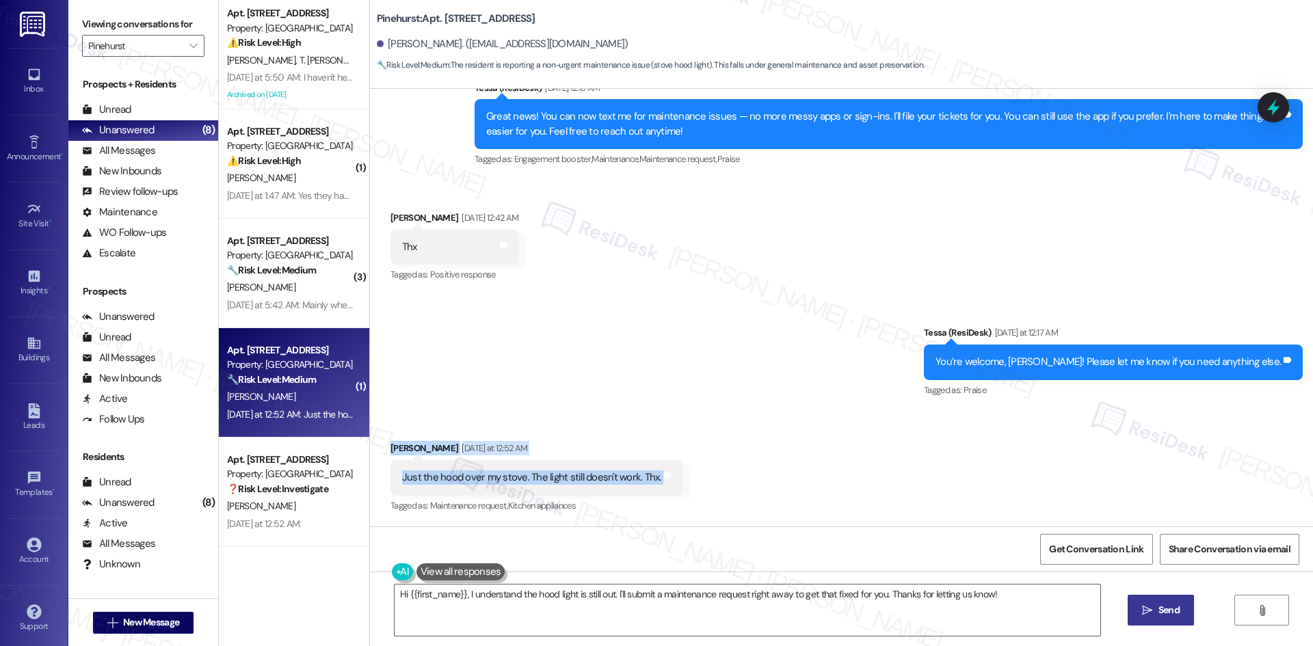
drag, startPoint x: 369, startPoint y: 436, endPoint x: 709, endPoint y: 477, distance: 342.5
click at [709, 477] on div "Received via SMS Pat Boykin Yesterday at 12:52 AM Just the hood over my stove. …" at bounding box center [841, 468] width 943 height 116
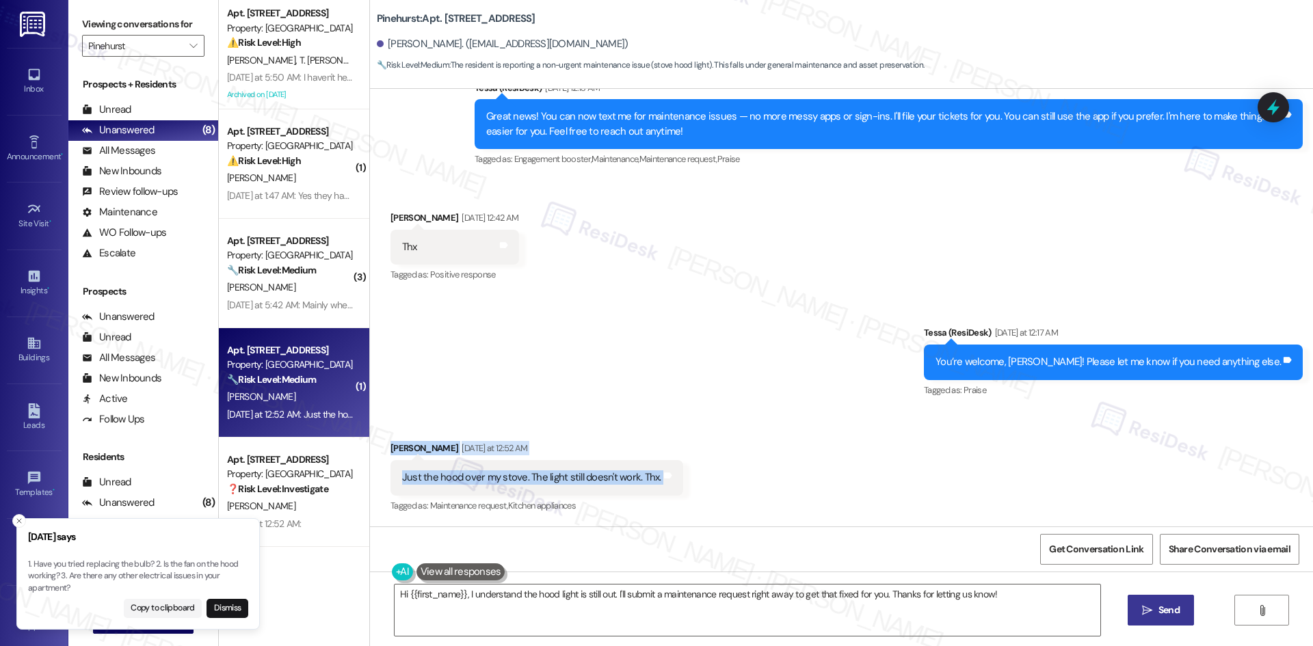
copy div "Pat Boykin Yesterday at 12:52 AM Just the hood over my stove. The light still d…"
drag, startPoint x: 755, startPoint y: 432, endPoint x: 706, endPoint y: 430, distance: 49.3
click at [757, 432] on div "Received via SMS Pat Boykin Yesterday at 12:52 AM Just the hood over my stove. …" at bounding box center [841, 468] width 943 height 116
click at [681, 253] on div "Received via SMS Pat Boykin Sep 03, 2025 at 12:42 AM Thx Tags and notes Tagged …" at bounding box center [841, 238] width 943 height 116
click at [18, 519] on icon "Close toast" at bounding box center [19, 521] width 8 height 8
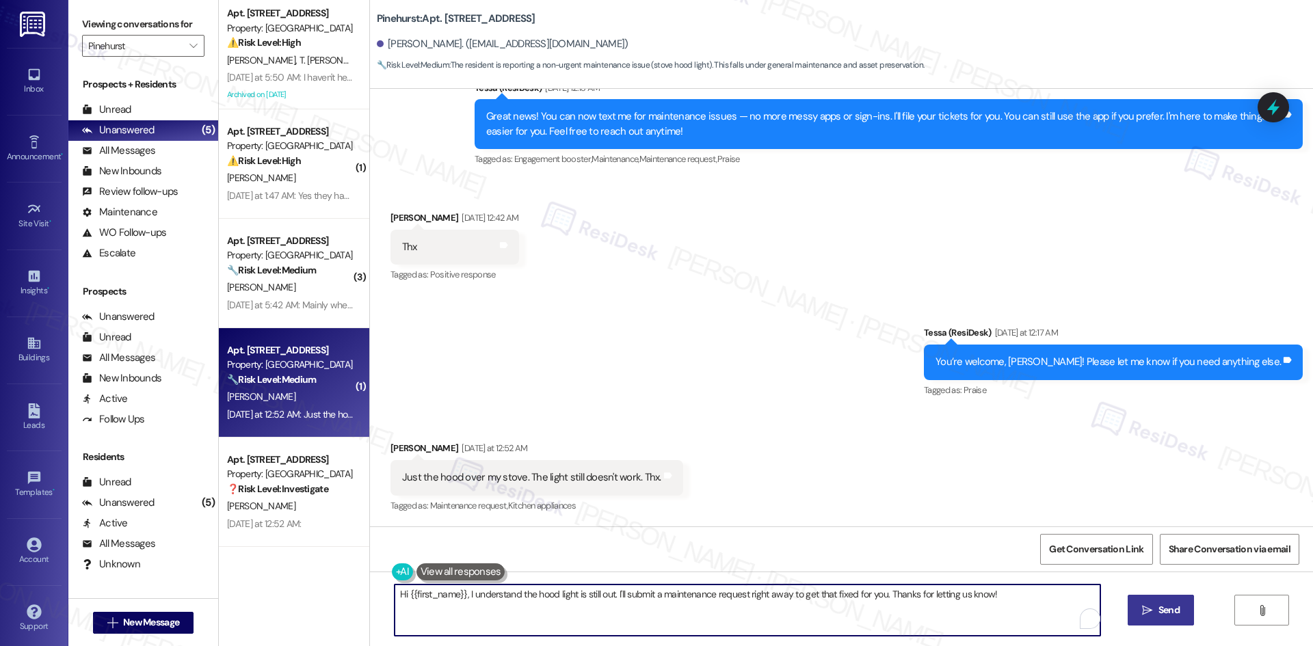
click at [673, 592] on textarea "Hi {{first_name}}, I understand the hood light is still out. I'll submit a main…" at bounding box center [748, 610] width 706 height 51
paste textarea "Pat, I’m sorry the hood light over your stove still isn’t working. Do you think…"
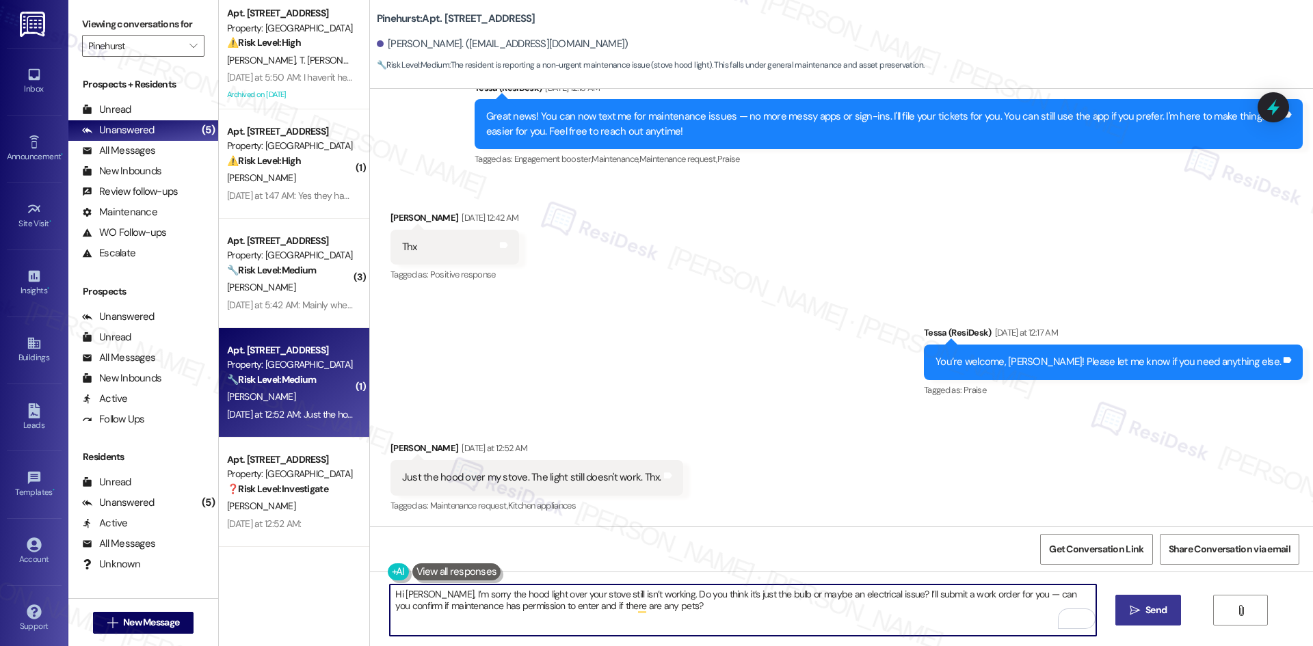
click at [623, 610] on textarea "Hi Pat, I’m sorry the hood light over your stove still isn’t working. Do you th…" at bounding box center [743, 610] width 706 height 51
click at [633, 609] on textarea "Hi Pat, I’m sorry the hood light over your stove still isn’t working. Do you th…" at bounding box center [743, 610] width 706 height 51
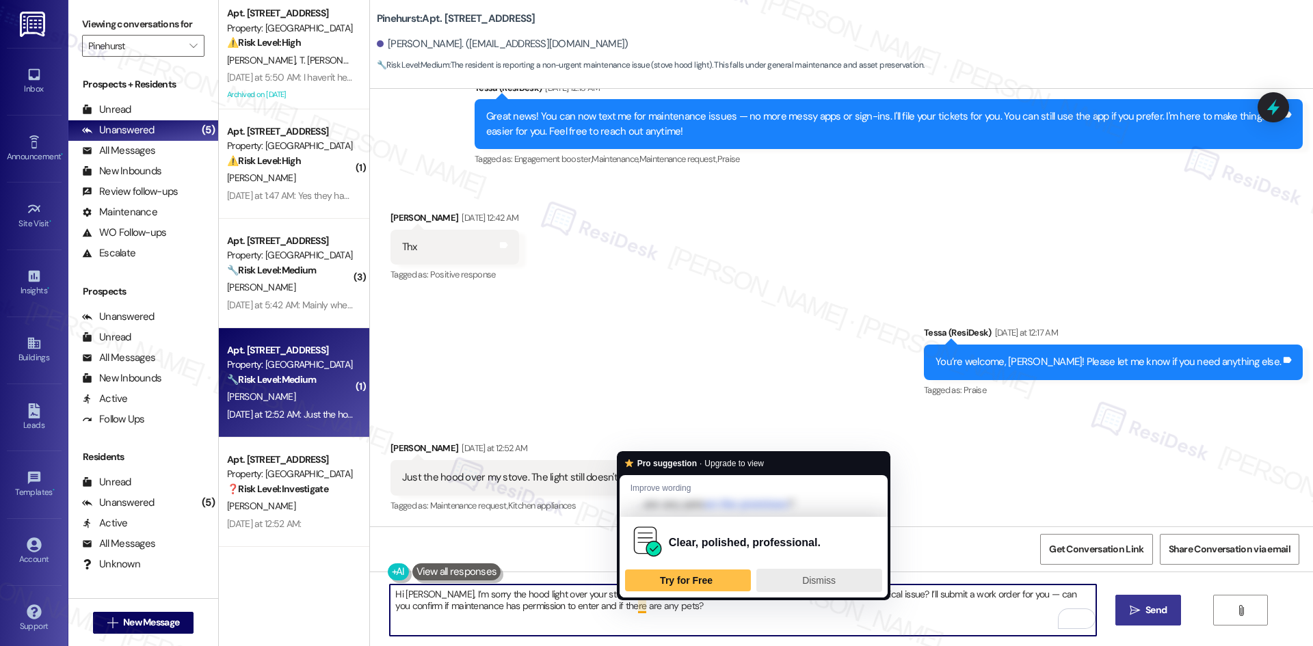
click at [803, 584] on span "Dismiss" at bounding box center [819, 580] width 34 height 11
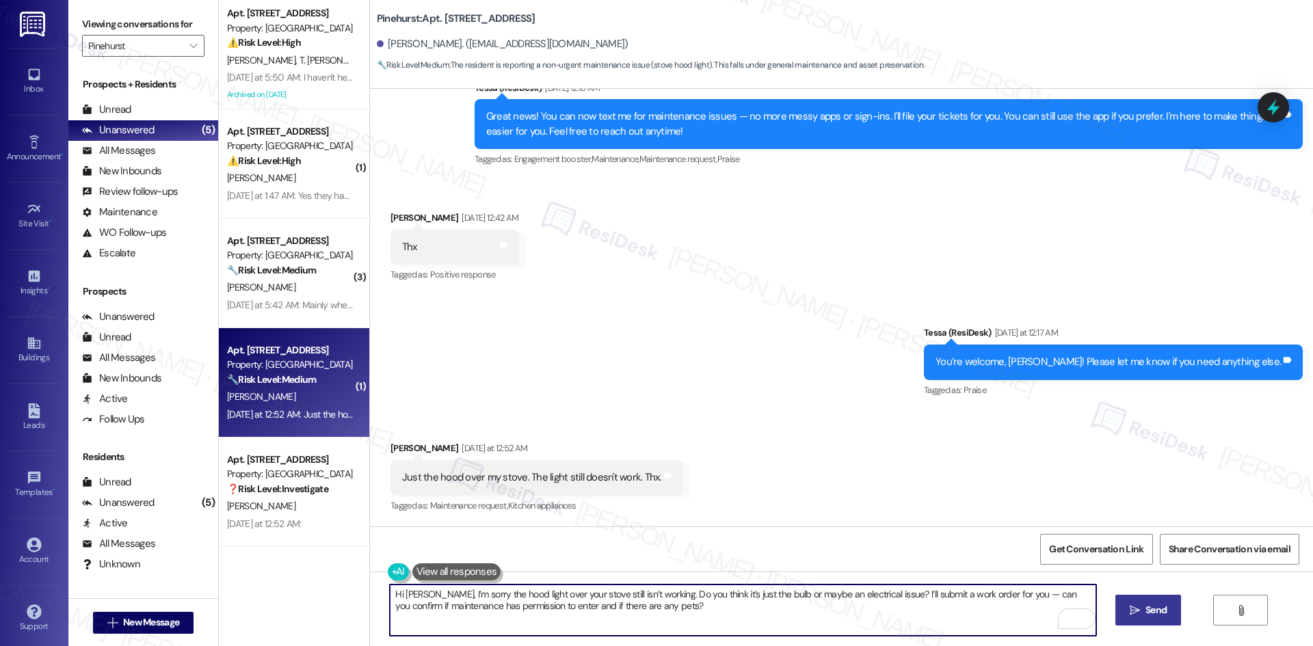
type textarea "Hi Pat, I’m sorry the hood light over your stove still isn’t working. Do you th…"
click at [1143, 614] on span "Send" at bounding box center [1156, 610] width 27 height 14
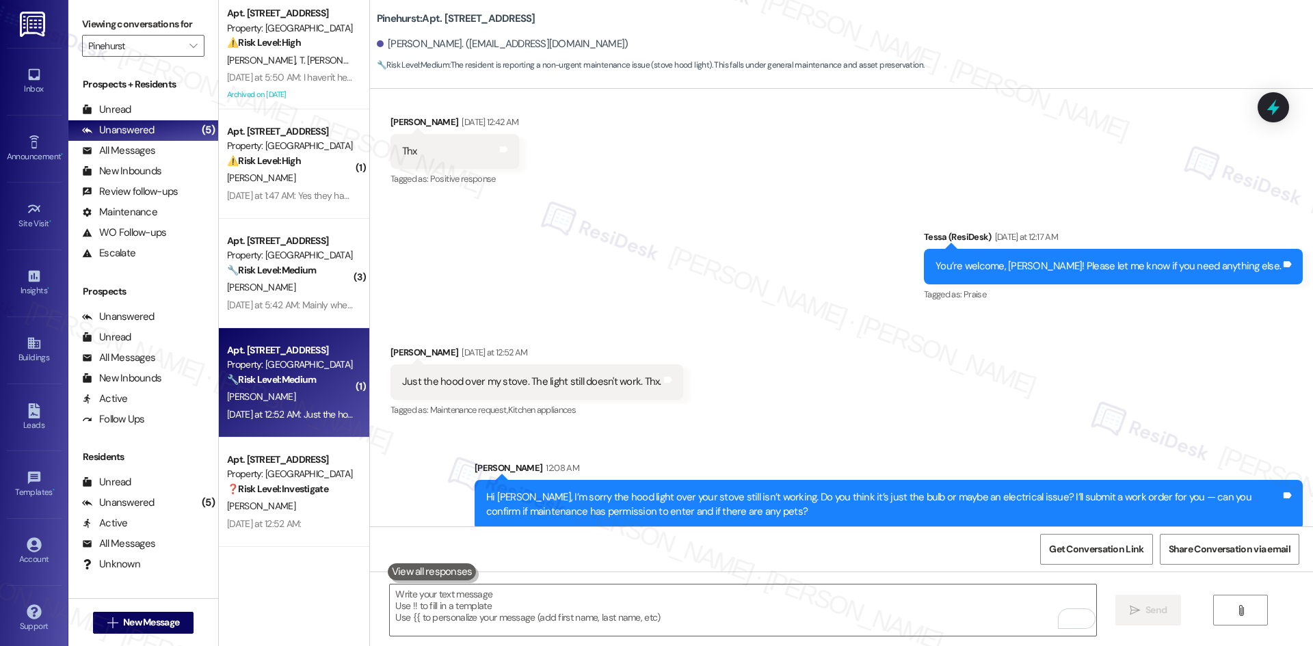
scroll to position [386, 0]
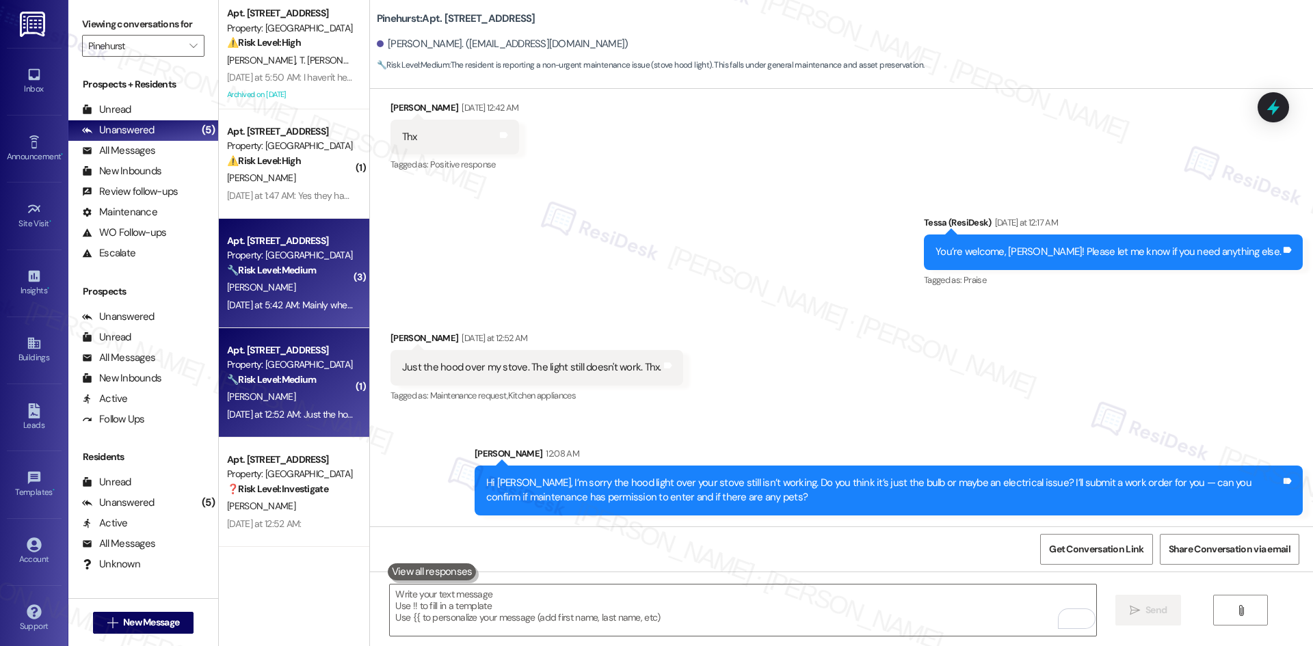
click at [320, 287] on div "K. Collins" at bounding box center [290, 287] width 129 height 17
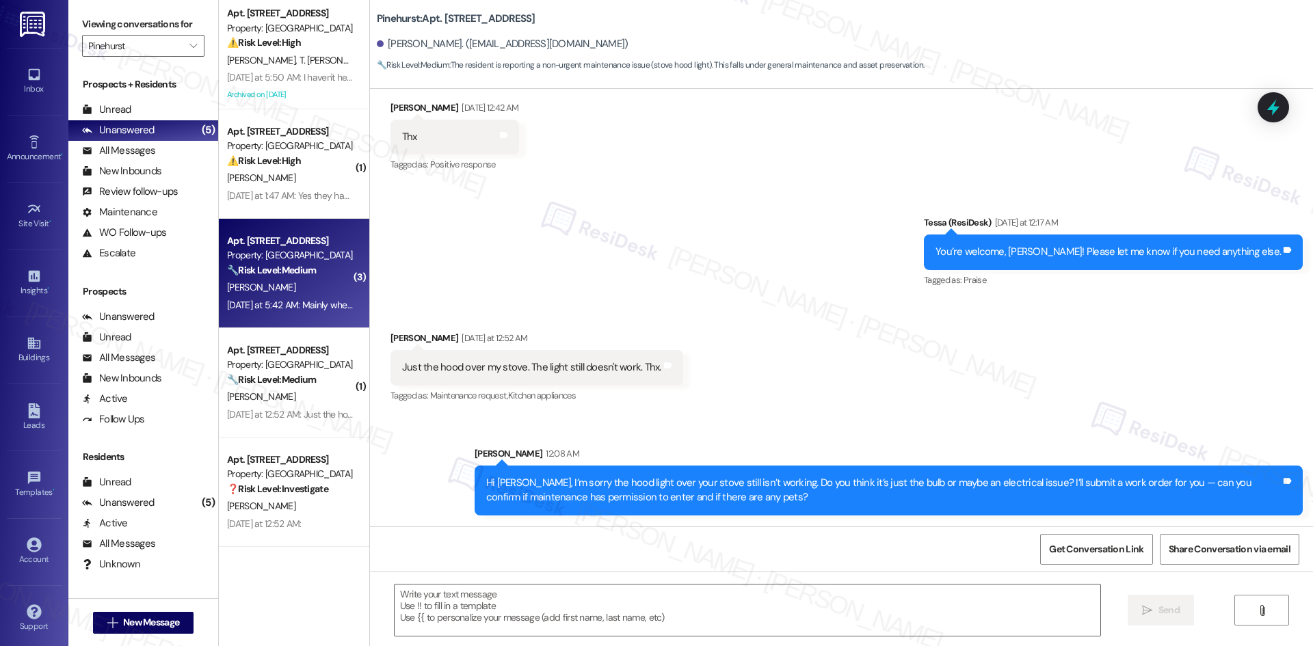
type textarea "Fetching suggested responses. Please feel free to read through the conversation…"
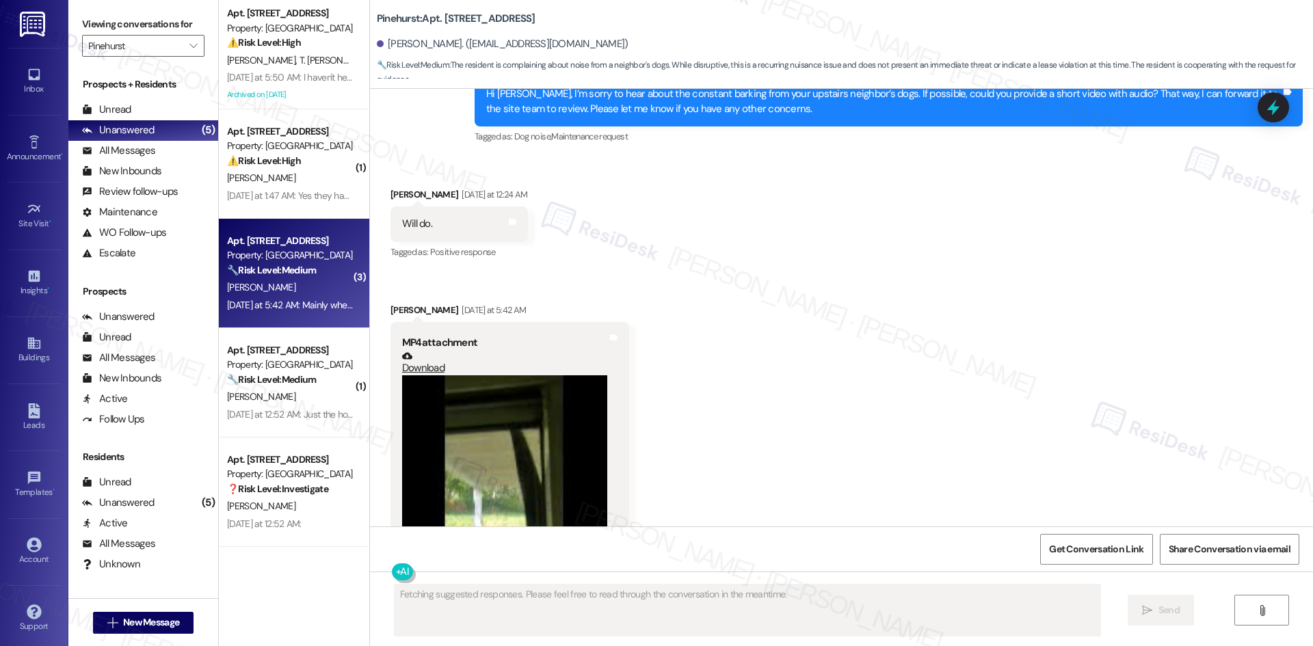
scroll to position [856, 0]
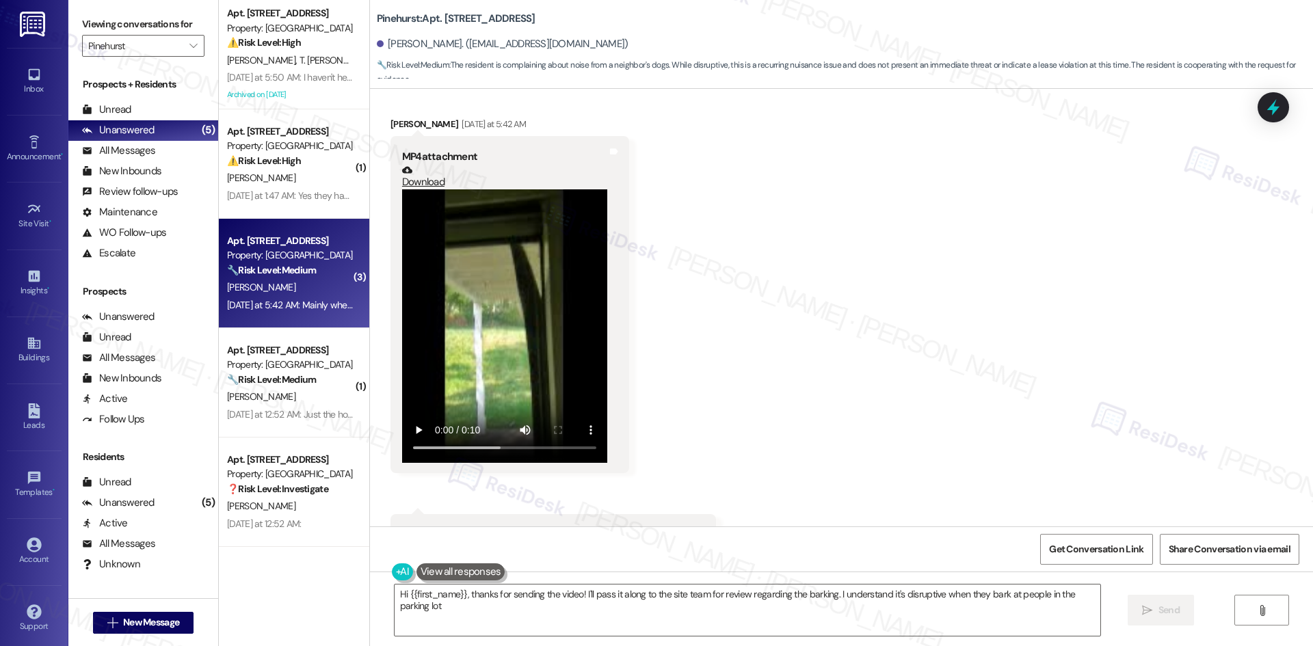
type textarea "Hi {{first_name}}, thanks for sending the video! I'll pass it along to the site…"
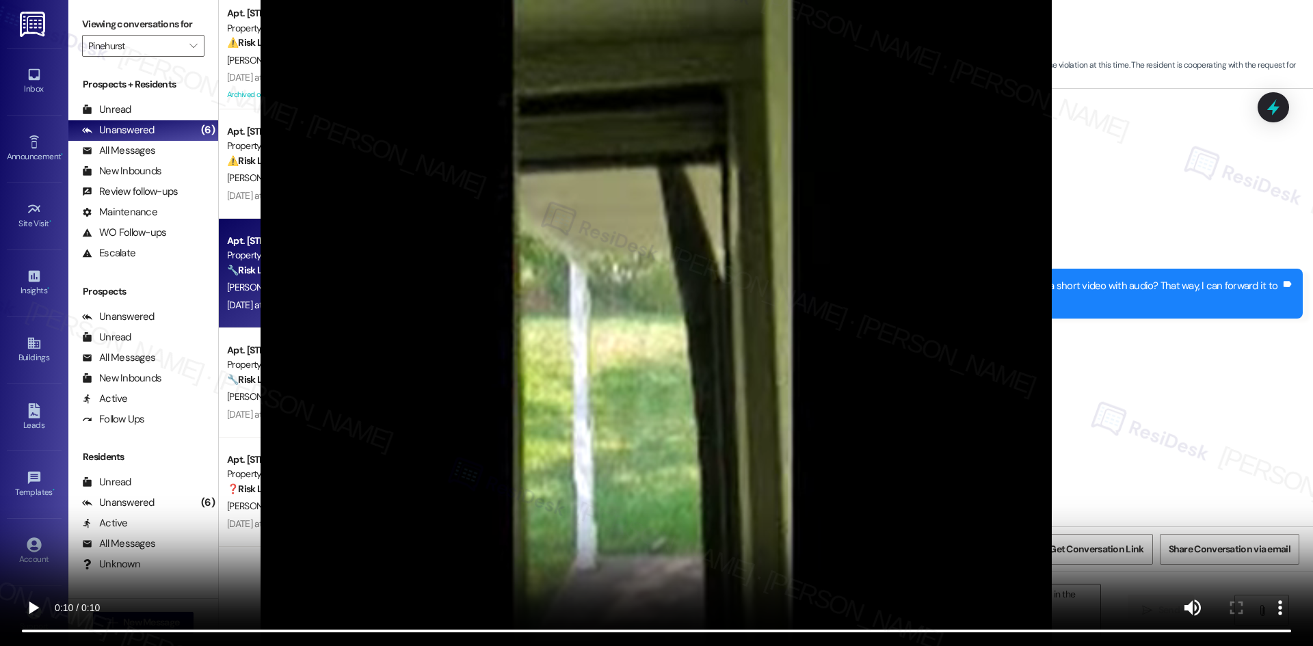
scroll to position [479, 0]
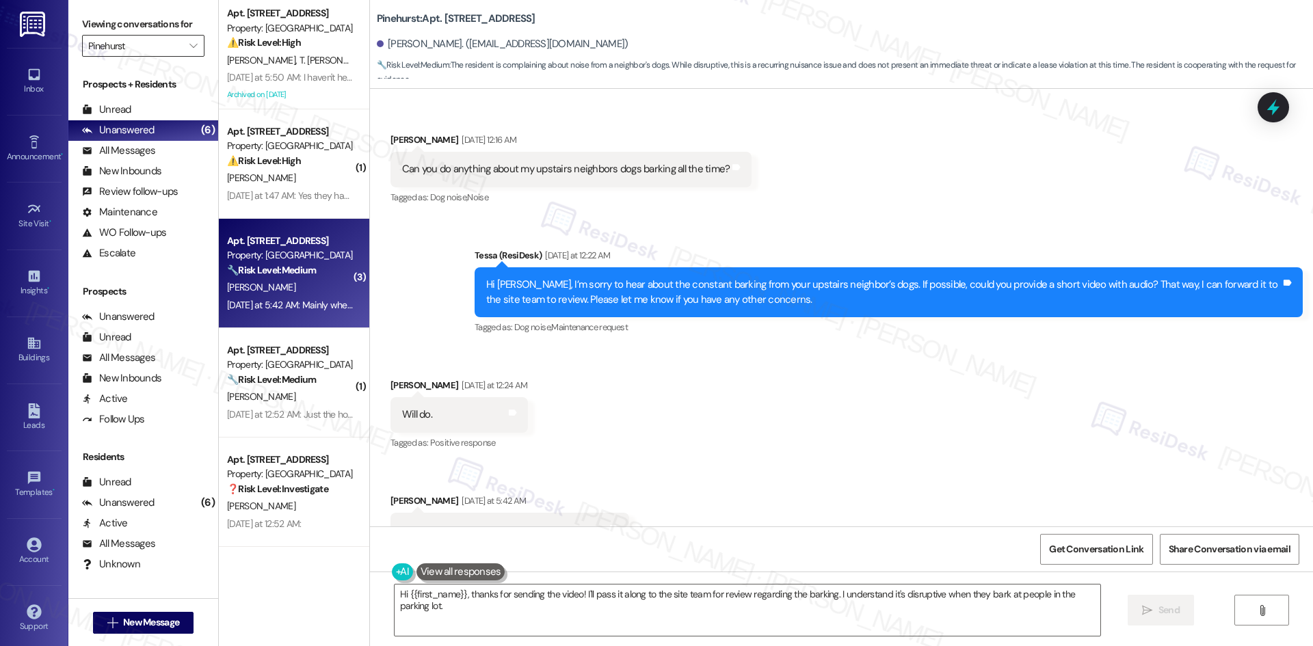
click at [120, 42] on input "Pinehurst" at bounding box center [135, 46] width 94 height 22
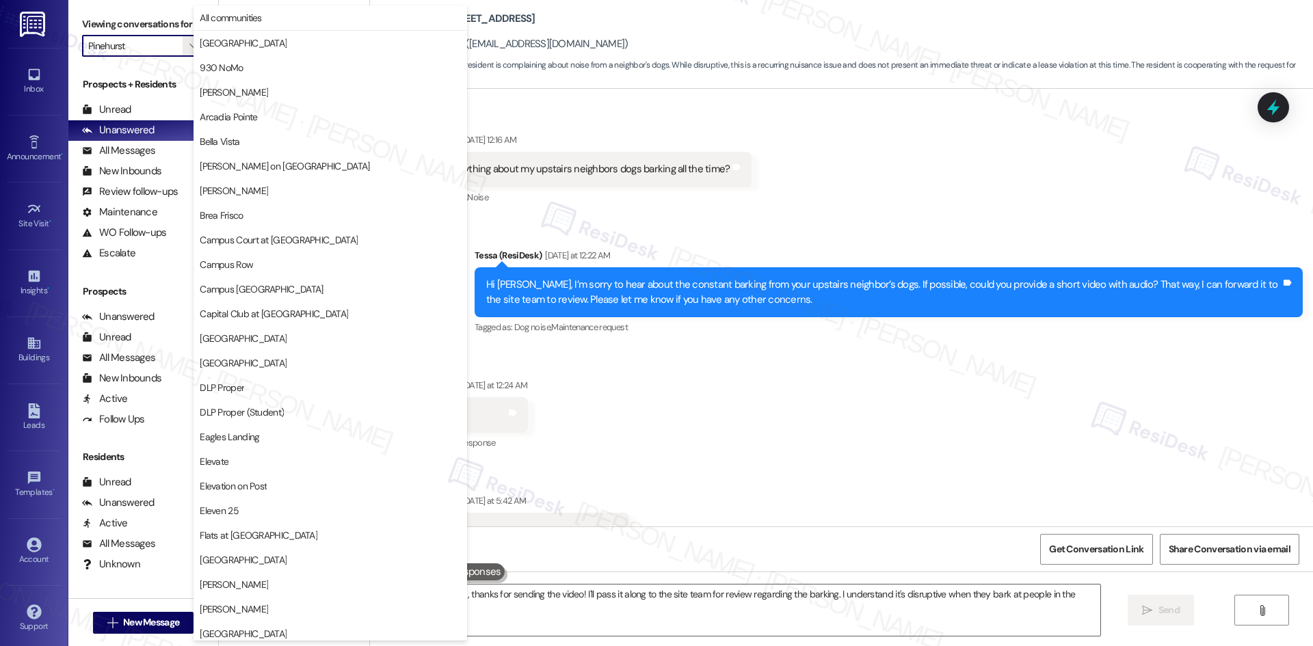
scroll to position [715, 0]
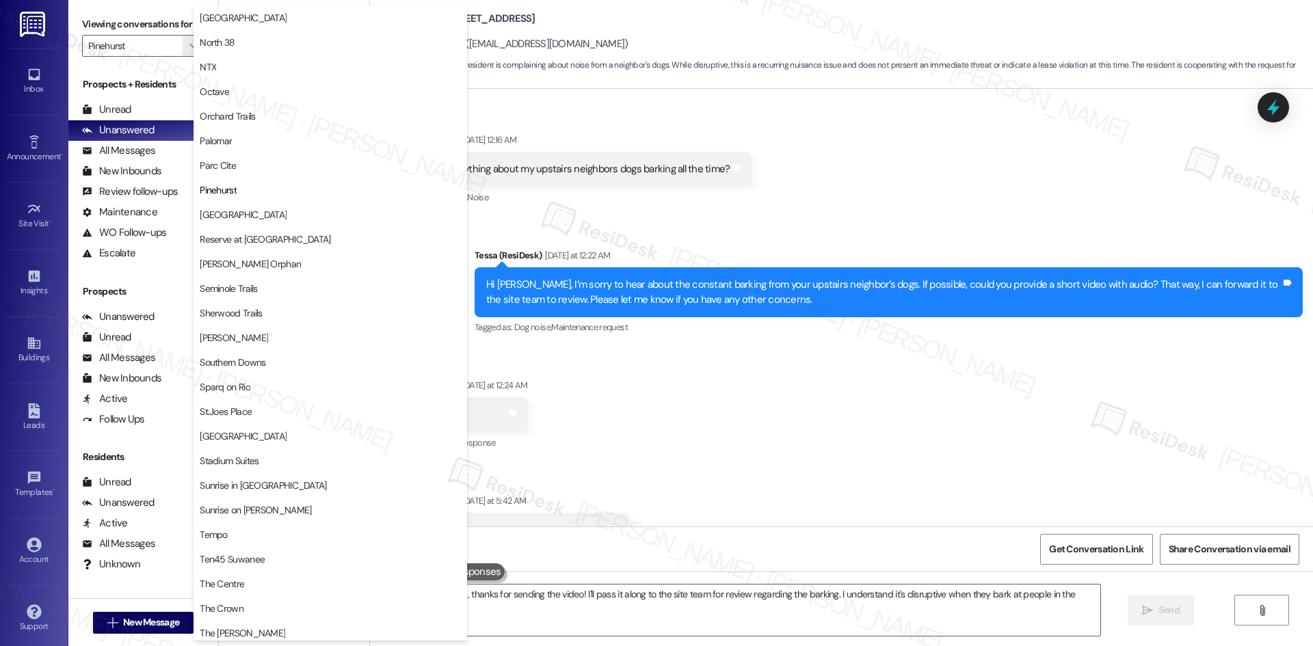
click at [852, 211] on div "Received via SMS Kyle Collins Sep 03, 2025 at 12:16 AM Can you do anything abou…" at bounding box center [841, 160] width 943 height 116
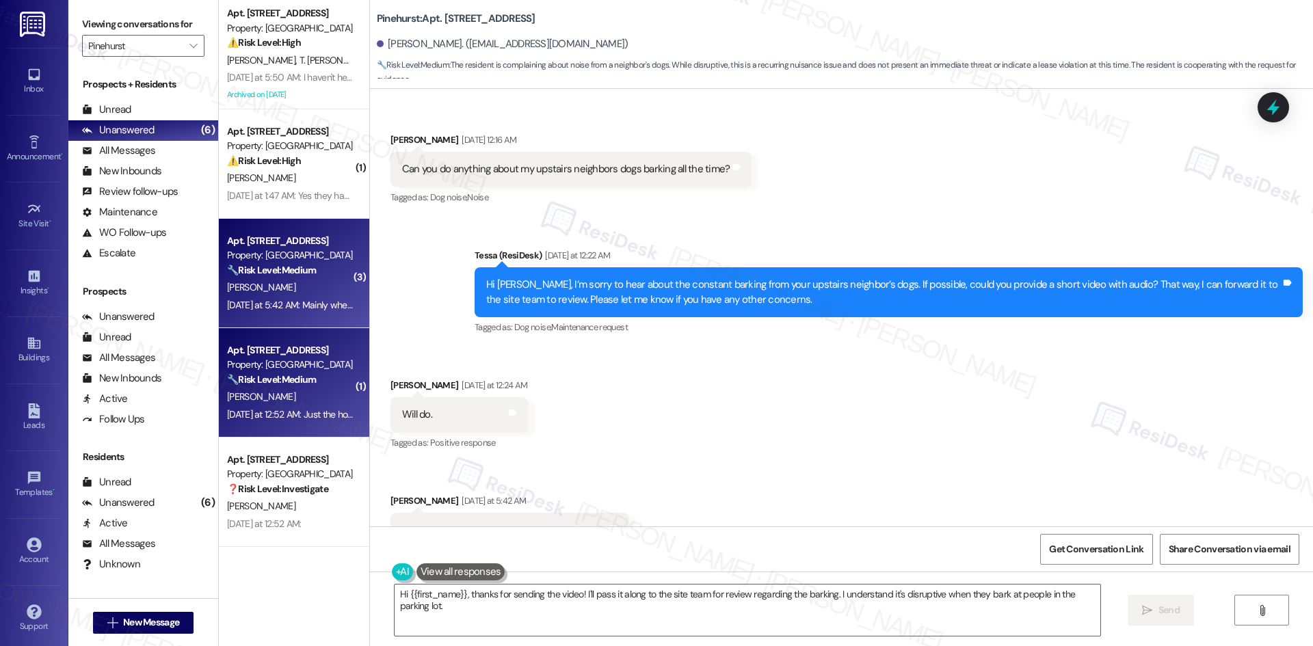
click at [272, 404] on div "P. Boykin" at bounding box center [290, 397] width 129 height 17
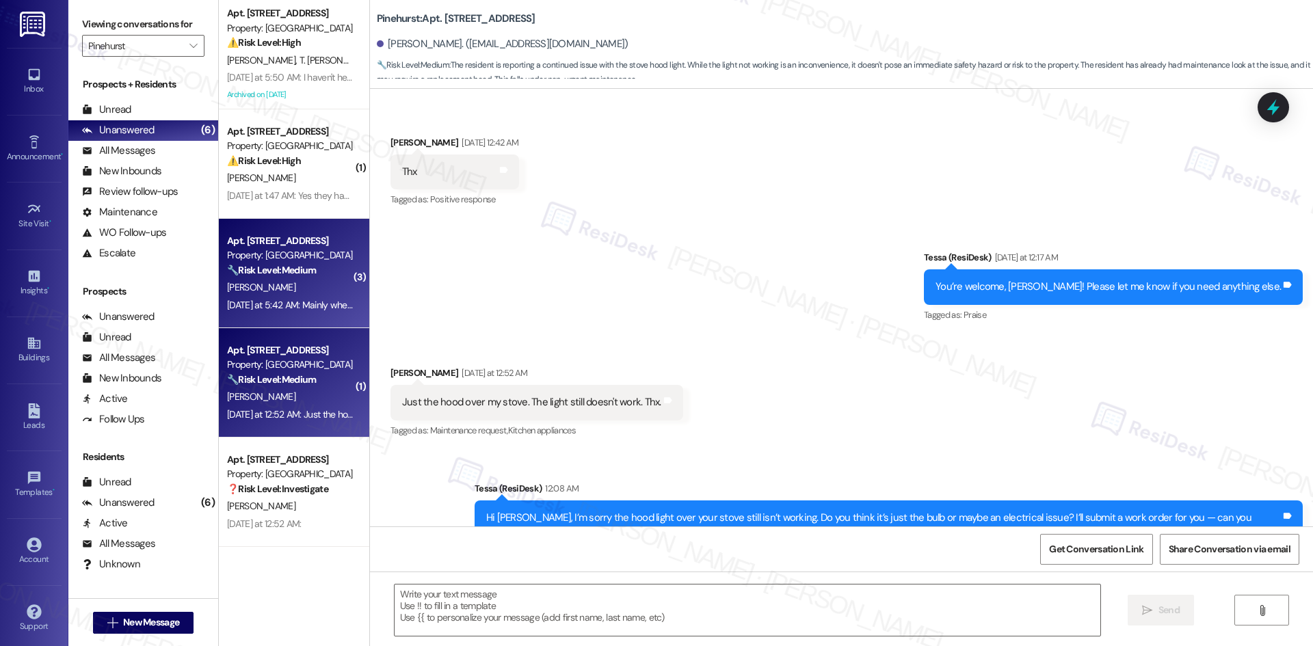
type textarea "Fetching suggested responses. Please feel free to read through the conversation…"
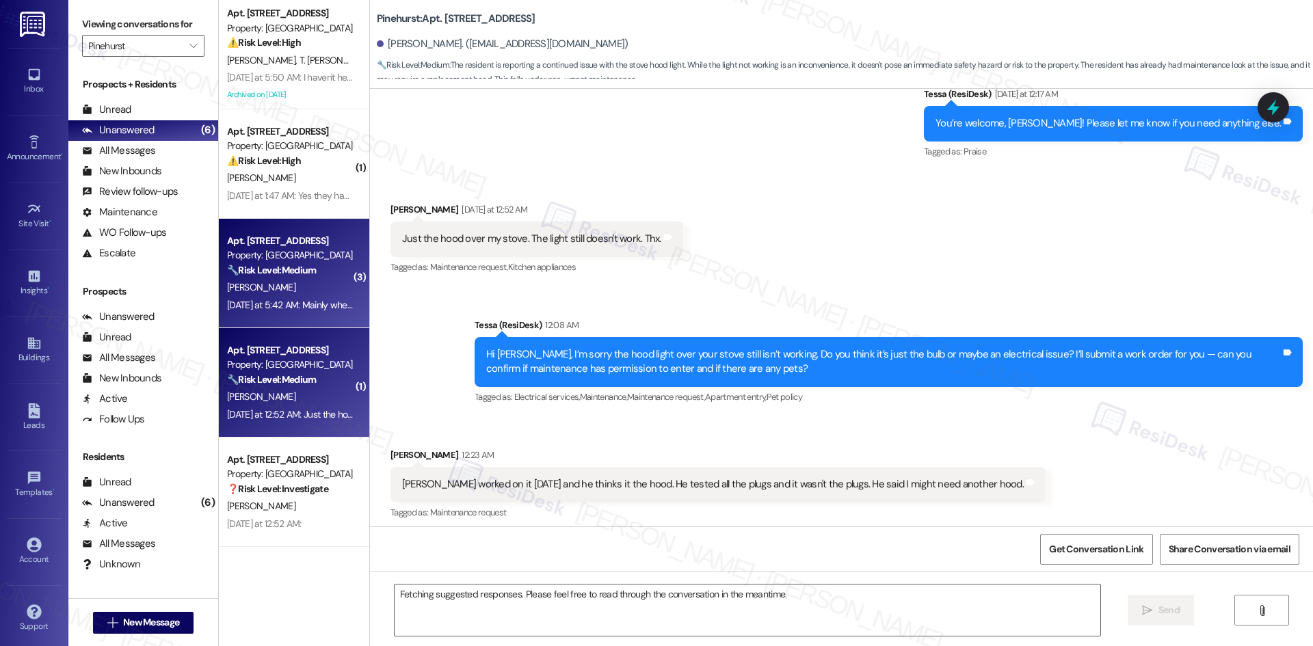
scroll to position [521, 0]
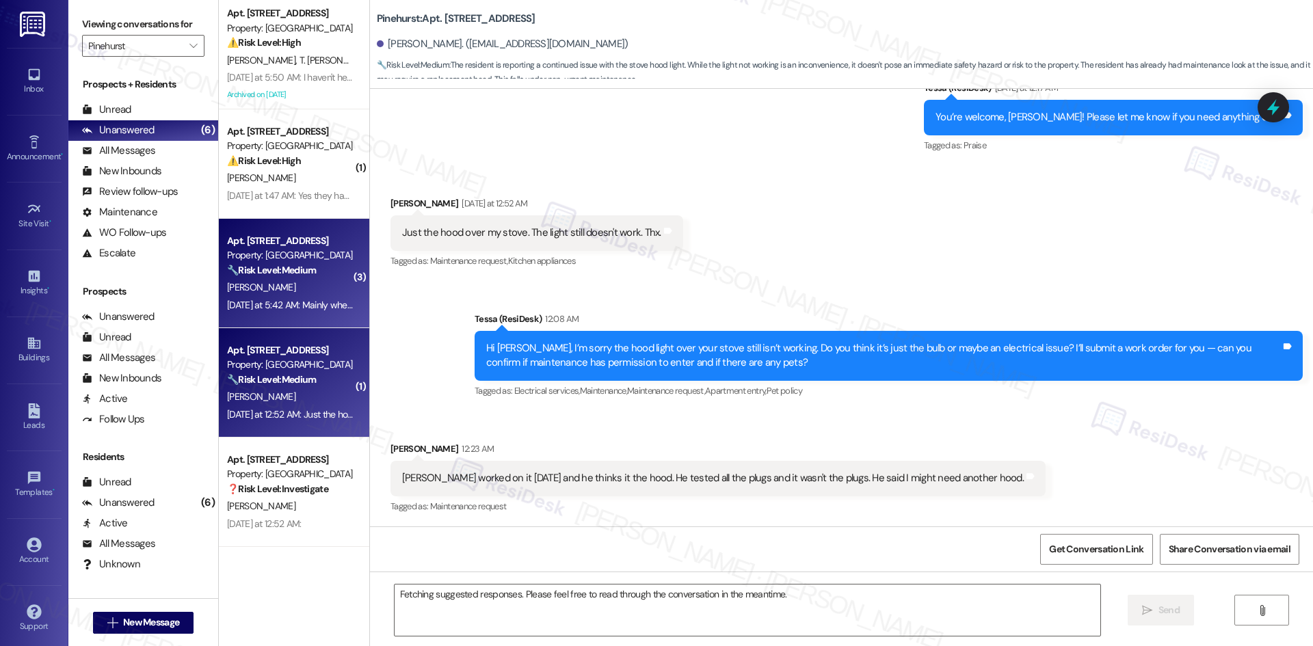
click at [332, 290] on div "K. Collins" at bounding box center [290, 287] width 129 height 17
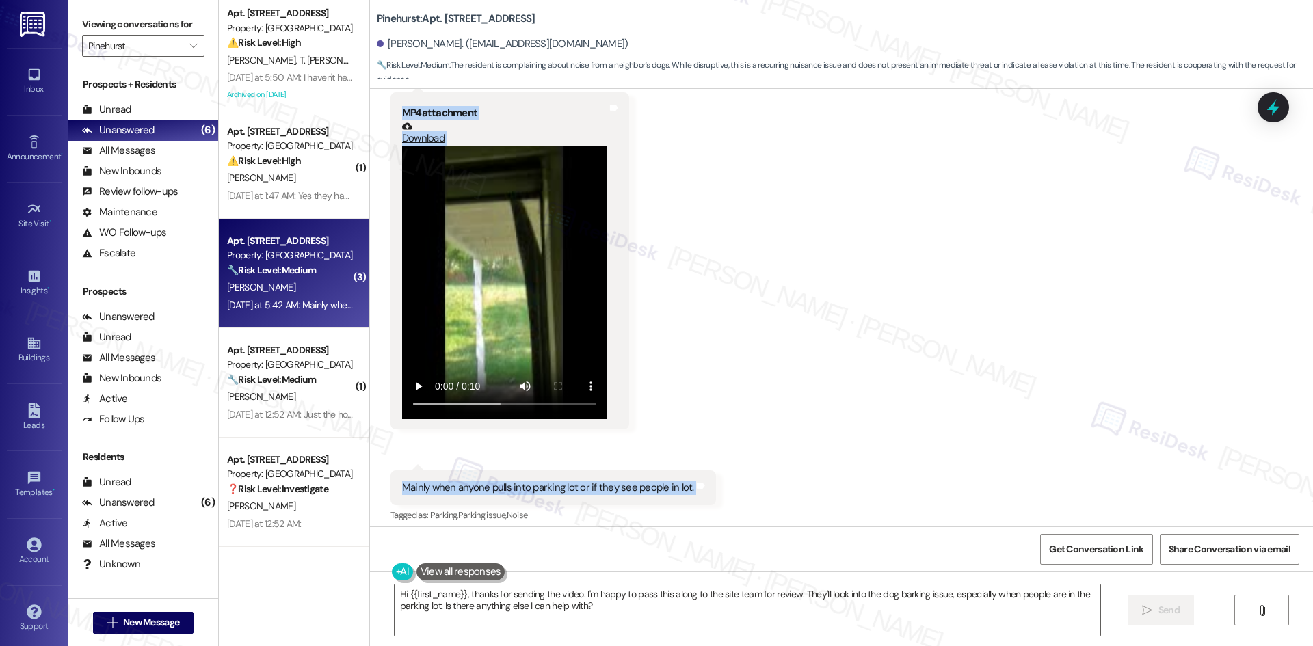
scroll to position [910, 0]
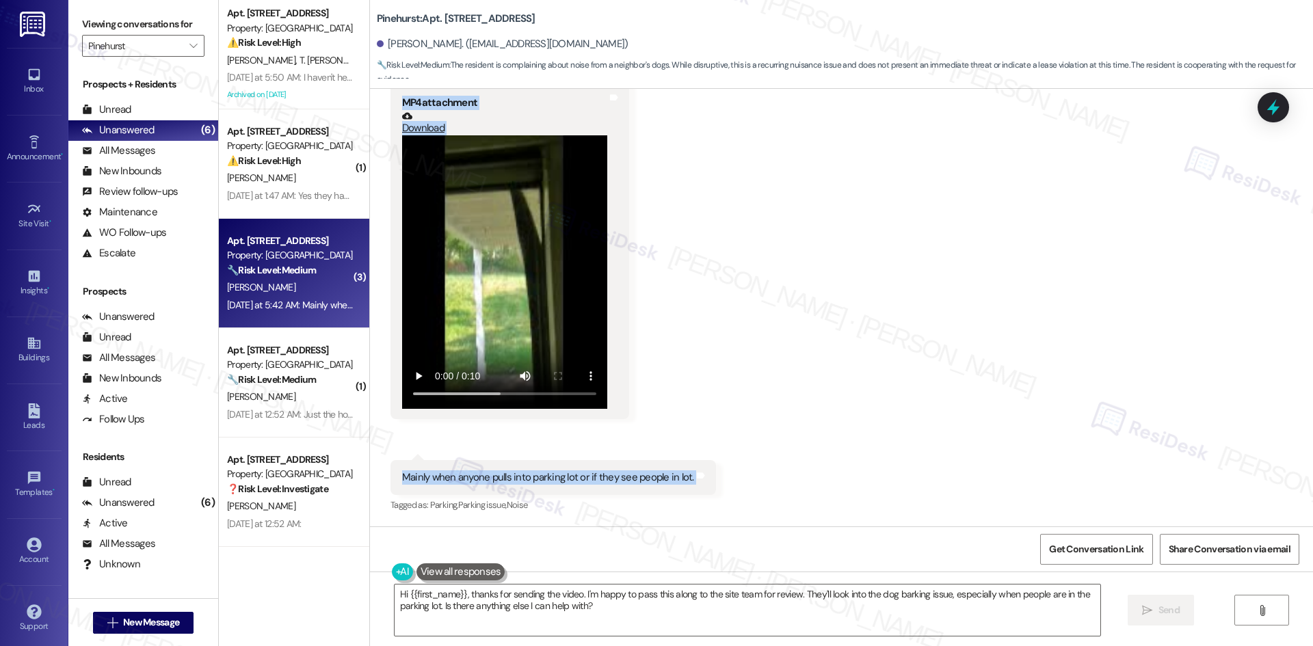
drag, startPoint x: 374, startPoint y: 247, endPoint x: 586, endPoint y: 479, distance: 314.3
click at [736, 485] on div "Lease started Jul 25, 2025 at 8:00 AM Announcement, sent via SMS Tessa (ResiDes…" at bounding box center [841, 308] width 943 height 438
copy div "Kyle Collins Sep 03, 2025 at 12:16 AM Can you do anything about my upstairs nei…"
click at [772, 342] on div "Received via SMS Kyle Collins Yesterday at 12:24 AM Will do. Tags and notes Tag…" at bounding box center [841, 221] width 943 height 609
click at [676, 613] on textarea "Hi {{first_name}}, thanks for sending the video. I'm happy to pass this along t…" at bounding box center [748, 610] width 706 height 51
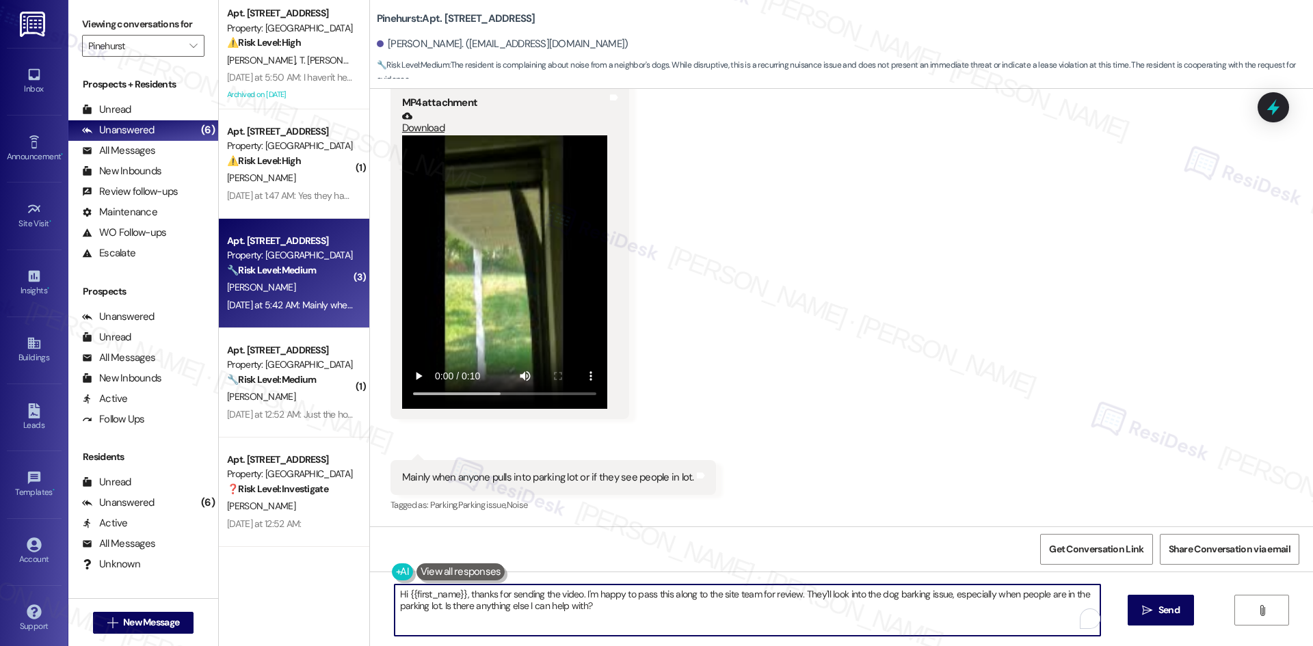
paste textarea "Thank you, Kyle. I understand your concern about the barking and appreciate you…"
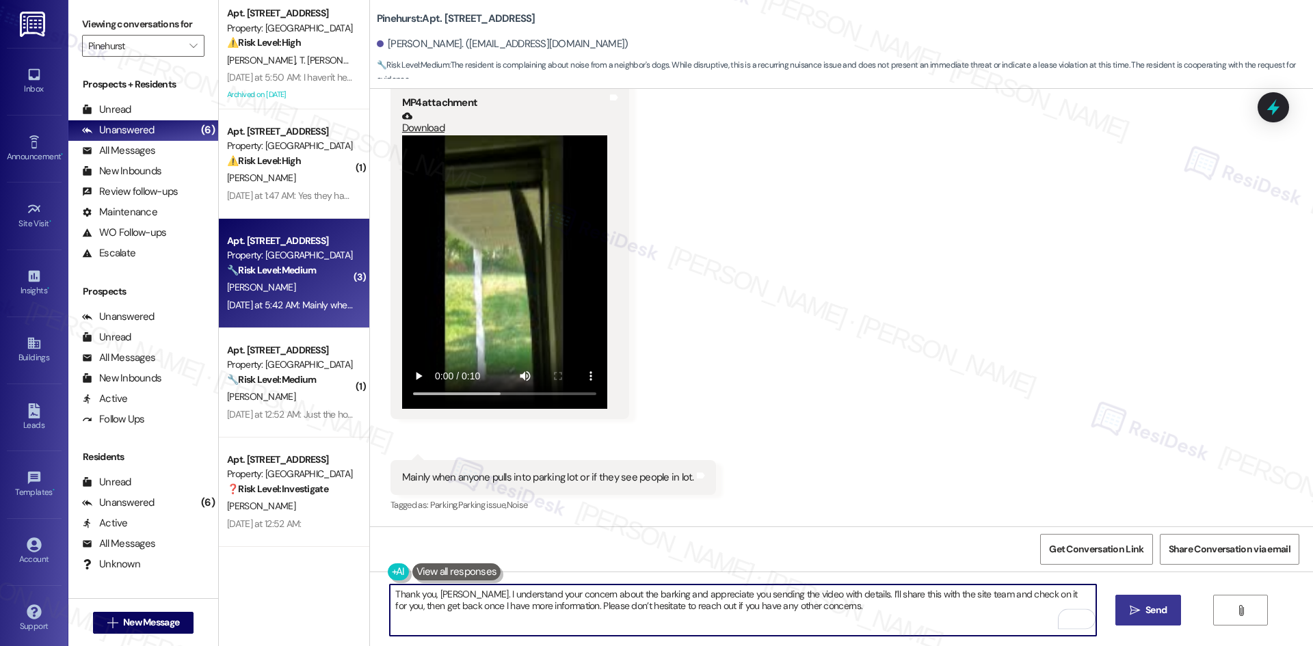
type textarea "Thank you, Kyle. I understand your concern about the barking and appreciate you…"
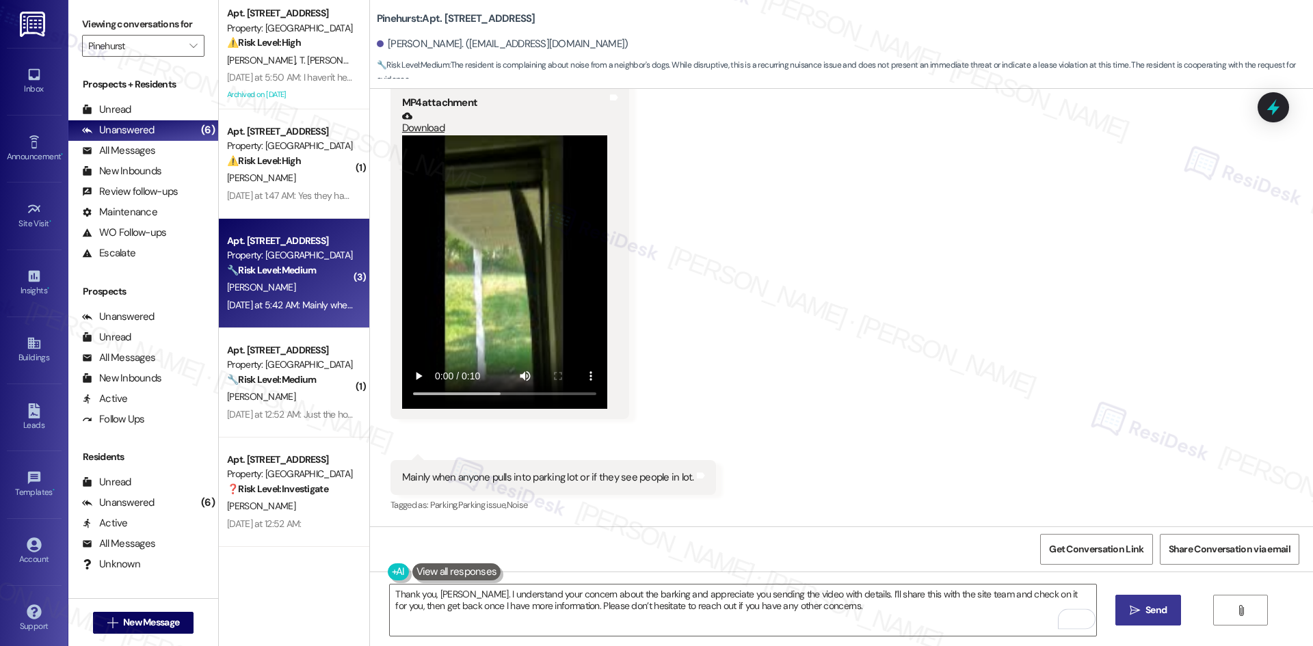
click at [1149, 612] on span "Send" at bounding box center [1156, 610] width 21 height 14
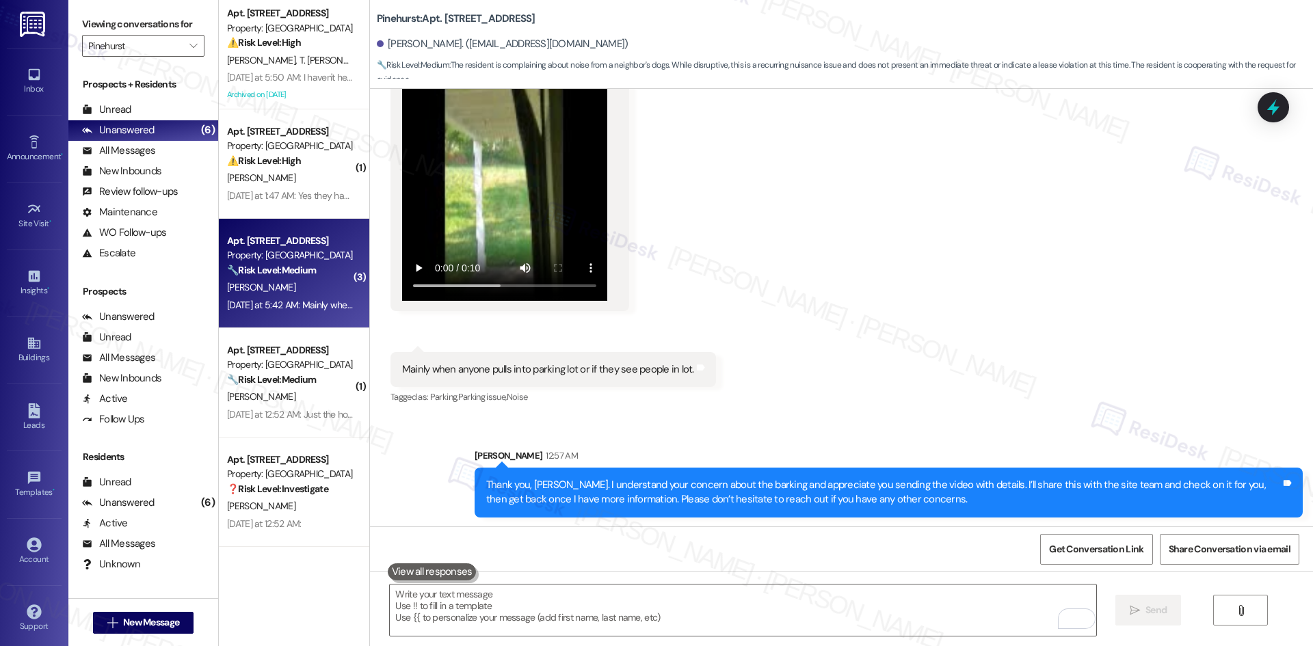
scroll to position [1020, 0]
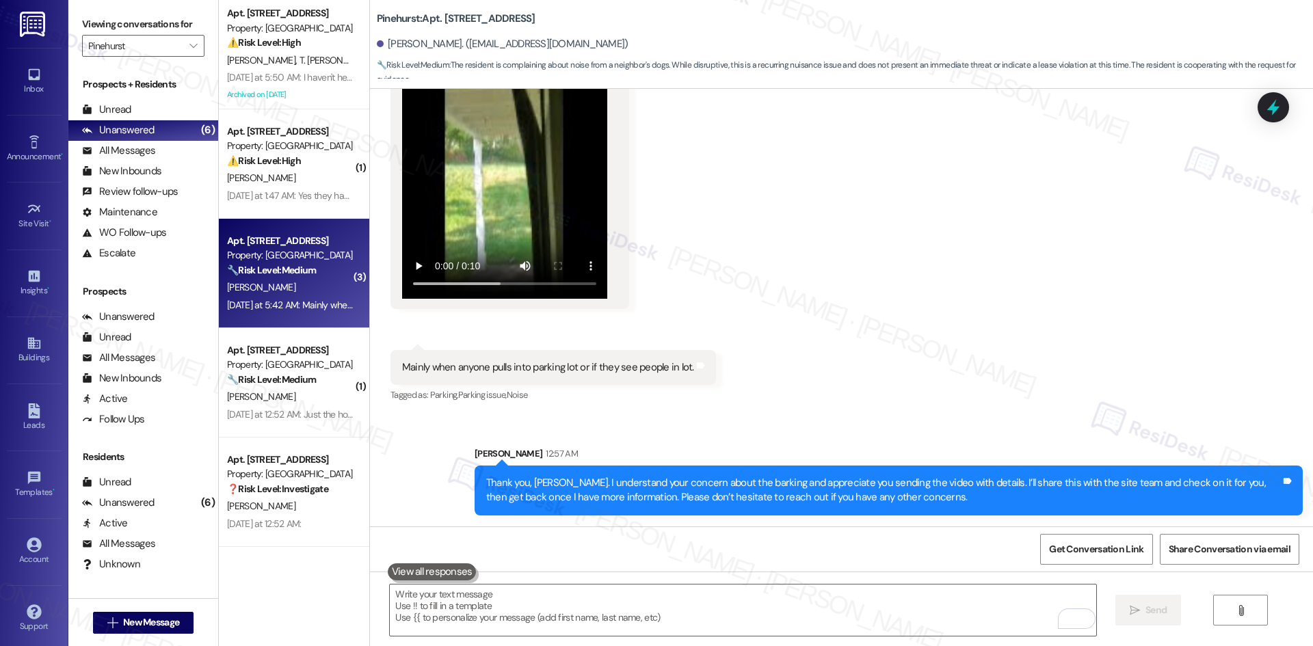
click at [854, 428] on div "Sent via SMS Sarah 12:57 AM Thank you, Kyle. I understand your concern about th…" at bounding box center [841, 471] width 943 height 110
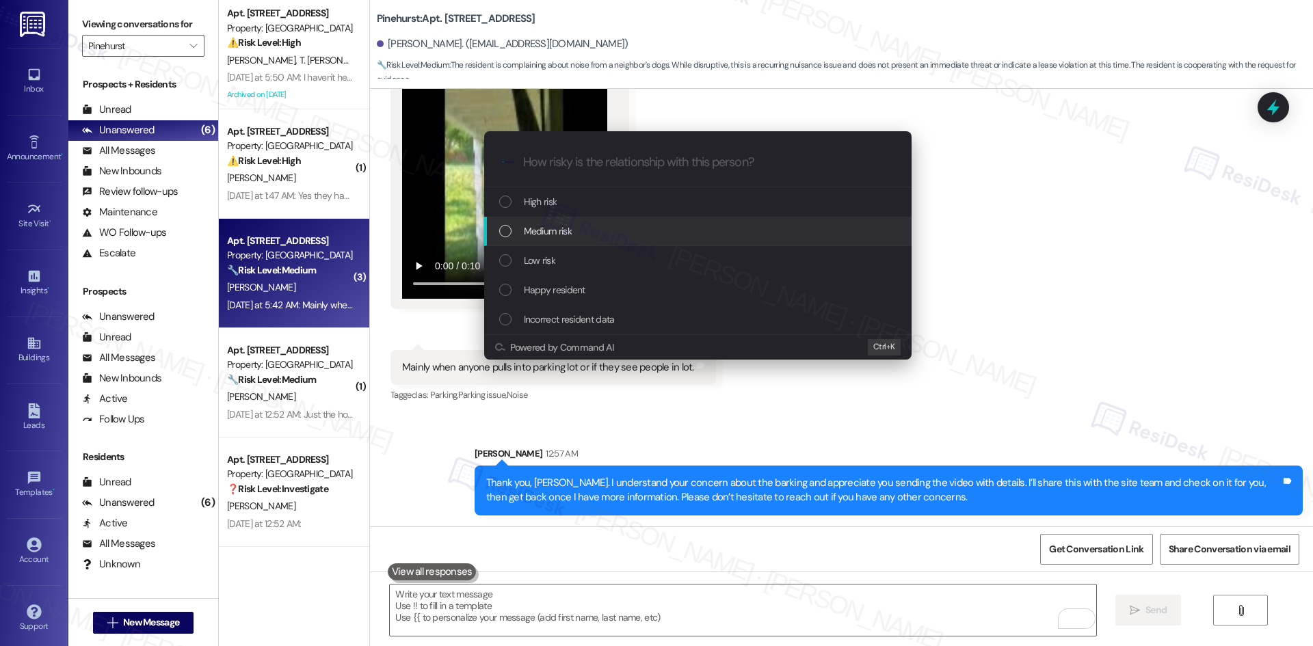
click at [594, 226] on div "Medium risk" at bounding box center [699, 231] width 400 height 15
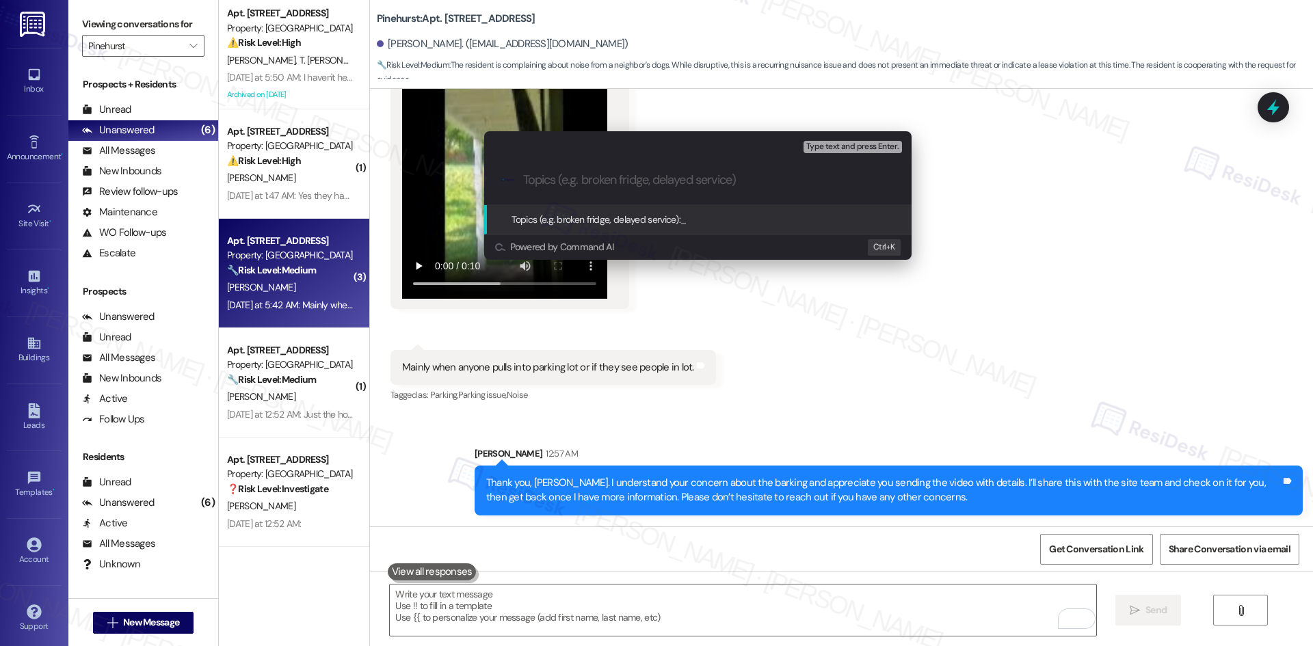
click at [558, 185] on input "Topics (e.g. broken fridge, delayed service)" at bounding box center [708, 180] width 371 height 14
paste input "Noise Complaint – Neighbor’s Dogs Barking"
type input "Noise Complaint – Neighbor’s Dogs Barking"
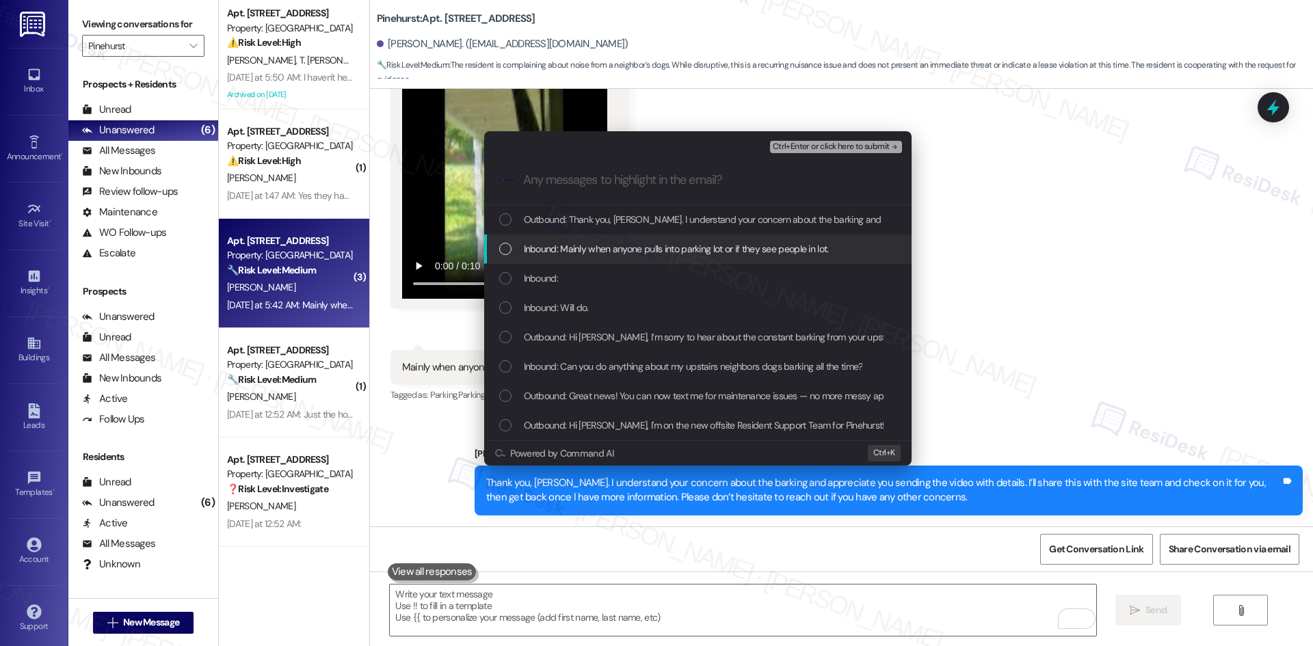
click at [673, 251] on span "Inbound: Mainly when anyone pulls into parking lot or if they see people in lot." at bounding box center [676, 248] width 305 height 15
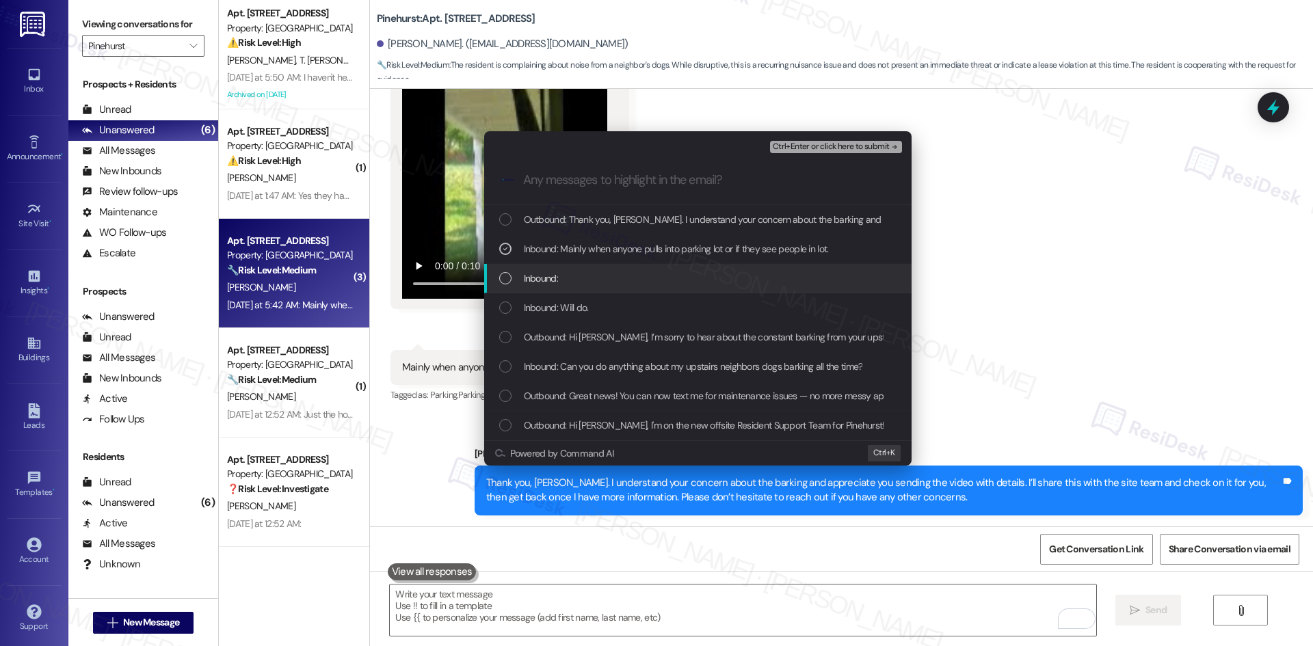
click at [654, 281] on div "Inbound:" at bounding box center [699, 278] width 400 height 15
click at [646, 312] on div "Inbound: Will do." at bounding box center [699, 307] width 400 height 15
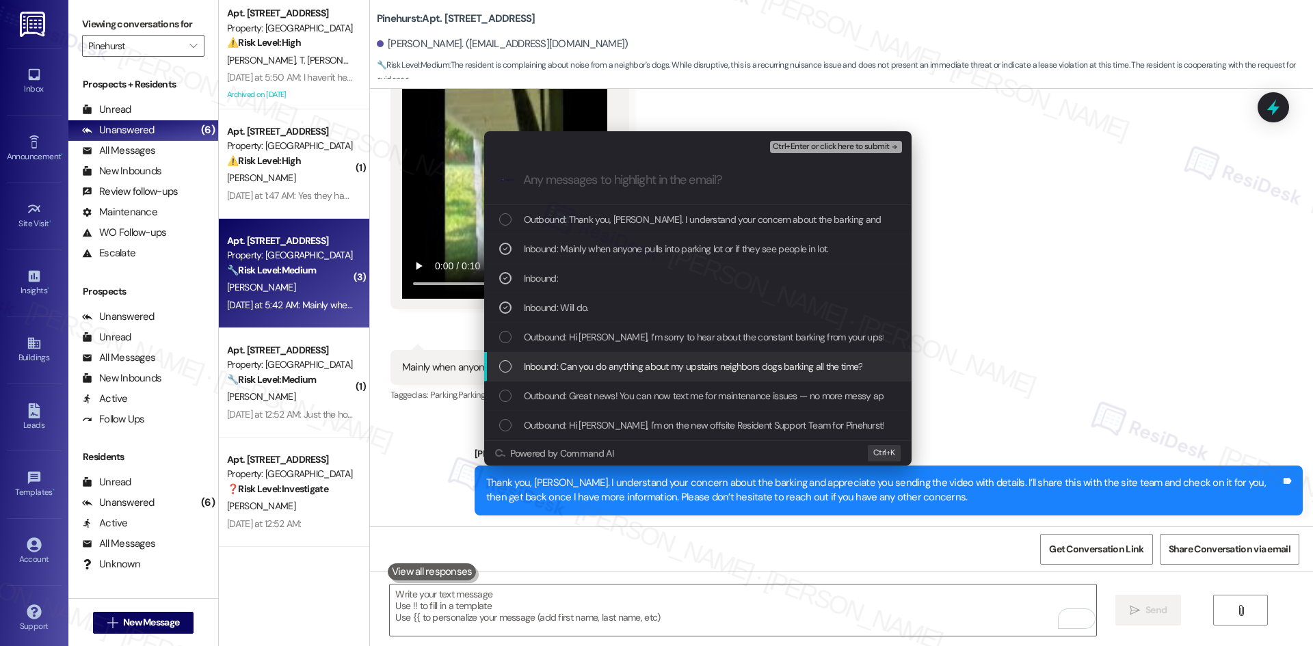
click at [696, 367] on span "Inbound: Can you do anything about my upstairs neighbors dogs barking all the t…" at bounding box center [693, 366] width 339 height 15
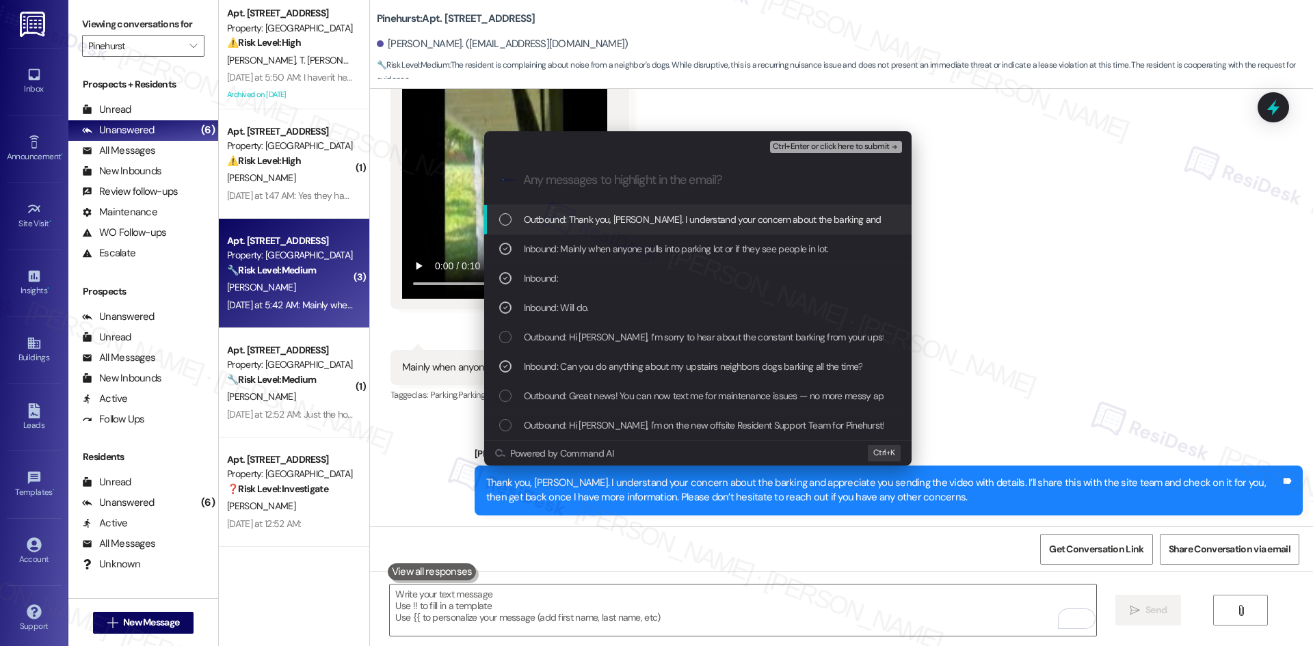
click at [846, 143] on span "Ctrl+Enter or click here to submit" at bounding box center [831, 147] width 117 height 10
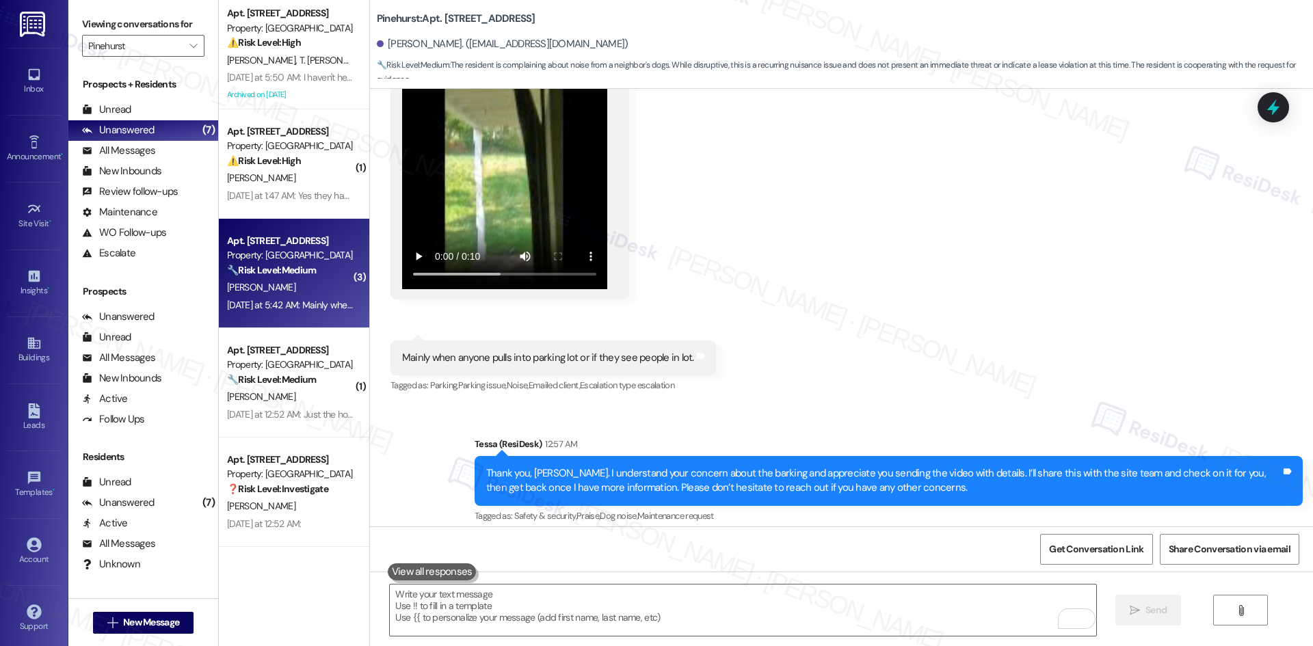
scroll to position [1040, 0]
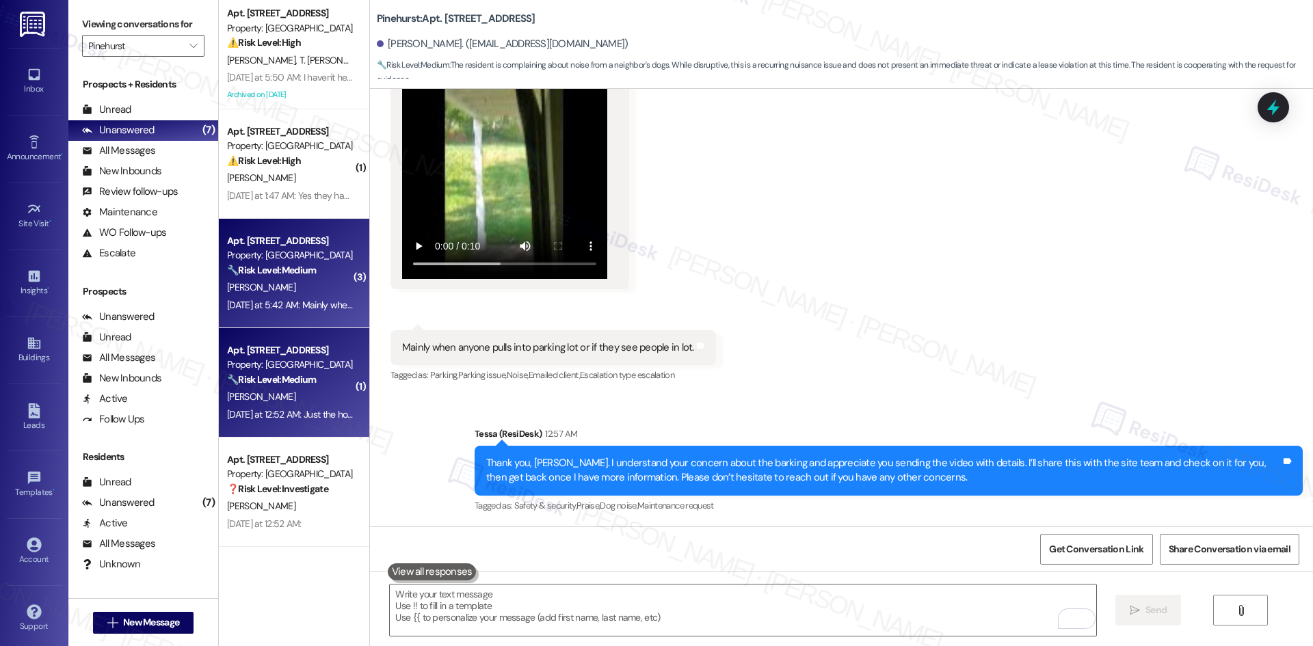
click at [286, 415] on div "Yesterday at 12:52 AM: Just the hood over my stove. The light still doesn't wor…" at bounding box center [383, 414] width 313 height 12
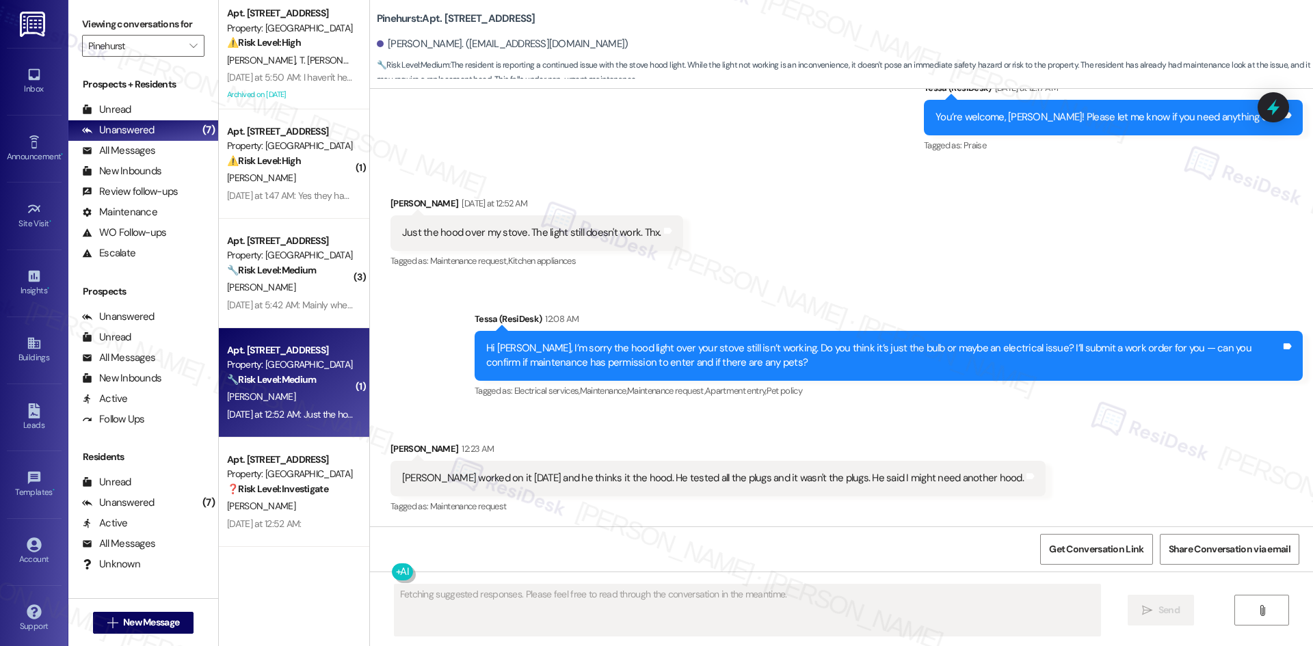
scroll to position [521, 0]
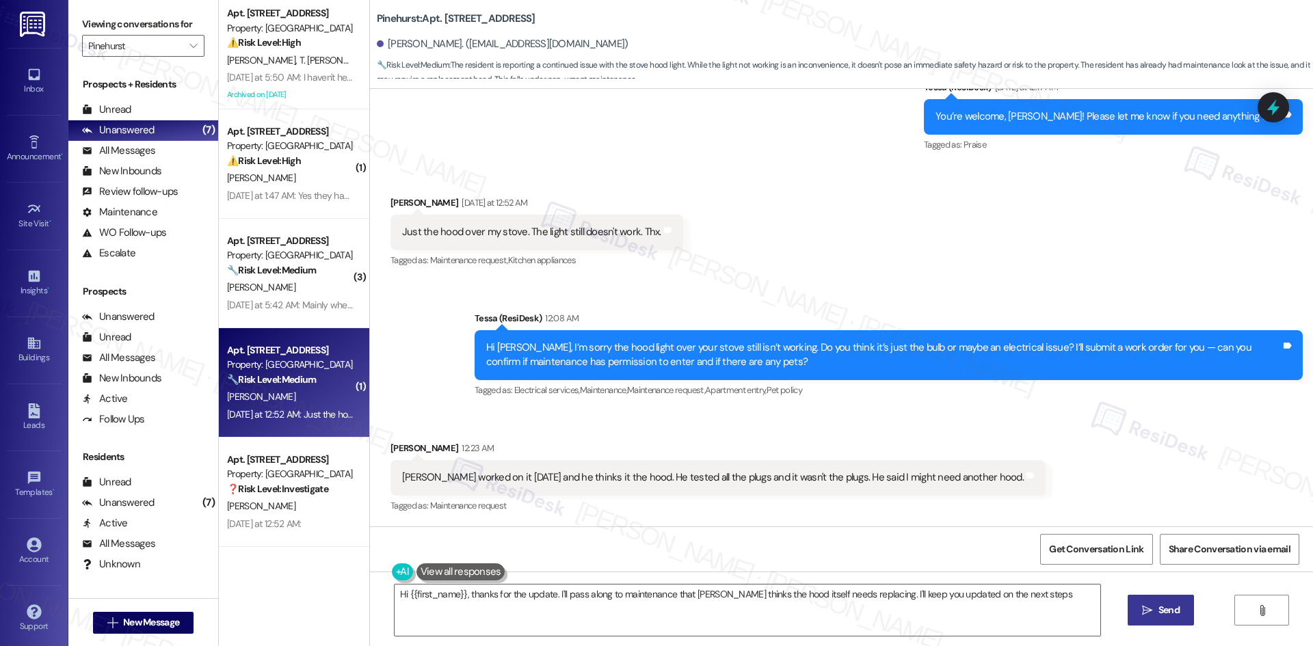
type textarea "Hi {{first_name}}, thanks for the update. I'll pass along to maintenance that D…"
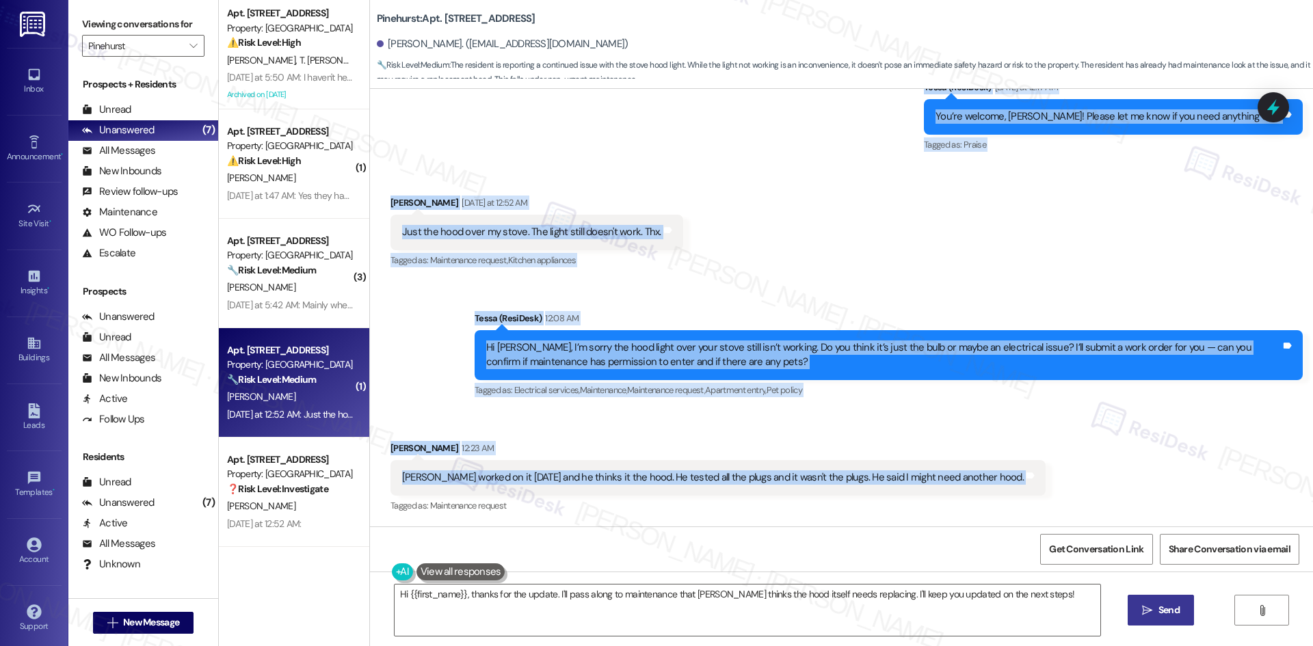
drag, startPoint x: 371, startPoint y: 166, endPoint x: 904, endPoint y: 482, distance: 620.2
click at [1057, 473] on div "Lease started Dec 14, 2024 at 8:00 AM Announcement, sent via SMS Tessa (ResiDes…" at bounding box center [841, 308] width 943 height 438
copy div "Pat Boykin Sep 03, 2025 at 12:42 AM Thx Tags and notes Tagged as: Positive resp…"
click at [730, 241] on div "Received via SMS Pat Boykin Yesterday at 12:52 AM Just the hood over my stove. …" at bounding box center [841, 223] width 943 height 116
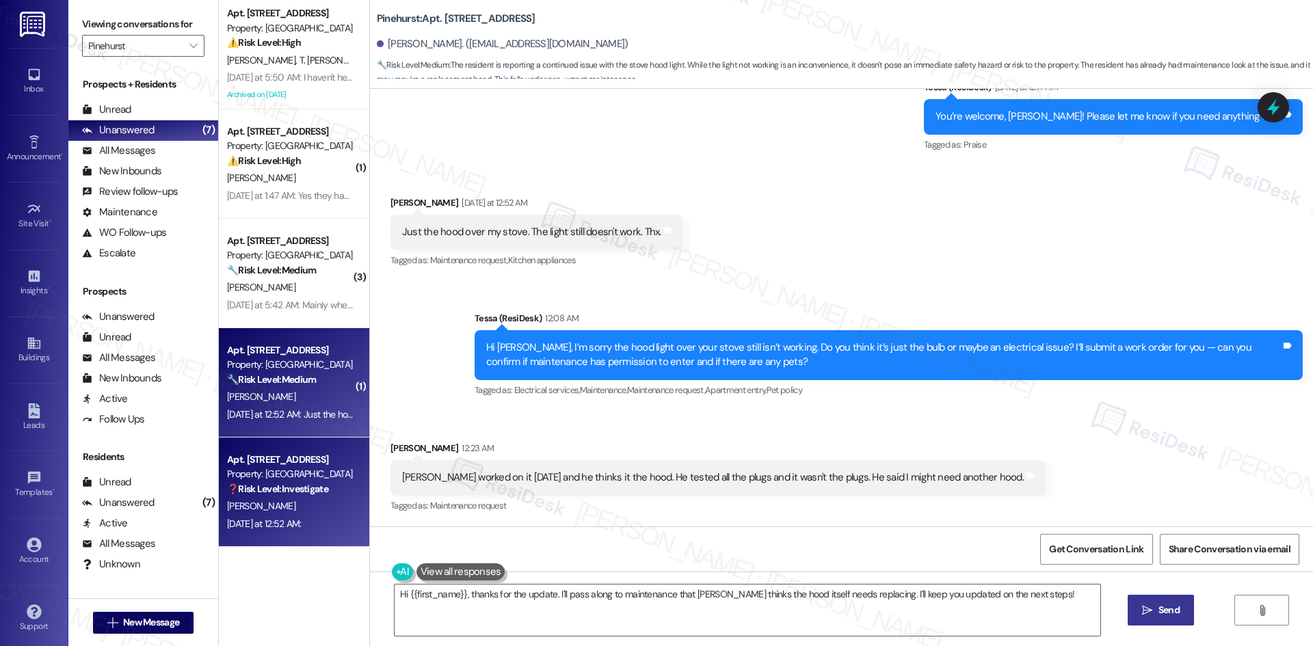
click at [306, 483] on strong "❓ Risk Level: Investigate" at bounding box center [277, 489] width 101 height 12
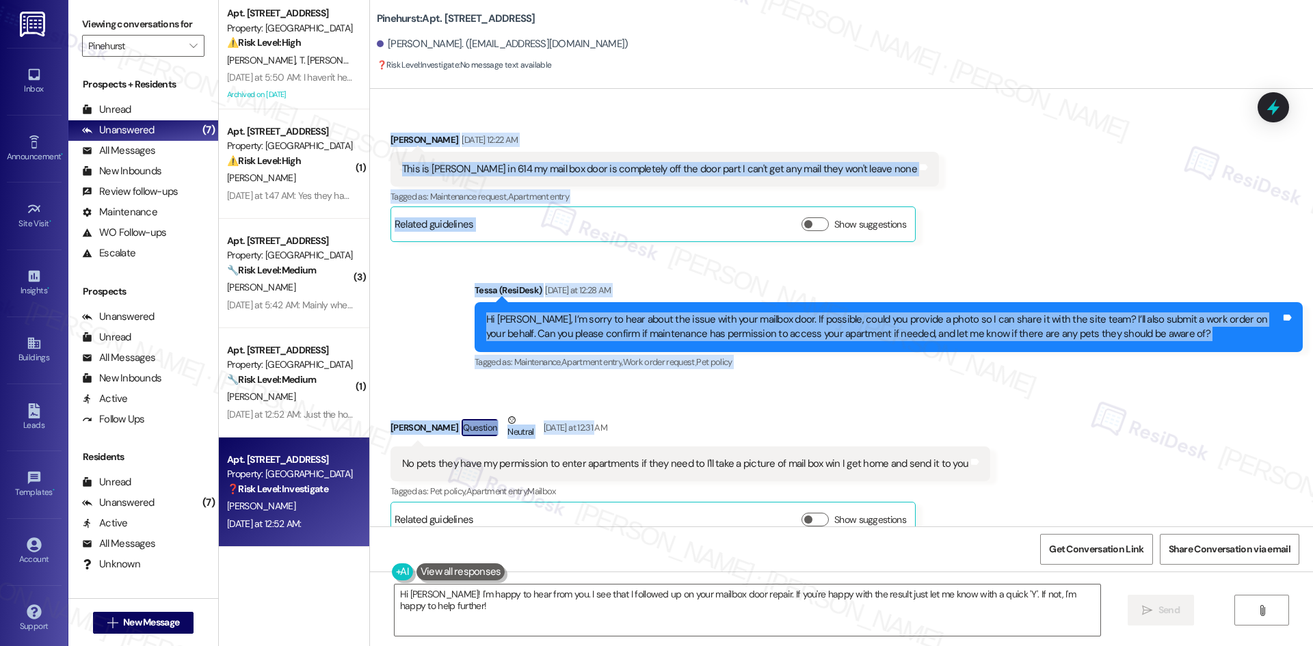
scroll to position [581, 0]
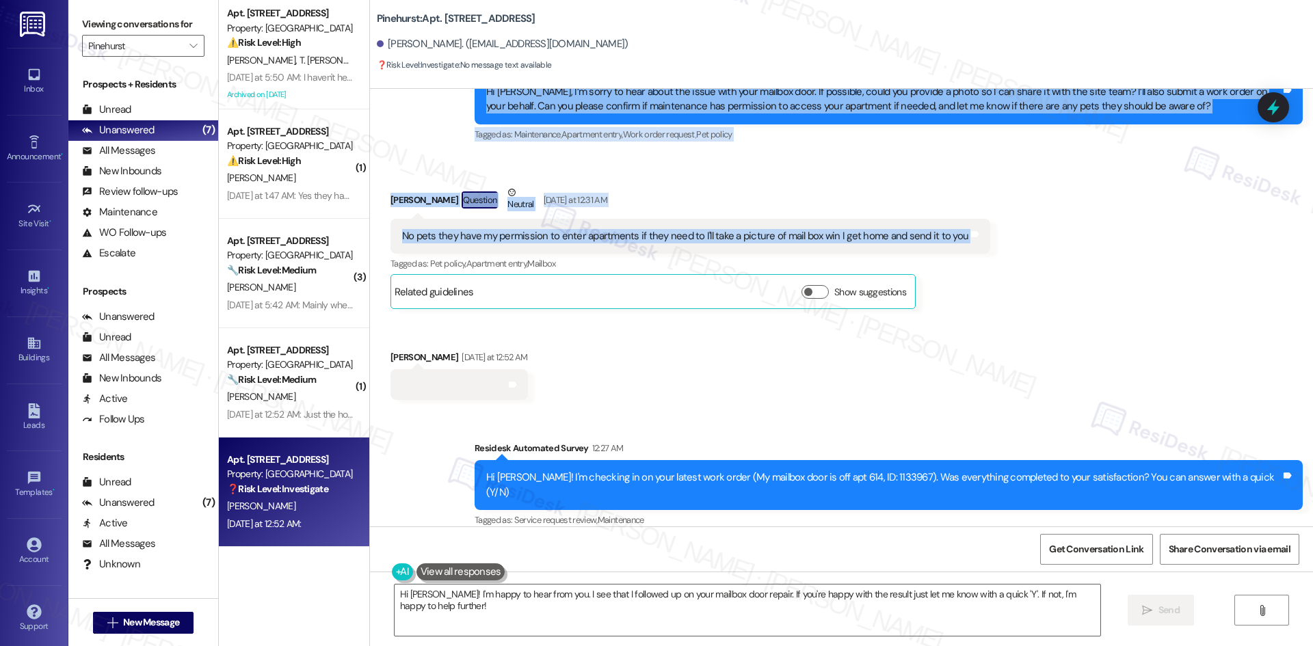
drag, startPoint x: 372, startPoint y: 181, endPoint x: 988, endPoint y: 246, distance: 619.2
click at [988, 246] on div "Lease started Jan 14, 2025 at 8:00 AM Announcement, sent via SMS Tessa (ResiDes…" at bounding box center [841, 308] width 943 height 438
copy div "Rosalind Howard Sep 03, 2025 at 12:22 AM This is Rosalind howard in 614 my mail…"
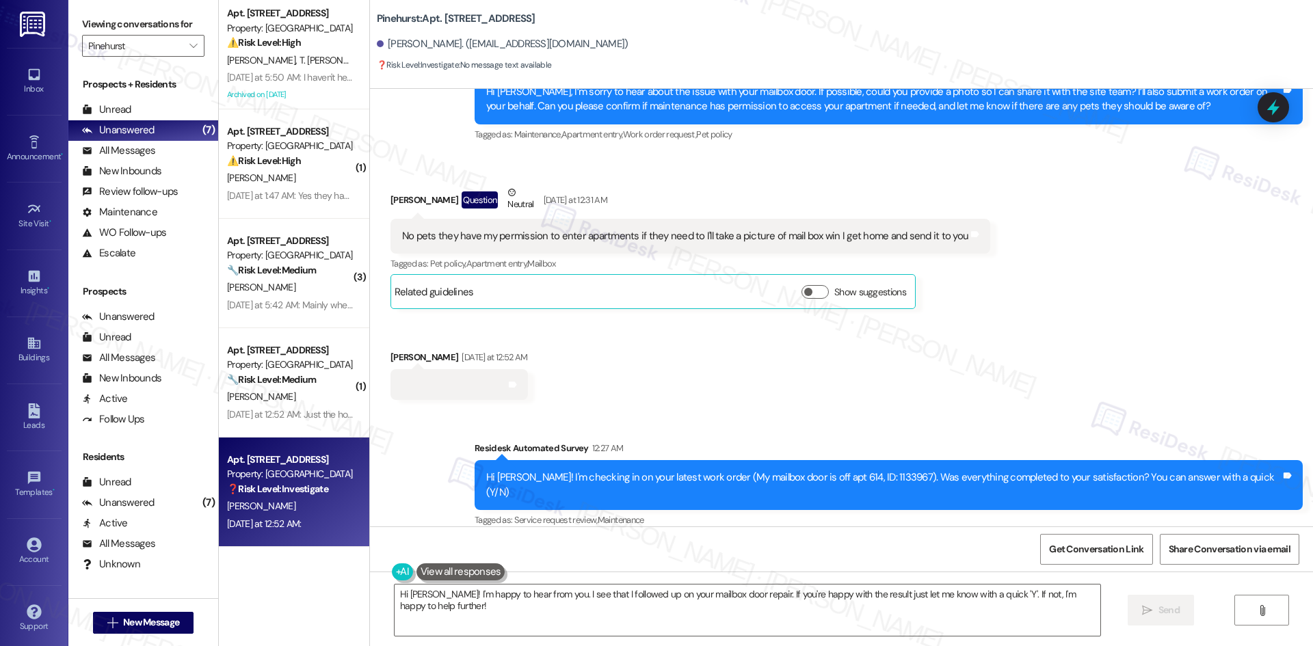
click at [670, 290] on div "Related guidelines Show suggestions" at bounding box center [653, 291] width 517 height 27
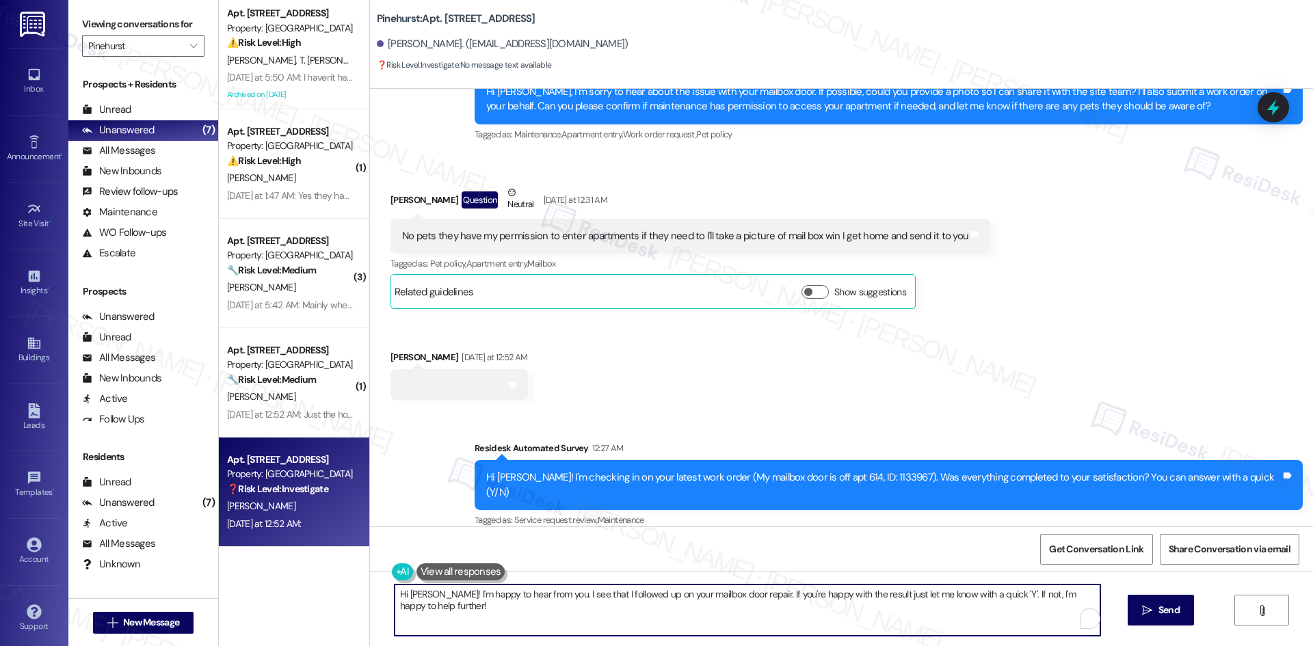
drag, startPoint x: 395, startPoint y: 616, endPoint x: 380, endPoint y: 591, distance: 28.9
click at [387, 591] on div "Hi Rosalind! I'm happy to hear from you. I see that I followed up on your mailb…" at bounding box center [740, 610] width 707 height 53
paste textarea "Thank you, Rosalind. I’ll let the site team know about the mailbox issue and th…"
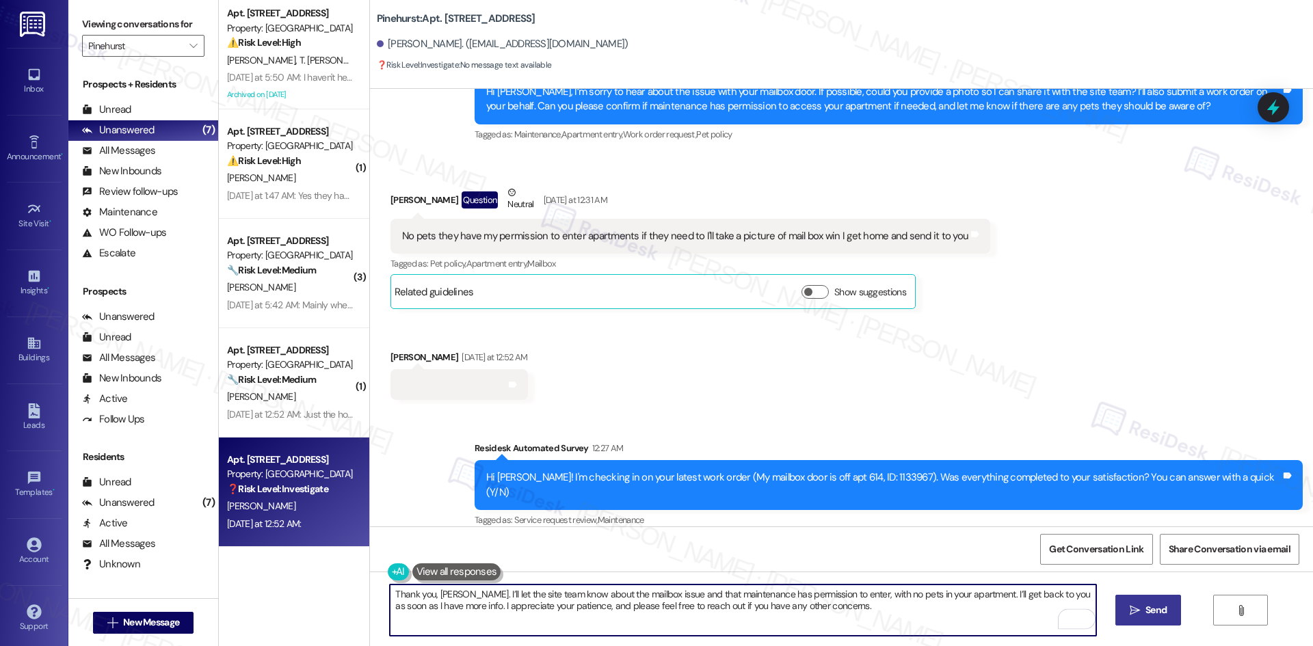
type textarea "Thank you, Rosalind. I’ll let the site team know about the mailbox issue and th…"
click at [1136, 612] on icon "" at bounding box center [1135, 610] width 10 height 11
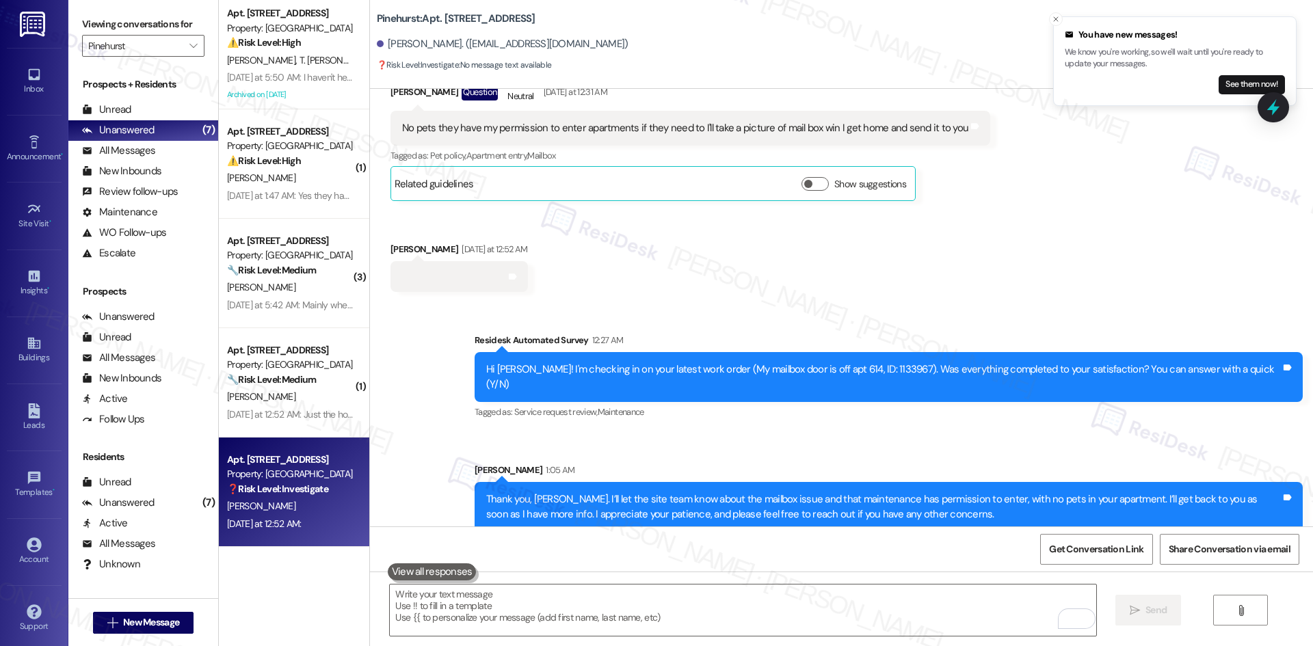
scroll to position [692, 0]
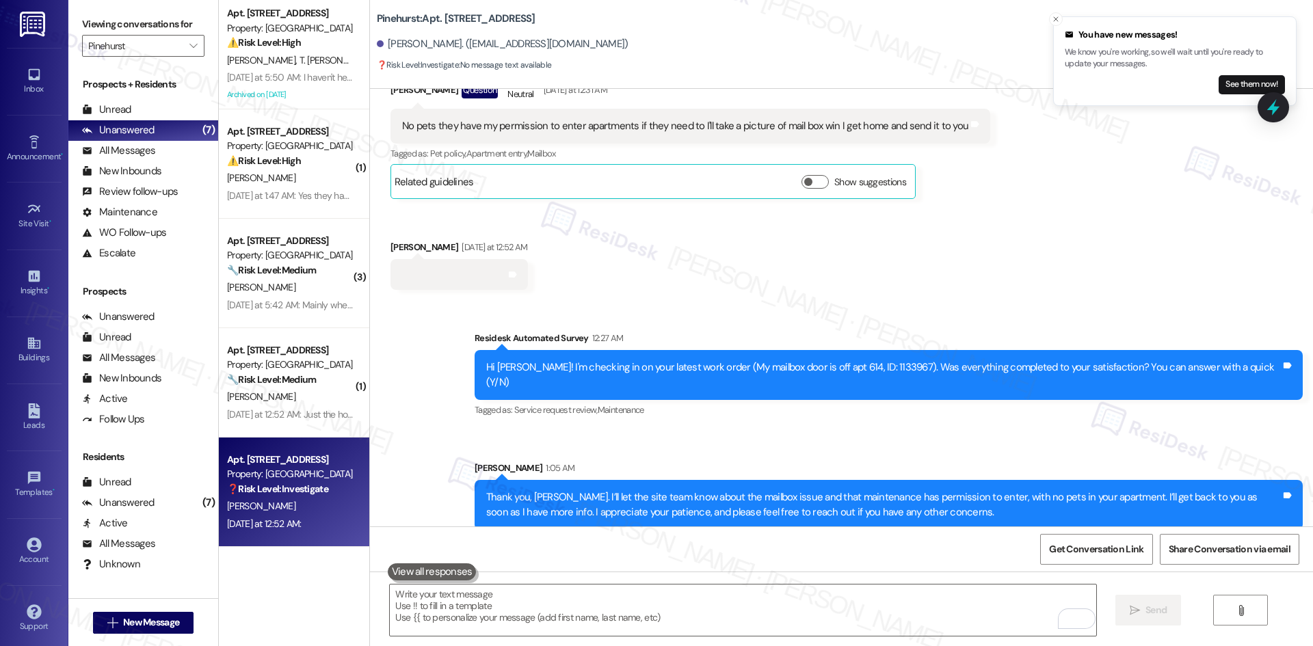
click at [441, 419] on div "Survey, sent via SMS Residesk Automated Survey 12:27 AM Hi Rosalind! I'm checki…" at bounding box center [841, 420] width 943 height 240
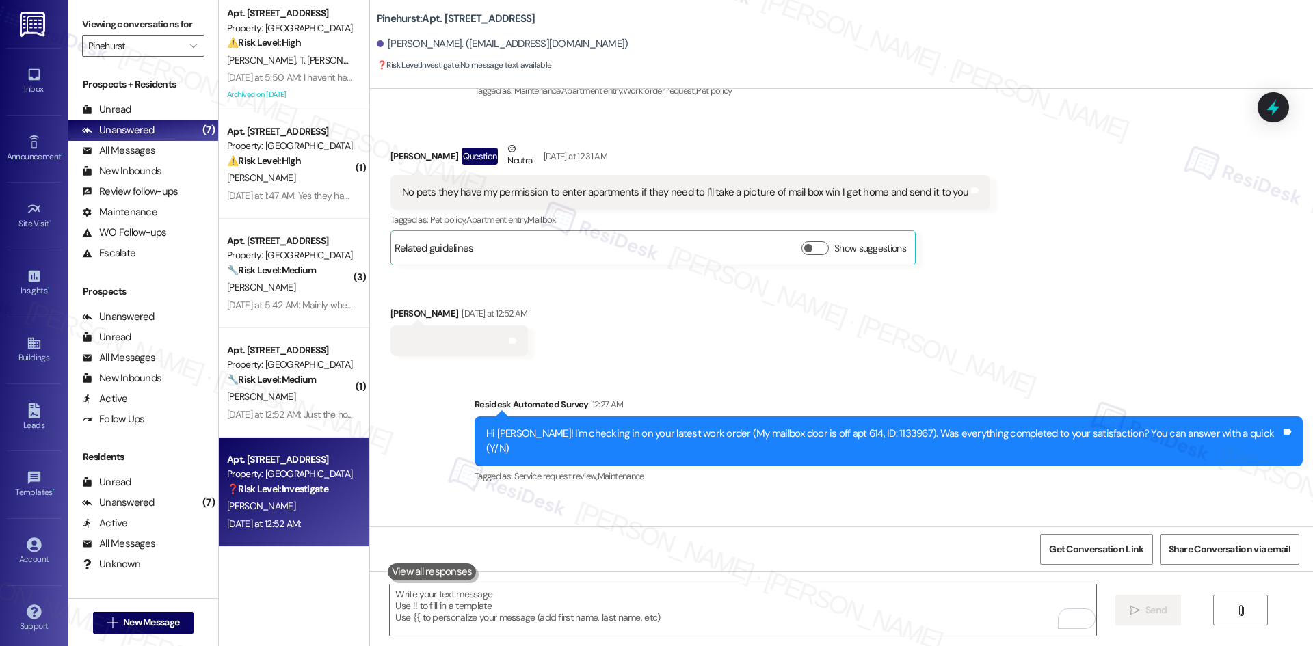
scroll to position [623, 0]
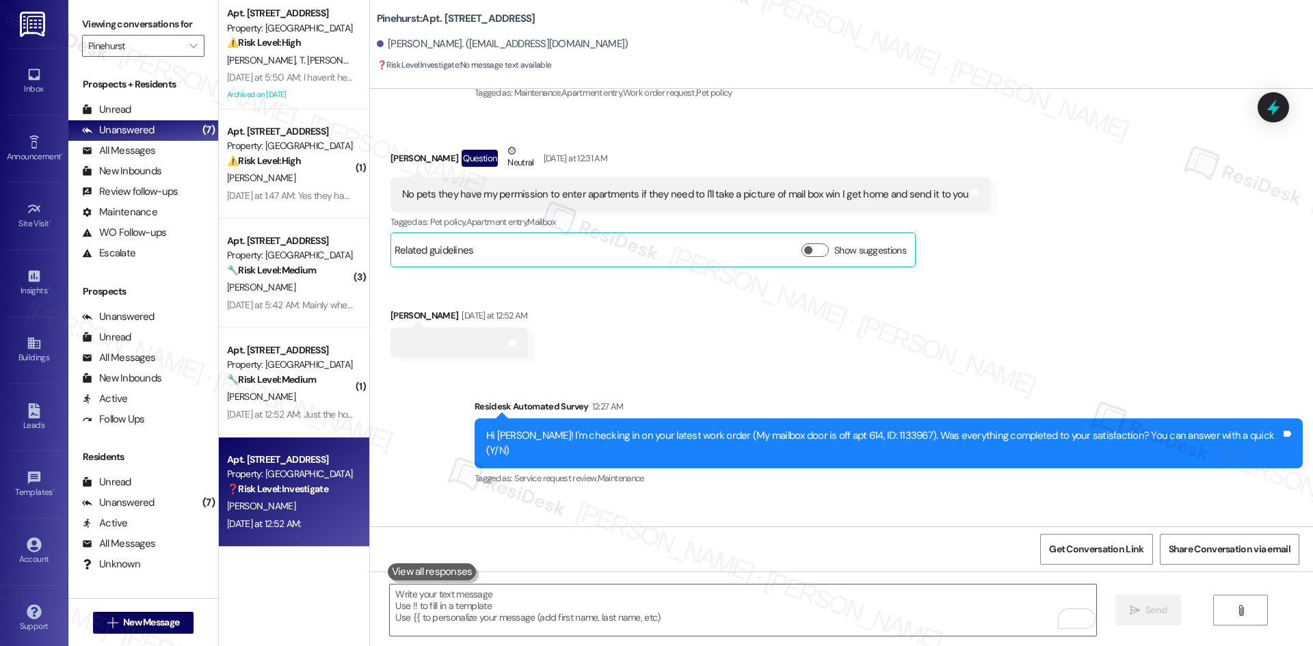
click at [817, 357] on div "Received via SMS Rosalind Howard Question Neutral Yesterday at 12:31 AM No pets…" at bounding box center [841, 241] width 943 height 256
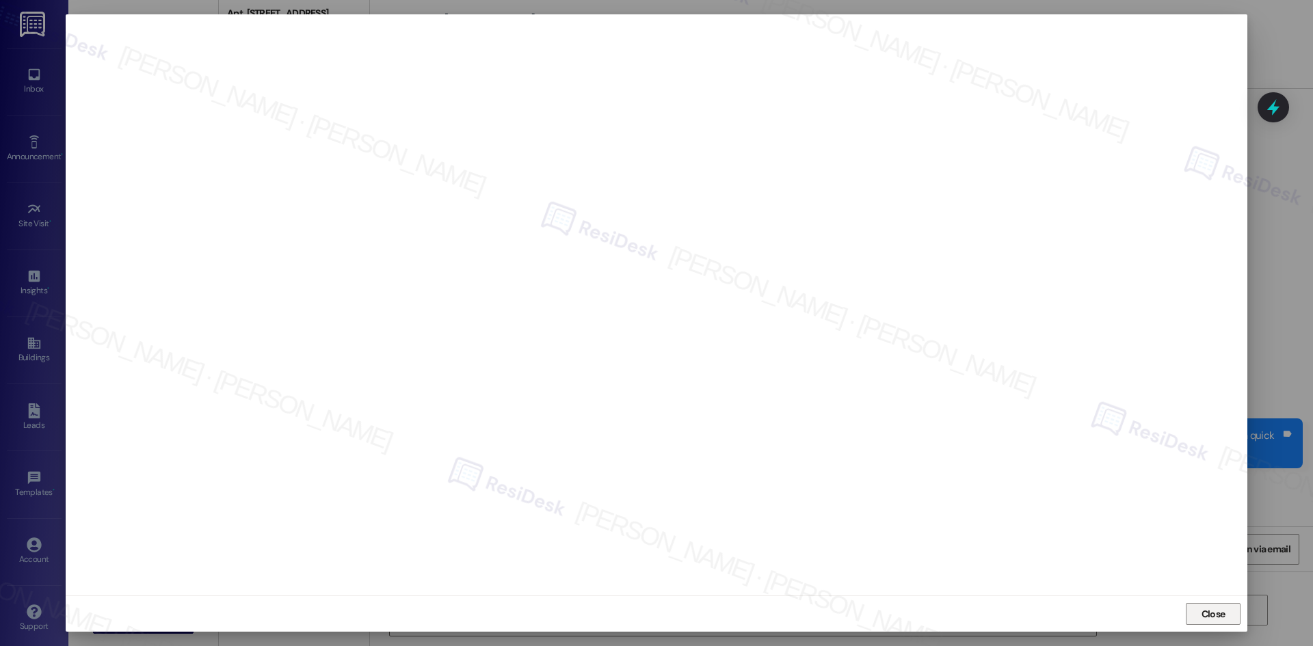
click at [1195, 610] on button "Close" at bounding box center [1213, 614] width 55 height 22
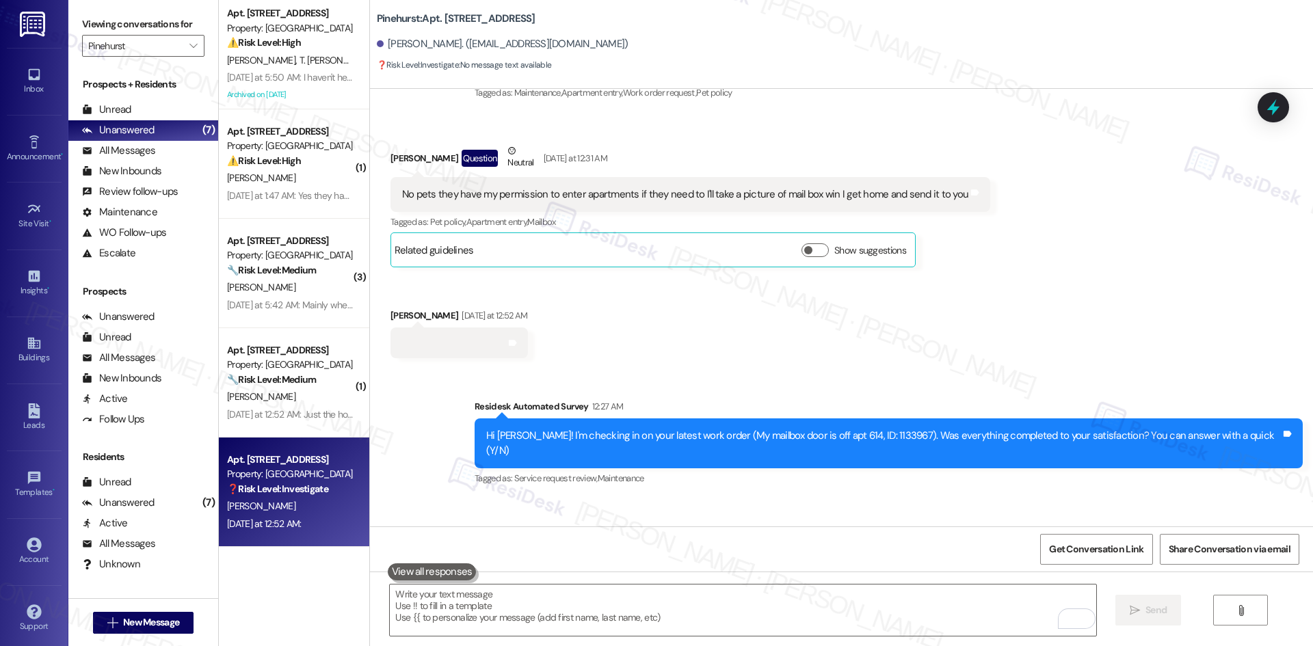
click at [878, 335] on div "Received via SMS Rosalind Howard Question Neutral Yesterday at 12:31 AM No pets…" at bounding box center [841, 241] width 943 height 256
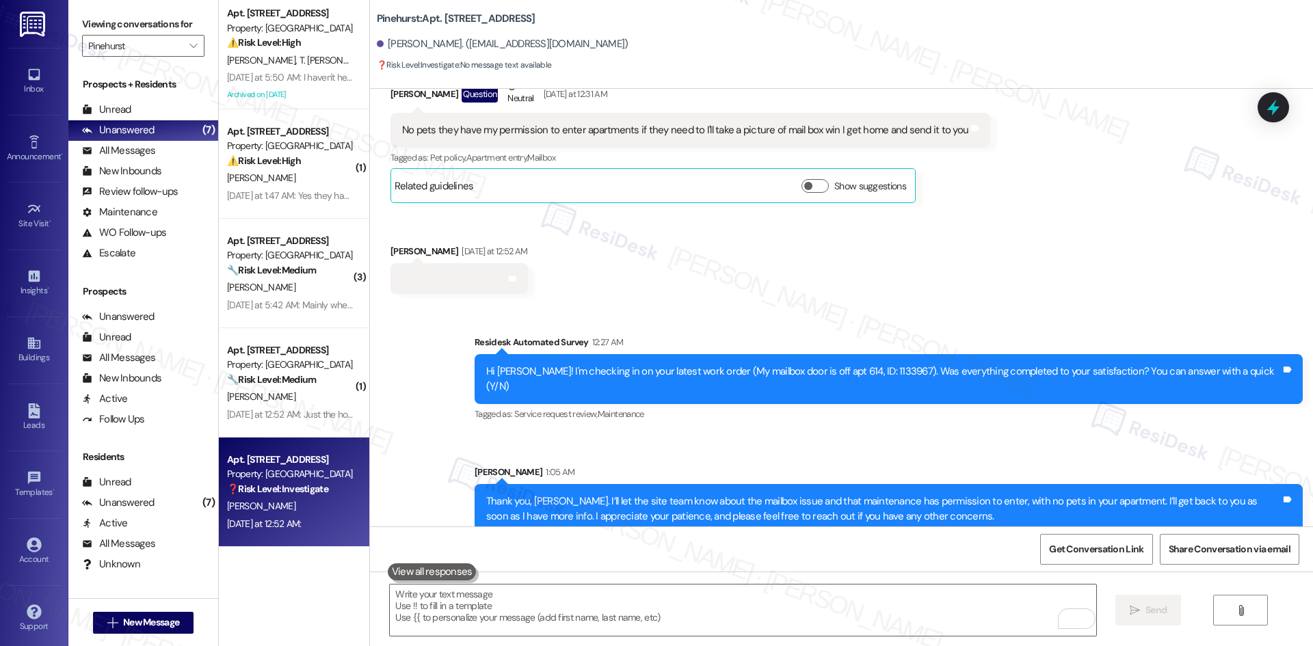
scroll to position [692, 0]
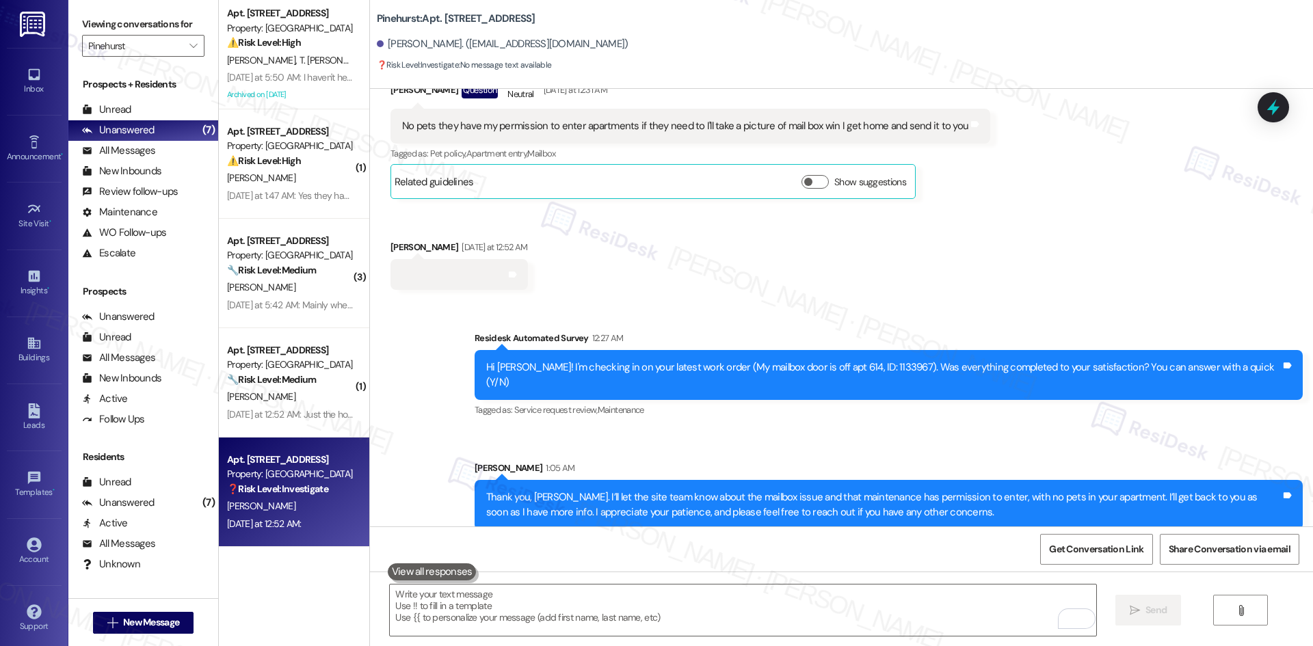
click at [850, 421] on div "Survey, sent via SMS Residesk Automated Survey 12:27 AM Hi Rosalind! I'm checki…" at bounding box center [841, 420] width 943 height 240
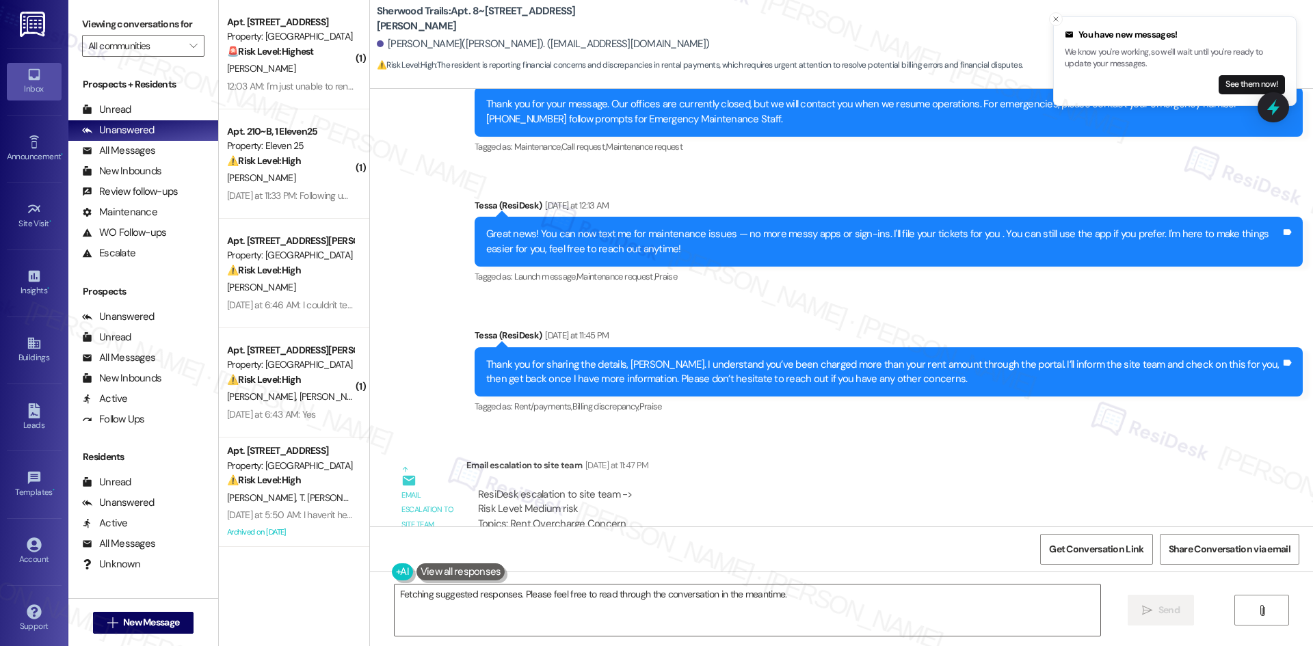
scroll to position [3037, 0]
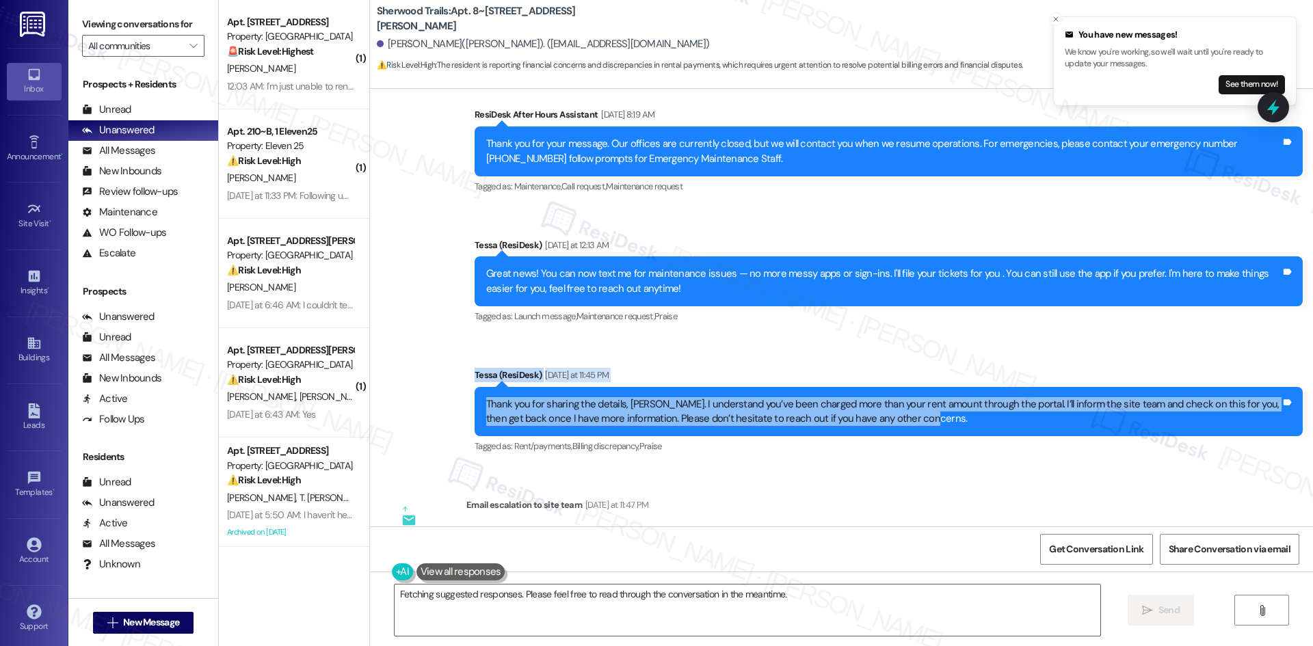
drag, startPoint x: 439, startPoint y: 358, endPoint x: 969, endPoint y: 407, distance: 533.1
click at [969, 407] on div "Sent via SMS ResiDesk After Hours Assistant [DATE] 8:19 AM Thank you for your m…" at bounding box center [841, 272] width 943 height 391
copy div "[PERSON_NAME] (ResiDesk) [DATE] at 11:45 PM Thank you for sharing the details, …"
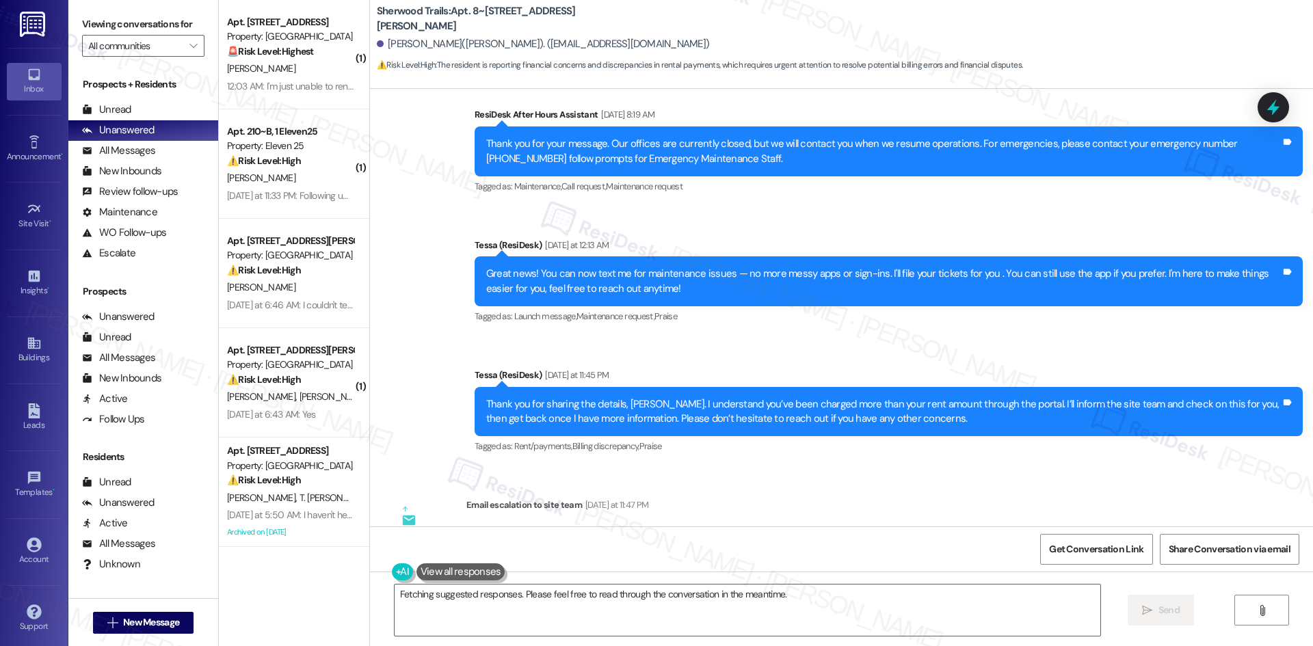
click at [824, 471] on div "Lease started [DATE] 8:00 AM Announcement, sent via SMS Tessa (ResiDesk) [DATE]…" at bounding box center [841, 308] width 943 height 438
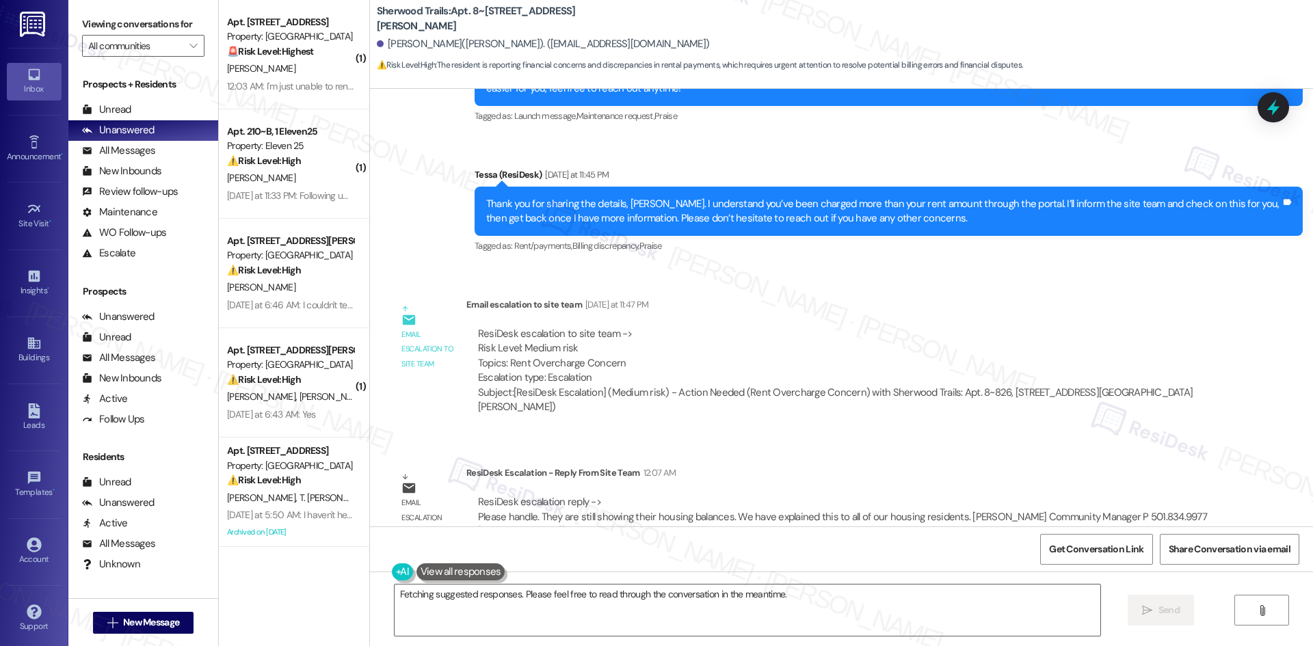
scroll to position [3242, 0]
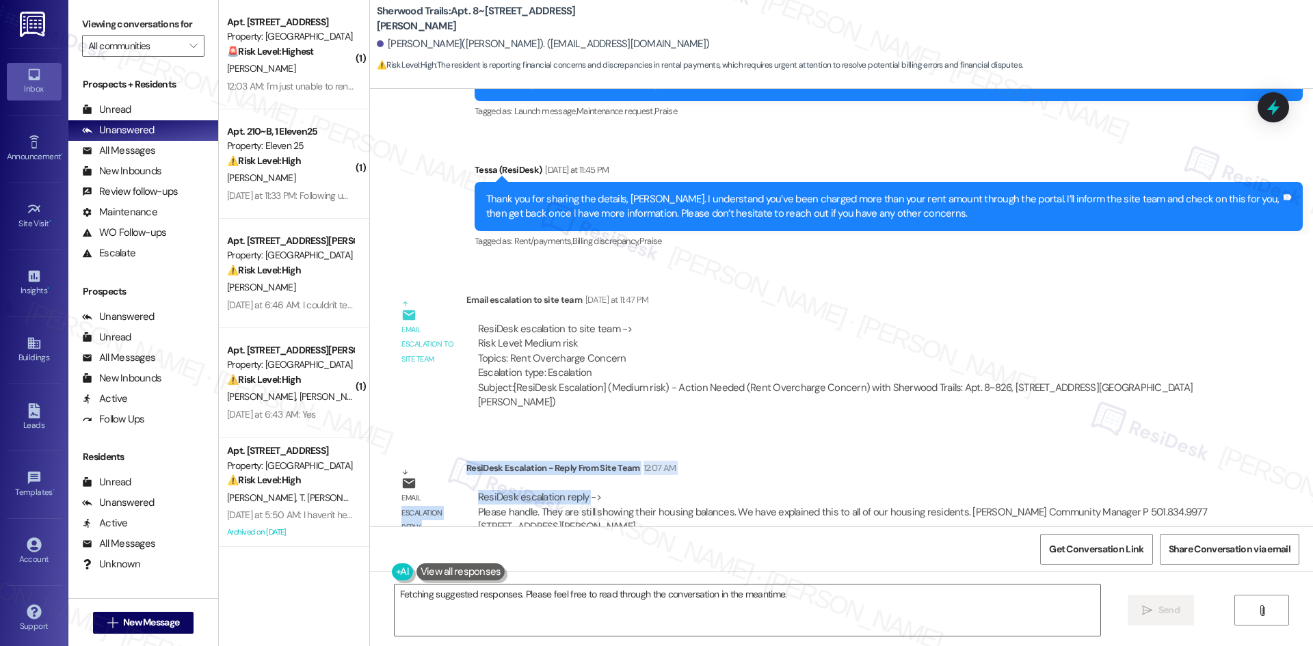
drag, startPoint x: 469, startPoint y: 439, endPoint x: 558, endPoint y: 463, distance: 91.6
click at [575, 471] on div "Email escalation reply ResiDesk Escalation - Reply From Site Team 12:07 AM Resi…" at bounding box center [804, 503] width 849 height 104
drag, startPoint x: 551, startPoint y: 462, endPoint x: 519, endPoint y: 463, distance: 32.9
click at [551, 490] on div "ResiDesk escalation reply -> Please handle. They are still showing their housin…" at bounding box center [842, 511] width 729 height 43
click at [469, 480] on div "ResiDesk escalation reply -> Please handle. They are still showing their housin…" at bounding box center [843, 512] width 753 height 64
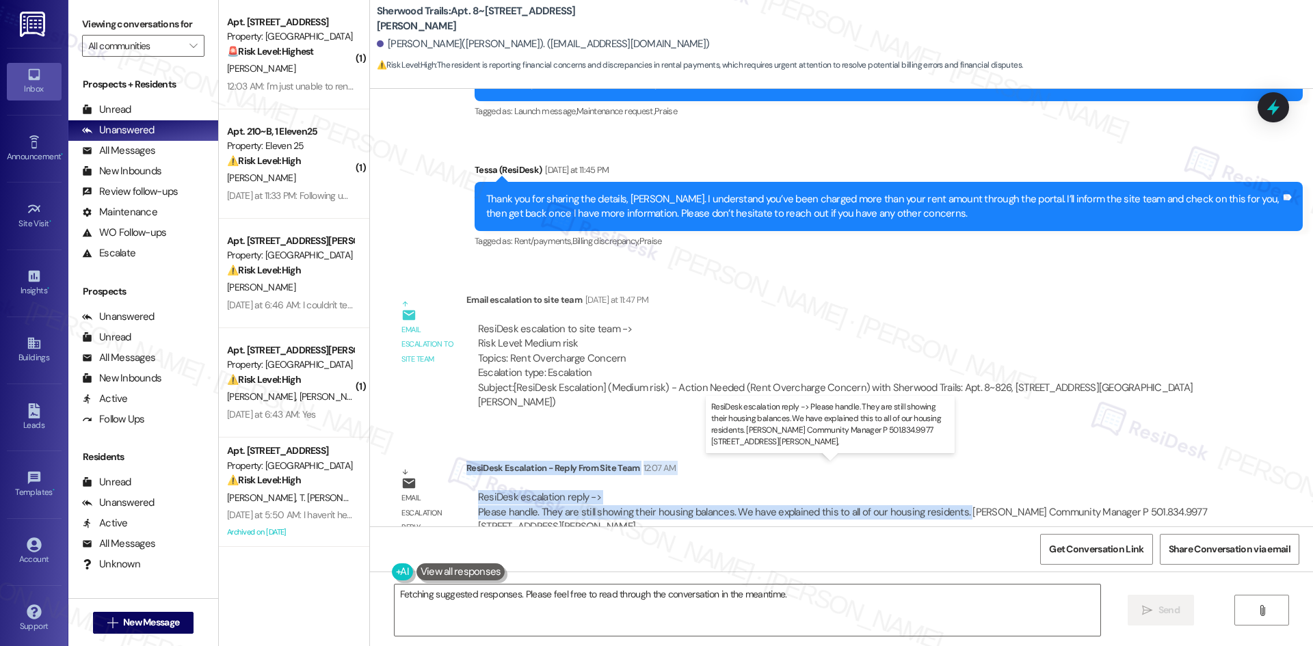
drag, startPoint x: 458, startPoint y: 440, endPoint x: 949, endPoint y: 486, distance: 493.4
click at [949, 486] on div "ResiDesk Escalation - Reply From Site Team 12:07 AM ResiDesk escalation reply -…" at bounding box center [843, 502] width 753 height 83
copy div "ResiDesk Escalation - Reply From Site Team 12:07 AM ResiDesk escalation reply -…"
click at [569, 619] on textarea "Hi {{first_name}}, I understand that you're being charged more than your rental…" at bounding box center [748, 610] width 706 height 51
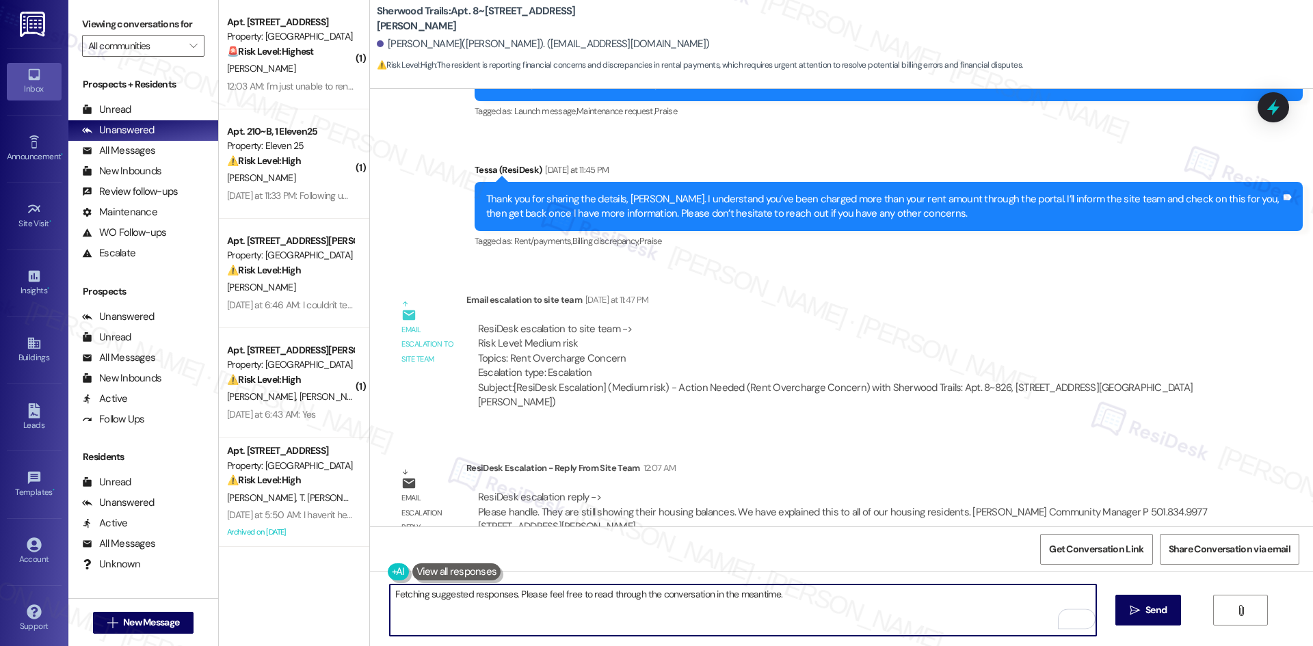
drag, startPoint x: 556, startPoint y: 606, endPoint x: 368, endPoint y: 588, distance: 189.0
click at [370, 588] on div "Hi {{first_name}}, I understand that you're being charged more than your rental…" at bounding box center [841, 623] width 943 height 103
paste textarea "Hi [PERSON_NAME], thank you for your patience. The site team confirmed that wha…"
click at [880, 614] on textarea "Hi [PERSON_NAME], thank you for your patience. The site team confirmed that wha…" at bounding box center [743, 610] width 706 height 51
type textarea "Hi [PERSON_NAME], thank you for your patience. The site team confirmed that wha…"
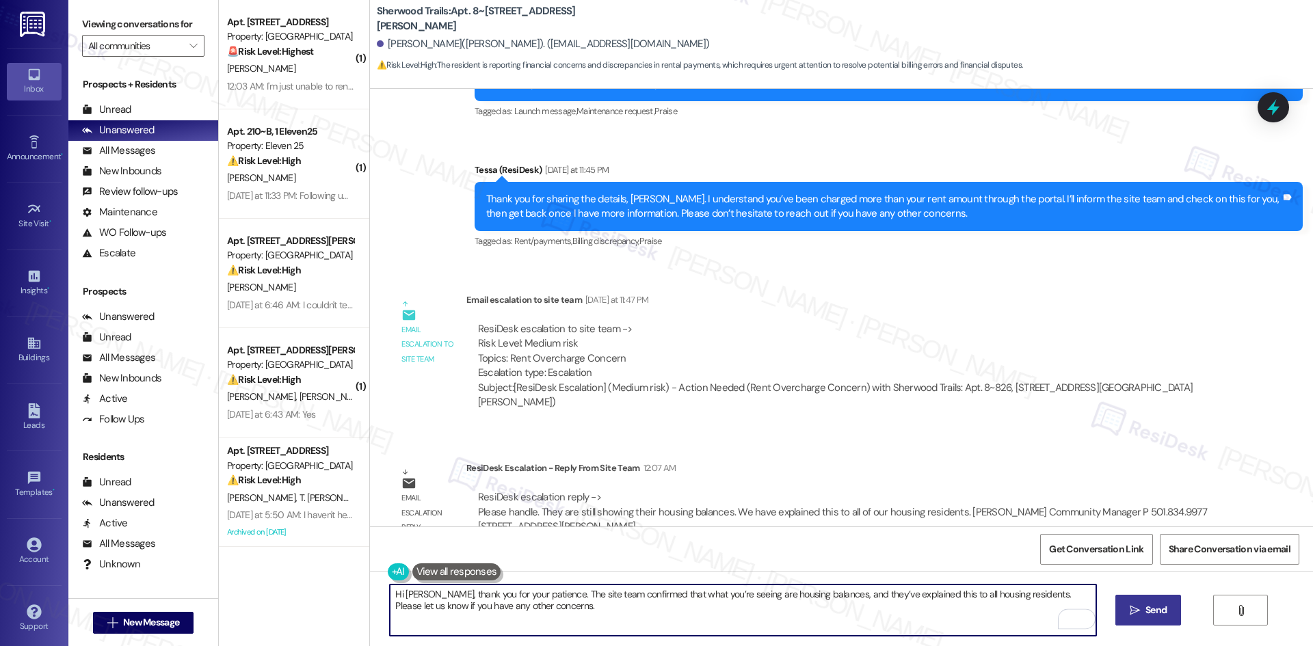
click at [1147, 610] on span "Send" at bounding box center [1156, 610] width 21 height 14
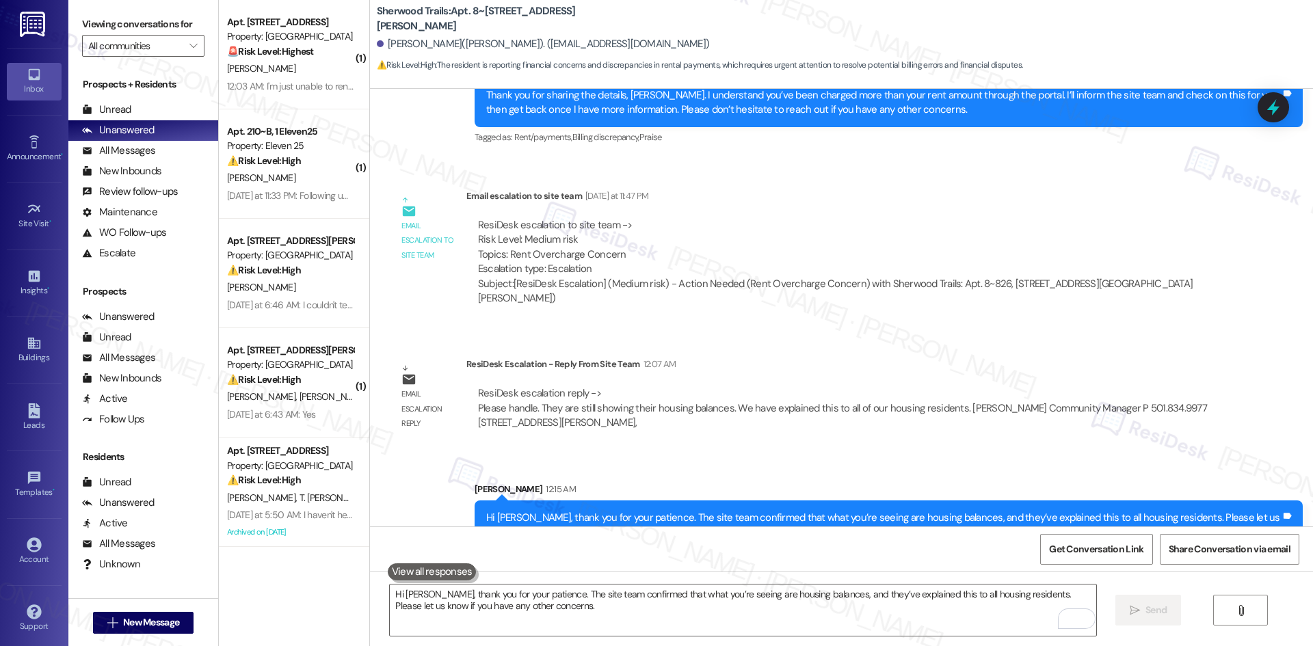
scroll to position [3351, 0]
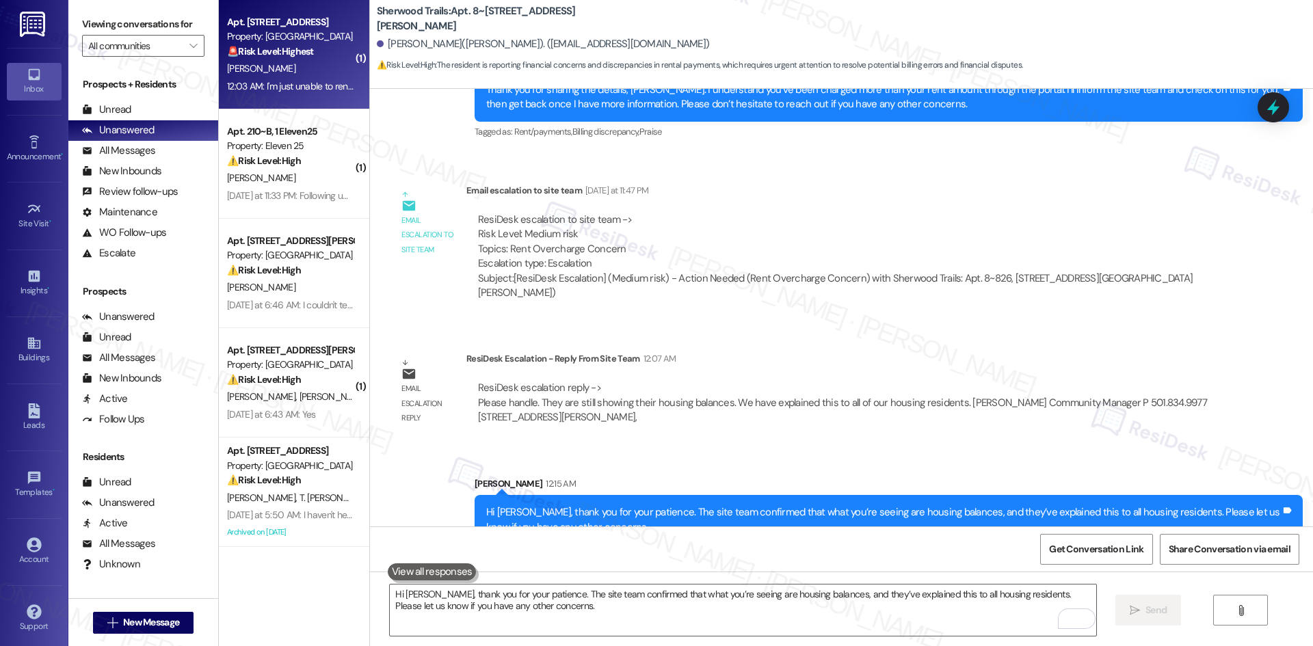
click at [320, 75] on div "[PERSON_NAME]" at bounding box center [290, 68] width 129 height 17
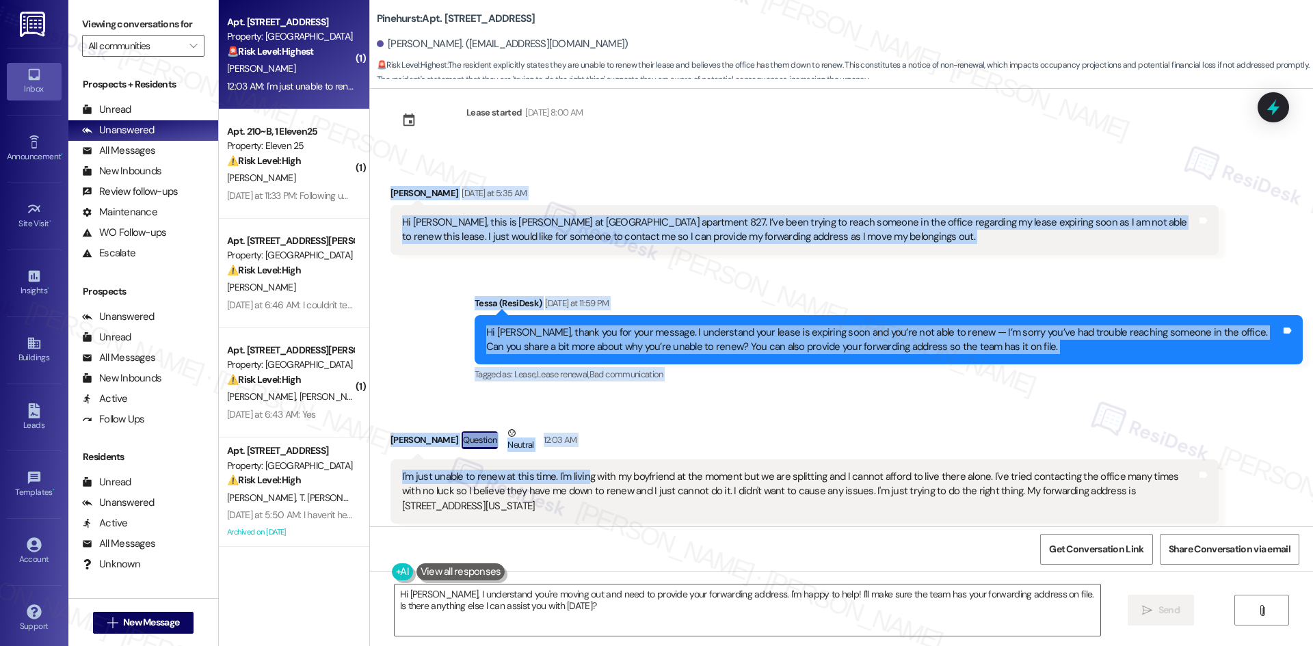
scroll to position [68, 0]
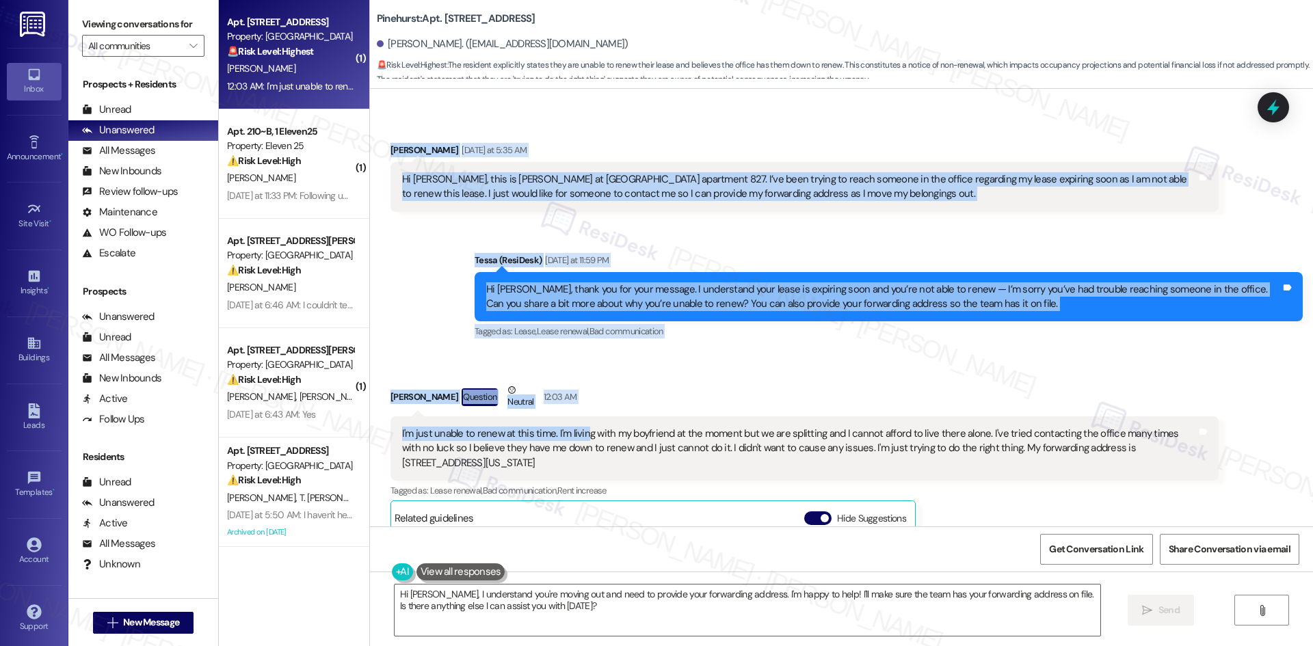
drag, startPoint x: 373, startPoint y: 201, endPoint x: 496, endPoint y: 463, distance: 289.5
click at [496, 463] on div "Lease started Sep 15, 2024 at 8:00 AM Received via SMS Nicole Lantis Yesterday …" at bounding box center [841, 308] width 943 height 438
copy div "Nicole Lantis Yesterday at 5:35 AM Hi Tessa, this is Nicole at Pinehurst apartm…"
drag, startPoint x: 720, startPoint y: 261, endPoint x: 713, endPoint y: 272, distance: 12.9
click at [718, 262] on div "Tessa (ResiDesk) Yesterday at 11:59 PM" at bounding box center [889, 262] width 828 height 19
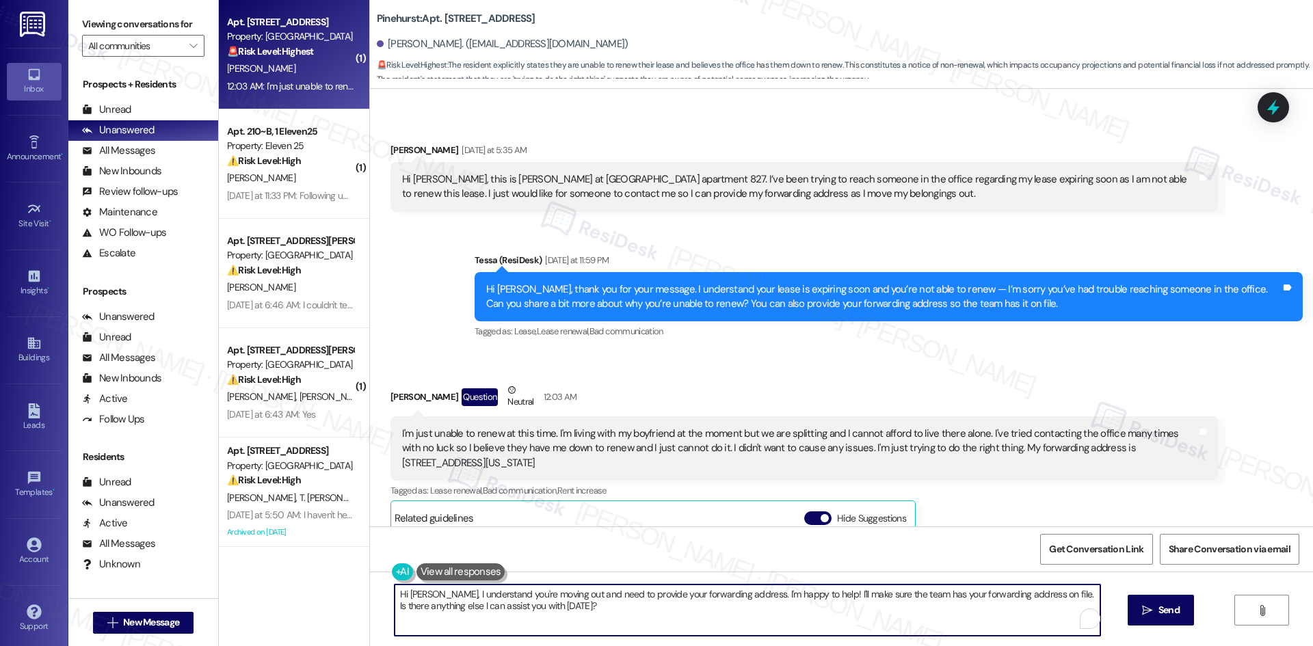
click at [655, 622] on textarea "Hi Nicole, I understand you're moving out and need to provide your forwarding a…" at bounding box center [748, 610] width 706 height 51
paste textarea "Thank you for sharing this, Nicole. I understand you’re unable to renew your le…"
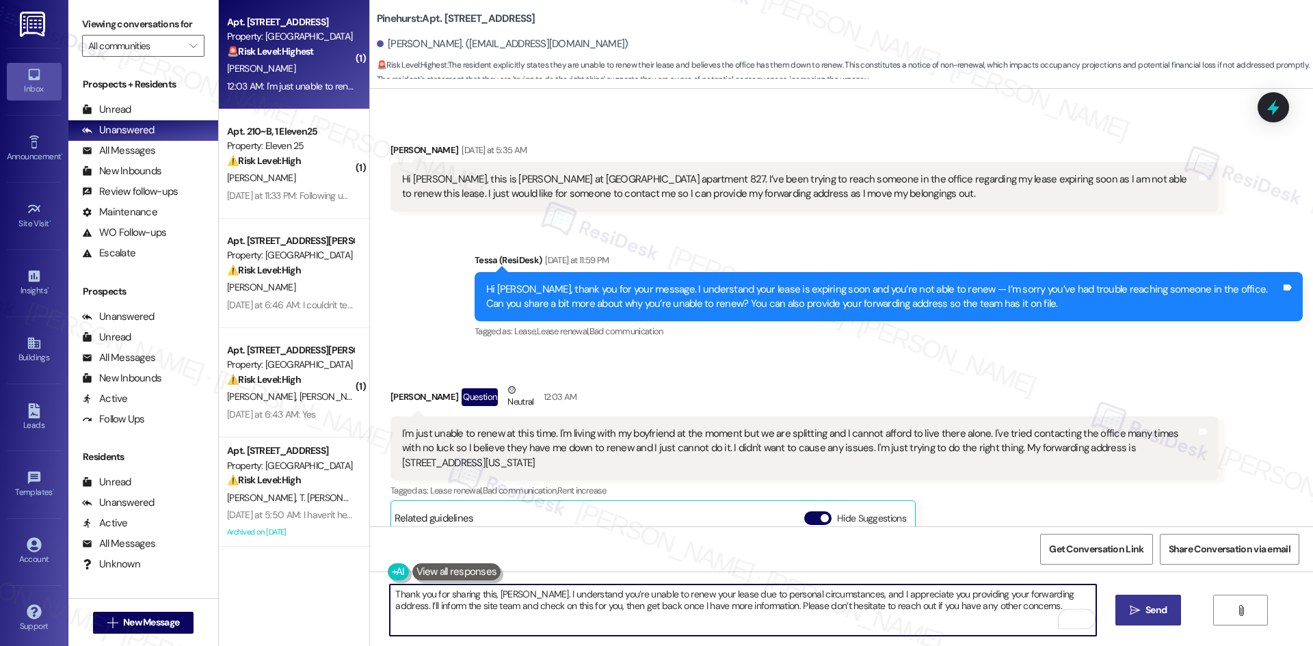
type textarea "Thank you for sharing this, Nicole. I understand you’re unable to renew your le…"
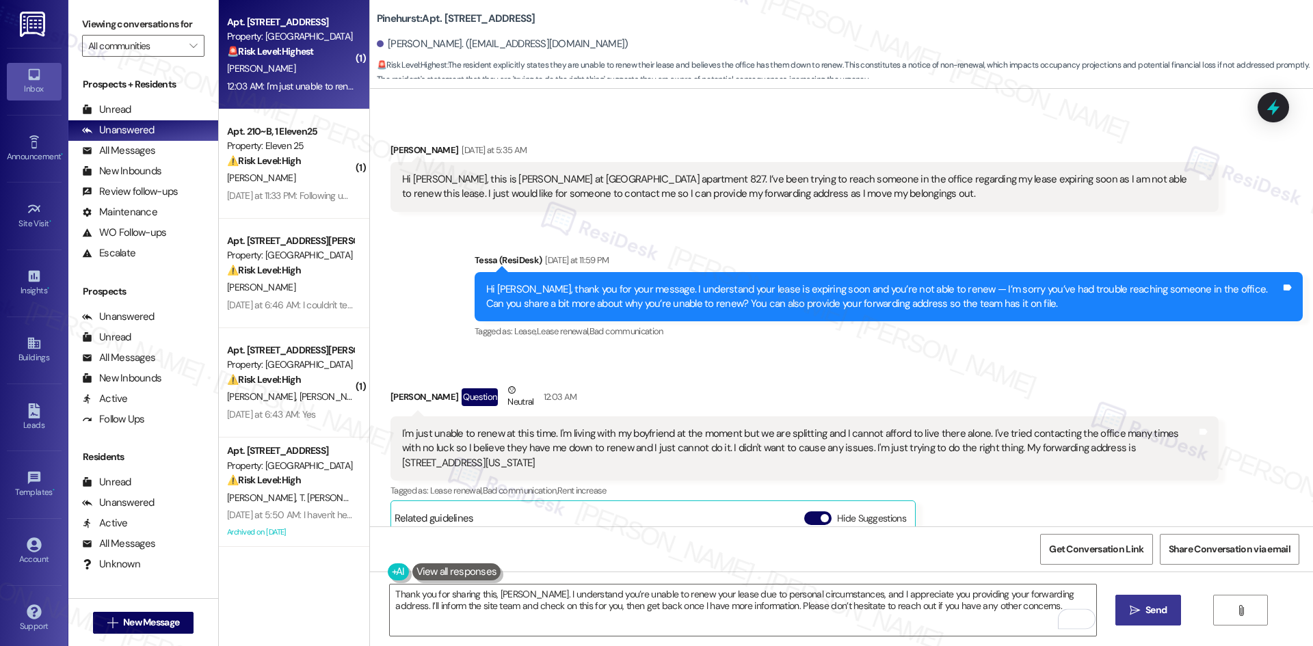
click at [1152, 616] on span "Send" at bounding box center [1156, 610] width 21 height 14
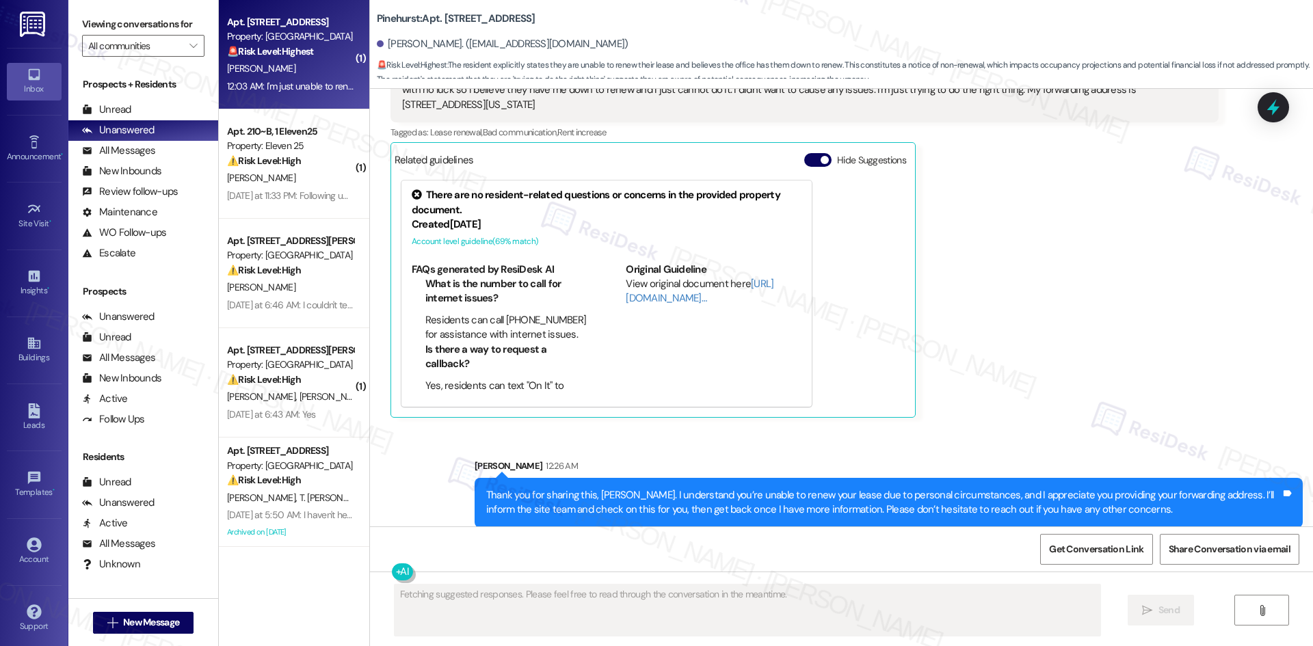
scroll to position [439, 0]
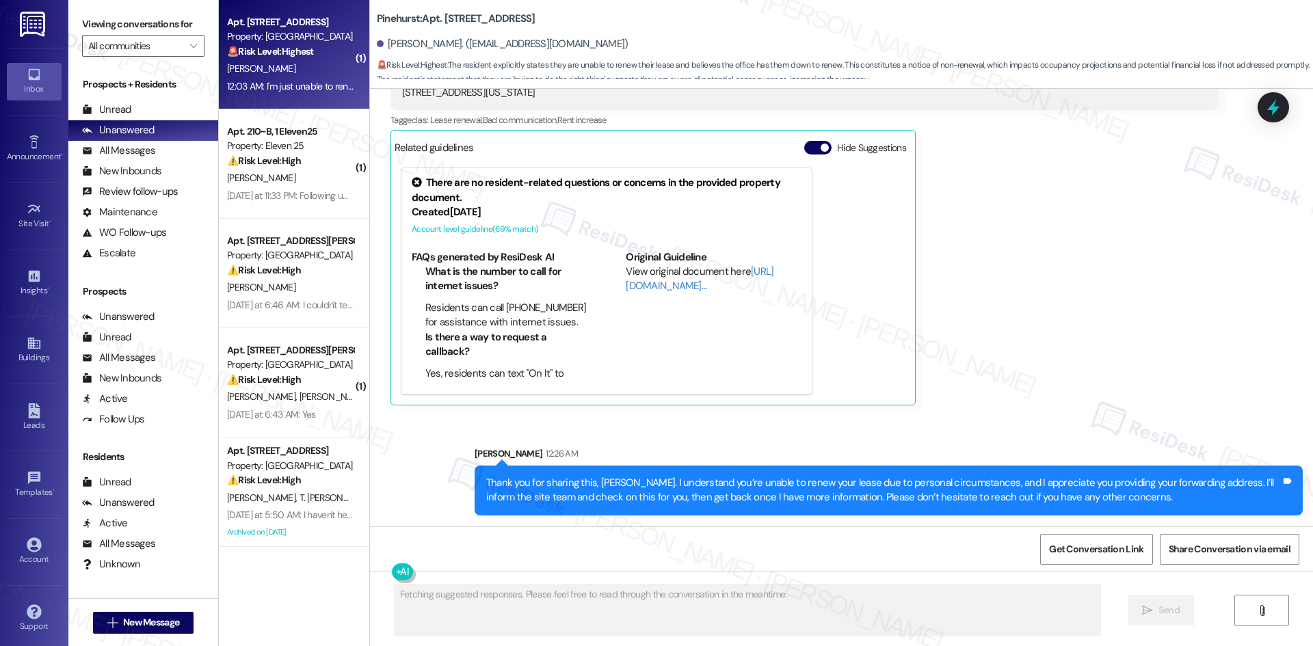
click at [1076, 382] on div "Nicole Lantis Question Neutral 12:03 AM I'm just unable to renew at this time. …" at bounding box center [805, 208] width 828 height 393
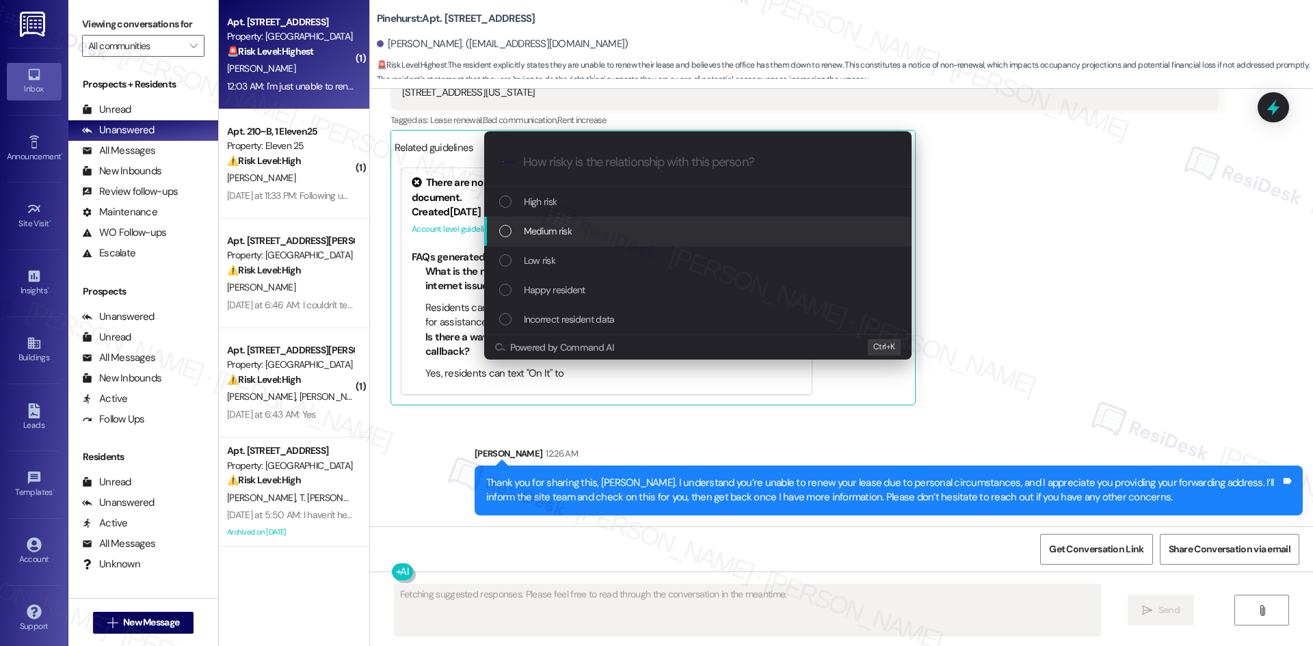
click at [595, 232] on div "Medium risk" at bounding box center [699, 231] width 400 height 15
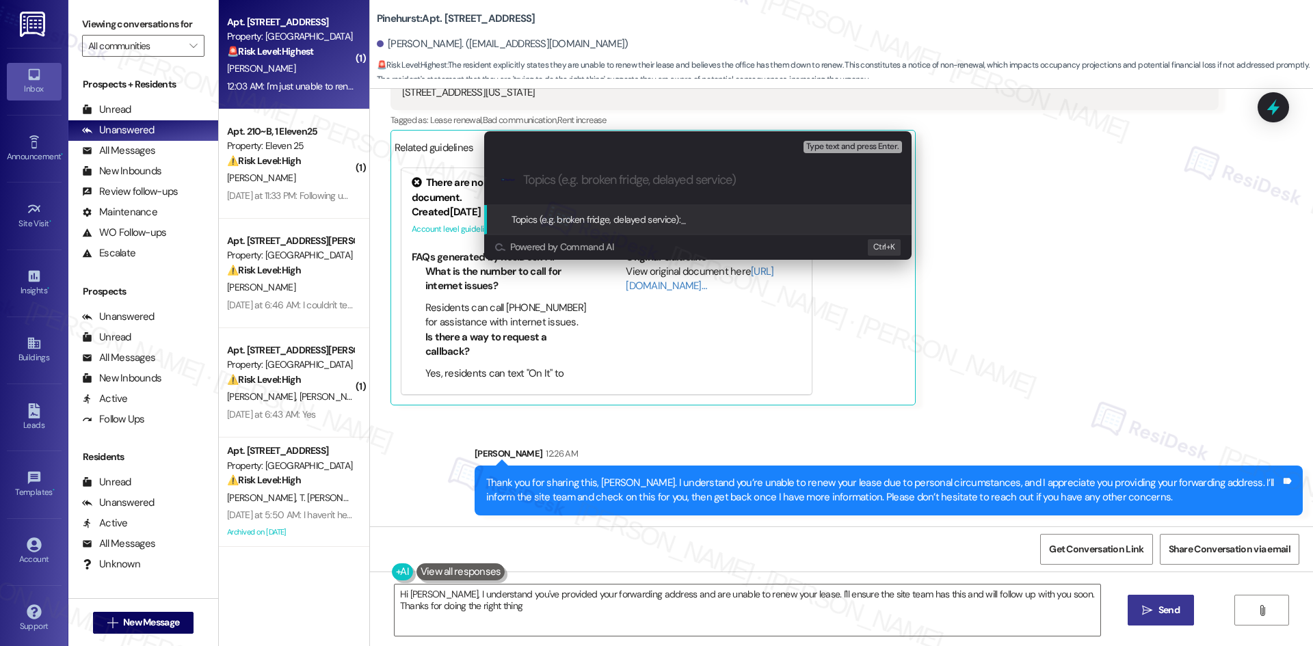
type textarea "Hi Nicole, I understand you've provided your forwarding address and are unable …"
click at [599, 186] on input "Topics (e.g. broken fridge, delayed service)" at bounding box center [708, 180] width 371 height 14
paste input "Lease Non-Renewal & Forwarding Address"
type input "Lease Non-Renewal & Forwarding Address"
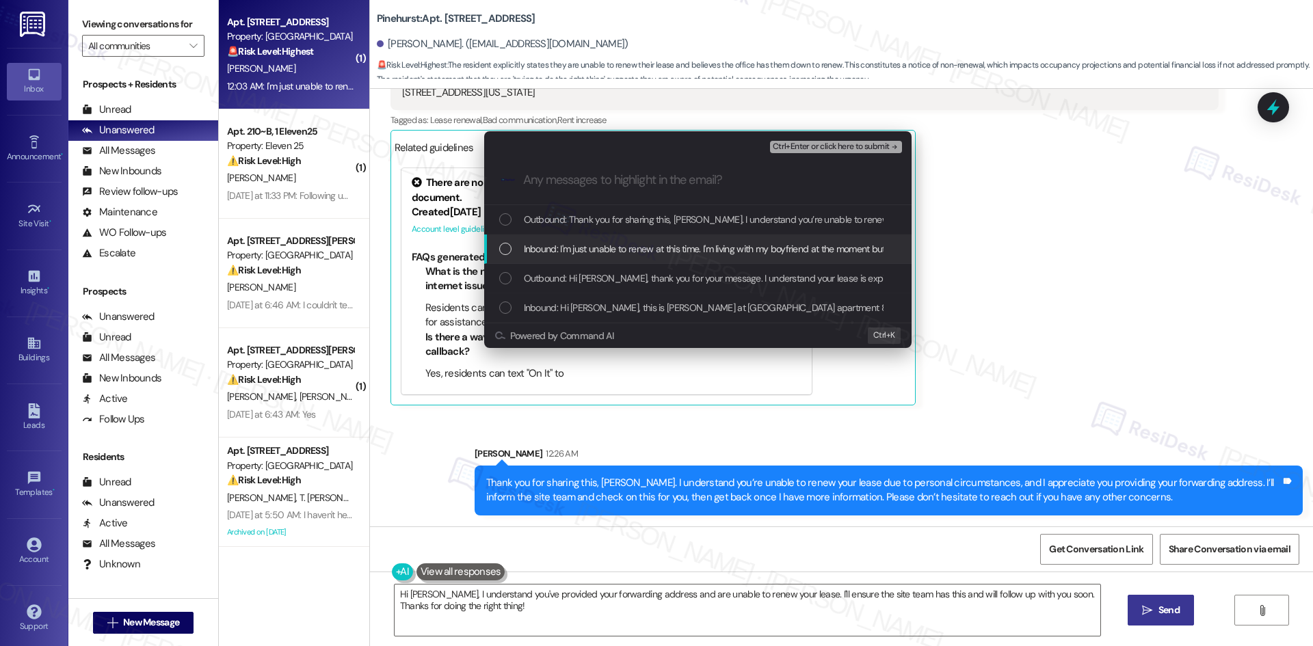
click at [618, 249] on span "Inbound: I'm just unable to renew at this time. I'm living with my boyfriend at…" at bounding box center [1295, 248] width 1543 height 15
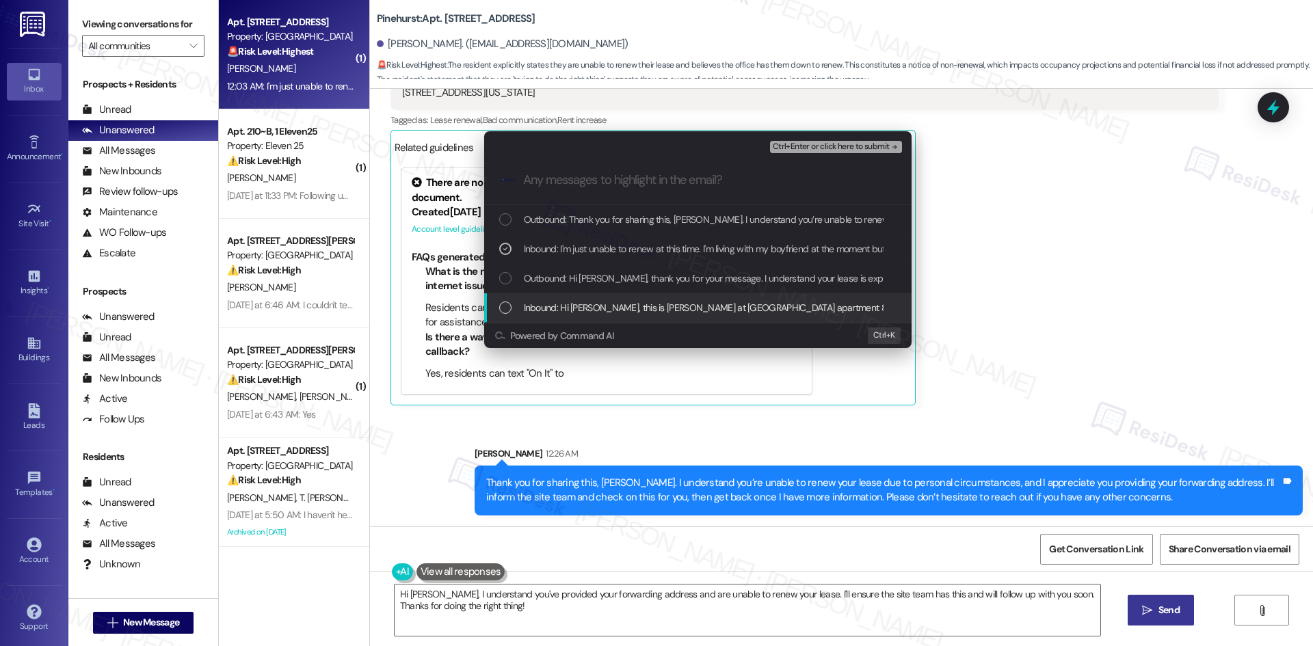
click at [759, 311] on span "Inbound: Hi Tessa, this is Nicole at Pinehurst apartment 827. I’ve been trying …" at bounding box center [1166, 307] width 1285 height 15
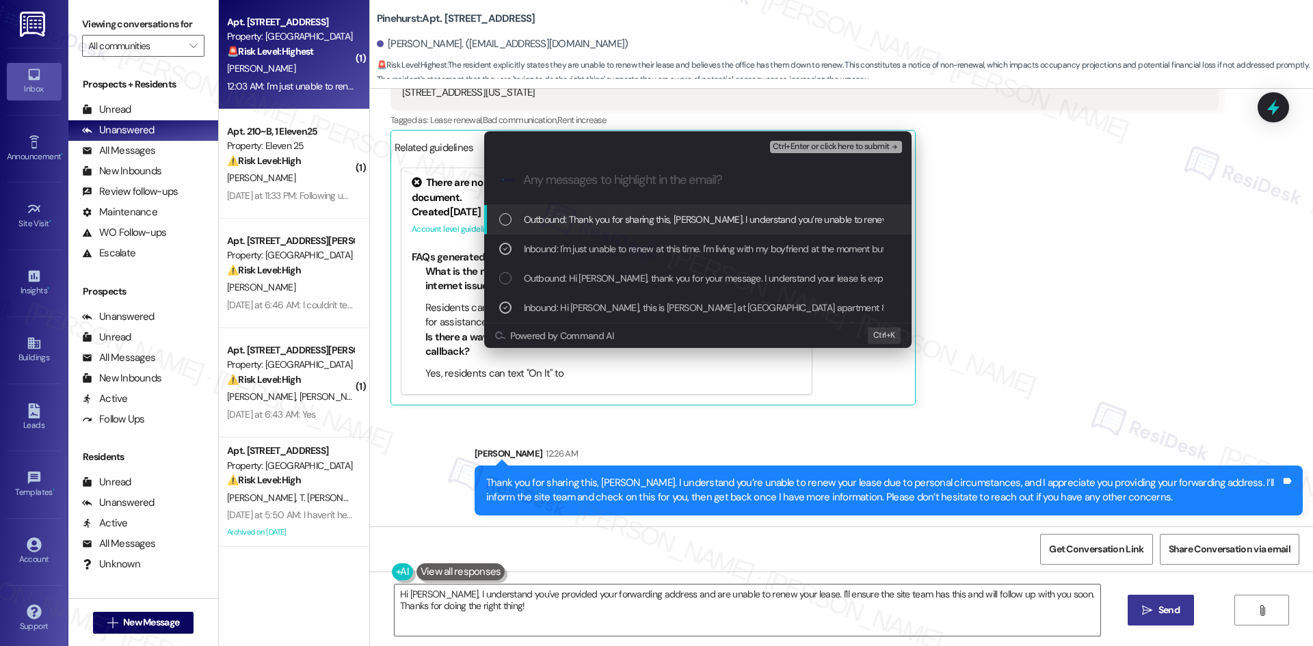
click at [885, 148] on span "Ctrl+Enter or click here to submit" at bounding box center [831, 147] width 117 height 10
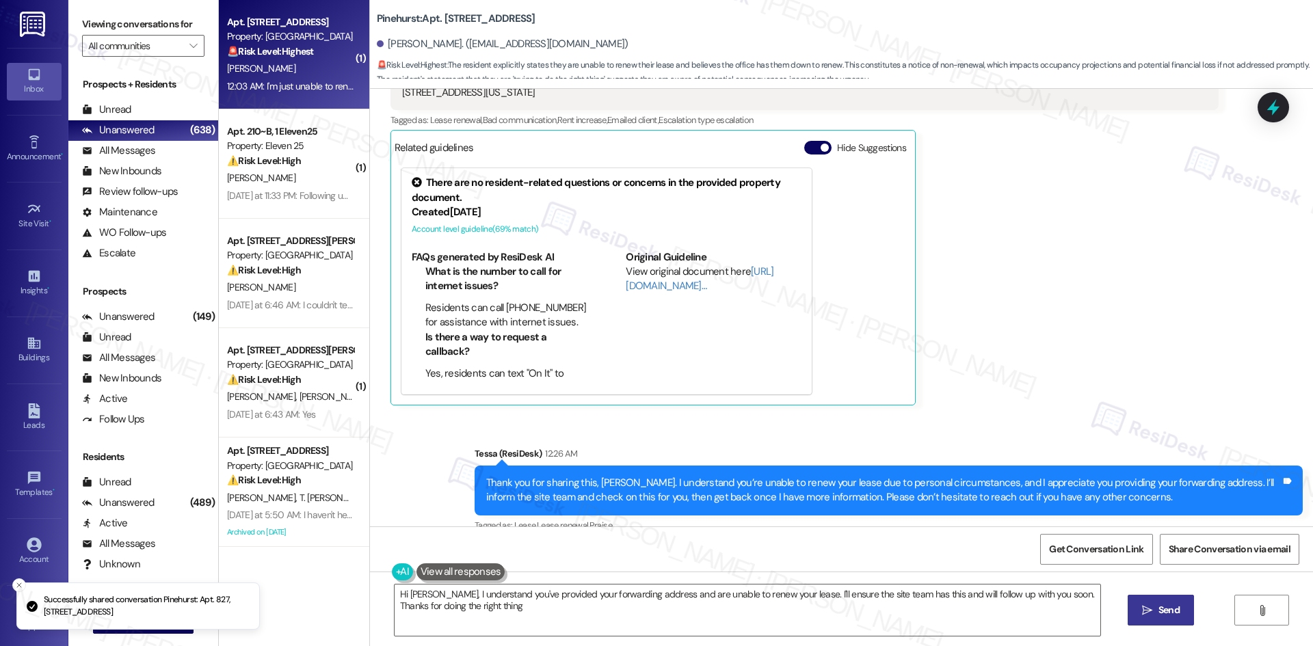
type textarea "Hi Nicole, I understand you've provided your forwarding address and are unable …"
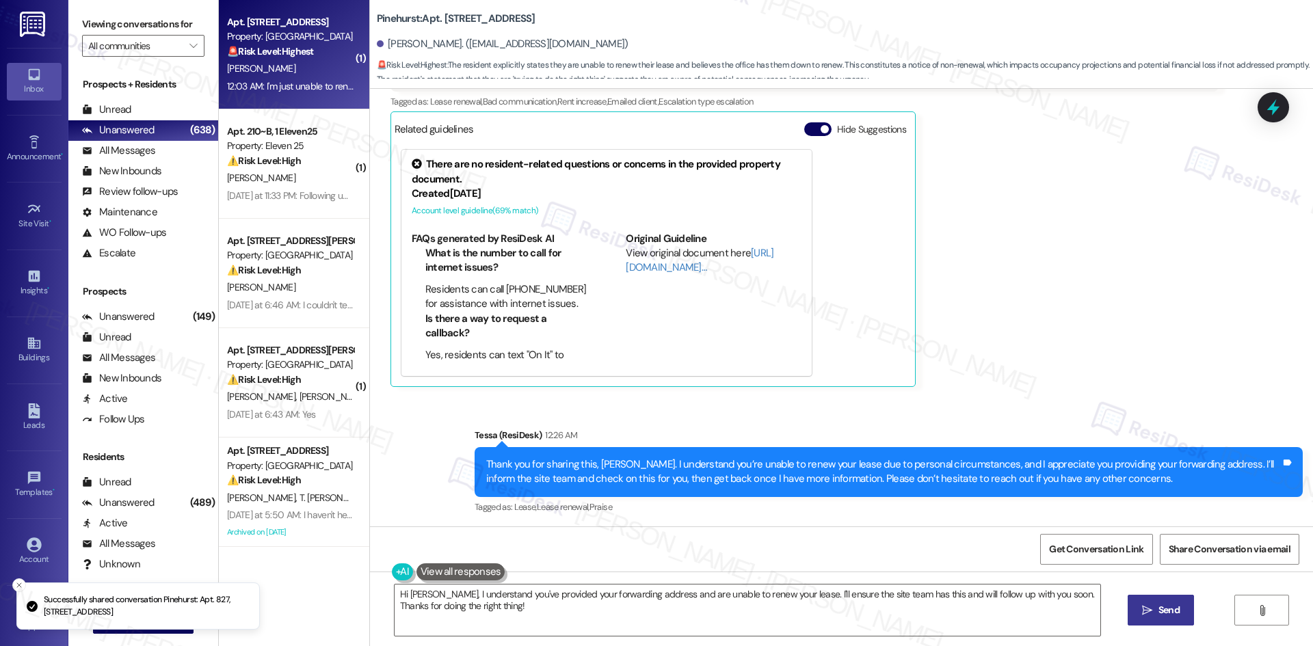
scroll to position [459, 0]
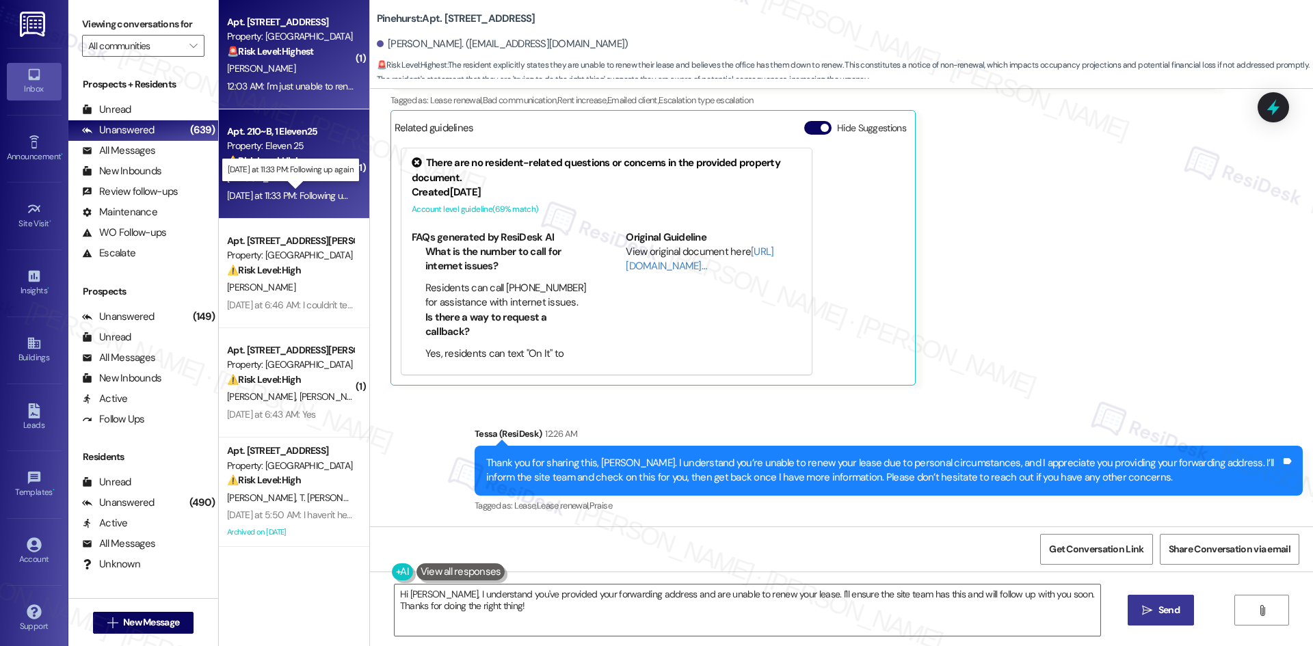
click at [299, 197] on div "Yesterday at 11:33 PM: Following up again Yesterday at 11:33 PM: Following up a…" at bounding box center [299, 195] width 145 height 12
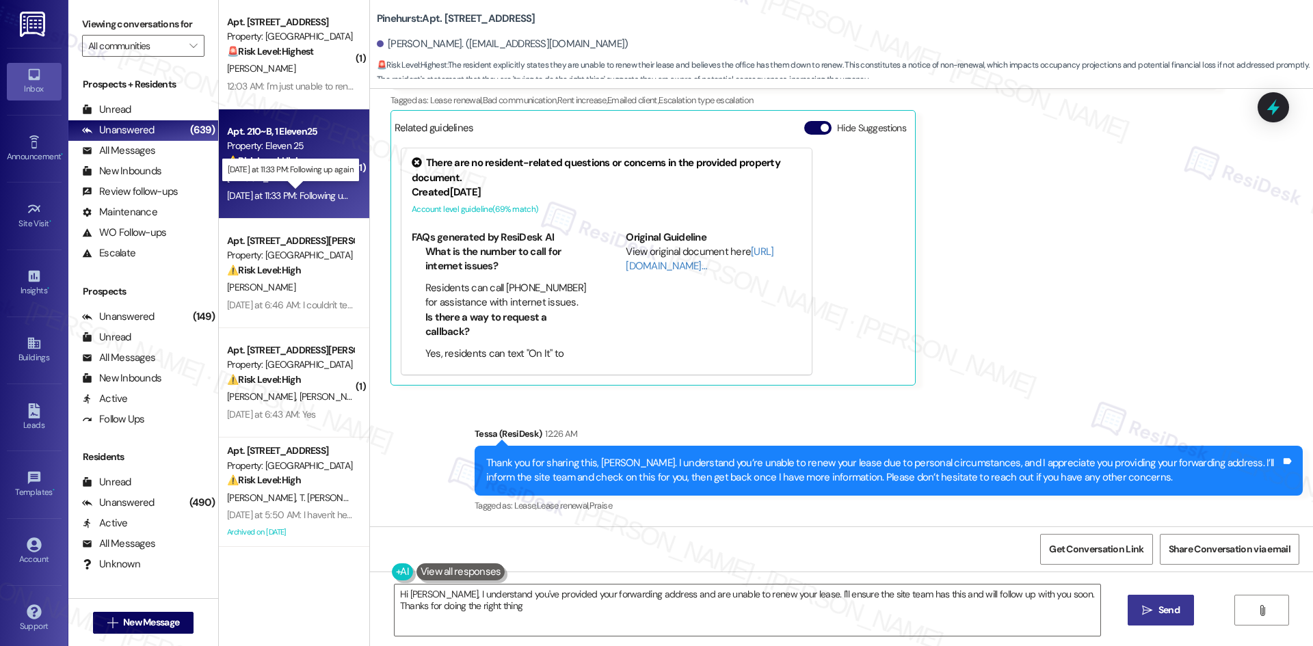
type textarea "Hi Nicole, I understand you've provided your forwarding address and are unable …"
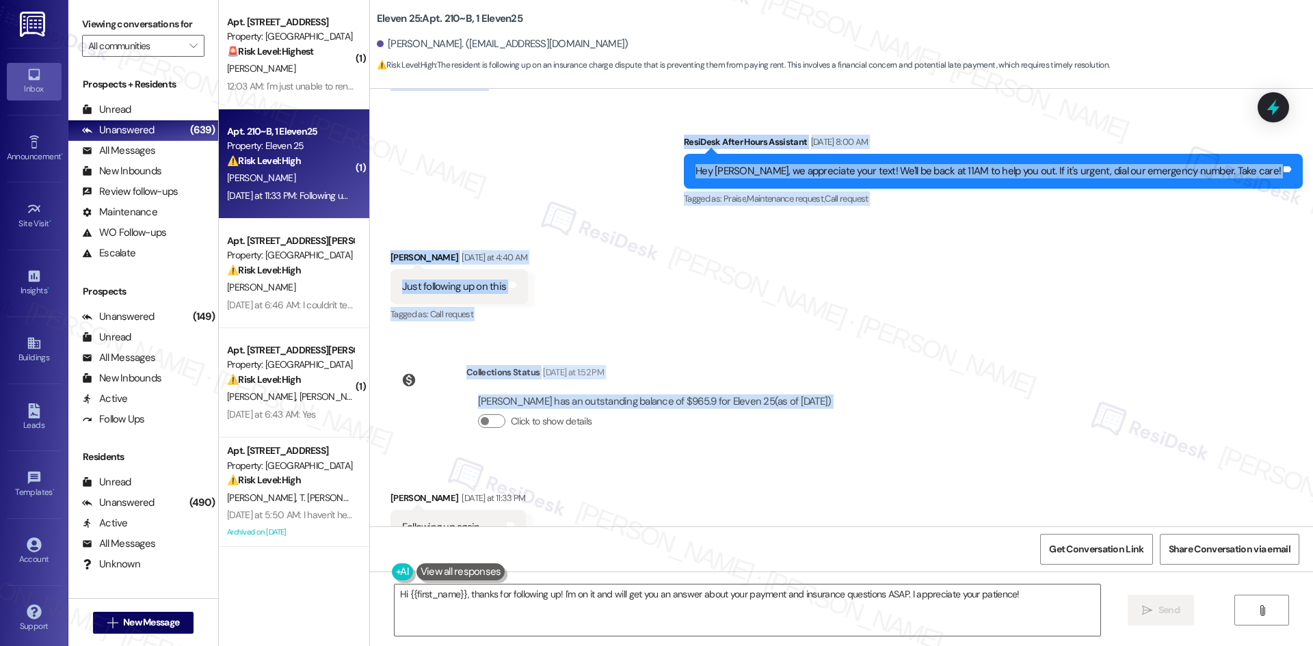
scroll to position [1859, 0]
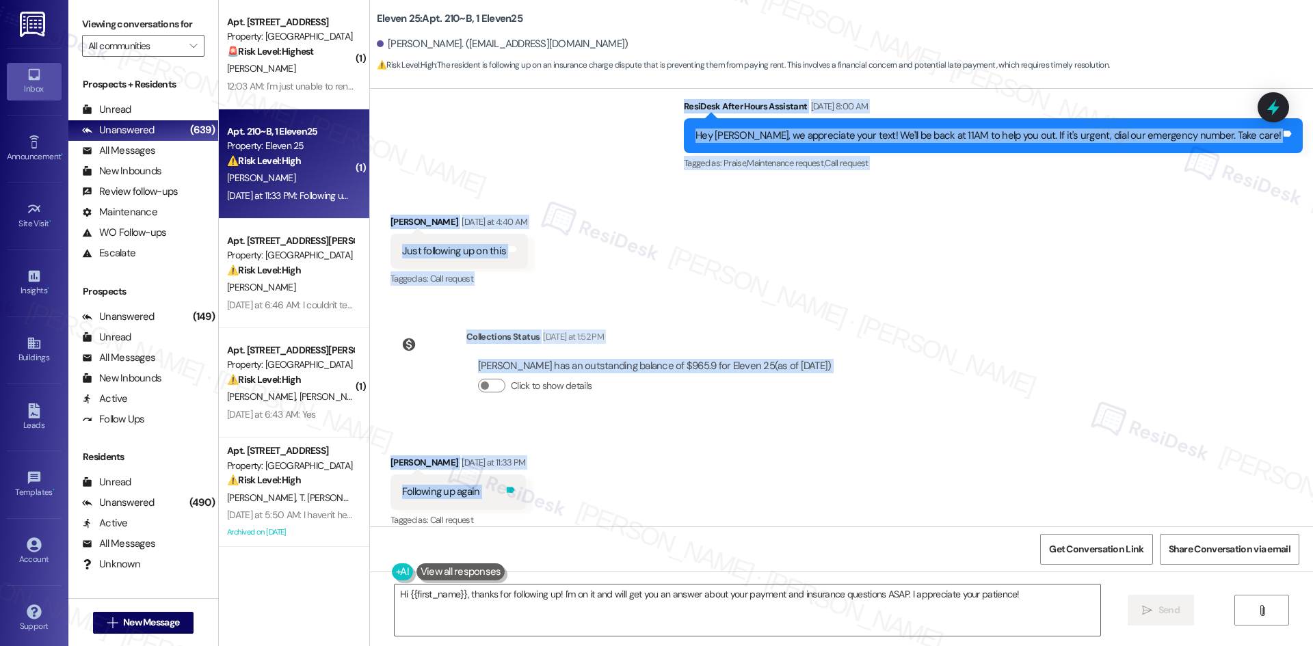
drag, startPoint x: 421, startPoint y: 207, endPoint x: 498, endPoint y: 476, distance: 280.4
click at [498, 476] on div "Survey, sent via SMS Residesk Automated Survey Aug 20, 2024 at 12:40 AM This me…" at bounding box center [841, 308] width 943 height 438
copy div "Sarah (ResiDesk) Sep 03, 2025 at 7:56 AM Hi Ethan, I understand your concerns a…"
click at [553, 282] on div "Received via SMS Ethan Thombs Yesterday at 4:40 AM Just following up on this Ta…" at bounding box center [841, 242] width 943 height 116
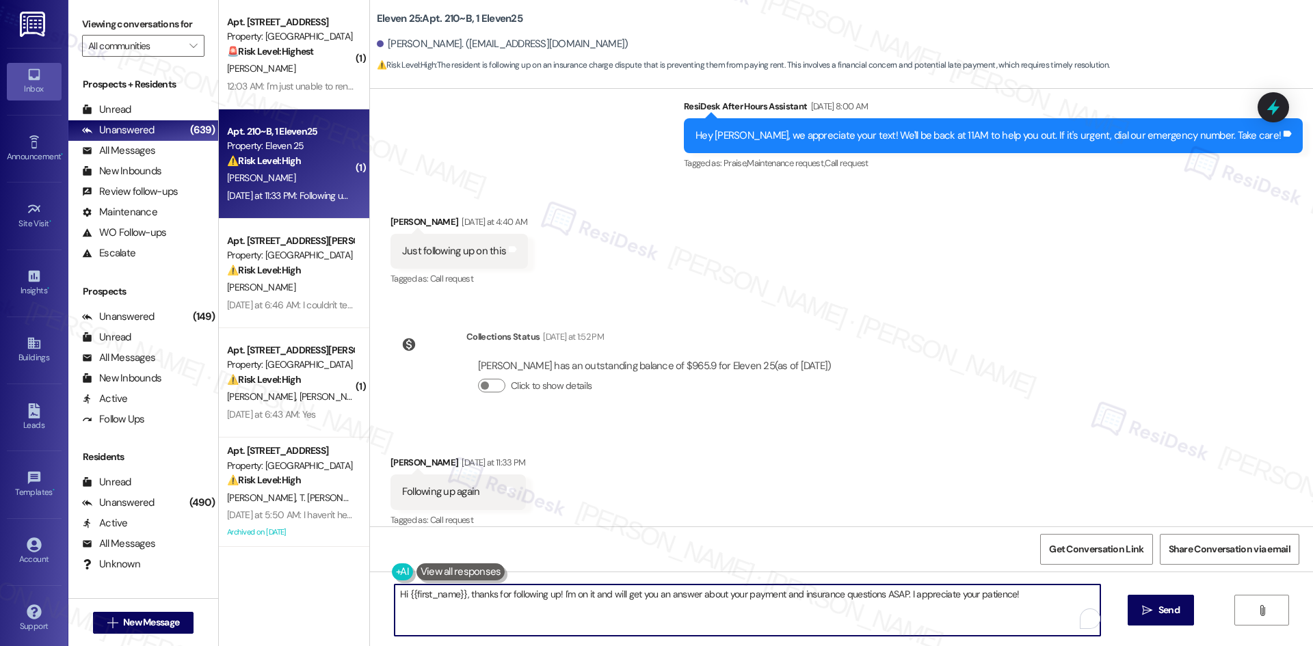
click at [542, 623] on textarea "Hi {{first_name}}, thanks for following up! I'm on it and will get you an answe…" at bounding box center [748, 610] width 706 height 51
paste textarea "Ethan, I’m sorry you haven’t received an update yet. I’ll follow up with the si…"
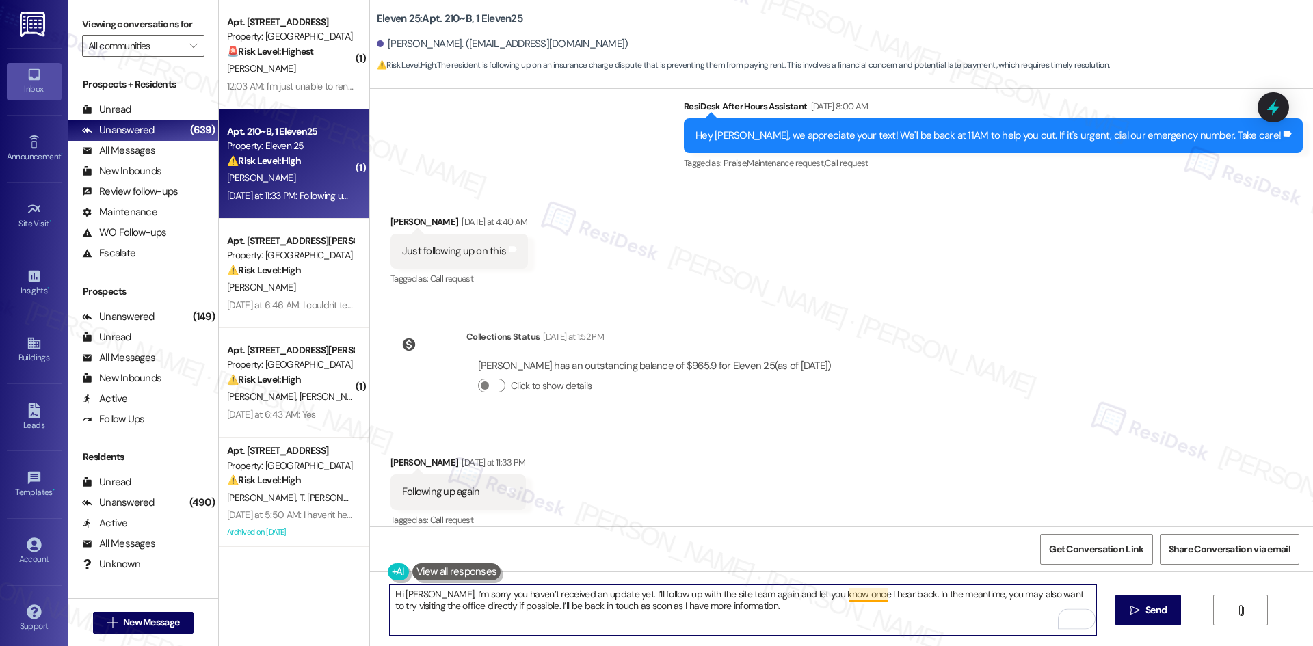
click at [860, 594] on textarea "Hi Ethan, I’m sorry you haven’t received an update yet. I’ll follow up with the…" at bounding box center [743, 610] width 706 height 51
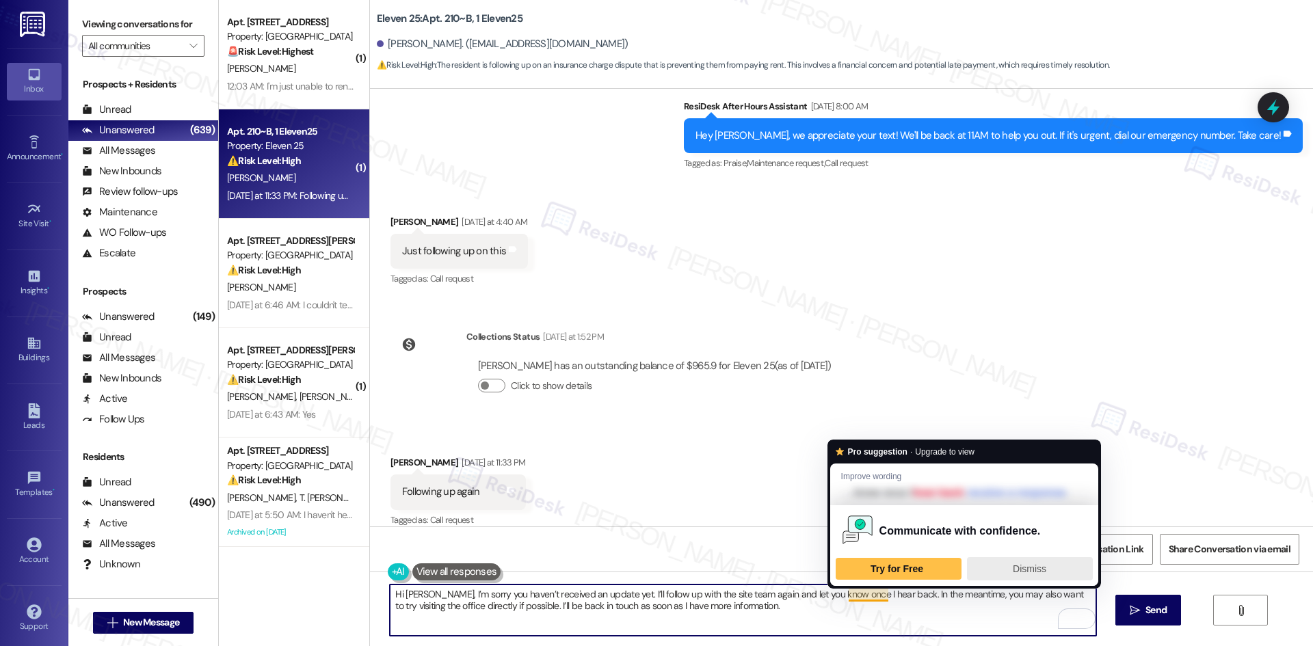
click at [997, 563] on div "Dismiss" at bounding box center [1030, 569] width 114 height 22
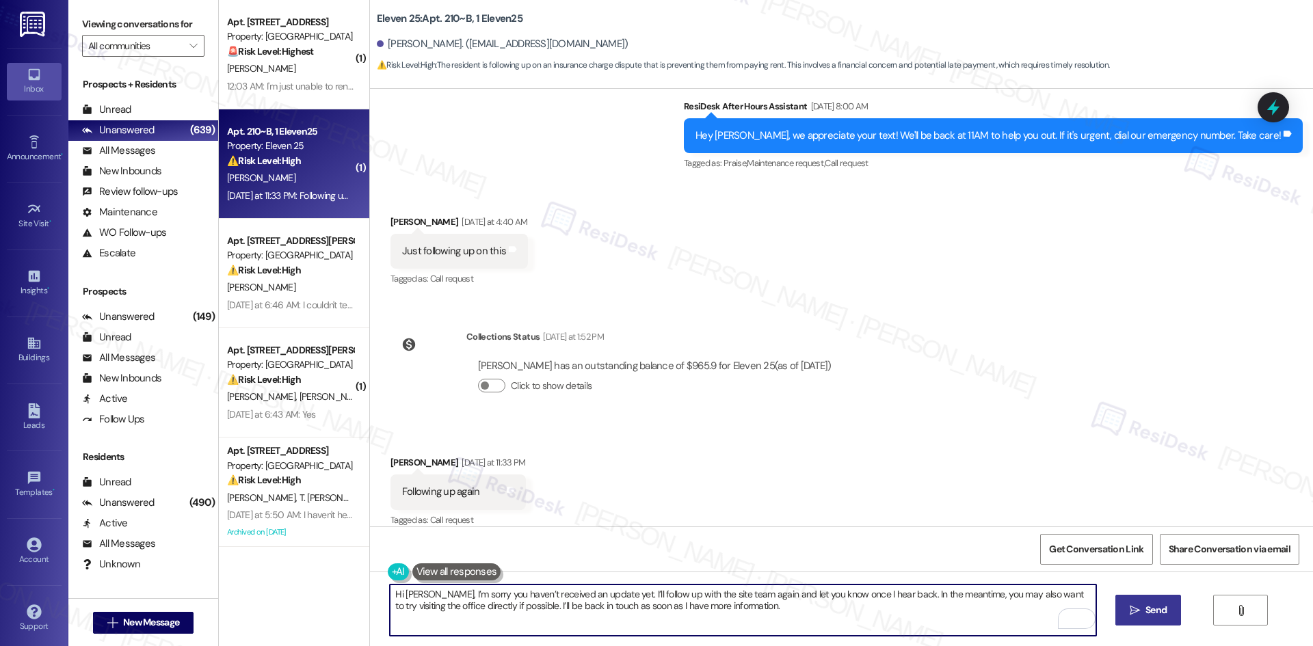
type textarea "Hi Ethan, I’m sorry you haven’t received an update yet. I’ll follow up with the…"
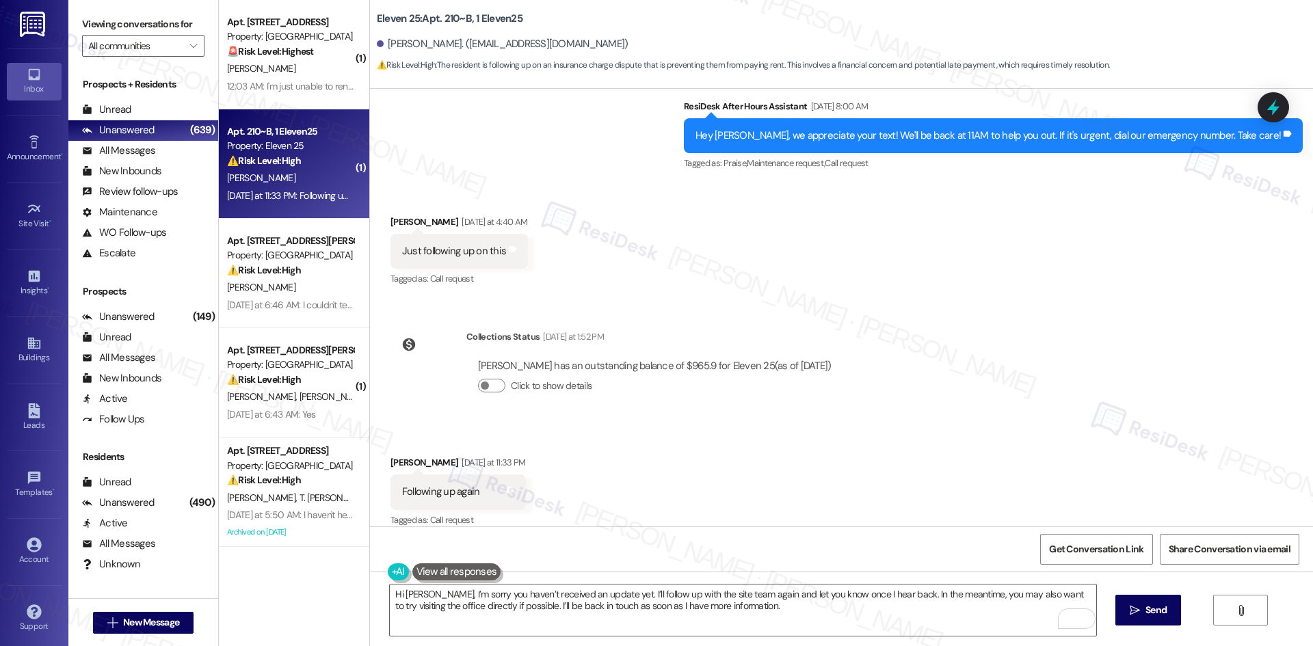
drag, startPoint x: 1153, startPoint y: 612, endPoint x: 1113, endPoint y: 626, distance: 42.8
click at [1152, 612] on span "Send" at bounding box center [1156, 610] width 21 height 14
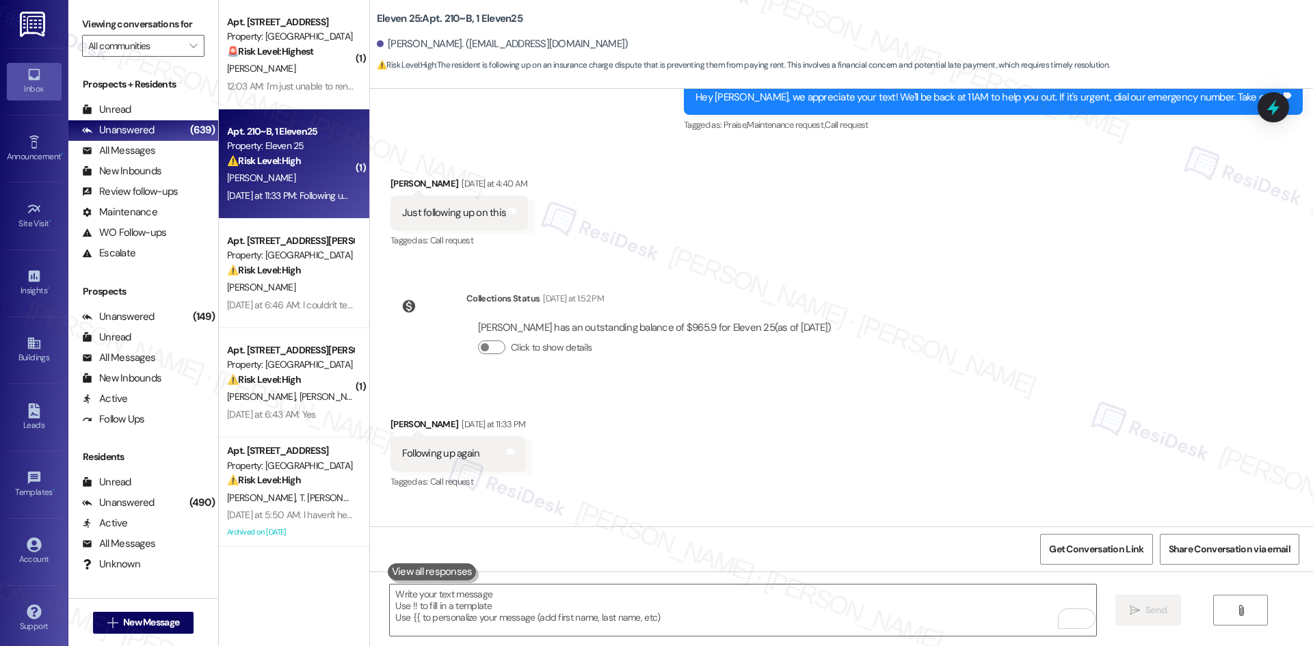
scroll to position [1969, 0]
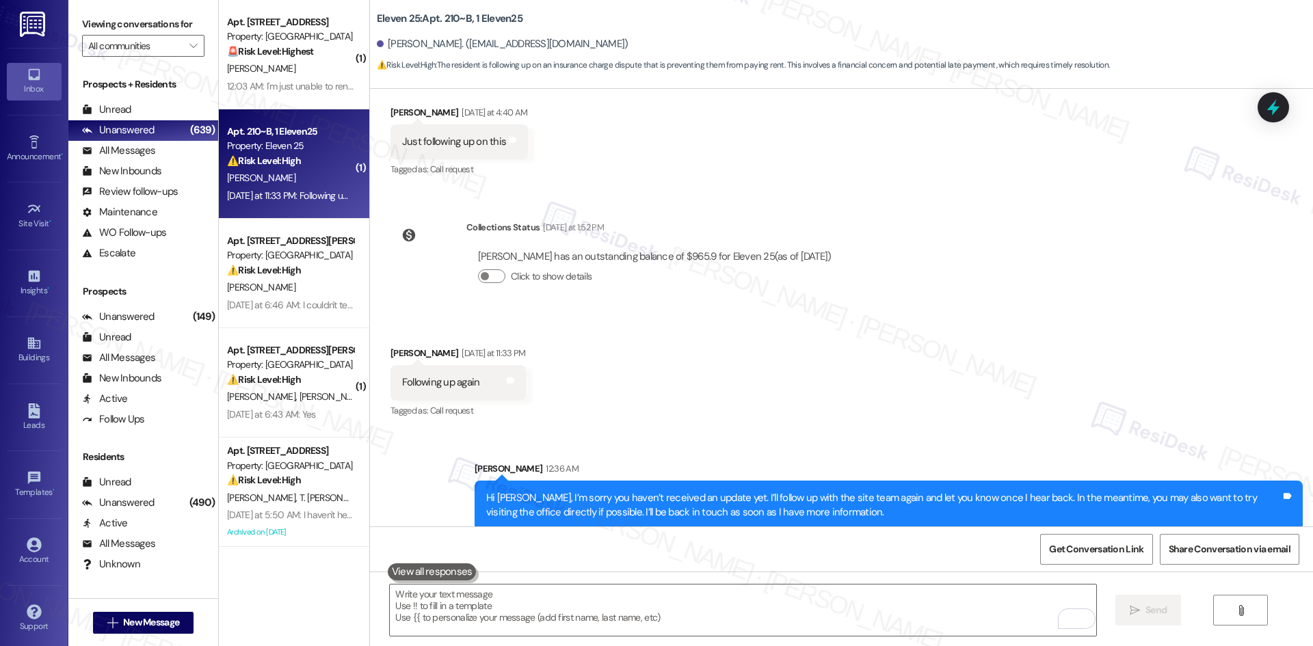
click at [926, 409] on div "Received via SMS Ethan Thombs Yesterday at 11:33 PM Following up again Tags and…" at bounding box center [841, 373] width 943 height 116
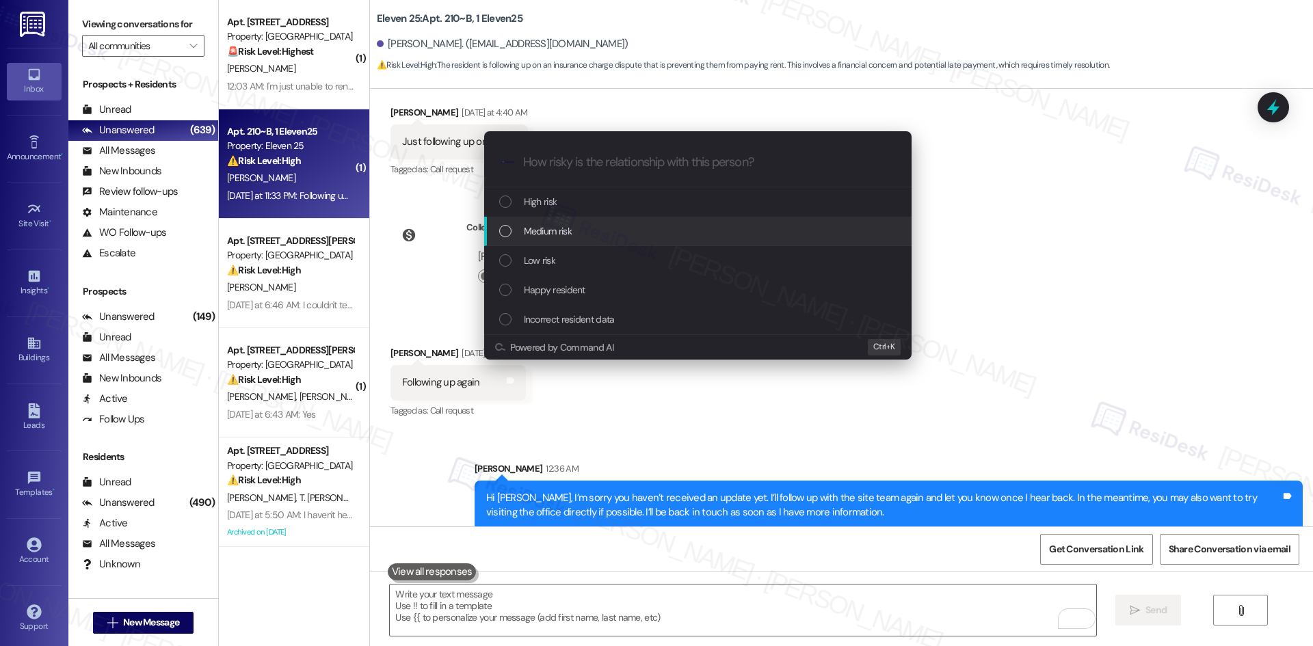
click at [643, 228] on div "Medium risk" at bounding box center [699, 231] width 400 height 15
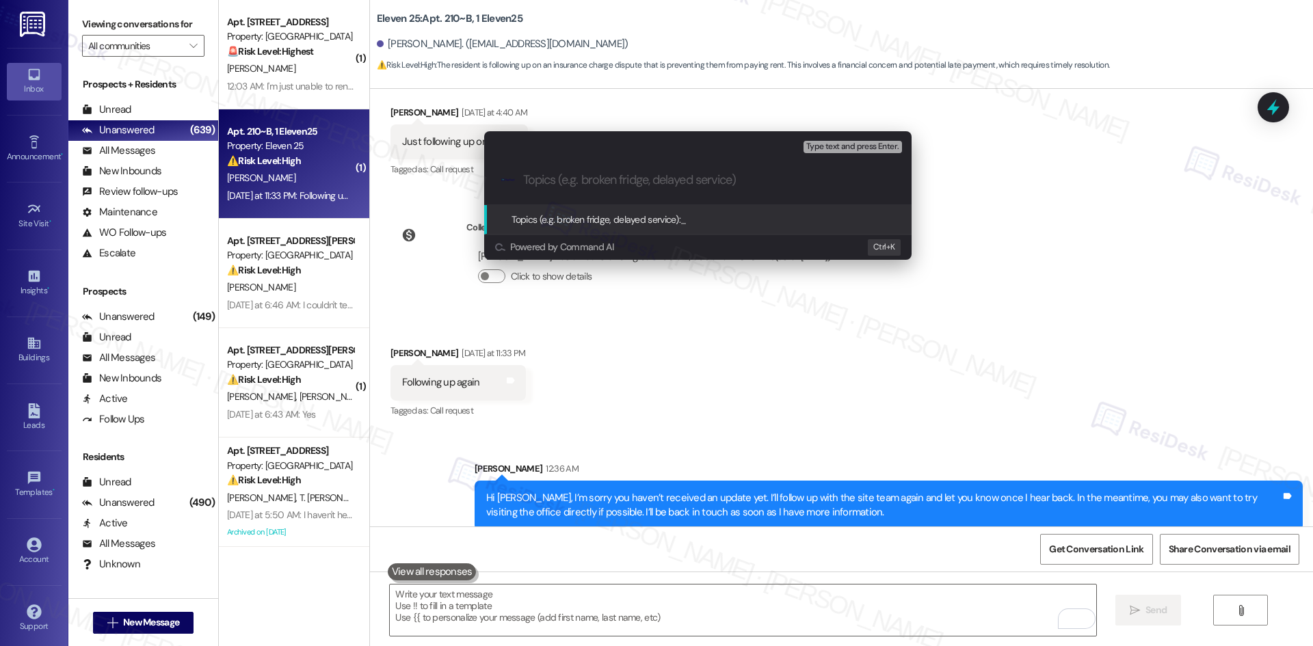
click at [567, 183] on input "Topics (e.g. broken fridge, delayed service)" at bounding box center [708, 180] width 371 height 14
paste input "Hi Ethan, I’m sorry you haven’t received an update yet. I’ll follow up with the…"
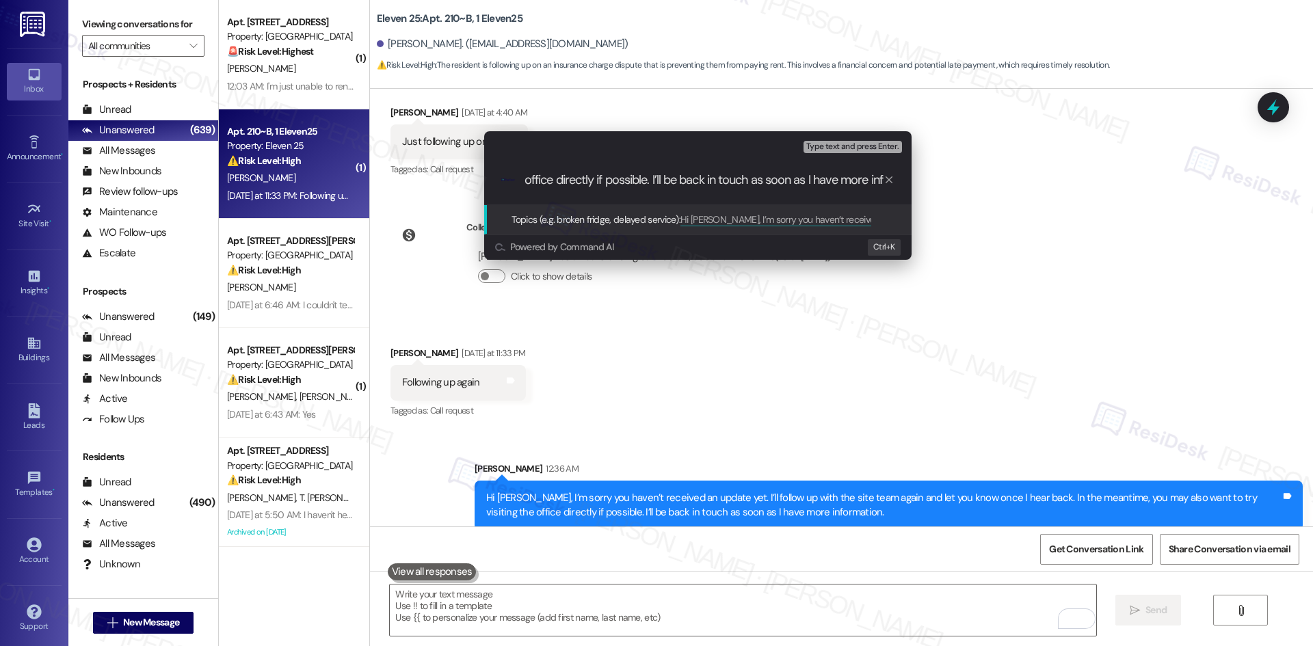
scroll to position [0, 0]
click at [595, 186] on input "Hi Ethan, I’m sorry you haven’t received an update yet. I’ll follow up with the…" at bounding box center [703, 180] width 361 height 14
paste input "Payment & Insurance Charge Concern –"
type input "Payment & Insurance Charge Concern – Follow-Up"
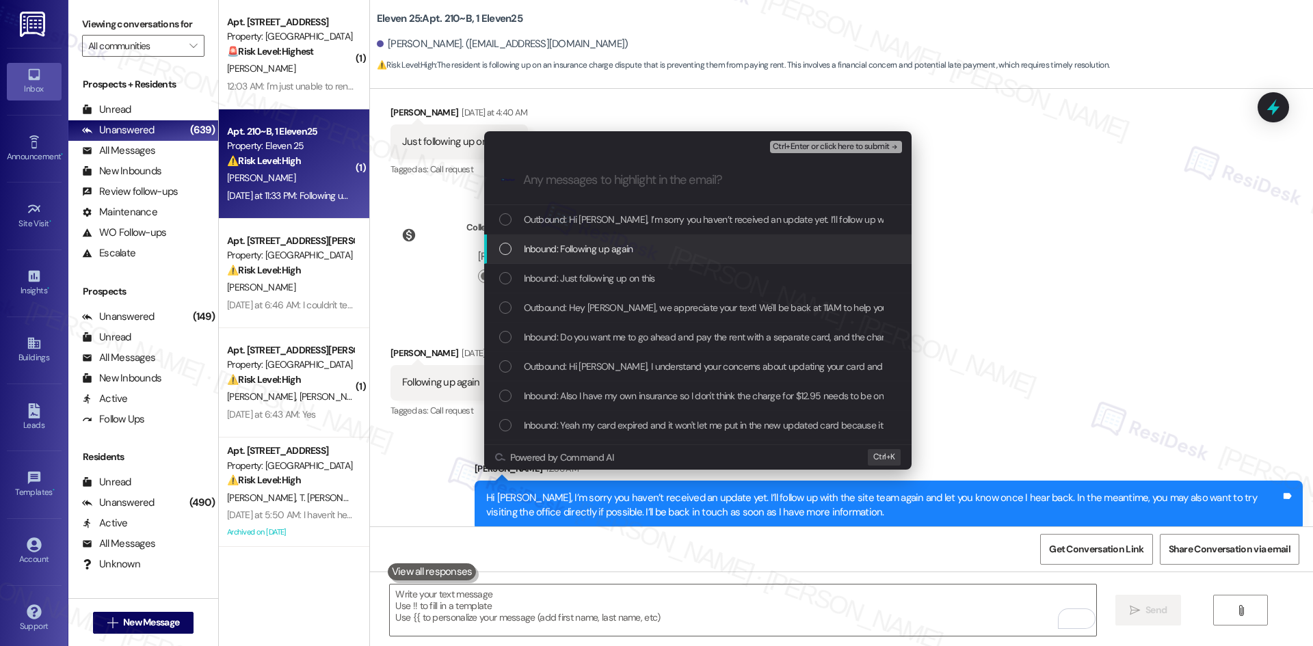
click at [559, 252] on span "Inbound: Following up again" at bounding box center [578, 248] width 109 height 15
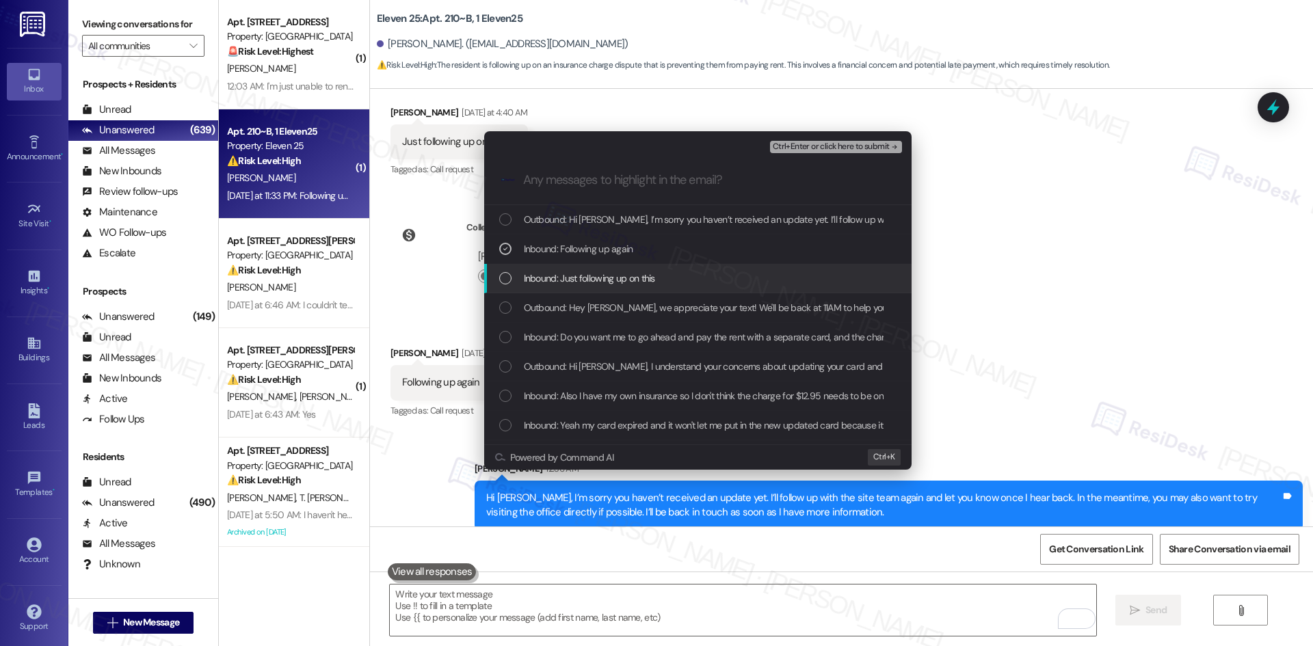
click at [568, 277] on span "Inbound: Just following up on this" at bounding box center [589, 278] width 131 height 15
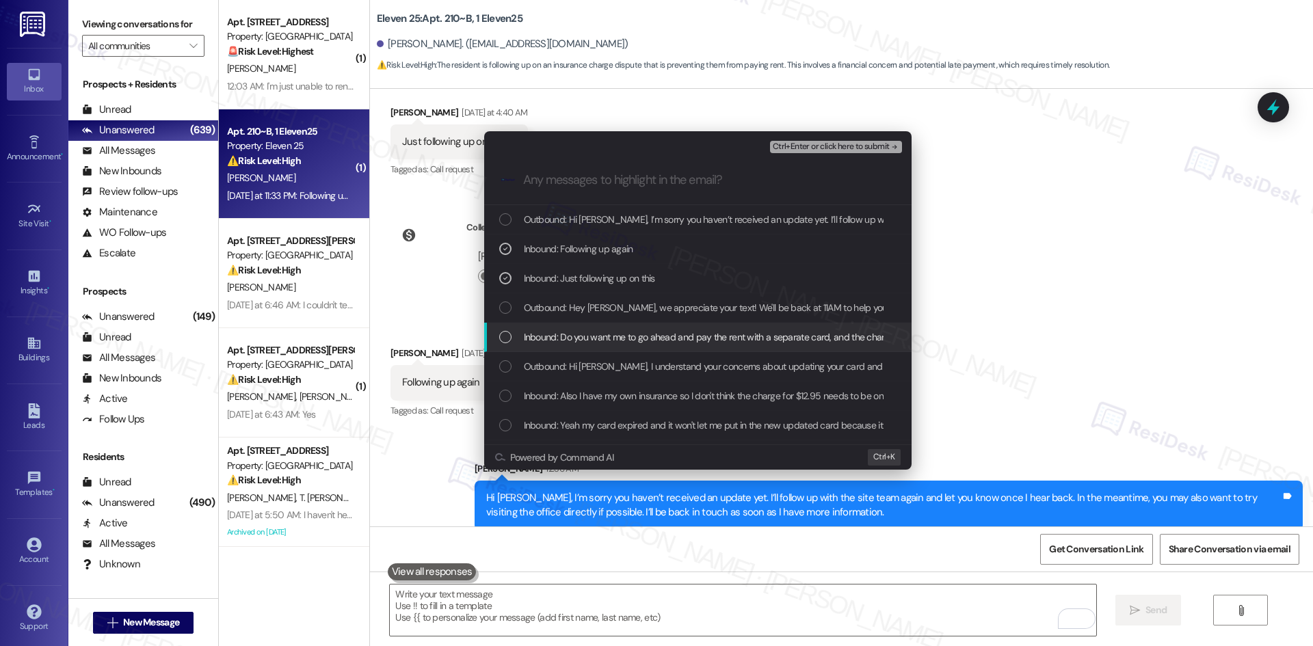
click at [701, 342] on span "Inbound: Do you want me to go ahead and pay the rent with a separate card, and …" at bounding box center [760, 337] width 473 height 15
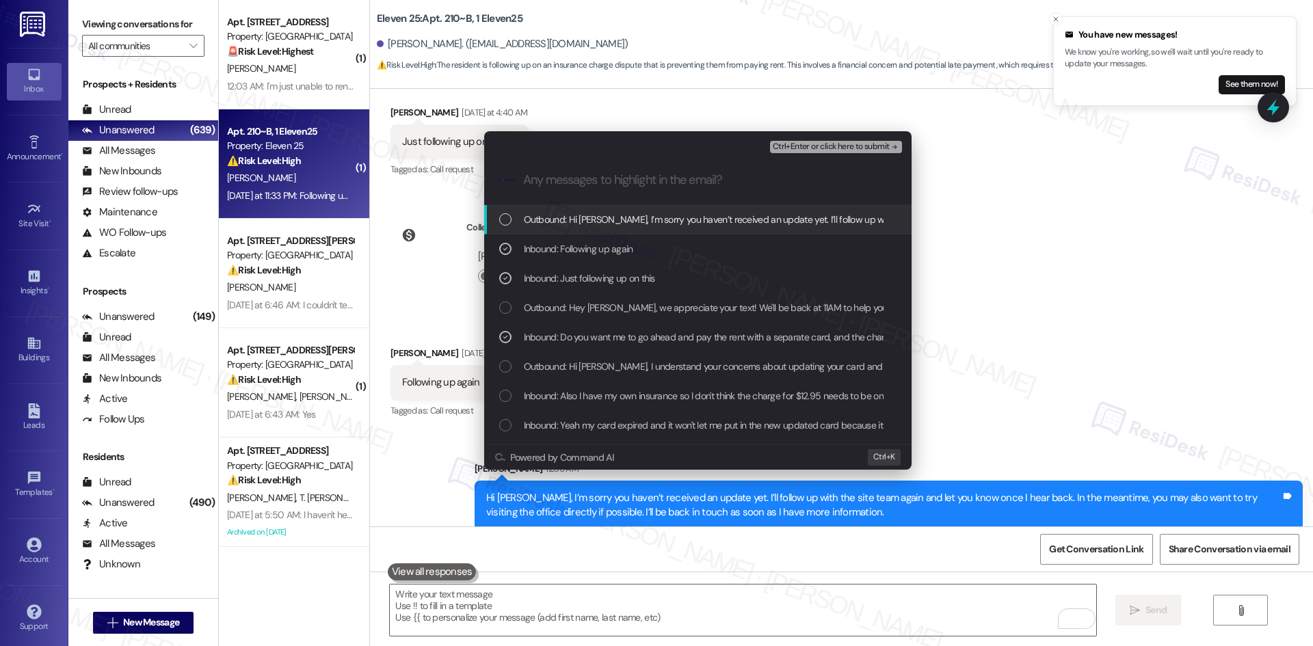
click at [707, 393] on span "Inbound: Also I have my own insurance so I don't think the charge for $12.95 ne…" at bounding box center [812, 396] width 577 height 15
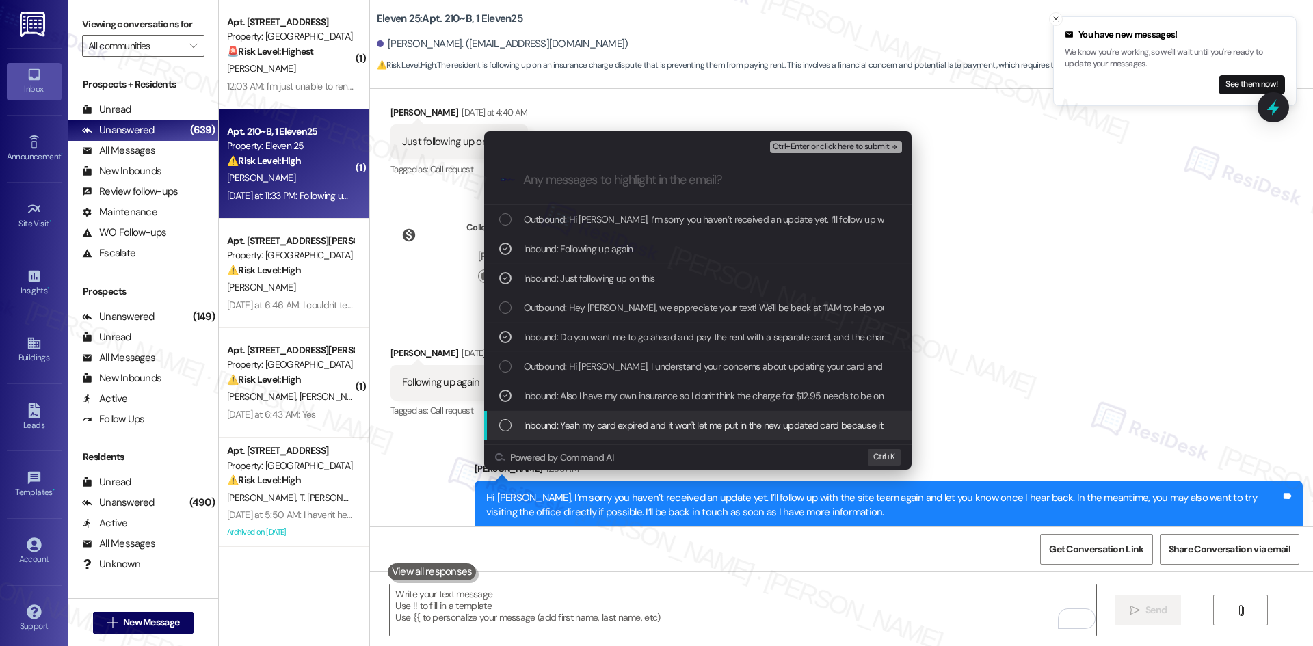
click at [671, 430] on span "Inbound: Yeah my card expired and it won't let me put in the new updated card b…" at bounding box center [815, 425] width 583 height 15
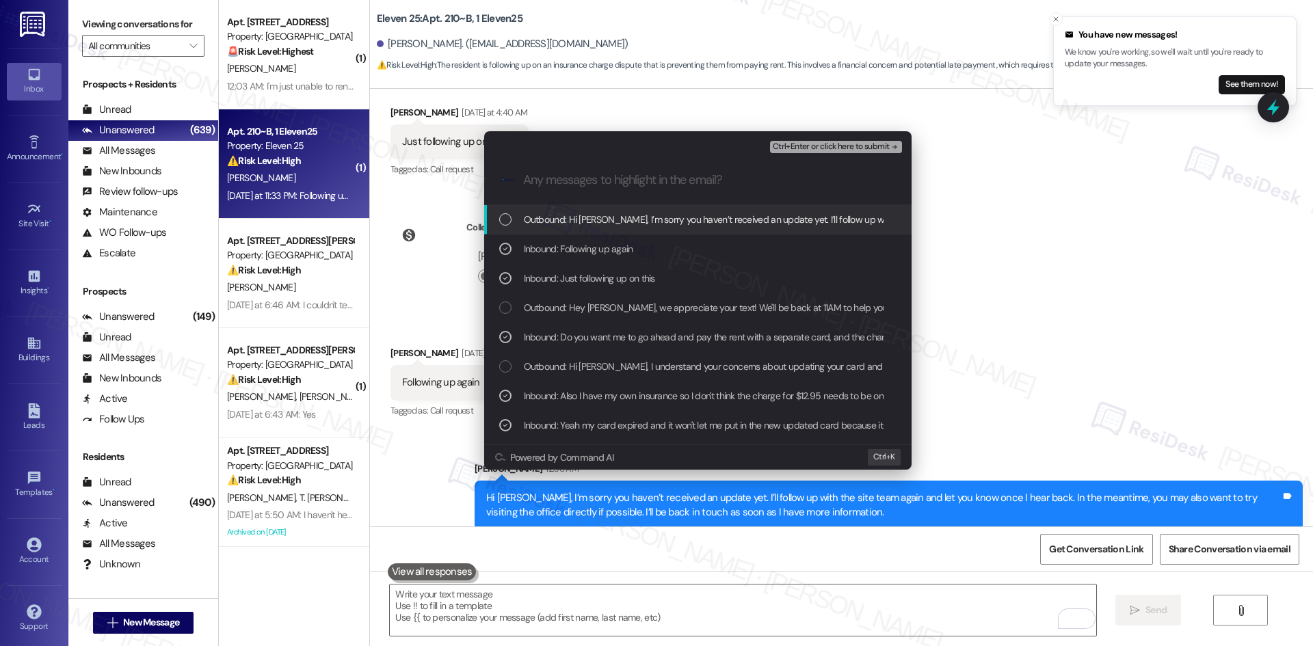
click at [885, 146] on span "Ctrl+Enter or click here to submit" at bounding box center [831, 147] width 117 height 10
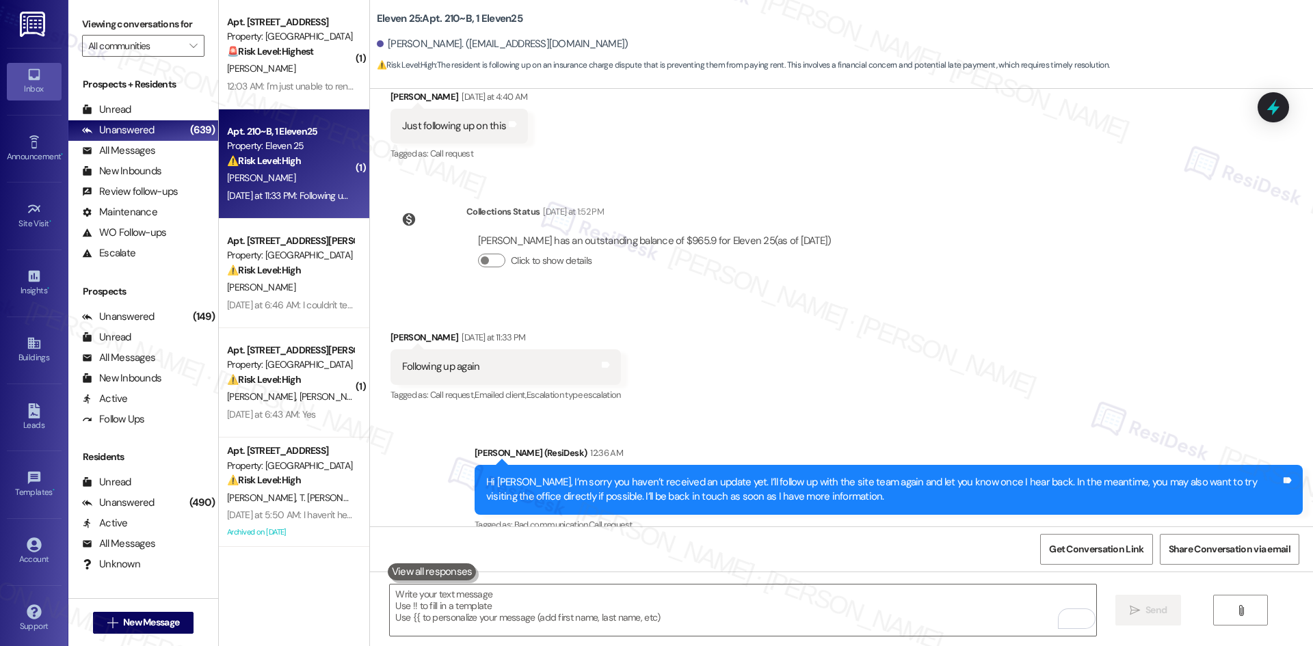
scroll to position [1989, 0]
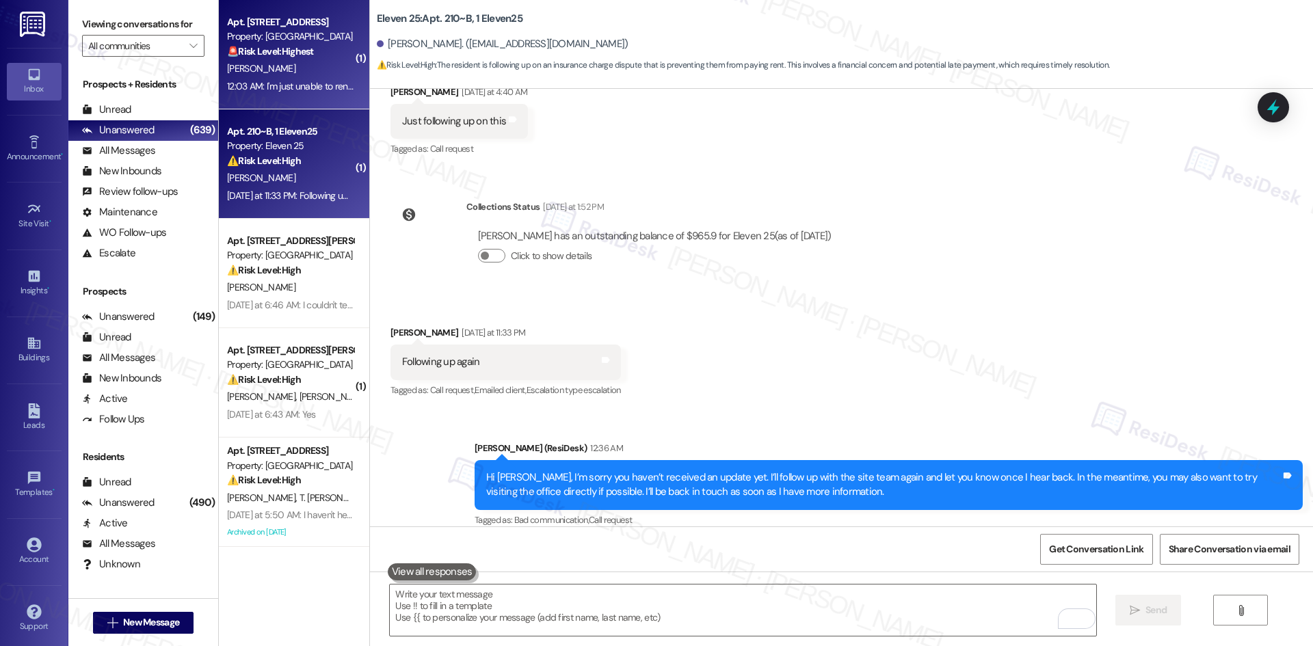
click at [296, 78] on div "12:03 AM: I'm just unable to renew at this time. I'm living with my boyfriend a…" at bounding box center [290, 86] width 129 height 17
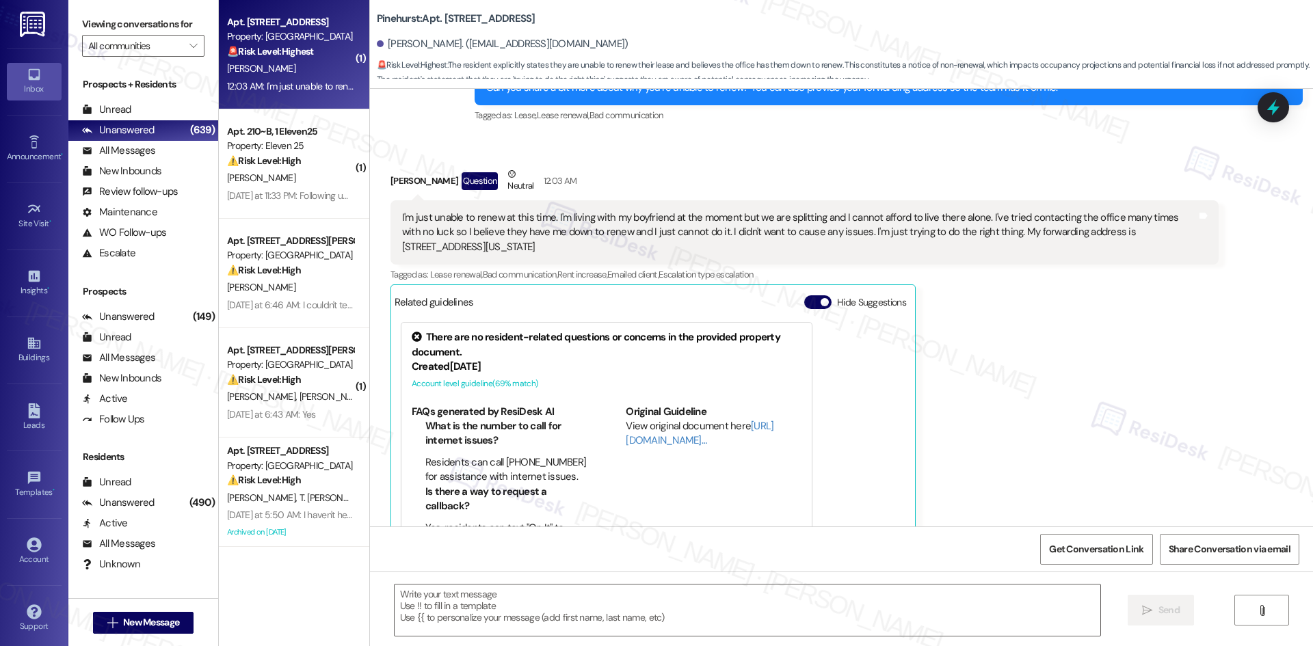
type textarea "Fetching suggested responses. Please feel free to read through the conversation…"
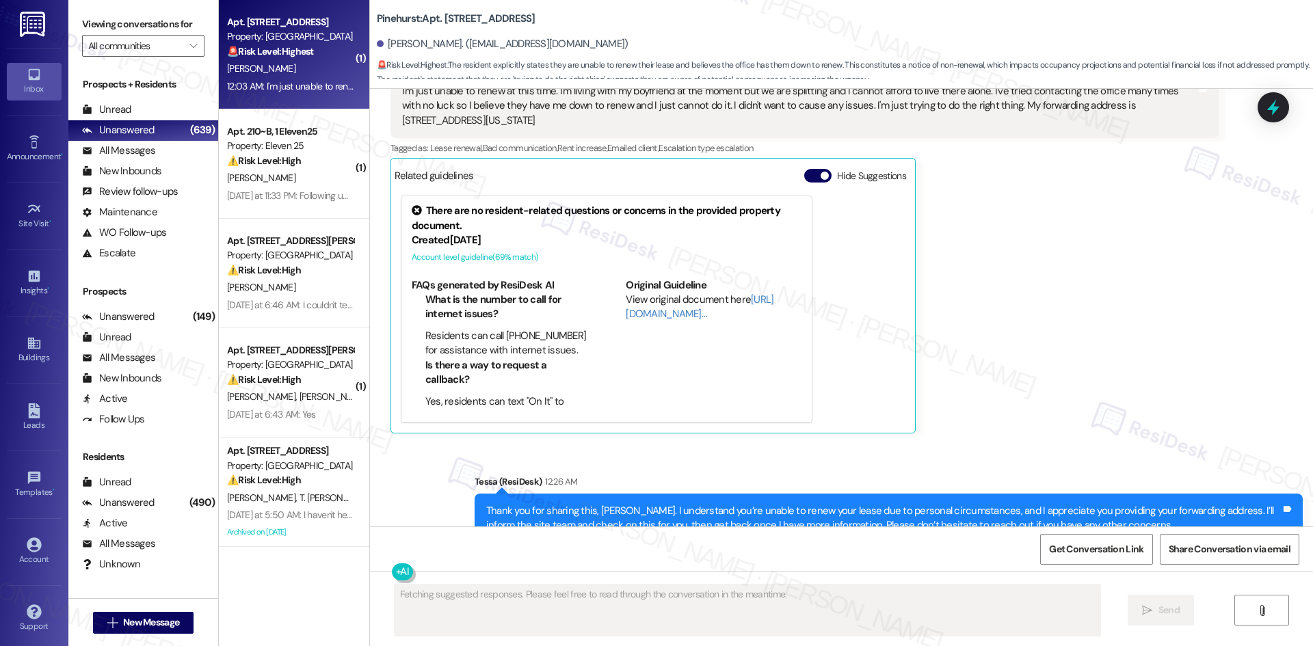
scroll to position [613, 0]
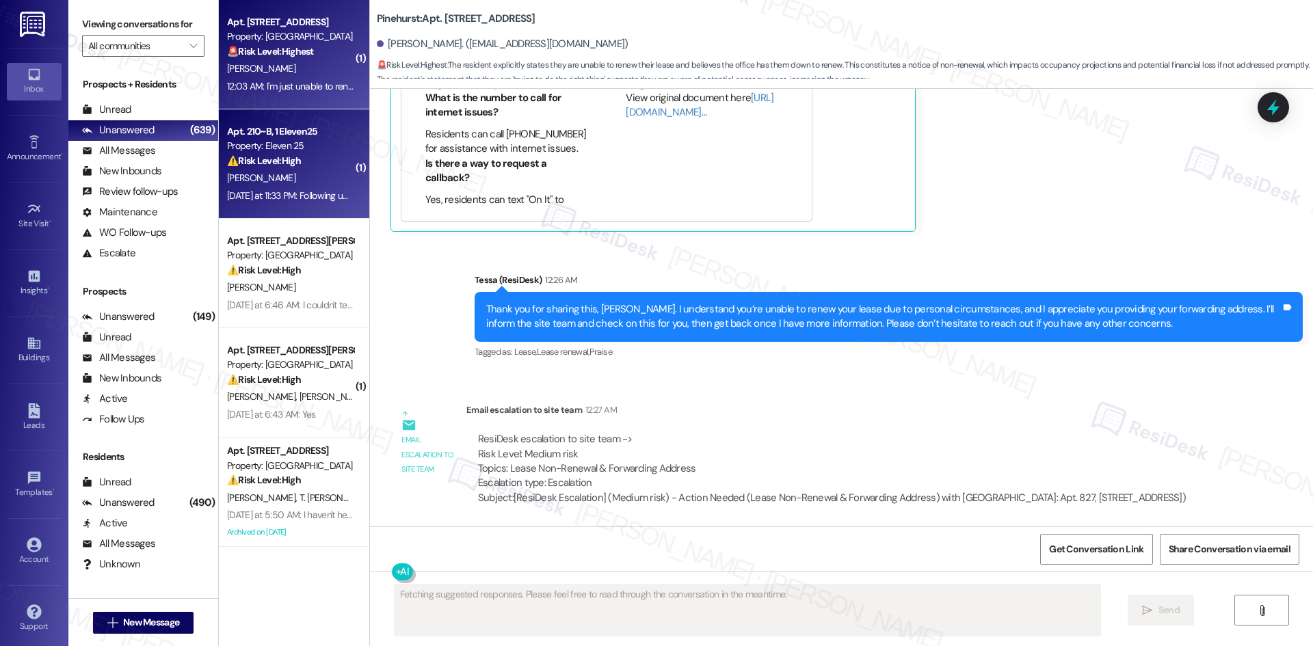
click at [287, 175] on div "E. Thombs" at bounding box center [290, 178] width 129 height 17
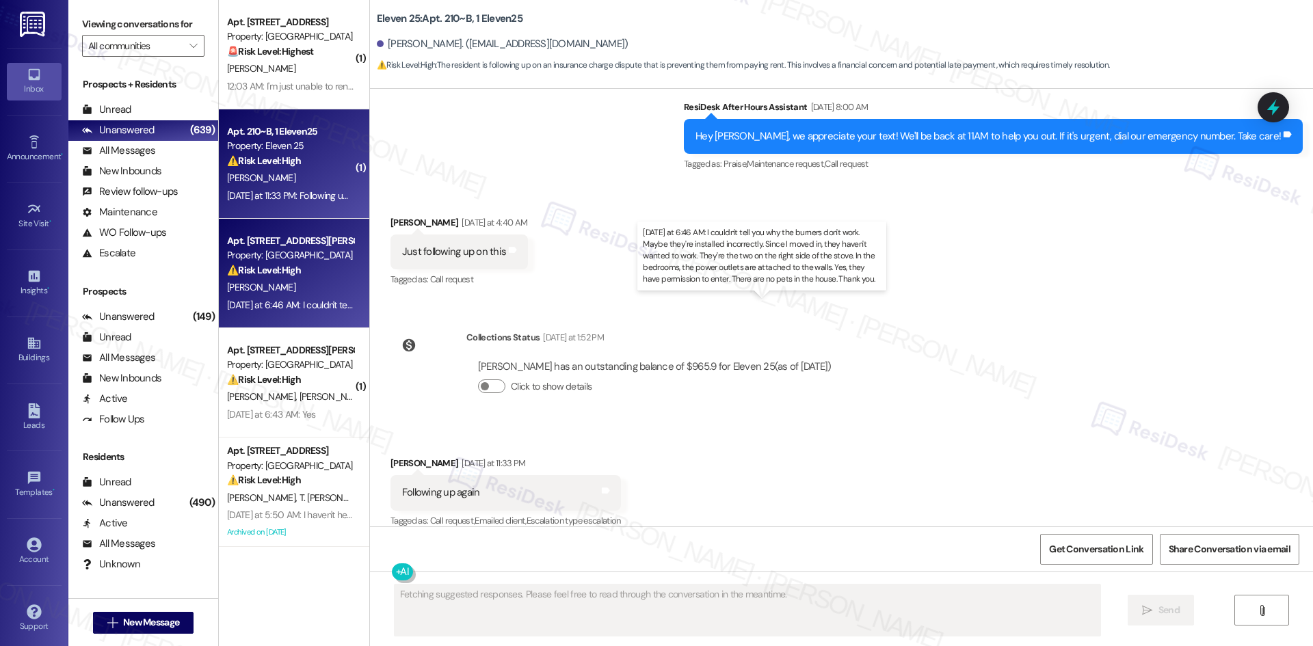
click at [300, 300] on div "Yesterday at 6:46 AM: I couldn't tell you why the burners don't work. Maybe the…" at bounding box center [881, 305] width 1308 height 12
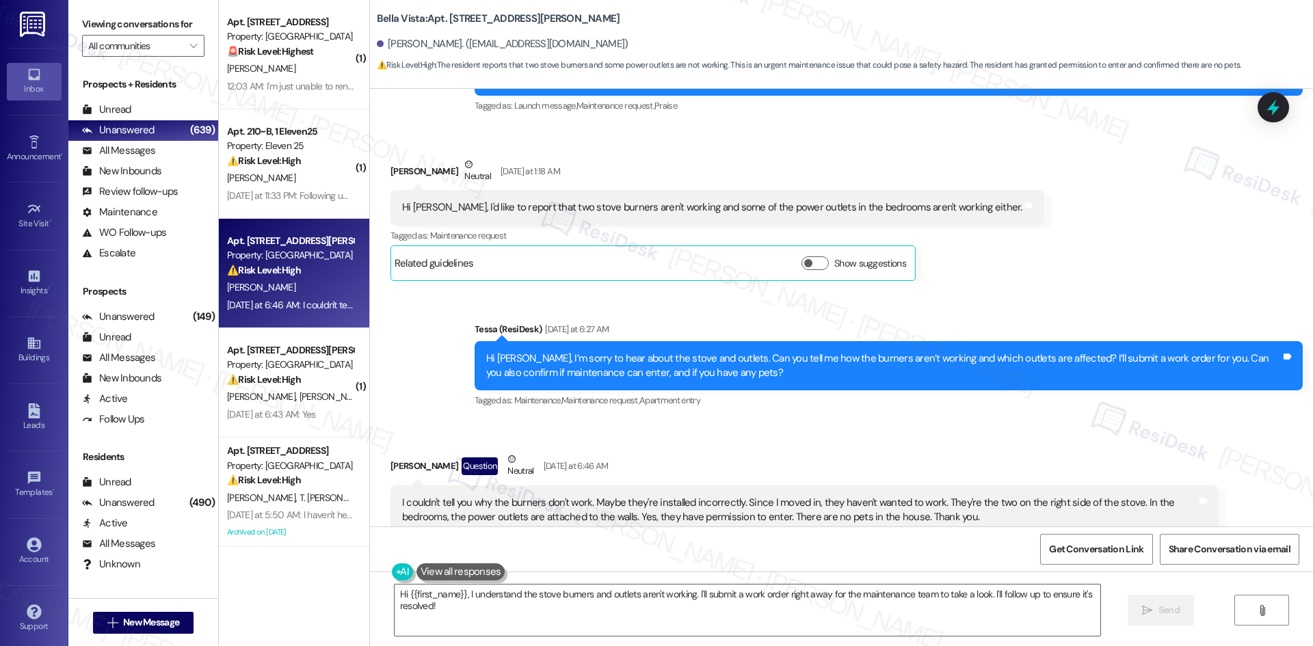
scroll to position [651, 0]
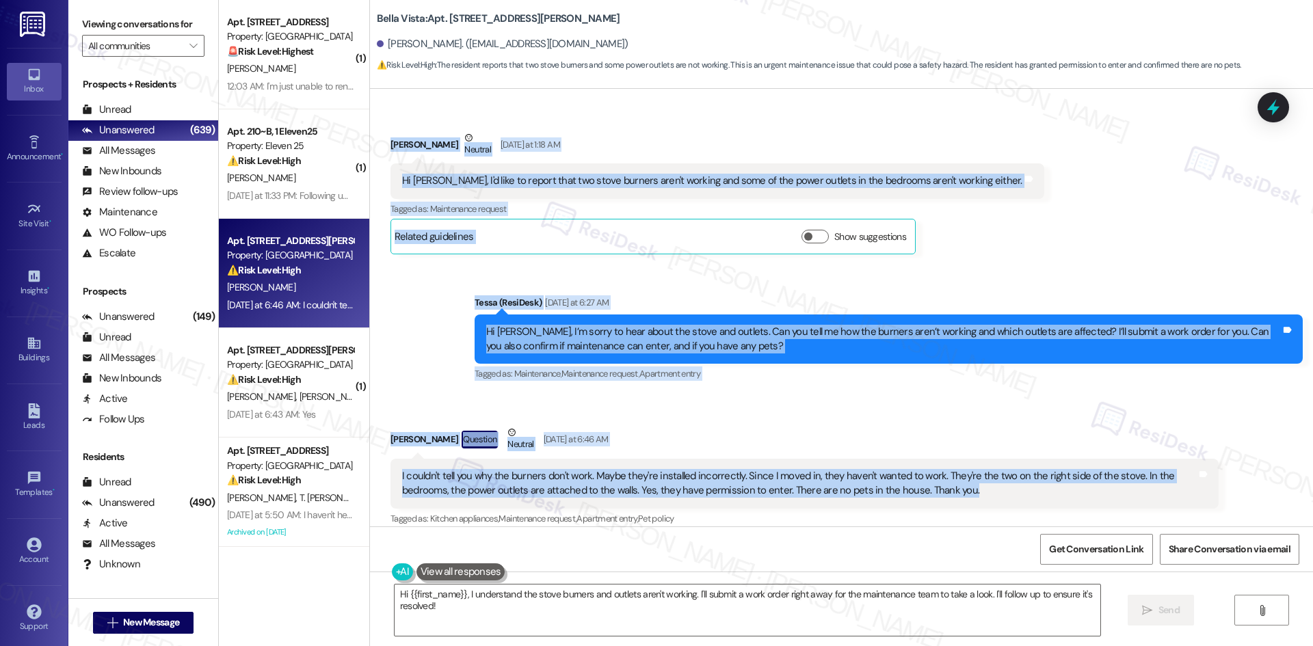
drag, startPoint x: 369, startPoint y: 258, endPoint x: 997, endPoint y: 475, distance: 665.0
click at [997, 475] on div "Lease started Jun 03, 2025 at 8:00 AM Announcement, sent via SMS Tessa (ResiDes…" at bounding box center [841, 308] width 943 height 438
copy div "Judit Encinas Neutral Yesterday at 1:18 AM Hi Tessa, I'd like to report that tw…"
drag, startPoint x: 653, startPoint y: 252, endPoint x: 623, endPoint y: 279, distance: 40.2
click at [653, 265] on div "Sent via SMS Tessa (ResiDesk) Yesterday at 6:27 AM Hi Judit, I’m sorry to hear …" at bounding box center [841, 330] width 943 height 130
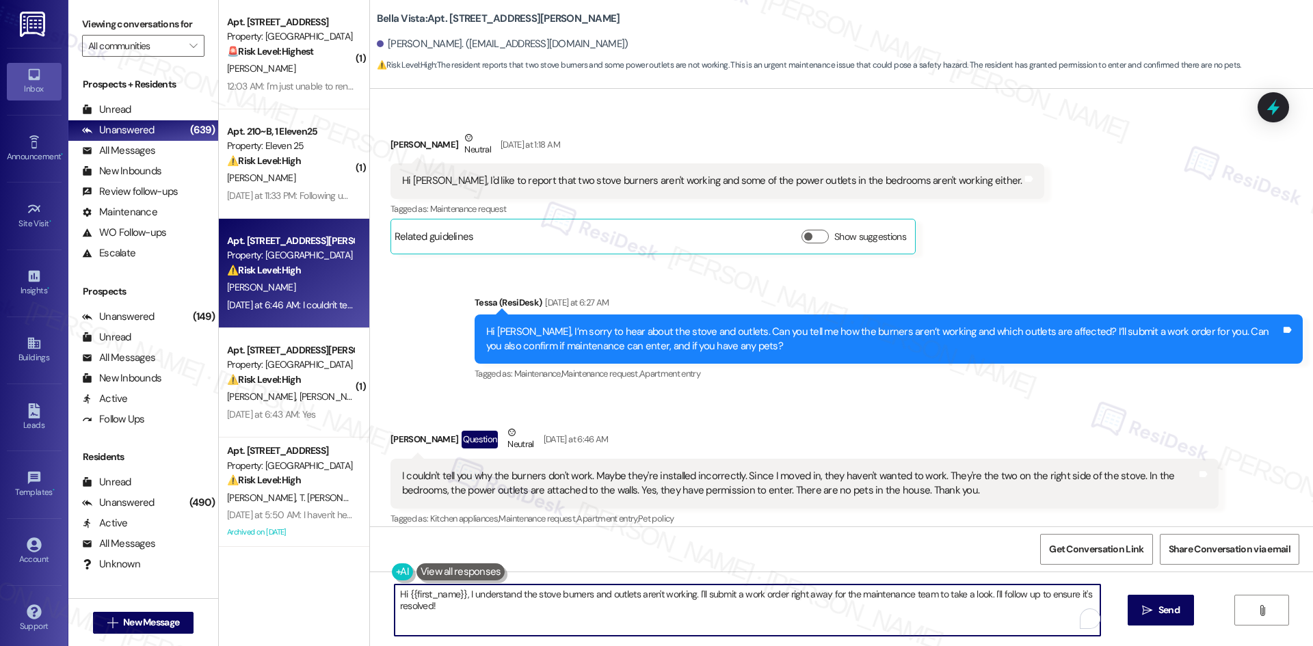
click at [722, 598] on textarea "Hi {{first_name}}, I understand the stove burners and outlets aren't working. I…" at bounding box center [748, 610] width 706 height 51
paste textarea "Thank you, Judit. I’ll let the site team know about the stove burners and outle…"
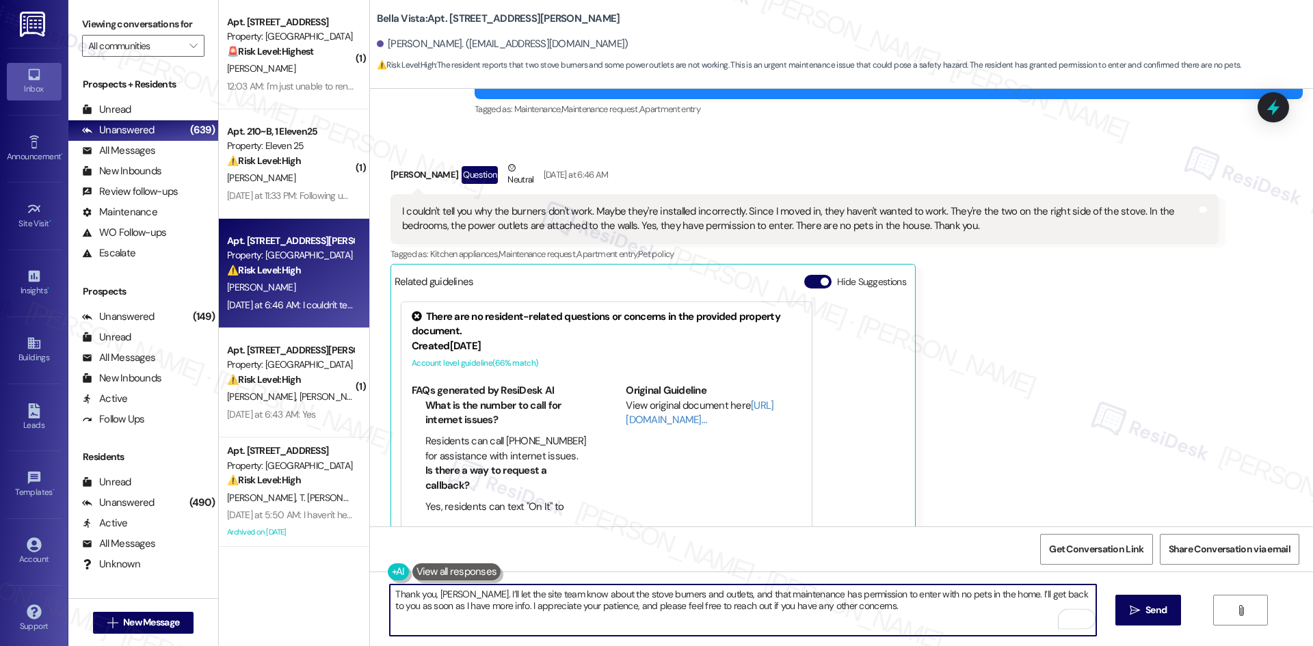
scroll to position [925, 0]
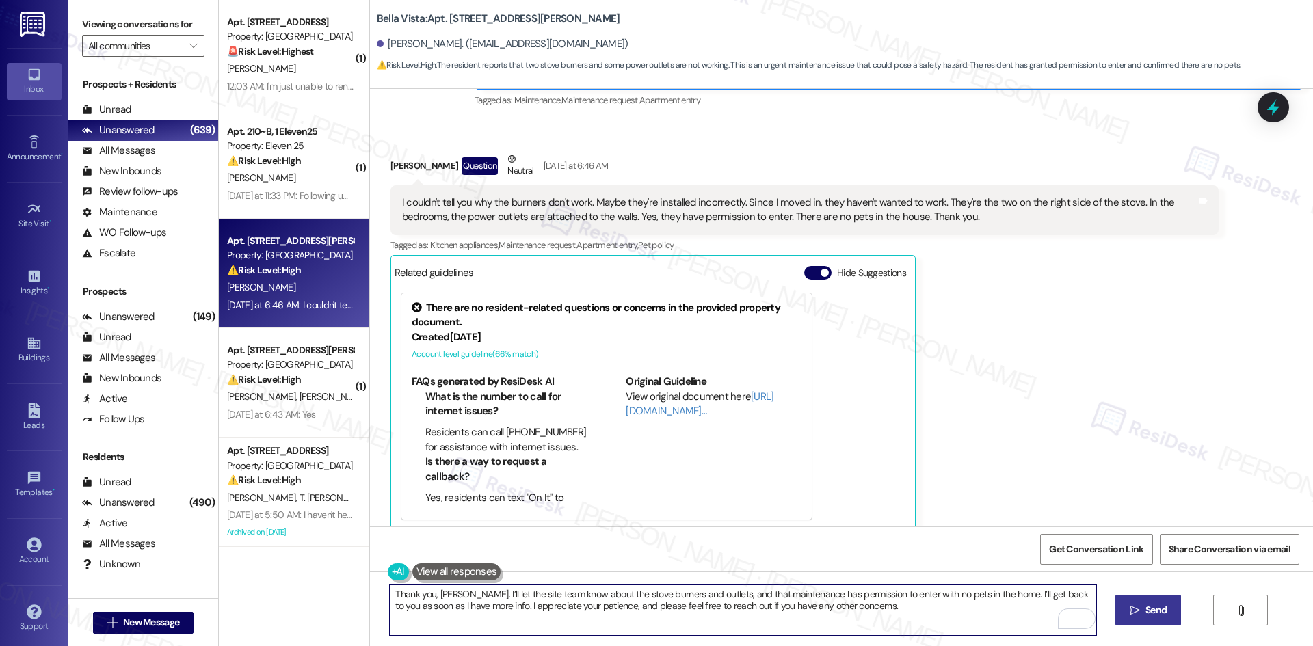
type textarea "Thank you, Judit. I’ll let the site team know about the stove burners and outle…"
click at [1149, 620] on button " Send" at bounding box center [1149, 610] width 66 height 31
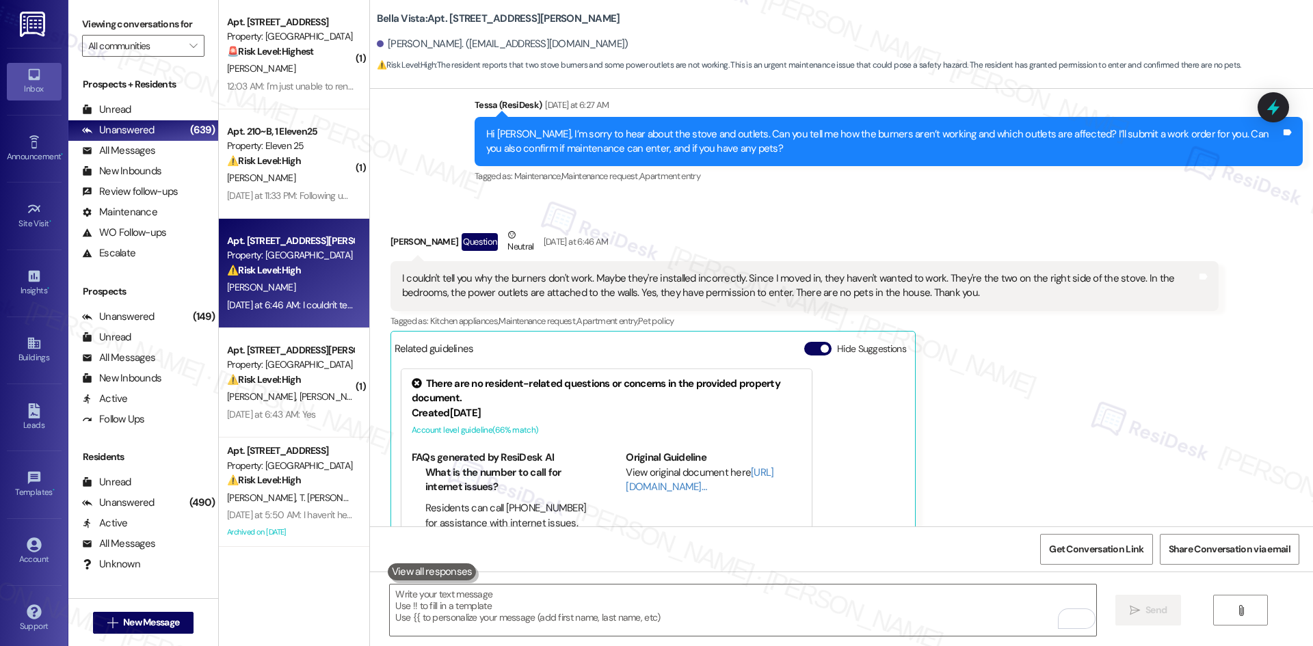
scroll to position [830, 0]
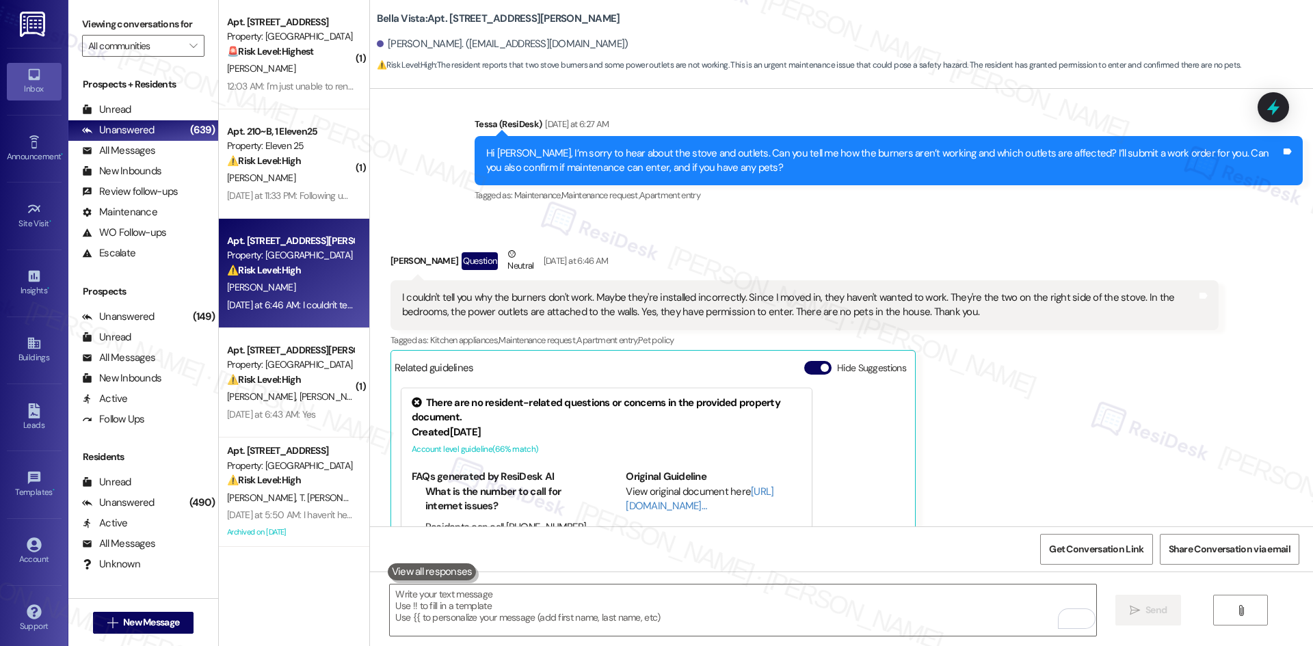
click at [1058, 418] on div "Judit Encinas Question Neutral Yesterday at 6:46 AM I couldn't tell you why the…" at bounding box center [805, 436] width 828 height 379
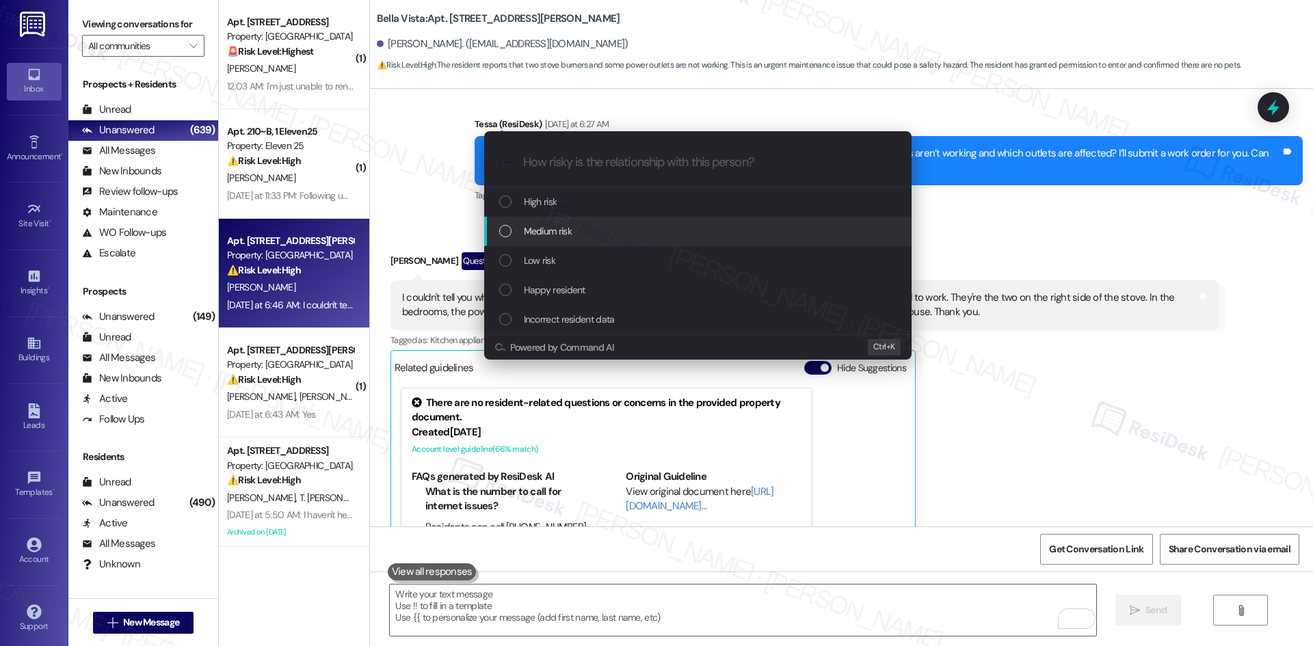
click at [588, 228] on div "Medium risk" at bounding box center [699, 231] width 400 height 15
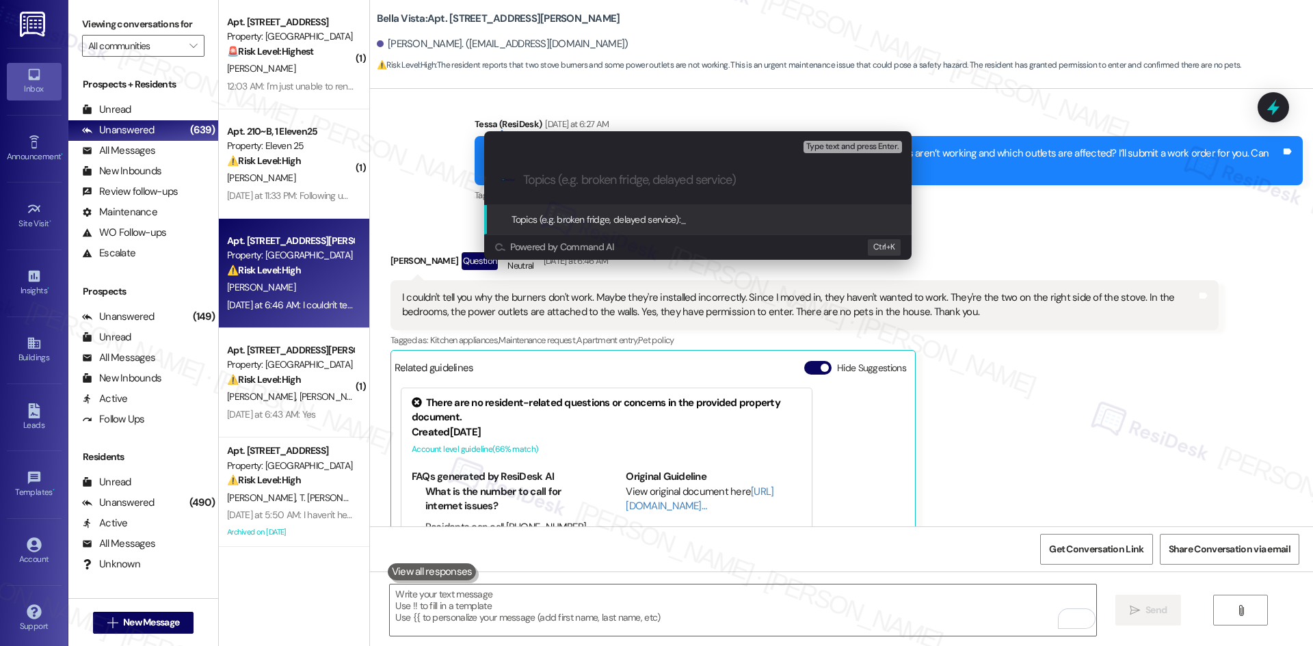
click at [1041, 459] on div "Escalate Conversation Medium risk Topics (e.g. broken fridge, delayed service) …" at bounding box center [656, 323] width 1313 height 646
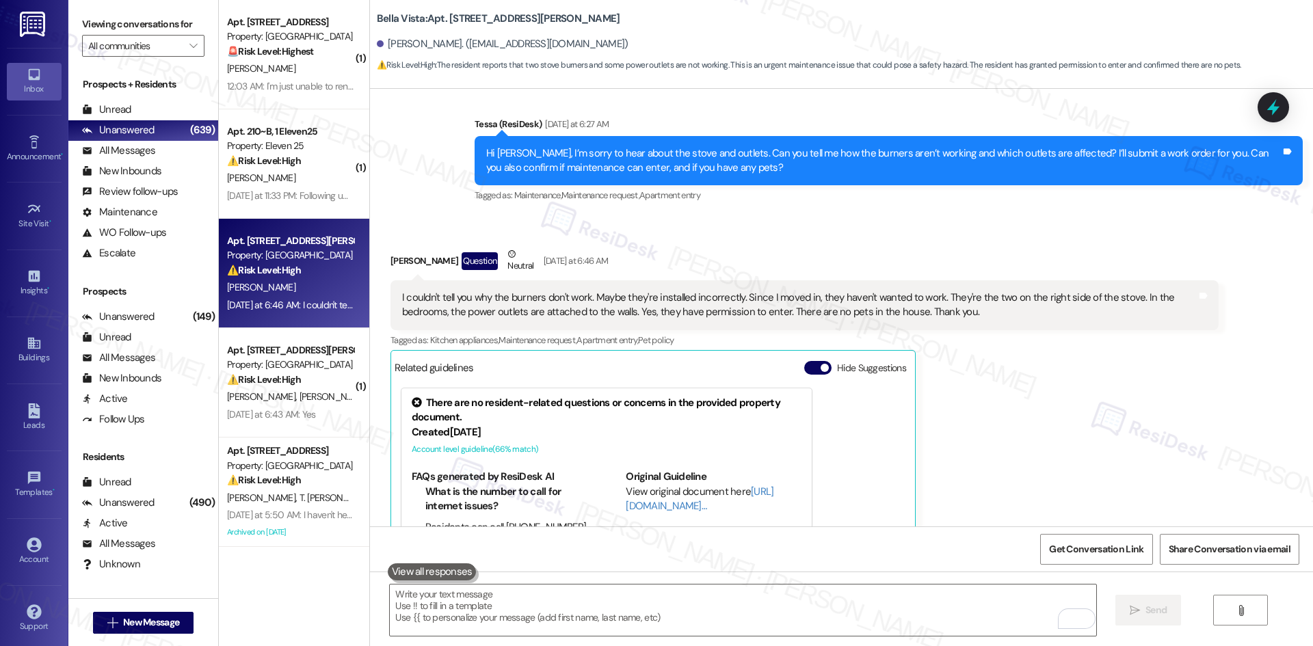
click at [1028, 450] on div "Judit Encinas Question Neutral Yesterday at 6:46 AM I couldn't tell you why the…" at bounding box center [805, 436] width 828 height 379
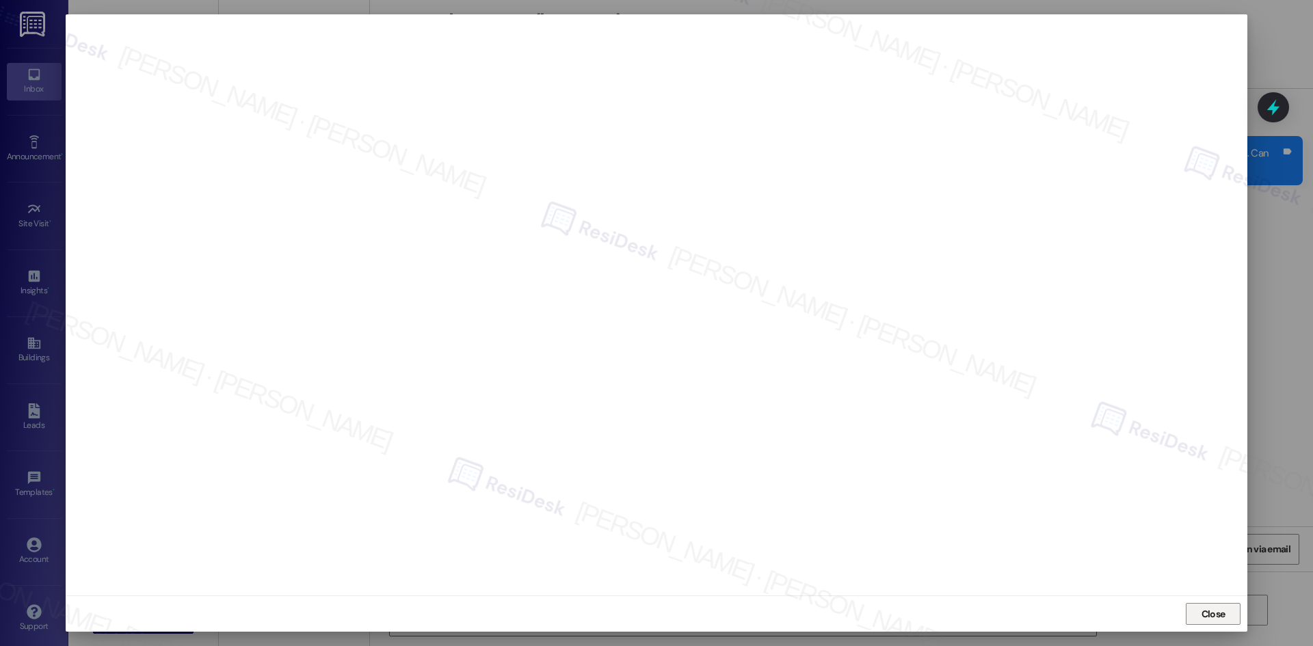
click at [1207, 613] on span "Close" at bounding box center [1214, 614] width 24 height 14
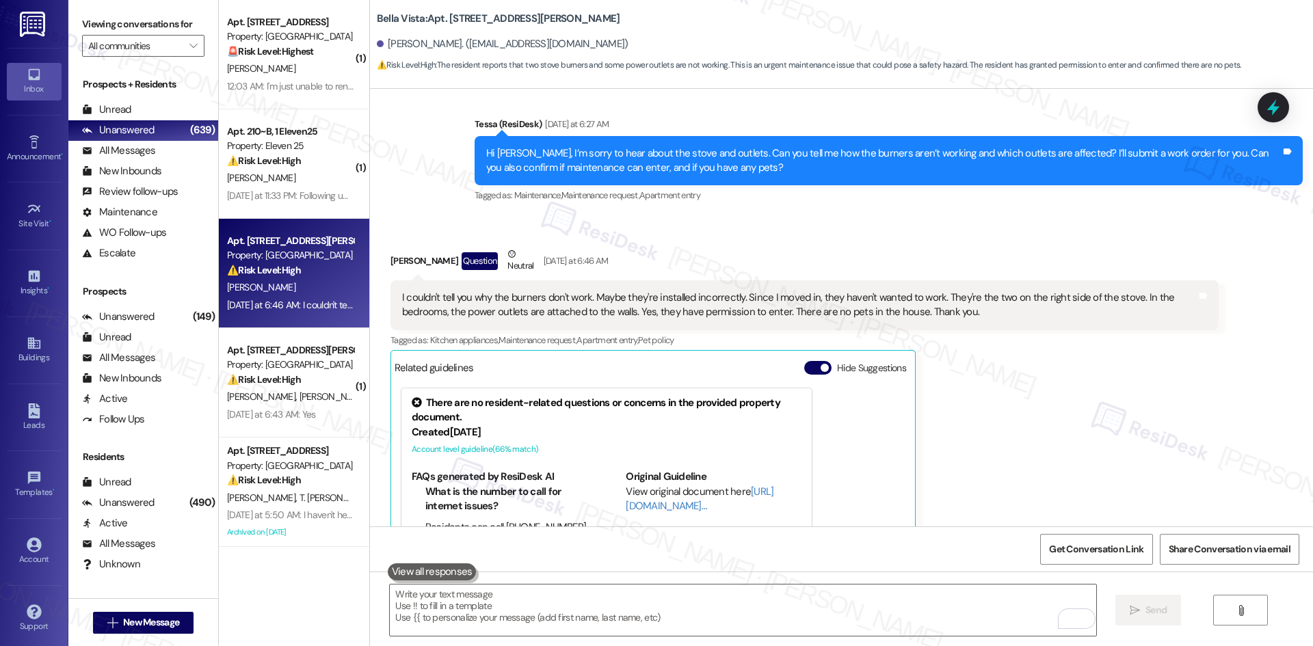
click at [1105, 431] on div "Judit Encinas Question Neutral Yesterday at 6:46 AM I couldn't tell you why the…" at bounding box center [805, 436] width 828 height 379
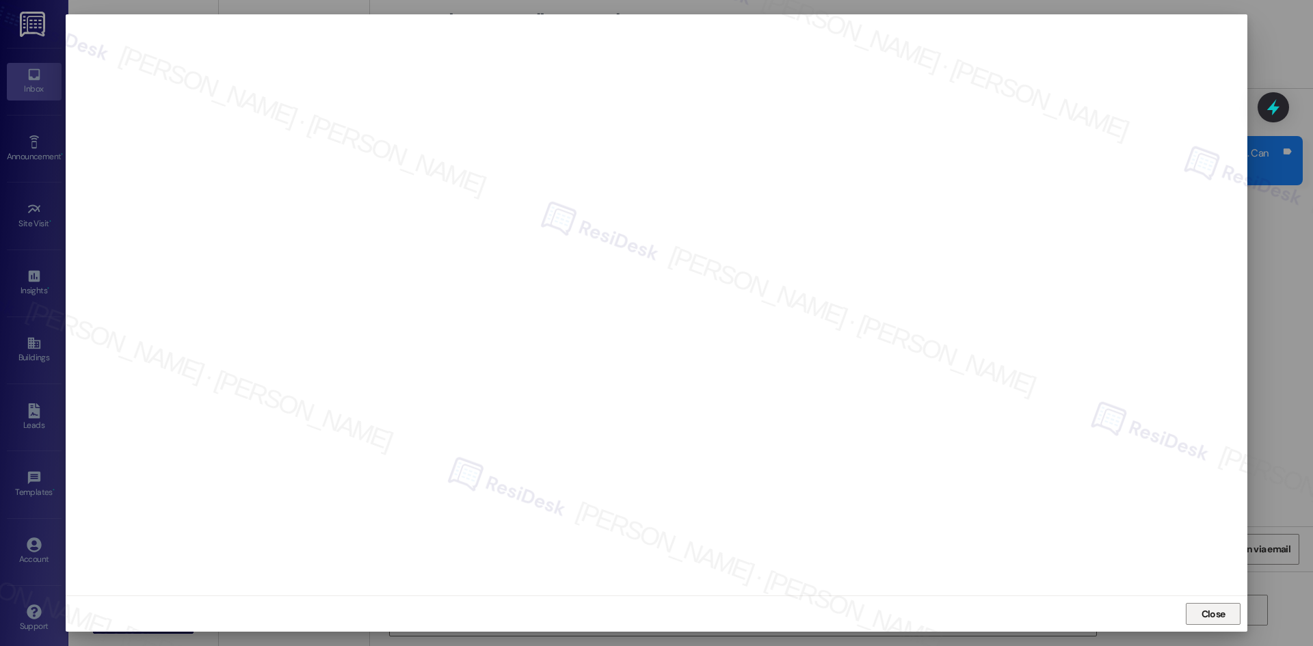
click at [1218, 619] on span "Close" at bounding box center [1214, 614] width 24 height 14
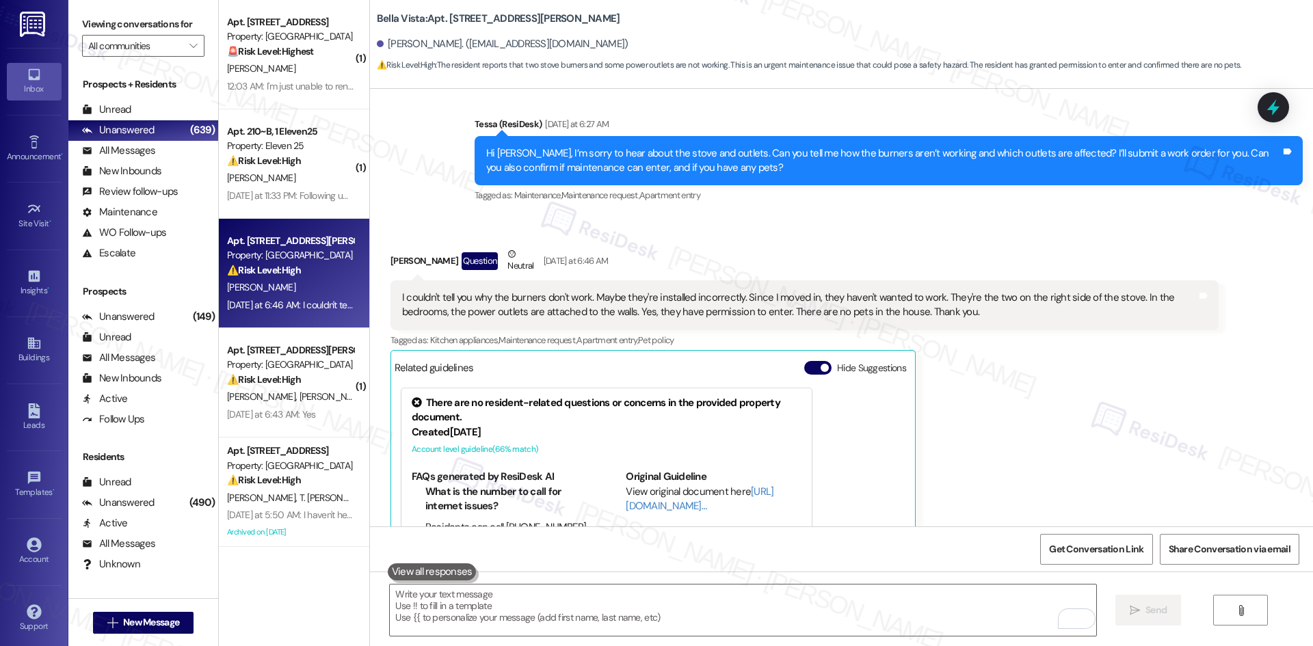
click at [1090, 430] on div "Judit Encinas Question Neutral Yesterday at 6:46 AM I couldn't tell you why the…" at bounding box center [805, 436] width 828 height 379
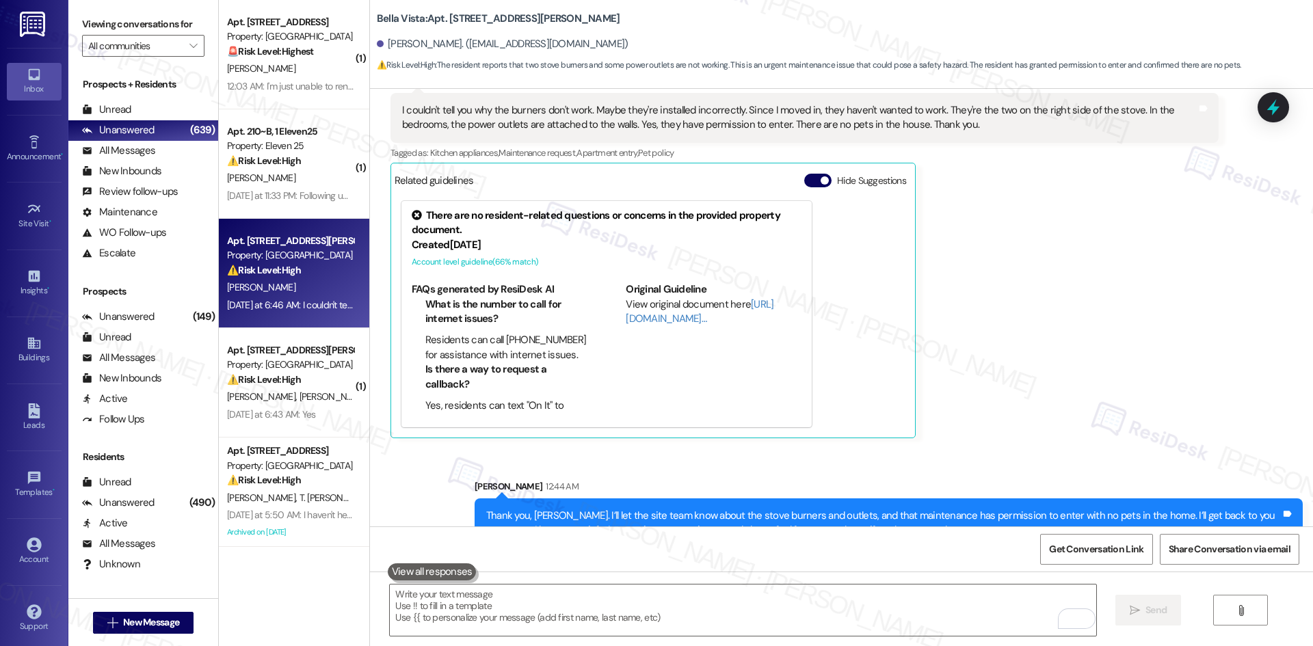
scroll to position [1035, 0]
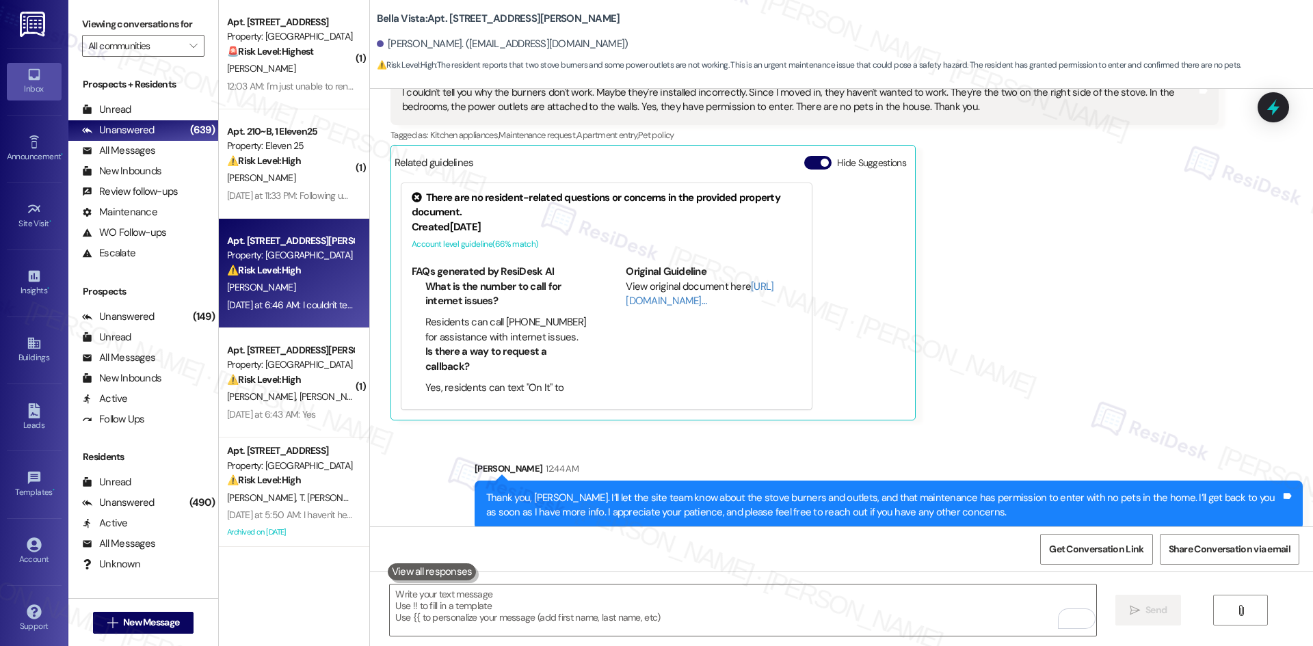
click at [1030, 388] on div "Judit Encinas Question Neutral Yesterday at 6:46 AM I couldn't tell you why the…" at bounding box center [805, 231] width 828 height 379
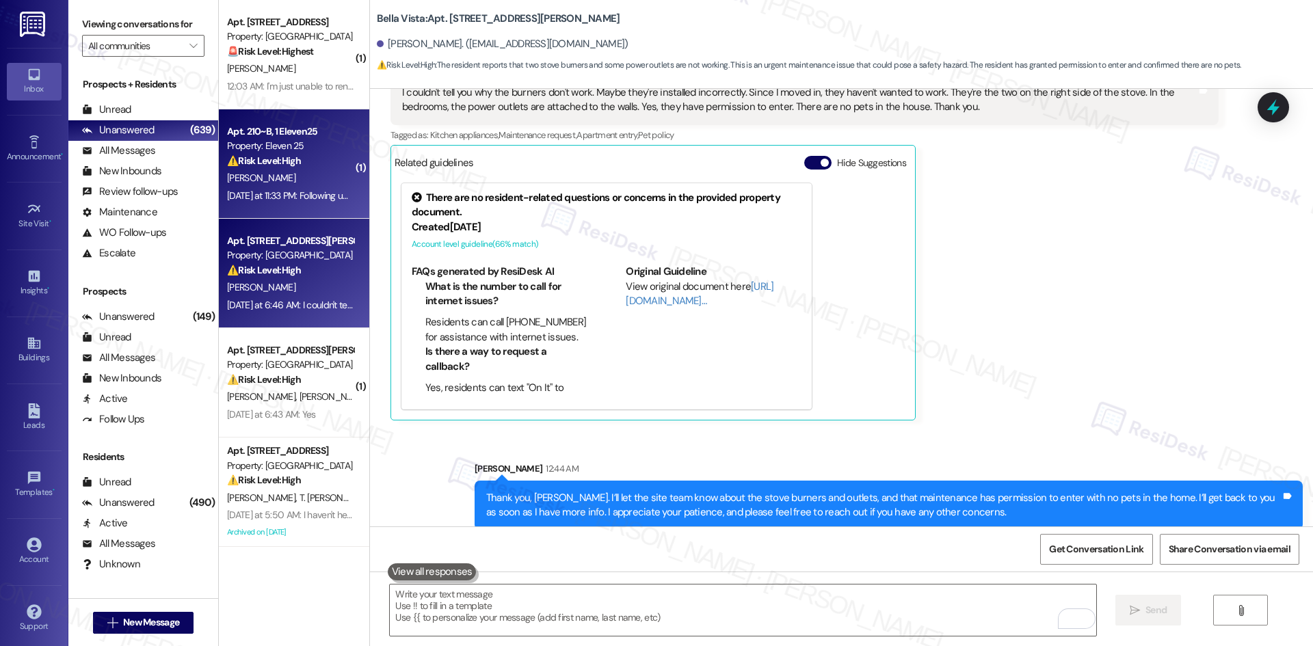
click at [277, 176] on div "E. Thombs" at bounding box center [290, 178] width 129 height 17
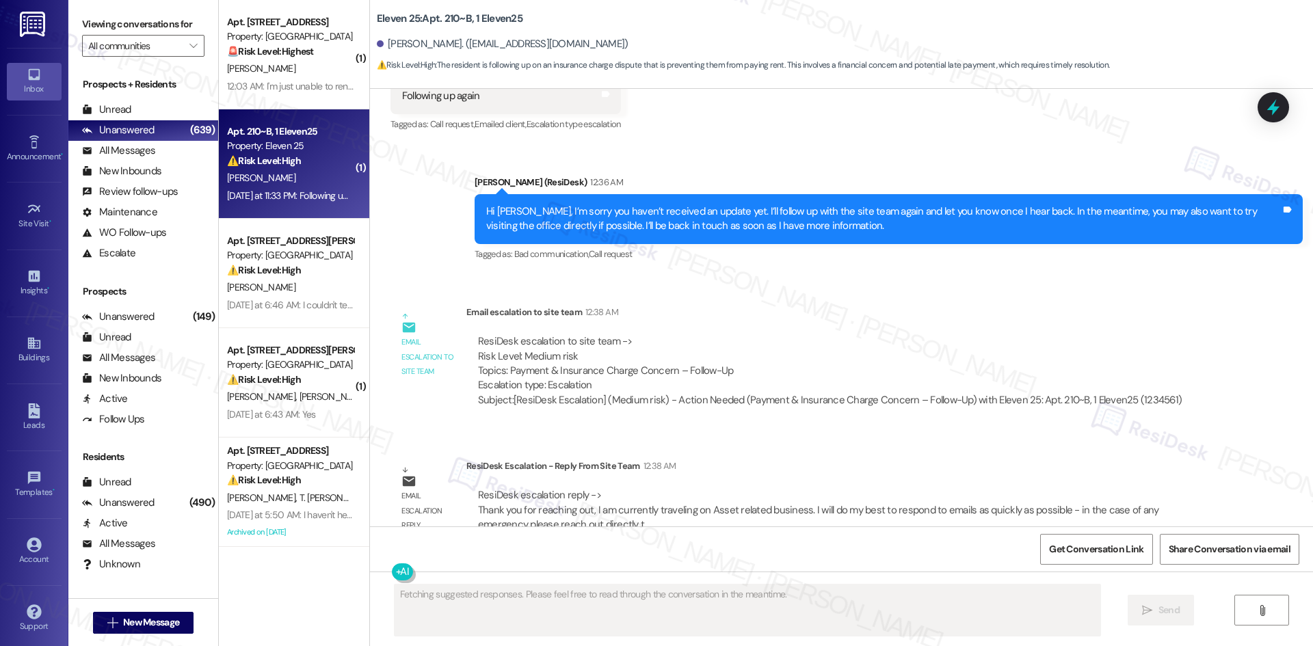
scroll to position [2268, 0]
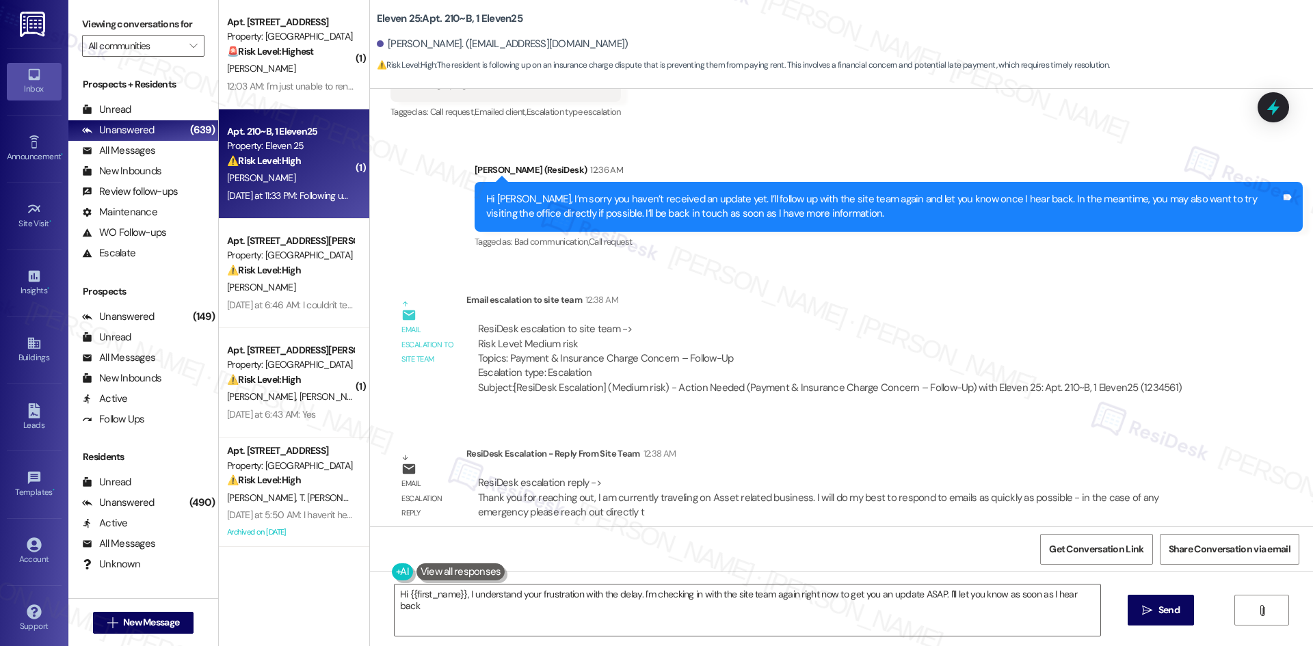
type textarea "Hi {{first_name}}, I understand your frustration with the delay. I'm checking i…"
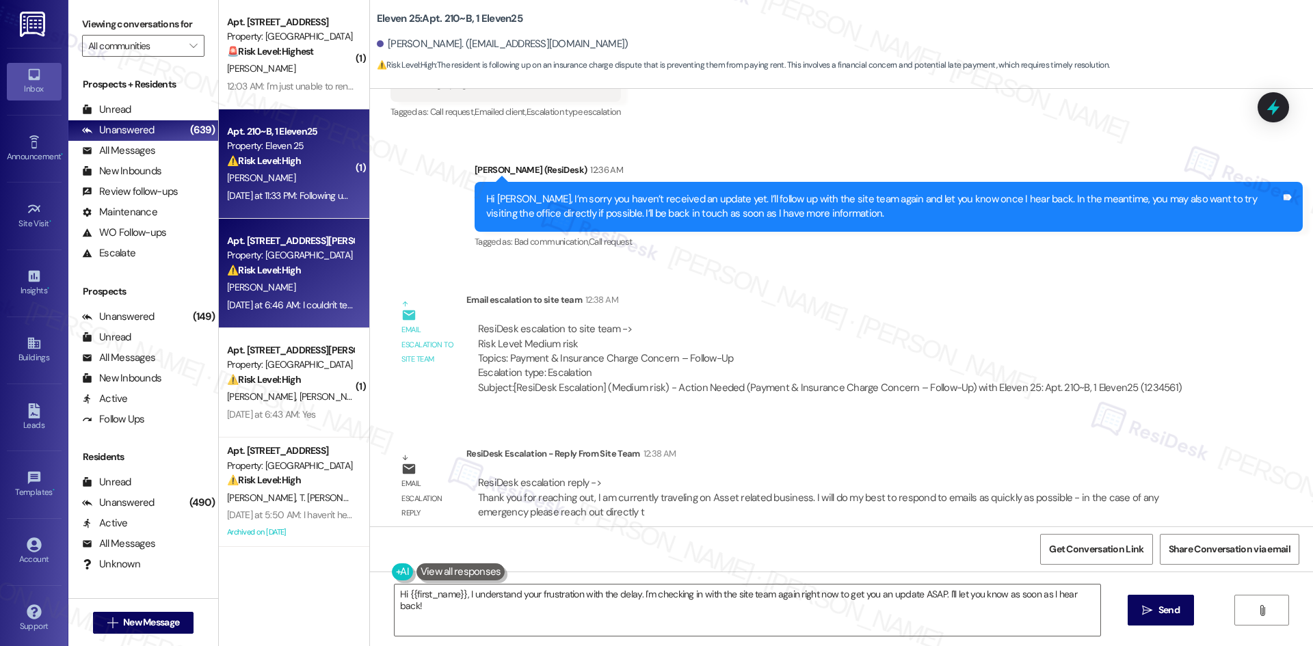
click at [313, 279] on div "J. Encinas" at bounding box center [290, 287] width 129 height 17
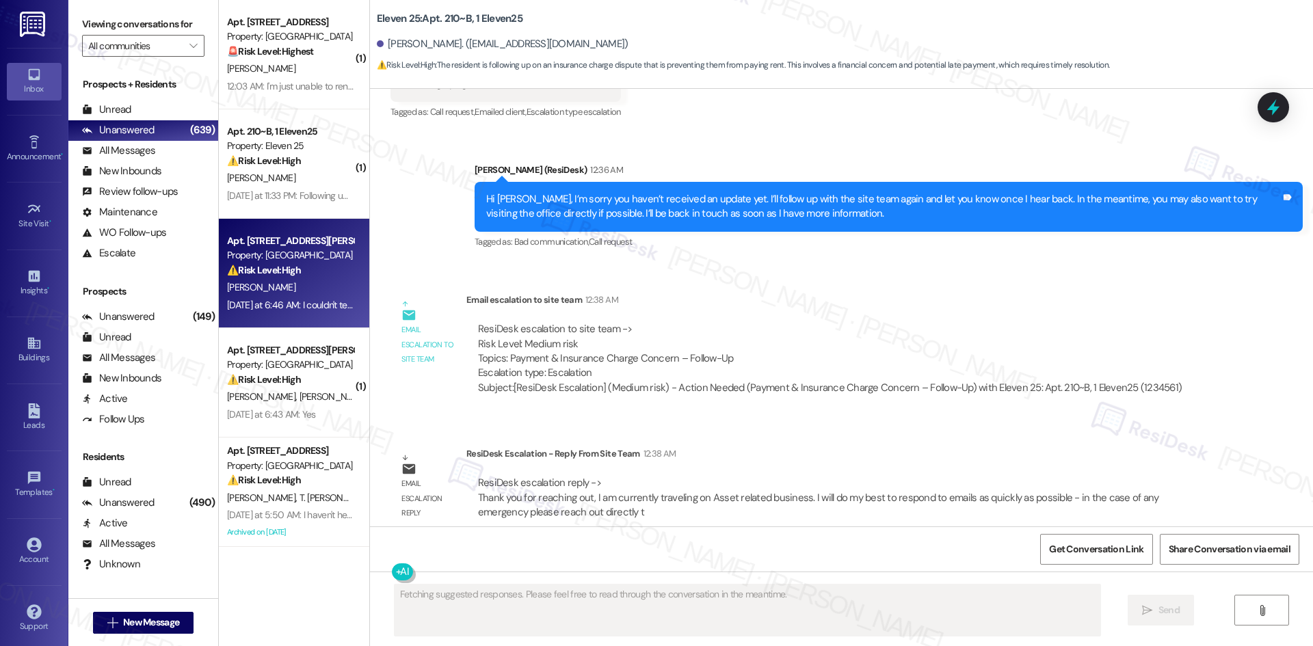
scroll to position [1055, 0]
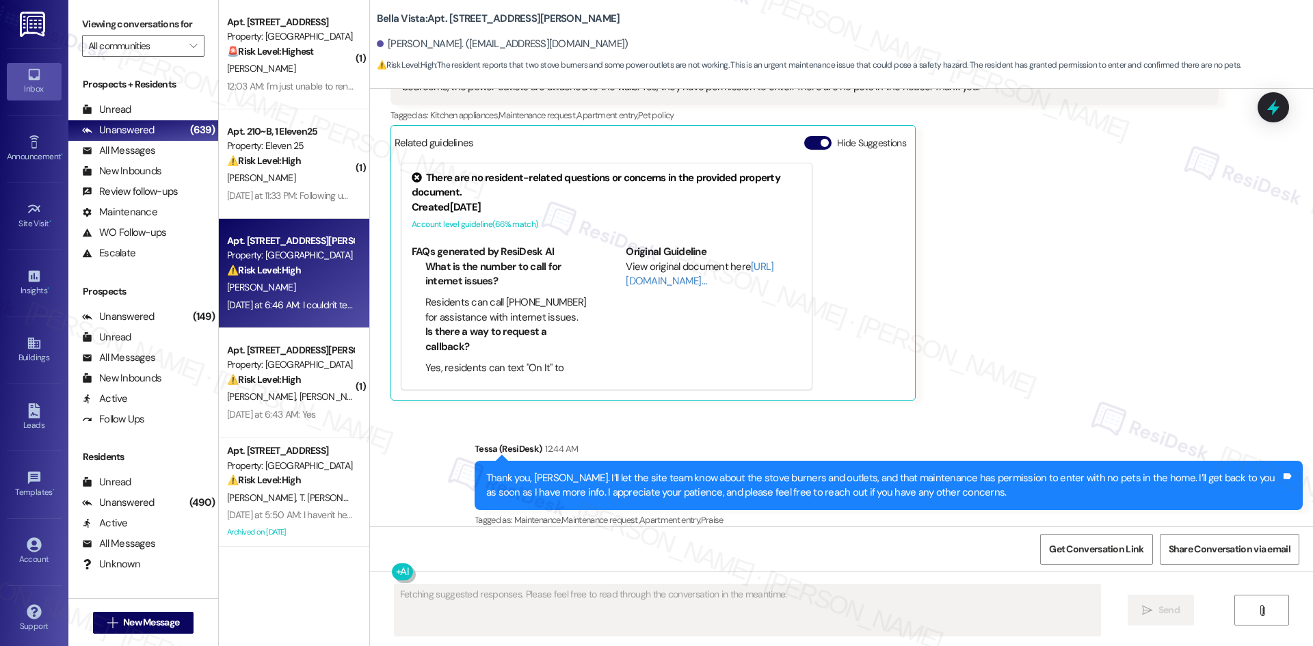
click at [1082, 391] on div "Received via SMS Judit Encinas Question Neutral Yesterday at 6:46 AM I couldn't…" at bounding box center [804, 212] width 849 height 400
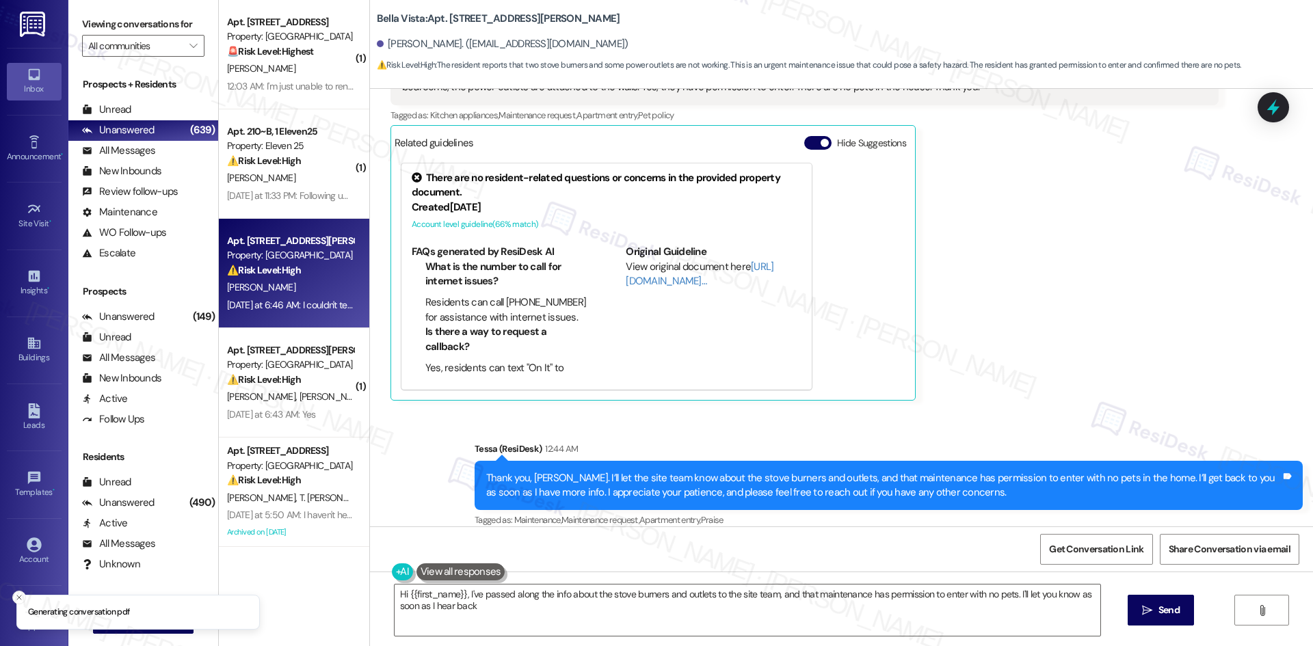
type textarea "Hi {{first_name}}, I've passed along the info about the stove burners and outle…"
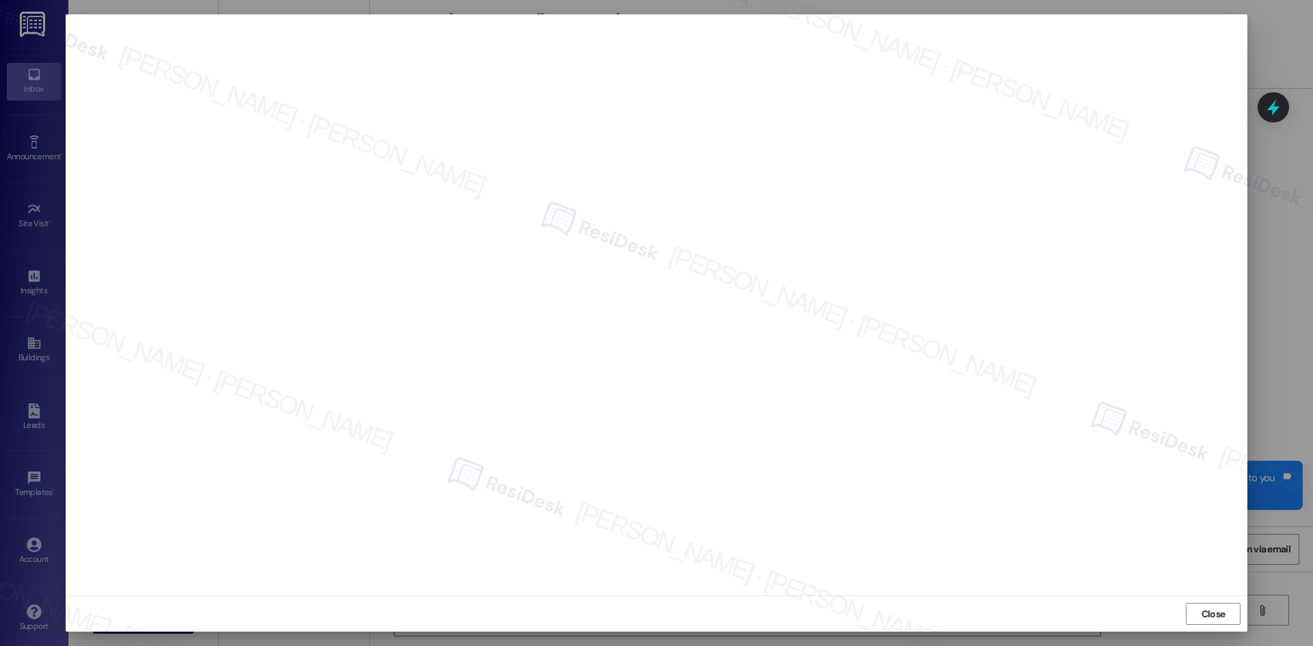
click at [1203, 618] on span "Close" at bounding box center [1214, 614] width 24 height 14
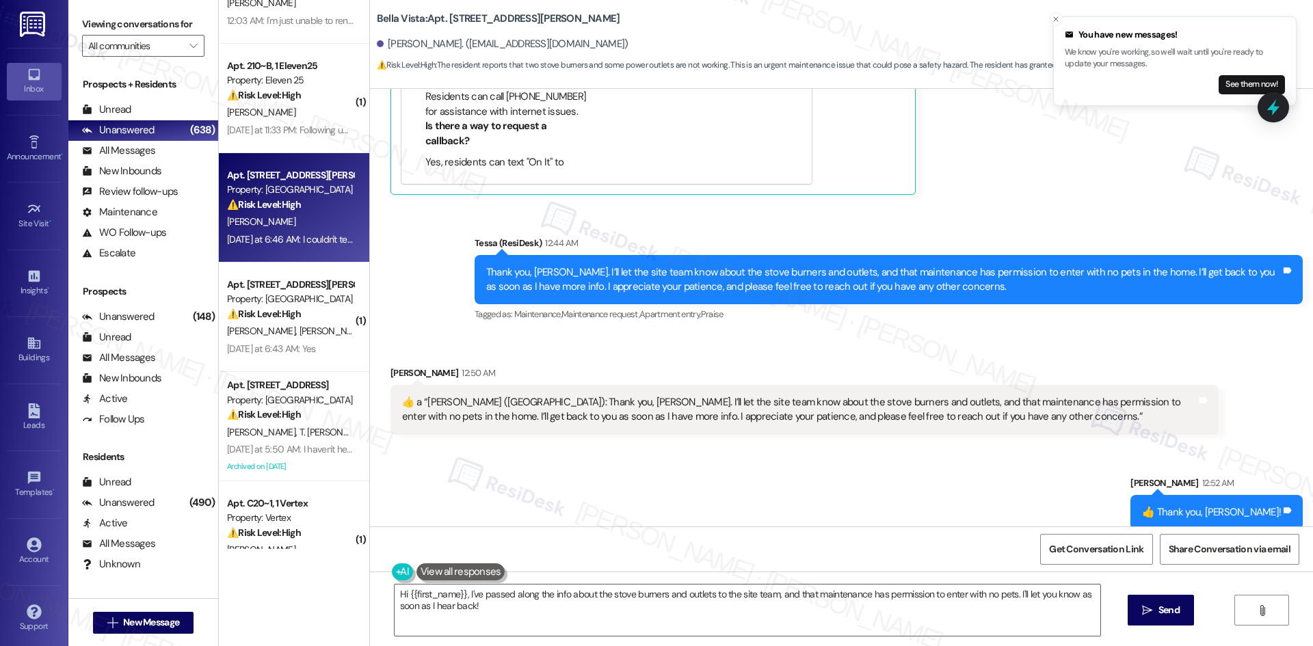
scroll to position [205, 0]
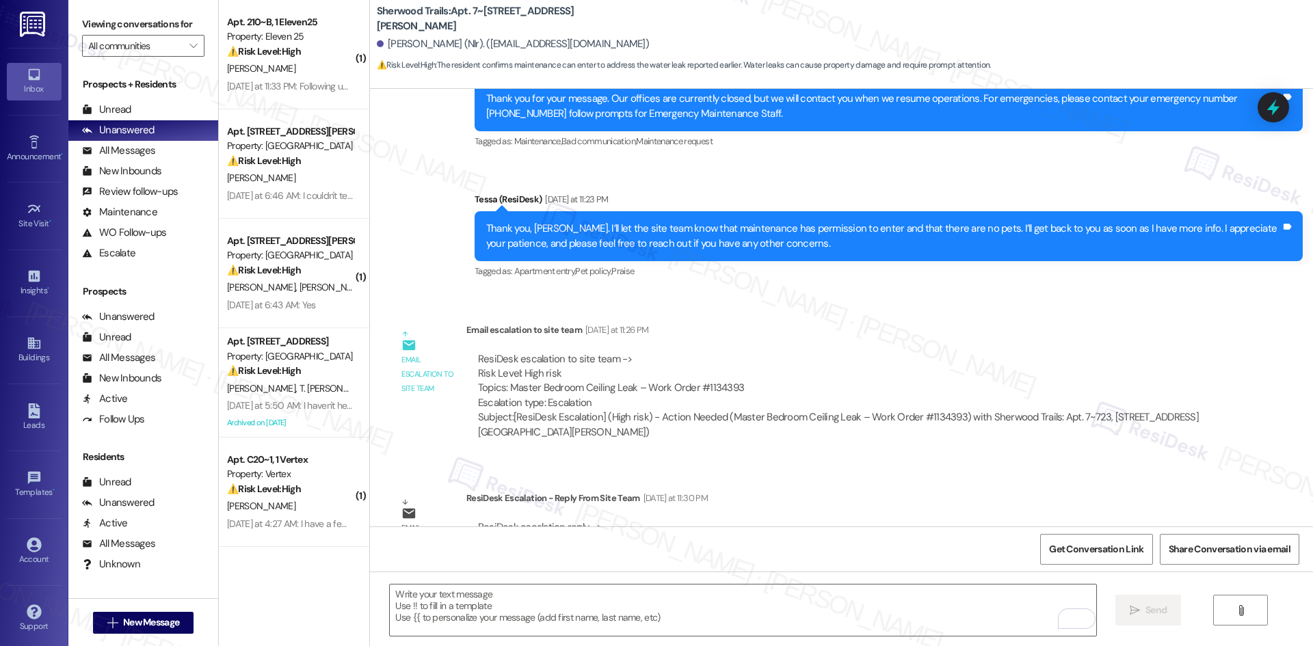
scroll to position [887, 0]
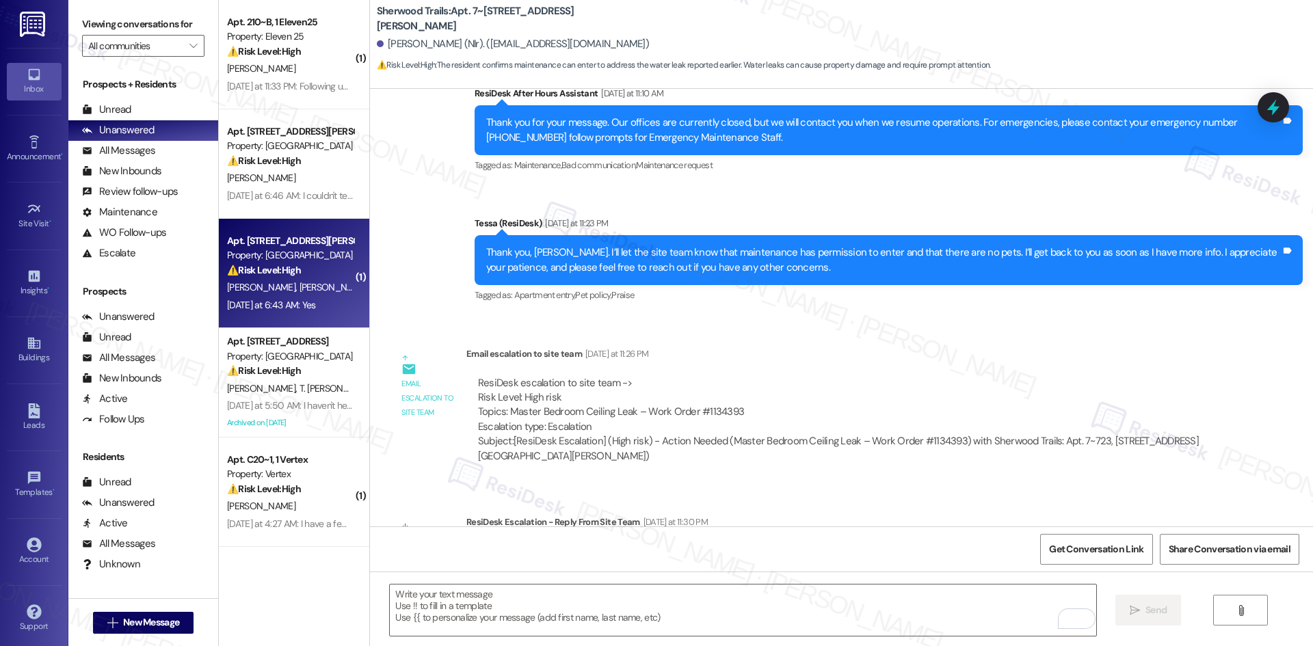
click at [299, 284] on span "[PERSON_NAME]" at bounding box center [333, 287] width 68 height 12
type textarea "Fetching suggested responses. Please feel free to read through the conversation…"
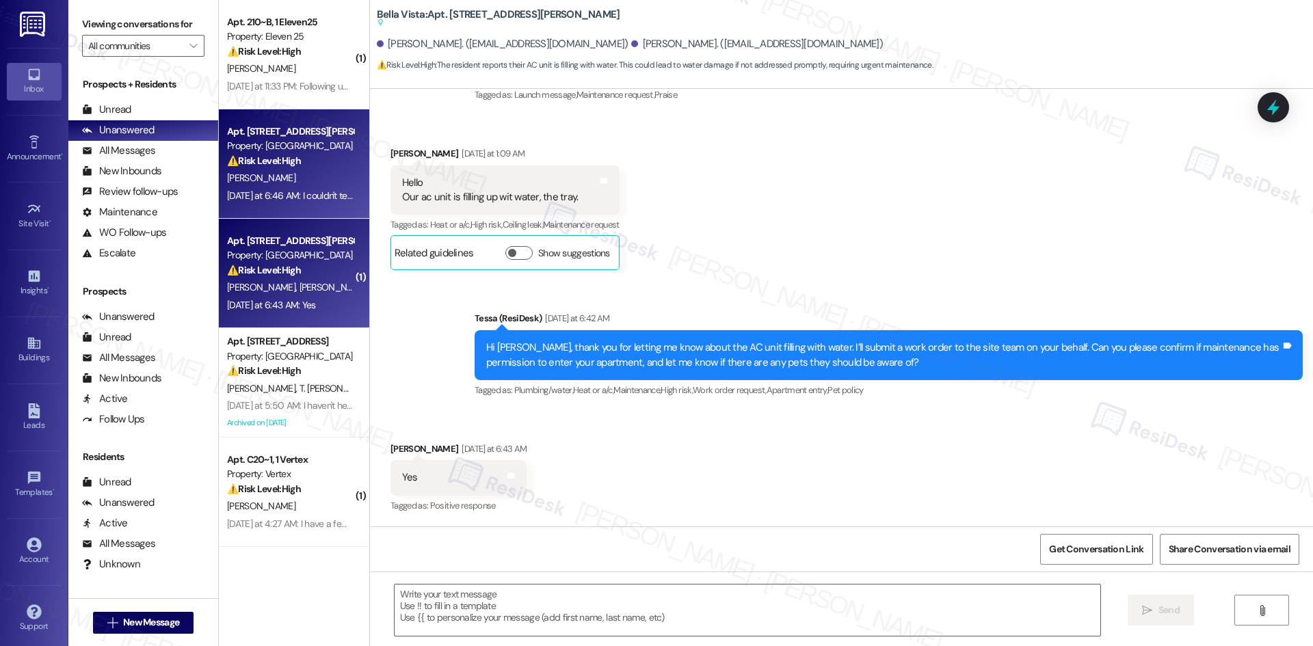
click at [300, 194] on div "Yesterday at 6:46 AM: I couldn't tell you why the burners don't work. Maybe the…" at bounding box center [881, 195] width 1308 height 12
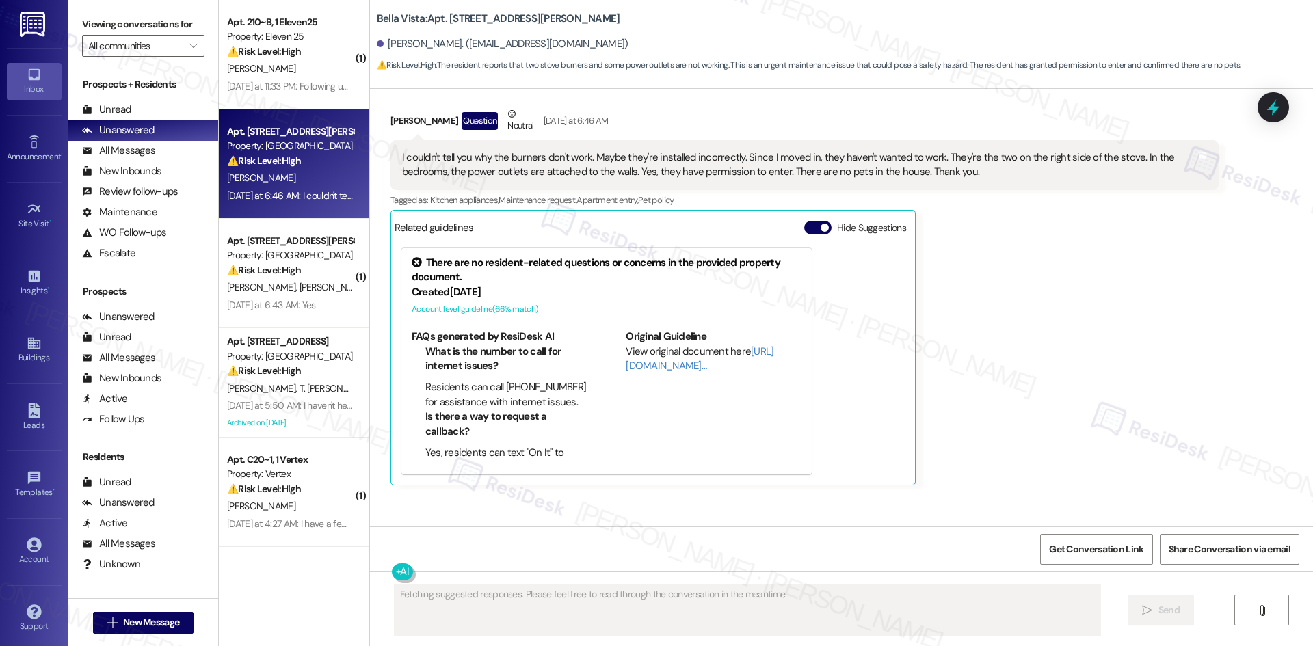
scroll to position [1055, 0]
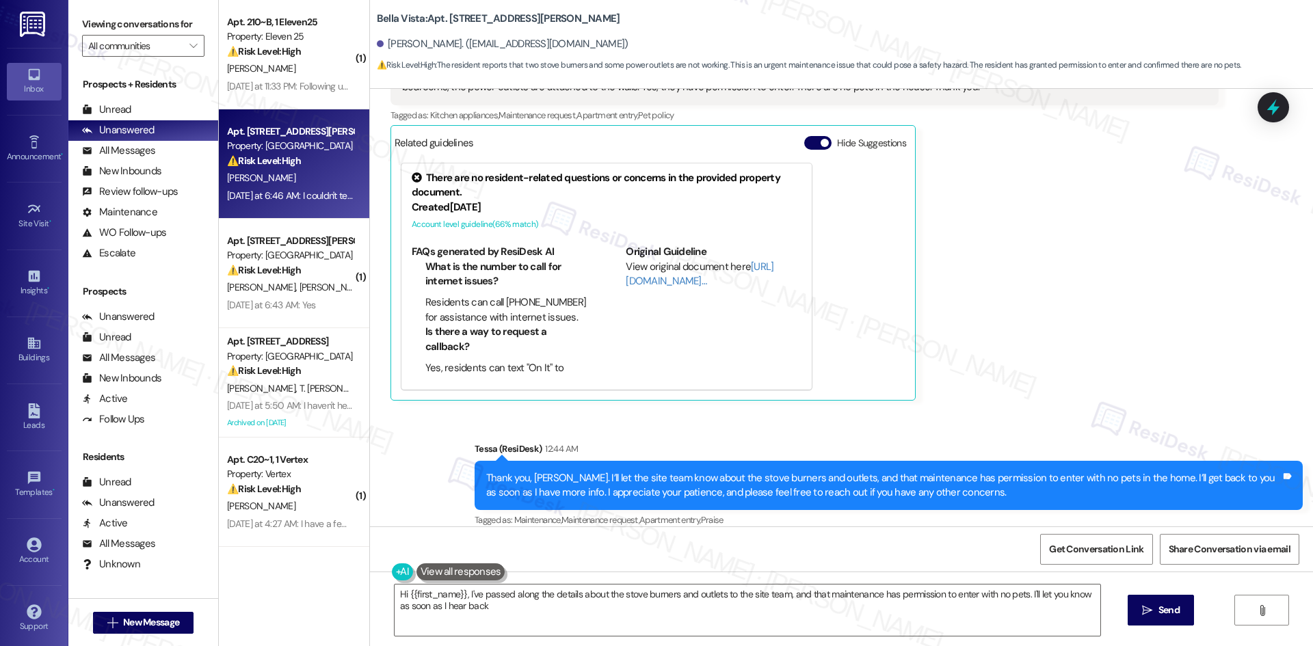
type textarea "Hi {{first_name}}, I've passed along the details about the stove burners and ou…"
click at [998, 361] on div "Judit Encinas Question Neutral Yesterday at 6:46 AM I couldn't tell you why the…" at bounding box center [805, 211] width 828 height 379
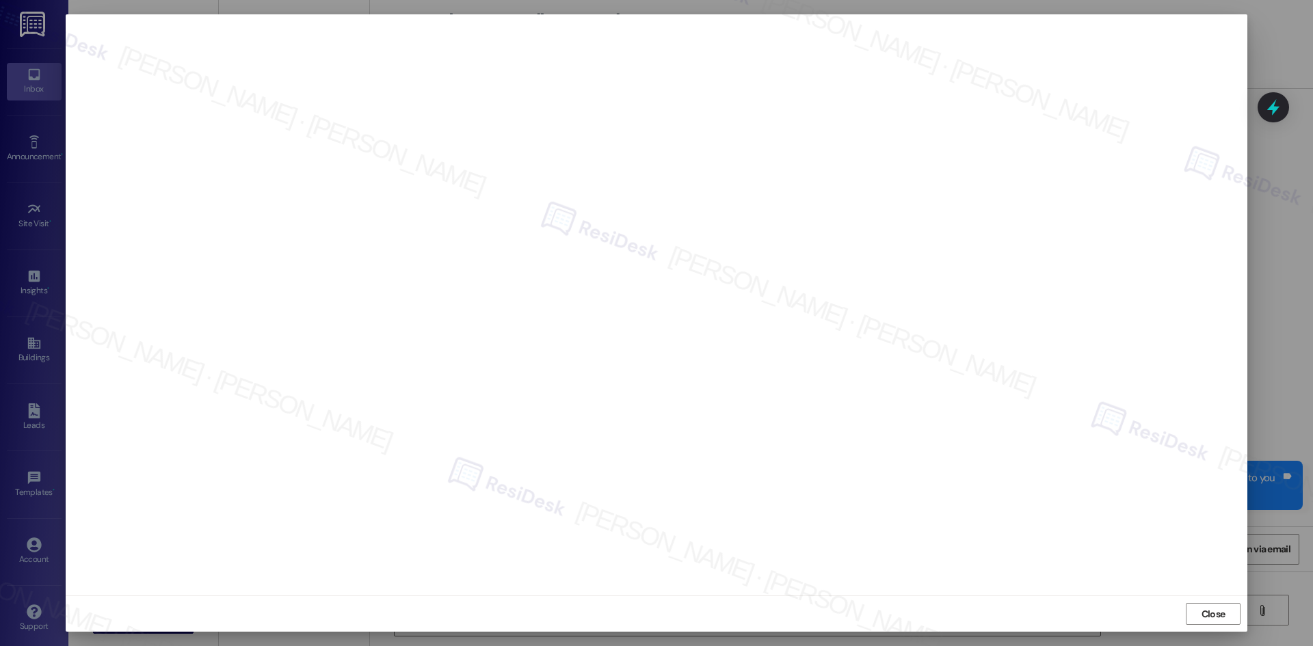
click at [1127, 592] on div at bounding box center [657, 305] width 1182 height 582
click at [1205, 614] on span "Close" at bounding box center [1214, 614] width 24 height 14
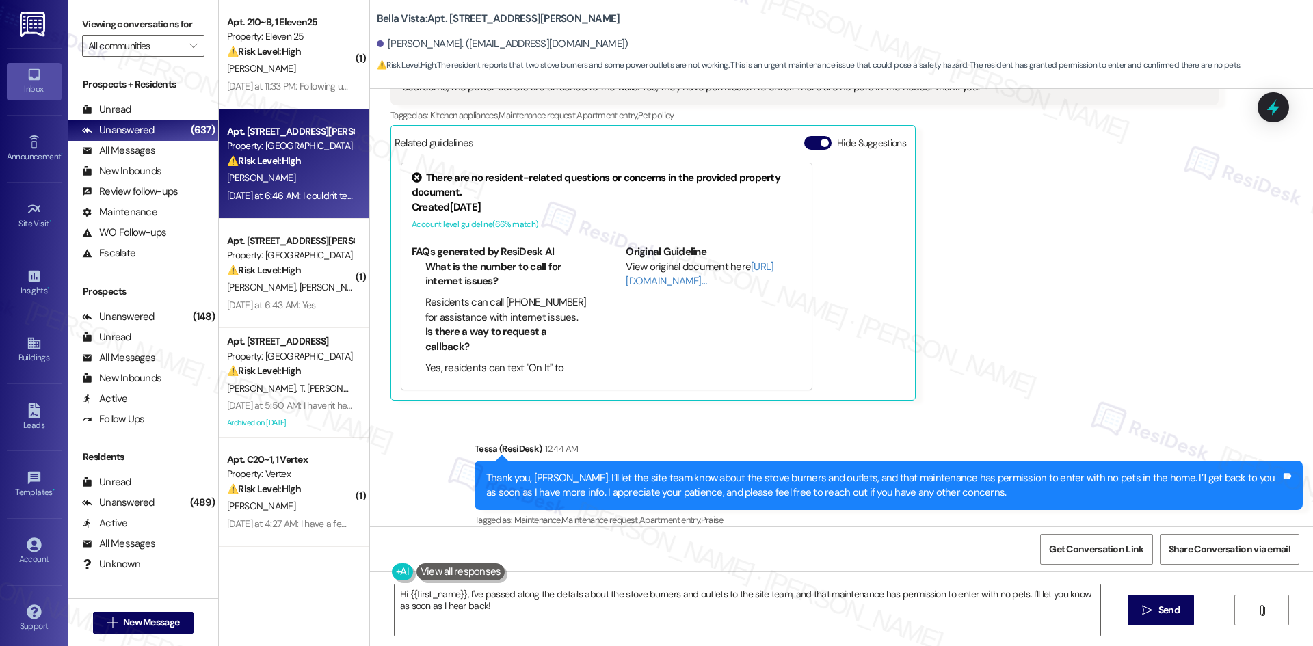
click at [1020, 386] on div "Judit Encinas Question Neutral Yesterday at 6:46 AM I couldn't tell you why the…" at bounding box center [805, 211] width 828 height 379
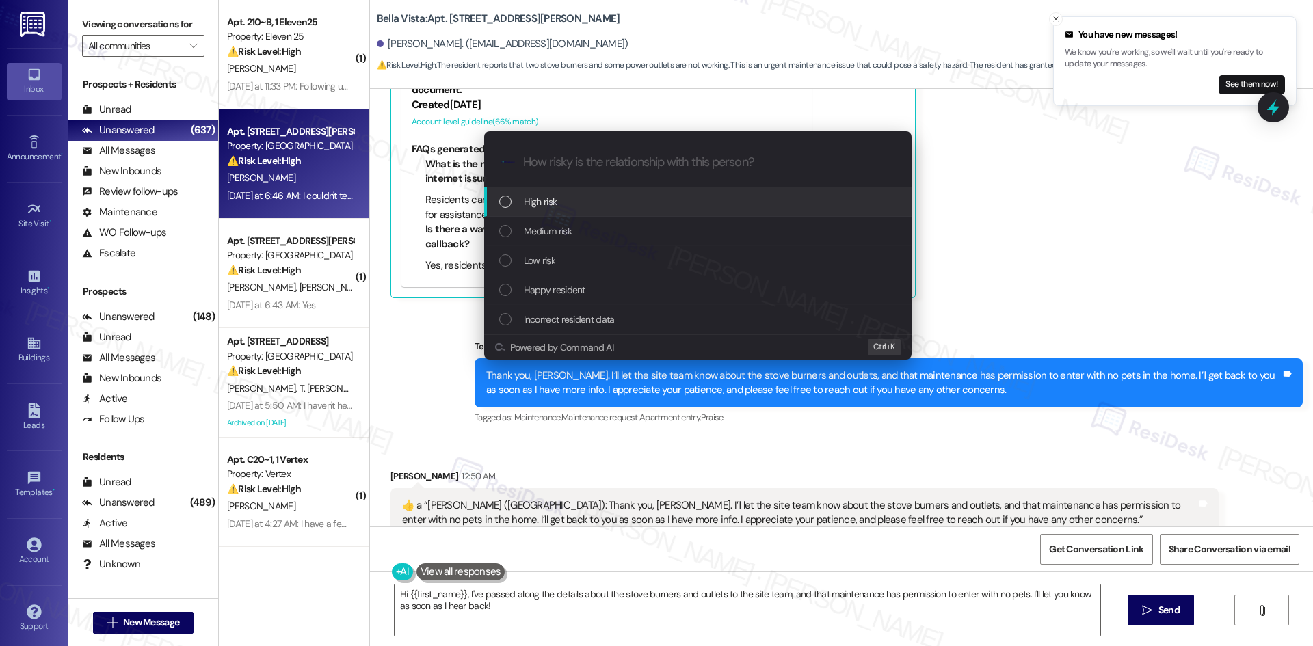
scroll to position [1164, 0]
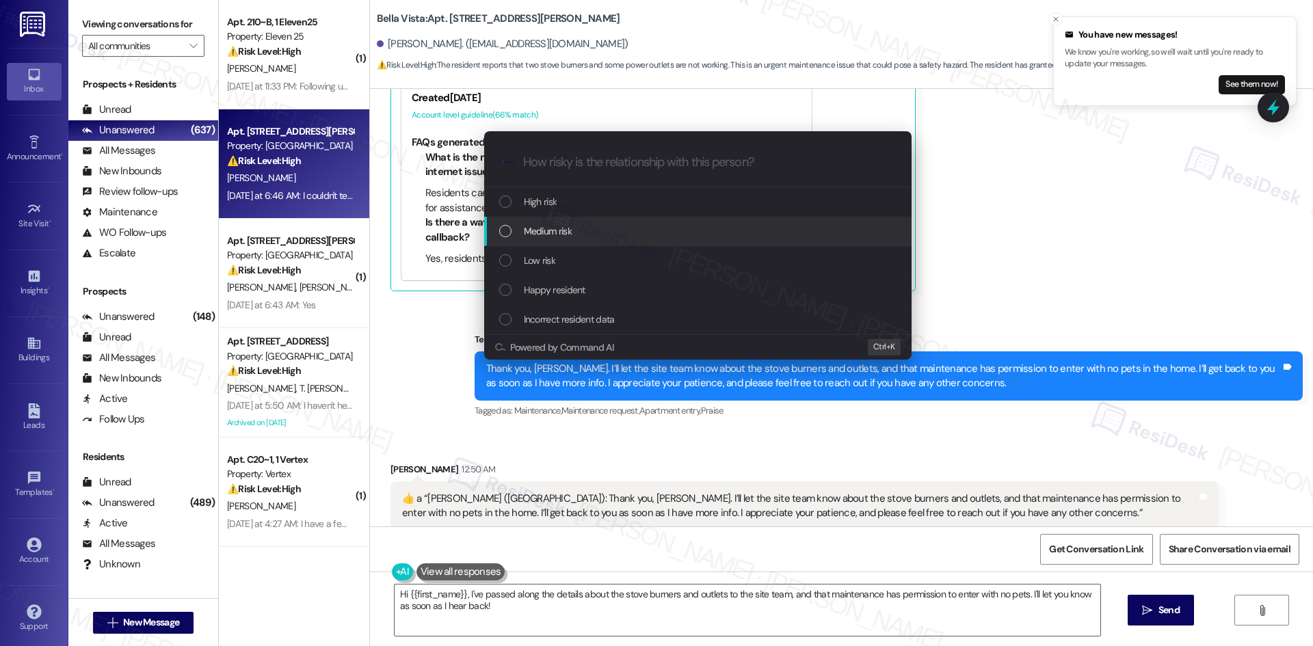
click at [583, 224] on div "Medium risk" at bounding box center [699, 231] width 400 height 15
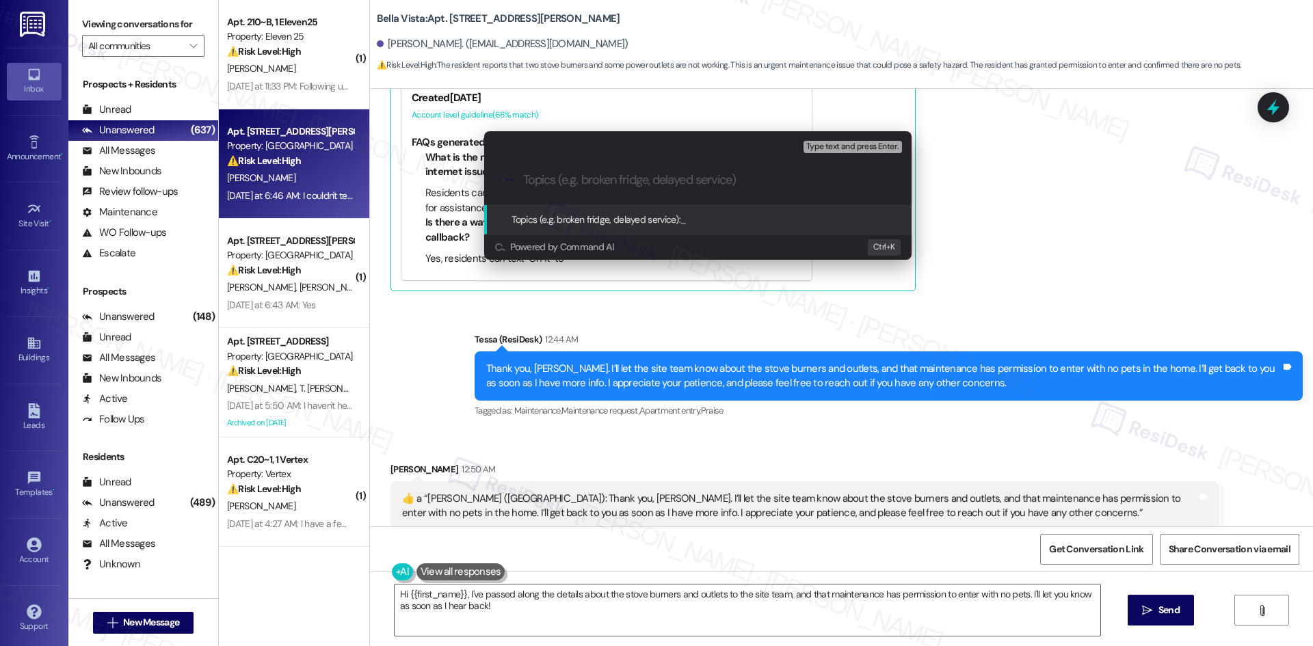
click at [528, 172] on div ".cls-1{fill:#0a055f;}.cls-2{fill:#0cc4c4;} resideskLogoBlueOrange" at bounding box center [698, 180] width 428 height 49
click at [542, 176] on input "Topics (e.g. broken fridge, delayed service)" at bounding box center [708, 180] width 371 height 14
paste input "Stove Burners and Bedroom Outlets Not Working – Work Orders #1134463 & #1134465"
type input "Stove Burners and Bedroom Outlets Not Working – Work Orders #1134463 & #1134465"
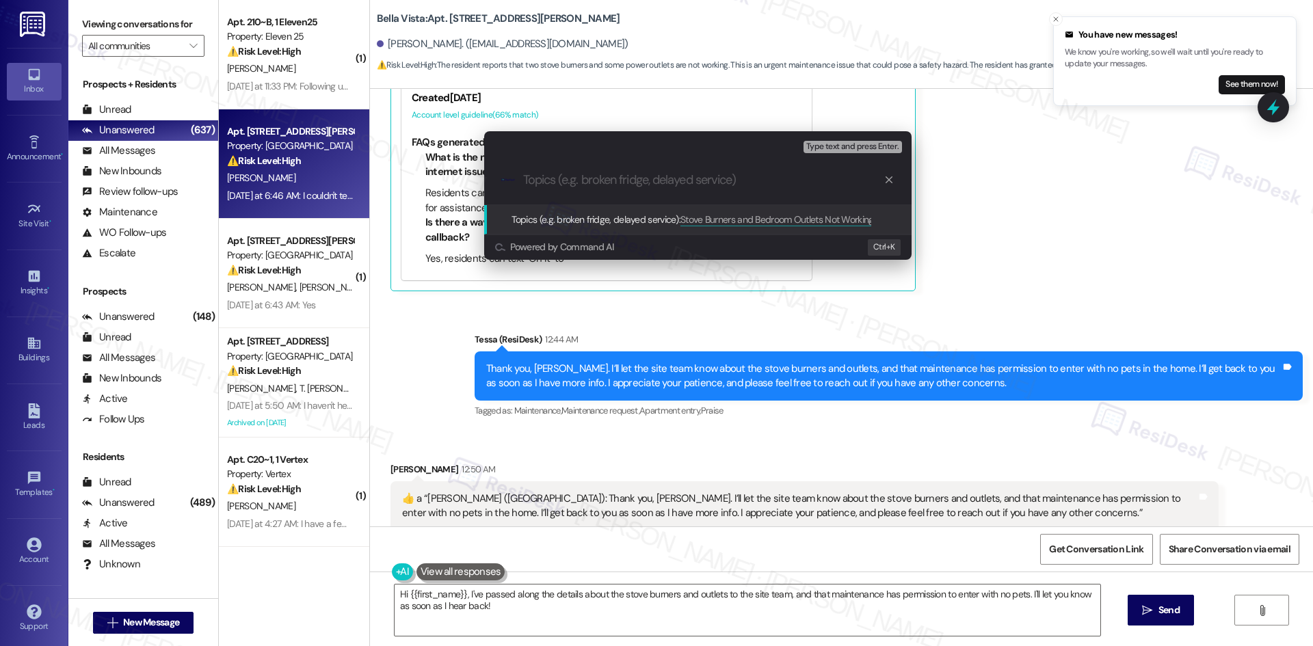
scroll to position [0, 0]
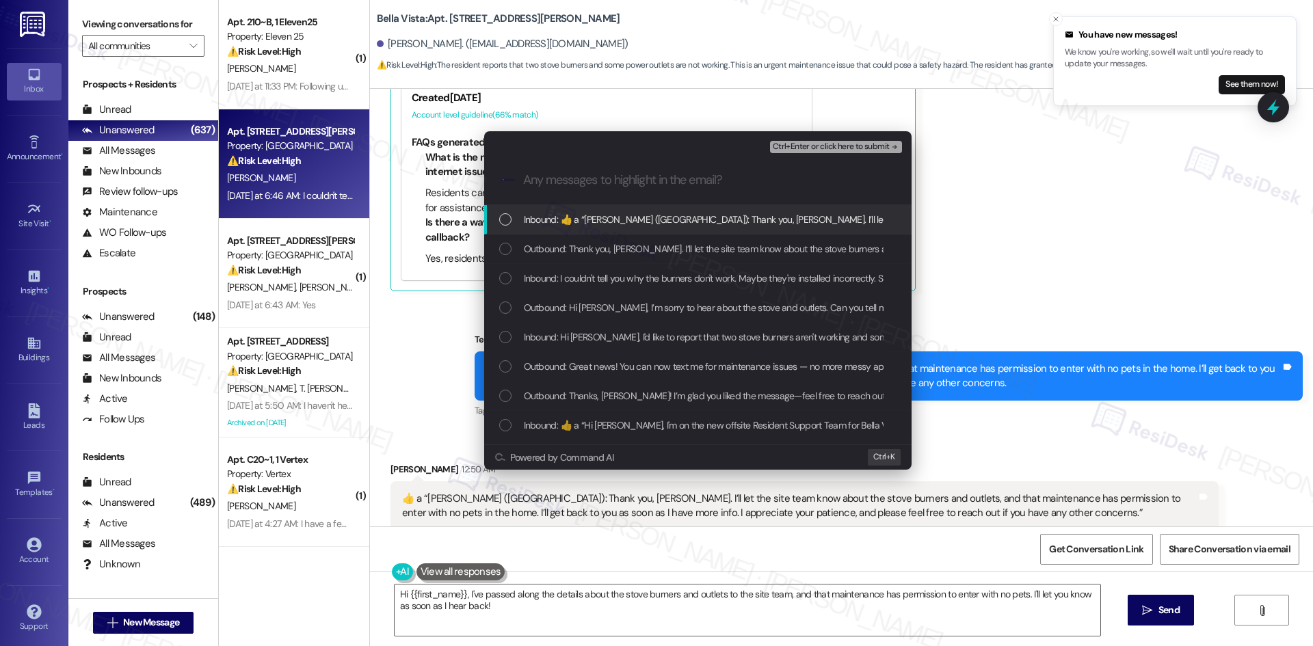
click at [594, 218] on span "Inbound:  ​👍​ a “ Tessa (Bella Vista): Thank you, Judit. I’ll let the site team…" at bounding box center [1238, 219] width 1428 height 15
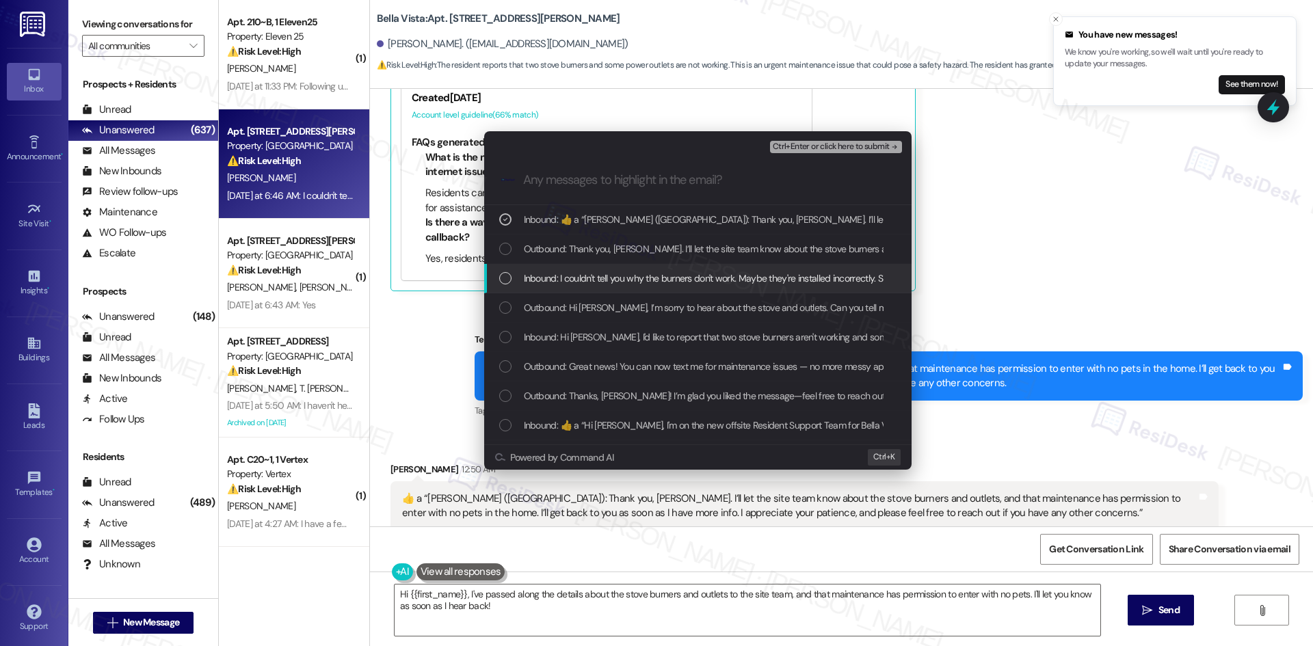
drag, startPoint x: 614, startPoint y: 270, endPoint x: 621, endPoint y: 274, distance: 8.6
click at [614, 272] on span "Inbound: I couldn't tell you why the burners don't work. Maybe they're installe…" at bounding box center [1158, 278] width 1269 height 15
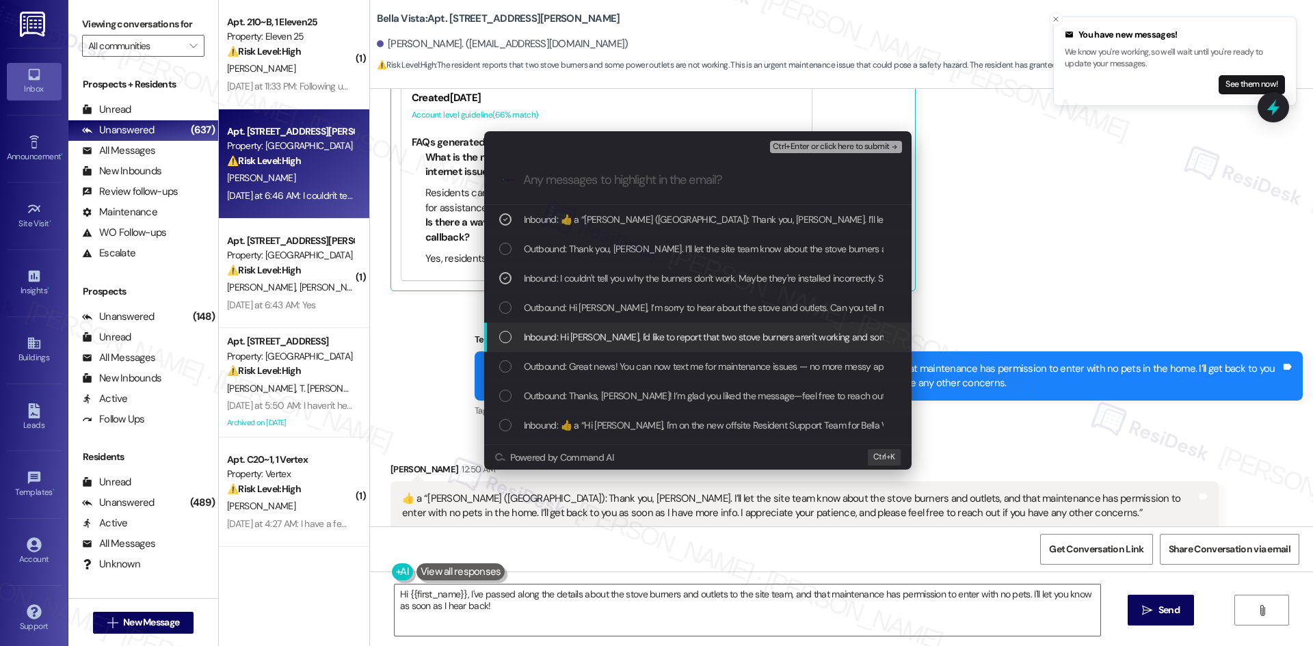
click at [652, 337] on span "Inbound: Hi Tessa, I'd like to report that two stove burners aren't working and…" at bounding box center [824, 337] width 601 height 15
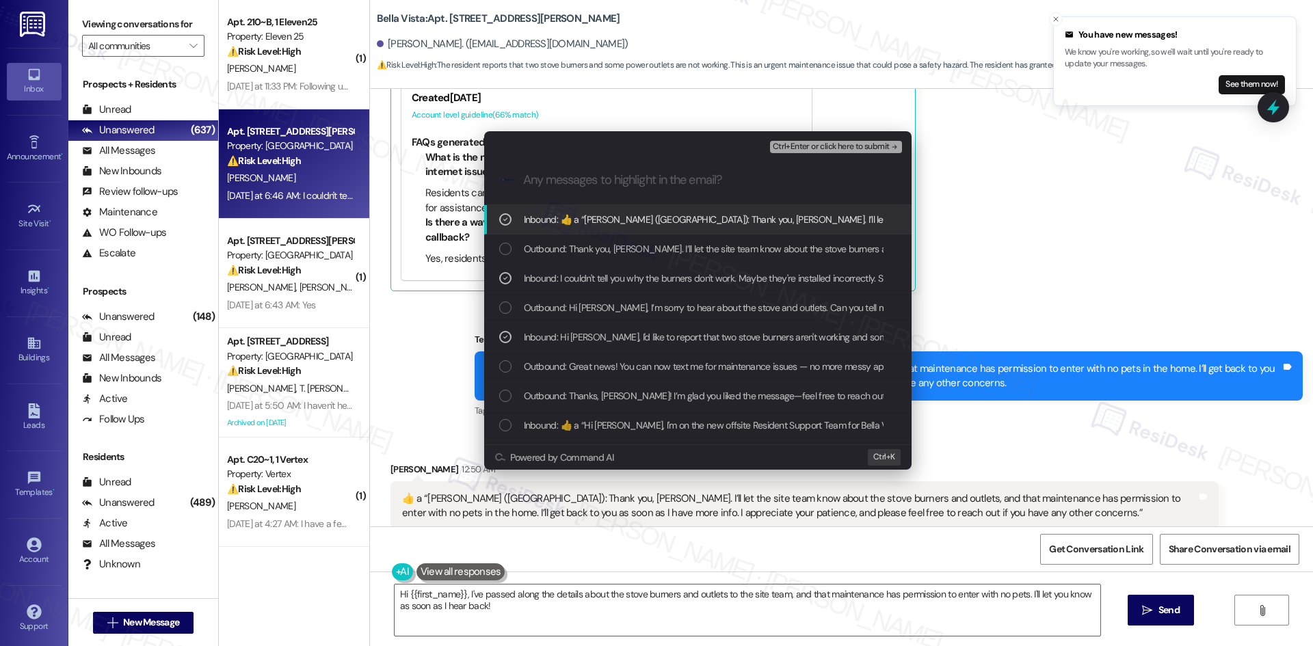
click at [878, 146] on span "Ctrl+Enter or click here to submit" at bounding box center [831, 147] width 117 height 10
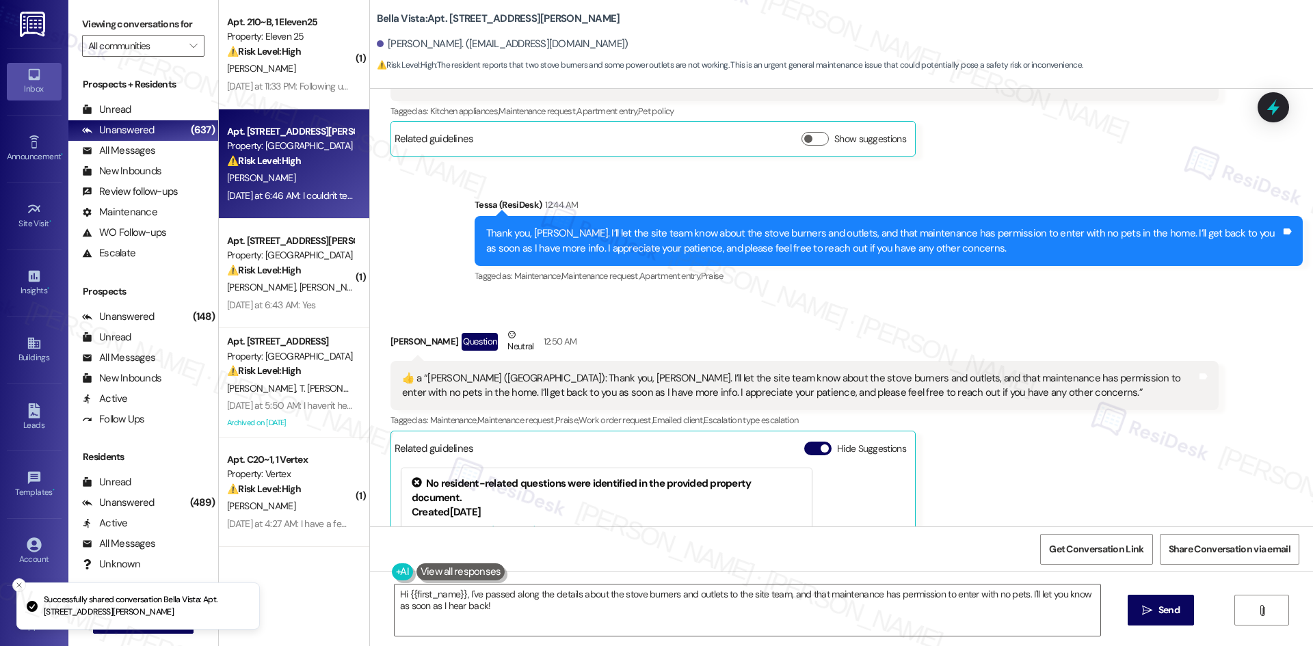
scroll to position [1048, 0]
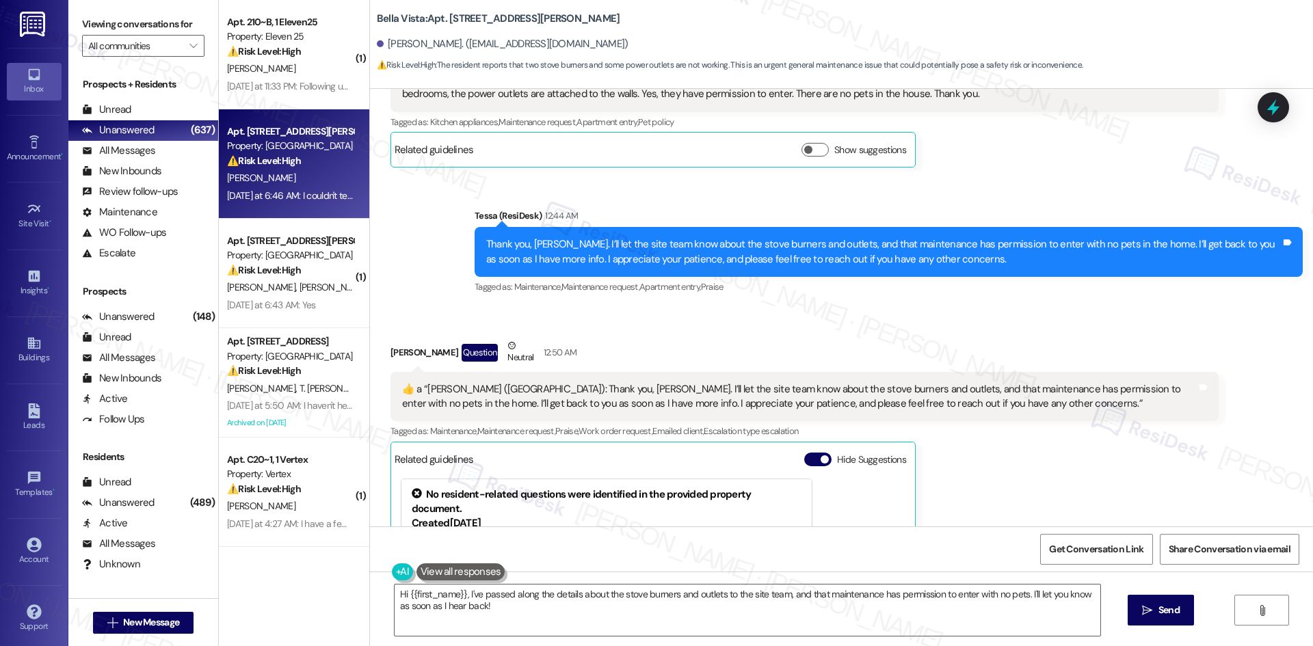
click at [991, 482] on div "Judit Encinas Question Neutral 12:50 AM  ​👍​ a “ Tessa (Bella Vista): Thank you…" at bounding box center [805, 537] width 828 height 397
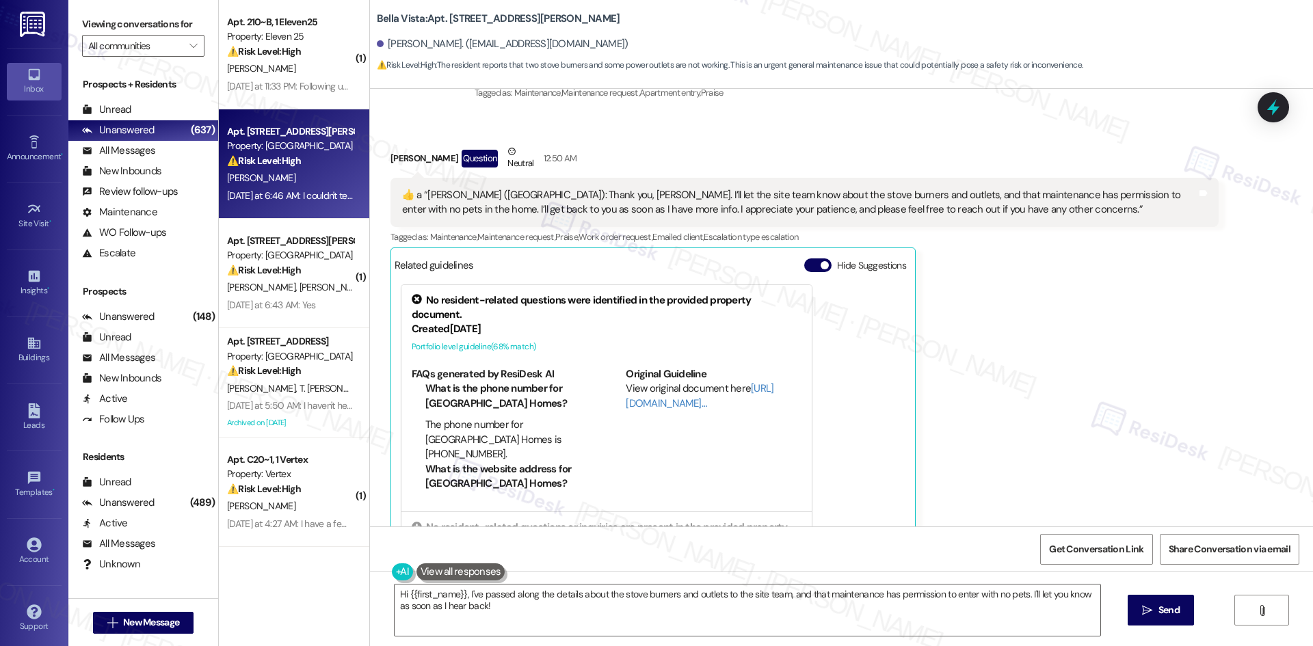
scroll to position [1253, 0]
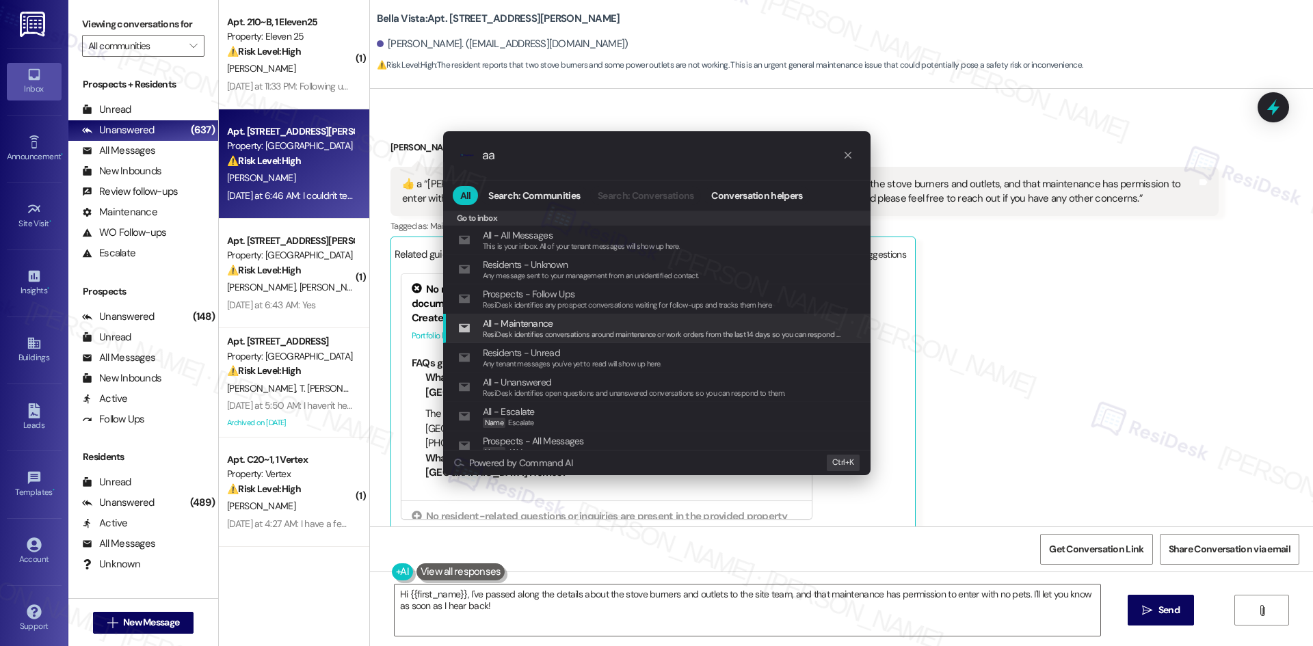
type input "aa"
click at [948, 299] on div ".cls-1{fill:#0a055f;}.cls-2{fill:#0cc4c4;} resideskLogoBlueOrange aa All Search…" at bounding box center [656, 323] width 1313 height 646
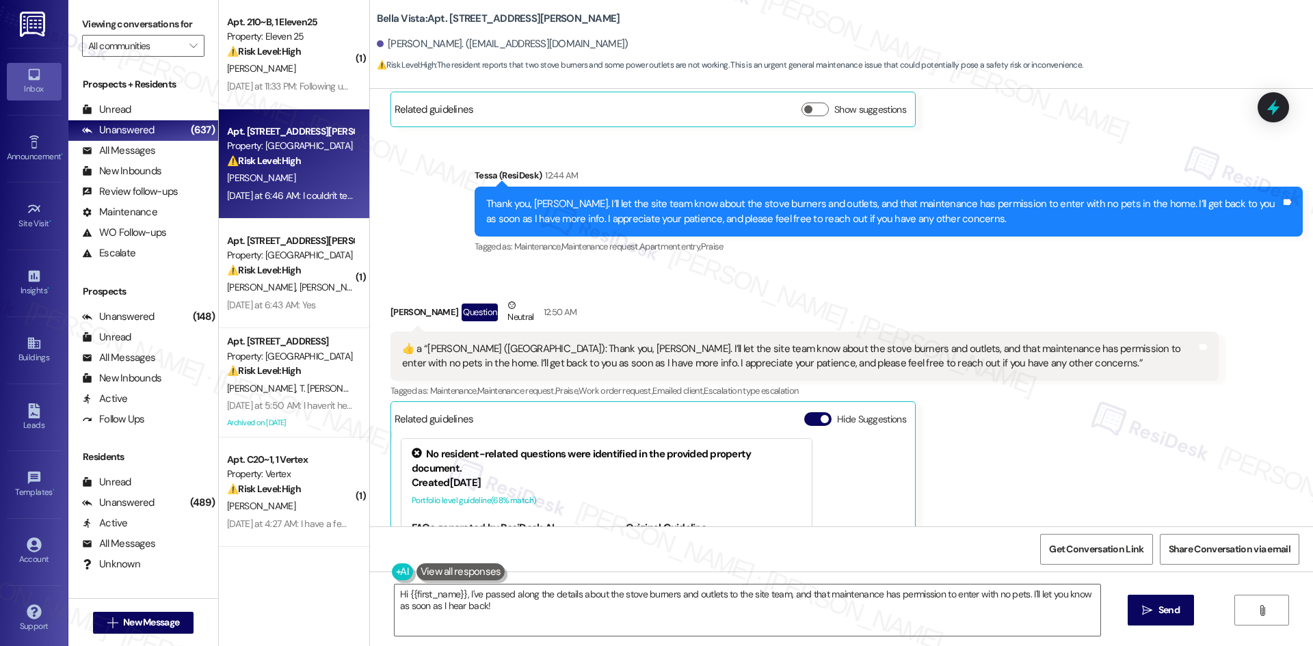
scroll to position [1048, 0]
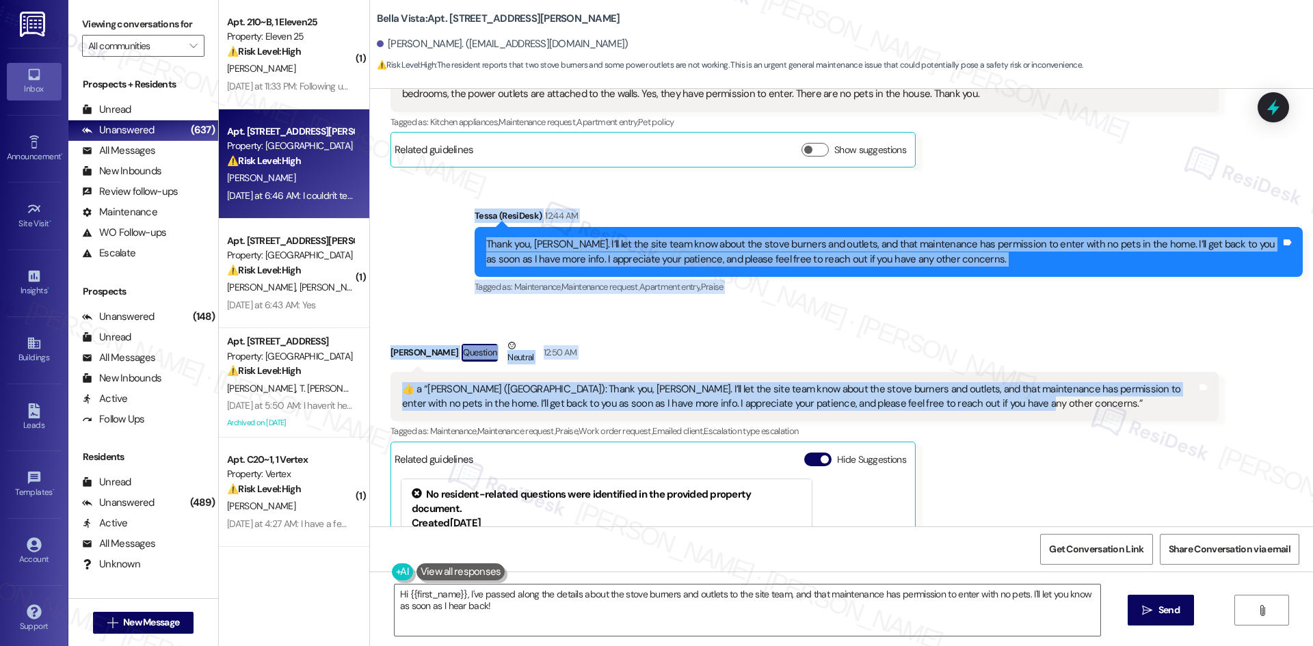
drag, startPoint x: 429, startPoint y: 191, endPoint x: 969, endPoint y: 399, distance: 578.4
click at [969, 399] on div "Lease started Jun 03, 2025 at 8:00 AM Announcement, sent via SMS Tessa (ResiDes…" at bounding box center [841, 308] width 943 height 438
copy div "Tessa (ResiDesk) 12:44 AM Thank you, Judit. I’ll let the site team know about t…"
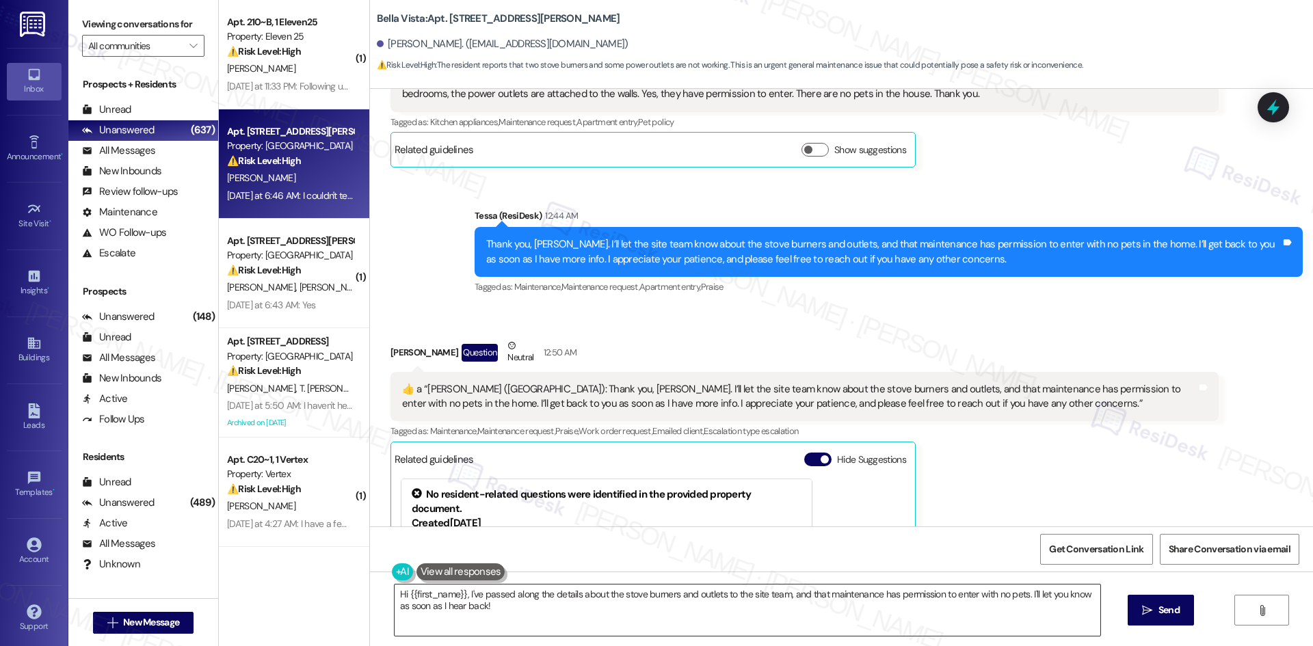
click at [694, 626] on textarea "Hi {{first_name}}, I've passed along the details about the stove burners and ou…" at bounding box center [748, 610] width 706 height 51
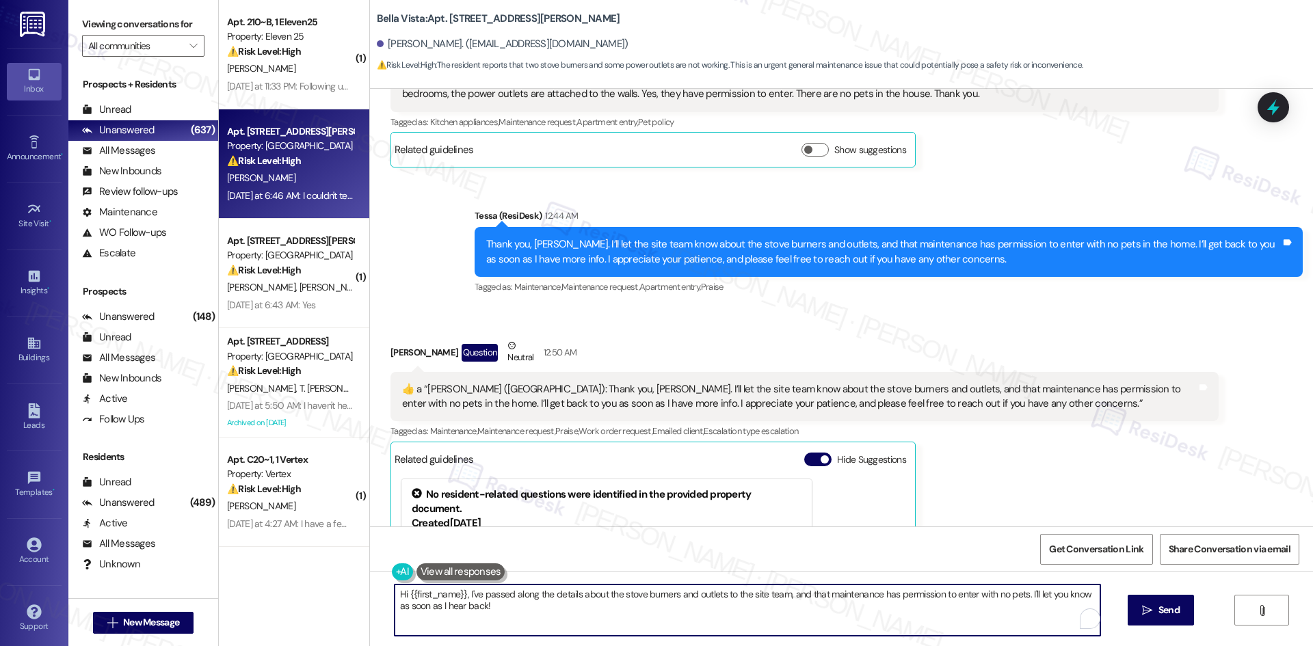
paste textarea "👍 Thank you, Judit"
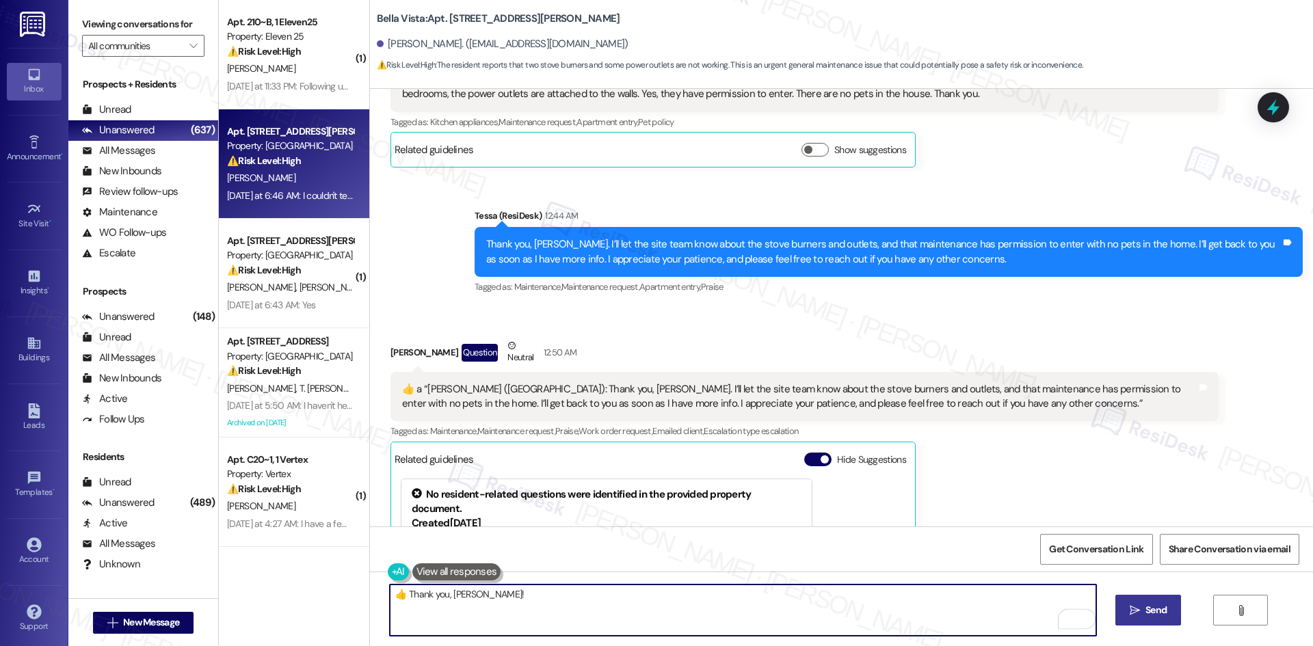
type textarea "👍 Thank you, Judit!"
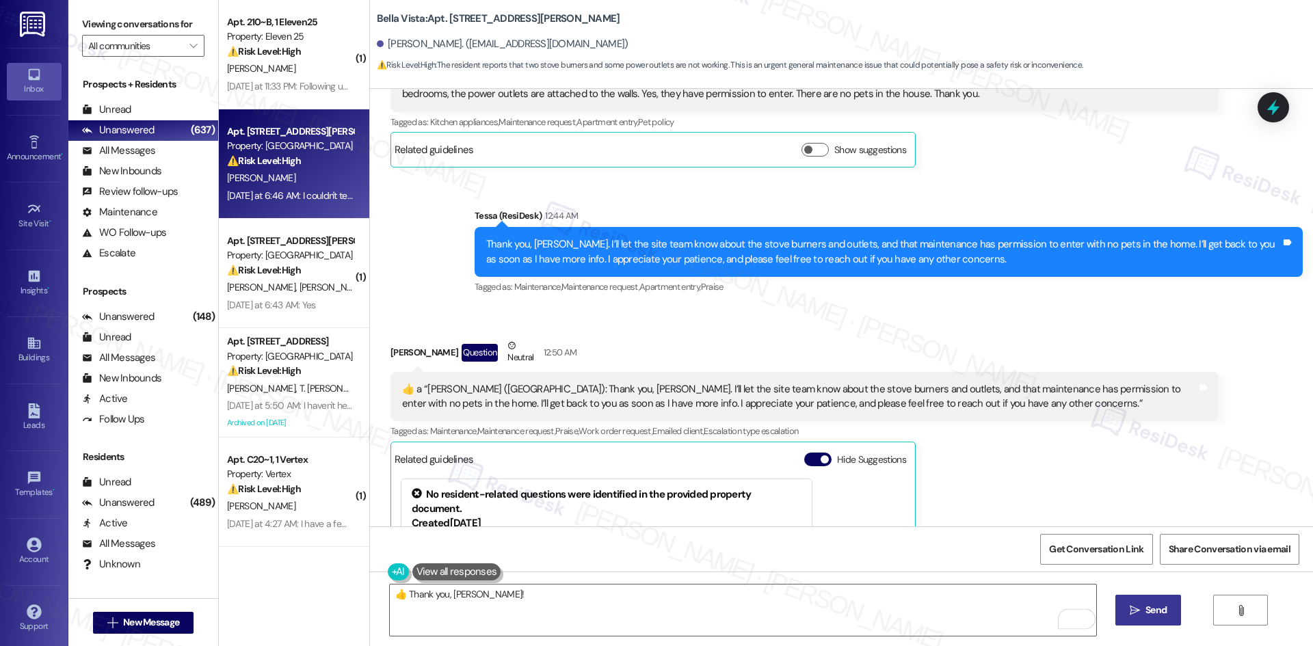
click at [1136, 607] on icon "" at bounding box center [1135, 610] width 10 height 11
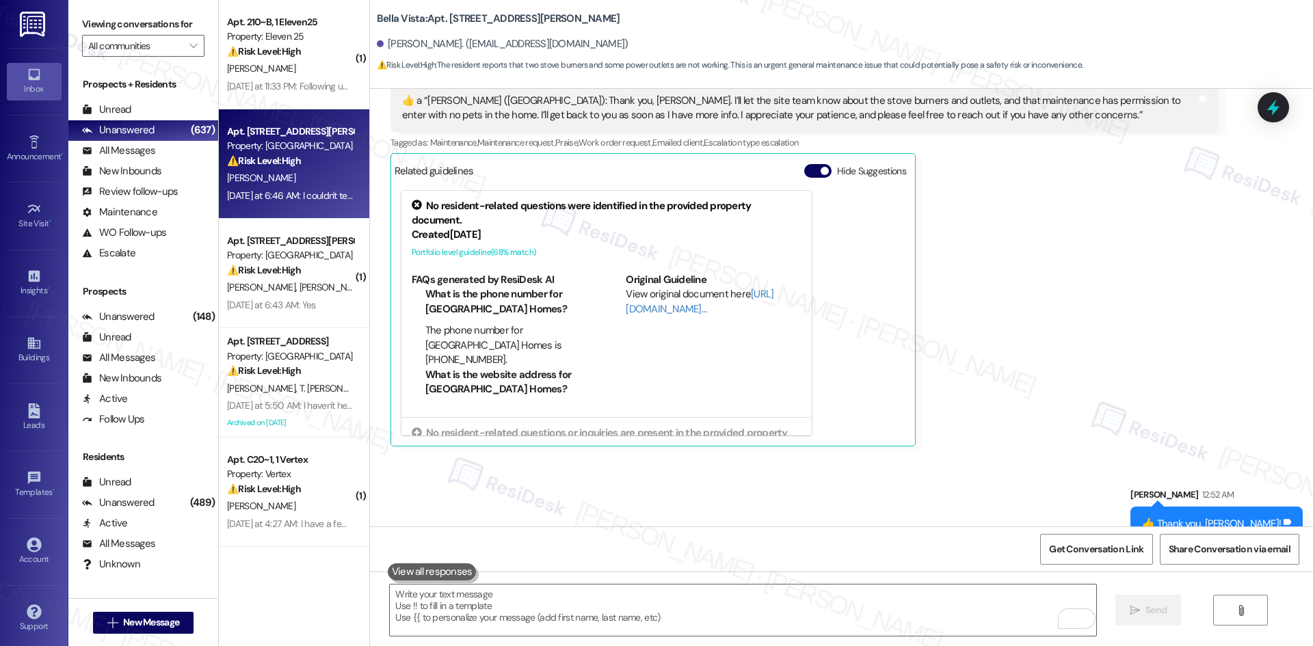
scroll to position [1348, 0]
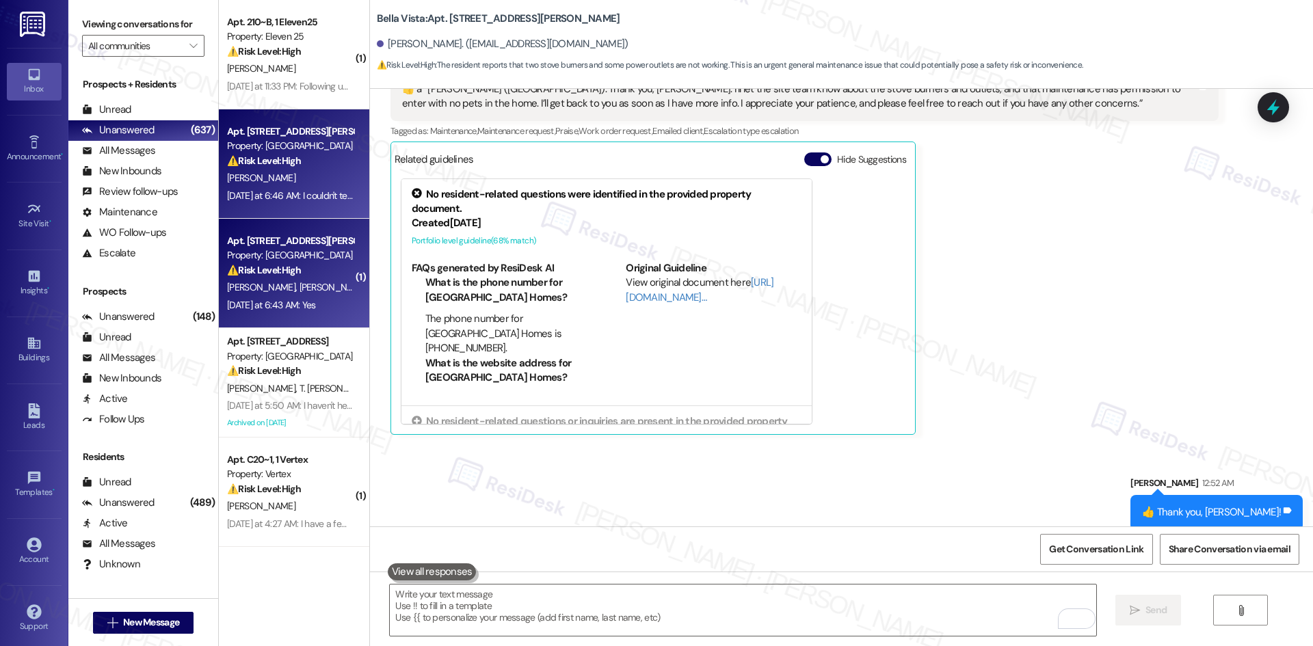
click at [299, 289] on span "T. Sandoval-Begley" at bounding box center [333, 287] width 68 height 12
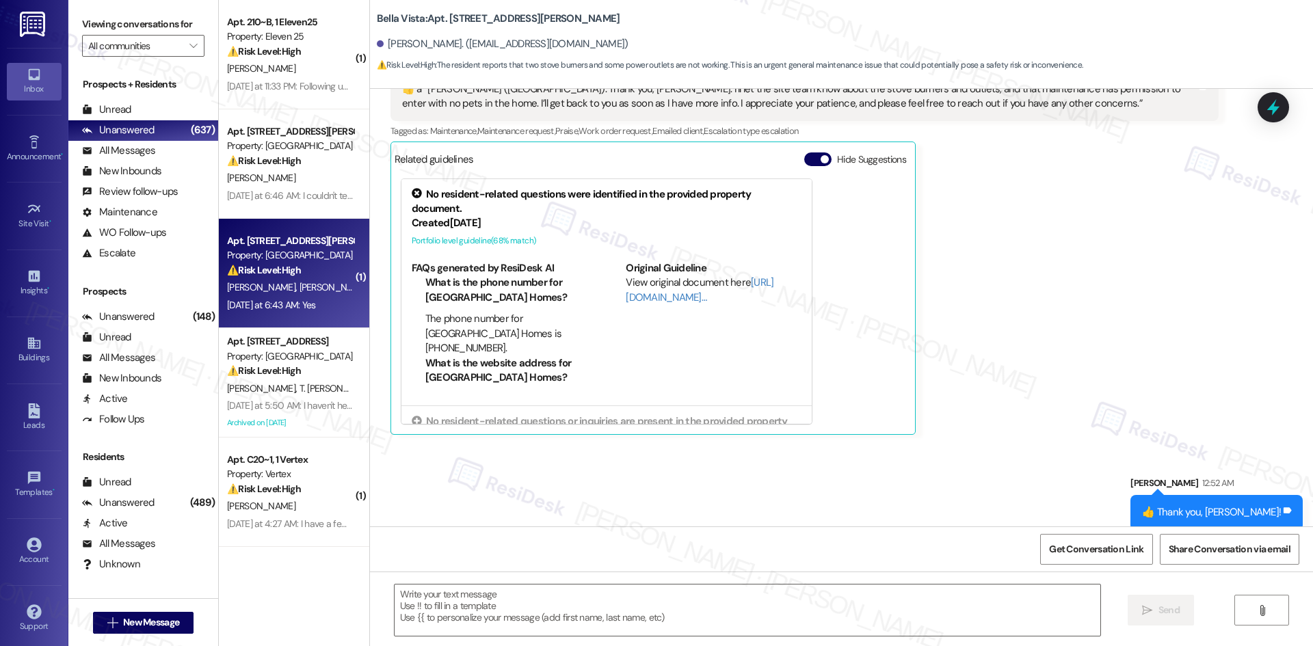
type textarea "Fetching suggested responses. Please feel free to read through the conversation…"
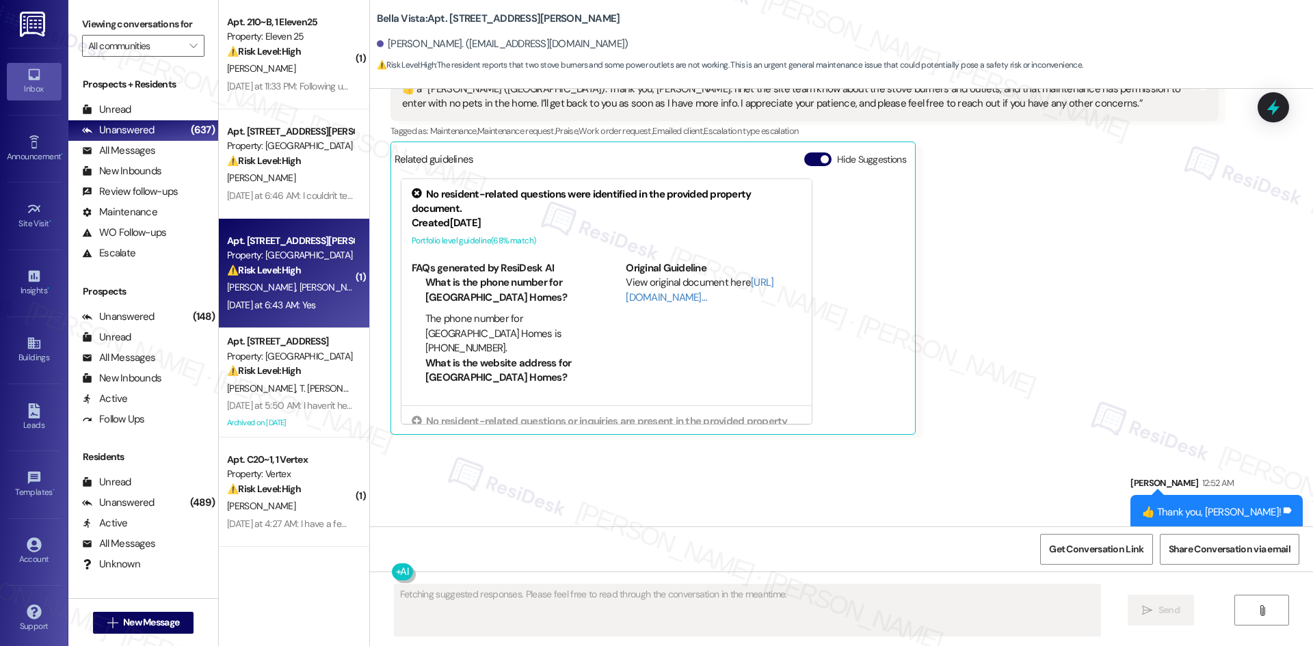
scroll to position [340, 0]
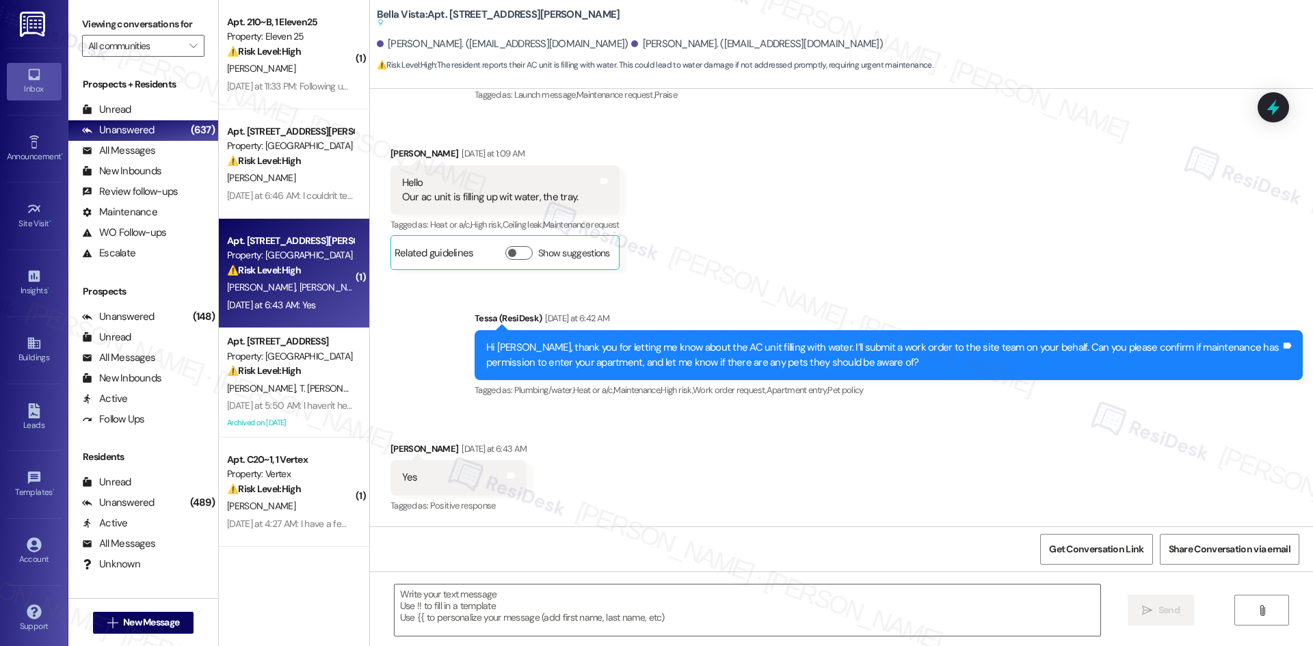
click at [389, 139] on div "Received via SMS Terri Sandoval-Begley Yesterday at 1:09 AM Hello Our ac unit i…" at bounding box center [505, 208] width 250 height 145
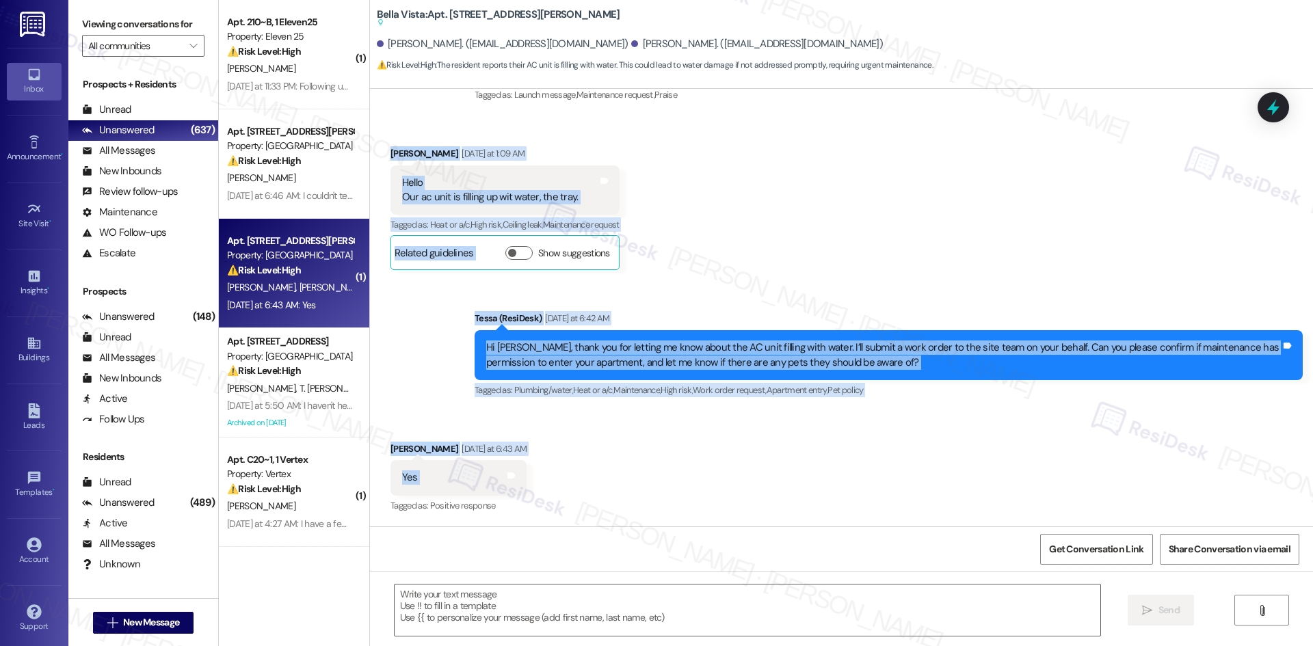
drag, startPoint x: 383, startPoint y: 163, endPoint x: 496, endPoint y: 488, distance: 343.3
click at [496, 488] on div "Lease started Oct 09, 2024 at 8:00 AM Announcement, sent via SMS Tessa (ResiDes…" at bounding box center [841, 308] width 943 height 438
copy div "Terri Sandoval-Begley Yesterday at 1:09 AM Hello Our ac unit is filling up wit …"
drag, startPoint x: 716, startPoint y: 228, endPoint x: 709, endPoint y: 271, distance: 43.6
click at [716, 228] on div "Received via SMS Terri Sandoval-Begley Yesterday at 1:09 AM Hello Our ac unit i…" at bounding box center [841, 199] width 943 height 166
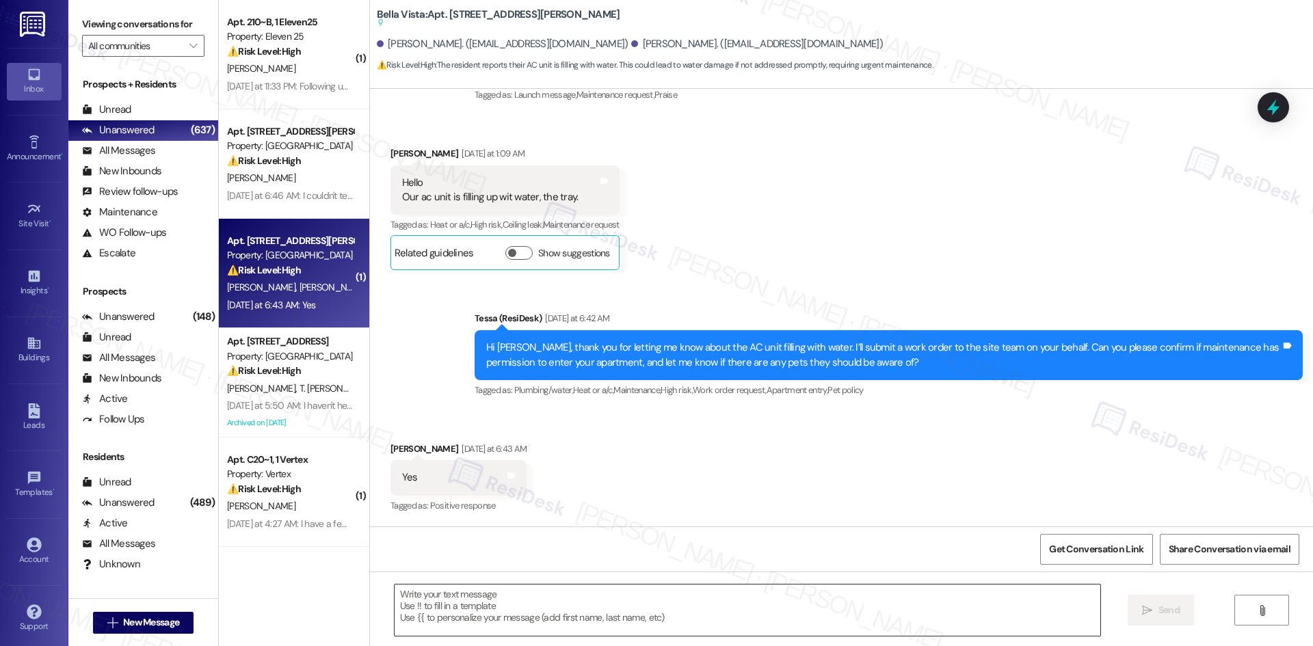
click at [621, 609] on textarea at bounding box center [748, 610] width 706 height 51
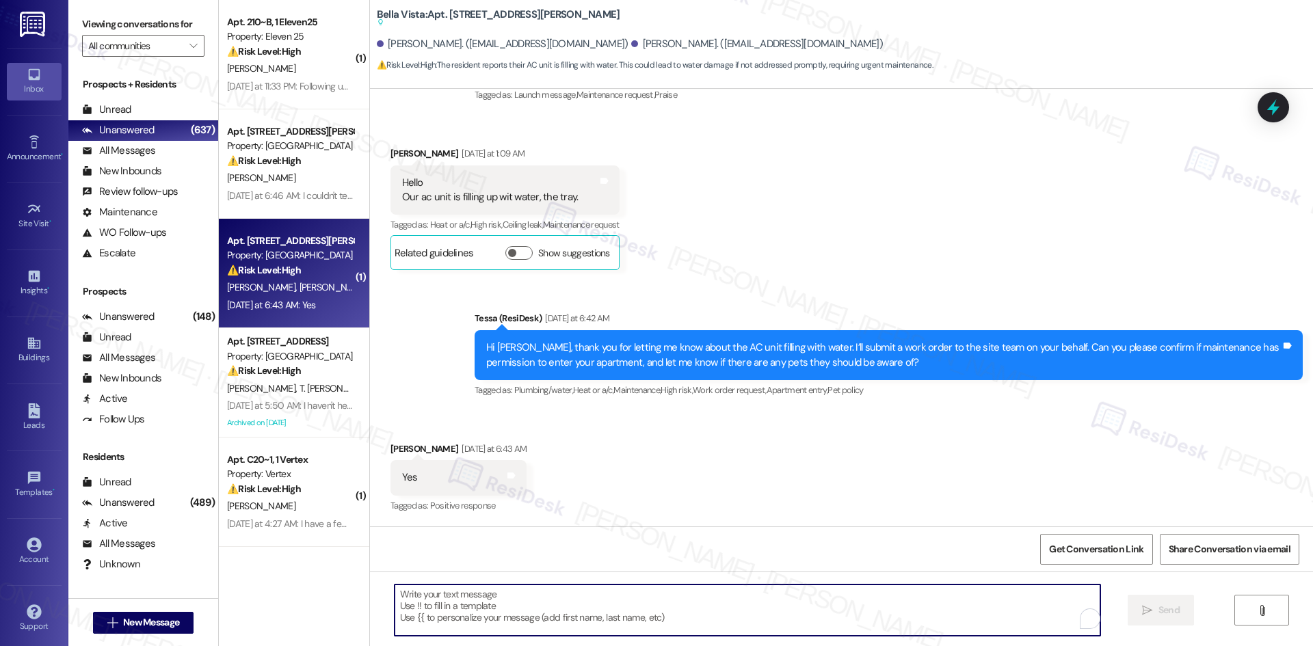
paste textarea "Thank you, Terri. I’ll let the site team know that maintenance has permission t…"
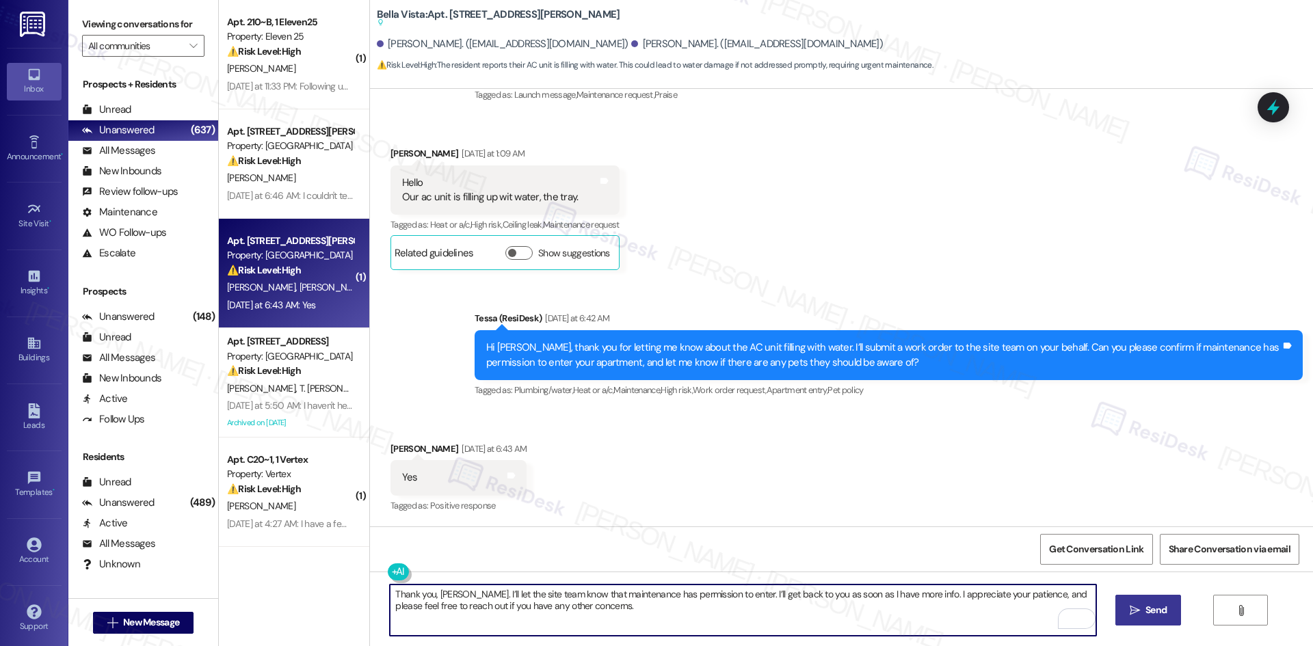
type textarea "Thank you, Terri. I’ll let the site team know that maintenance has permission t…"
click at [1146, 611] on span "Send" at bounding box center [1156, 610] width 21 height 14
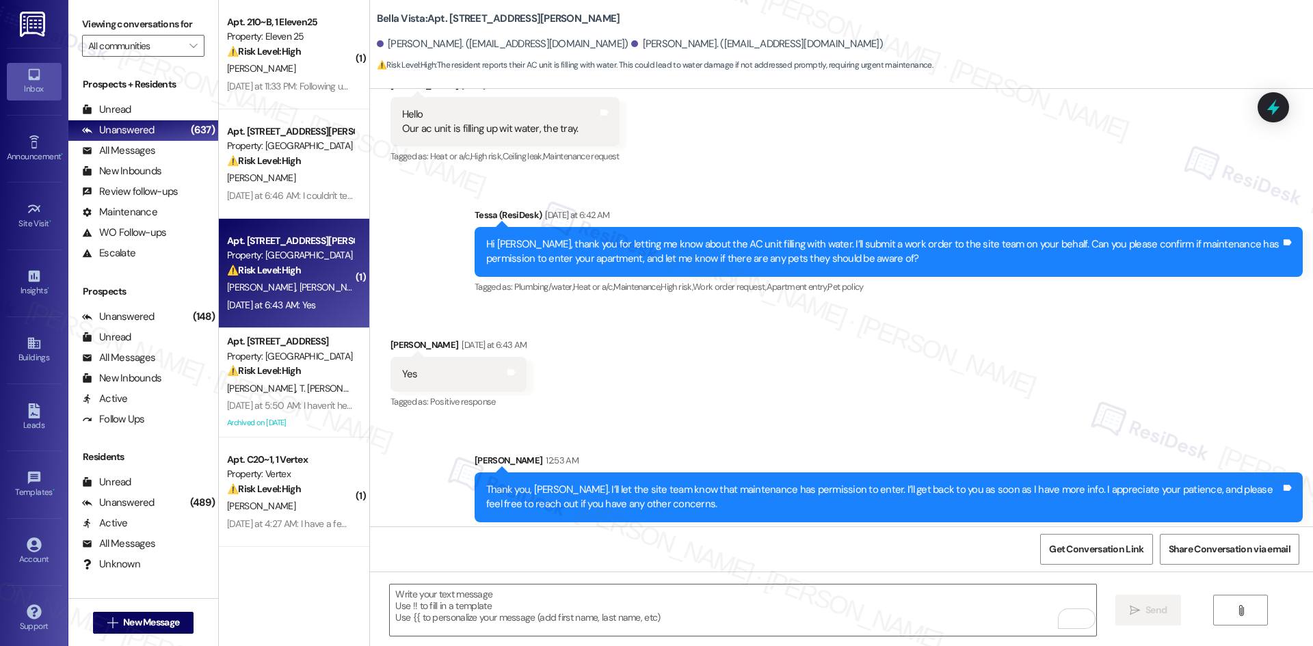
scroll to position [415, 0]
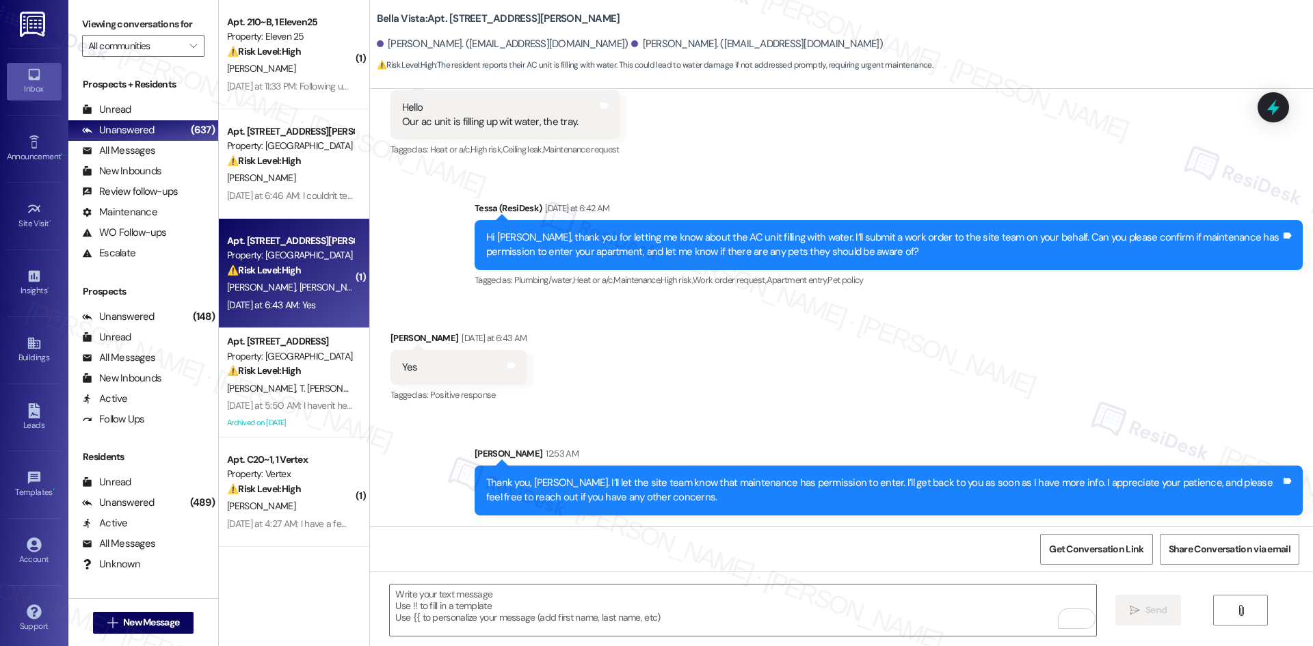
click at [904, 403] on div "Received via SMS Terri Sandoval-Begley Yesterday at 6:43 AM Yes Tags and notes …" at bounding box center [841, 358] width 943 height 116
click at [909, 392] on div "Received via SMS Terri Sandoval-Begley Yesterday at 6:43 AM Yes Tags and notes …" at bounding box center [841, 358] width 943 height 116
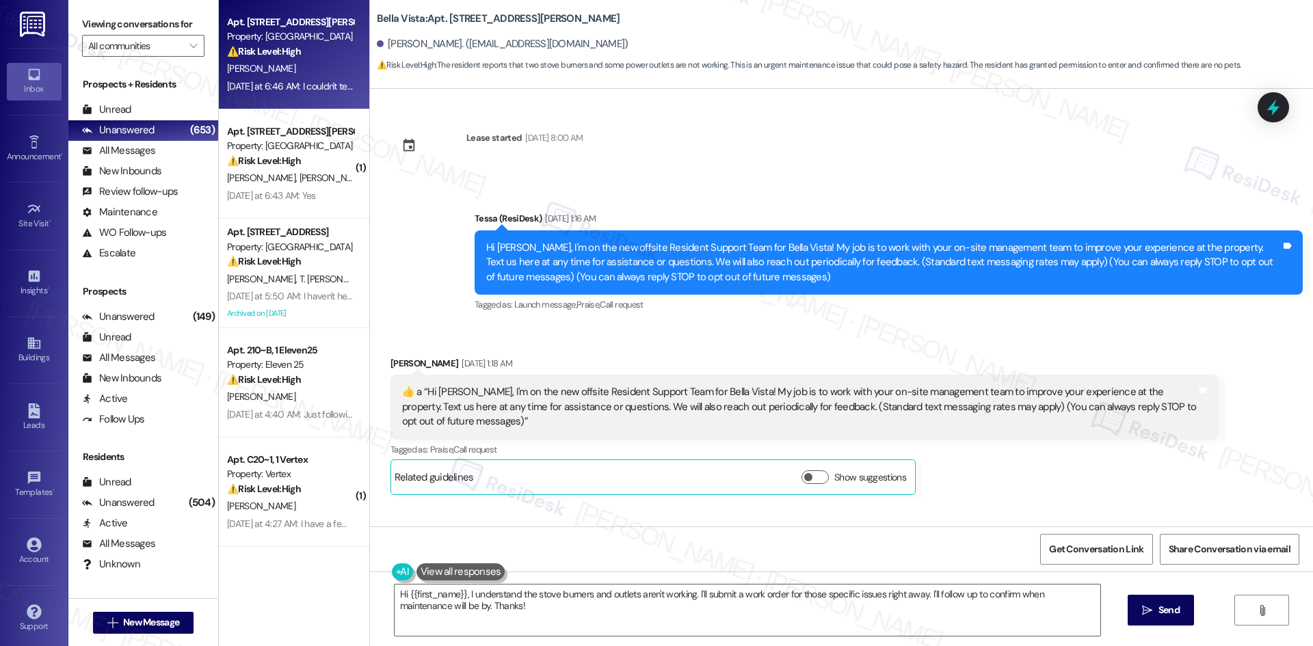
scroll to position [925, 0]
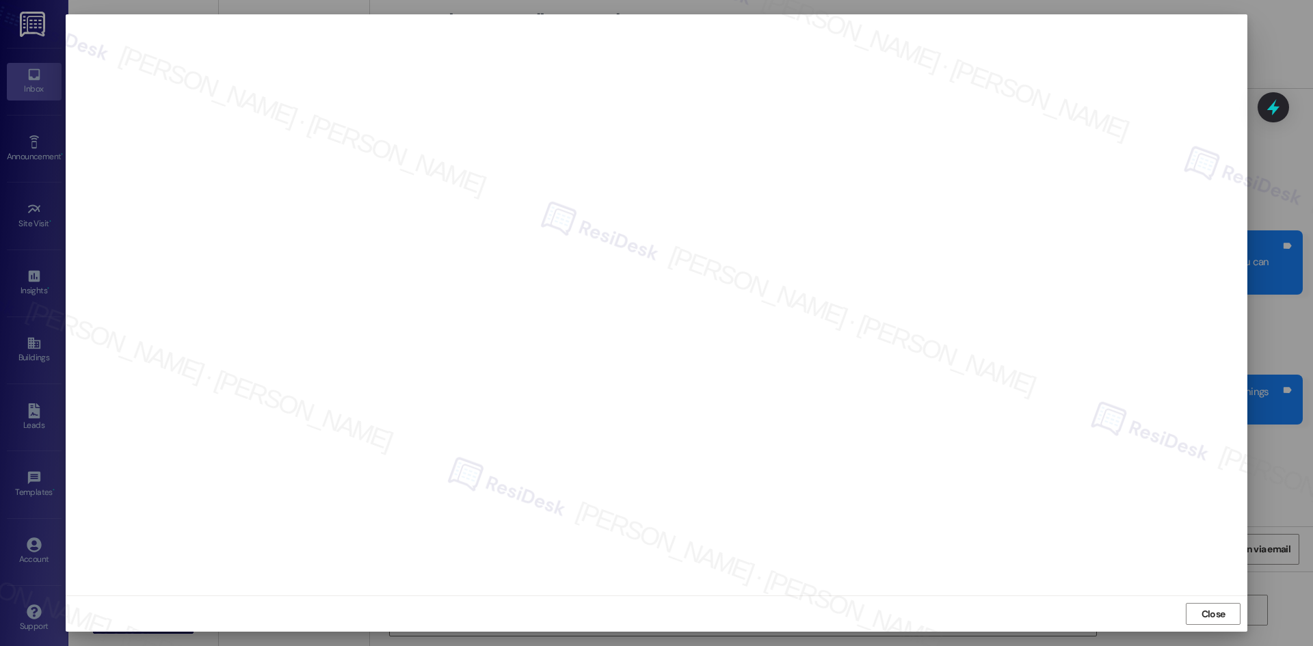
scroll to position [415, 0]
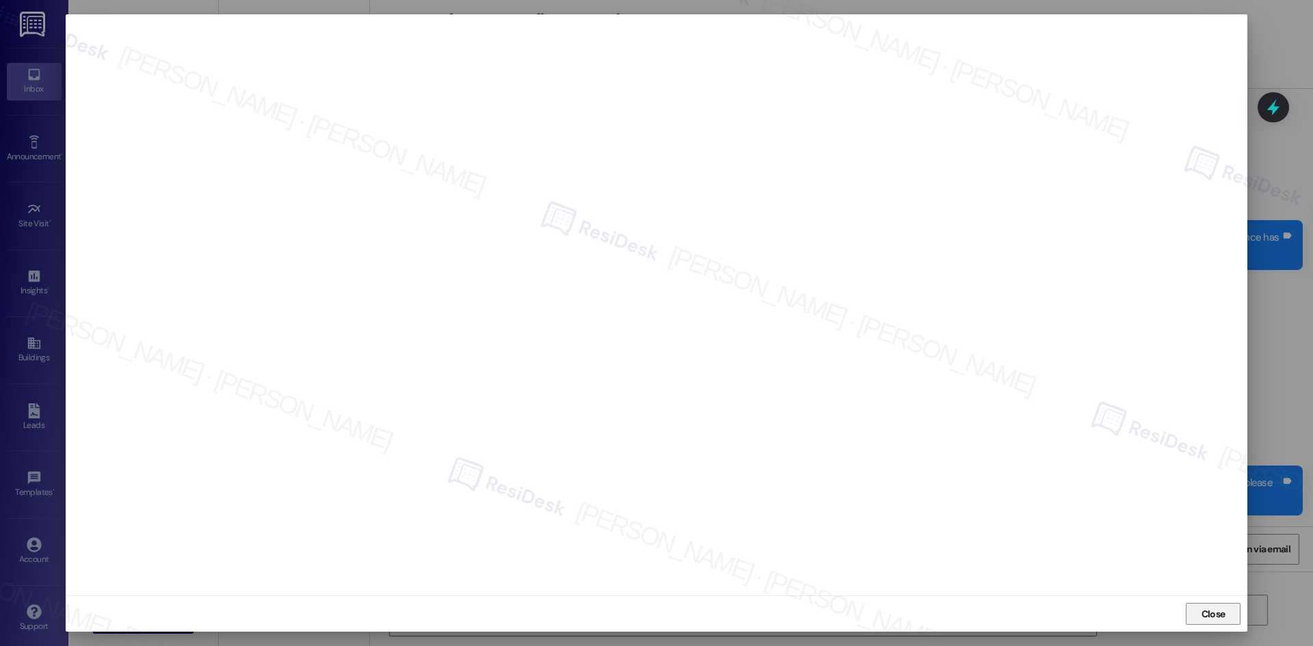
click at [1208, 613] on span "Close" at bounding box center [1214, 614] width 24 height 14
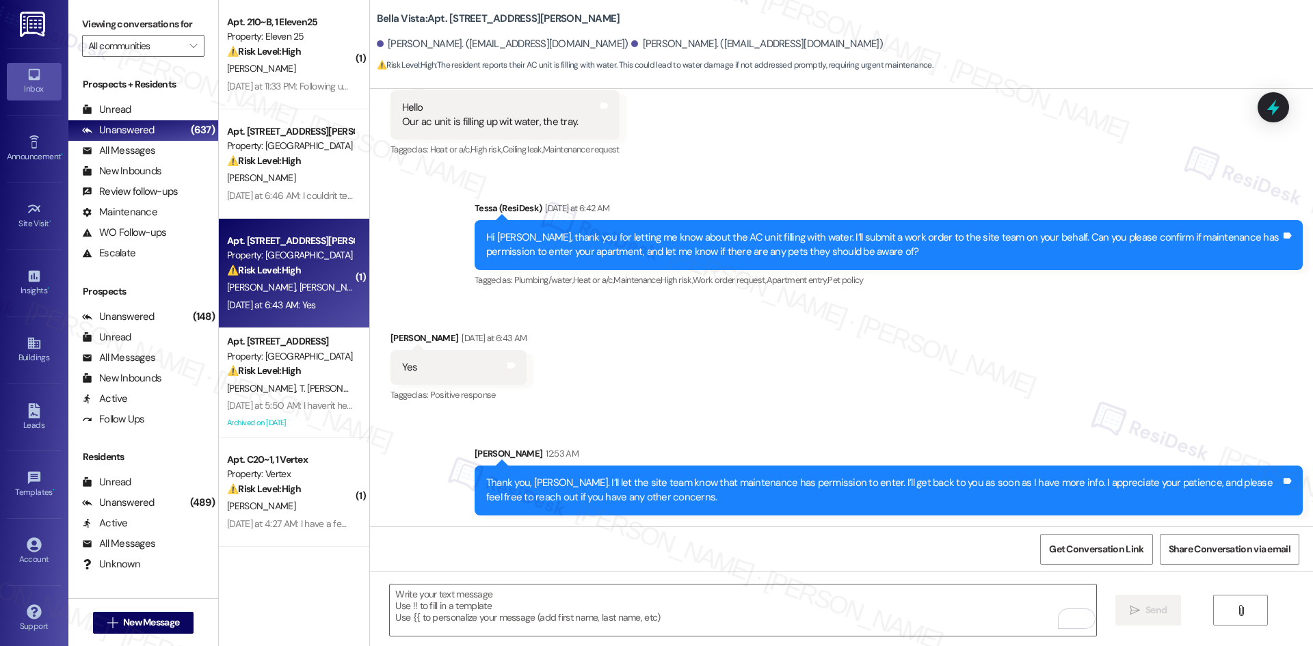
click at [895, 421] on div "Sent via SMS Sarah 12:53 AM Thank you, Terri. I’ll let the site team know that …" at bounding box center [841, 471] width 943 height 110
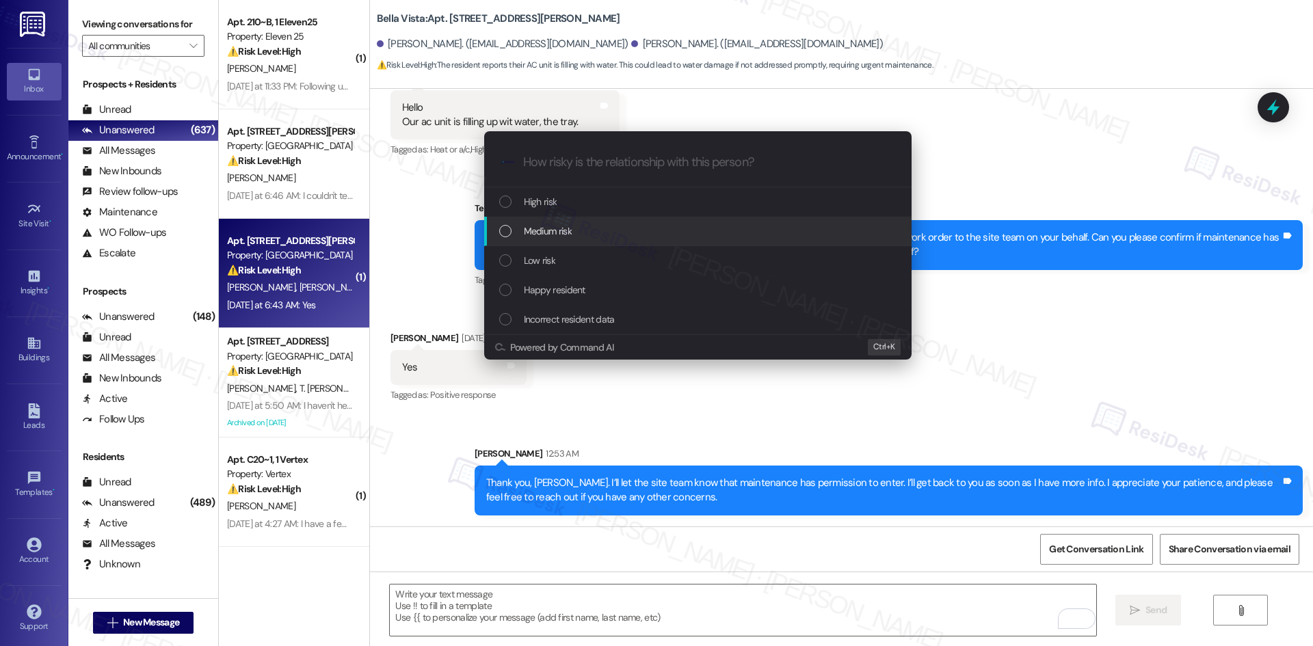
click at [610, 231] on div "Medium risk" at bounding box center [699, 231] width 400 height 15
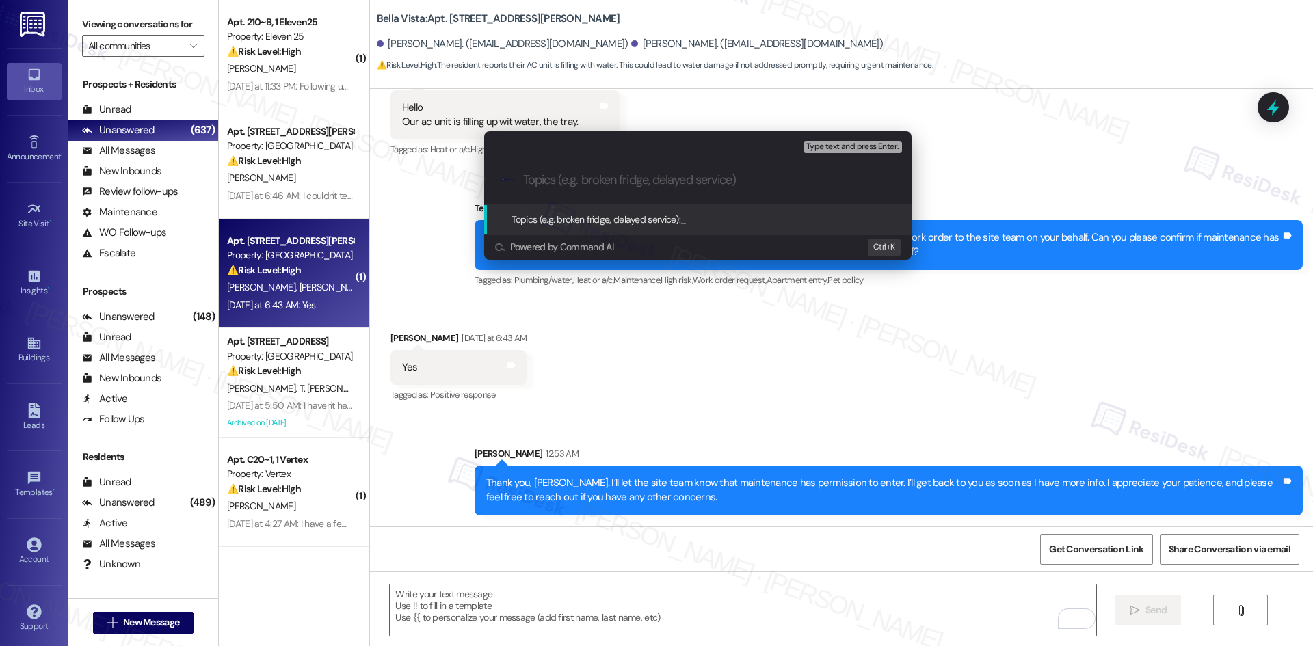
click at [592, 185] on input "Topics (e.g. broken fridge, delayed service)" at bounding box center [708, 180] width 371 height 14
paste input "AC Unit Filling with Water – Work Order #1134467"
type input "AC Unit Filling with Water – Work Order #1134467"
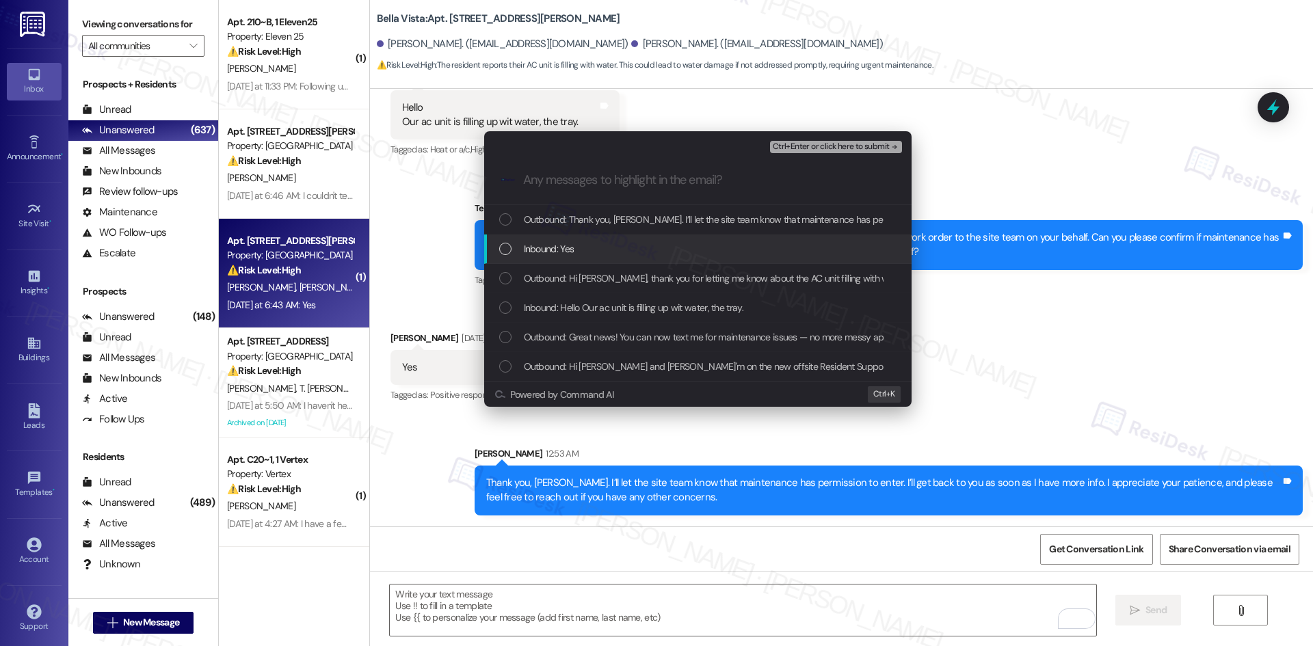
click at [608, 245] on div "Inbound: Yes" at bounding box center [699, 248] width 400 height 15
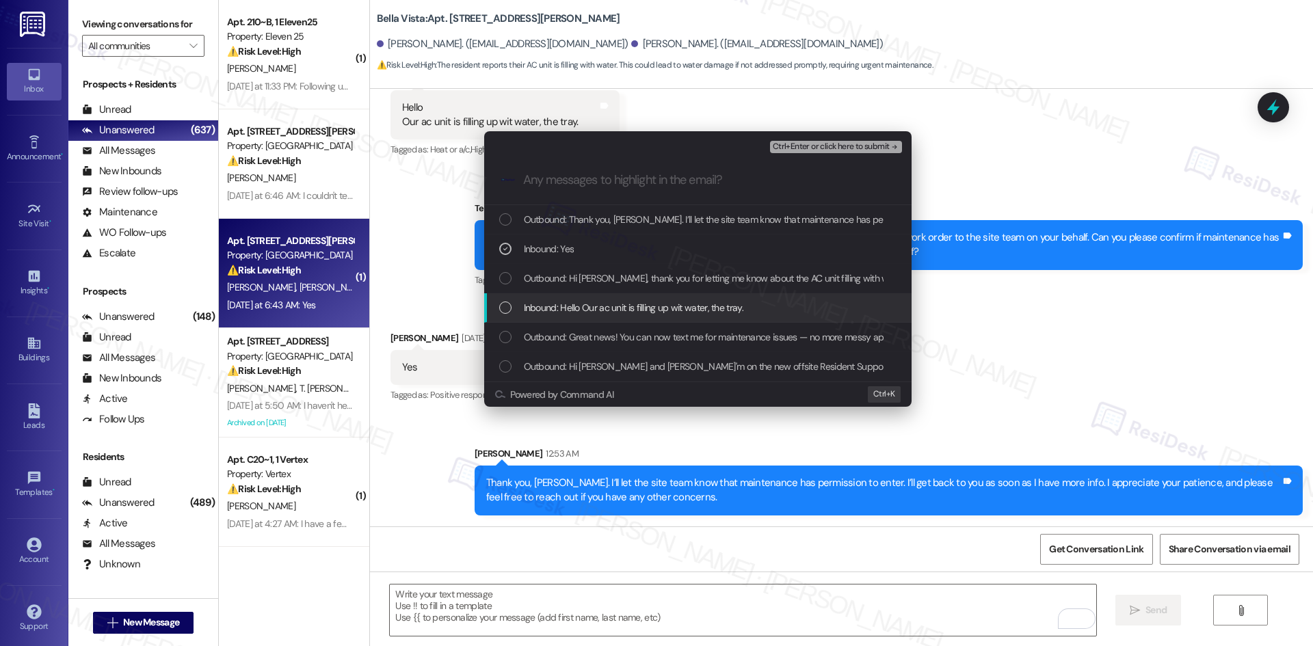
click at [631, 305] on span "Inbound: Hello Our ac unit is filling up wit water, the tray." at bounding box center [634, 307] width 220 height 15
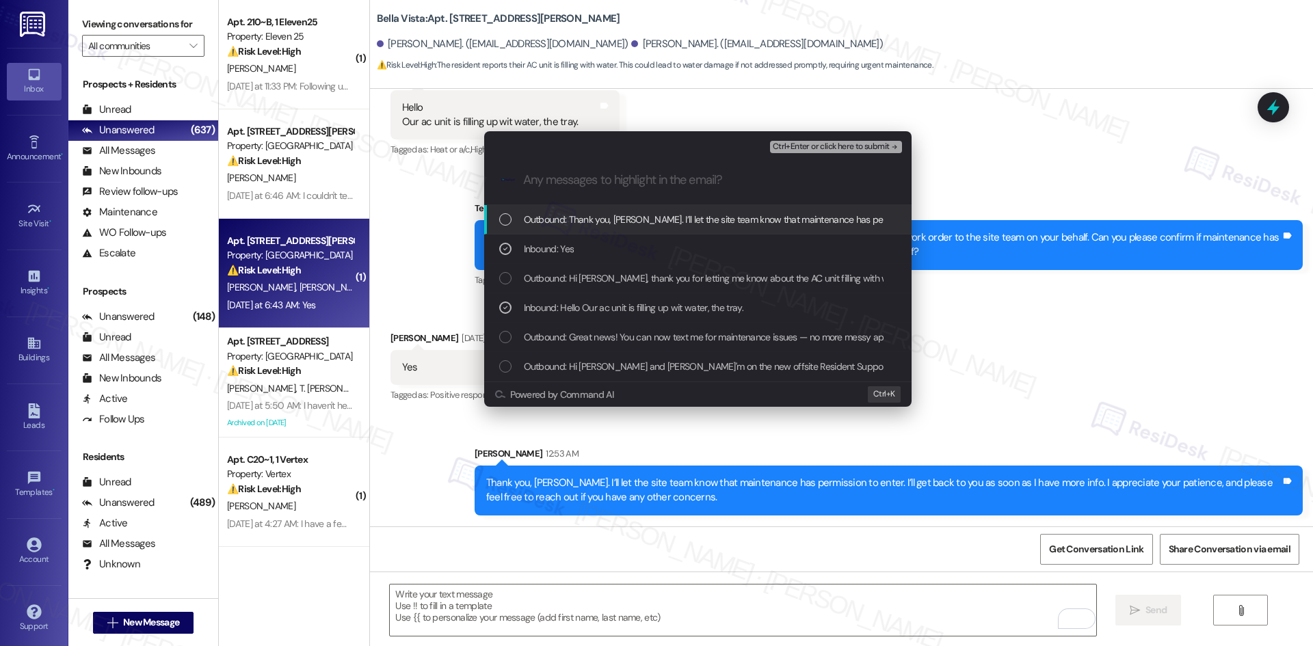
click at [848, 142] on span "Ctrl+Enter or click here to submit" at bounding box center [831, 147] width 117 height 10
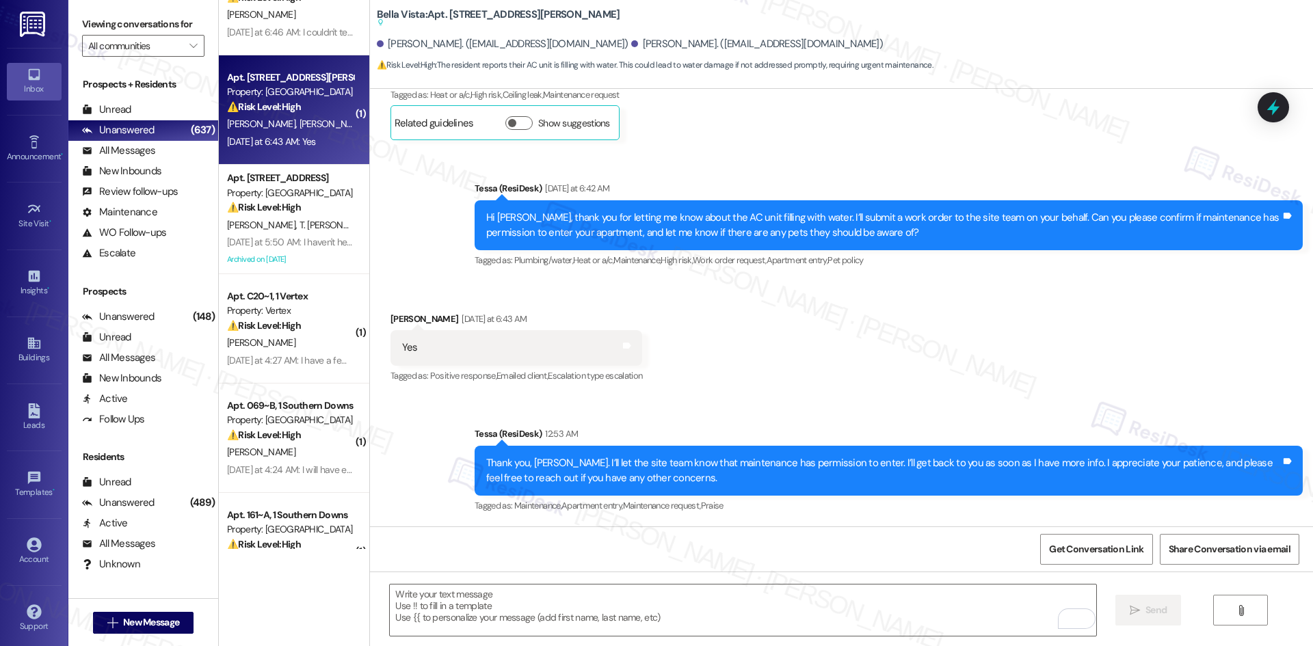
scroll to position [137, 0]
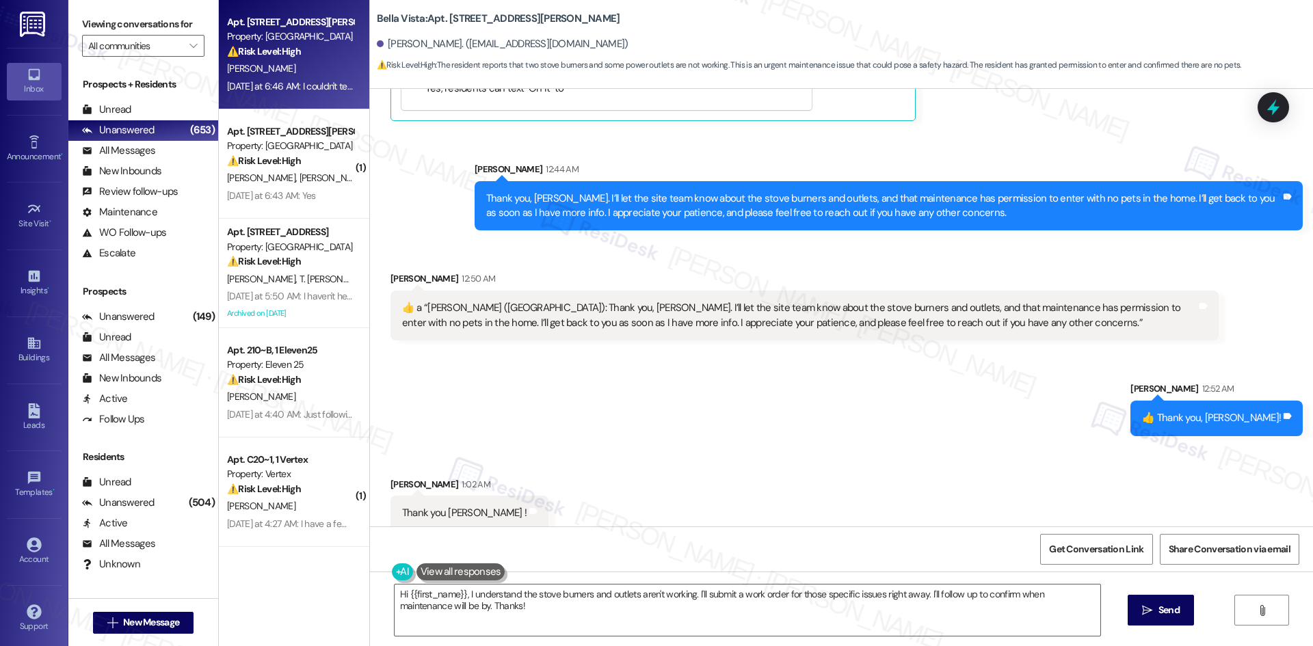
scroll to position [1335, 0]
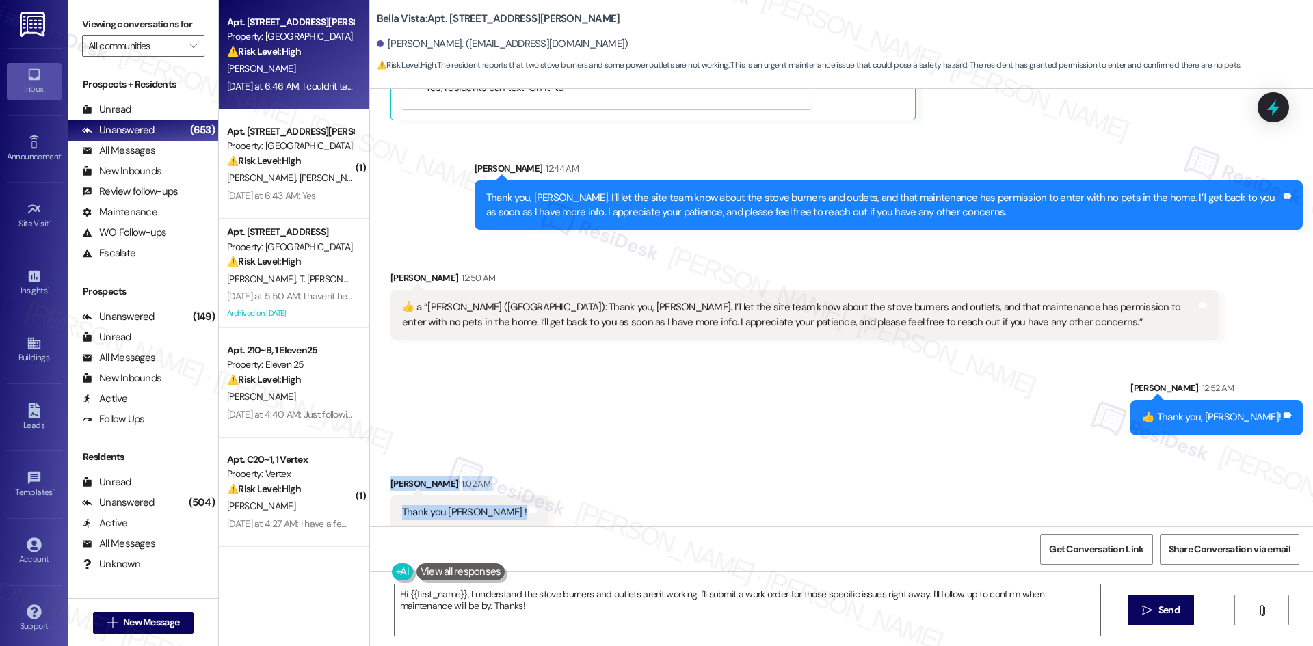
drag, startPoint x: 368, startPoint y: 458, endPoint x: 503, endPoint y: 494, distance: 140.2
click at [503, 494] on div "Received via SMS [PERSON_NAME] 1:02 AM Thank you [PERSON_NAME] ! Tags and notes" at bounding box center [841, 493] width 943 height 95
drag, startPoint x: 415, startPoint y: 495, endPoint x: 486, endPoint y: 290, distance: 217.0
click at [486, 300] on div "​👍​ a “ [PERSON_NAME] ([GEOGRAPHIC_DATA]): Thank you, [PERSON_NAME]. I’ll let t…" at bounding box center [799, 314] width 795 height 29
drag, startPoint x: 425, startPoint y: 490, endPoint x: 489, endPoint y: 501, distance: 65.2
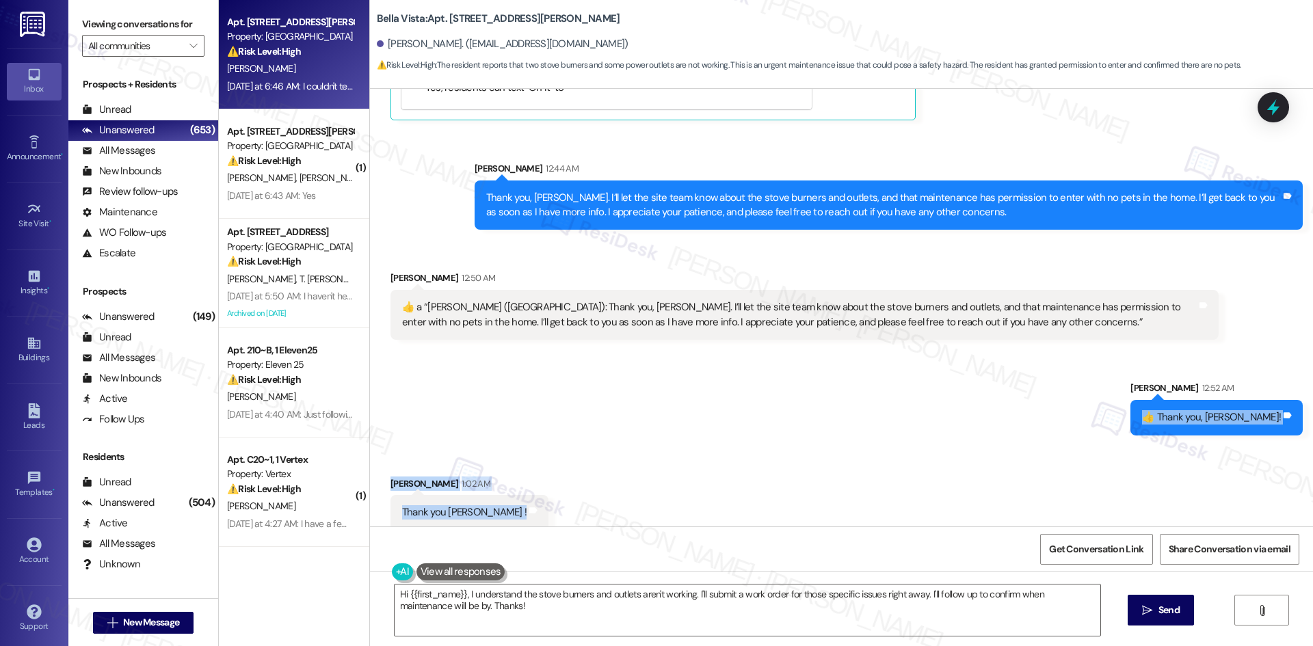
click at [489, 501] on div "Lease started [DATE] 8:00 AM Announcement, sent via SMS Tessa (ResiDesk) [DATE]…" at bounding box center [841, 308] width 943 height 438
copy div "👍 Thank you, [PERSON_NAME]! Tags and notes Received via SMS [PERSON_NAME] 1:02 …"
click at [563, 464] on div "Received via SMS [PERSON_NAME] 1:02 AM Thank you [PERSON_NAME] ! Tags and notes" at bounding box center [841, 493] width 943 height 95
click at [514, 612] on textarea "Hi {{first_name}}, I understand the stove burners and outlets aren't working. I…" at bounding box center [748, 610] width 706 height 51
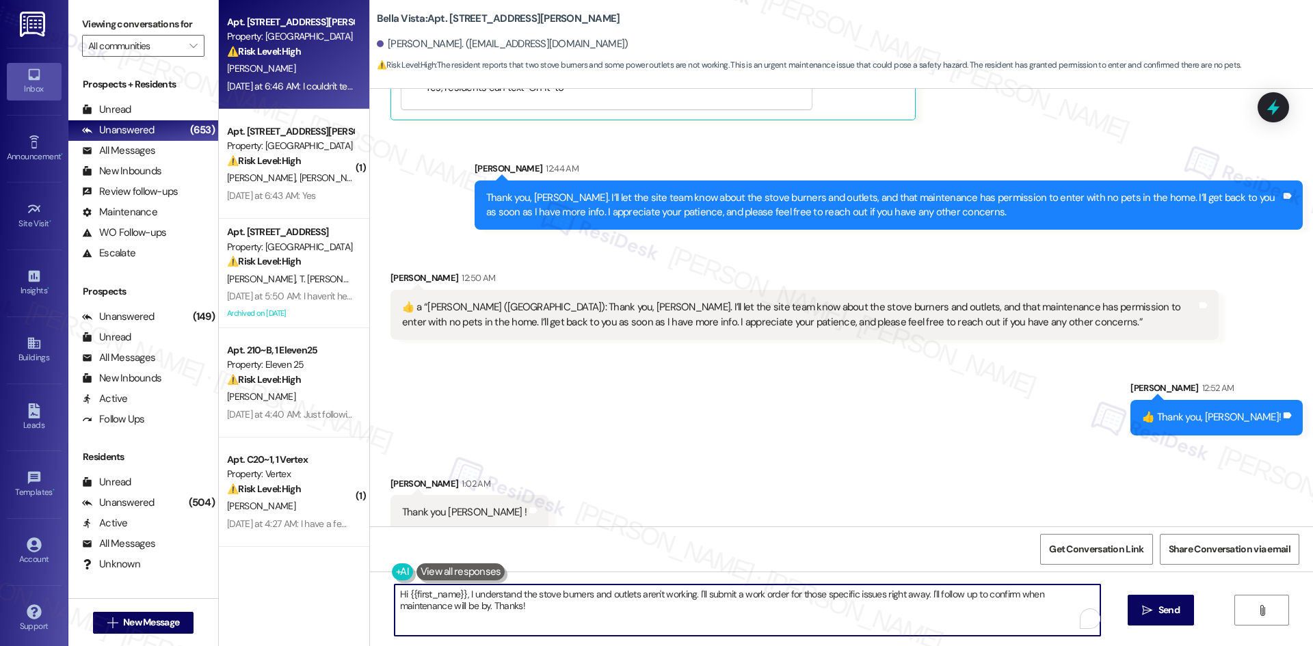
paste textarea "You’re very welcome, [PERSON_NAME]"
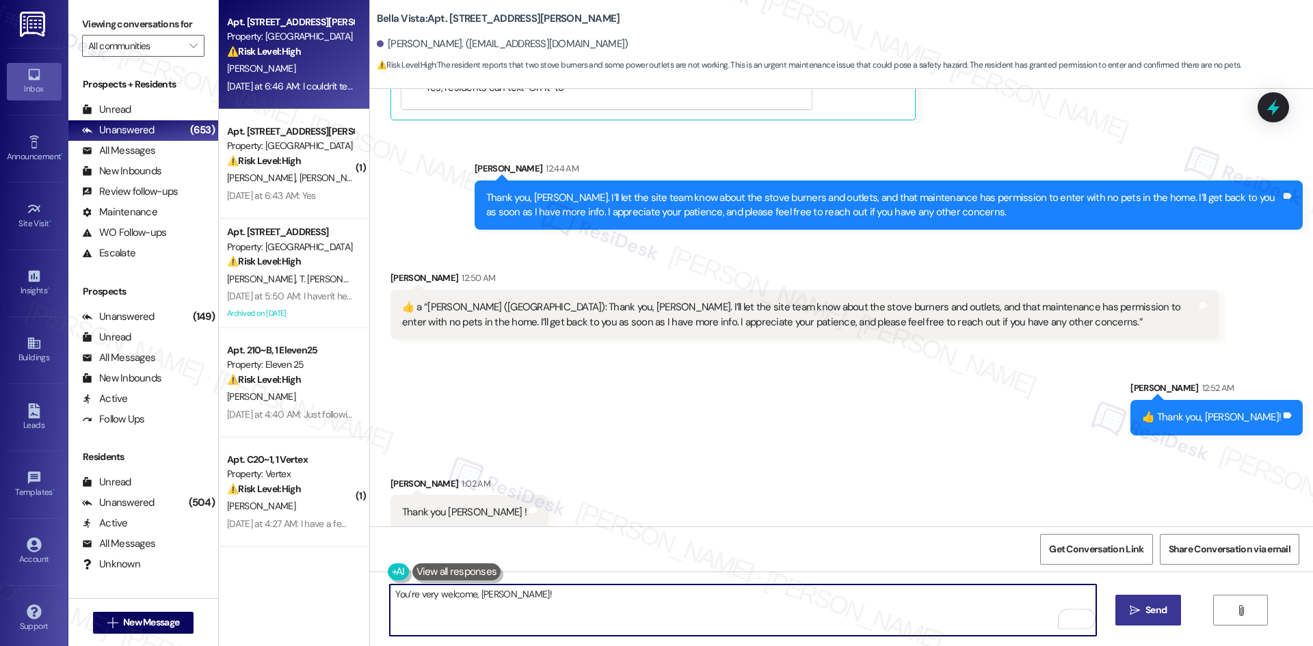
type textarea "You’re very welcome, [PERSON_NAME]!"
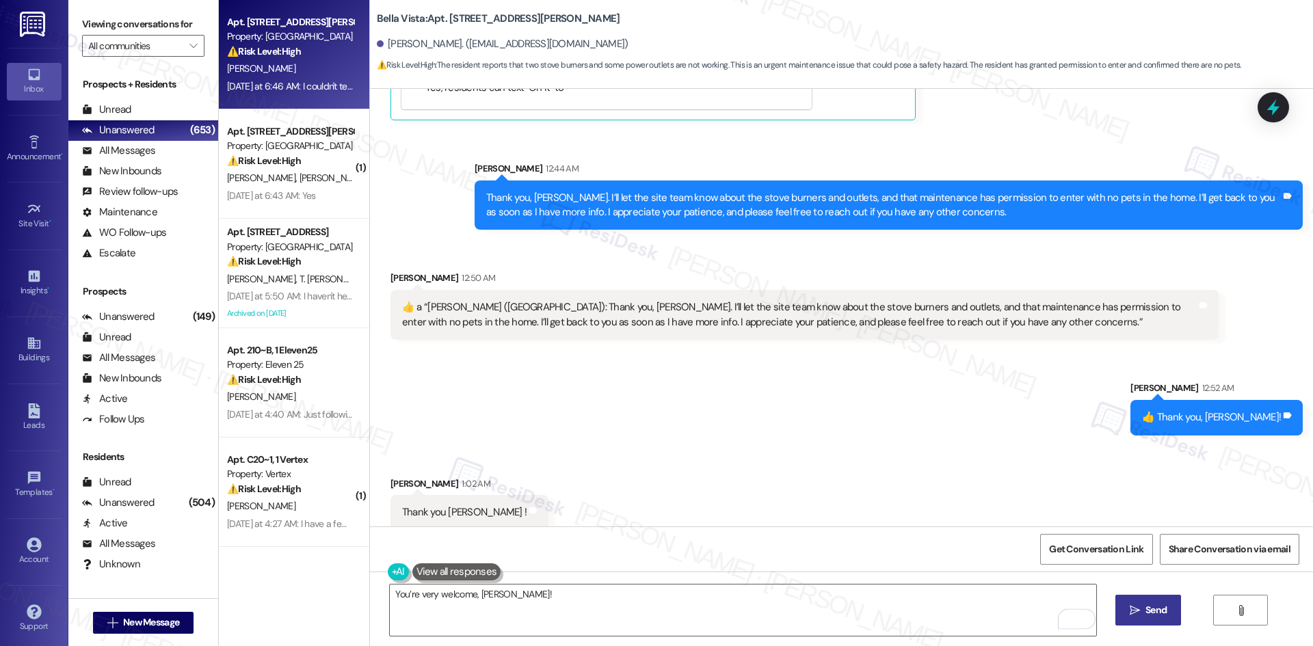
click at [1140, 601] on button " Send" at bounding box center [1149, 610] width 66 height 31
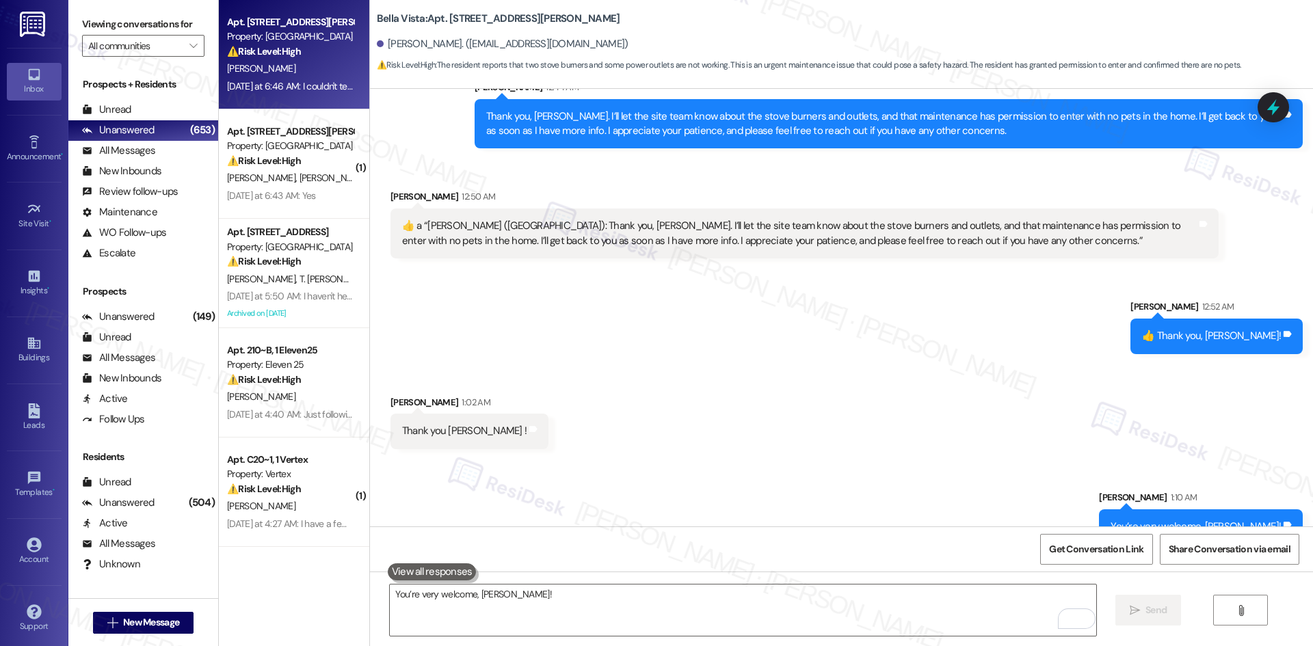
scroll to position [1431, 0]
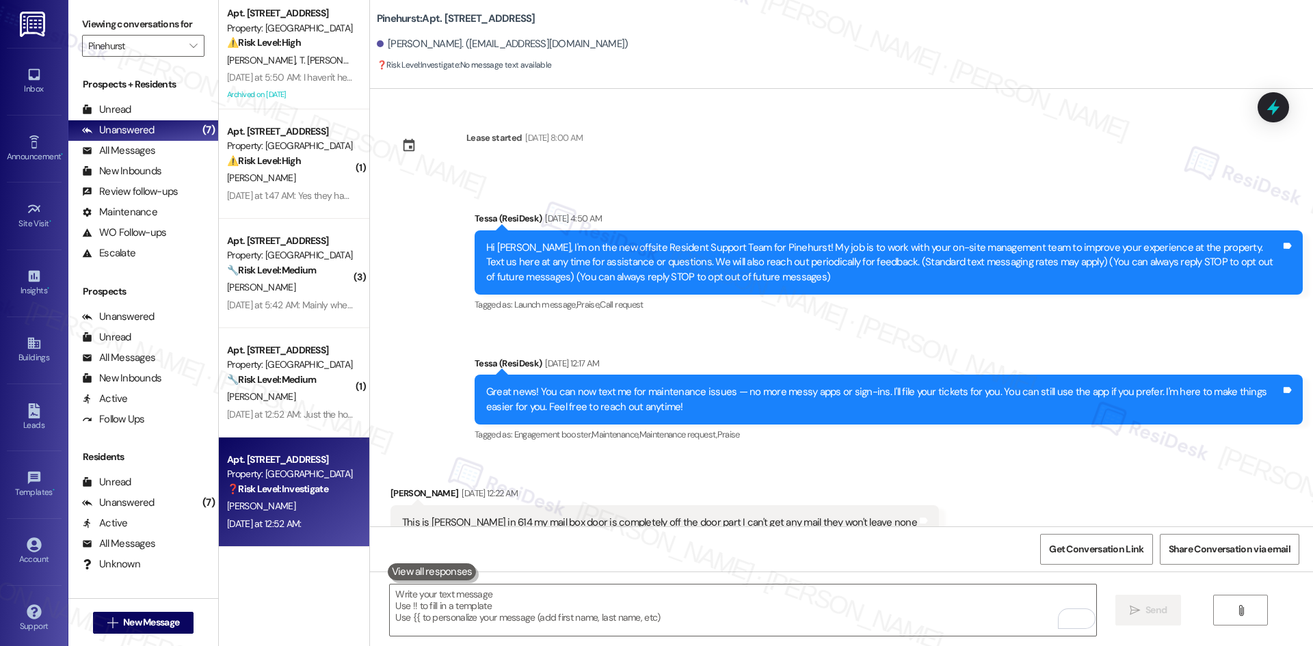
scroll to position [692, 0]
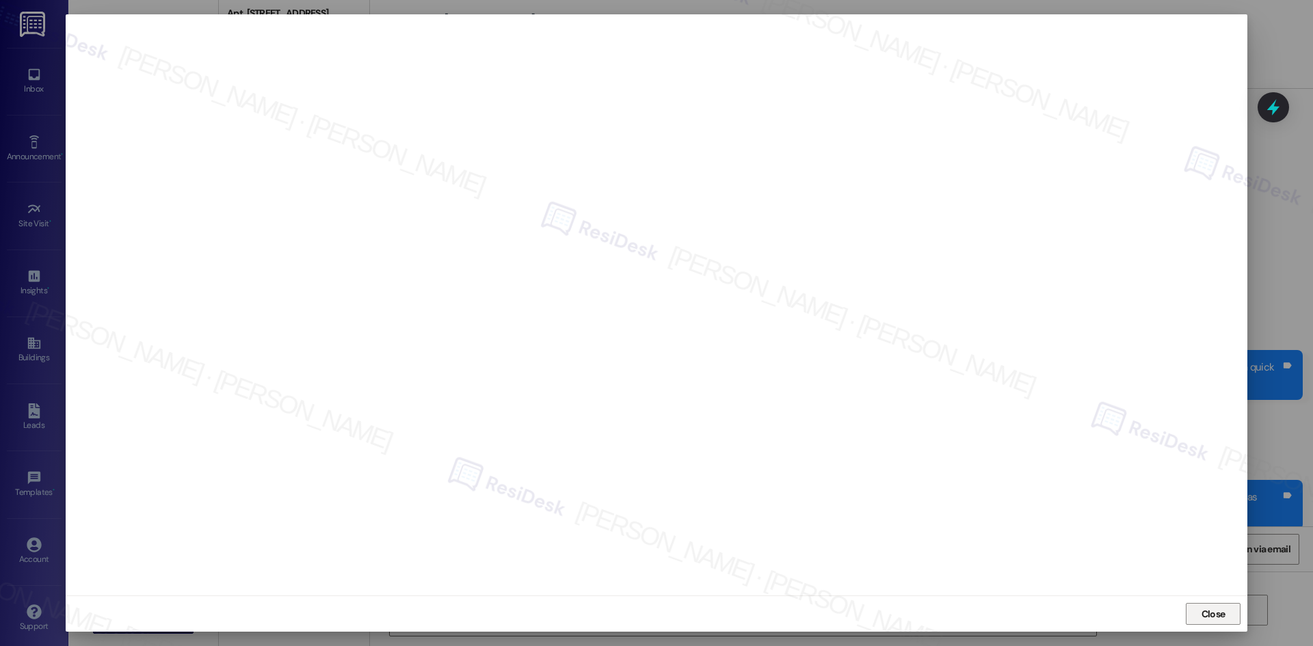
click at [1212, 609] on span "Close" at bounding box center [1214, 614] width 24 height 14
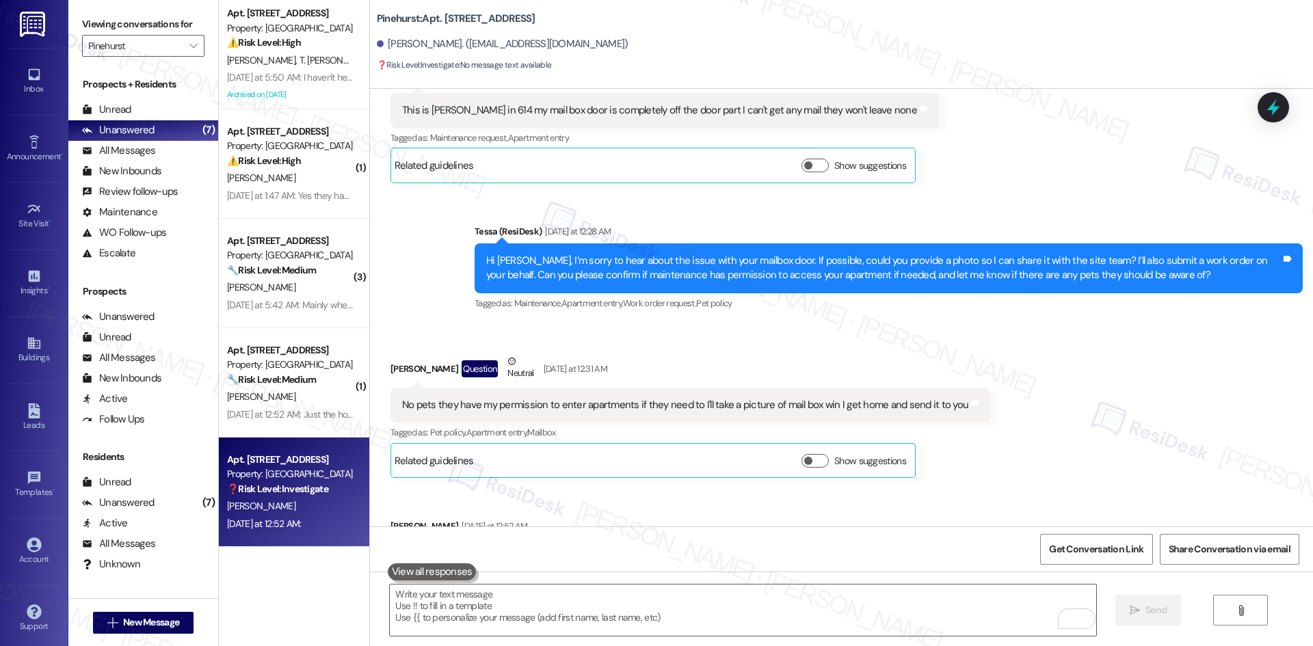
scroll to position [418, 0]
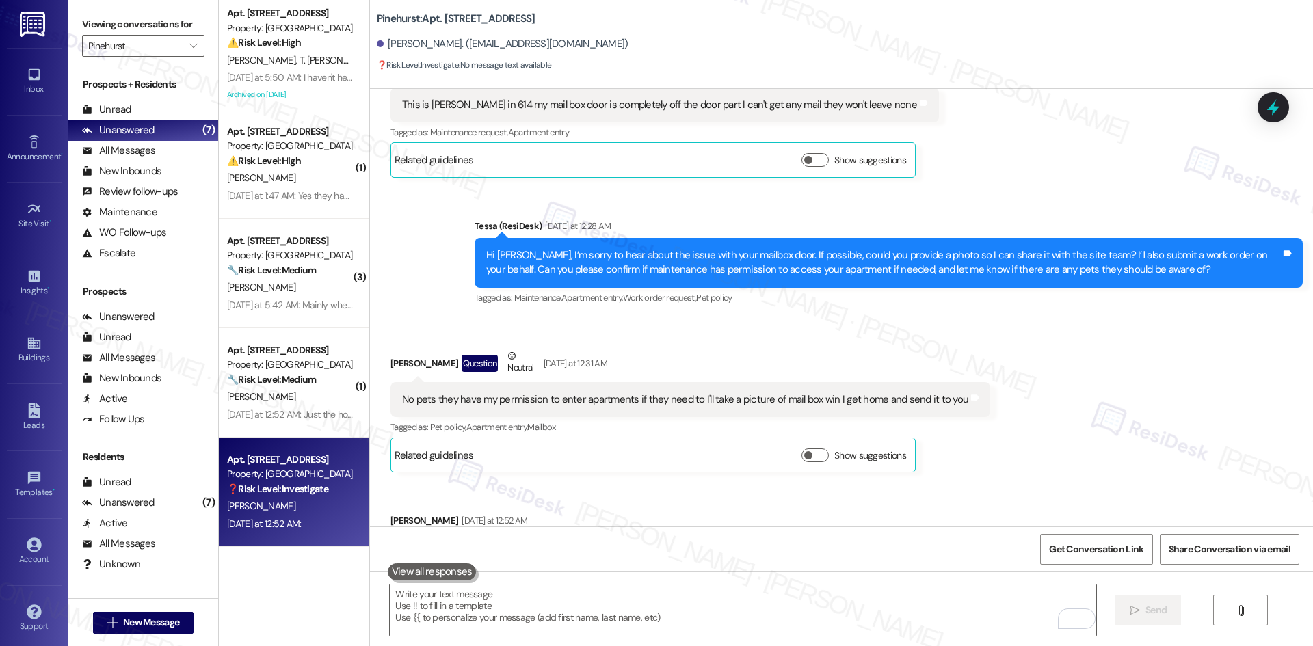
click at [742, 346] on div "Received via SMS [PERSON_NAME] Question Neutral [DATE] at 12:31 AM No pets they…" at bounding box center [690, 411] width 620 height 144
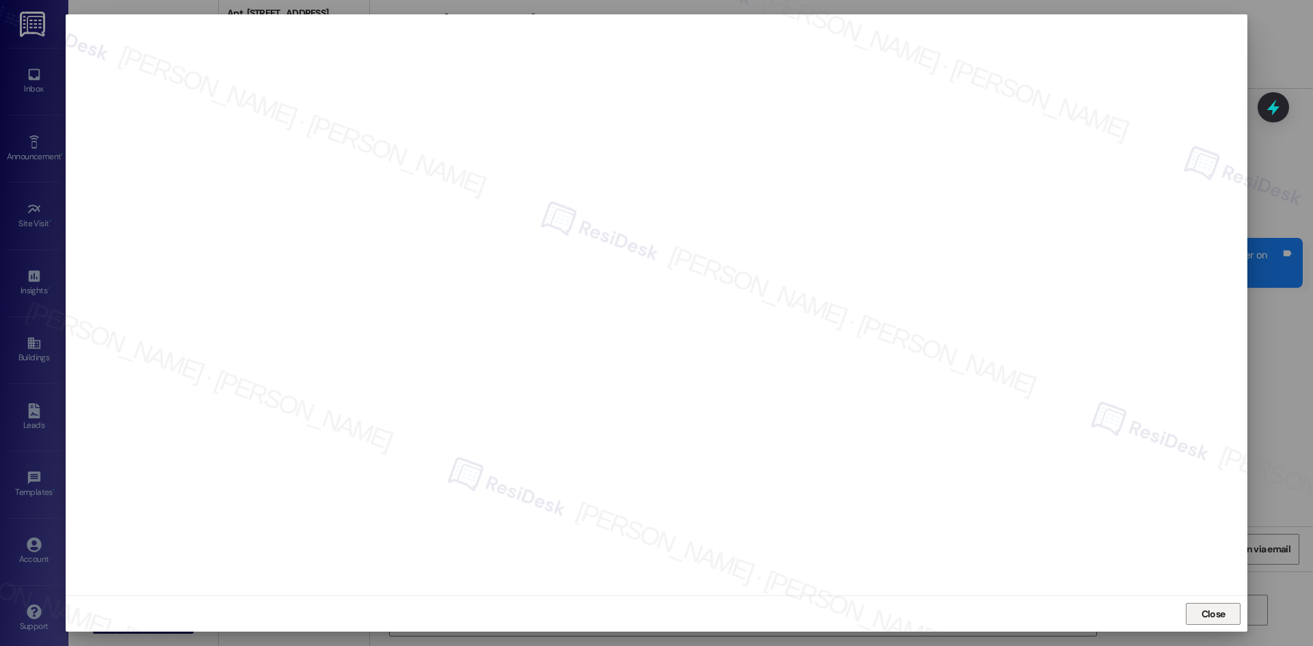
click at [1226, 612] on span "Close" at bounding box center [1213, 614] width 29 height 14
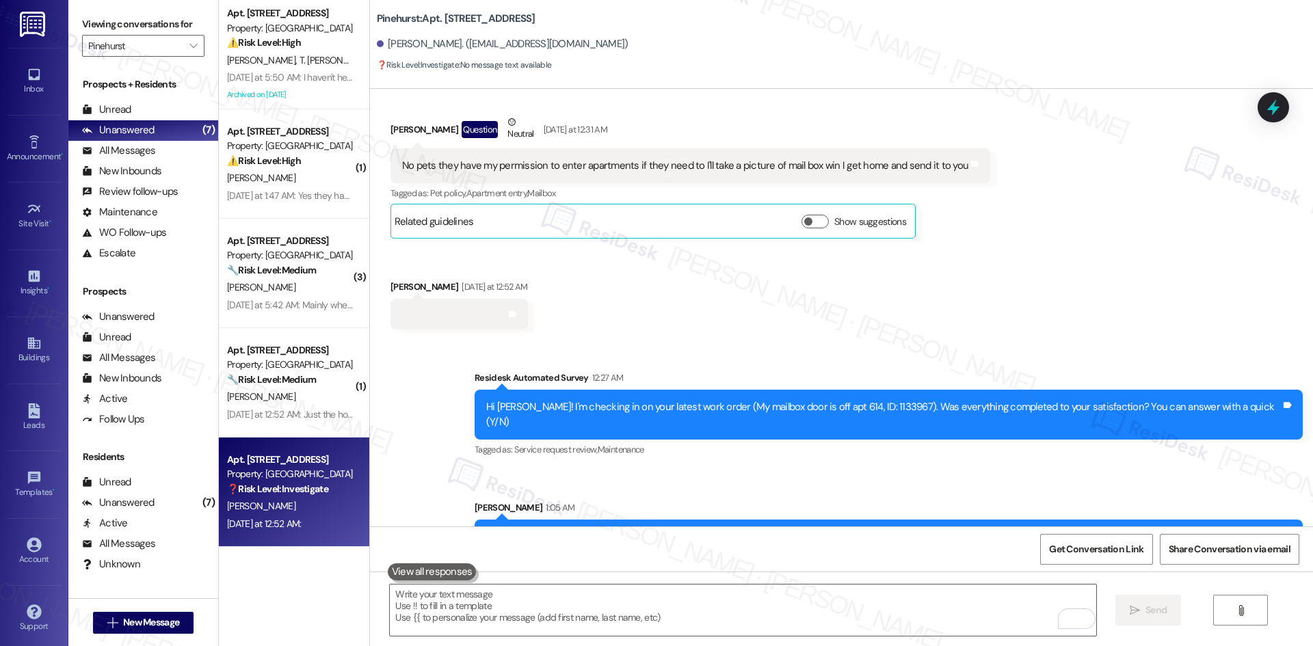
scroll to position [692, 0]
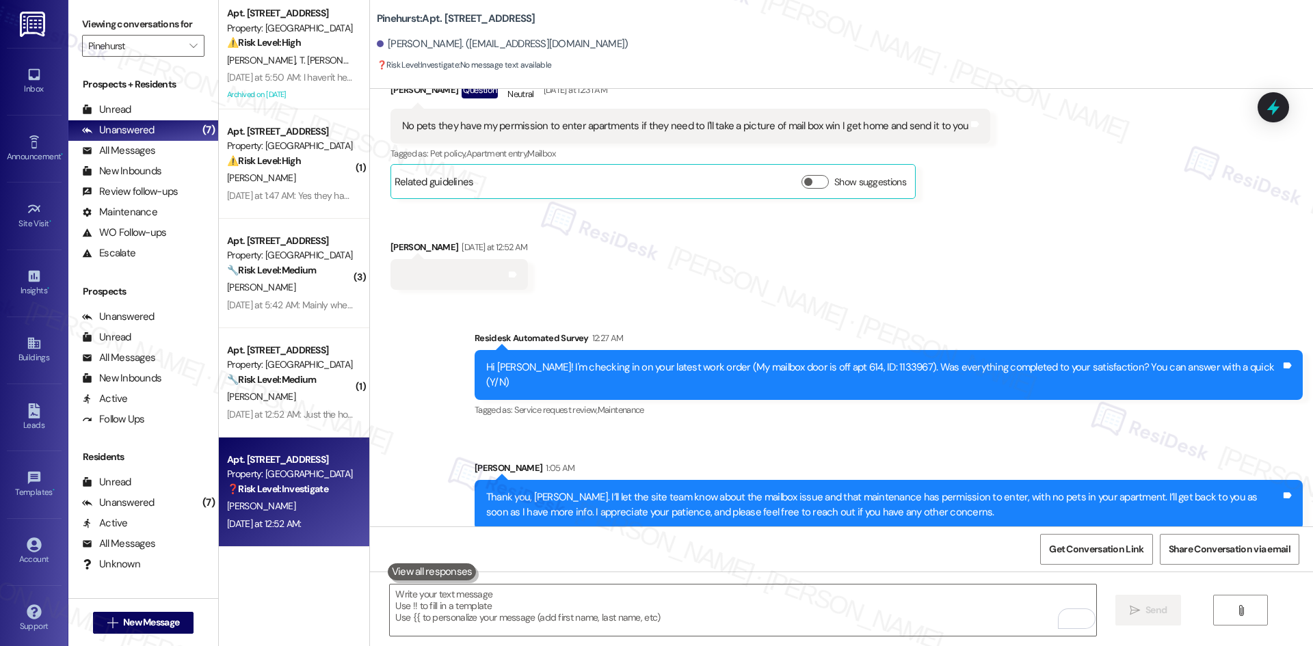
click at [1035, 279] on div "Received via SMS [PERSON_NAME] Question Neutral [DATE] at 12:31 AM No pets they…" at bounding box center [841, 172] width 943 height 256
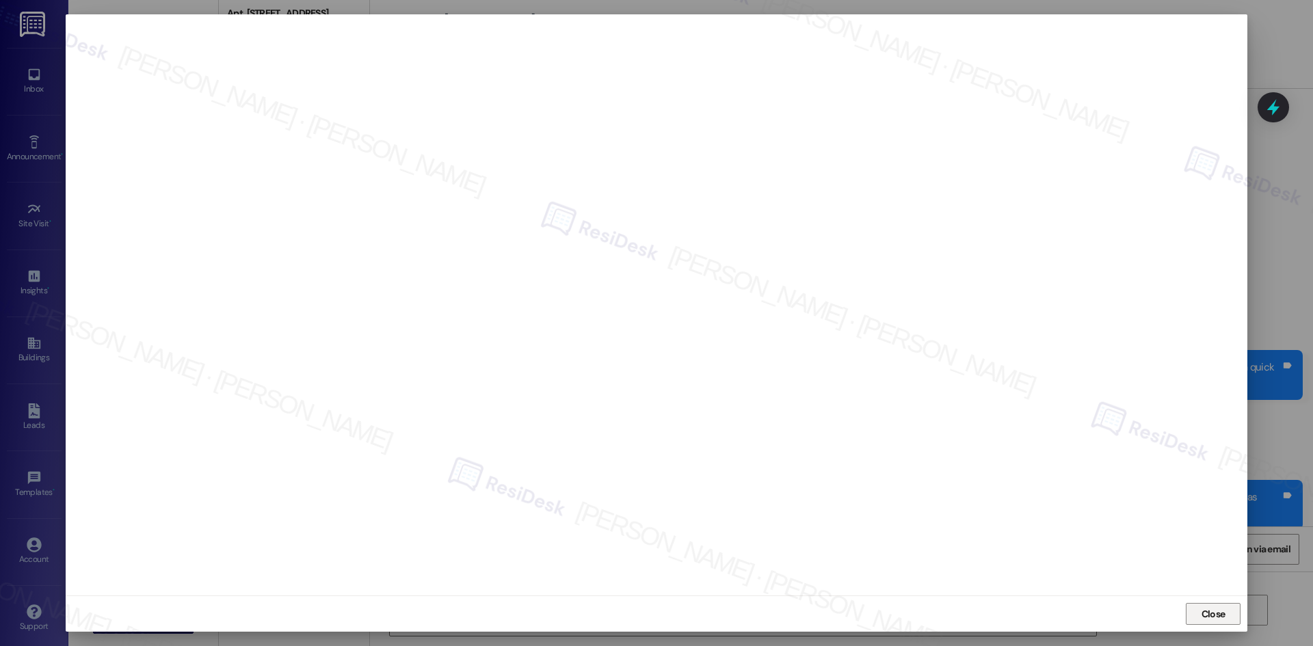
click at [1202, 610] on span "Close" at bounding box center [1214, 614] width 24 height 14
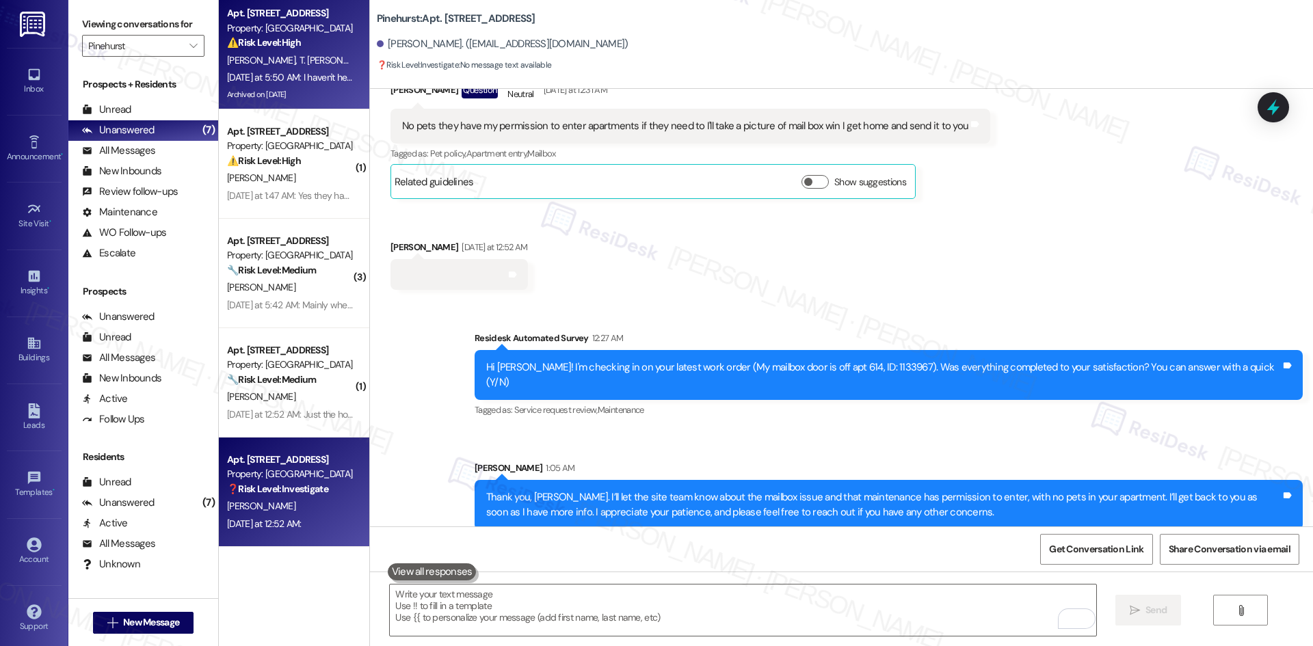
click at [304, 29] on div "Property: [GEOGRAPHIC_DATA]" at bounding box center [290, 28] width 127 height 14
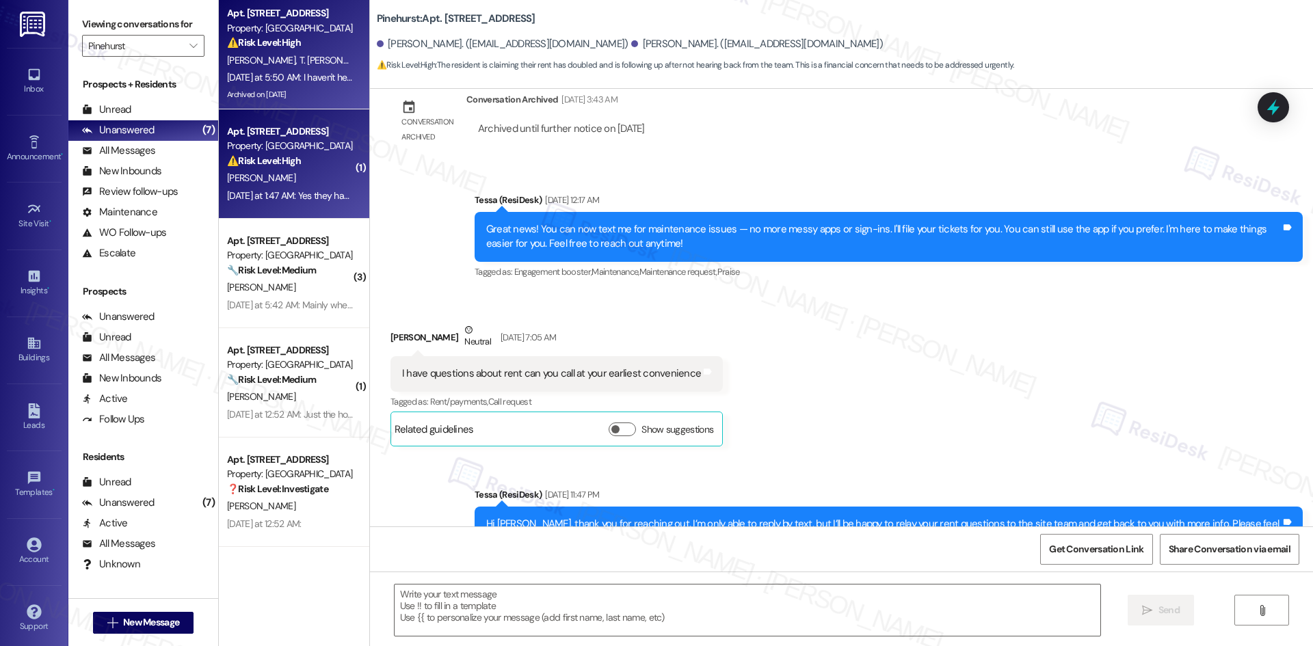
type textarea "Fetching suggested responses. Please feel free to read through the conversation…"
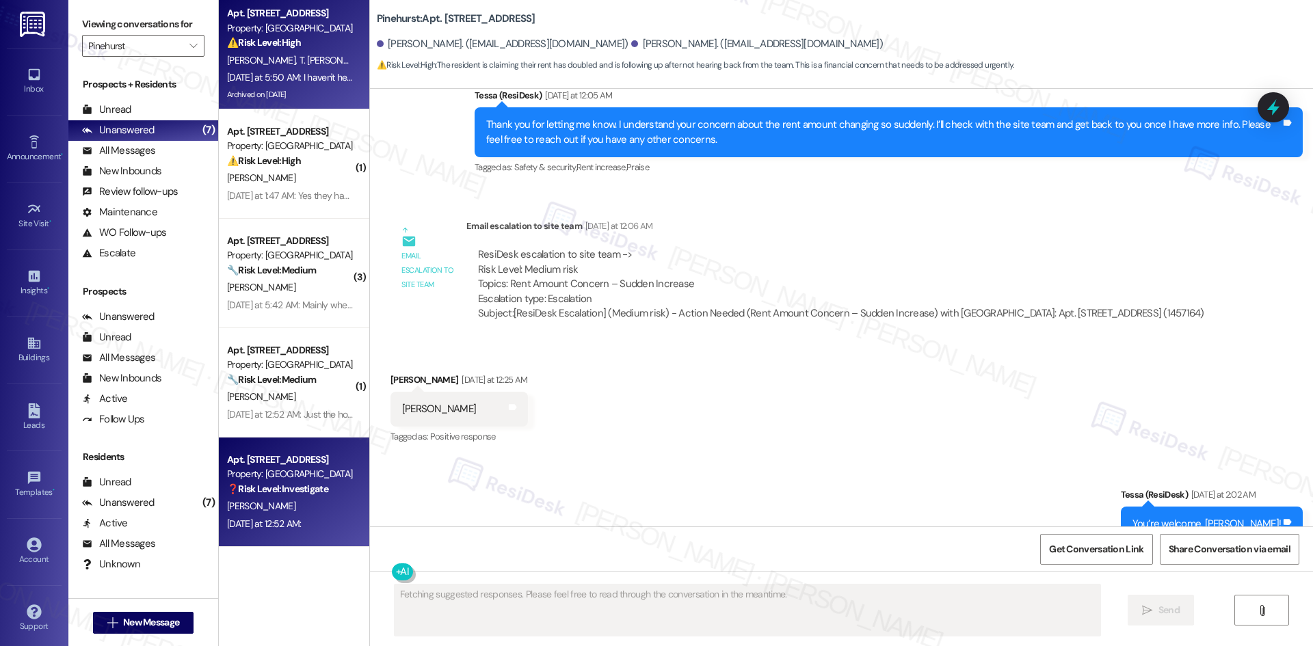
scroll to position [1679, 0]
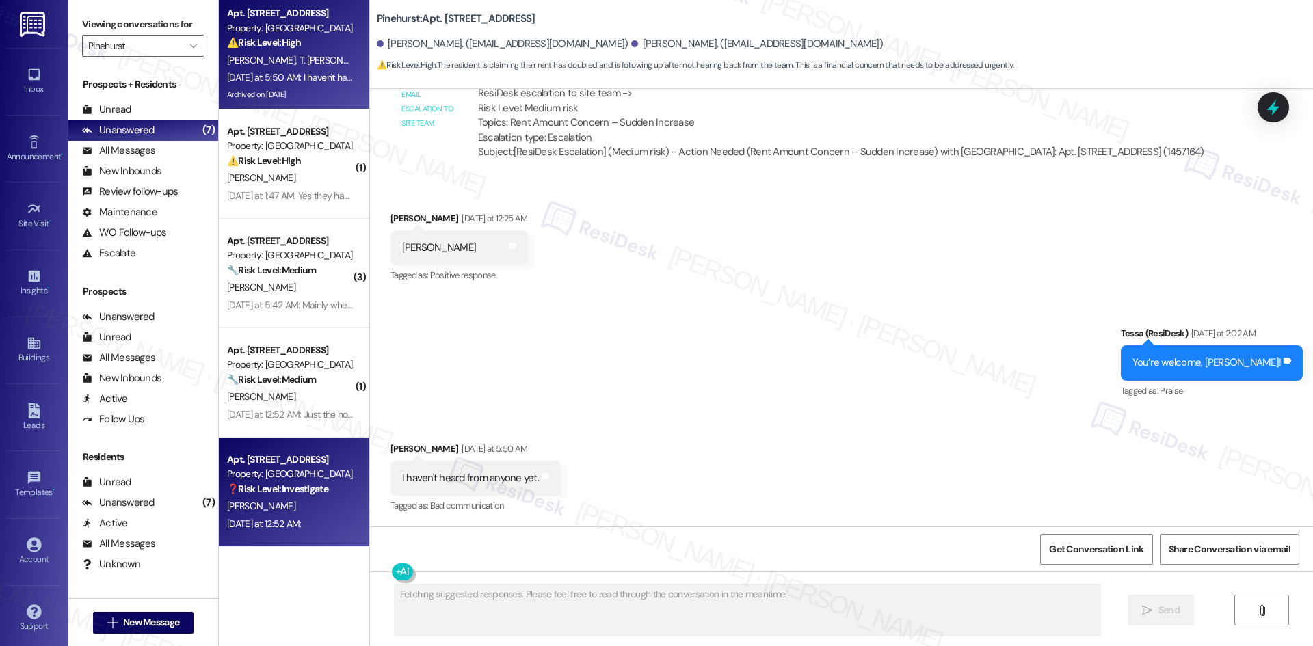
click at [297, 508] on div "[PERSON_NAME]" at bounding box center [290, 506] width 129 height 17
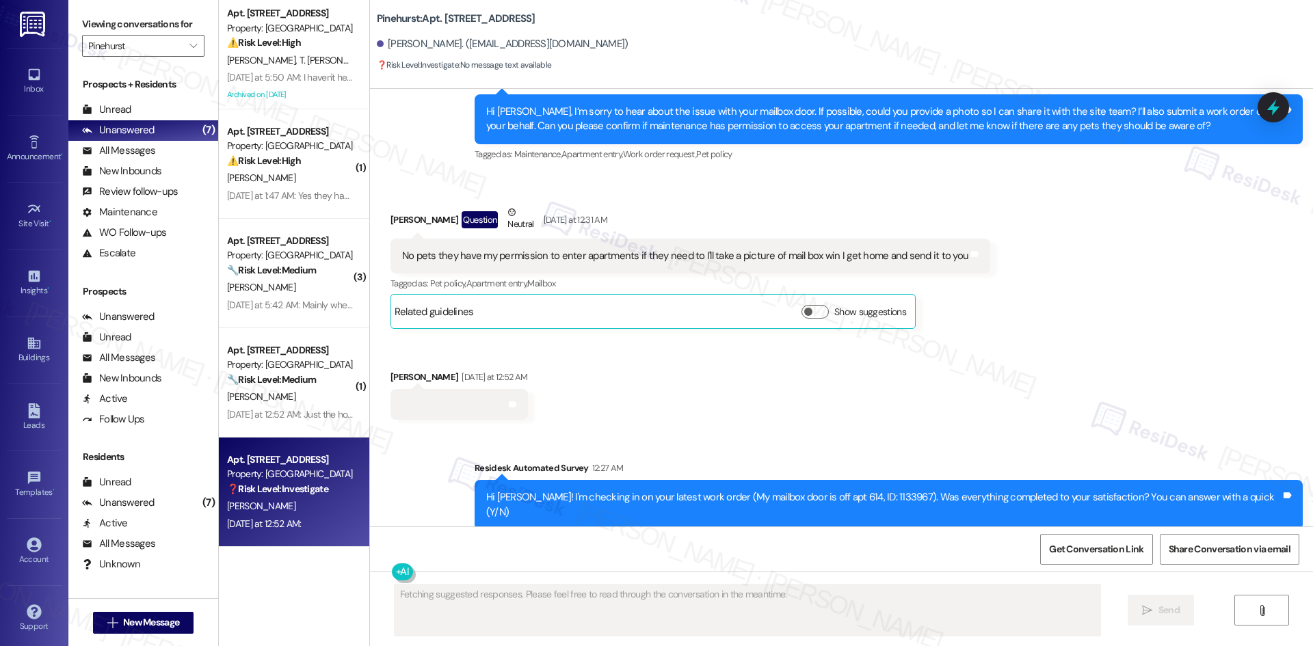
scroll to position [711, 0]
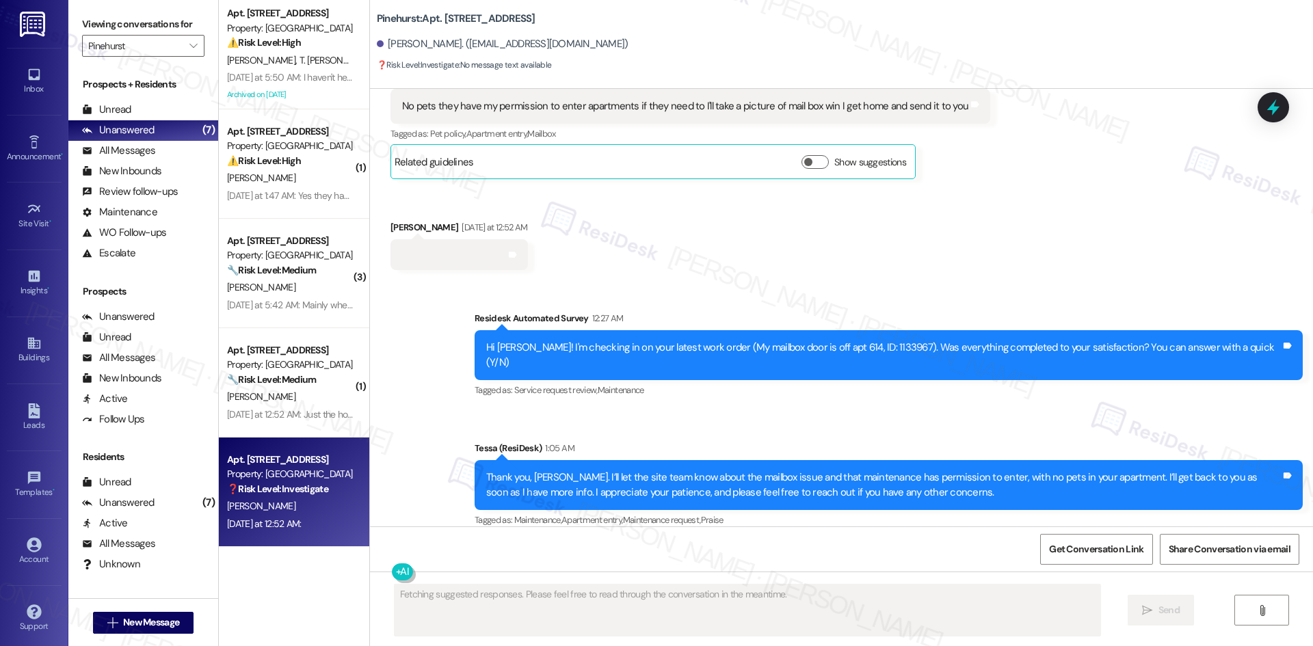
click at [914, 279] on div "Received via SMS [PERSON_NAME] Question Neutral [DATE] at 12:31 AM No pets they…" at bounding box center [841, 153] width 943 height 256
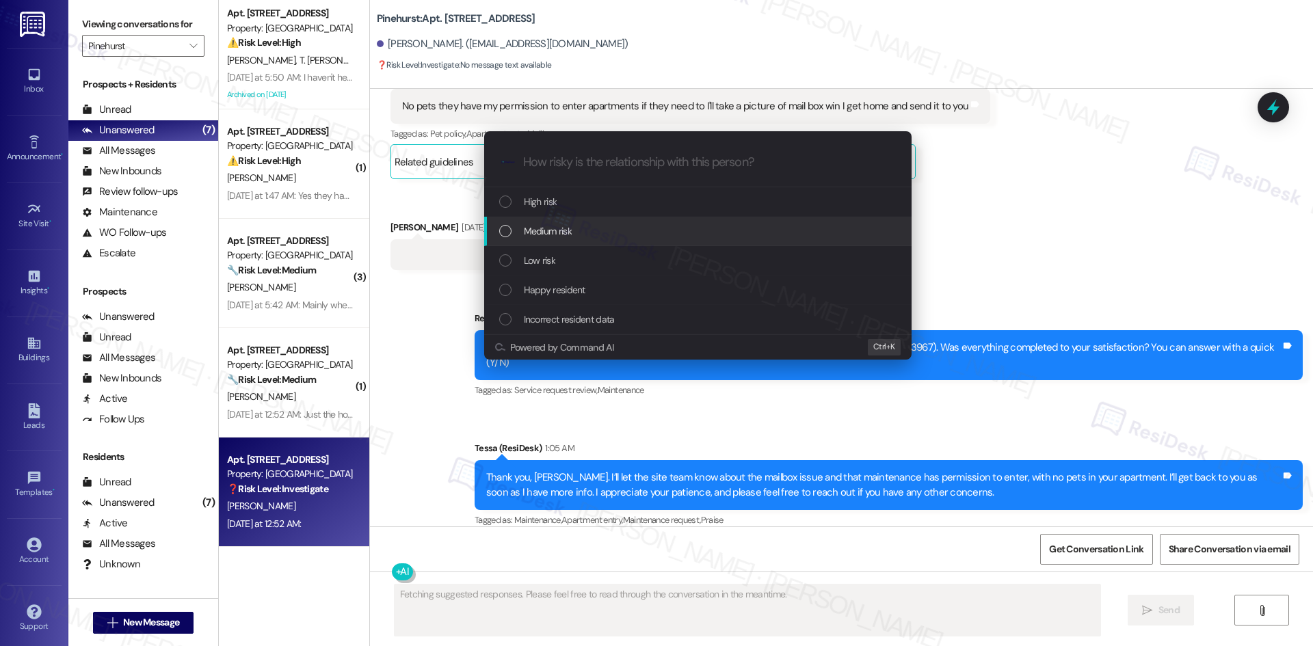
click at [649, 225] on div "Medium risk" at bounding box center [699, 231] width 400 height 15
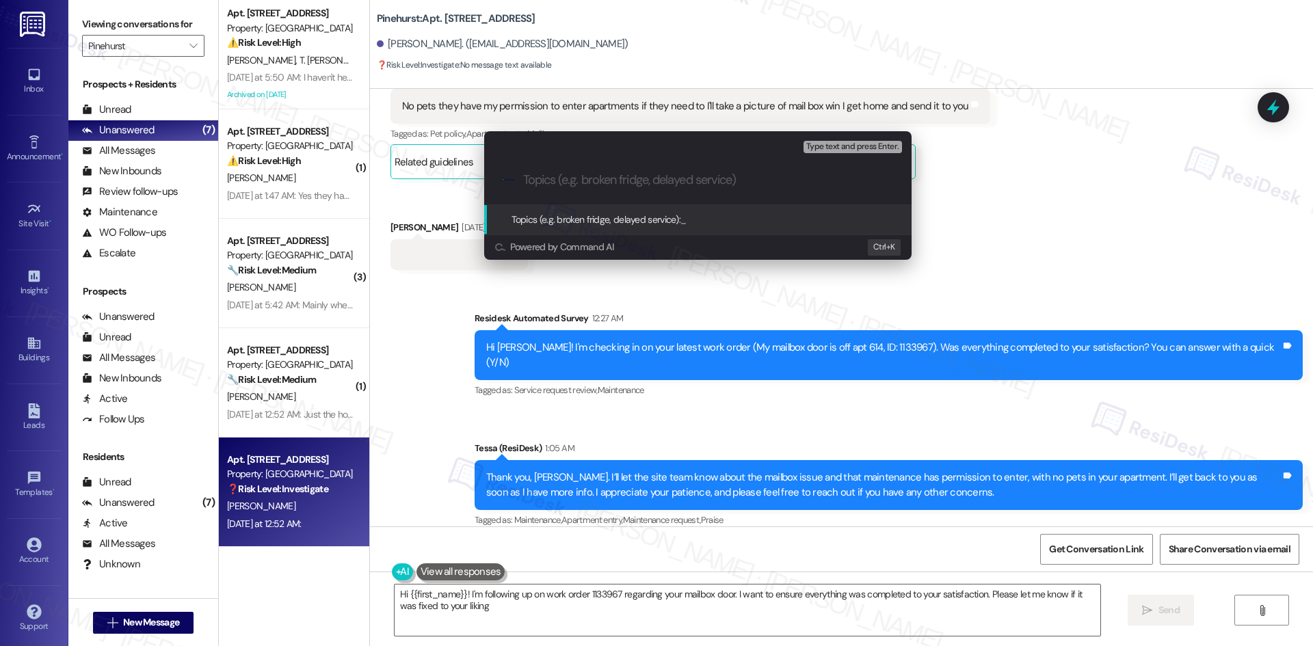
type textarea "Hi {{first_name}}! I'm following up on work order 1133967 regarding your mailbo…"
click at [564, 183] on input "Topics (e.g. broken fridge, delayed service)" at bounding box center [708, 180] width 371 height 14
paste input "Mailbox Door Broken – Work Order #1134491"
type input "Mailbox Door Broken – Work Order #1134491"
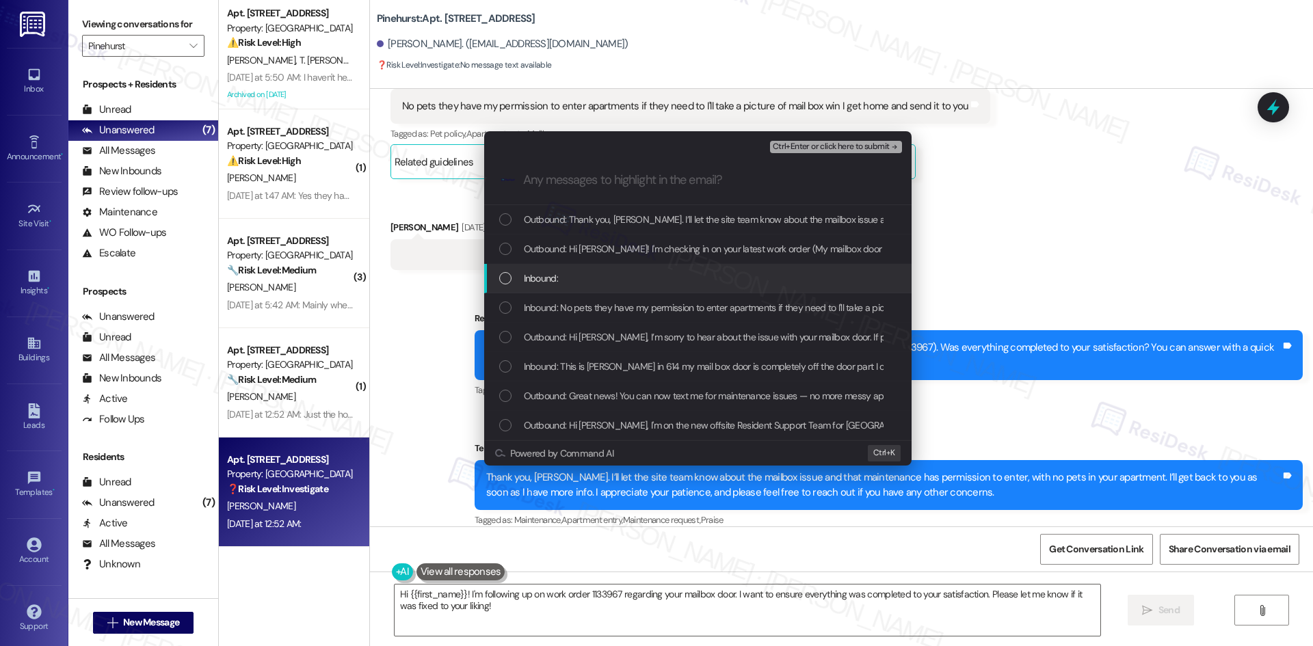
click at [605, 274] on div "Inbound:" at bounding box center [699, 278] width 400 height 15
click at [595, 304] on span "Inbound: No pets they have my permission to enter apartments if they need to I'…" at bounding box center [802, 307] width 556 height 15
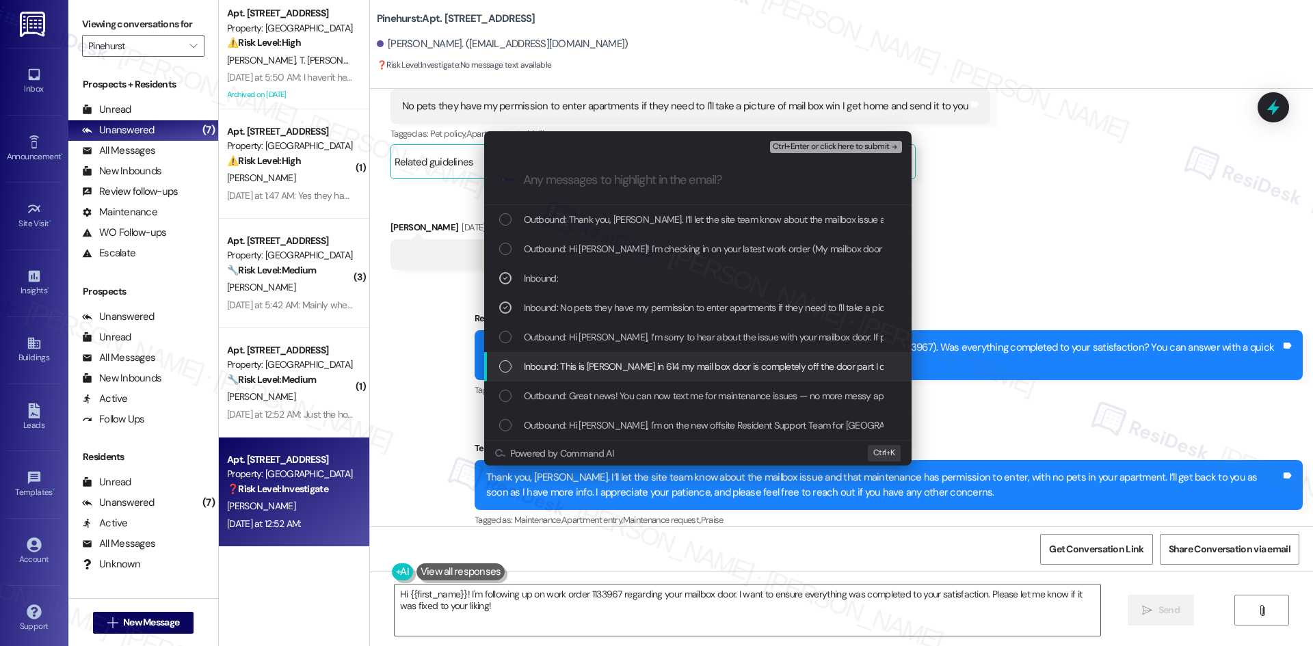
click at [640, 365] on span "Inbound: This is [PERSON_NAME] in 614 my mail box door is completely off the do…" at bounding box center [780, 366] width 513 height 15
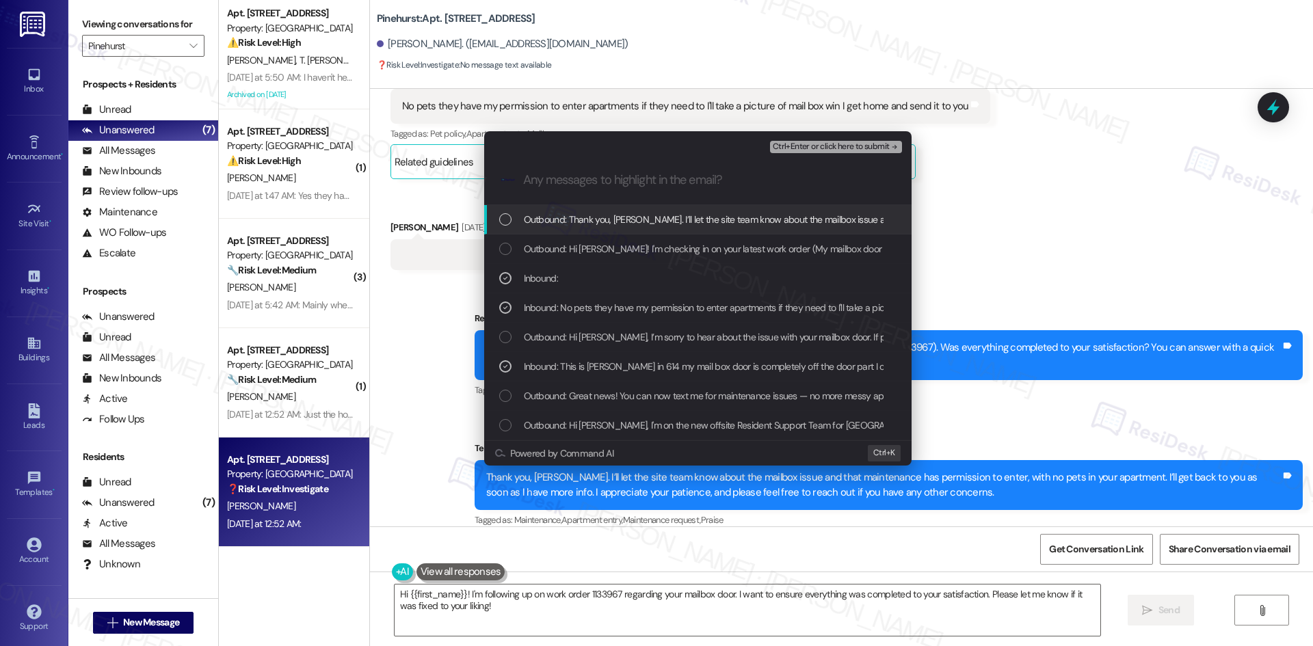
click at [879, 146] on span "Ctrl+Enter or click here to submit" at bounding box center [831, 147] width 117 height 10
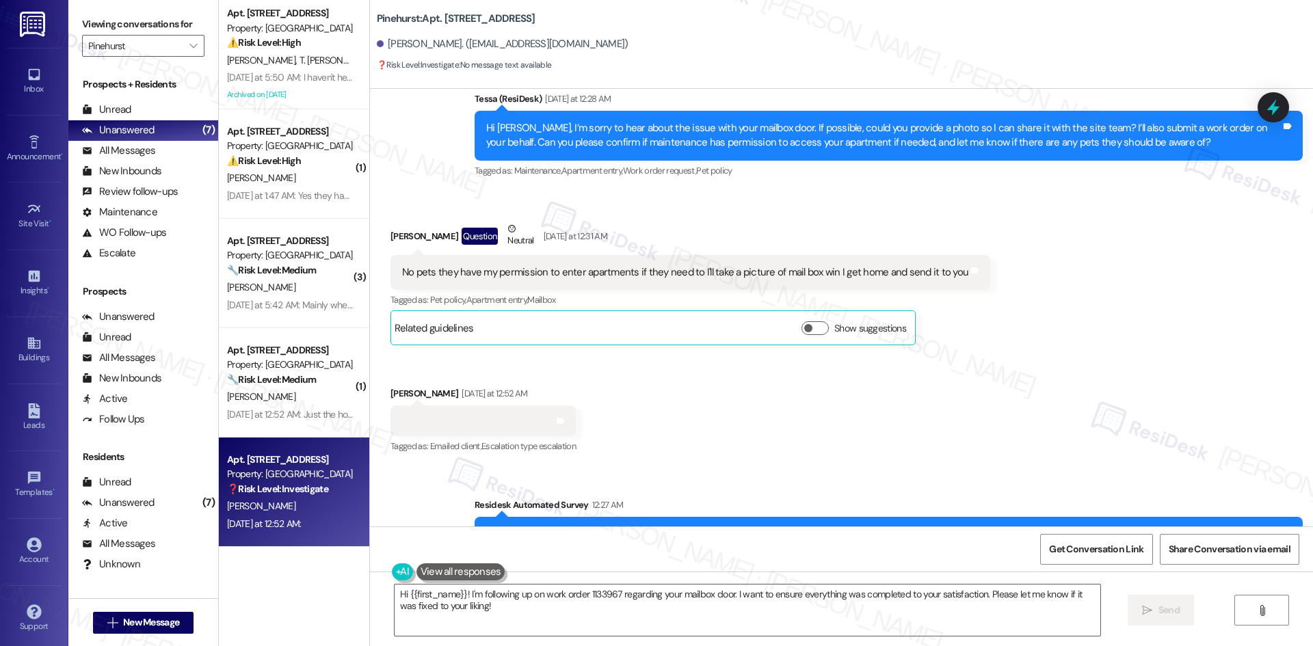
scroll to position [732, 0]
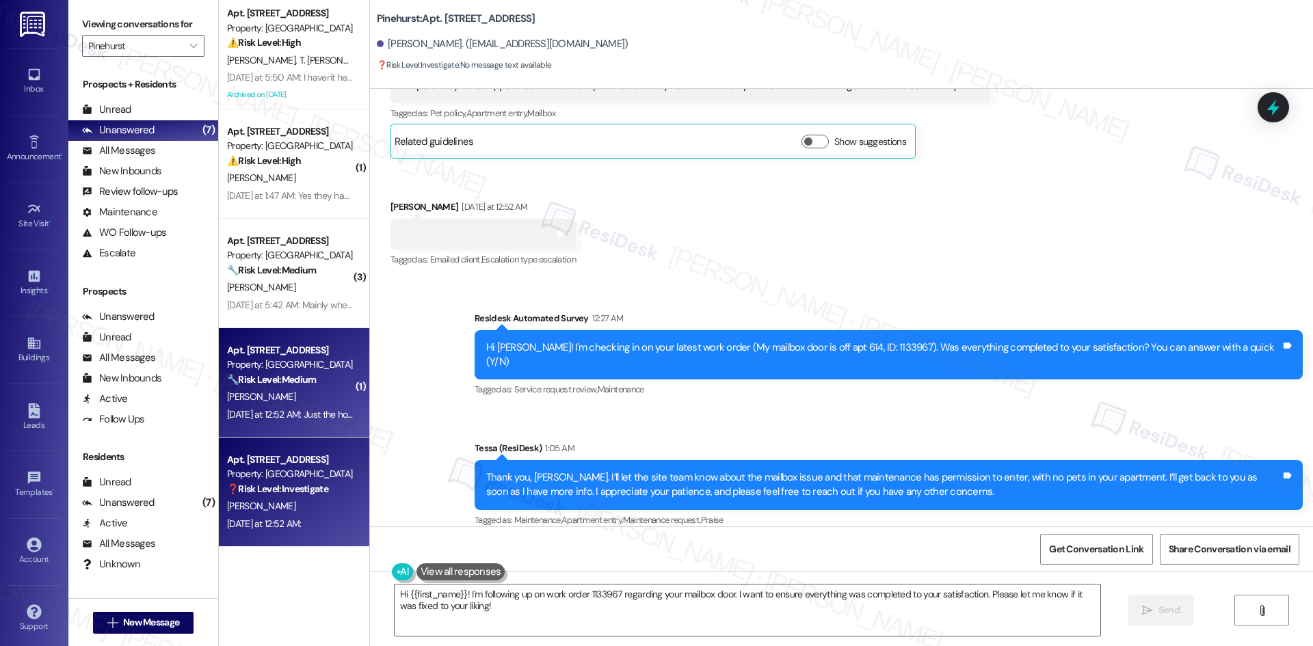
click at [283, 408] on div "[DATE] at 12:52 AM: Just the hood over my stove. The light still doesn't work. …" at bounding box center [383, 414] width 313 height 12
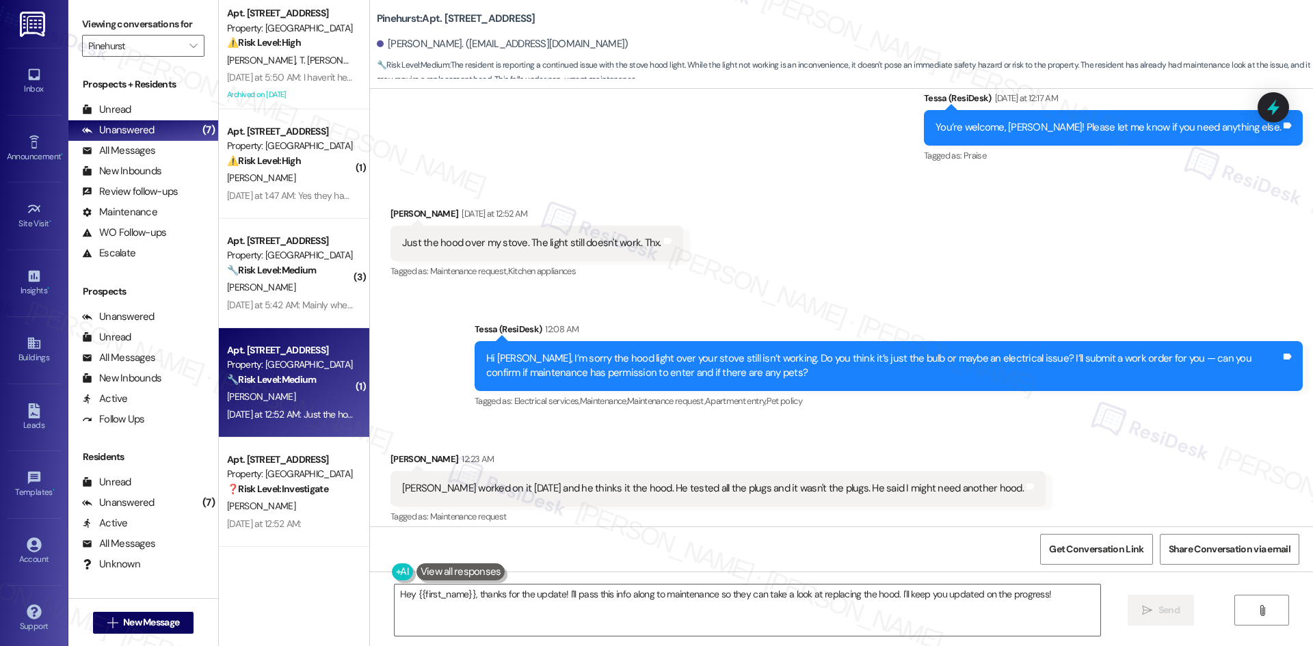
scroll to position [521, 0]
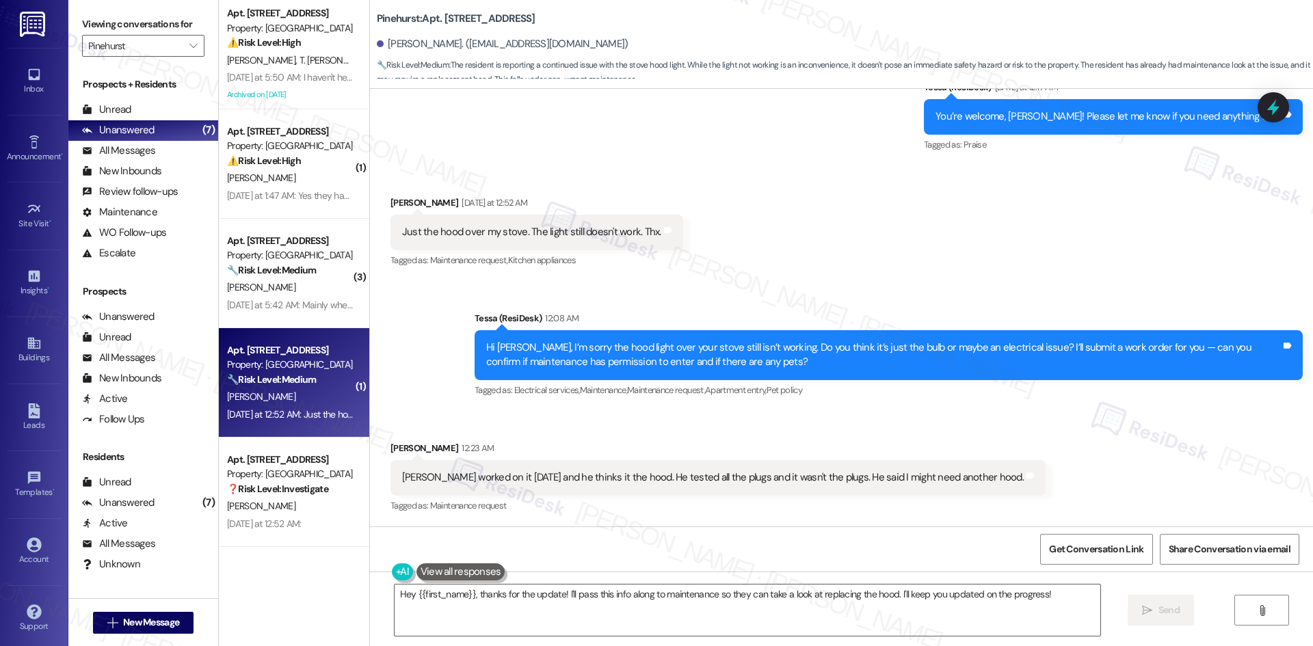
click at [905, 215] on div "Received via SMS [PERSON_NAME] [DATE] at 12:52 AM Just the hood over my stove. …" at bounding box center [841, 223] width 943 height 116
drag, startPoint x: 1043, startPoint y: 441, endPoint x: 1027, endPoint y: 441, distance: 15.7
click at [1041, 441] on div "Received via SMS [PERSON_NAME] 12:23 AM Dallas worked on it [DATE] and he think…" at bounding box center [841, 468] width 943 height 116
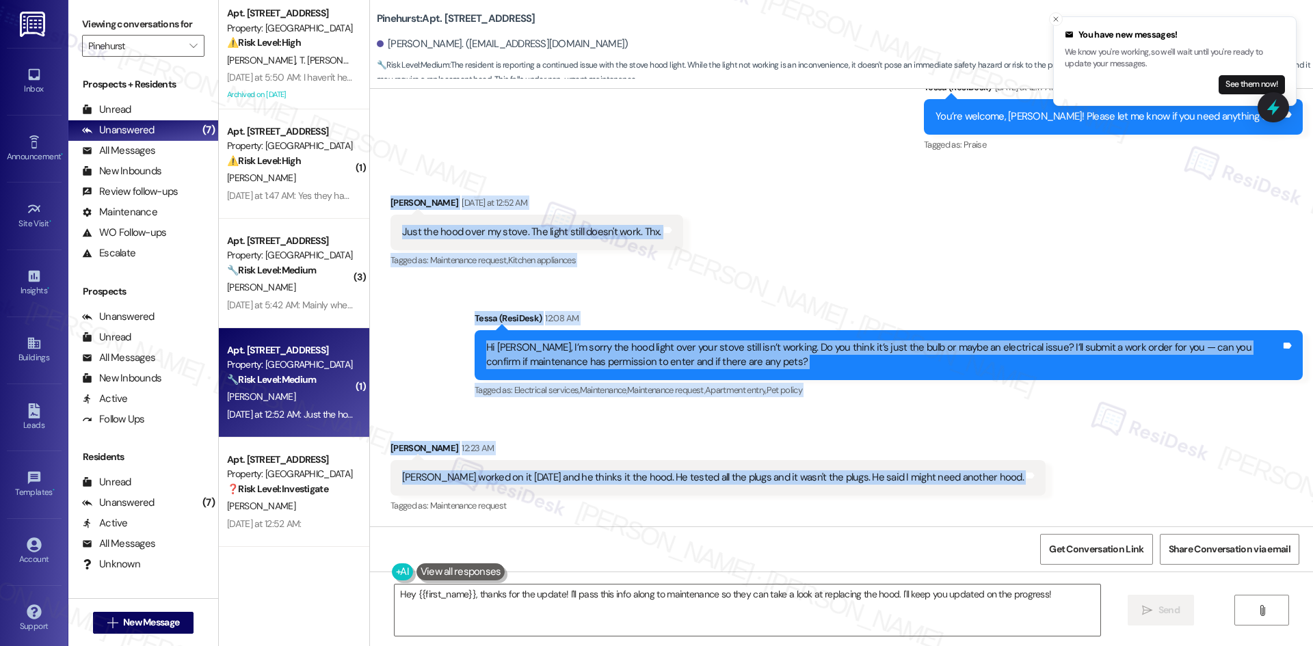
drag, startPoint x: 369, startPoint y: 329, endPoint x: 1015, endPoint y: 484, distance: 664.9
click at [1015, 484] on div "Lease started [DATE] 8:00 AM Announcement, sent via SMS Tessa (ResiDesk) [DATE]…" at bounding box center [841, 308] width 943 height 438
copy div "Lor Ipsumd Sitametco ad 86:16 EL Sedd eiu temp inci ut labor. Etd magna aliqu e…"
click at [439, 344] on div "Sent via SMS Tessa (ResiDesk) 12:08 AM Hi [PERSON_NAME], I’m sorry the hood lig…" at bounding box center [841, 345] width 943 height 130
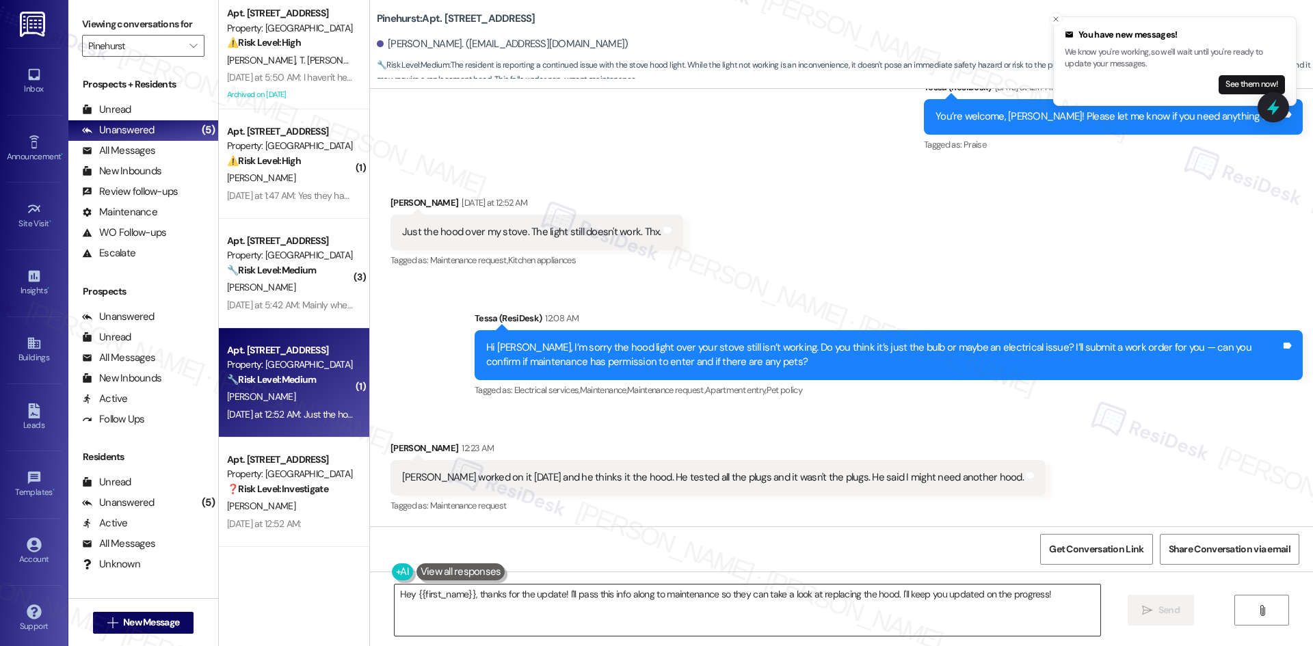
click at [502, 620] on textarea "Hey {{first_name}}, thanks for the update! I'll pass this info along to mainten…" at bounding box center [748, 610] width 706 height 51
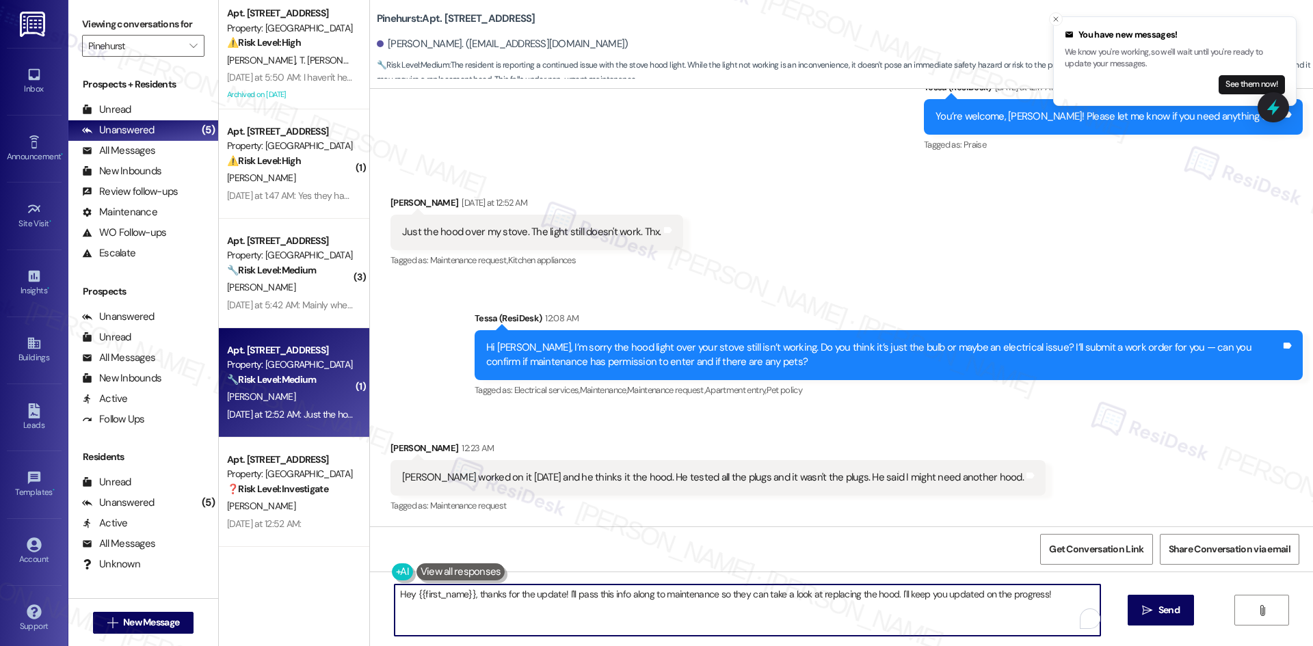
paste textarea "Thank you for the update, [PERSON_NAME]. I’ll inform the site team about what D…"
type textarea "Thank you for the update, [PERSON_NAME]. I’ll inform the site team about what D…"
click at [1148, 615] on span "Send" at bounding box center [1156, 610] width 21 height 14
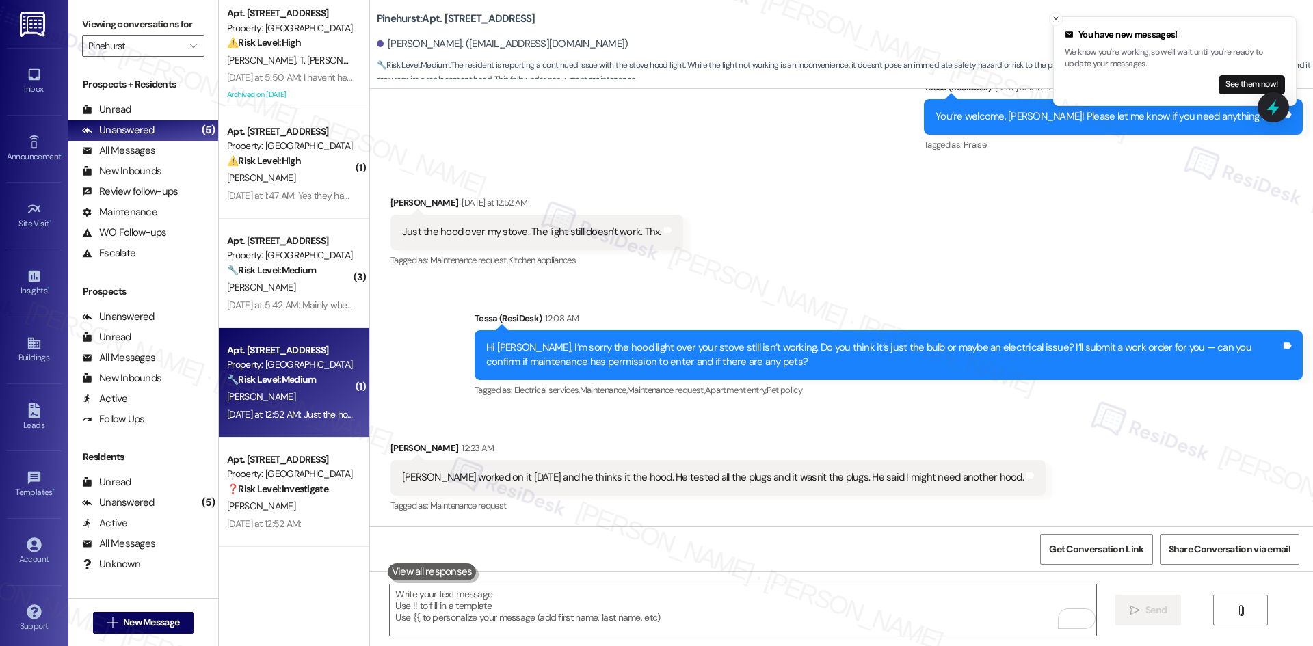
scroll to position [521, 0]
click at [1041, 468] on div "Received via SMS [PERSON_NAME] 12:23 AM Dallas worked on it [DATE] and he think…" at bounding box center [841, 469] width 943 height 116
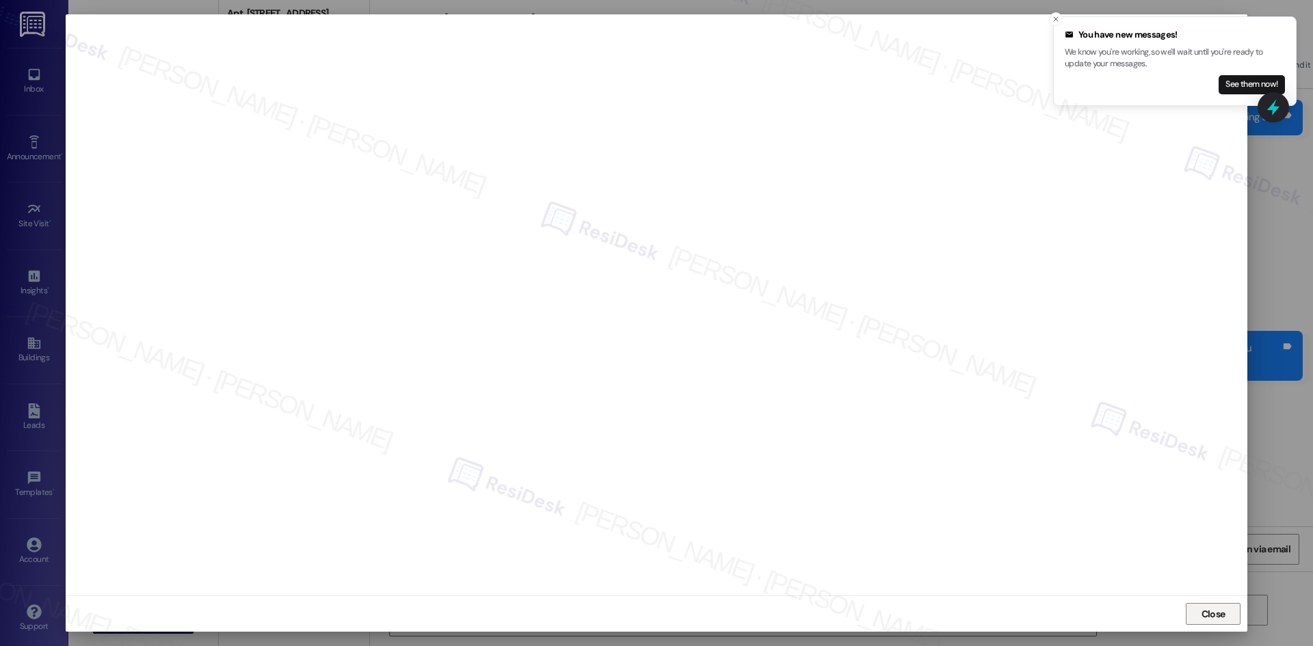
click at [1212, 607] on span "Close" at bounding box center [1214, 614] width 24 height 14
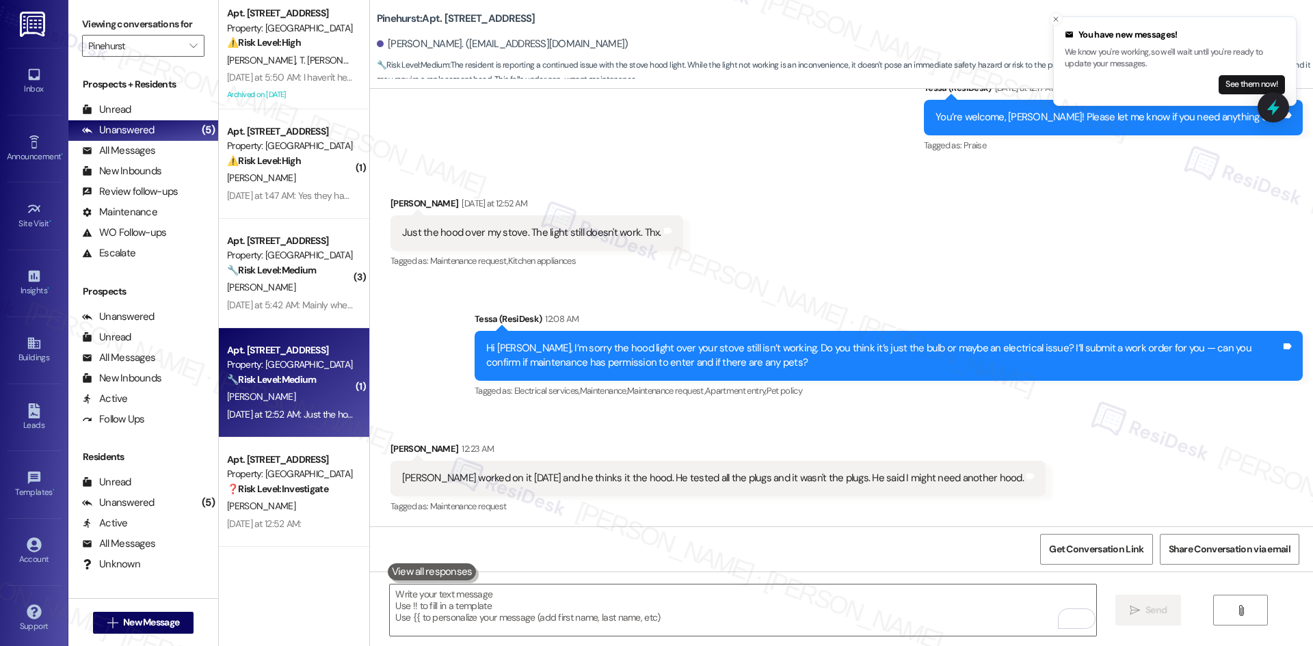
click at [1093, 461] on div "Received via SMS [PERSON_NAME] 12:23 AM Dallas worked on it [DATE] and he think…" at bounding box center [841, 469] width 943 height 116
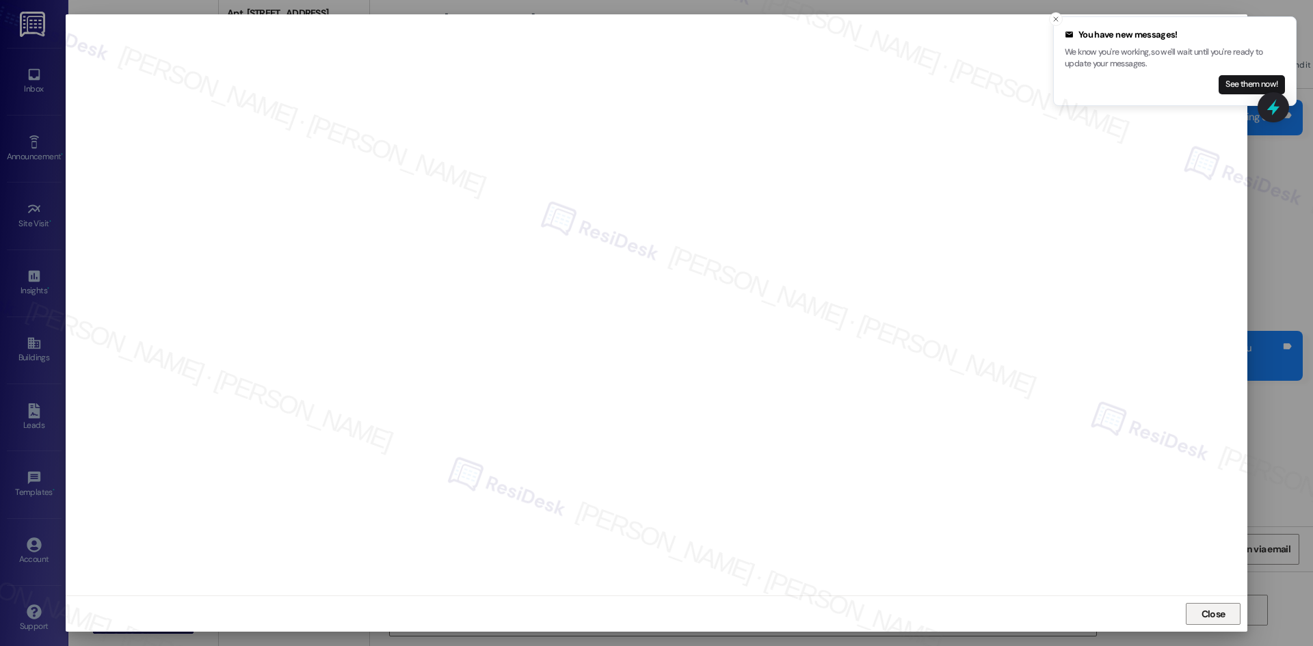
click at [1221, 610] on span "Close" at bounding box center [1214, 614] width 24 height 14
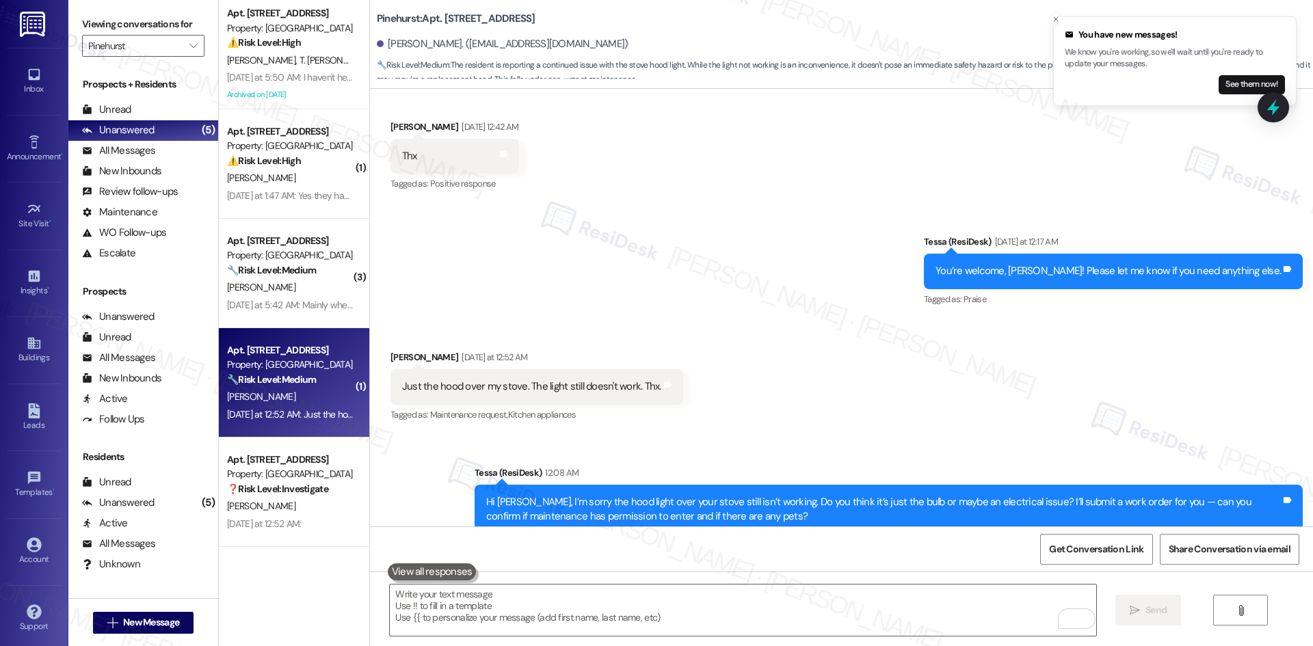
scroll to position [452, 0]
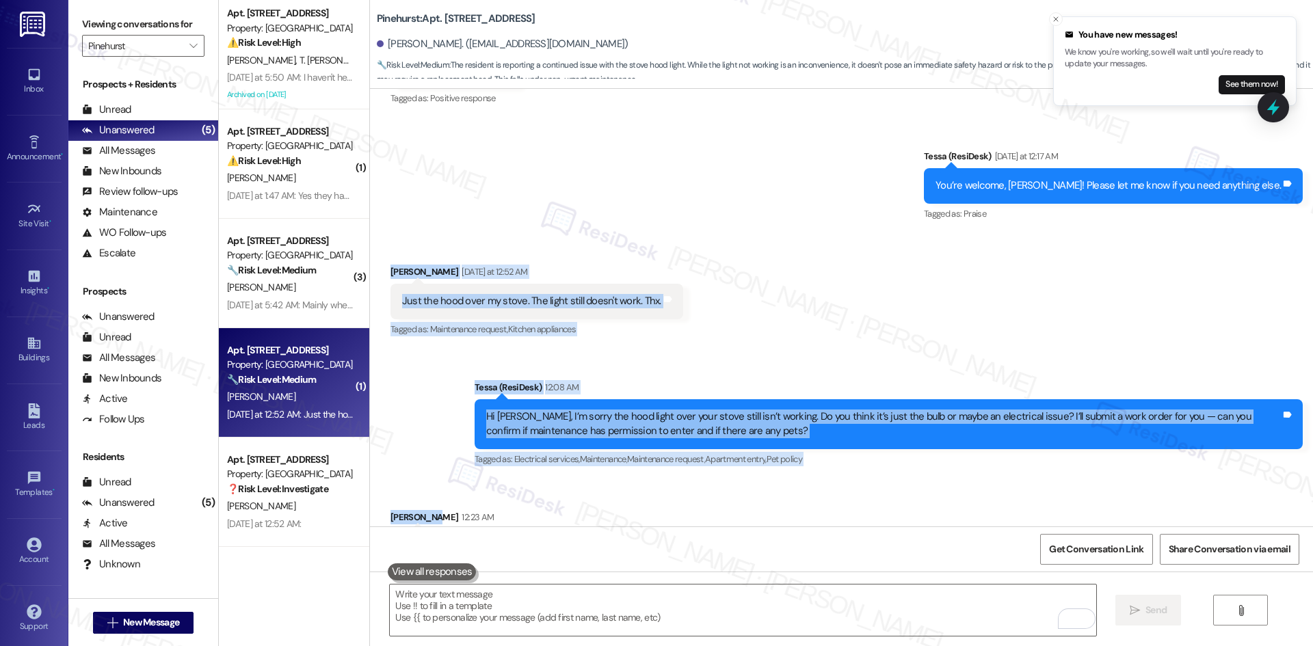
drag, startPoint x: 436, startPoint y: 306, endPoint x: 1101, endPoint y: 491, distance: 690.3
click at [1100, 490] on div "Lease started [DATE] 8:00 AM Announcement, sent via SMS Tessa (ResiDesk) [DATE]…" at bounding box center [841, 308] width 943 height 438
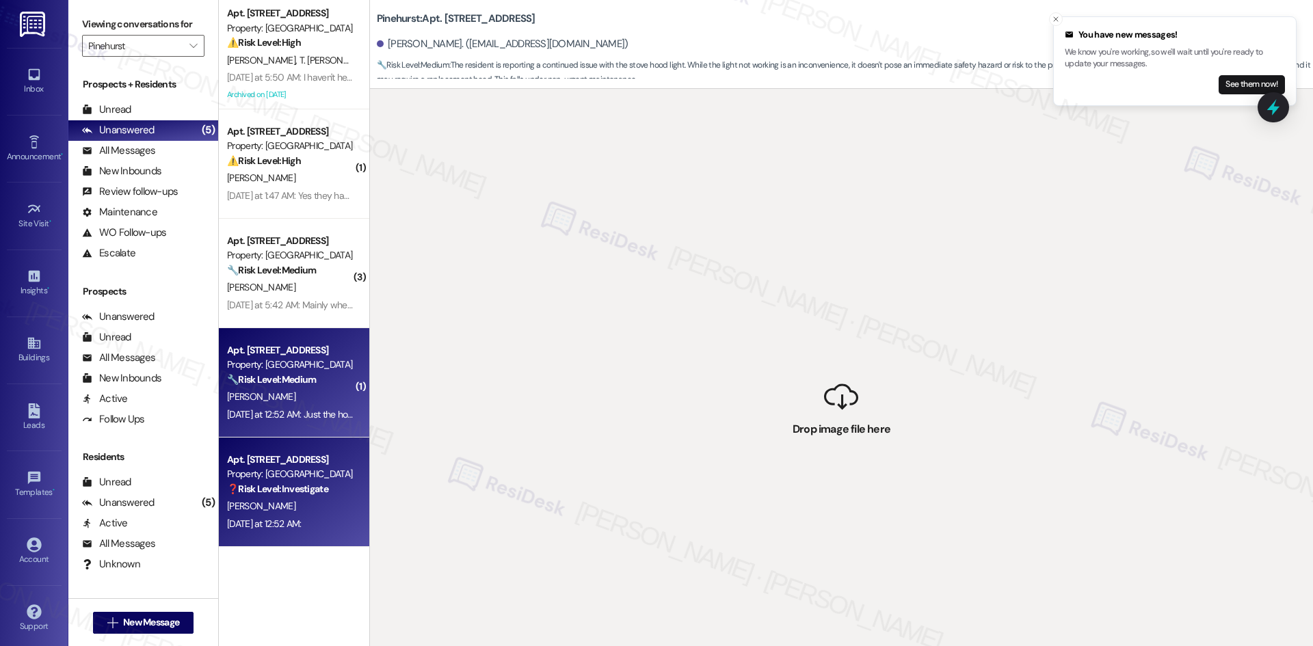
click at [288, 458] on div "Apt. [STREET_ADDRESS]" at bounding box center [290, 460] width 127 height 14
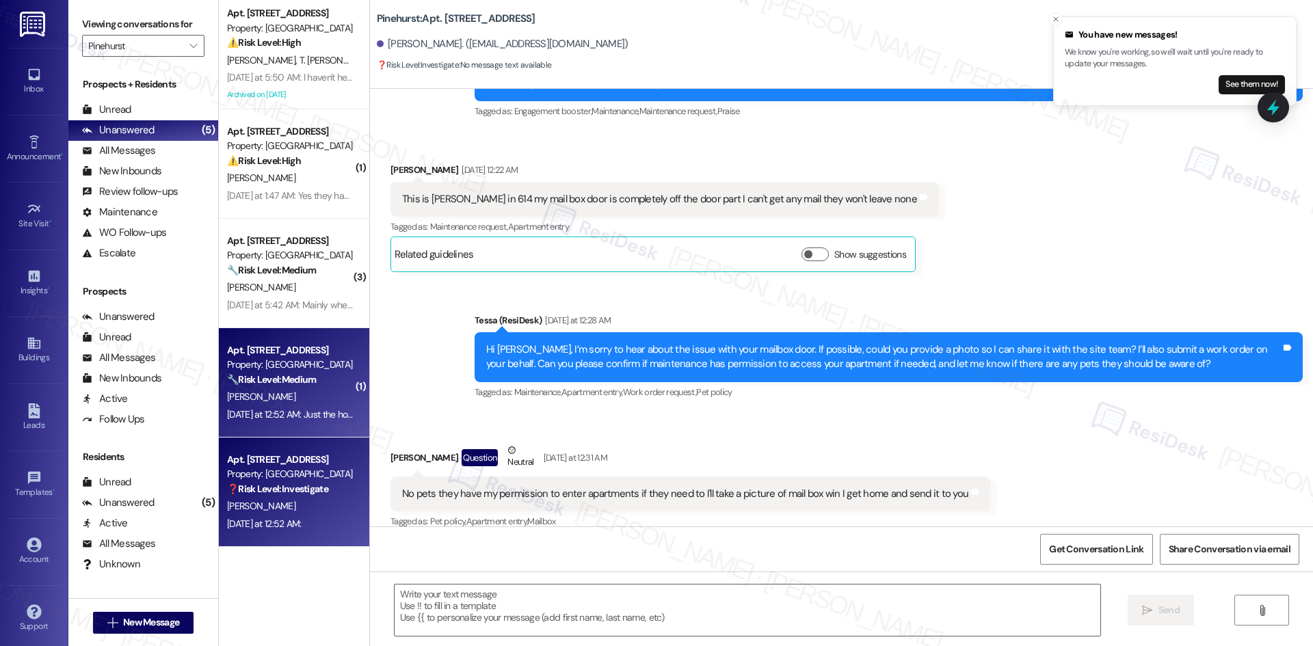
click at [292, 431] on div "Apt. [STREET_ADDRESS] Property: Pinehurst 🔧 Risk Level: Medium The resident is …" at bounding box center [294, 382] width 151 height 109
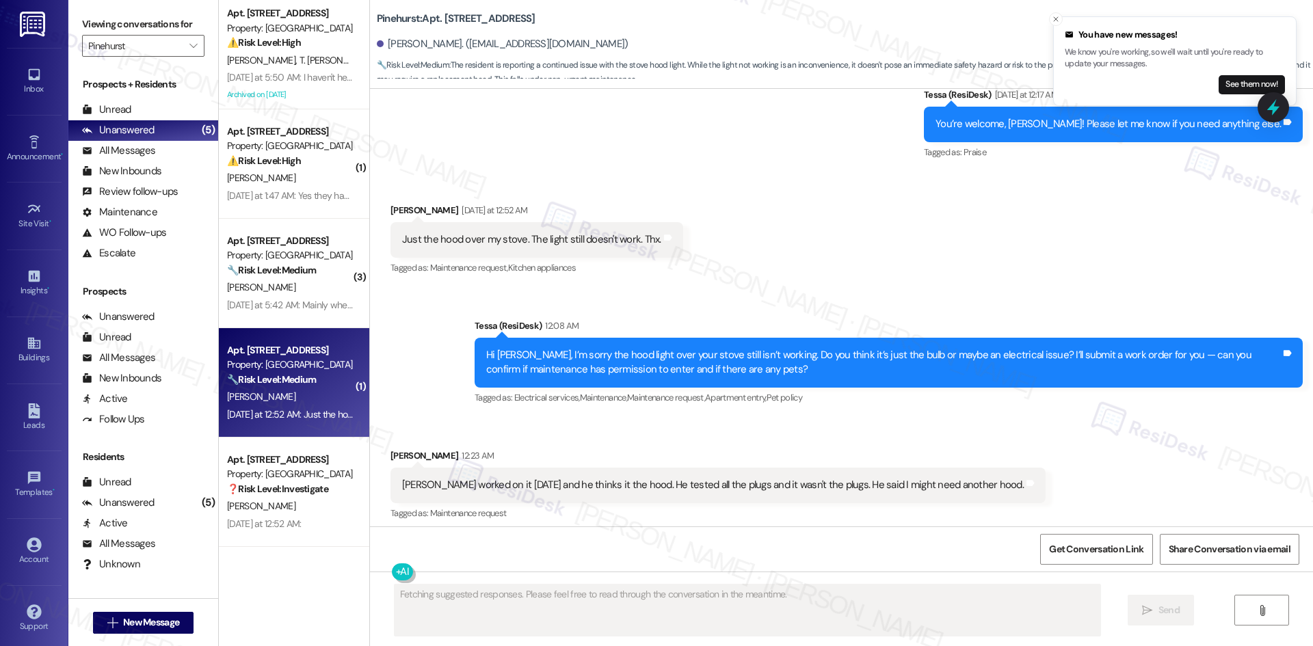
scroll to position [521, 0]
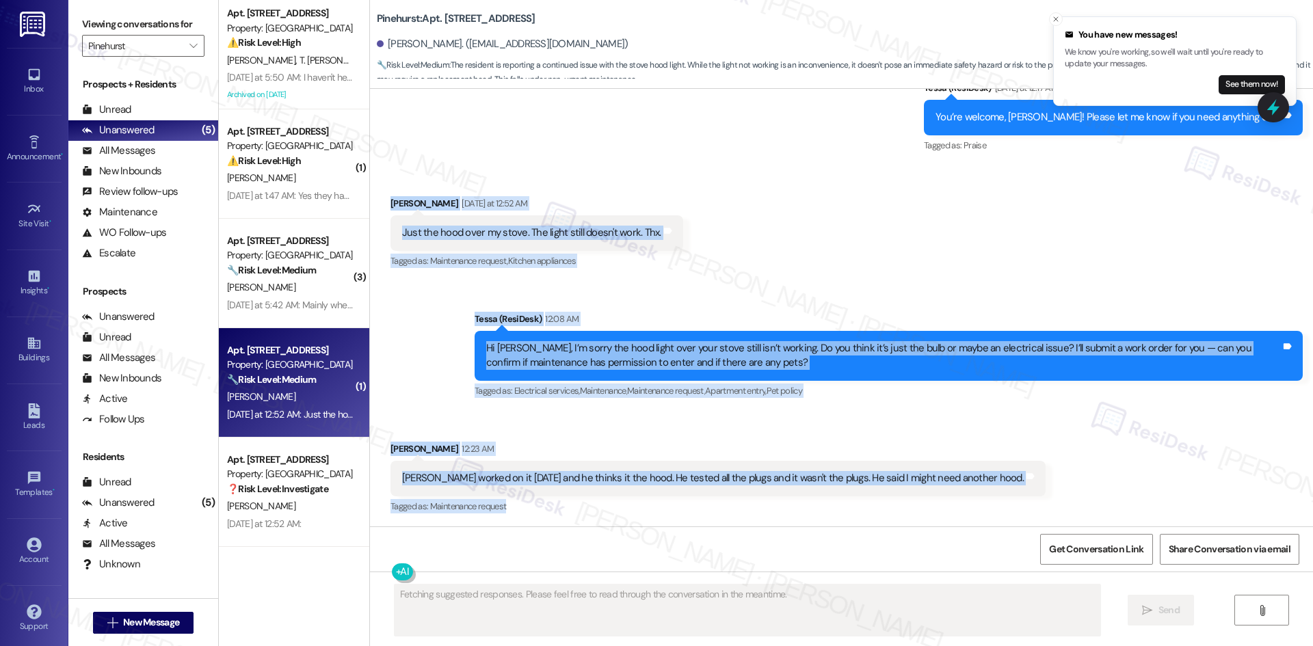
drag, startPoint x: 376, startPoint y: 198, endPoint x: 995, endPoint y: 487, distance: 684.0
click at [1023, 497] on div "Lease started [DATE] 8:00 AM Announcement, sent via SMS Tessa (ResiDesk) [DATE]…" at bounding box center [841, 308] width 943 height 438
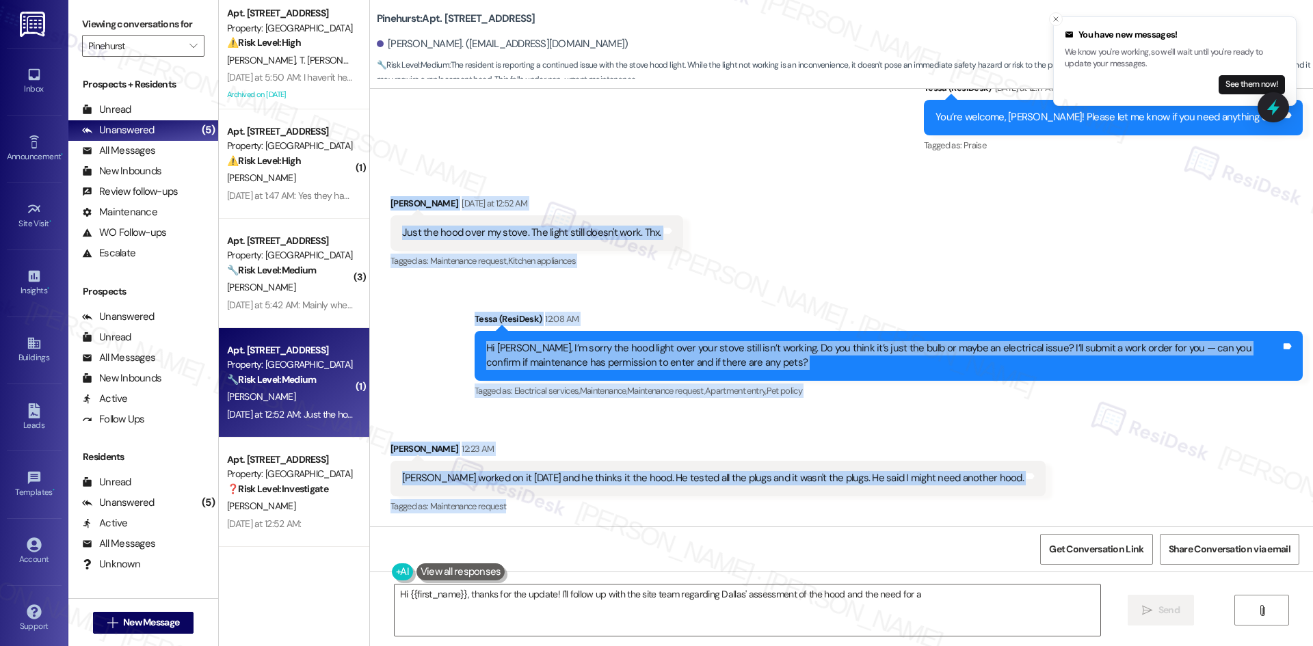
copy div "Lor Ipsumd Sitametco ad 86:16 EL Sedd eiu temp inci ut labor. Etd magna aliqu e…"
type textarea "Hi {{first_name}}, thanks for the update! I'll follow up with the site team reg…"
click at [794, 245] on div "Received via SMS [PERSON_NAME] [DATE] at 12:52 AM Just the hood over my stove. …" at bounding box center [841, 224] width 943 height 116
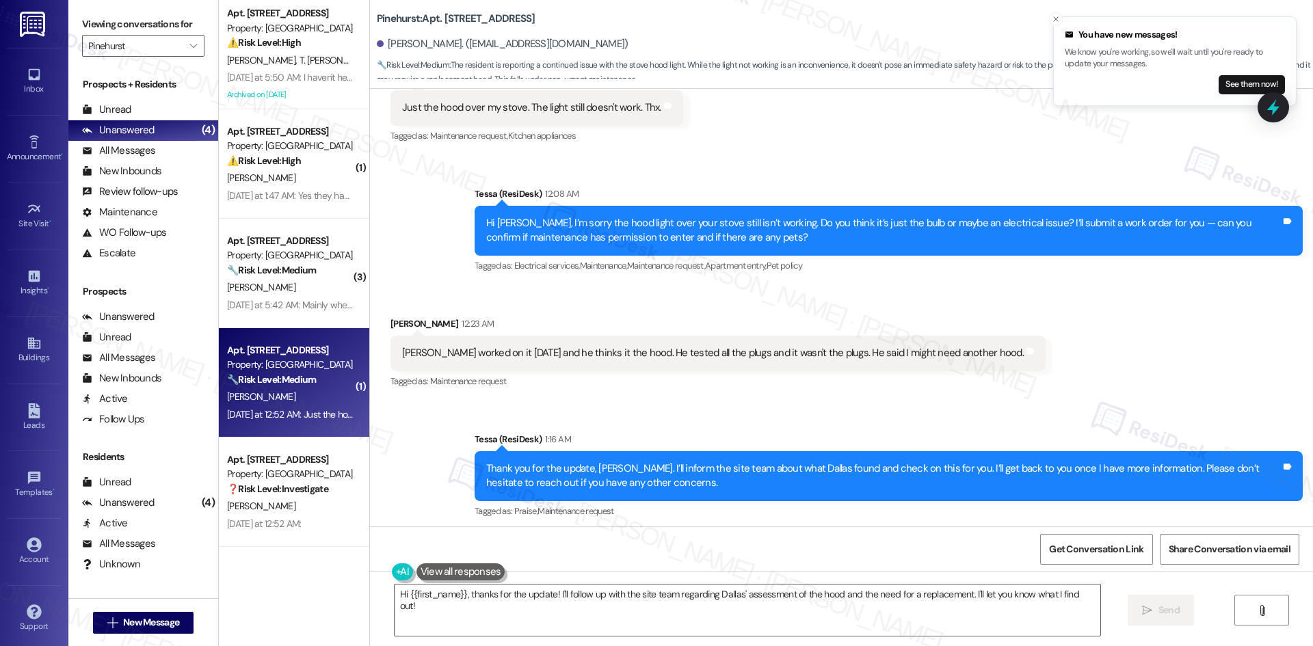
scroll to position [651, 0]
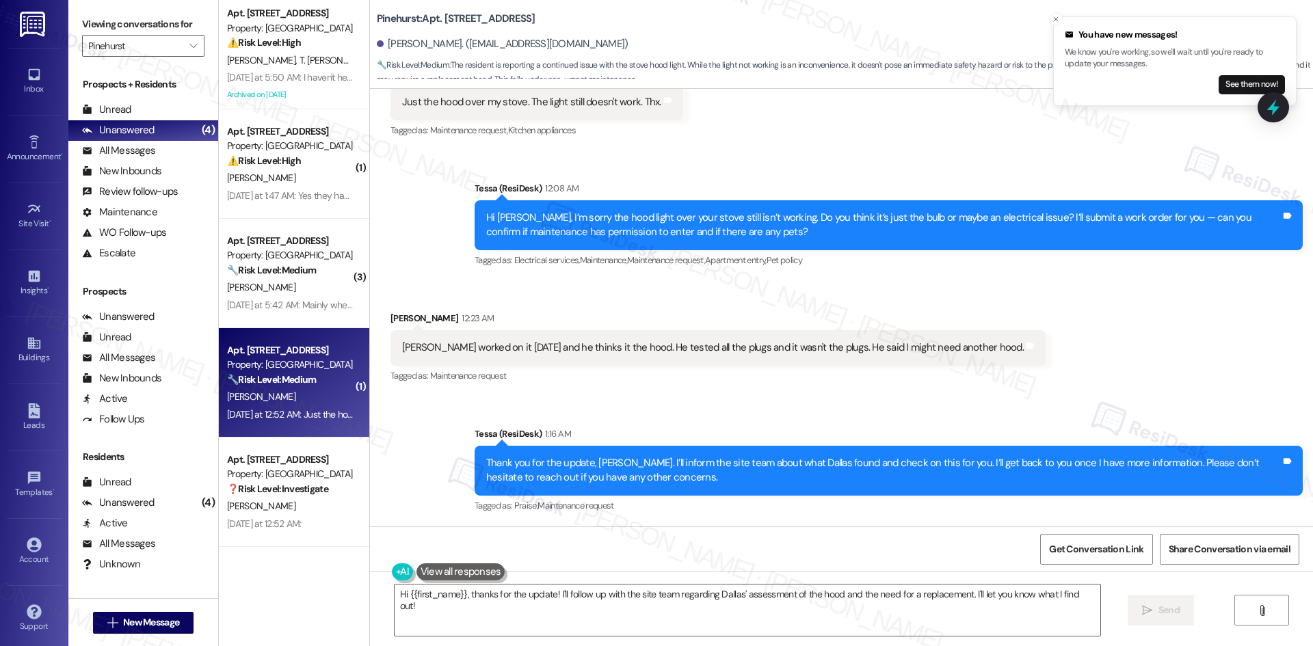
click at [772, 396] on div "Sent via SMS Tessa (ResiDesk) 1:16 AM Thank you for the update, [PERSON_NAME]. …" at bounding box center [841, 461] width 943 height 130
click at [772, 397] on div "Sent via SMS Tessa (ResiDesk) 1:16 AM Thank you for the update, [PERSON_NAME]. …" at bounding box center [841, 461] width 943 height 130
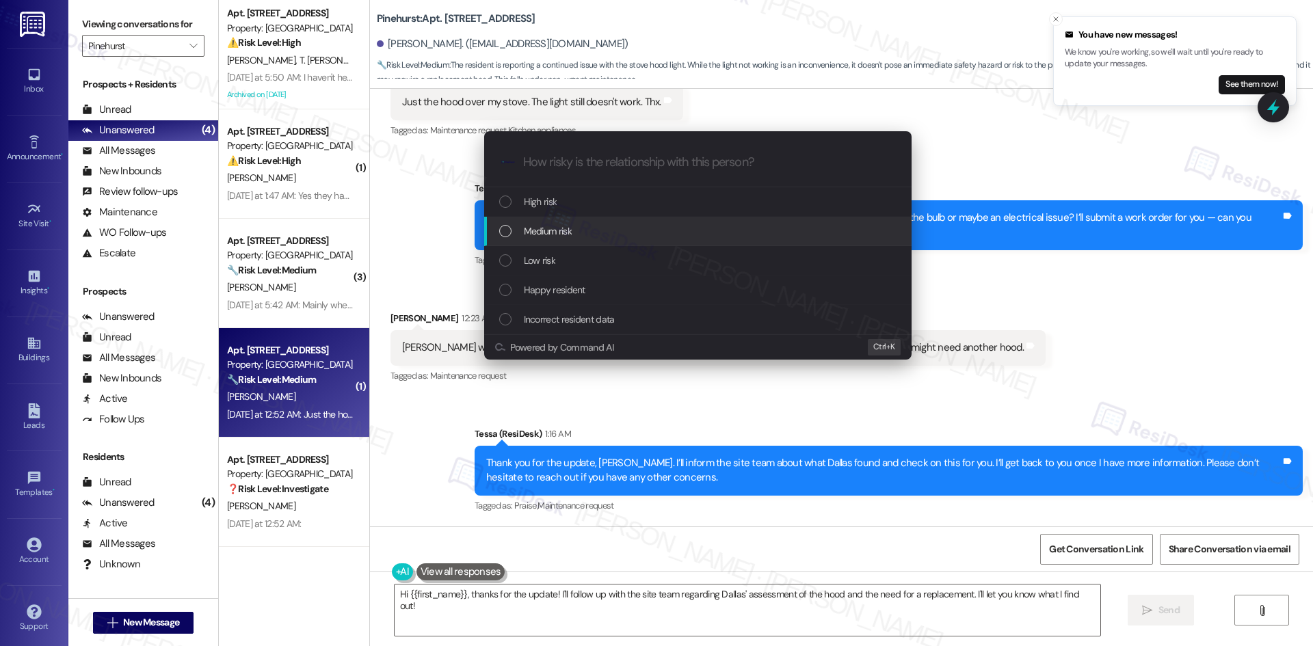
click at [594, 231] on div "Medium risk" at bounding box center [699, 231] width 400 height 15
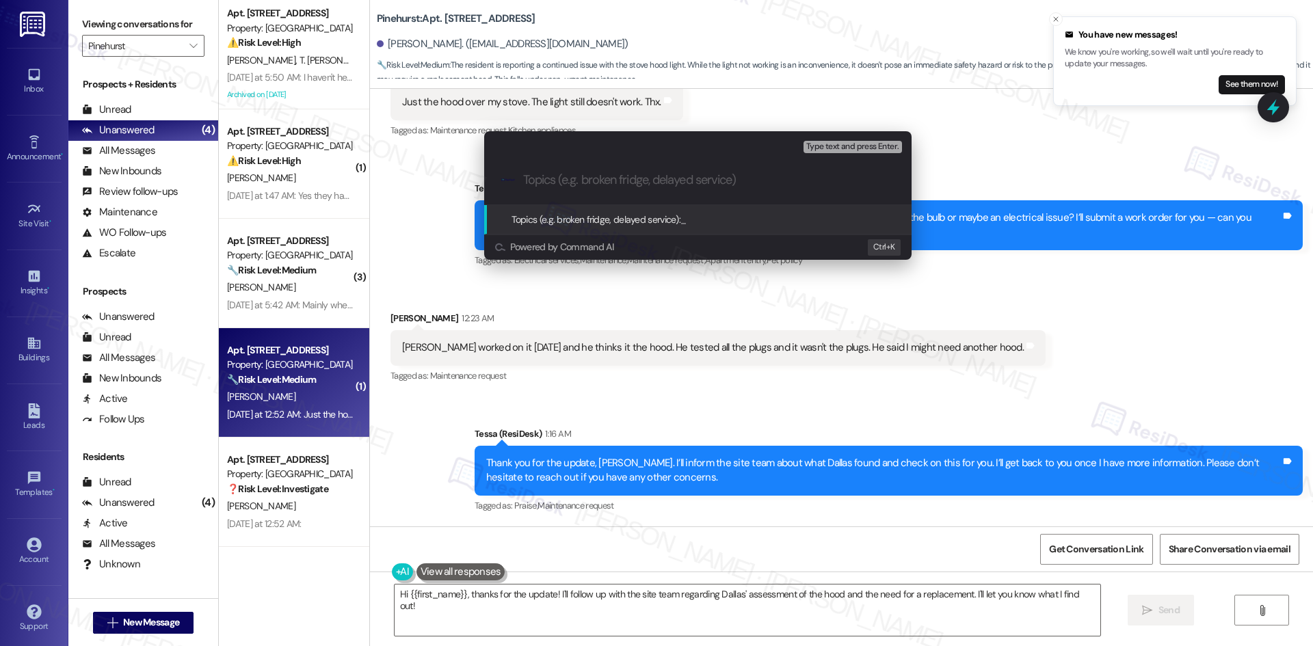
drag, startPoint x: 652, startPoint y: 369, endPoint x: 662, endPoint y: 371, distance: 9.8
click at [659, 371] on div "Escalate Conversation Medium risk Topics (e.g. broken fridge, delayed service) …" at bounding box center [656, 323] width 1313 height 646
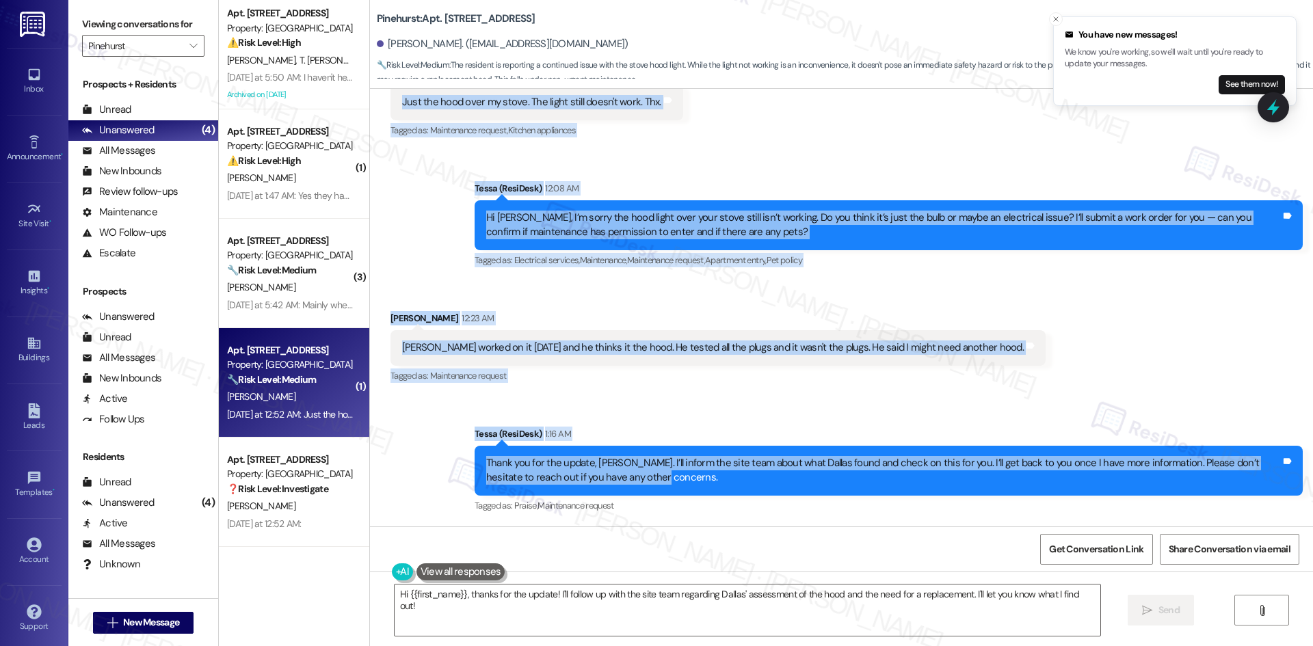
drag, startPoint x: 367, startPoint y: 196, endPoint x: 834, endPoint y: 482, distance: 547.2
click at [834, 482] on div "Lease started [DATE] 8:00 AM Announcement, sent via SMS Tessa (ResiDesk) [DATE]…" at bounding box center [841, 308] width 943 height 438
copy div "Lor Ipsumd Sitametco ad 86:16 EL Sedd eiu temp inci ut labor. Etd magna aliqu e…"
click at [892, 283] on div "Received via SMS [PERSON_NAME] 12:23 AM Dallas worked on it [DATE] and he think…" at bounding box center [841, 338] width 943 height 116
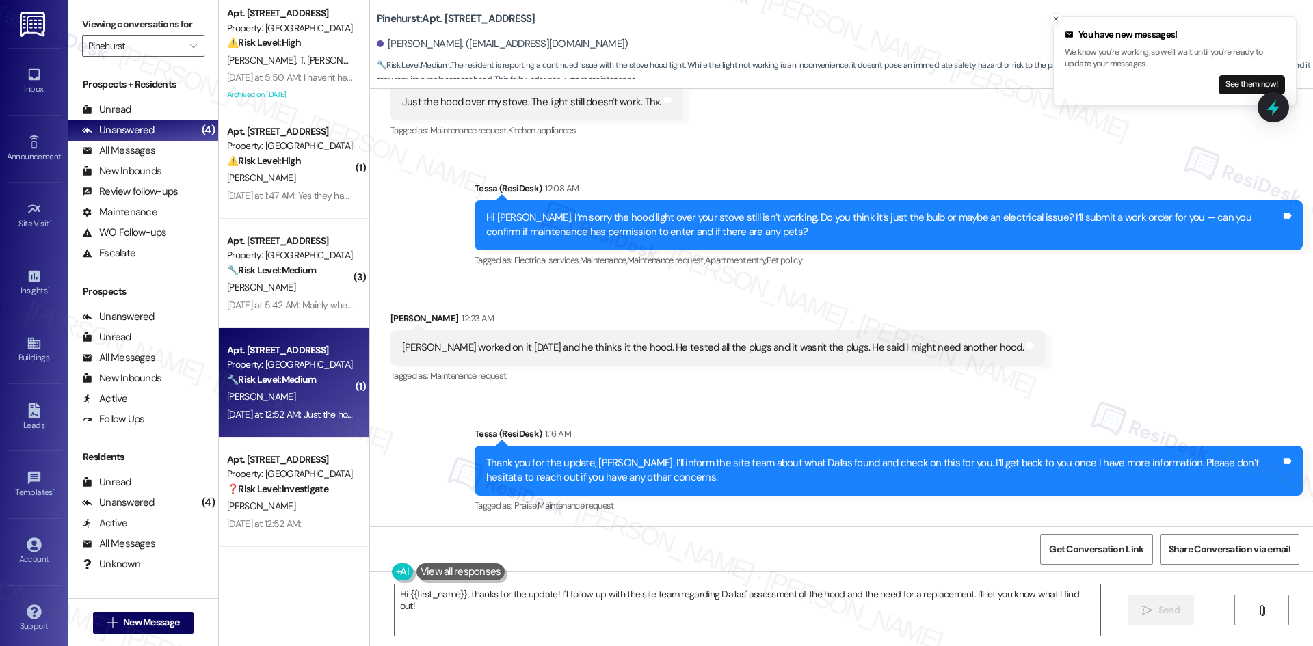
click at [698, 435] on div "Tessa (ResiDesk) 1:16 AM" at bounding box center [889, 436] width 828 height 19
click at [693, 428] on div "Tessa (ResiDesk) 1:16 AM" at bounding box center [889, 436] width 828 height 19
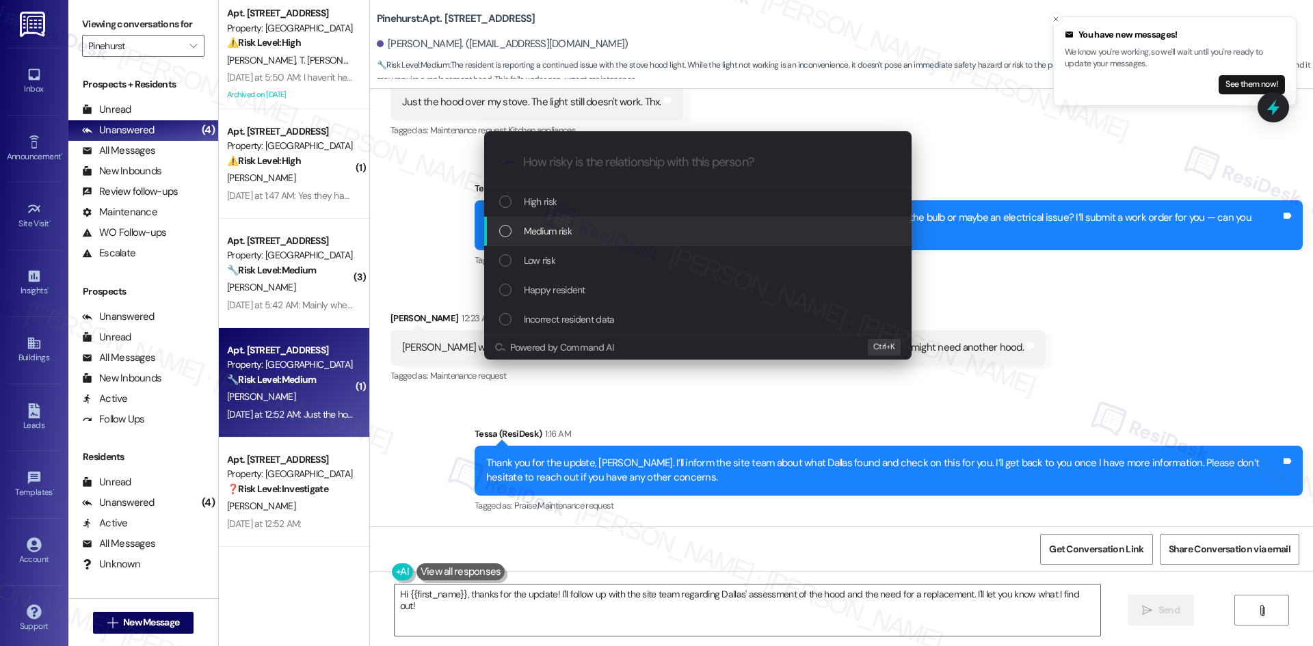
click at [591, 235] on div "Medium risk" at bounding box center [699, 231] width 400 height 15
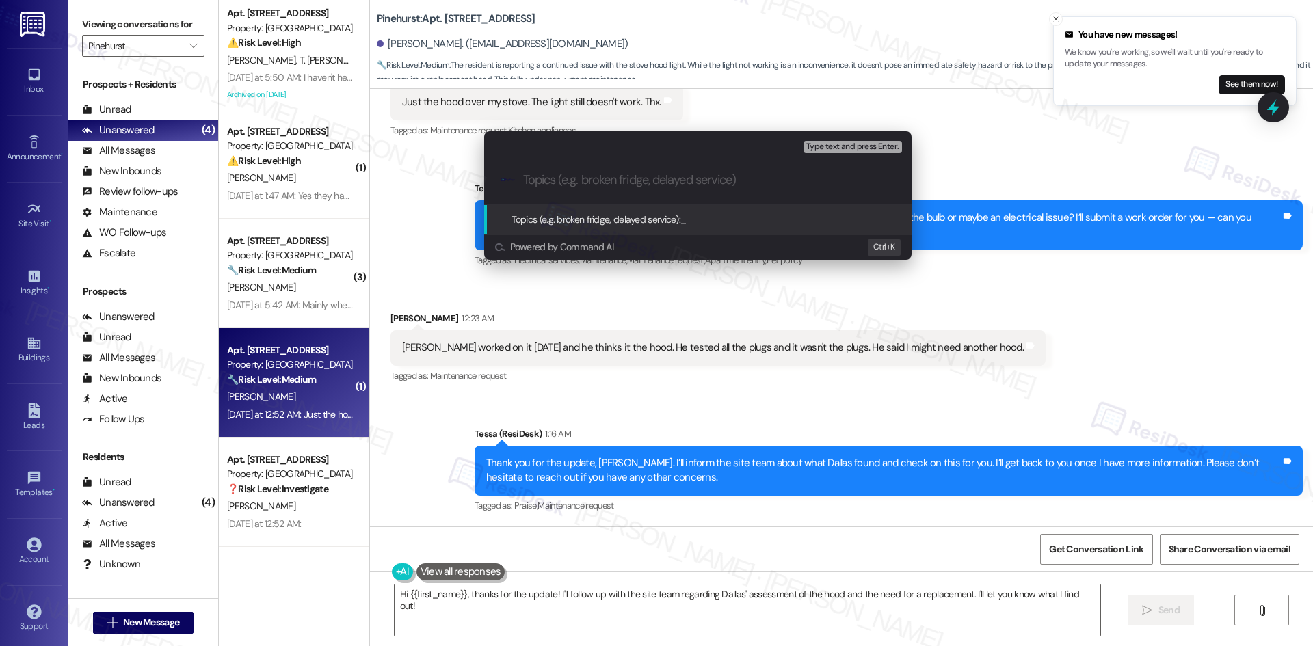
click at [551, 183] on input "Topics (e.g. broken fridge, delayed service)" at bounding box center [708, 180] width 371 height 14
paste input "Stove Hood Light Still Not Working"
type input "Stove Hood Light Still Not Working"
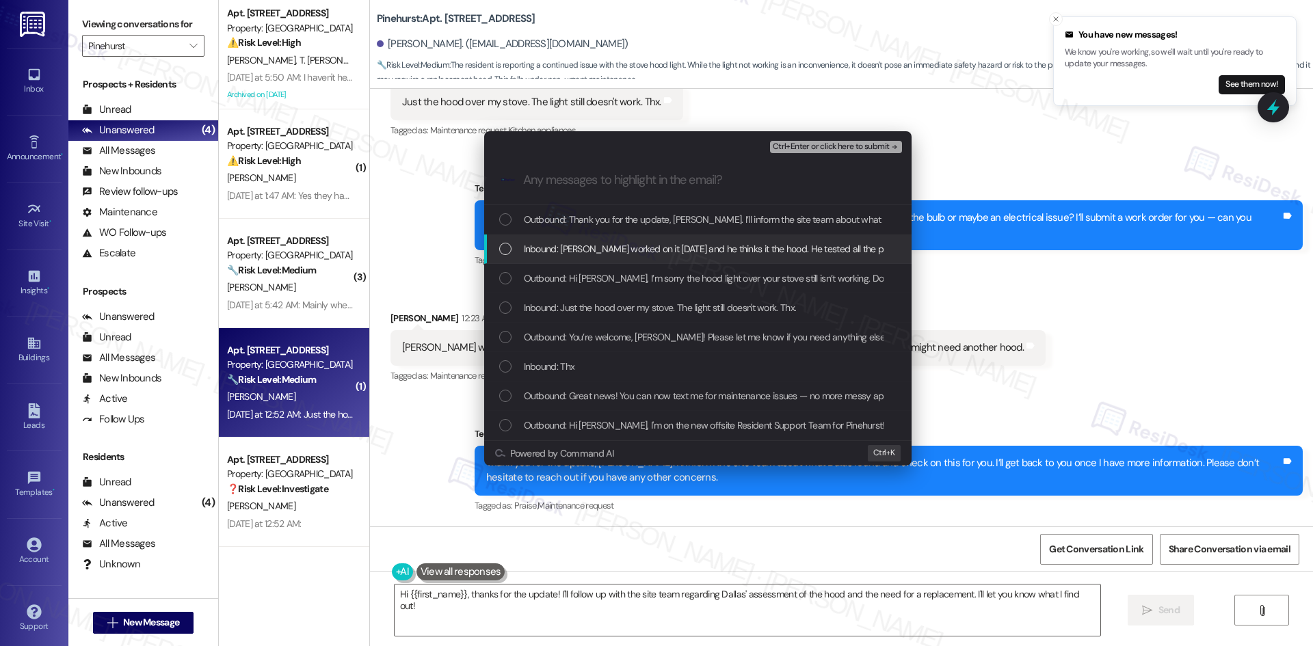
click at [654, 252] on span "Inbound: [PERSON_NAME] worked on it [DATE] and he thinks it the hood. He tested…" at bounding box center [829, 248] width 610 height 15
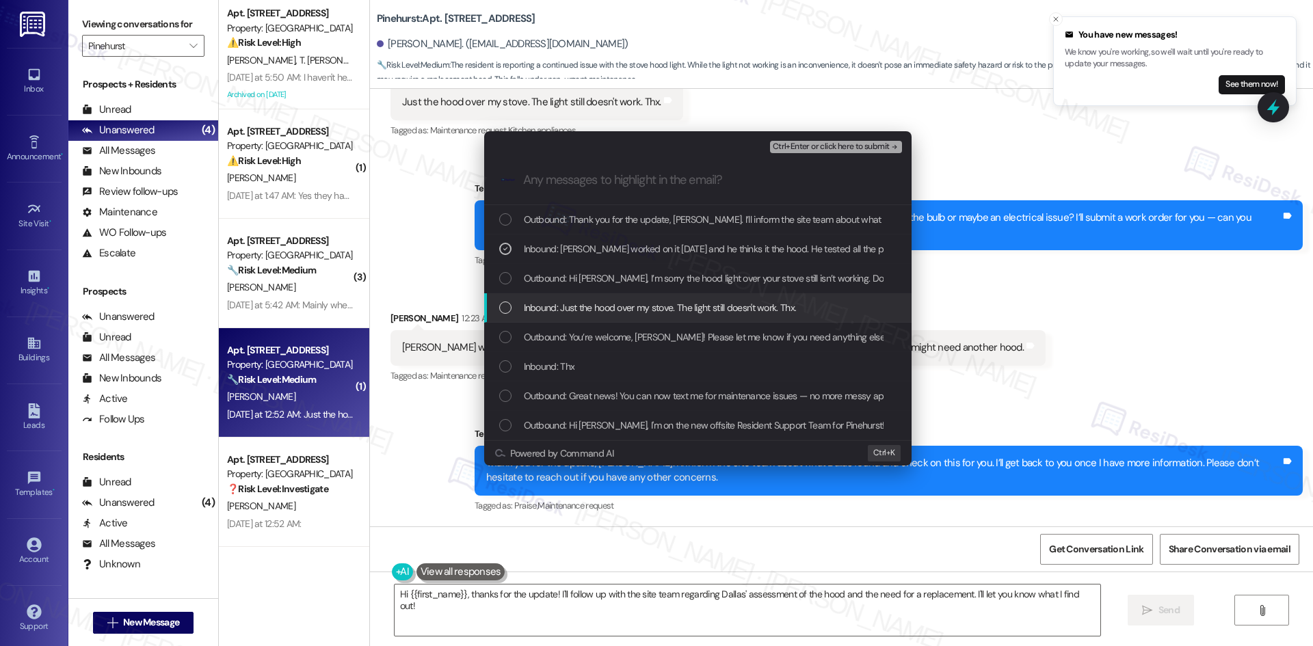
click at [707, 313] on span "Inbound: Just the hood over my stove. The light still doesn't work. Thx." at bounding box center [660, 307] width 273 height 15
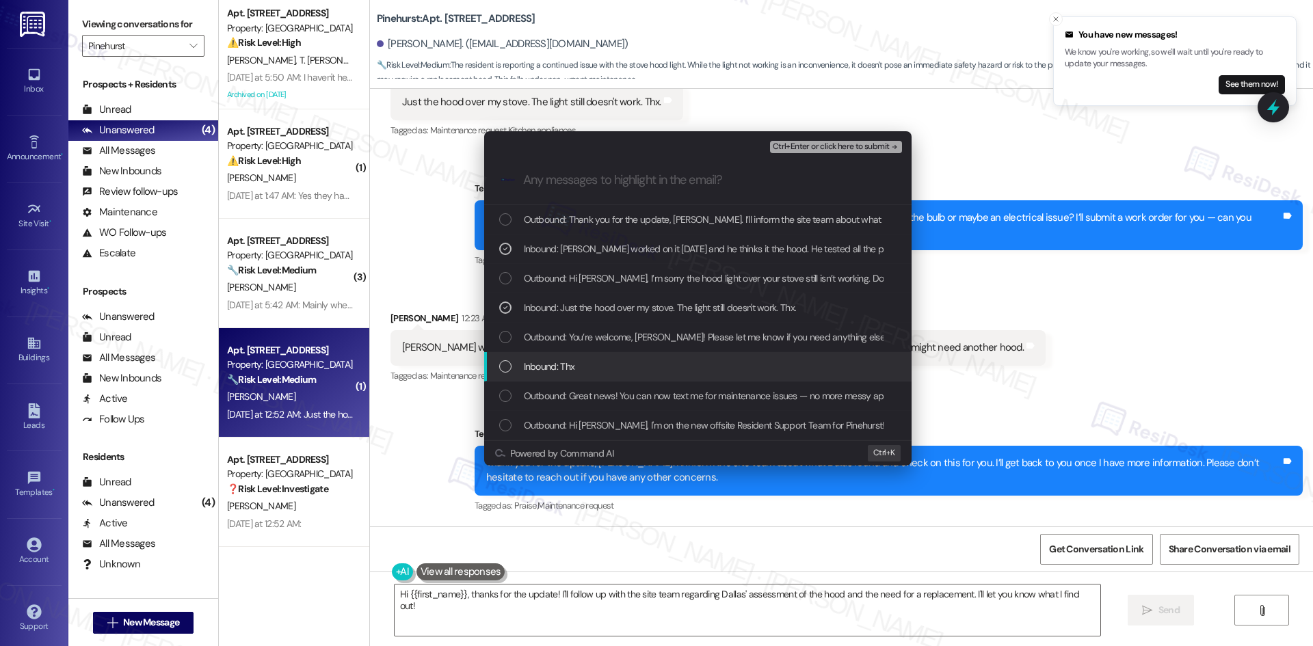
click at [744, 364] on div "Inbound: Thx" at bounding box center [699, 366] width 400 height 15
drag, startPoint x: 625, startPoint y: 372, endPoint x: 636, endPoint y: 363, distance: 14.6
click at [626, 372] on div "Inbound: Thx" at bounding box center [699, 366] width 400 height 15
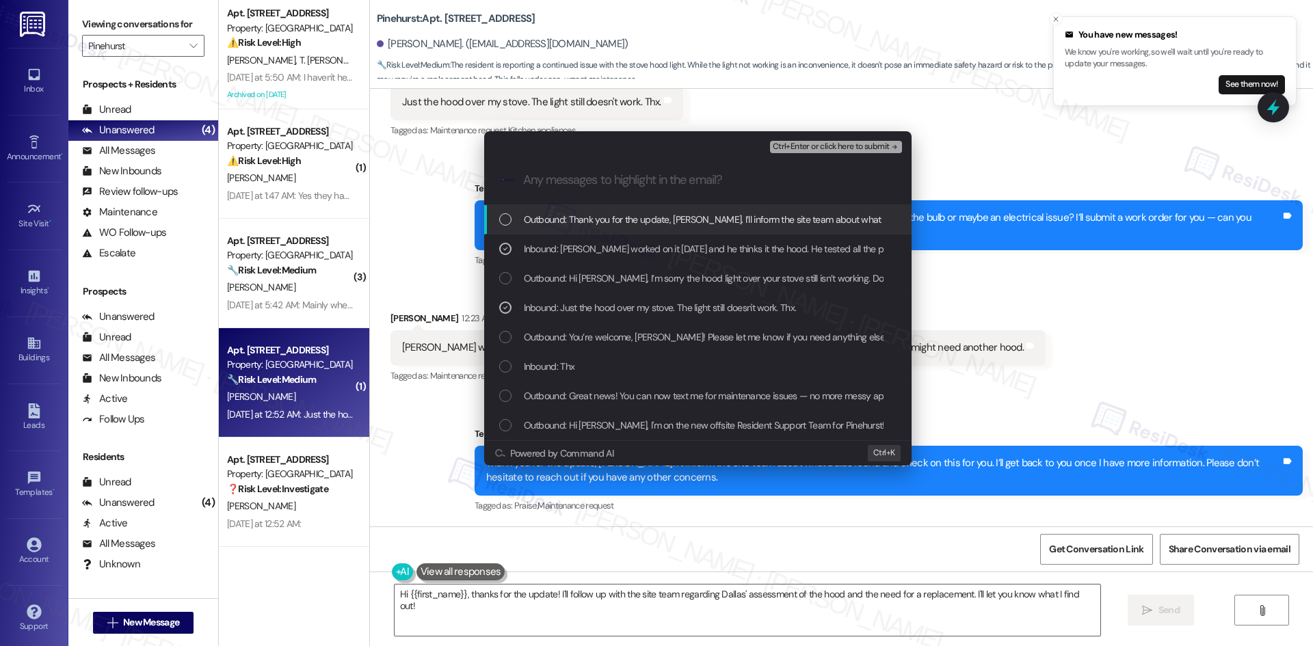
click at [869, 148] on span "Ctrl+Enter or click here to submit" at bounding box center [831, 147] width 117 height 10
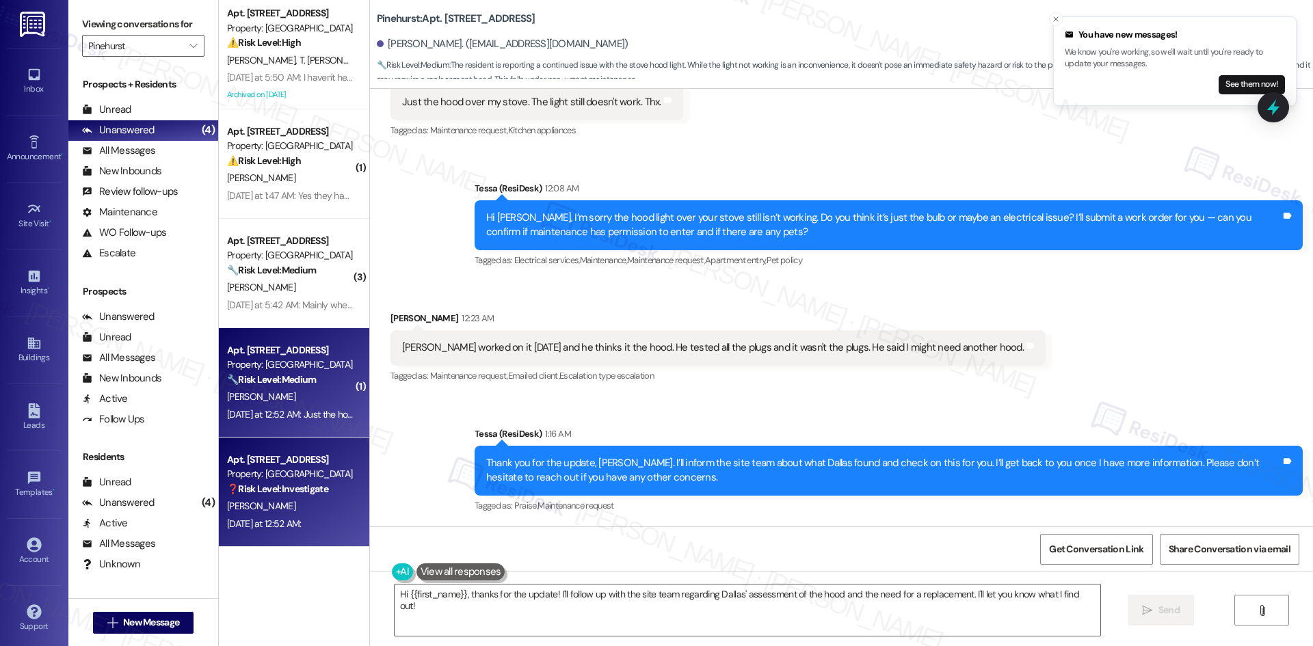
click at [319, 491] on strong "❓ Risk Level: Investigate" at bounding box center [277, 489] width 101 height 12
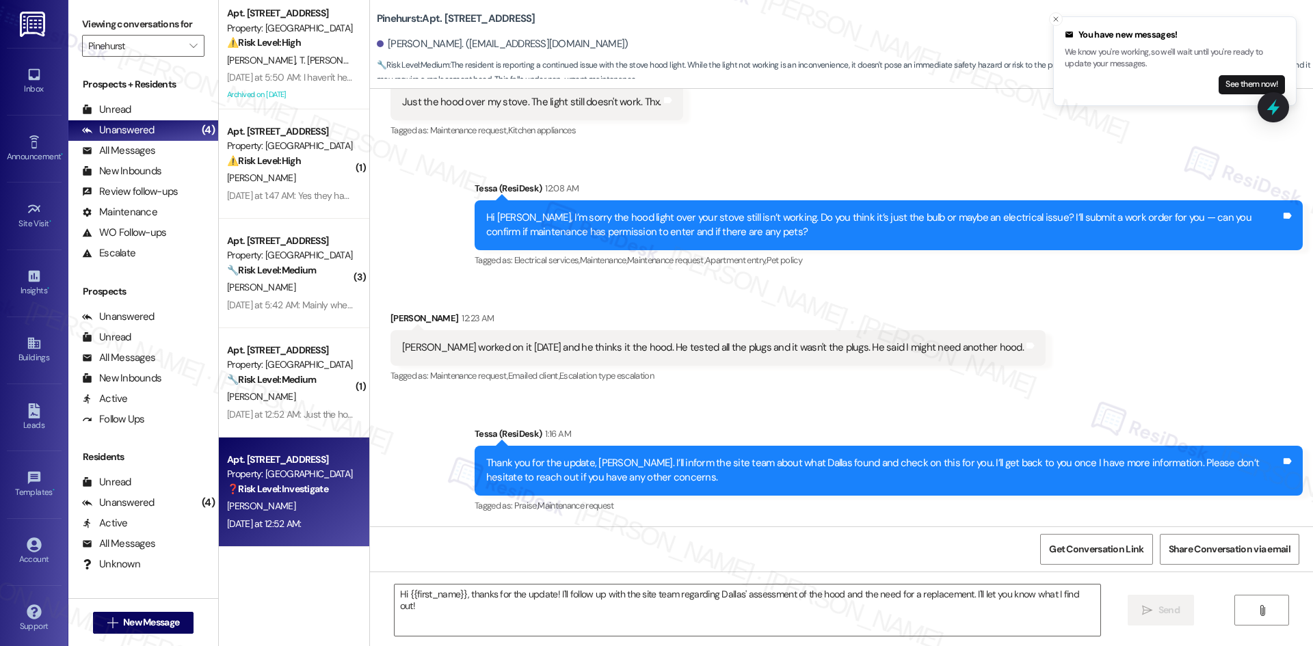
type textarea "Fetching suggested responses. Please feel free to read through the conversation…"
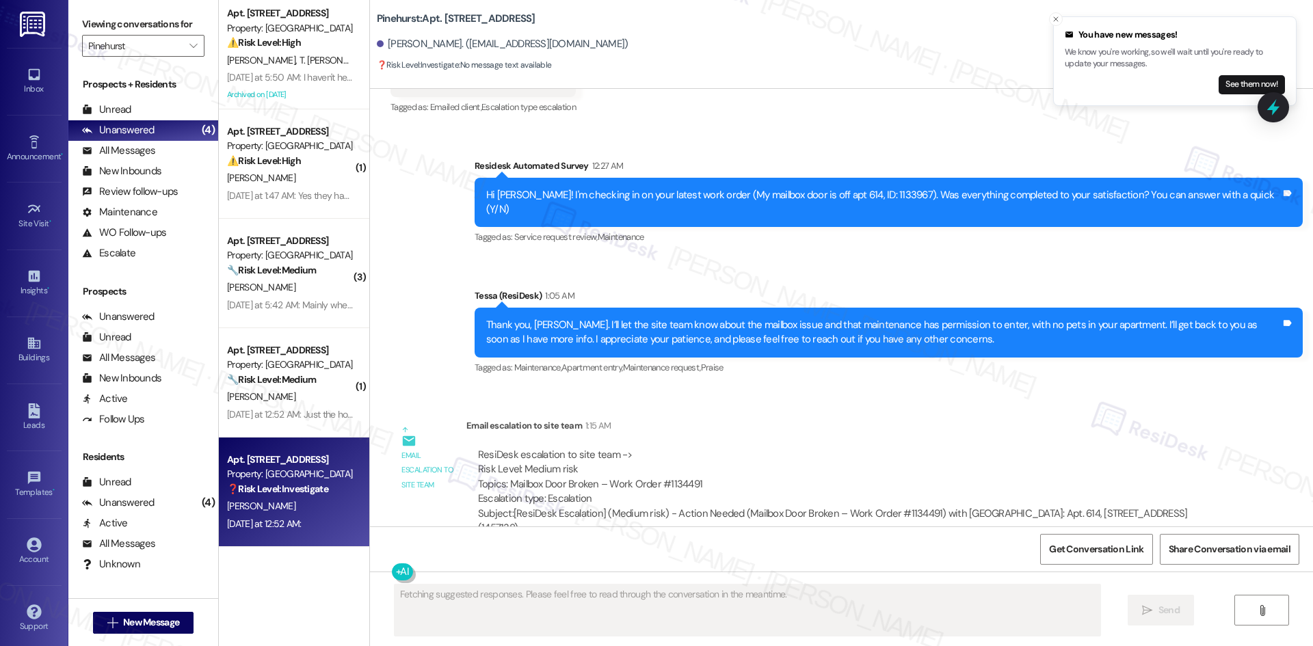
scroll to position [886, 0]
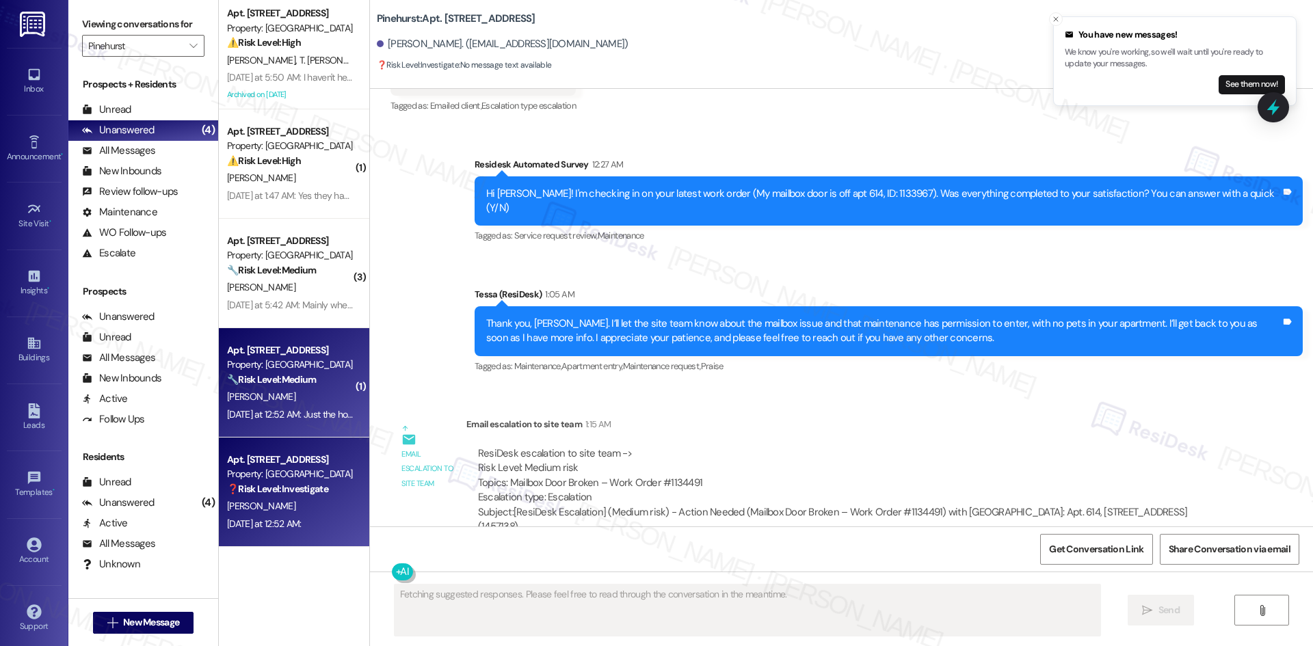
drag, startPoint x: 329, startPoint y: 357, endPoint x: 327, endPoint y: 367, distance: 9.8
click at [327, 367] on div "Apt. [STREET_ADDRESS] Property: Pinehurst 🔧 Risk Level: Medium The resident is …" at bounding box center [290, 365] width 129 height 47
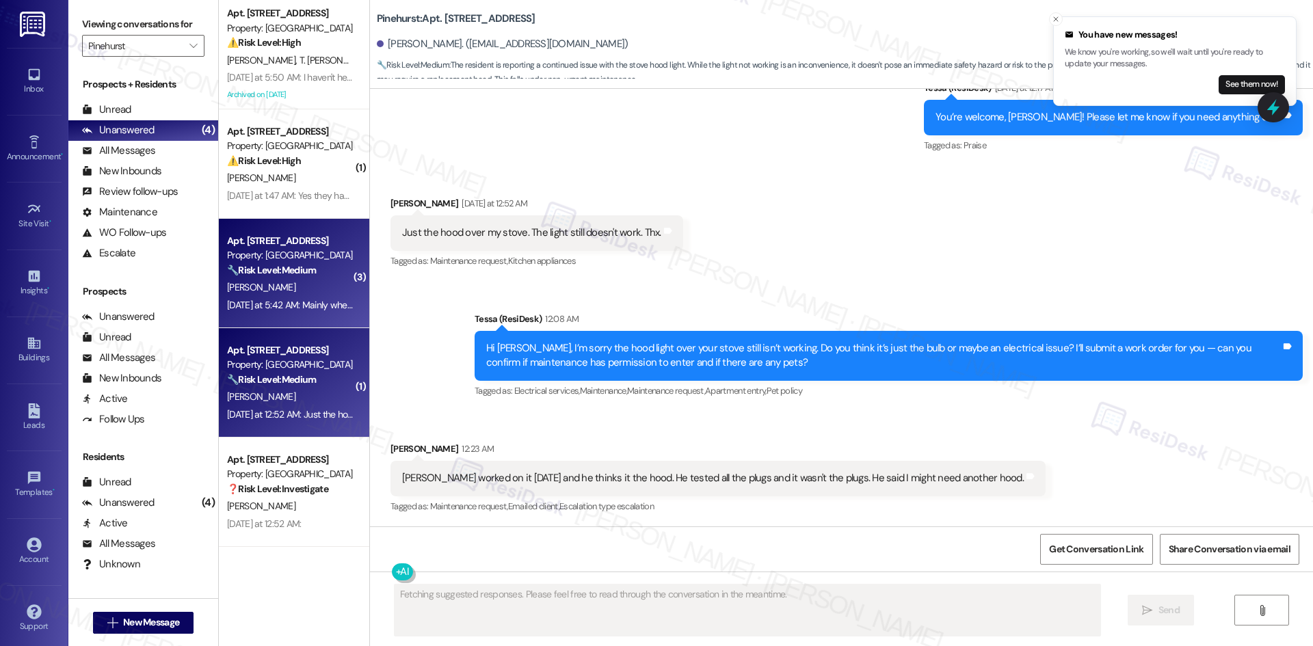
click at [309, 291] on div "[PERSON_NAME]" at bounding box center [290, 287] width 129 height 17
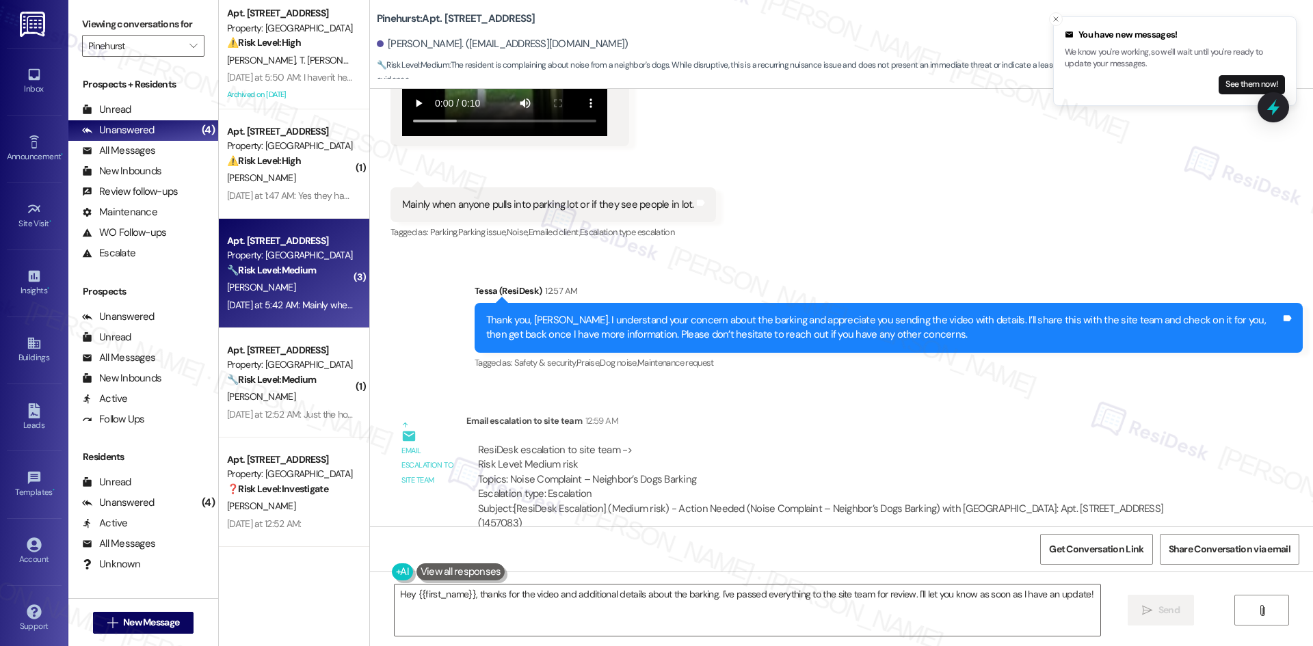
scroll to position [1113, 0]
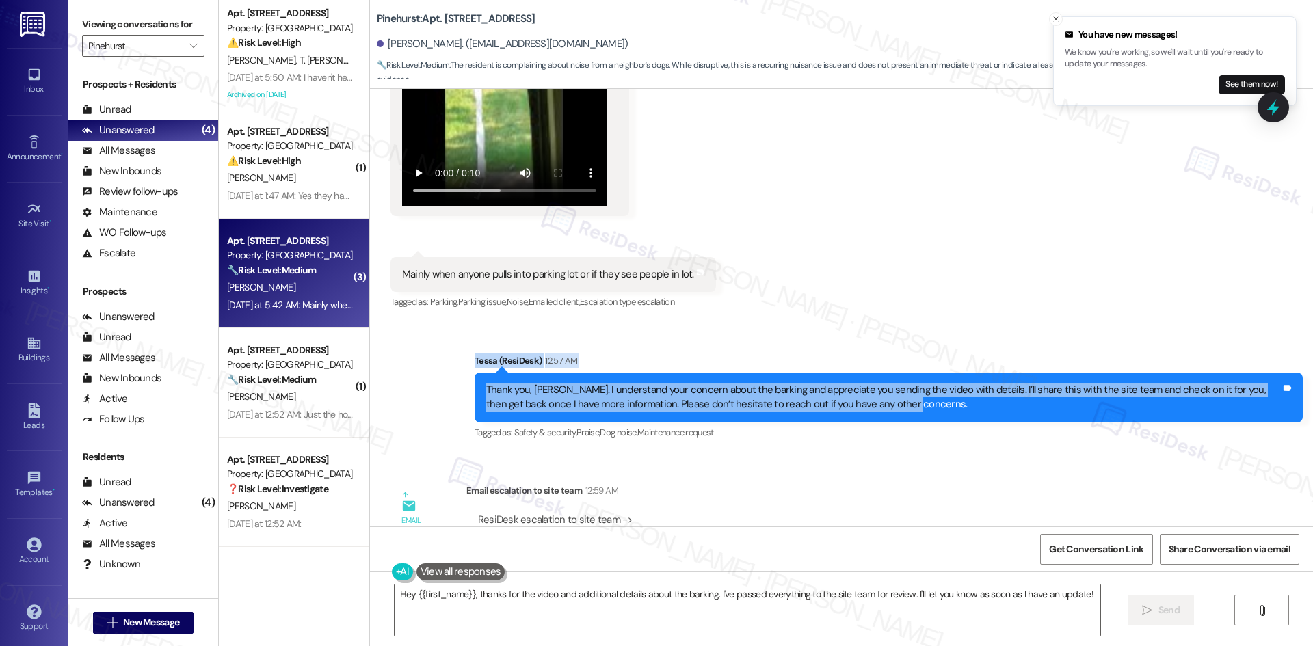
drag, startPoint x: 447, startPoint y: 358, endPoint x: 877, endPoint y: 404, distance: 432.8
click at [893, 404] on div "Sent via SMS Tessa (ResiDesk) 12:57 AM Thank you, [PERSON_NAME]. I understand y…" at bounding box center [841, 388] width 943 height 130
copy div "[PERSON_NAME] (ResiDesk) 12:57 AM Thank you, [PERSON_NAME]. I understand your c…"
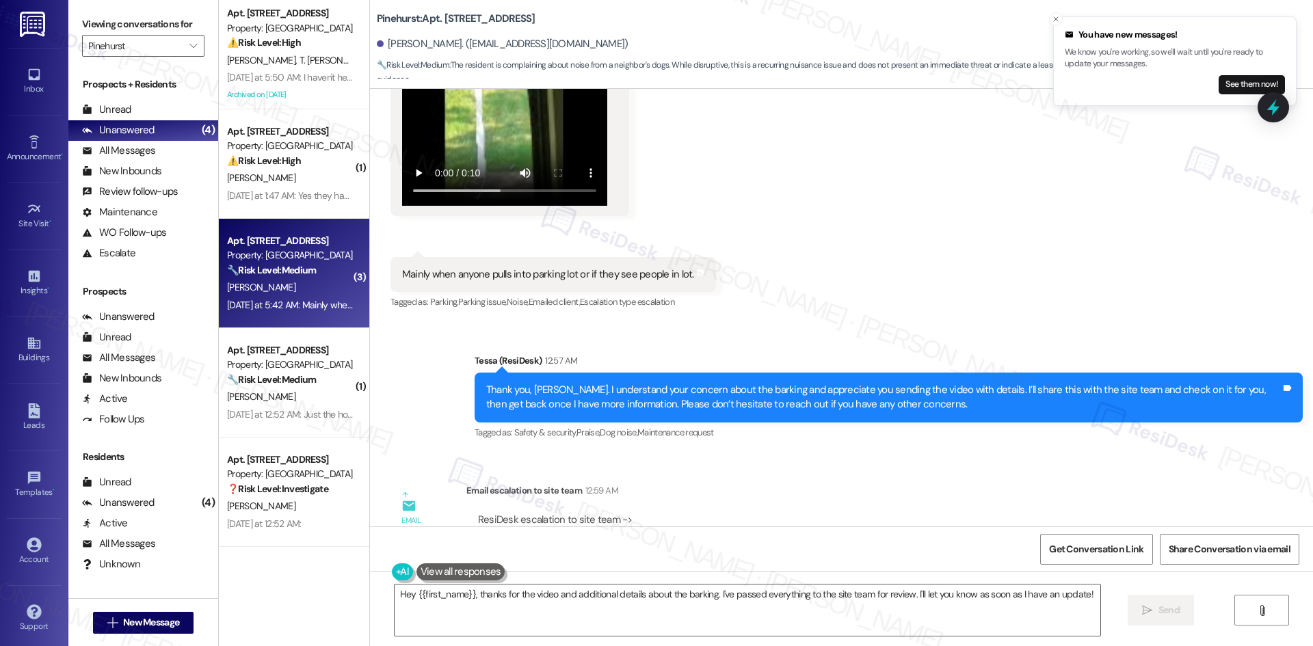
click at [649, 463] on div "Lease started [DATE] 8:00 AM Announcement, sent via SMS Tessa (ResiDesk) [DATE]…" at bounding box center [841, 308] width 943 height 438
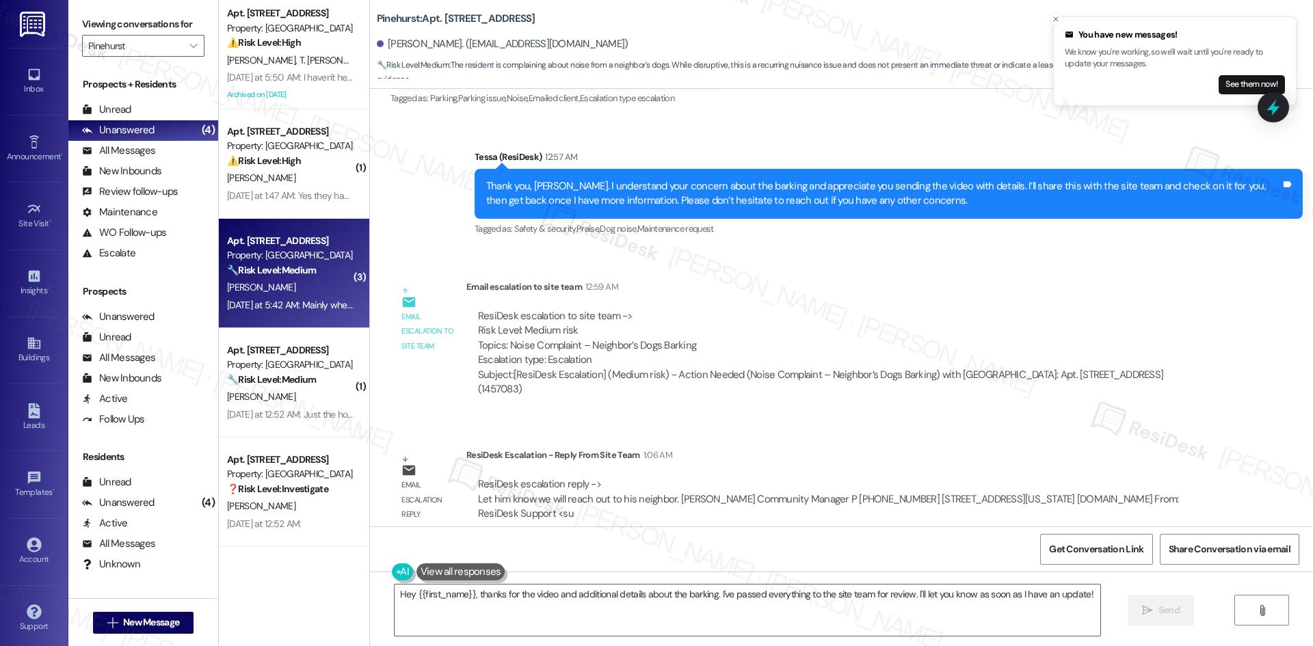
scroll to position [1318, 0]
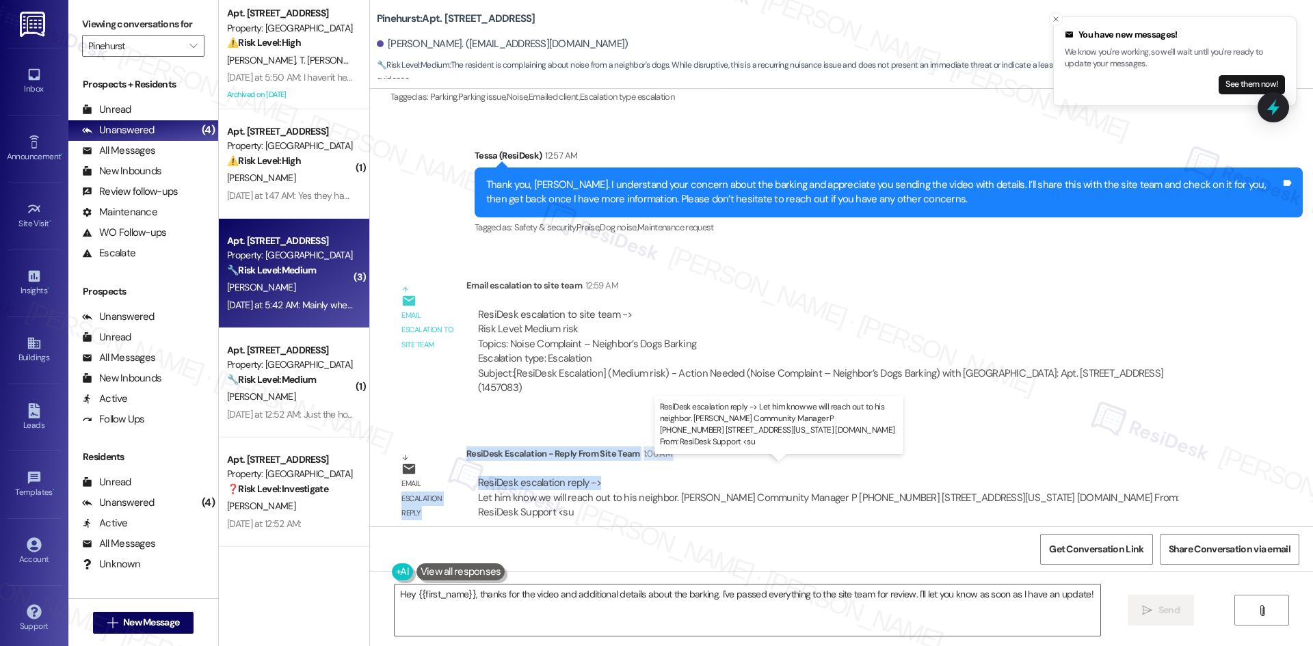
drag, startPoint x: 454, startPoint y: 439, endPoint x: 596, endPoint y: 463, distance: 143.7
click at [597, 462] on div "Email escalation reply ResiDesk Escalation - Reply From Site Team 1:06 AM ResiD…" at bounding box center [804, 488] width 849 height 104
click at [596, 476] on div "ResiDesk escalation reply -> Let him know we will reach out to his neighbor. [P…" at bounding box center [843, 498] width 732 height 44
drag, startPoint x: 457, startPoint y: 439, endPoint x: 664, endPoint y: 483, distance: 211.9
click at [664, 483] on div "ResiDesk Escalation - Reply From Site Team 1:06 AM ResiDesk escalation reply ->…" at bounding box center [843, 488] width 753 height 83
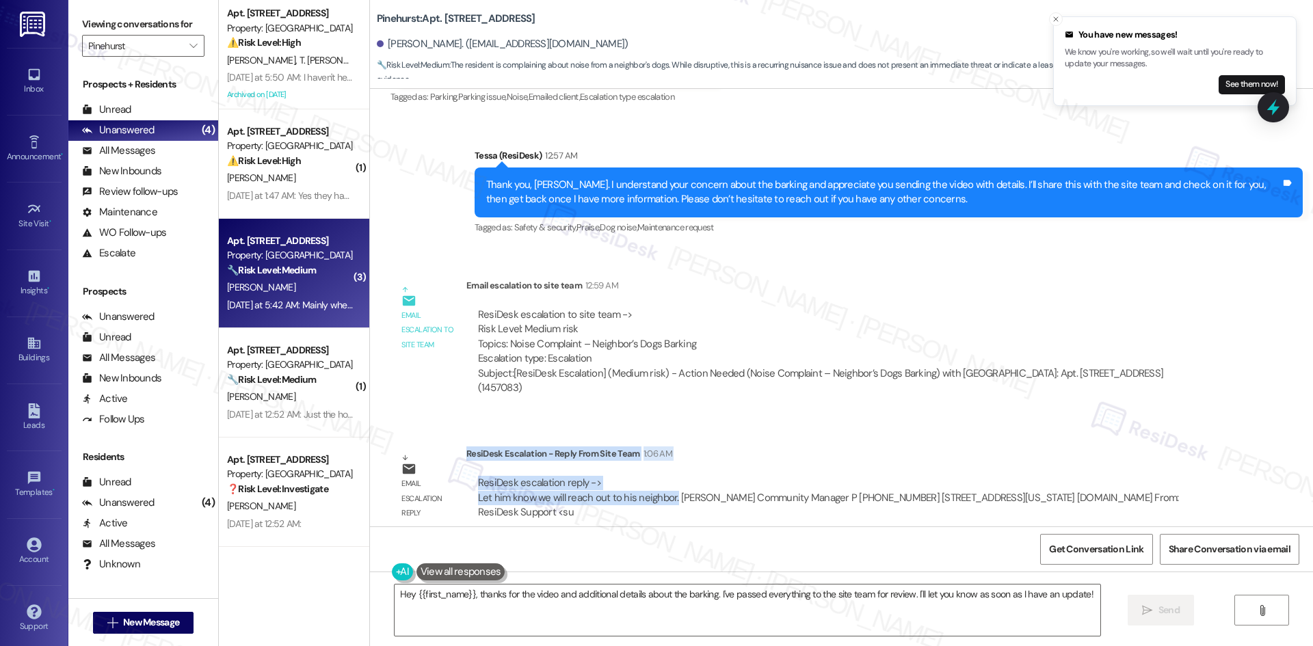
copy div "ResiDesk Escalation - Reply From Site Team 1:06 AM ResiDesk escalation reply ->…"
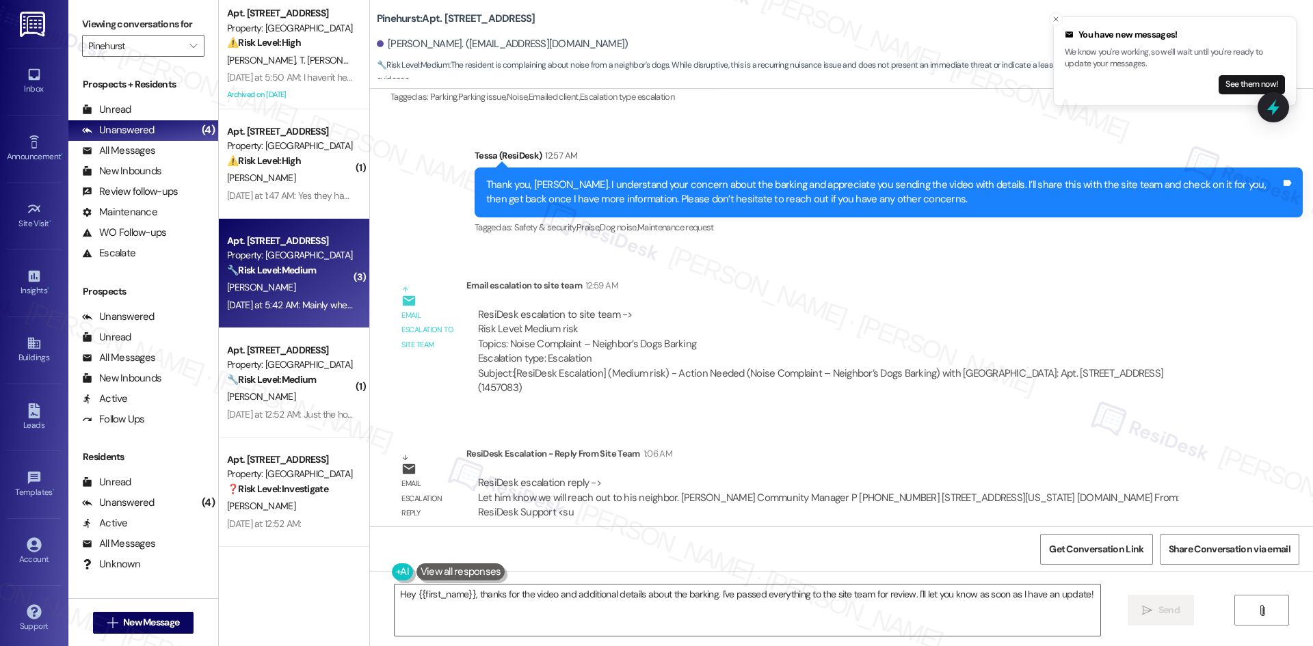
click at [794, 324] on div "ResiDesk escalation to site team -> Risk Level: Medium risk Topics: Noise Compl…" at bounding box center [842, 337] width 729 height 59
click at [482, 617] on textarea "Hey {{first_name}}, thanks for the video and additional details about the barki…" at bounding box center [748, 610] width 706 height 51
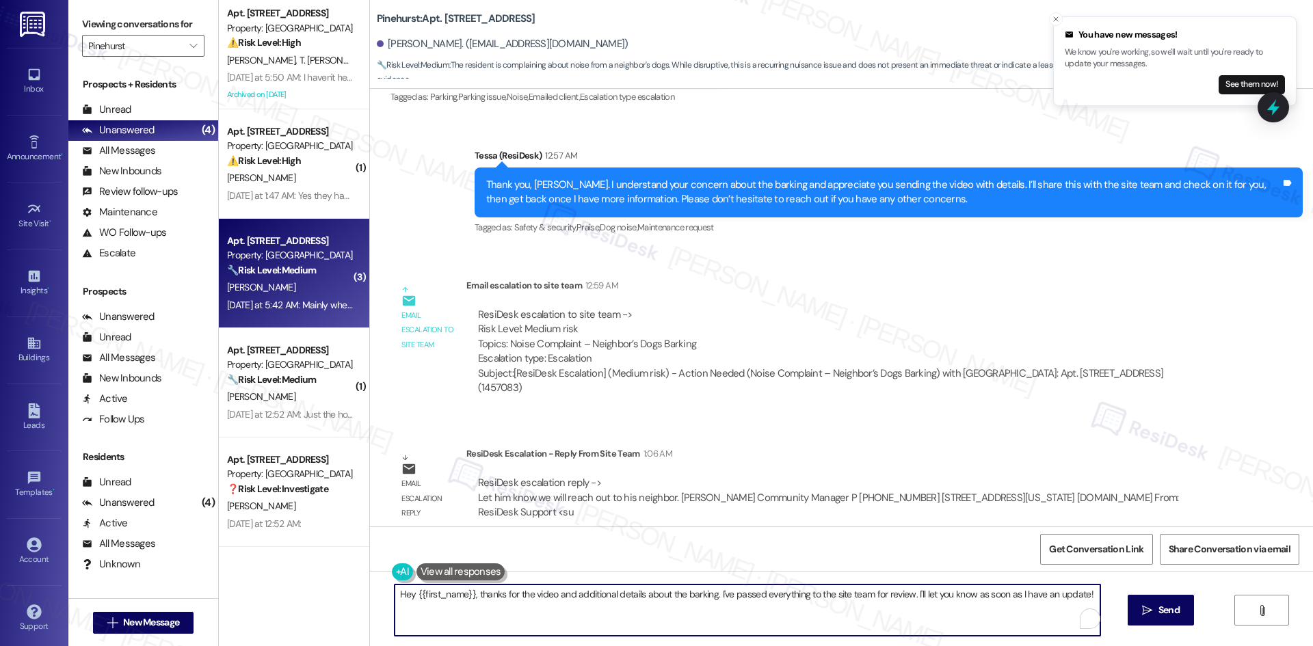
paste textarea "Thank you for your patience, [PERSON_NAME]. The site team confirmed they will b…"
type textarea "Thank you for your patience, [PERSON_NAME]. The site team confirmed they will b…"
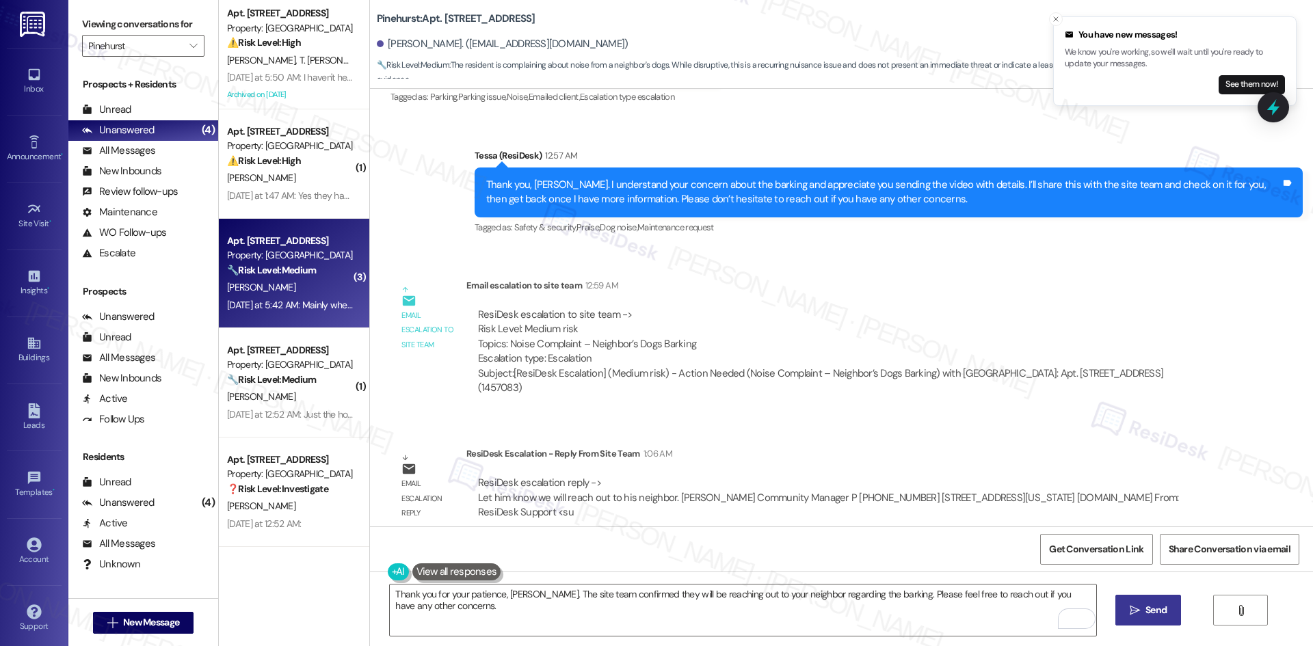
click at [1160, 617] on span "Send" at bounding box center [1156, 610] width 21 height 14
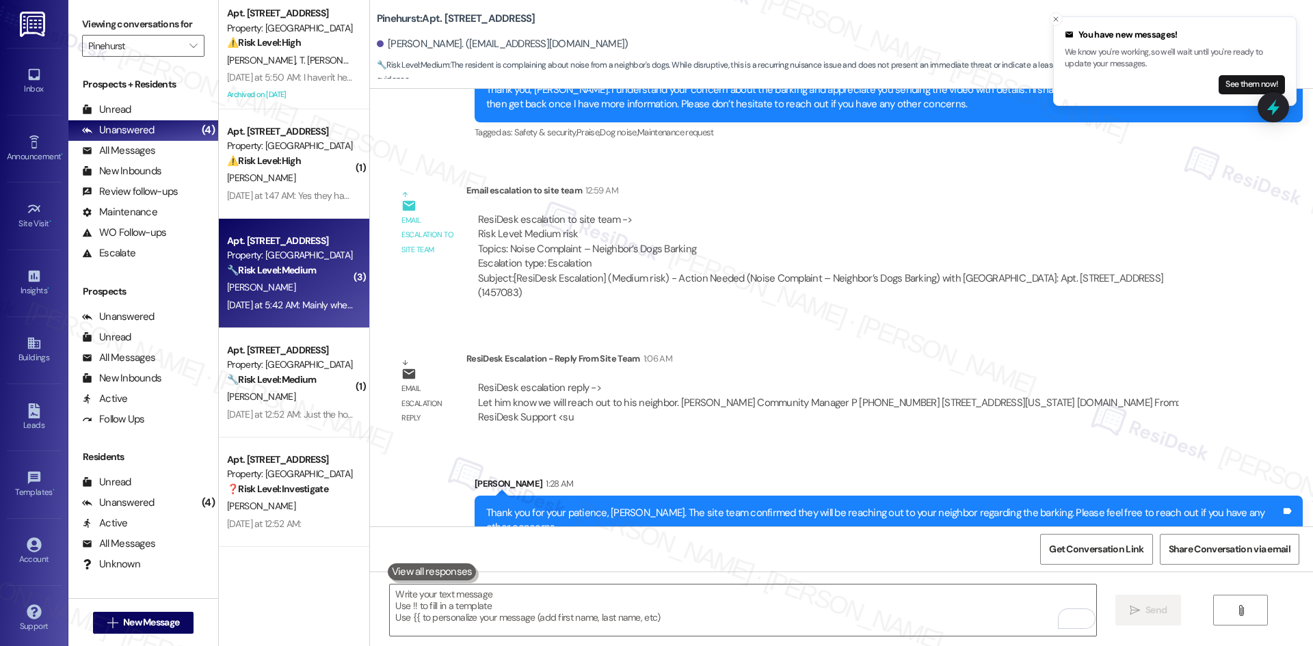
scroll to position [1414, 0]
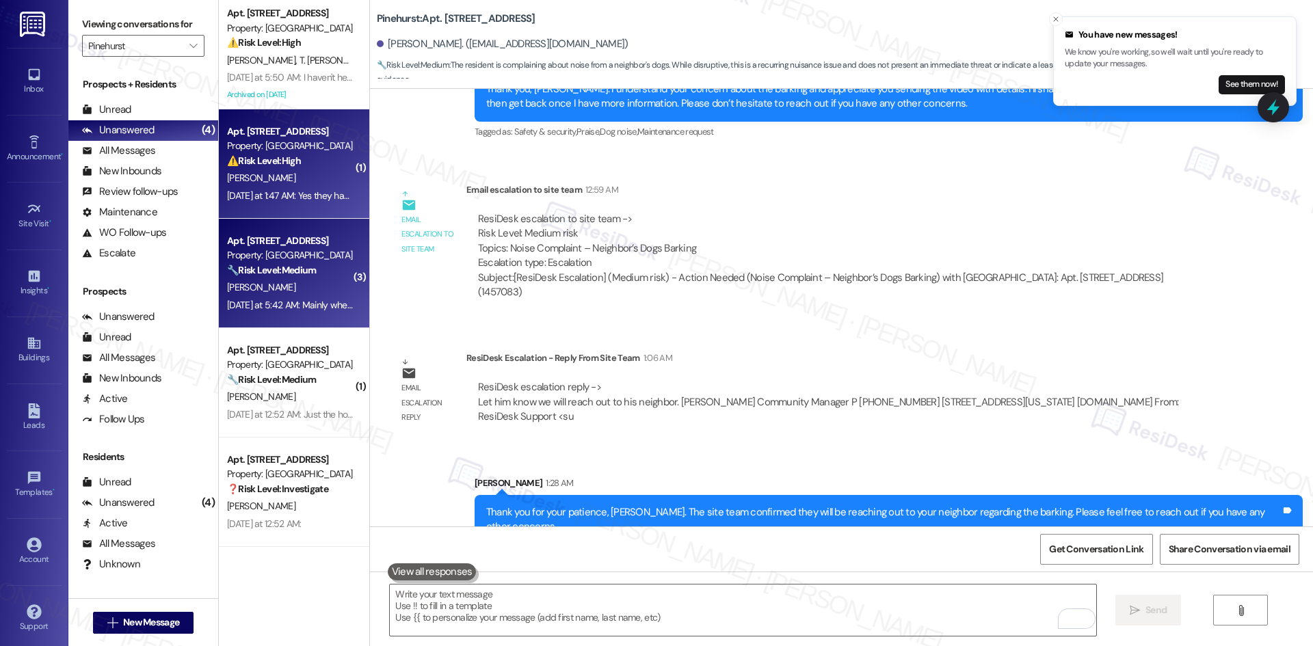
click at [289, 180] on div "[PERSON_NAME]" at bounding box center [290, 178] width 129 height 17
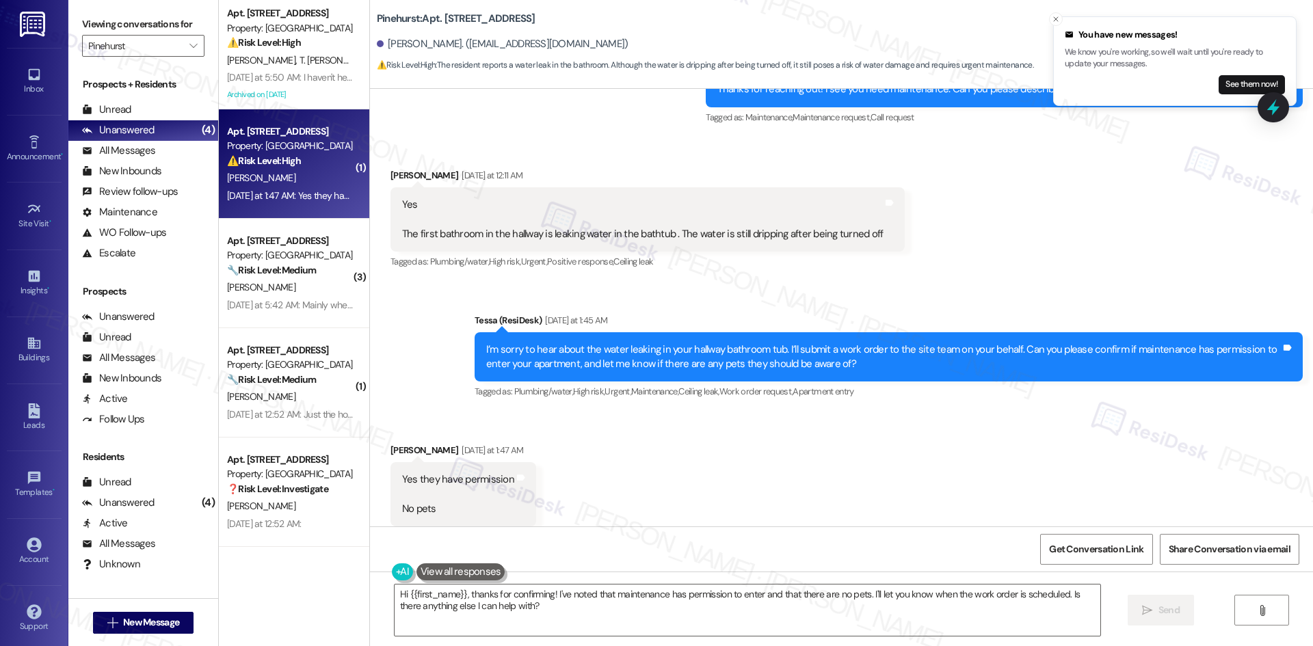
scroll to position [695, 0]
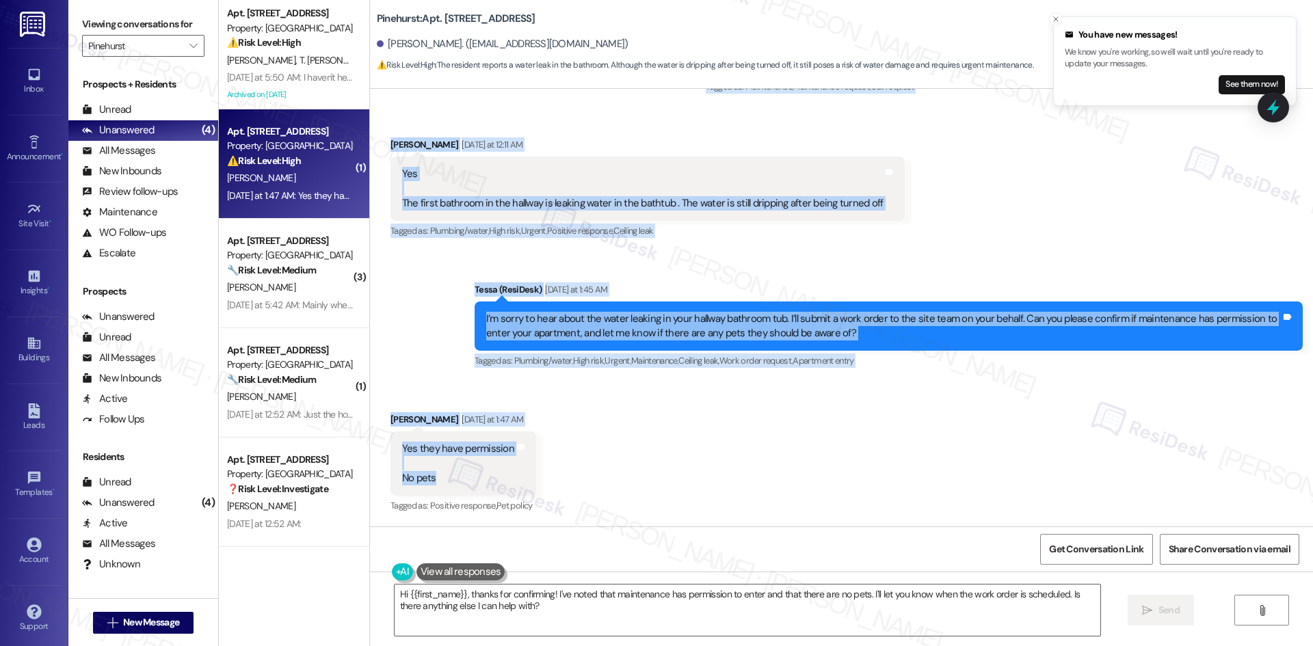
drag, startPoint x: 367, startPoint y: 133, endPoint x: 477, endPoint y: 476, distance: 360.4
click at [477, 476] on div "Lease started [DATE] 8:00 AM Announcement, sent via SMS Tessa (ResiDesk) [DATE]…" at bounding box center [841, 308] width 943 height 438
copy div "Karltonae [PERSON_NAME] [DATE] 9:56 PM Hi i need maintenance Tags and notes Tag…"
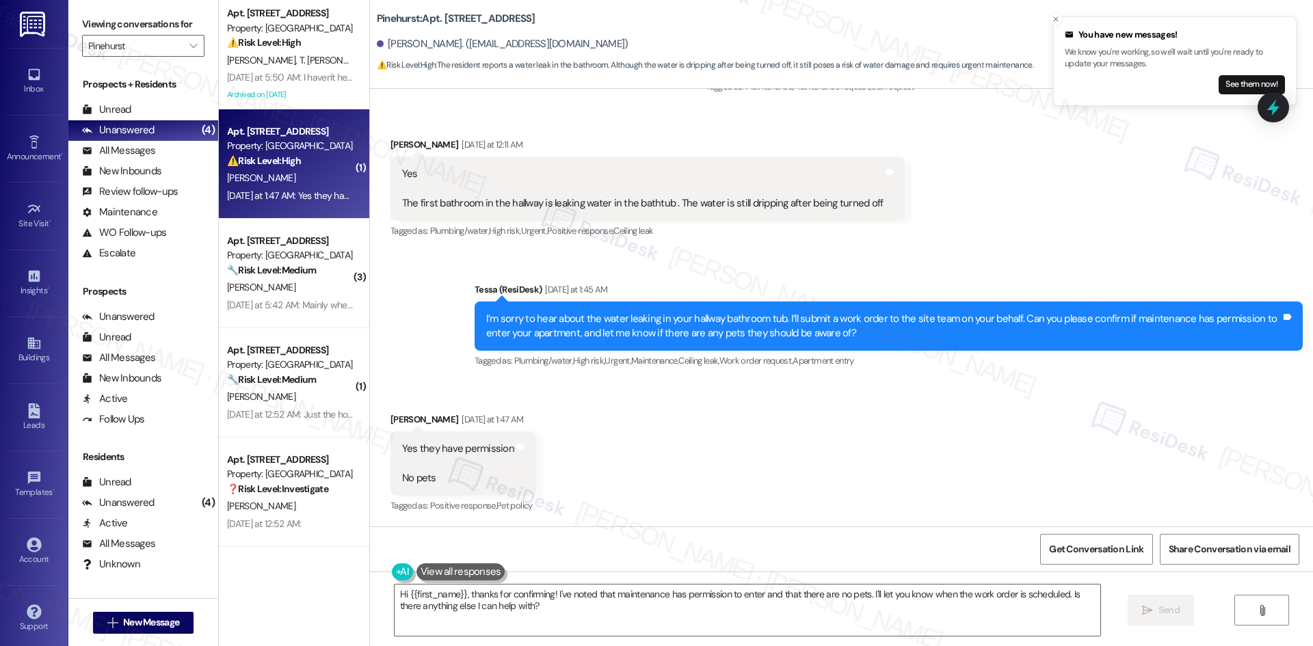
click at [613, 447] on div "Received via SMS [PERSON_NAME] [DATE] at 1:47 AM Yes they have permission No pe…" at bounding box center [841, 454] width 943 height 145
drag, startPoint x: 430, startPoint y: 480, endPoint x: 807, endPoint y: 436, distance: 380.1
click at [807, 436] on div "Received via SMS [PERSON_NAME] [DATE] at 1:47 AM Yes they have permission No pe…" at bounding box center [841, 454] width 943 height 145
click at [603, 490] on div "Received via SMS [PERSON_NAME] [DATE] at 1:47 AM Yes they have permission No pe…" at bounding box center [841, 454] width 943 height 145
click at [562, 268] on div "Sent via SMS Tessa (ResiDesk) [DATE] at 1:45 AM I’m sorry to hear about the wat…" at bounding box center [841, 317] width 943 height 130
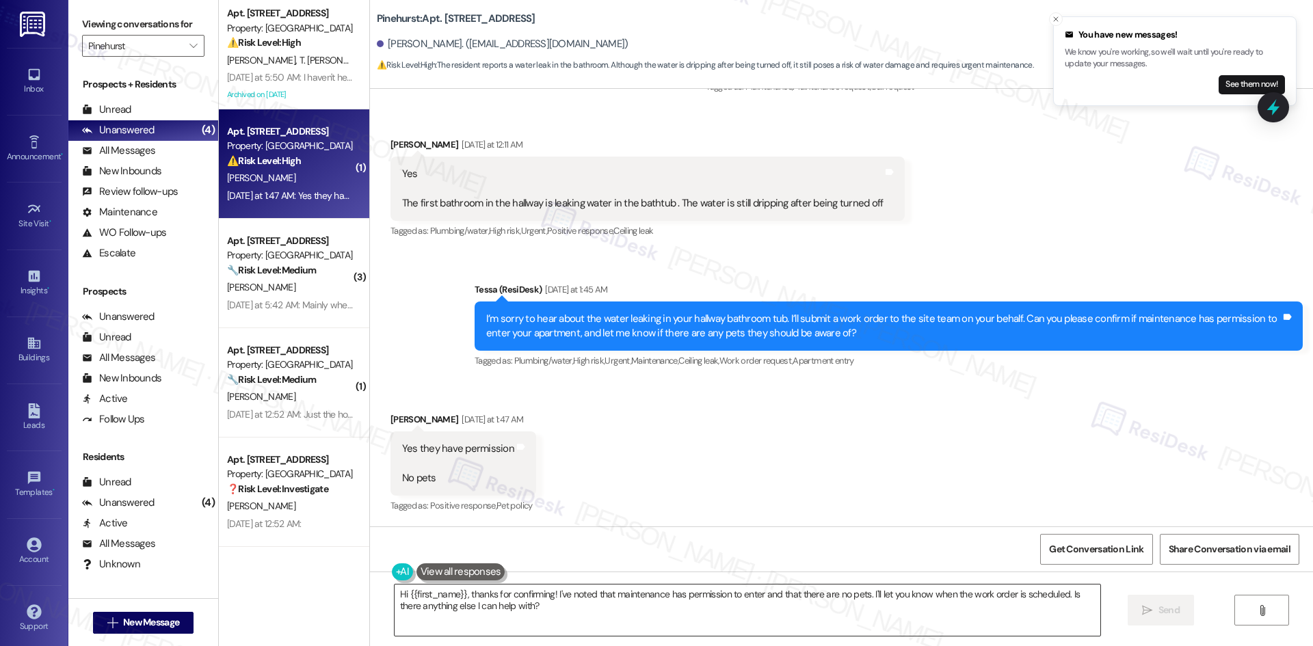
click at [584, 610] on textarea "Hi {{first_name}}, thanks for confirming! I've noted that maintenance has permi…" at bounding box center [748, 610] width 706 height 51
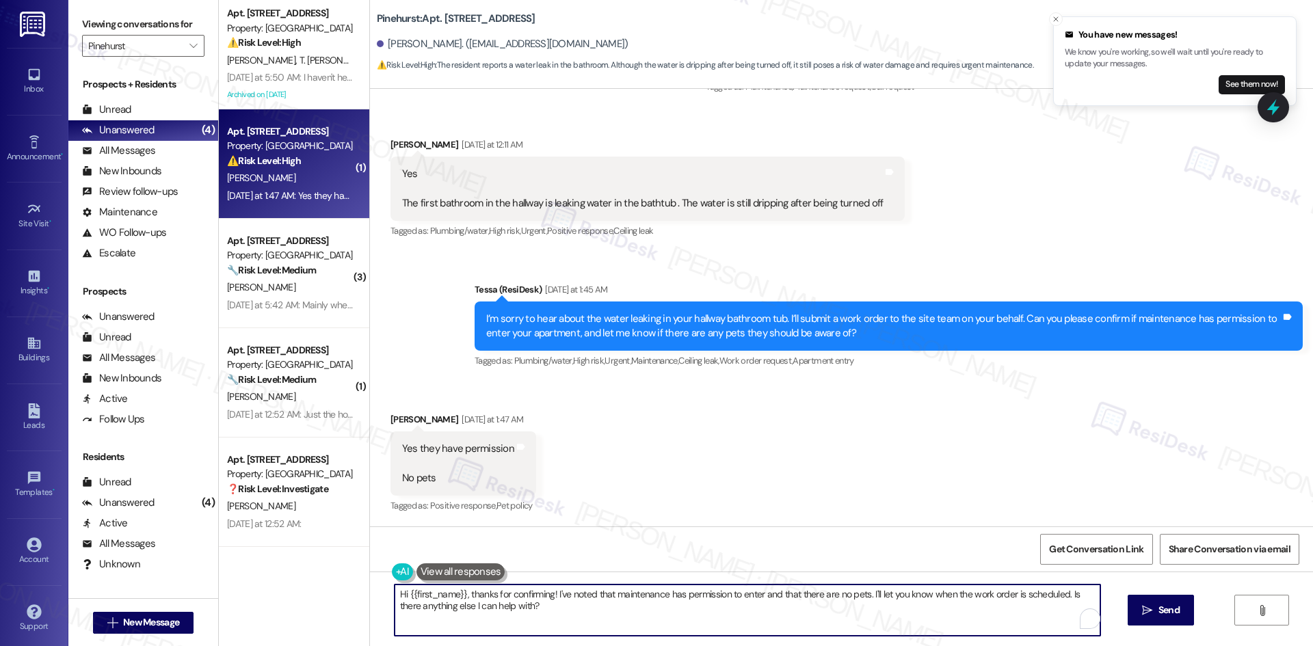
paste textarea "Thank you, [PERSON_NAME]. I’ll let the site team know about the leaking tub and…"
type textarea "Thank you, [PERSON_NAME]. I’ll let the site team know about the leaking tub and…"
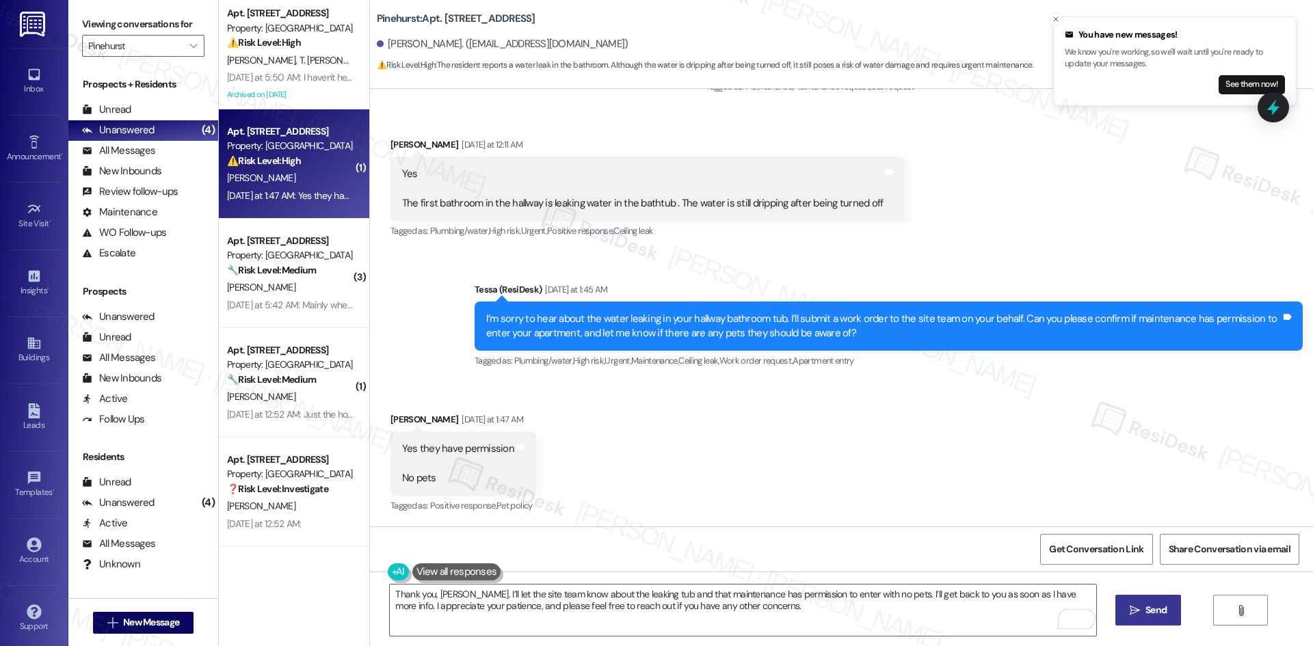
drag, startPoint x: 1139, startPoint y: 612, endPoint x: 1120, endPoint y: 620, distance: 20.8
click at [1140, 612] on span " Send" at bounding box center [1148, 610] width 43 height 14
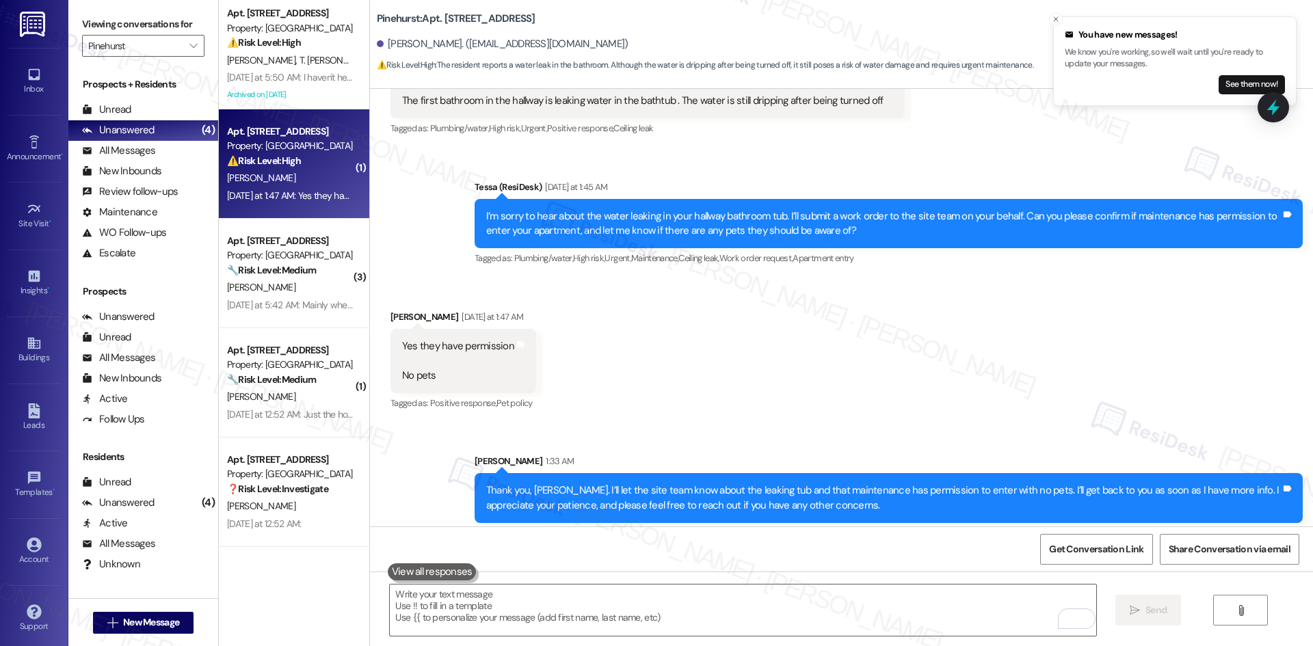
scroll to position [805, 0]
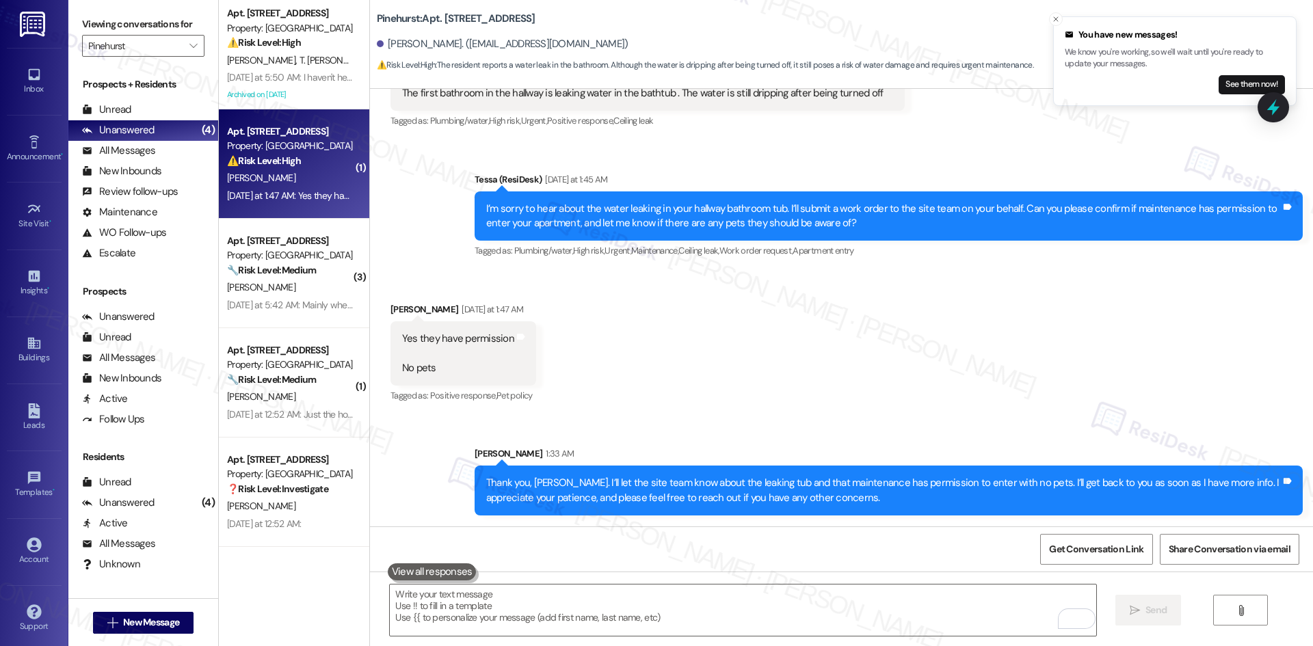
click at [1032, 402] on div "Received via SMS [PERSON_NAME] [DATE] at 1:47 AM Yes they have permission No pe…" at bounding box center [841, 344] width 943 height 145
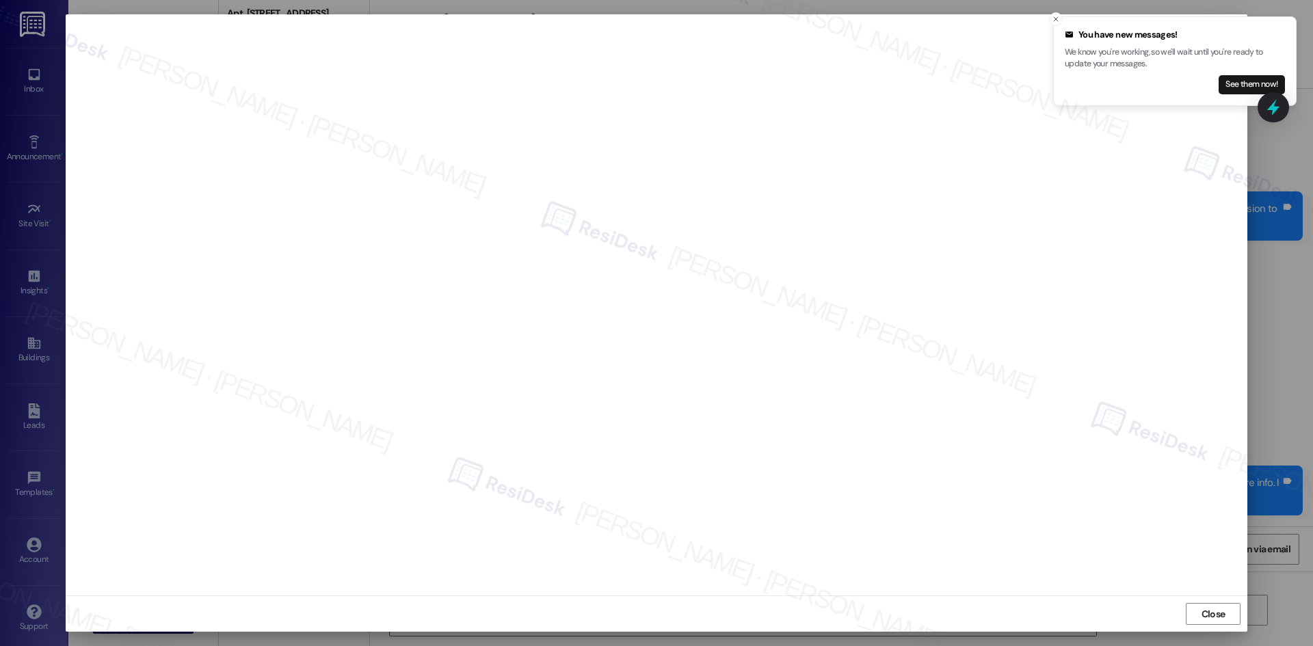
click at [992, 604] on div "Close" at bounding box center [657, 614] width 1182 height 36
click at [1212, 610] on span "Close" at bounding box center [1214, 614] width 24 height 14
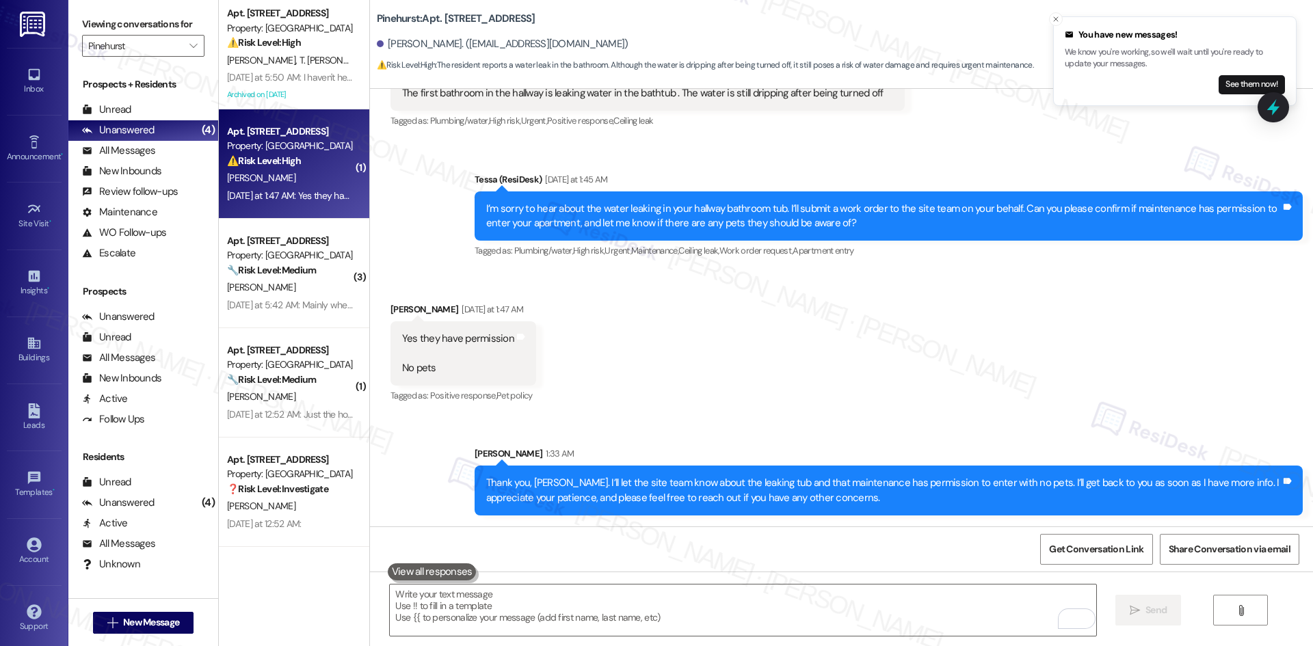
click at [1034, 400] on div "Received via SMS [PERSON_NAME] [DATE] at 1:47 AM Yes they have permission No pe…" at bounding box center [841, 344] width 943 height 145
click at [1010, 414] on div "Received via SMS [PERSON_NAME] [DATE] at 1:47 AM Yes they have permission No pe…" at bounding box center [841, 344] width 943 height 145
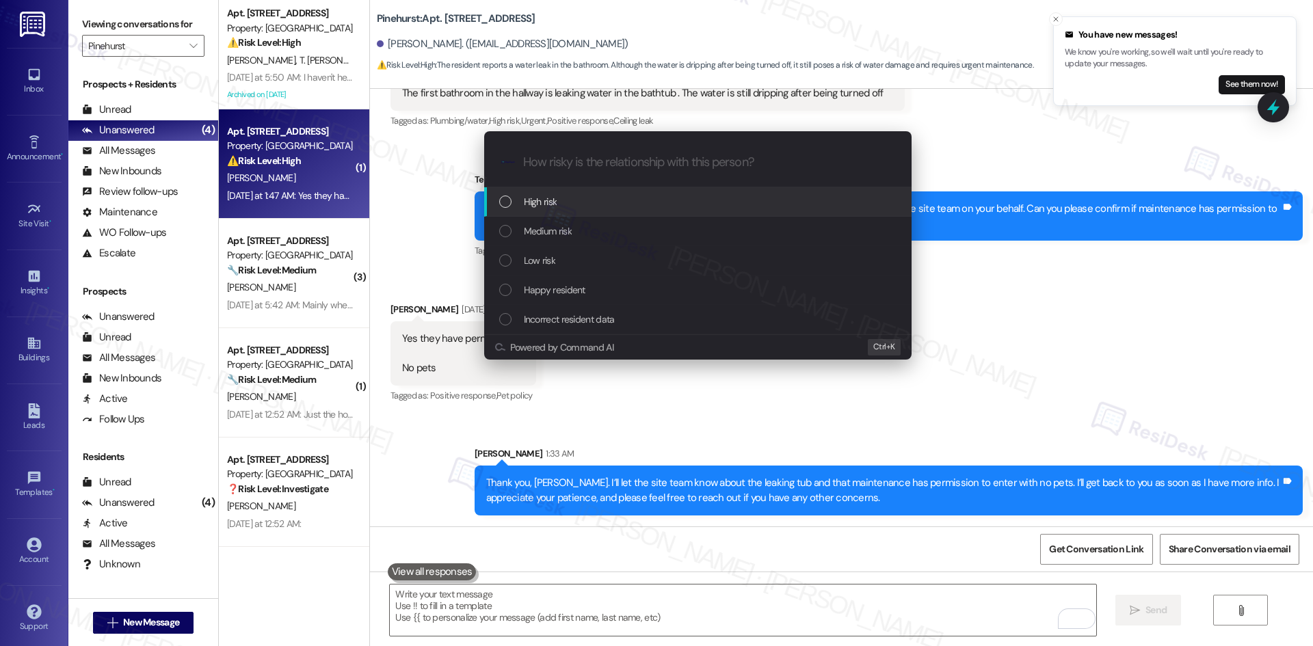
click at [607, 203] on div "High risk" at bounding box center [699, 201] width 400 height 15
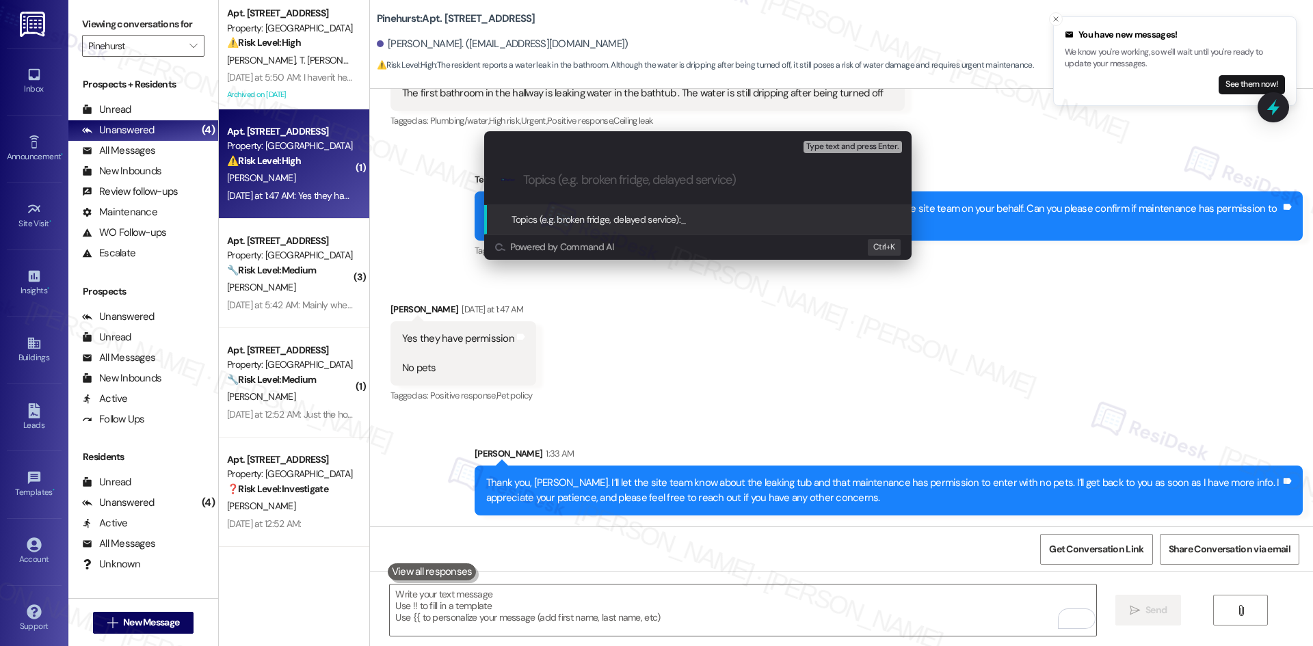
click at [589, 183] on input "Topics (e.g. broken fridge, delayed service)" at bounding box center [708, 180] width 371 height 14
paste input "Hallway Bathroom Tub Leak – Work Order #1134501"
type input "Hallway Bathroom Tub Leak – Work Order #1134501"
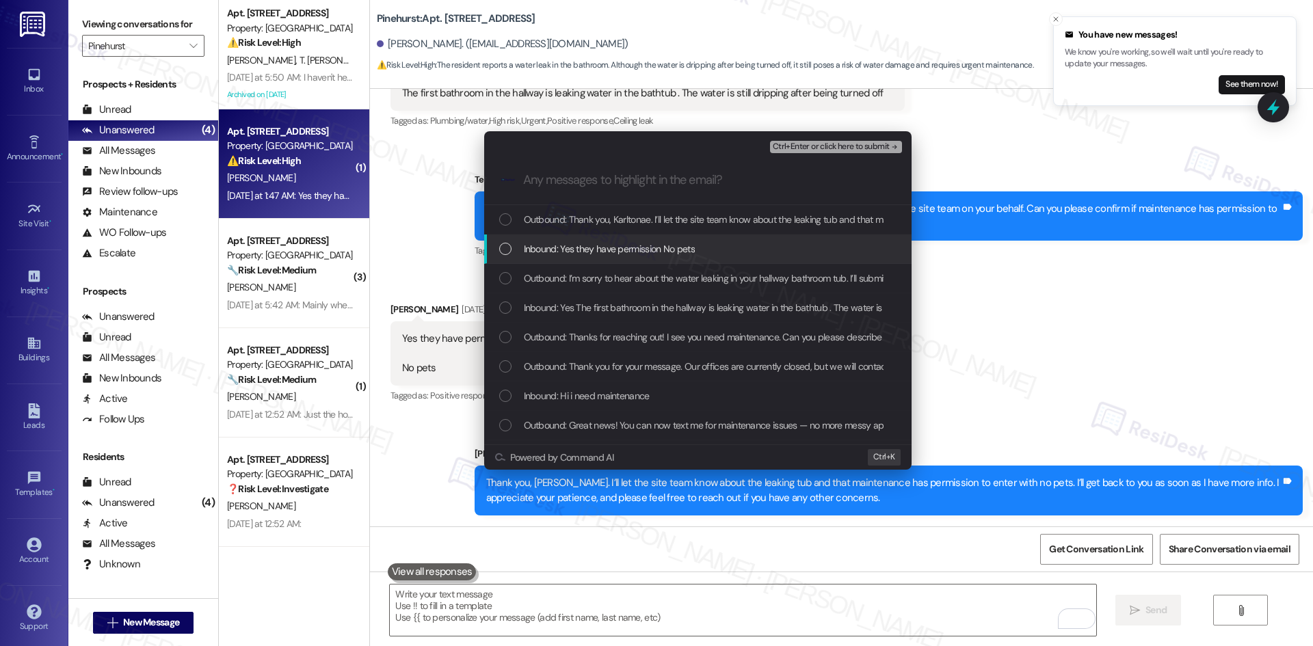
click at [601, 242] on span "Inbound: Yes they have permission No pets" at bounding box center [609, 248] width 171 height 15
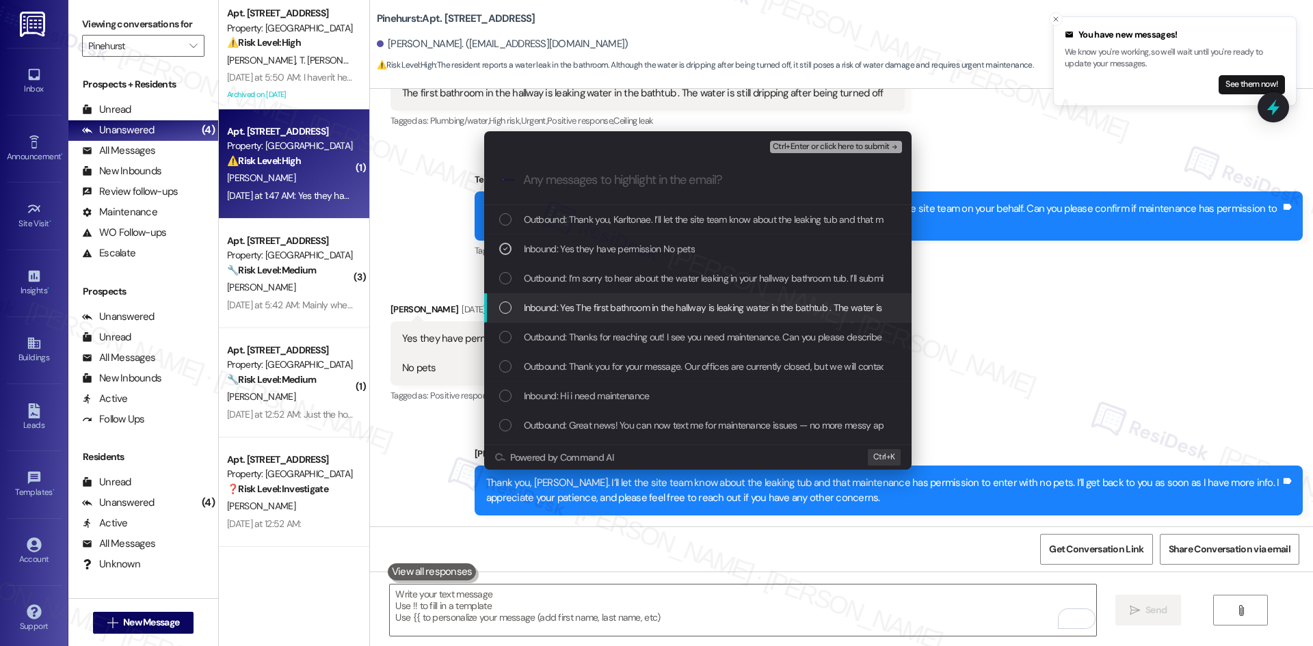
click at [626, 312] on span "Inbound: Yes The first bathroom in the hallway is leaking water in the bathtub …" at bounding box center [771, 307] width 495 height 15
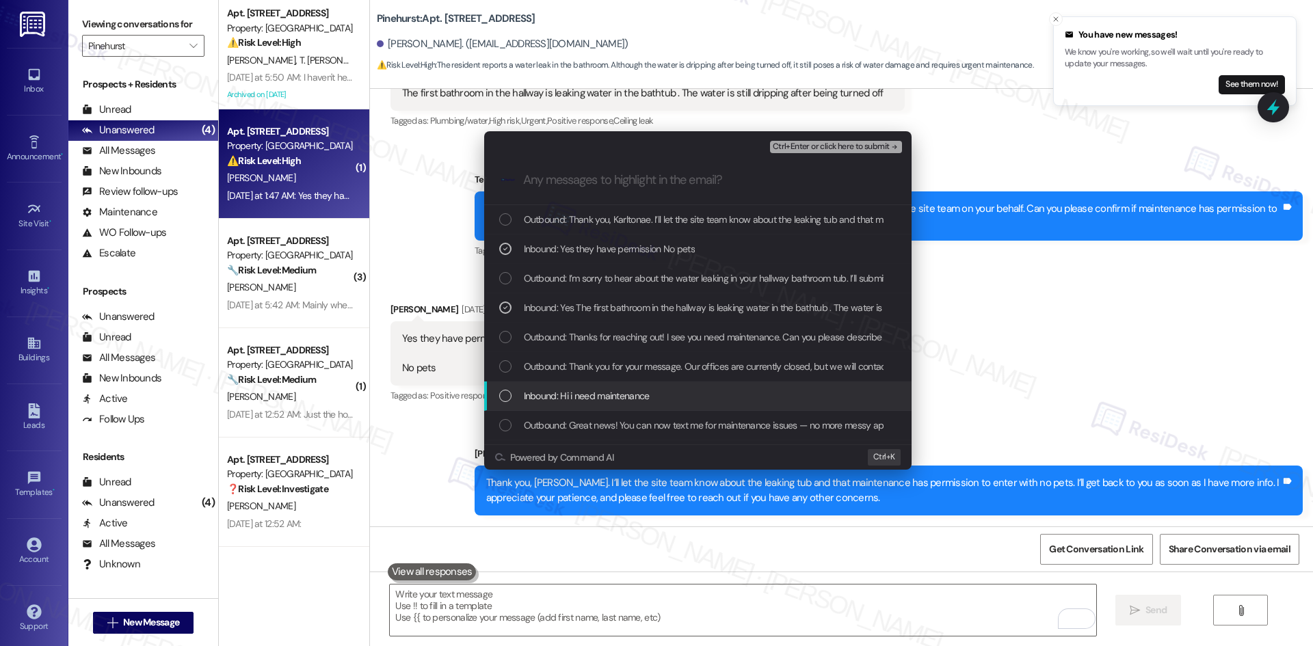
click at [636, 393] on span "Inbound: Hi i need maintenance" at bounding box center [587, 396] width 126 height 15
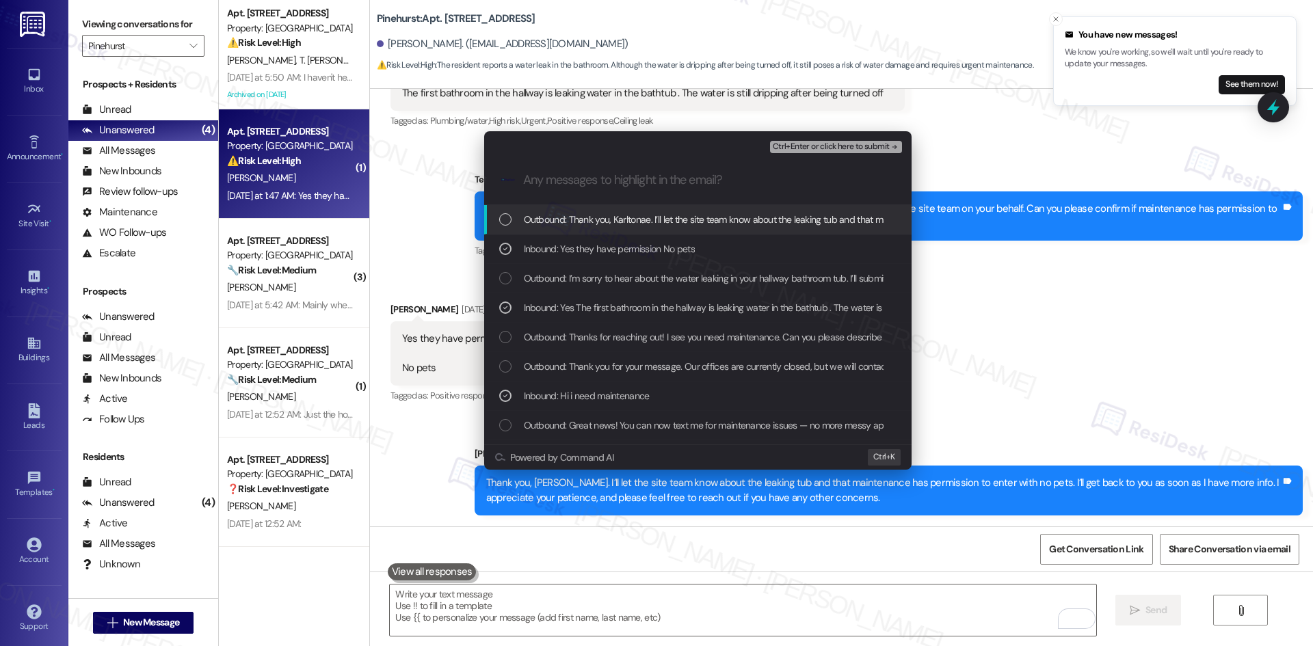
click at [875, 149] on span "Ctrl+Enter or click here to submit" at bounding box center [831, 147] width 117 height 10
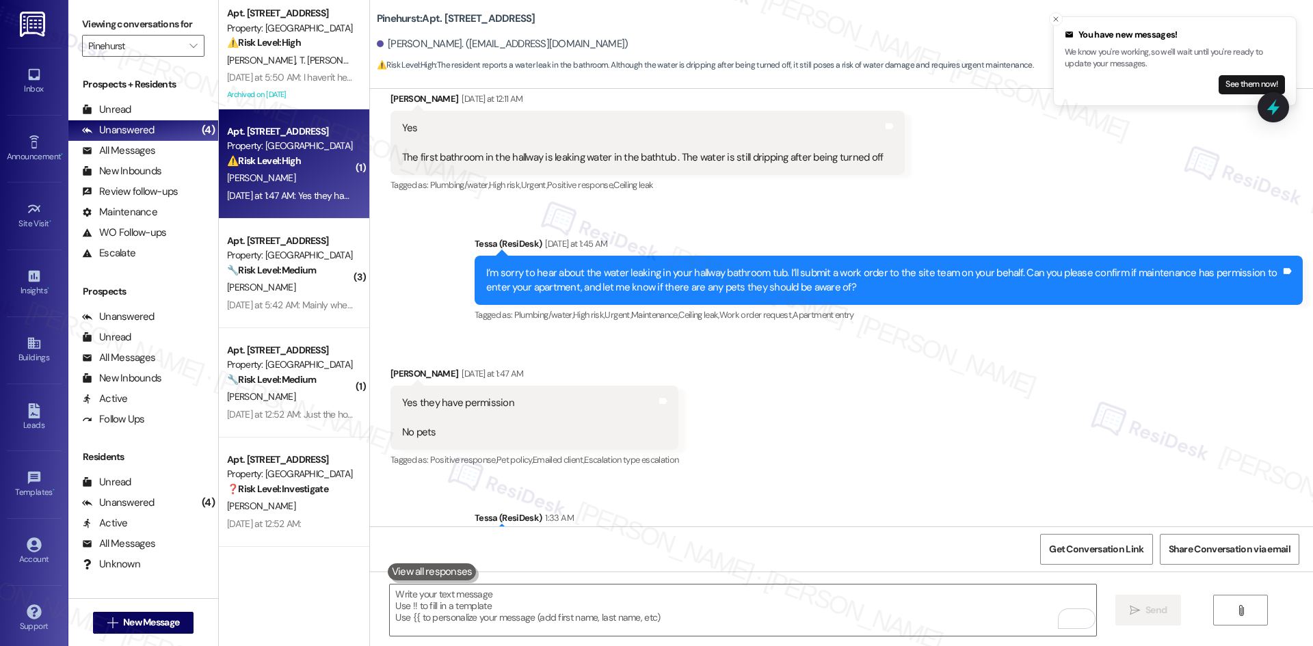
scroll to position [826, 0]
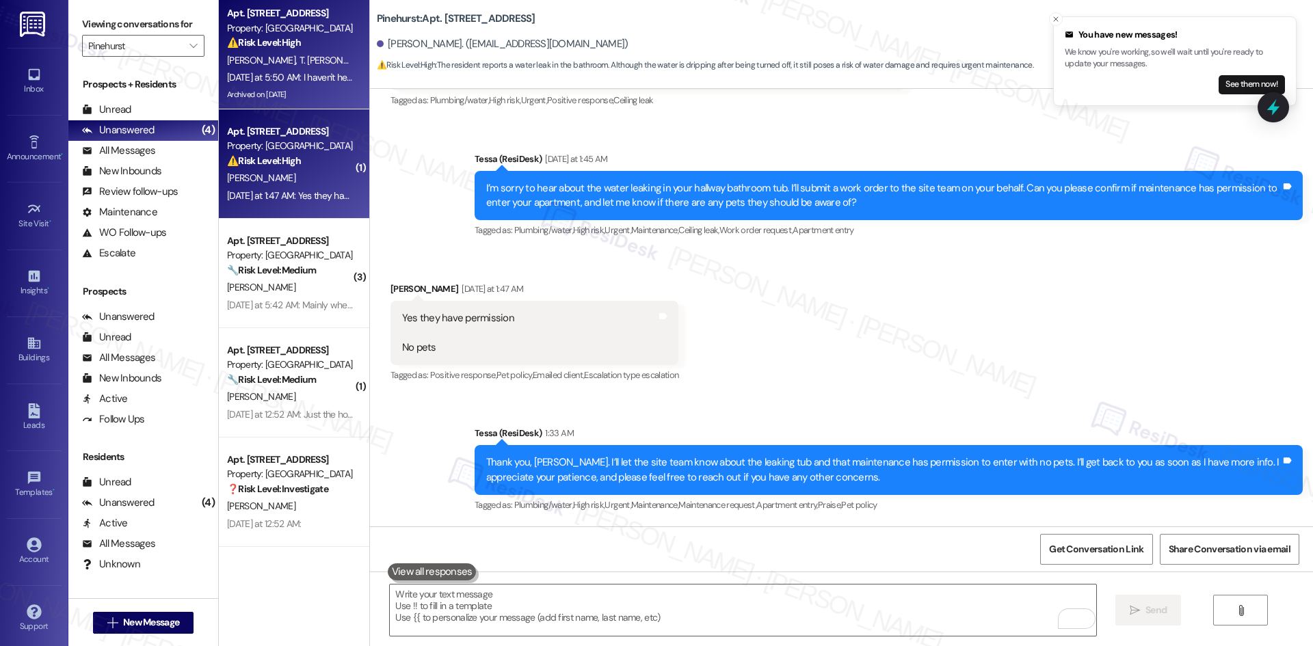
click at [288, 83] on div "[DATE] at 5:50 AM: I haven't heard from anyone yet. [DATE] at 5:50 AM: I haven'…" at bounding box center [328, 77] width 202 height 12
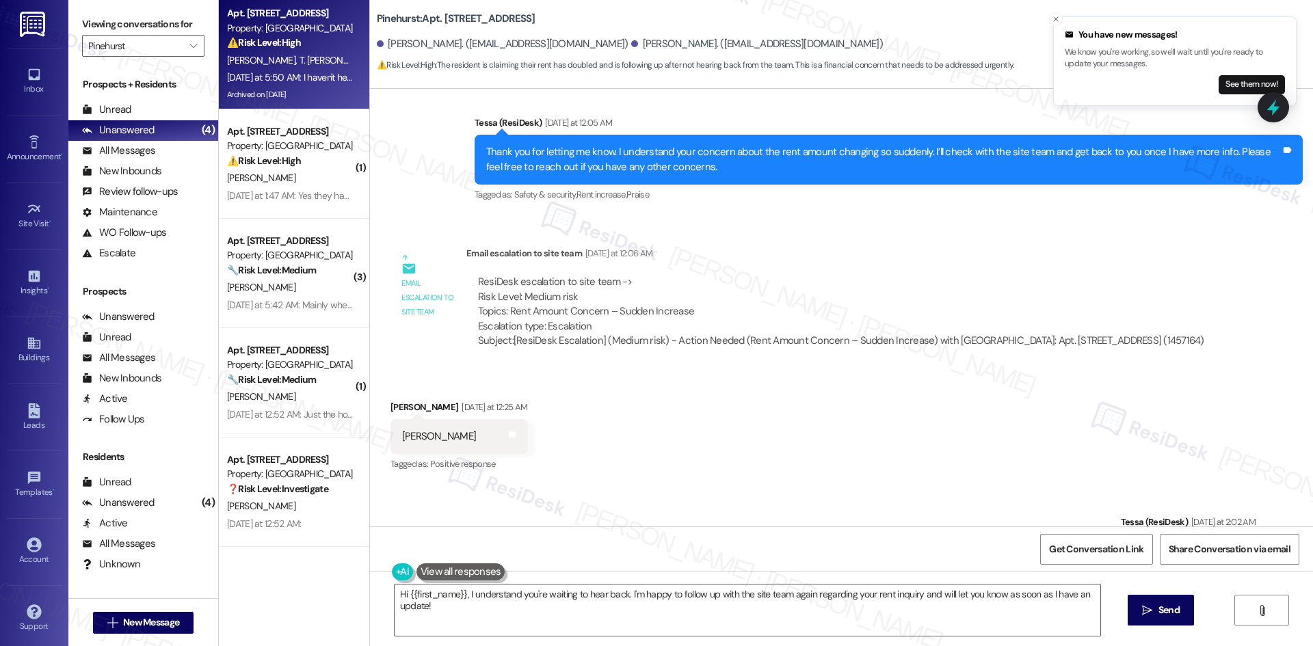
scroll to position [1270, 0]
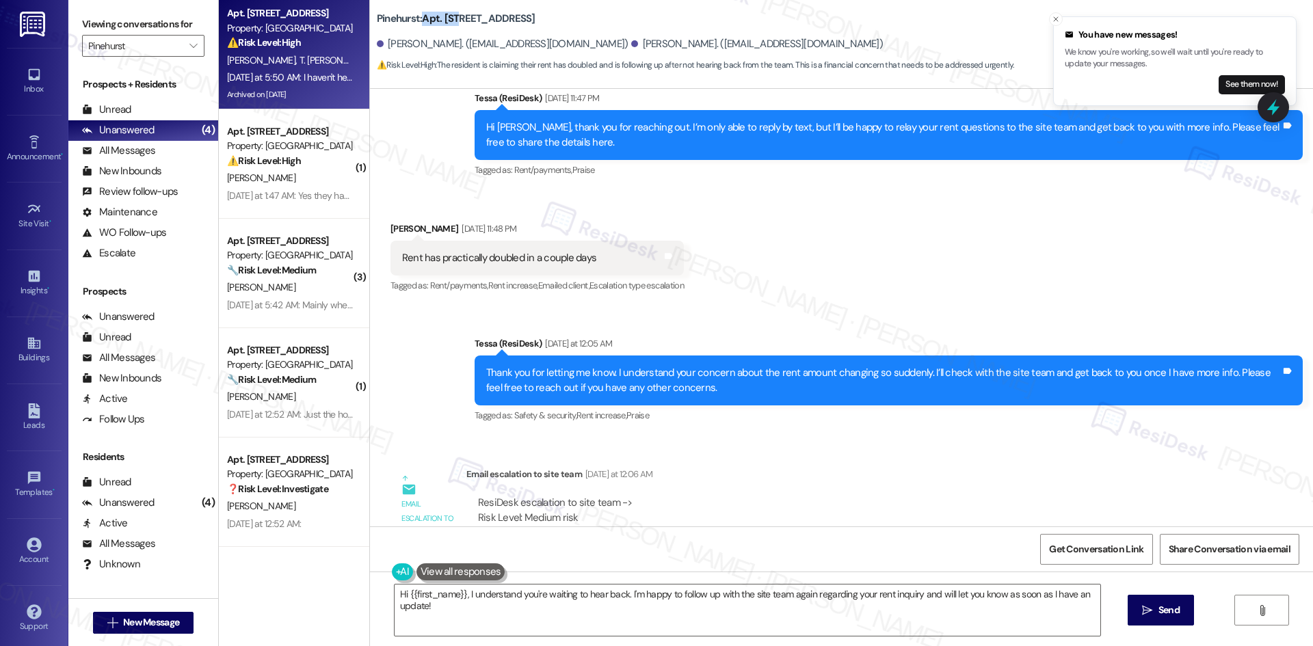
drag, startPoint x: 415, startPoint y: 19, endPoint x: 448, endPoint y: 23, distance: 33.1
click at [448, 23] on b "[GEOGRAPHIC_DATA]: Apt. [STREET_ADDRESS]" at bounding box center [456, 19] width 159 height 14
drag, startPoint x: 367, startPoint y: 20, endPoint x: 449, endPoint y: 25, distance: 82.3
click at [449, 25] on b "[GEOGRAPHIC_DATA]: Apt. [STREET_ADDRESS]" at bounding box center [456, 19] width 159 height 14
copy b "Pinehurst: Apt. 621"
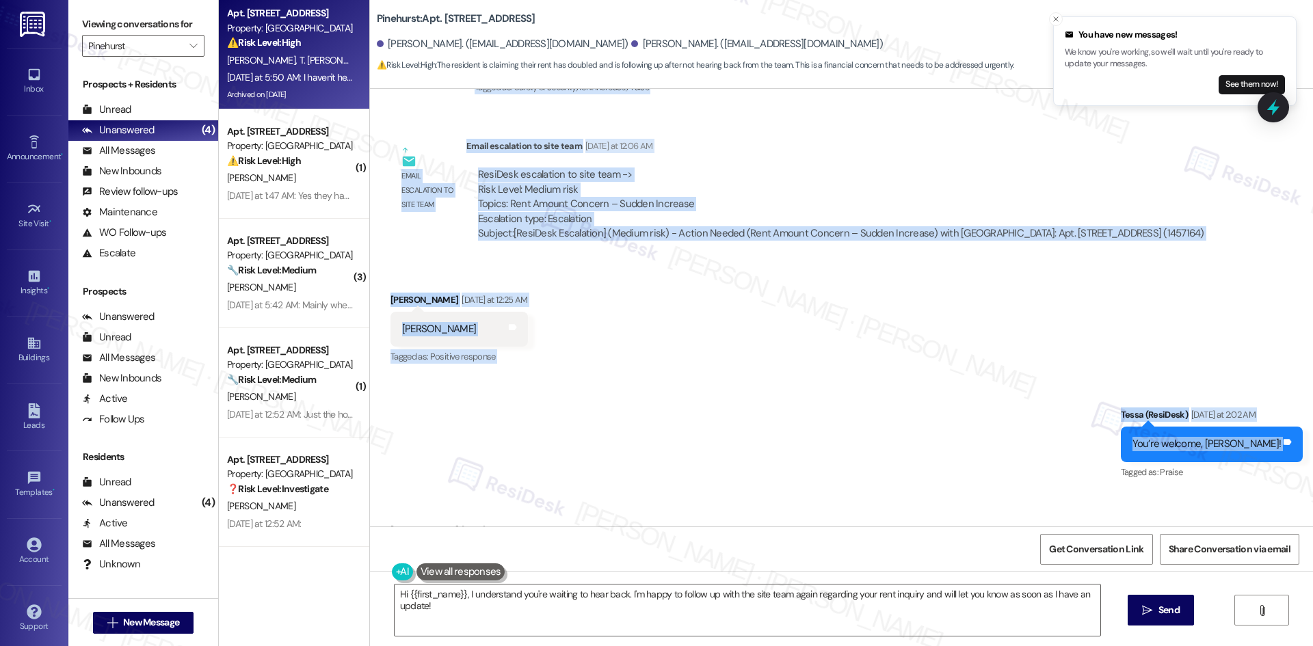
scroll to position [1680, 0]
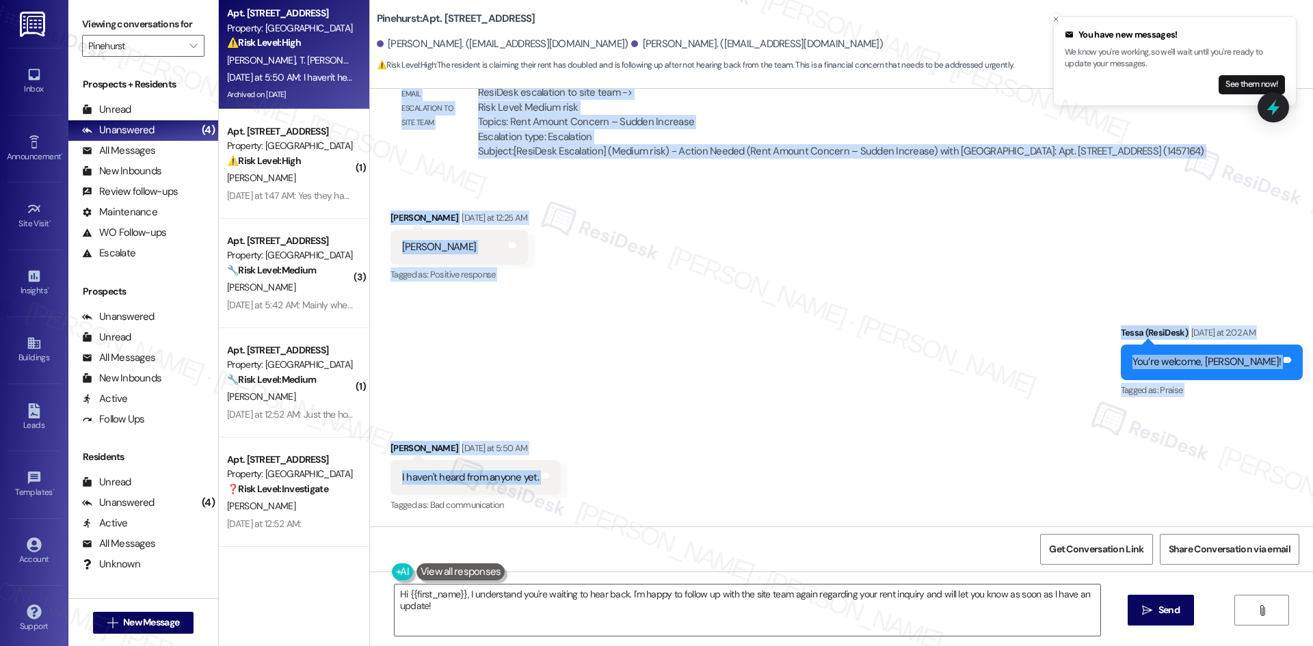
drag, startPoint x: 445, startPoint y: 202, endPoint x: 559, endPoint y: 482, distance: 301.6
click at [559, 482] on div "Lease started [DATE] 8:00 AM Announcement, sent via SMS Tessa (ResiDesk) [DATE]…" at bounding box center [841, 308] width 943 height 438
copy div "Lorem (IpsuMdol) Sitametco ad 95:84 EL Seddo eiu tem incidid ut labo. E dolorem…"
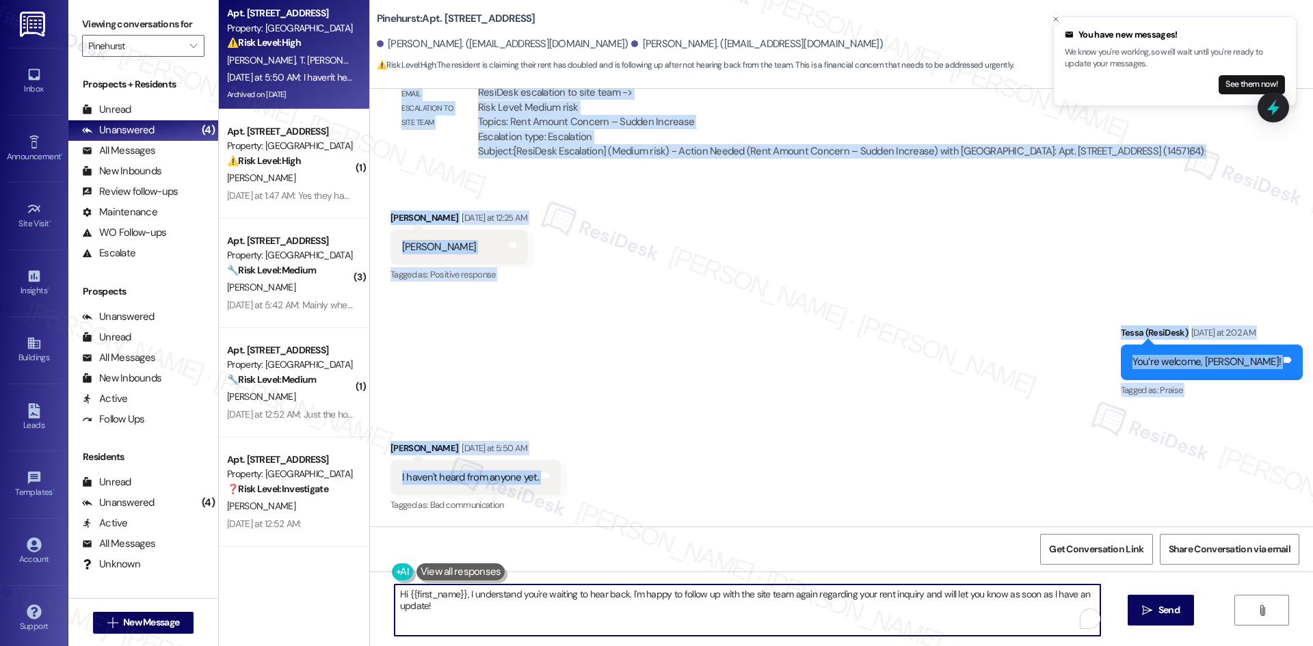
click at [536, 616] on textarea "Hi {{first_name}}, I understand you're waiting to hear back. I'm happy to follo…" at bounding box center [748, 610] width 706 height 51
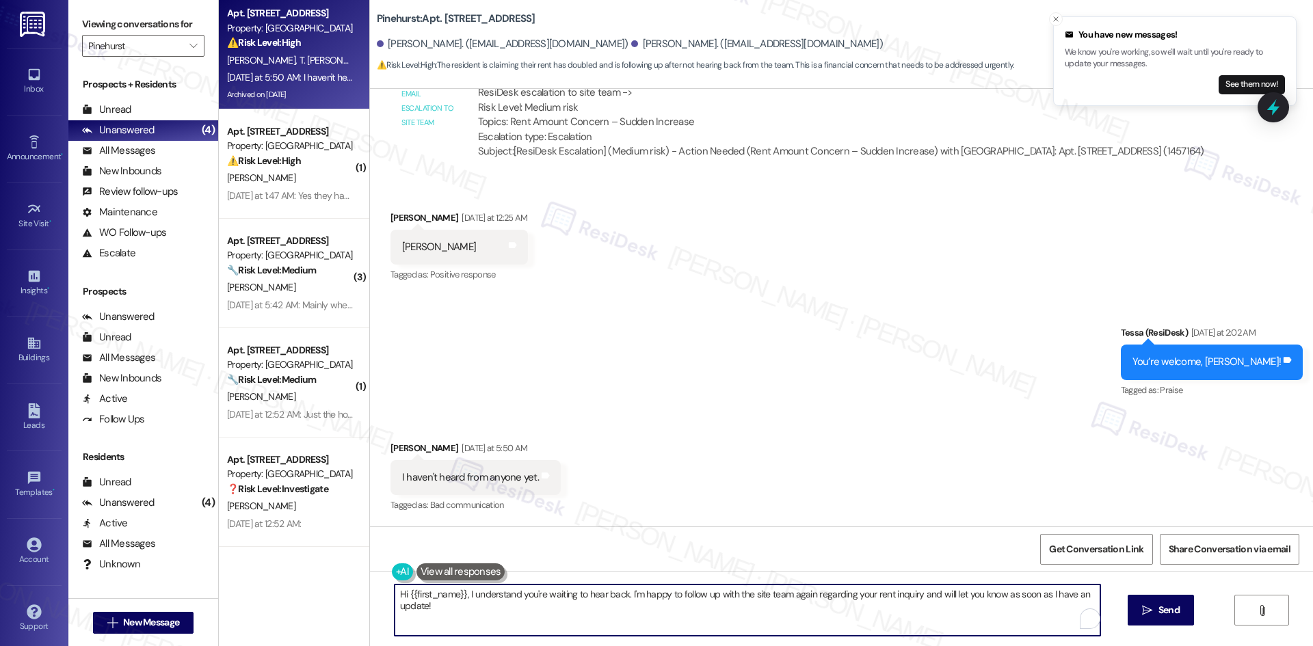
paste textarea "I’m sorry you haven’t received an update yet, [PERSON_NAME]. I’ll follow up wit…"
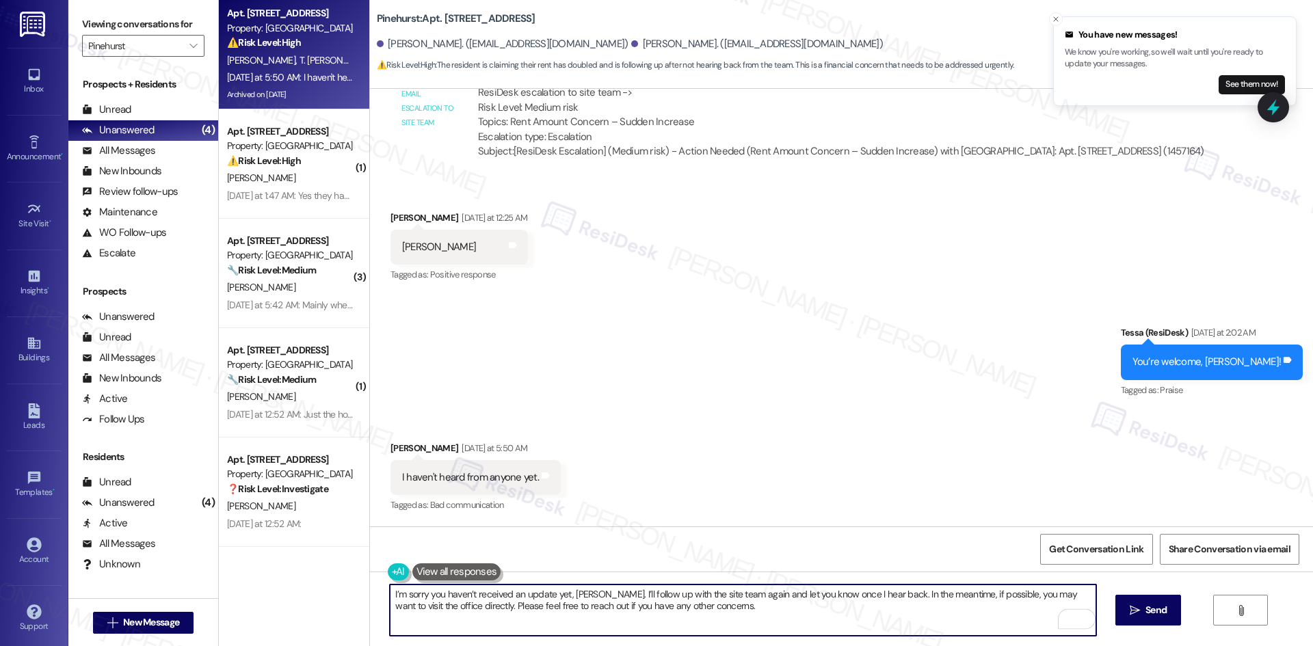
type textarea "I’m sorry you haven’t received an update yet, [PERSON_NAME]. I’ll follow up wit…"
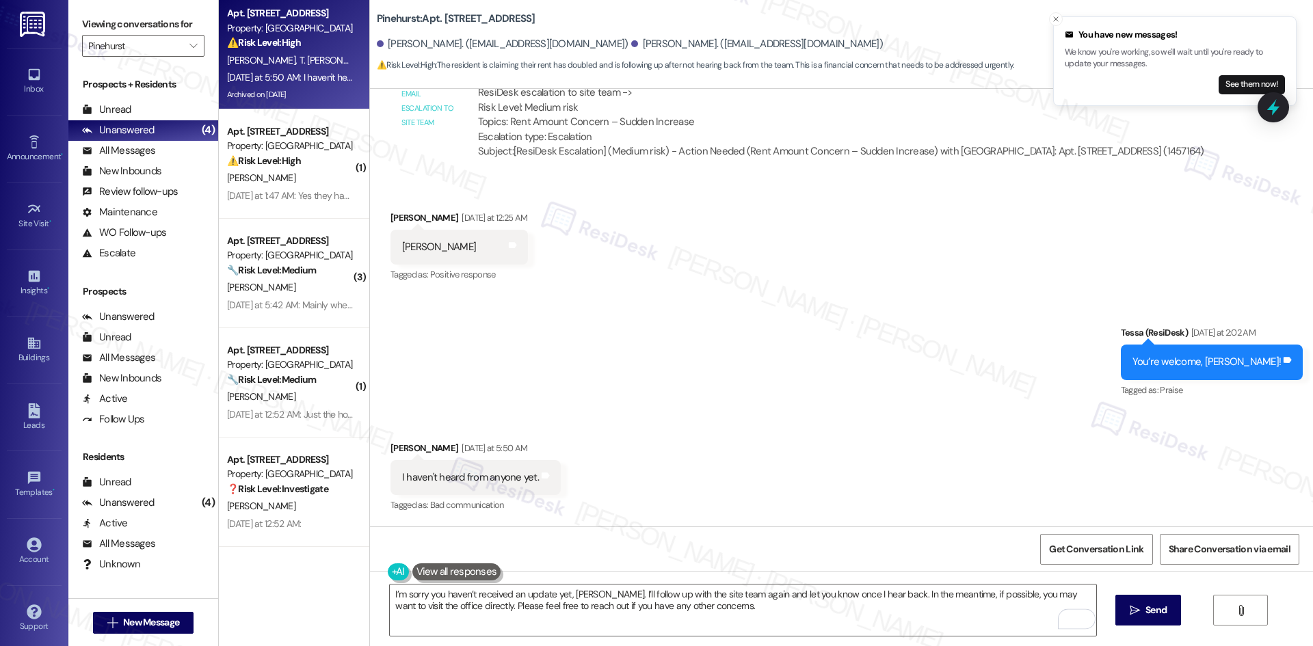
click at [722, 497] on div "Received via SMS [PERSON_NAME] [DATE] at 5:50 AM I haven't heard from anyone ye…" at bounding box center [841, 468] width 943 height 116
click at [1157, 610] on span "Send" at bounding box center [1156, 610] width 21 height 14
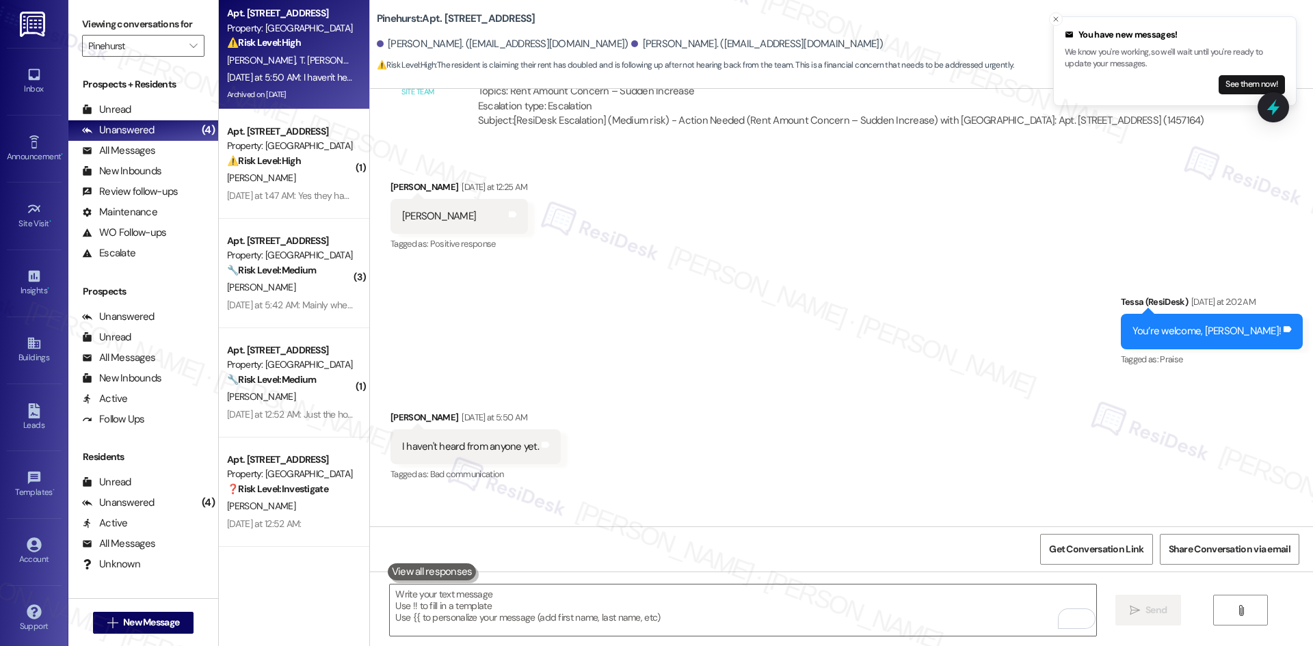
scroll to position [1790, 0]
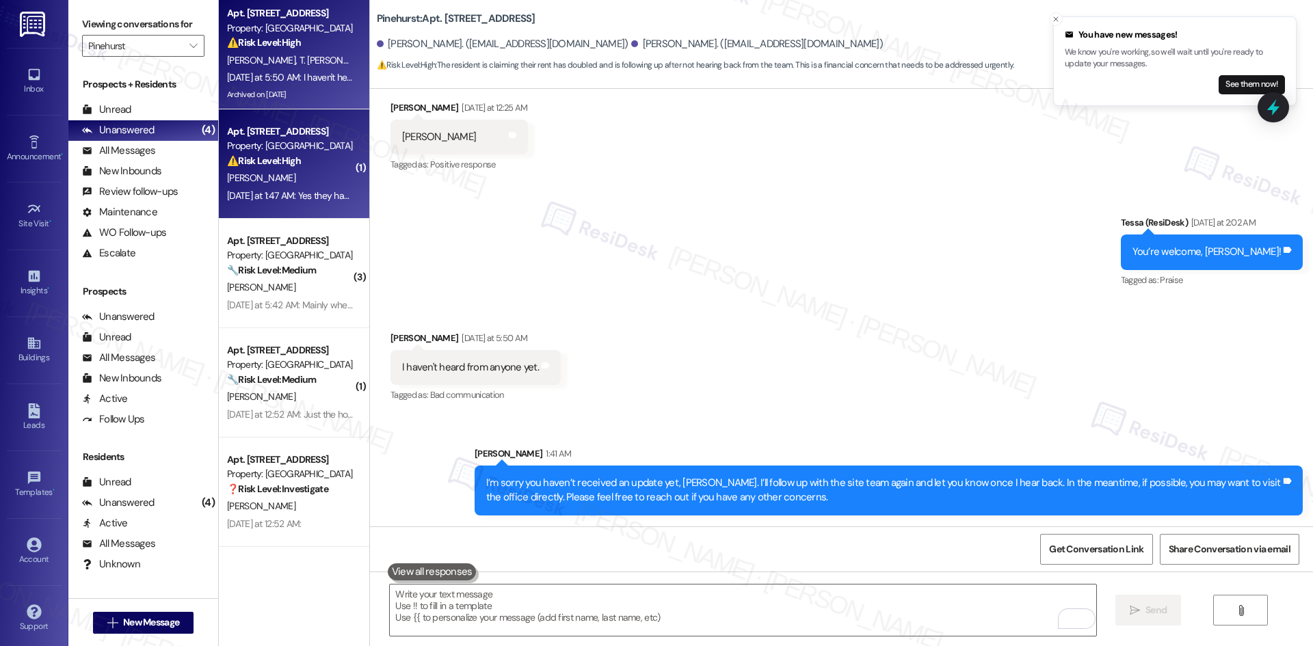
click at [277, 198] on div "[DATE] at 1:47 AM: Yes they have permission No pets [DATE] at 1:47 AM: Yes they…" at bounding box center [329, 195] width 205 height 12
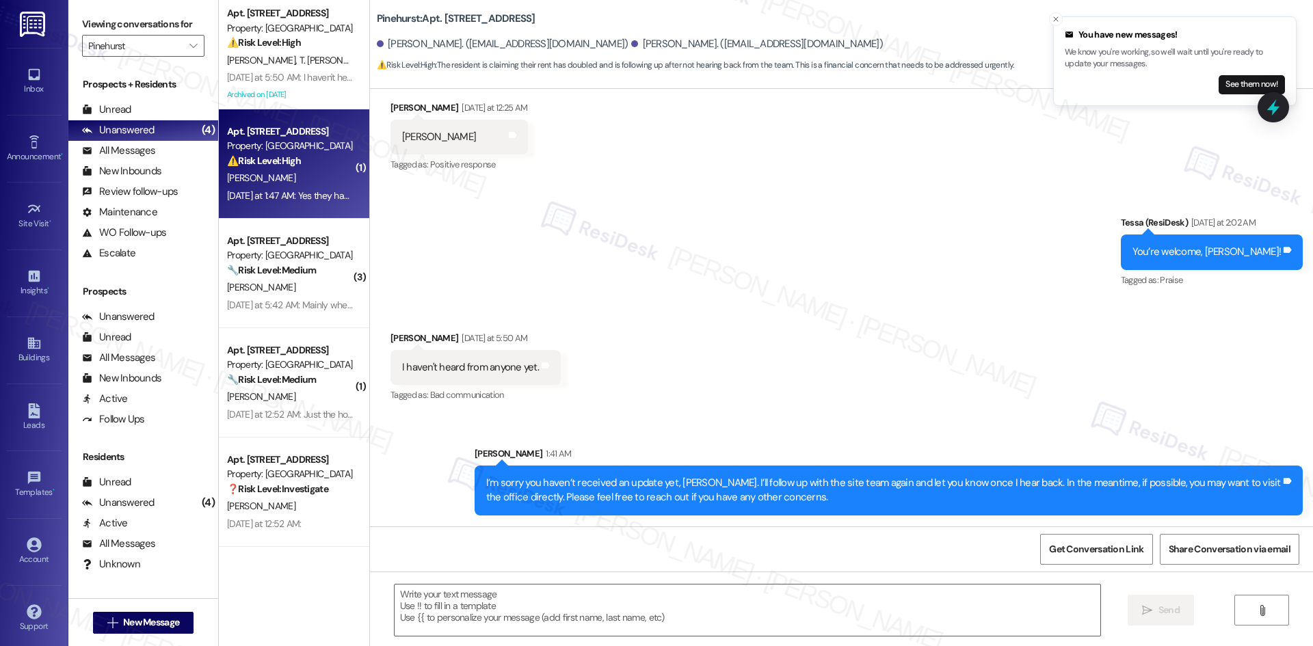
type textarea "Fetching suggested responses. Please feel free to read through the conversation…"
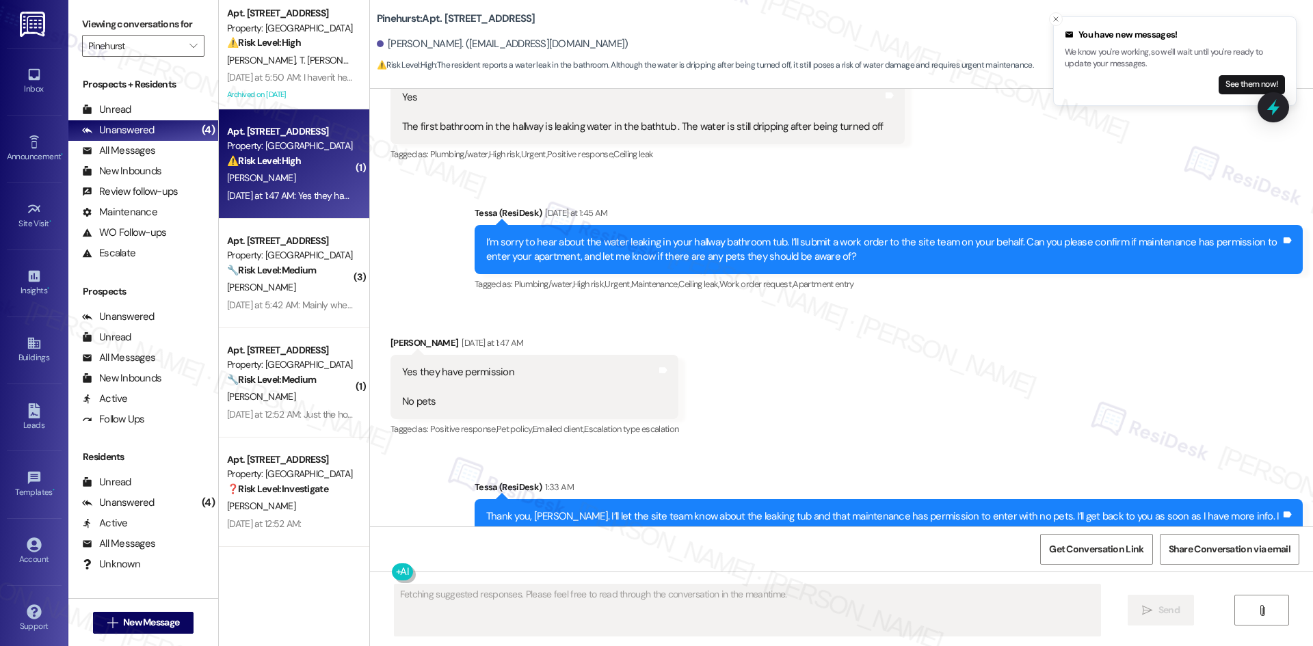
scroll to position [980, 0]
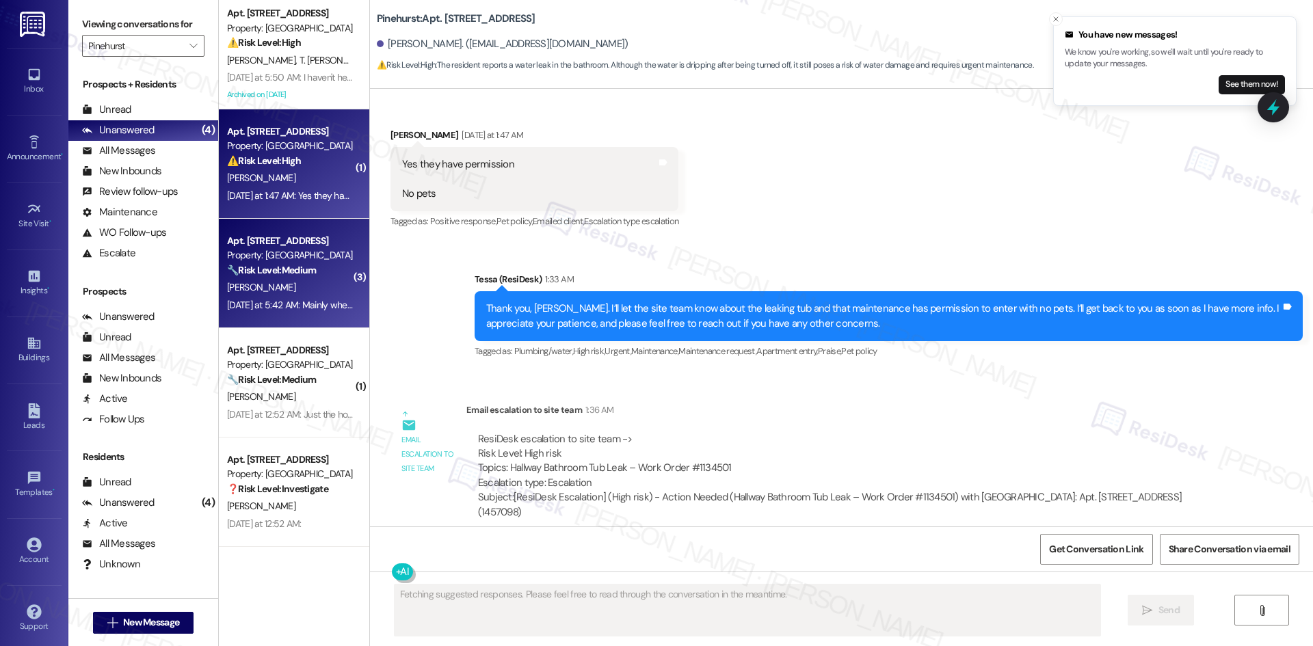
click at [235, 278] on div "🔧 Risk Level: Medium The resident is complaining about noise from a neighbor's …" at bounding box center [290, 270] width 127 height 14
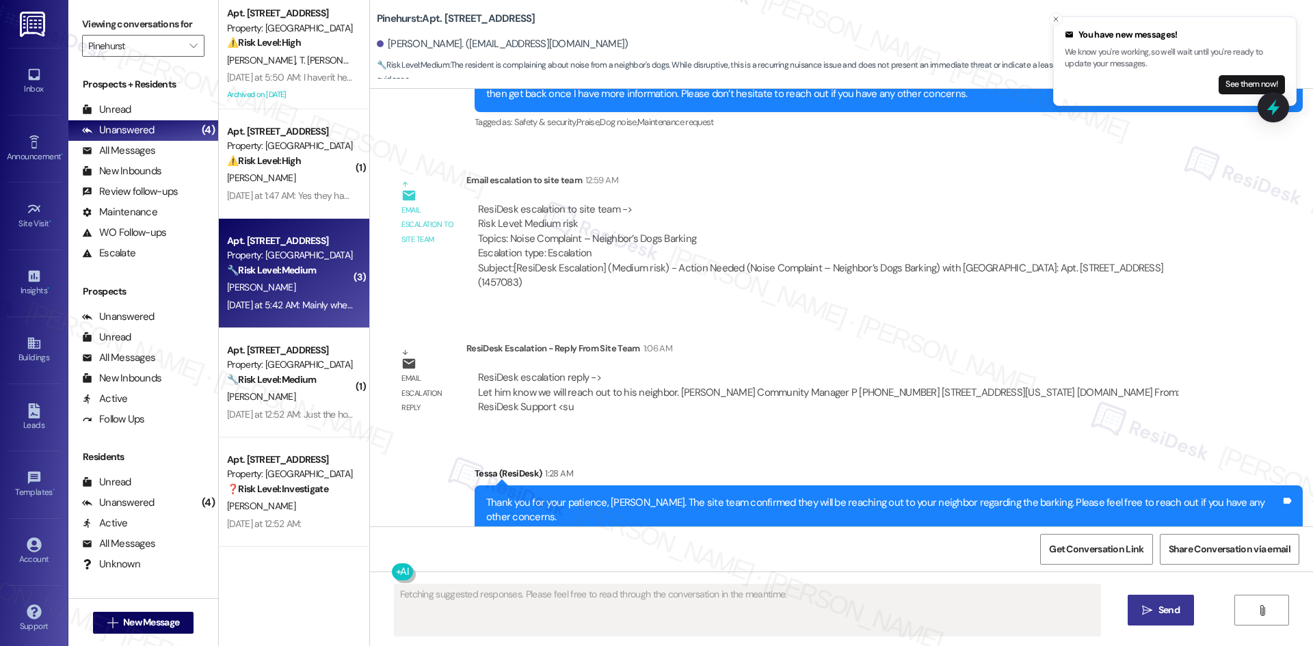
scroll to position [1434, 0]
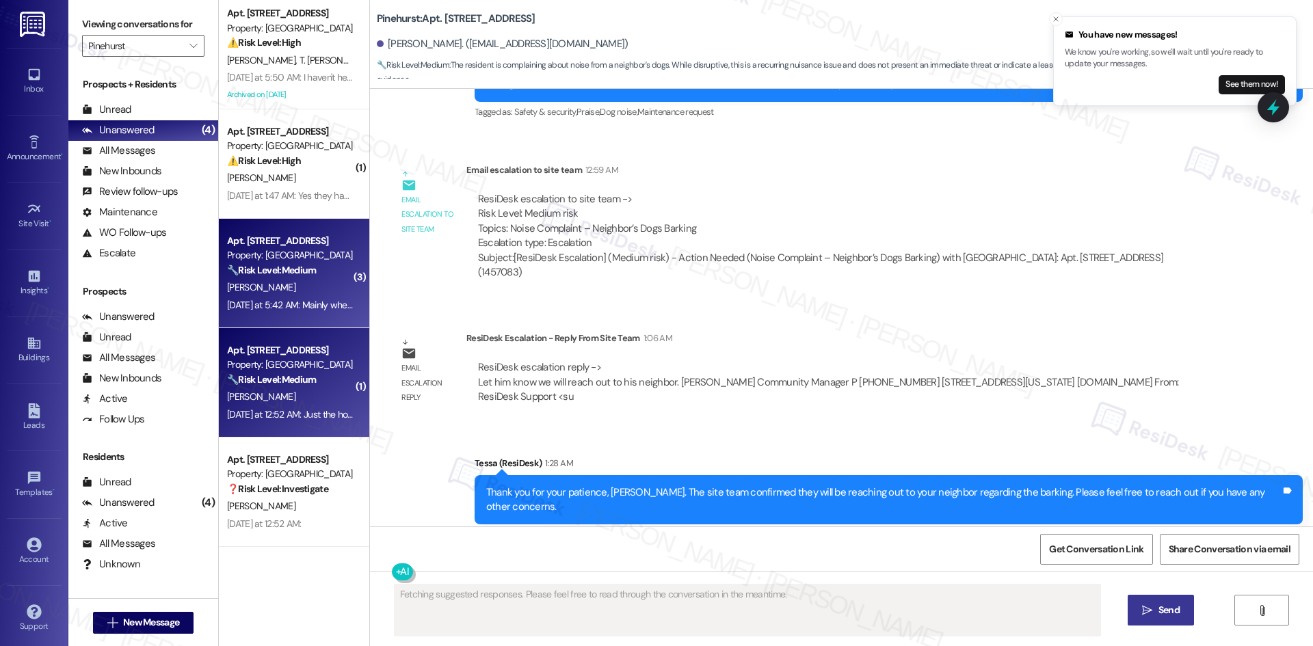
click at [291, 387] on div "🔧 Risk Level: Medium The resident is reporting a non-urgent maintenance issue (…" at bounding box center [290, 380] width 127 height 14
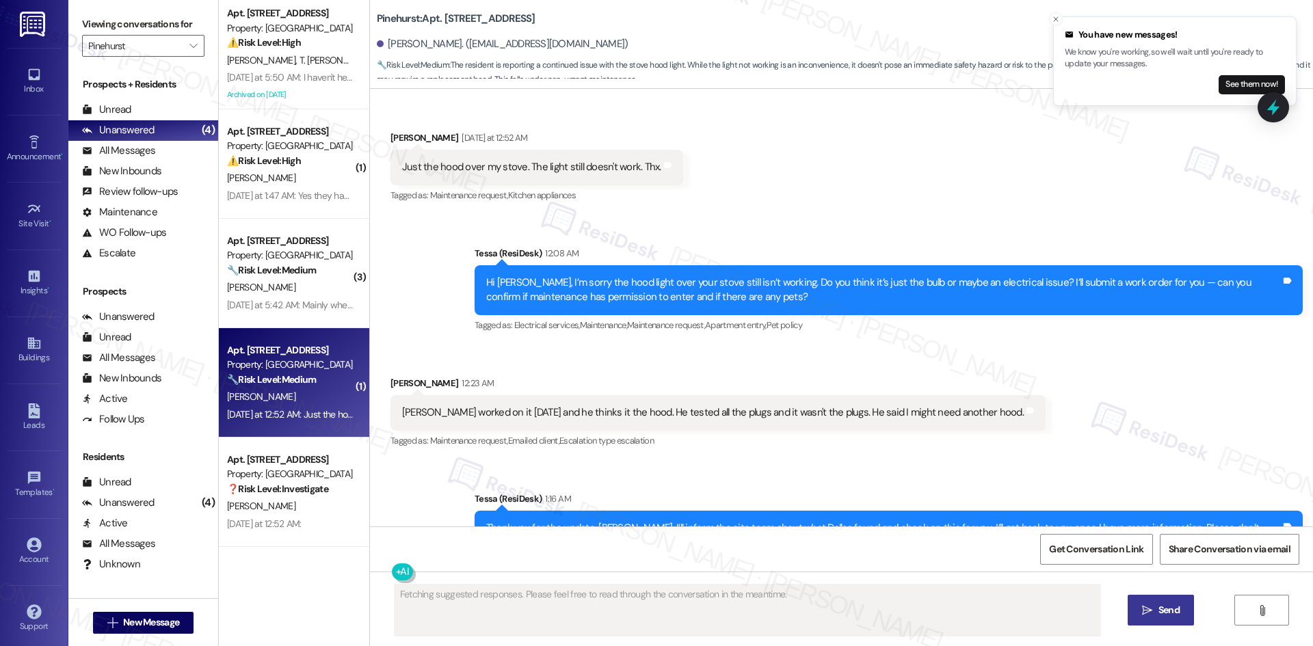
scroll to position [805, 0]
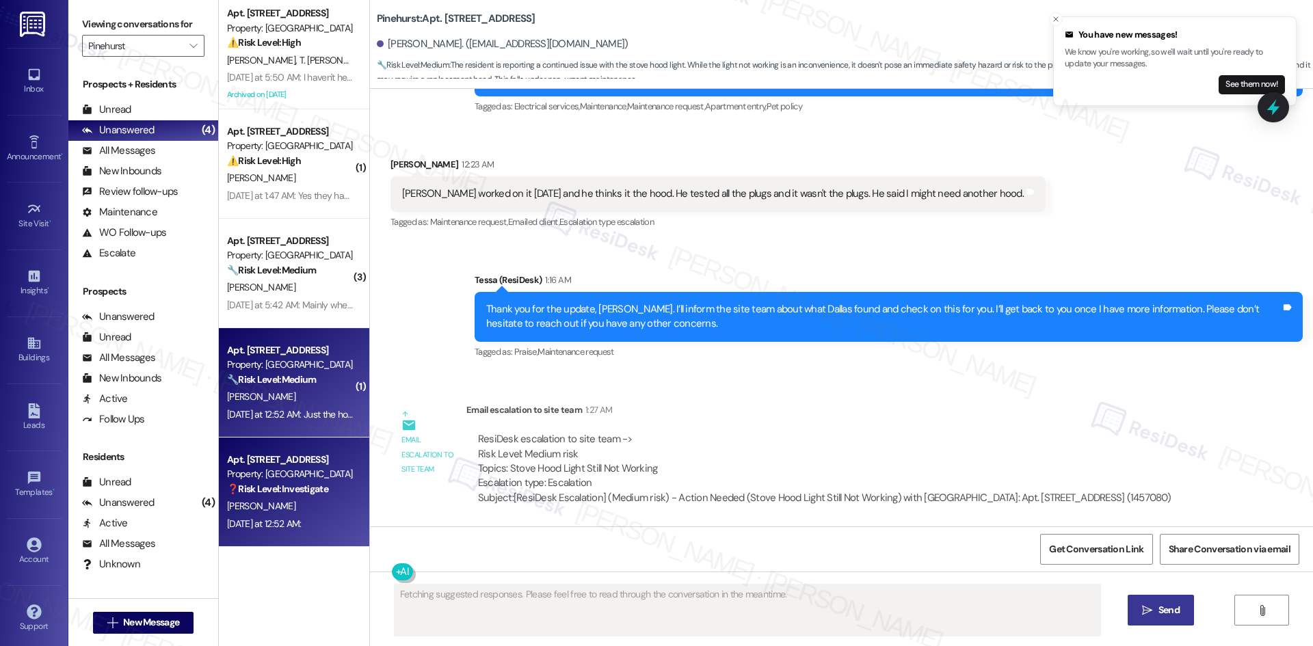
click at [296, 471] on div "Property: [GEOGRAPHIC_DATA]" at bounding box center [290, 474] width 127 height 14
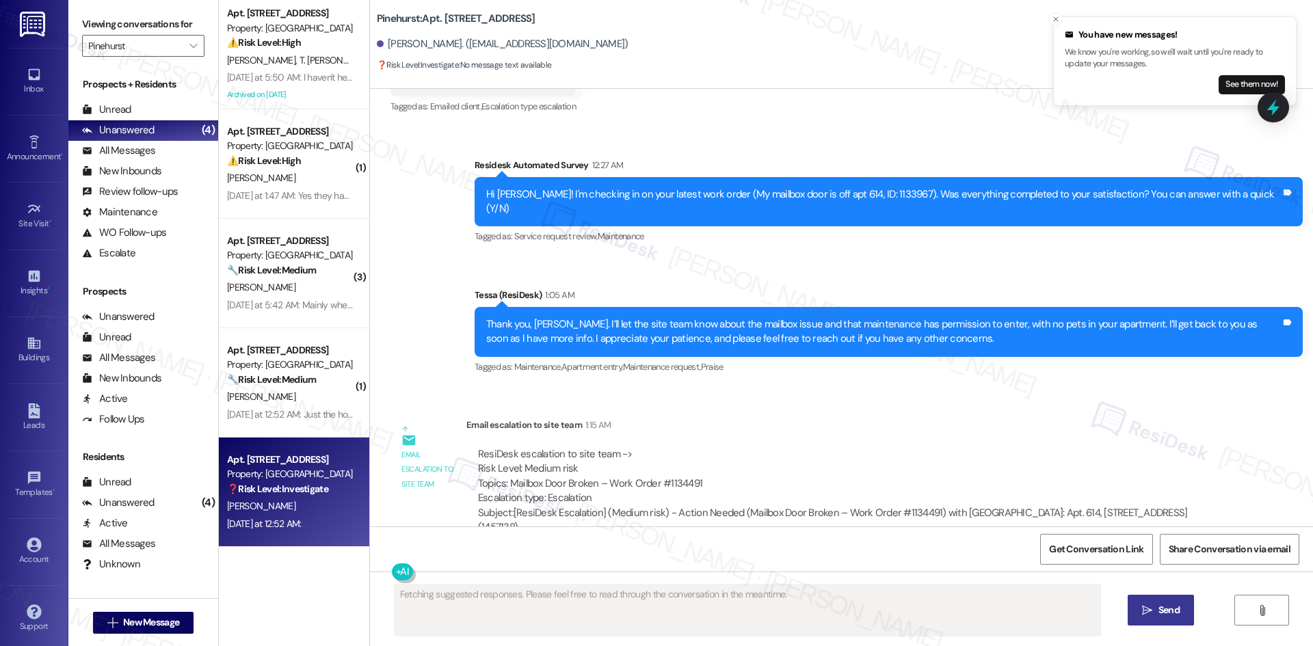
scroll to position [886, 0]
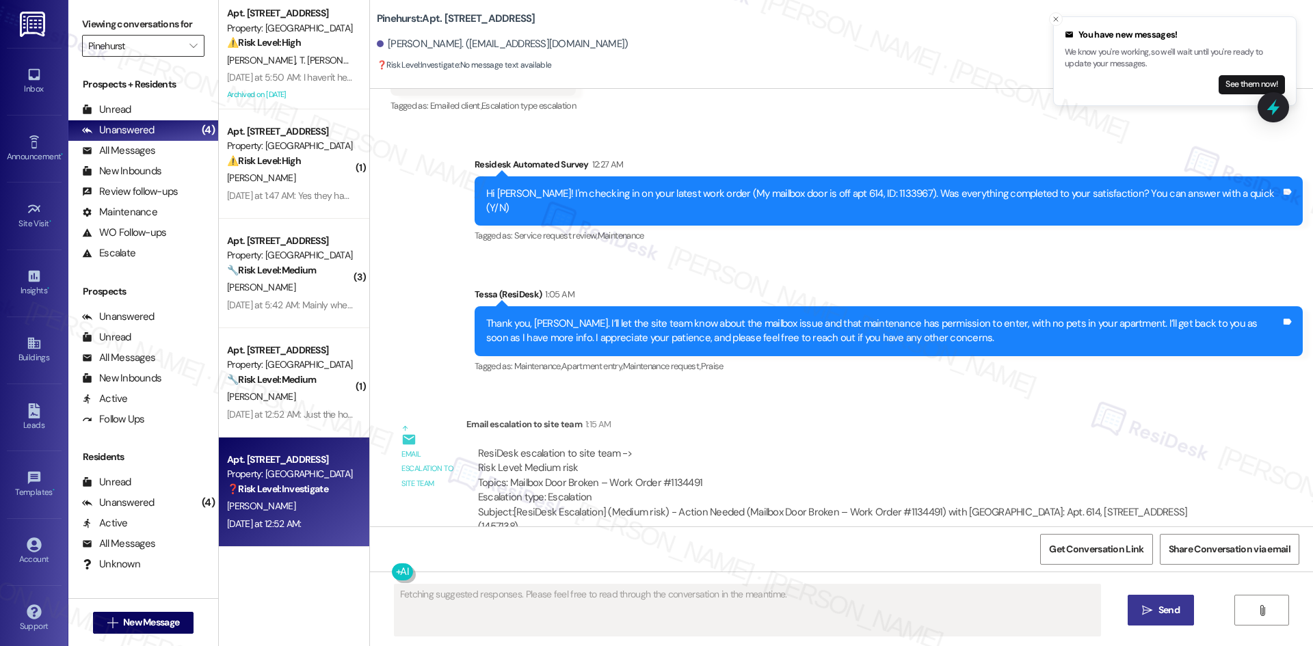
click at [138, 40] on input "Pinehurst" at bounding box center [135, 46] width 94 height 22
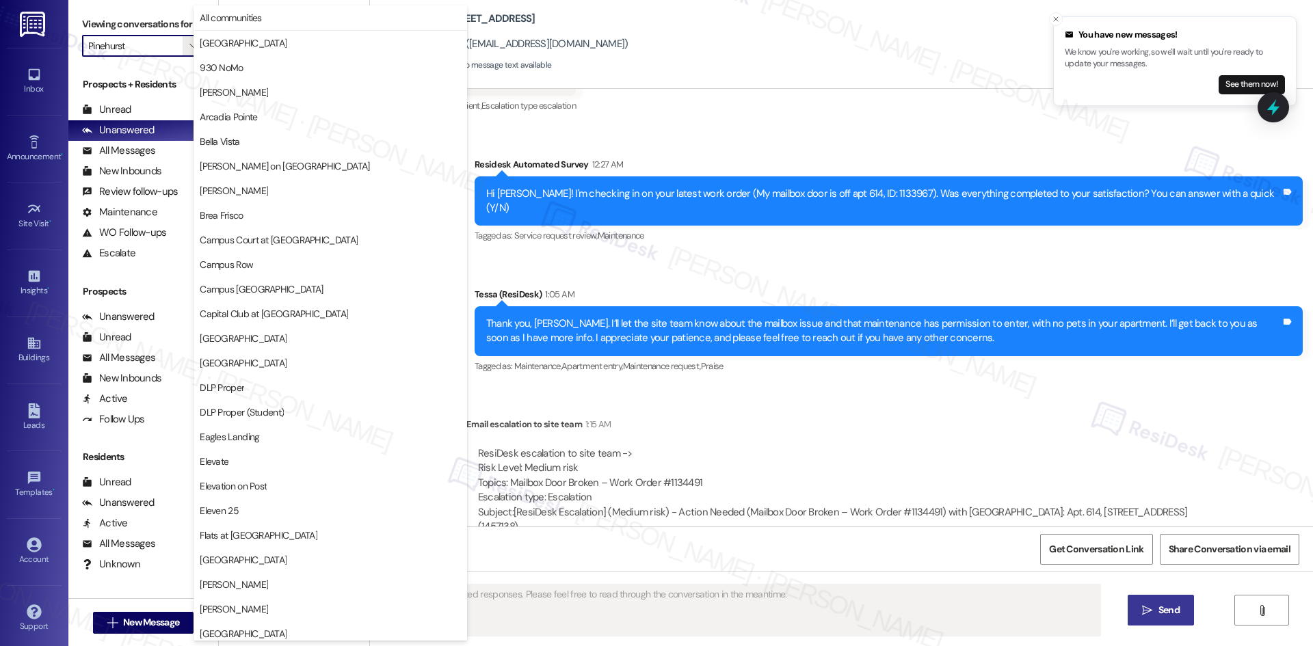
scroll to position [715, 0]
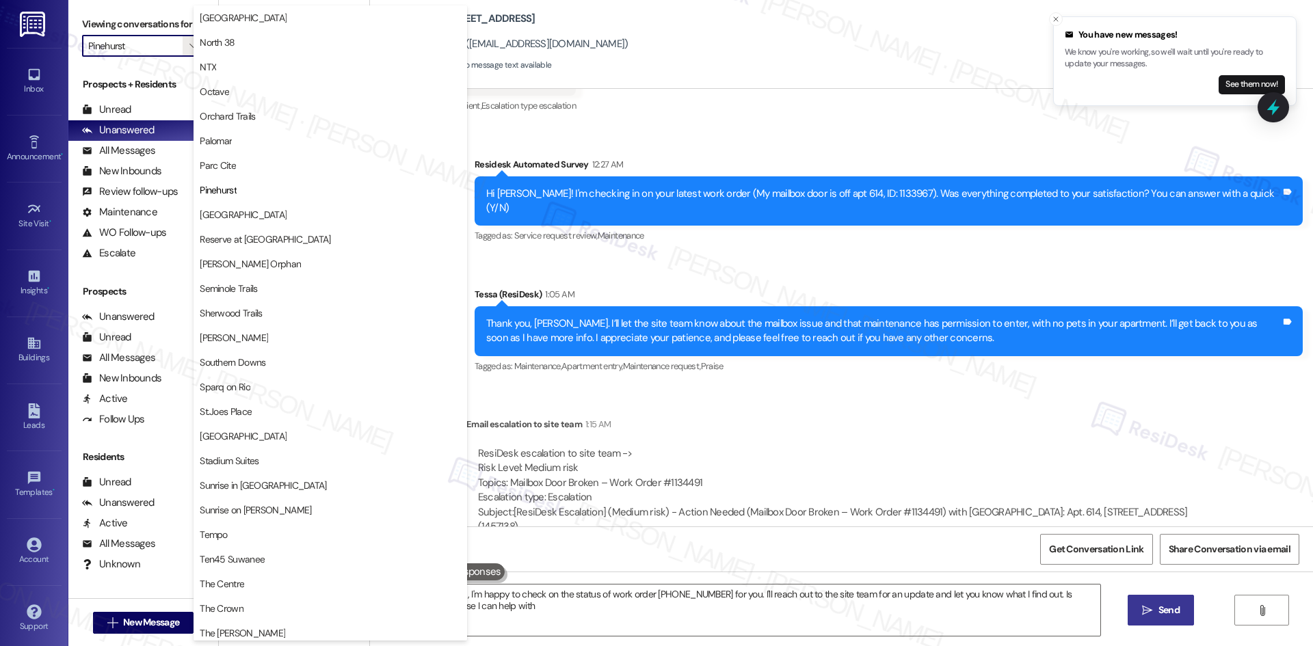
type textarea "Hi {{first_name}}, I'm happy to check on the status of work order [PHONE_NUMBER…"
click at [259, 149] on button "Palomar" at bounding box center [331, 141] width 274 height 25
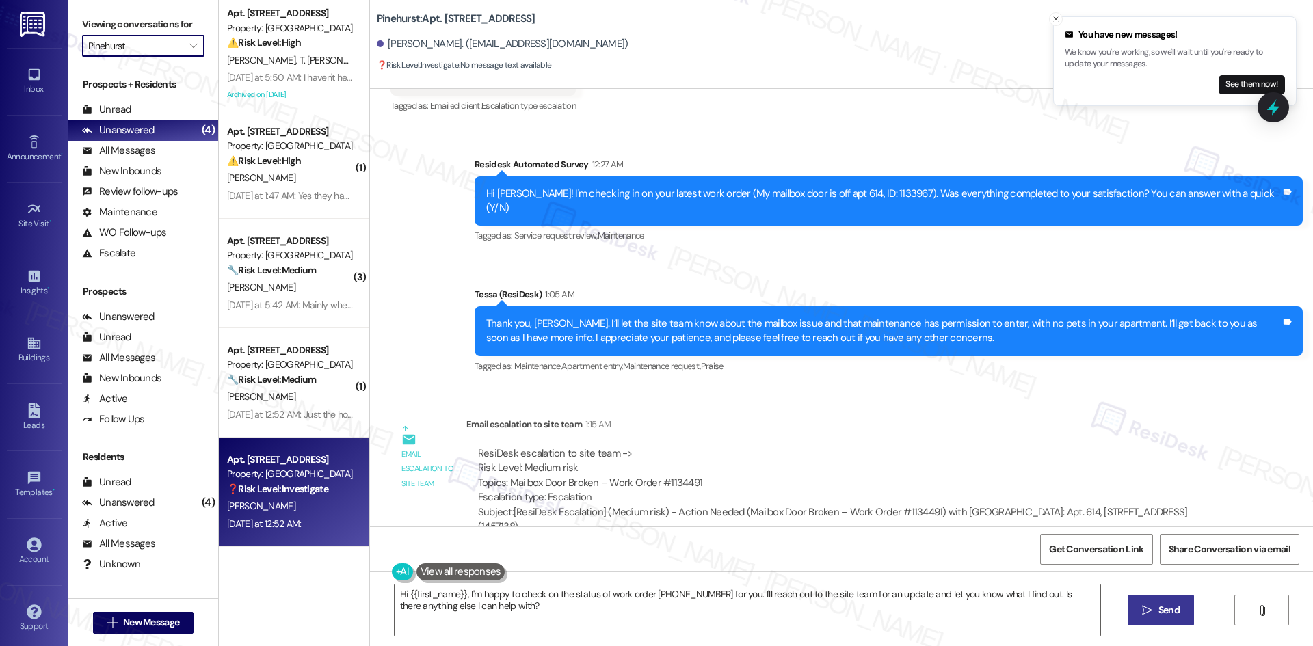
type input "Palomar"
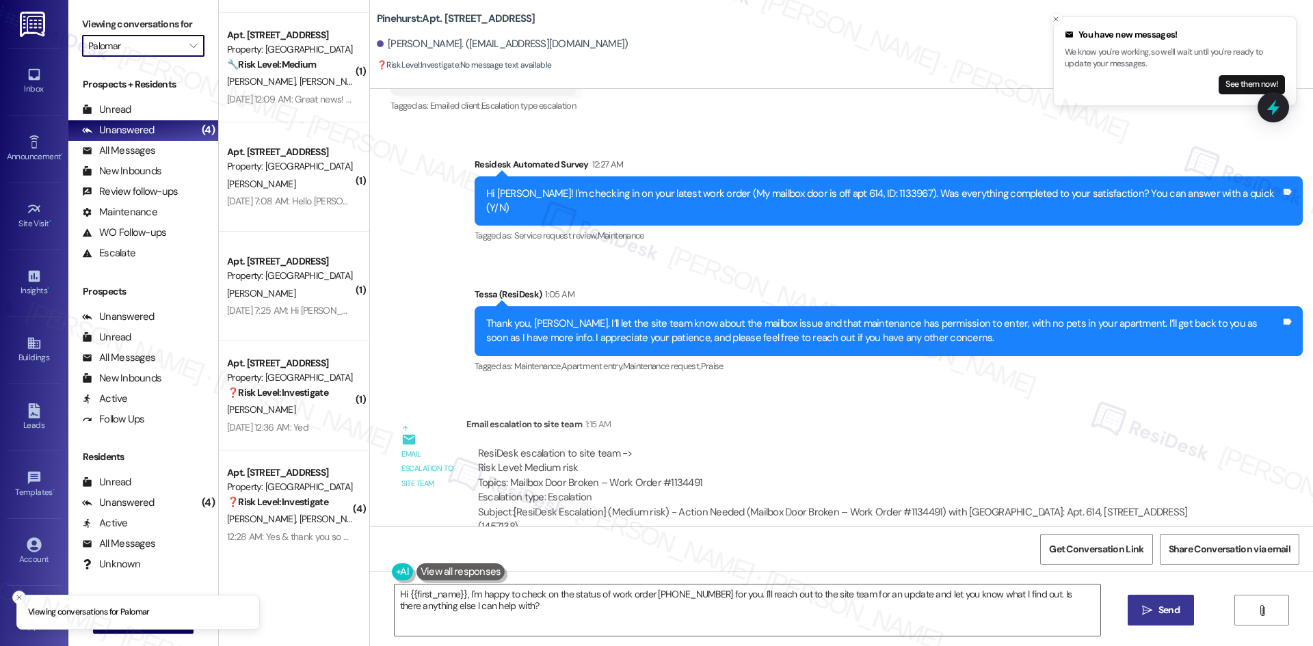
scroll to position [983, 0]
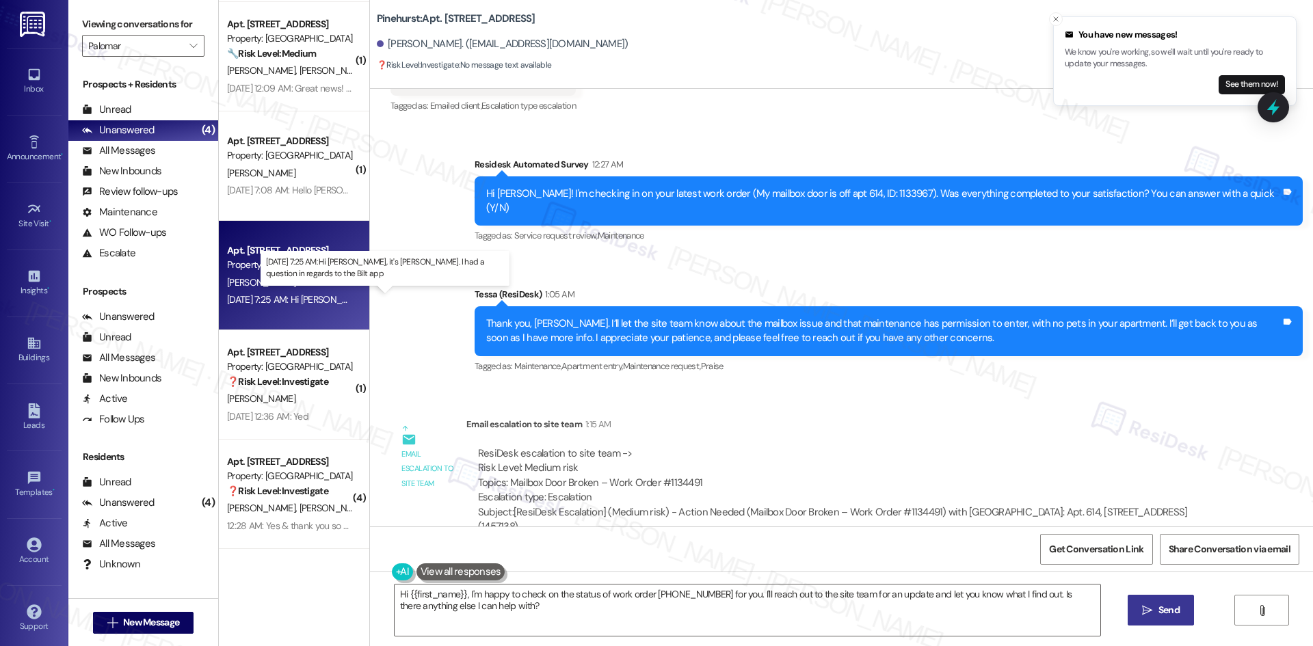
click at [269, 293] on div "[DATE] 7:25 AM: Hi [PERSON_NAME], it's [PERSON_NAME]. I had a question in regar…" at bounding box center [423, 299] width 393 height 12
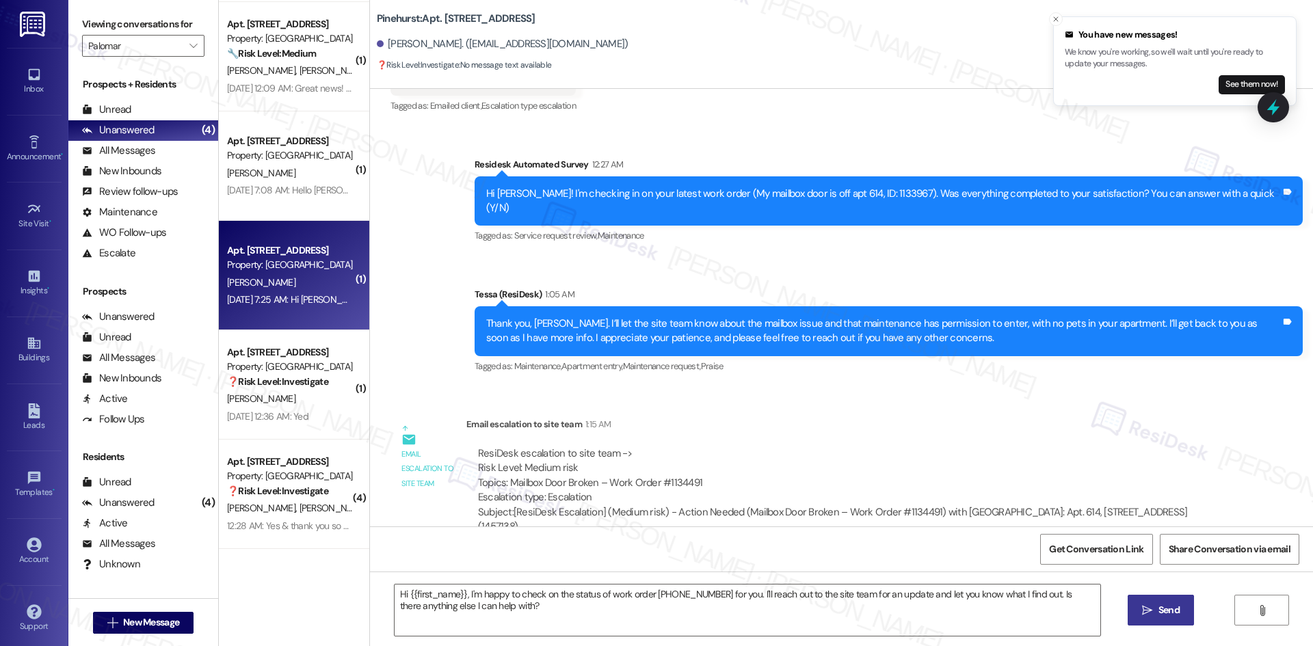
type textarea "Fetching suggested responses. Please feel free to read through the conversation…"
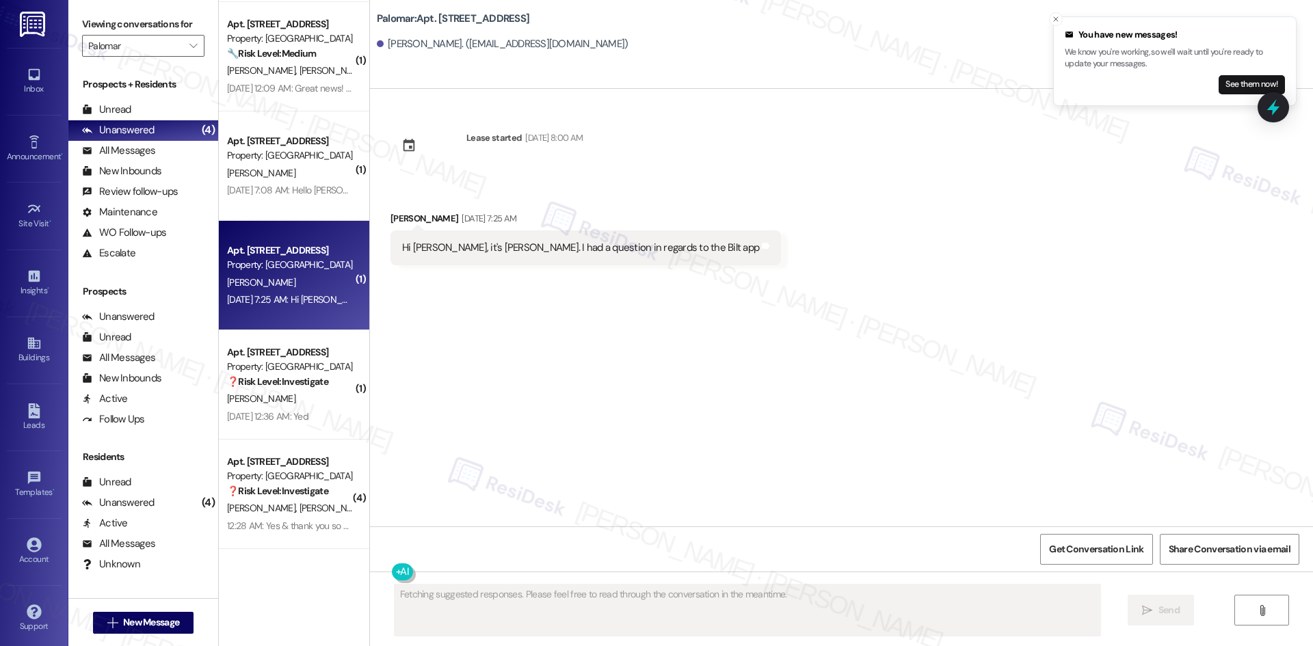
scroll to position [0, 0]
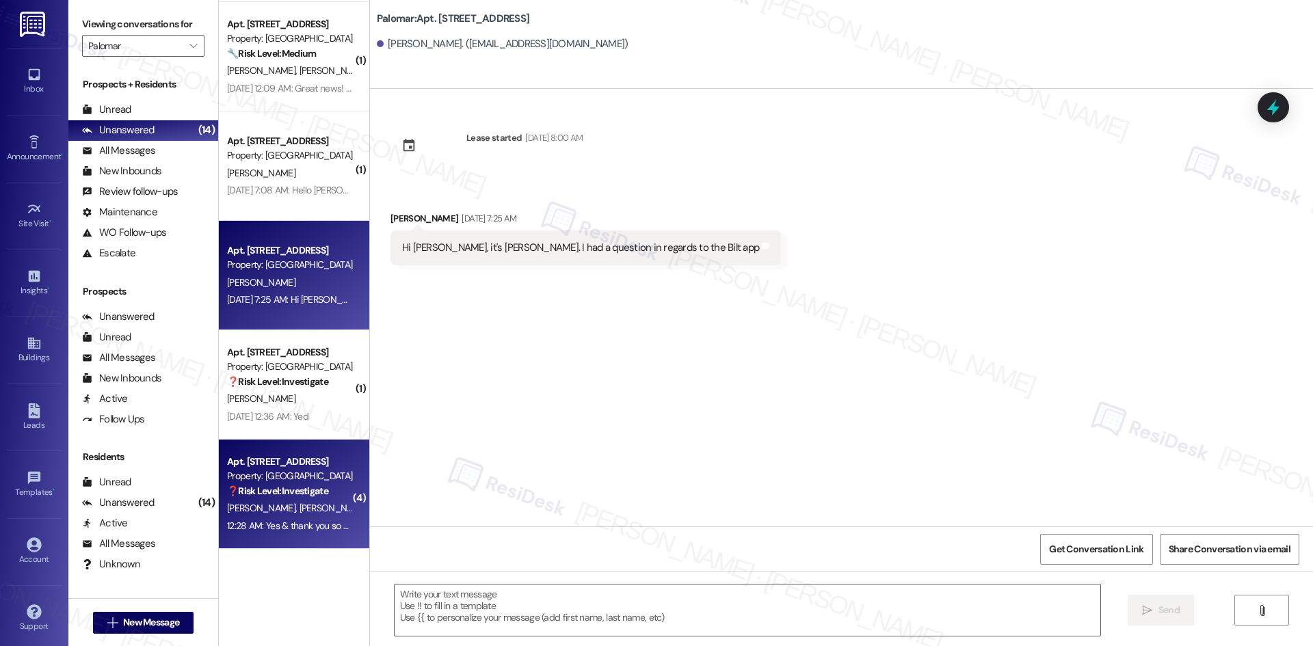
click at [299, 506] on span "[PERSON_NAME]" at bounding box center [333, 508] width 68 height 12
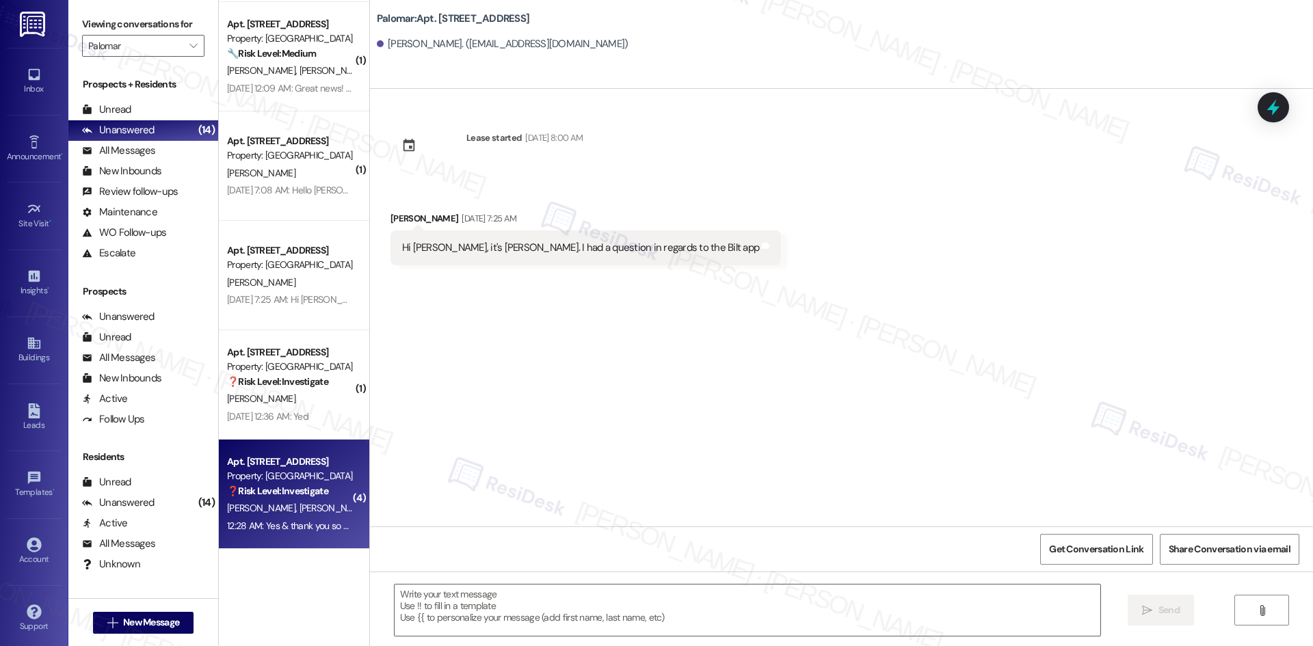
type textarea "Fetching suggested responses. Please feel free to read through the conversation…"
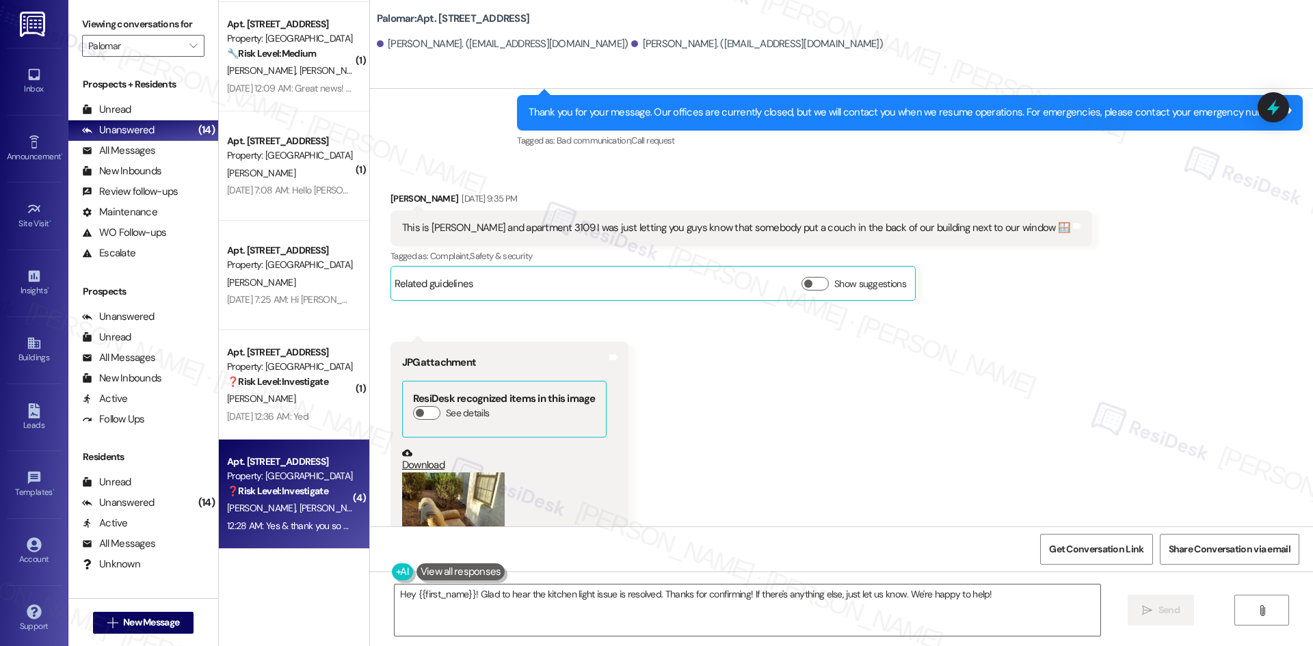
scroll to position [742, 0]
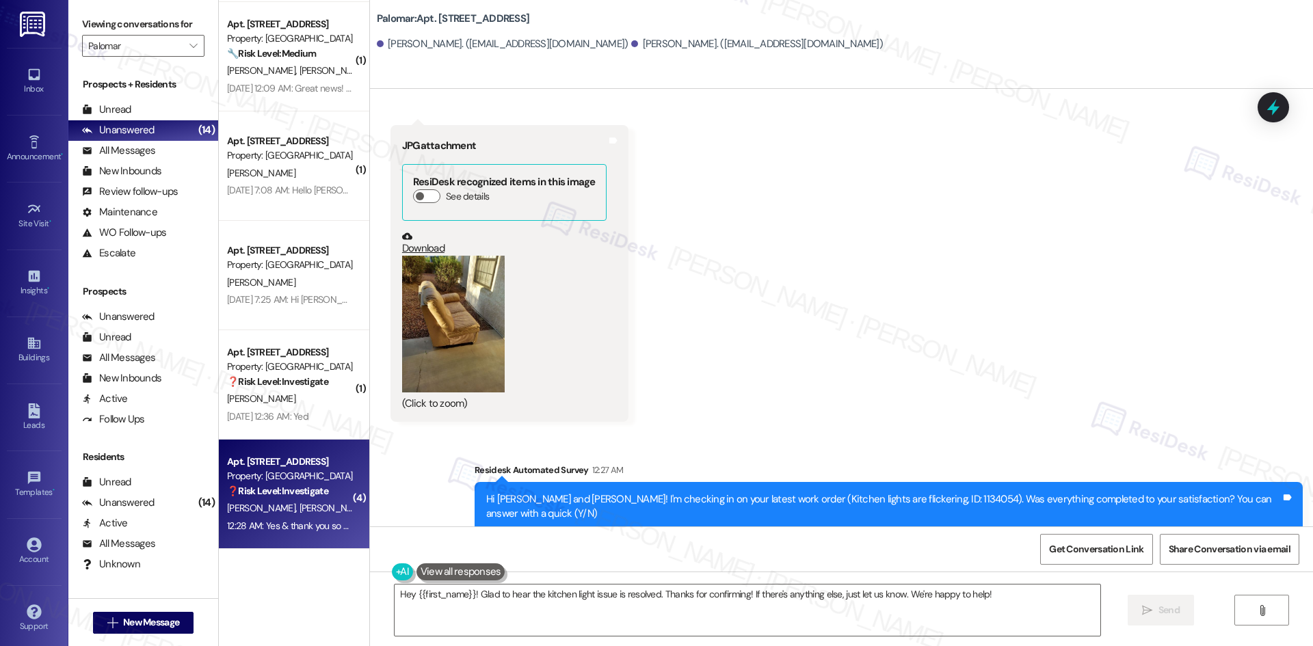
click at [428, 358] on button "Zoom image" at bounding box center [453, 324] width 103 height 137
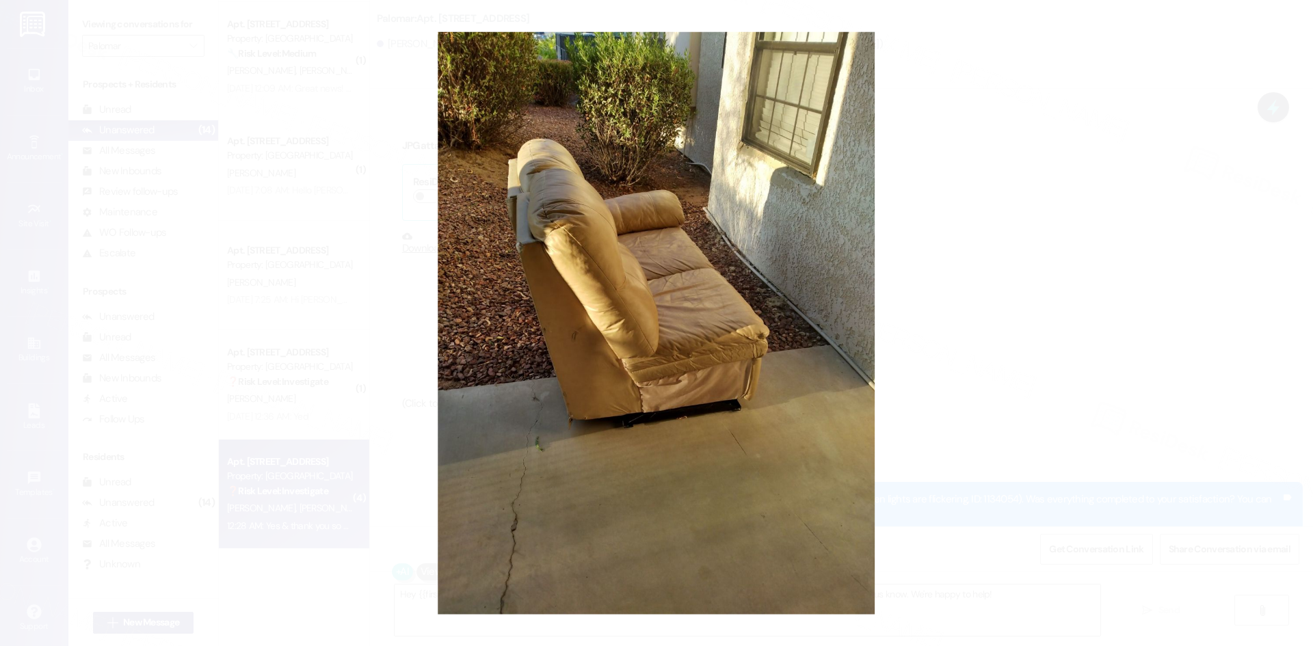
click at [1010, 382] on button "Unzoom image" at bounding box center [656, 323] width 1313 height 646
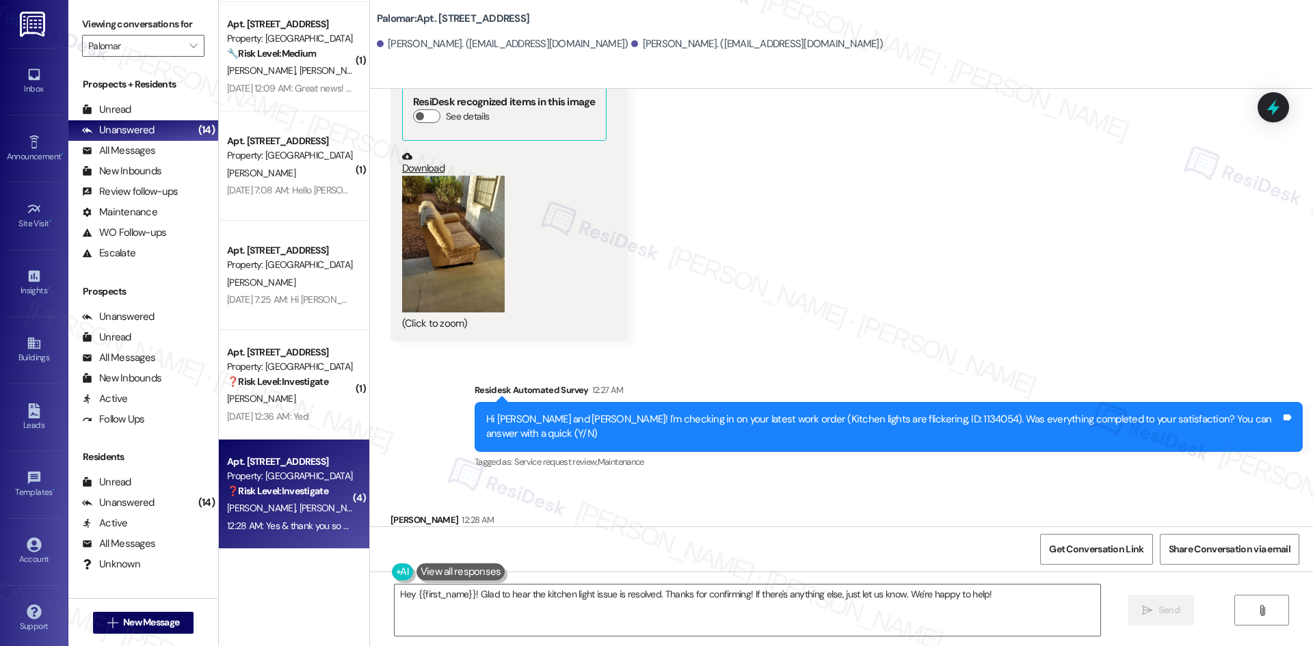
scroll to position [879, 0]
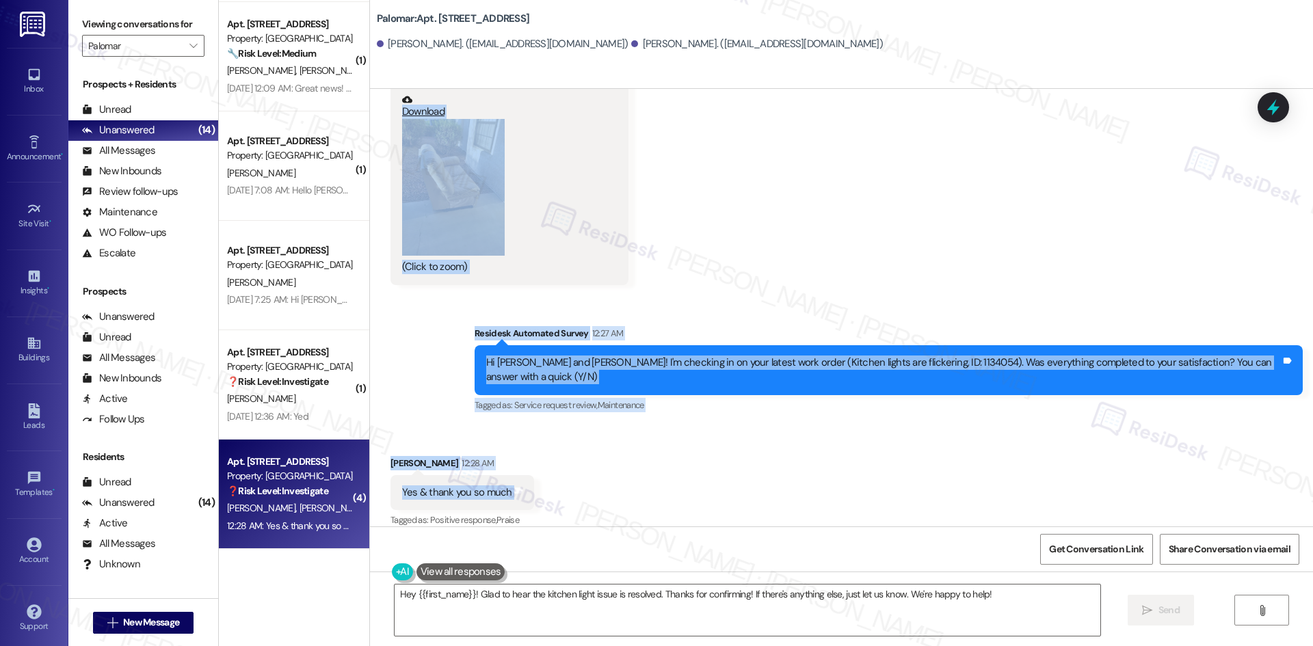
drag, startPoint x: 380, startPoint y: 306, endPoint x: 572, endPoint y: 495, distance: 269.0
click at [572, 495] on div "Lease started [DATE] 8:00 AM Announcement, sent via SMS Tessa (ResiDesk) [DATE]…" at bounding box center [841, 308] width 943 height 438
copy div "Loremi Dolorsi Ame 03, 5875 co 8:11 AD Elit se Doeius Tempori utl etdolorem 068…"
click at [803, 211] on div "Received via SMS [PERSON_NAME] [DATE] 9:35 PM This is [PERSON_NAME] and apartme…" at bounding box center [841, 51] width 943 height 488
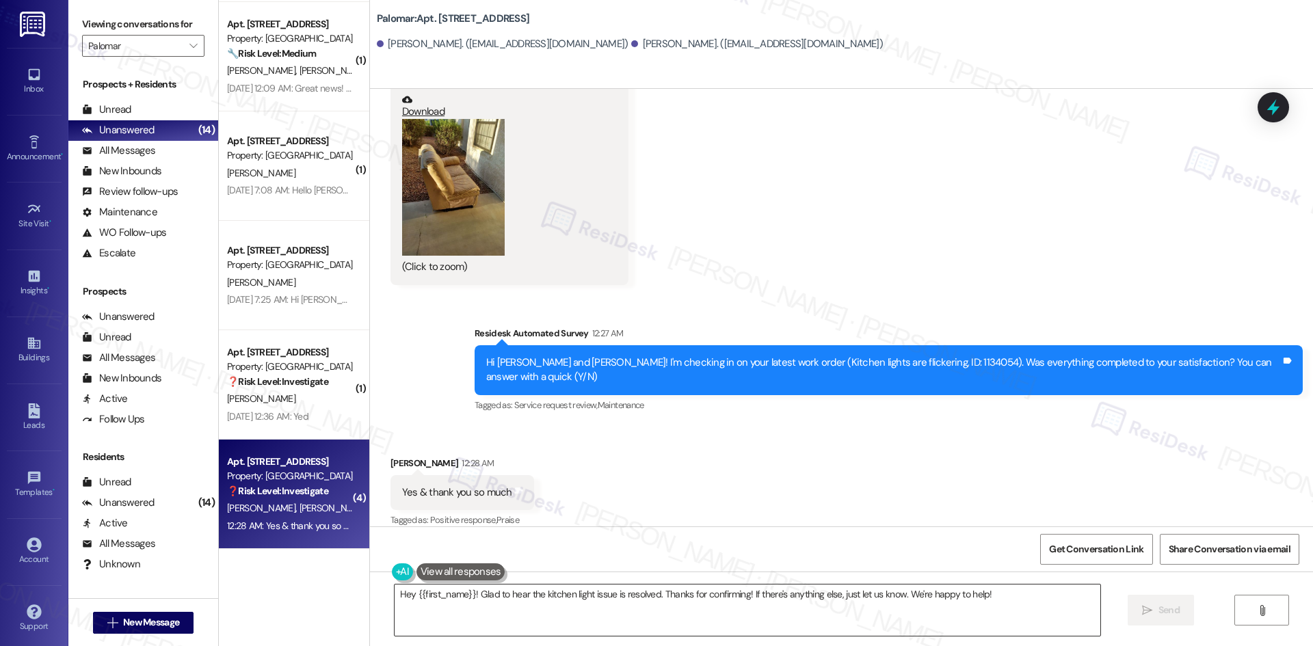
click at [667, 612] on textarea "Hey {{first_name}}! Glad to hear the kitchen light issue is resolved. Thanks fo…" at bounding box center [748, 610] width 706 height 51
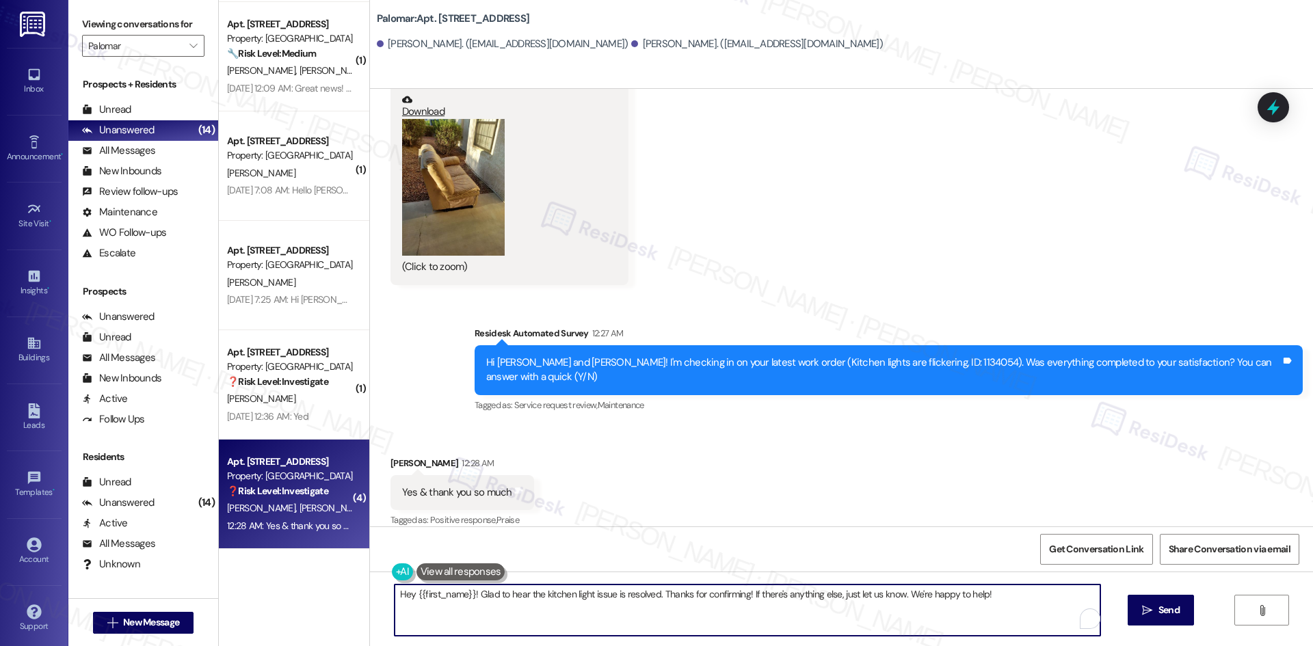
paste textarea "You’re very welcome, [PERSON_NAME]! I also wanted to check back with you about …"
type textarea "You’re very welcome, [PERSON_NAME]! I also wanted to check back with you about …"
click at [1132, 608] on button " Send" at bounding box center [1161, 610] width 66 height 31
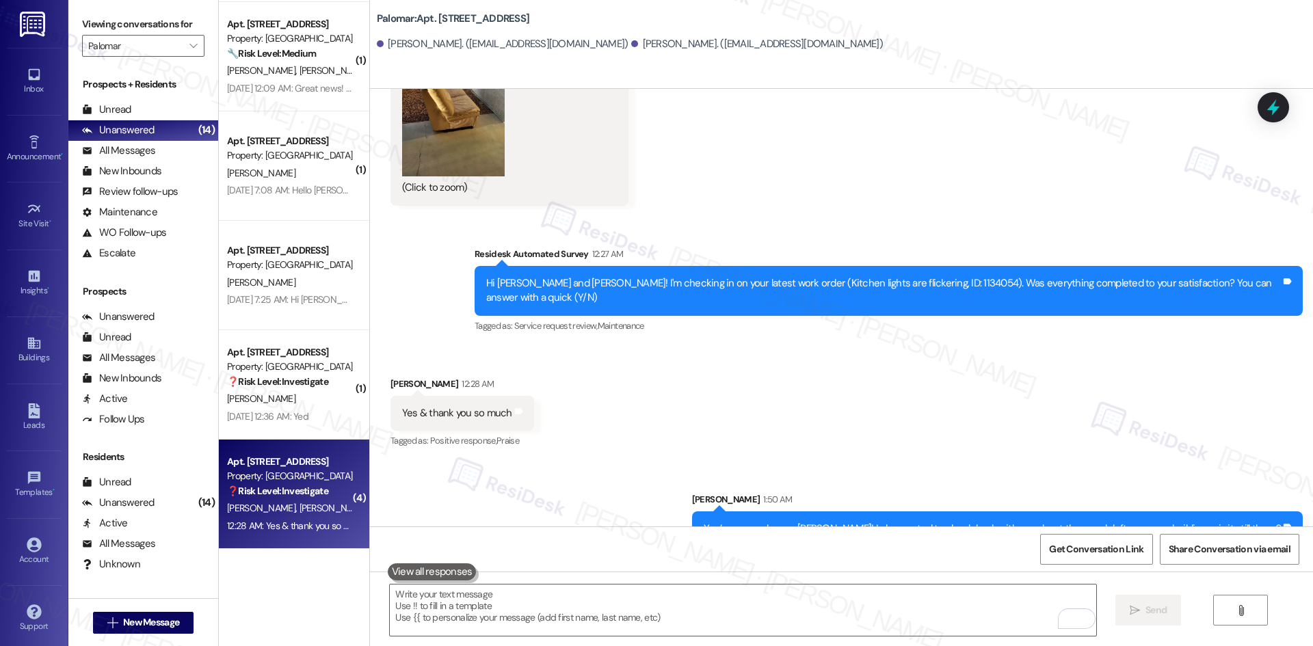
scroll to position [975, 0]
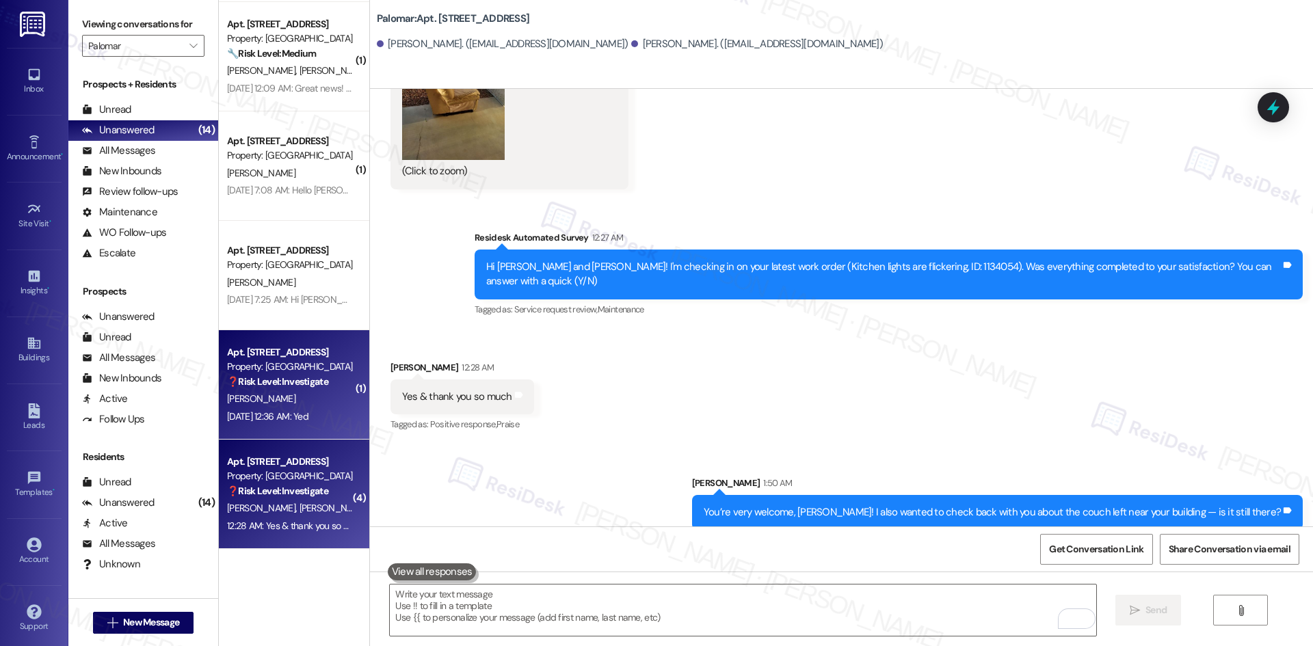
click at [272, 417] on div "[DATE] 12:36 AM: Yed [DATE] 12:36 AM: Yed" at bounding box center [267, 416] width 81 height 12
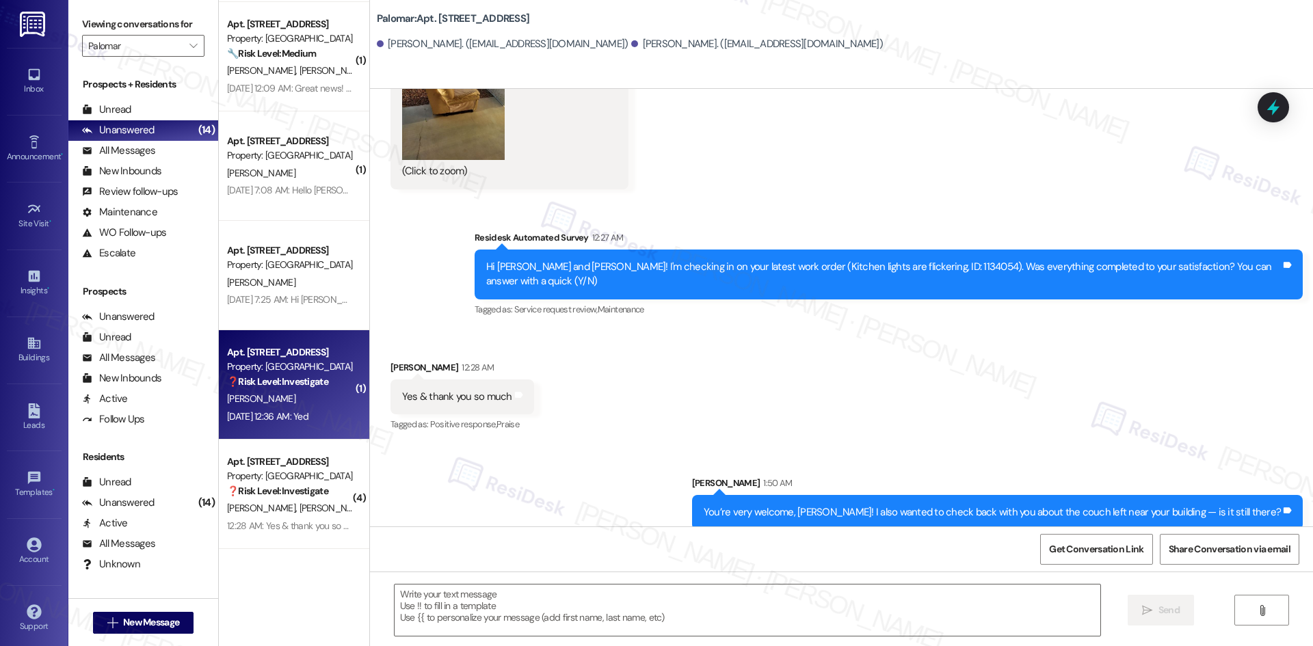
type textarea "Fetching suggested responses. Please feel free to read through the conversation…"
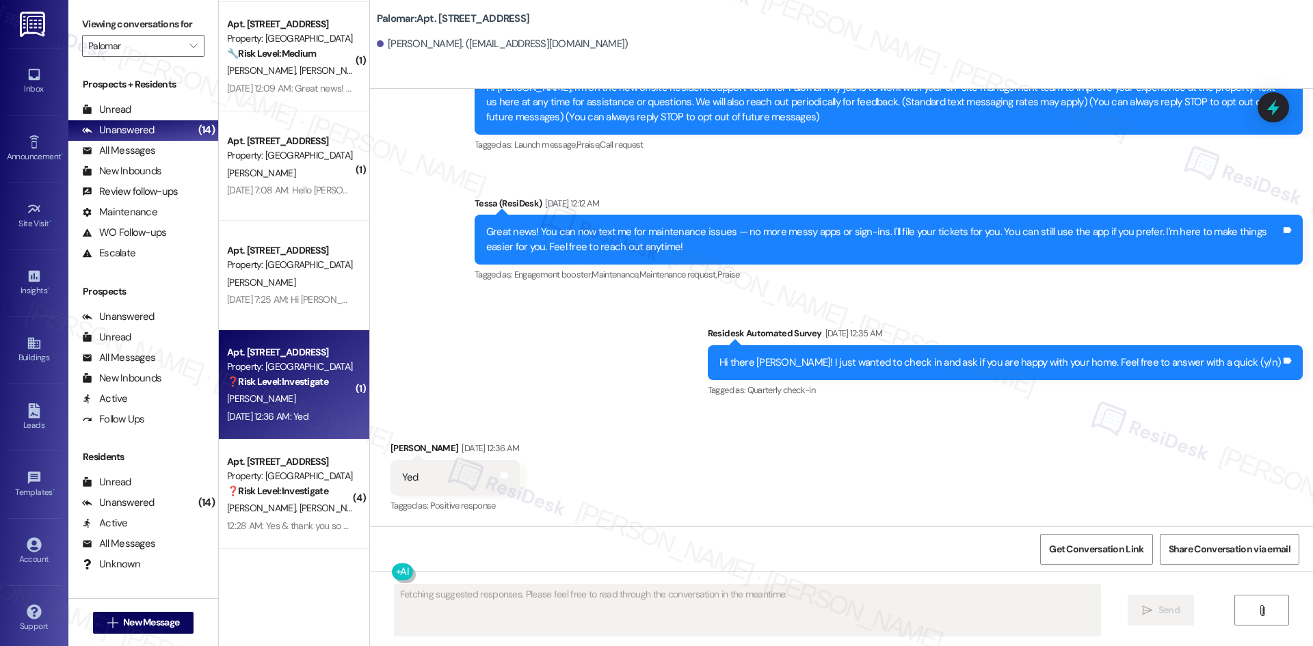
scroll to position [160, 0]
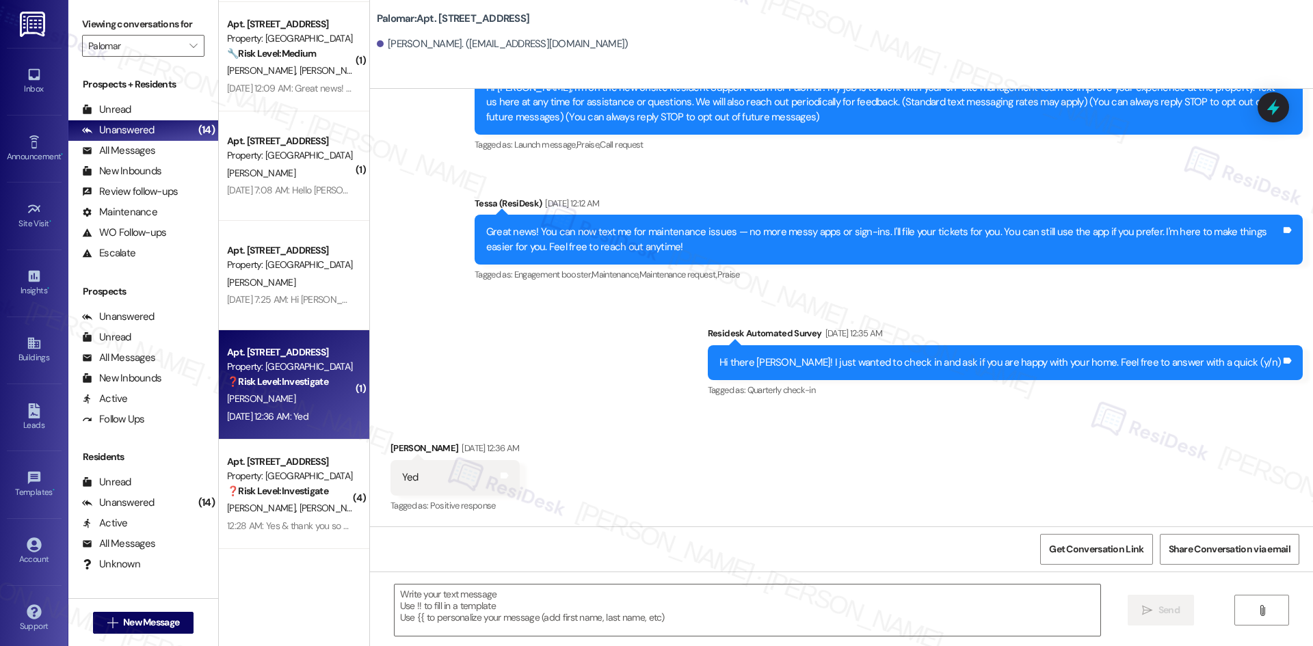
click at [562, 313] on div "Announcement, sent via SMS Tessa (ResiDesk) [DATE] 4:51 AM Hi [PERSON_NAME], I'…" at bounding box center [841, 216] width 943 height 391
click at [514, 601] on textarea at bounding box center [748, 610] width 706 height 51
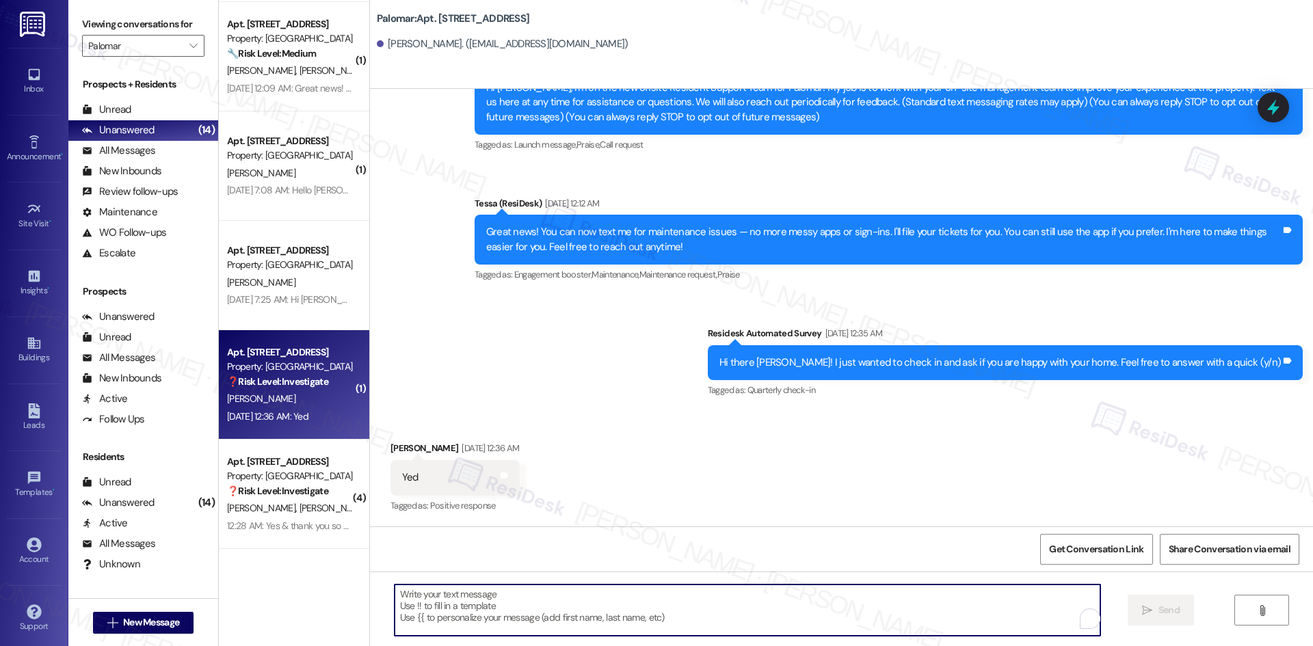
paste textarea "I’m so happy to hear you’re enjoying your home, {{first_name}}! We’d really app…"
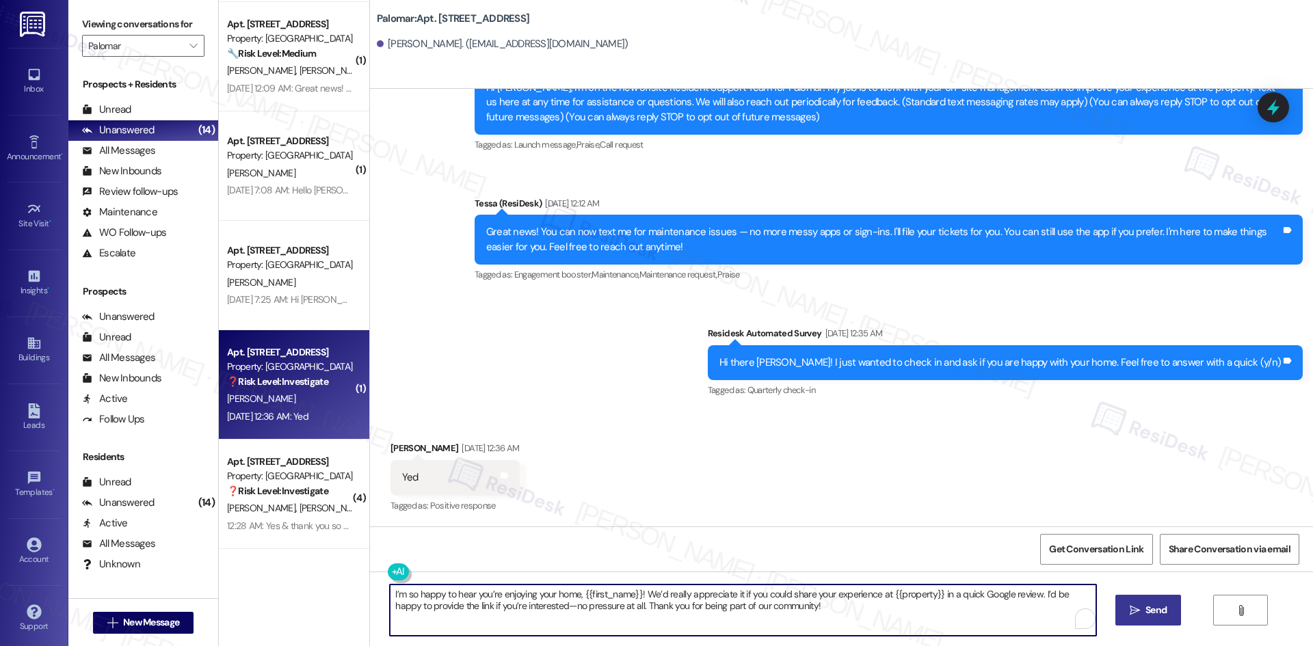
type textarea "I’m so happy to hear you’re enjoying your home, {{first_name}}! We’d really app…"
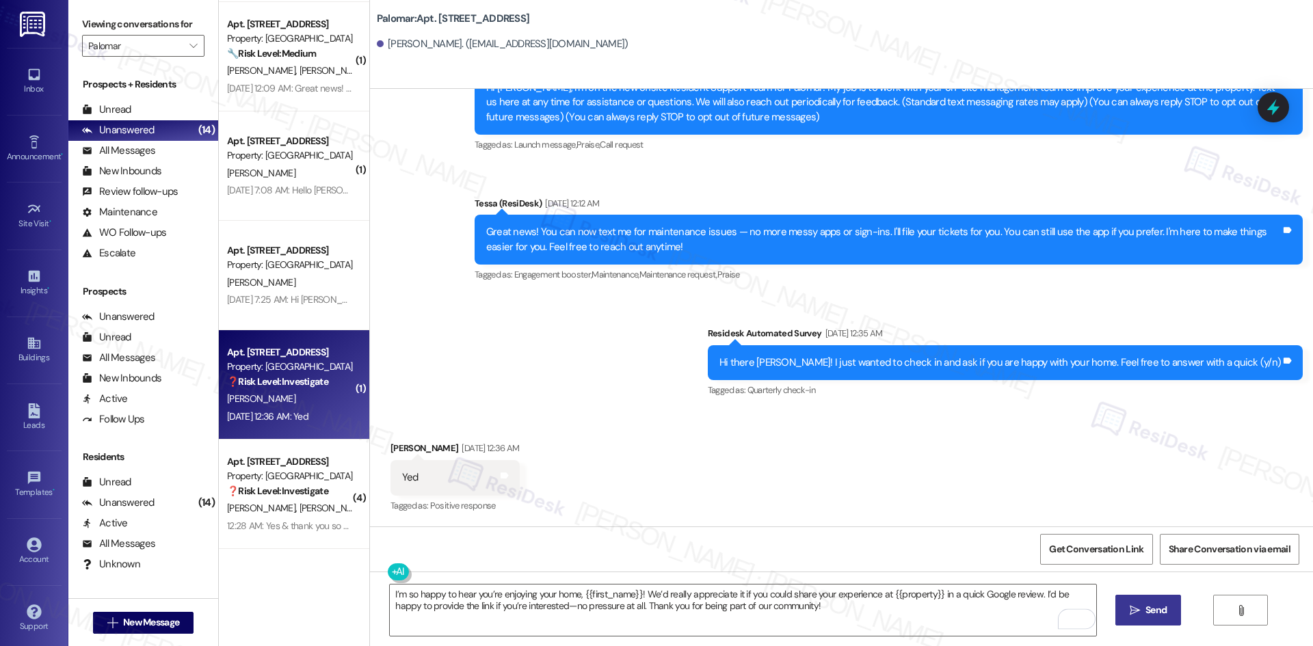
click at [1162, 606] on span "Send" at bounding box center [1156, 610] width 21 height 14
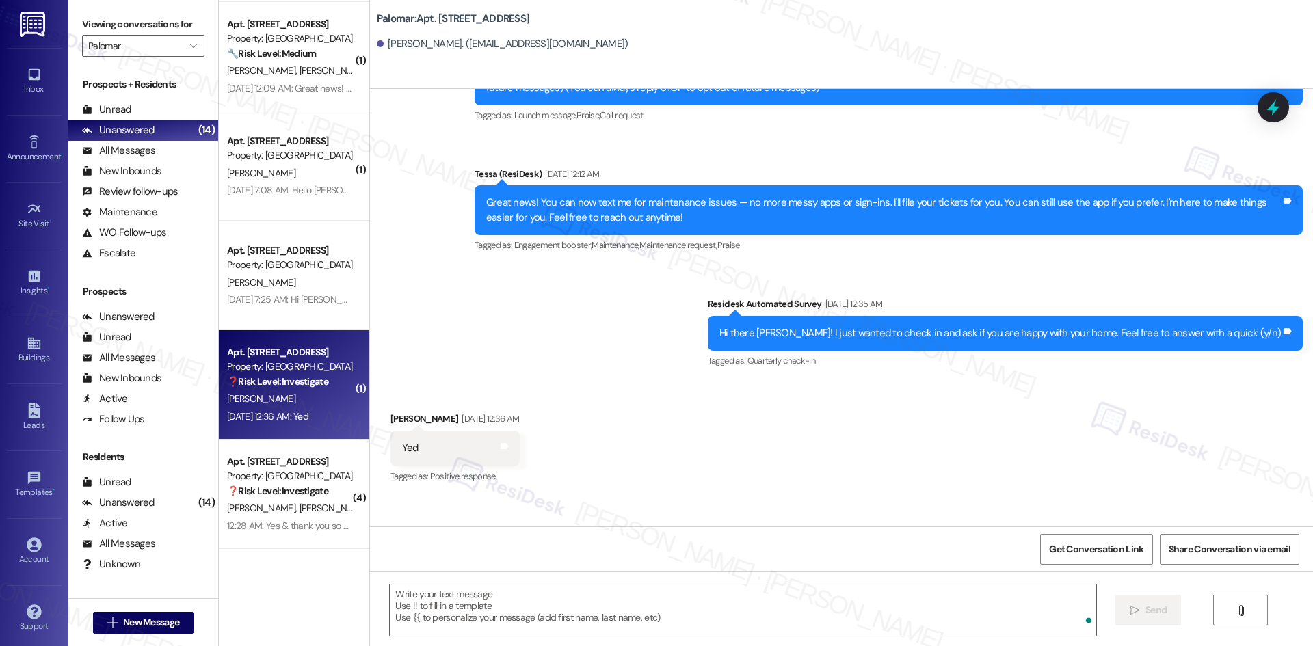
scroll to position [270, 0]
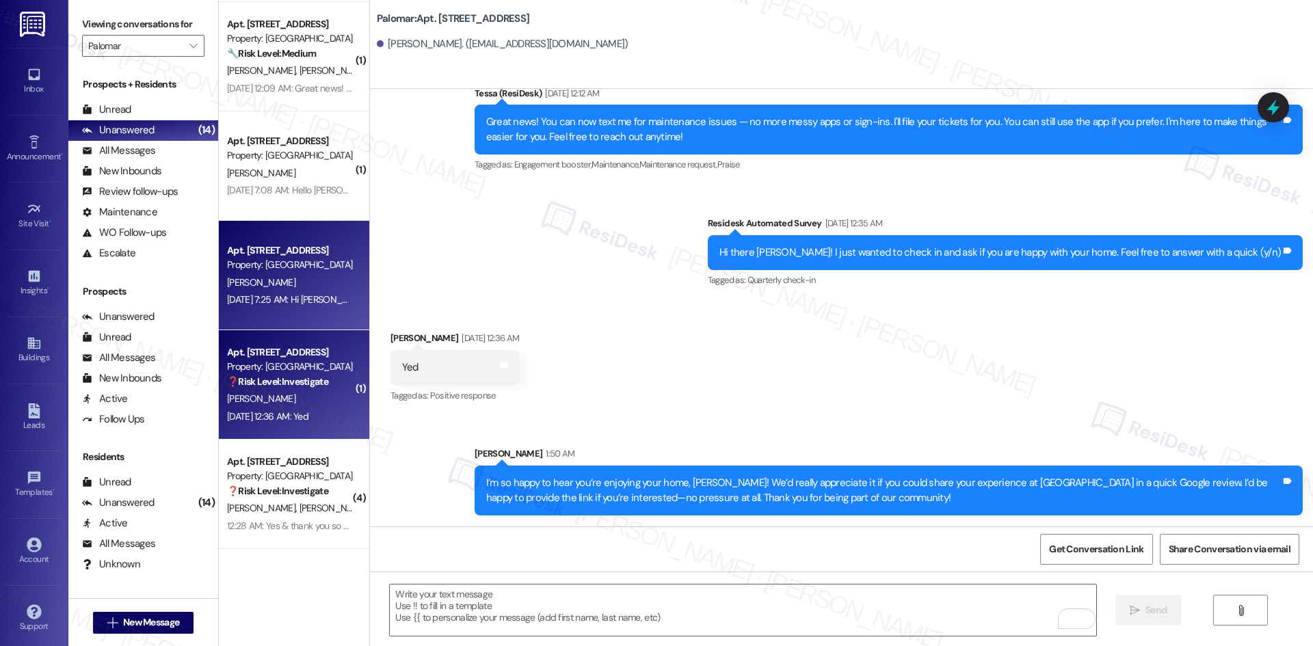
click at [240, 302] on div "[DATE] 7:25 AM: Hi [PERSON_NAME], it's [PERSON_NAME]. I had a question in regar…" at bounding box center [423, 299] width 393 height 12
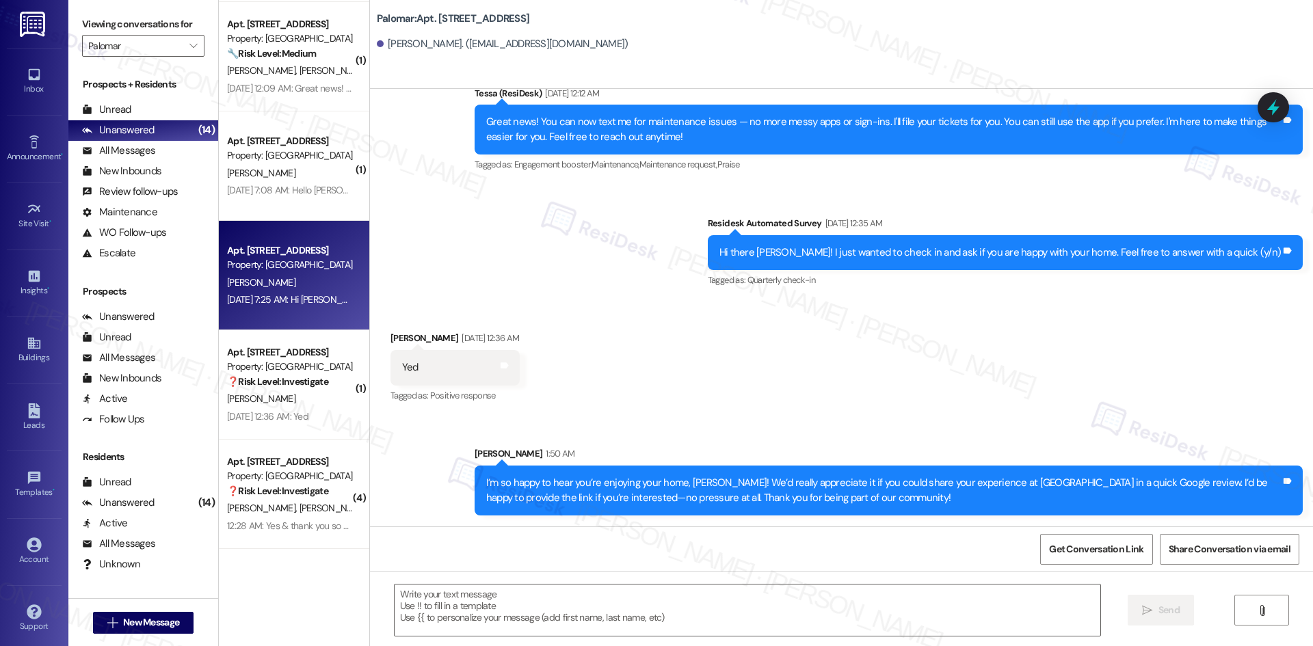
type textarea "Fetching suggested responses. Please feel free to read through the conversation…"
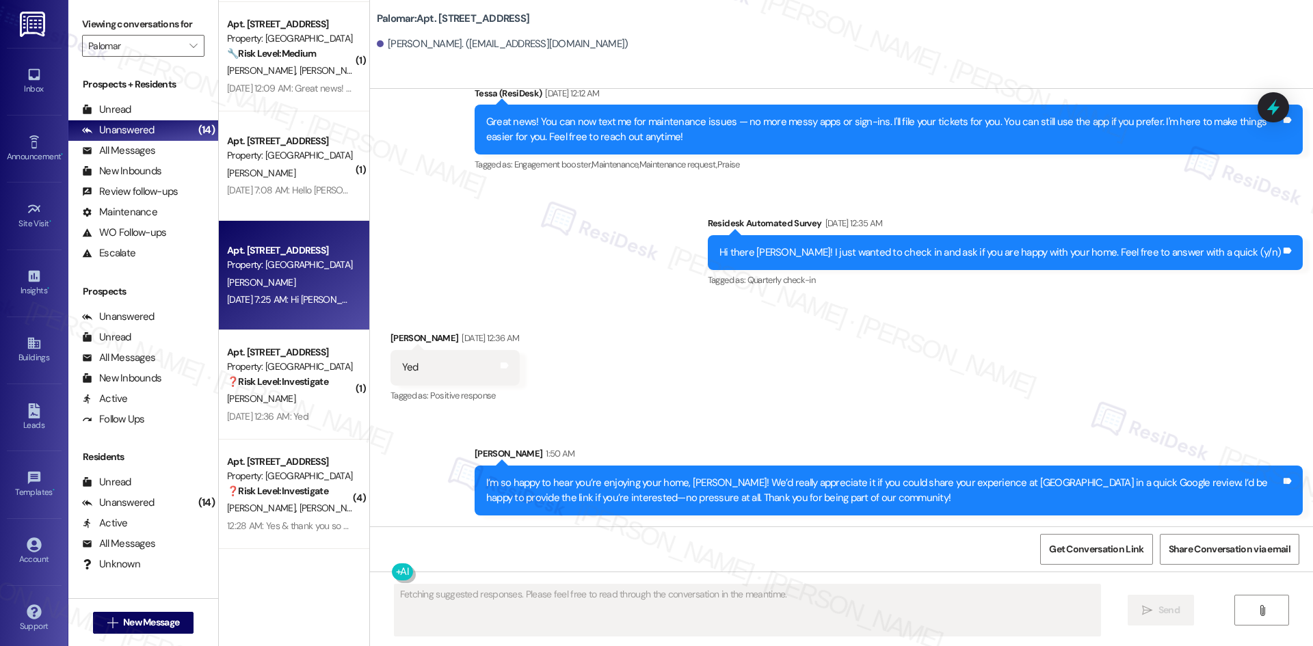
scroll to position [0, 0]
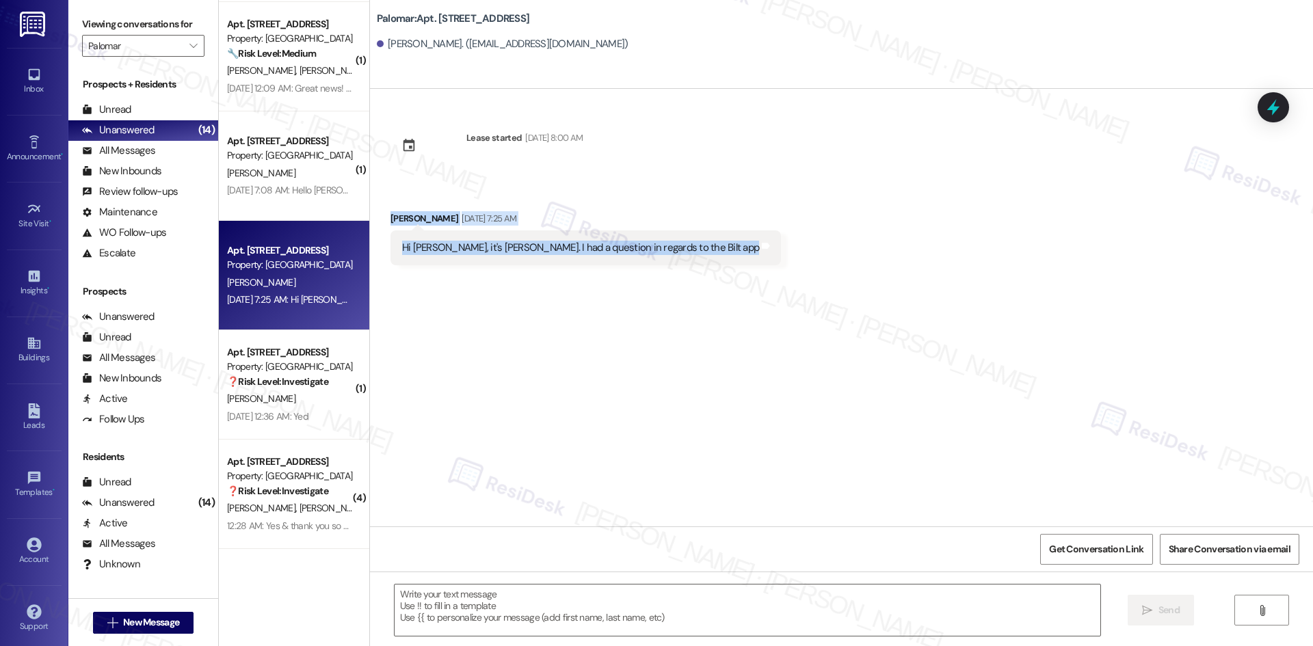
drag, startPoint x: 397, startPoint y: 228, endPoint x: 733, endPoint y: 295, distance: 342.4
click at [688, 251] on div "Received via SMS [PERSON_NAME] [DATE] 7:25 AM [GEOGRAPHIC_DATA][PERSON_NAME], i…" at bounding box center [841, 228] width 943 height 95
copy div "[PERSON_NAME] [DATE] 7:25 AM [GEOGRAPHIC_DATA][PERSON_NAME], it's [PERSON_NAME]…"
click at [811, 213] on div "Received via SMS [PERSON_NAME] [DATE] 7:25 AM [GEOGRAPHIC_DATA][PERSON_NAME], i…" at bounding box center [841, 228] width 943 height 95
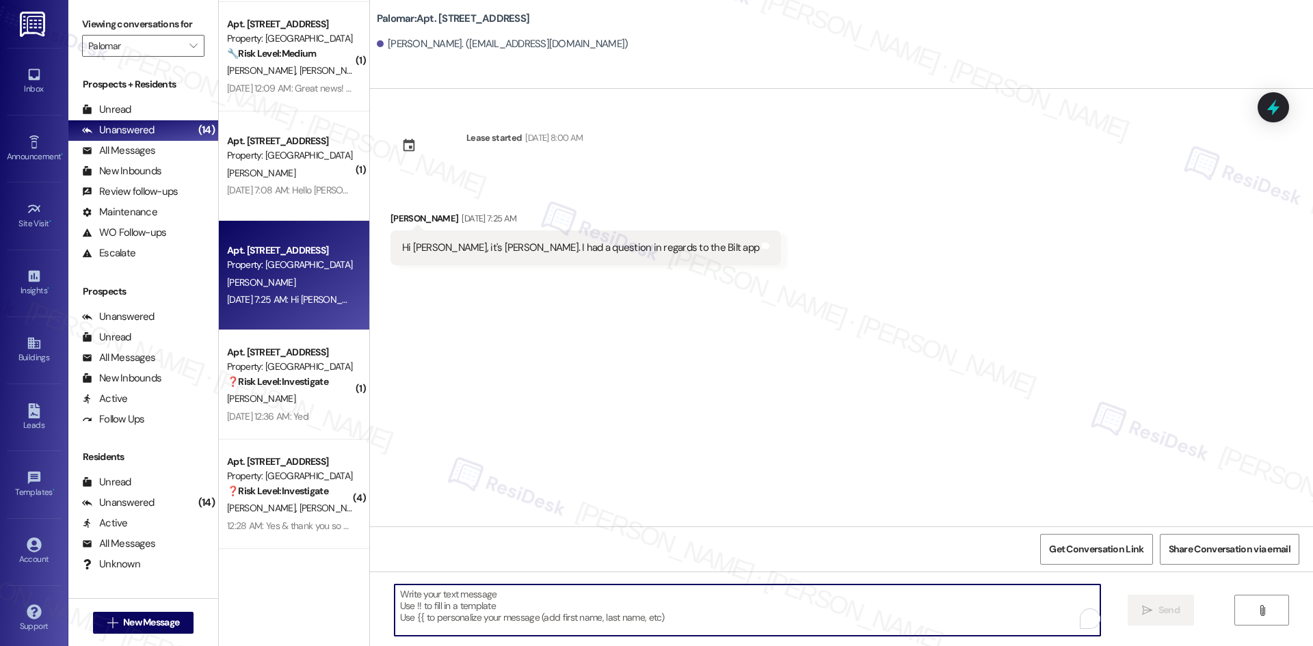
drag, startPoint x: 649, startPoint y: 614, endPoint x: 663, endPoint y: 597, distance: 22.9
click at [651, 614] on textarea "To enrich screen reader interactions, please activate Accessibility in Grammarl…" at bounding box center [748, 610] width 706 height 51
paste textarea "Hi [PERSON_NAME], I’m sorry for the delay in getting back to you. I just wanted…"
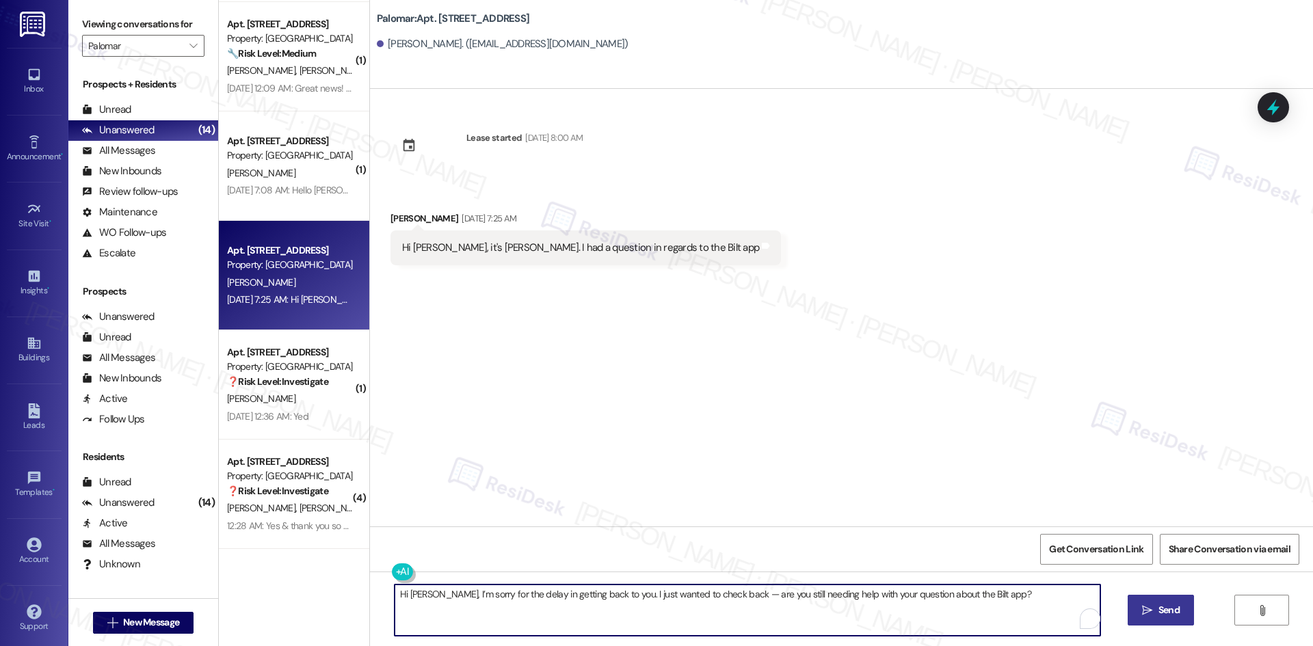
type textarea "Hi [PERSON_NAME], I’m sorry for the delay in getting back to you. I just wanted…"
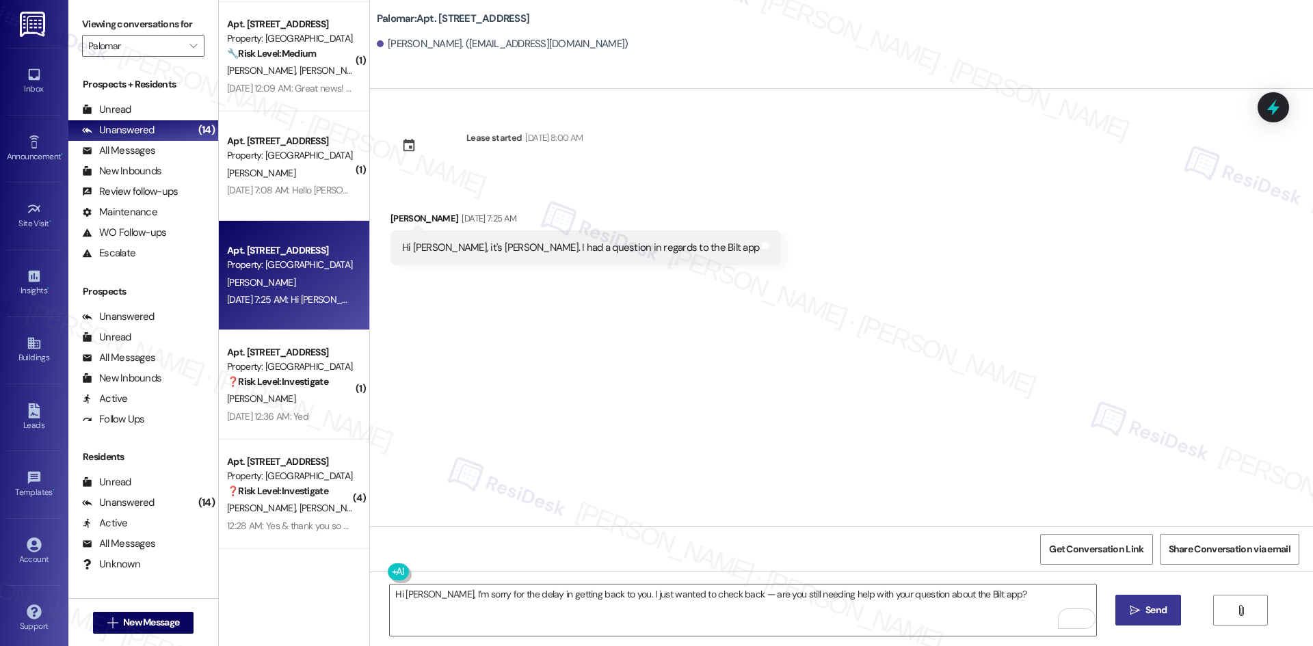
click at [1157, 603] on button " Send" at bounding box center [1149, 610] width 66 height 31
click at [887, 371] on div "Lease started [DATE] 8:00 AM Received via SMS [PERSON_NAME] [DATE] 7:25 AM [GEO…" at bounding box center [841, 308] width 943 height 438
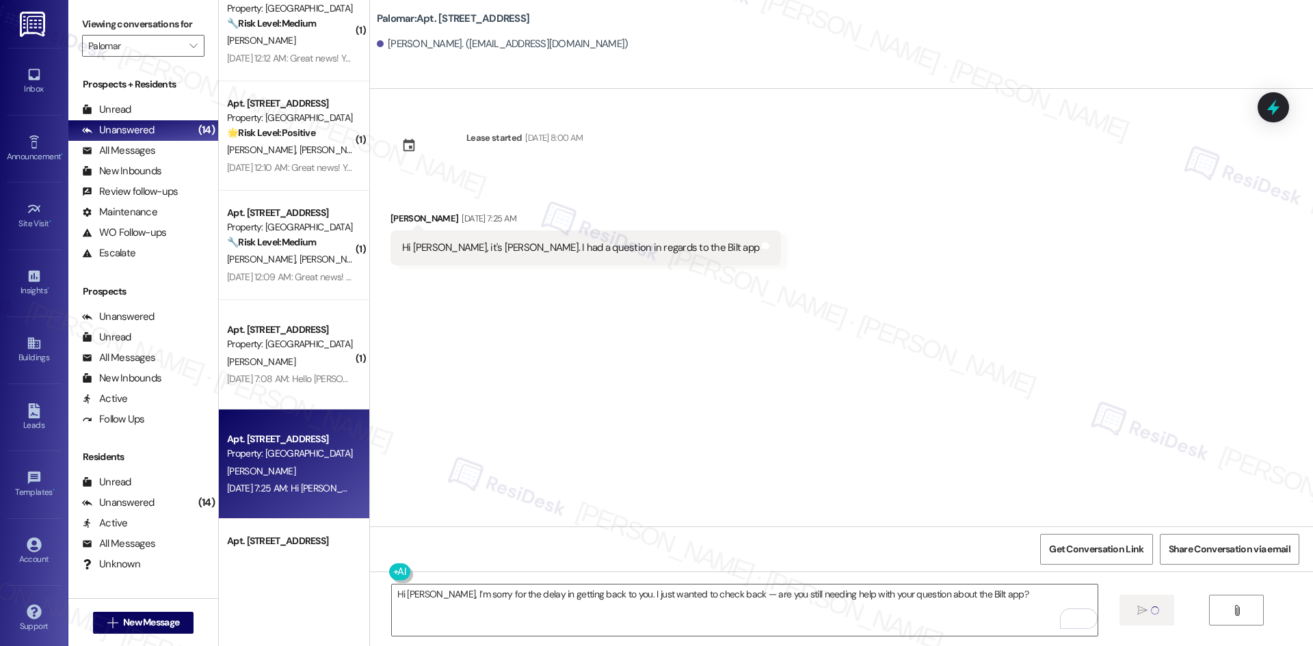
scroll to position [778, 0]
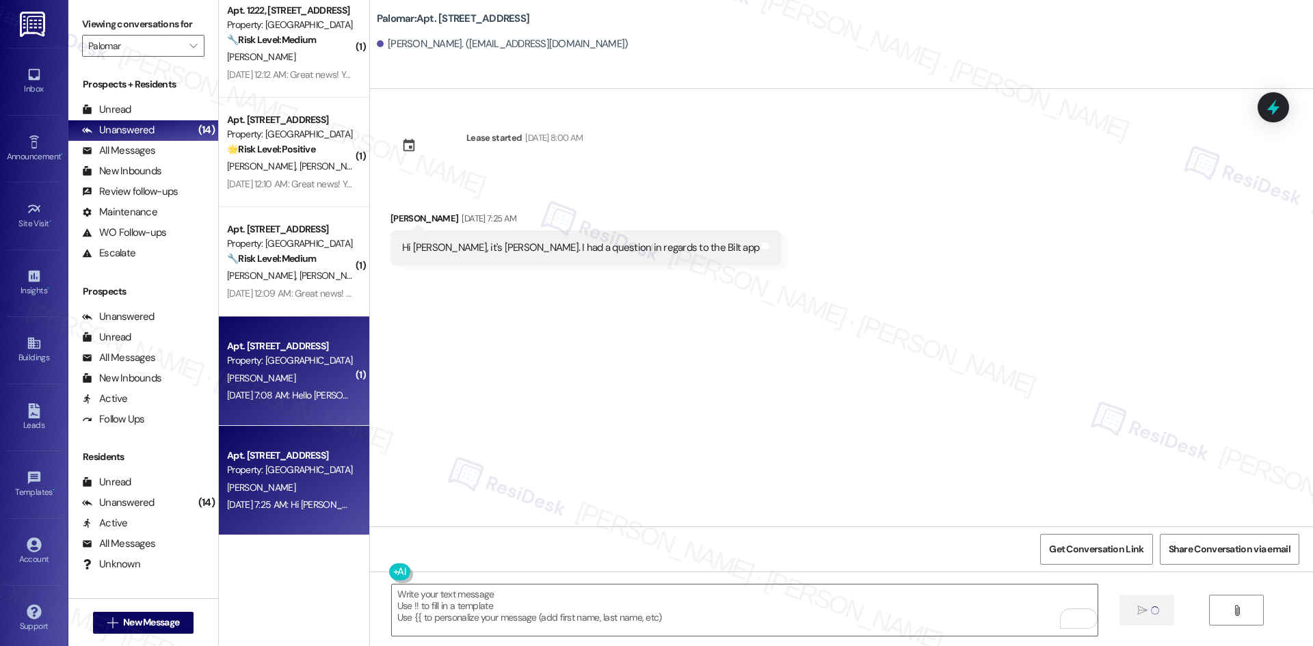
click at [286, 375] on div "[PERSON_NAME]" at bounding box center [290, 378] width 129 height 17
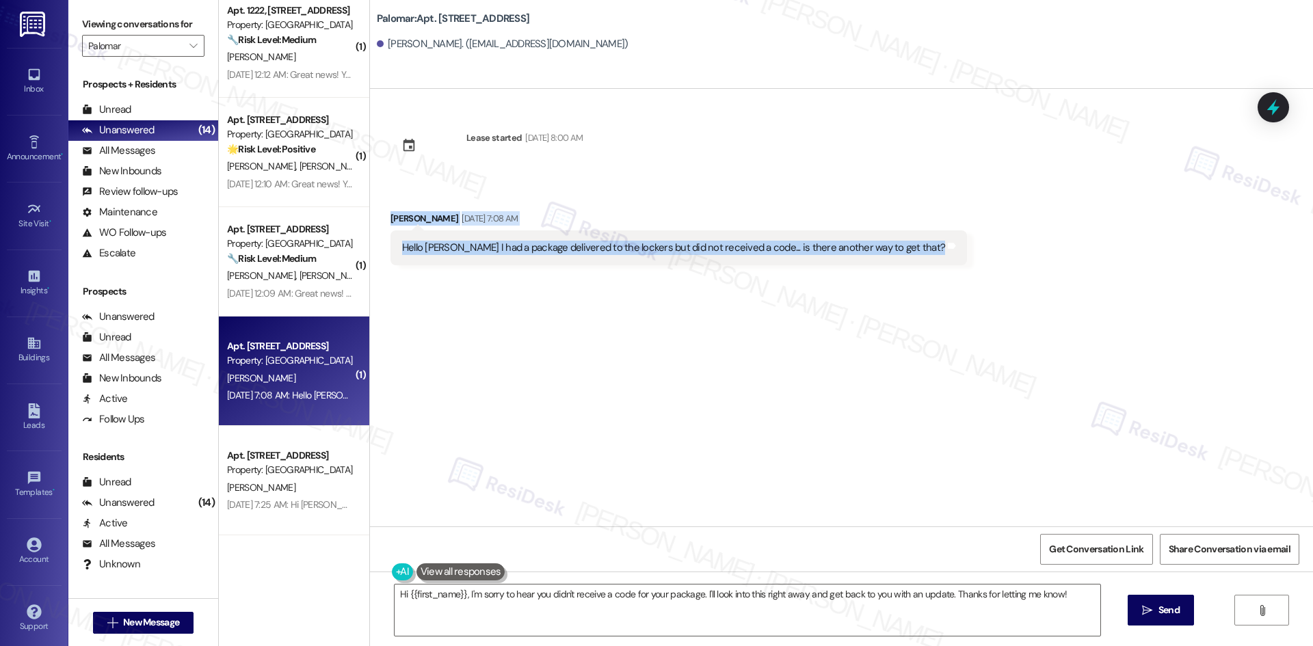
drag, startPoint x: 374, startPoint y: 213, endPoint x: 872, endPoint y: 261, distance: 501.0
click at [911, 275] on div "Received via SMS [PERSON_NAME] [DATE] 7:08 AM Hello [PERSON_NAME] I had a packa…" at bounding box center [841, 228] width 943 height 95
copy div "[PERSON_NAME] [DATE] 7:08 AM Hello [PERSON_NAME] I had a package delivered to t…"
drag, startPoint x: 658, startPoint y: 333, endPoint x: 648, endPoint y: 329, distance: 11.1
click at [658, 333] on div "Lease started [DATE] 8:00 AM Received via SMS [PERSON_NAME] [DATE] 7:08 AM Hell…" at bounding box center [841, 308] width 943 height 438
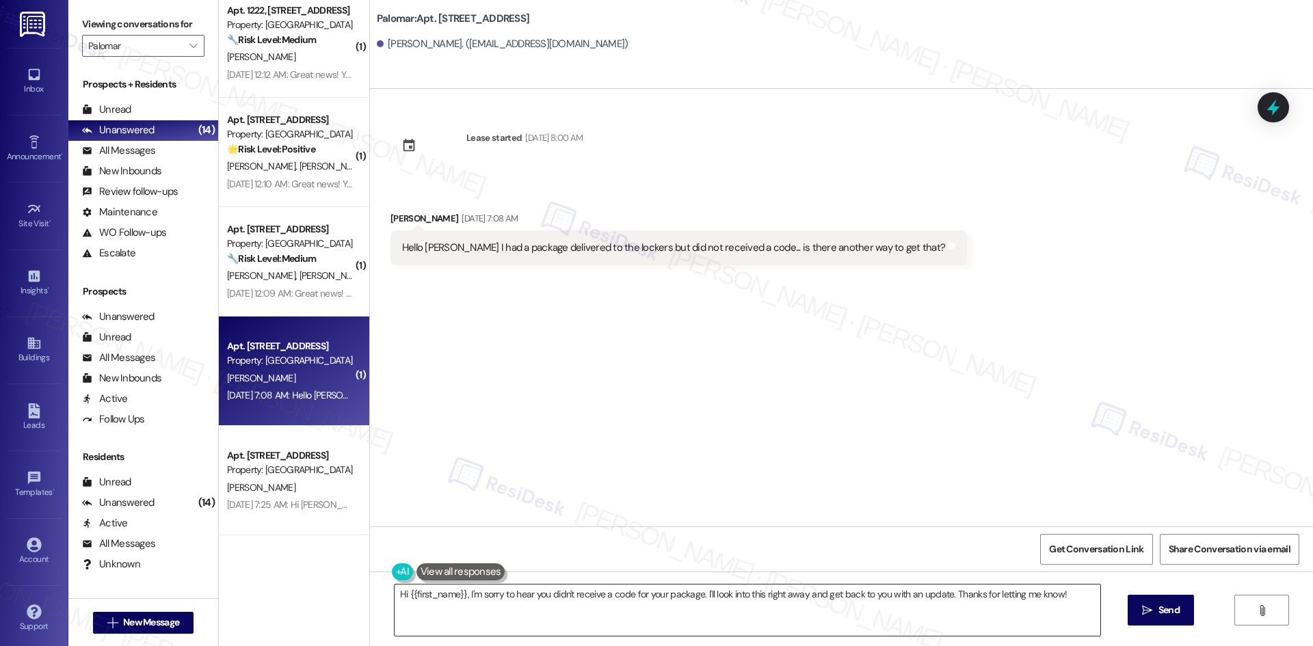
click at [653, 605] on textarea "Hi {{first_name}}, I'm sorry to hear you didn't receive a code for your package…" at bounding box center [748, 610] width 706 height 51
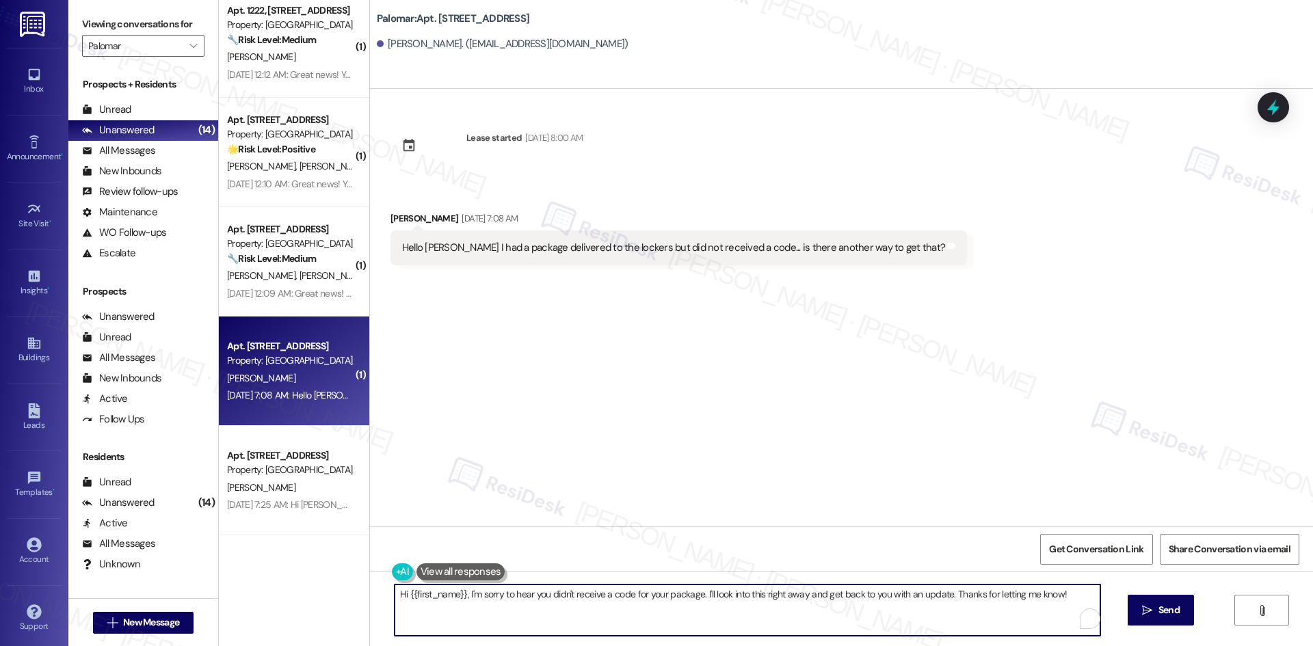
paste textarea "[PERSON_NAME], I just wanted to check back — were you able to get the code for …"
type textarea "Hi [PERSON_NAME], I just wanted to check back — were you able to get the code f…"
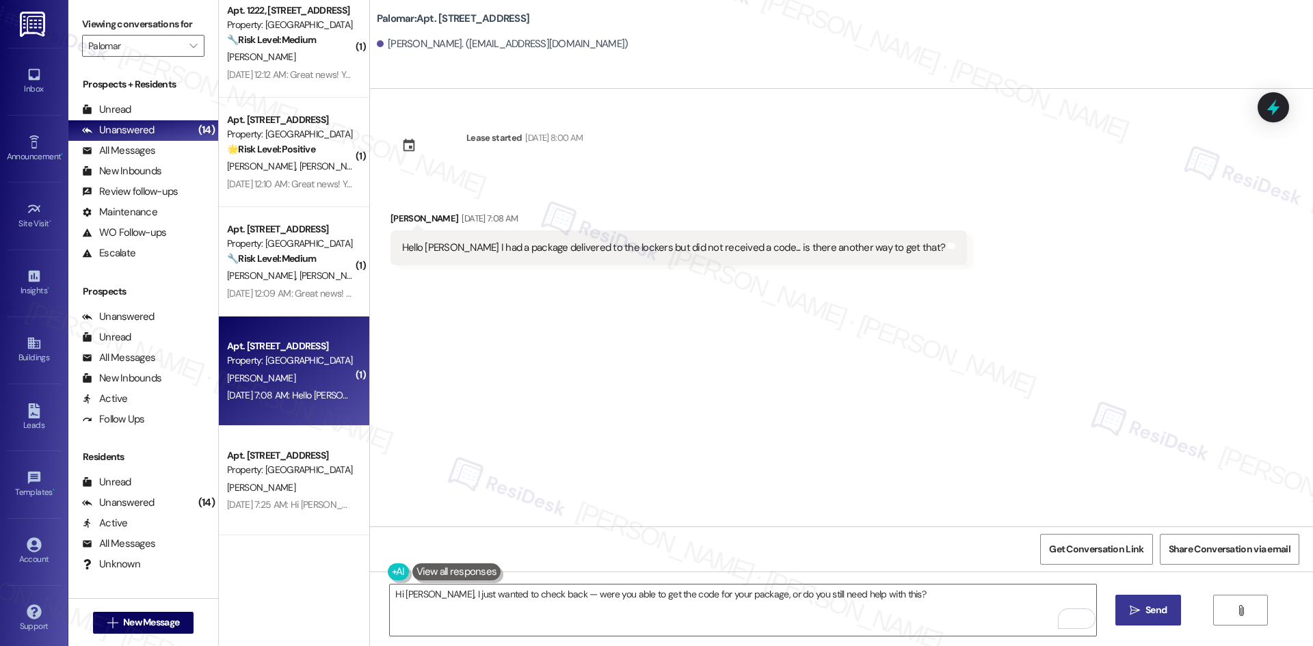
click at [1172, 611] on button " Send" at bounding box center [1149, 610] width 66 height 31
click at [711, 415] on div "Lease started [DATE] 8:00 AM Received via SMS [PERSON_NAME] [DATE] 7:08 AM Hell…" at bounding box center [841, 308] width 943 height 438
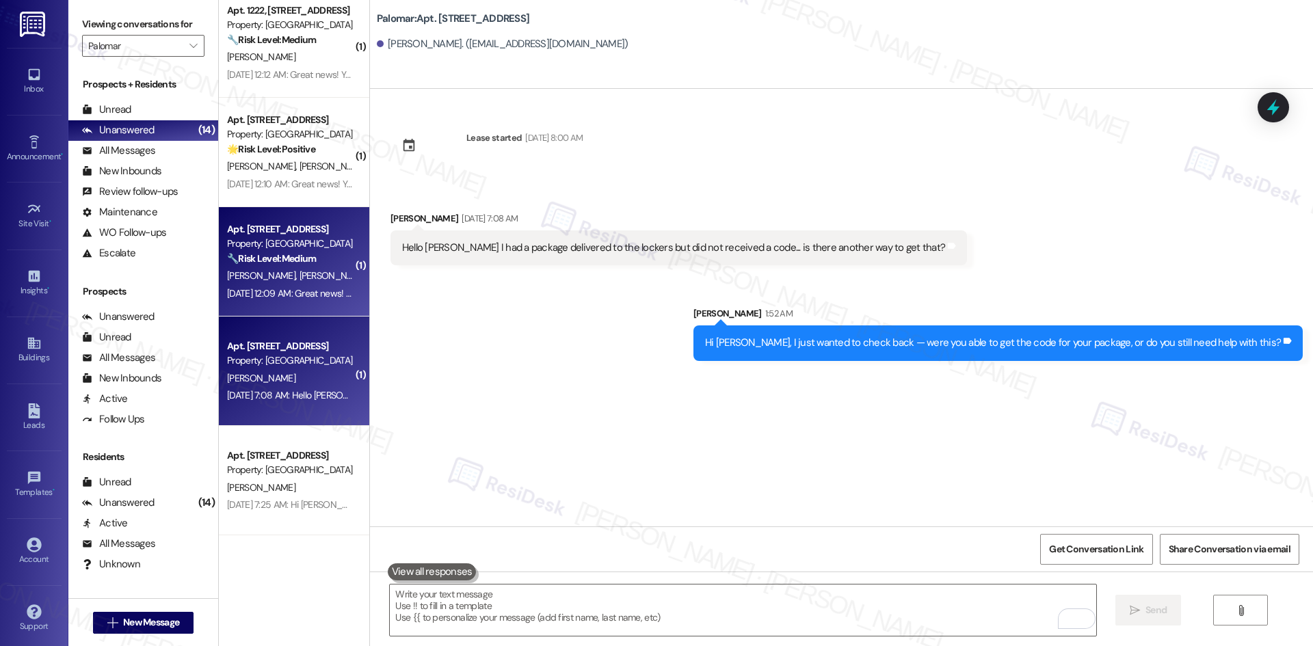
click at [299, 273] on span "[PERSON_NAME]" at bounding box center [333, 276] width 68 height 12
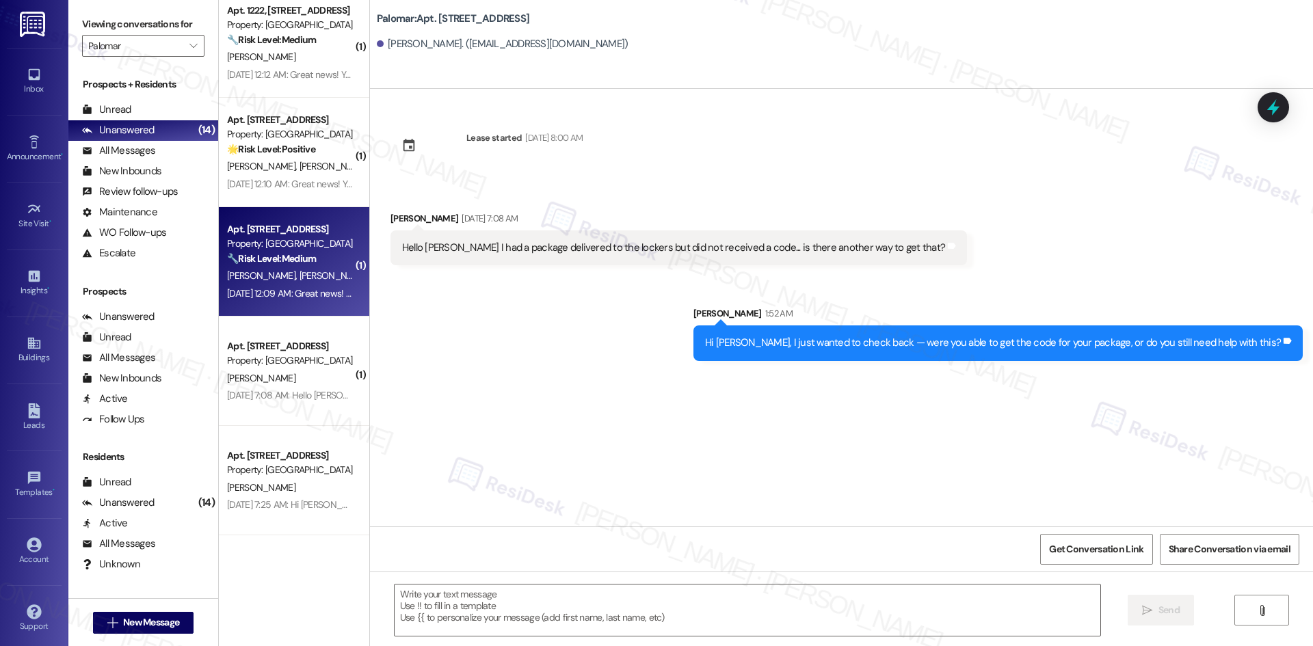
type textarea "Fetching suggested responses. Please feel free to read through the conversation…"
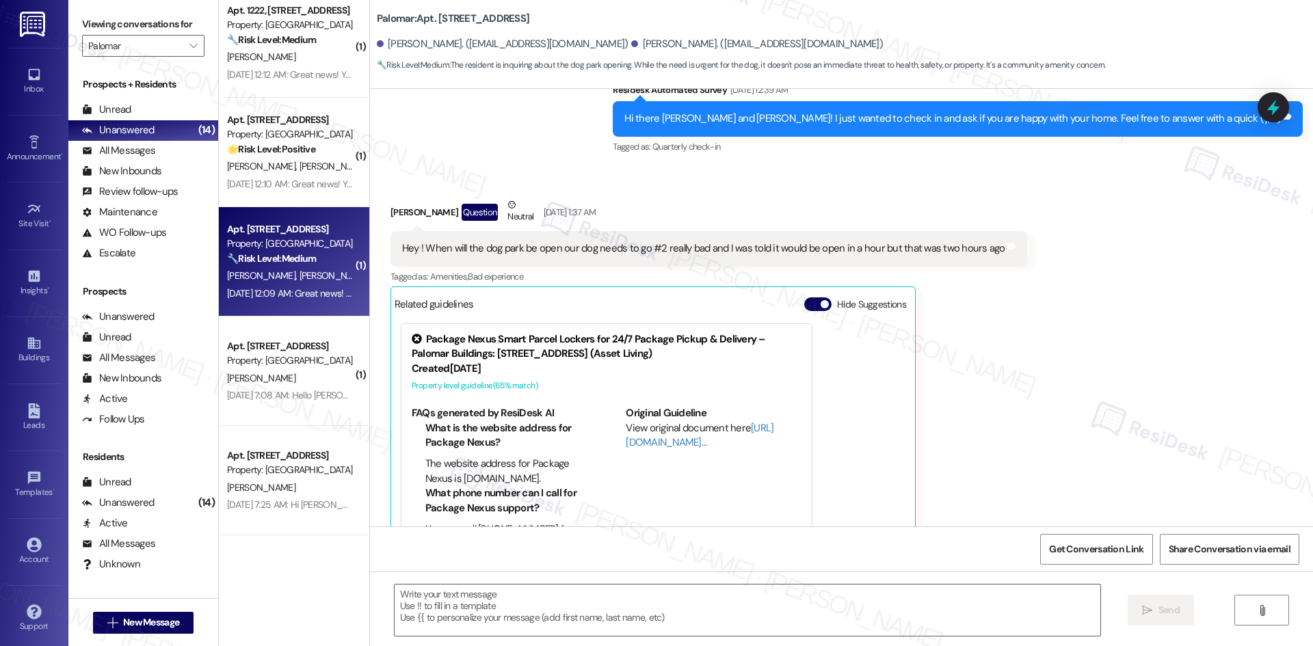
scroll to position [195, 0]
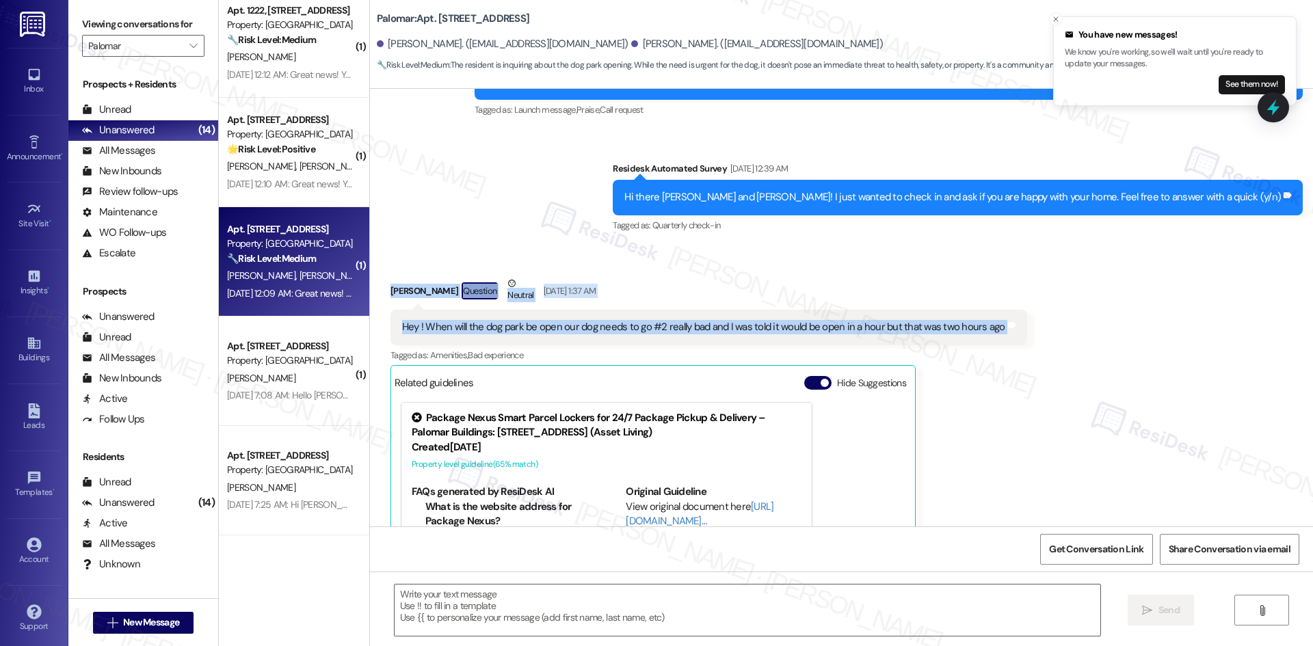
drag, startPoint x: 434, startPoint y: 308, endPoint x: 1037, endPoint y: 326, distance: 603.7
click at [1037, 326] on div "Received via SMS [PERSON_NAME] Question Neutral [DATE] 1:37 AM Hey ! When will …" at bounding box center [841, 457] width 943 height 423
copy div "[PERSON_NAME] Question Neutral [DATE] 1:37 AM Hey ! When will the dog park be o…"
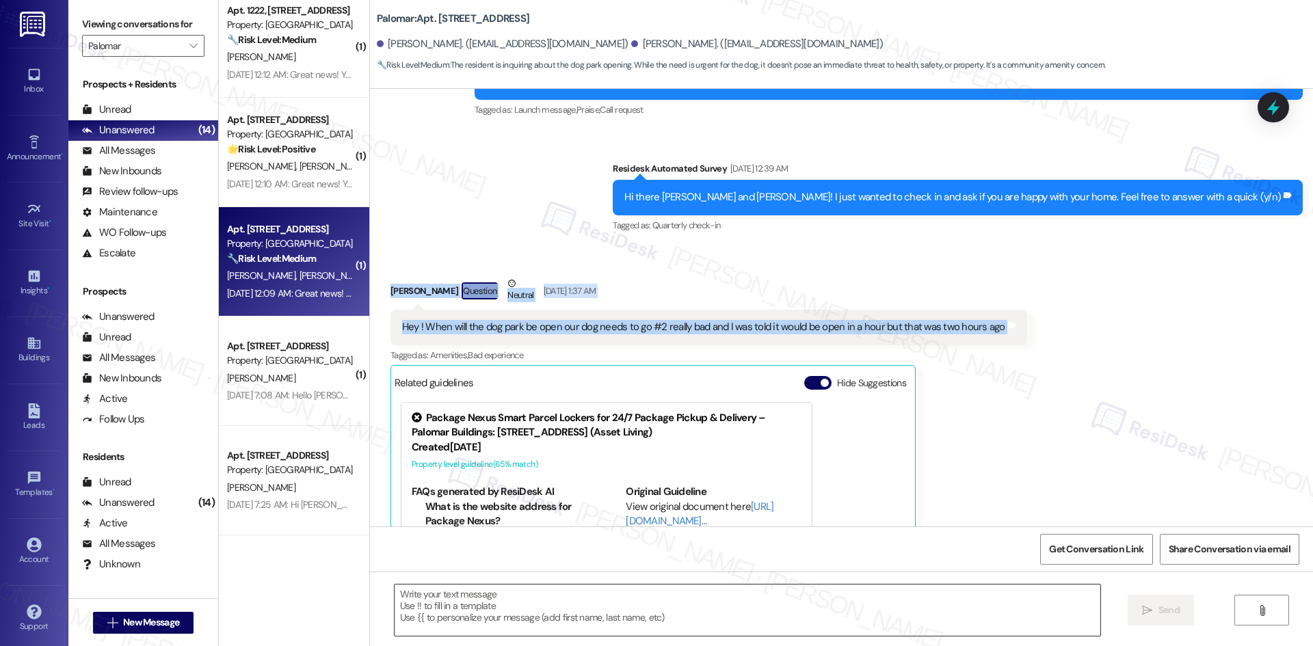
click at [630, 601] on textarea at bounding box center [748, 610] width 706 height 51
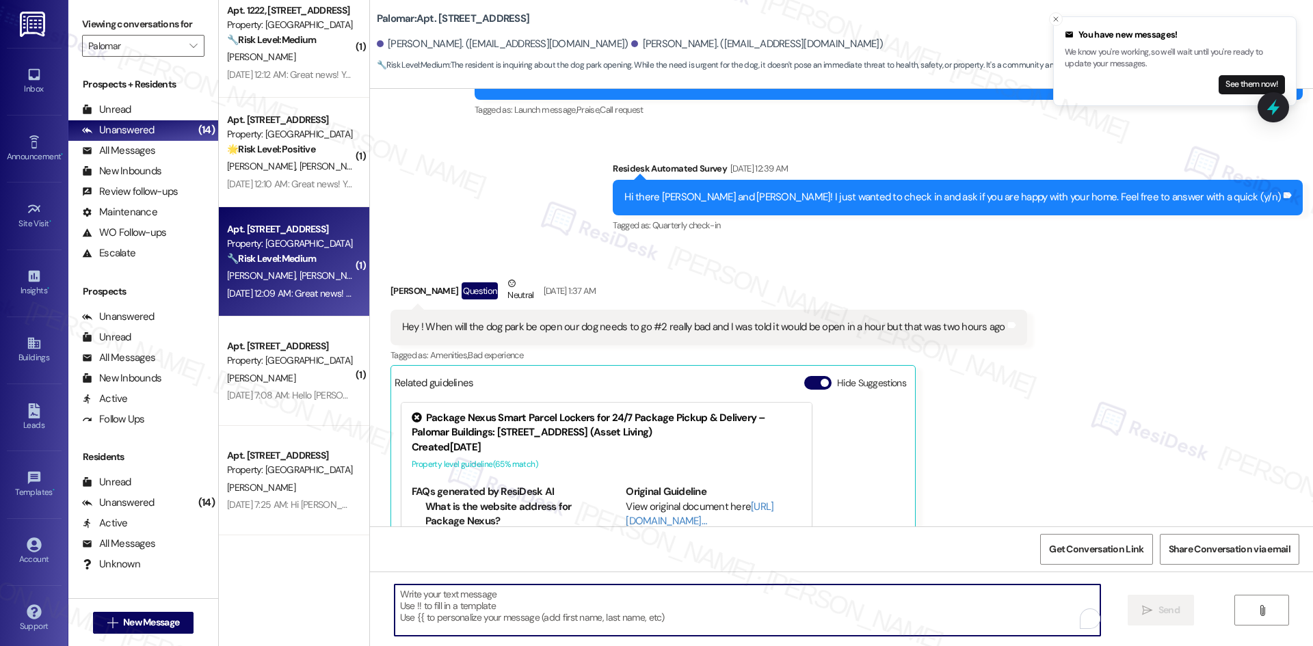
paste textarea "Hi [PERSON_NAME], I just wanted to check back — has the dog park been opened ye…"
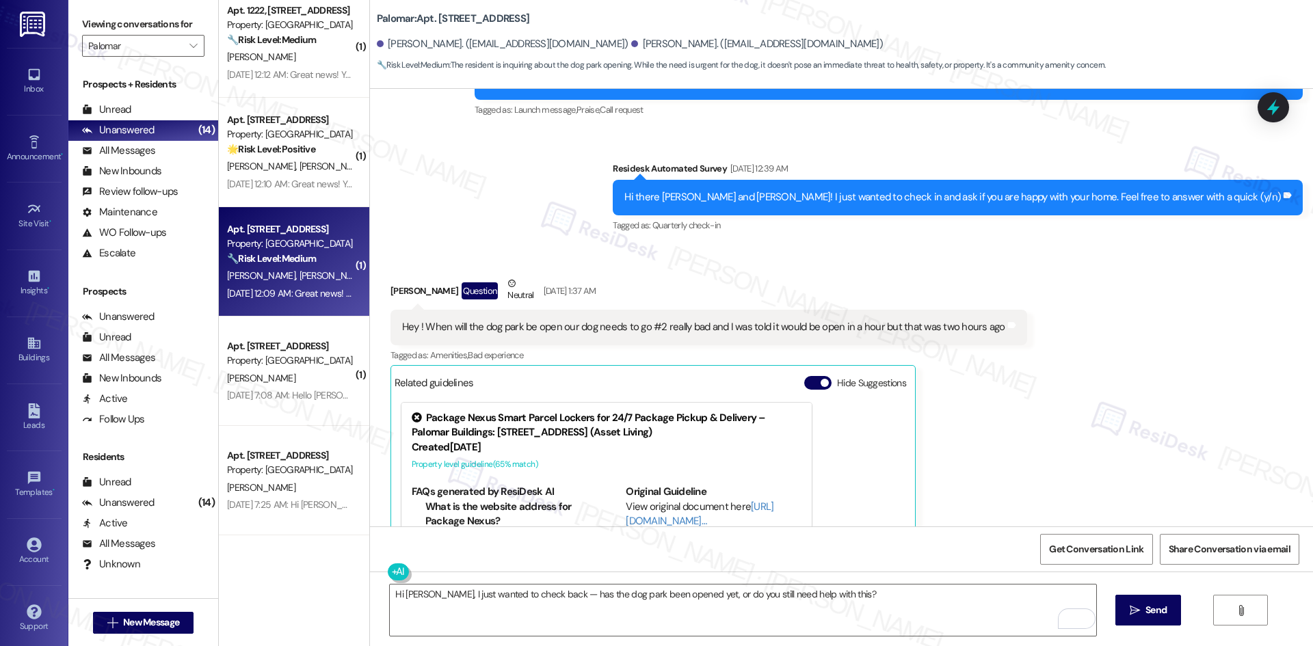
drag, startPoint x: 536, startPoint y: 252, endPoint x: 561, endPoint y: 267, distance: 29.2
click at [537, 252] on div "Received via SMS [PERSON_NAME] Question Neutral [DATE] 1:37 AM Hey ! When will …" at bounding box center [841, 457] width 943 height 423
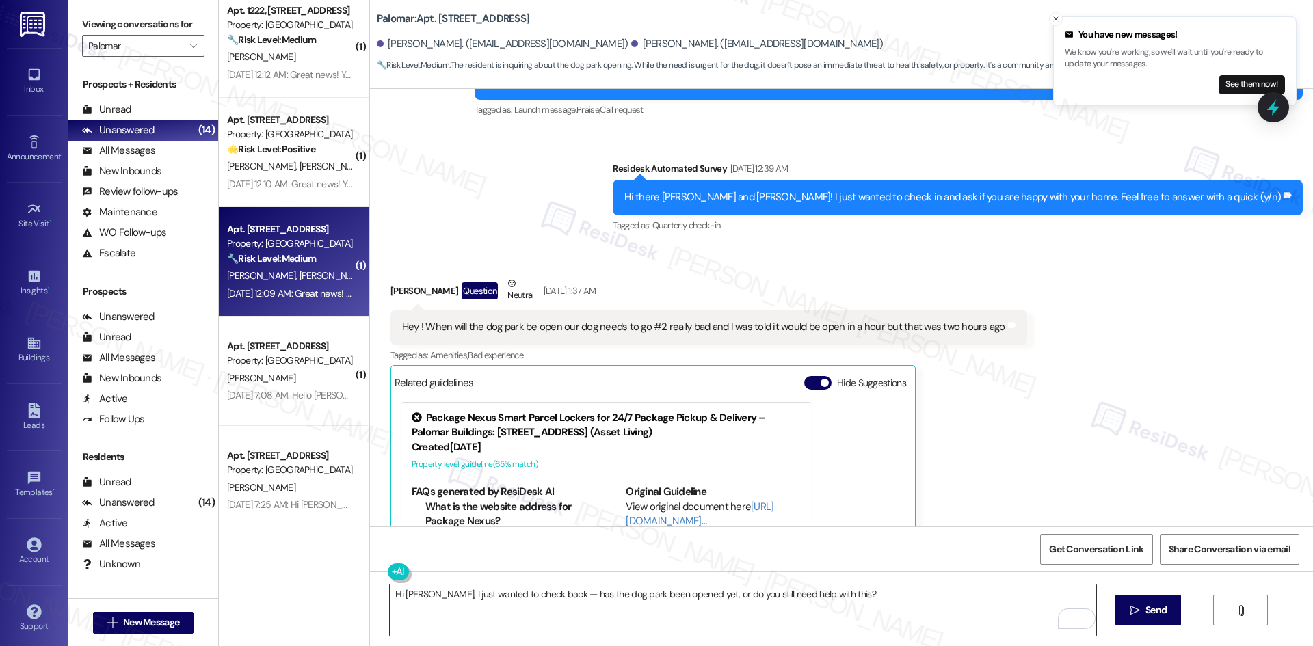
drag, startPoint x: 800, startPoint y: 607, endPoint x: 891, endPoint y: 606, distance: 91.7
click at [809, 609] on textarea "Hi [PERSON_NAME], I just wanted to check back — has the dog park been opened ye…" at bounding box center [743, 610] width 706 height 51
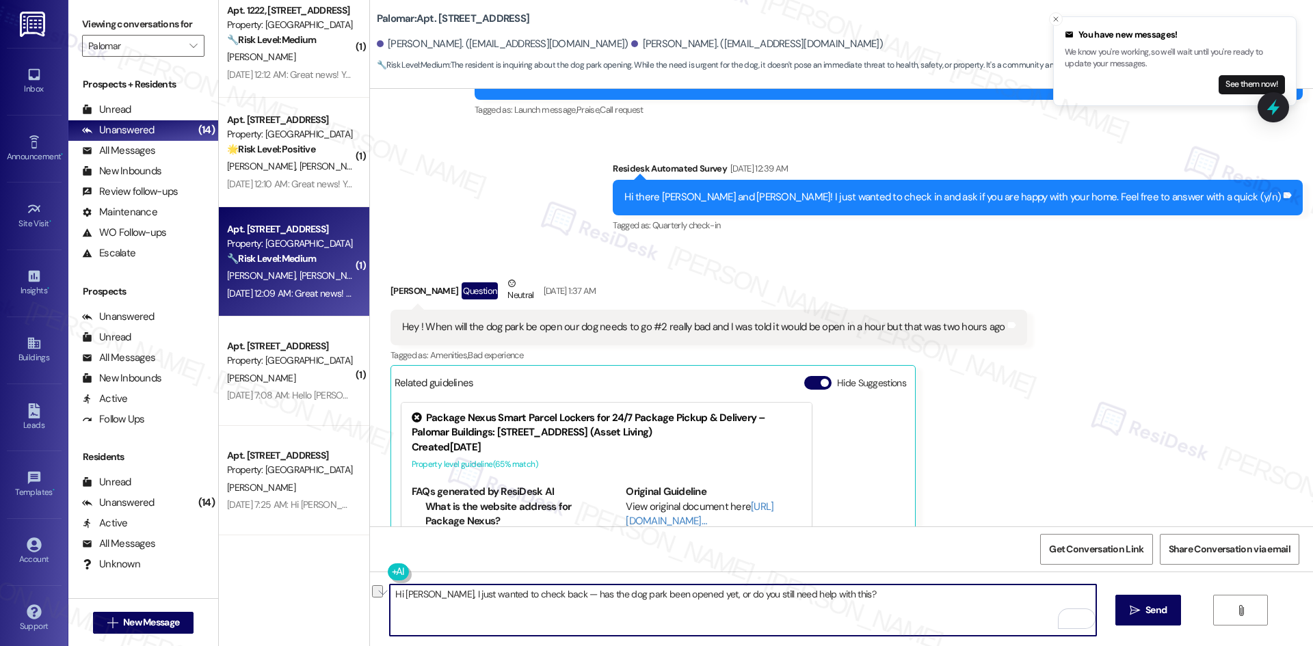
paste textarea "were you able to access the [GEOGRAPHIC_DATA]"
type textarea "Hi [PERSON_NAME], I just wanted to check back — were you able to access the dog…"
click at [1151, 612] on span "Send" at bounding box center [1156, 610] width 21 height 14
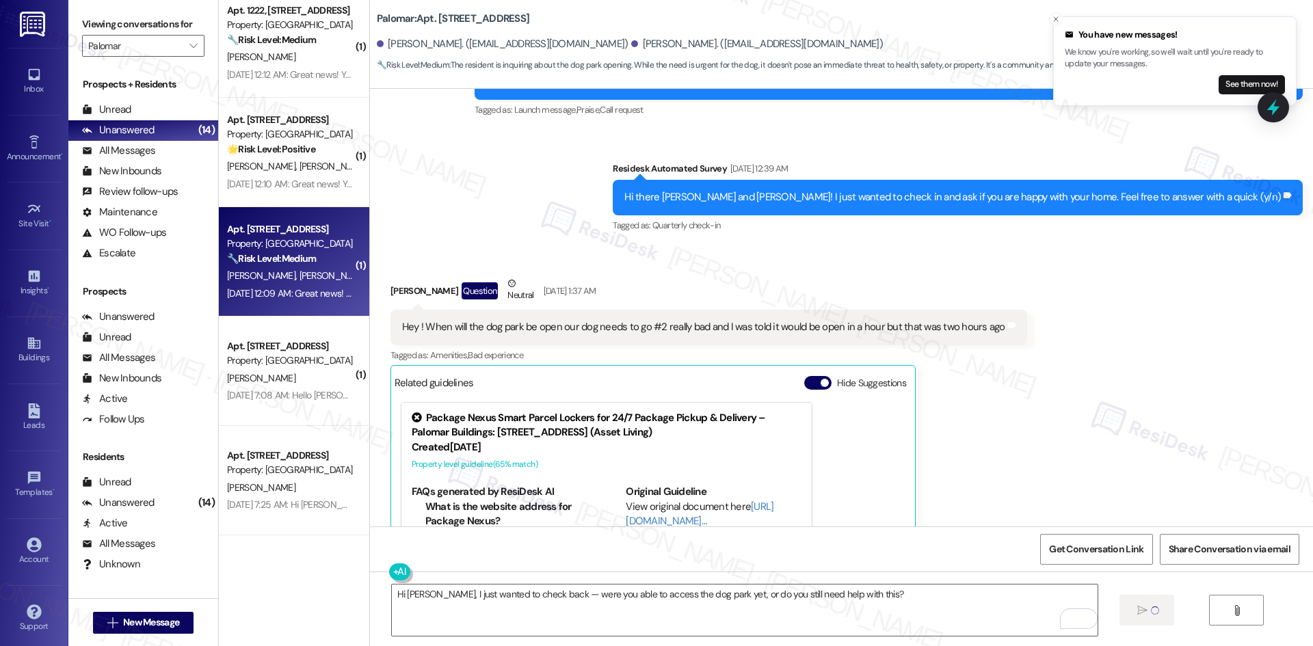
click at [1097, 393] on div "Received via SMS [PERSON_NAME] Question Neutral [DATE] 1:37 AM Hey ! When will …" at bounding box center [841, 457] width 943 height 423
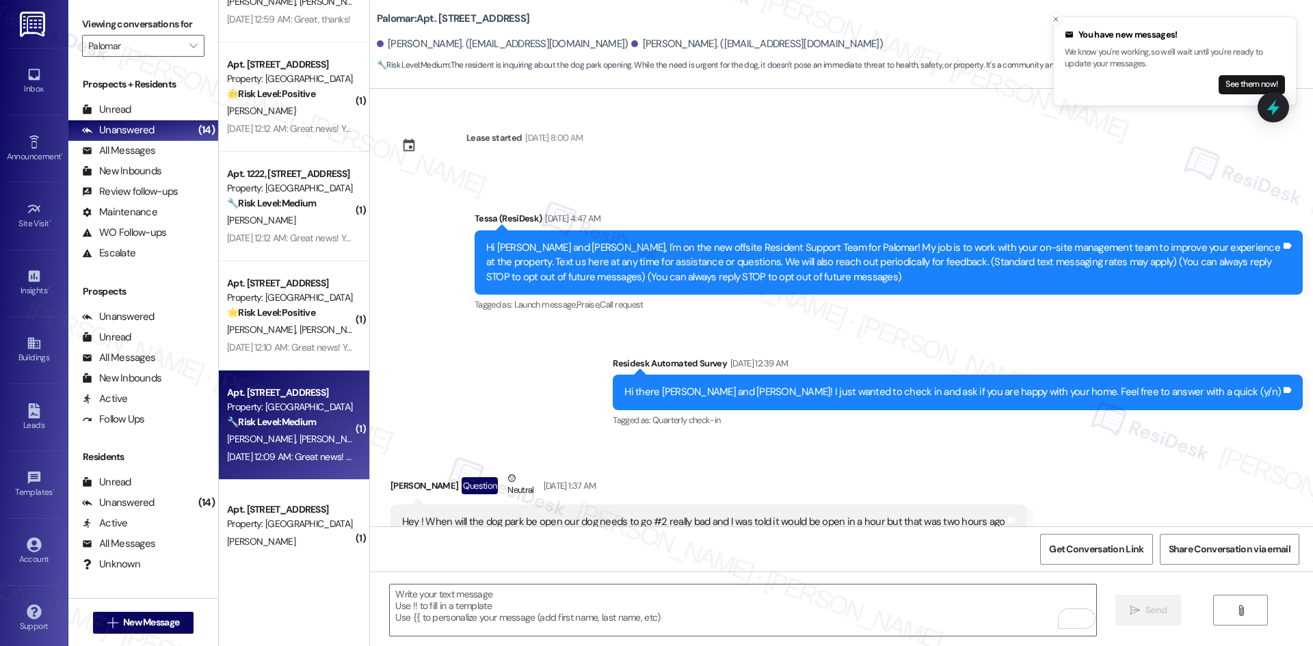
scroll to position [573, 0]
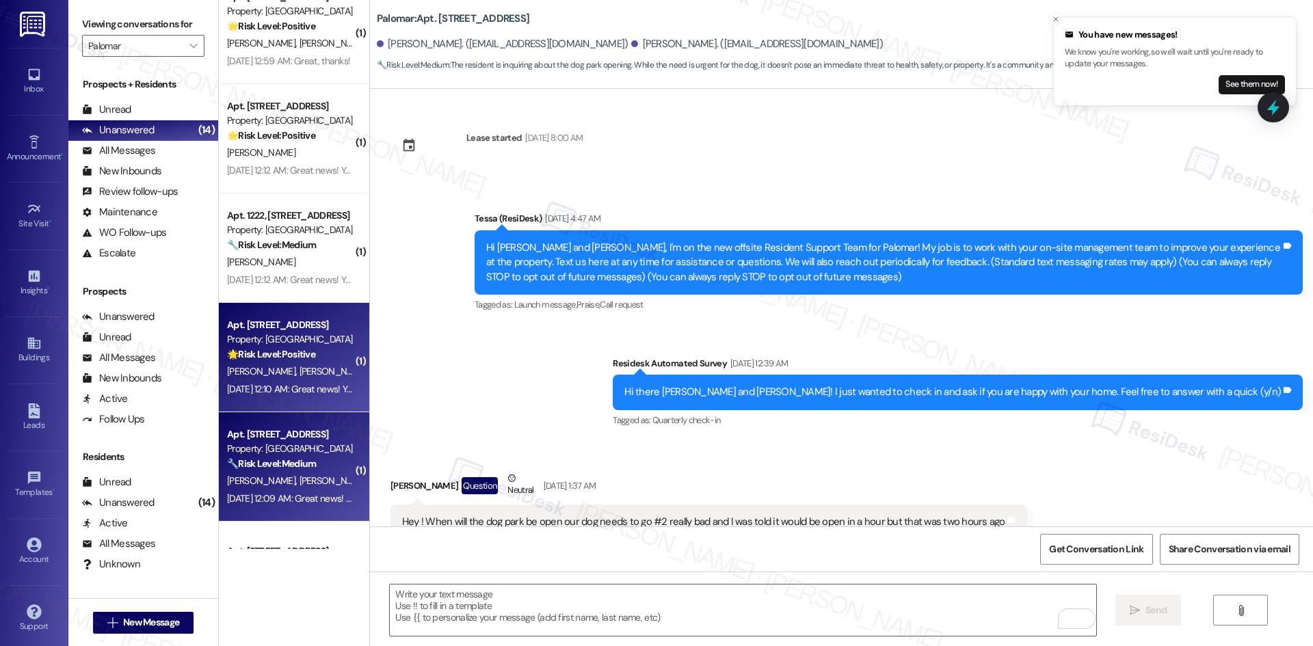
click at [287, 363] on div "Apt. 3102, [STREET_ADDRESS] Property: Palomar 🌟 Risk Level: Positive The reside…" at bounding box center [290, 340] width 129 height 47
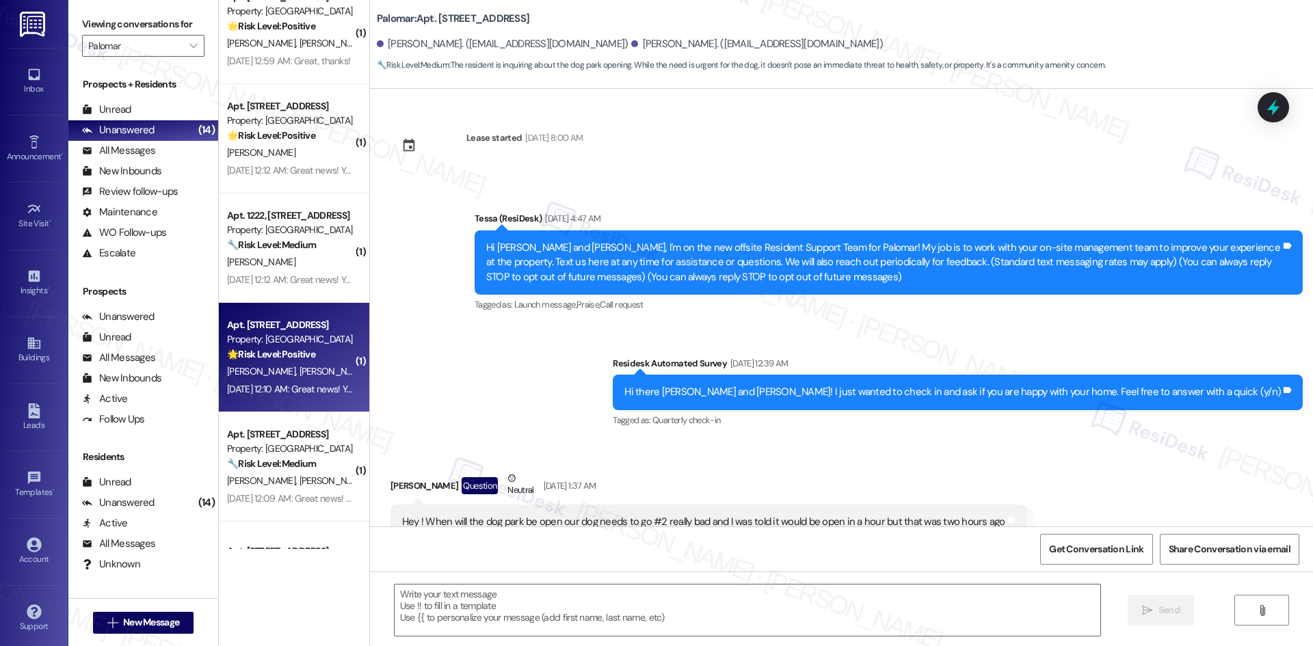
type textarea "Fetching suggested responses. Please feel free to read through the conversation…"
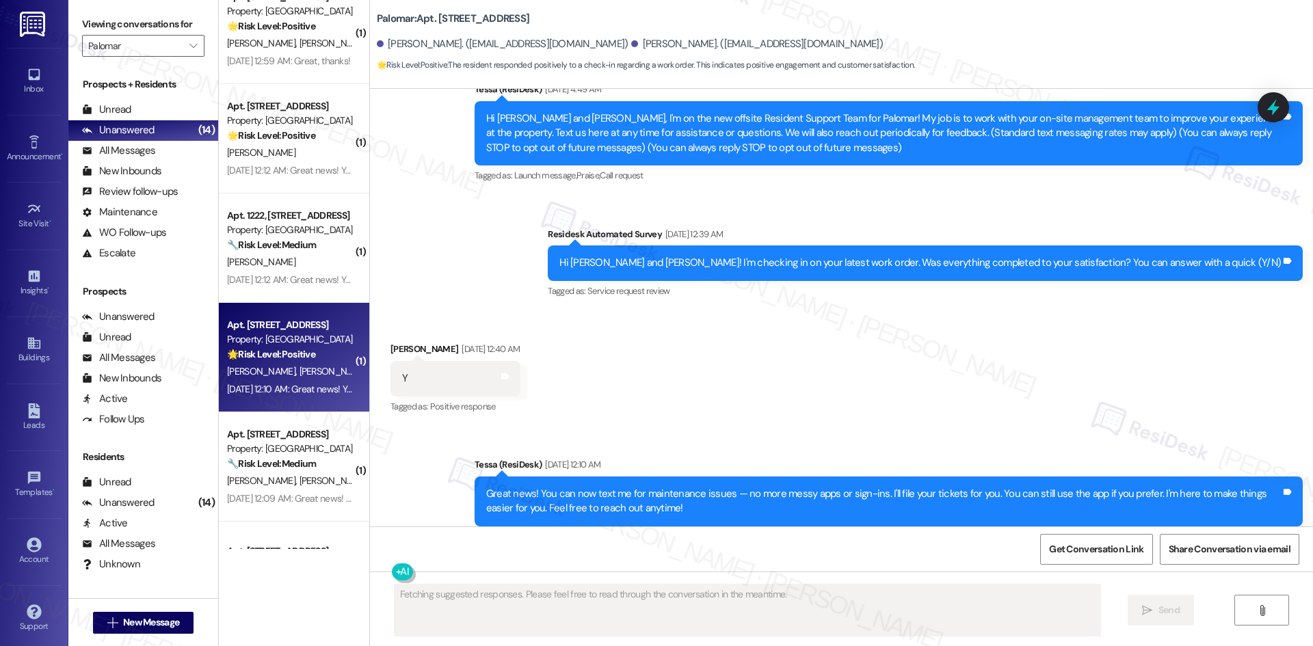
scroll to position [160, 0]
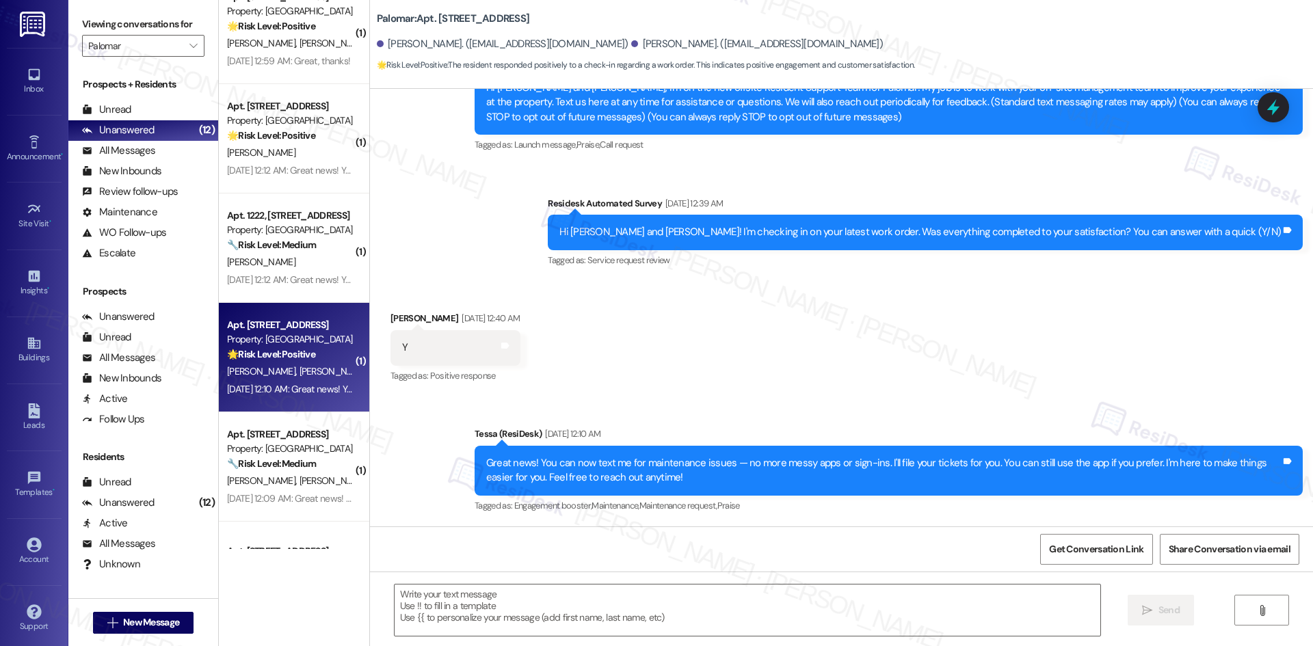
click at [601, 313] on div "Received via SMS [PERSON_NAME] [DATE] 12:40 AM Y Tags and notes Tagged as: Posi…" at bounding box center [841, 338] width 943 height 116
click at [656, 617] on textarea at bounding box center [748, 610] width 706 height 51
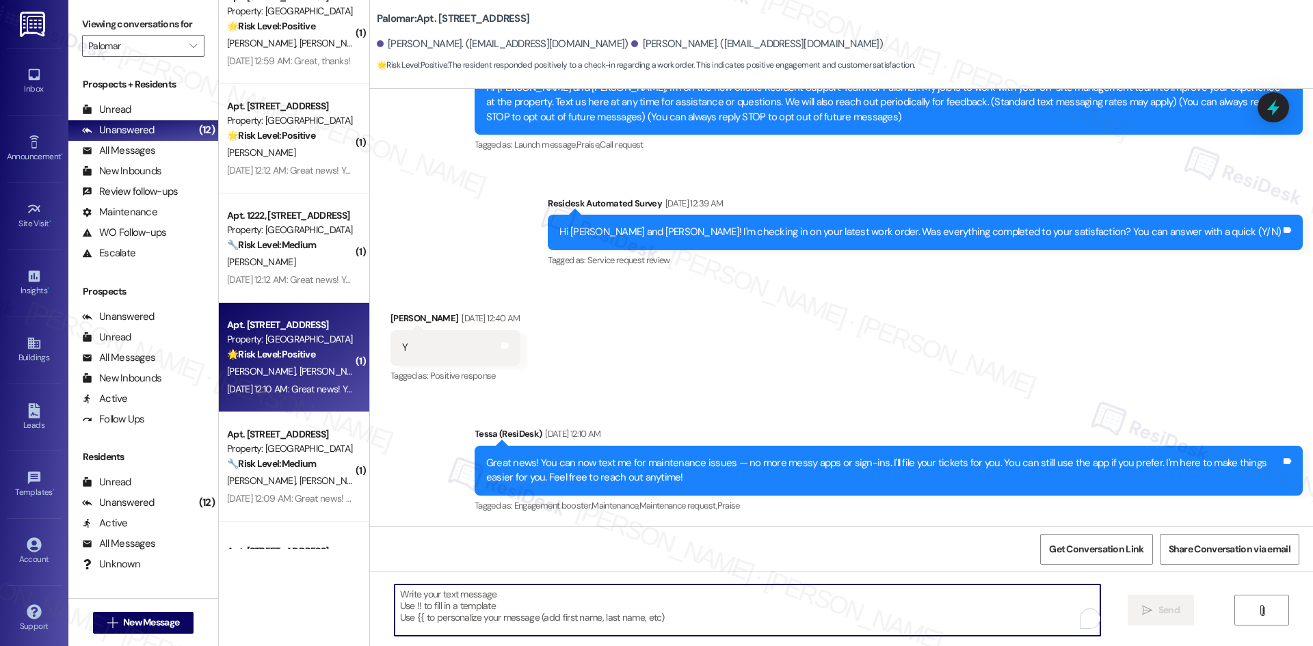
paste textarea "I'm glad to hear that! Please don't hesitate to reach out if you have any other…"
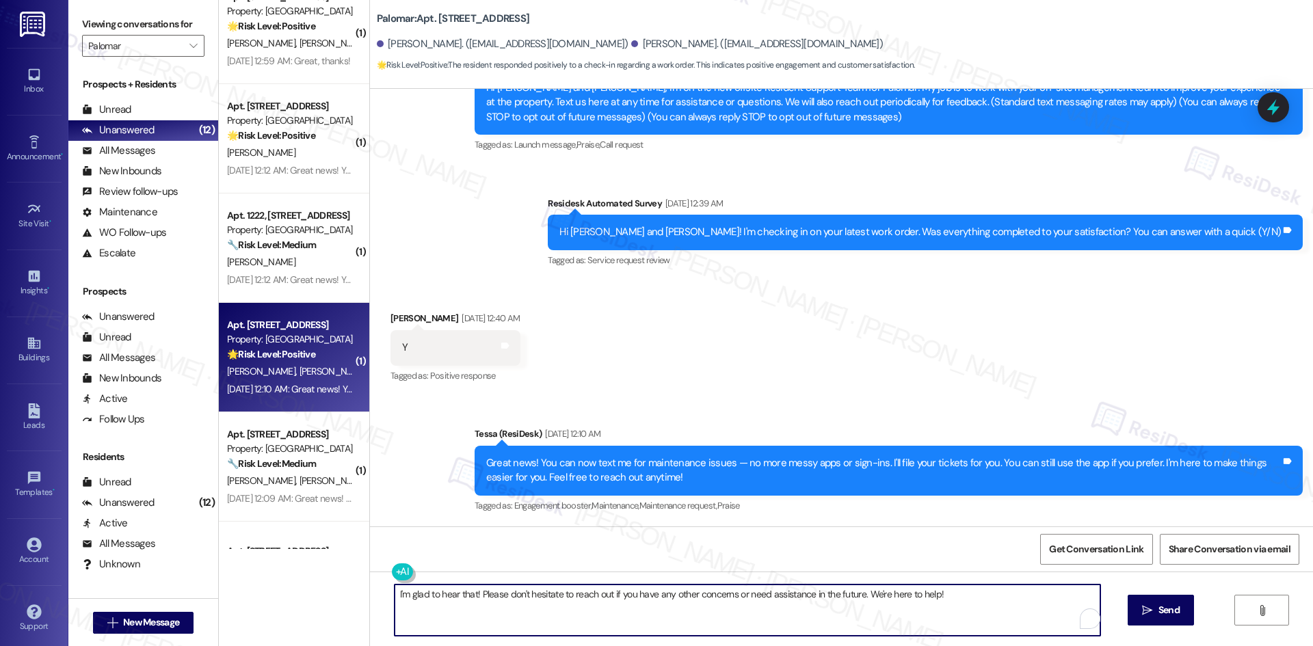
type textarea "I'm glad to hear that! Please don't hesitate to reach out if you have any other…"
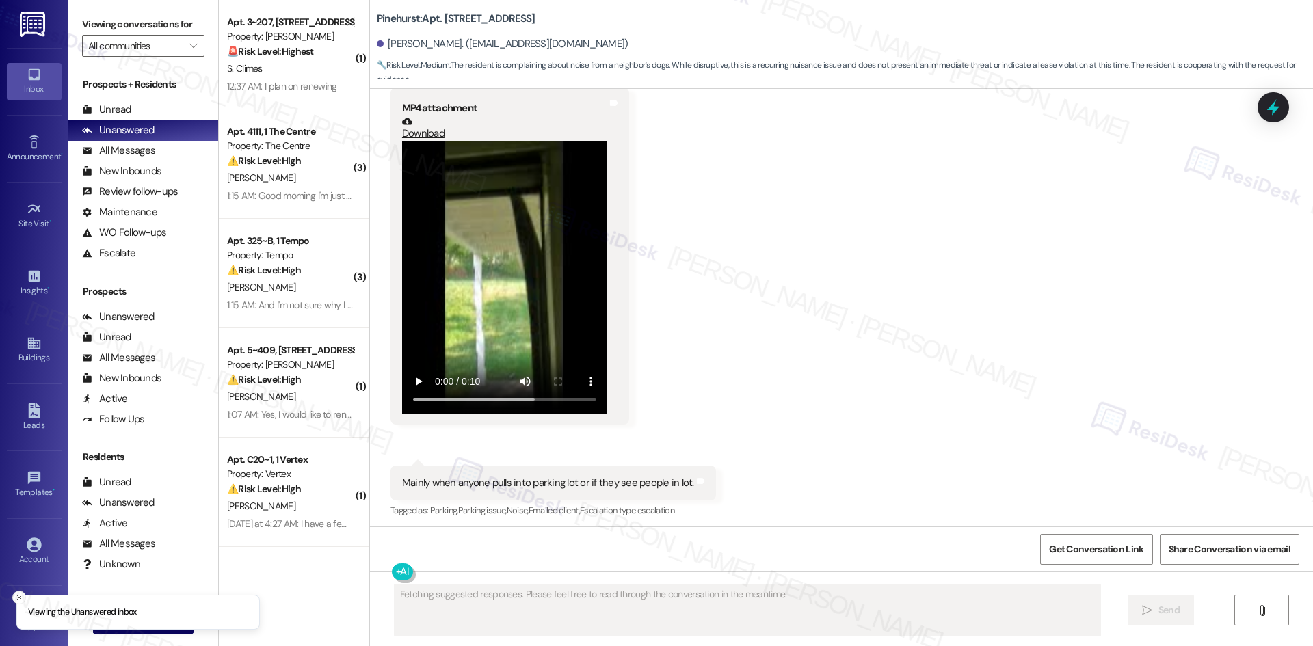
scroll to position [909, 0]
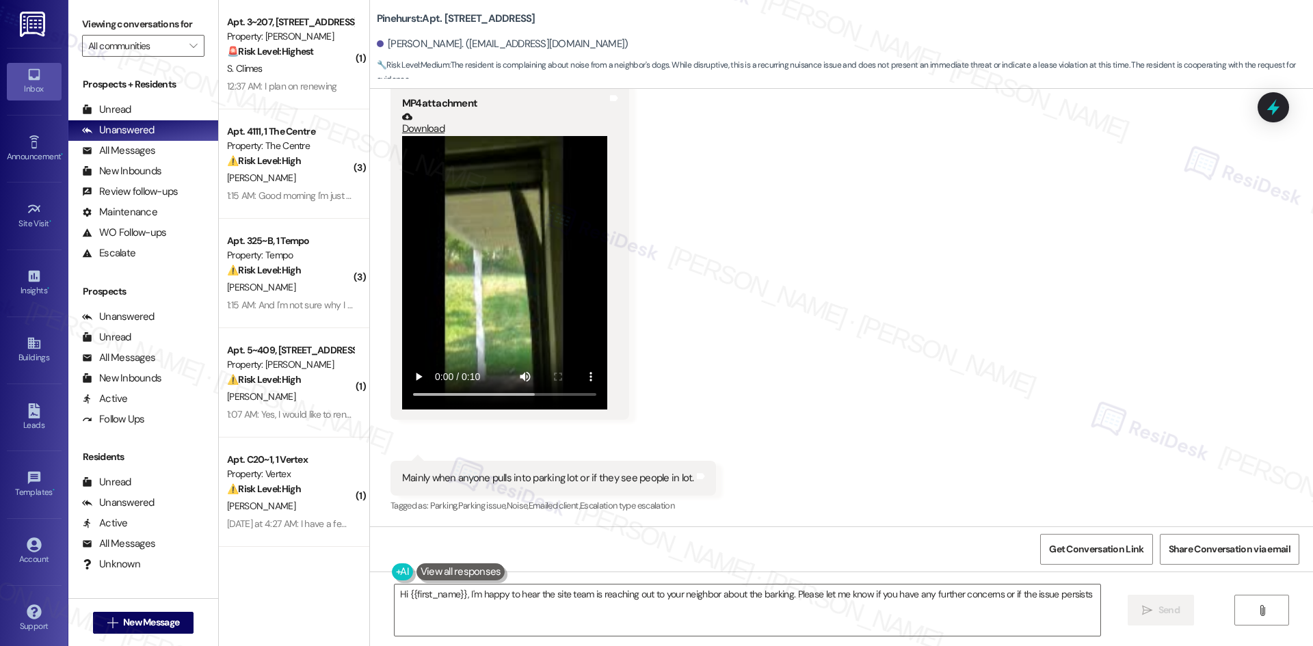
type textarea "Hi {{first_name}}, I'm happy to hear the site team is reaching out to your neig…"
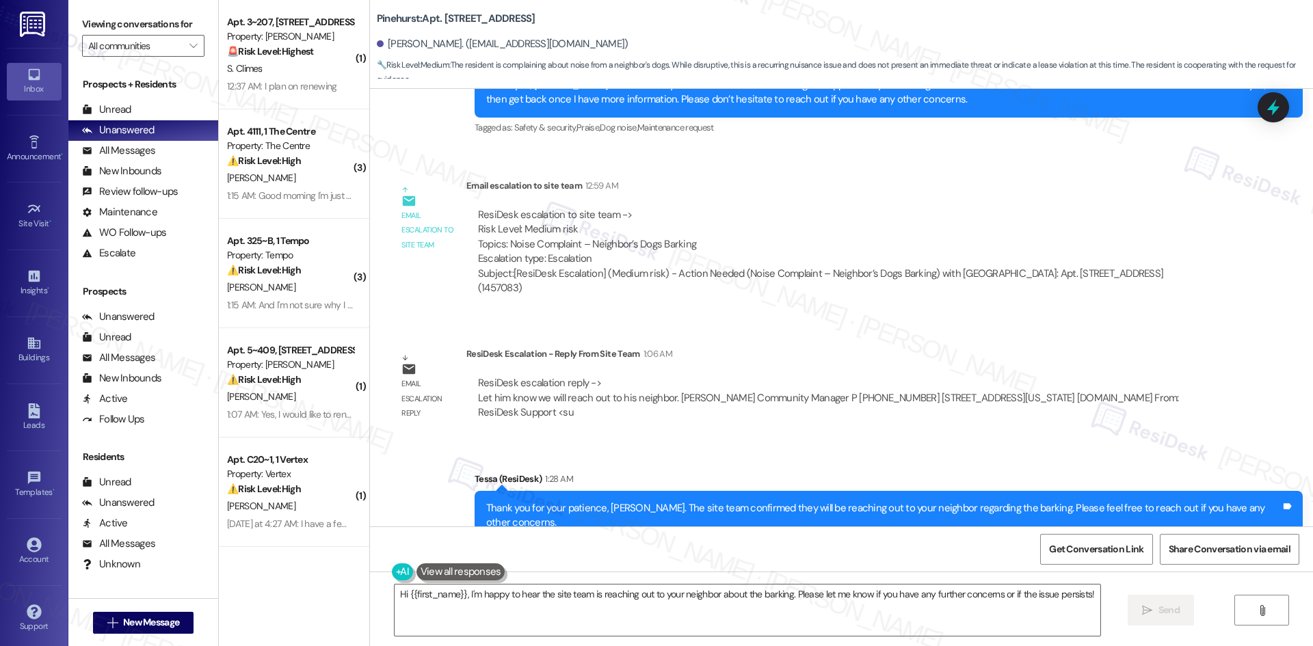
scroll to position [1434, 0]
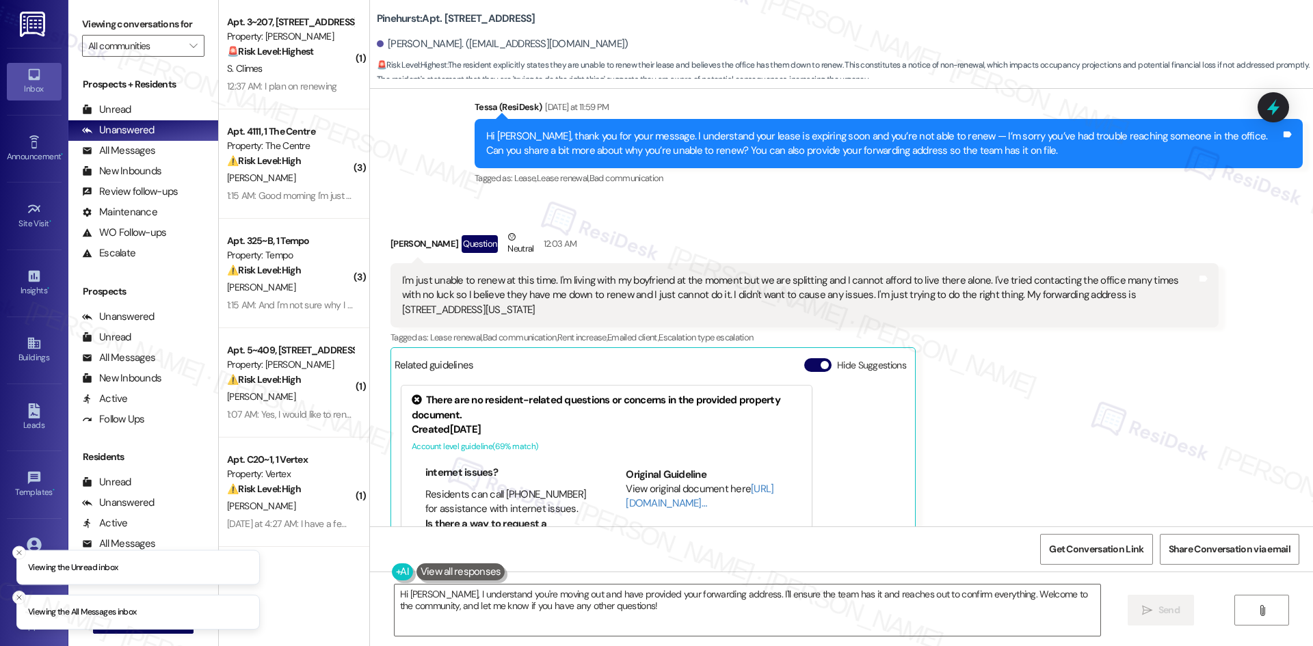
scroll to position [192, 0]
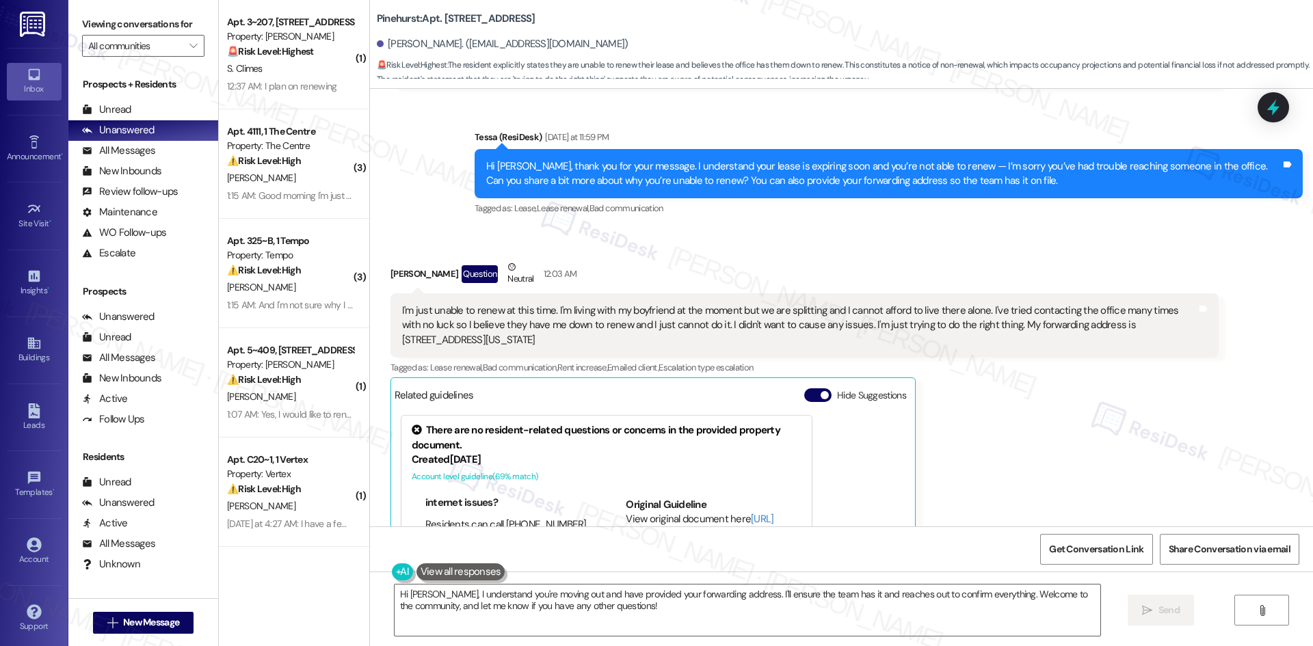
drag, startPoint x: 374, startPoint y: 263, endPoint x: 523, endPoint y: 345, distance: 170.8
click at [523, 345] on div "Received via SMS [PERSON_NAME] Question Neutral 12:03 AM I'm just unable to ren…" at bounding box center [804, 457] width 849 height 414
copy div "[PERSON_NAME] Question Neutral 12:03 AM I'm just unable to renew at this time. …"
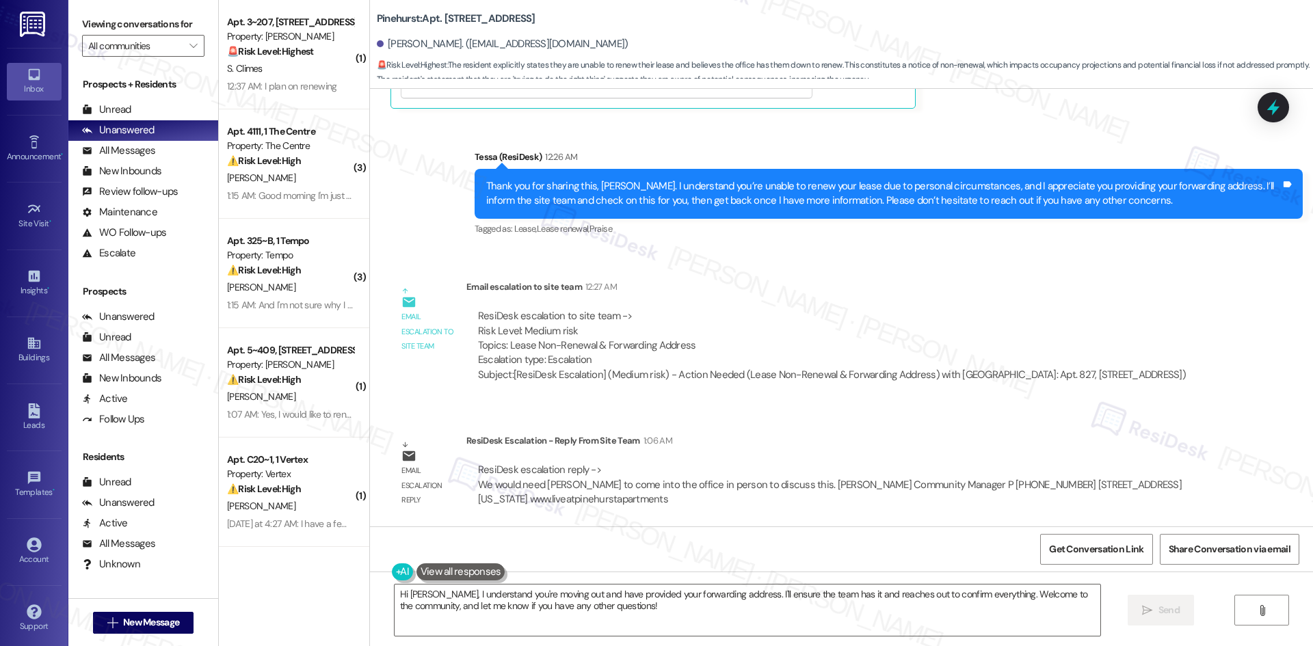
scroll to position [738, 0]
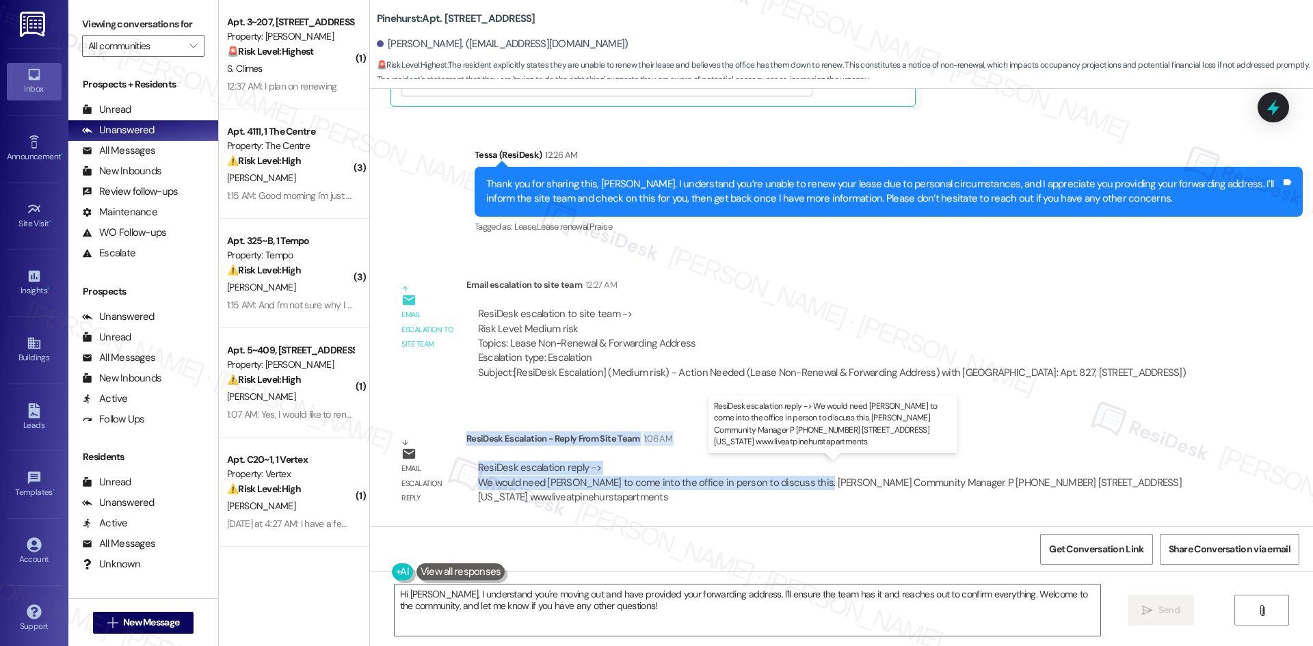
drag, startPoint x: 457, startPoint y: 439, endPoint x: 798, endPoint y: 488, distance: 344.3
click at [798, 488] on div "ResiDesk Escalation - Reply From Site Team 1:06 AM ResiDesk escalation reply ->…" at bounding box center [843, 473] width 753 height 83
copy div "ResiDesk Escalation - Reply From Site Team 1:06 AM ResiDesk escalation reply ->…"
click at [611, 618] on textarea "Hi [PERSON_NAME], I understand you're moving out and have provided your forward…" at bounding box center [748, 610] width 706 height 51
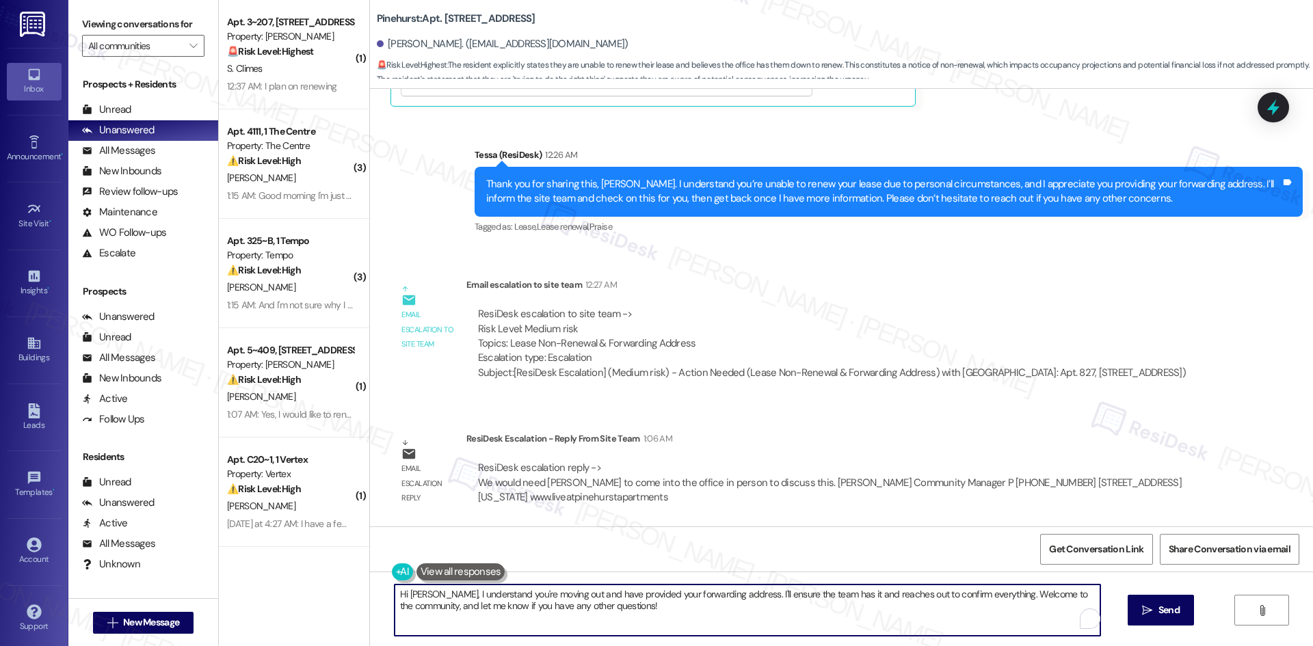
paste textarea "Thank you for your patience, [PERSON_NAME]. The site team confirmed that you’ll…"
click at [655, 616] on textarea "Hi [PERSON_NAME], I understand you're moving out and have provided your forward…" at bounding box center [743, 610] width 706 height 51
paste textarea "Thank you for your patience, [PERSON_NAME]. The site team confirmed that you’ll…"
type textarea "Thank you for your patience, [PERSON_NAME]. The site team confirmed that you’ll…"
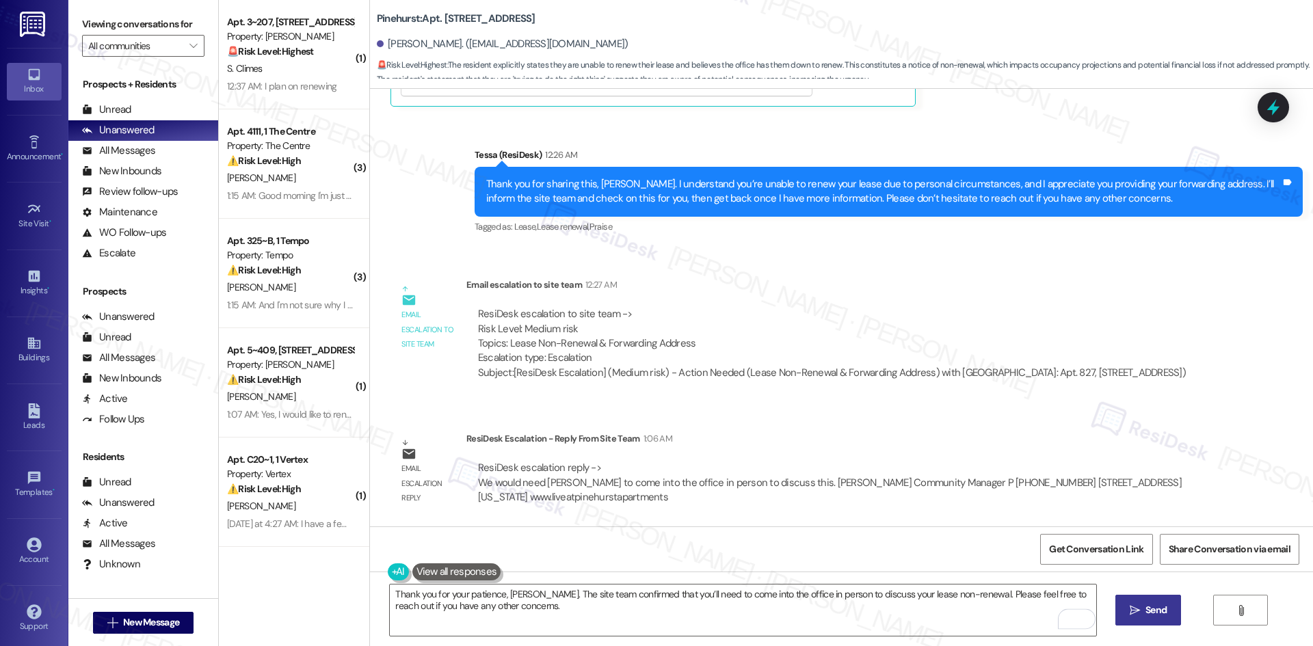
click at [1146, 617] on span "Send" at bounding box center [1156, 610] width 21 height 14
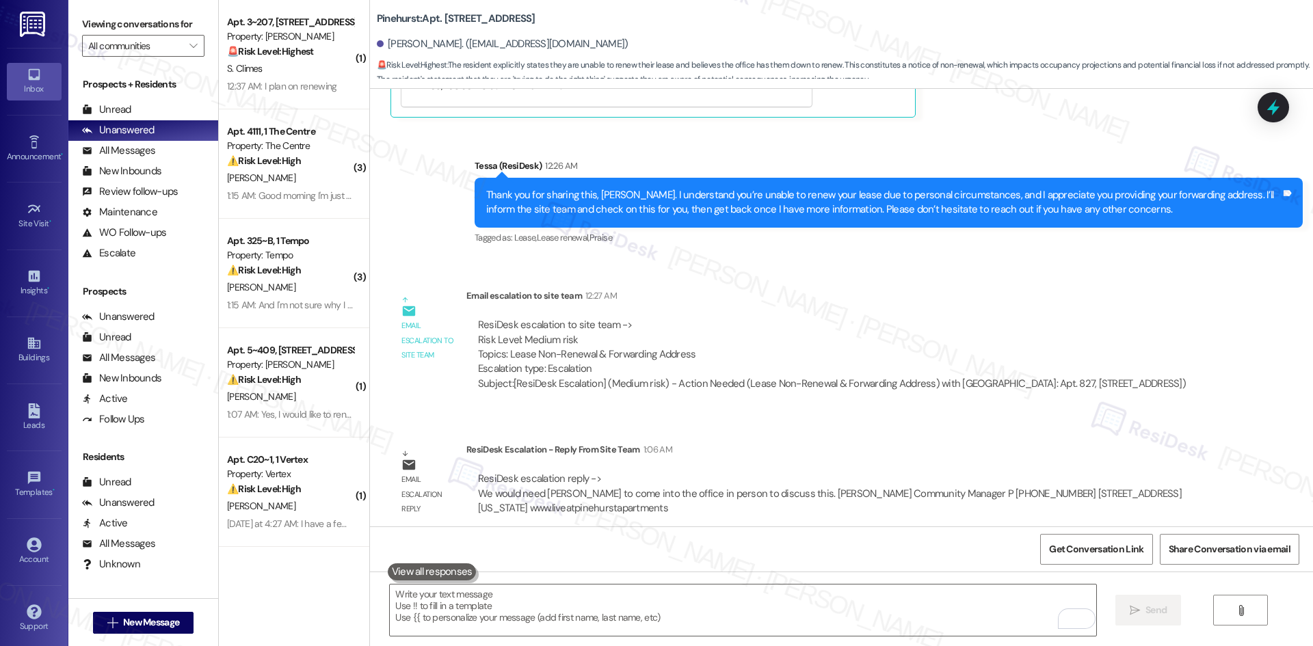
scroll to position [848, 0]
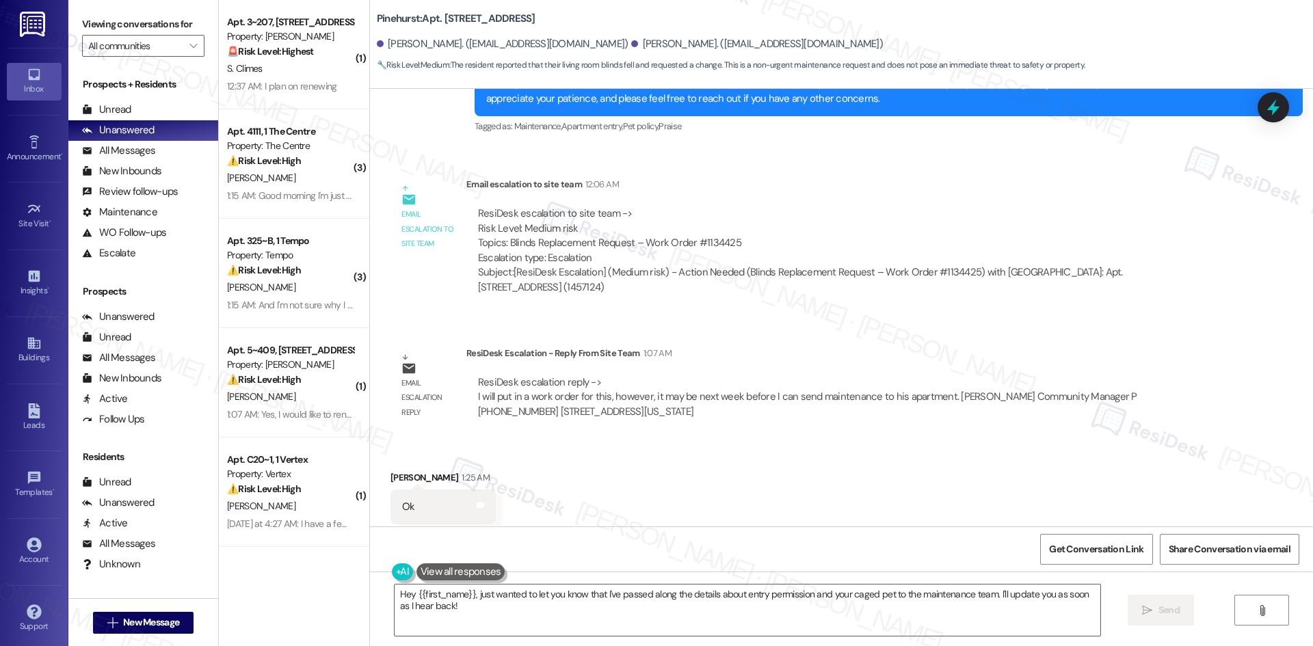
scroll to position [1733, 0]
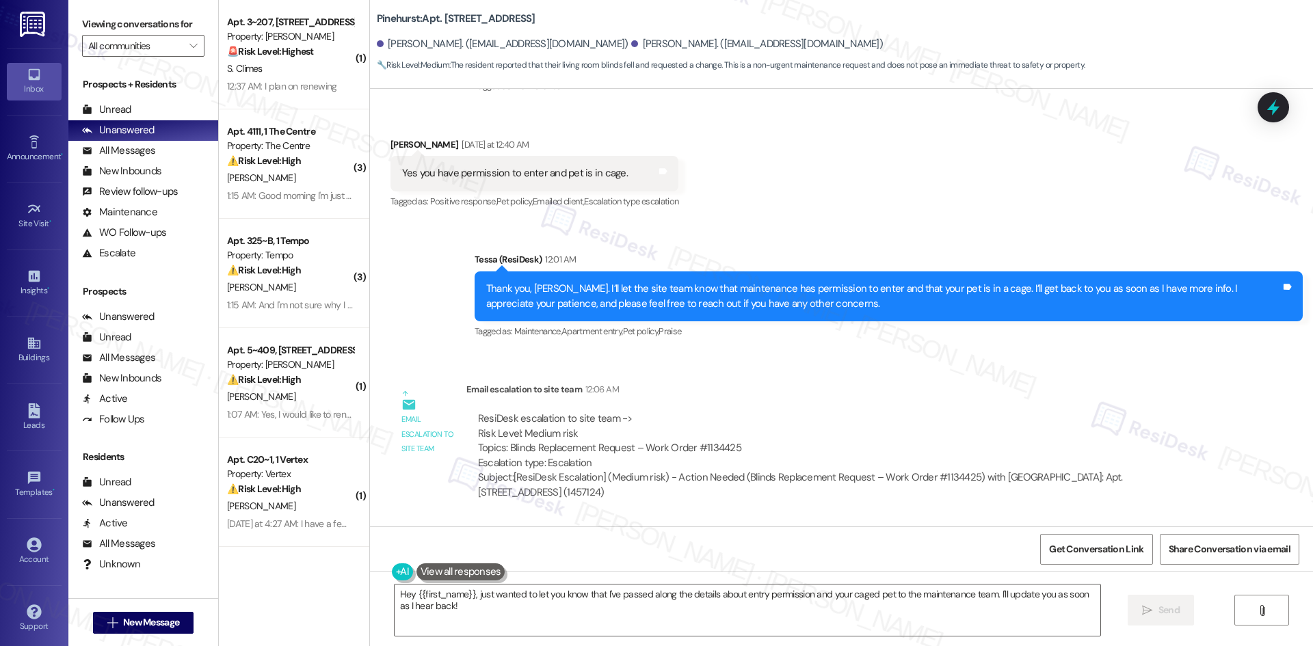
drag, startPoint x: 410, startPoint y: 233, endPoint x: 482, endPoint y: 242, distance: 71.8
click at [474, 242] on div "Sent via SMS Tessa (ResiDesk) 12:01 AM Thank you, [PERSON_NAME]. I’ll let the s…" at bounding box center [841, 287] width 943 height 130
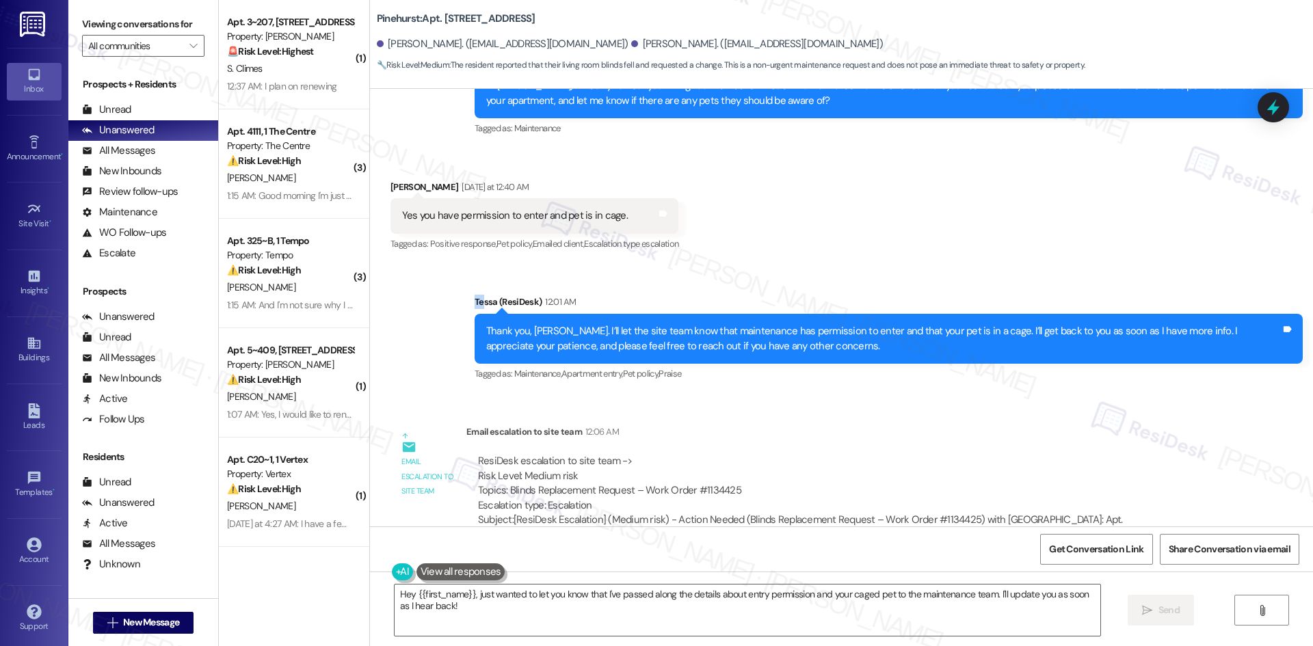
scroll to position [1664, 0]
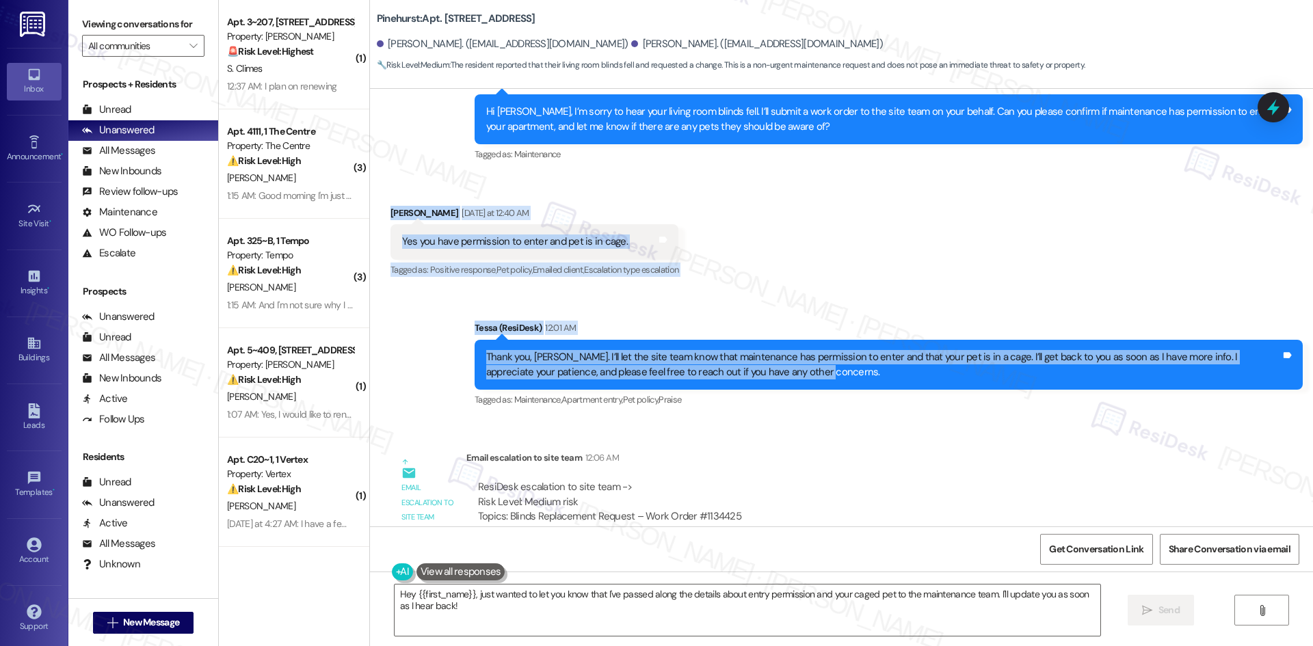
drag, startPoint x: 378, startPoint y: 190, endPoint x: 793, endPoint y: 367, distance: 450.8
click at [793, 367] on div "Lease started [DATE] 8:00 AM Announcement, sent via SMS Tessa (ResiDesk) [DATE]…" at bounding box center [841, 308] width 943 height 438
copy div "[PERSON_NAME] Facile [DATE] at 12:40 AM Yes you have permission to enter and pe…"
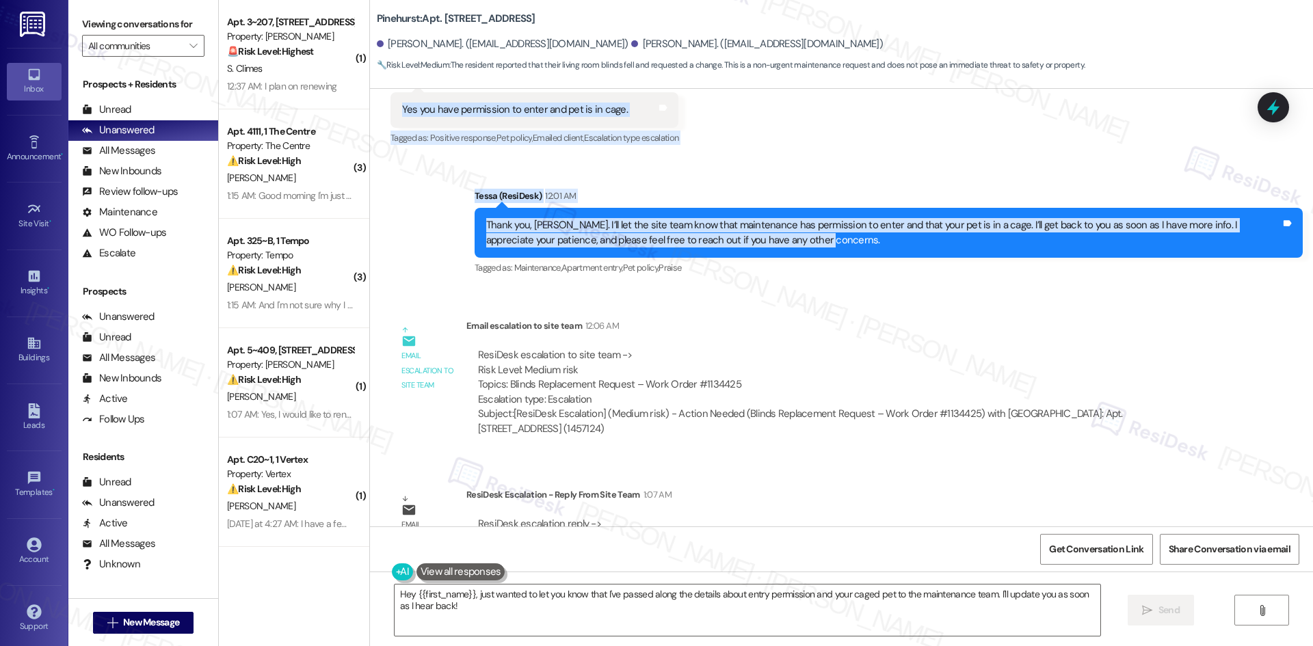
scroll to position [1801, 0]
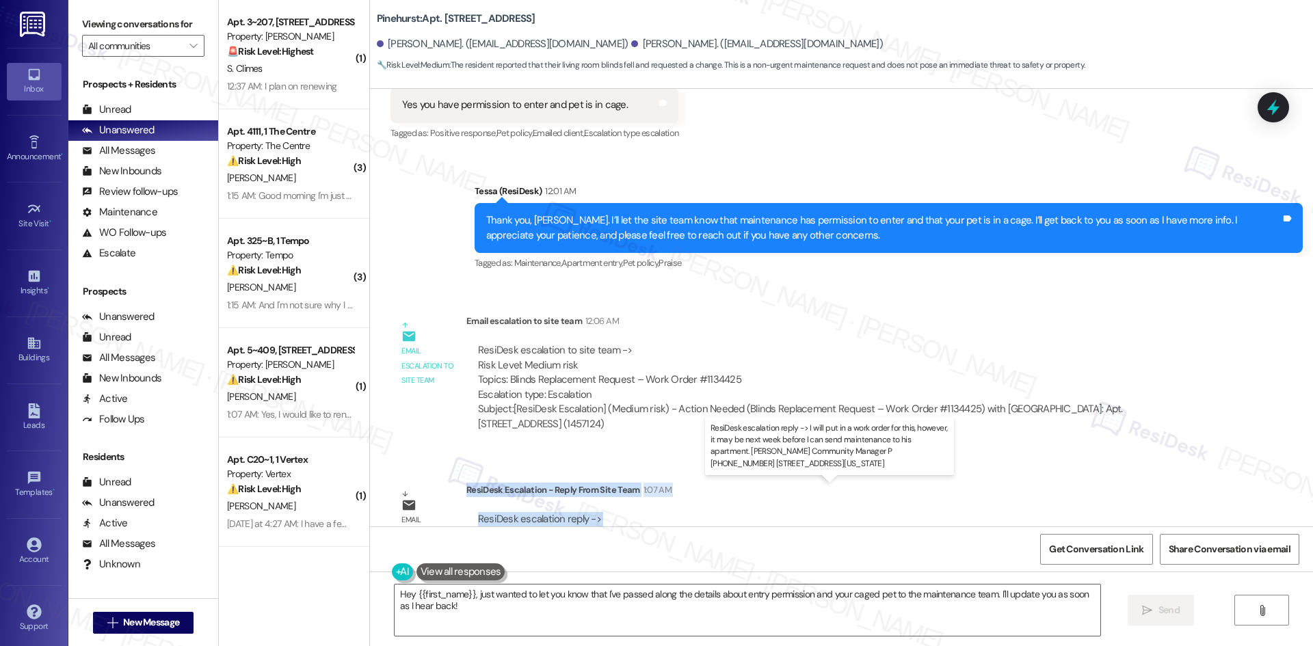
drag, startPoint x: 456, startPoint y: 461, endPoint x: 937, endPoint y: 508, distance: 483.2
click at [937, 508] on div "ResiDesk Escalation - Reply From Site Team 1:07 AM ResiDesk escalation reply ->…" at bounding box center [843, 524] width 753 height 83
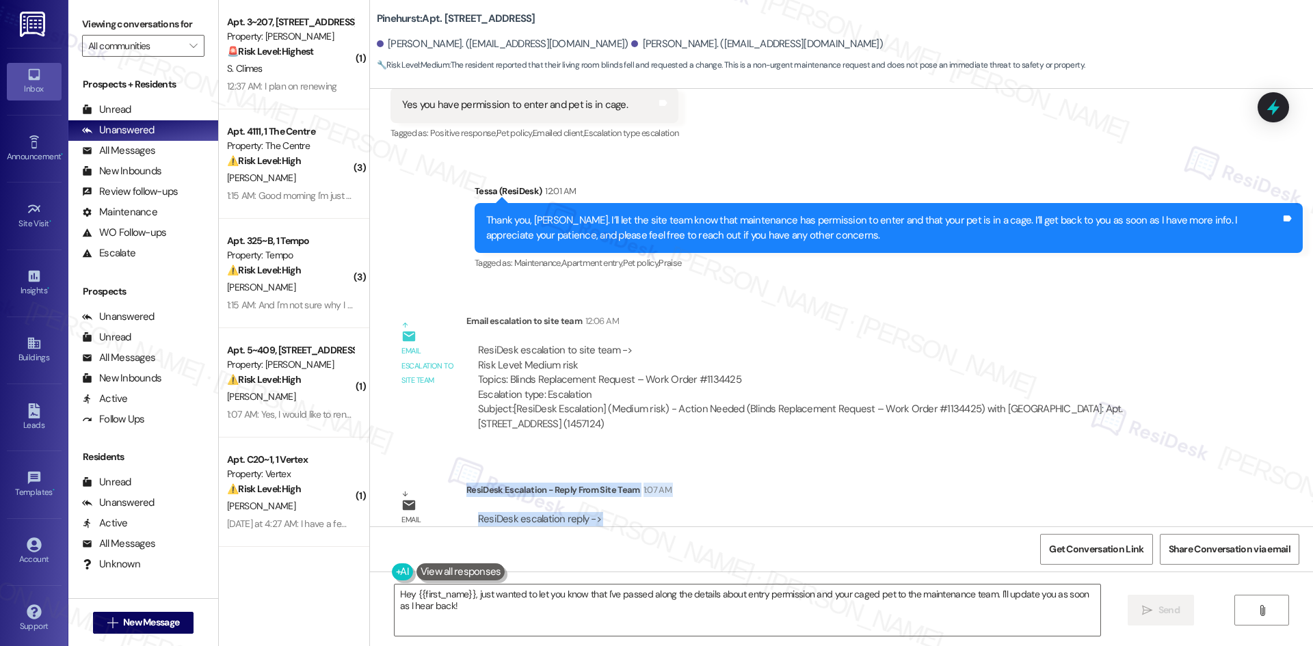
copy div "ResiDesk Escalation - Reply From Site Team 1:07 AM ResiDesk escalation reply ->…"
click at [486, 618] on textarea "Hey {{first_name}}, just wanted to let you know that I've passed along the deta…" at bounding box center [748, 610] width 706 height 51
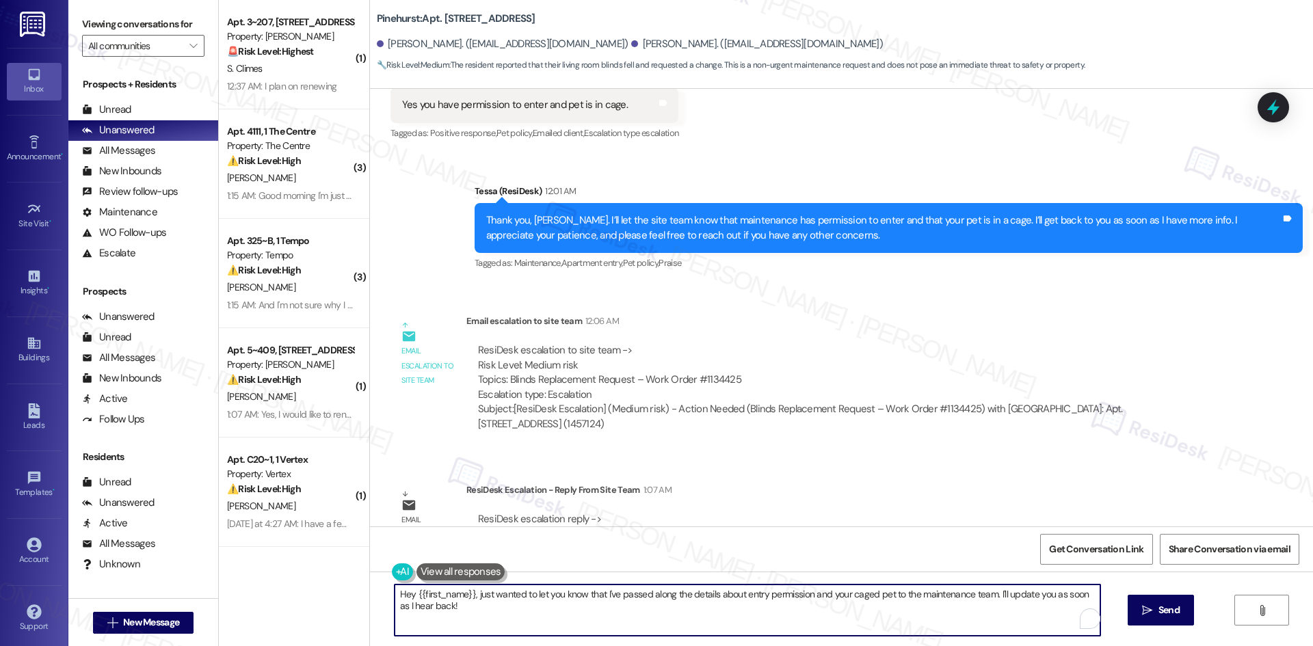
paste textarea "Thank you for your patience, [PERSON_NAME]. The site team confirmed they’ve put…"
type textarea "Thank you for your patience, [PERSON_NAME]. The site team confirmed they’ve put…"
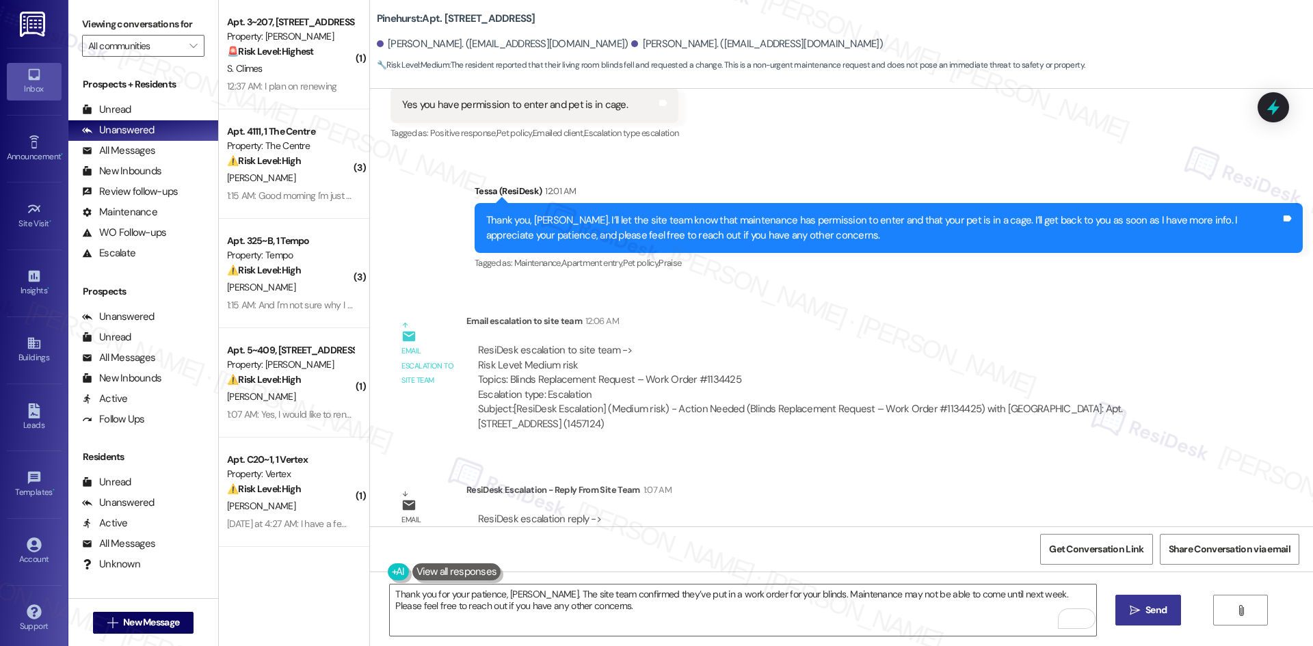
click at [1136, 610] on icon "" at bounding box center [1135, 610] width 10 height 11
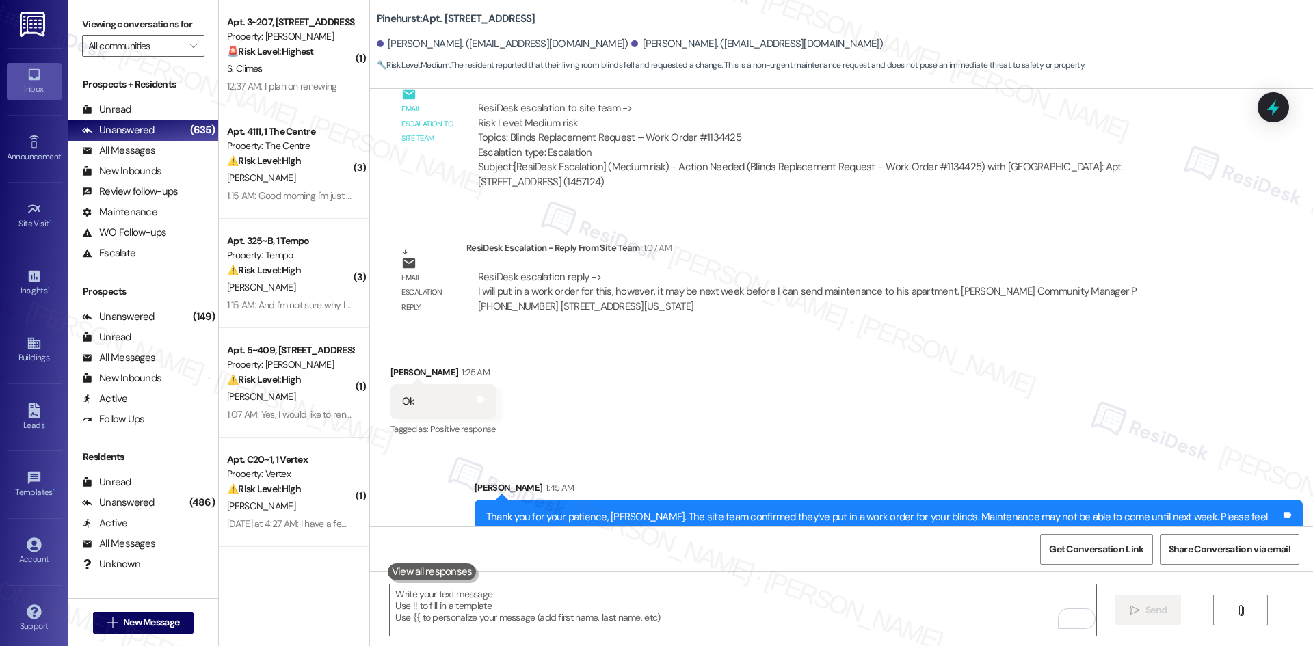
scroll to position [2048, 0]
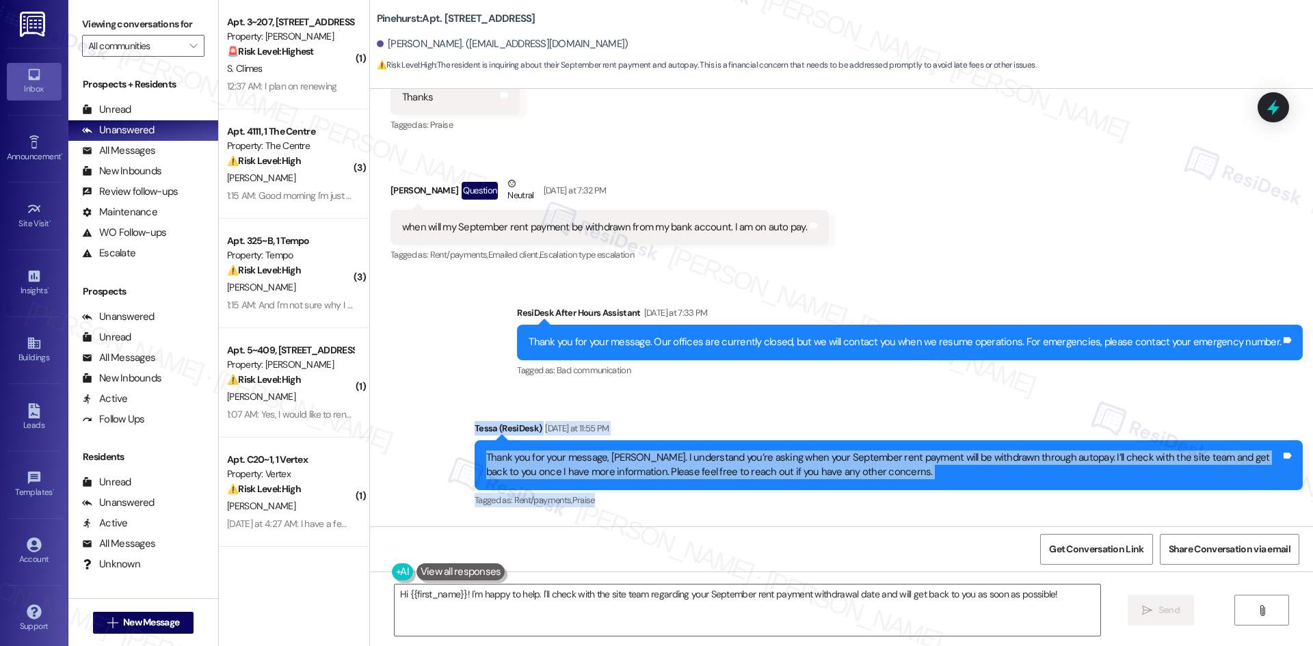
scroll to position [1203, 0]
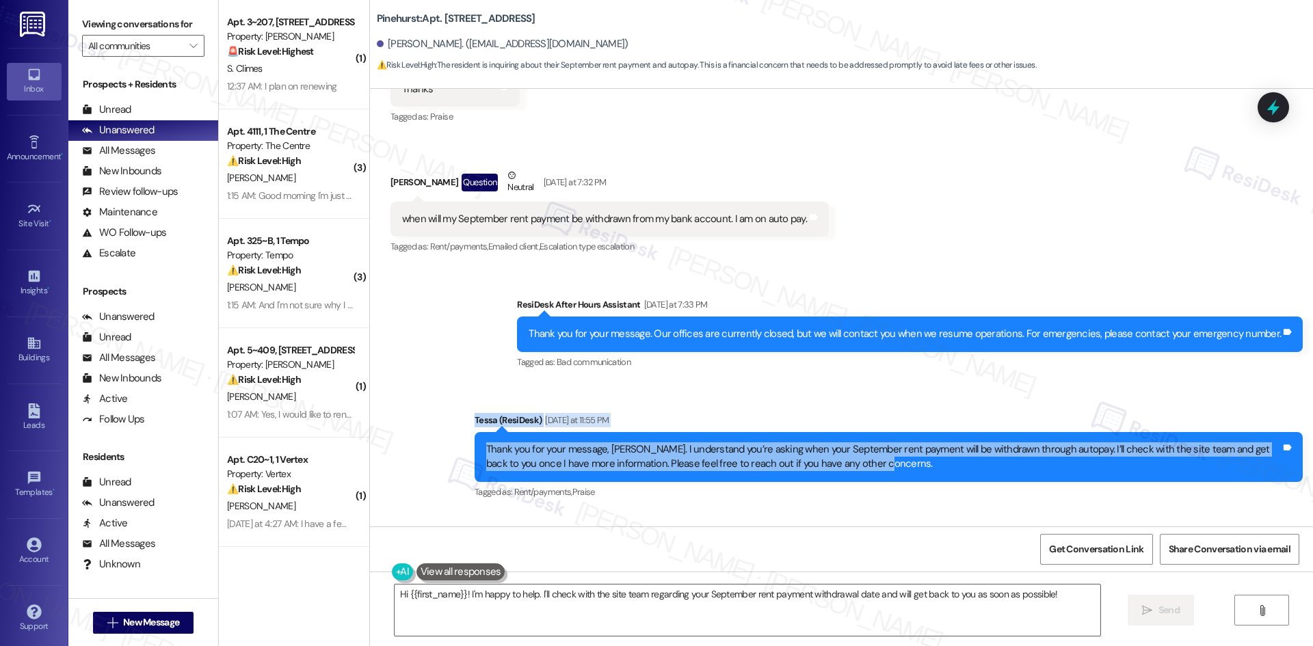
drag, startPoint x: 434, startPoint y: 406, endPoint x: 887, endPoint y: 469, distance: 457.3
click at [887, 469] on div "Sent via SMS ResiDesk After Hours Assistant [DATE] at 7:33 PM Thank you for you…" at bounding box center [841, 390] width 943 height 246
copy div "[PERSON_NAME] (ResiDesk) [DATE] at 11:55 PM Thank you for your message, [PERSON…"
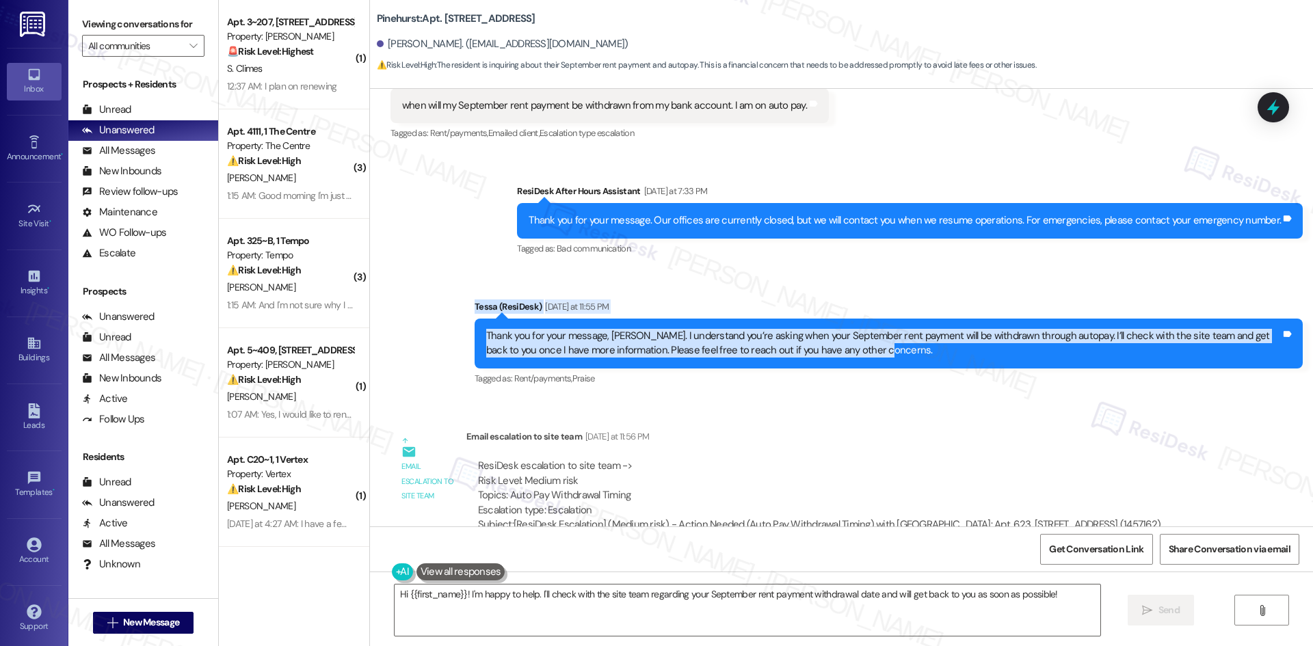
scroll to position [1469, 0]
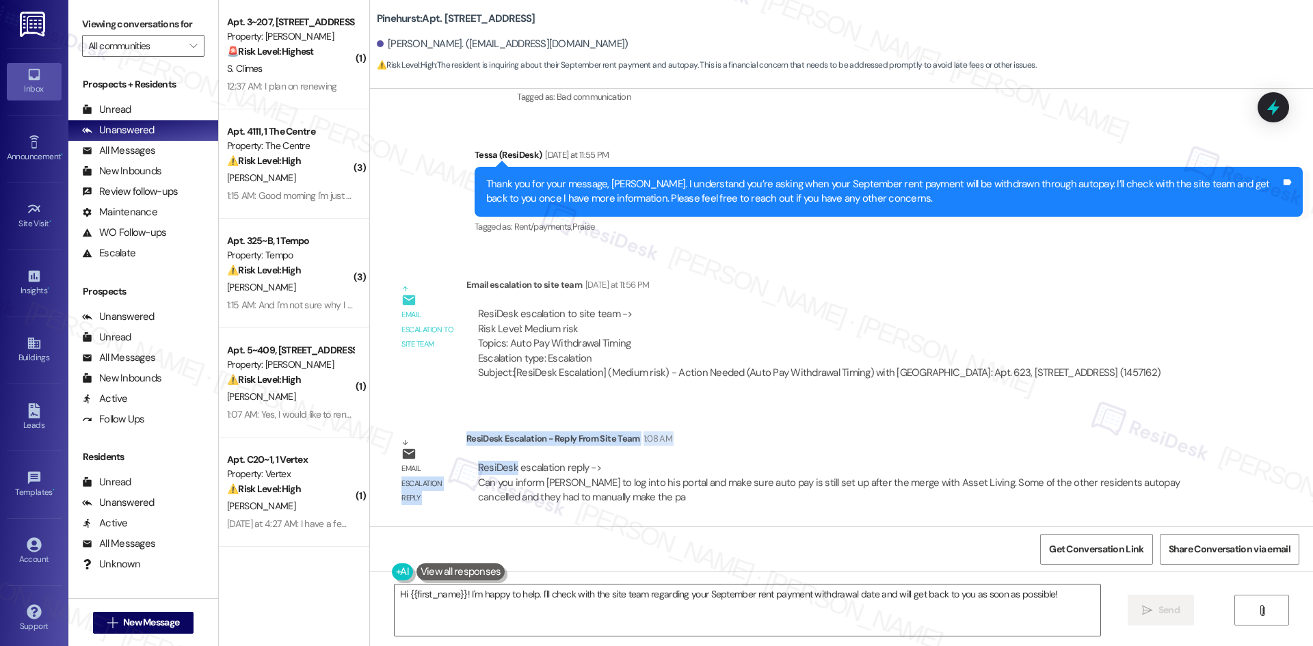
drag, startPoint x: 458, startPoint y: 437, endPoint x: 506, endPoint y: 457, distance: 51.8
click at [506, 457] on div "Email escalation reply ResiDesk Escalation - Reply From Site Team 1:08 AM ResiD…" at bounding box center [804, 473] width 849 height 104
click at [505, 454] on div "ResiDesk escalation reply -> Can you inform [PERSON_NAME] to log into his porta…" at bounding box center [843, 483] width 753 height 64
click at [455, 436] on div "Email escalation reply" at bounding box center [429, 472] width 76 height 81
click at [467, 436] on div "ResiDesk Escalation - Reply From Site Team 1:08 AM" at bounding box center [843, 441] width 753 height 19
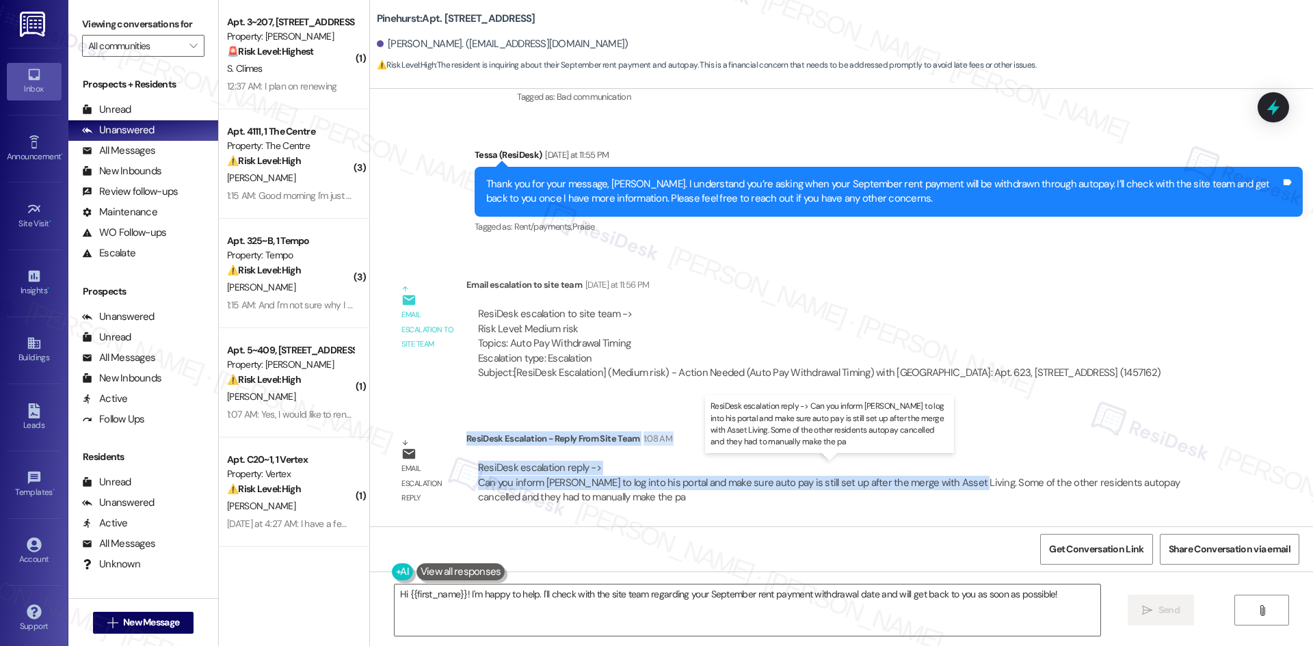
drag, startPoint x: 458, startPoint y: 438, endPoint x: 950, endPoint y: 487, distance: 494.3
click at [950, 487] on div "ResiDesk Escalation - Reply From Site Team 1:08 AM ResiDesk escalation reply ->…" at bounding box center [843, 473] width 753 height 83
click at [547, 454] on div "ResiDesk escalation reply -> Can you inform James to log into his portal and ma…" at bounding box center [843, 483] width 753 height 64
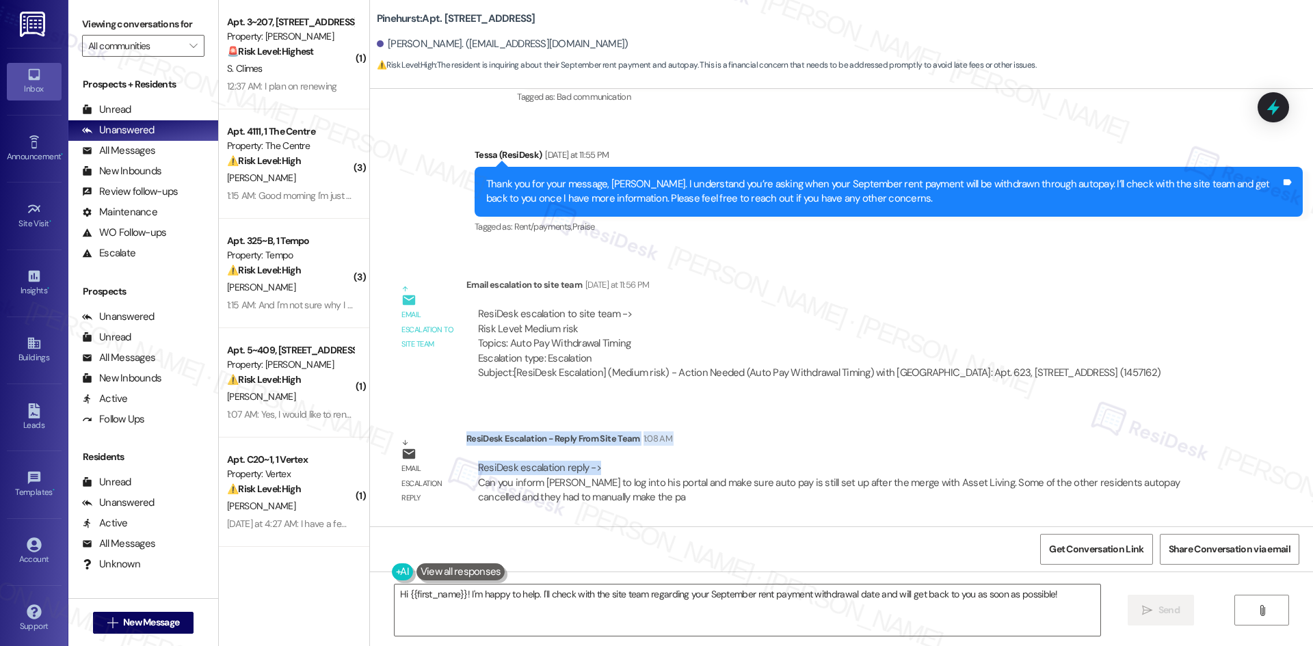
drag, startPoint x: 588, startPoint y: 465, endPoint x: 456, endPoint y: 441, distance: 134.2
click at [467, 441] on div "ResiDesk Escalation - Reply From Site Team 1:08 AM ResiDesk escalation reply ->…" at bounding box center [843, 473] width 753 height 83
copy div "ResiDesk Escalation - Reply From Site Team 1:08 AM ResiDesk escalation reply ->"
click at [982, 298] on div "ResiDesk escalation to site team -> Risk Level: Medium risk Topics: Auto Pay Wi…" at bounding box center [820, 344] width 706 height 94
drag, startPoint x: 707, startPoint y: 616, endPoint x: 714, endPoint y: 612, distance: 8.0
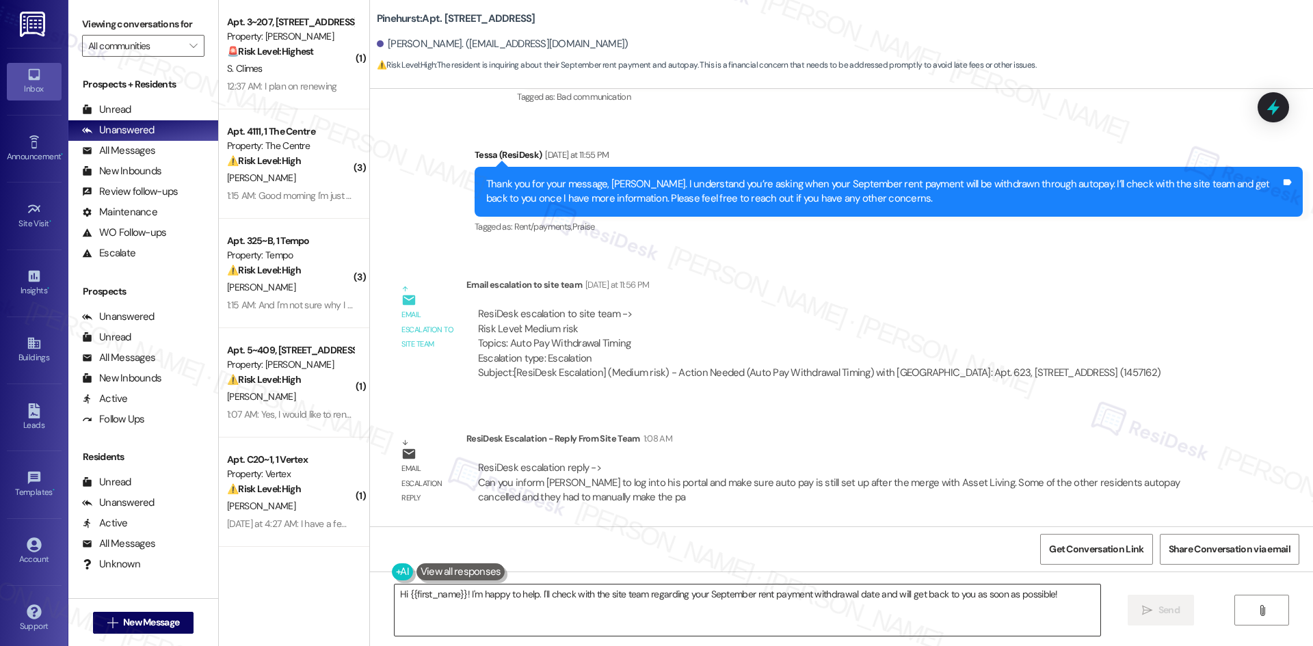
click at [707, 616] on textarea "Hi {{first_name}}! I'm happy to help. I'll check with the site team regarding y…" at bounding box center [748, 610] width 706 height 51
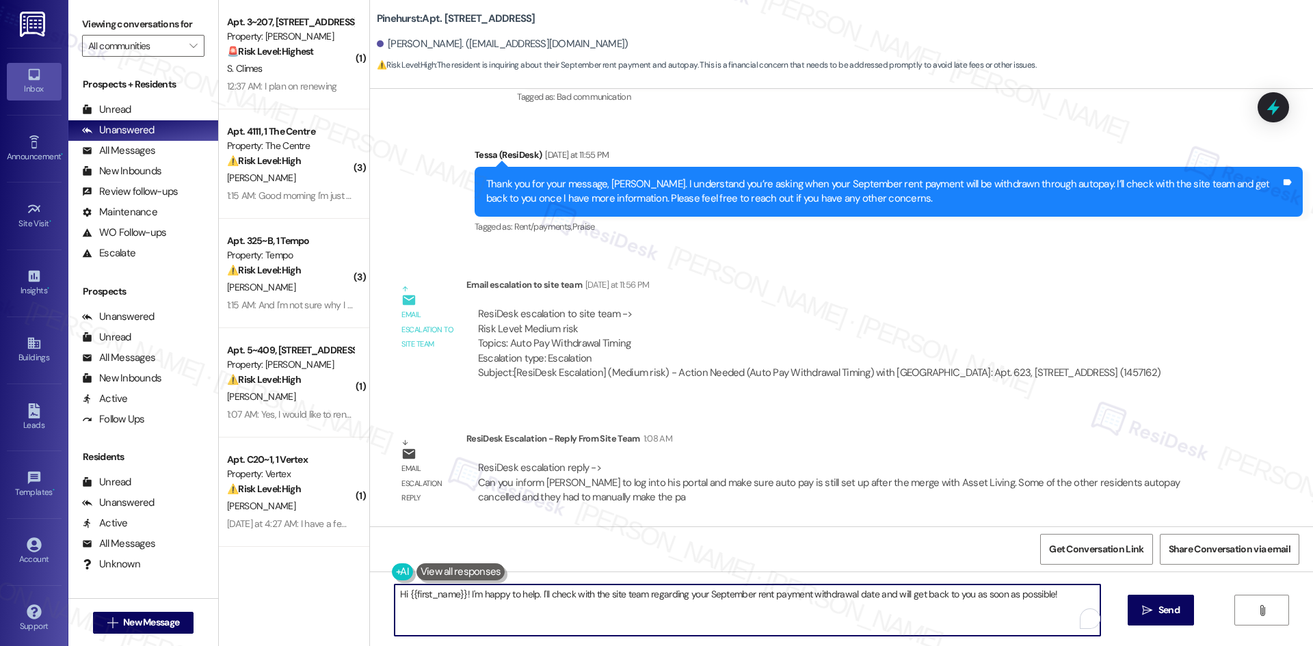
paste textarea "Thank you for your patience, James. The site team asked that you log into your …"
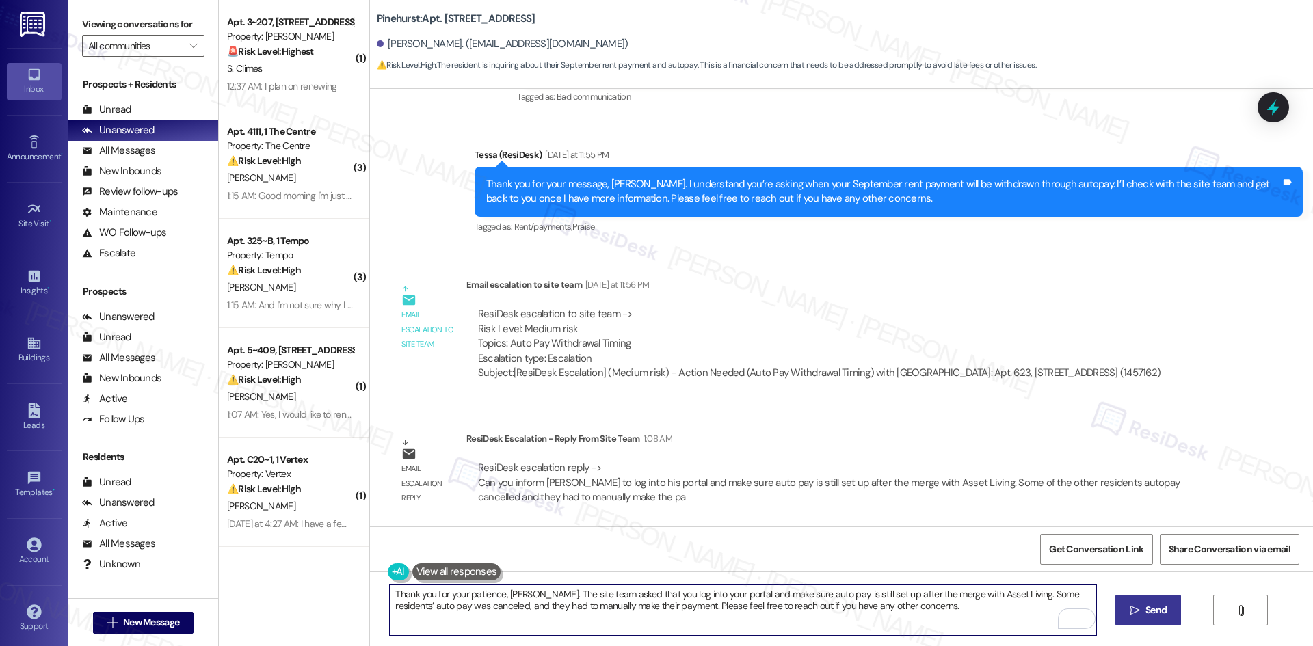
type textarea "Thank you for your patience, James. The site team asked that you log into your …"
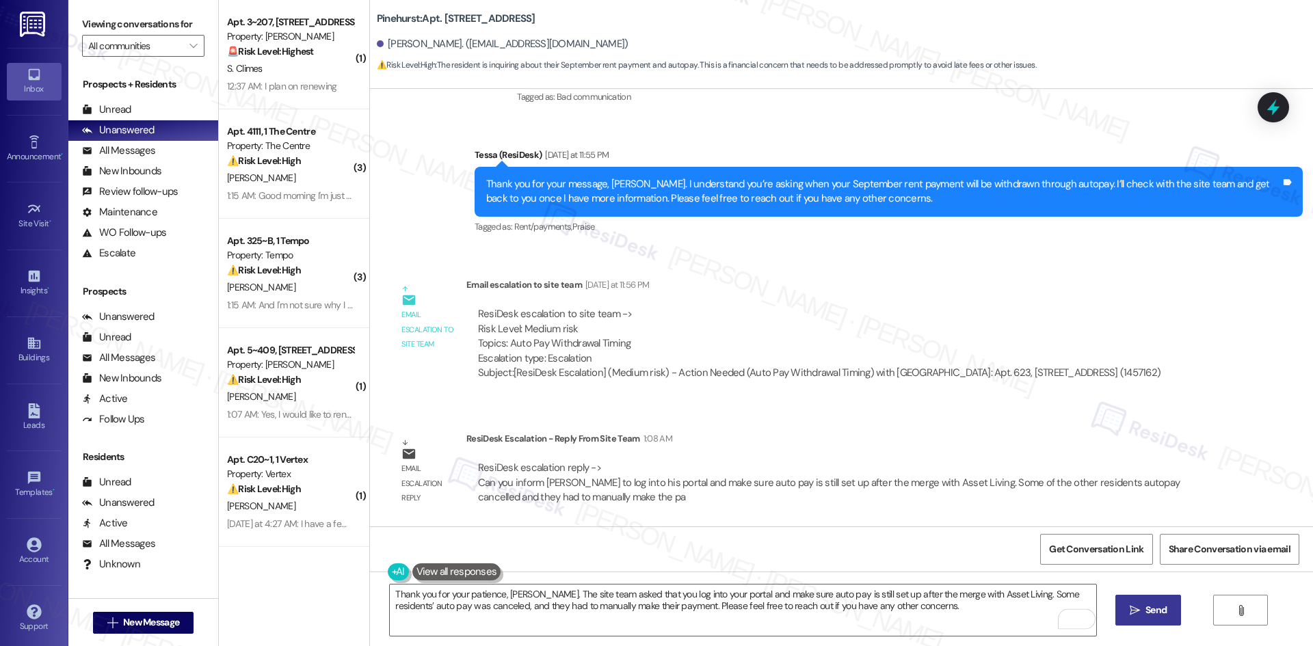
click at [1150, 614] on span "Send" at bounding box center [1156, 610] width 21 height 14
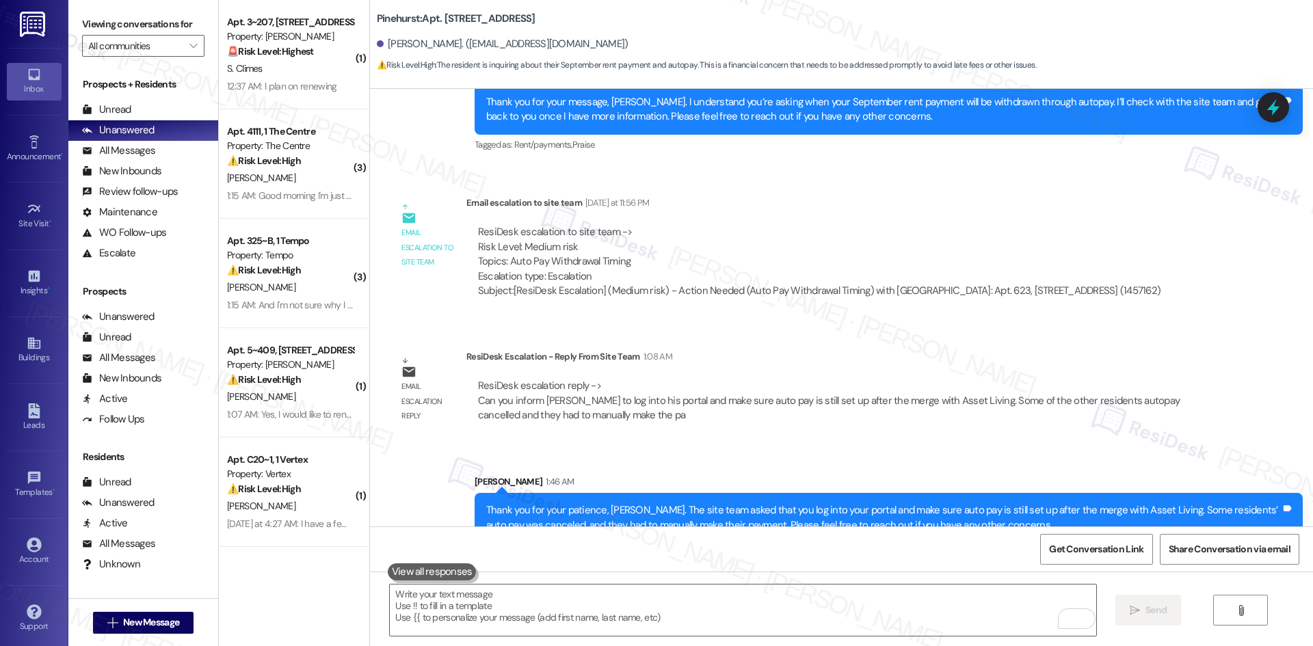
scroll to position [1578, 0]
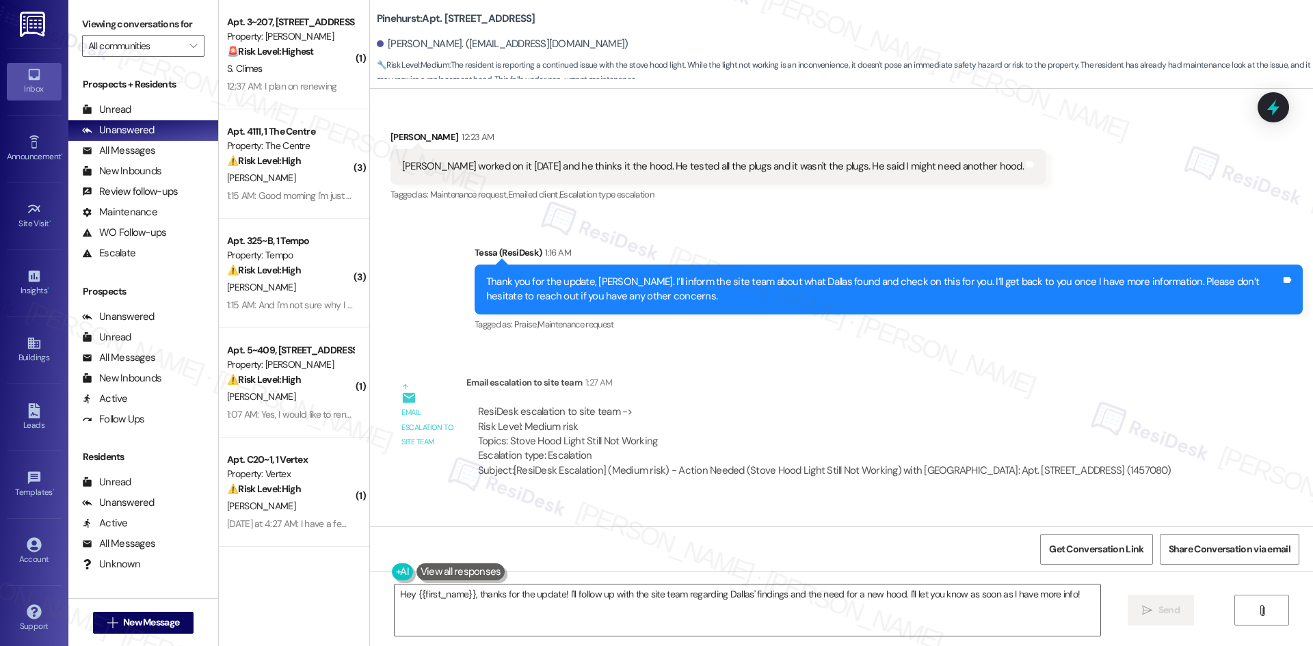
scroll to position [793, 0]
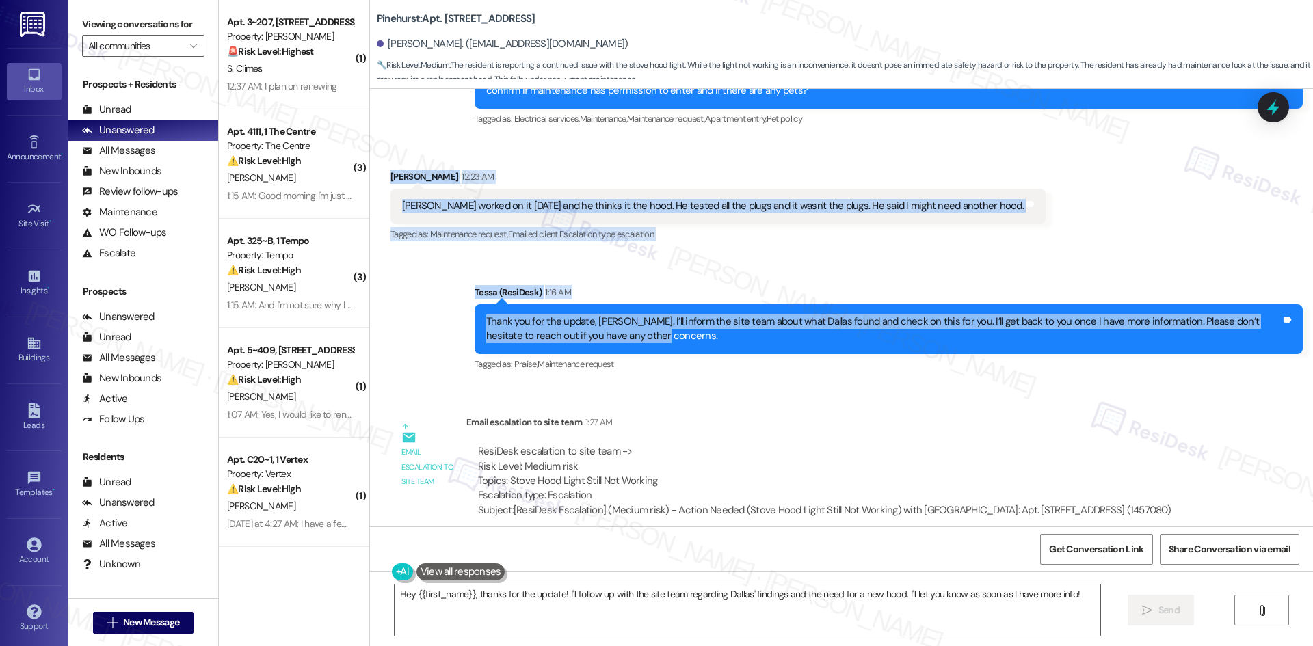
drag, startPoint x: 371, startPoint y: 170, endPoint x: 700, endPoint y: 336, distance: 367.7
click at [701, 340] on div "Lease started [DATE] 8:00 AM Announcement, sent via SMS Tessa (ResiDesk) [DATE]…" at bounding box center [841, 308] width 943 height 438
copy div "[PERSON_NAME] 12:23 AM Dallas worked on it [DATE] and he thinks it the hood. He…"
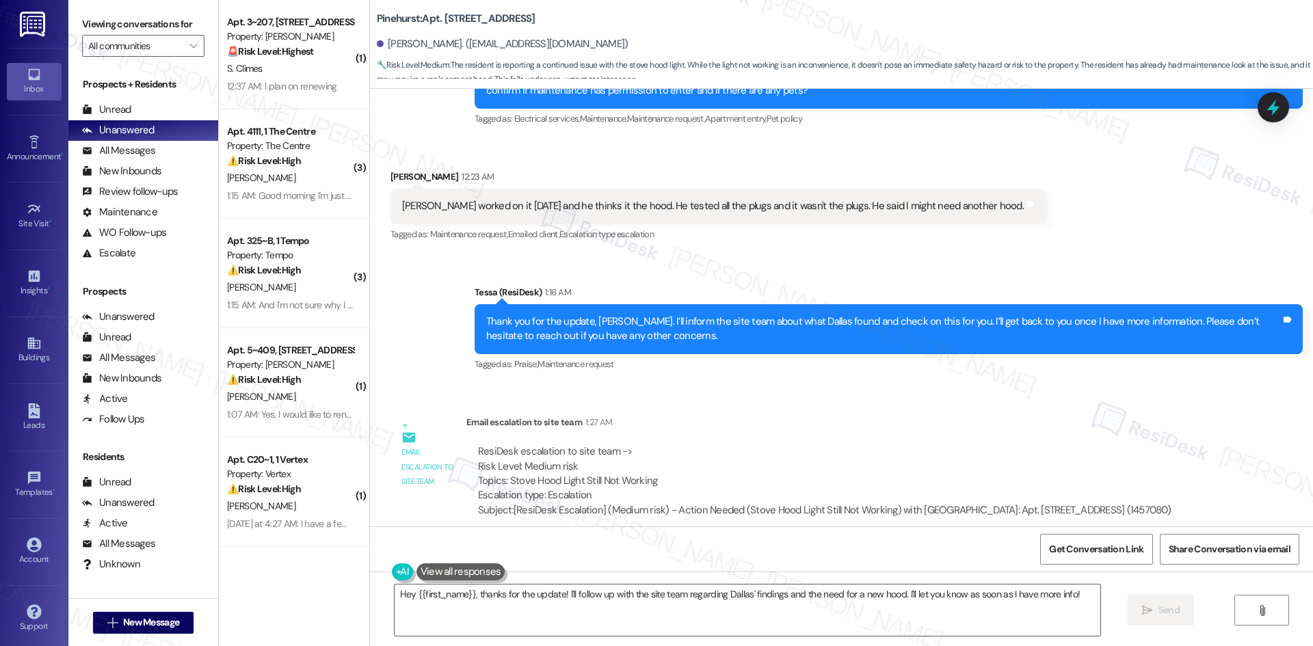
click at [655, 426] on div "Email escalation to site team 1:27 AM" at bounding box center [825, 424] width 716 height 19
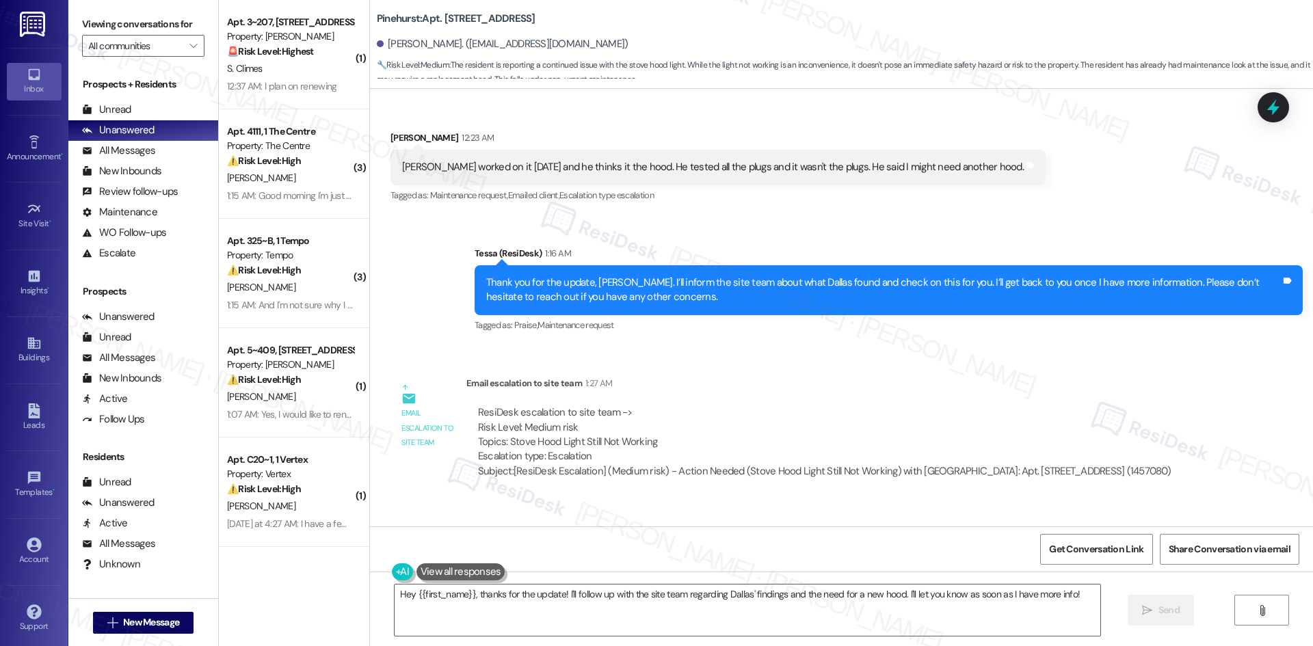
scroll to position [930, 0]
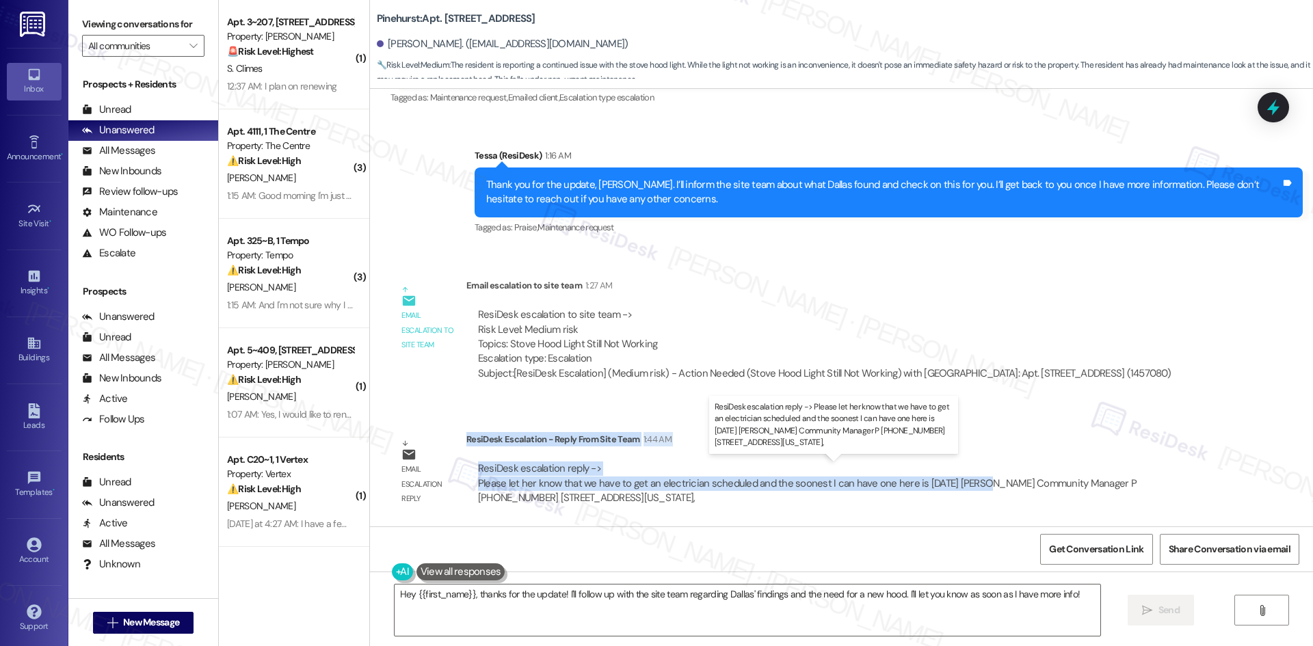
drag, startPoint x: 456, startPoint y: 439, endPoint x: 965, endPoint y: 488, distance: 511.4
click at [965, 488] on div "ResiDesk Escalation - Reply From Site Team 1:44 AM ResiDesk escalation reply ->…" at bounding box center [843, 473] width 753 height 83
drag, startPoint x: 937, startPoint y: 484, endPoint x: 693, endPoint y: 487, distance: 243.6
click at [693, 487] on div "ResiDesk escalation reply -> Please let her know that we have to get an electri…" at bounding box center [807, 483] width 659 height 43
drag, startPoint x: 459, startPoint y: 445, endPoint x: 965, endPoint y: 488, distance: 507.4
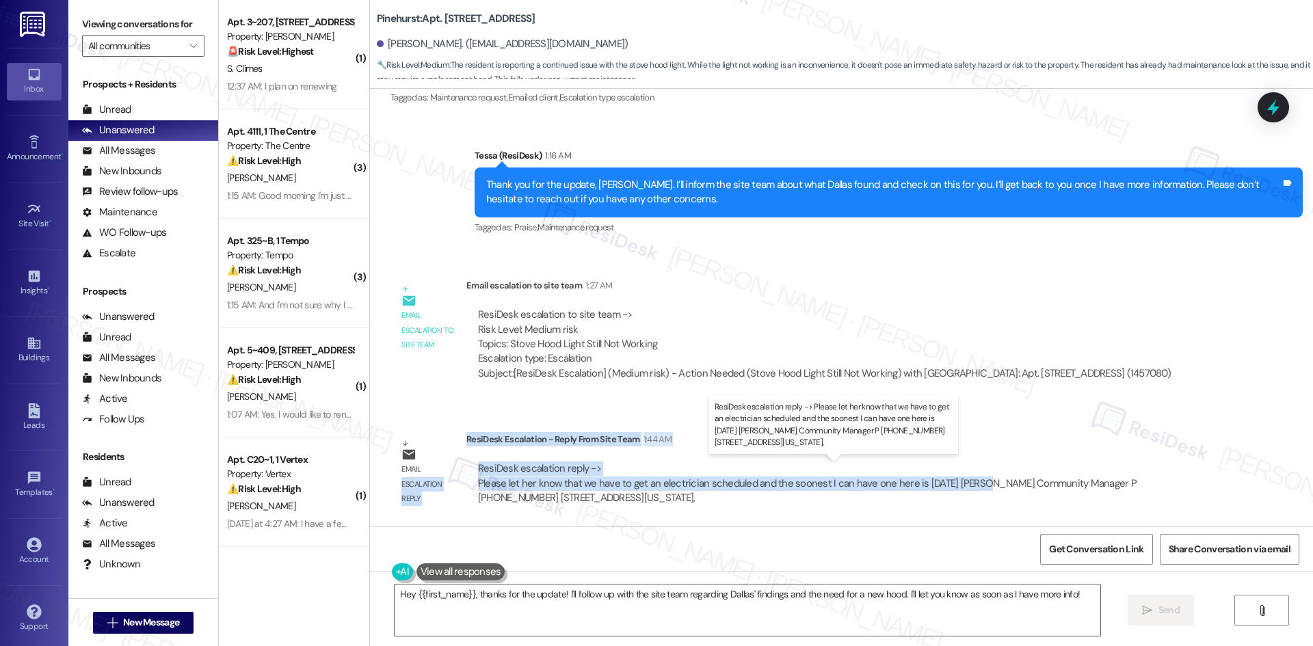
click at [965, 488] on div "Email escalation reply ResiDesk Escalation - Reply From Site Team 1:44 AM ResiD…" at bounding box center [804, 474] width 849 height 104
copy div "escalation reply ResiDesk Escalation - Reply From Site Team 1:44 AM ResiDesk es…"
drag, startPoint x: 664, startPoint y: 612, endPoint x: 666, endPoint y: 598, distance: 14.4
click at [664, 612] on textarea "Hey {{first_name}}, thanks for the update! I'll follow up with the site team re…" at bounding box center [748, 610] width 706 height 51
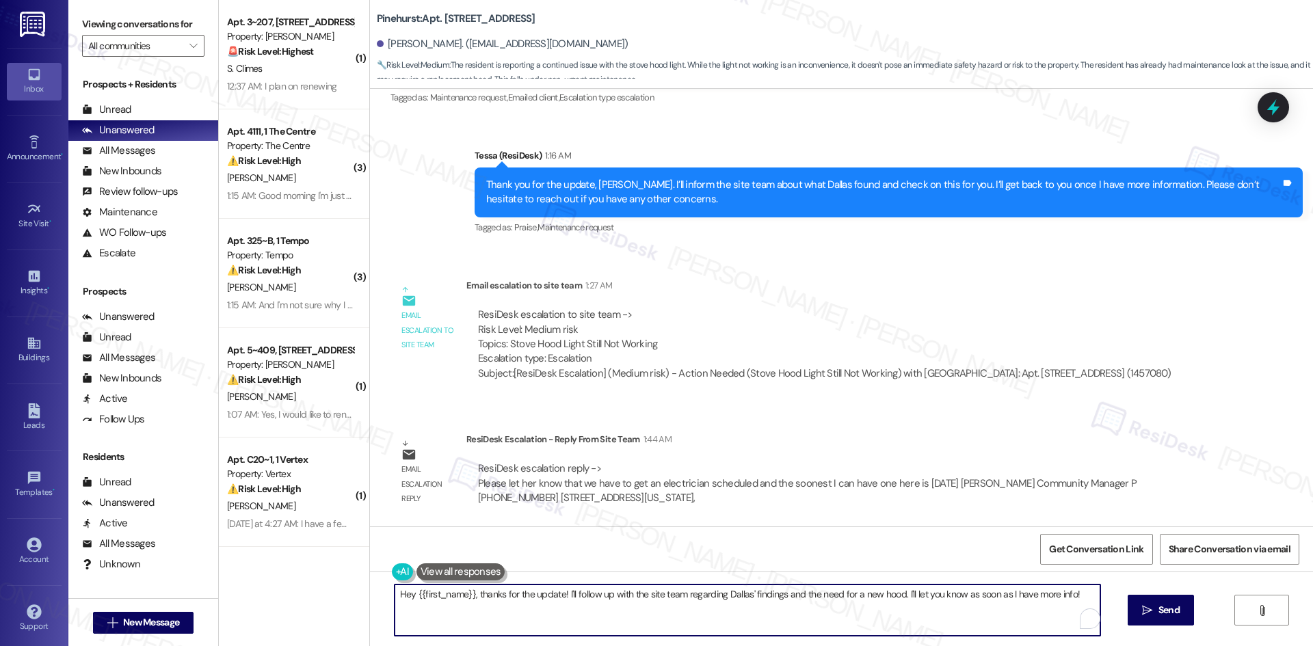
paste textarea "Thank you for your patience, [PERSON_NAME]. The site team confirmed they need t…"
type textarea "Thank you for your patience, [PERSON_NAME]. The site team confirmed they need t…"
click at [1146, 616] on span "Send" at bounding box center [1156, 610] width 21 height 14
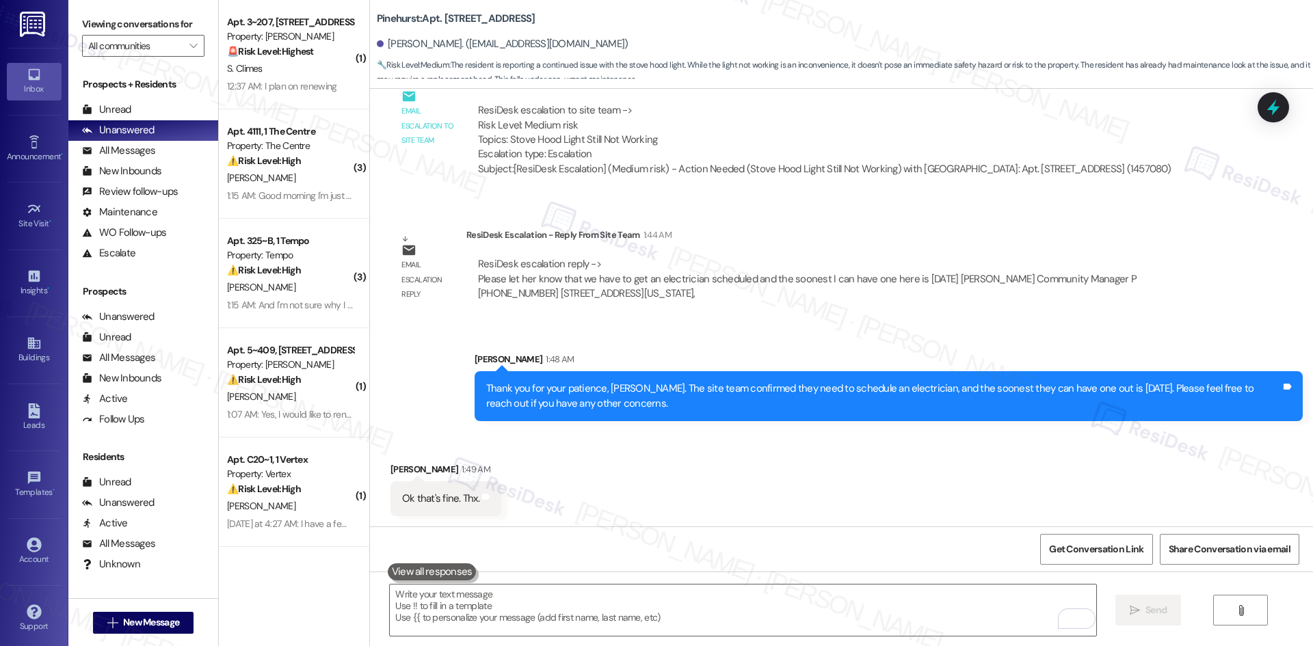
scroll to position [1135, 0]
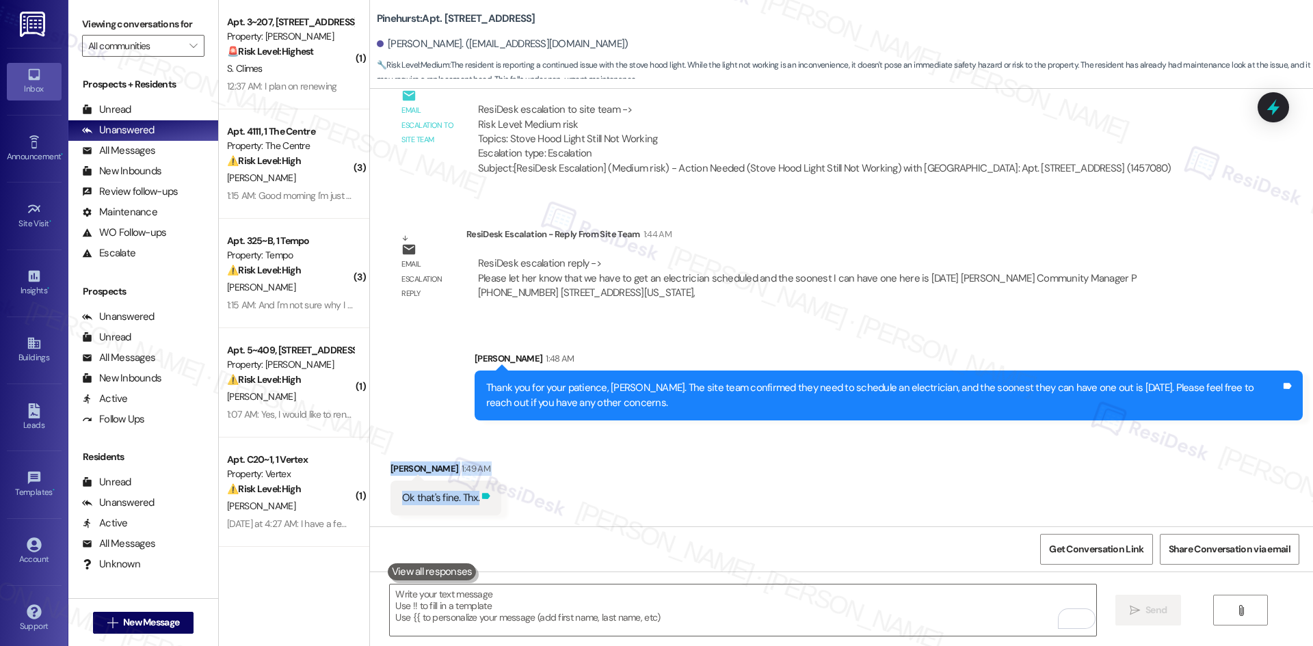
drag, startPoint x: 371, startPoint y: 460, endPoint x: 475, endPoint y: 498, distance: 110.8
click at [475, 498] on div "Received via SMS [PERSON_NAME] 1:49 AM Ok that's fine. Thx. Tags and notes" at bounding box center [841, 478] width 943 height 95
copy div "[PERSON_NAME] 1:49 AM Ok that's fine. Thx. Tags and notes"
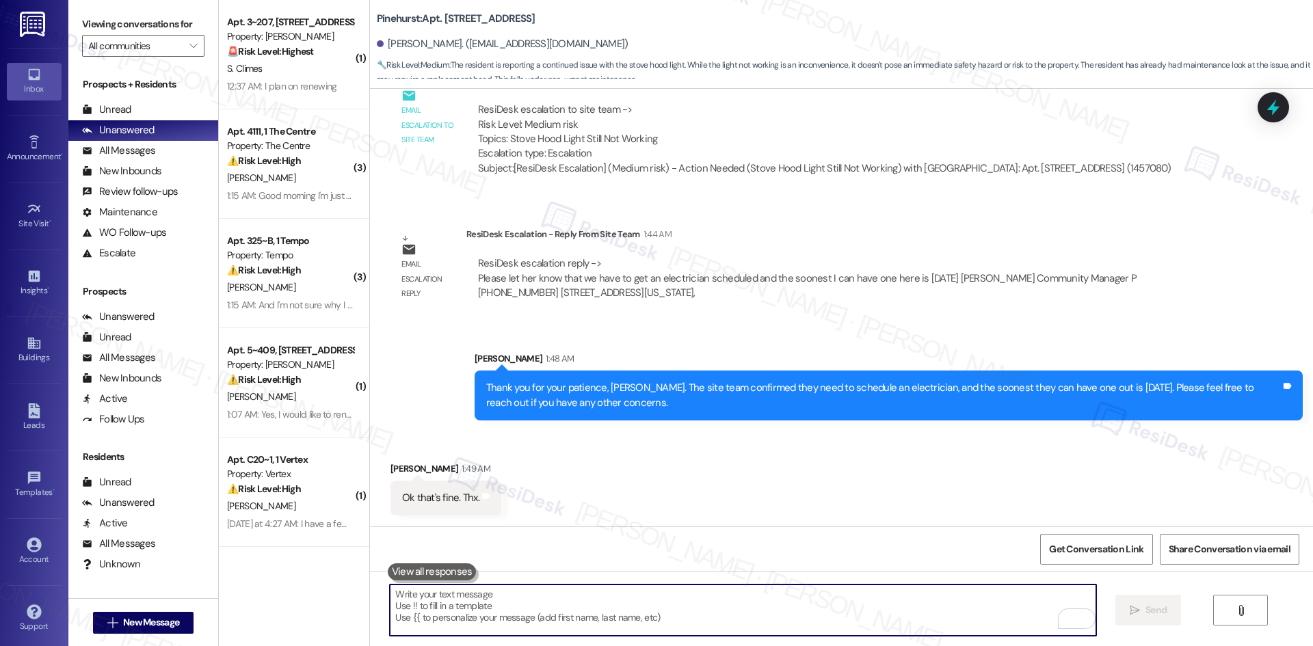
drag, startPoint x: 678, startPoint y: 599, endPoint x: 690, endPoint y: 599, distance: 12.3
click at [679, 600] on textarea "To enrich screen reader interactions, please activate Accessibility in Grammarl…" at bounding box center [743, 610] width 706 height 51
paste textarea "You’re welcome, [PERSON_NAME]! Thank you for your patience."
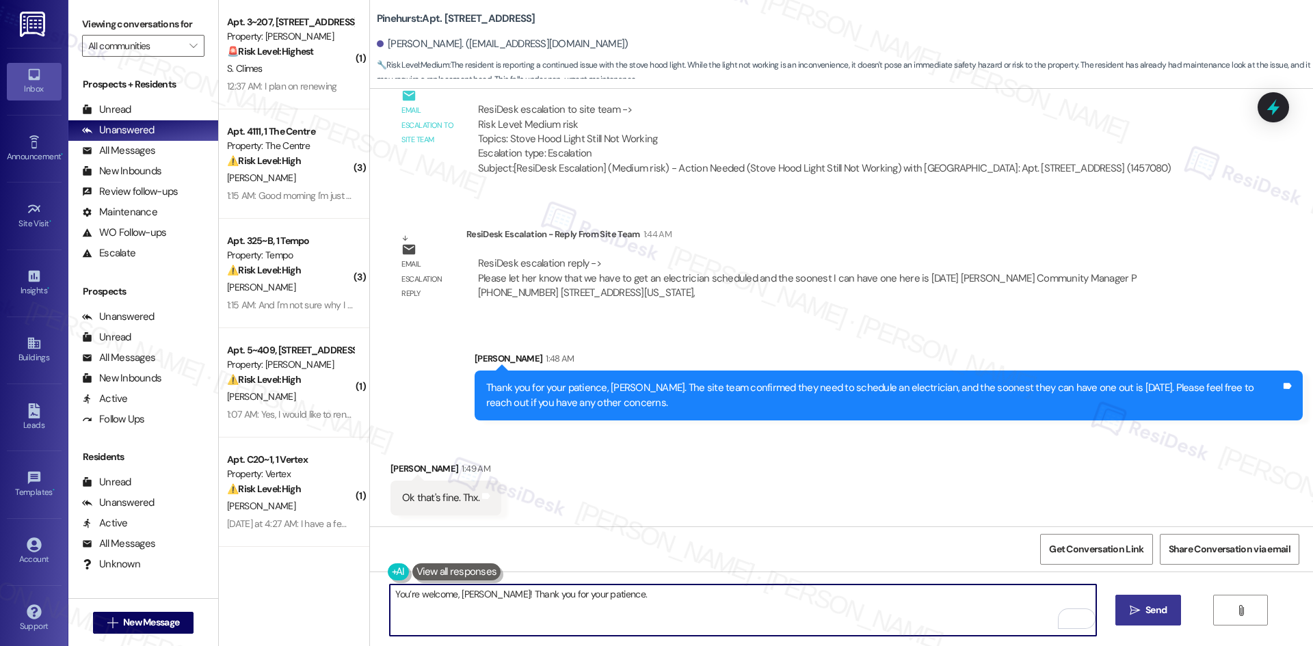
type textarea "You’re welcome, [PERSON_NAME]! Thank you for your patience."
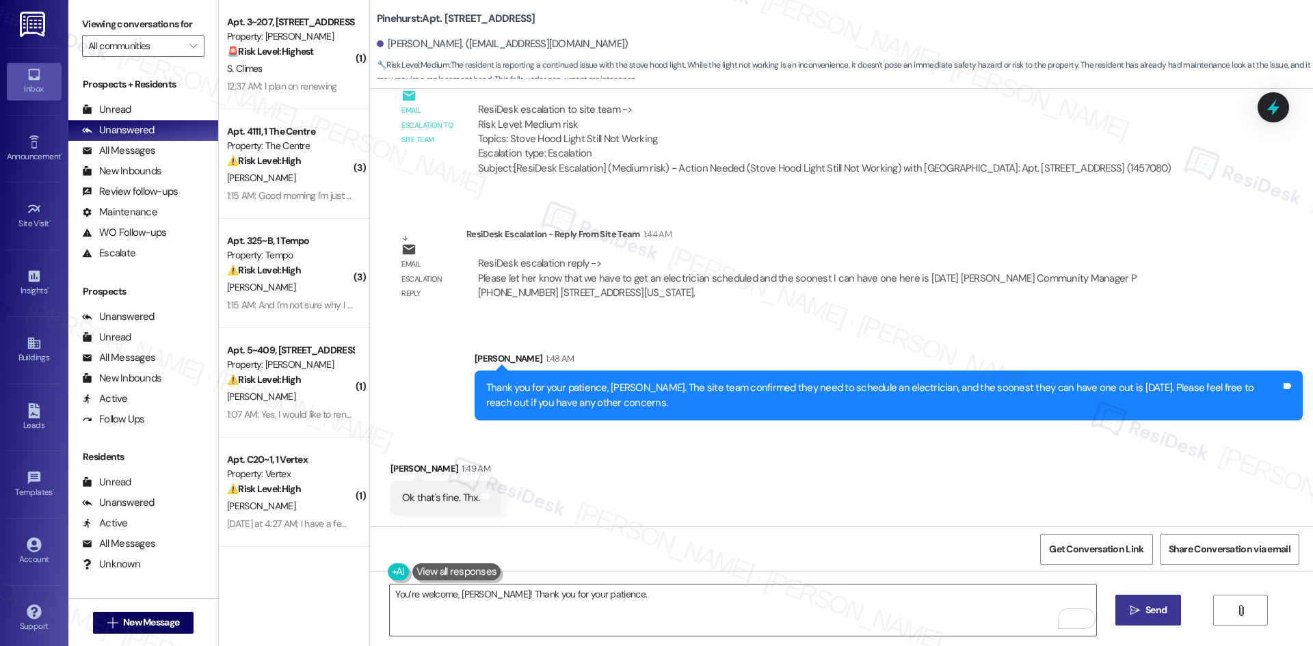
click at [1146, 608] on span "Send" at bounding box center [1156, 610] width 21 height 14
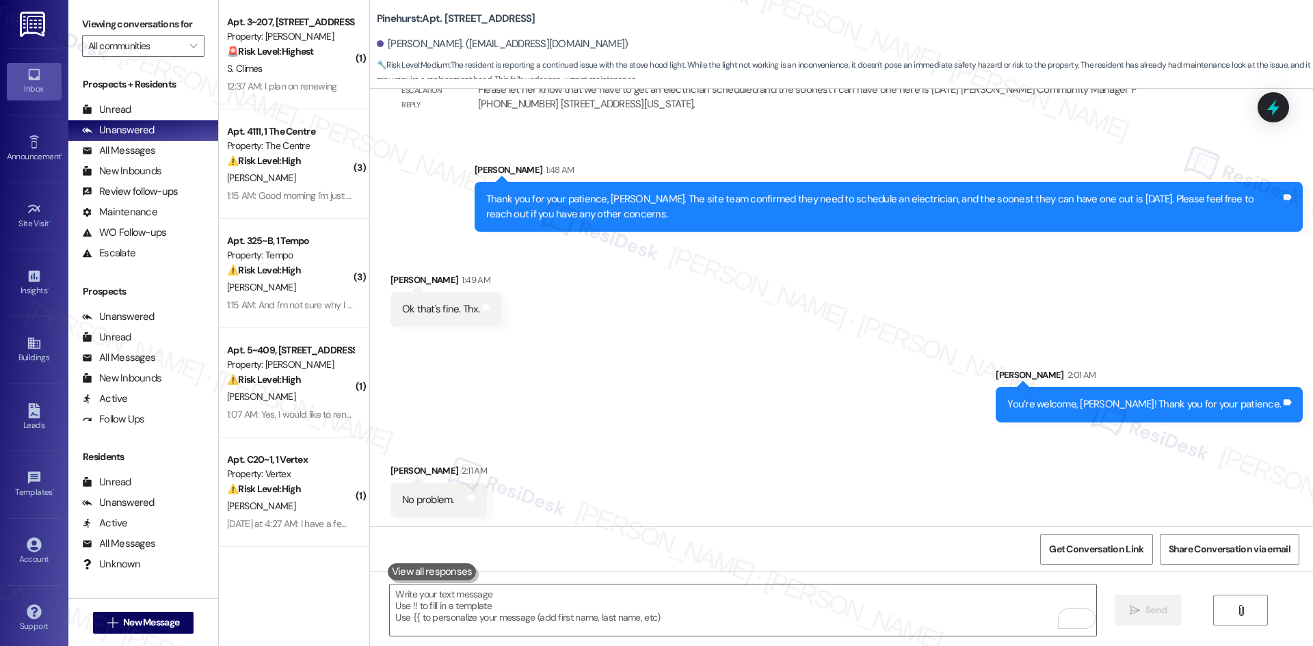
scroll to position [1326, 0]
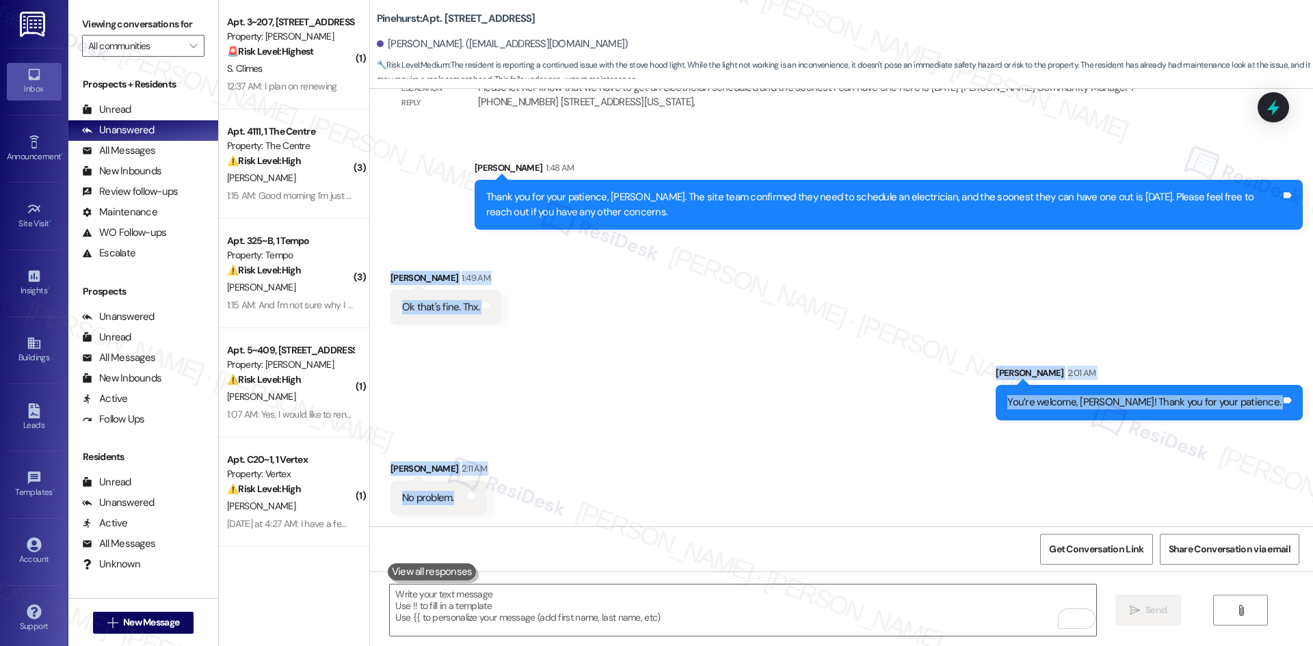
drag, startPoint x: 376, startPoint y: 264, endPoint x: 498, endPoint y: 500, distance: 265.9
click at [498, 500] on div "Lease started [DATE] 8:00 AM Announcement, sent via SMS Tessa (ResiDesk) [DATE]…" at bounding box center [841, 308] width 943 height 438
copy div "[PERSON_NAME] 1:49 AM Ok that's fine. Thx. Tags and notes Sent via SMS [PERSON_…"
click at [640, 371] on div "Sent via SMS [PERSON_NAME] 2:01 AM You’re welcome, [PERSON_NAME]! Thank you for…" at bounding box center [841, 382] width 943 height 95
click at [683, 362] on div "Sent via SMS [PERSON_NAME] 2:01 AM You’re welcome, [PERSON_NAME]! Thank you for…" at bounding box center [841, 382] width 943 height 95
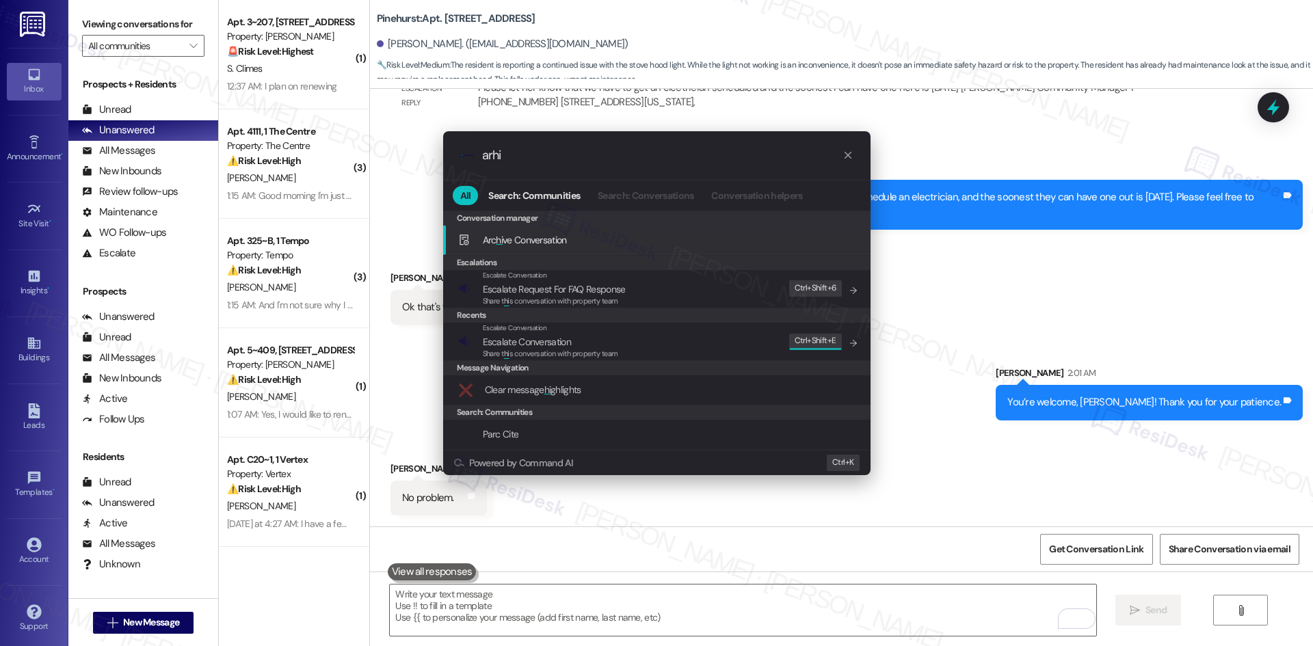
click at [557, 246] on span "Arc hi ve Conversation" at bounding box center [525, 240] width 84 height 12
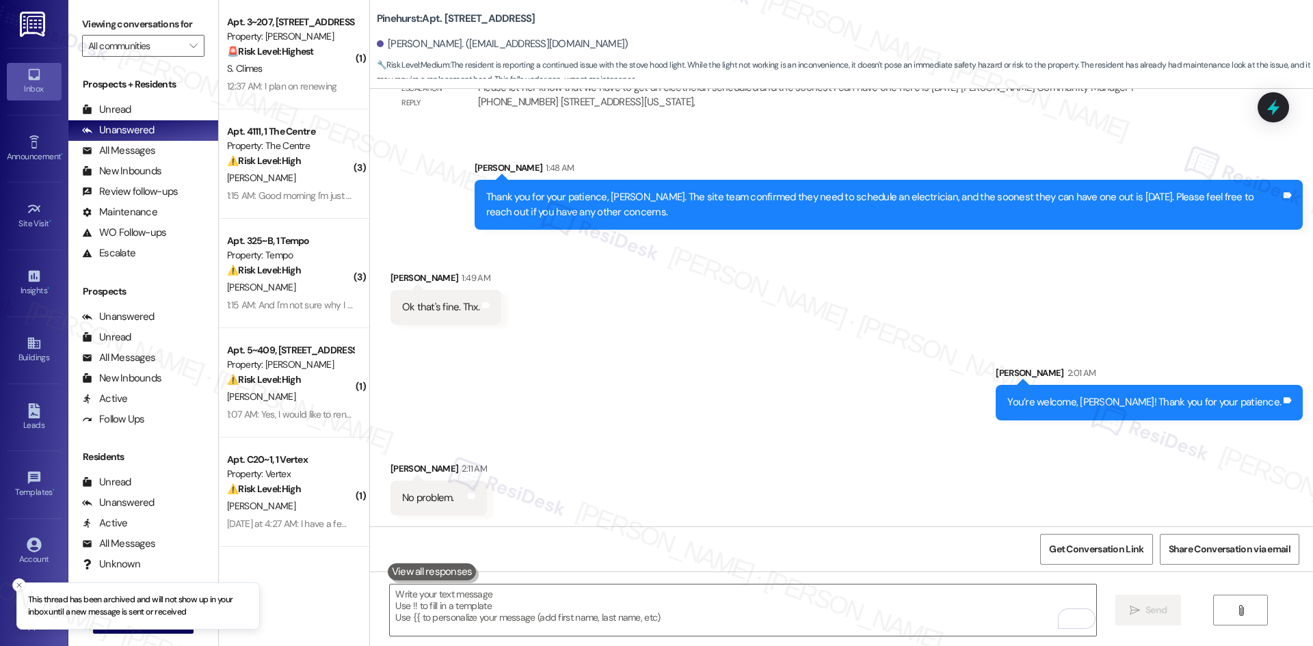
click at [602, 399] on div "Sent via SMS [PERSON_NAME] 2:01 AM You’re welcome, [PERSON_NAME]! Thank you for…" at bounding box center [841, 382] width 943 height 95
click at [499, 606] on textarea "To enrich screen reader interactions, please activate Accessibility in Grammarl…" at bounding box center [743, 610] width 706 height 51
drag, startPoint x: 650, startPoint y: 493, endPoint x: 644, endPoint y: 480, distance: 13.5
click at [650, 493] on div "Received via SMS [PERSON_NAME] 2:11 AM No problem. Tags and notes" at bounding box center [841, 478] width 943 height 95
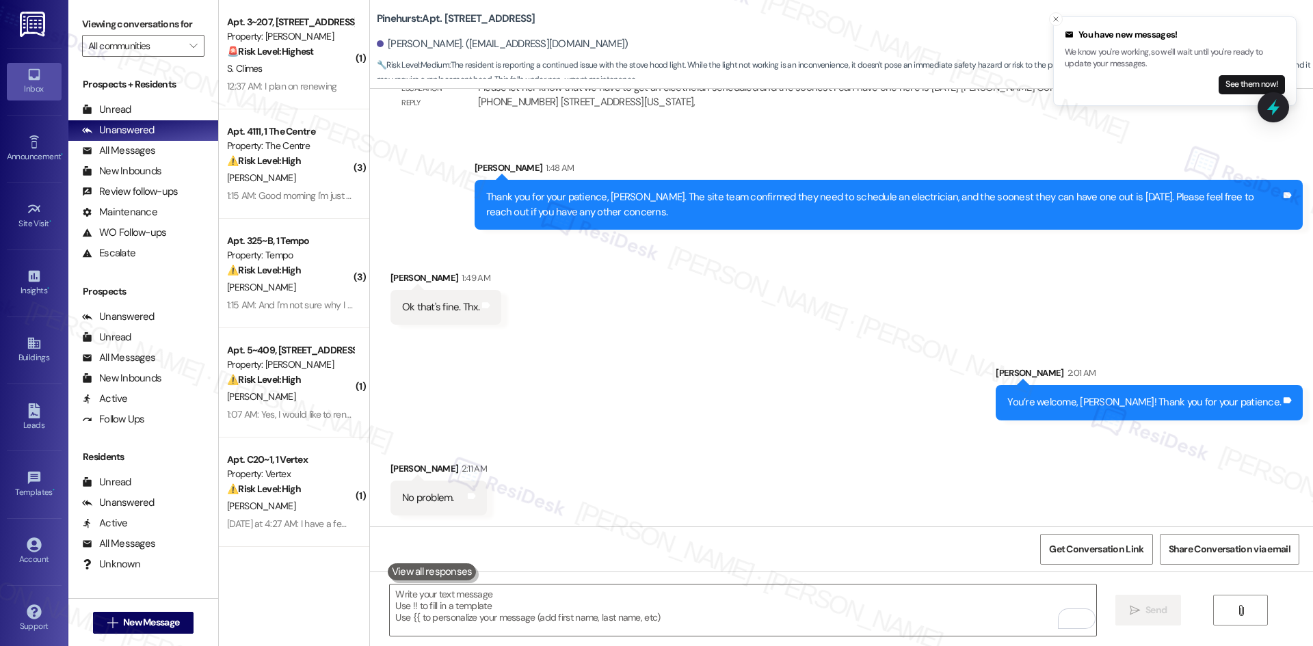
click at [527, 351] on div "Sent via SMS [PERSON_NAME] 2:01 AM You’re welcome, [PERSON_NAME]! Thank you for…" at bounding box center [841, 382] width 943 height 95
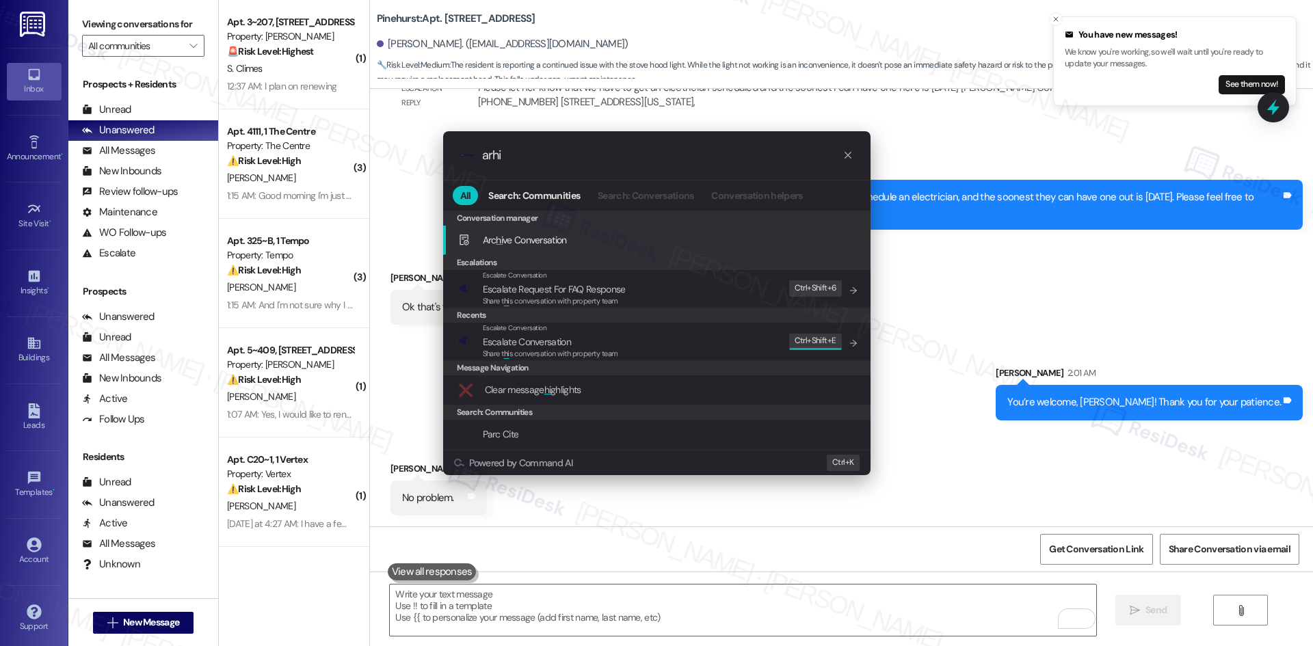
type input "arhi"
click at [560, 246] on span "Arc hi ve Conversation" at bounding box center [525, 240] width 84 height 12
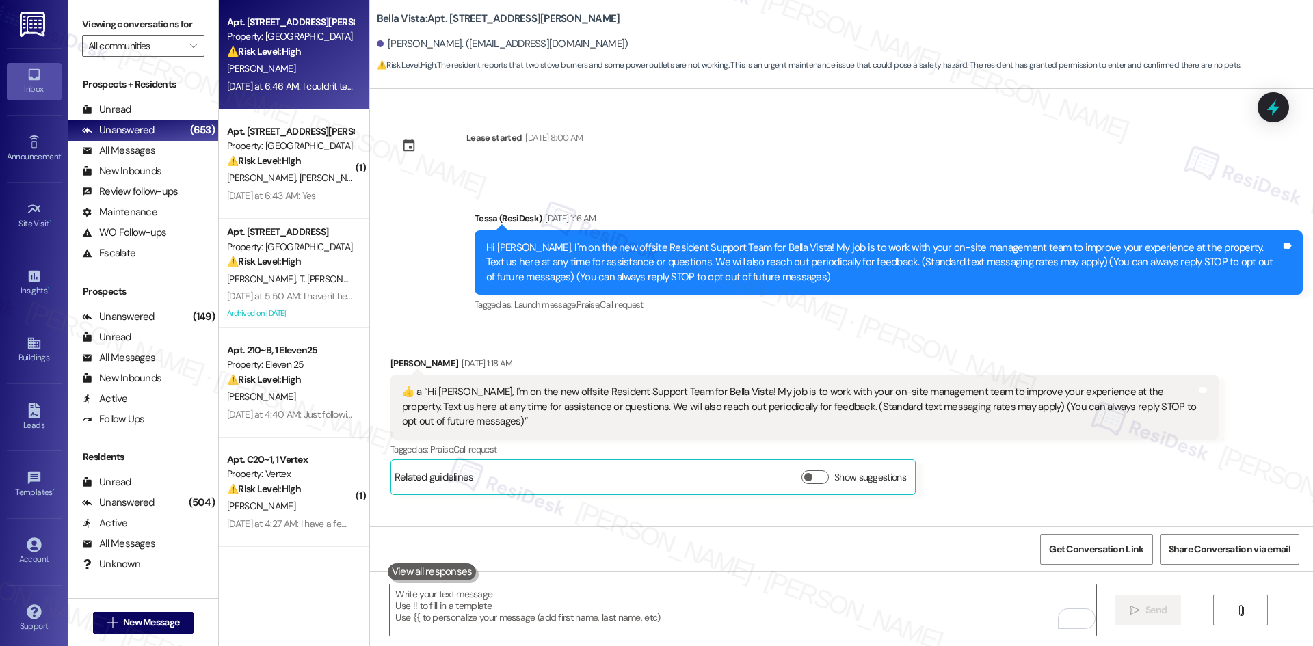
scroll to position [1431, 0]
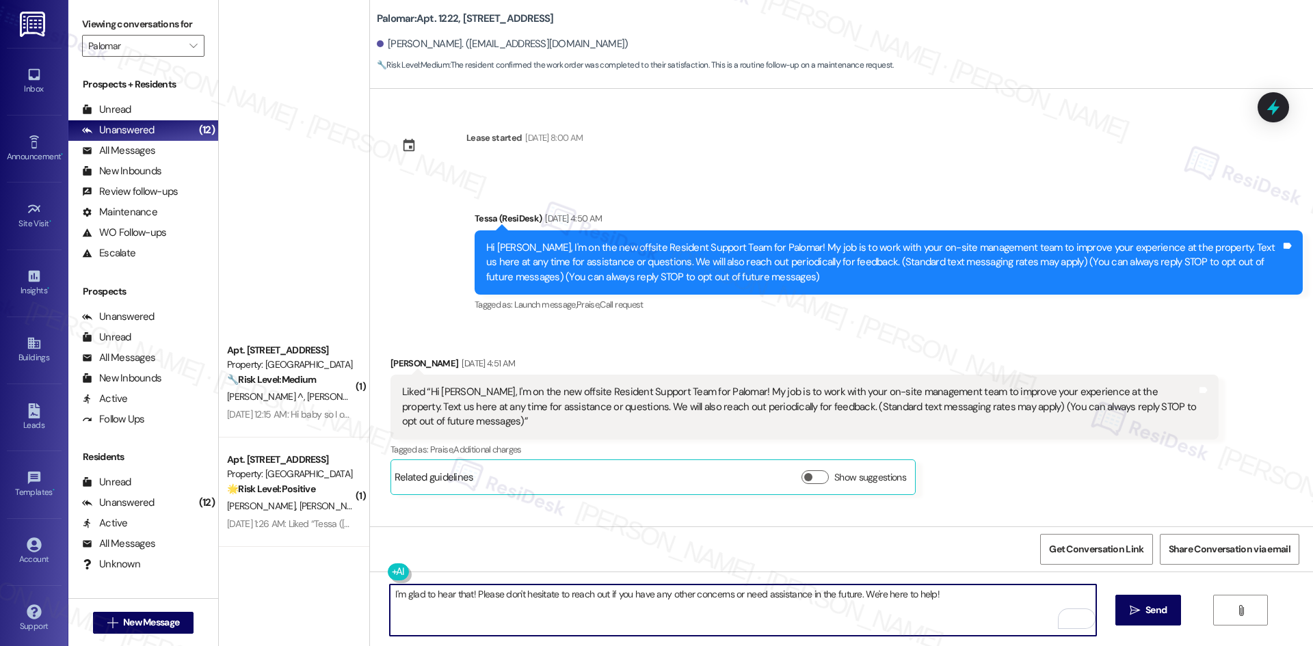
scroll to position [441, 0]
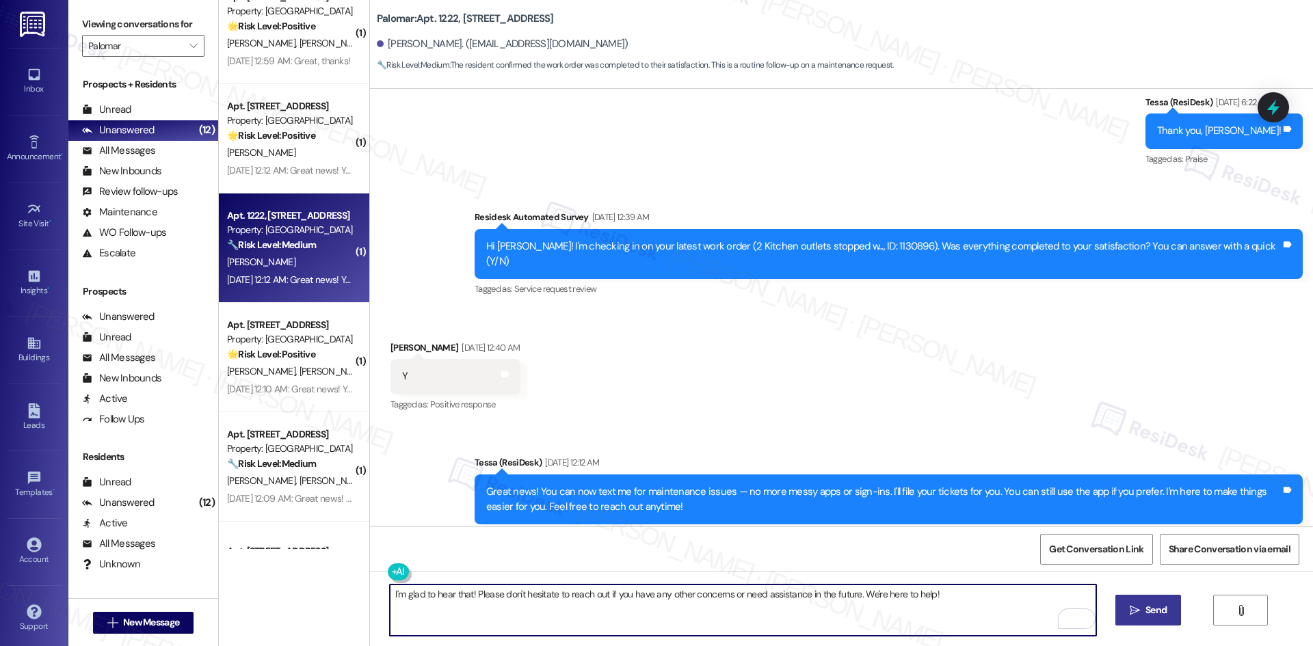
type textarea "I'm glad to hear that! Please don't hesitate to reach out if you have any other…"
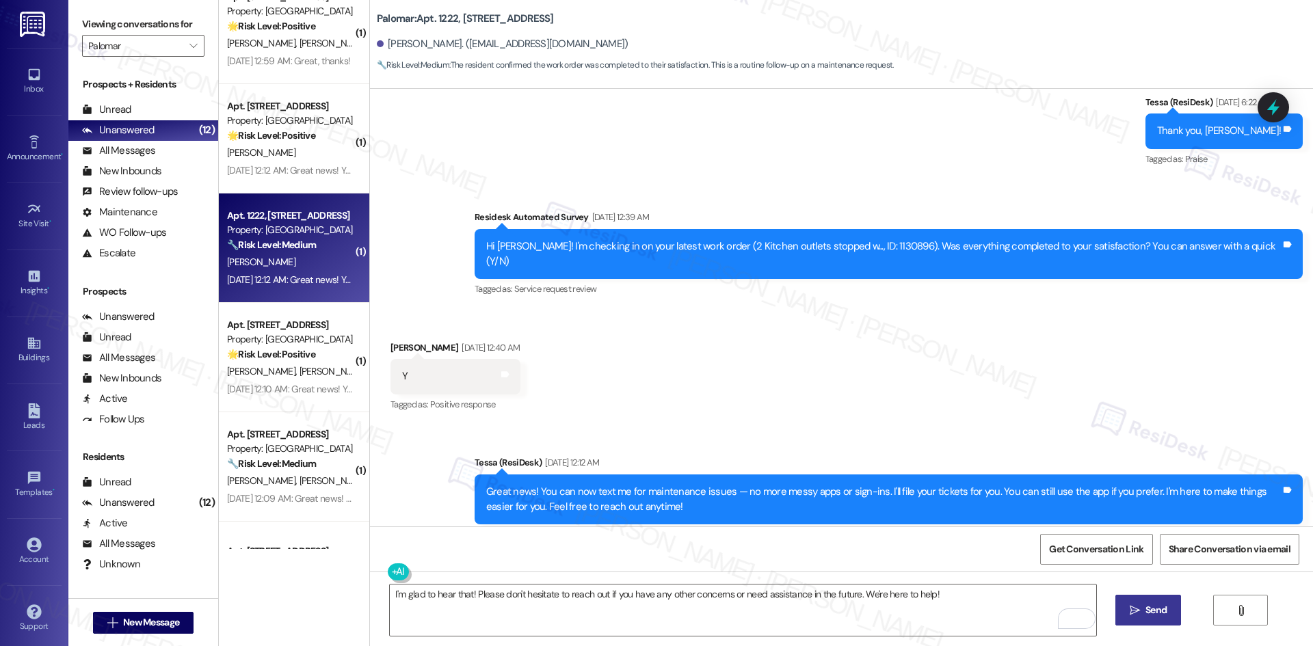
click at [1149, 609] on span "Send" at bounding box center [1156, 610] width 21 height 14
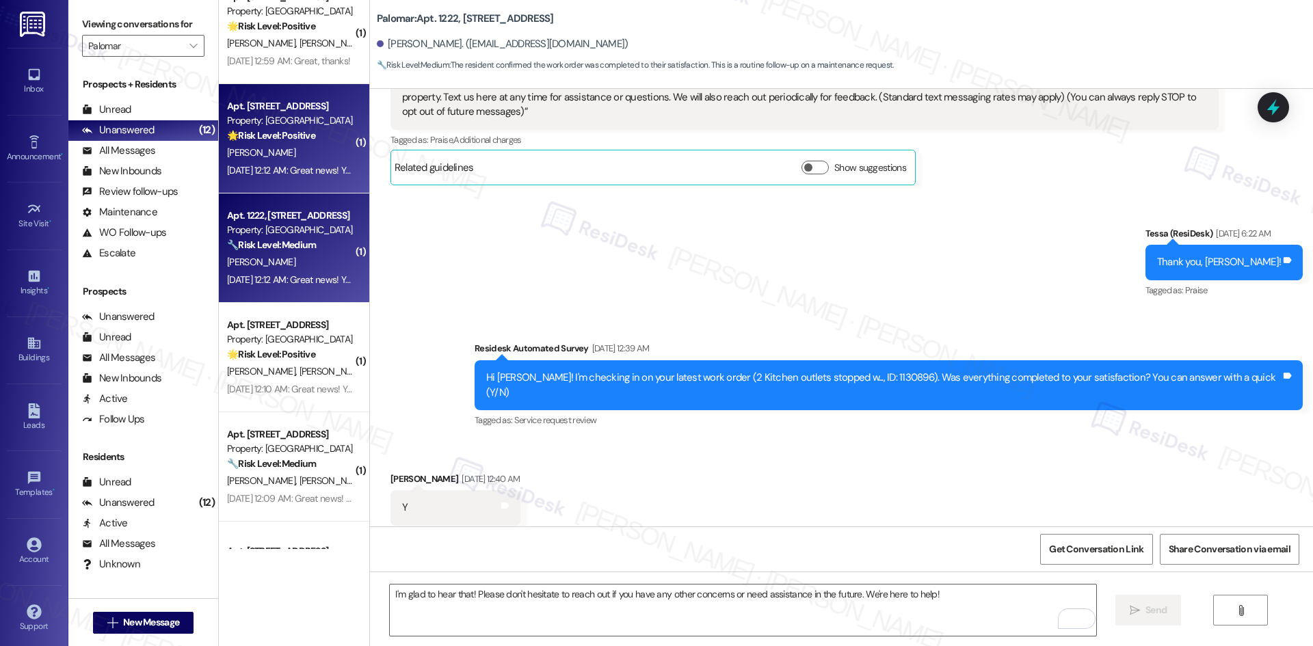
click at [279, 146] on span "[PERSON_NAME]" at bounding box center [261, 152] width 68 height 12
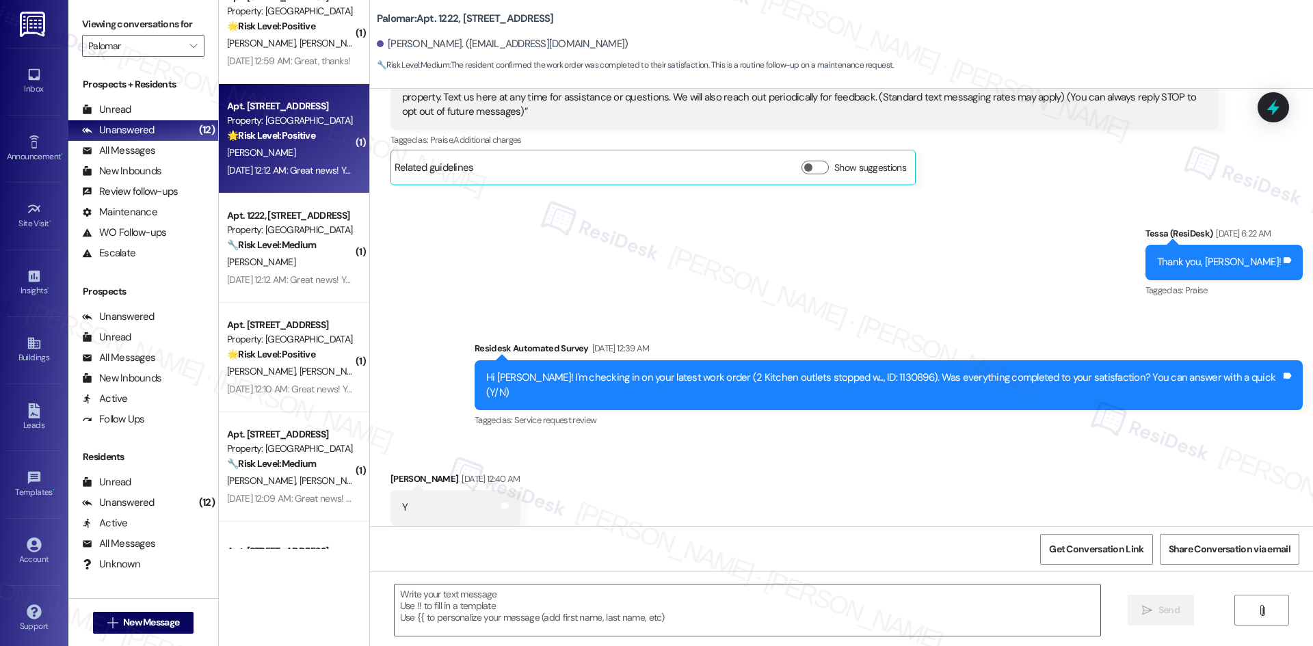
type textarea "Fetching suggested responses. Please feel free to read through the conversation…"
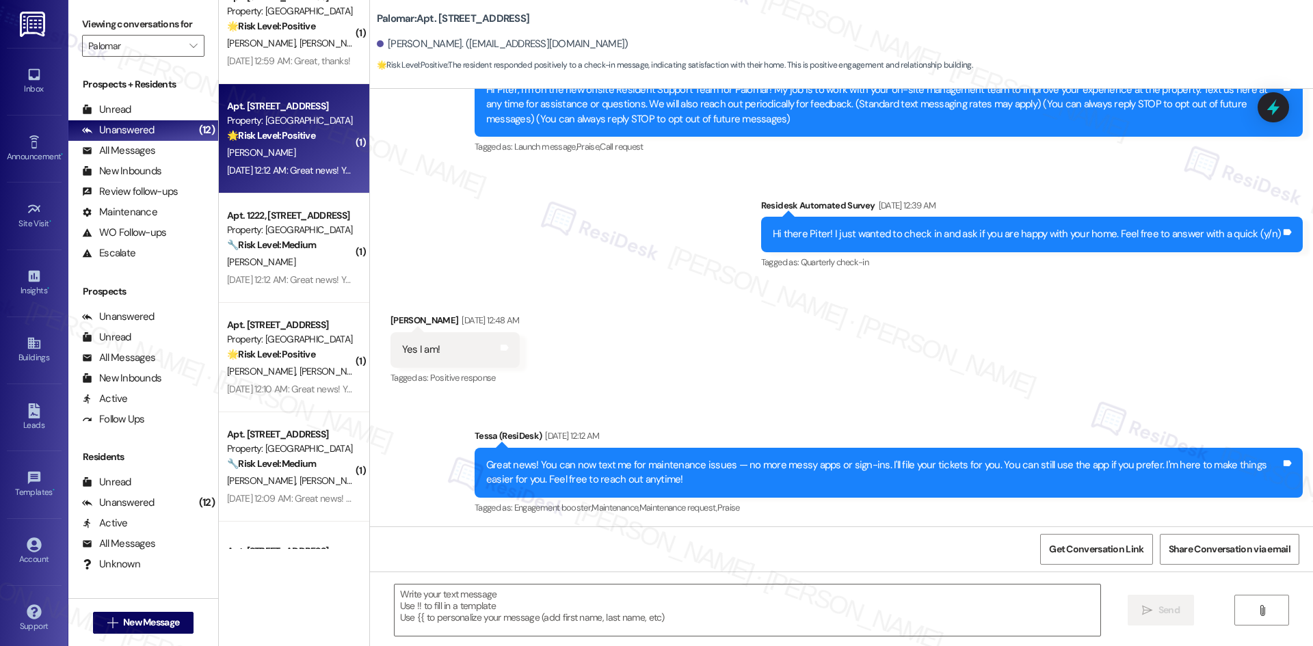
scroll to position [160, 0]
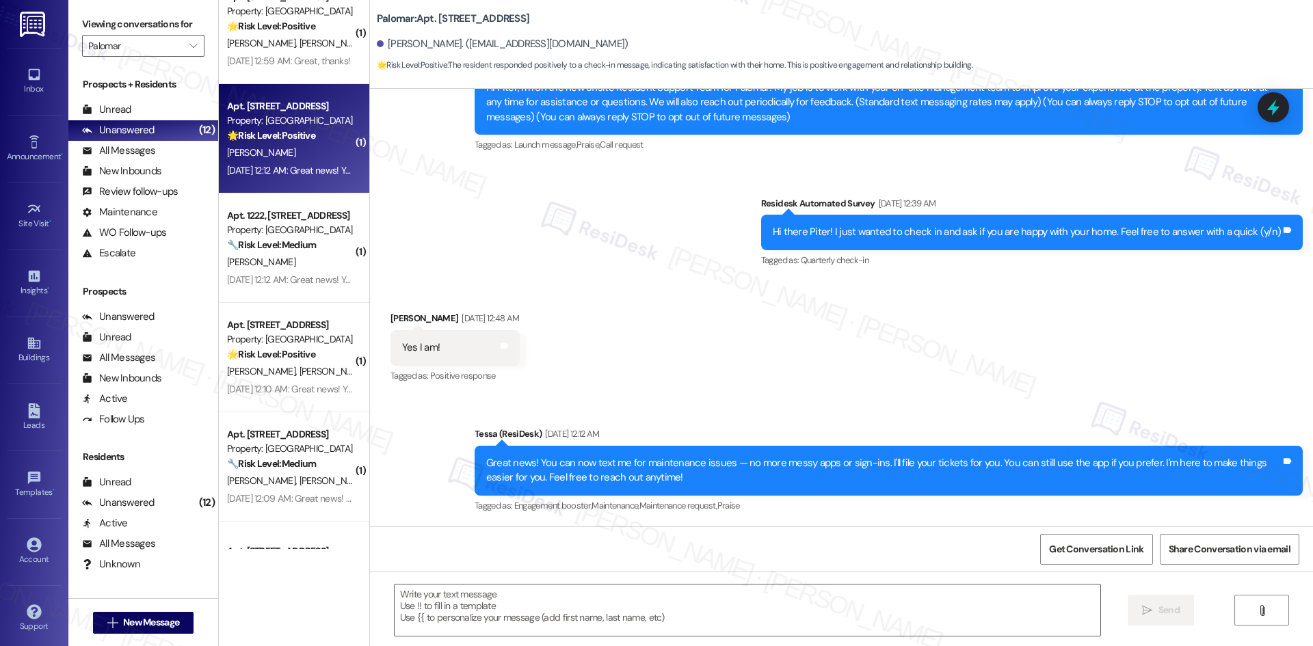
click at [686, 338] on div "Received via SMS [PERSON_NAME] [DATE] 12:48 AM Yes I am! Tags and notes Tagged …" at bounding box center [841, 338] width 943 height 116
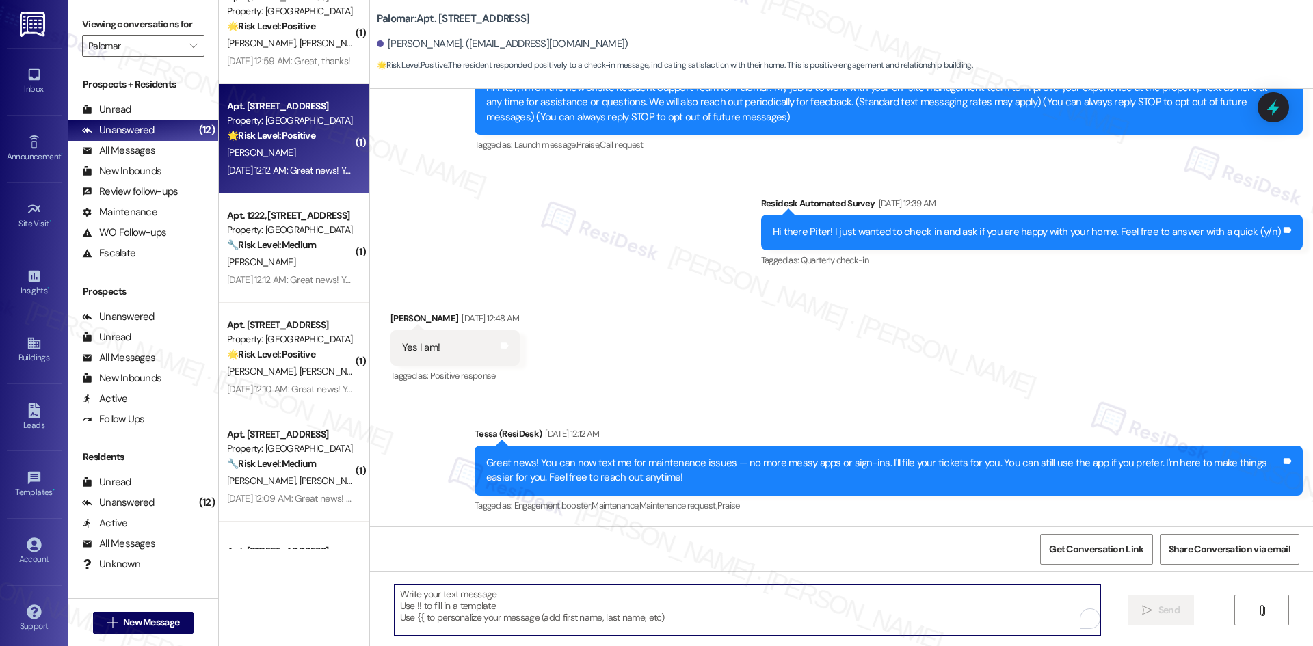
click at [666, 602] on textarea "To enrich screen reader interactions, please activate Accessibility in Grammarl…" at bounding box center [748, 610] width 706 height 51
paste textarea "Thanks so much for your feedback! If you enjoyed your experience, could you ple…"
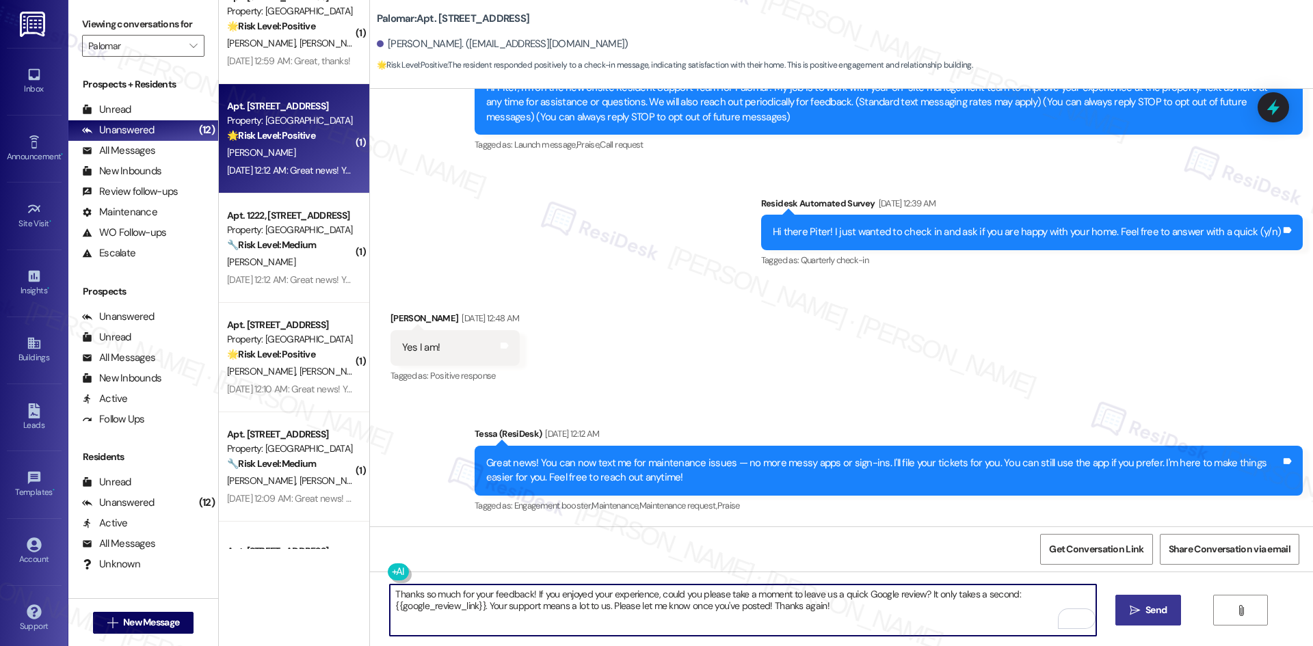
type textarea "Thanks so much for your feedback! If you enjoyed your experience, could you ple…"
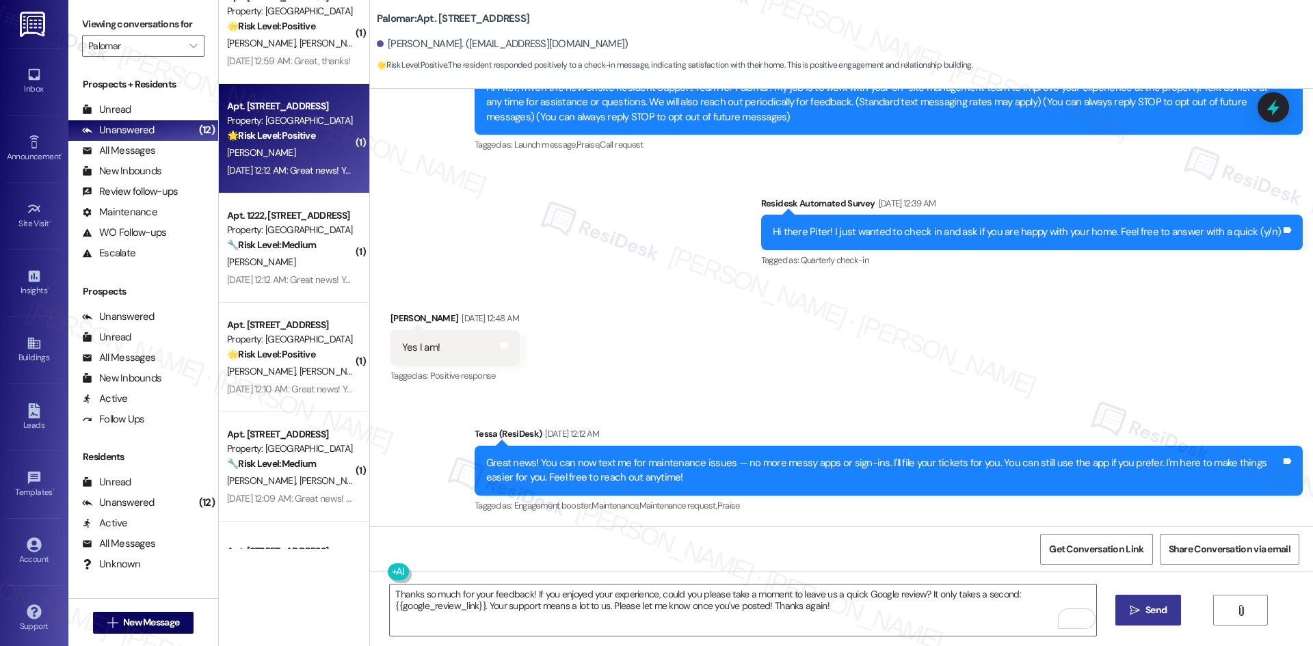
click at [1130, 614] on icon "" at bounding box center [1135, 610] width 10 height 11
click at [509, 347] on icon at bounding box center [505, 346] width 8 height 6
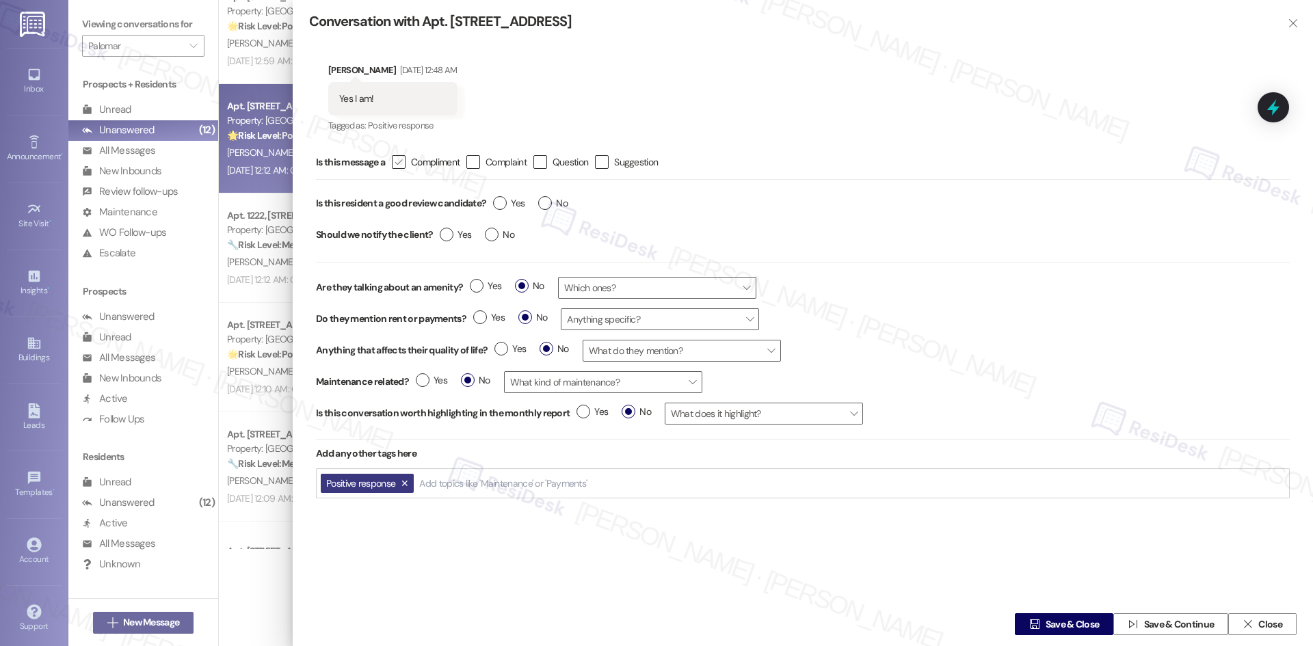
click at [395, 168] on div "" at bounding box center [399, 162] width 14 height 14
click at [394, 167] on input " Compliment" at bounding box center [389, 162] width 9 height 9
checkbox input "true"
click at [508, 202] on span "Yes" at bounding box center [508, 203] width 31 height 14
click at [508, 202] on input "Yes" at bounding box center [508, 205] width 31 height 18
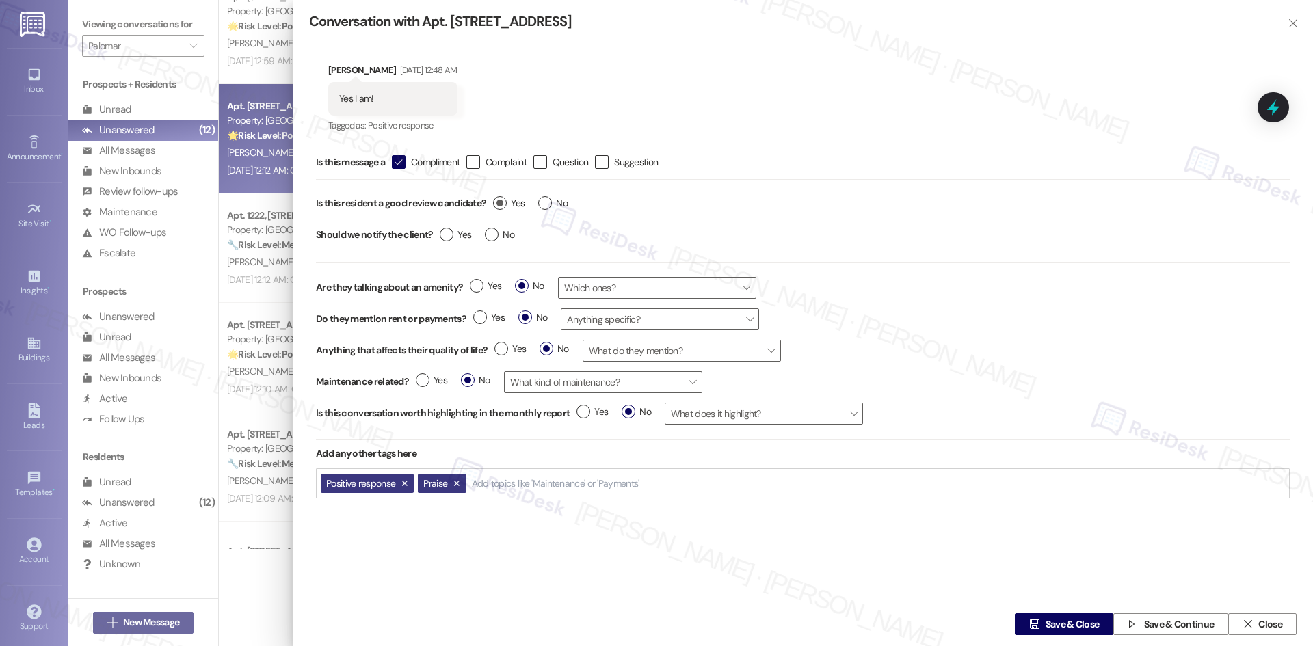
radio input "true"
click at [454, 228] on span "Yes" at bounding box center [455, 235] width 31 height 14
click at [454, 228] on input "Yes" at bounding box center [455, 237] width 31 height 18
radio input "true"
click at [454, 228] on span "Yes" at bounding box center [455, 235] width 31 height 14
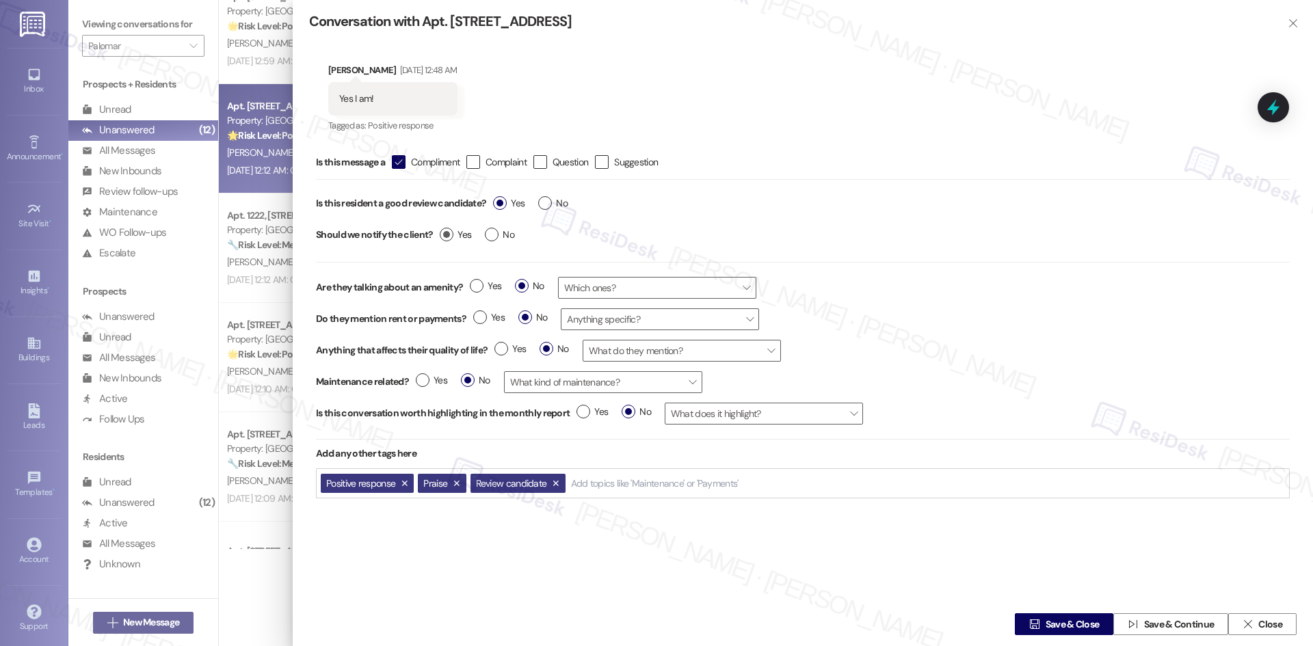
click at [454, 228] on input "Yes" at bounding box center [455, 237] width 31 height 18
click at [1033, 620] on icon "" at bounding box center [1035, 624] width 10 height 11
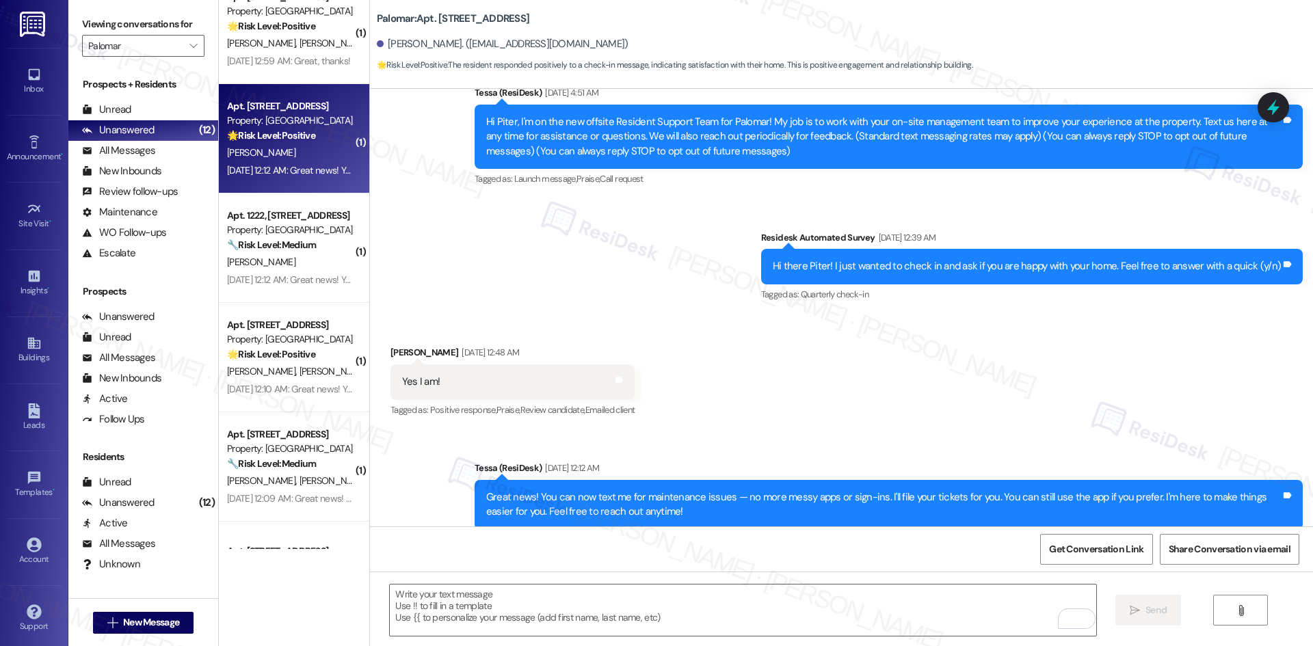
scroll to position [114, 0]
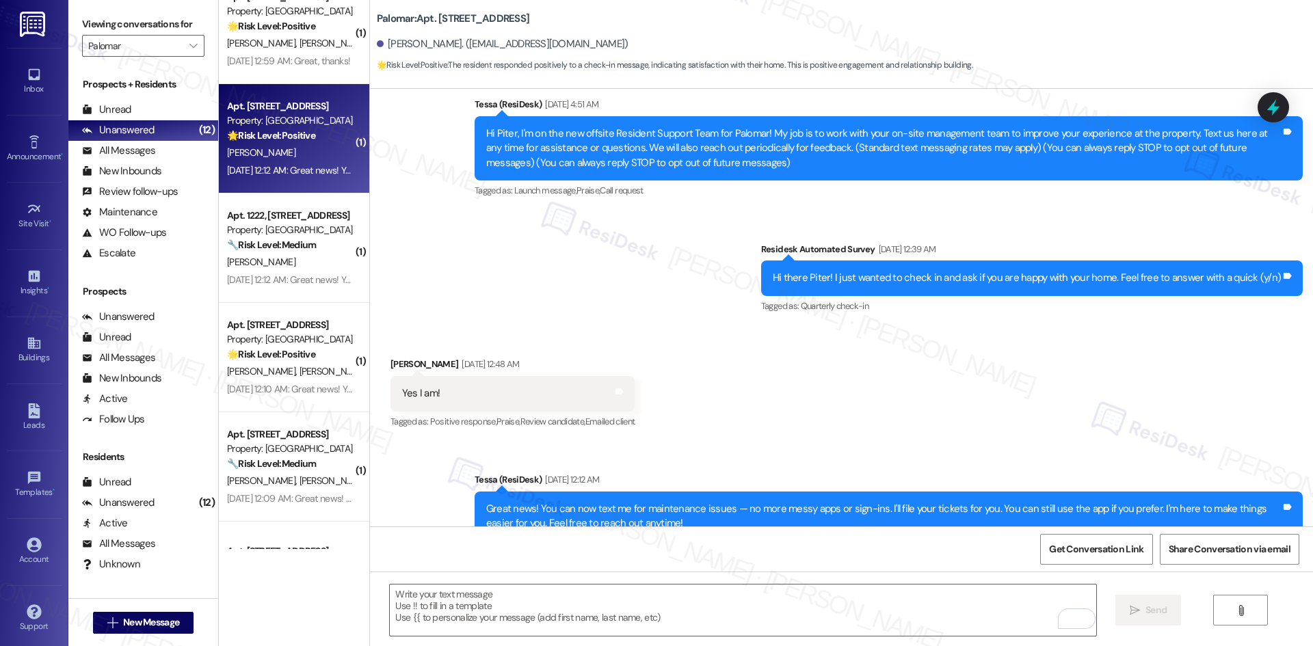
click at [656, 306] on div "Announcement, sent via SMS Tessa (ResiDesk) [DATE] 4:51 AM Hi Piter, I'm on the…" at bounding box center [841, 196] width 943 height 260
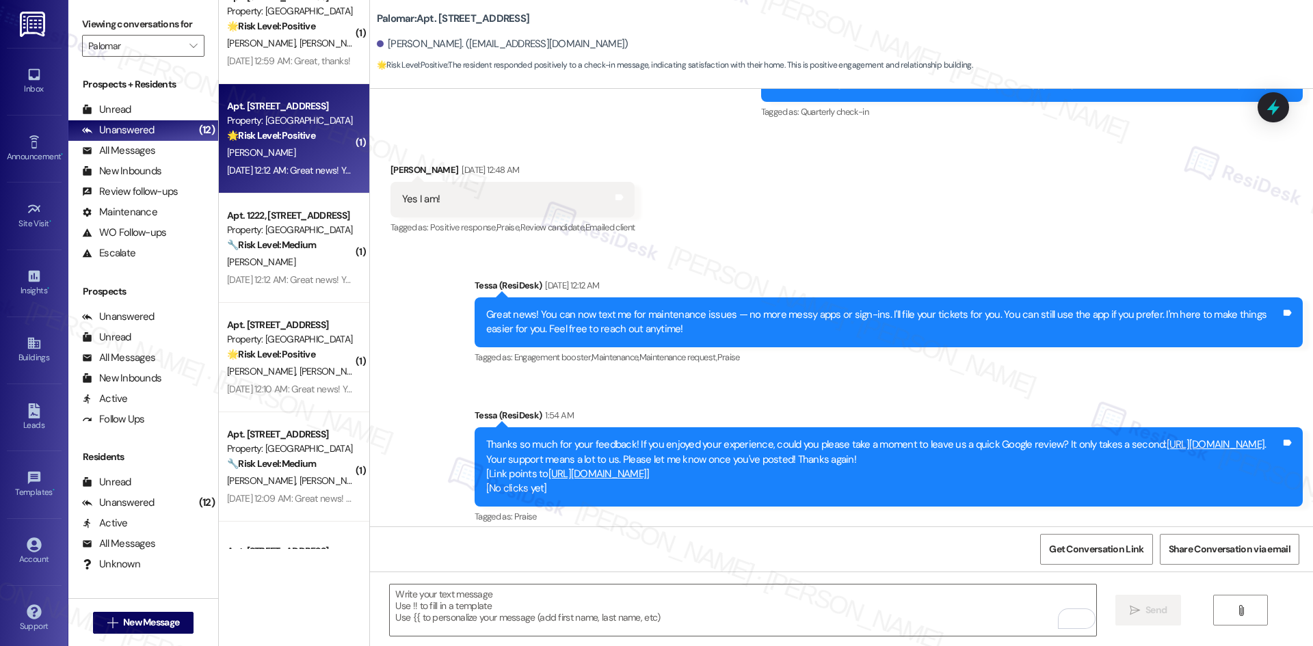
scroll to position [319, 0]
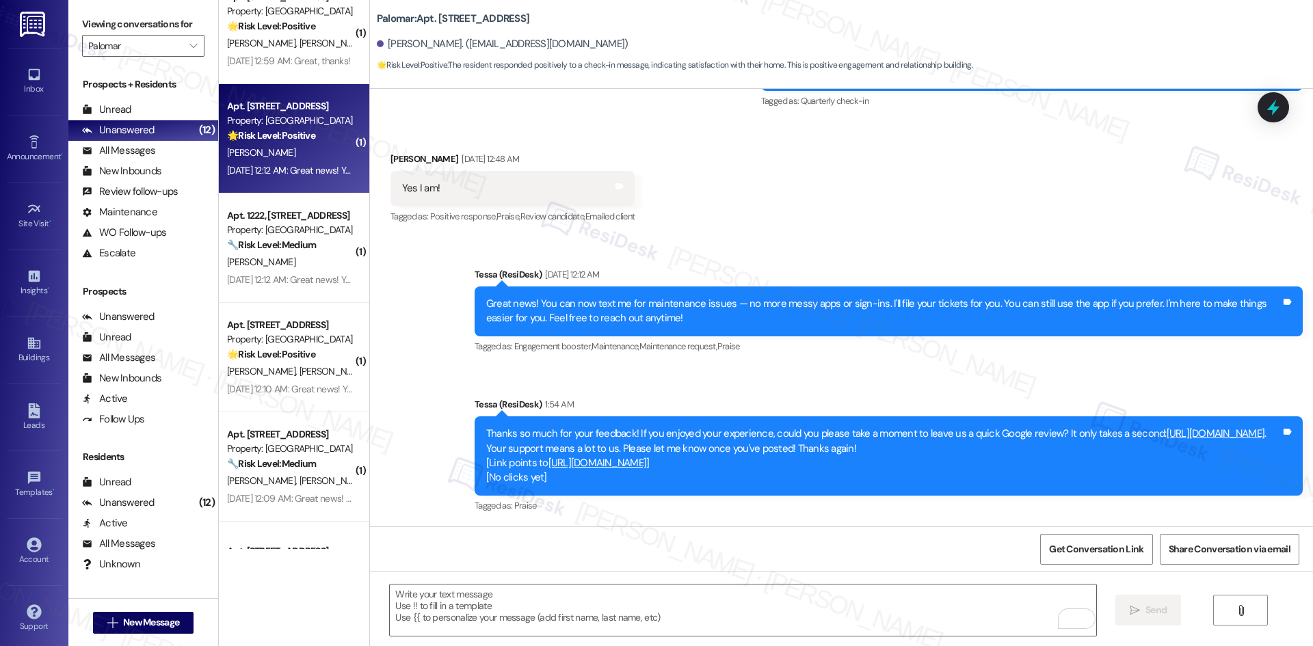
click at [814, 231] on div "Received via SMS [PERSON_NAME] [DATE] 12:48 AM Yes I am! Tags and notes Tagged …" at bounding box center [841, 179] width 943 height 116
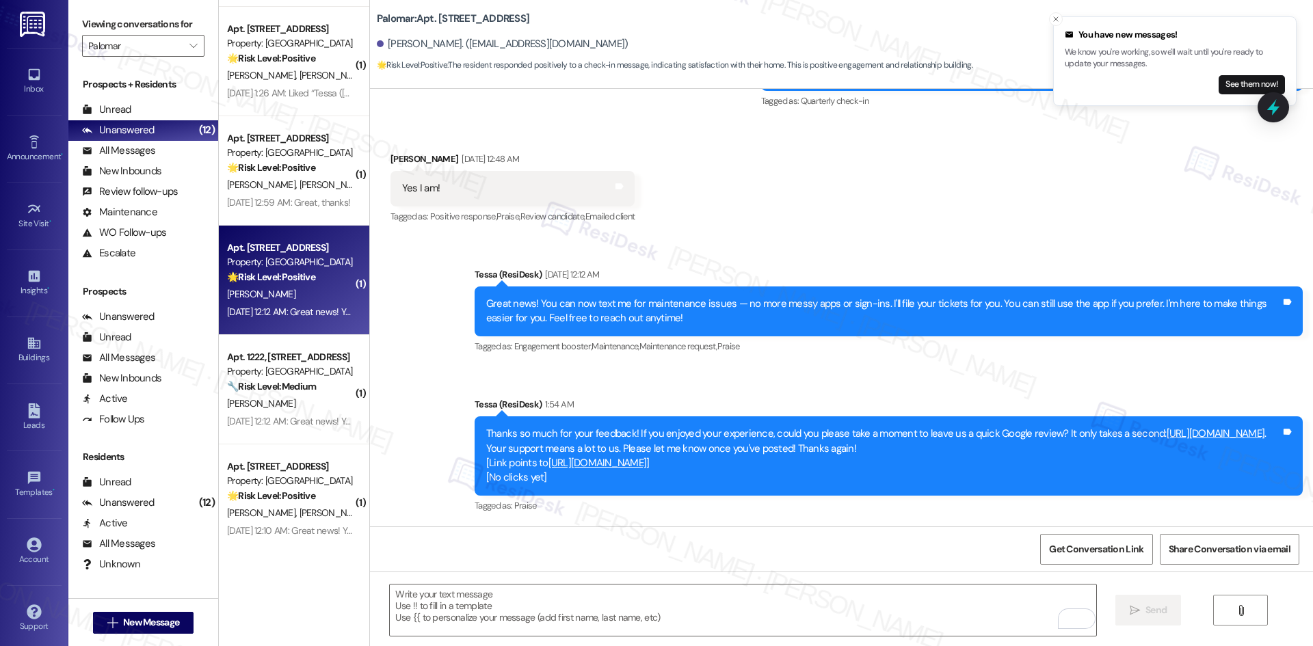
scroll to position [367, 0]
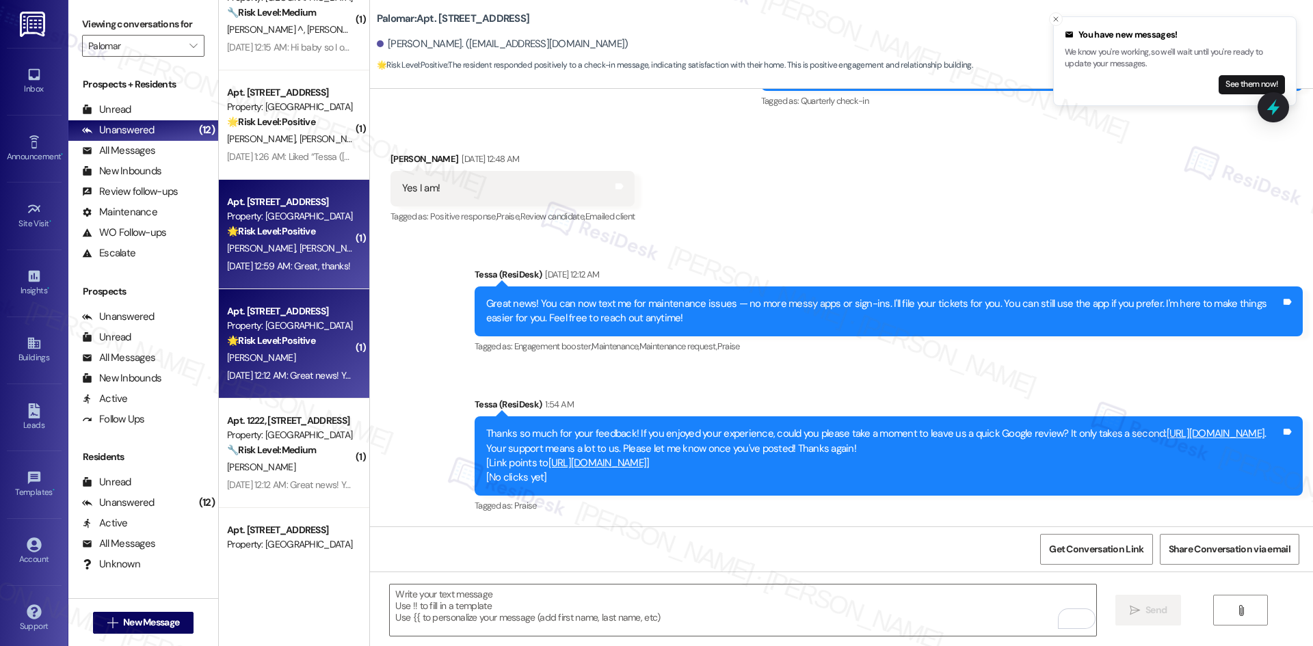
click at [299, 254] on span "[PERSON_NAME]" at bounding box center [333, 248] width 68 height 12
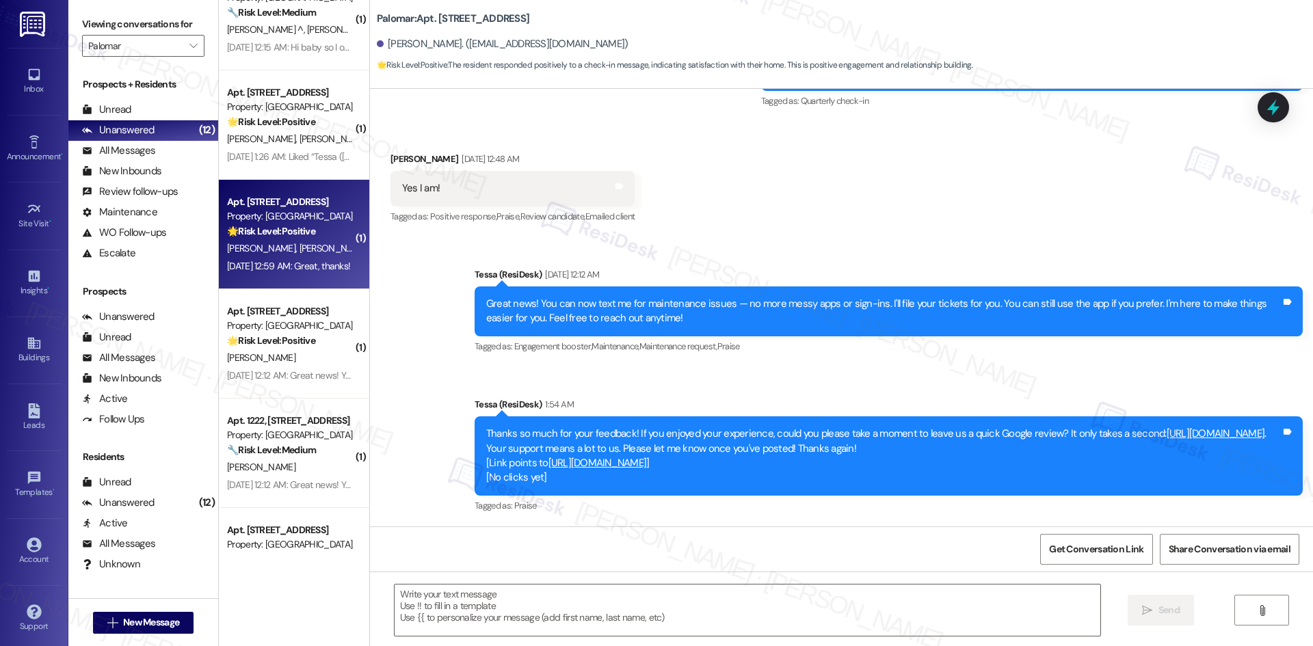
type textarea "Fetching suggested responses. Please feel free to read through the conversation…"
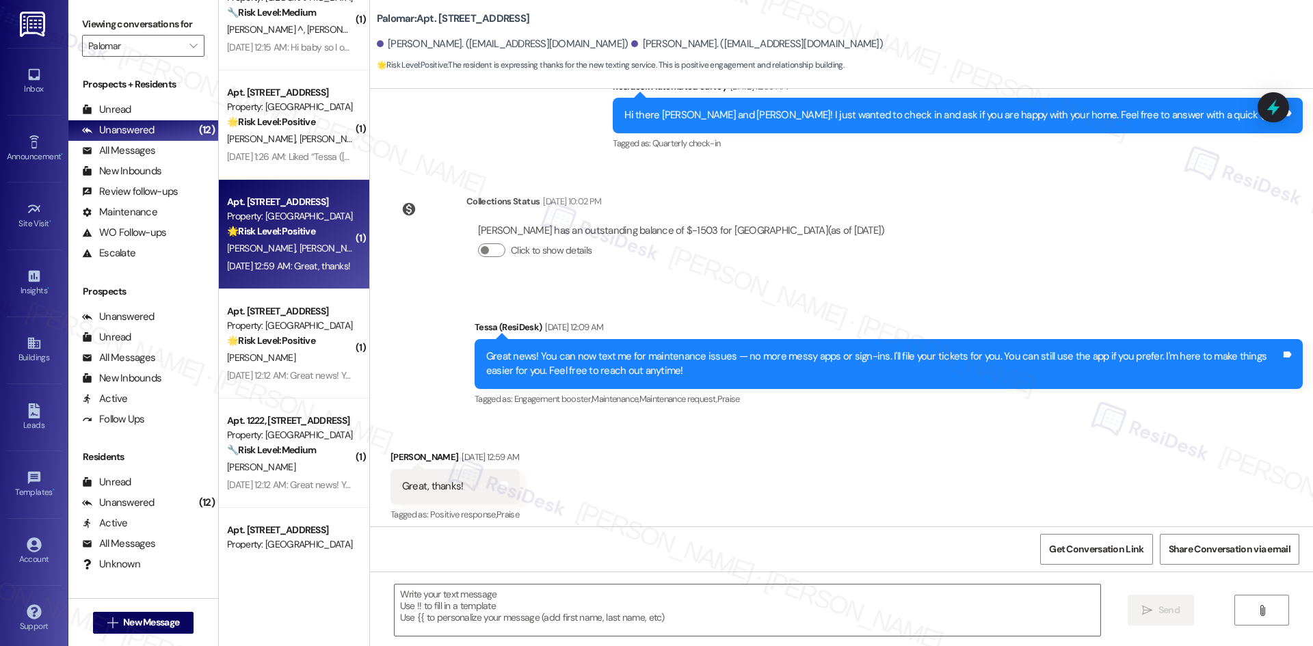
type textarea "Fetching suggested responses. Please feel free to read through the conversation…"
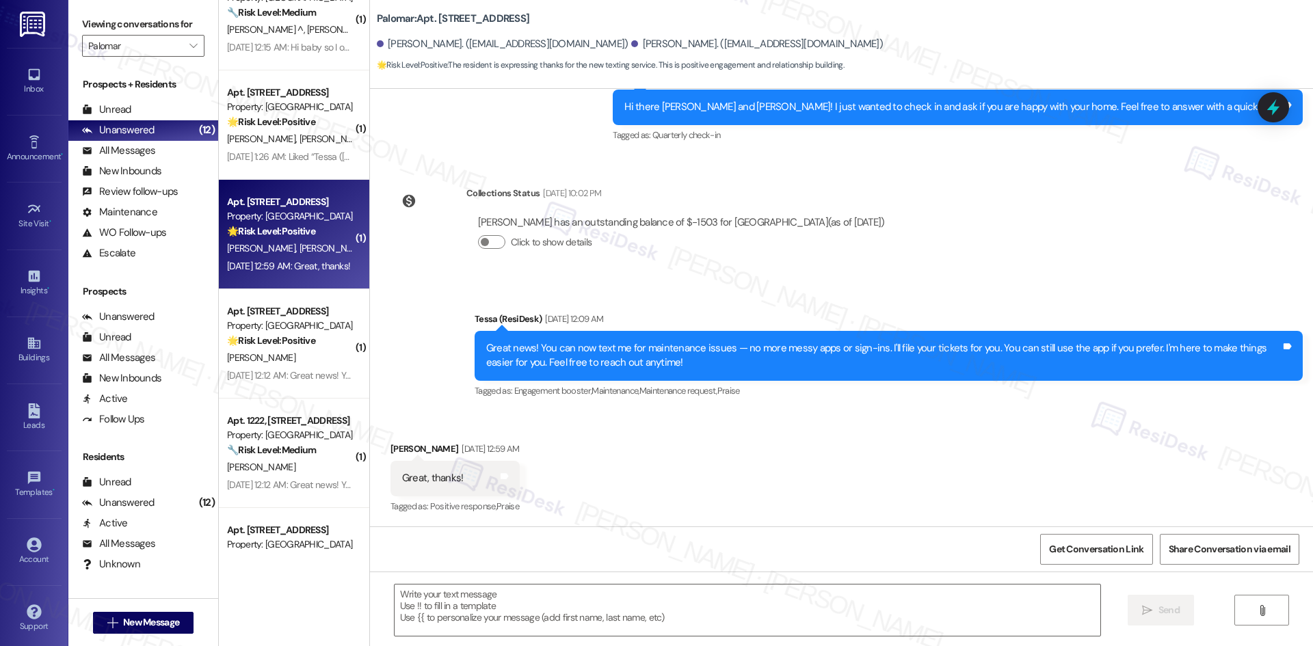
scroll to position [286, 0]
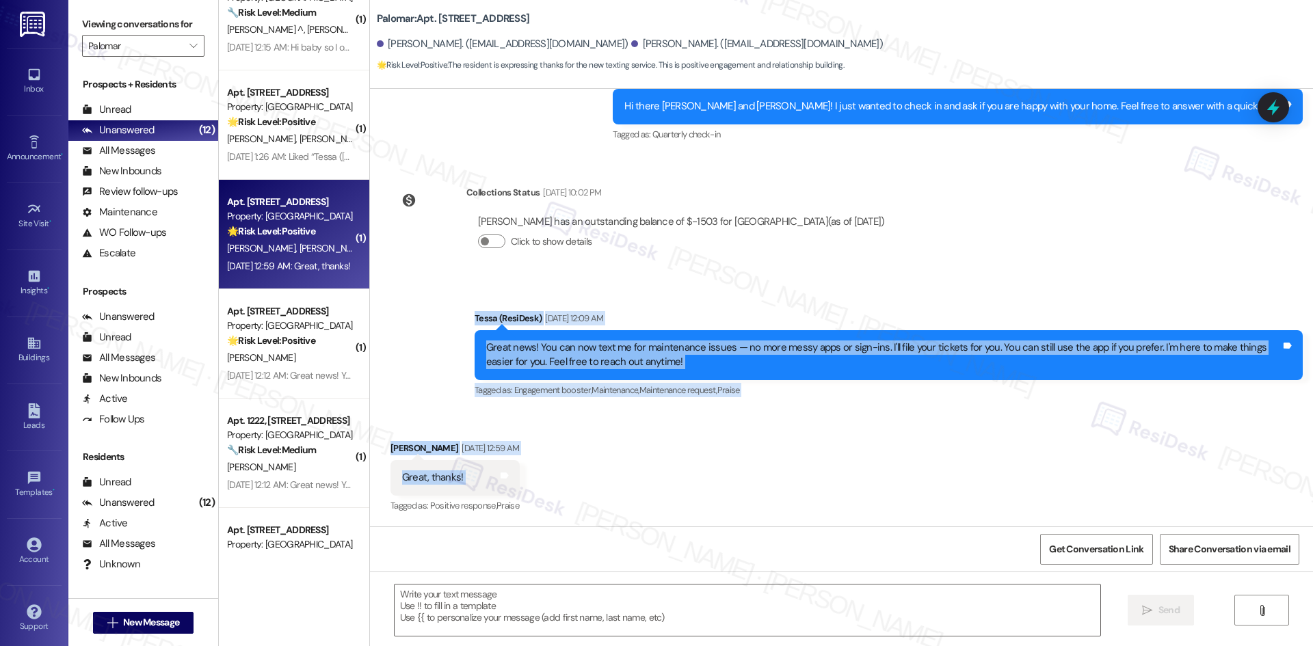
drag, startPoint x: 430, startPoint y: 312, endPoint x: 588, endPoint y: 482, distance: 232.3
click at [588, 482] on div "Lease started [DATE] 8:00 AM Announcement, sent via SMS Tessa (ResiDesk) [DATE]…" at bounding box center [841, 308] width 943 height 438
copy div "Tessa (ResiDesk) [DATE] 12:09 AM Great news! You can now text me for maintenanc…"
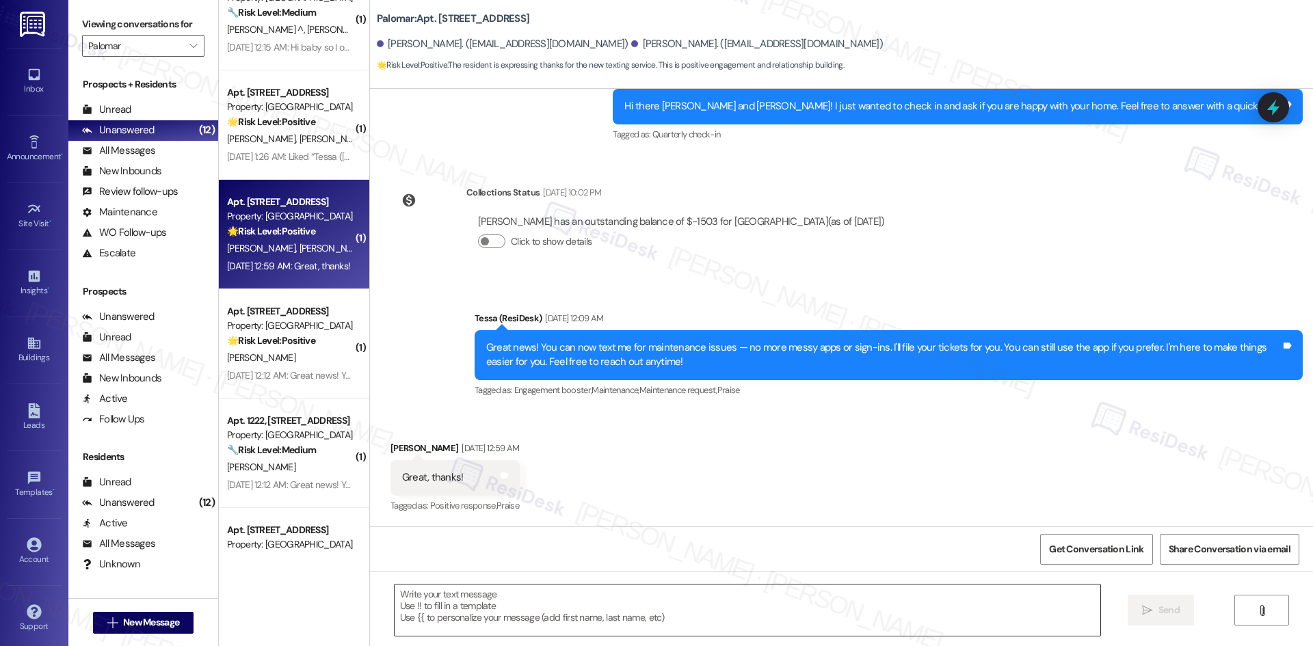
click at [575, 609] on textarea at bounding box center [748, 610] width 706 height 51
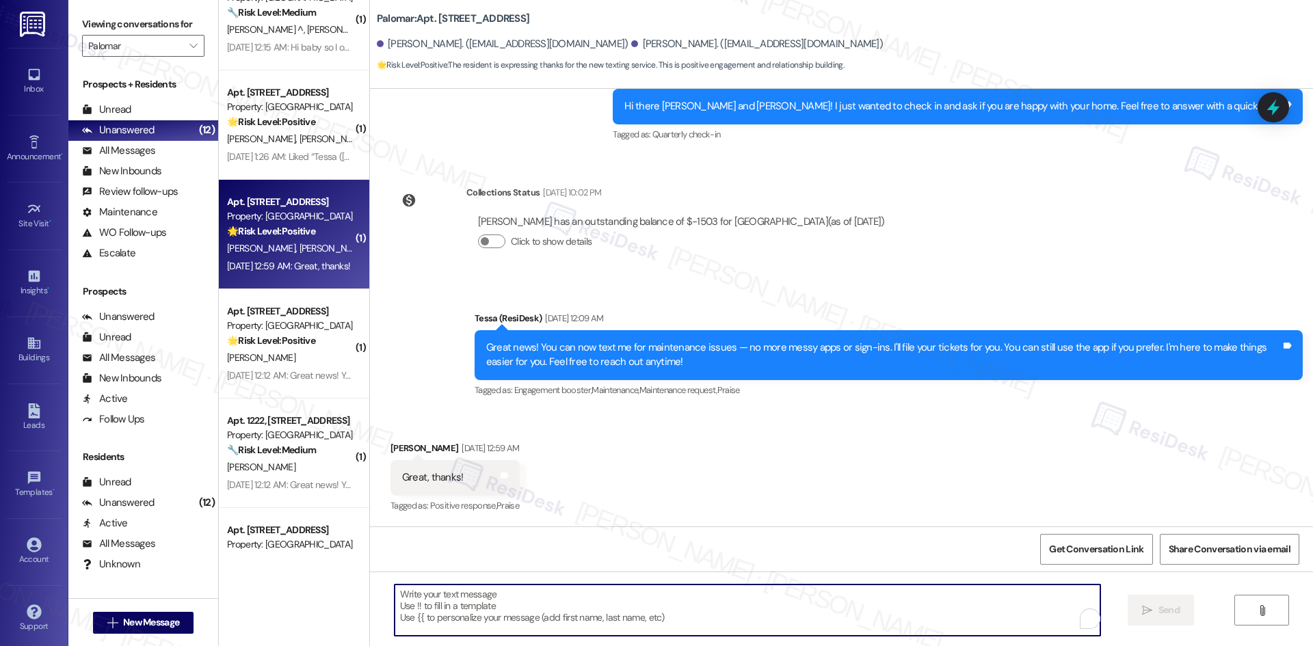
paste textarea "You’re welcome, [PERSON_NAME]!"
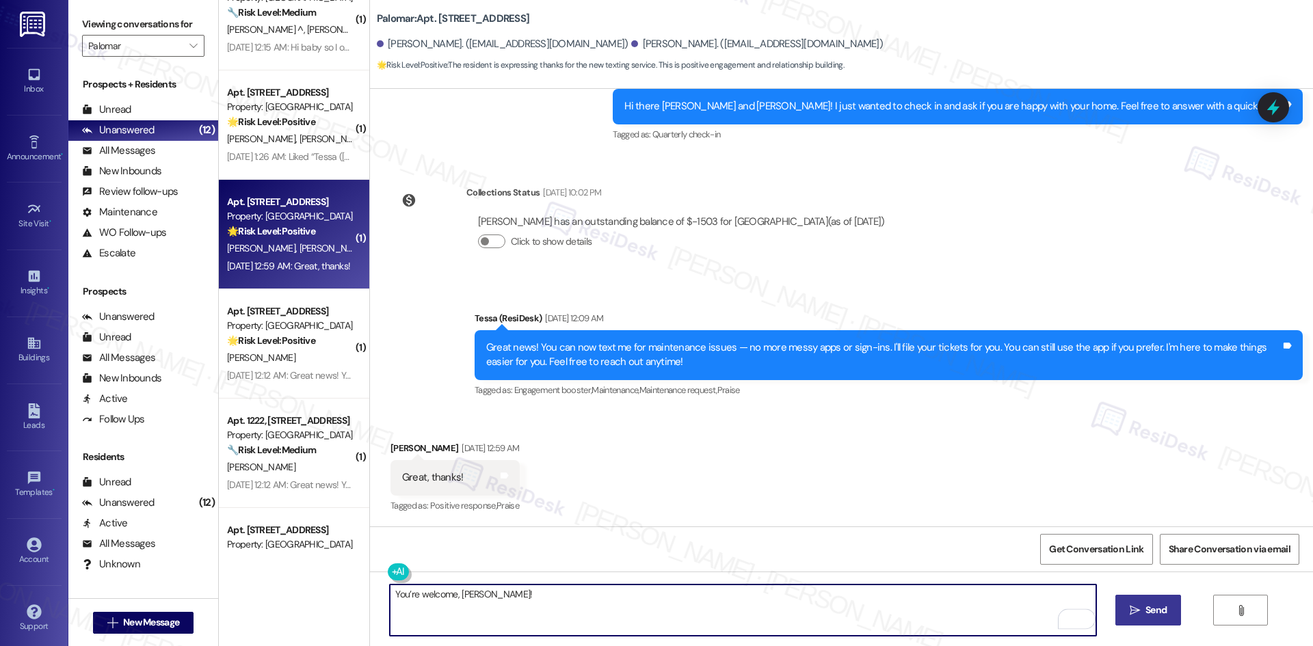
type textarea "You’re welcome, [PERSON_NAME]!"
click at [1153, 611] on span "Send" at bounding box center [1156, 610] width 21 height 14
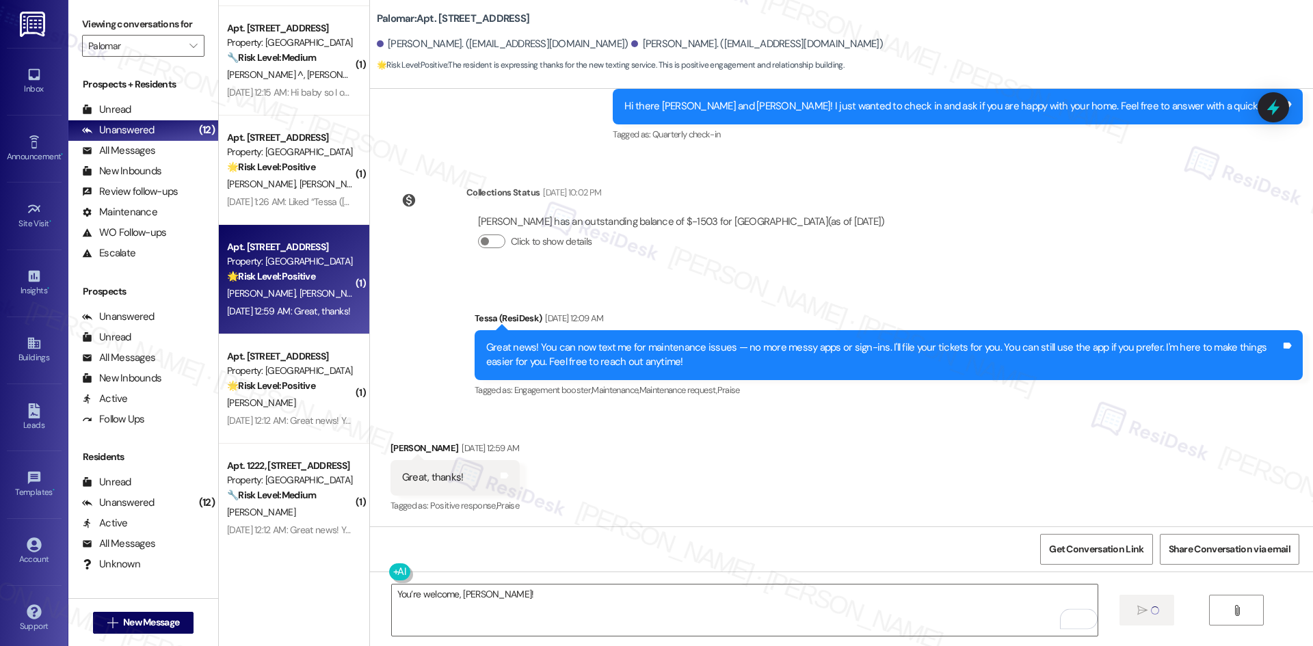
scroll to position [162, 0]
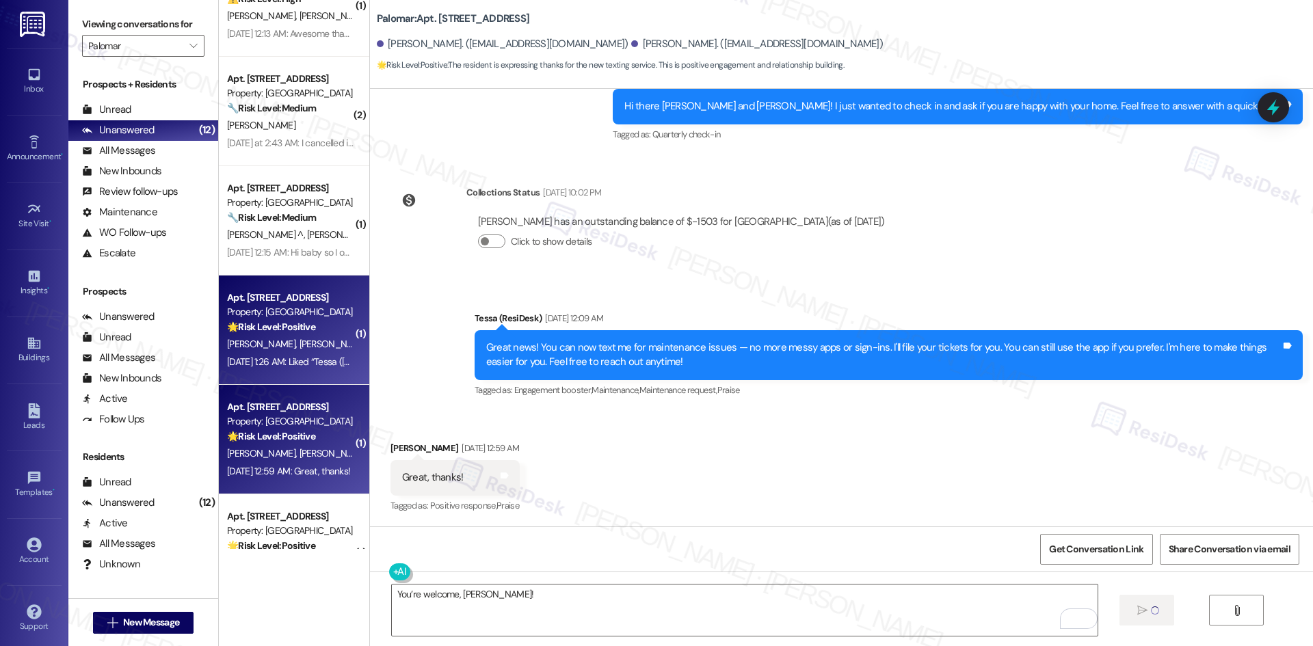
click at [250, 350] on span "[PERSON_NAME]" at bounding box center [263, 344] width 73 height 12
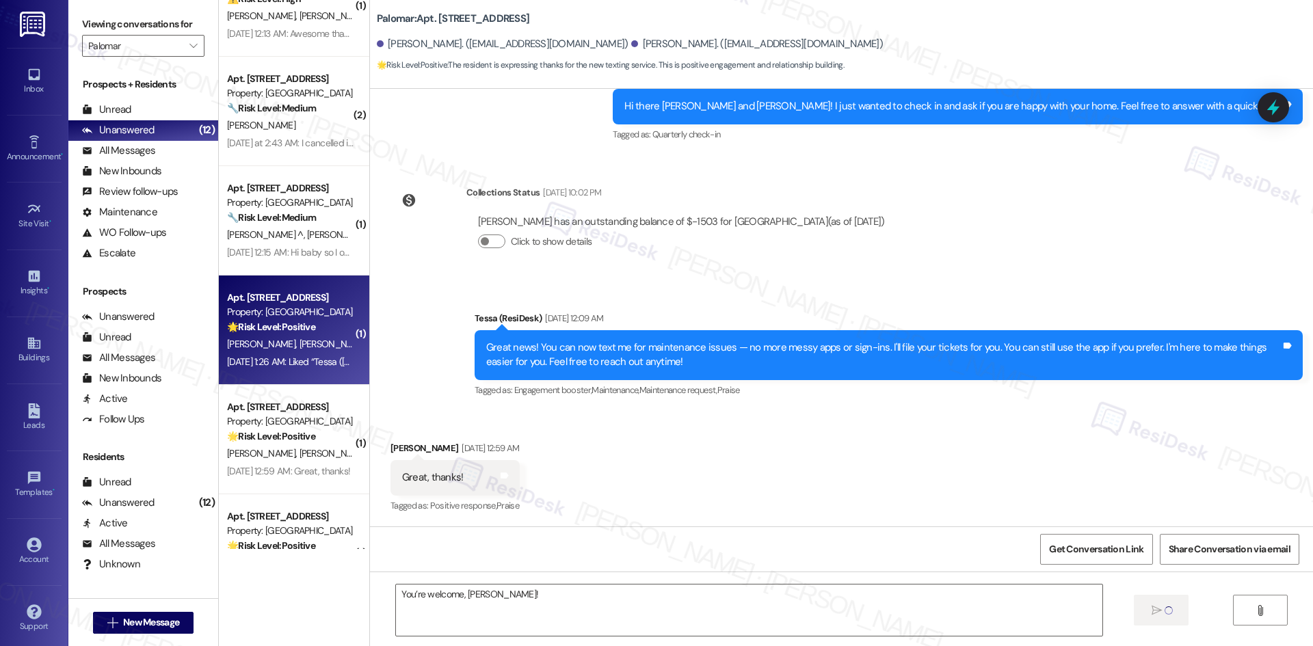
type textarea "Fetching suggested responses. Please feel free to read through the conversation…"
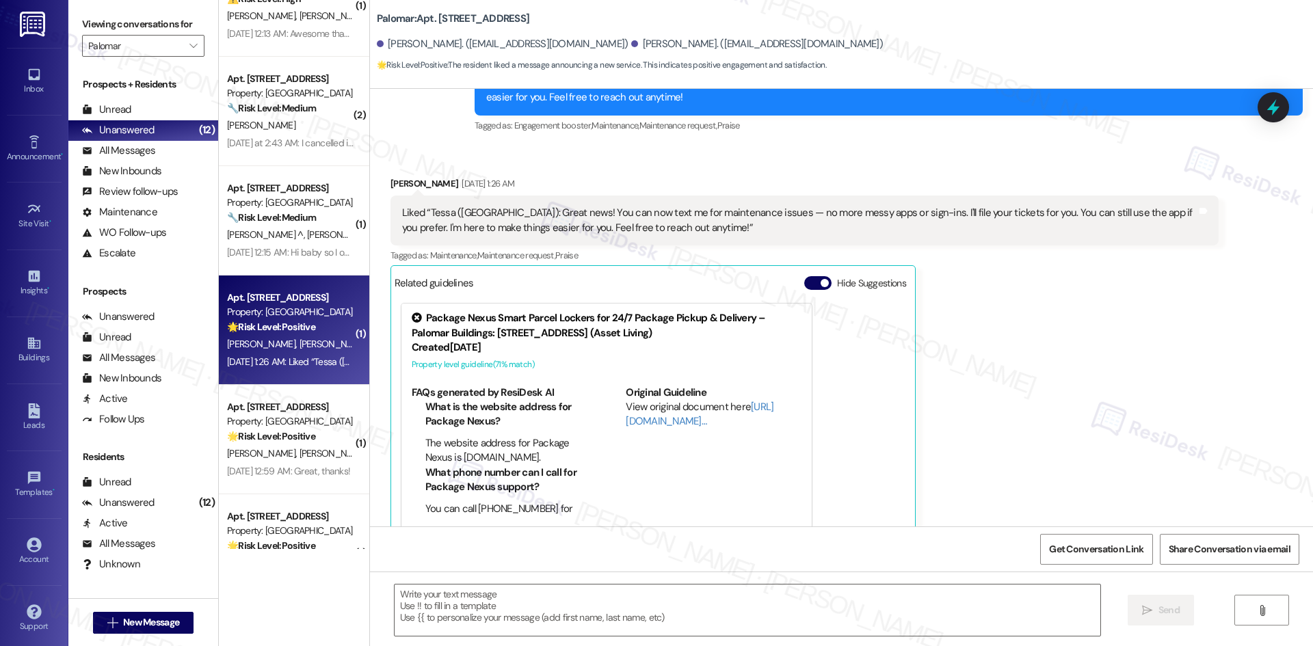
scroll to position [584, 0]
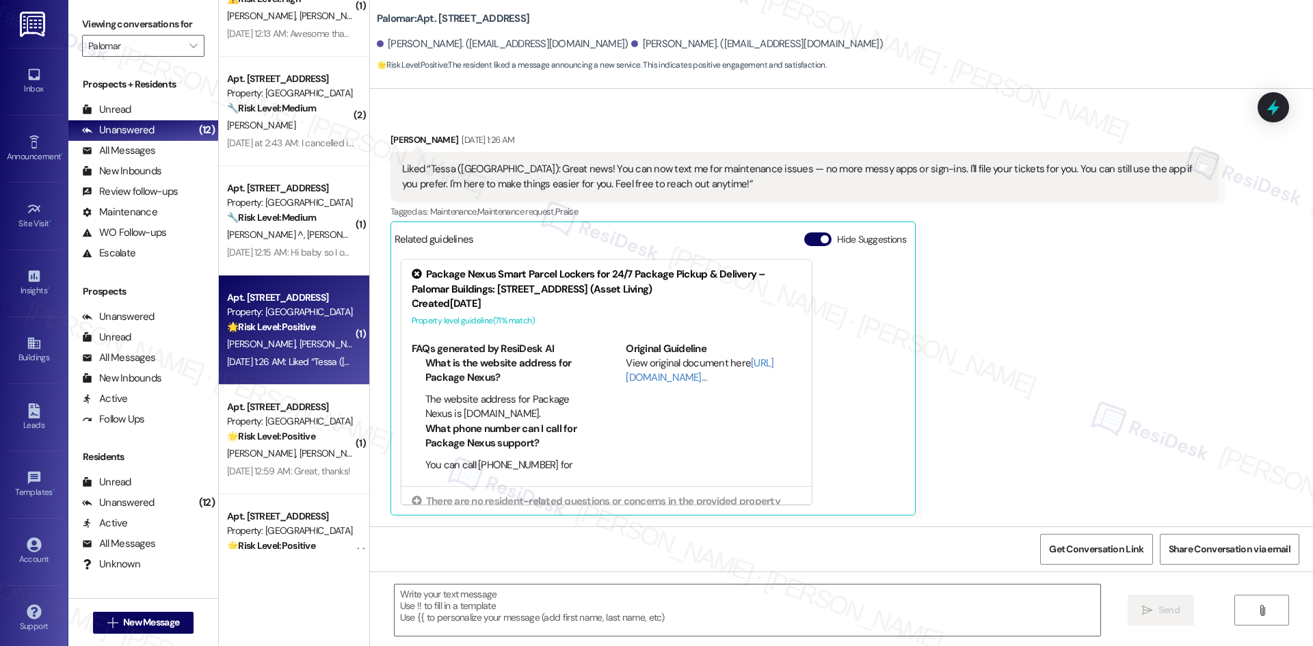
click at [1052, 428] on div "[PERSON_NAME] [DATE] 1:26 AM Liked “Tessa ([GEOGRAPHIC_DATA]): Great news! You …" at bounding box center [805, 324] width 828 height 383
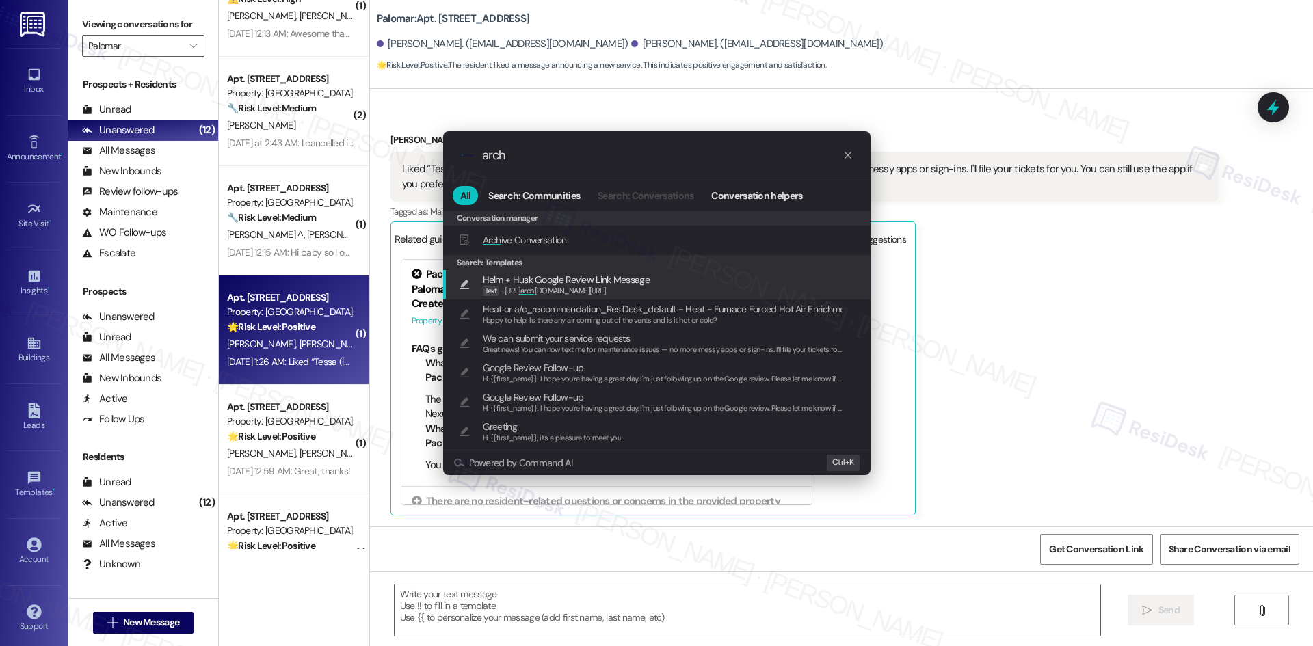
type input "arch"
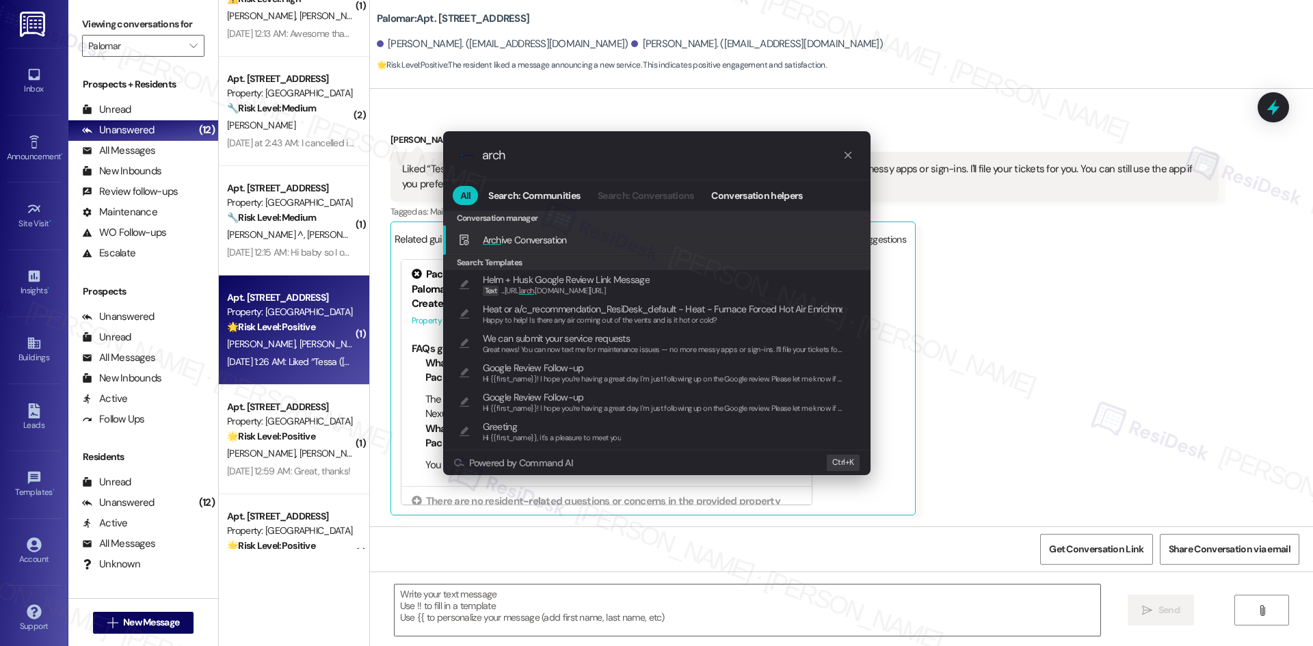
click at [575, 241] on div "Arch ive Conversation Add shortcut" at bounding box center [658, 240] width 400 height 15
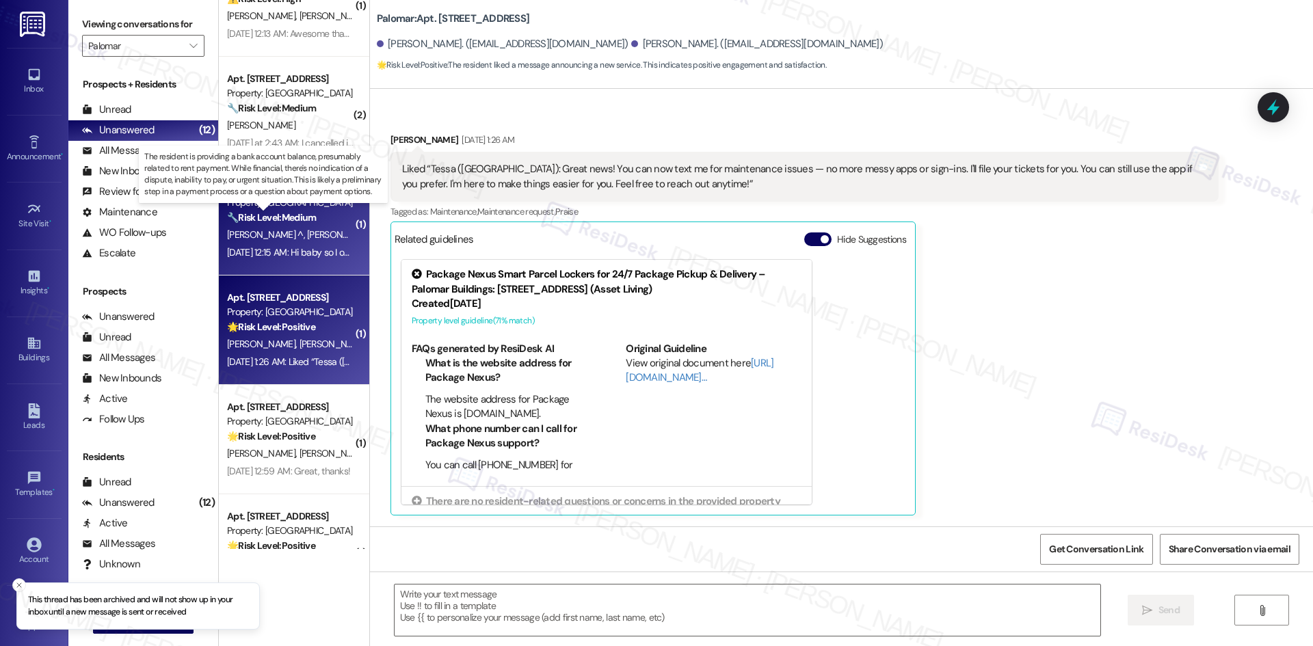
click at [291, 223] on strong "🔧 Risk Level: Medium" at bounding box center [271, 217] width 89 height 12
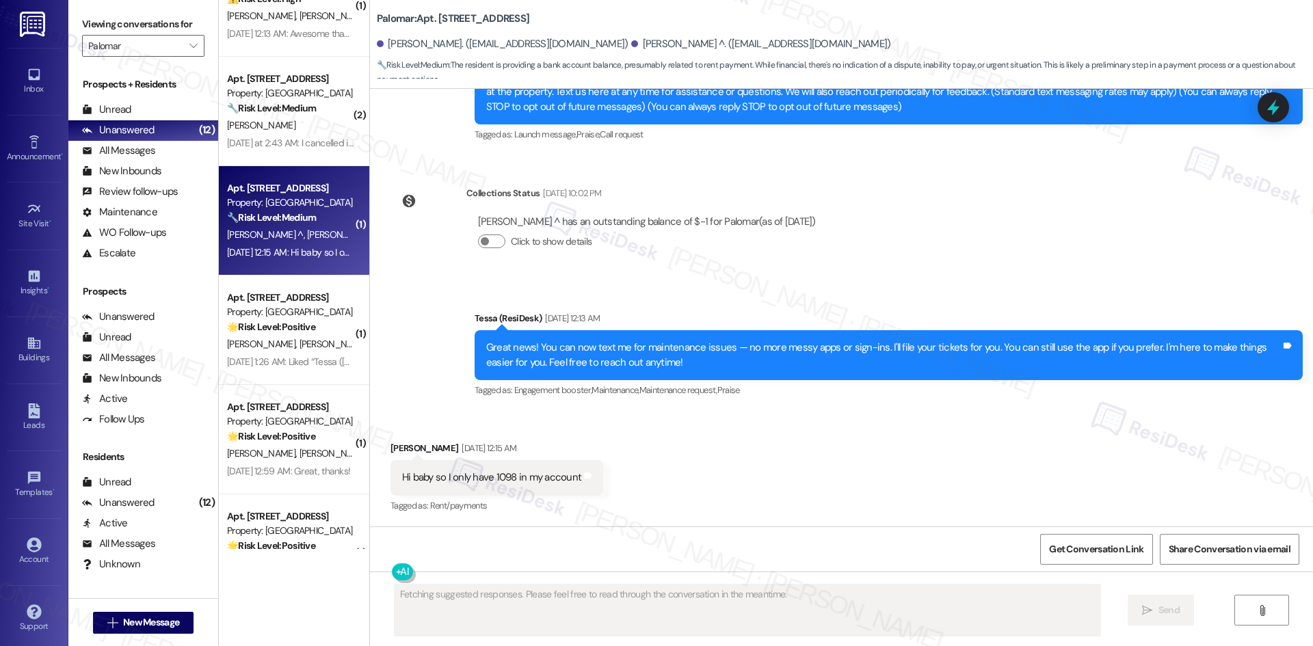
scroll to position [170, 0]
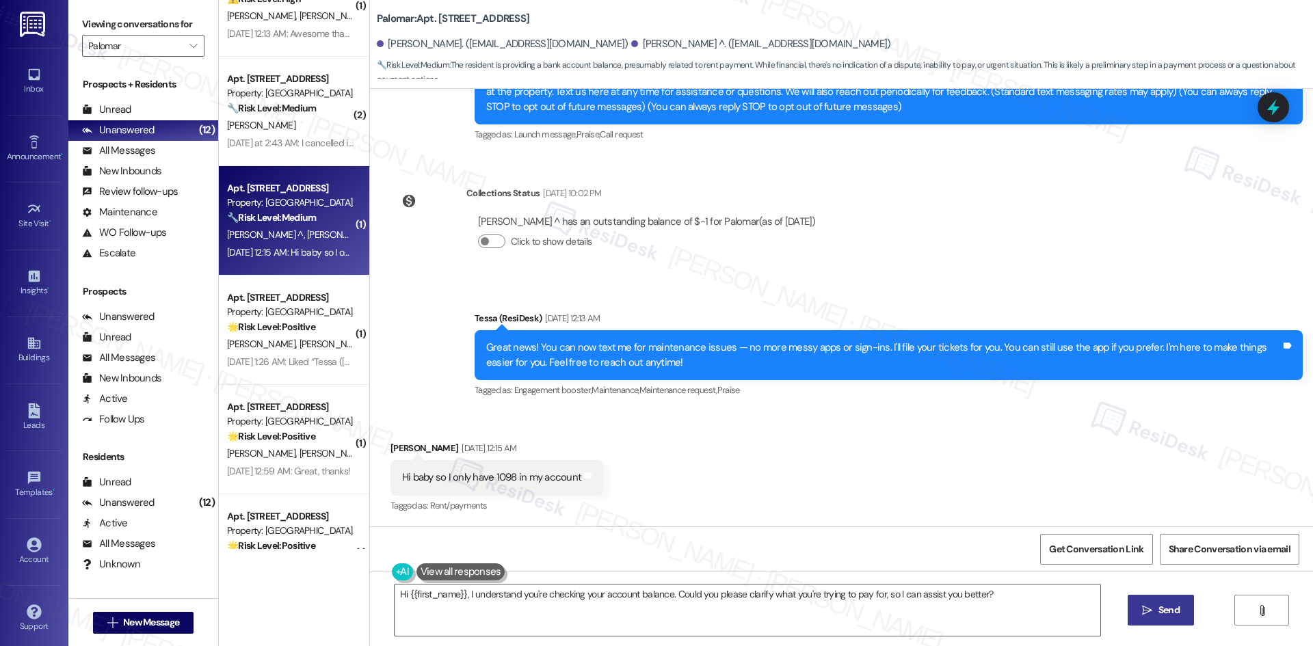
click at [703, 466] on div "Received via SMS [PERSON_NAME] [DATE] 12:15 AM Hi baby so I only have 1098 in m…" at bounding box center [841, 468] width 943 height 116
drag, startPoint x: 373, startPoint y: 444, endPoint x: 696, endPoint y: 487, distance: 326.4
click at [696, 487] on div "Received via SMS [PERSON_NAME] [DATE] 12:15 AM Hi baby so I only have 1098 in m…" at bounding box center [841, 468] width 943 height 116
copy div "[PERSON_NAME] [DATE] 12:15 AM Hi baby so I only have 1098 in my account Tags an…"
click at [584, 410] on div "Announcement, sent via SMS Tessa (ResiDesk) [DATE] 12:13 AM Great news! You can…" at bounding box center [888, 355] width 849 height 109
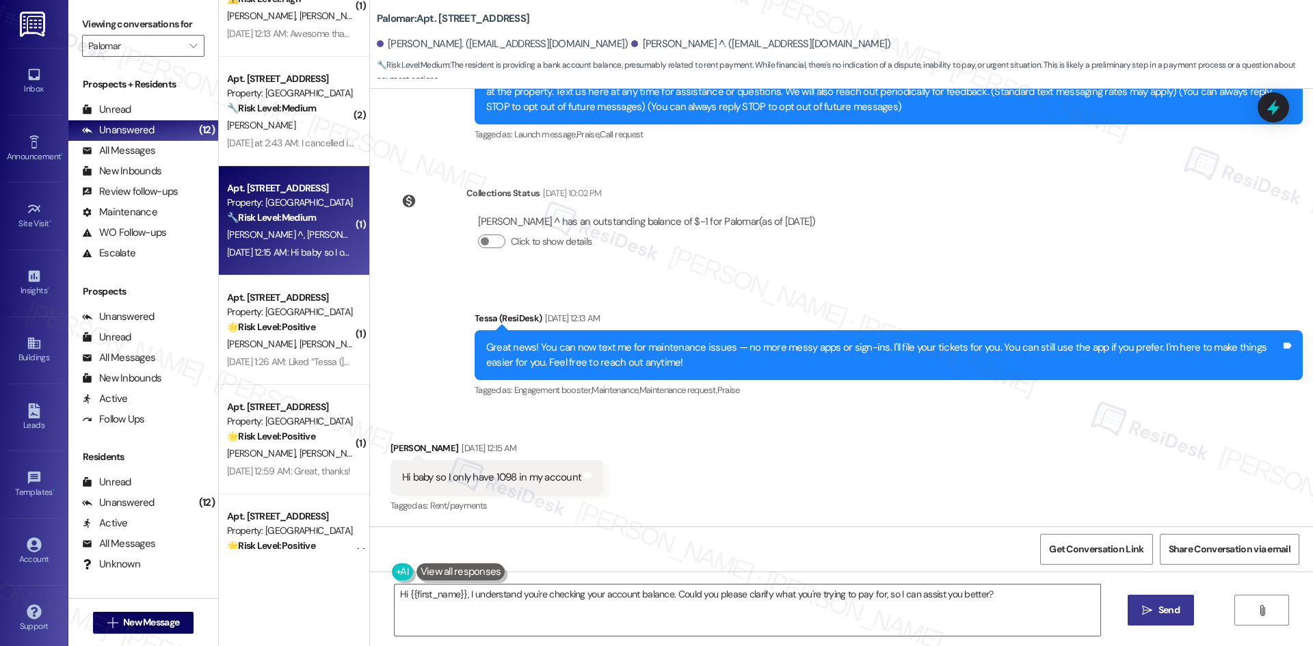
click at [794, 302] on div "Announcement, sent via SMS Tessa (ResiDesk) [DATE] 12:13 AM Great news! You can…" at bounding box center [841, 345] width 943 height 130
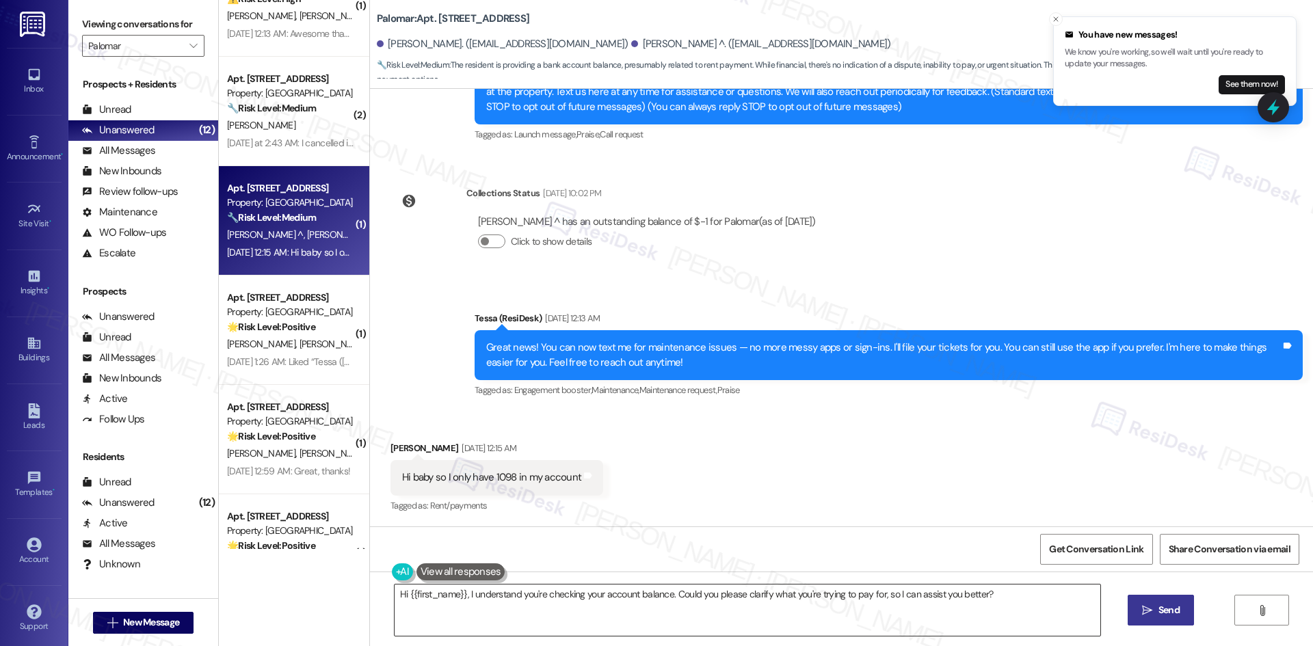
click at [700, 614] on textarea "Hi {{first_name}}, I understand you're checking your account balance. Could you…" at bounding box center [748, 610] width 706 height 51
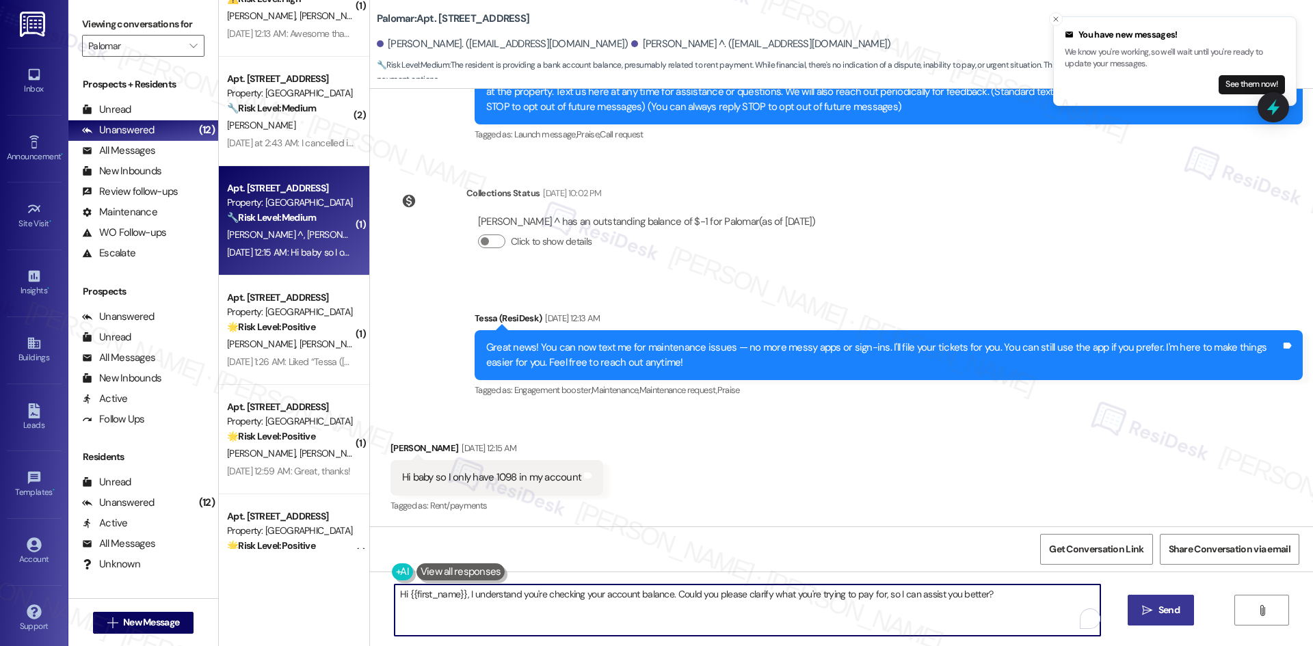
paste textarea "[PERSON_NAME], I just wanted to check back with you — were you able to get ever…"
type textarea "Hi [PERSON_NAME], I just wanted to check back with you — were you able to get e…"
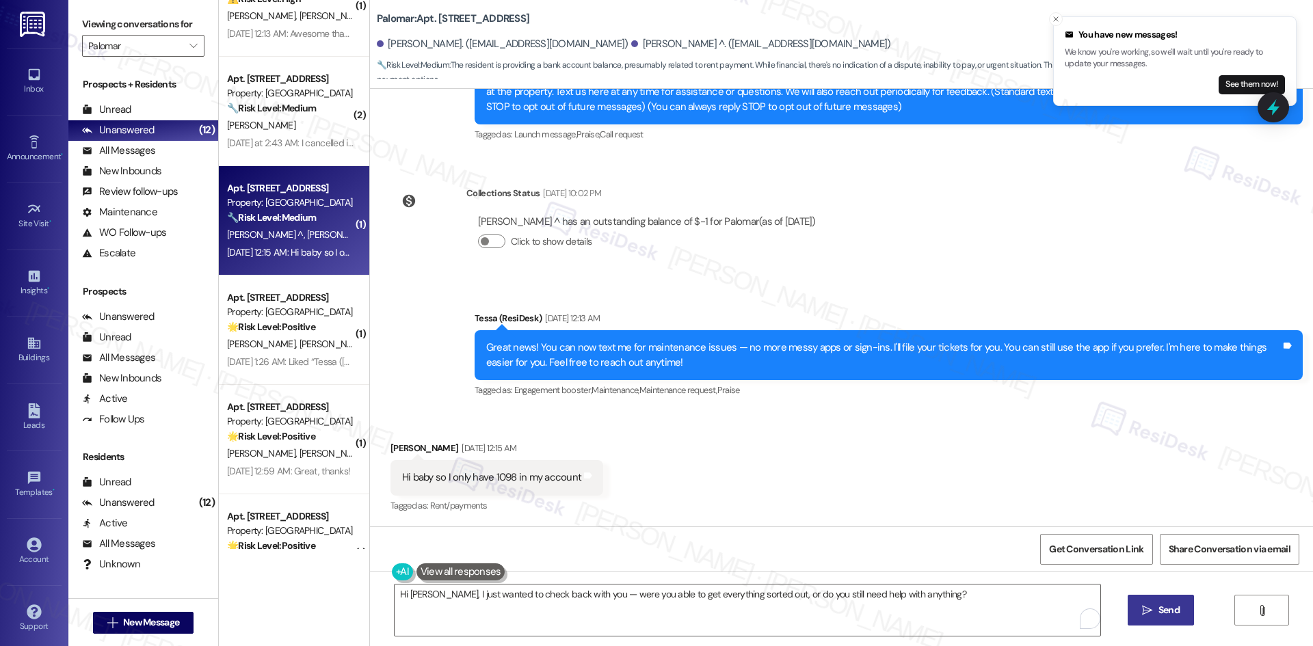
click at [1172, 612] on button " Send" at bounding box center [1161, 610] width 66 height 31
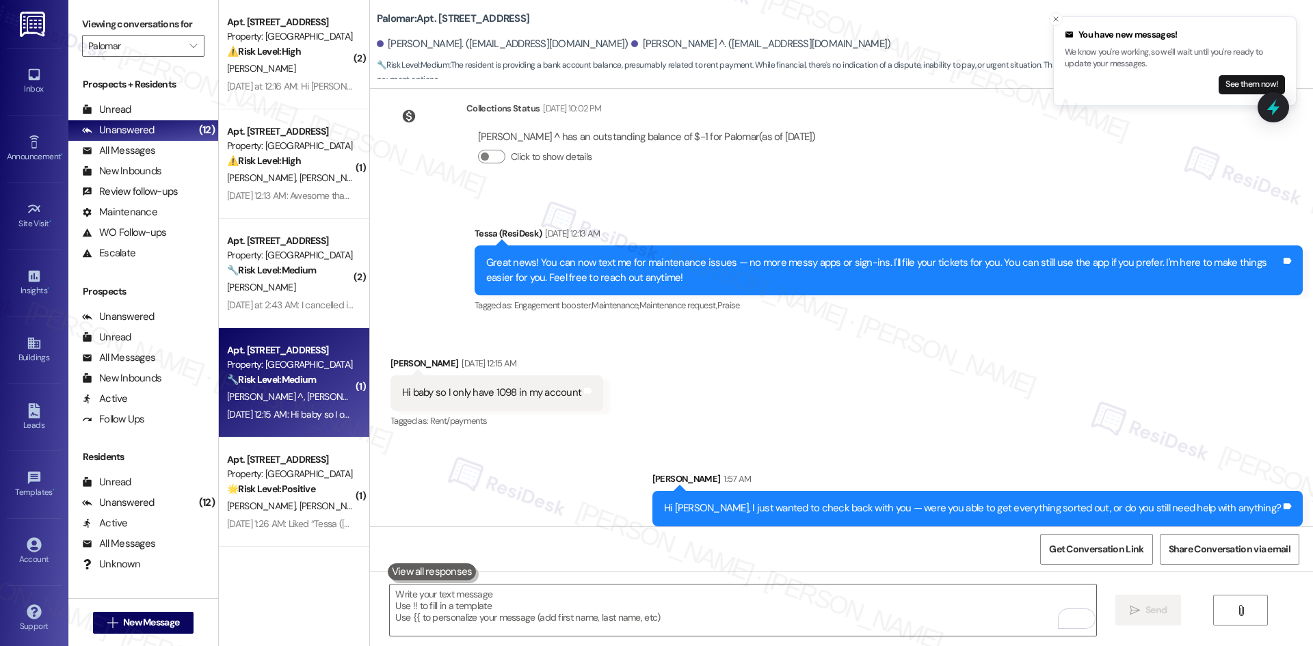
scroll to position [266, 0]
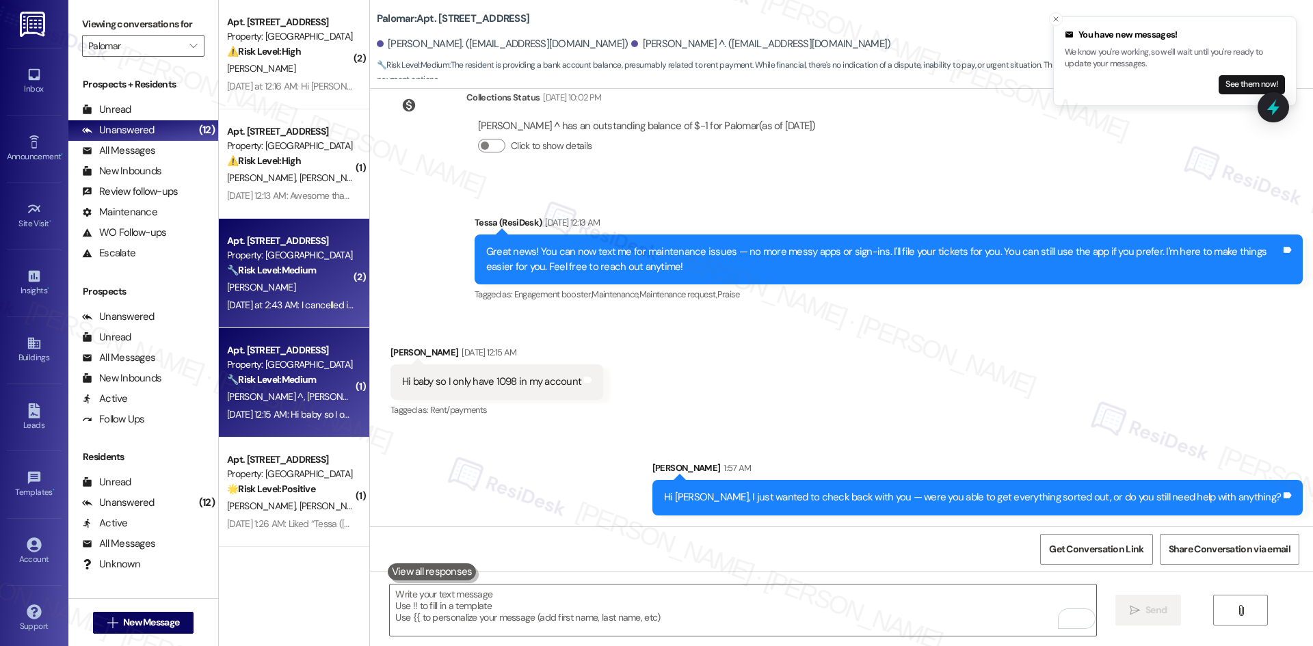
click at [236, 274] on strong "🔧 Risk Level: Medium" at bounding box center [271, 270] width 89 height 12
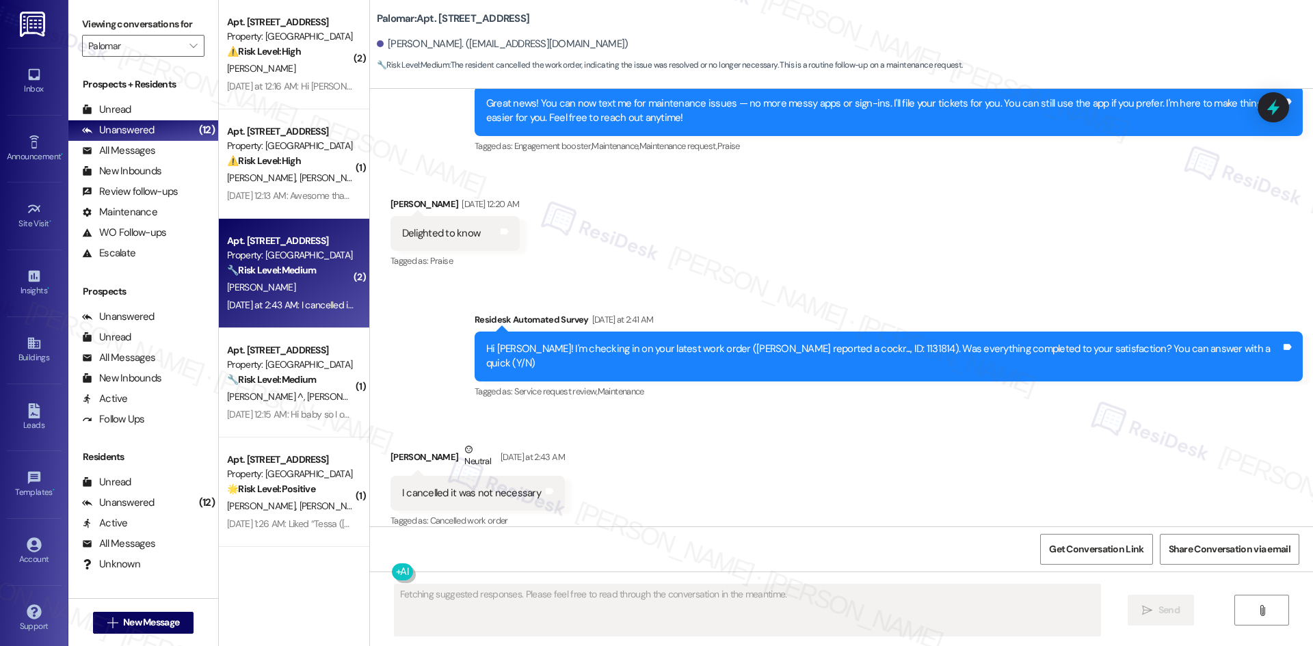
scroll to position [2212, 0]
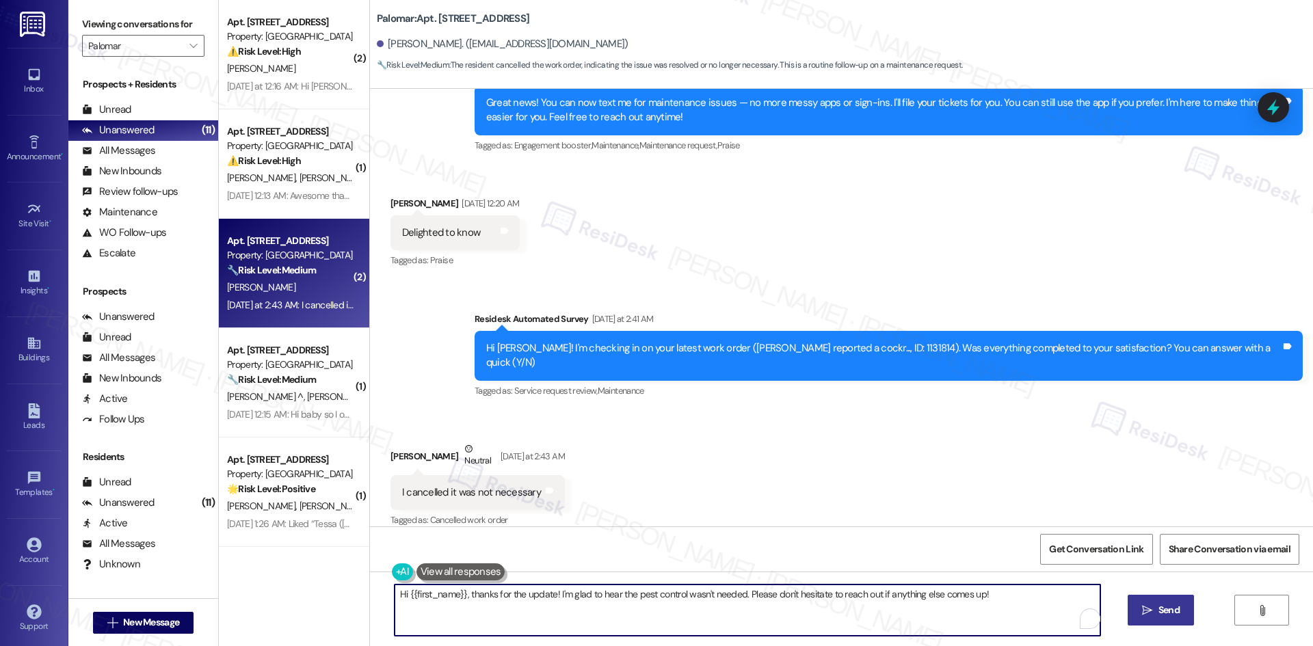
drag, startPoint x: 465, startPoint y: 594, endPoint x: 298, endPoint y: 595, distance: 167.6
click at [298, 595] on div "( 2 ) Apt. 1210, [STREET_ADDRESS] Property: Palomar ⚠️ Risk Level: High The res…" at bounding box center [766, 323] width 1095 height 646
type textarea "Thanks for the update! I'm glad to hear the pest control wasn't needed. Please …"
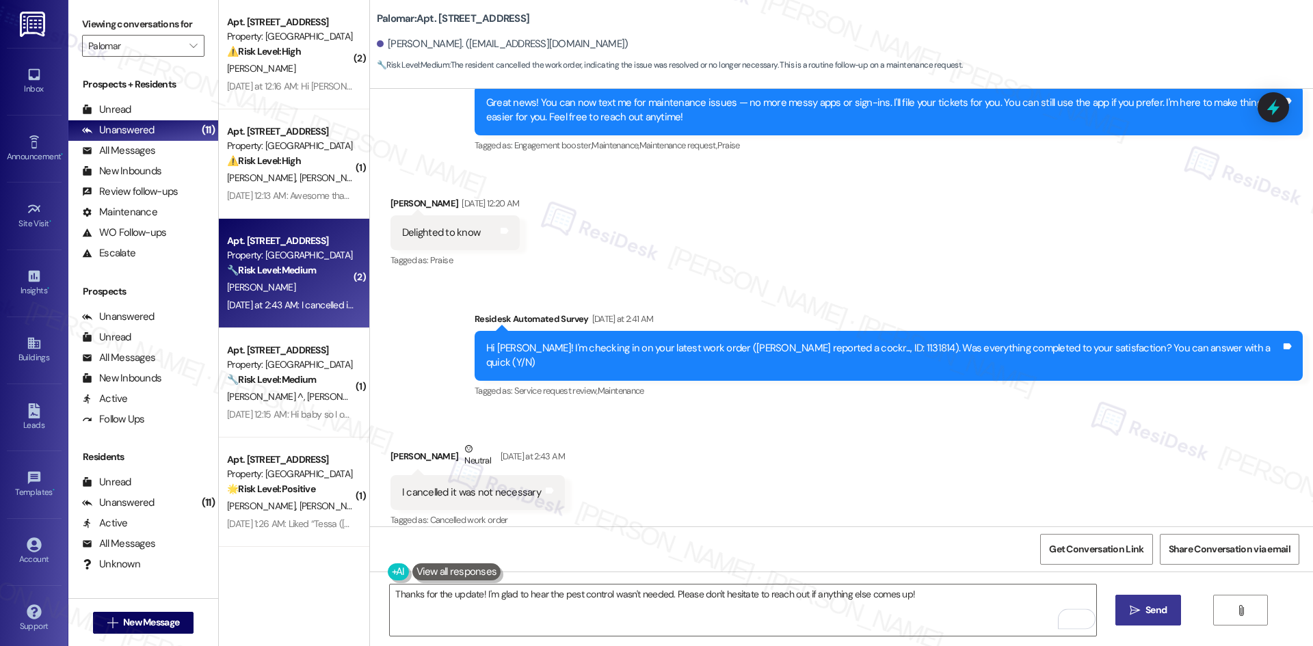
click at [1147, 612] on span "Send" at bounding box center [1156, 610] width 21 height 14
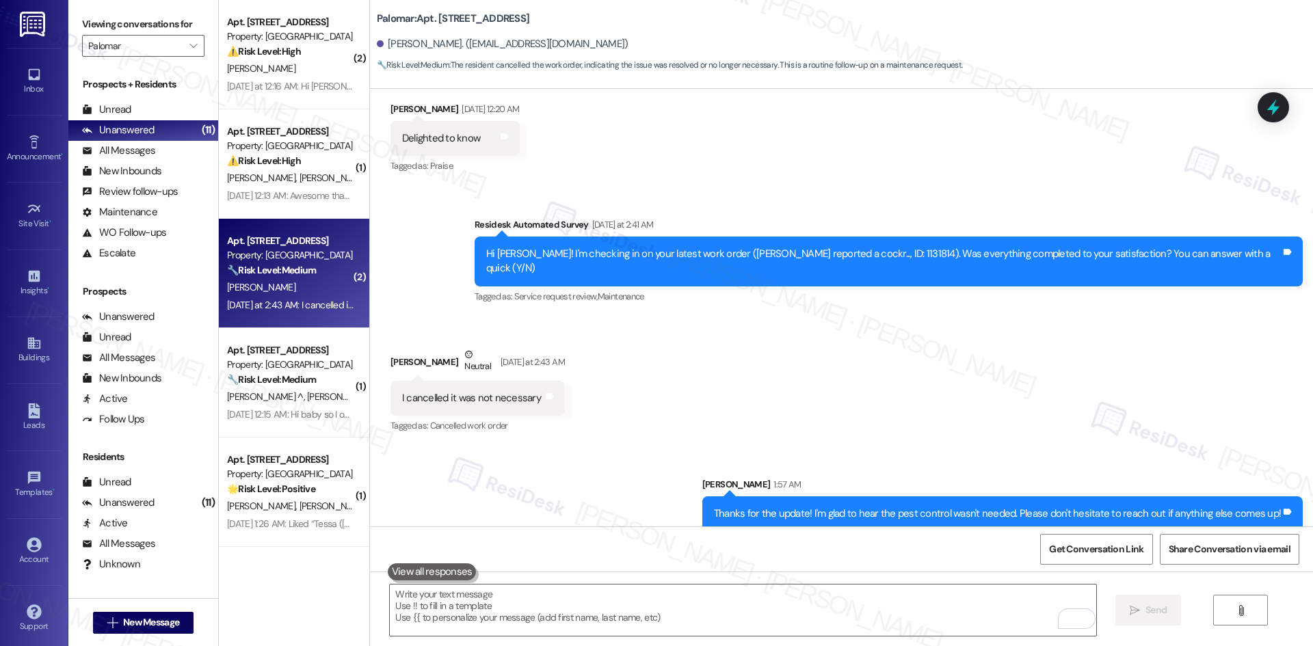
scroll to position [2307, 0]
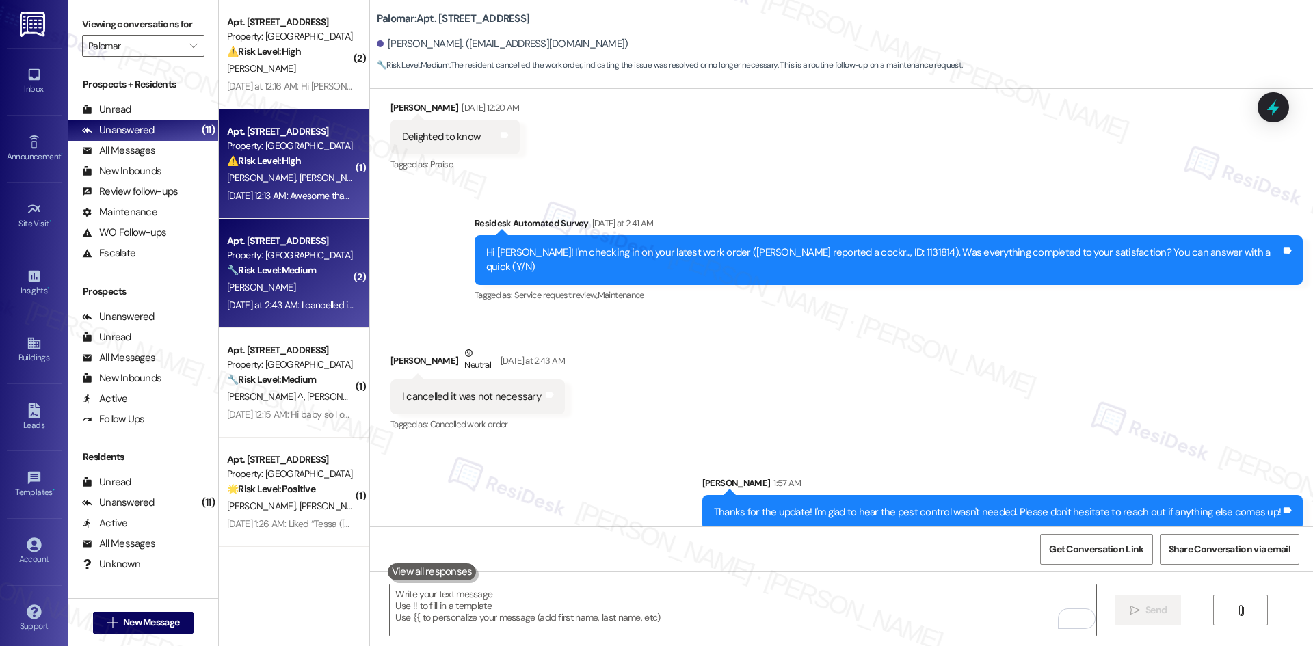
click at [272, 188] on div "[DATE] 12:13 AM: Awesome thank you! So we have some tiles in one of our showers…" at bounding box center [290, 195] width 129 height 17
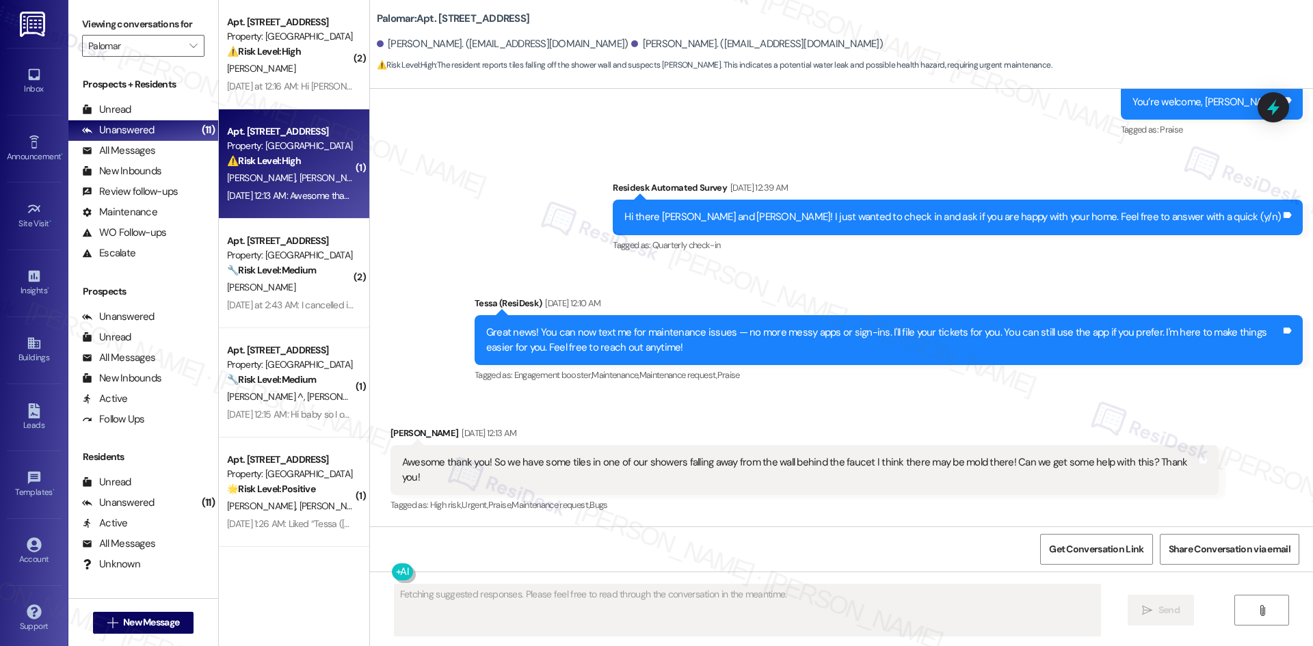
scroll to position [828, 0]
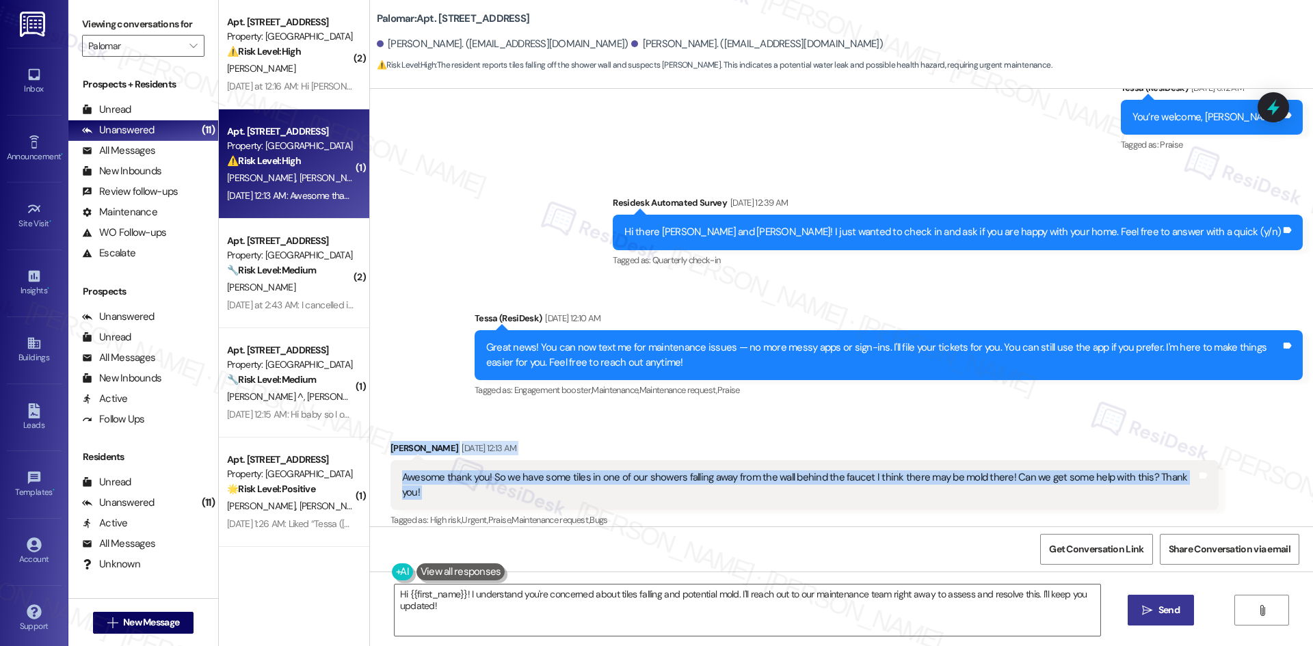
drag, startPoint x: 386, startPoint y: 443, endPoint x: 1218, endPoint y: 492, distance: 834.0
click at [1218, 492] on div "Received via SMS [PERSON_NAME] [DATE] 12:13 AM Awesome thank you! So we have so…" at bounding box center [841, 475] width 943 height 130
copy div "[PERSON_NAME] [DATE] 12:13 AM Awesome thank you! So we have some tiles in one o…"
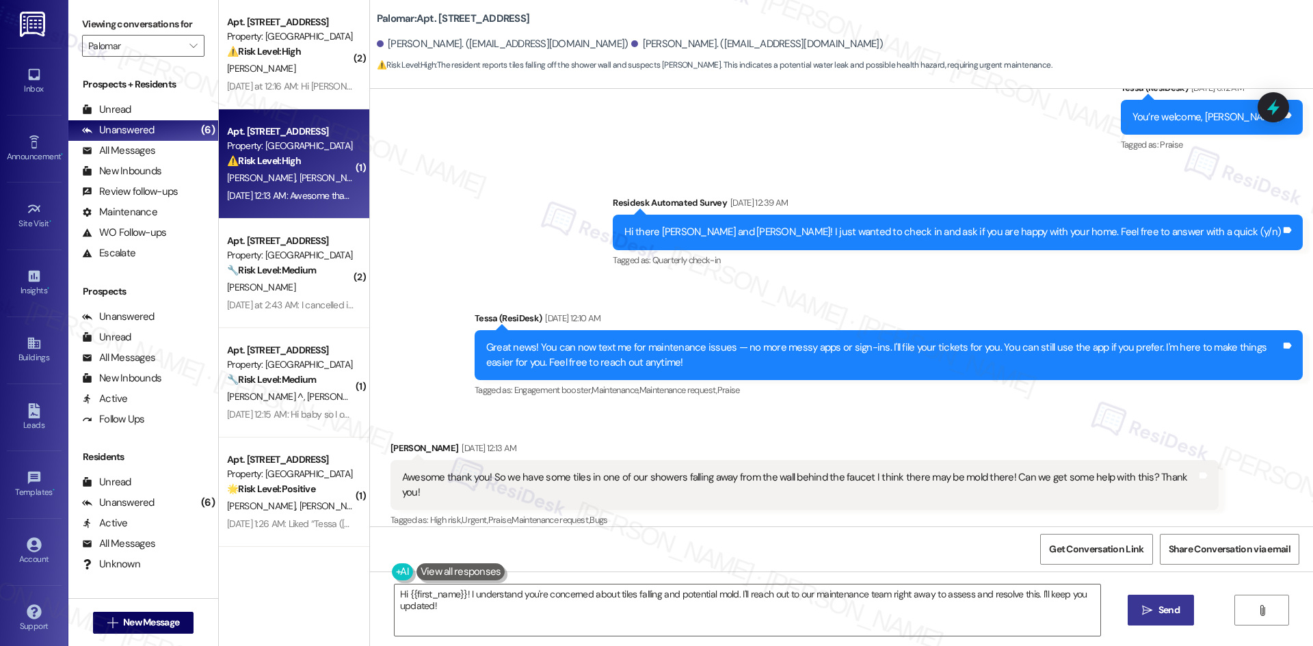
click at [564, 232] on div "Sent via SMS Tessa (ResiDesk) [DATE] 6:12 AM You’re welcome, [PERSON_NAME]! Tag…" at bounding box center [841, 230] width 943 height 361
click at [599, 601] on textarea "Hi {{first_name}}! I understand you're concerned about tiles falling and potent…" at bounding box center [748, 610] width 706 height 51
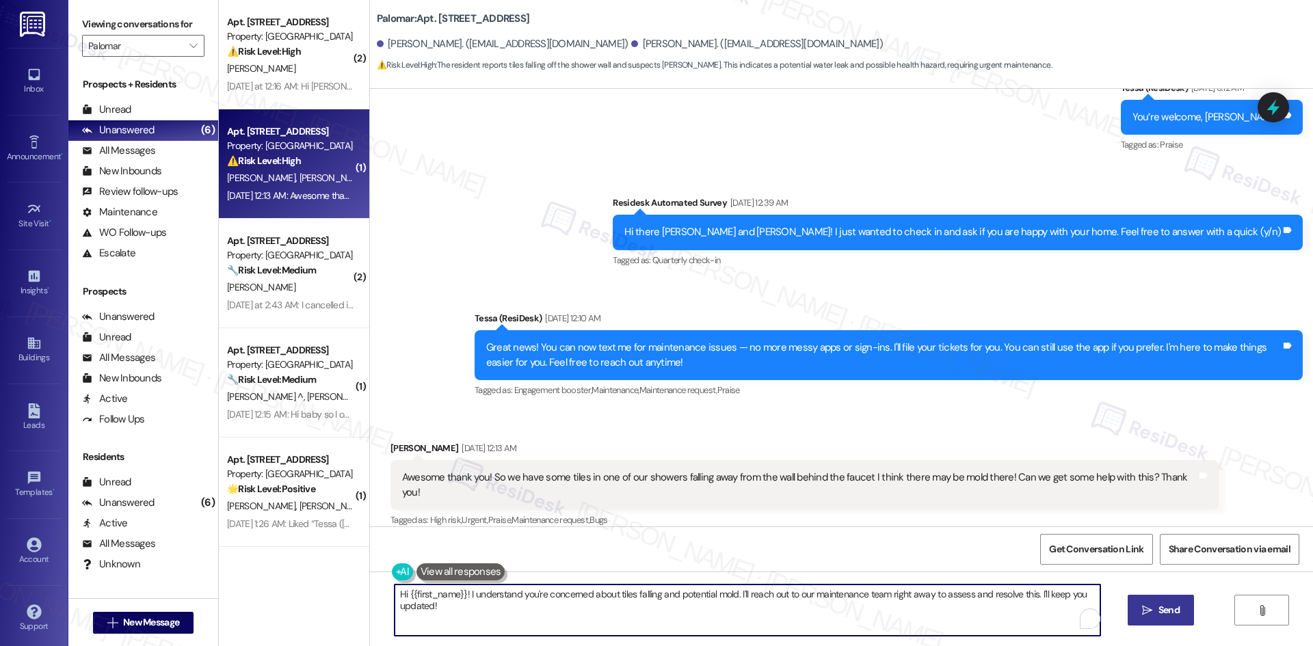
paste textarea "[PERSON_NAME], I’m sorry to hear about the issue with the tiles in your shower.…"
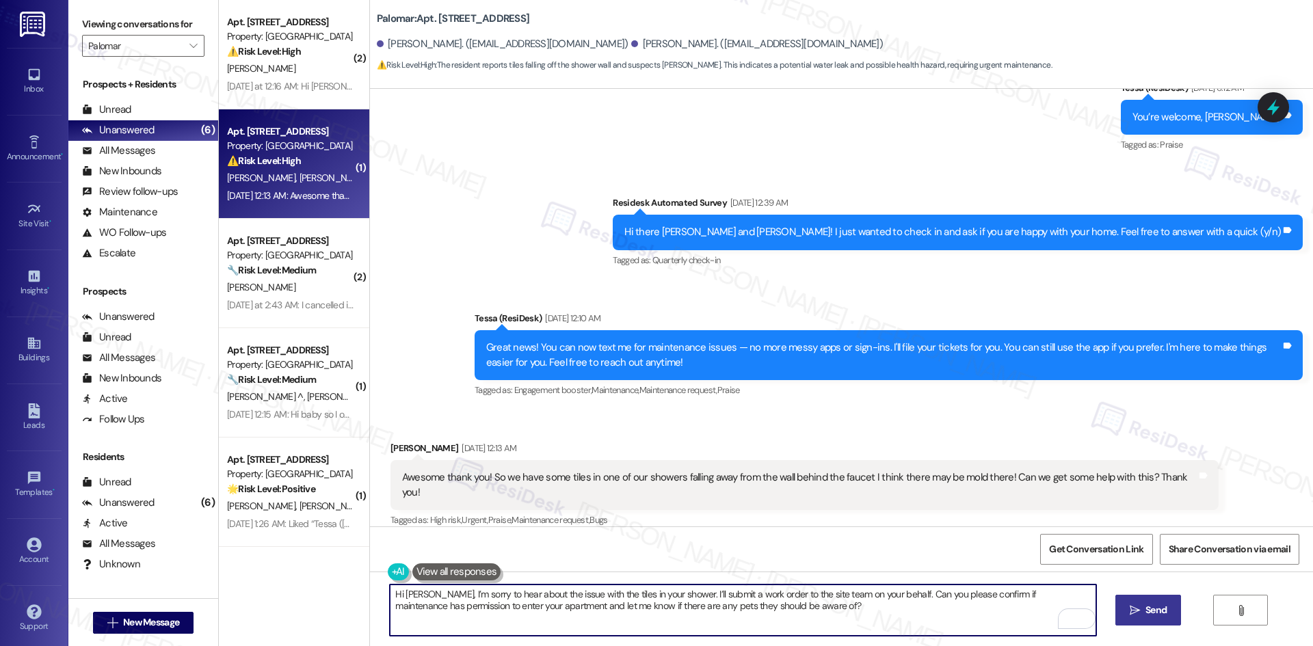
type textarea "Hi [PERSON_NAME], I’m sorry to hear about the issue with the tiles in your show…"
click at [1164, 612] on span "Send" at bounding box center [1156, 610] width 21 height 14
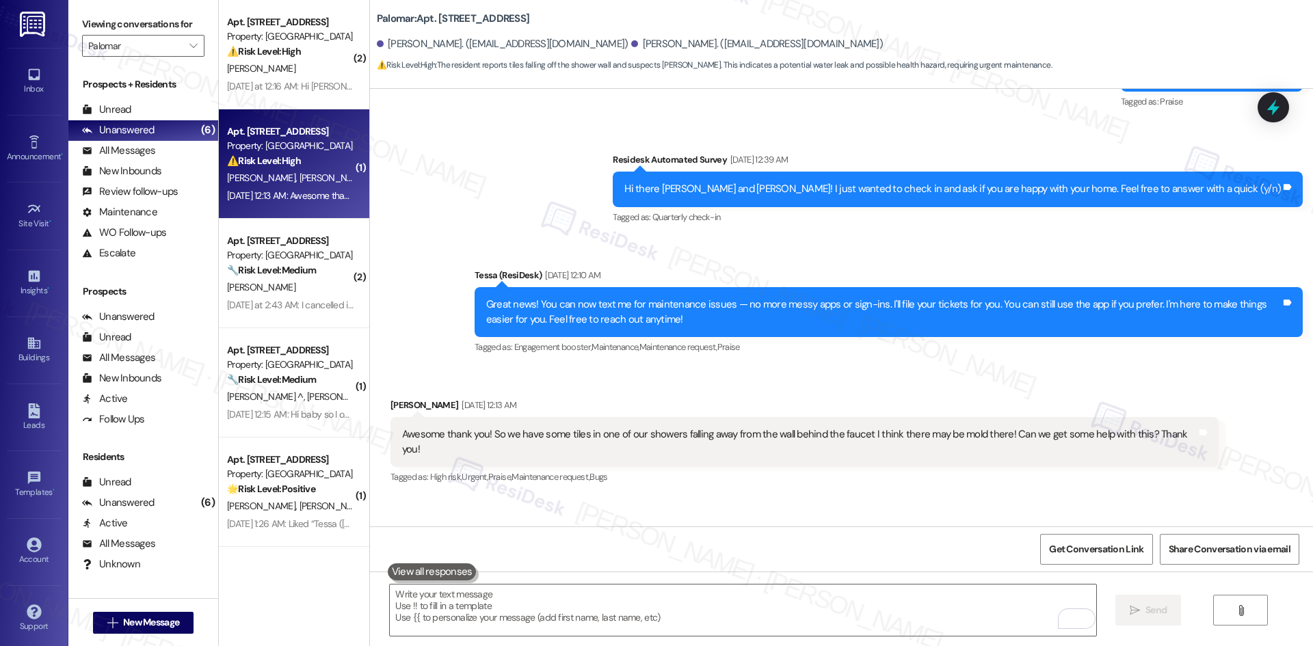
scroll to position [939, 0]
